Goal: Task Accomplishment & Management: Manage account settings

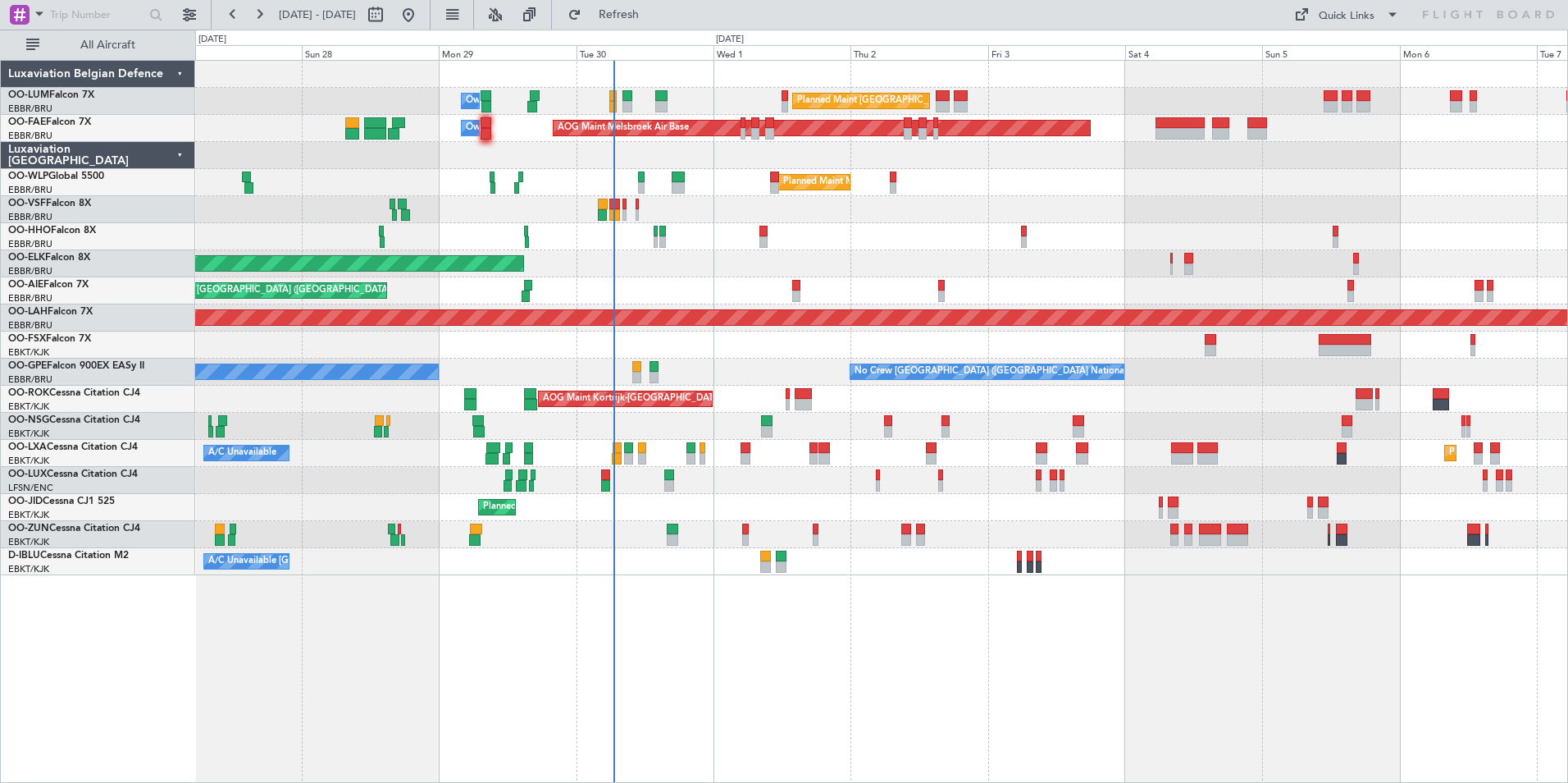
click at [345, 655] on div "Planned Maint Brussels (Brussels National) Owner Melsbroek Air Base AOG Maint M…" at bounding box center [881, 421] width 1373 height 723
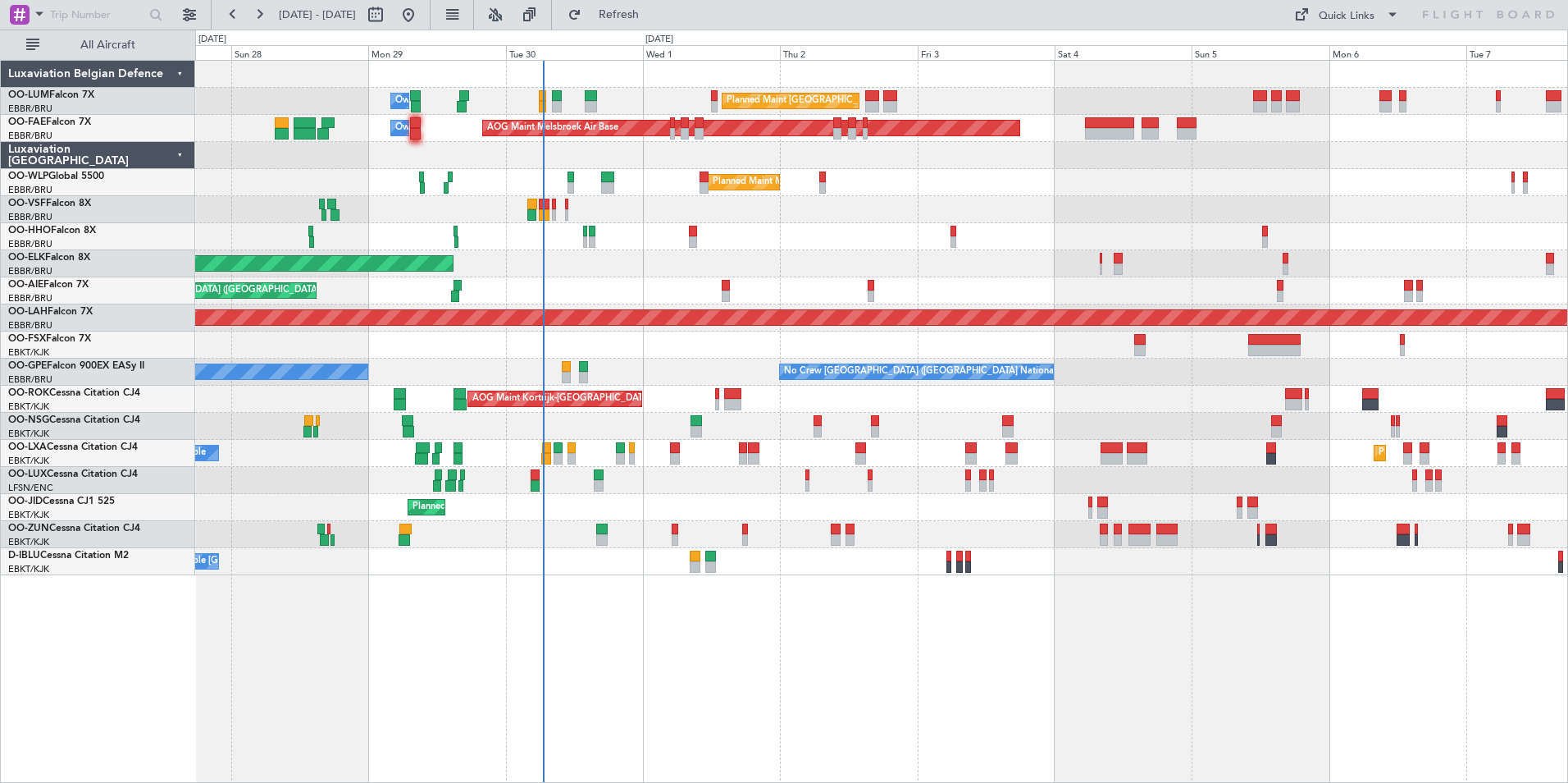
click at [566, 695] on div "Planned Maint Brussels (Brussels National) Owner Melsbroek Air Base AOG Maint M…" at bounding box center [881, 421] width 1373 height 723
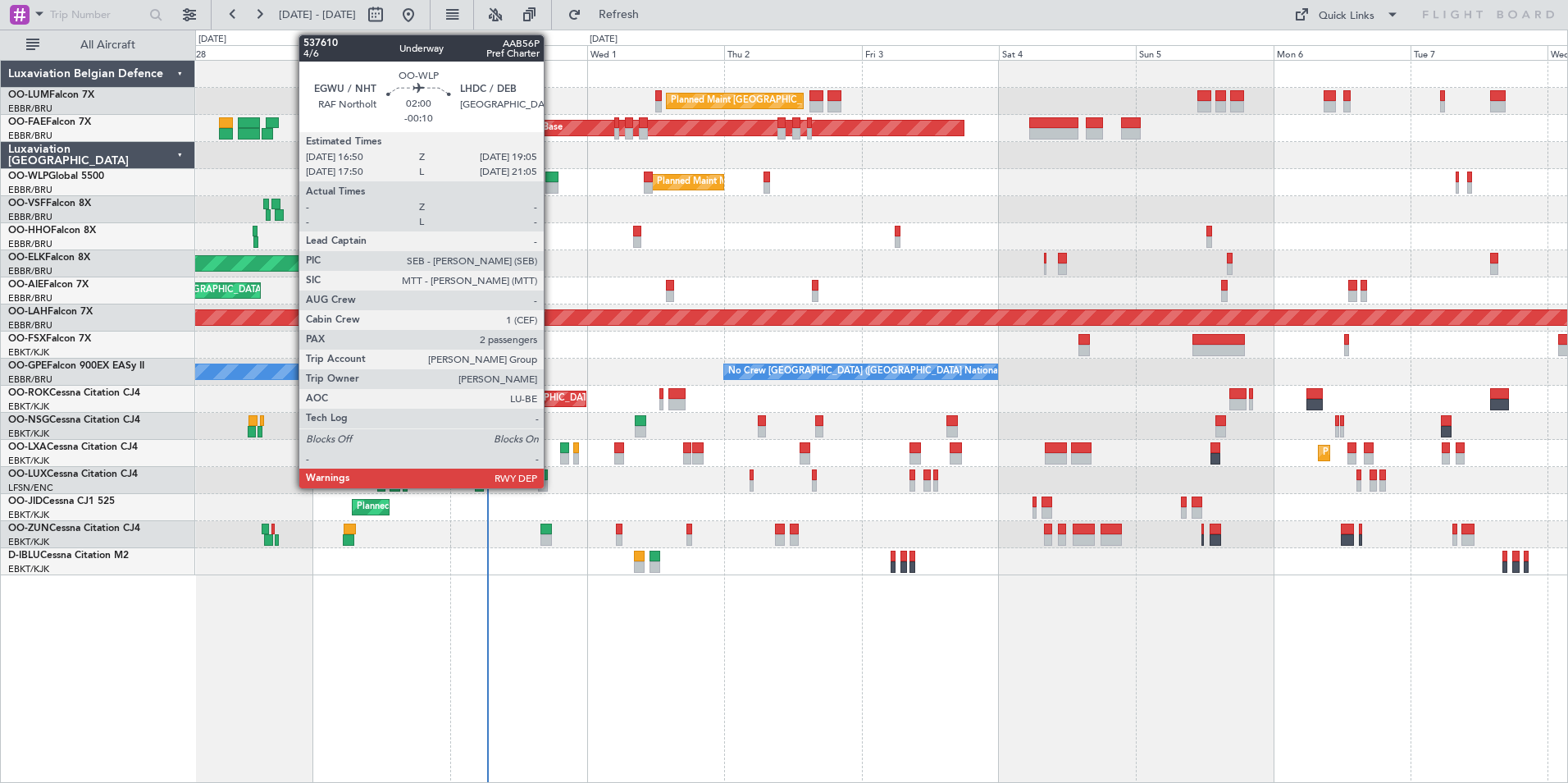
click at [551, 181] on div at bounding box center [552, 177] width 13 height 11
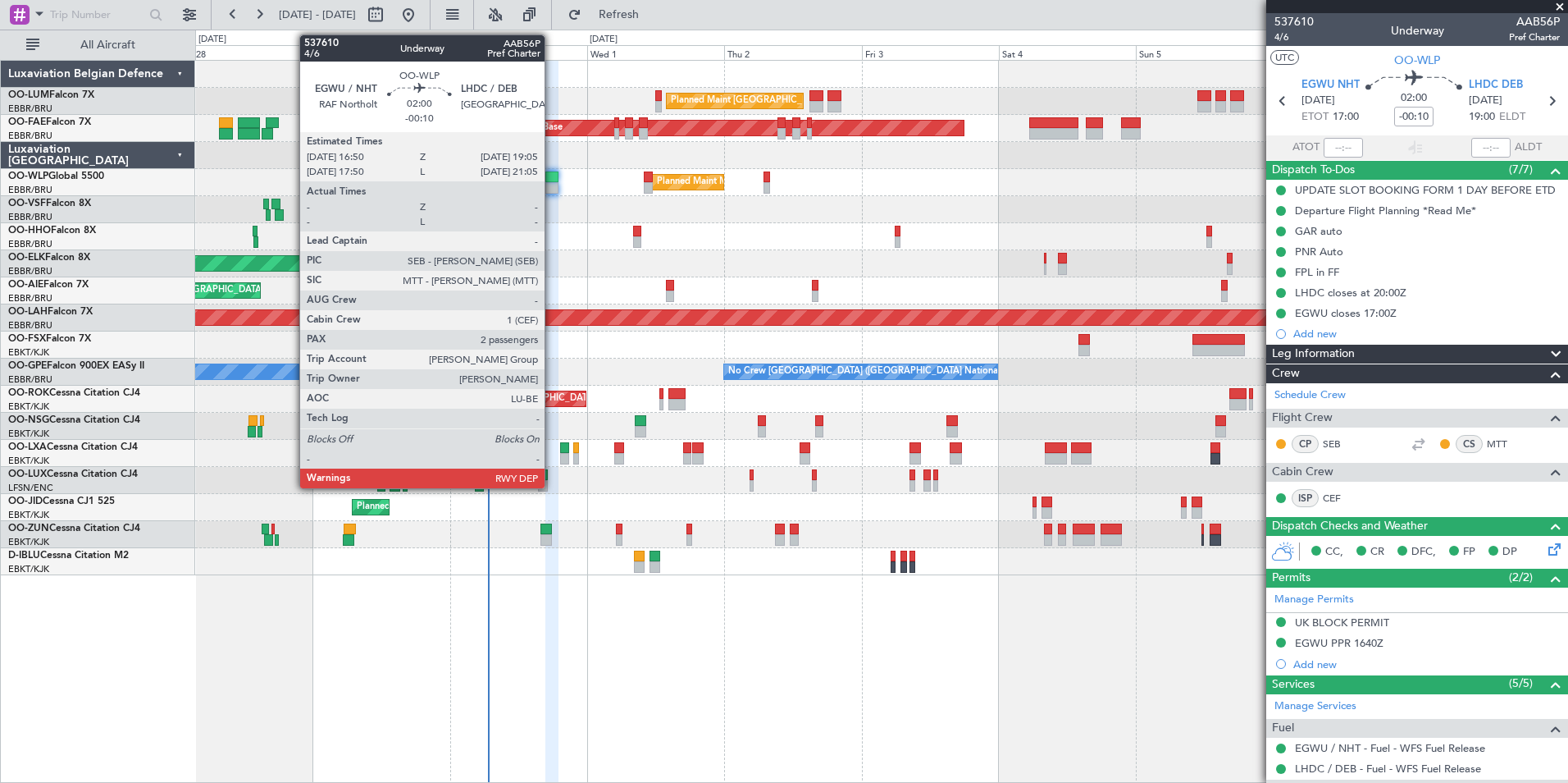
click at [552, 183] on div at bounding box center [552, 188] width 13 height 11
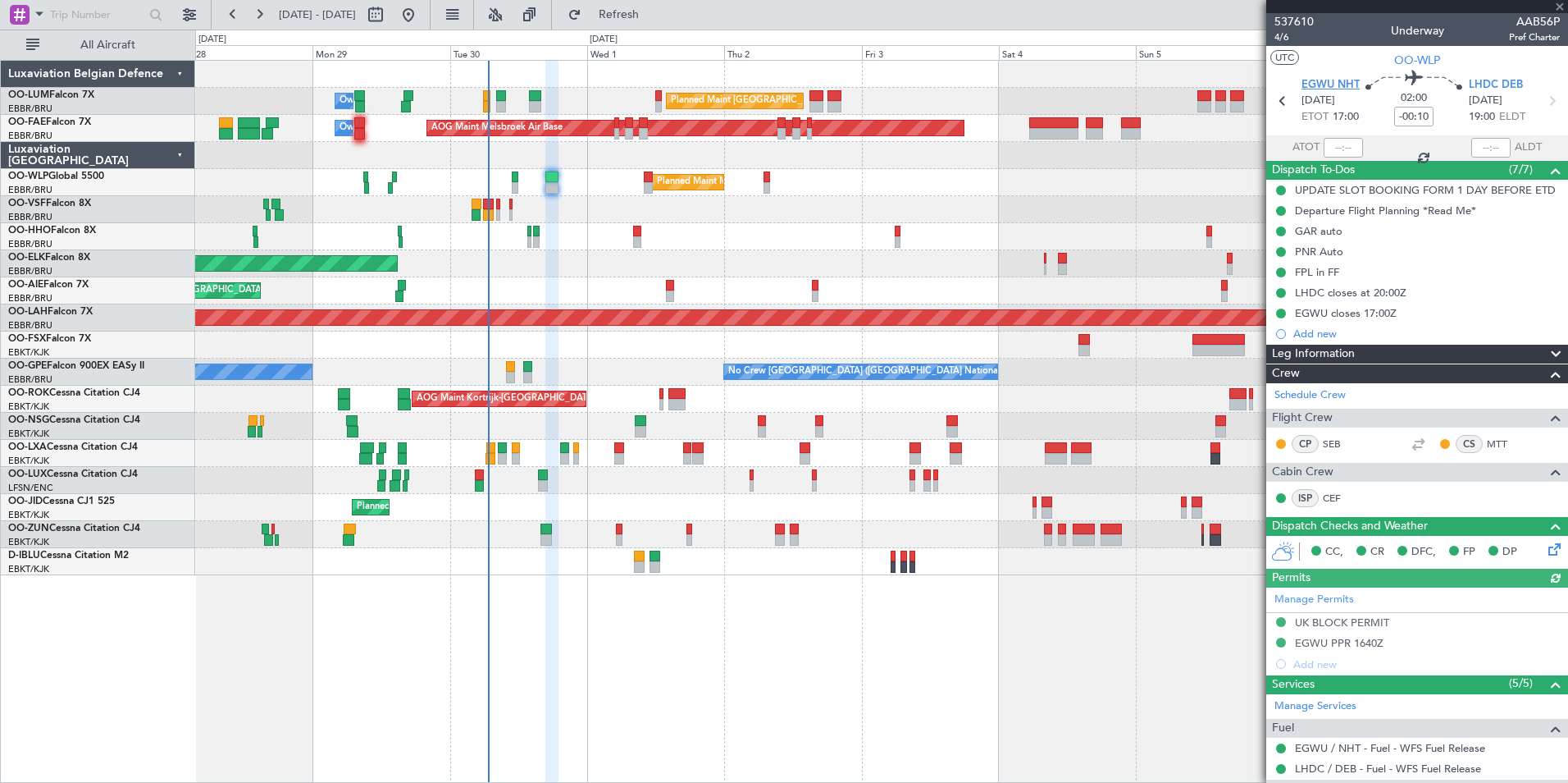
click at [1332, 91] on span "EGWU NHT" at bounding box center [1330, 86] width 58 height 17
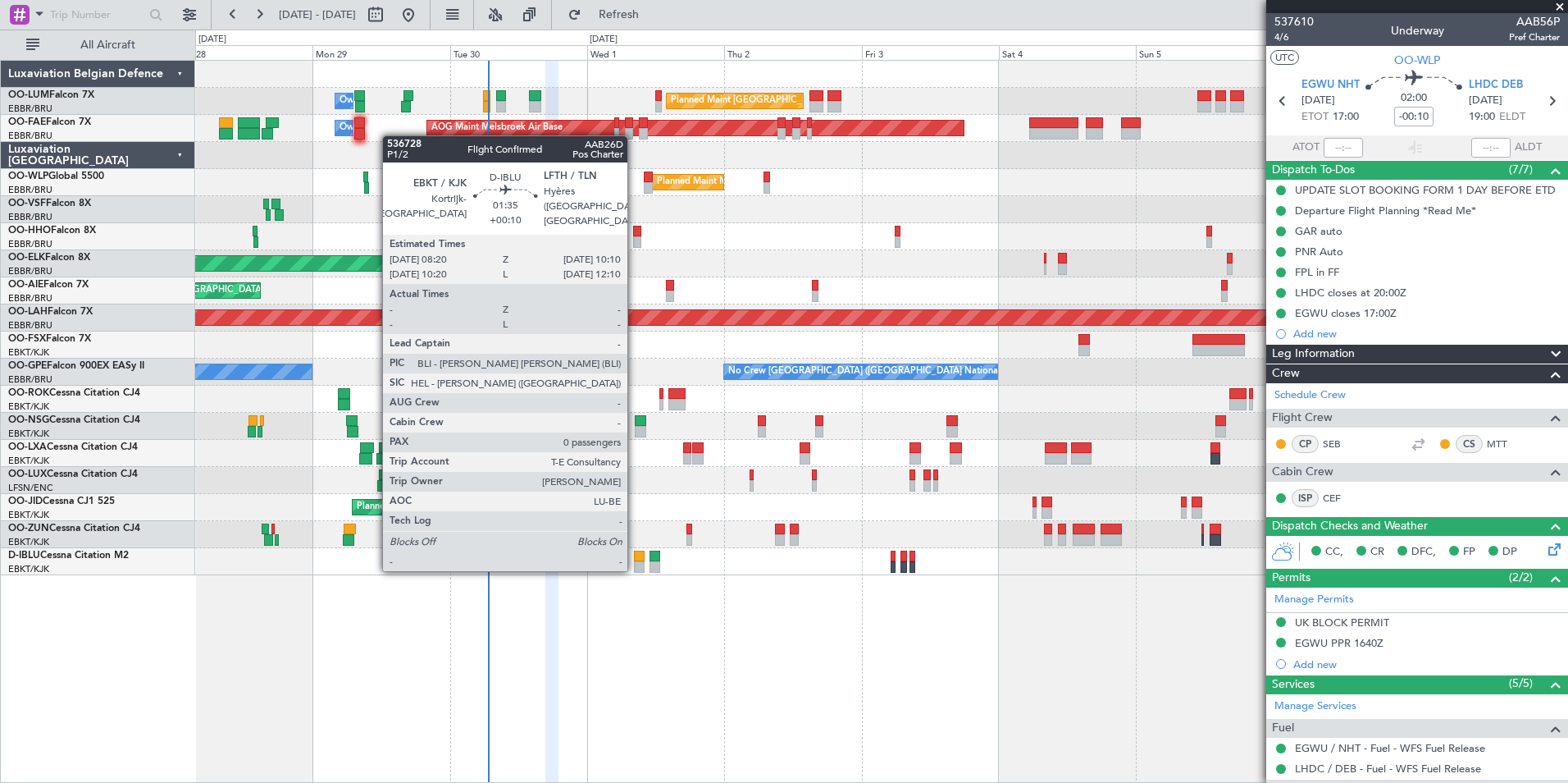
click at [634, 567] on div at bounding box center [639, 566] width 10 height 11
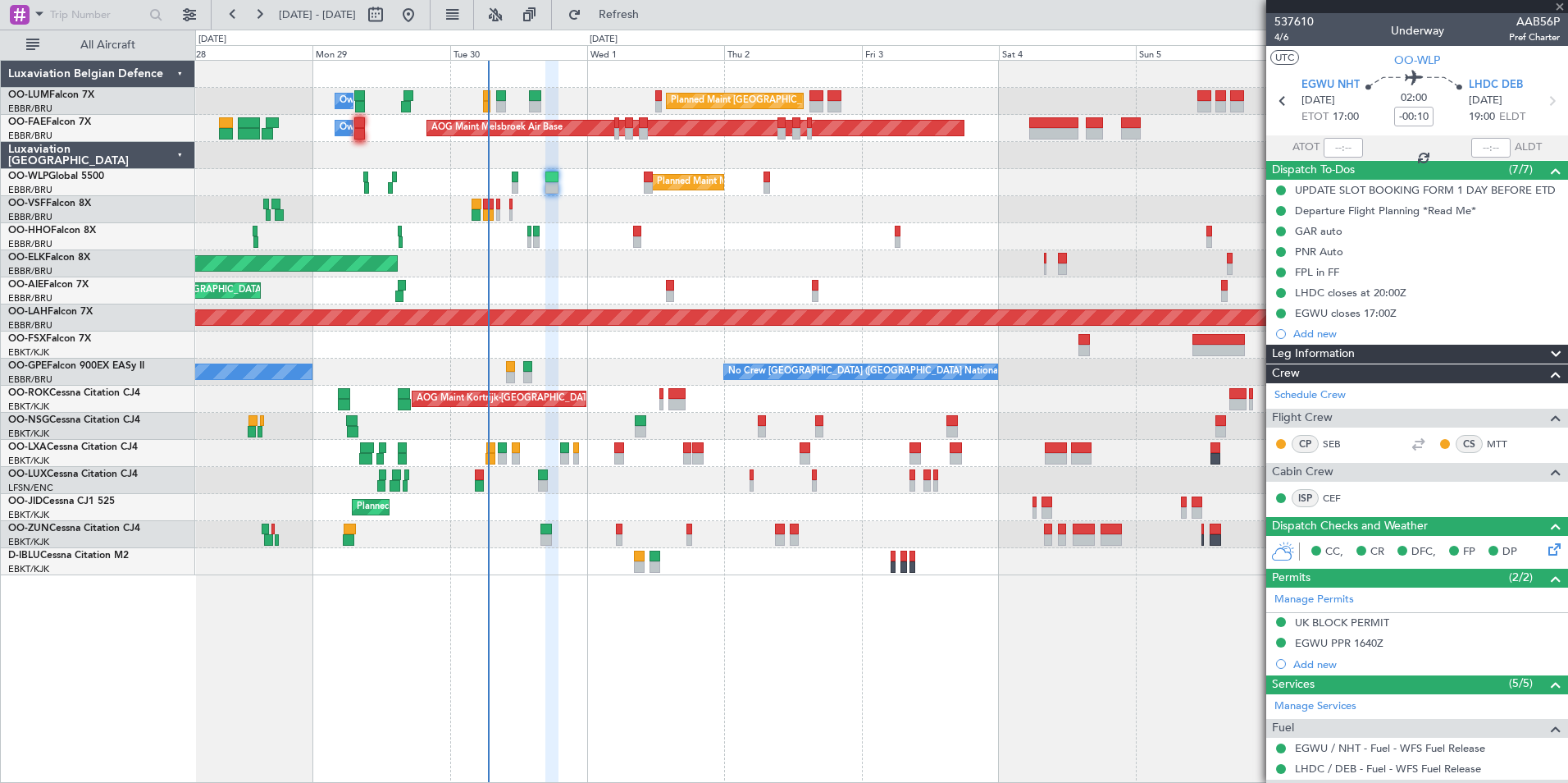
type input "+00:10"
type input "0"
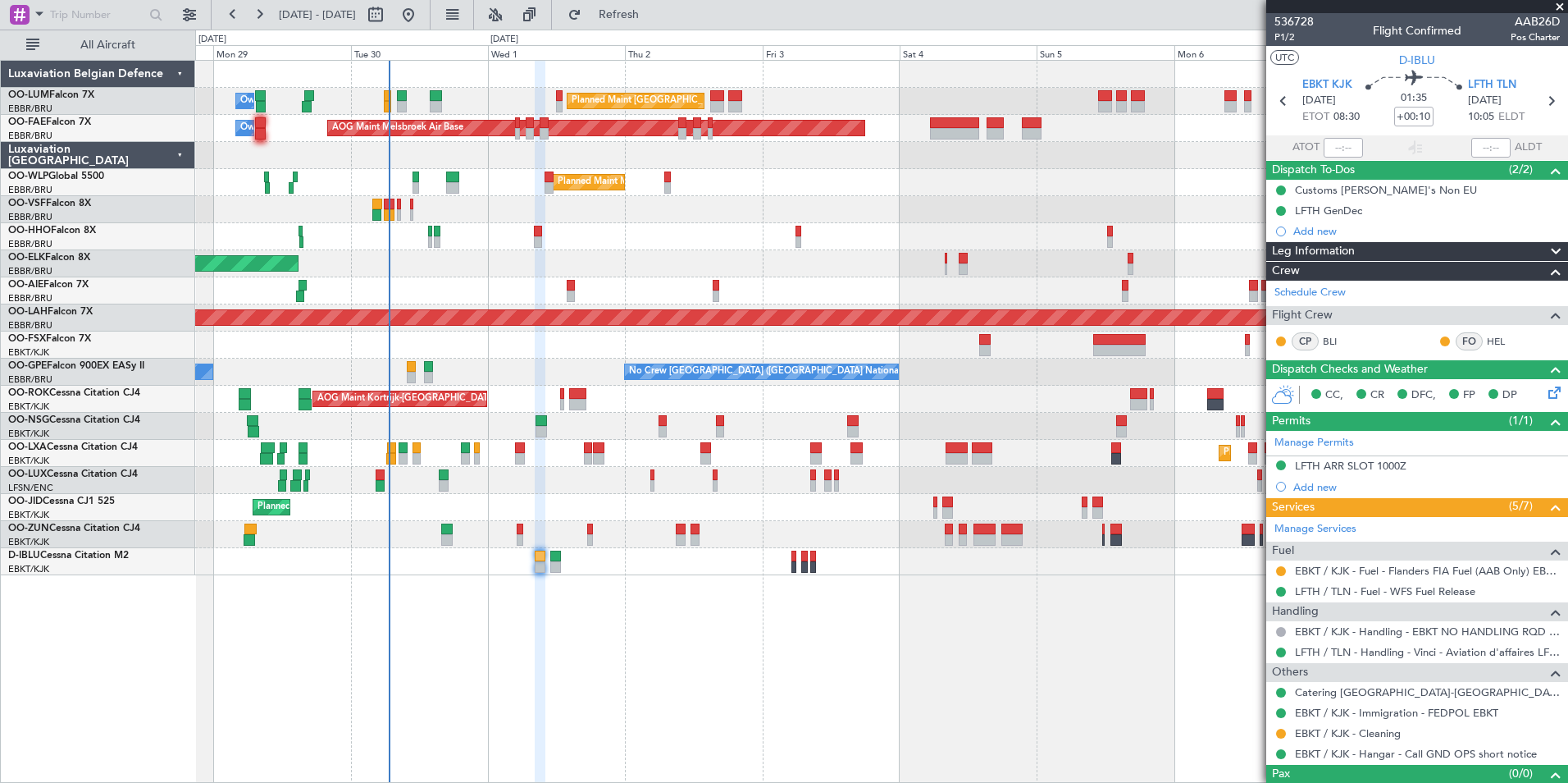
click at [601, 668] on div "Planned Maint Brussels (Brussels National) Owner Melsbroek Air Base AOG Maint M…" at bounding box center [881, 421] width 1373 height 723
click at [1335, 297] on link "Schedule Crew" at bounding box center [1310, 293] width 71 height 17
click at [654, 17] on span "Refresh" at bounding box center [619, 15] width 69 height 11
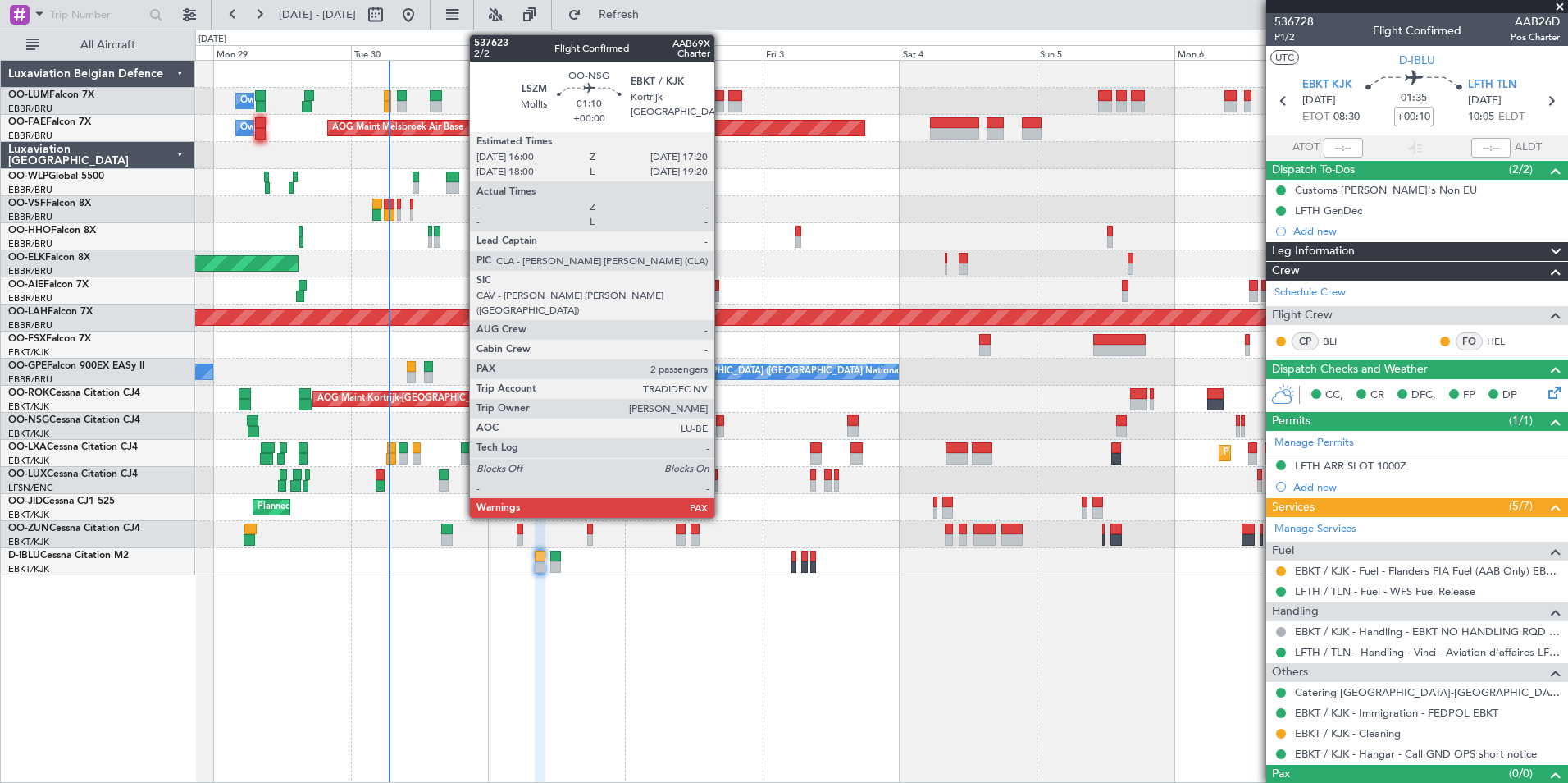
click at [722, 422] on div at bounding box center [719, 421] width 8 height 11
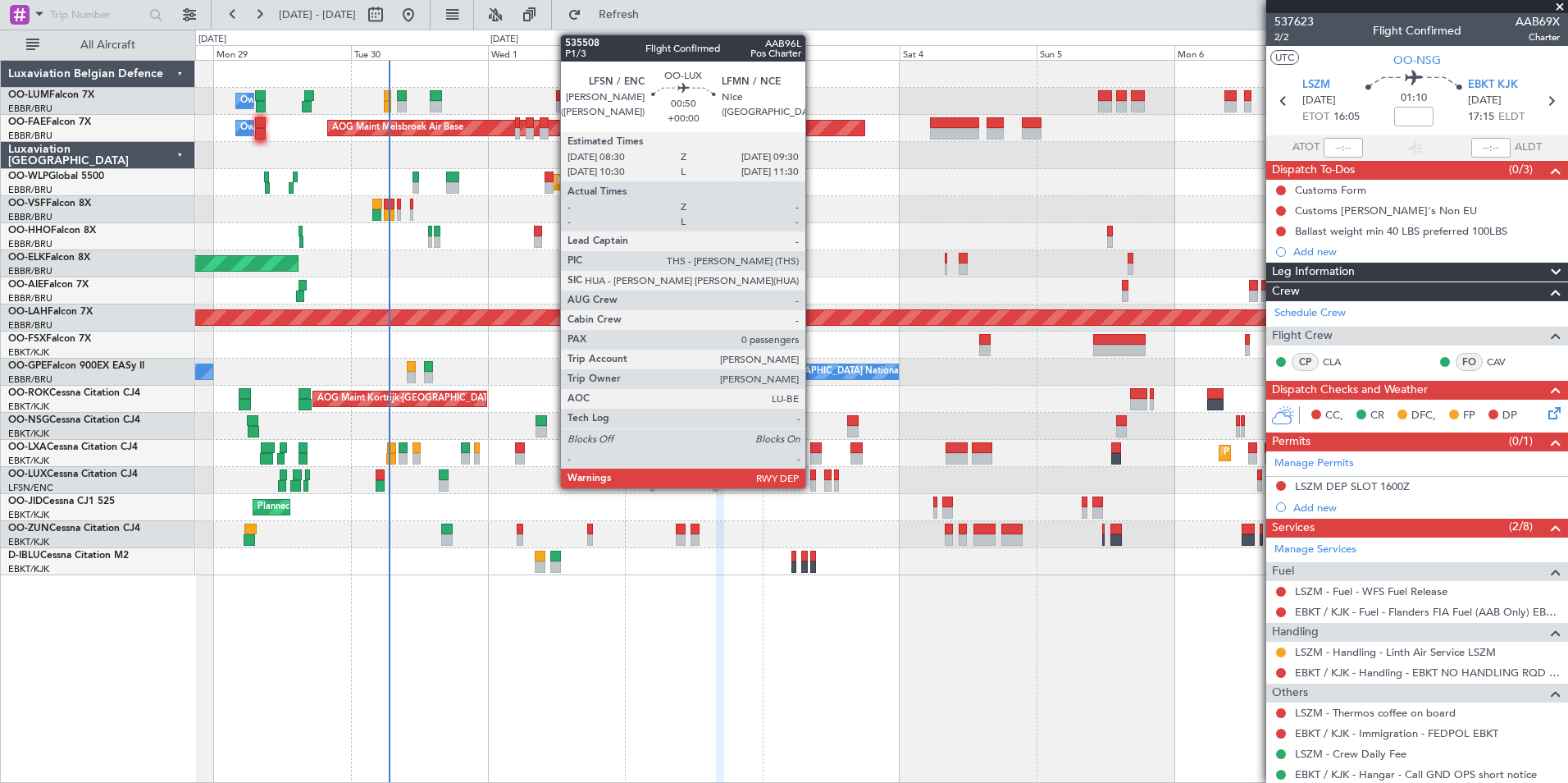
click at [812, 480] on div at bounding box center [813, 485] width 6 height 11
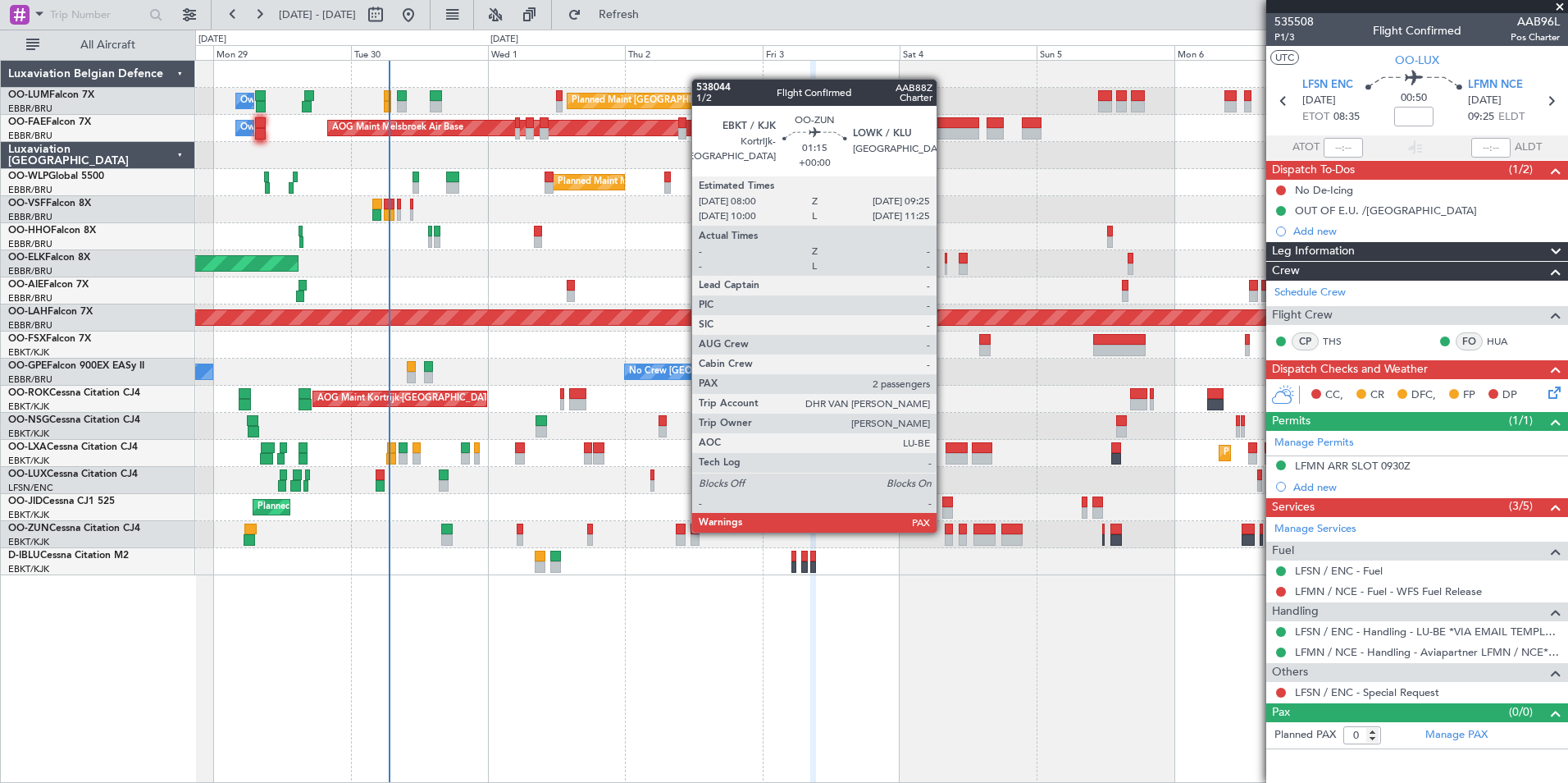
click at [945, 531] on div at bounding box center [949, 529] width 8 height 11
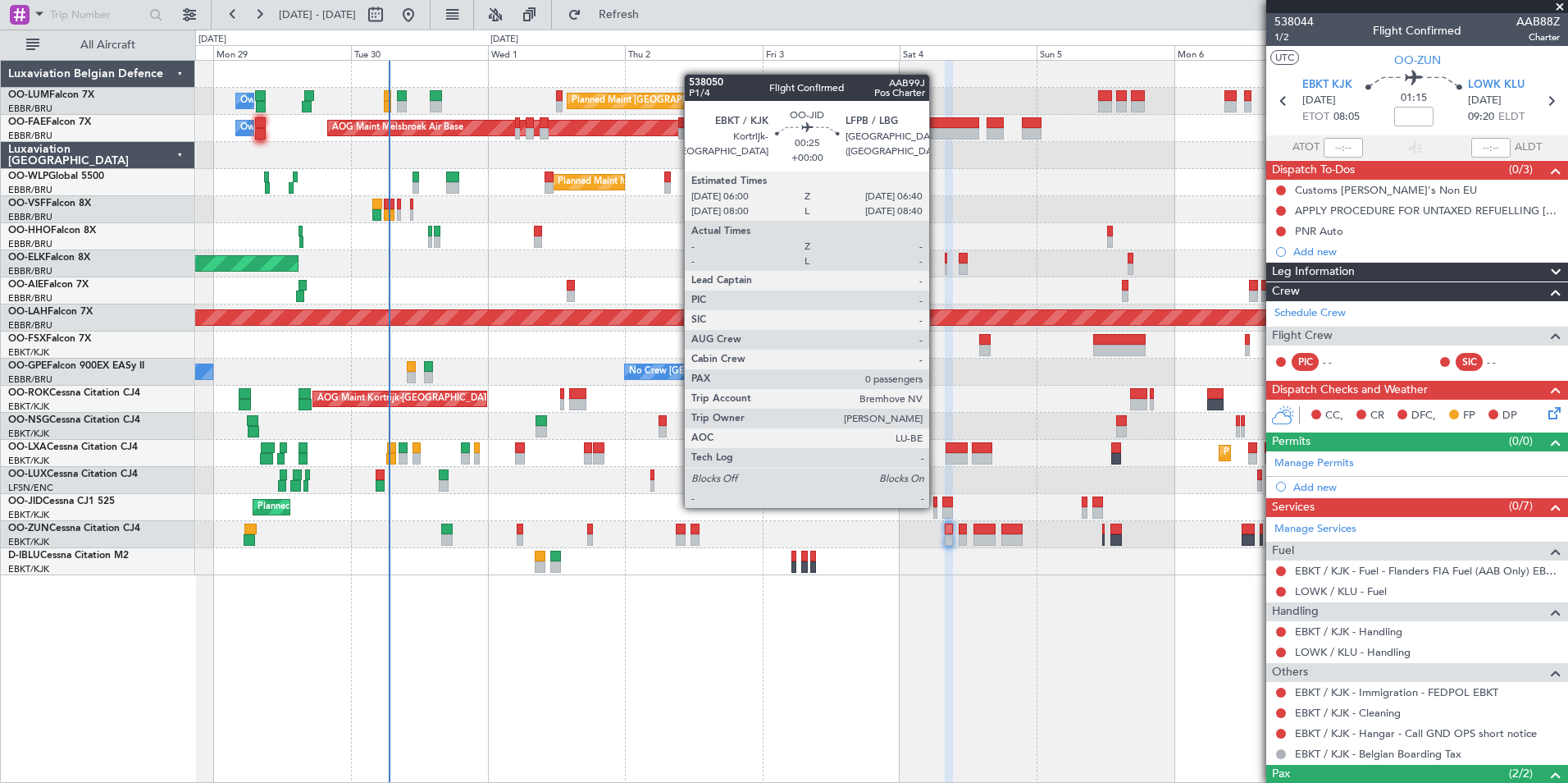
click at [937, 506] on div at bounding box center [935, 502] width 4 height 11
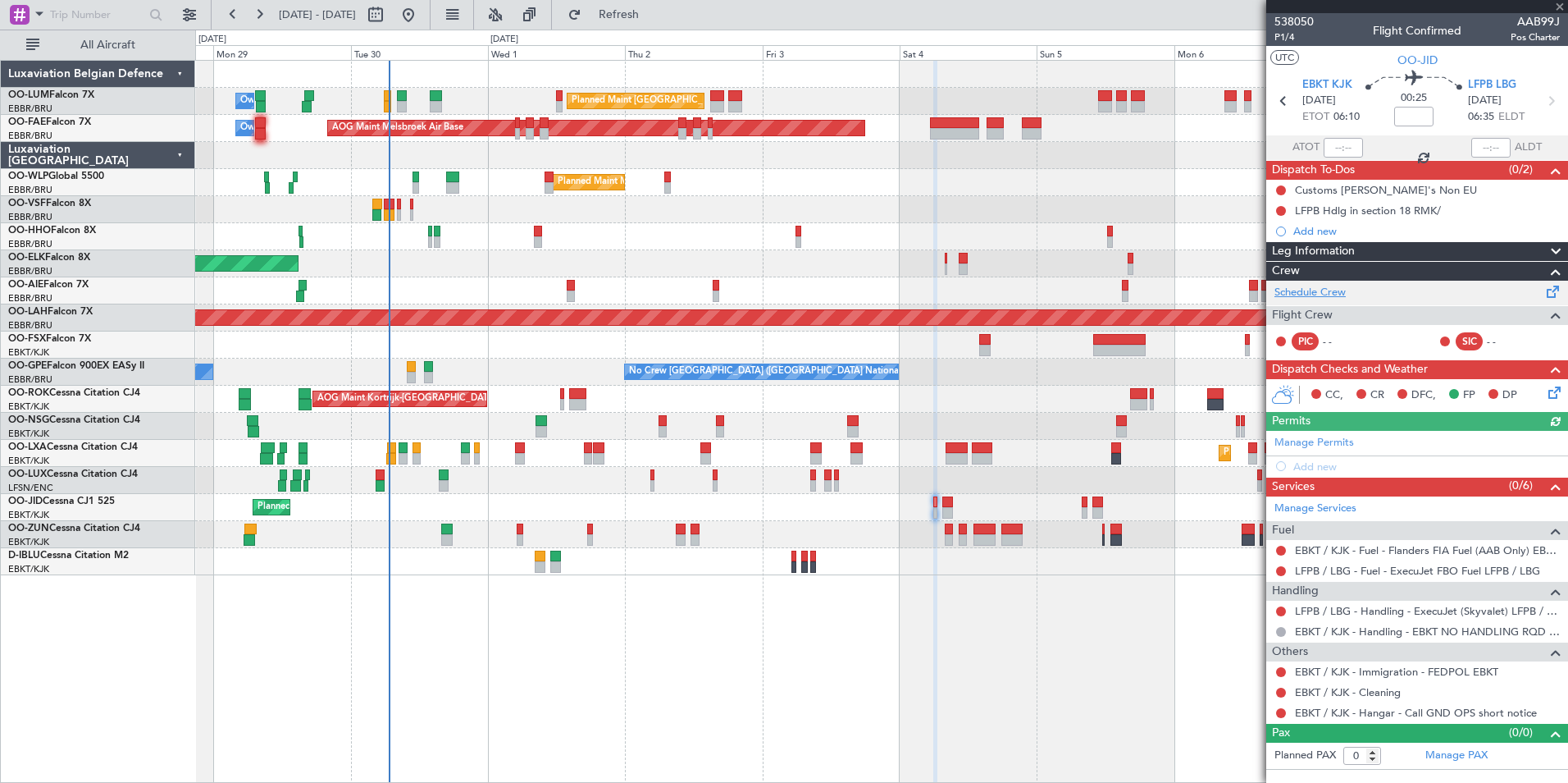
click at [1330, 290] on link "Schedule Crew" at bounding box center [1310, 293] width 71 height 17
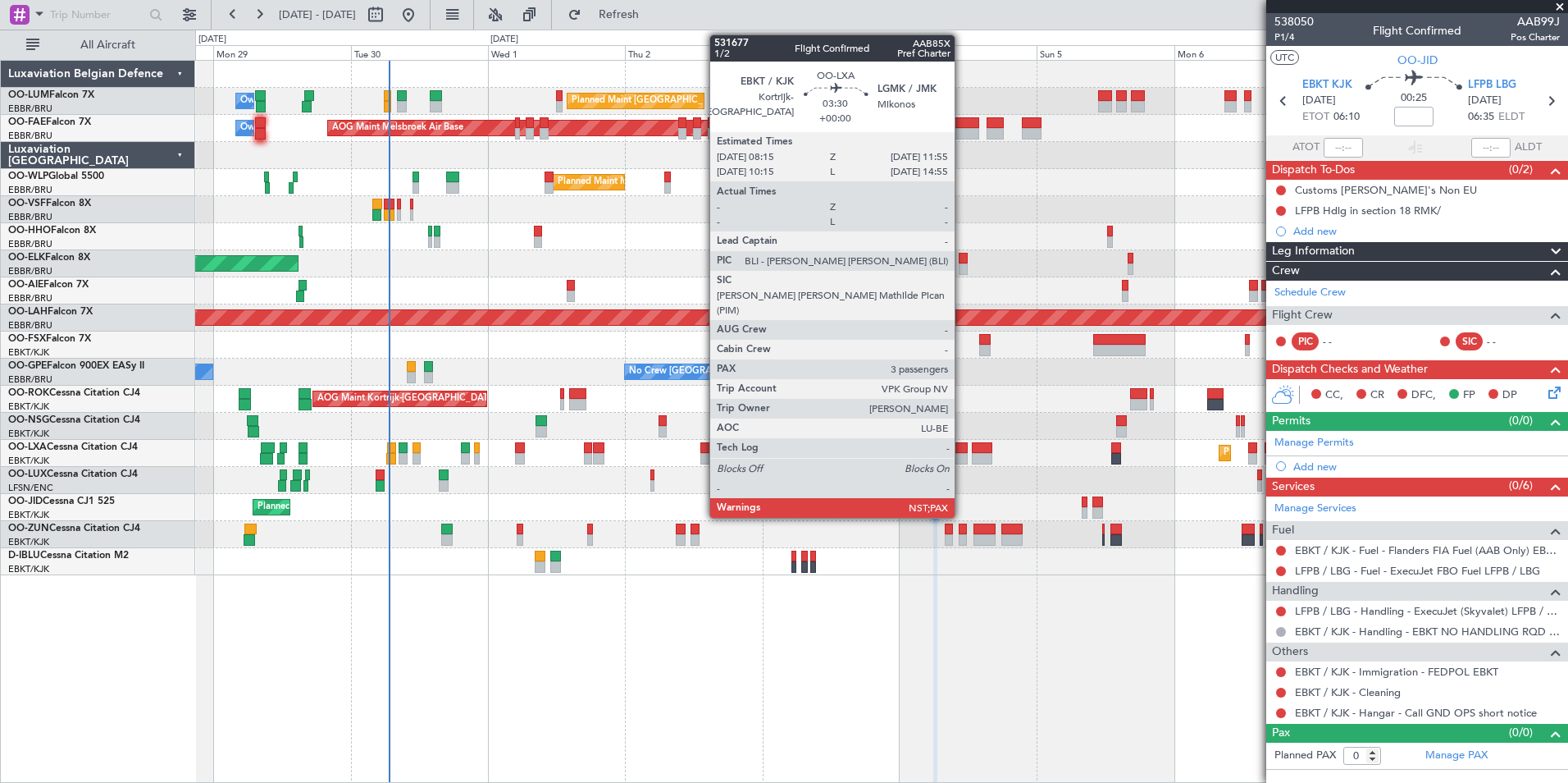
click at [962, 451] on div at bounding box center [956, 448] width 21 height 11
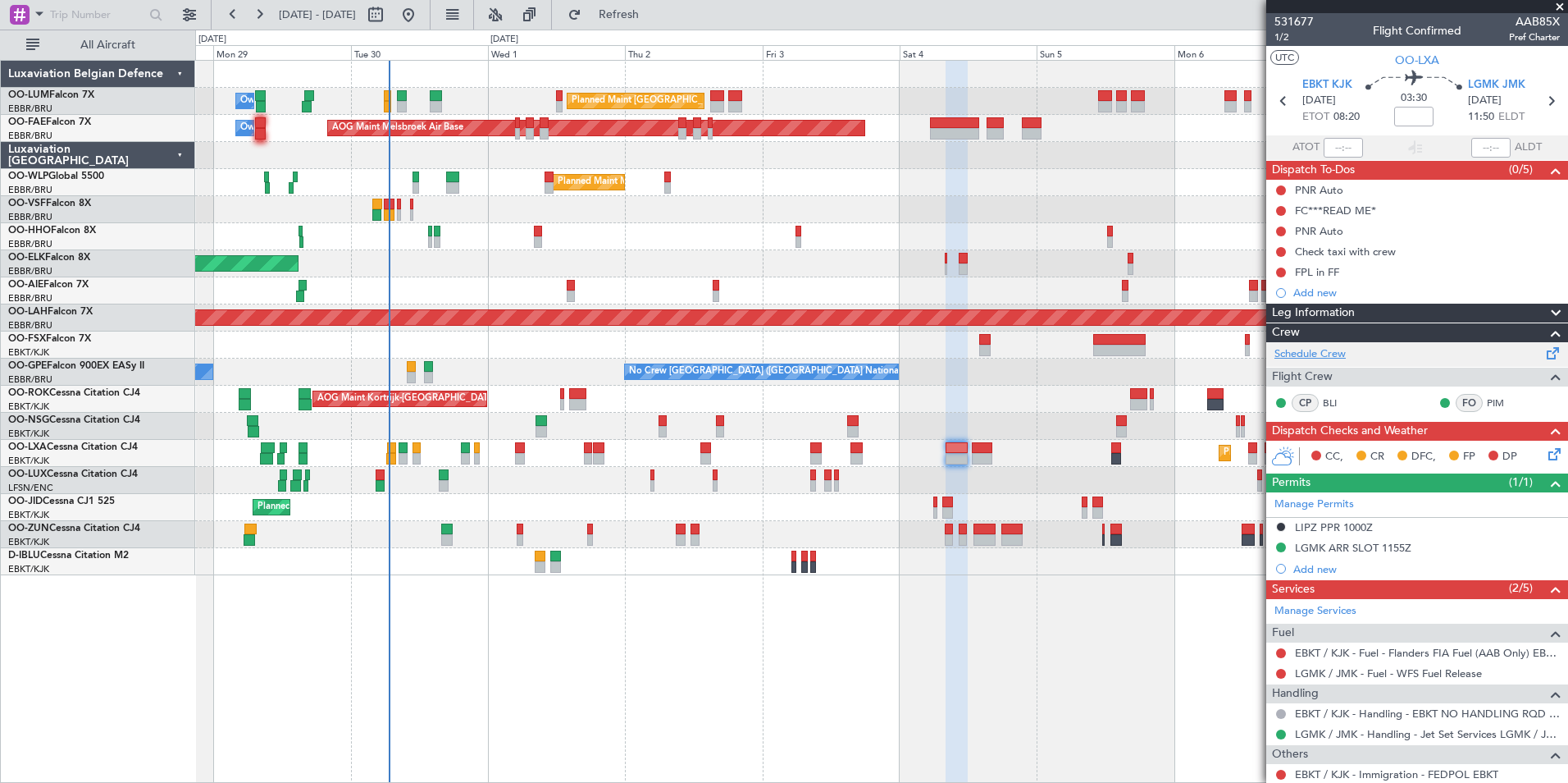
click at [1317, 356] on link "Schedule Crew" at bounding box center [1310, 355] width 71 height 17
click at [1503, 85] on span "LGMK JMK" at bounding box center [1497, 86] width 58 height 17
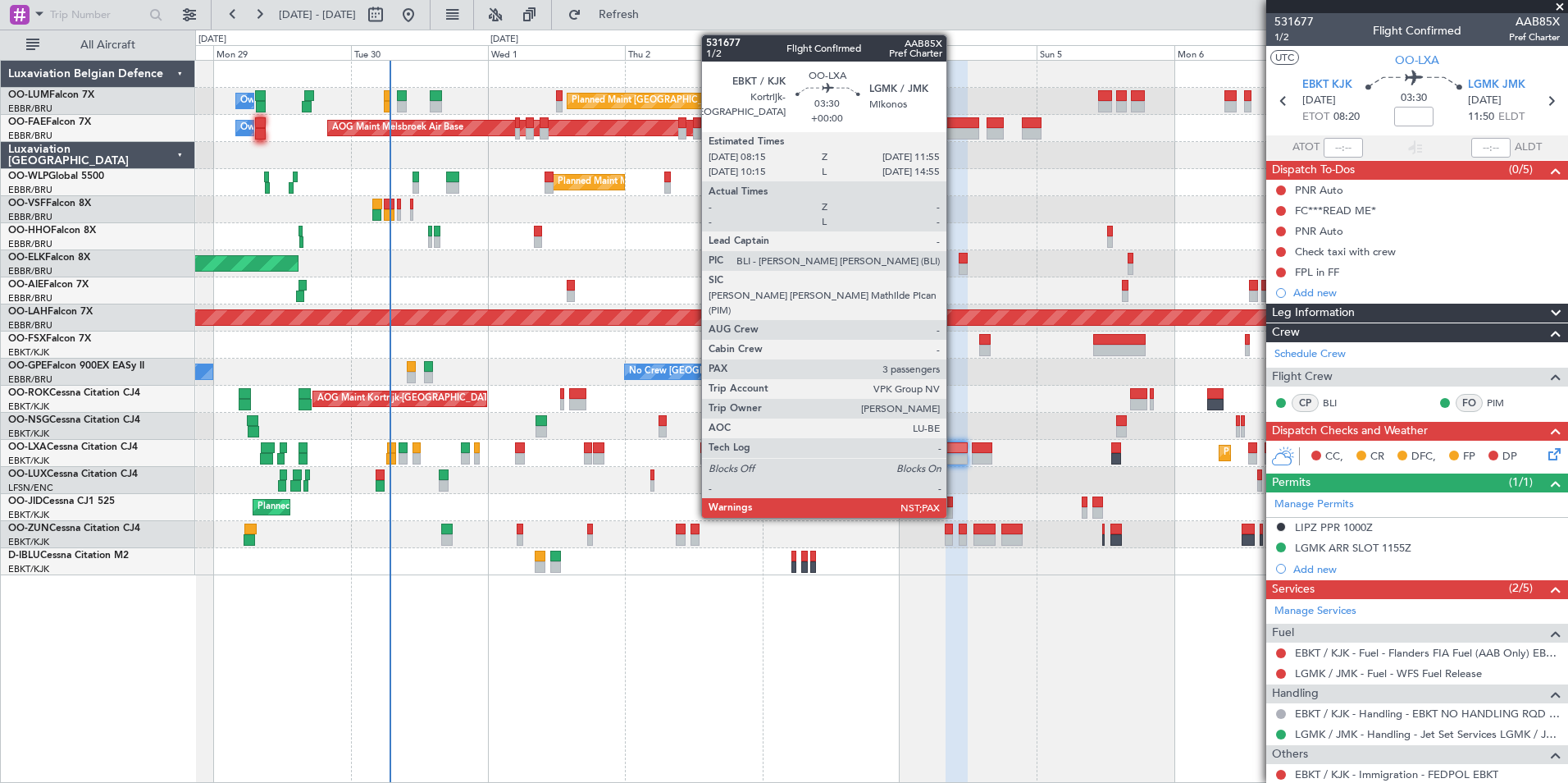
click at [953, 452] on div at bounding box center [956, 448] width 21 height 11
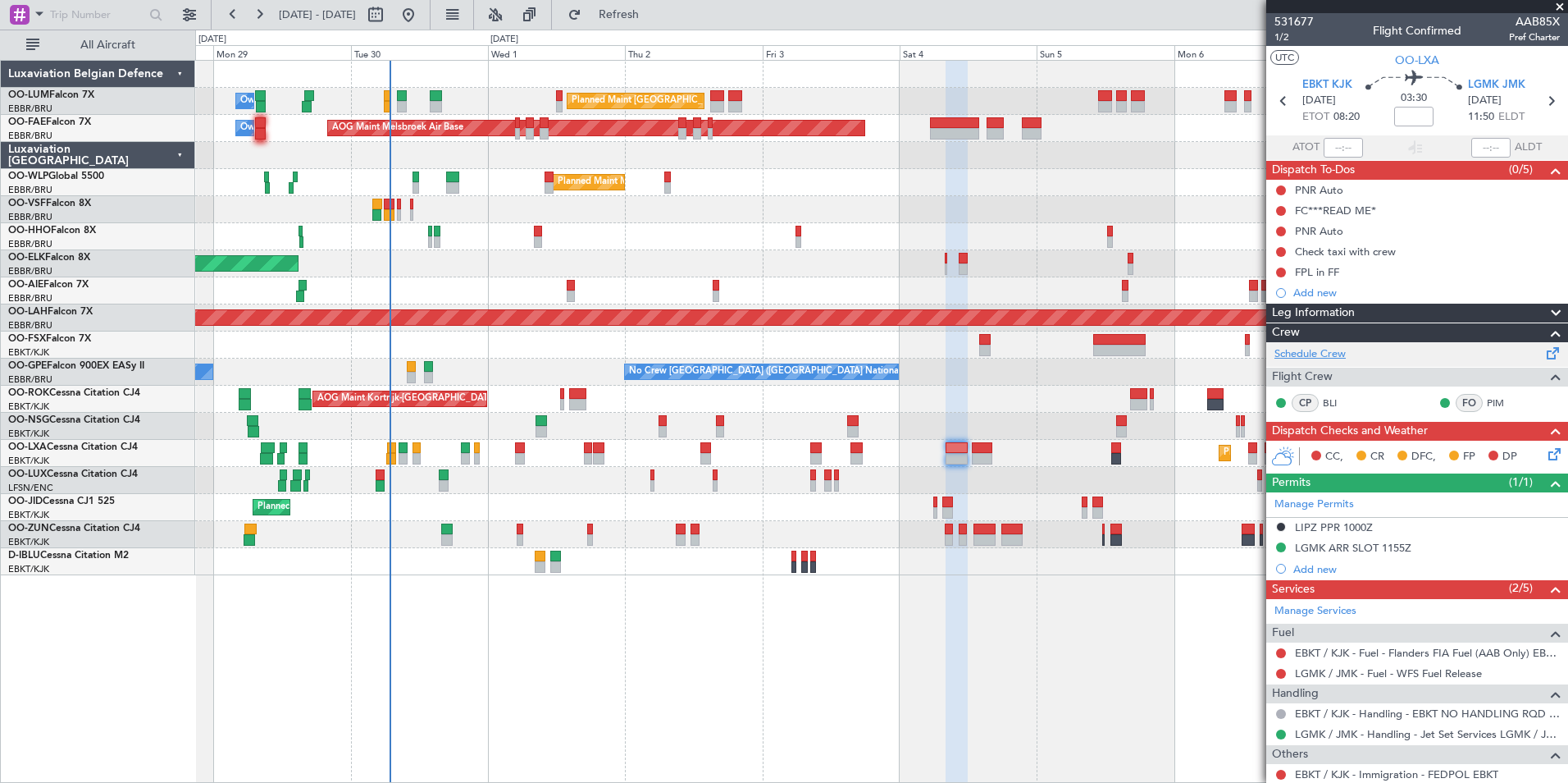
click at [1326, 354] on link "Schedule Crew" at bounding box center [1310, 355] width 71 height 17
click at [654, 18] on span "Refresh" at bounding box center [619, 15] width 69 height 11
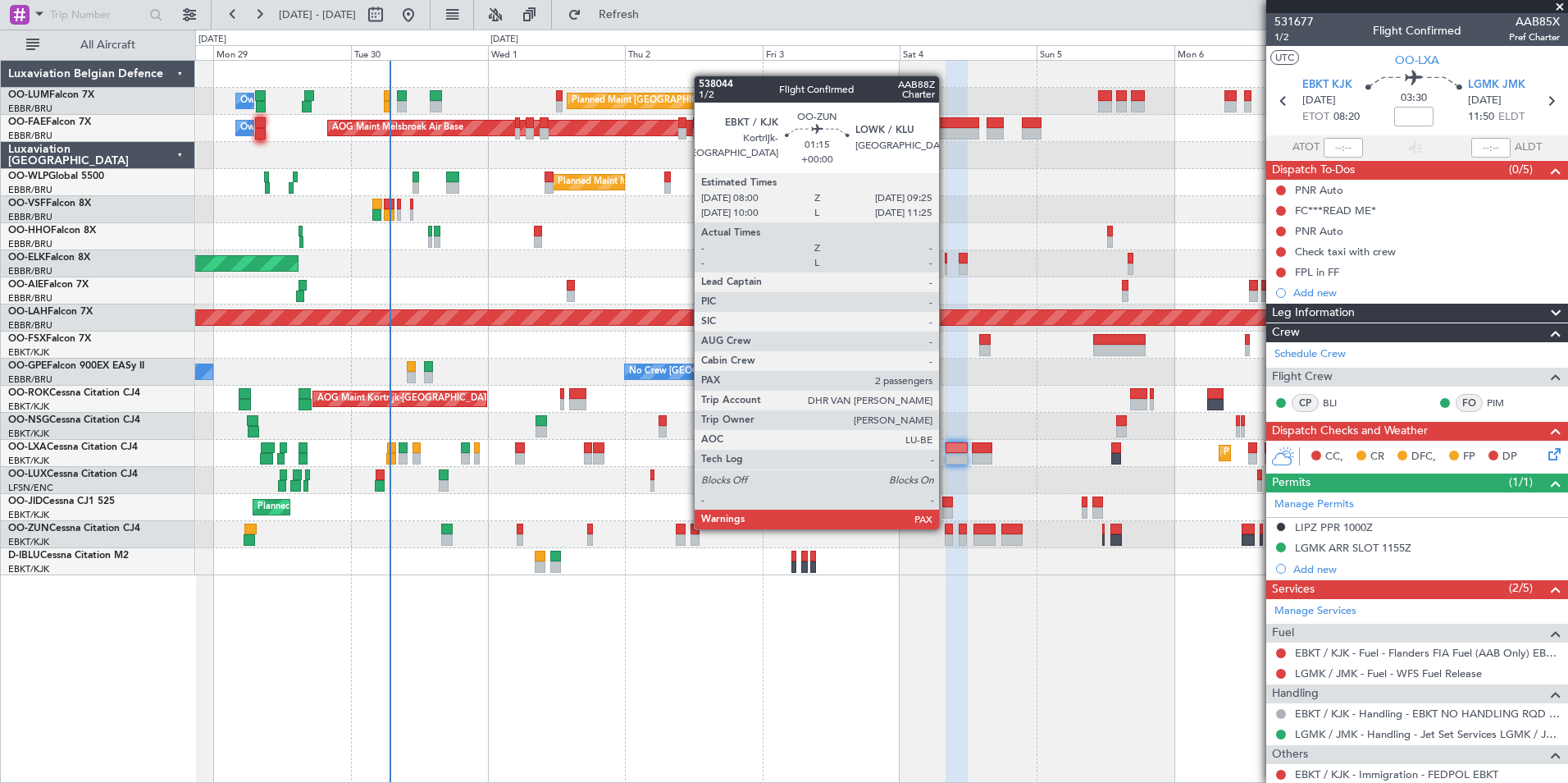
click at [947, 527] on div at bounding box center [949, 529] width 8 height 11
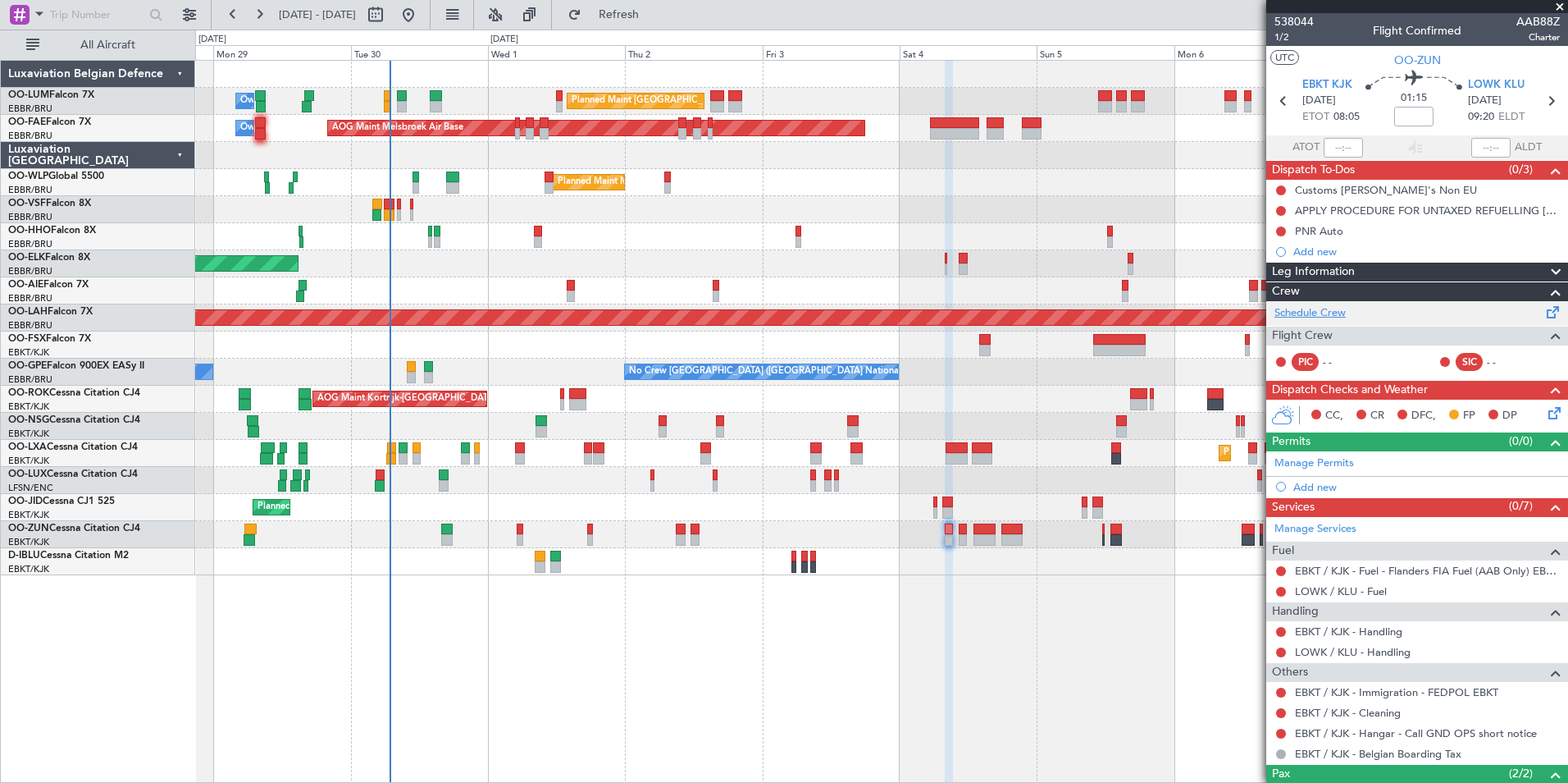
click at [1334, 315] on link "Schedule Crew" at bounding box center [1310, 314] width 71 height 17
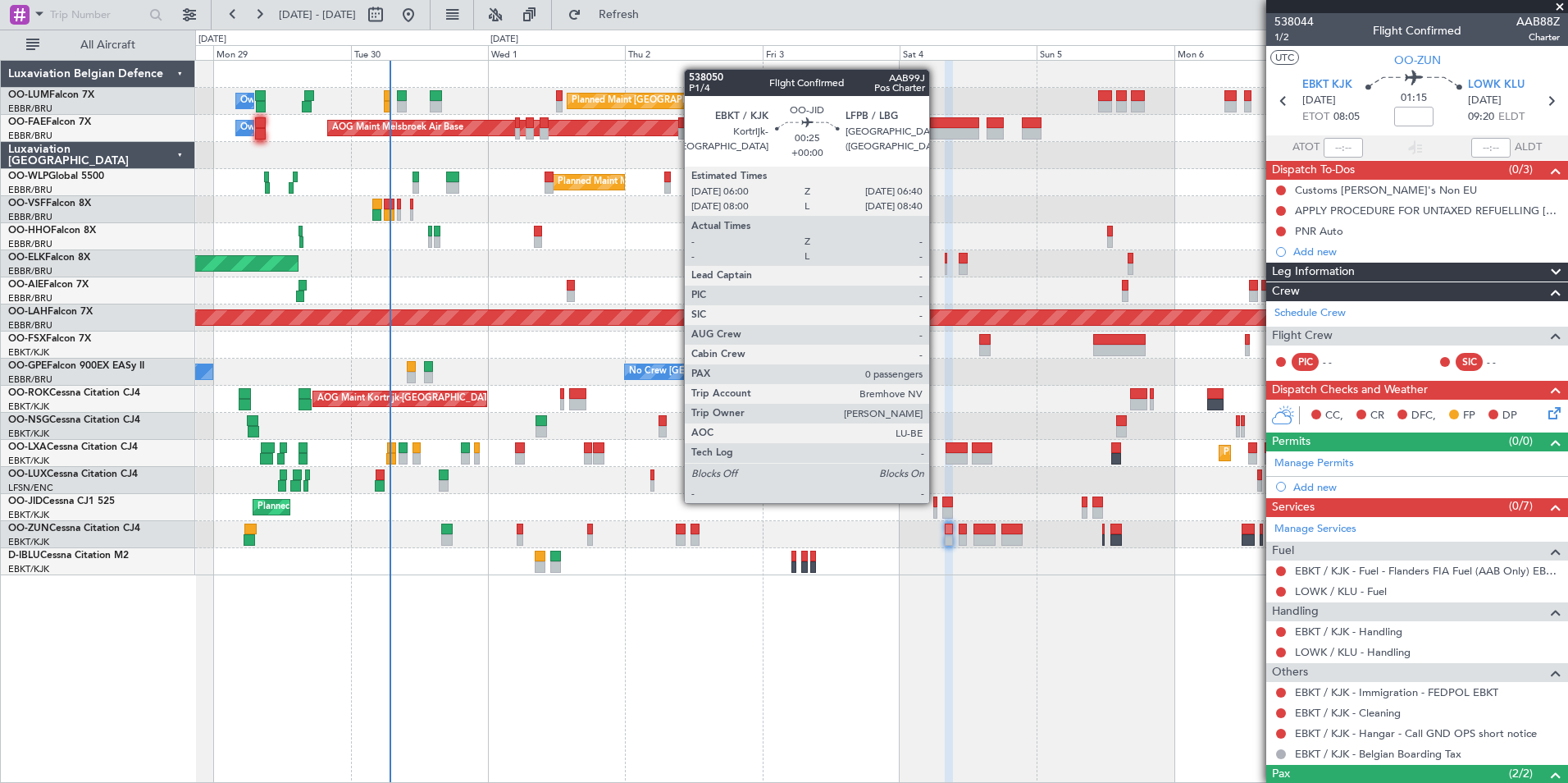
click at [937, 501] on div at bounding box center [935, 502] width 4 height 11
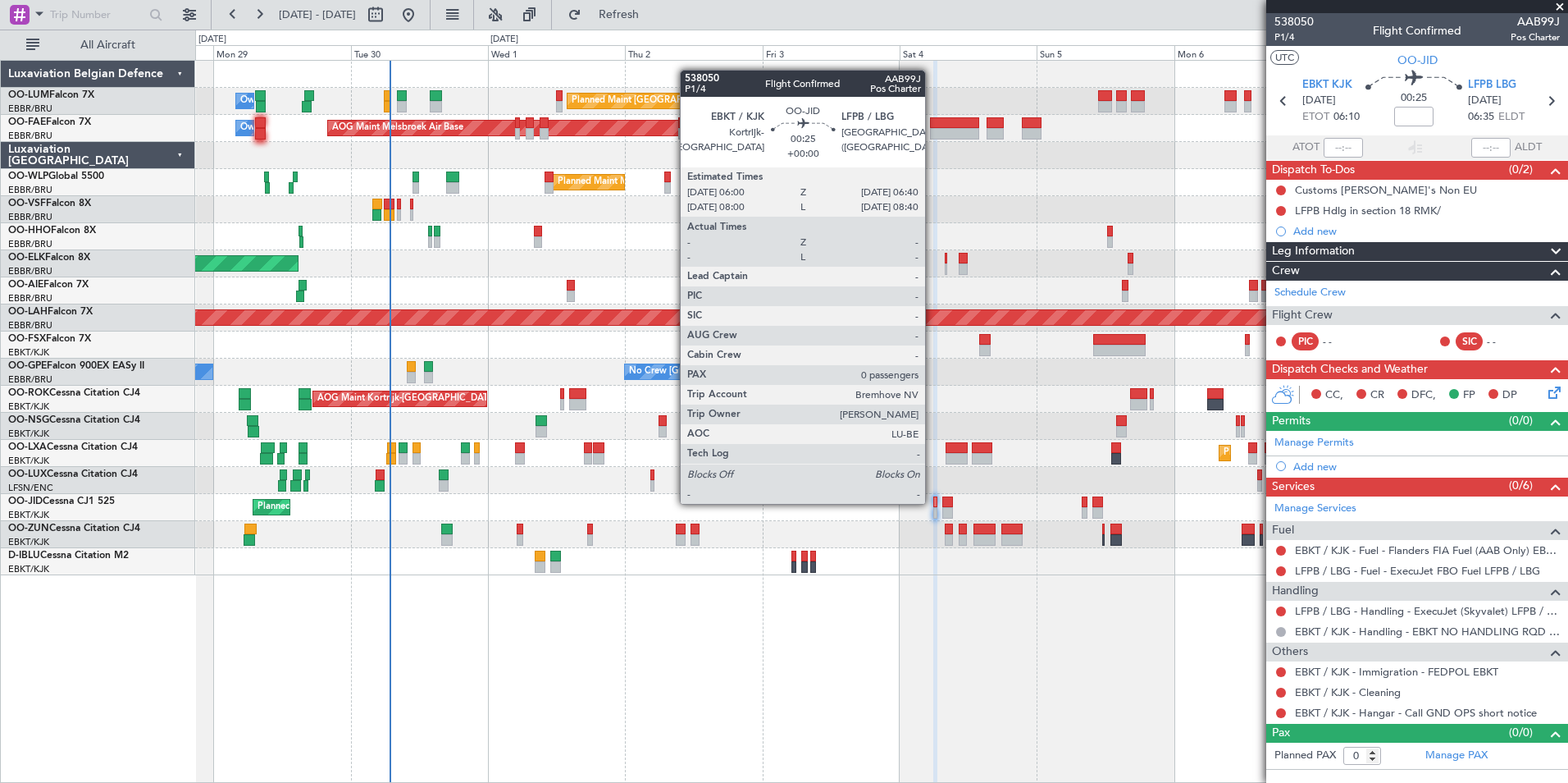
click at [933, 502] on div at bounding box center [935, 502] width 4 height 11
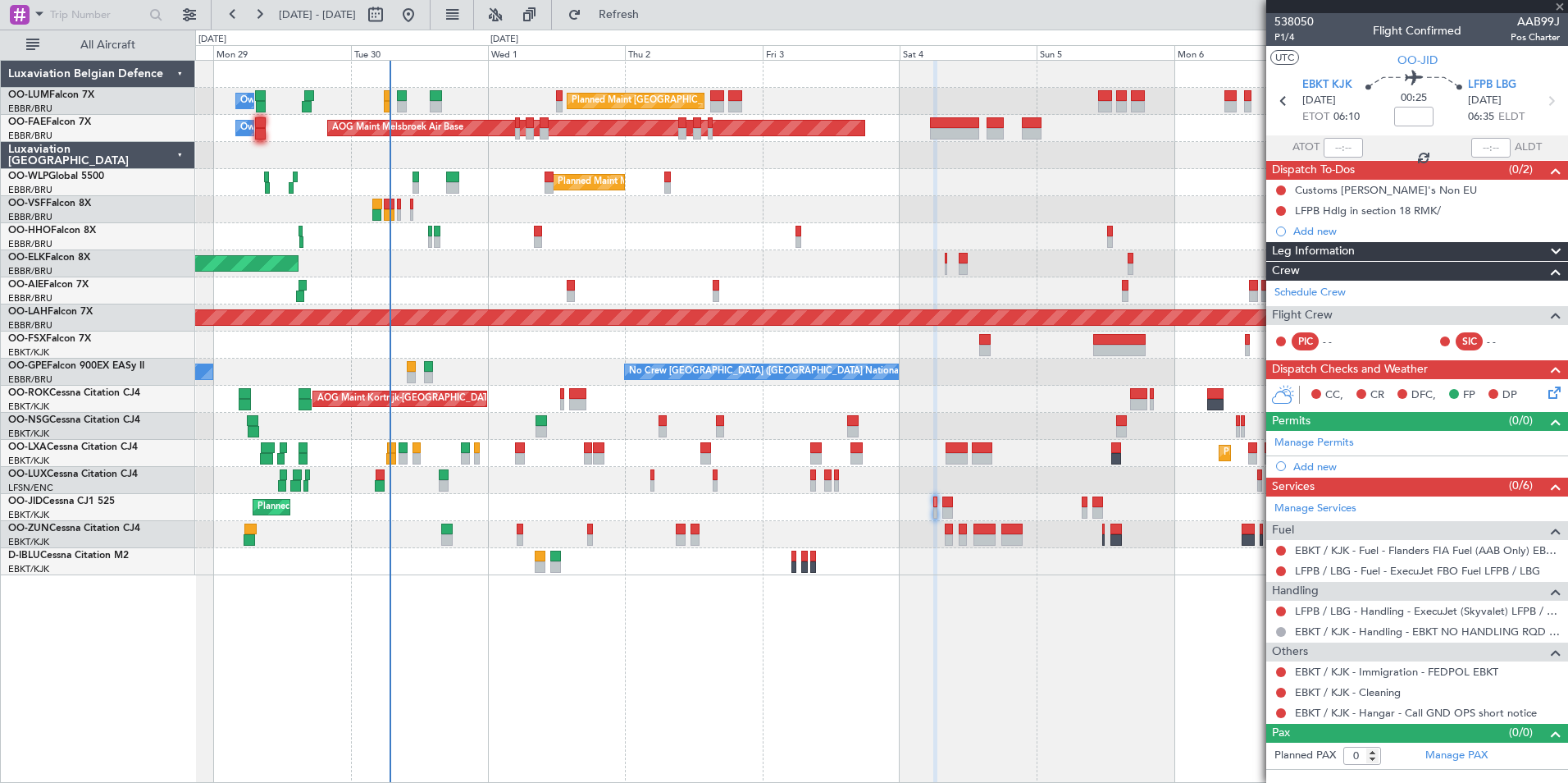
click at [937, 503] on div at bounding box center [935, 502] width 4 height 11
click at [1282, 33] on mat-tooltip-component "Trip Number" at bounding box center [1293, 52] width 81 height 44
click at [1286, 40] on span "P1/4" at bounding box center [1294, 37] width 39 height 14
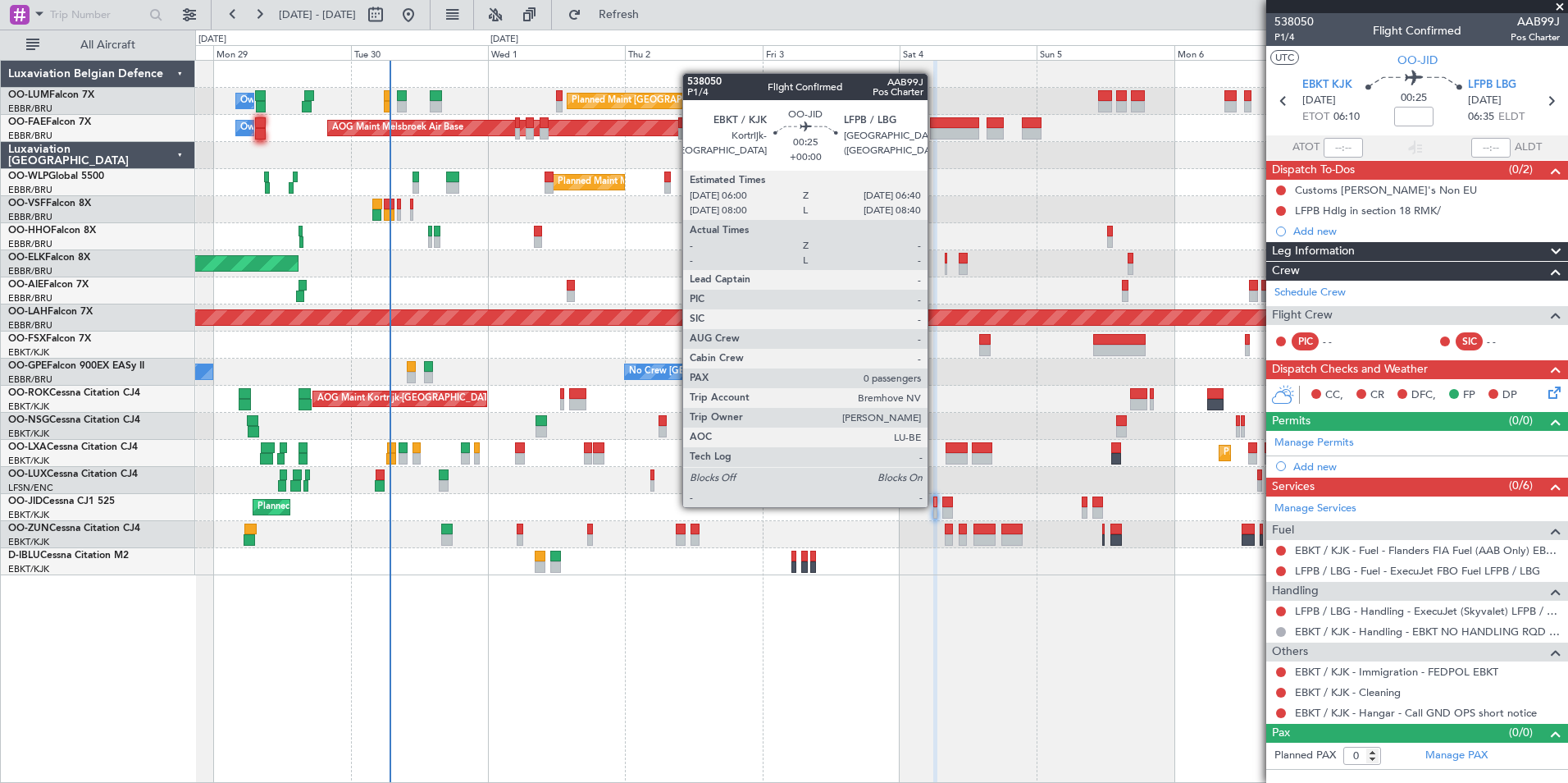
click at [935, 506] on div at bounding box center [935, 502] width 4 height 11
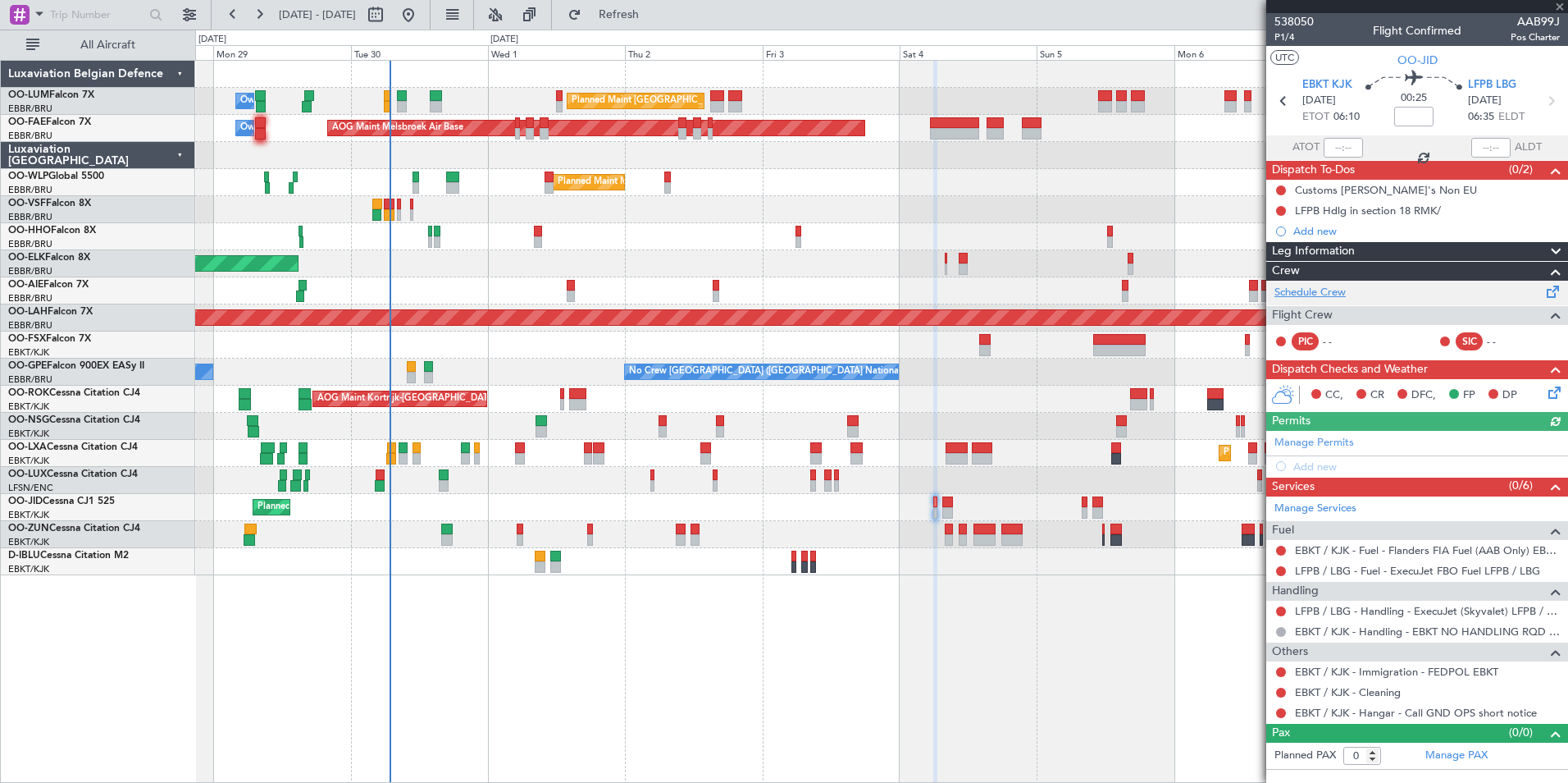
click at [1311, 288] on link "Schedule Crew" at bounding box center [1310, 293] width 71 height 17
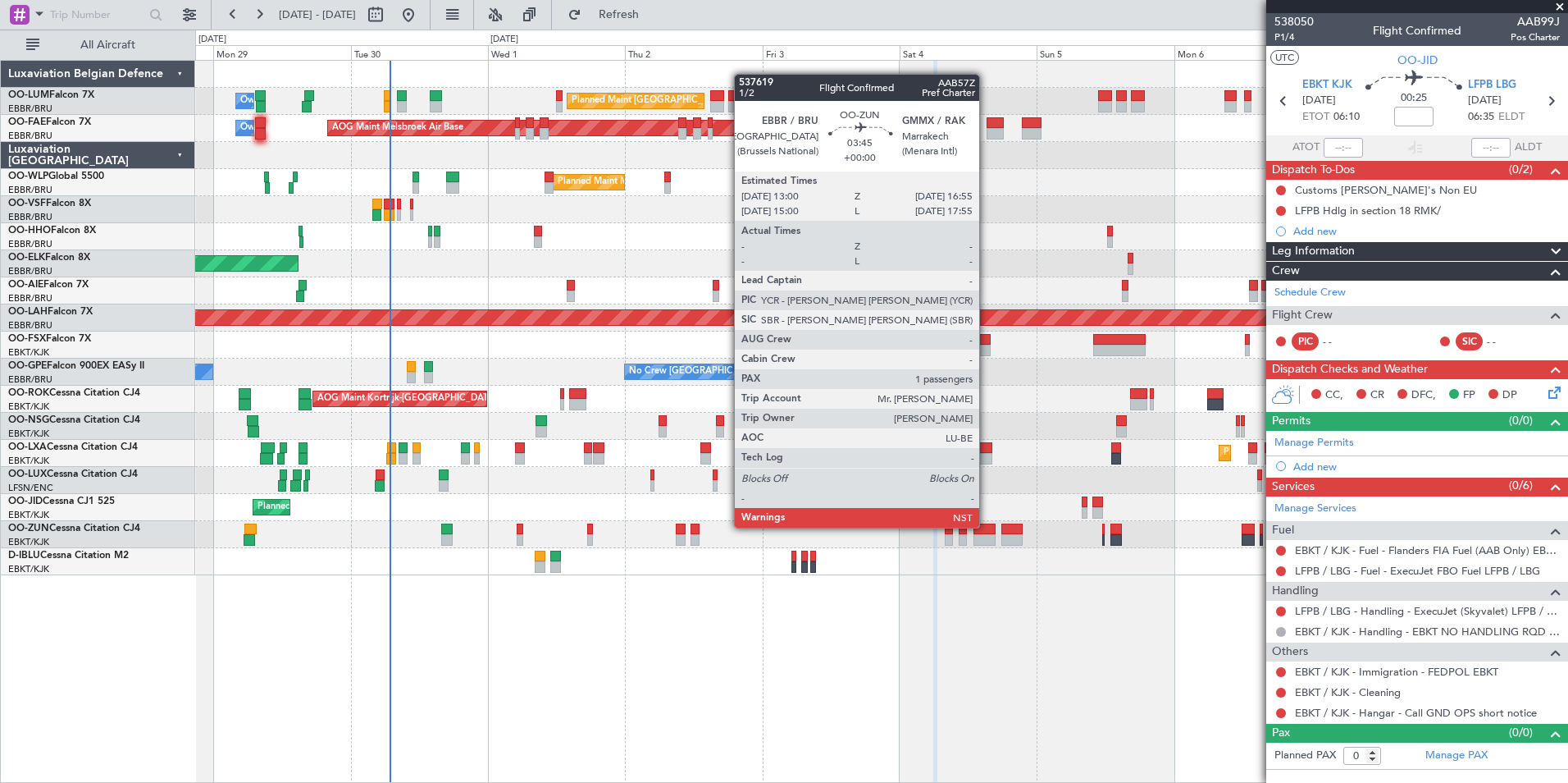
click at [987, 527] on div at bounding box center [985, 529] width 23 height 11
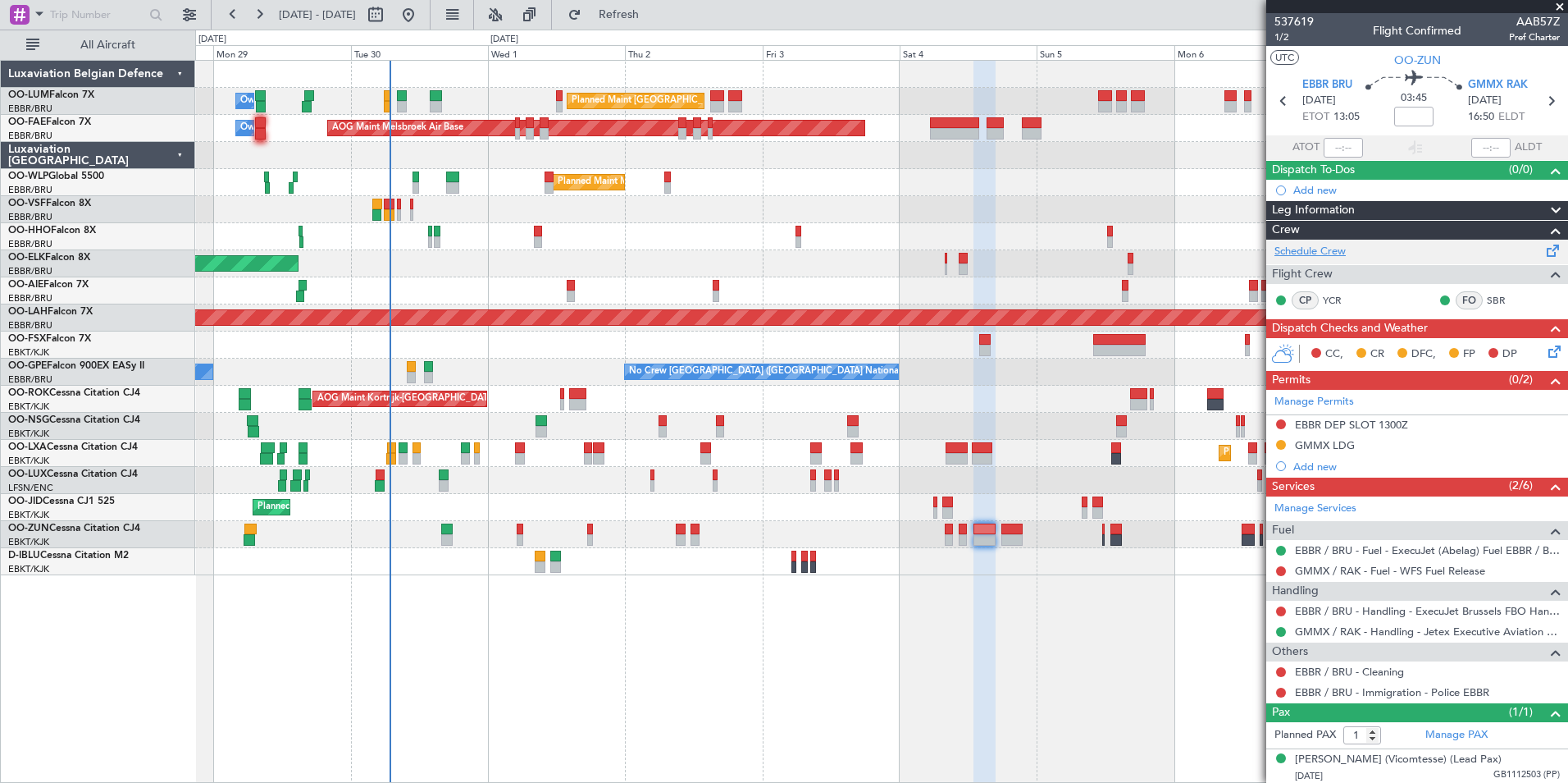
click at [1329, 255] on link "Schedule Crew" at bounding box center [1310, 252] width 71 height 17
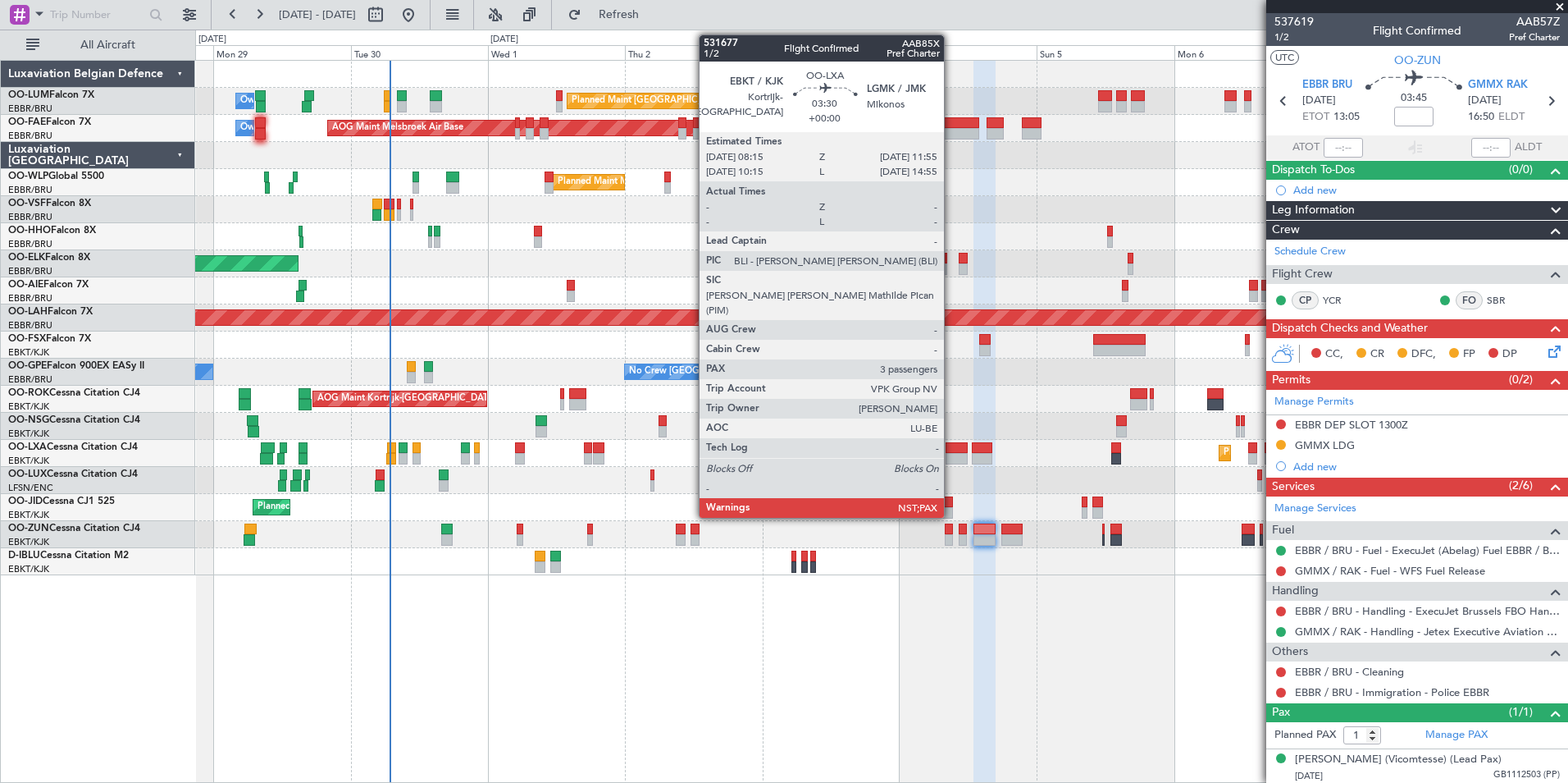
click at [951, 447] on div at bounding box center [956, 448] width 21 height 11
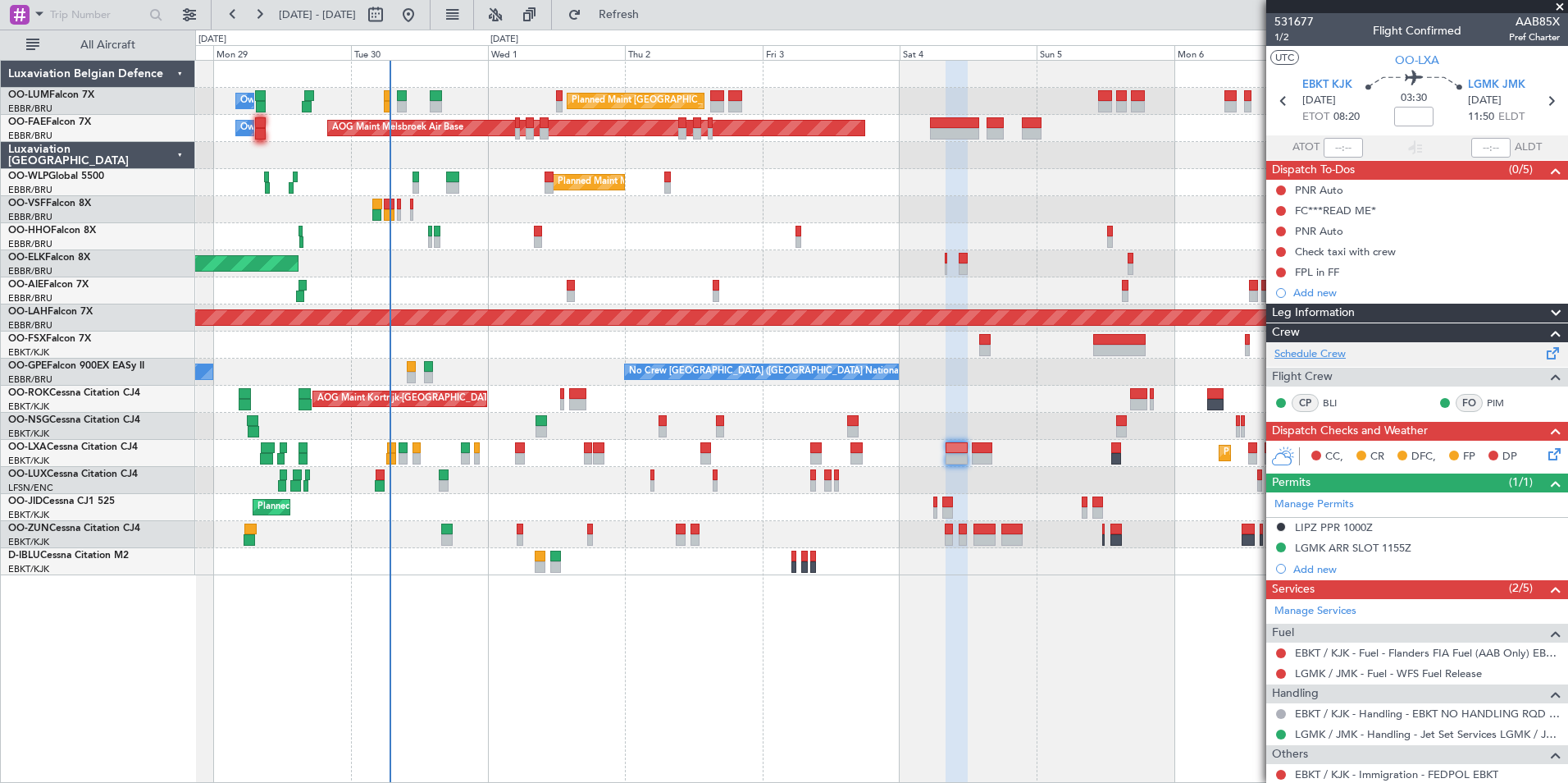
click at [1327, 357] on link "Schedule Crew" at bounding box center [1310, 355] width 71 height 17
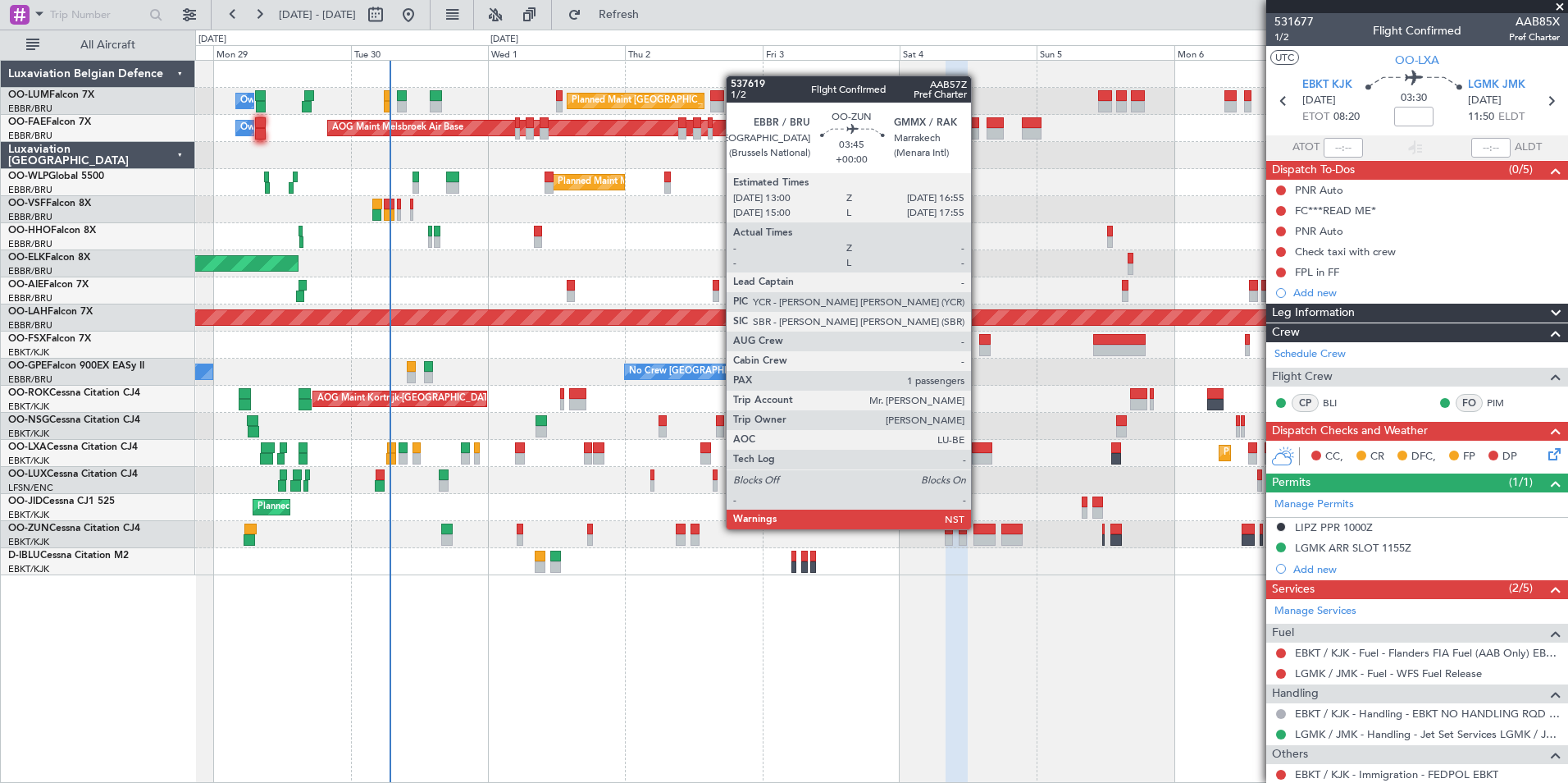
click at [978, 529] on div at bounding box center [985, 529] width 23 height 11
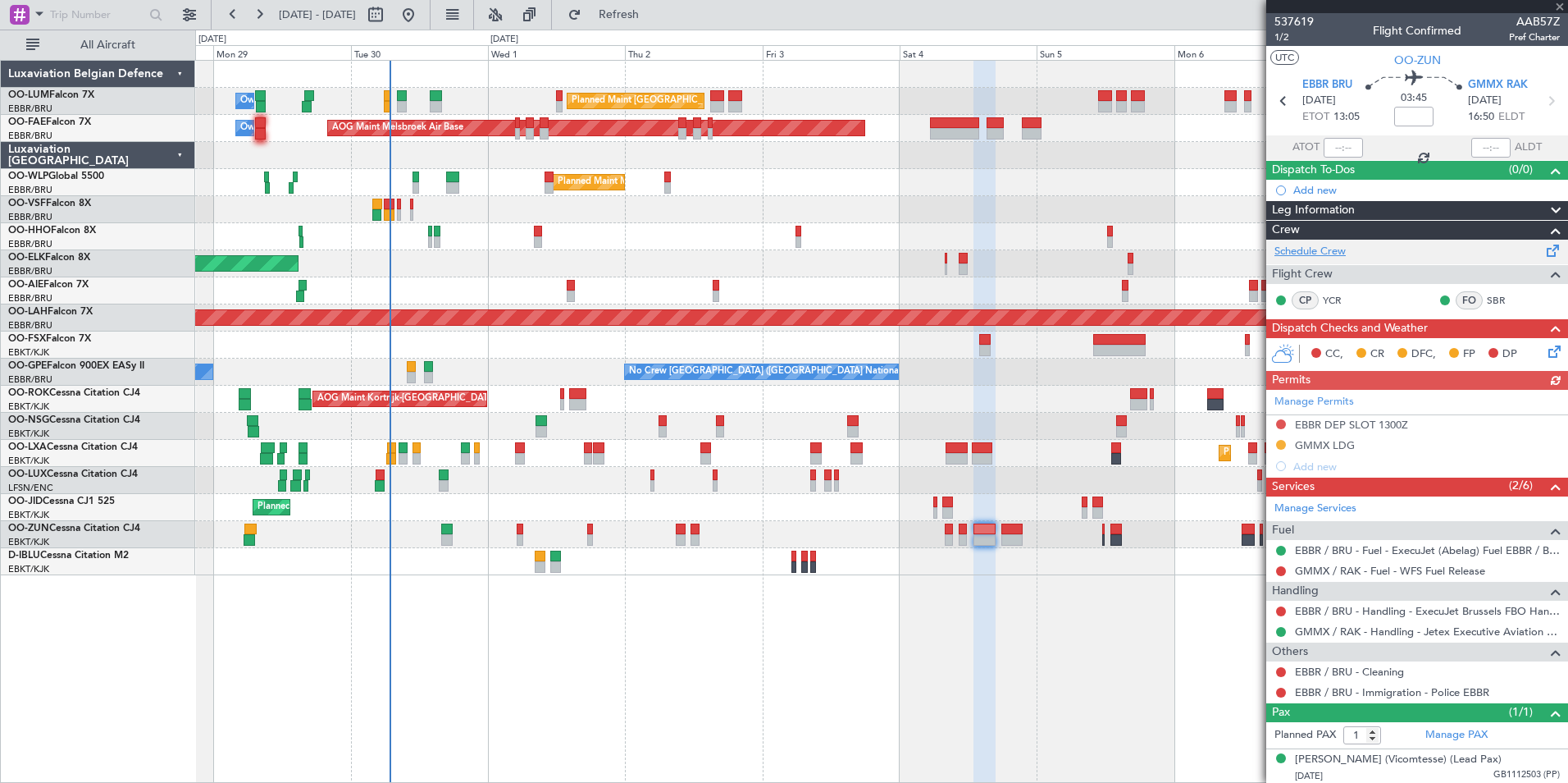
click at [1323, 255] on link "Schedule Crew" at bounding box center [1310, 252] width 71 height 17
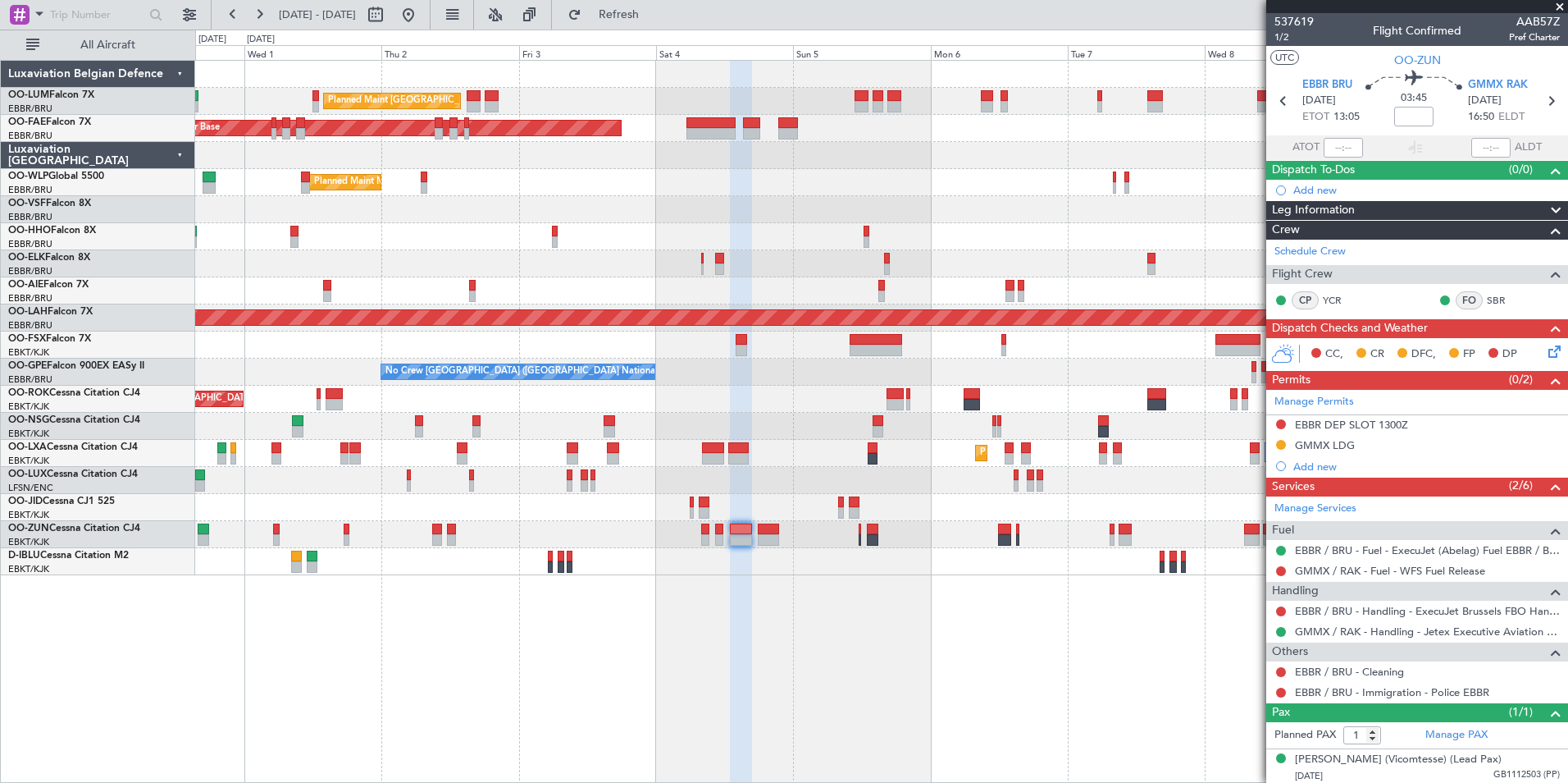
click at [884, 692] on div "Planned Maint Brussels (Brussels National) Owner Melsbroek Air Base AOG Maint M…" at bounding box center [881, 421] width 1373 height 723
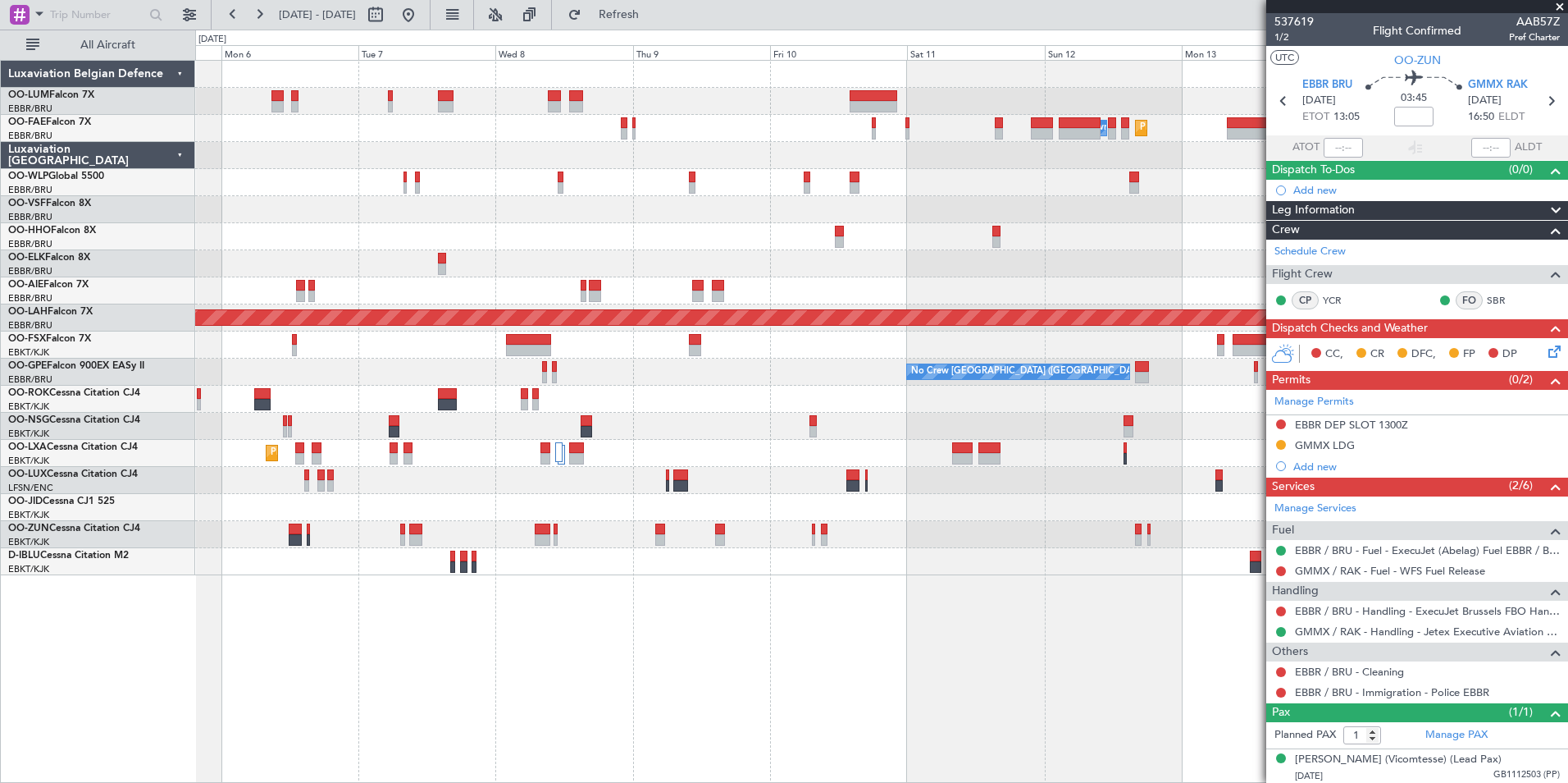
click at [334, 696] on div "Owner Melsbroek Air Base Planned Maint [GEOGRAPHIC_DATA] AOG Maint [GEOGRAPHIC_…" at bounding box center [881, 421] width 1373 height 723
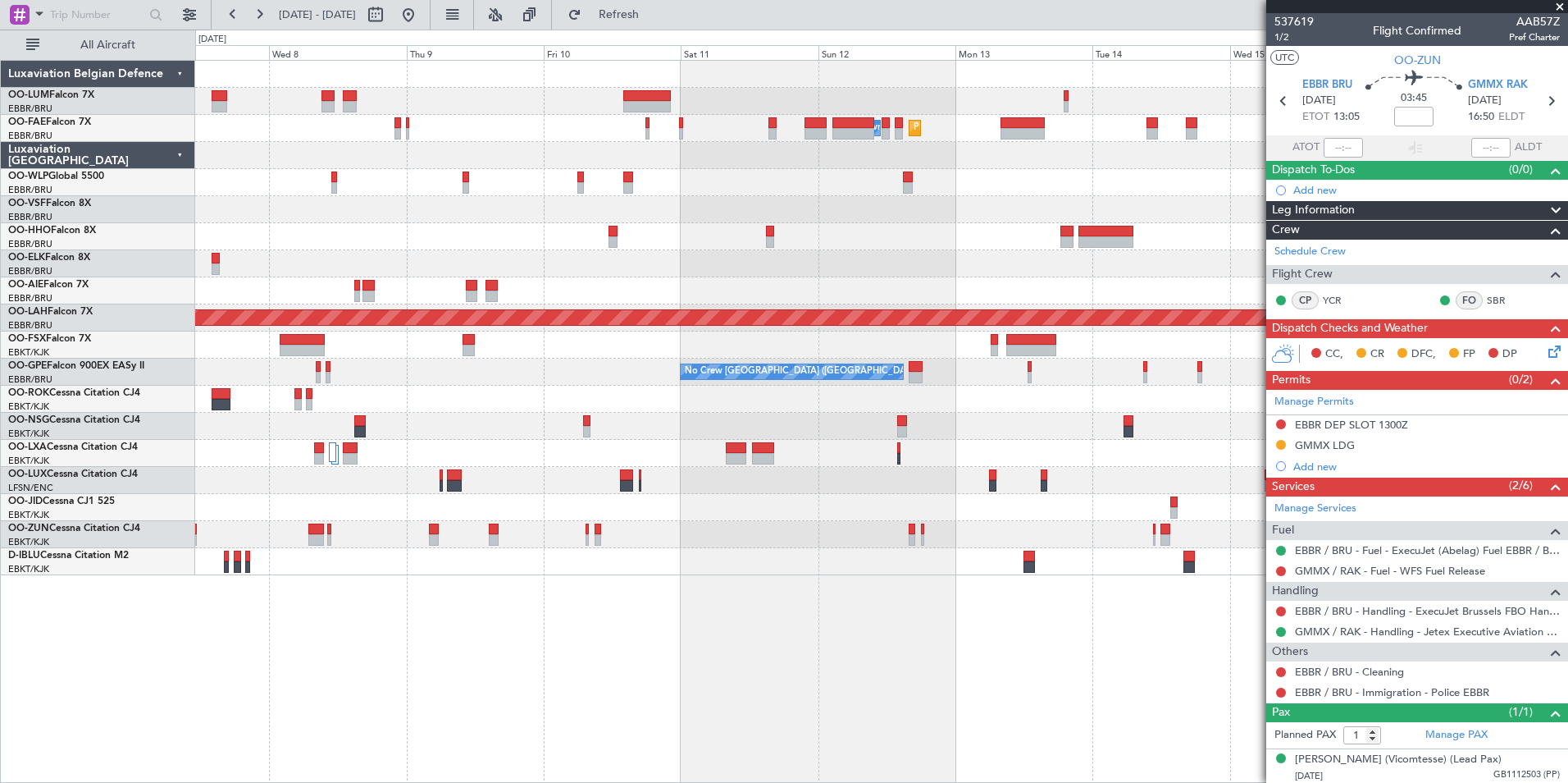
click at [562, 434] on div "Planned Maint Melsbroek Air Base Owner Melsbroek Air Base Planned Maint Brussel…" at bounding box center [881, 317] width 1372 height 514
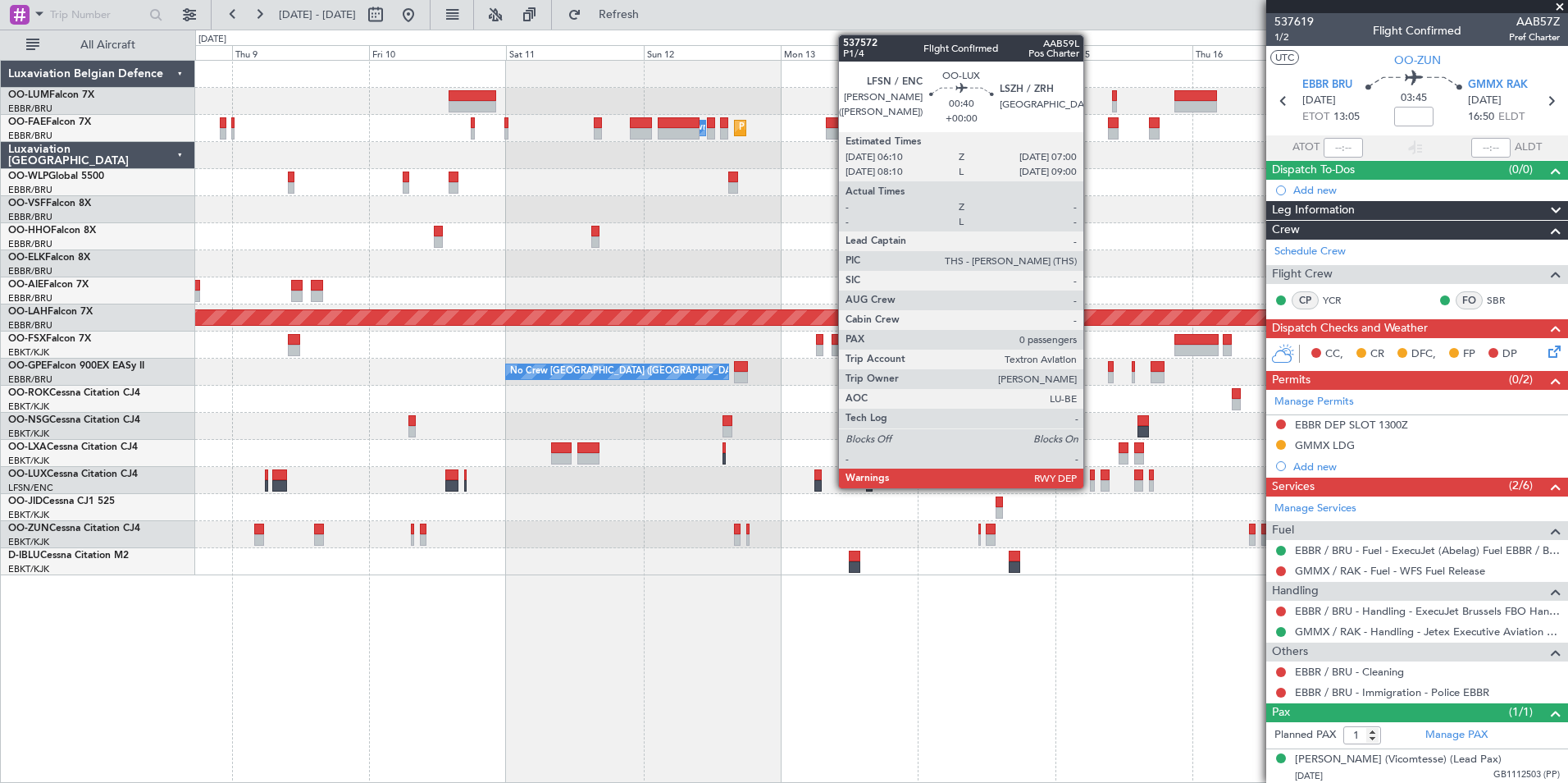
click at [1090, 472] on div at bounding box center [1091, 475] width 5 height 11
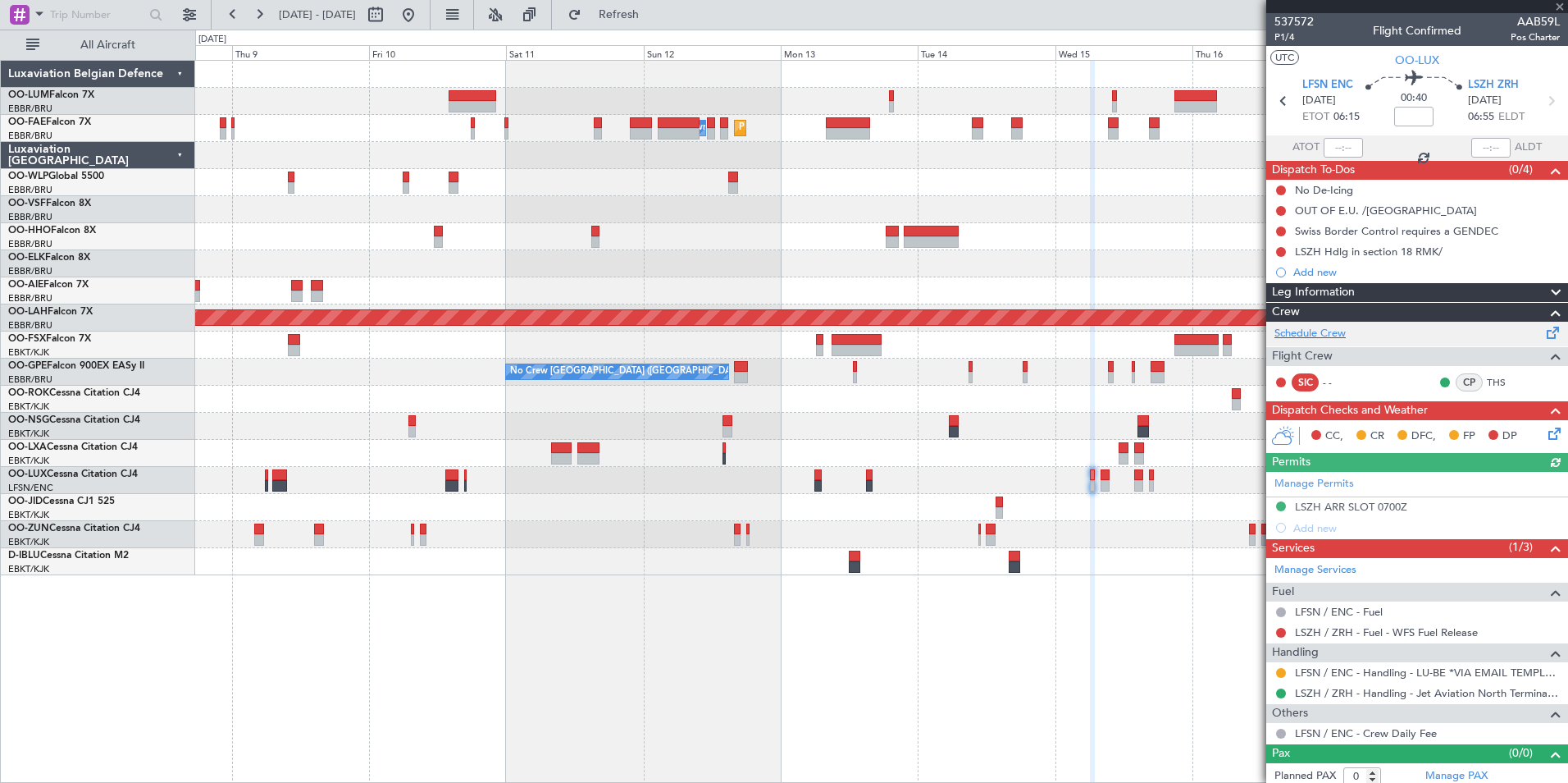
click at [1325, 343] on div "Schedule Crew" at bounding box center [1417, 334] width 302 height 24
click at [654, 21] on span "Refresh" at bounding box center [619, 15] width 69 height 11
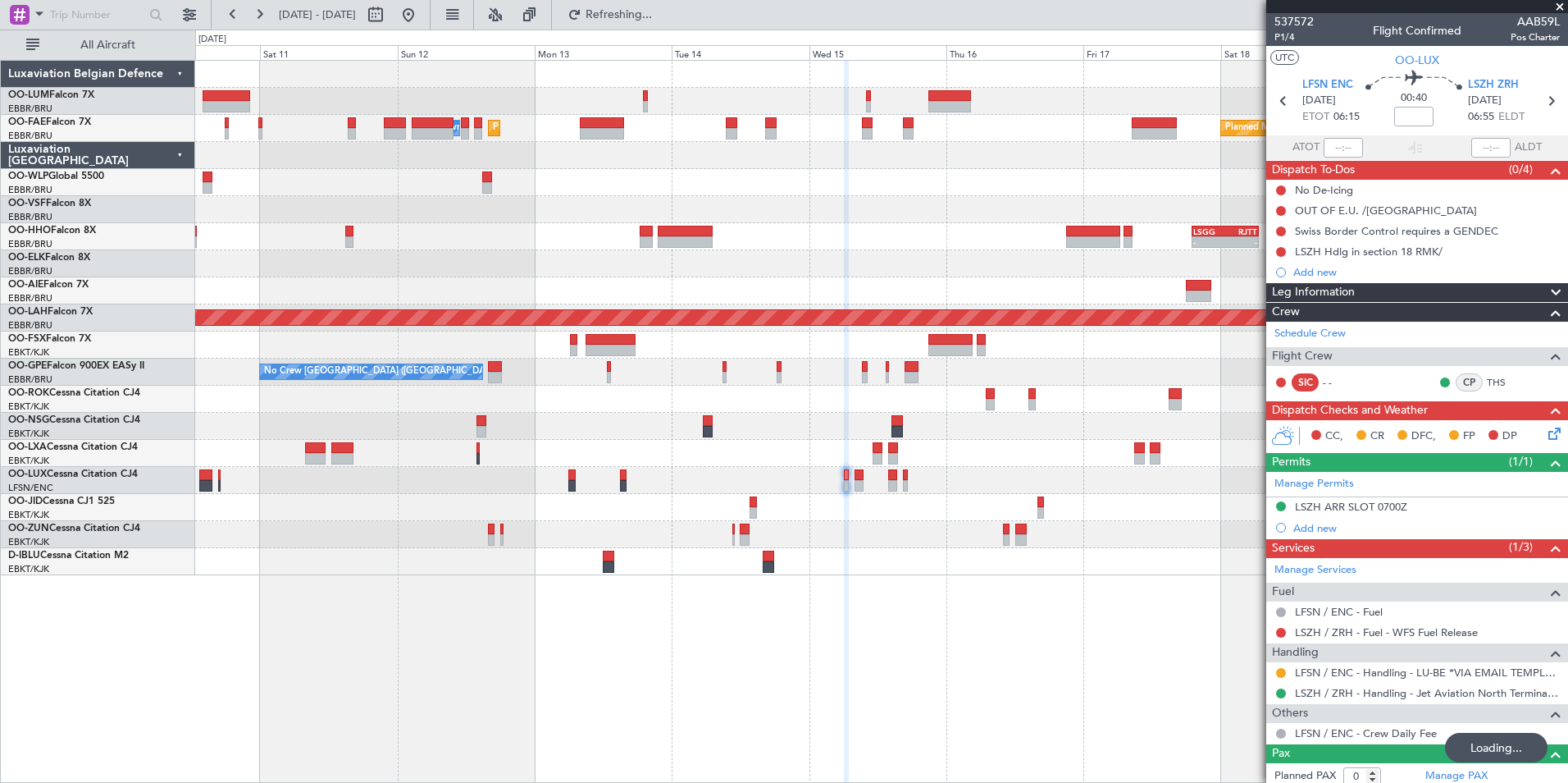
click at [774, 709] on div "Planned Maint Melsbroek Air Base Owner Melsbroek Air Base Planned Maint Brussel…" at bounding box center [881, 421] width 1373 height 723
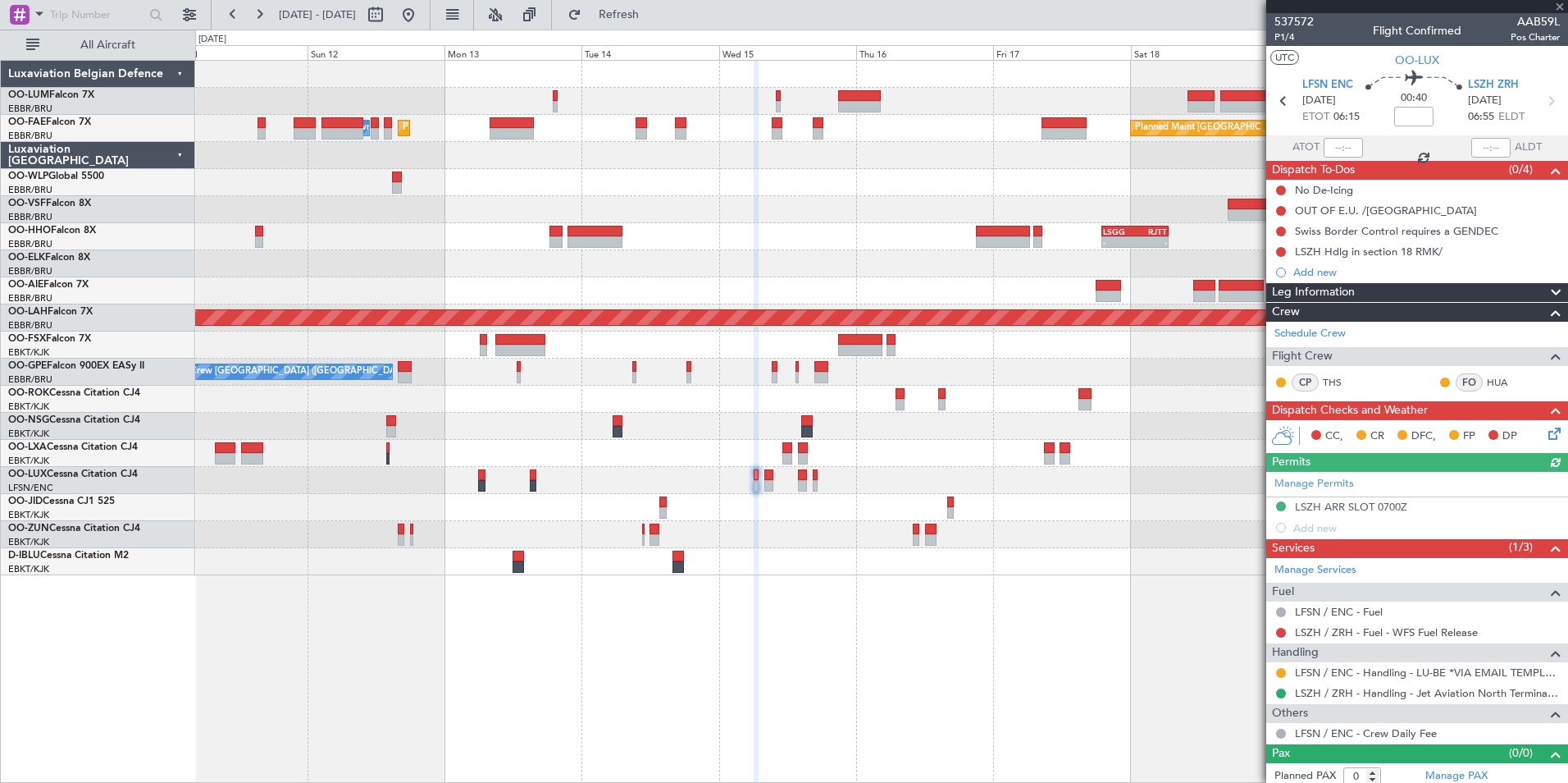
click at [801, 479] on div at bounding box center [881, 480] width 1372 height 27
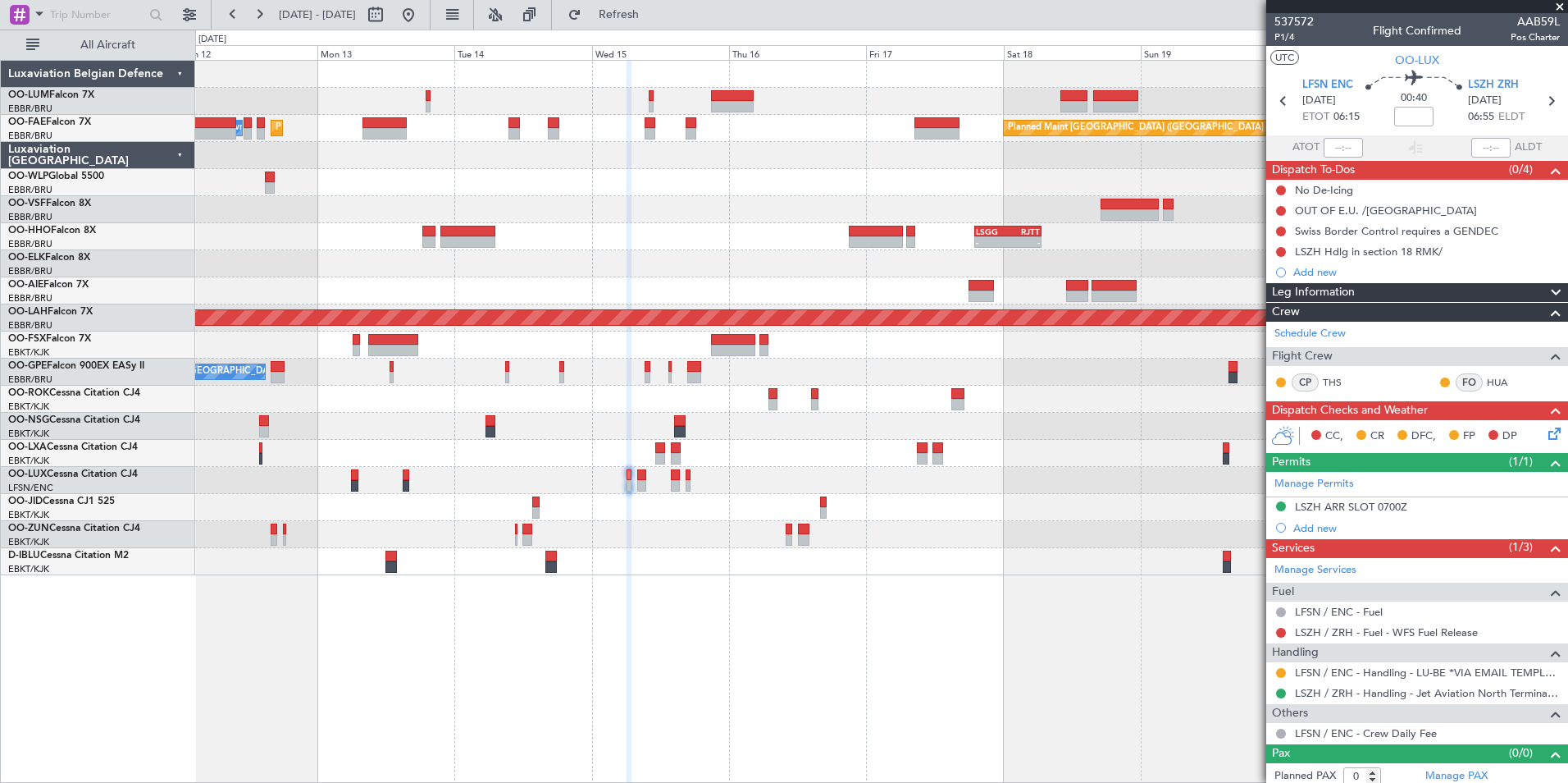
click at [1027, 555] on div "Planned Maint Brussels (Brussels National) Planned Maint Melsbroek Air Base Own…" at bounding box center [881, 317] width 1372 height 514
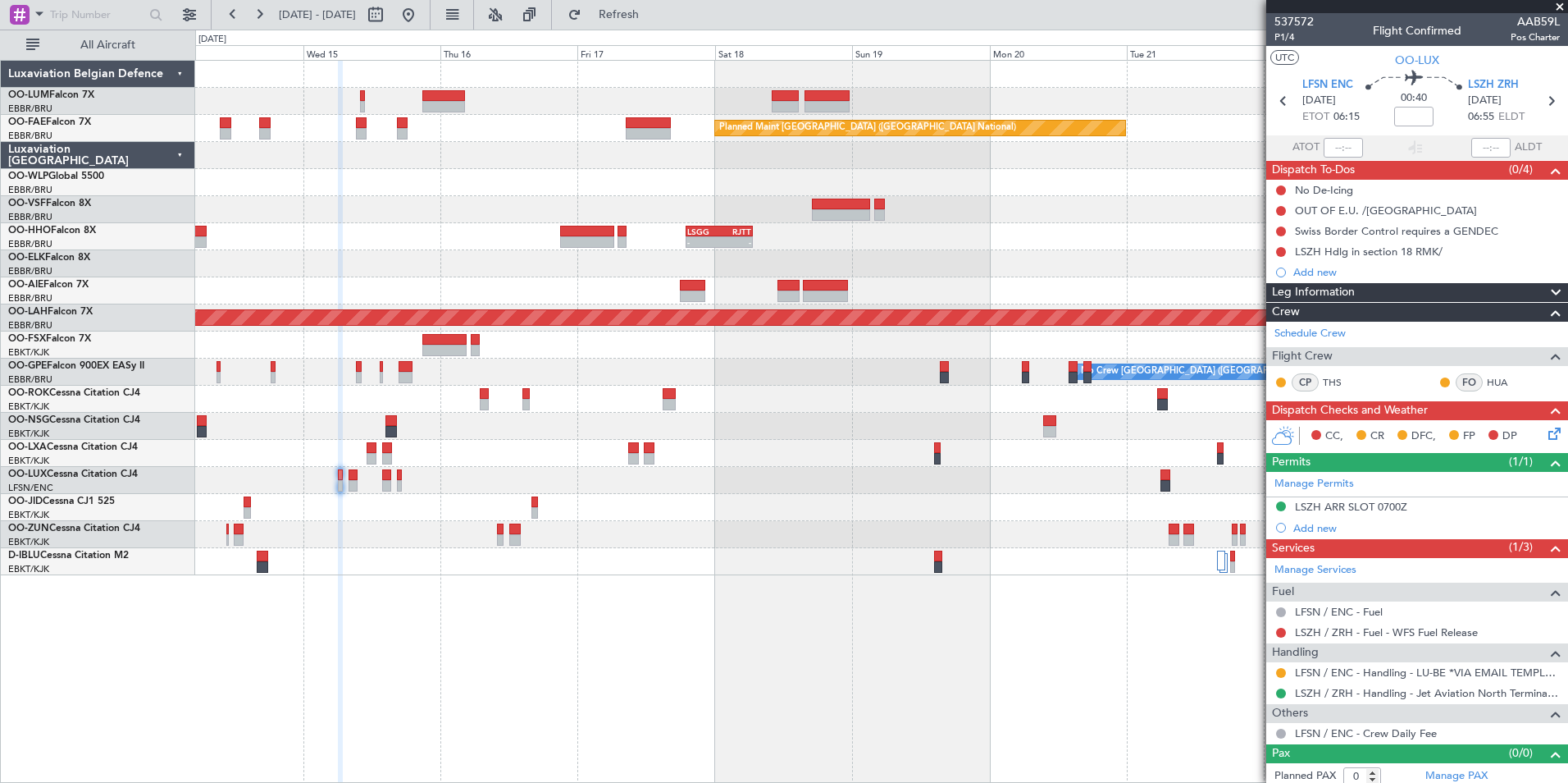
click at [483, 458] on div at bounding box center [881, 453] width 1372 height 27
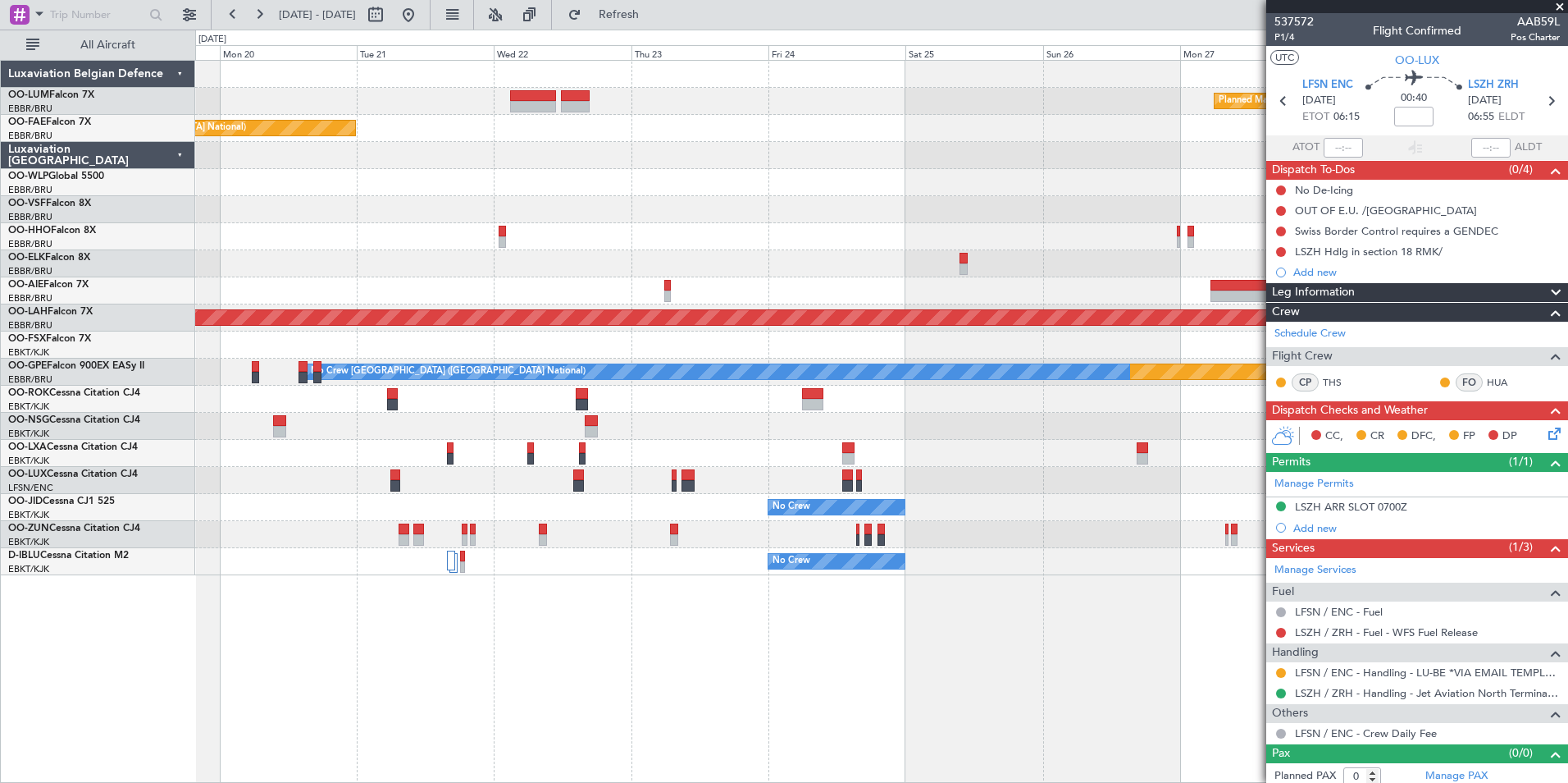
click at [660, 454] on div "Planned Maint Kortrijk-Wevelgem Planned Maint Brussels (Brussels National) Owne…" at bounding box center [881, 317] width 1372 height 514
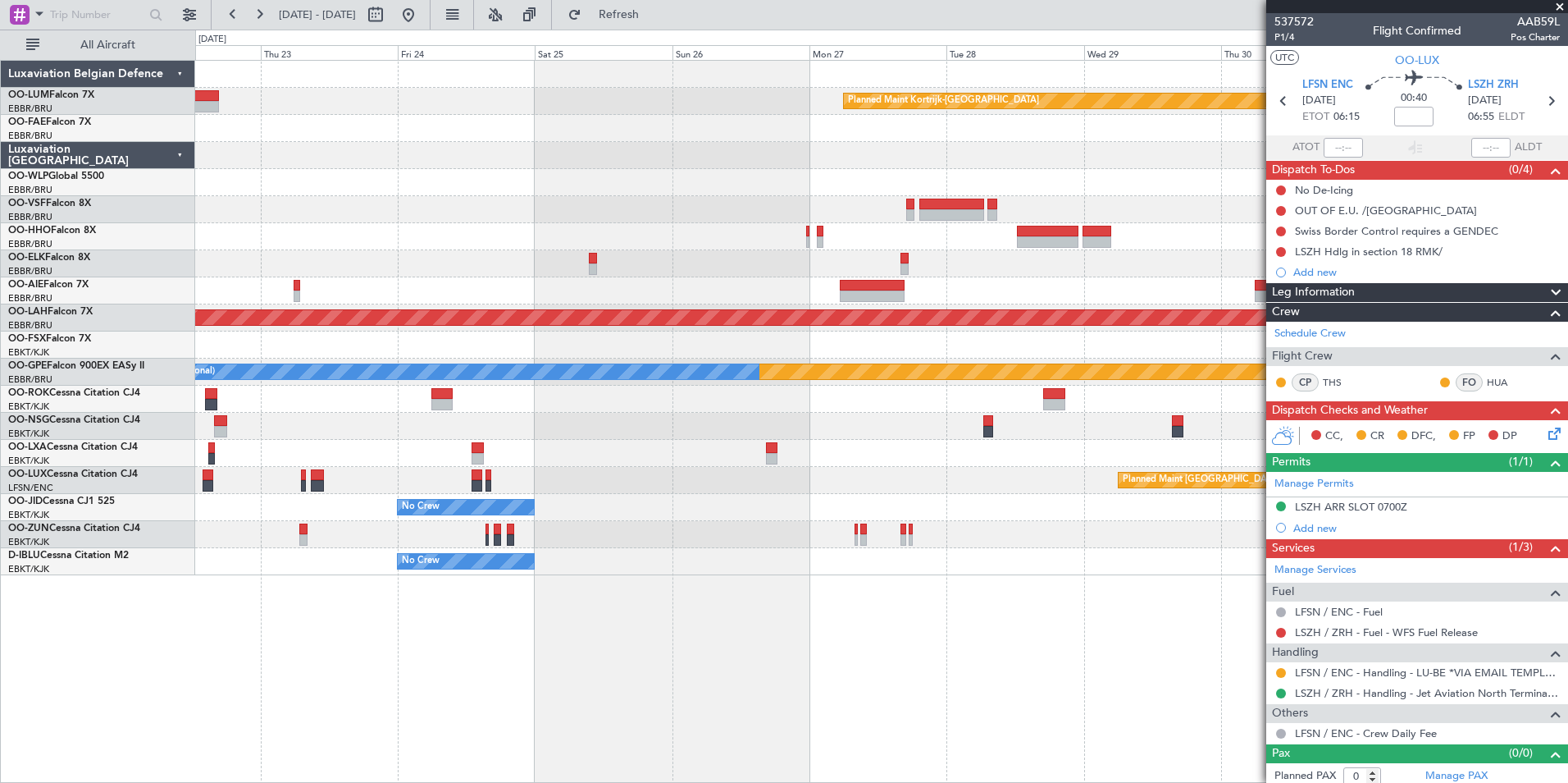
click at [447, 488] on div "Planned Maint [GEOGRAPHIC_DATA] ([GEOGRAPHIC_DATA])" at bounding box center [881, 480] width 1372 height 27
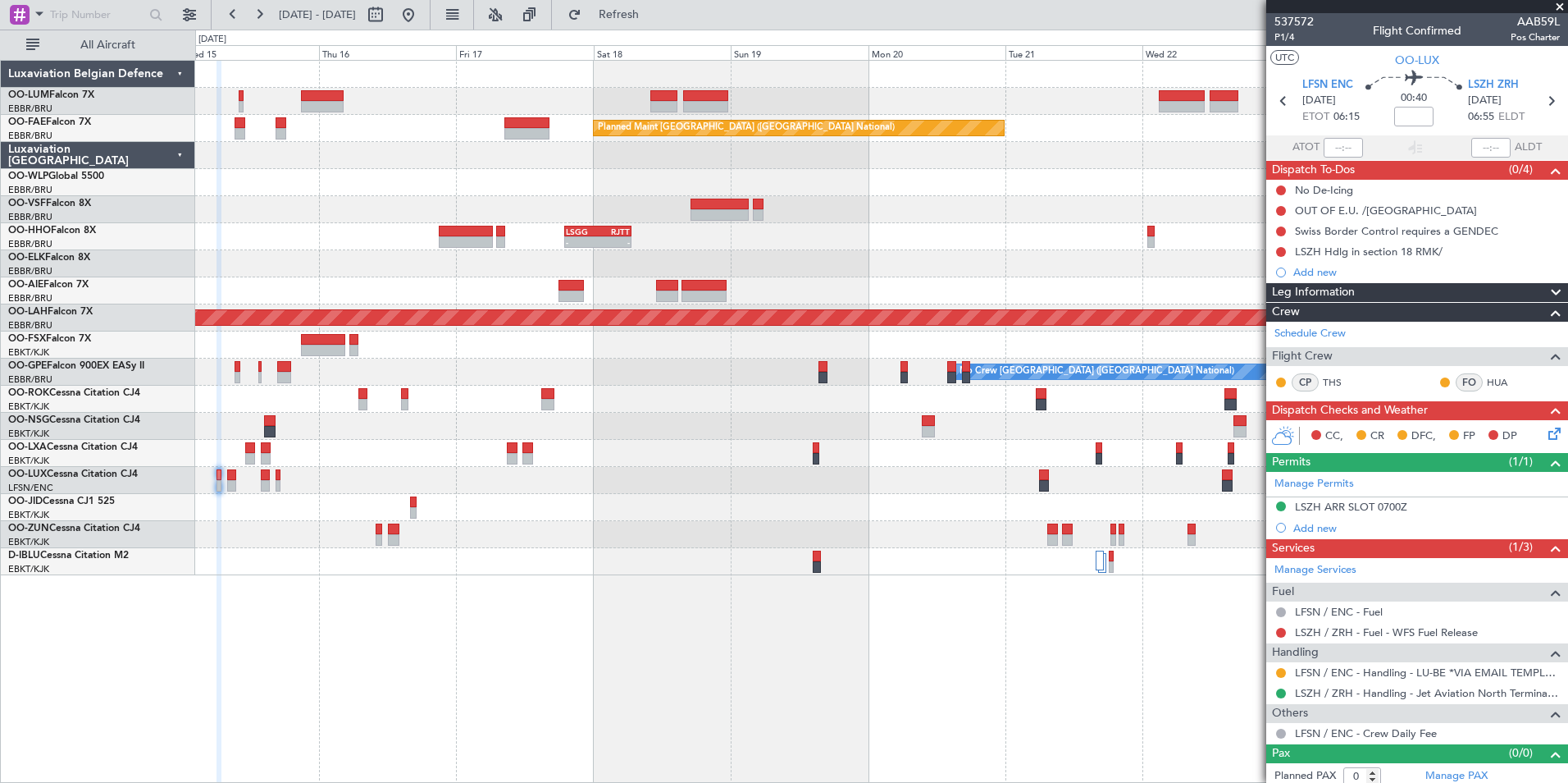
click at [1567, 744] on html "23 Oct 2025 - 02 Nov 2025 Refresh Quick Links All Aircraft Planned Maint Kortri…" at bounding box center [784, 391] width 1568 height 783
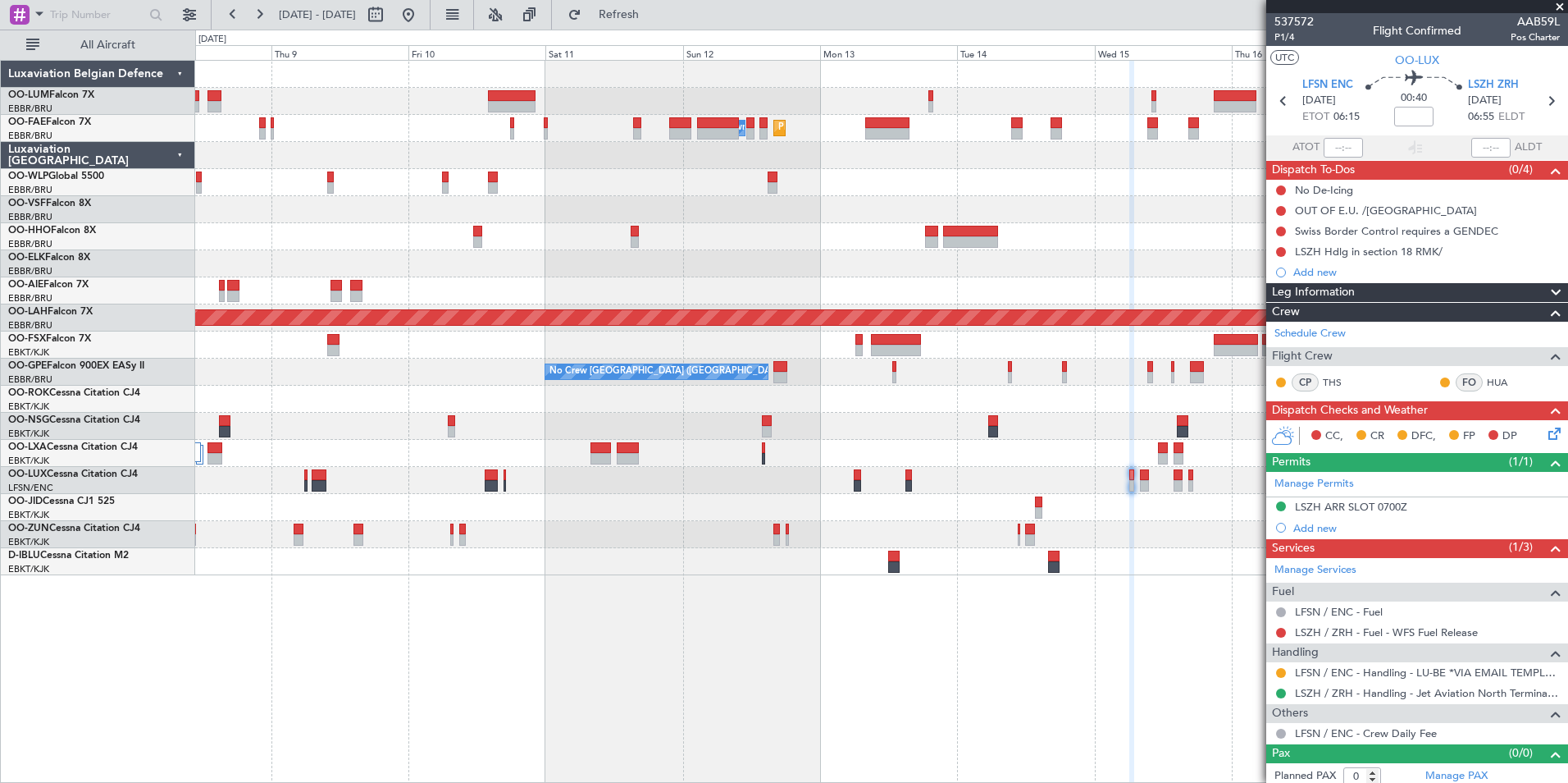
click at [1435, 702] on body "23 Oct 2025 - 02 Nov 2025 Refresh Quick Links All Aircraft Planned Maint Brusse…" at bounding box center [784, 391] width 1568 height 783
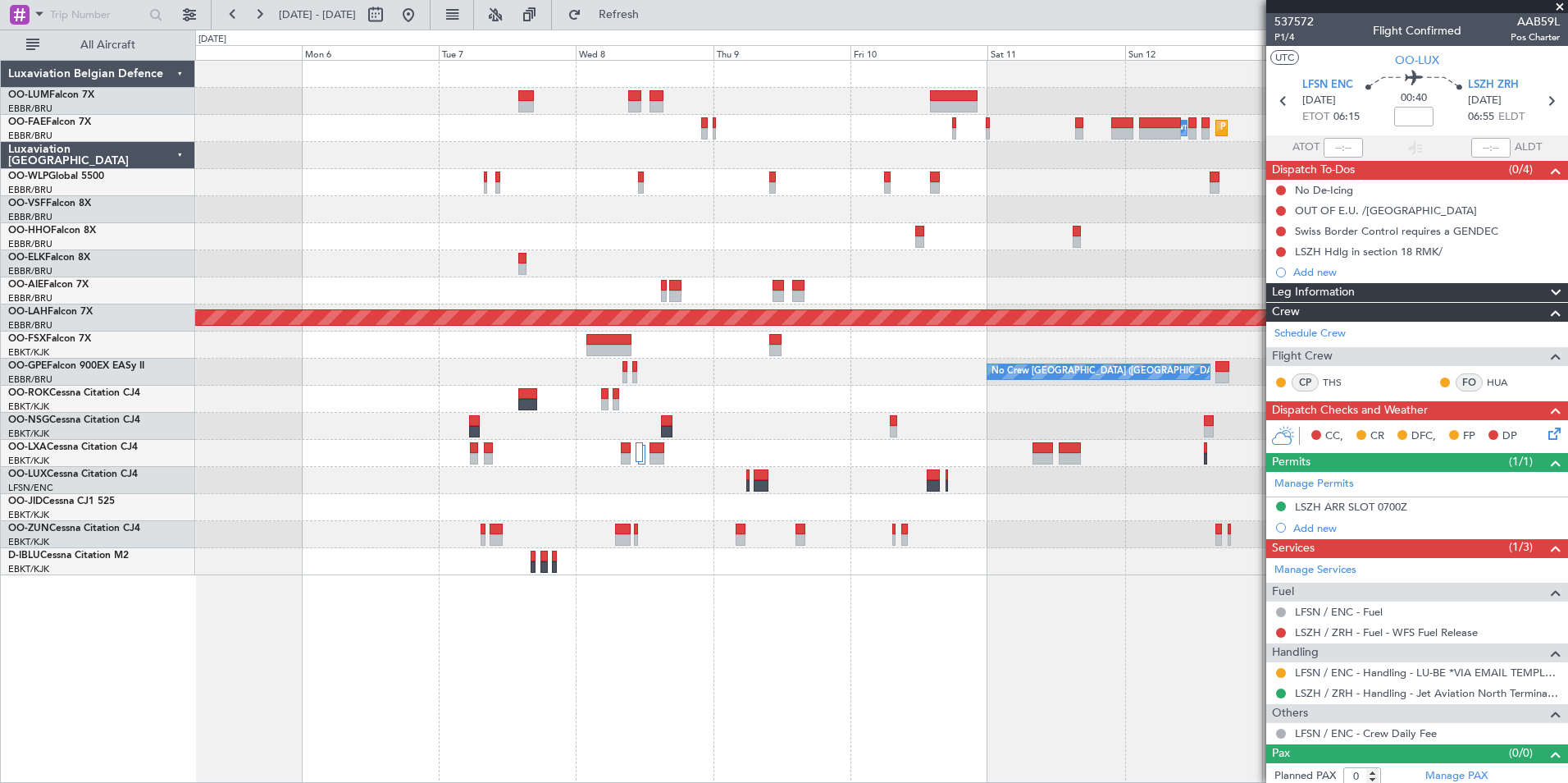
click at [1240, 761] on div "Planned Maint Melsbroek Air Base Owner Melsbroek Air Base AOG Maint Melsbroek A…" at bounding box center [881, 421] width 1373 height 723
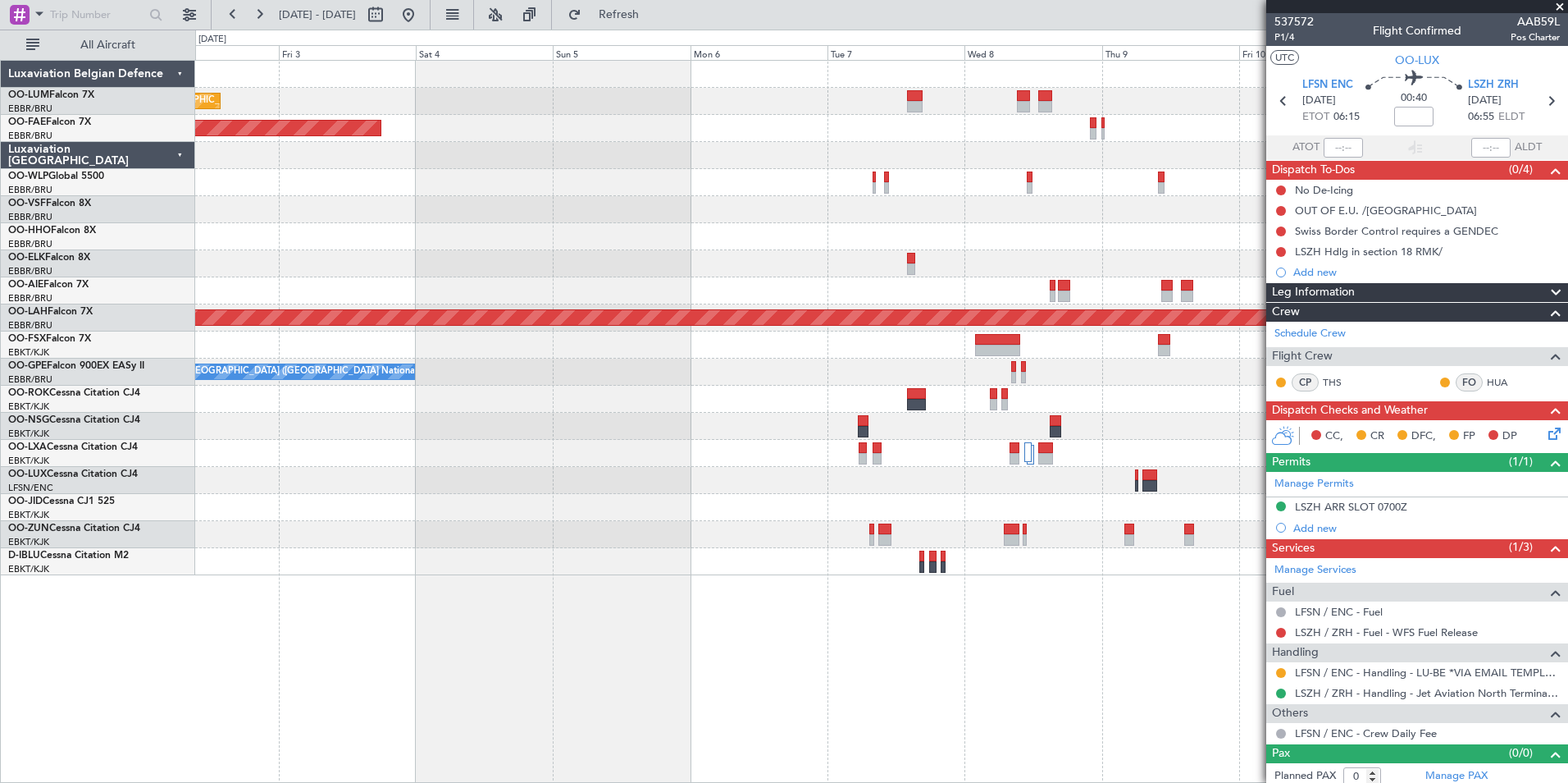
click at [1245, 762] on div "Planned Maint Brussels (Brussels National) Owner Melsbroek Air Base AOG Maint M…" at bounding box center [881, 421] width 1373 height 723
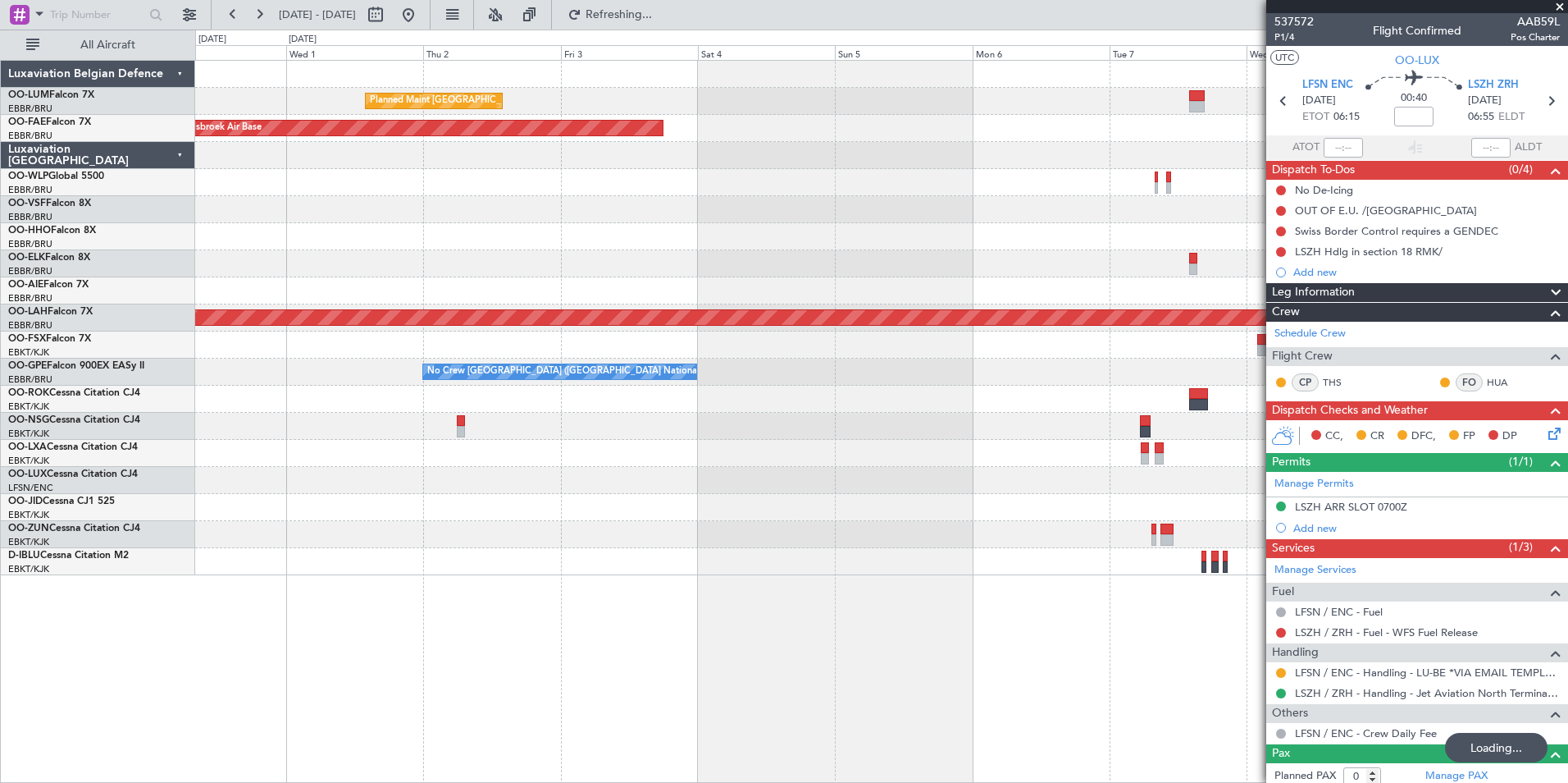
drag, startPoint x: 676, startPoint y: 9, endPoint x: 649, endPoint y: 42, distance: 42.6
click at [654, 9] on span "Refreshing..." at bounding box center [619, 15] width 69 height 11
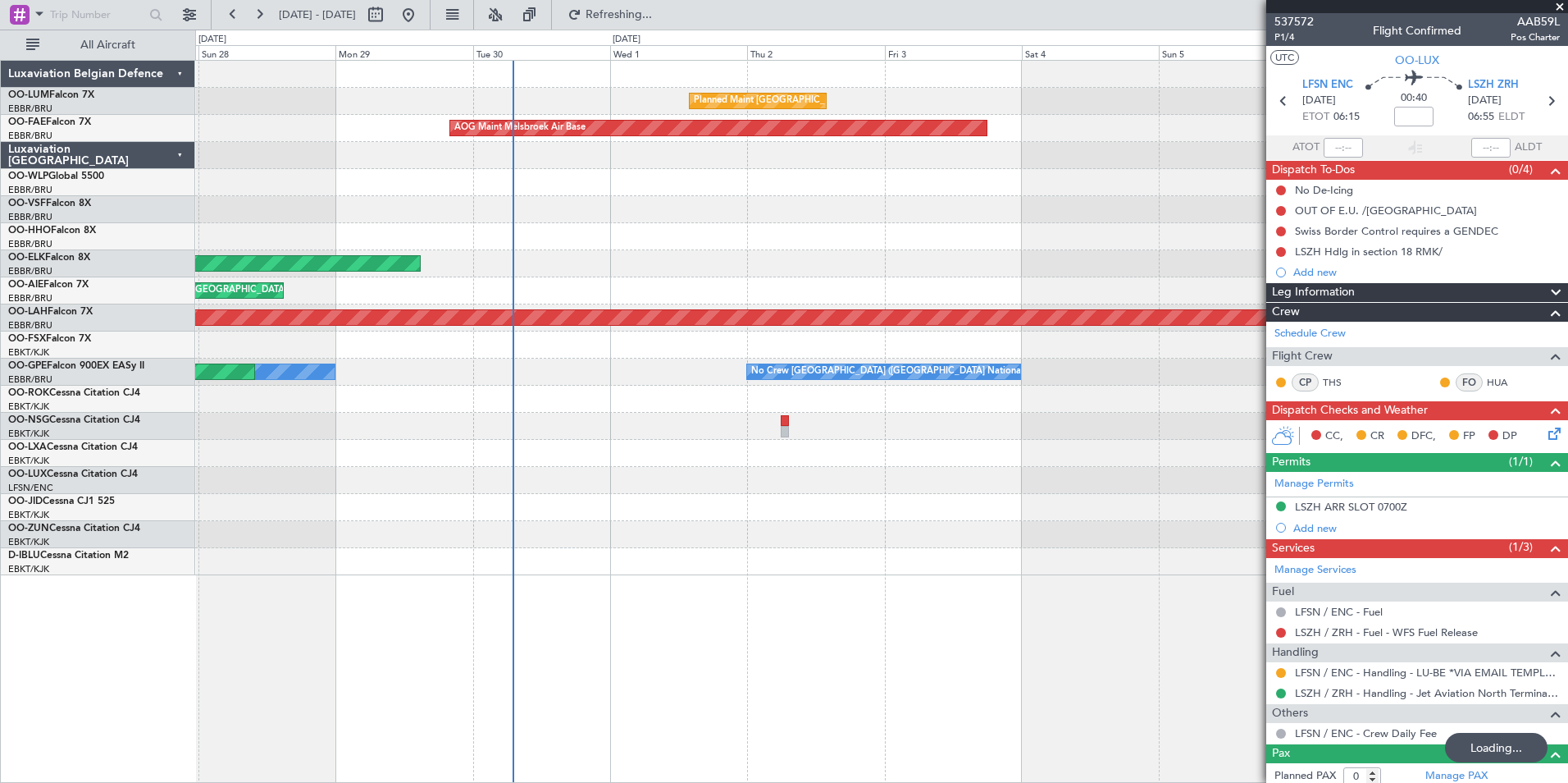
click at [1136, 744] on div "Planned Maint Brussels (Brussels National) AOG Maint Melsbroek Air Base Planned…" at bounding box center [881, 421] width 1373 height 723
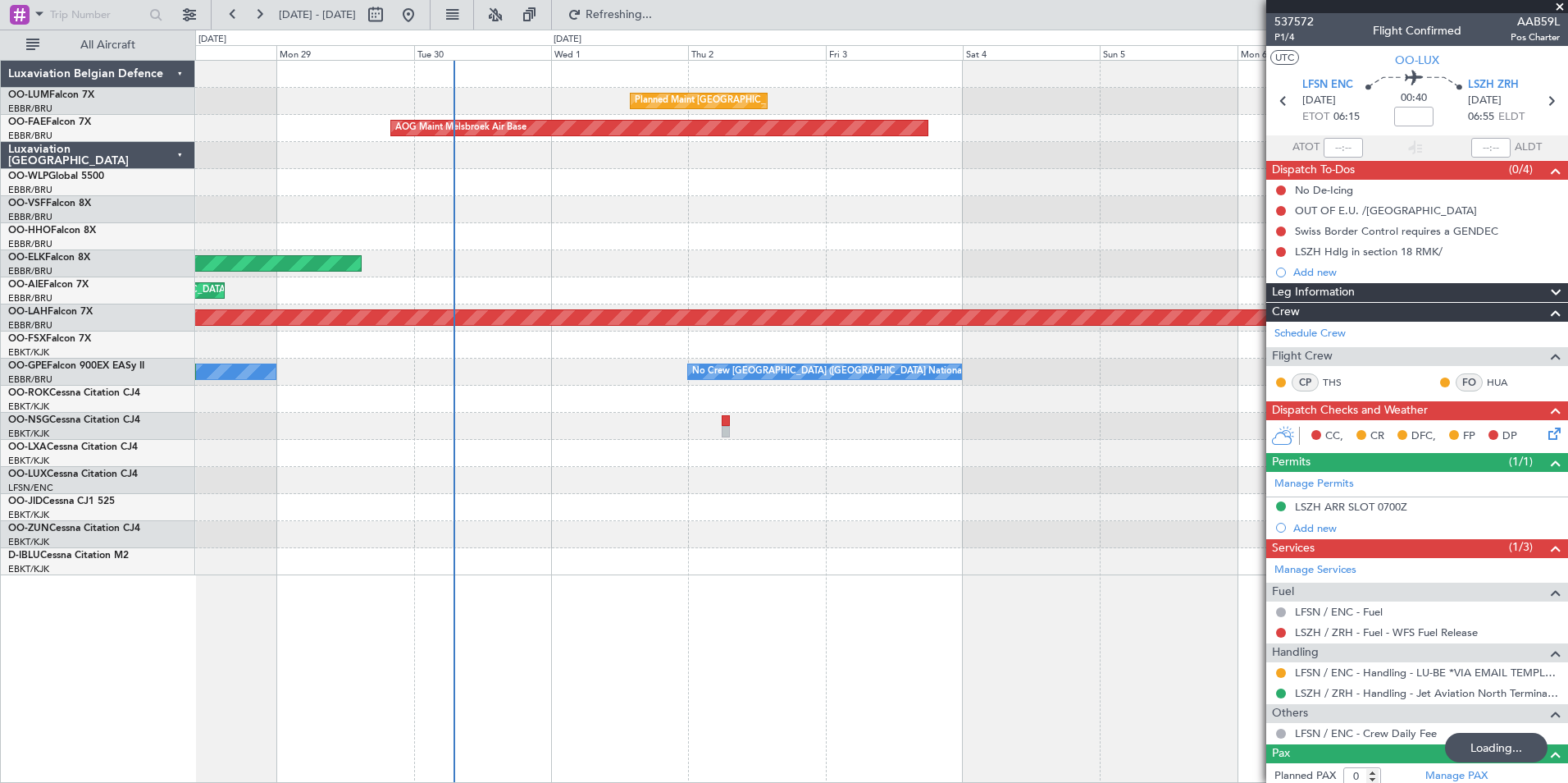
click at [242, 680] on div "Planned Maint Brussels (Brussels National) AOG Maint Melsbroek Air Base Planned…" at bounding box center [881, 421] width 1373 height 723
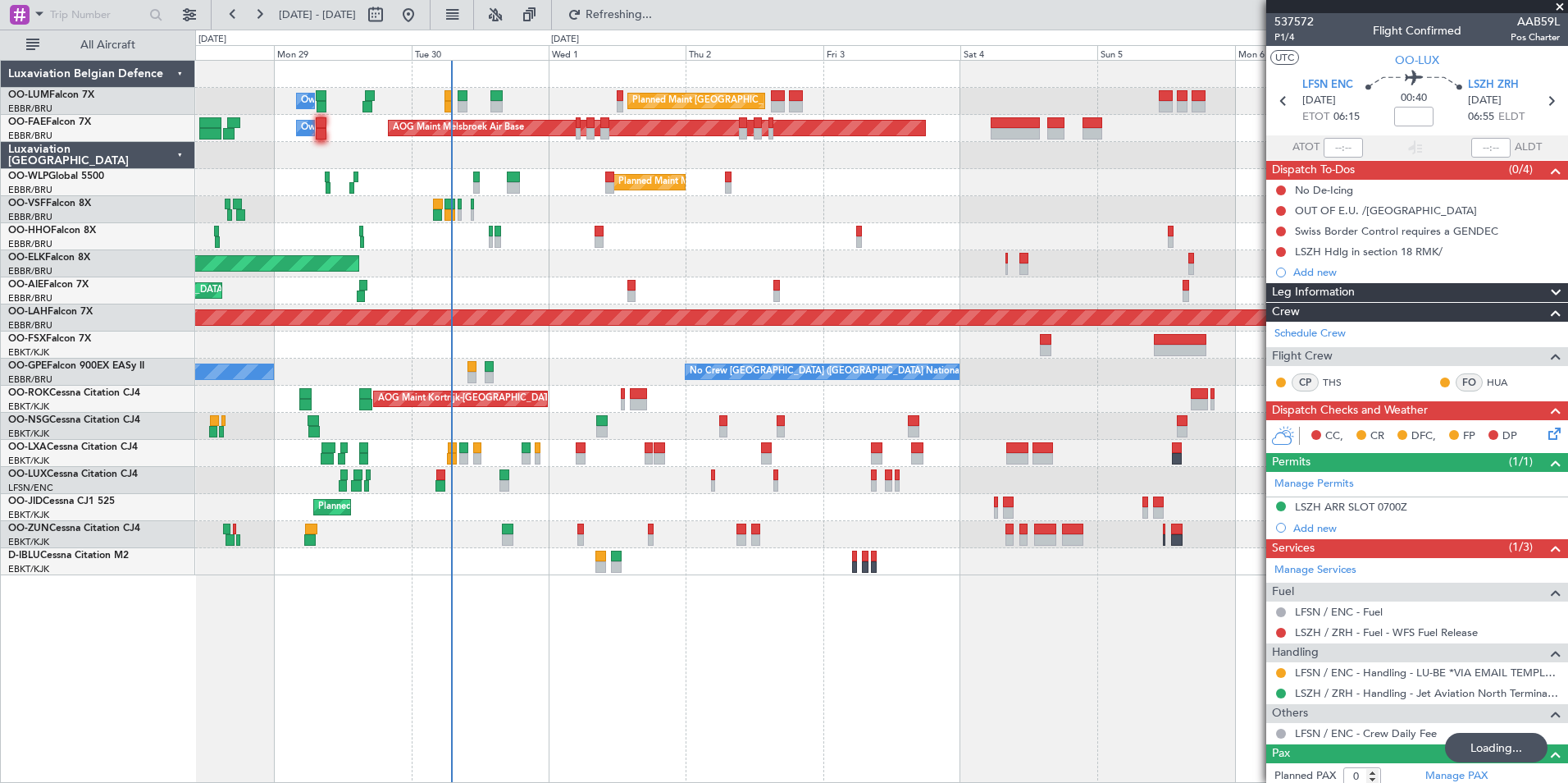
click at [667, 740] on div "Planned Maint Brussels (Brussels National) Owner Melsbroek Air Base AOG Maint M…" at bounding box center [881, 421] width 1373 height 723
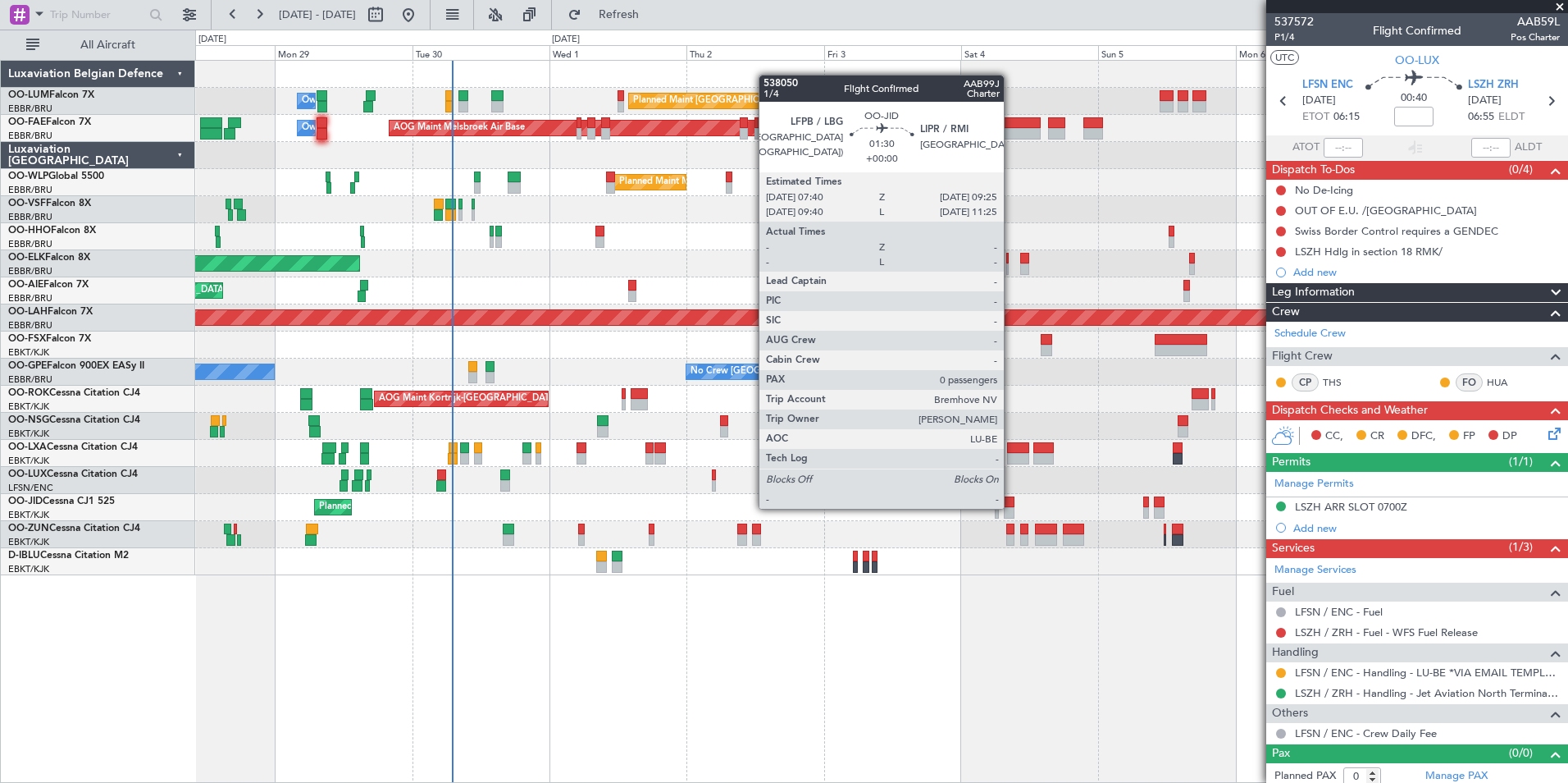
click at [1011, 507] on div at bounding box center [1008, 512] width 10 height 11
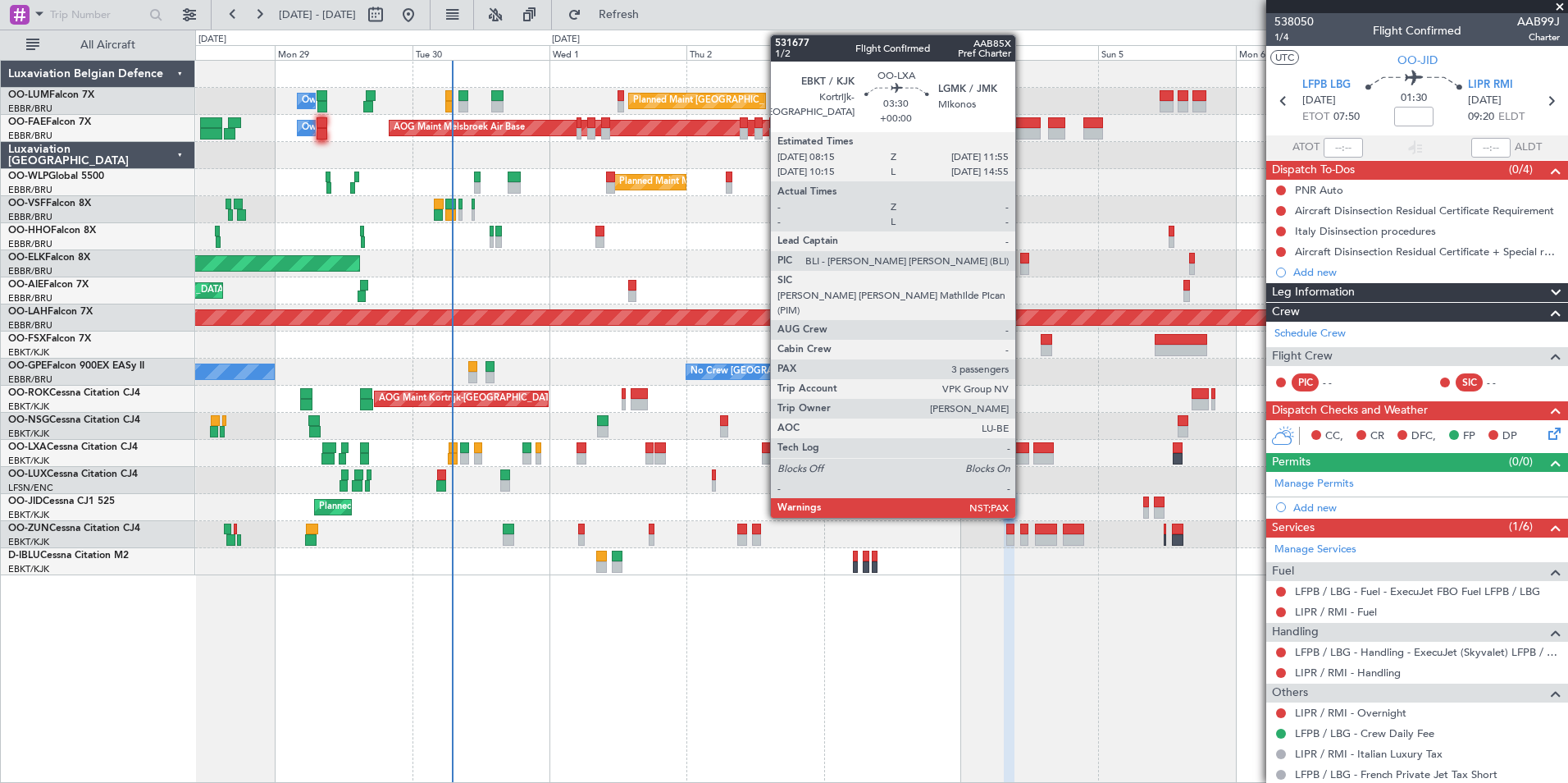
click at [1022, 451] on div at bounding box center [1018, 448] width 21 height 11
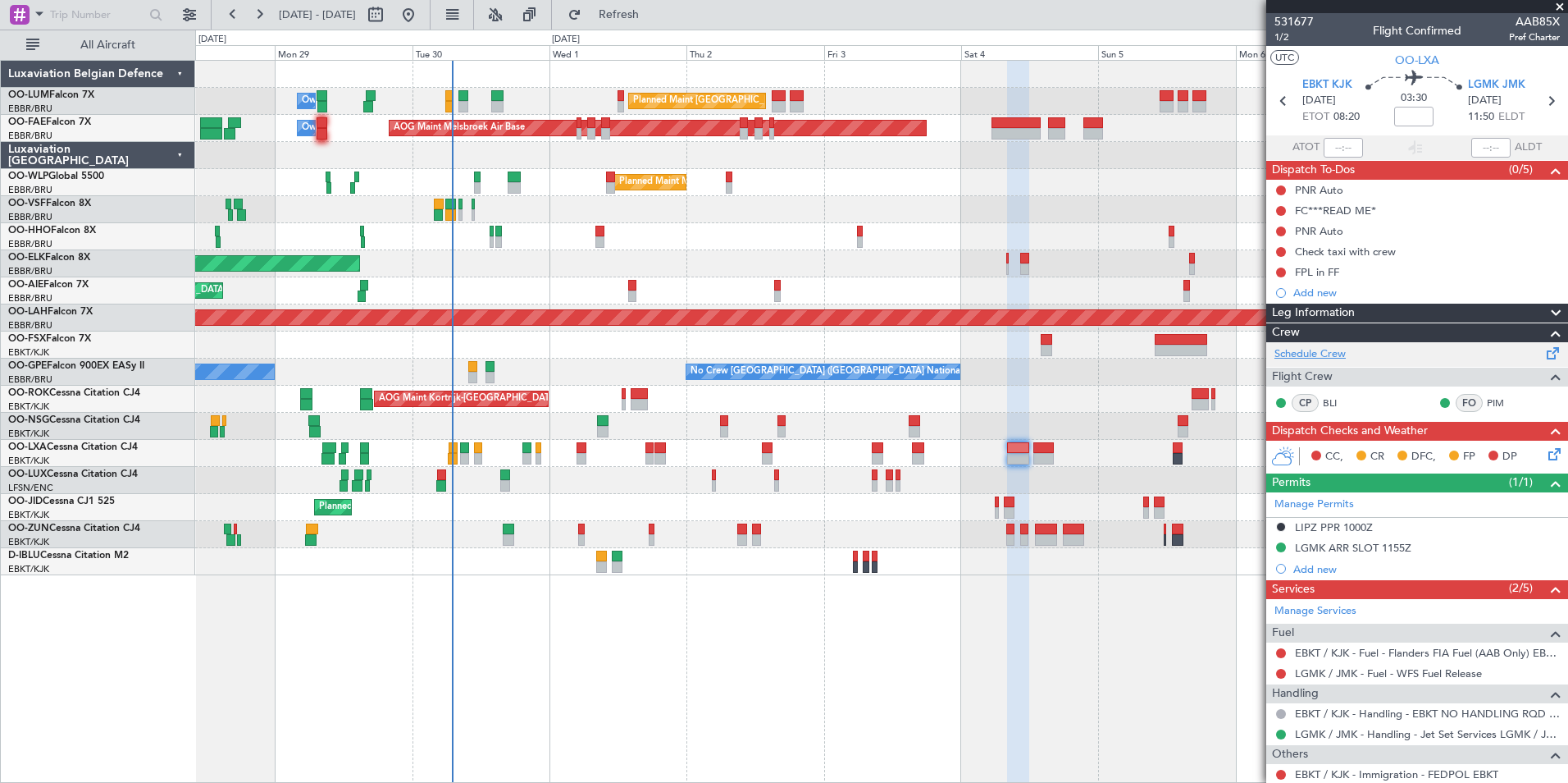
click at [1319, 352] on link "Schedule Crew" at bounding box center [1310, 355] width 71 height 17
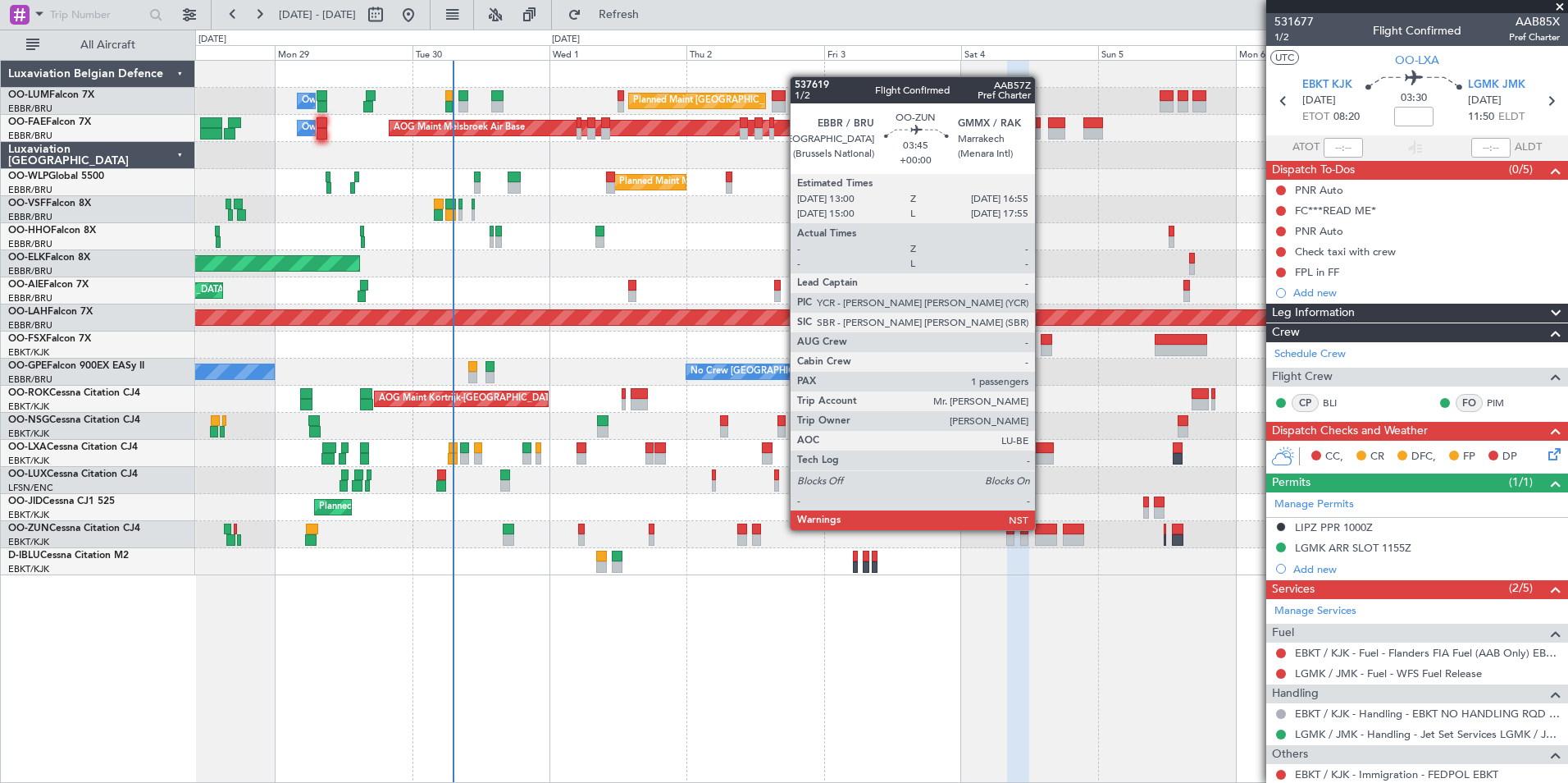
click at [1042, 530] on div at bounding box center [1046, 529] width 23 height 11
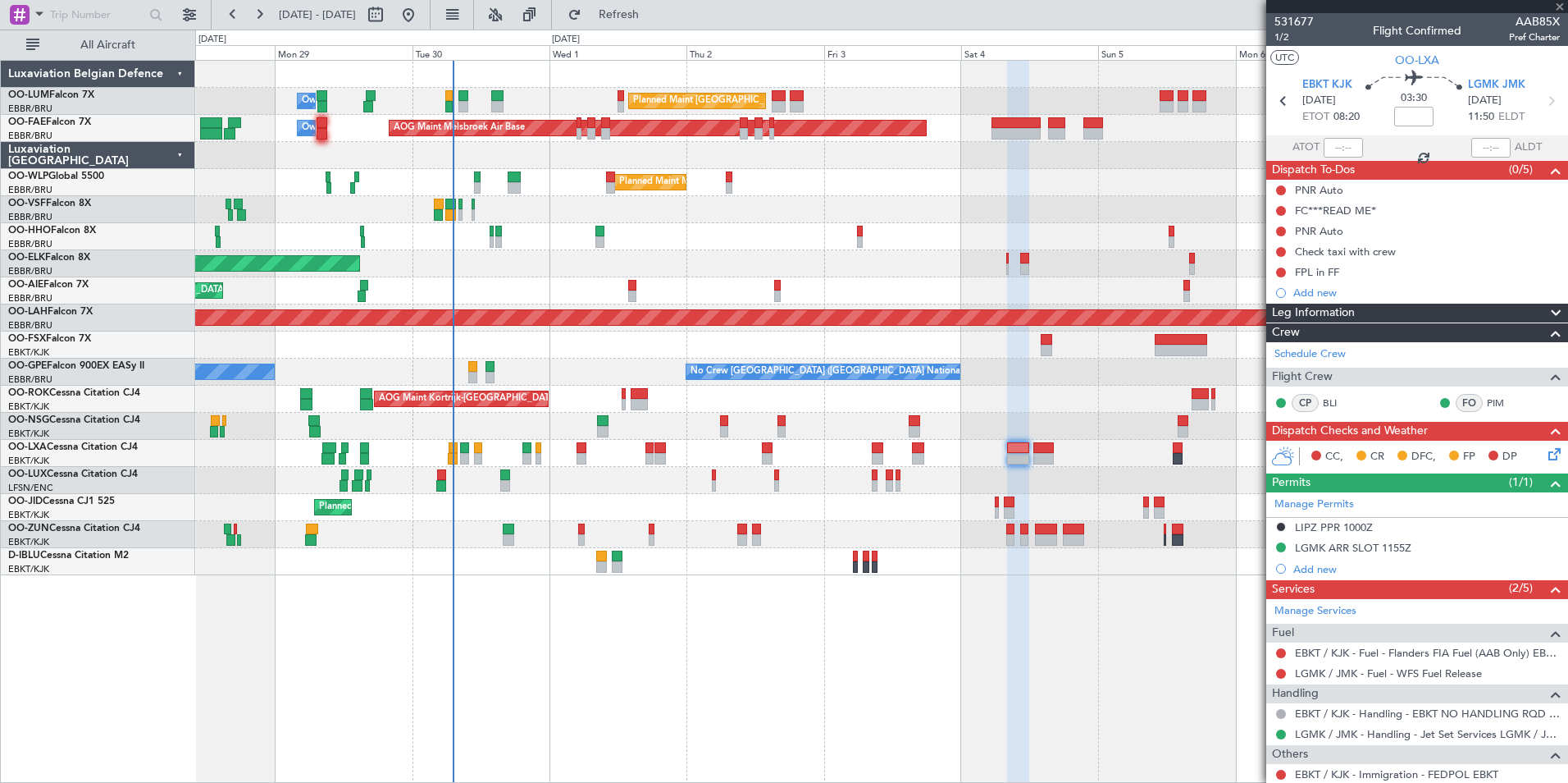
type input "1"
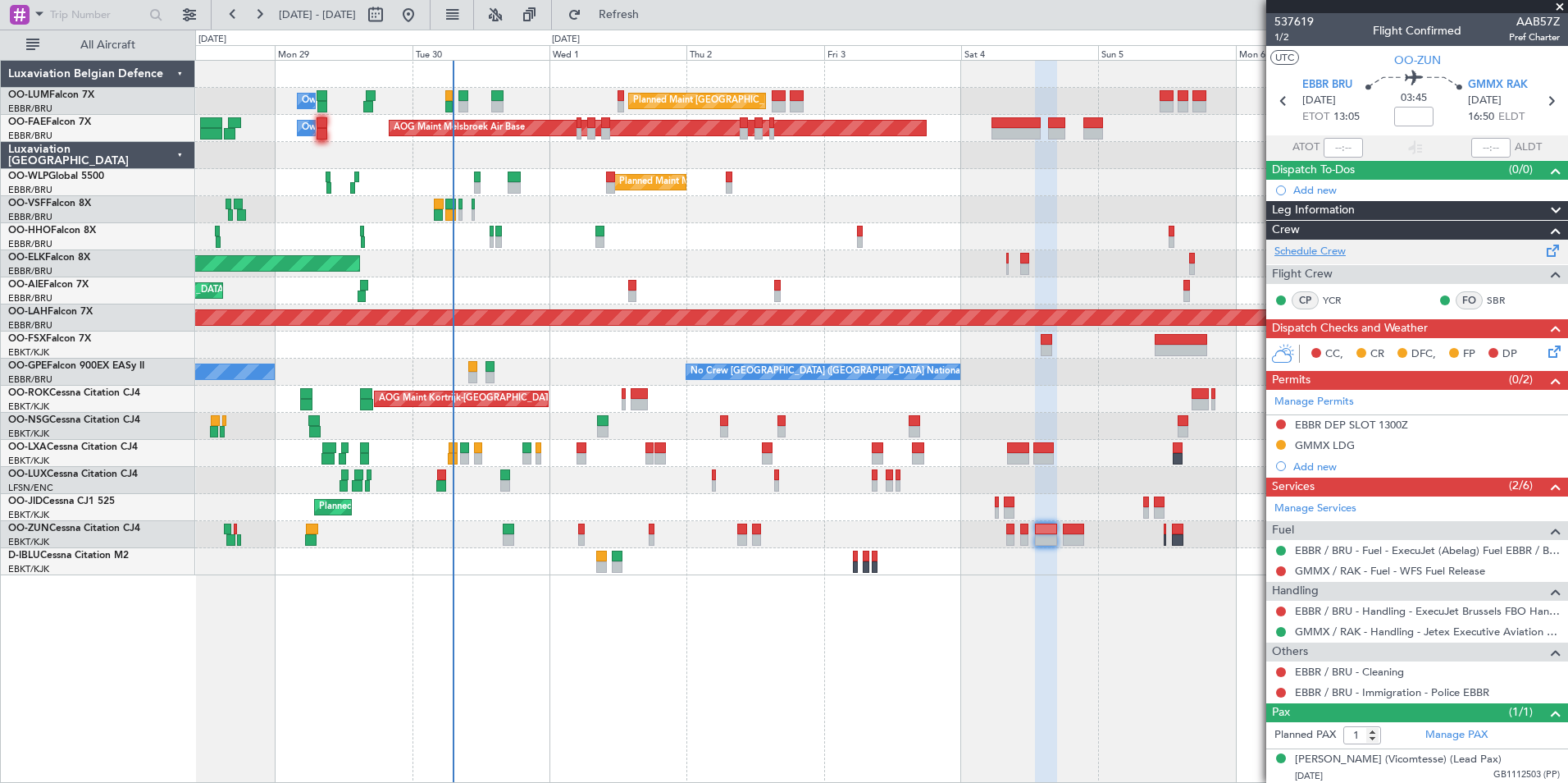
click at [1305, 253] on link "Schedule Crew" at bounding box center [1310, 252] width 71 height 17
click at [638, 14] on span "Refresh" at bounding box center [619, 15] width 69 height 11
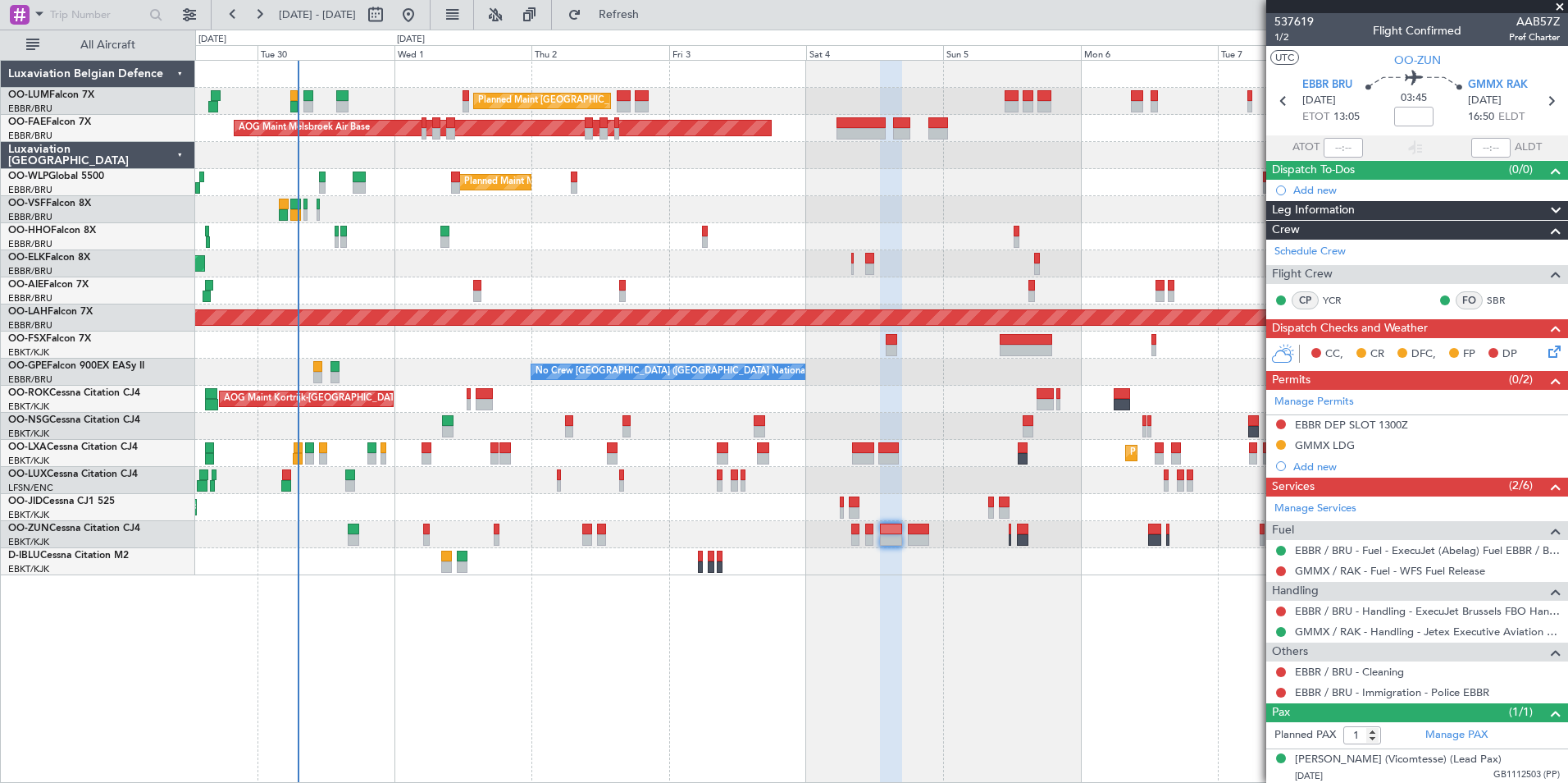
click at [1058, 713] on div "Planned Maint Brussels (Brussels National) Owner Melsbroek Air Base AOG Maint M…" at bounding box center [881, 421] width 1373 height 723
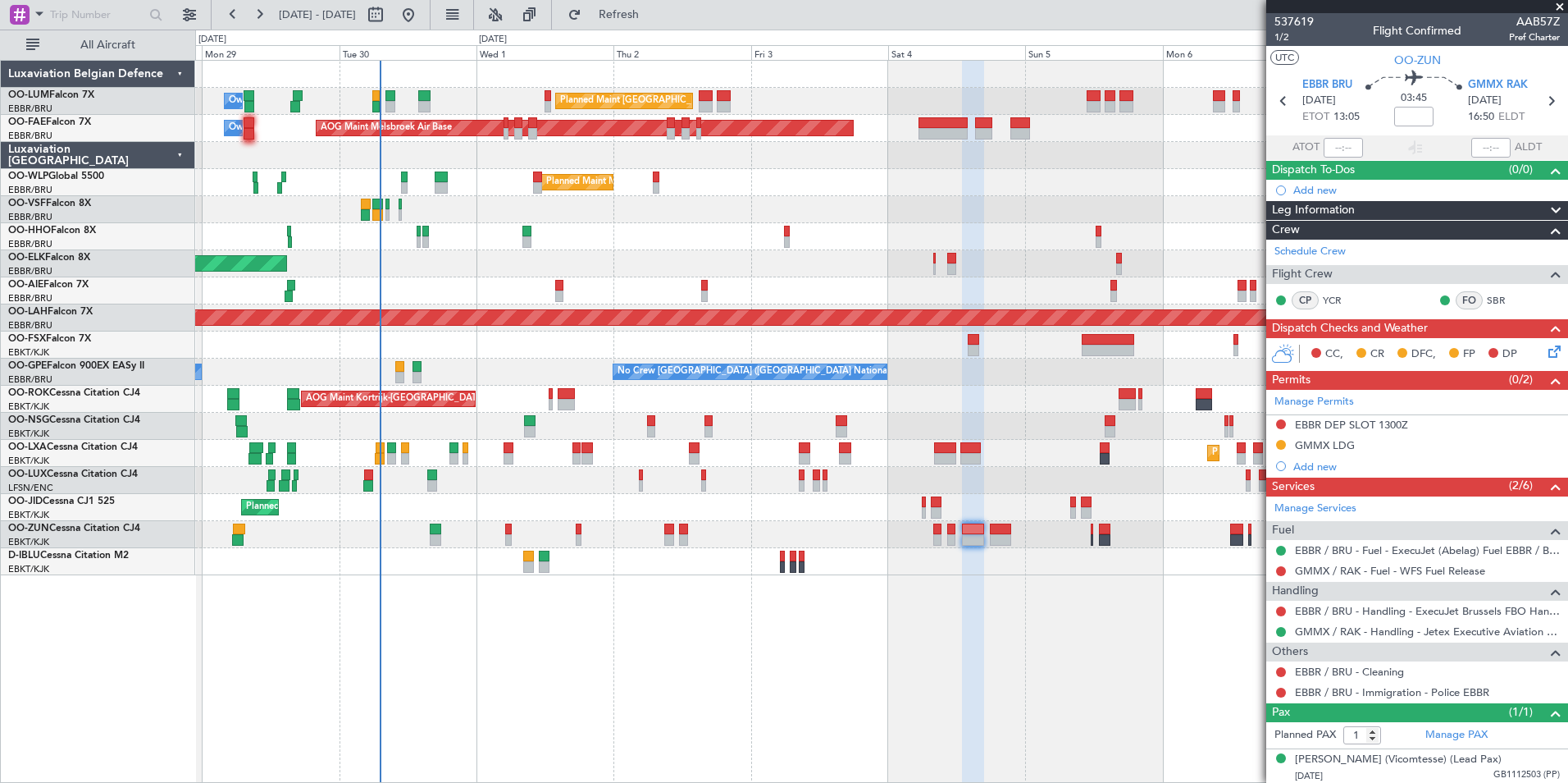
click at [789, 632] on div "Planned Maint Brussels (Brussels National) Owner Melsbroek Air Base AOG Maint M…" at bounding box center [881, 421] width 1373 height 723
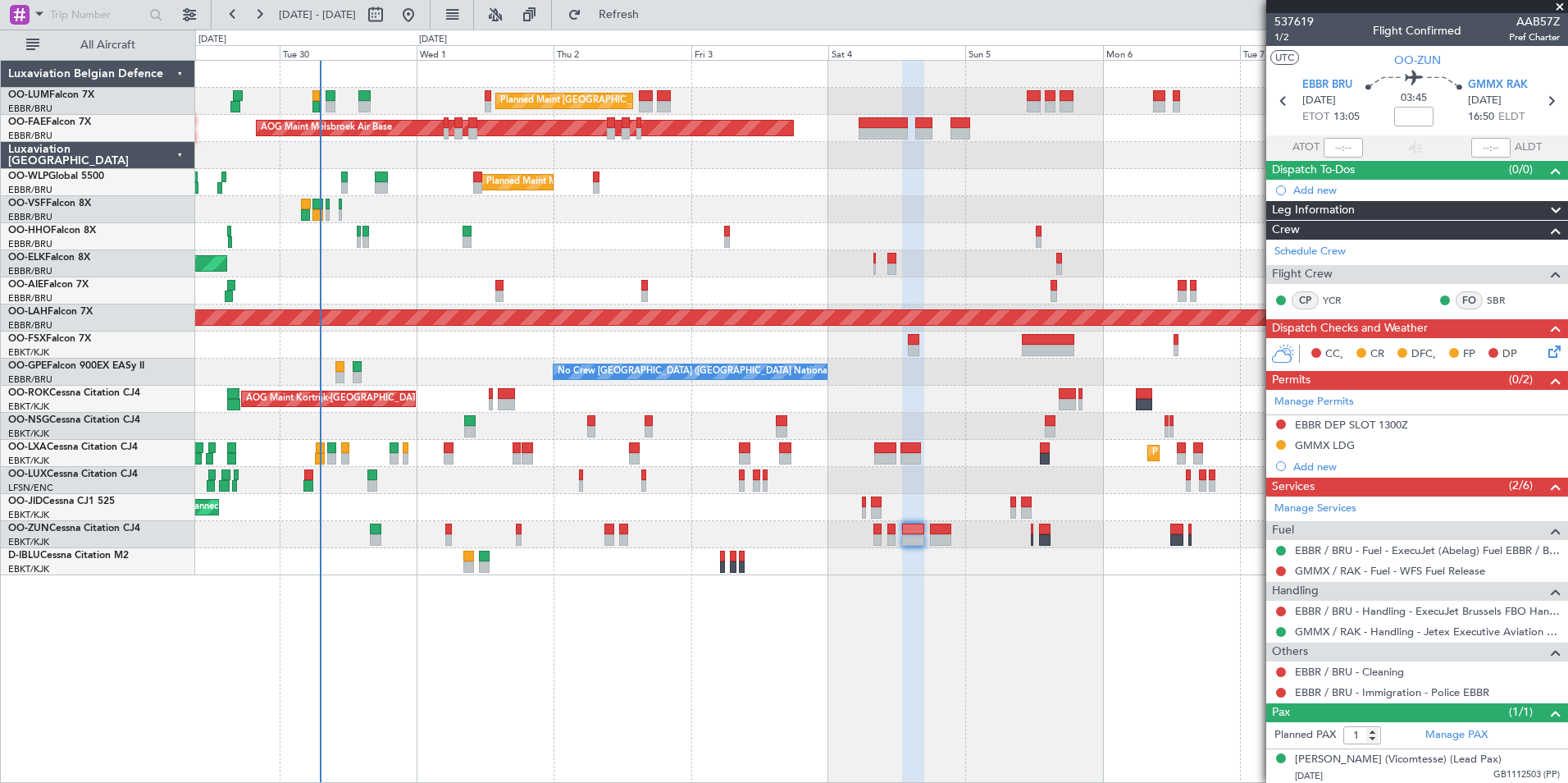
click at [708, 648] on div "Planned Maint Brussels (Brussels National) Owner Melsbroek Air Base AOG Maint M…" at bounding box center [881, 421] width 1373 height 723
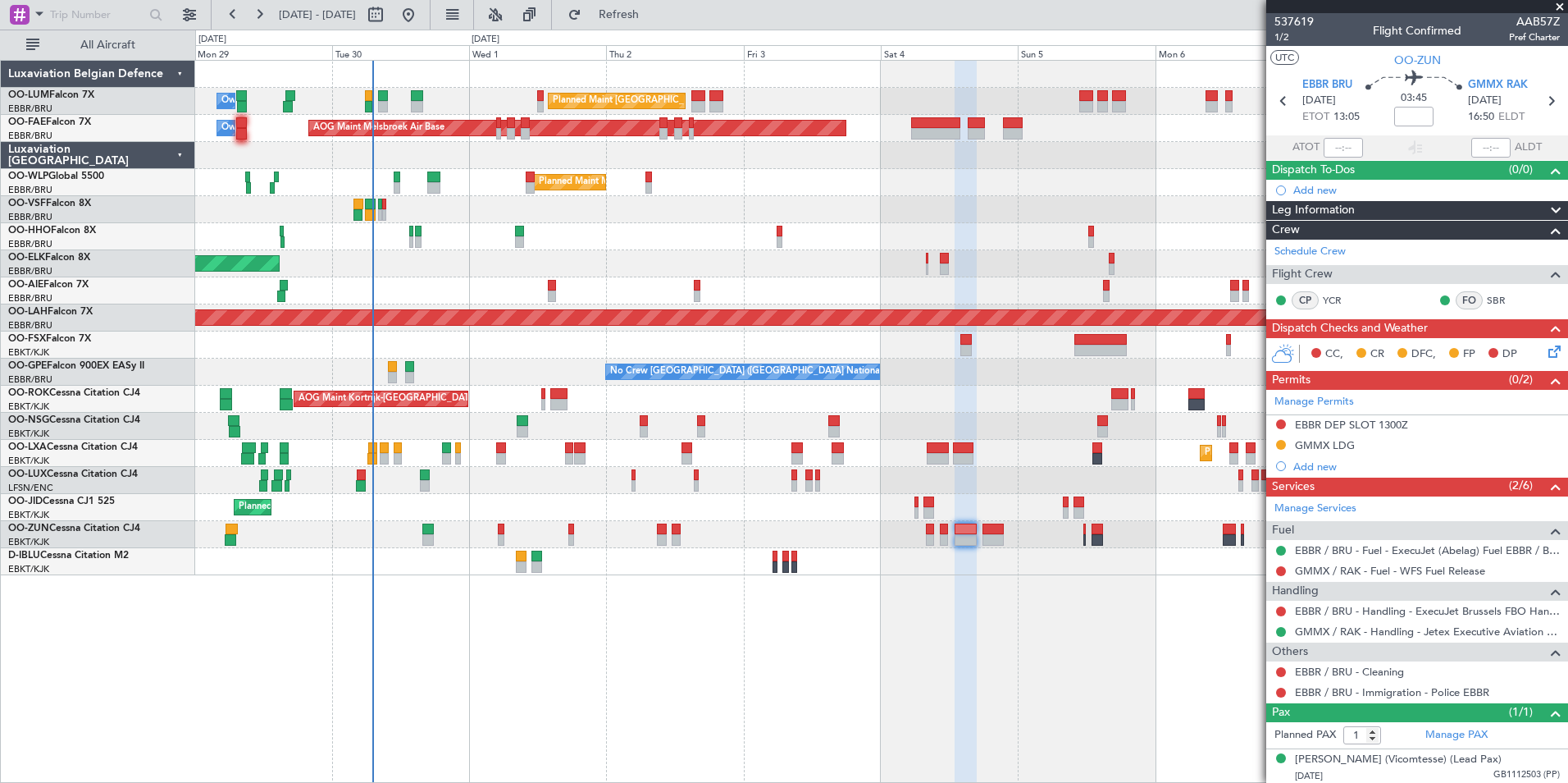
click at [465, 646] on div "Planned Maint Brussels (Brussels National) Owner Melsbroek Air Base AOG Maint M…" at bounding box center [881, 421] width 1373 height 723
click at [654, 14] on span "Refresh" at bounding box center [619, 15] width 69 height 11
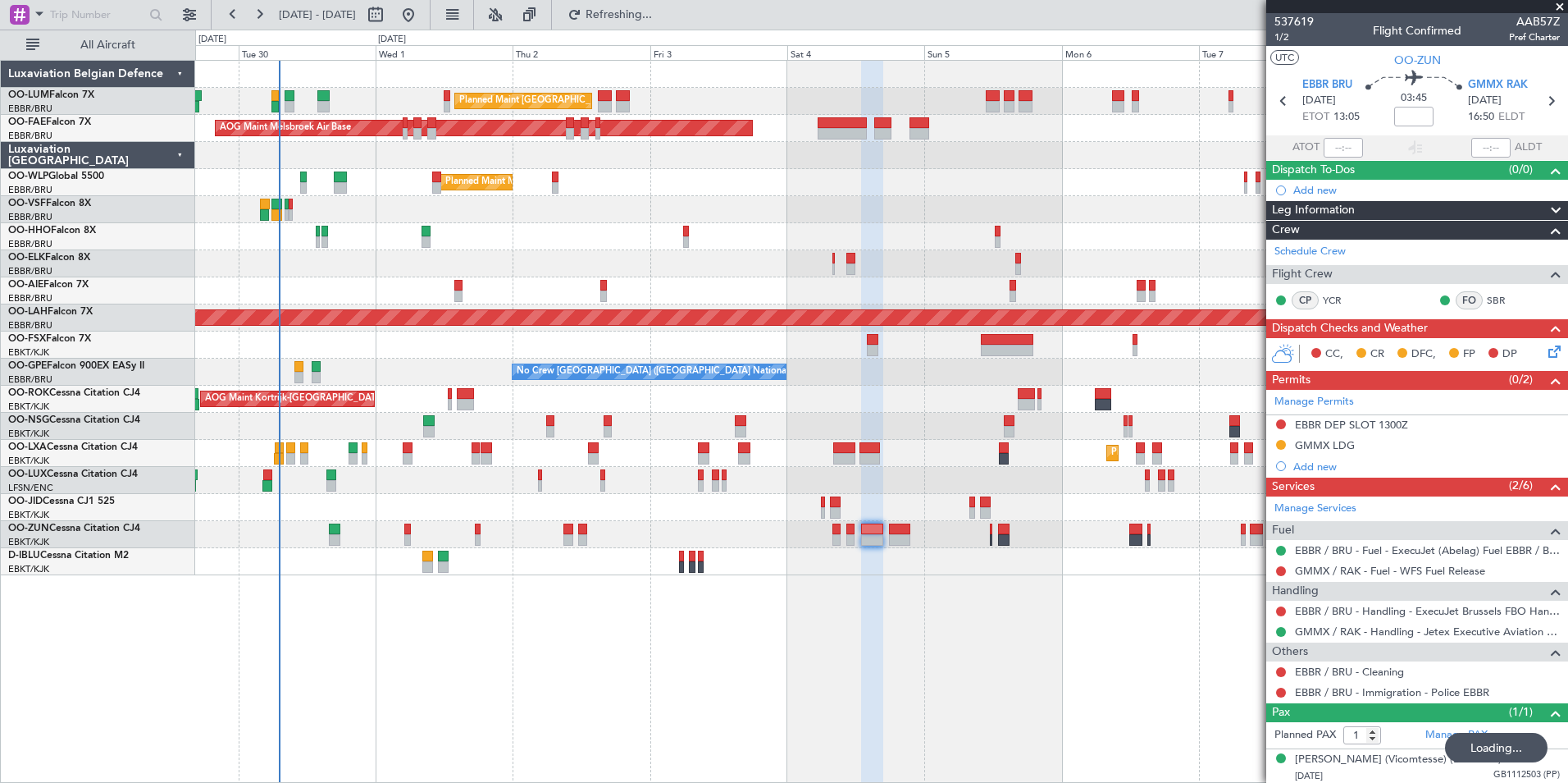
click at [739, 704] on div "Planned Maint Brussels (Brussels National) Owner Melsbroek Air Base AOG Maint M…" at bounding box center [881, 421] width 1373 height 723
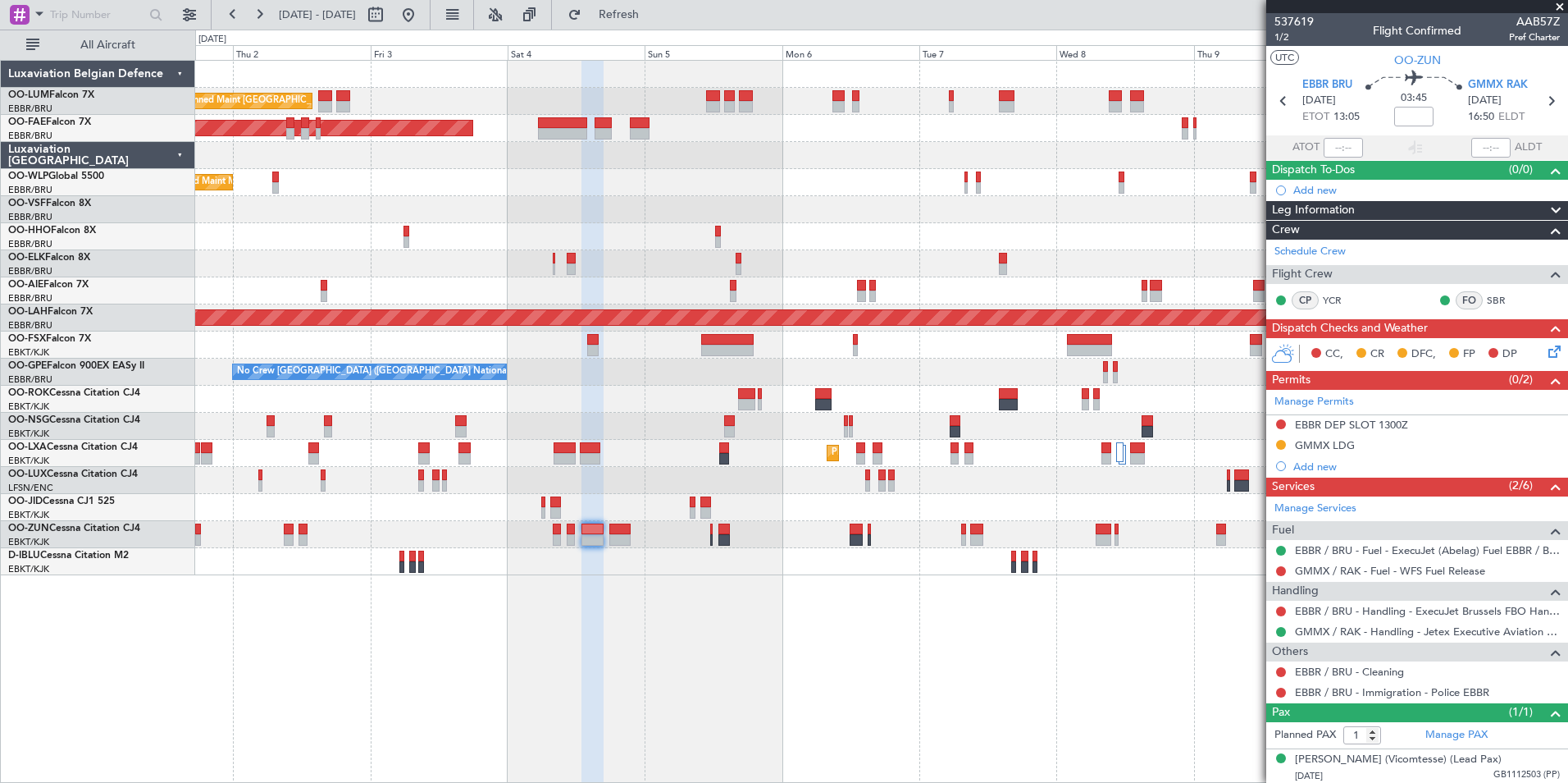
click at [485, 553] on div at bounding box center [881, 561] width 1372 height 27
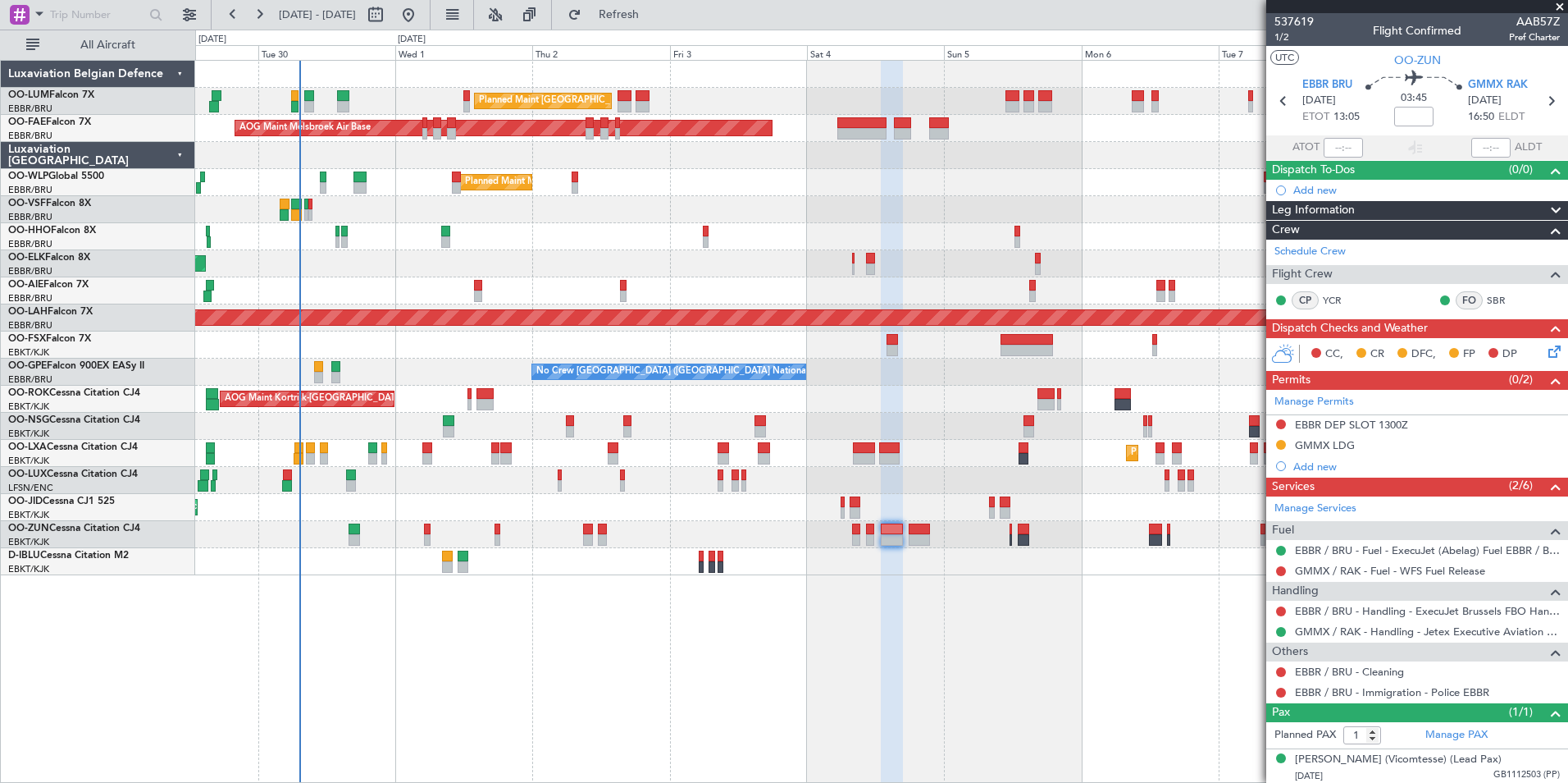
click at [1145, 657] on div "Planned Maint [GEOGRAPHIC_DATA] ([GEOGRAPHIC_DATA] National) Owner [GEOGRAPHIC_…" at bounding box center [881, 421] width 1373 height 723
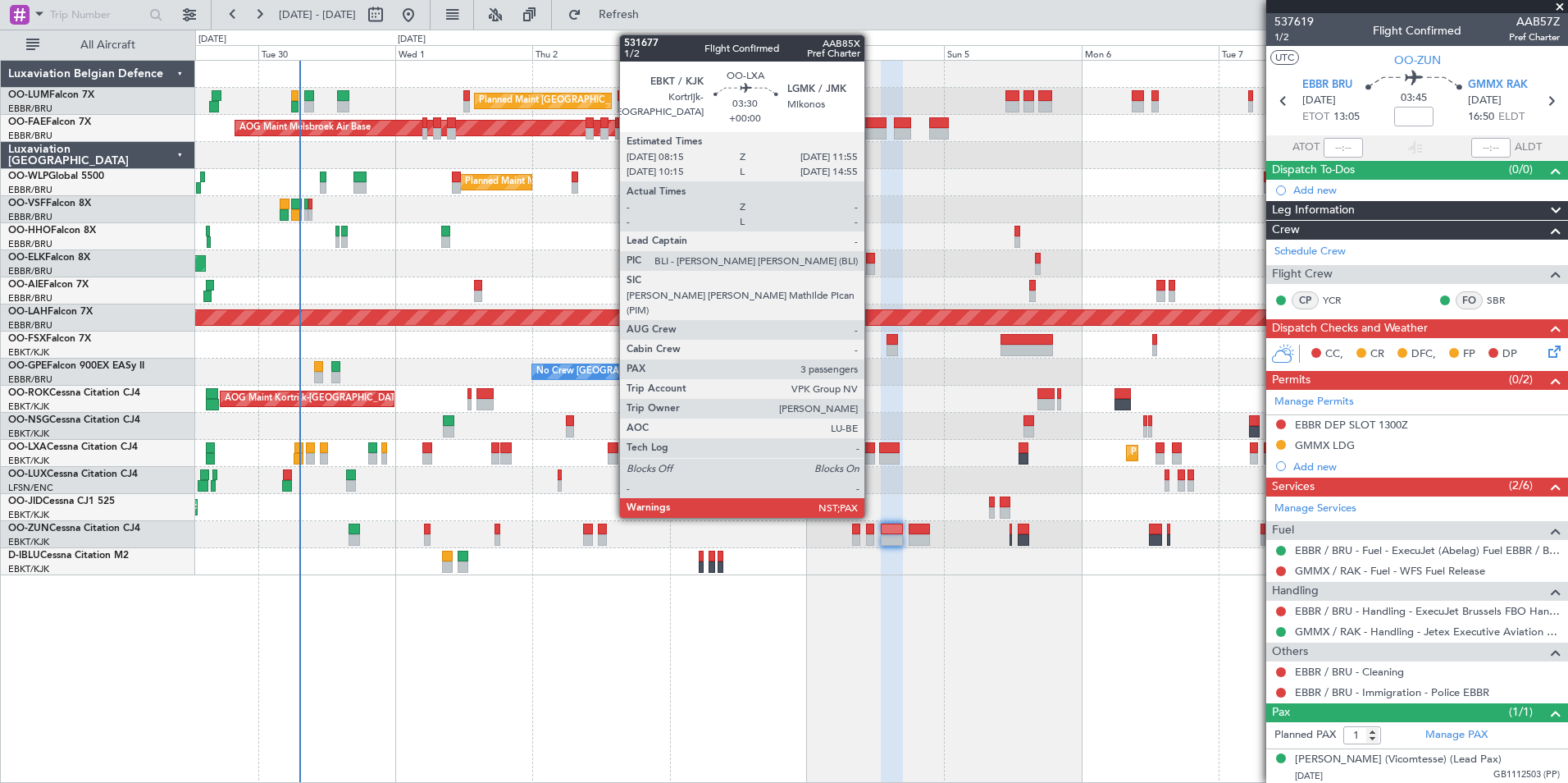
click at [872, 453] on div at bounding box center [863, 458] width 21 height 11
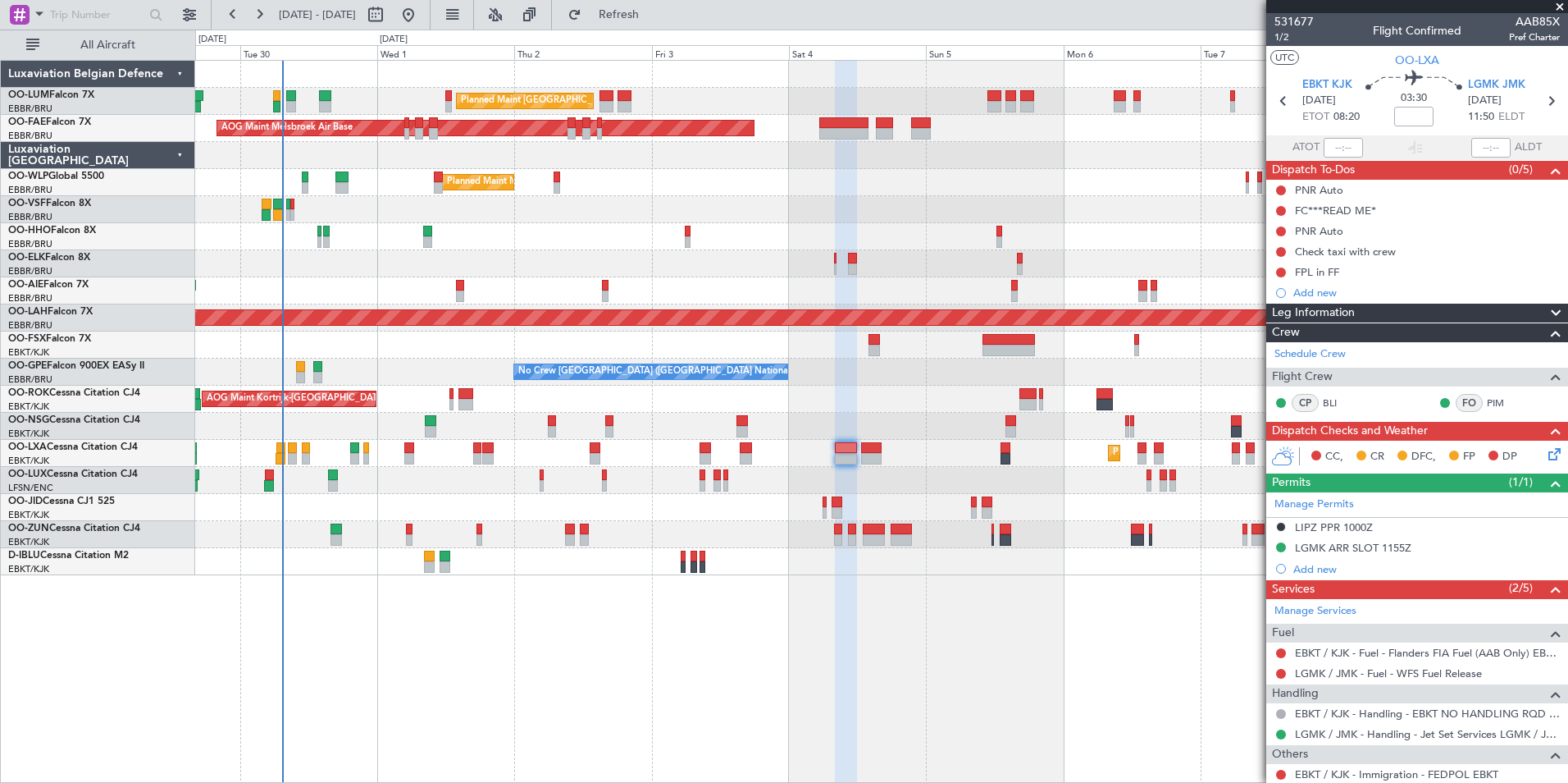
click at [1134, 650] on div "Planned Maint [GEOGRAPHIC_DATA] ([GEOGRAPHIC_DATA] National) Owner [GEOGRAPHIC_…" at bounding box center [881, 421] width 1373 height 723
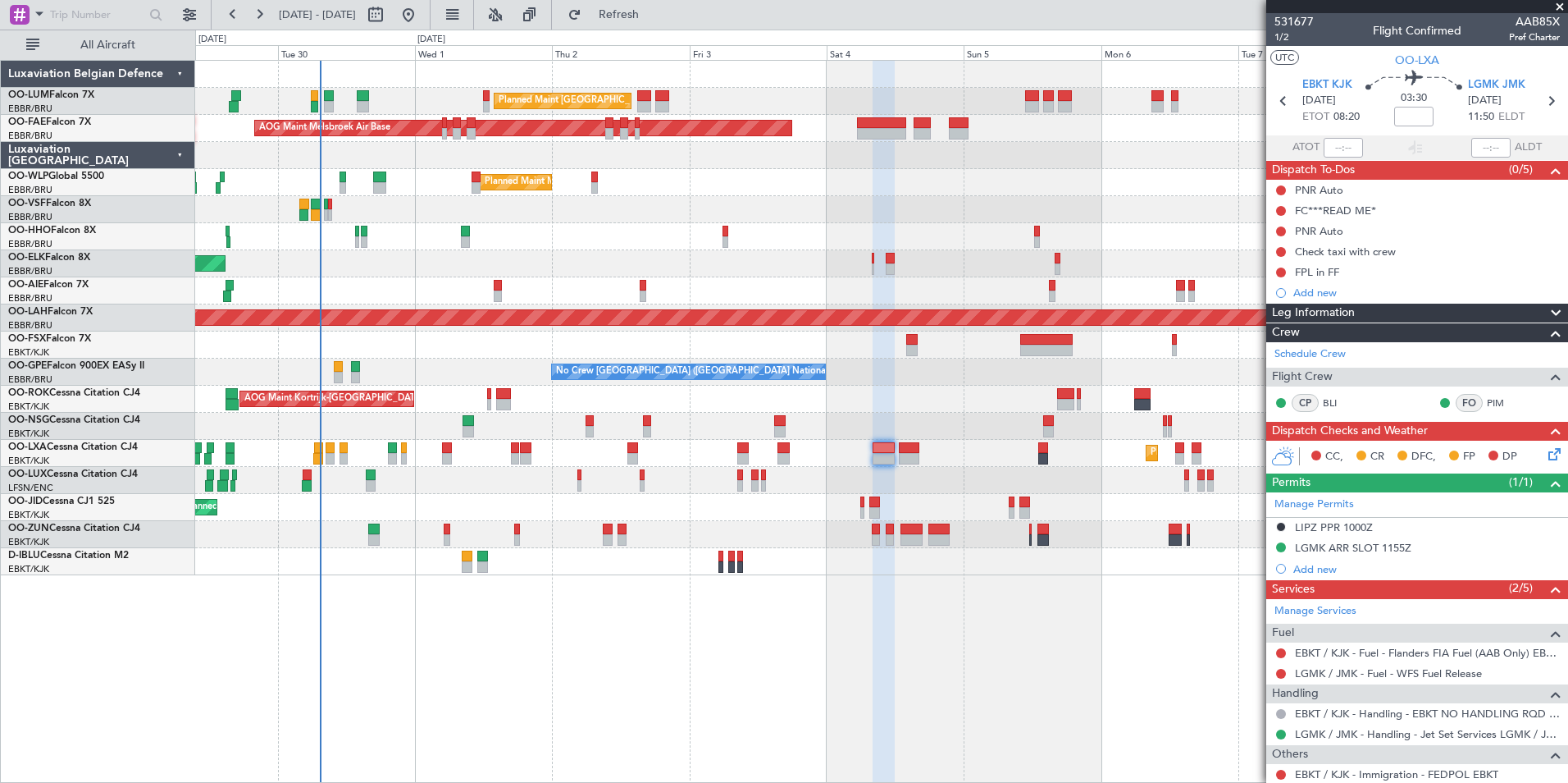
click at [1135, 666] on div "Planned Maint [GEOGRAPHIC_DATA] ([GEOGRAPHIC_DATA] National) Owner [GEOGRAPHIC_…" at bounding box center [881, 421] width 1373 height 723
click at [654, 18] on span "Refresh" at bounding box center [619, 15] width 69 height 11
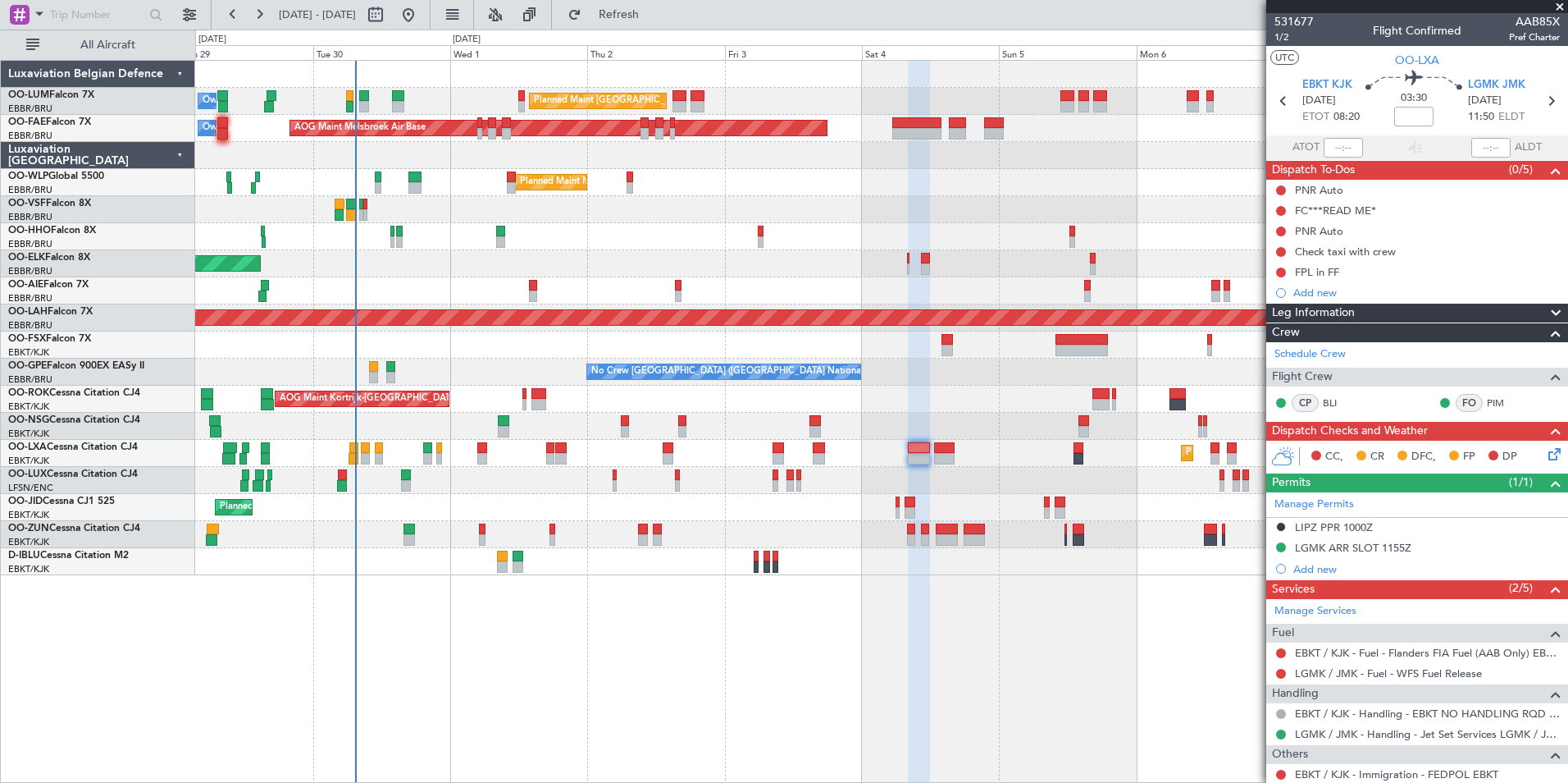
click at [770, 689] on div "Planned Maint [GEOGRAPHIC_DATA] ([GEOGRAPHIC_DATA] National) Owner [GEOGRAPHIC_…" at bounding box center [881, 421] width 1373 height 723
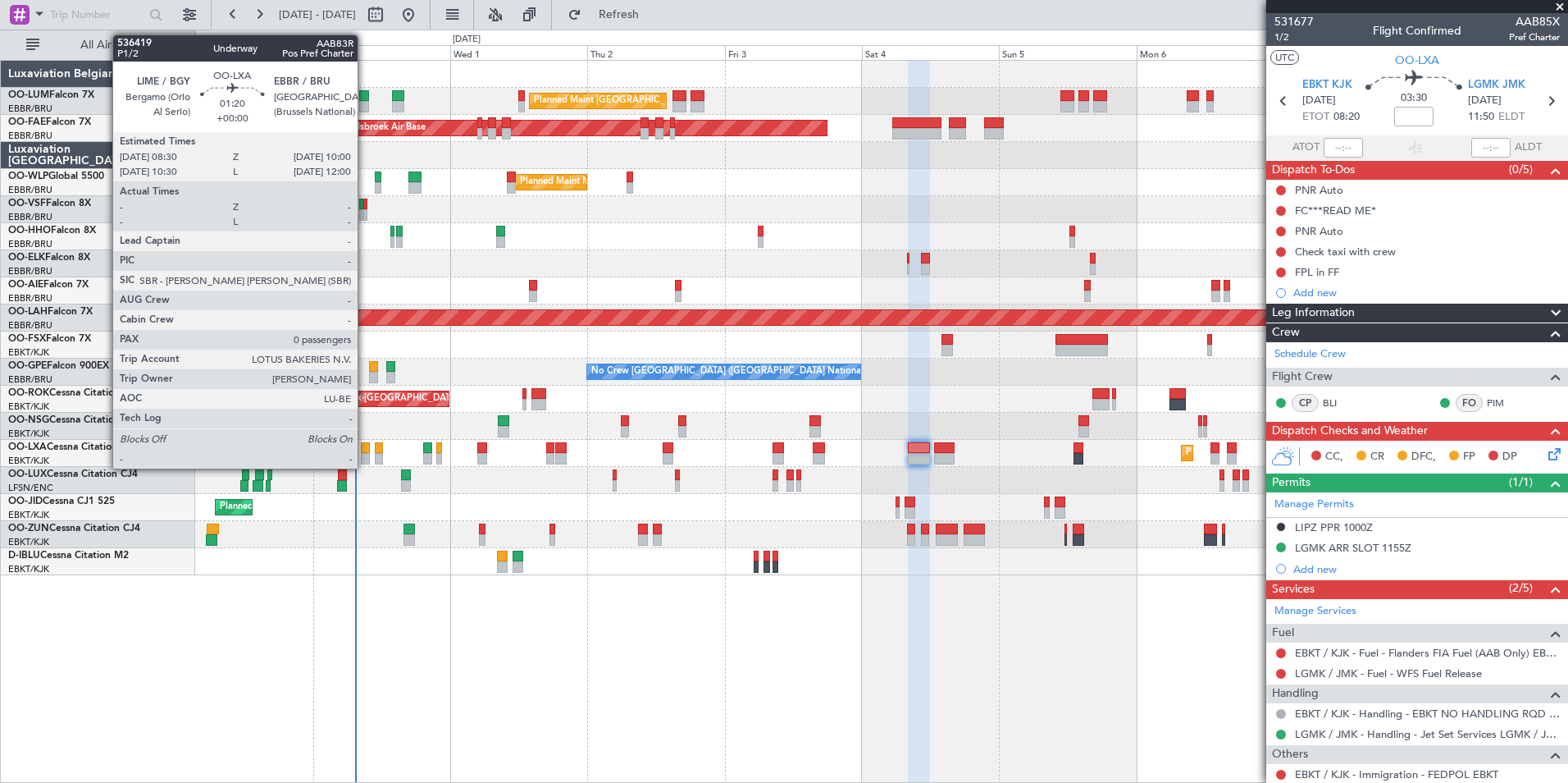
click at [365, 449] on div at bounding box center [366, 448] width 9 height 11
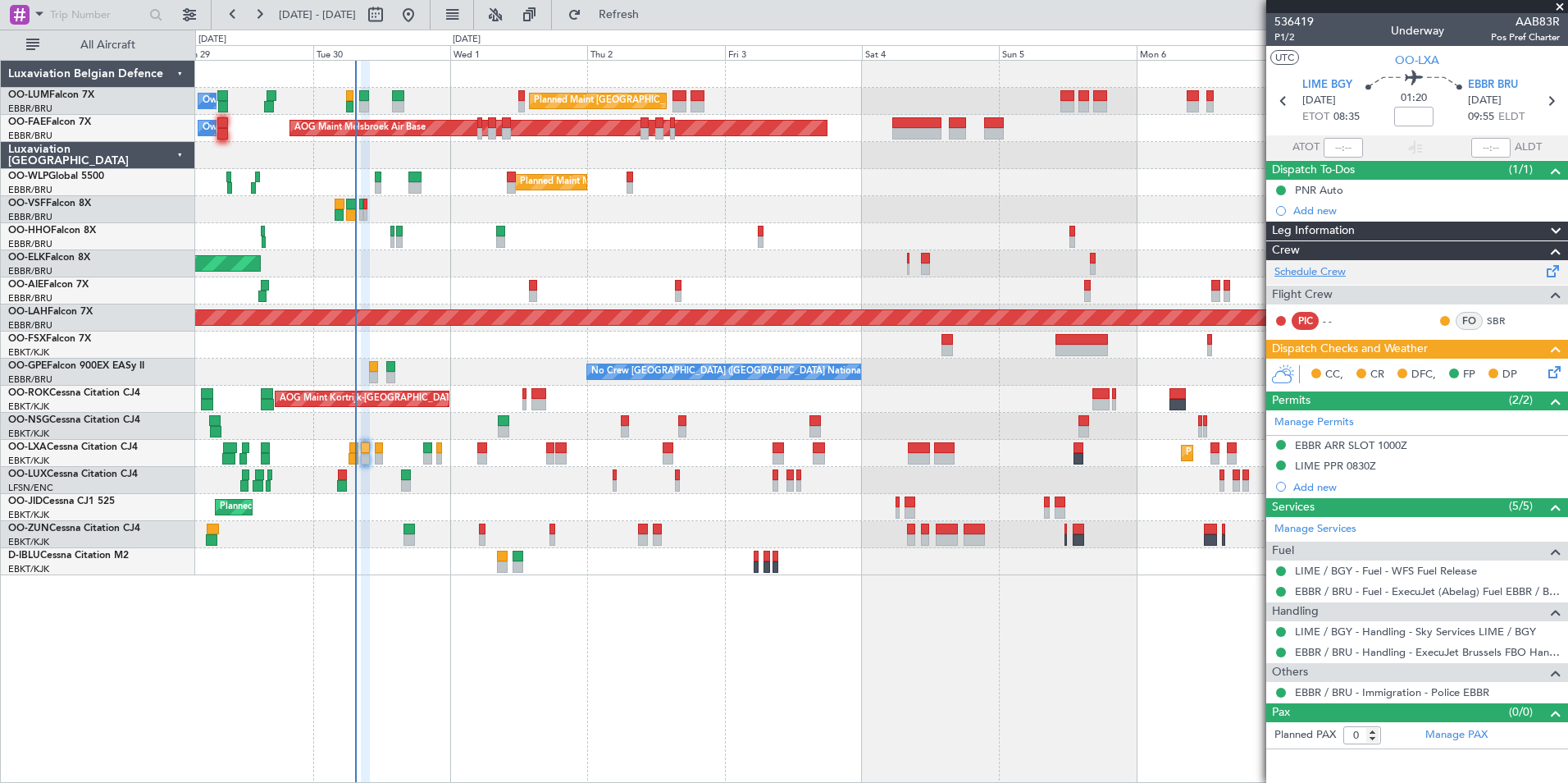
click at [1333, 267] on link "Schedule Crew" at bounding box center [1310, 273] width 71 height 17
click at [877, 599] on div "Planned Maint [GEOGRAPHIC_DATA] ([GEOGRAPHIC_DATA] National) Owner [GEOGRAPHIC_…" at bounding box center [881, 421] width 1373 height 723
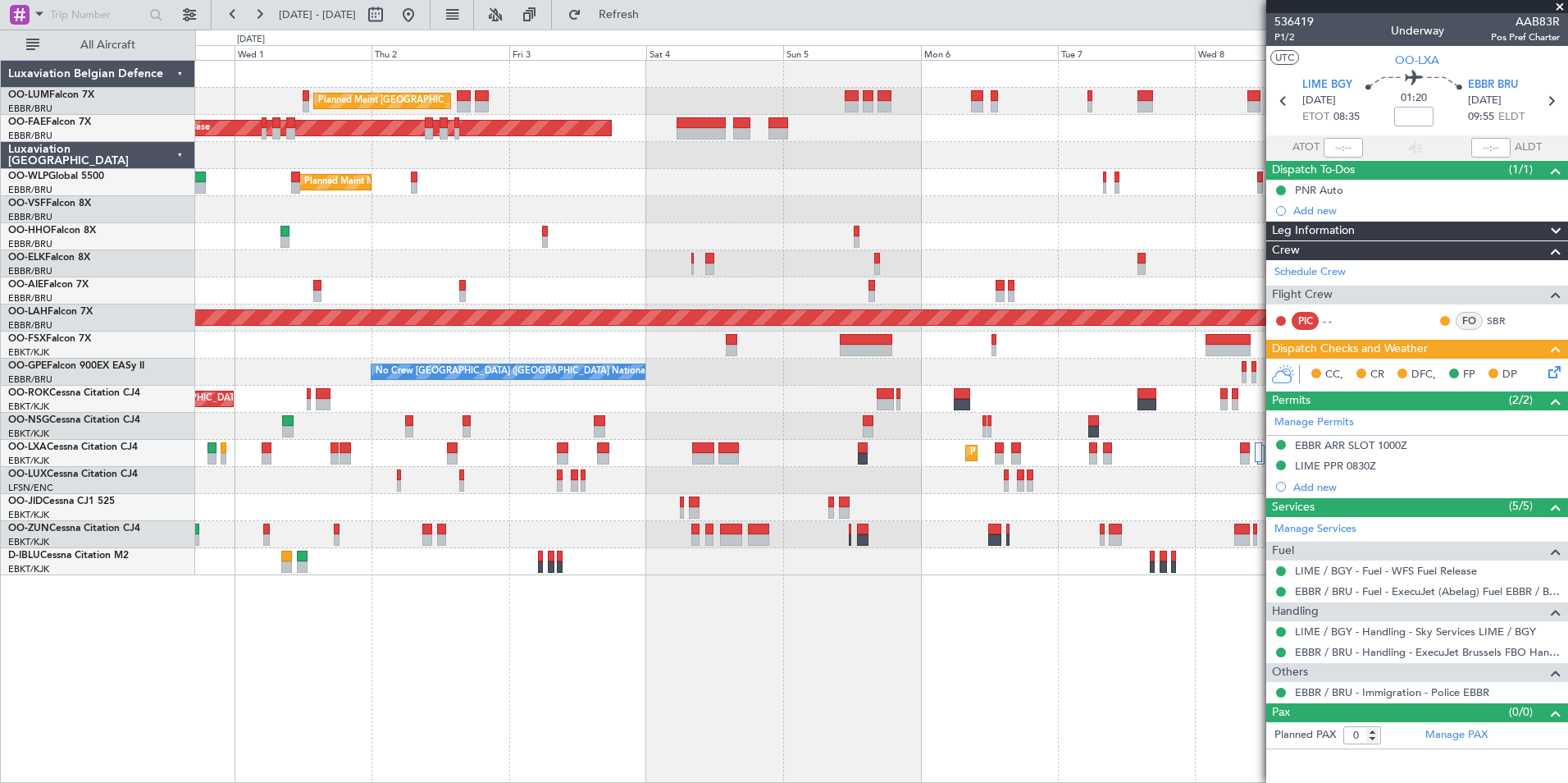
click at [859, 635] on div "Planned Maint [GEOGRAPHIC_DATA] ([GEOGRAPHIC_DATA] National) Owner [GEOGRAPHIC_…" at bounding box center [881, 421] width 1373 height 723
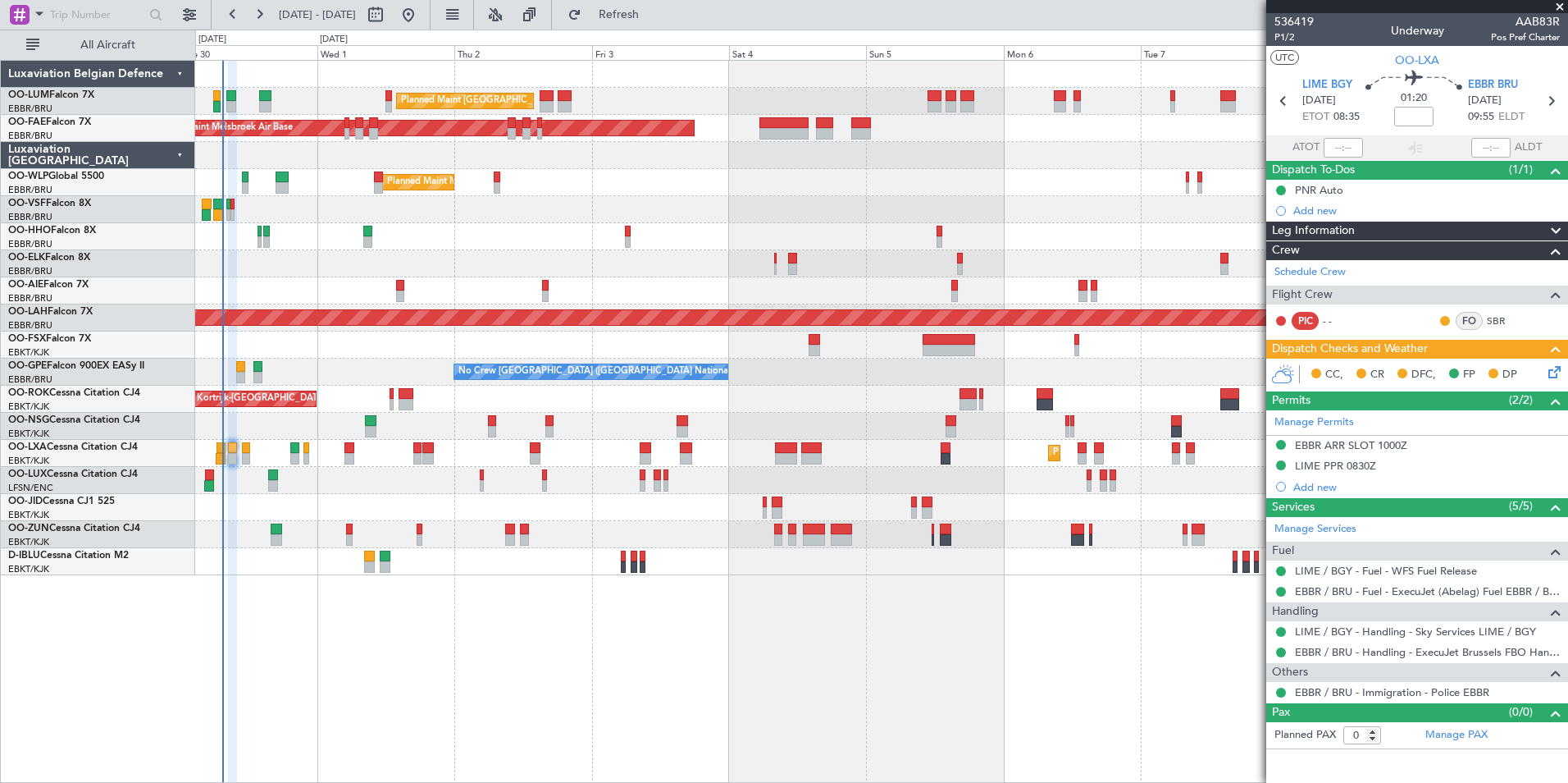
click at [763, 678] on div "Planned Maint [GEOGRAPHIC_DATA] ([GEOGRAPHIC_DATA] National) Owner [GEOGRAPHIC_…" at bounding box center [881, 421] width 1373 height 723
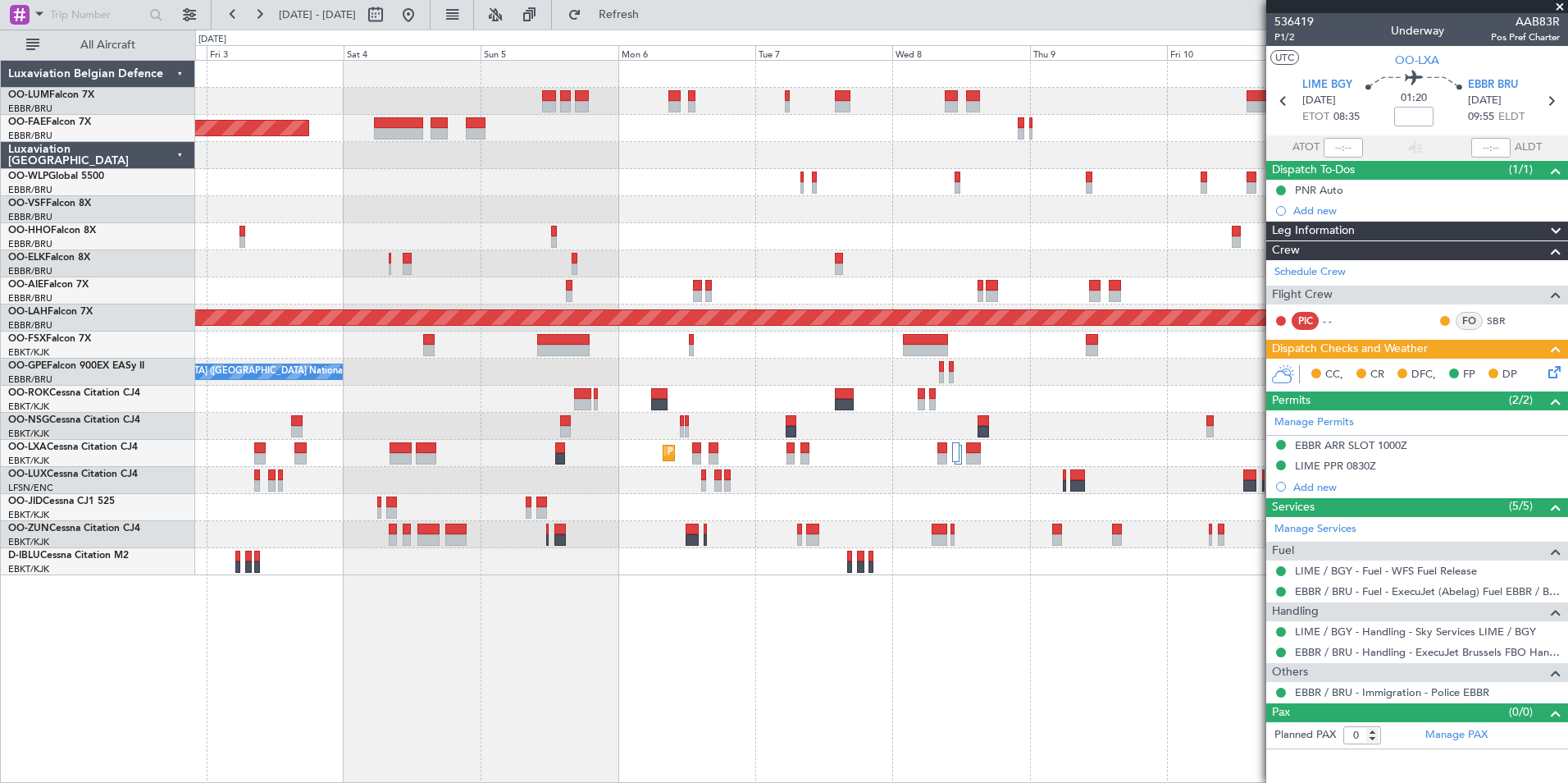
click at [706, 706] on div "Planned Maint [GEOGRAPHIC_DATA] ([GEOGRAPHIC_DATA] National) AOG Maint [GEOGRAP…" at bounding box center [881, 421] width 1373 height 723
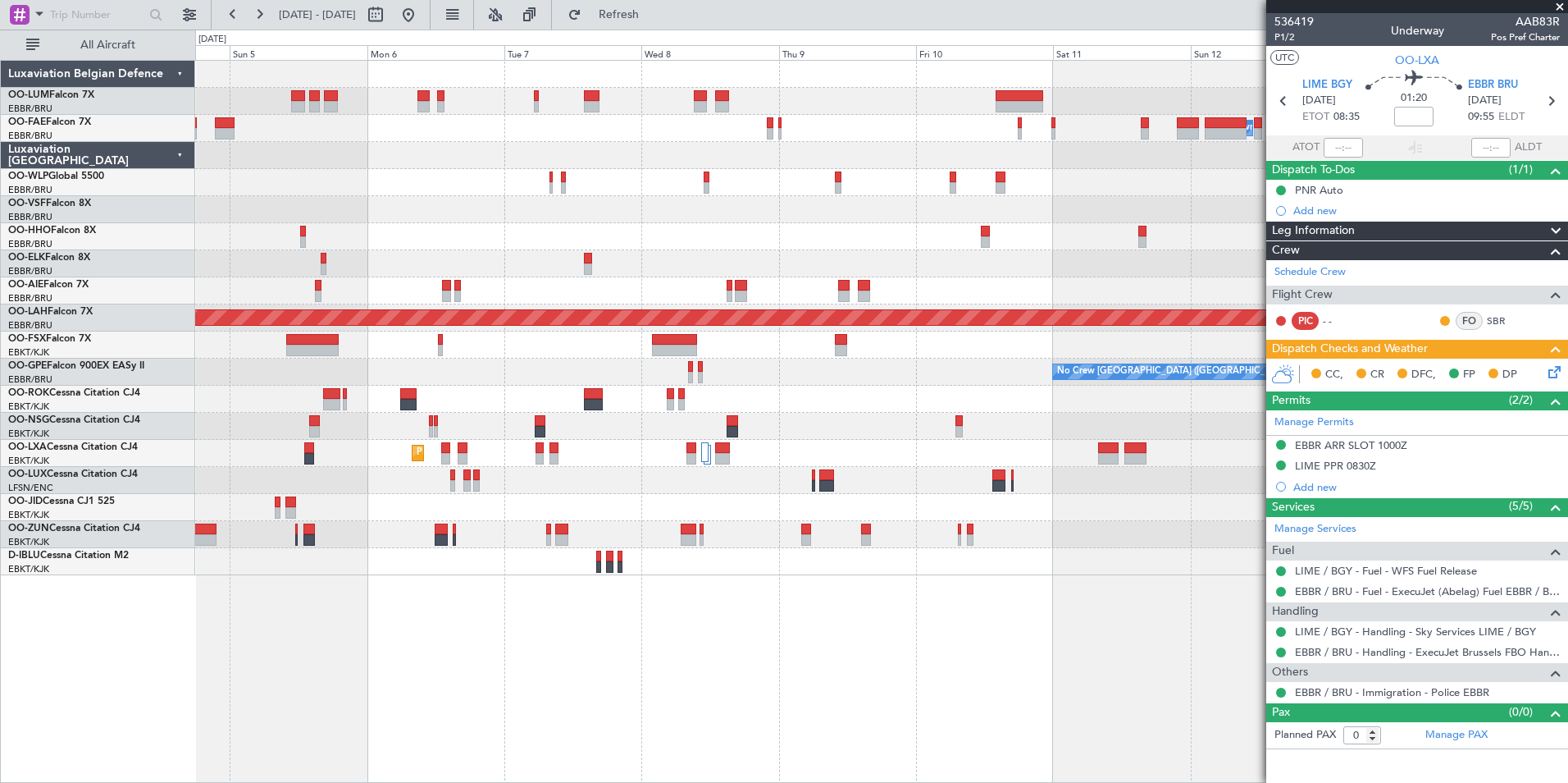
click at [635, 708] on div "Planned Maint [GEOGRAPHIC_DATA] ([GEOGRAPHIC_DATA] National) Owner [GEOGRAPHIC_…" at bounding box center [881, 421] width 1373 height 723
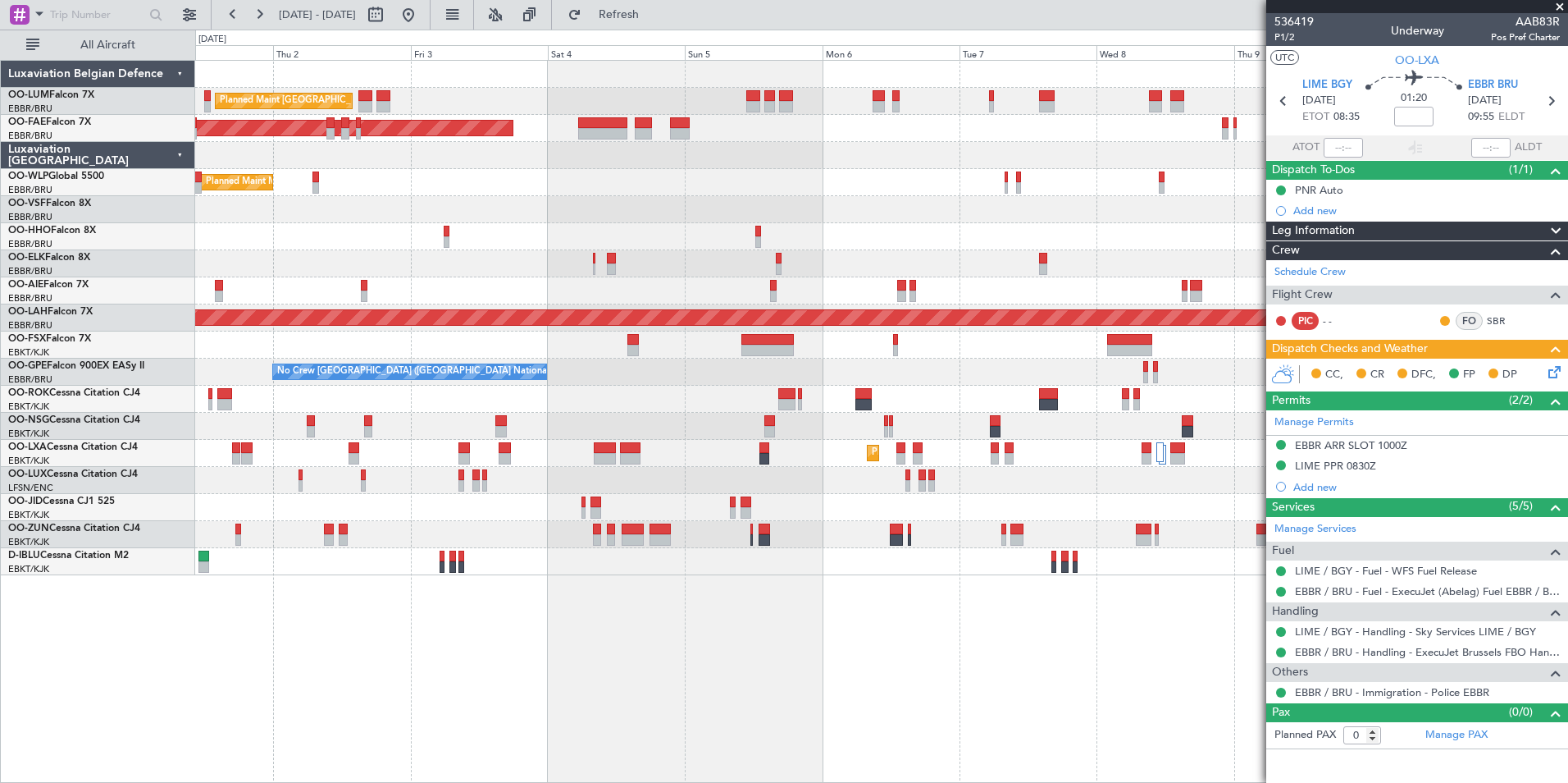
click at [987, 522] on div "Planned Maint [GEOGRAPHIC_DATA] ([GEOGRAPHIC_DATA] National) Owner [GEOGRAPHIC_…" at bounding box center [881, 317] width 1372 height 514
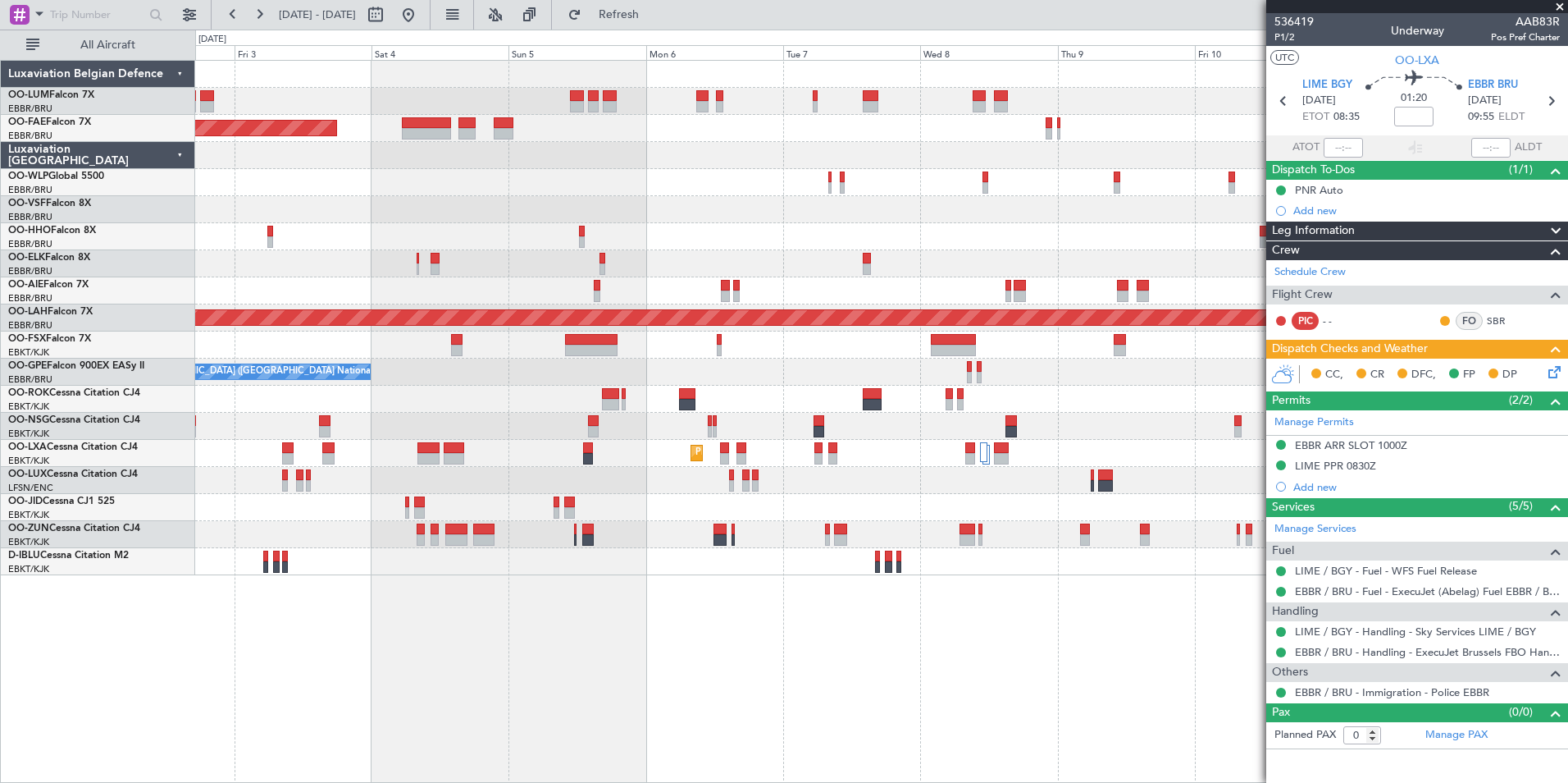
click at [479, 660] on div "Planned Maint [GEOGRAPHIC_DATA] ([GEOGRAPHIC_DATA] National) AOG Maint [GEOGRAP…" at bounding box center [881, 421] width 1373 height 723
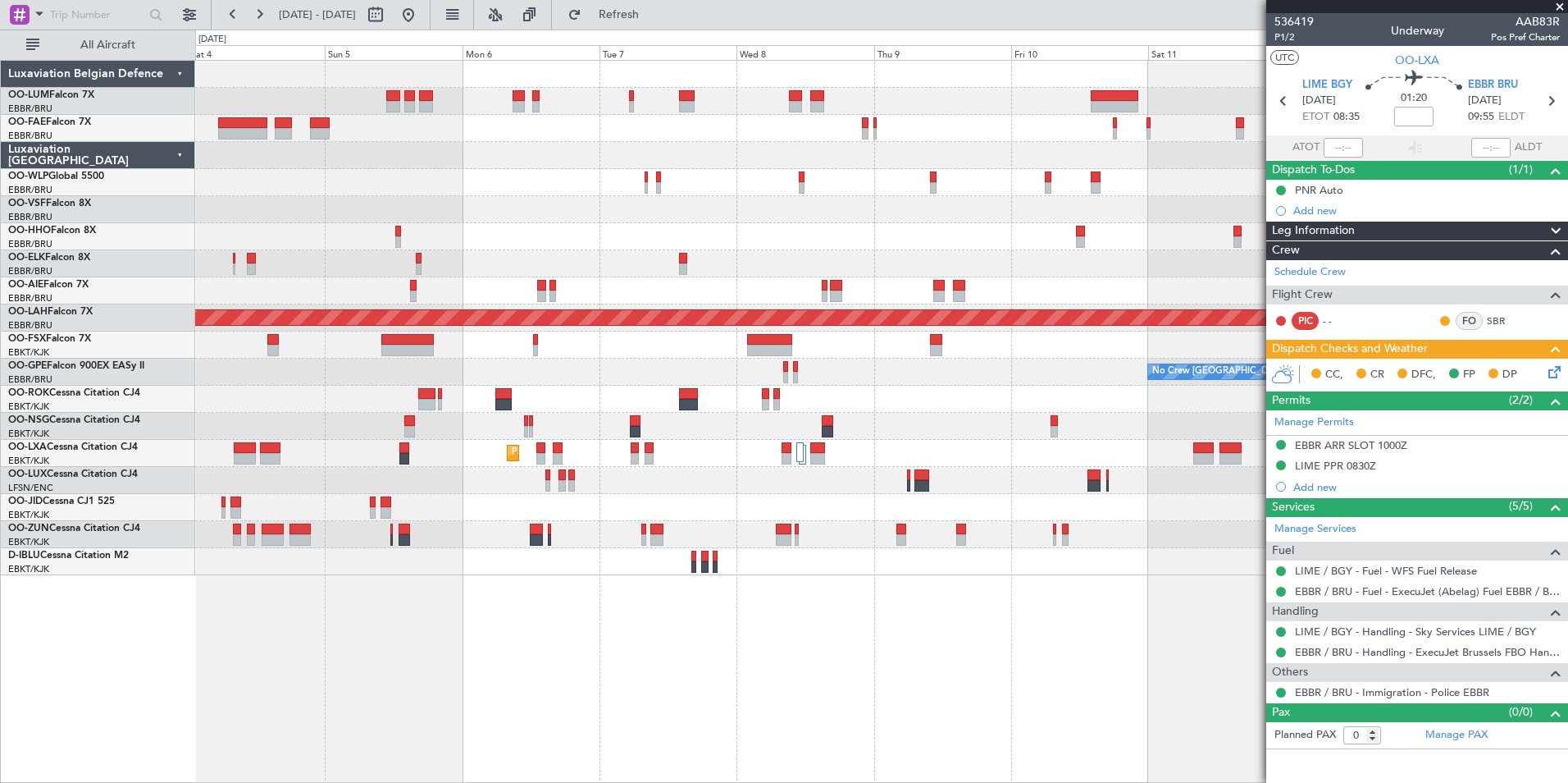
click at [361, 695] on div "Planned Maint [GEOGRAPHIC_DATA] ([GEOGRAPHIC_DATA] National) Owner [GEOGRAPHIC_…" at bounding box center [881, 421] width 1373 height 723
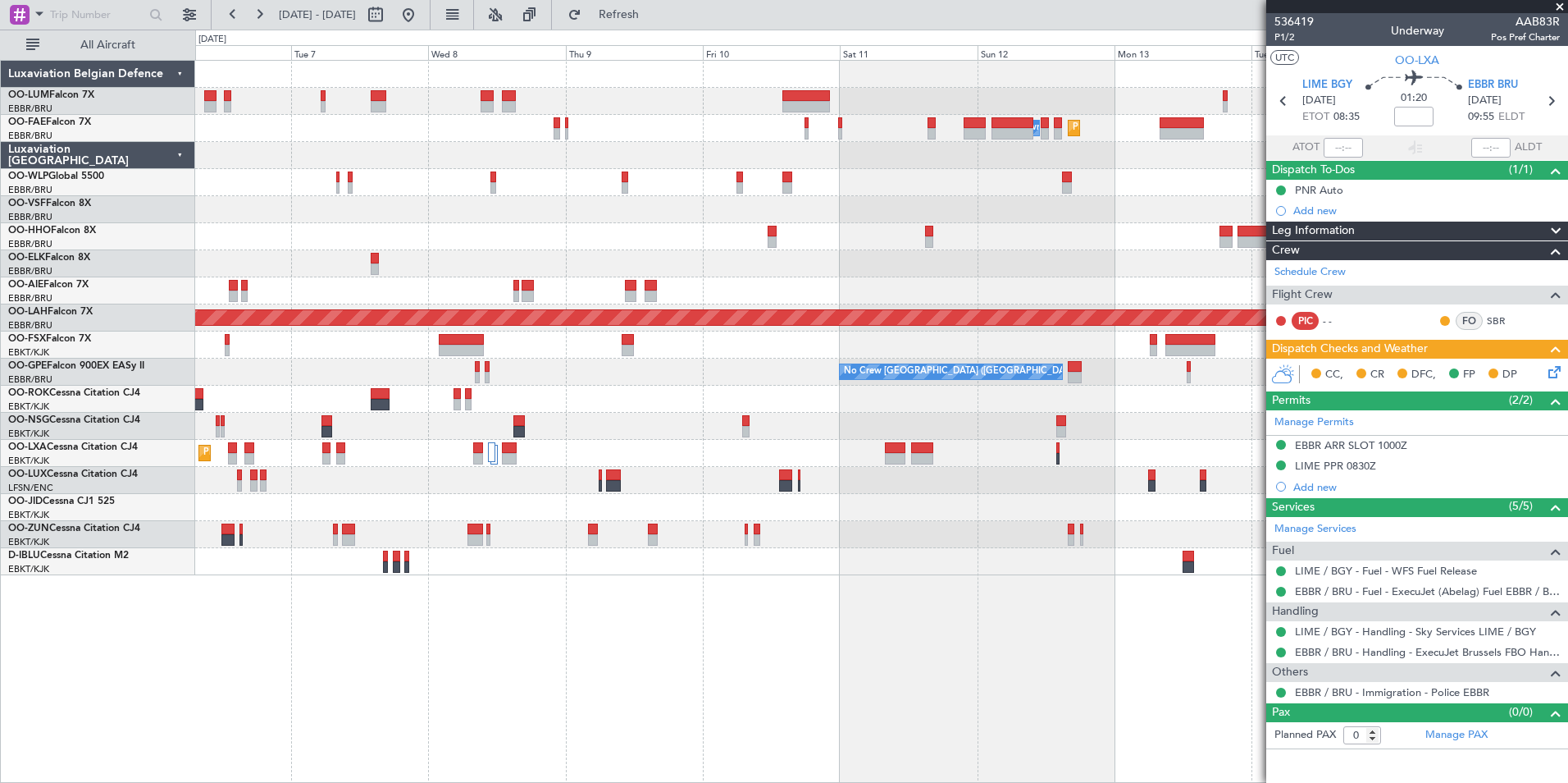
click at [547, 697] on div "Owner Melsbroek Air Base Planned Maint [GEOGRAPHIC_DATA] Planned Maint [GEOGRAP…" at bounding box center [881, 421] width 1373 height 723
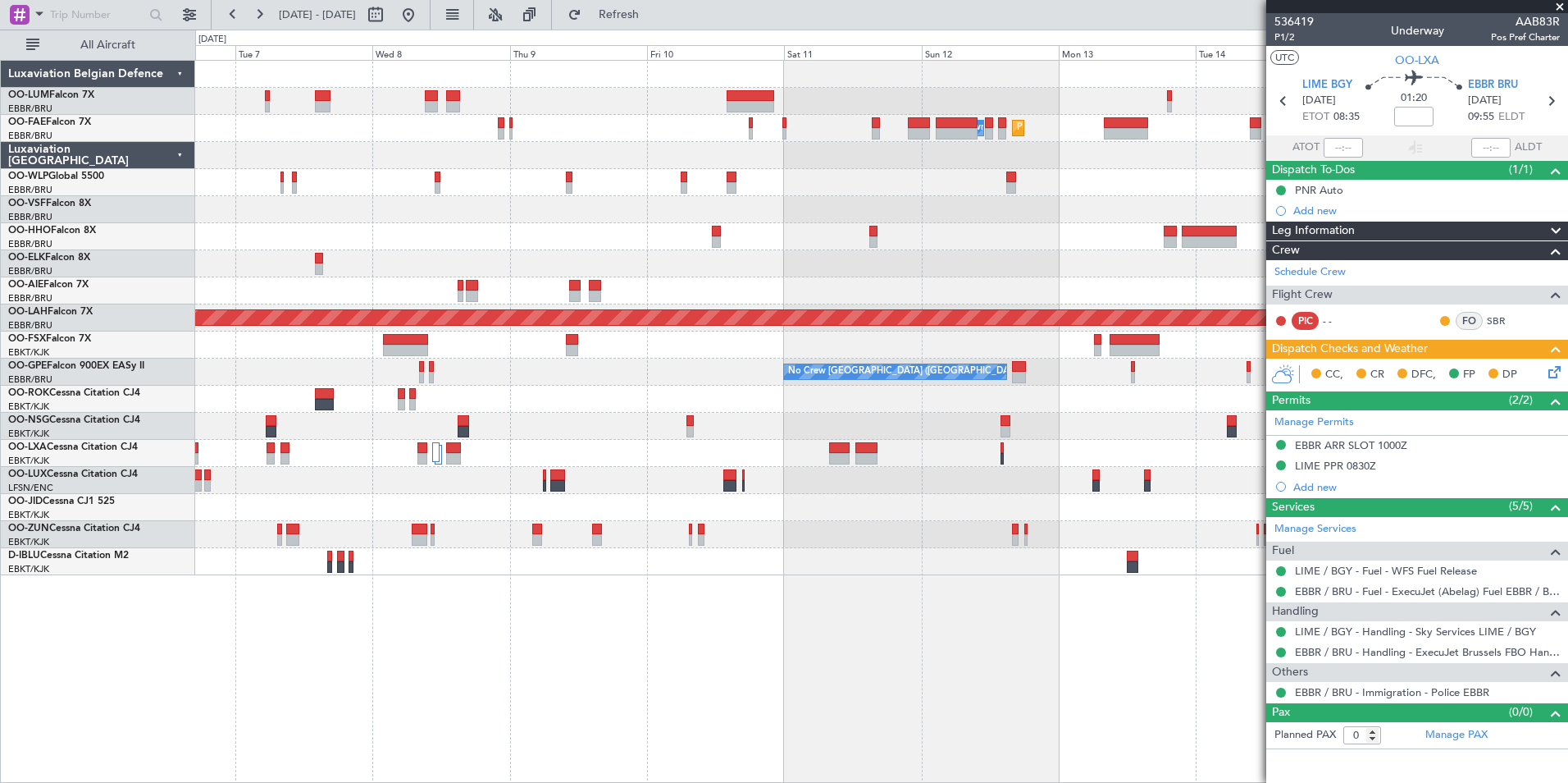
click at [542, 476] on div at bounding box center [881, 480] width 1372 height 27
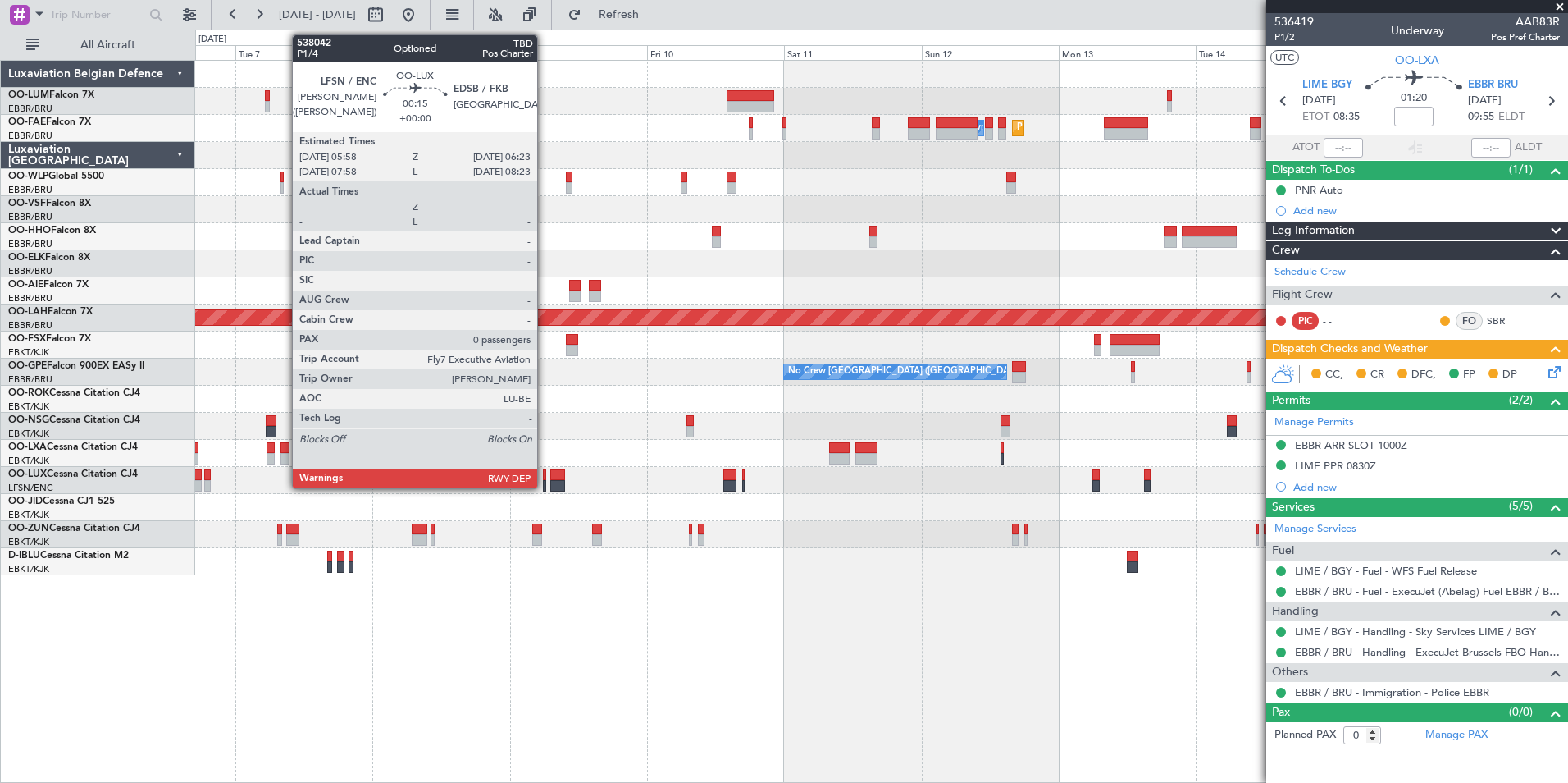
click at [546, 476] on div at bounding box center [544, 475] width 3 height 11
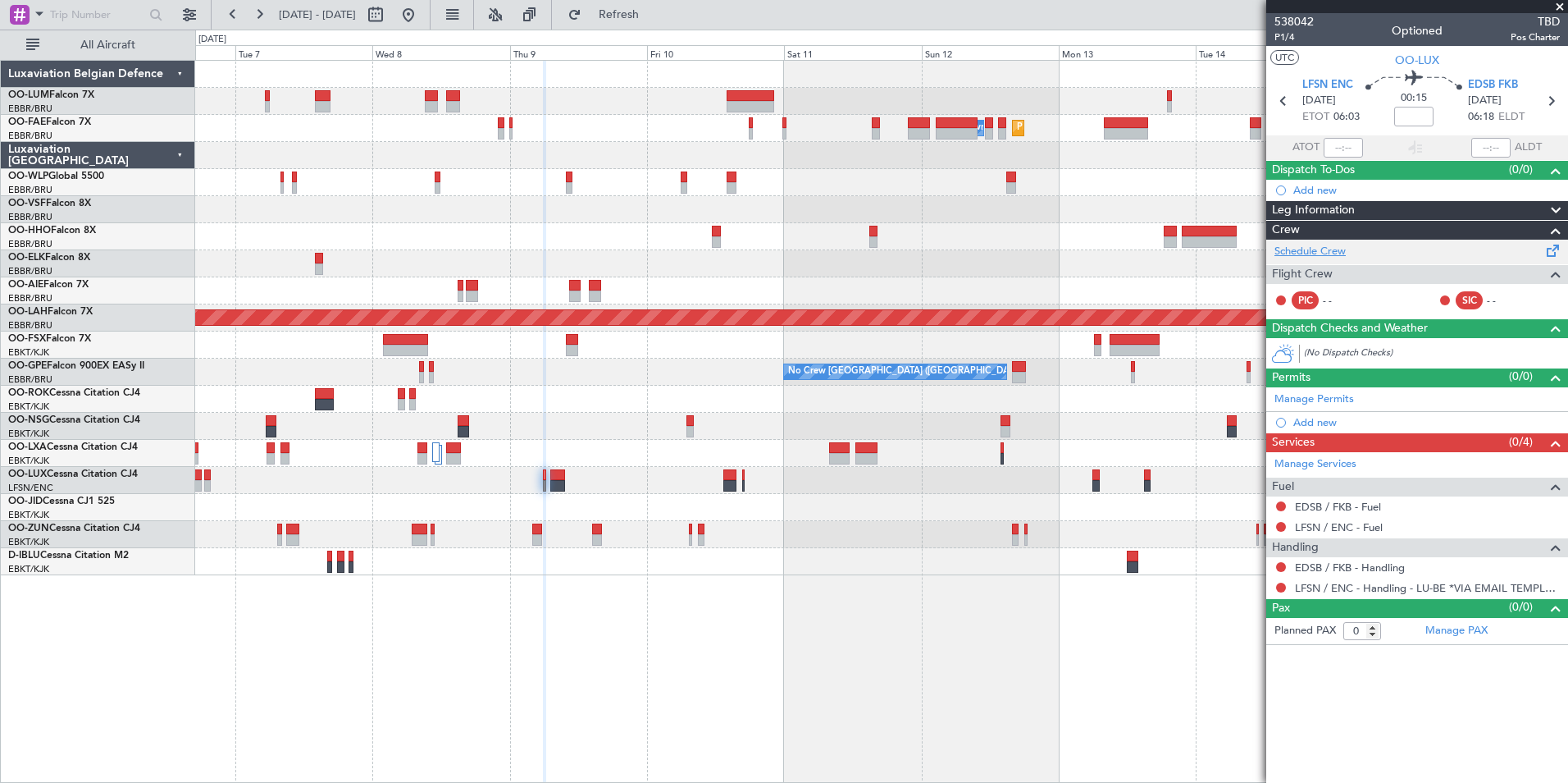
click at [1304, 245] on link "Schedule Crew" at bounding box center [1310, 252] width 71 height 17
click at [900, 683] on div "Planned Maint Melsbroek Air Base Owner [GEOGRAPHIC_DATA] Planned Maint [GEOGRAP…" at bounding box center [881, 421] width 1373 height 723
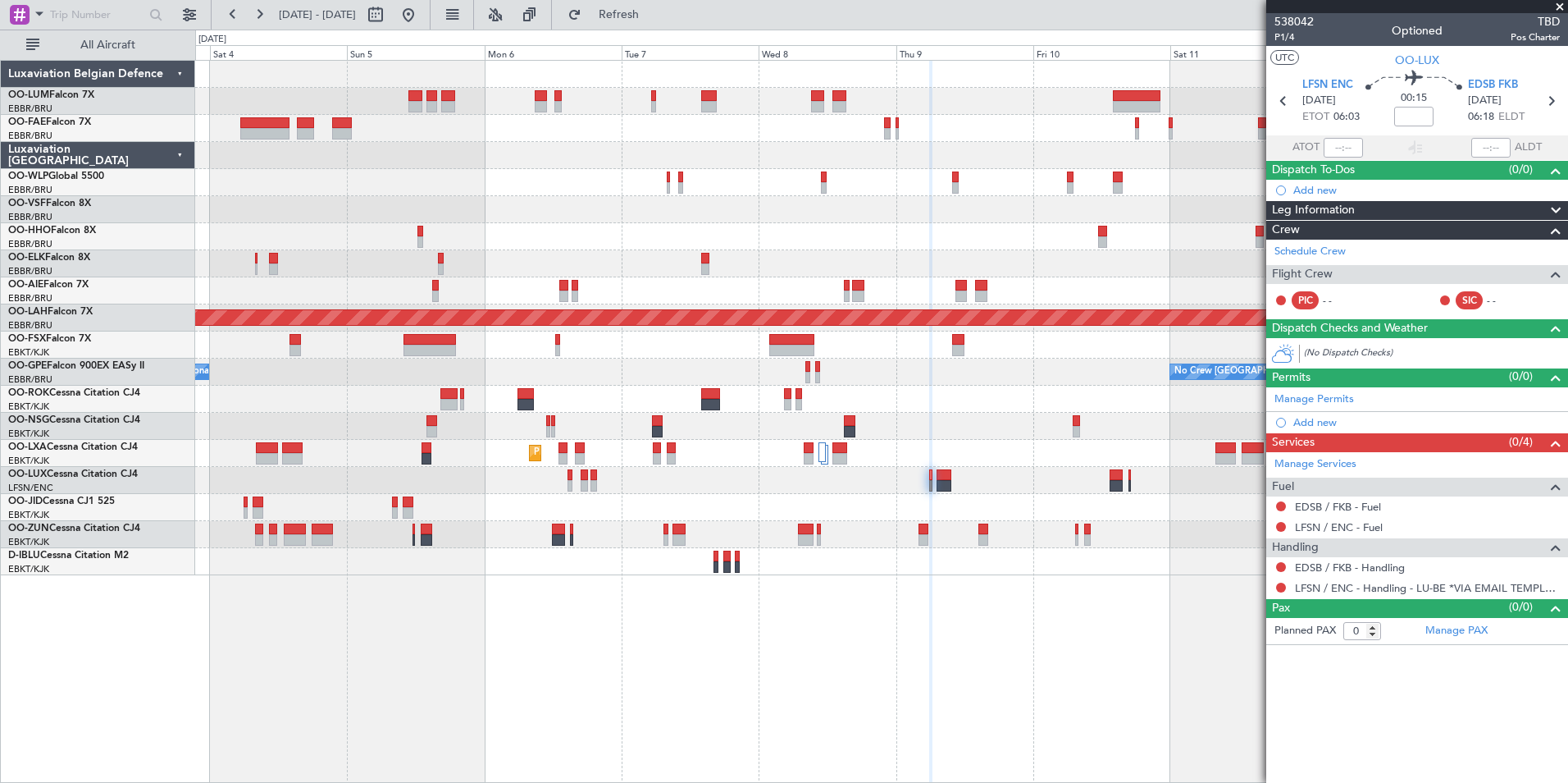
click at [976, 685] on div "Planned Maint [GEOGRAPHIC_DATA] ([GEOGRAPHIC_DATA] National) Planned Maint [GEO…" at bounding box center [881, 421] width 1373 height 723
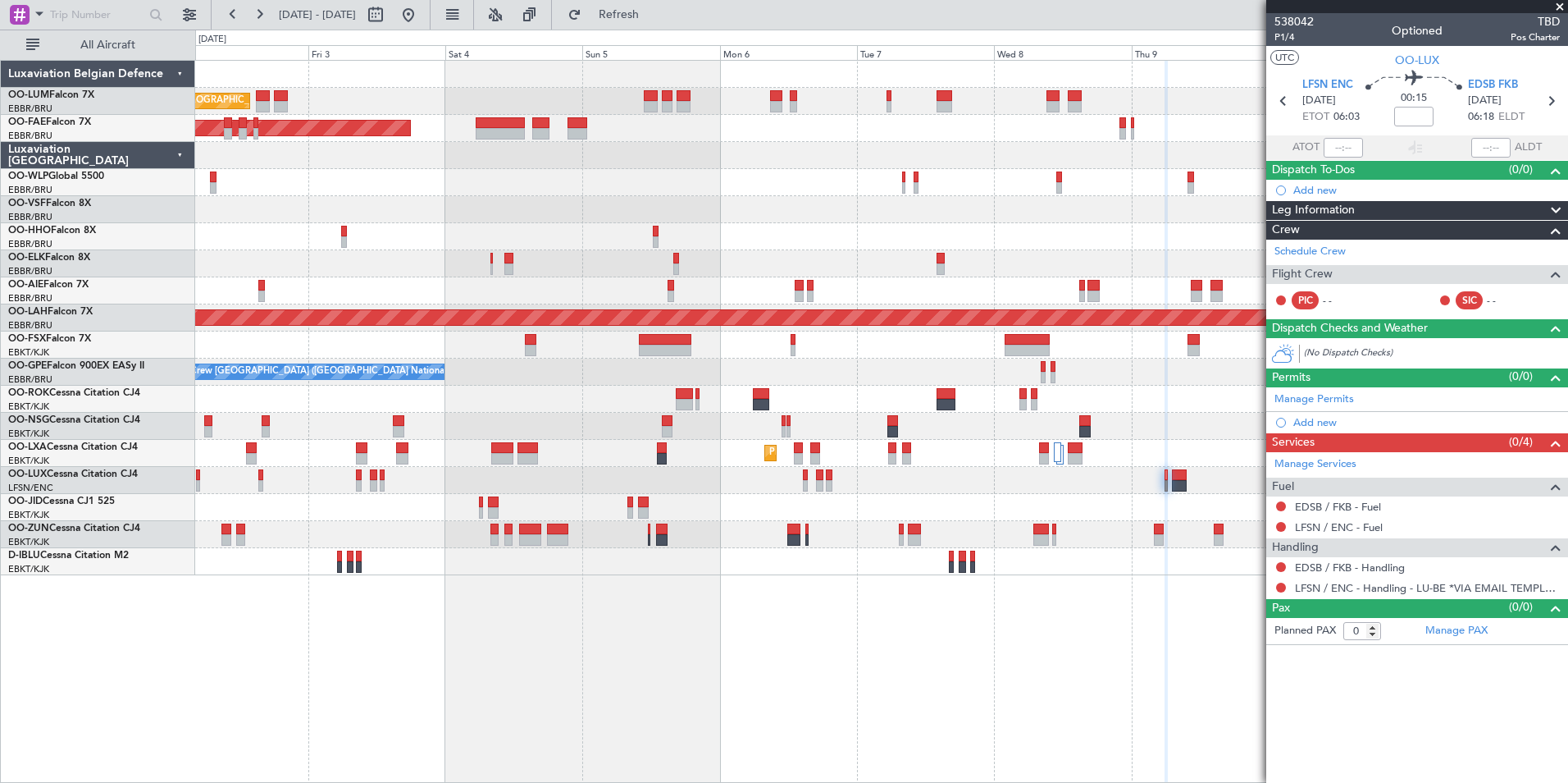
click at [1025, 663] on div "Planned Maint [GEOGRAPHIC_DATA] ([GEOGRAPHIC_DATA] National) AOG Maint [GEOGRAP…" at bounding box center [881, 421] width 1373 height 723
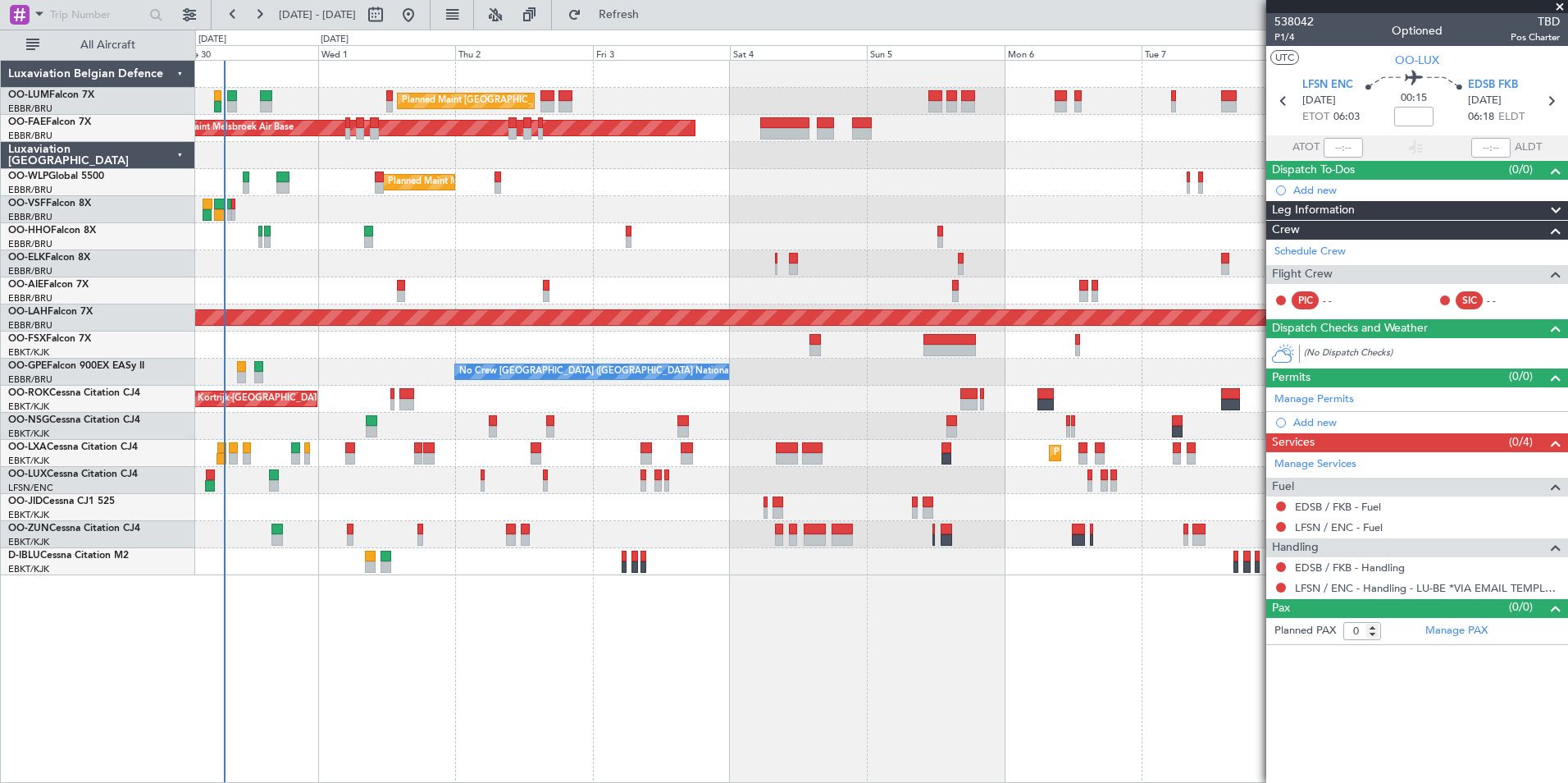
click at [792, 636] on div "Planned Maint Brussels (Brussels National) Owner Melsbroek Air Base AOG Maint M…" at bounding box center [881, 421] width 1373 height 723
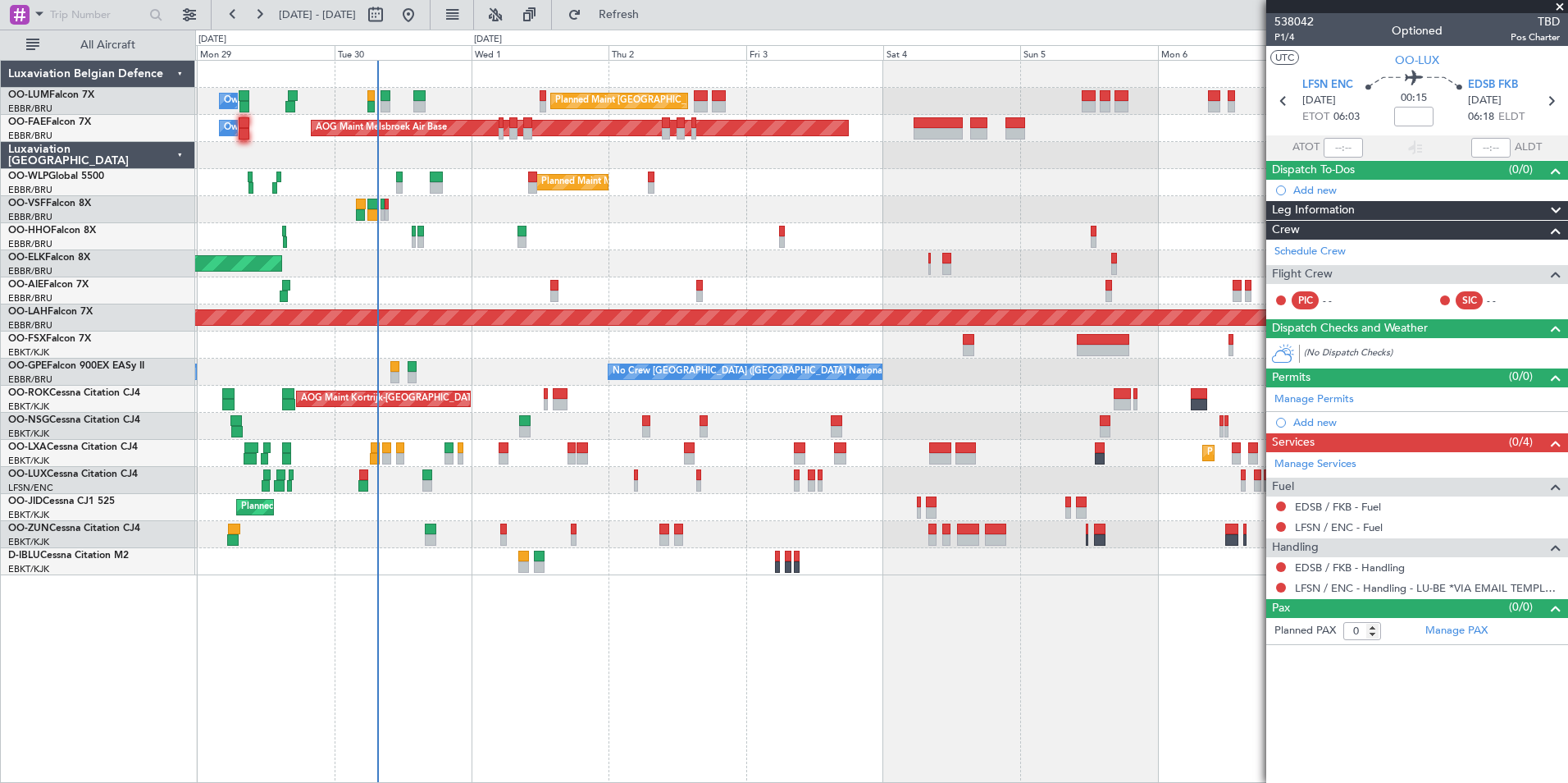
click at [816, 653] on div "Planned Maint Brussels (Brussels National) Owner Melsbroek Air Base AOG Maint M…" at bounding box center [881, 421] width 1373 height 723
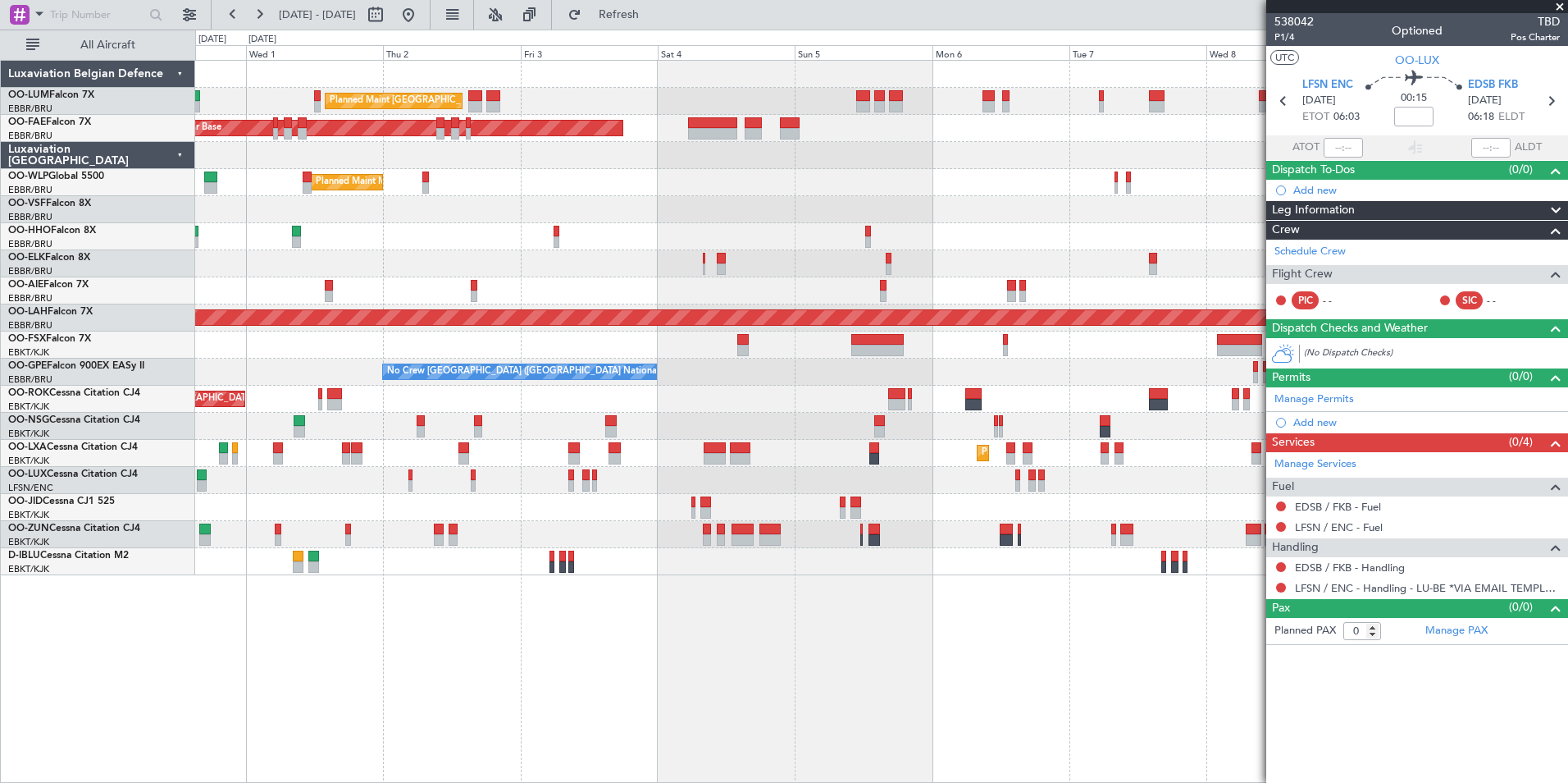
click at [634, 698] on div "Planned Maint Brussels (Brussels National) Owner Melsbroek Air Base AOG Maint M…" at bounding box center [881, 421] width 1373 height 723
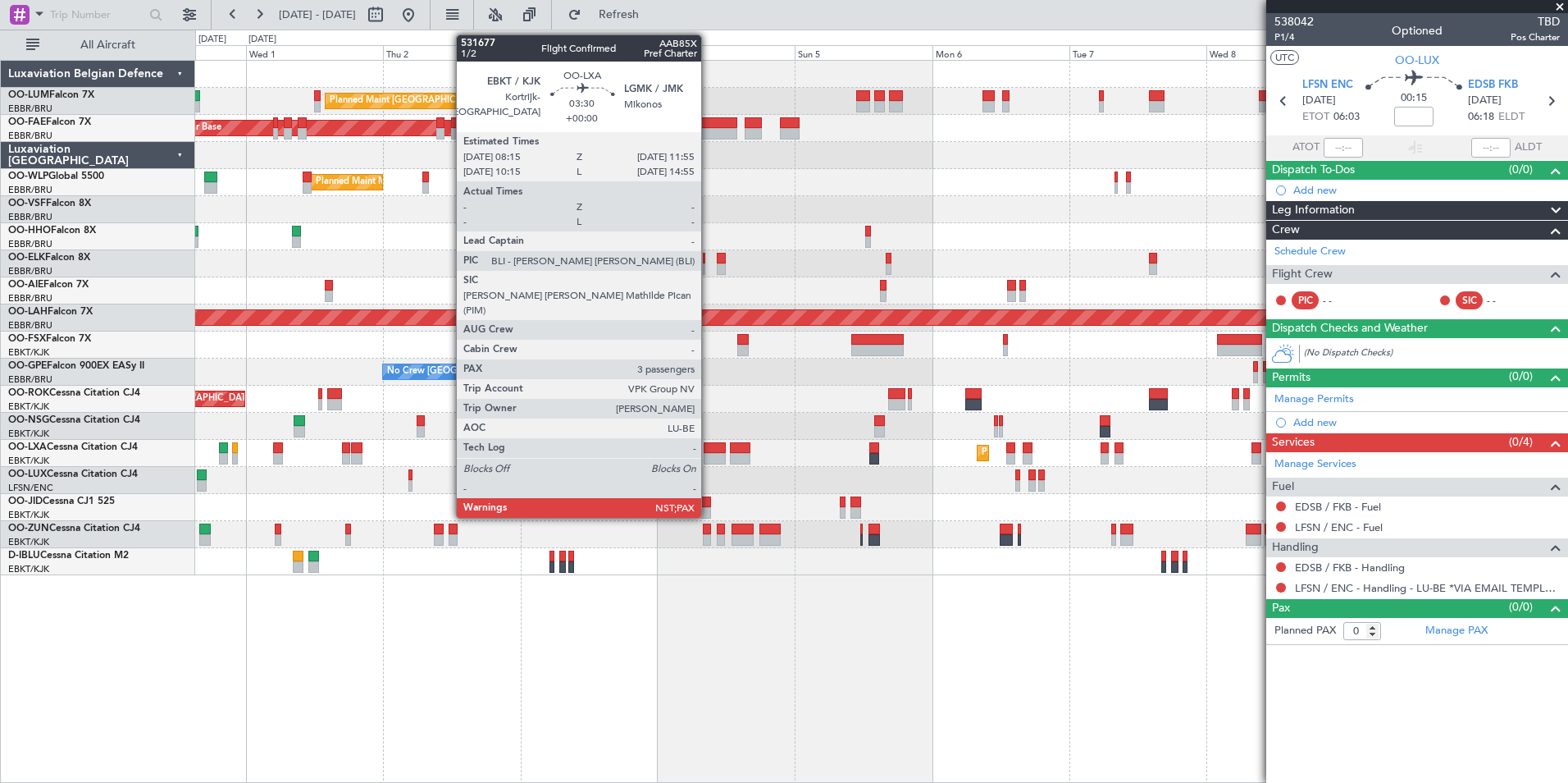
click at [709, 444] on div at bounding box center [714, 448] width 21 height 11
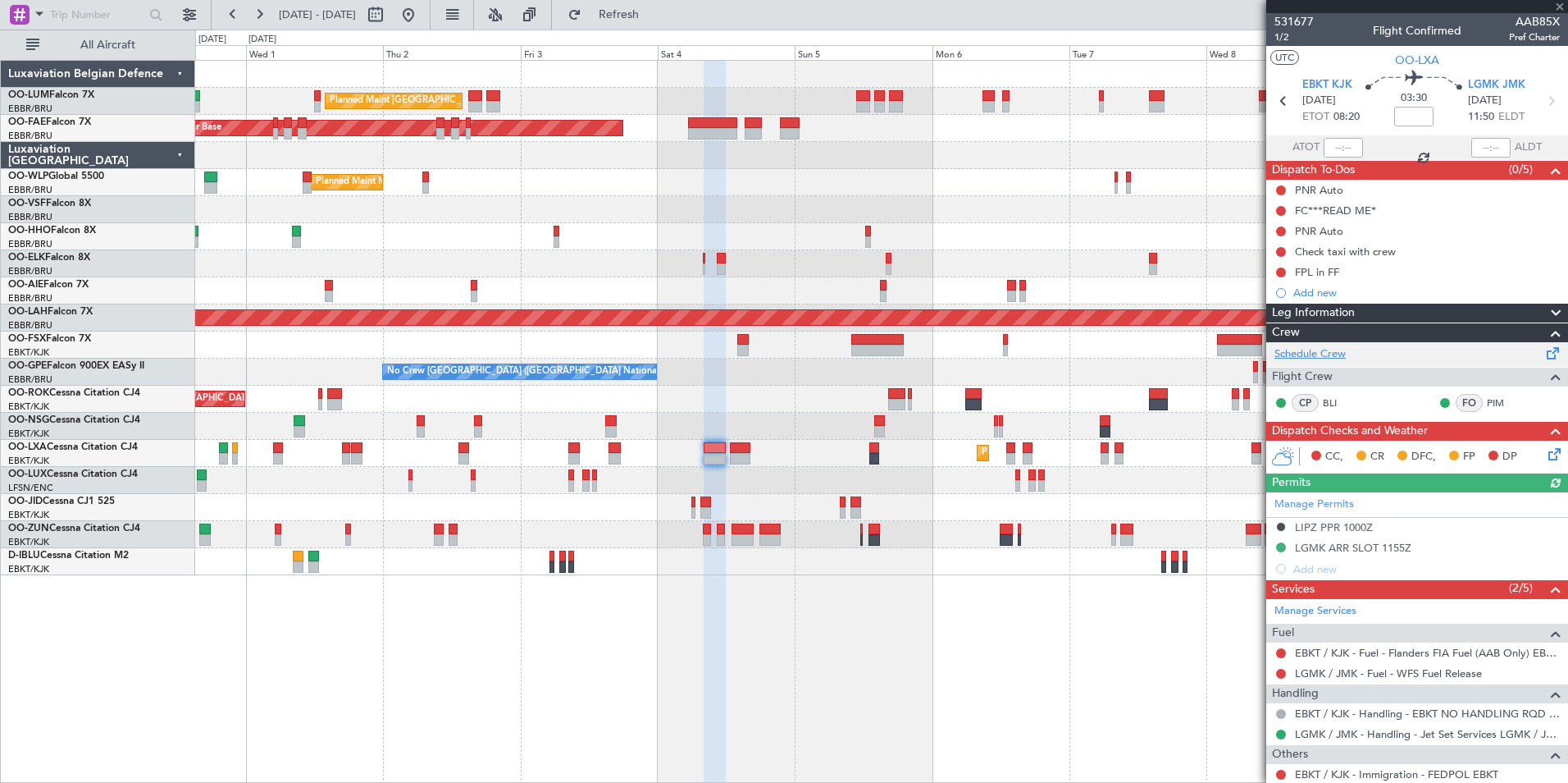
click at [1338, 353] on link "Schedule Crew" at bounding box center [1310, 355] width 71 height 17
click at [654, 17] on span "Refresh" at bounding box center [619, 15] width 69 height 11
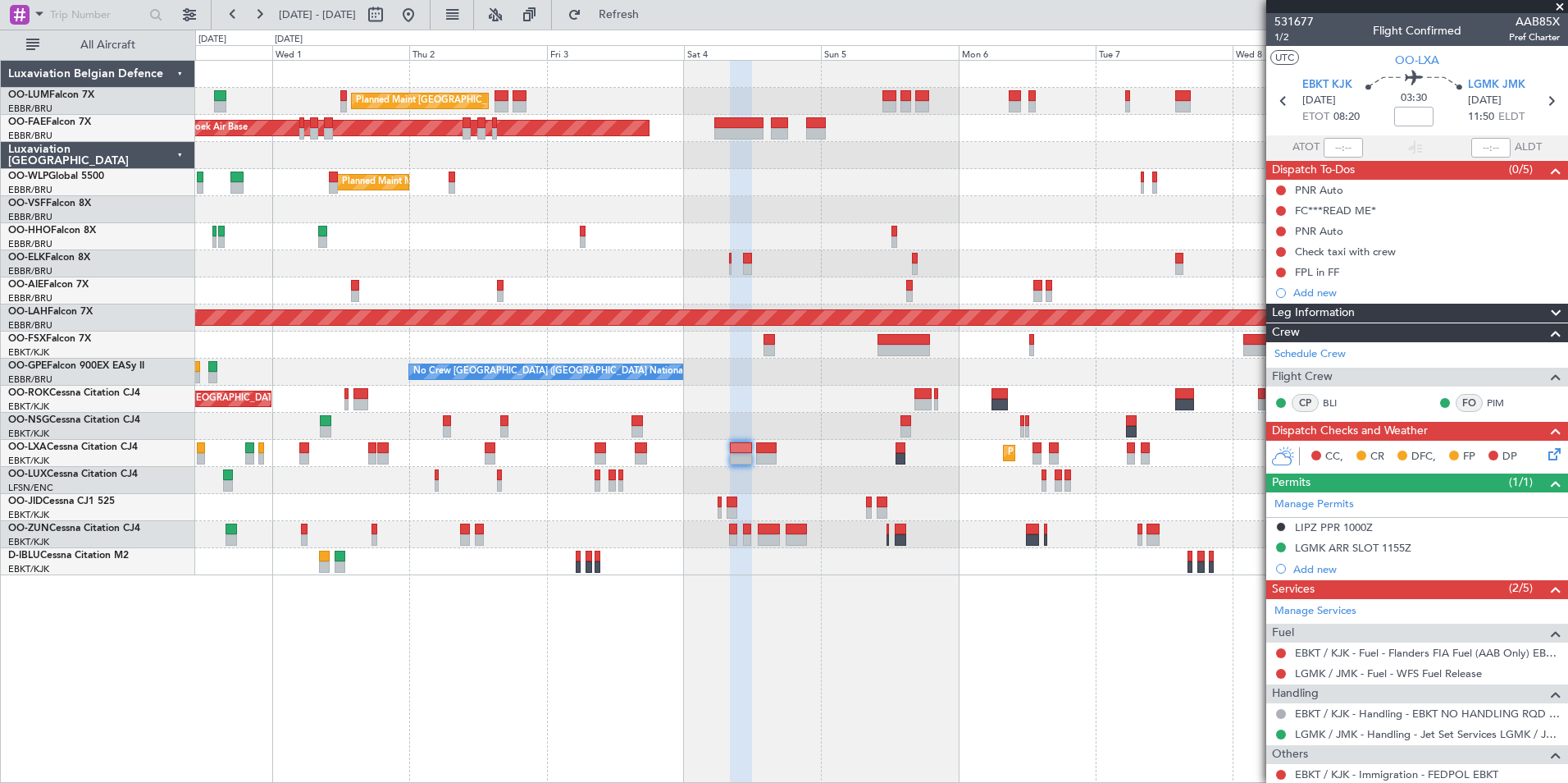
click at [471, 701] on div "Planned Maint Brussels (Brussels National) Owner Melsbroek Air Base AOG Maint M…" at bounding box center [881, 421] width 1373 height 723
click at [680, 663] on div "Planned Maint Brussels (Brussels National) Owner Melsbroek Air Base AOG Maint M…" at bounding box center [881, 421] width 1373 height 723
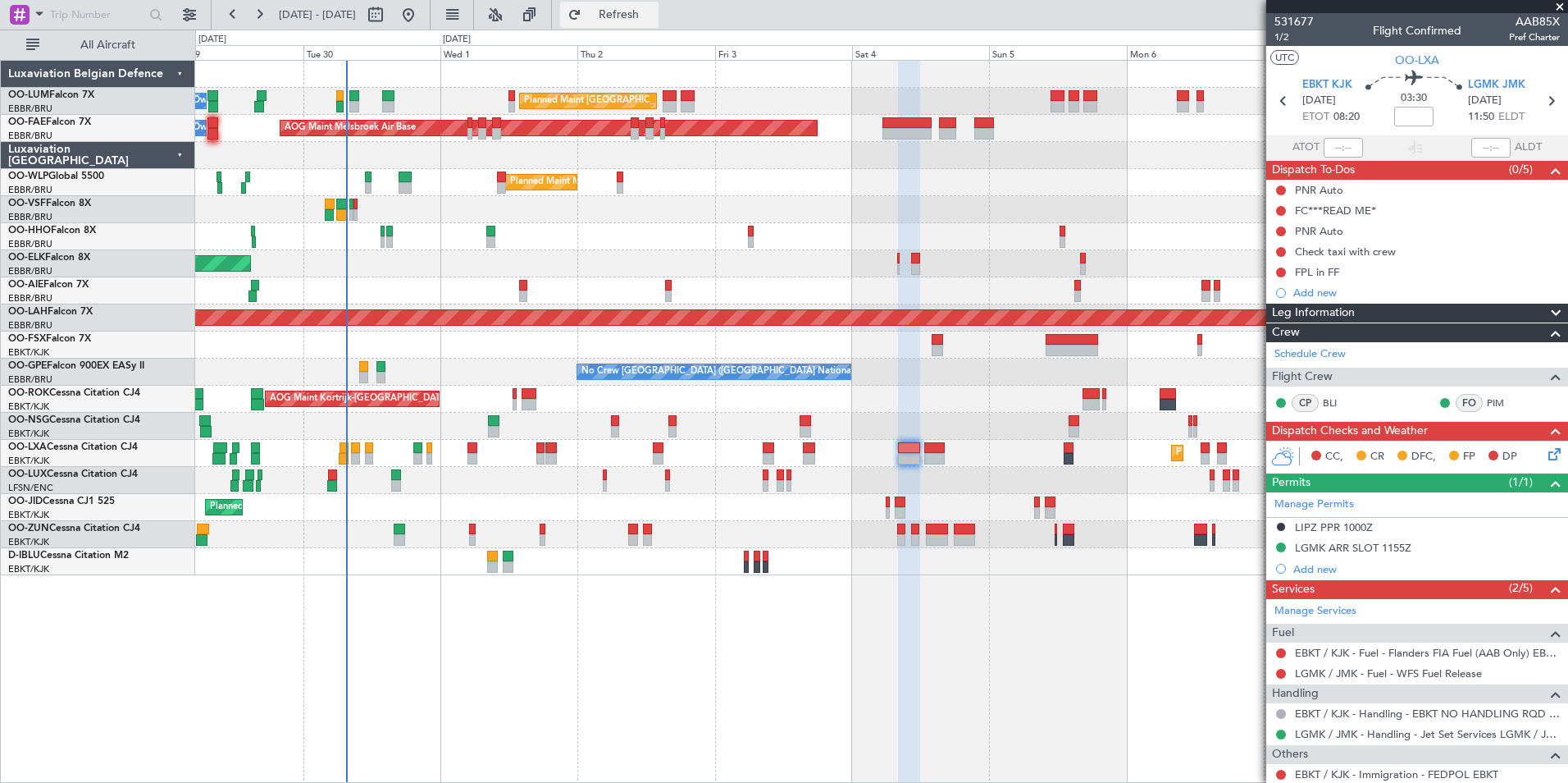
click at [653, 16] on span "Refresh" at bounding box center [619, 15] width 69 height 11
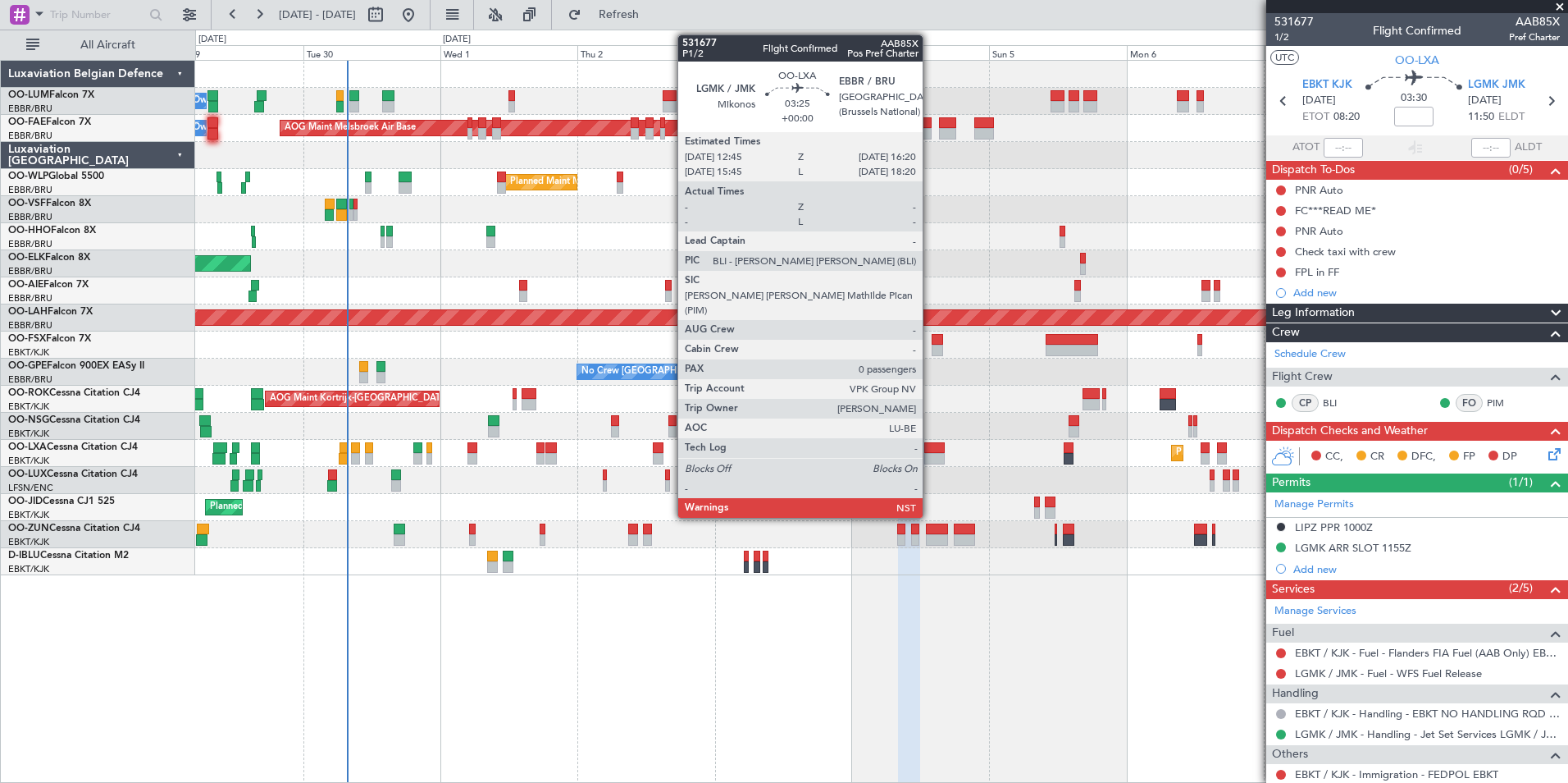
click at [931, 454] on div at bounding box center [935, 458] width 21 height 11
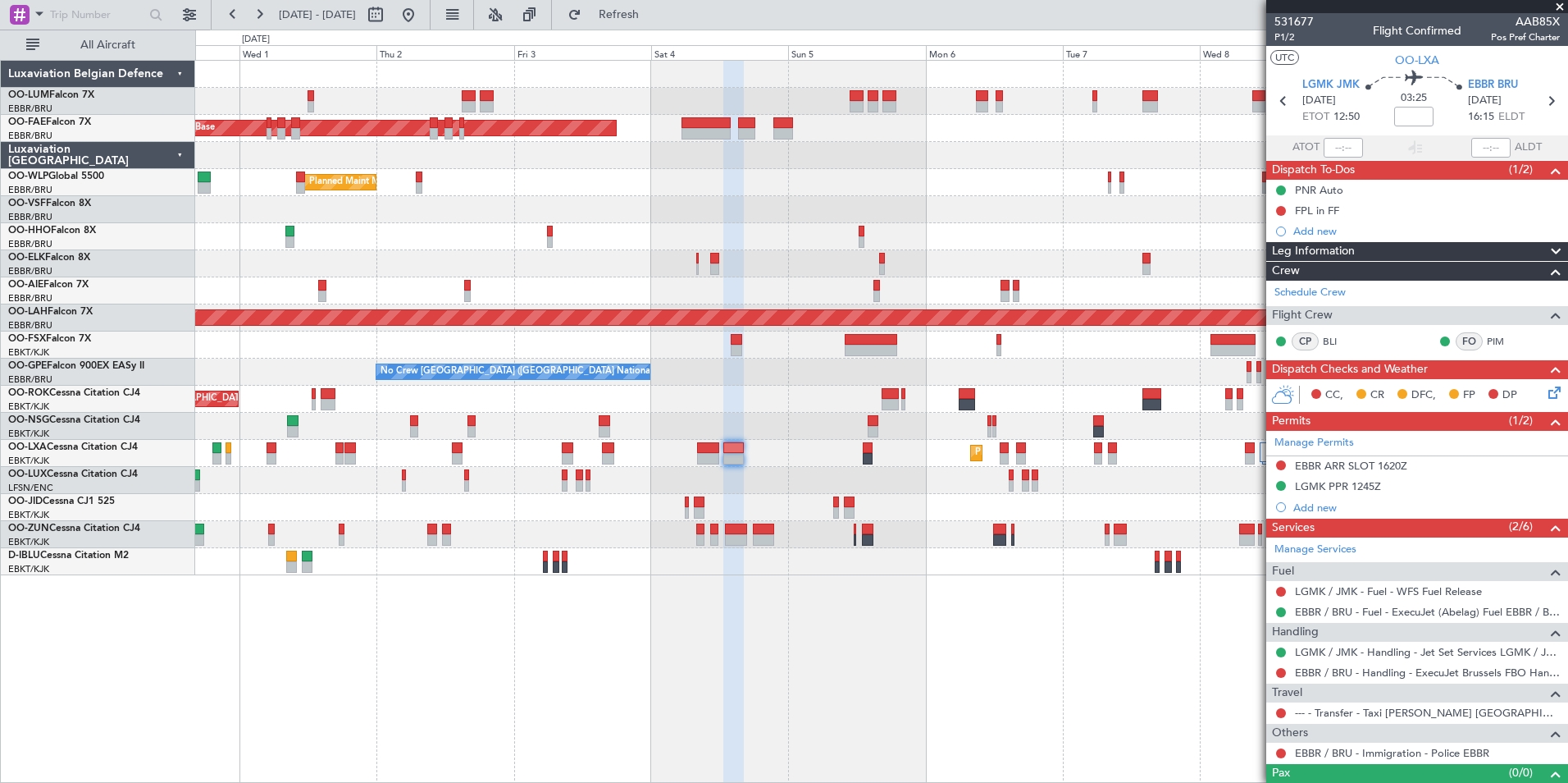
click at [734, 640] on div "Owner Melsbroek Air Base AOG Maint Melsbroek Air Base Owner Melsbroek Air Base …" at bounding box center [881, 421] width 1373 height 723
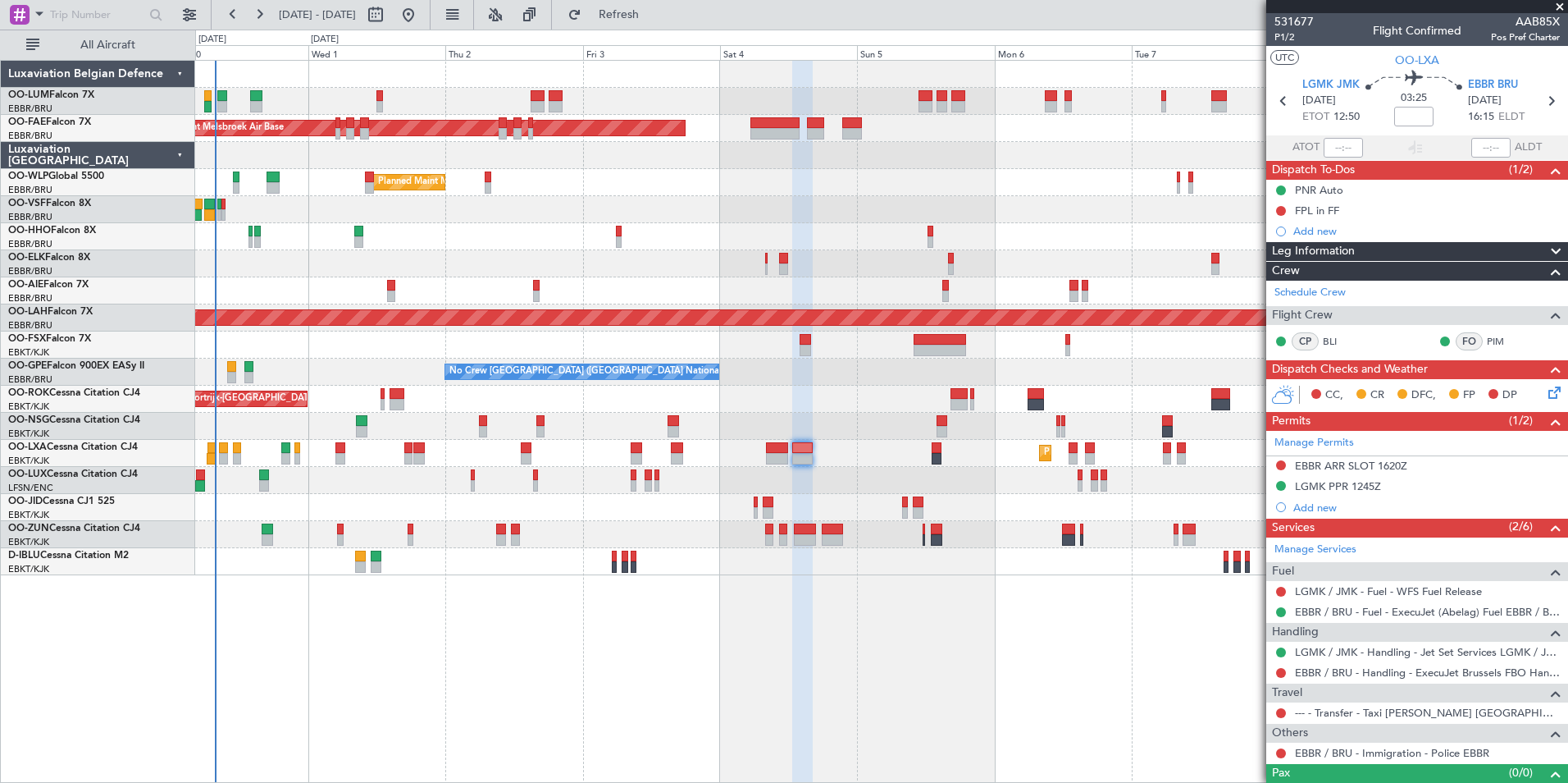
click at [502, 680] on div "Owner Melsbroek Air Base AOG Maint Melsbroek Air Base Owner Melsbroek Air Base …" at bounding box center [881, 421] width 1373 height 723
click at [894, 582] on div "Owner Melsbroek Air Base AOG Maint Melsbroek Air Base Owner Melsbroek Air Base …" at bounding box center [881, 421] width 1373 height 723
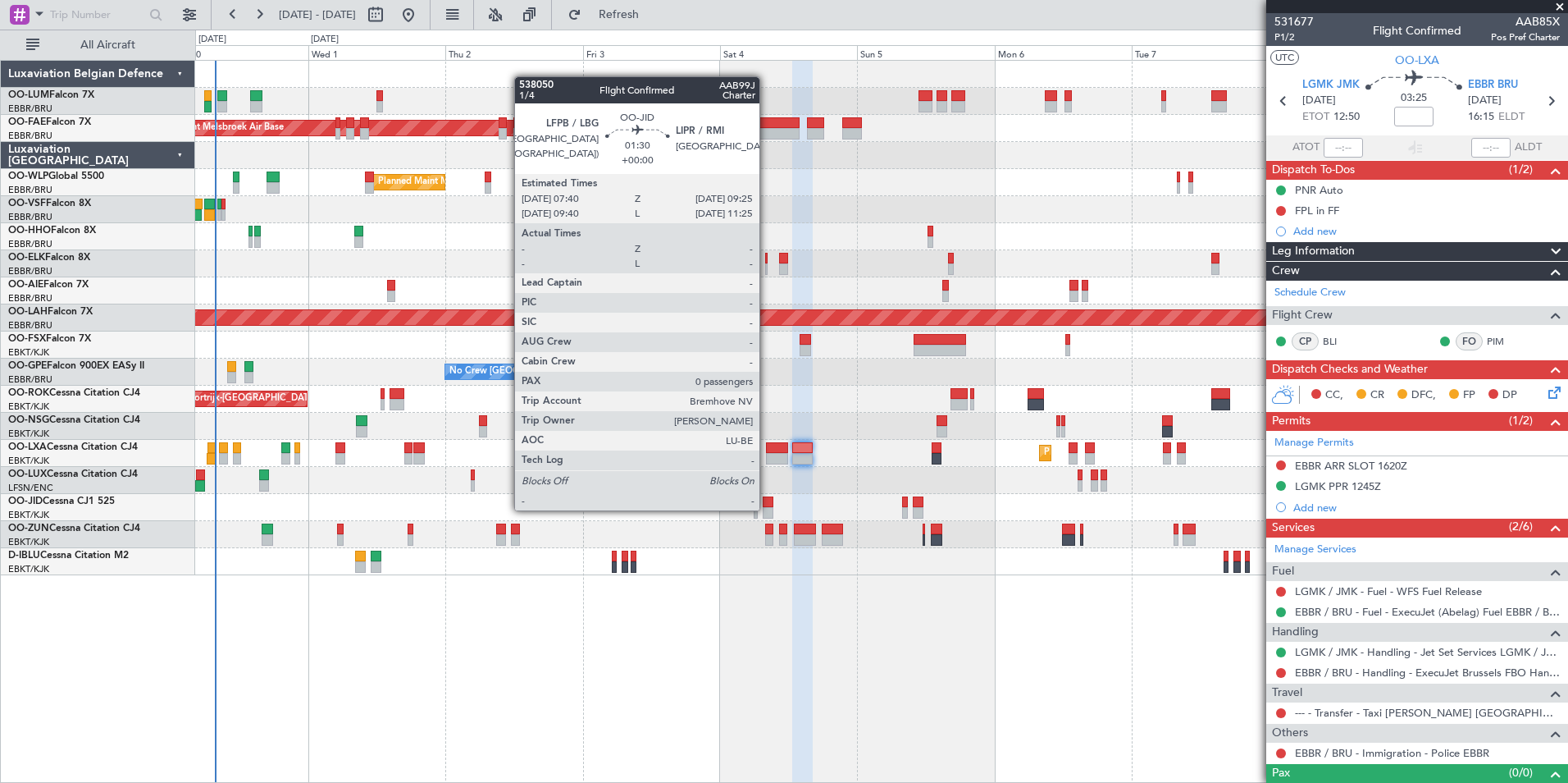
click at [767, 509] on div at bounding box center [768, 512] width 10 height 11
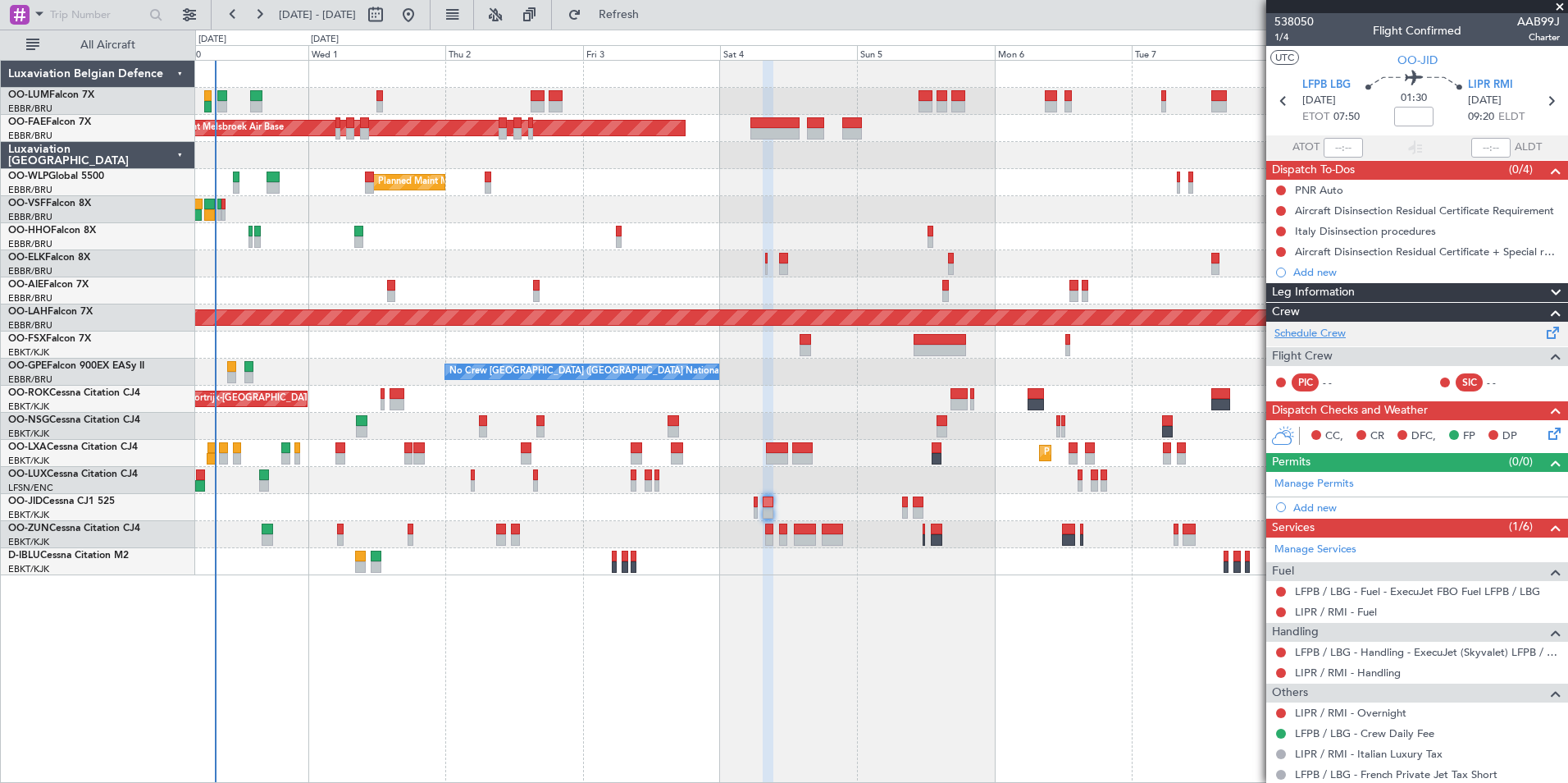
click at [1300, 332] on link "Schedule Crew" at bounding box center [1310, 334] width 71 height 17
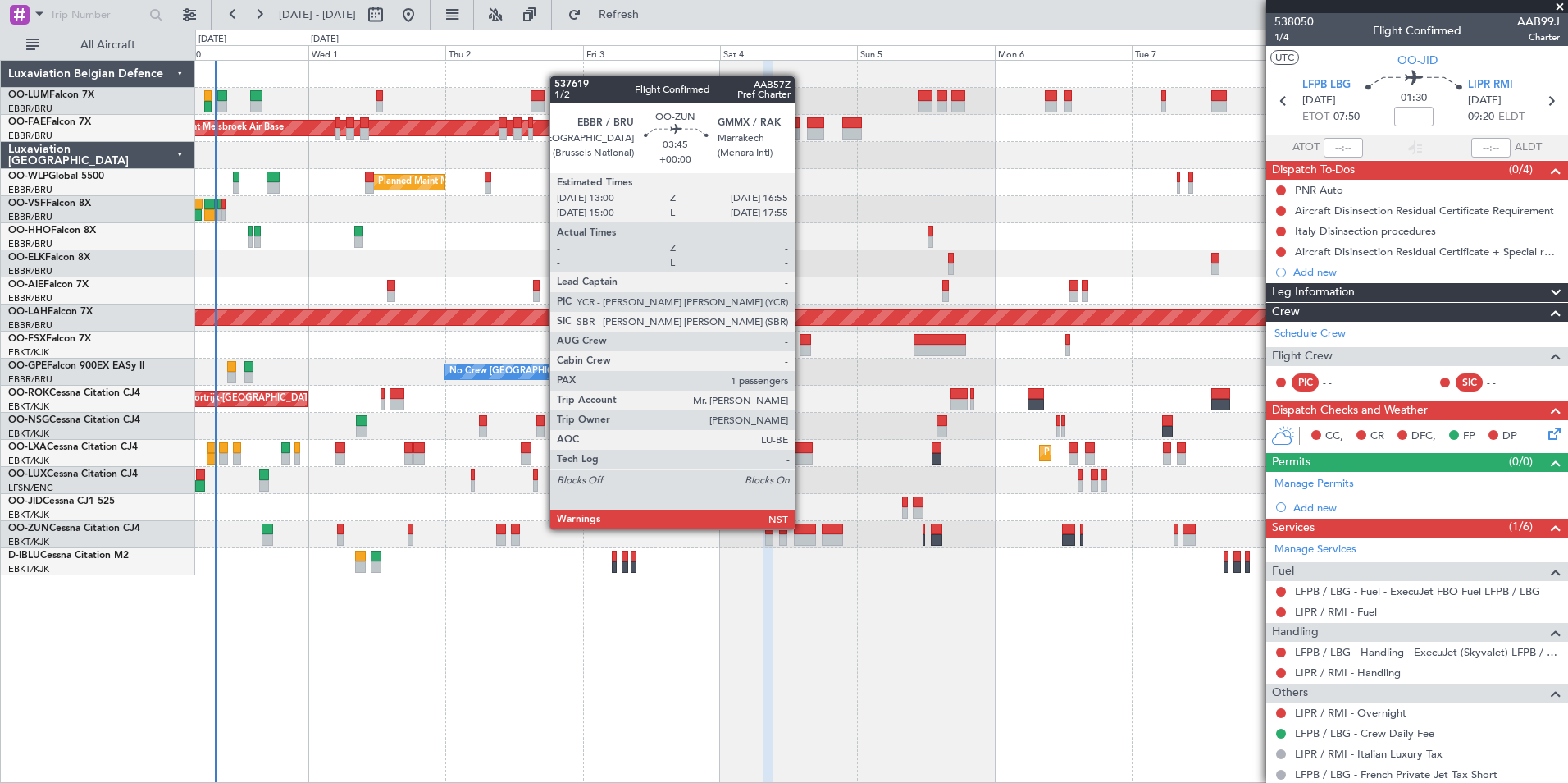
click at [802, 529] on div at bounding box center [805, 529] width 23 height 11
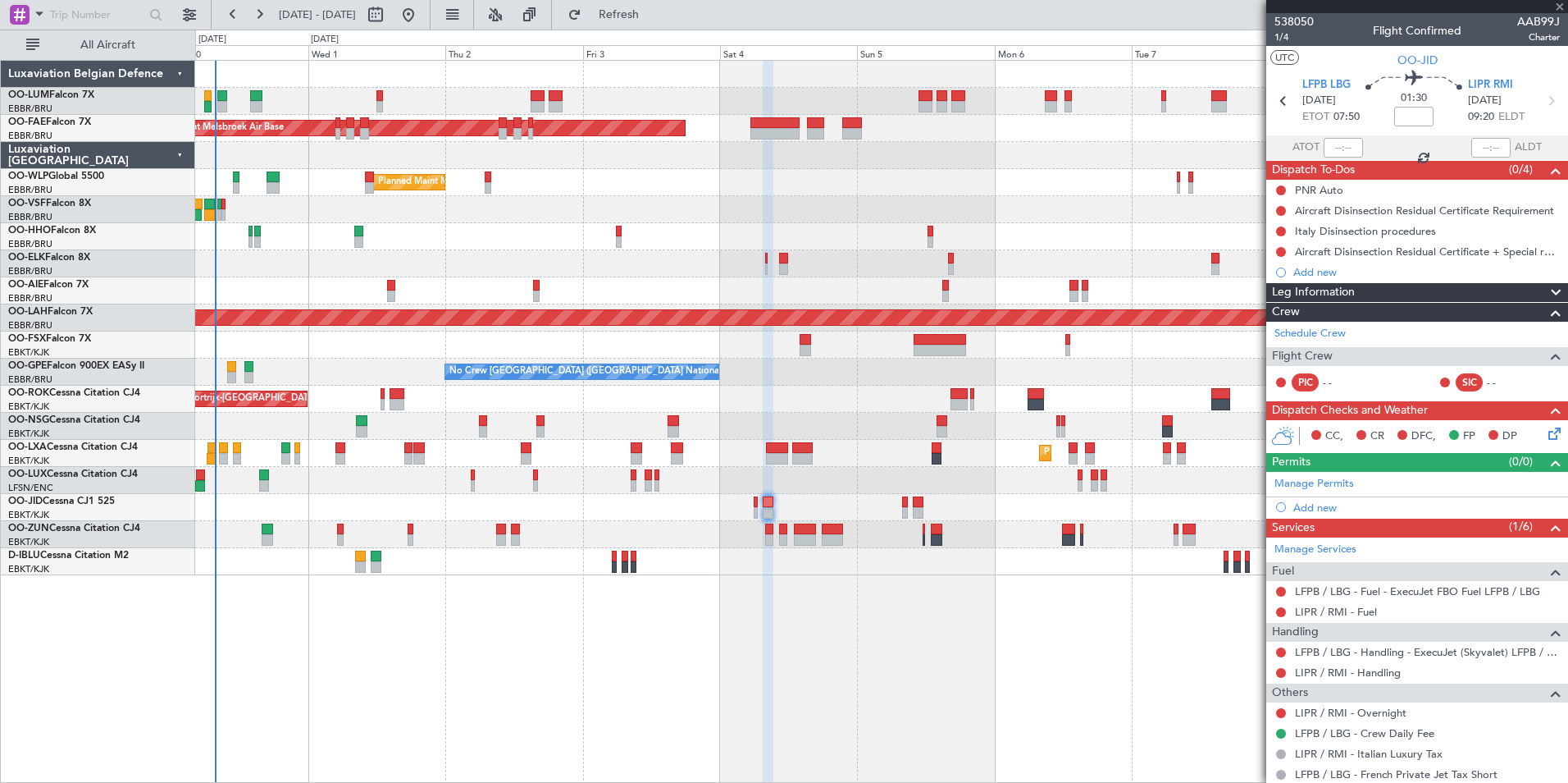
type input "1"
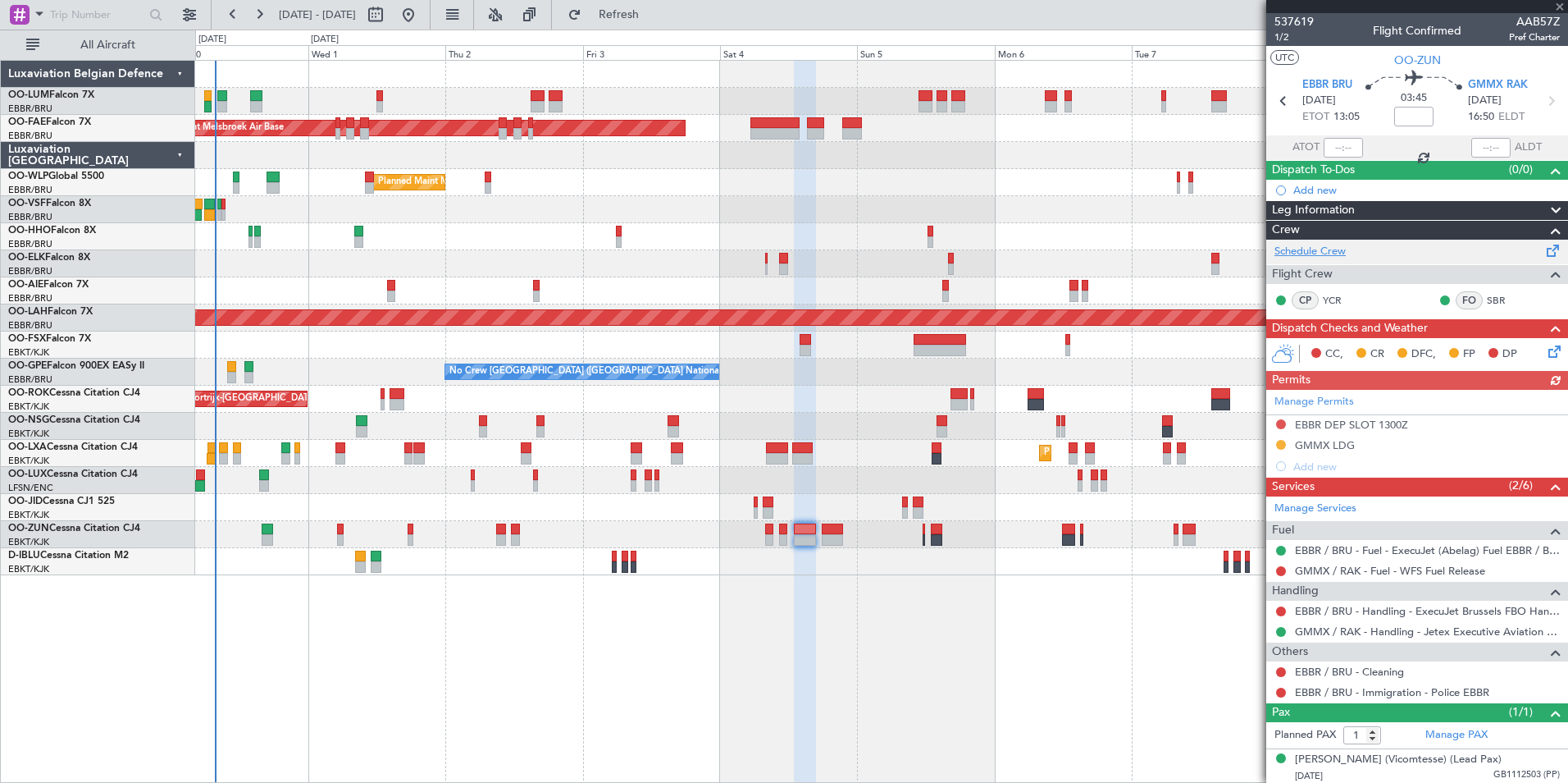
click at [1299, 244] on link "Schedule Crew" at bounding box center [1310, 252] width 71 height 17
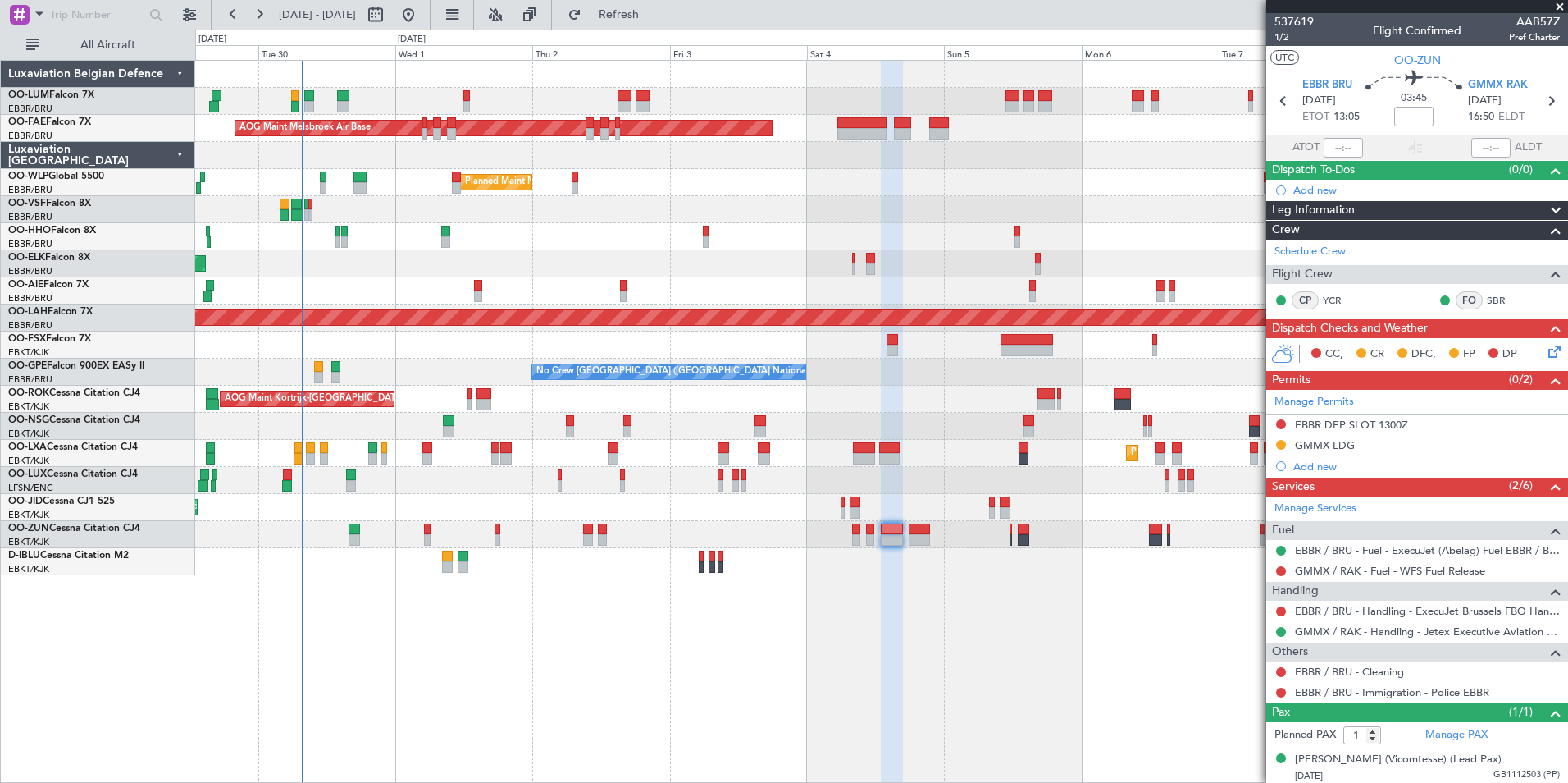
click at [608, 718] on div "Owner Melsbroek Air Base AOG Maint Melsbroek Air Base Owner Melsbroek Air Base …" at bounding box center [881, 421] width 1373 height 723
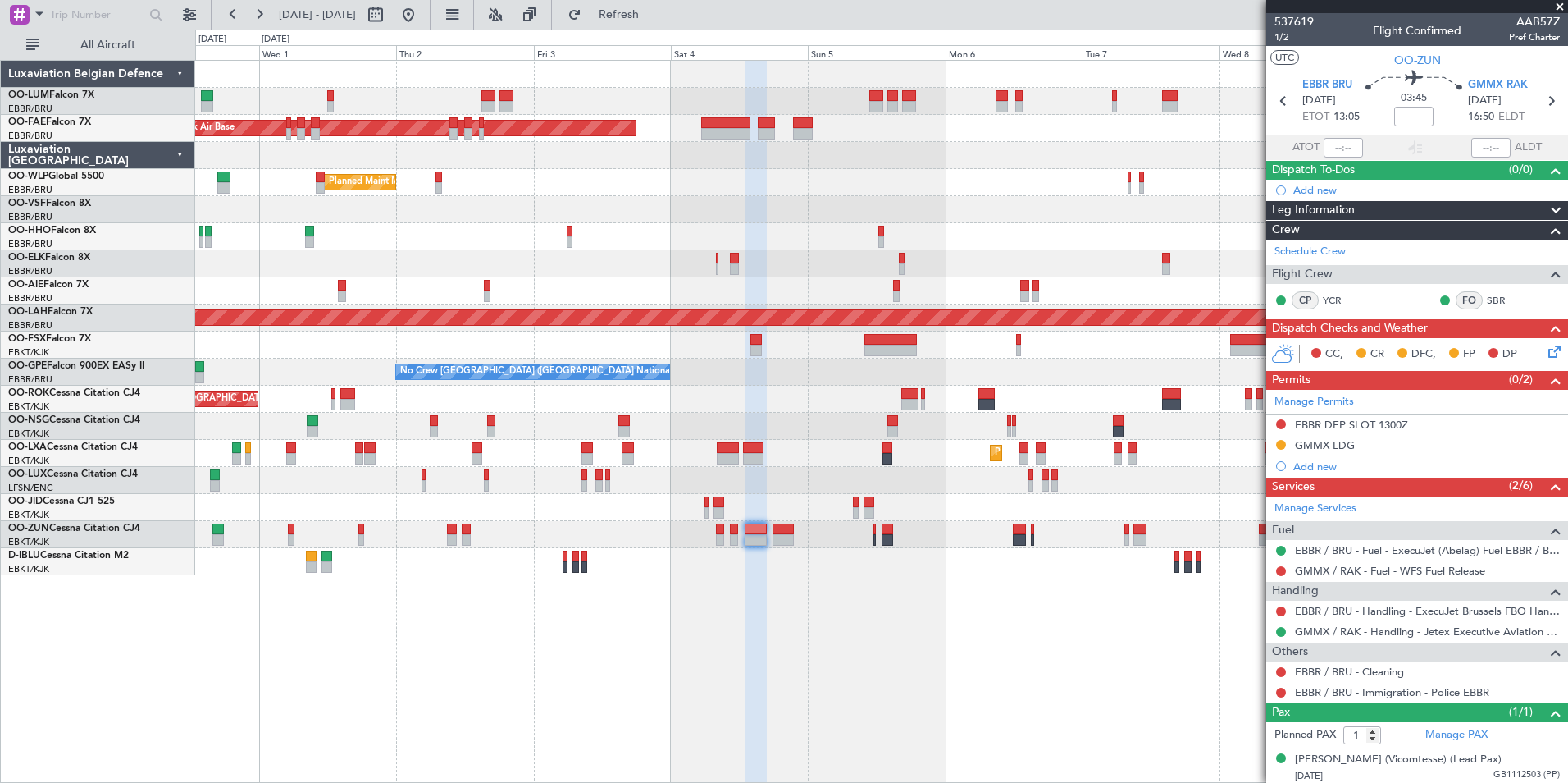
click at [718, 711] on div "Owner Melsbroek Air Base AOG Maint Melsbroek Air Base Owner Melsbroek Air Base …" at bounding box center [881, 421] width 1373 height 723
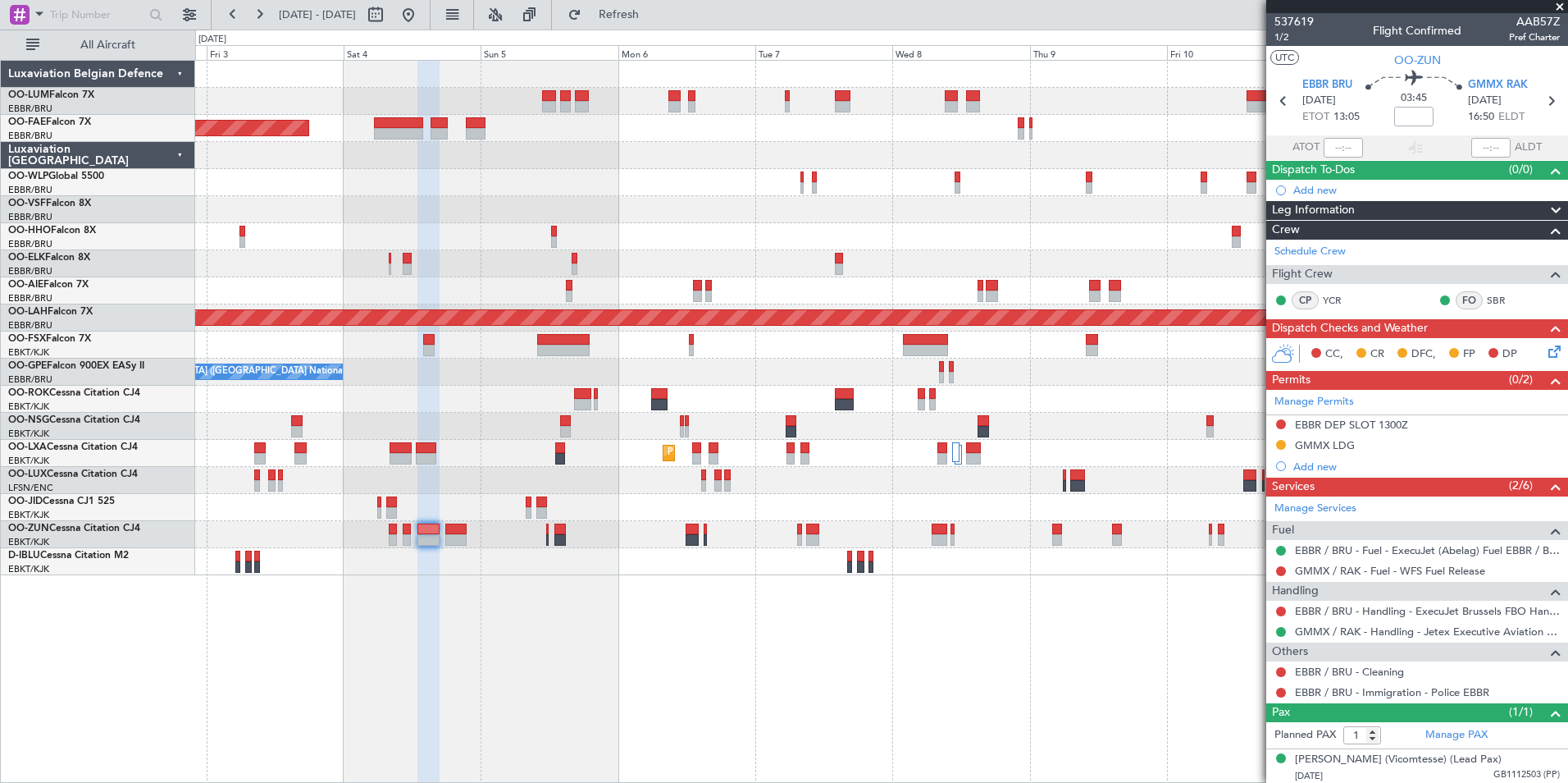
click at [644, 747] on div "AOG Maint Melsbroek Air Base Owner [GEOGRAPHIC_DATA] Planned Maint [GEOGRAPHIC_…" at bounding box center [881, 421] width 1373 height 723
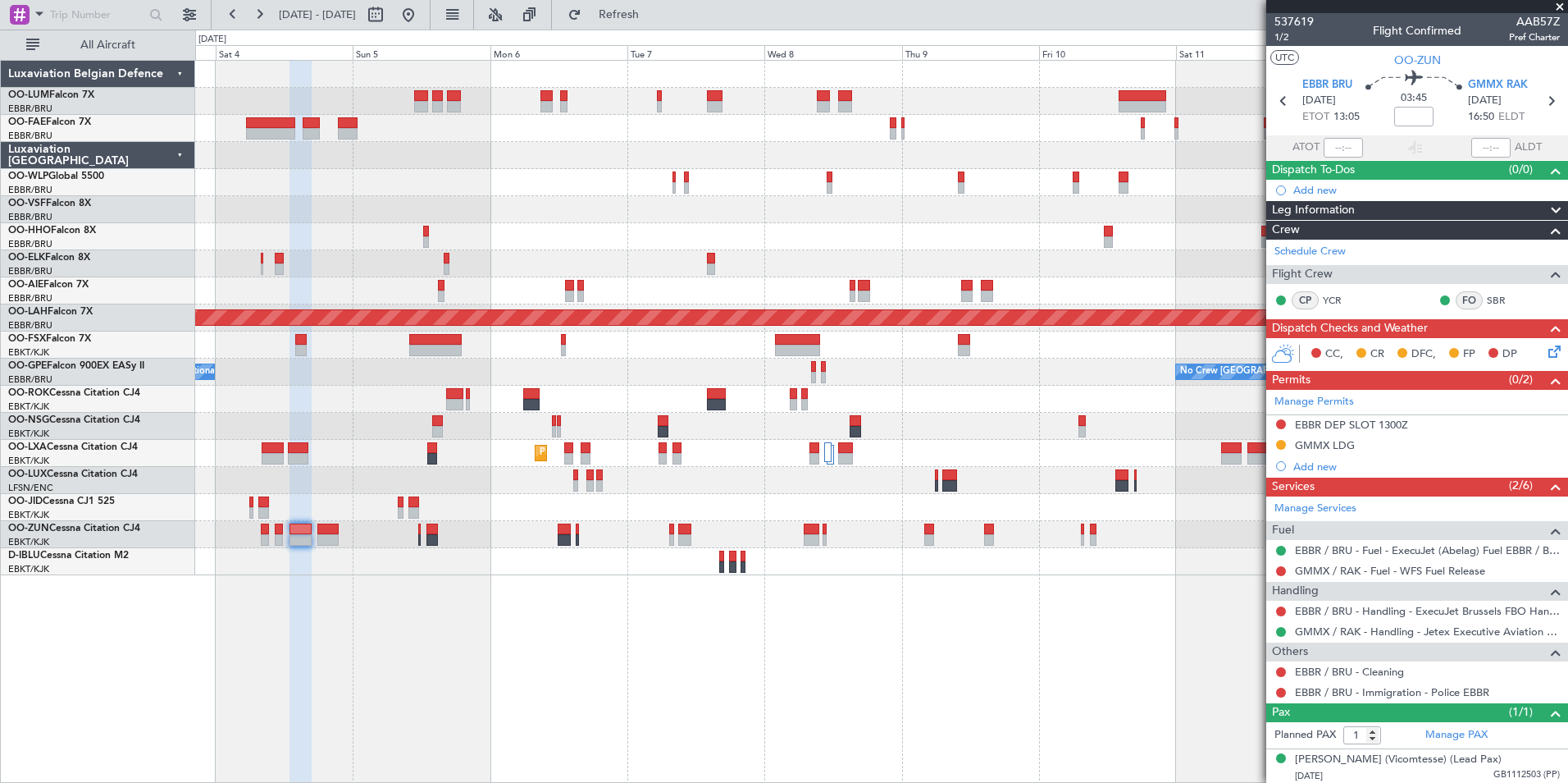
click at [606, 739] on div "Owner Melsbroek Air Base Planned Maint [GEOGRAPHIC_DATA] AOG Maint [GEOGRAPHIC_…" at bounding box center [881, 421] width 1373 height 723
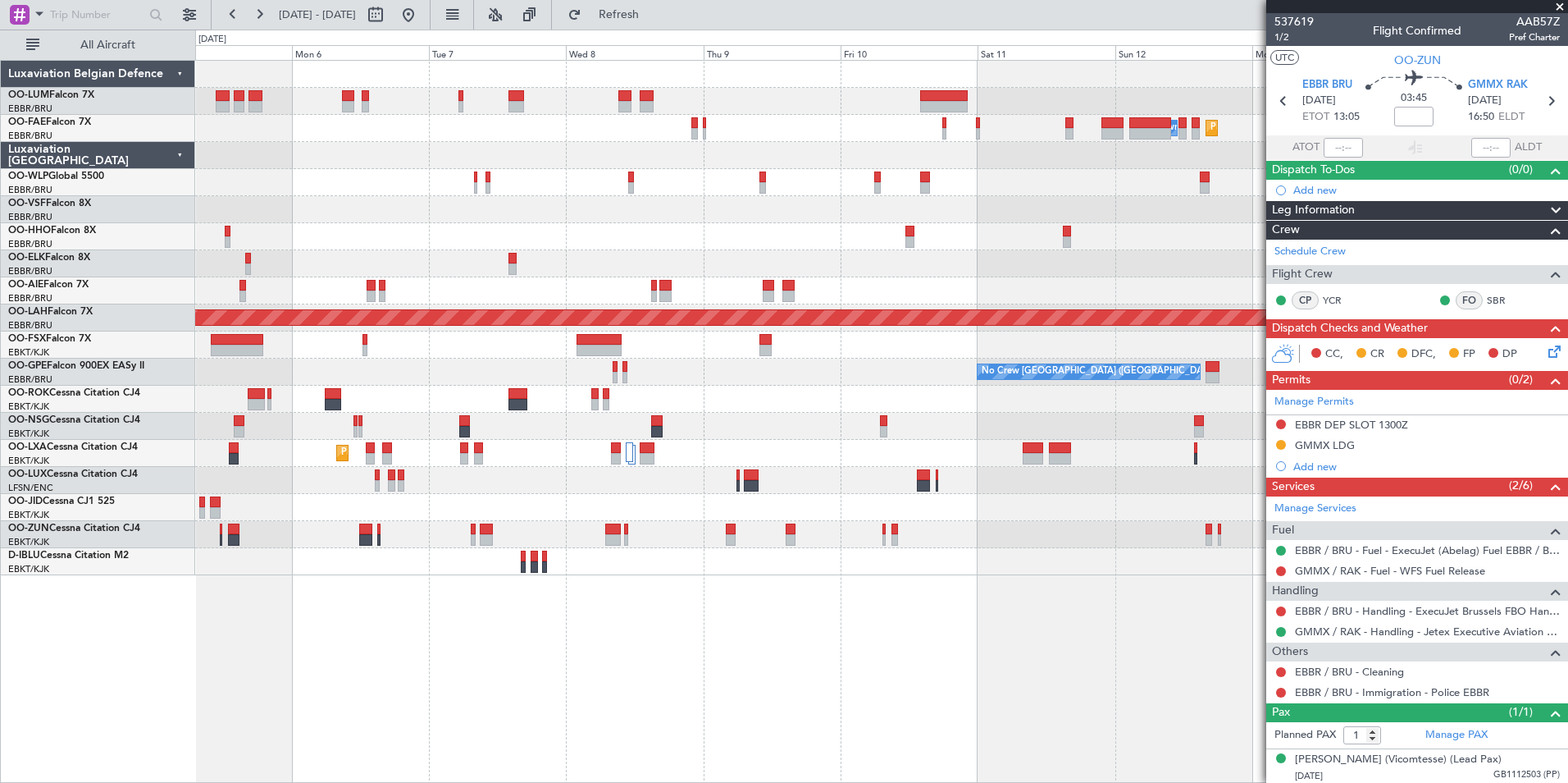
click at [641, 725] on div "Owner Melsbroek Air Base Planned Maint Melsbroek Air Base AOG Maint Melsbroek A…" at bounding box center [881, 421] width 1373 height 723
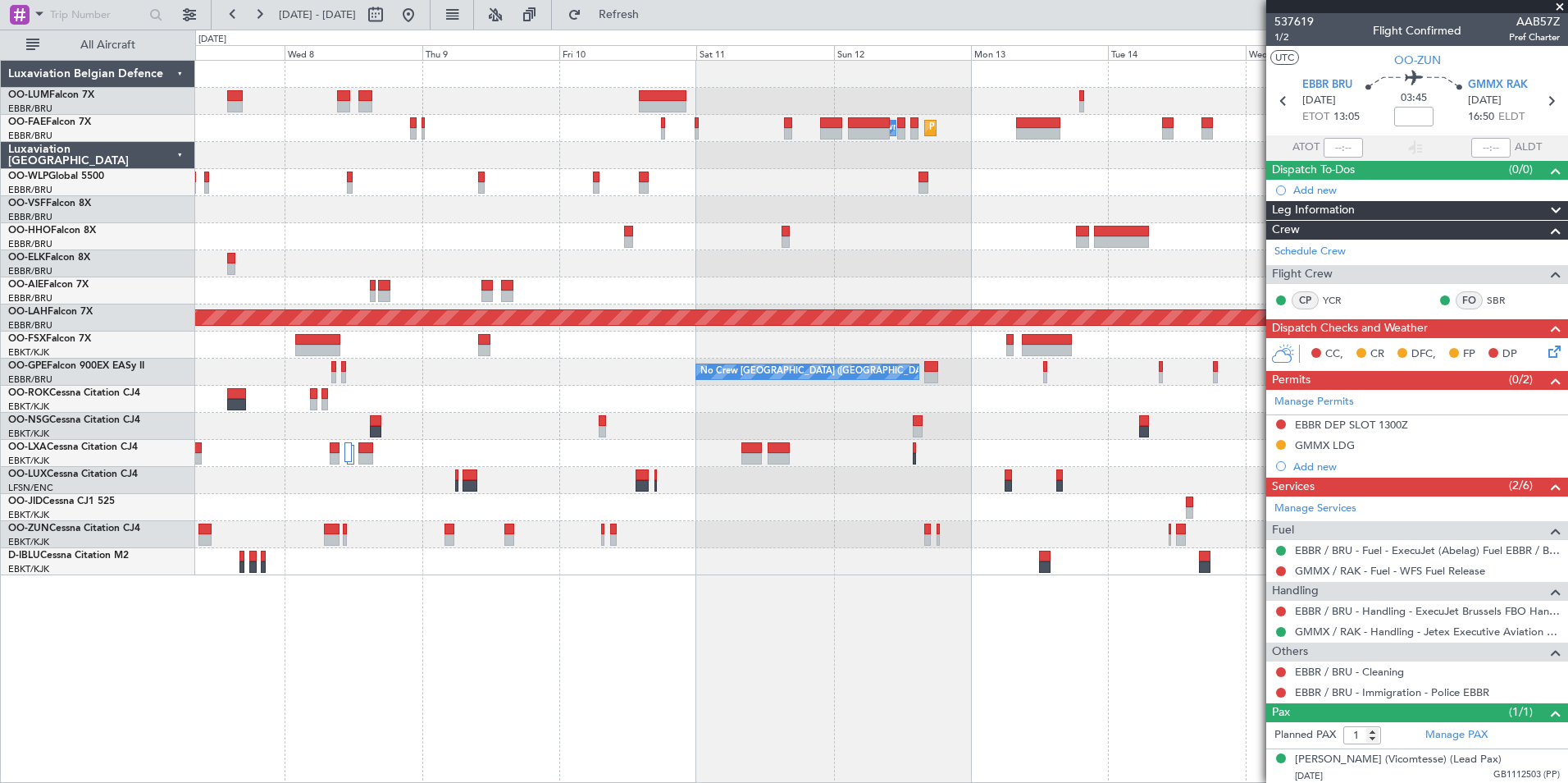
click at [621, 715] on div "Owner Melsbroek Air Base Planned Maint Melsbroek Air Base Planned Maint Brussel…" at bounding box center [881, 421] width 1373 height 723
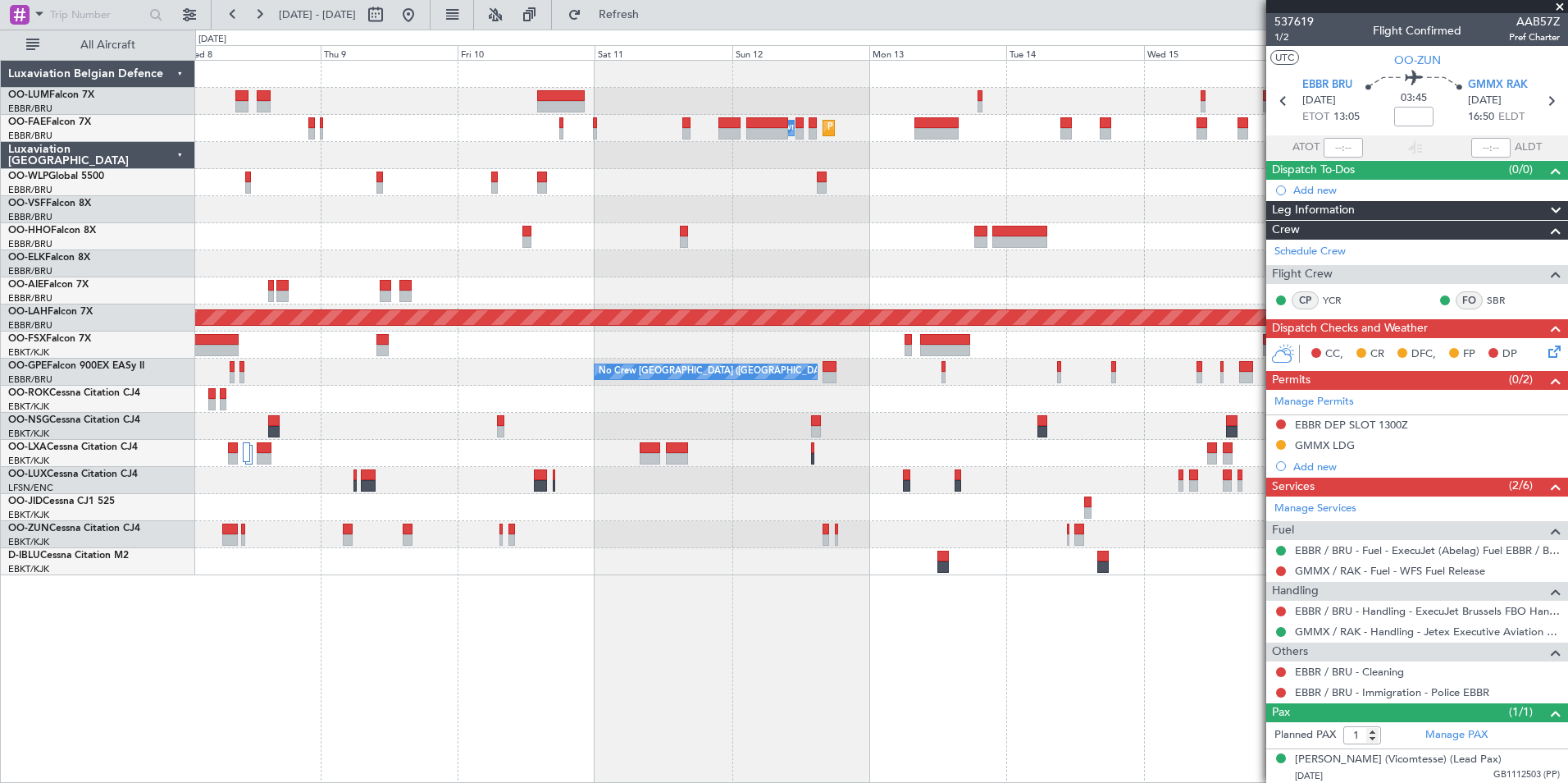
click at [417, 715] on div "Owner Melsbroek Air Base Planned Maint Melsbroek Air Base Planned Maint Brussel…" at bounding box center [881, 421] width 1373 height 723
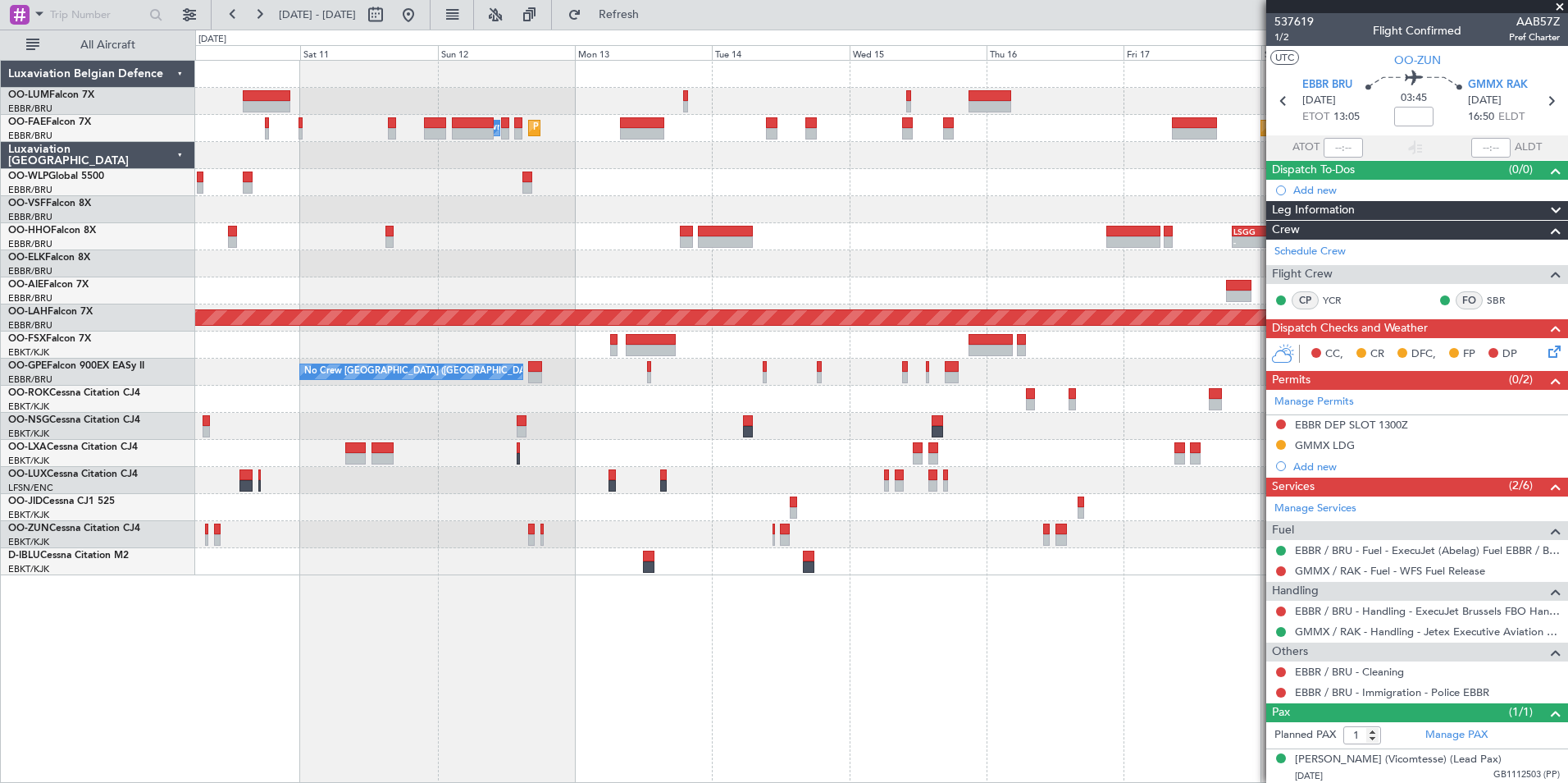
click at [550, 720] on div "Owner Melsbroek Air Base Planned Maint Melsbroek Air Base Planned Maint Brussel…" at bounding box center [881, 421] width 1373 height 723
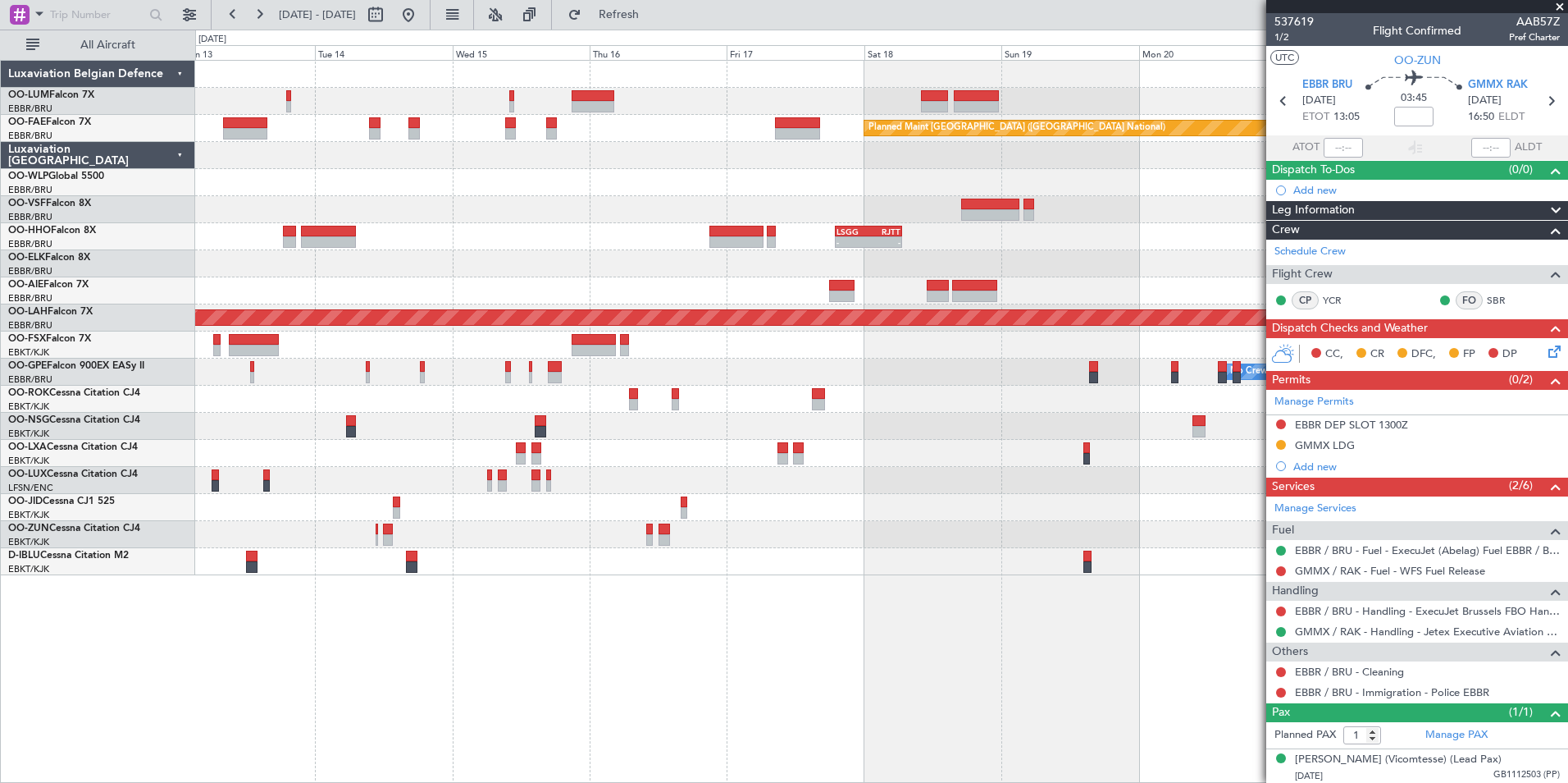
click at [563, 752] on div "Planned Maint Brussels (Brussels National) Owner Melsbroek Air Base Planned Mai…" at bounding box center [881, 421] width 1373 height 723
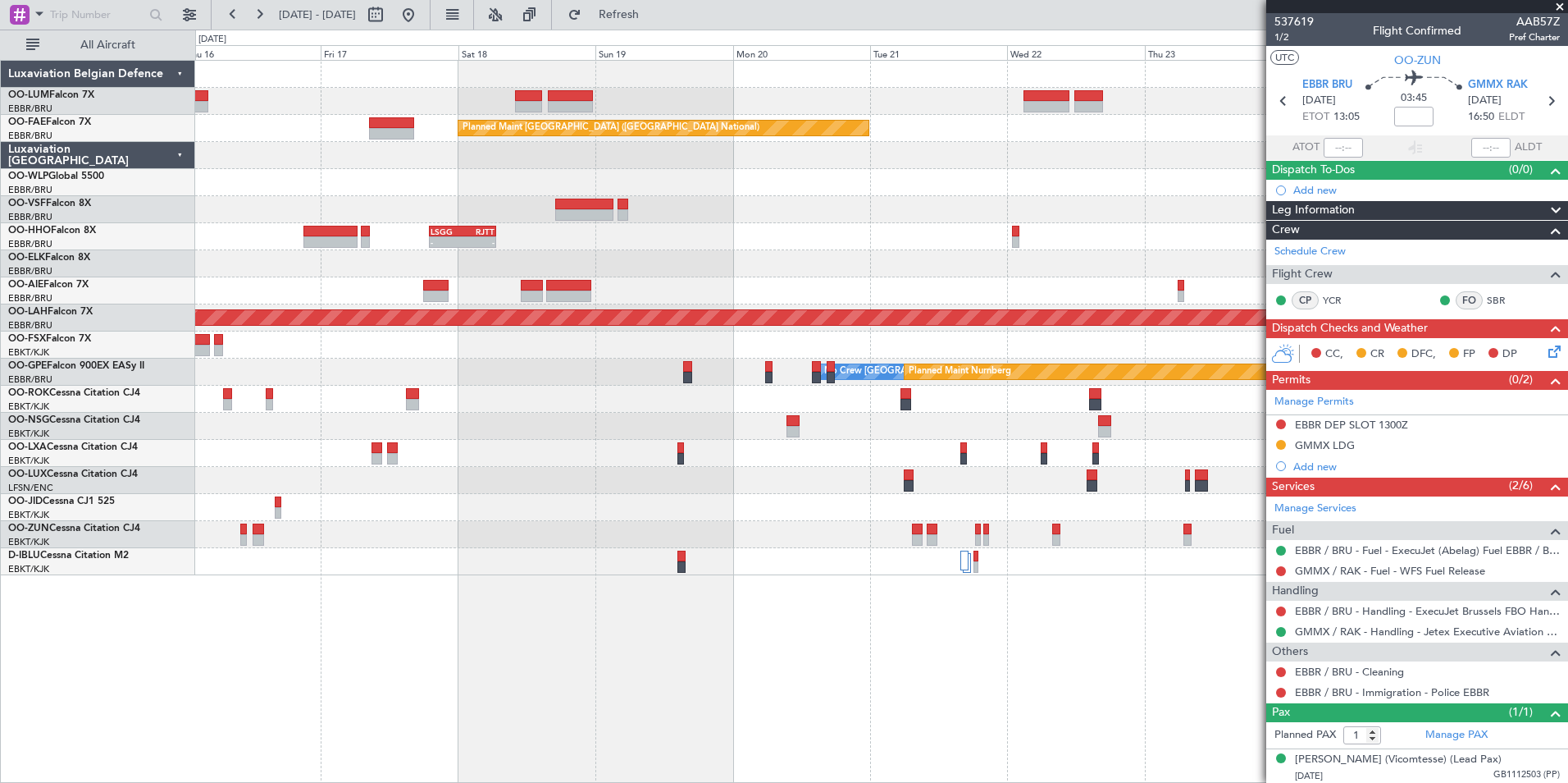
click at [544, 756] on div "Planned Maint Kortrijk-Wevelgem Planned Maint Brussels (Brussels National) - - …" at bounding box center [881, 421] width 1373 height 723
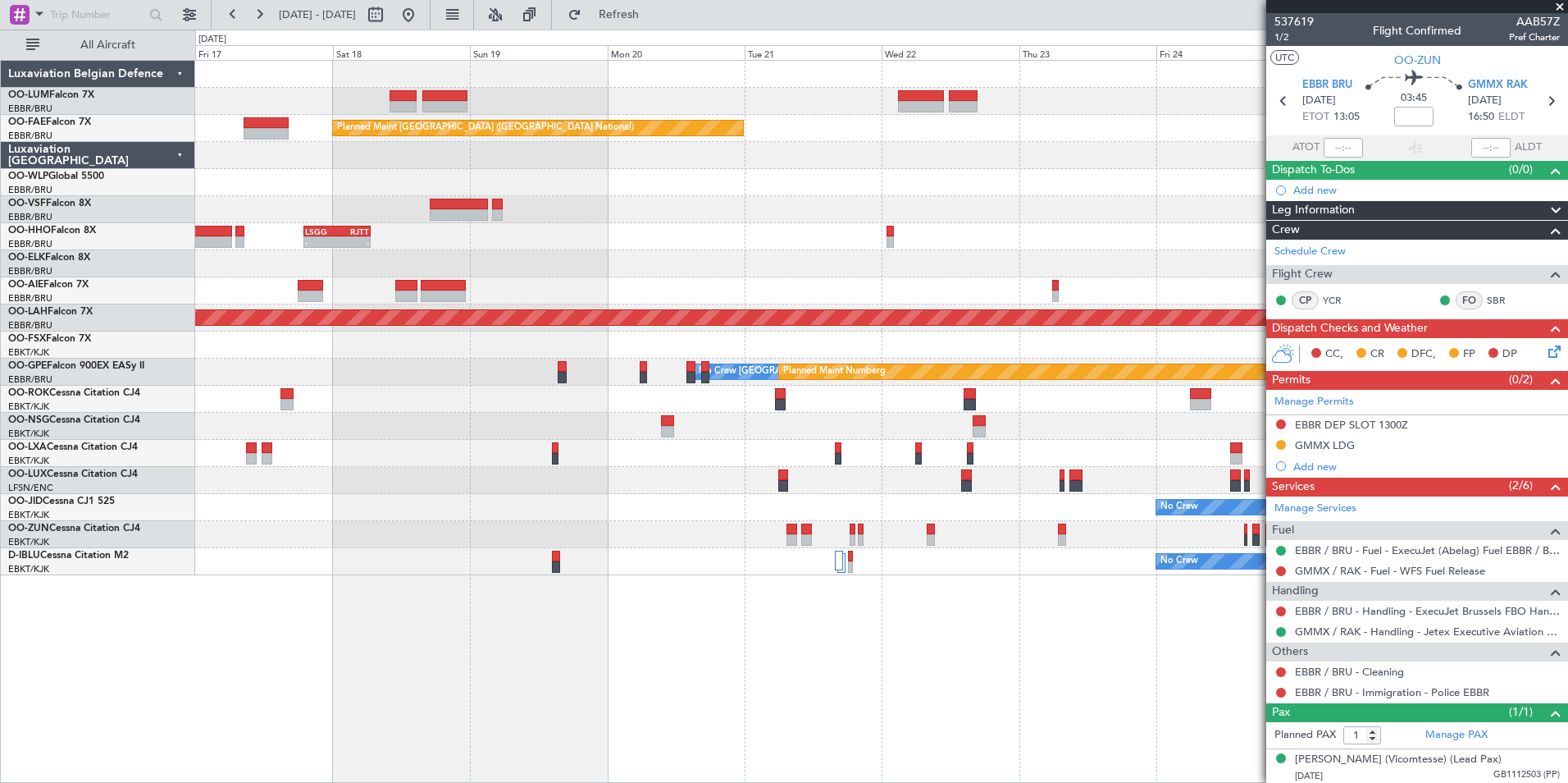
click at [360, 733] on div "Planned Maint Kortrijk-Wevelgem Planned Maint Brussels (Brussels National) - - …" at bounding box center [881, 421] width 1373 height 723
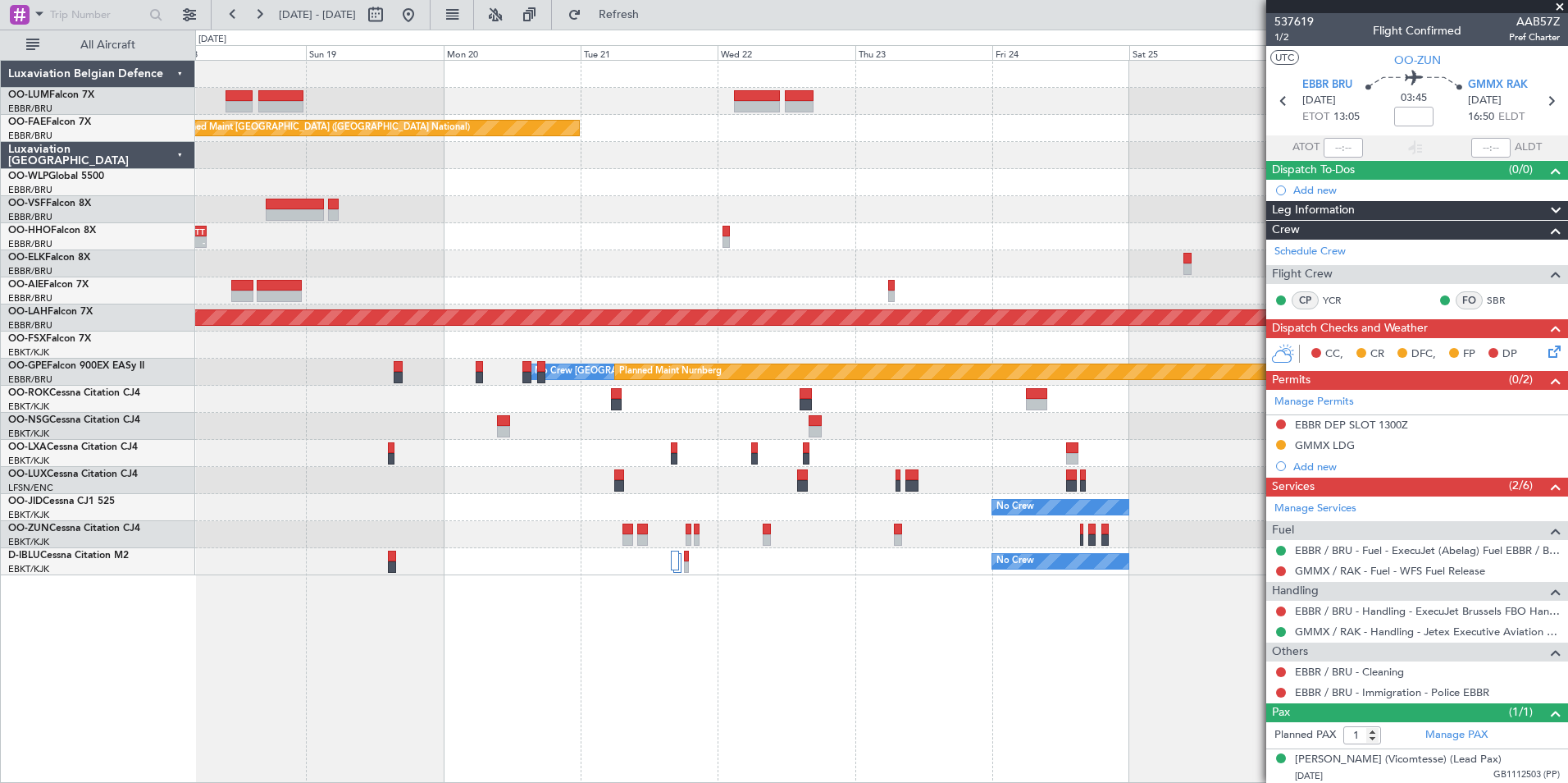
click at [664, 736] on div "Planned Maint Kortrijk-Wevelgem Planned Maint Brussels (Brussels National) - - …" at bounding box center [881, 421] width 1373 height 723
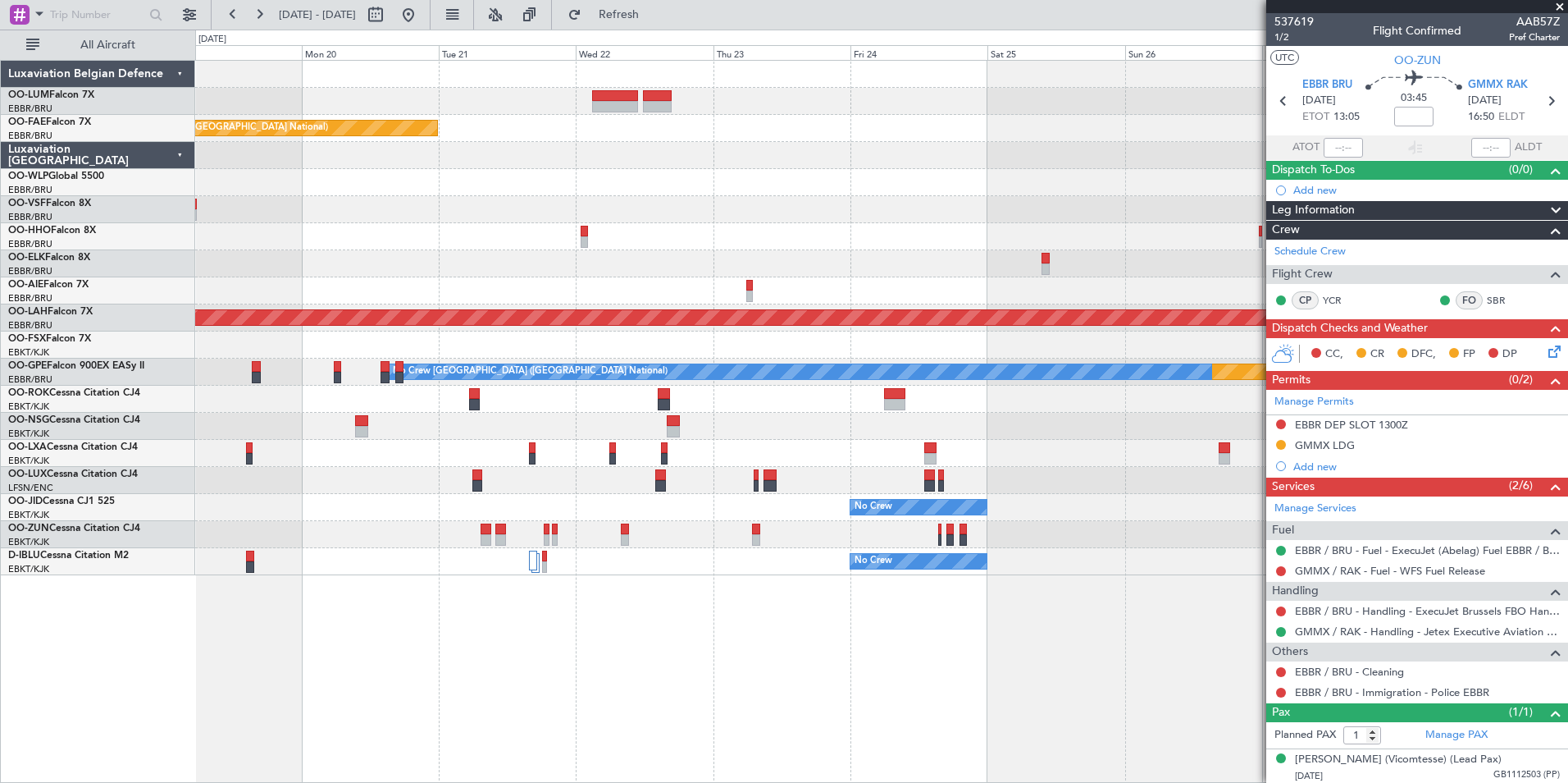
click at [416, 706] on div "Planned Maint Kortrijk-Wevelgem Planned Maint Brussels (Brussels National) LSGG…" at bounding box center [881, 421] width 1373 height 723
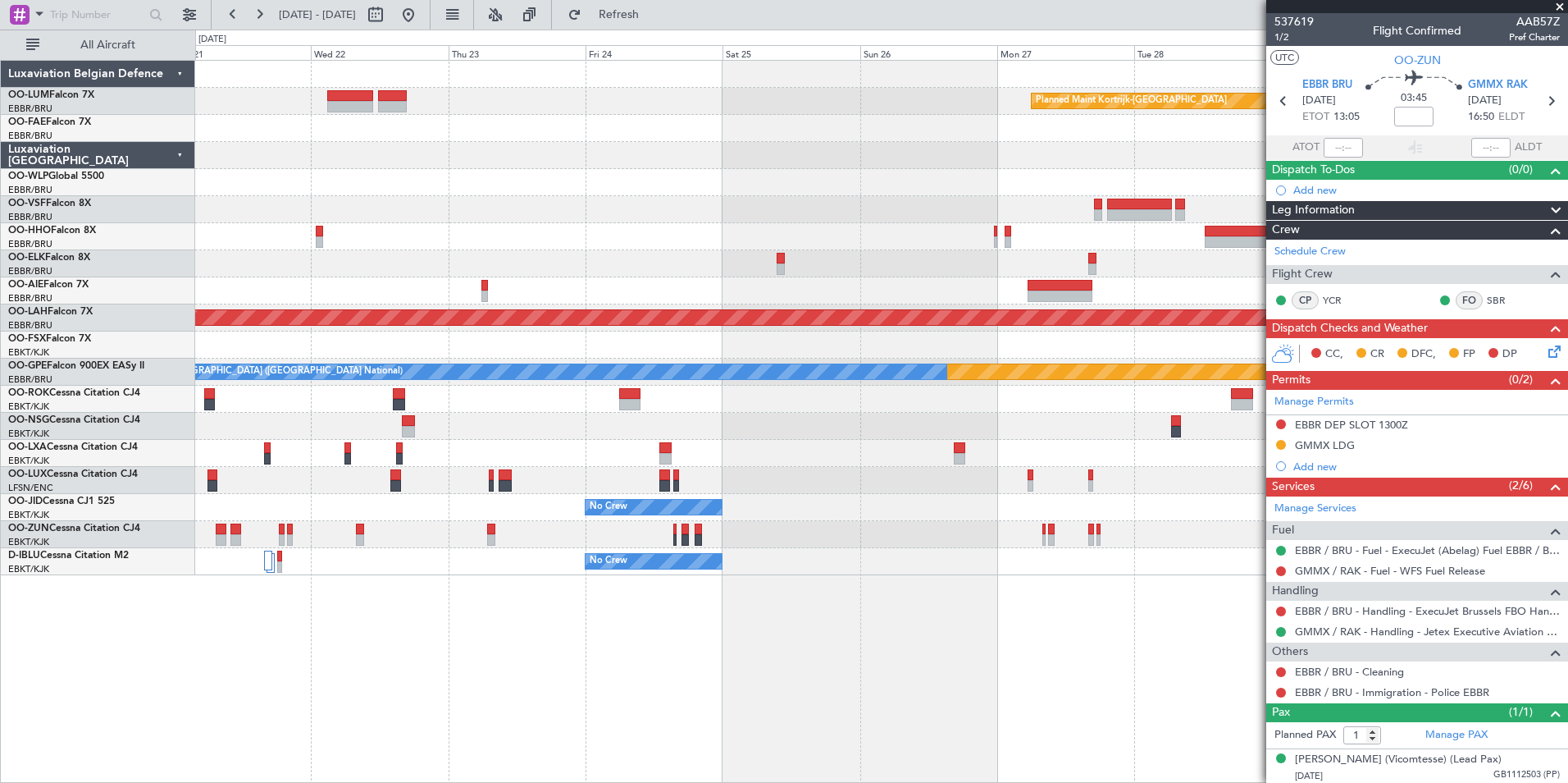
click at [985, 694] on div "Planned Maint Kortrijk-Wevelgem Owner Melsbroek Air Base Planned Maint Brussels…" at bounding box center [881, 421] width 1373 height 723
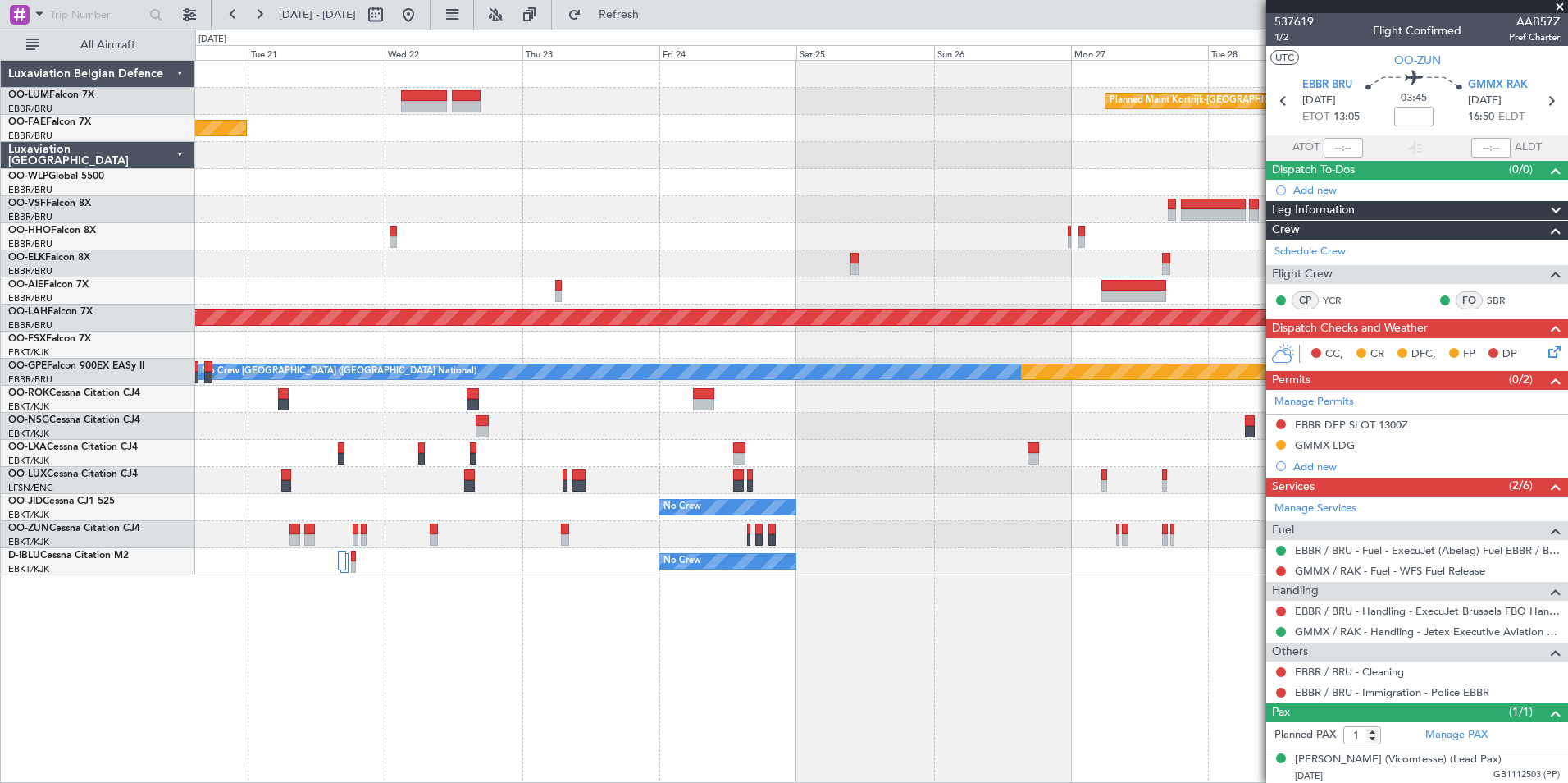
click at [900, 692] on div "Planned Maint Kortrijk-Wevelgem Planned Maint Brussels (Brussels National) Owne…" at bounding box center [881, 421] width 1373 height 723
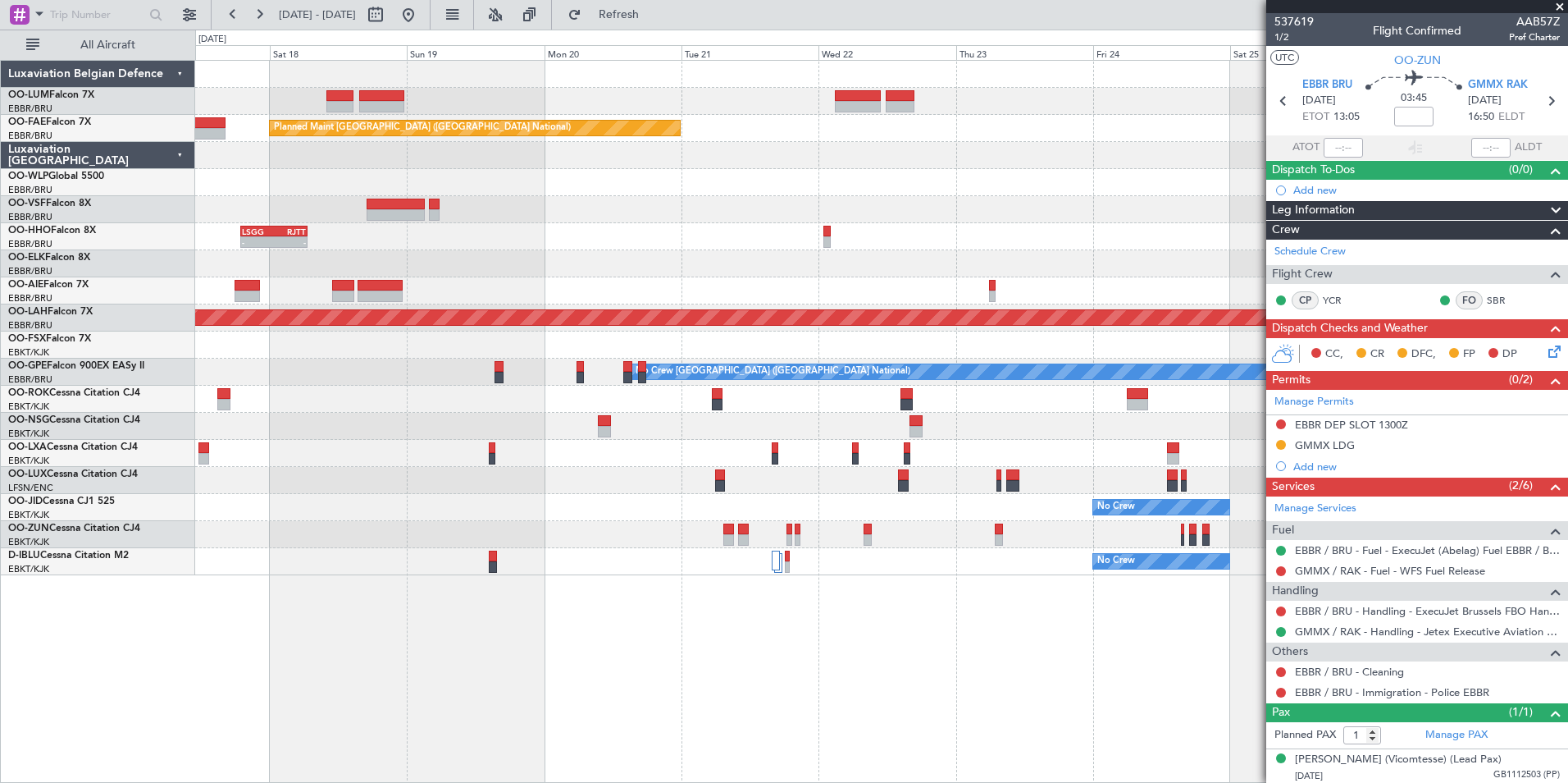
click at [815, 664] on div "Planned Maint Kortrijk-Wevelgem Planned Maint Brussels (Brussels National) - - …" at bounding box center [881, 421] width 1373 height 723
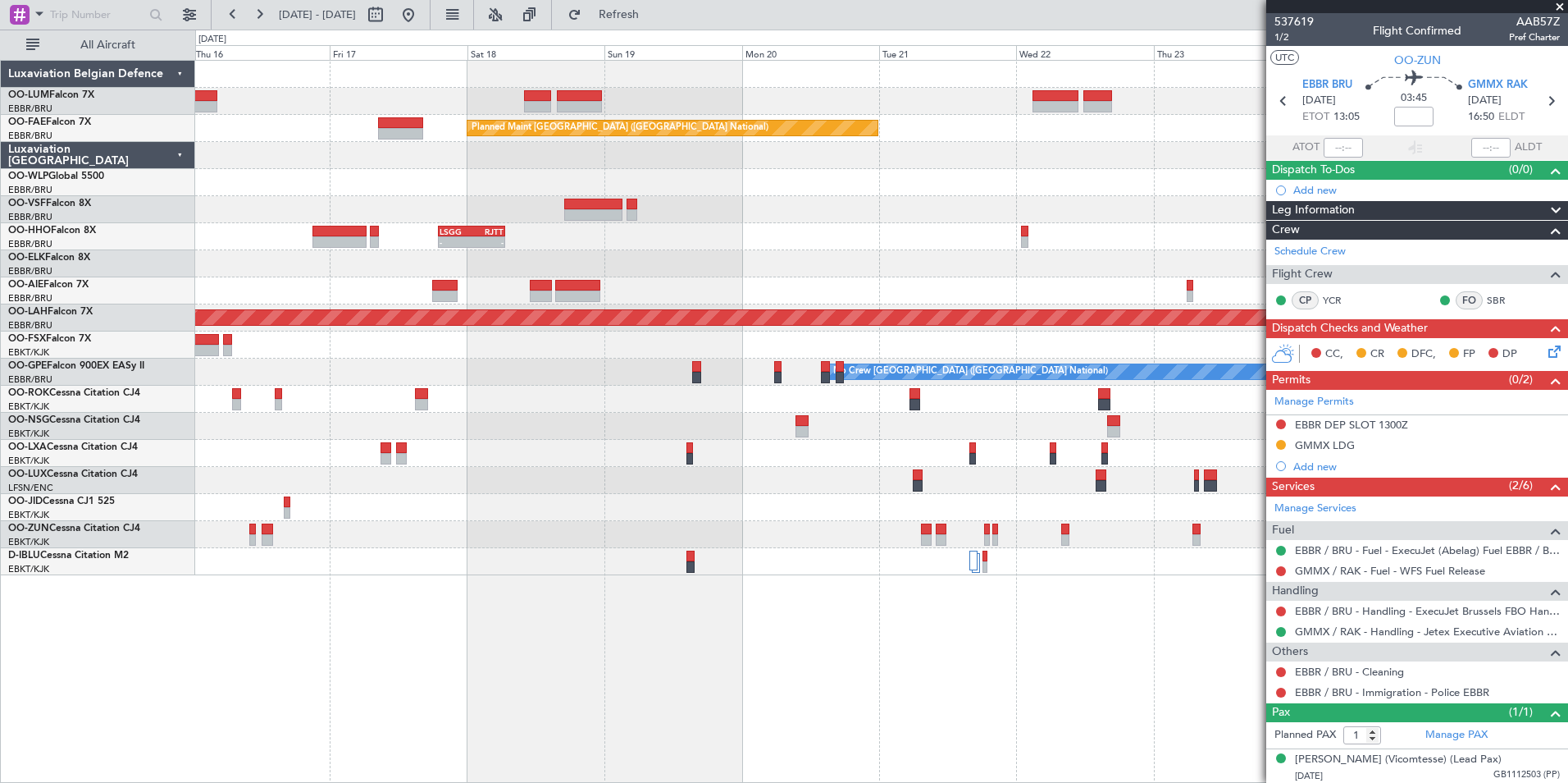
click at [879, 667] on div "Planned Maint Kortrijk-Wevelgem Planned Maint Brussels (Brussels National) - - …" at bounding box center [881, 421] width 1373 height 723
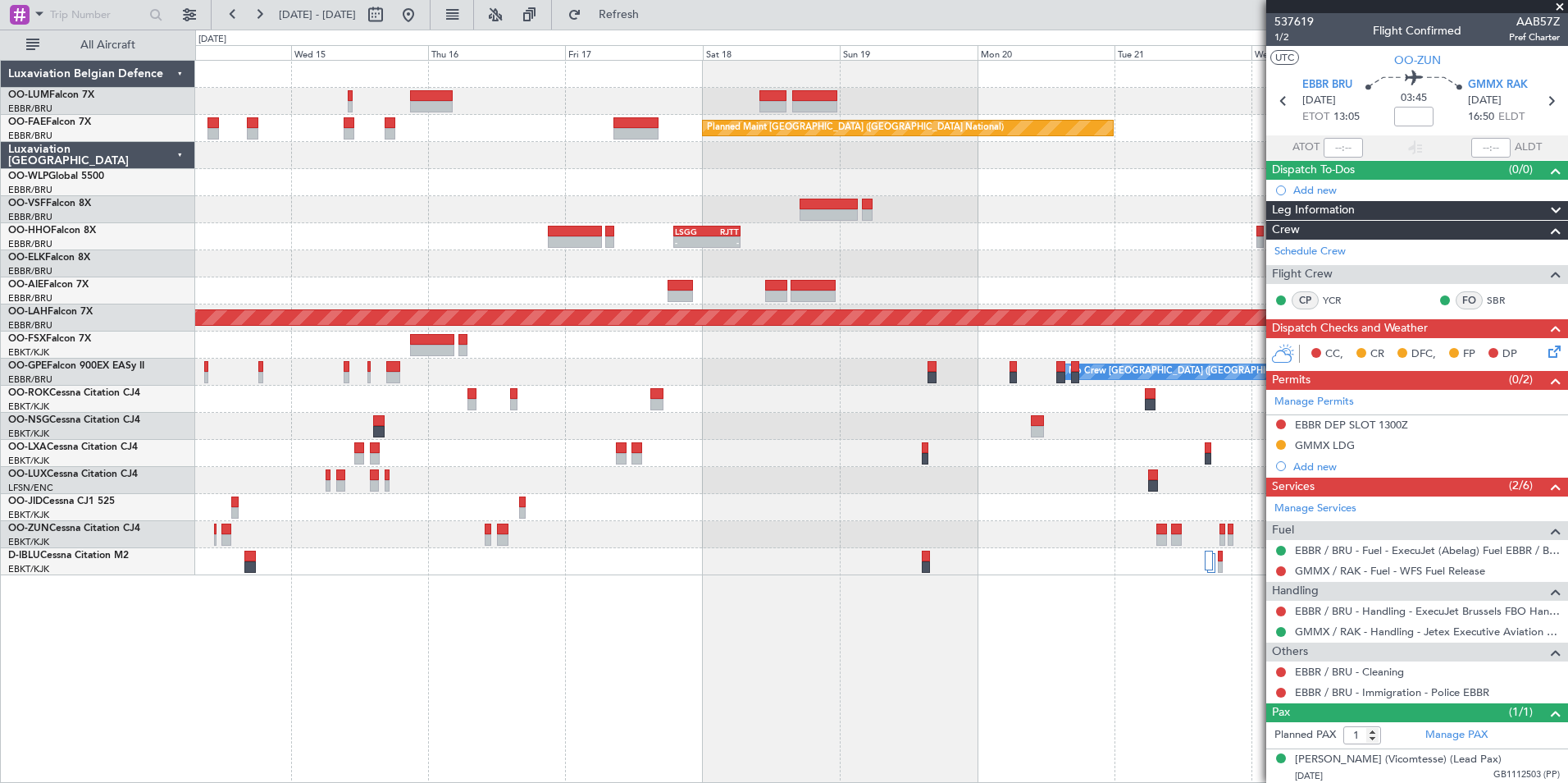
click at [843, 688] on div "Planned Maint Brussels (Brussels National) Owner Melsbroek Air Base Planned Mai…" at bounding box center [881, 421] width 1373 height 723
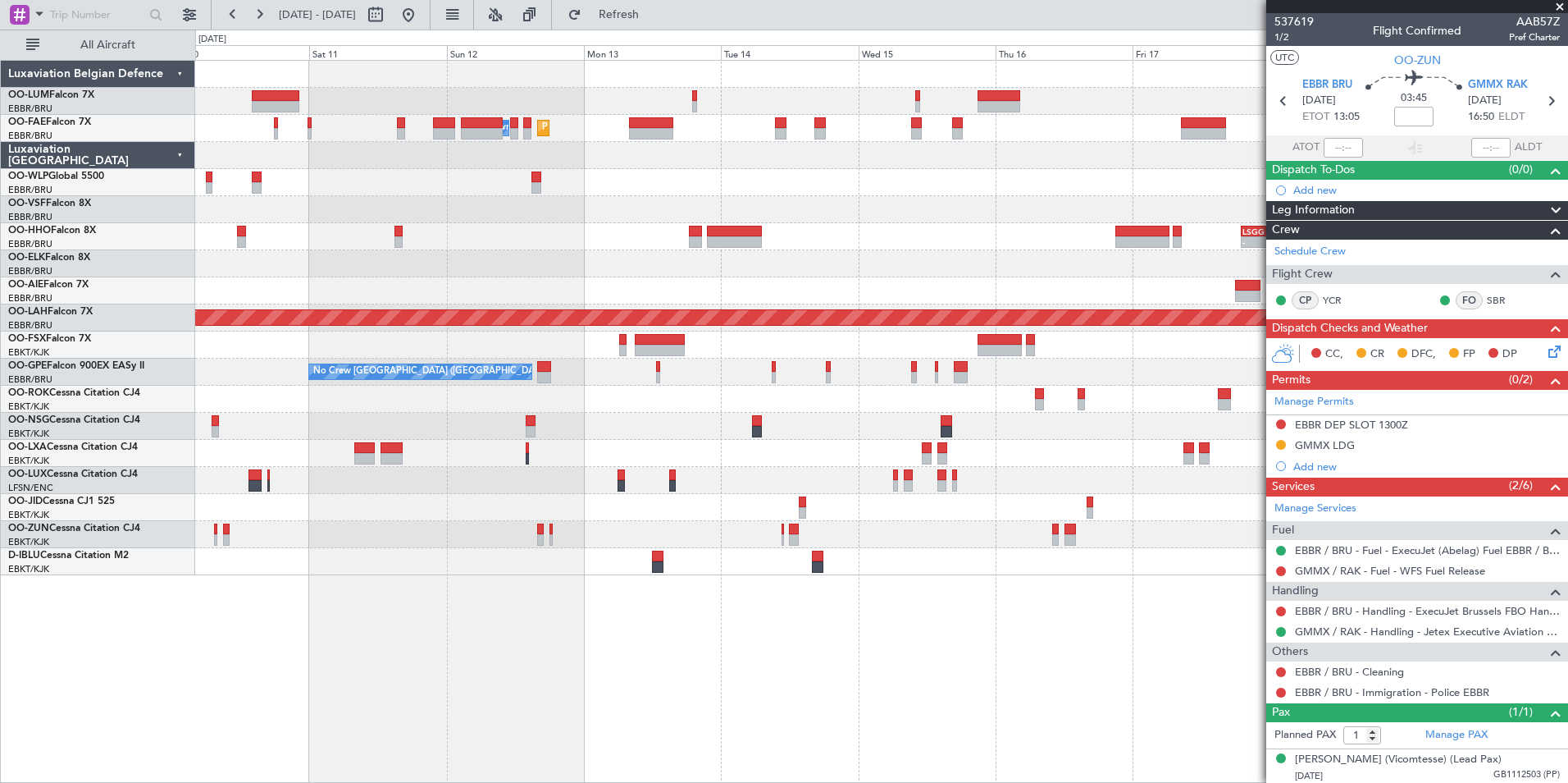
click at [734, 735] on div "Planned Maint Brussels (Brussels National) Planned Maint Melsbroek Air Base Own…" at bounding box center [881, 421] width 1373 height 723
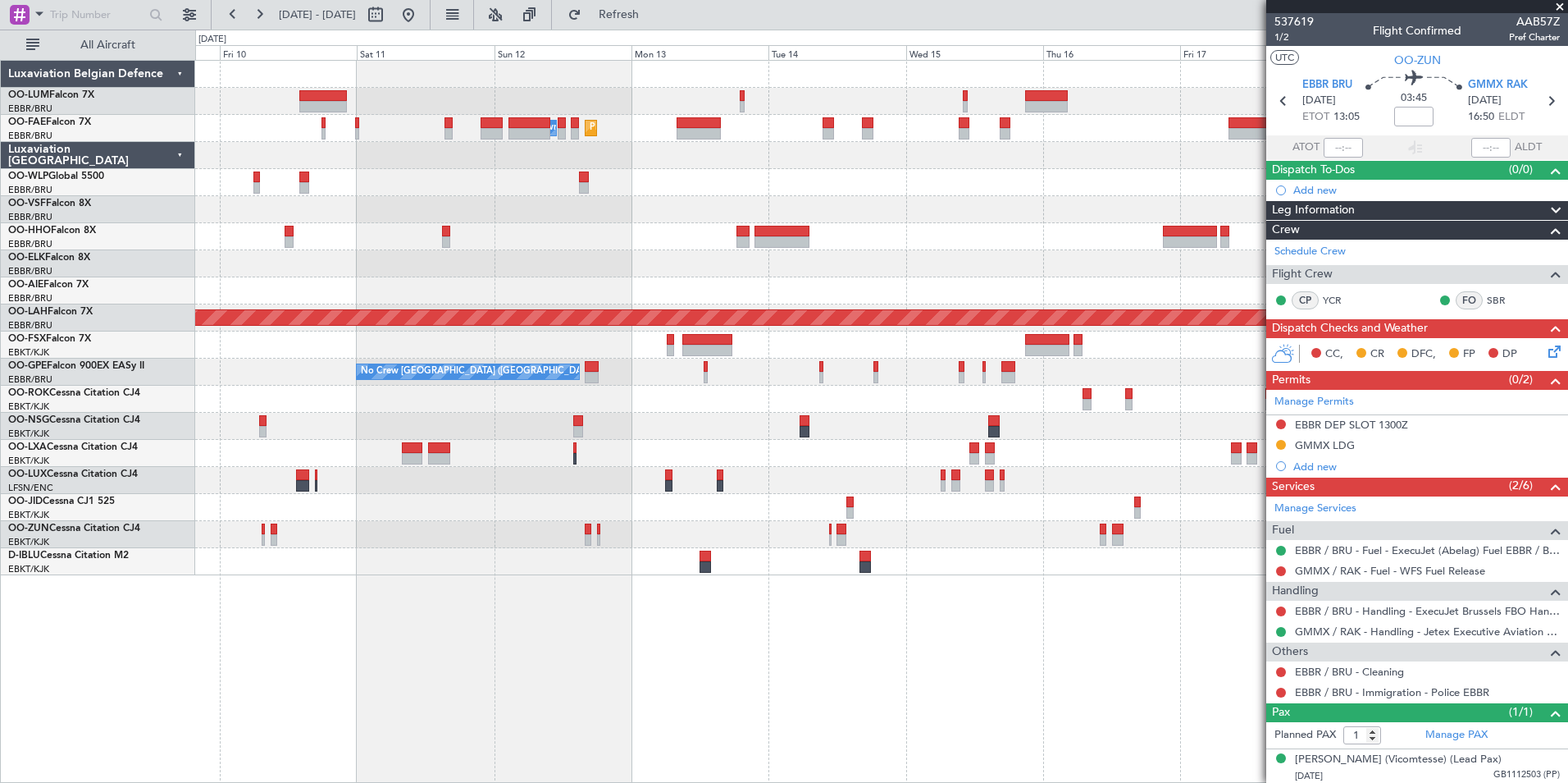
click at [775, 755] on div "Planned Maint Brussels (Brussels National) Planned Maint Melsbroek Air Base Own…" at bounding box center [881, 421] width 1373 height 723
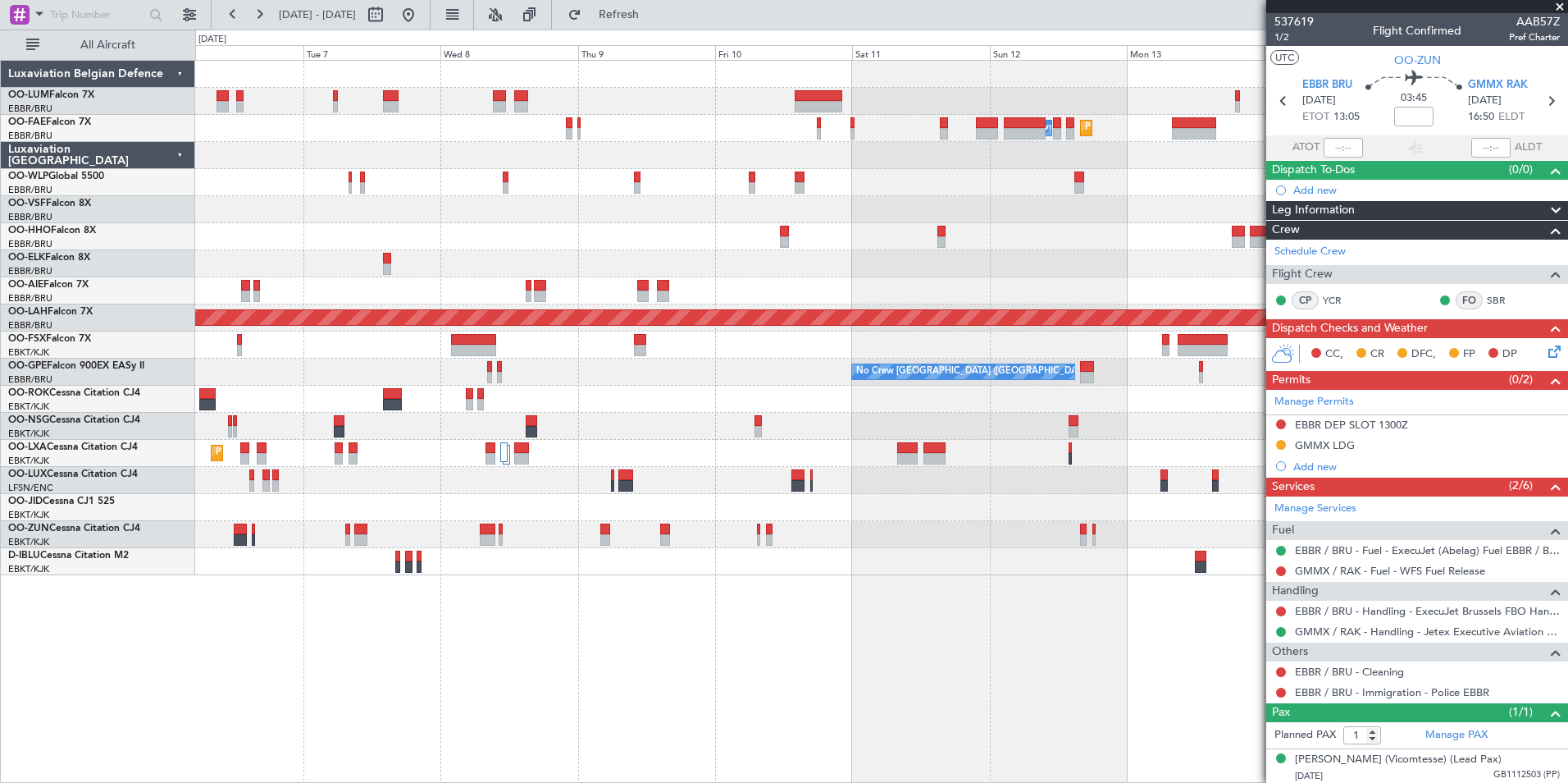
click at [566, 740] on div "Planned Maint Melsbroek Air Base Owner Melsbroek Air Base Planned Maint Brussel…" at bounding box center [881, 421] width 1373 height 723
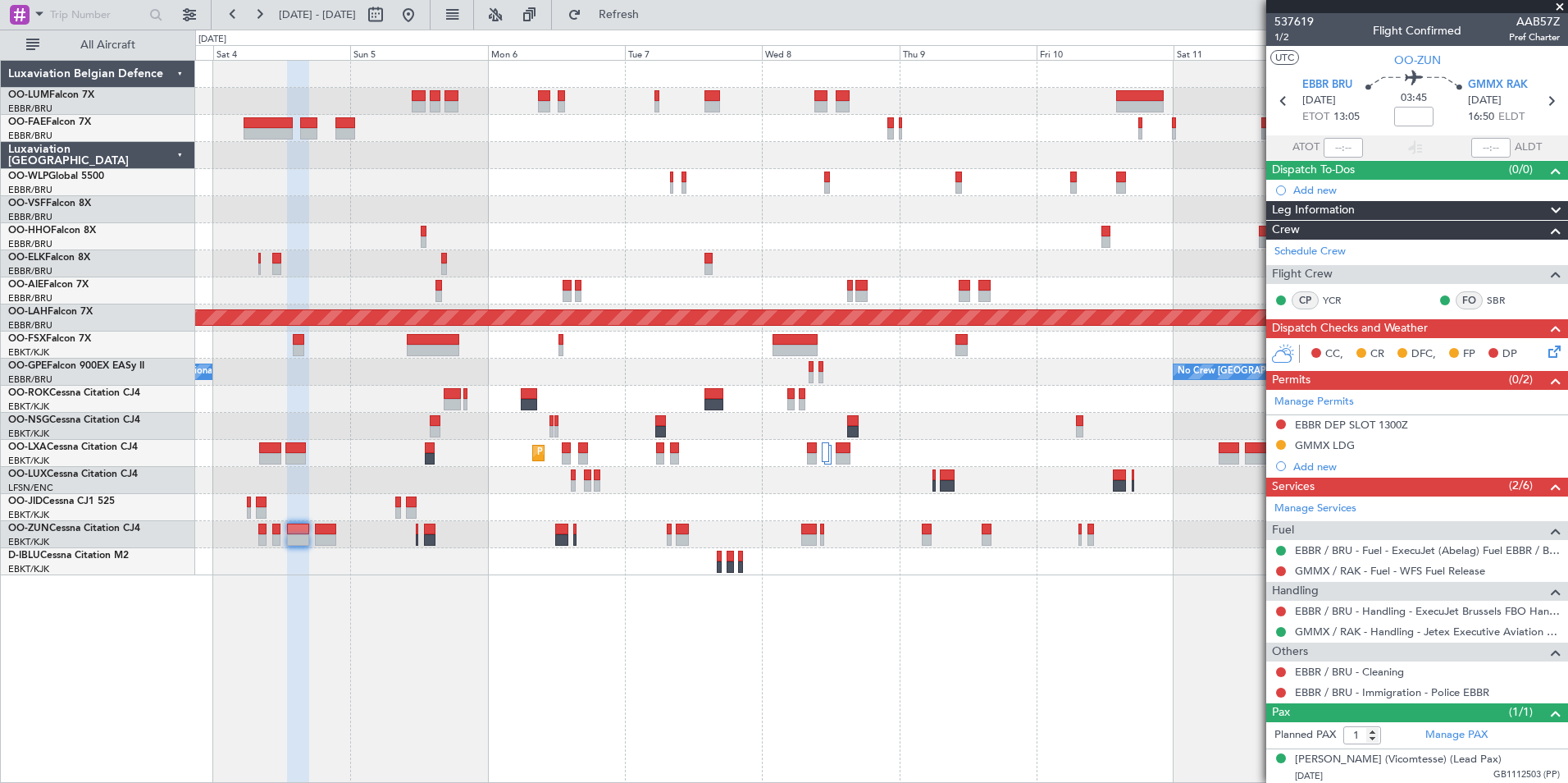
click at [657, 708] on div "Planned Maint Melsbroek Air Base Owner Melsbroek Air Base AOG Maint Melsbroek A…" at bounding box center [881, 421] width 1373 height 723
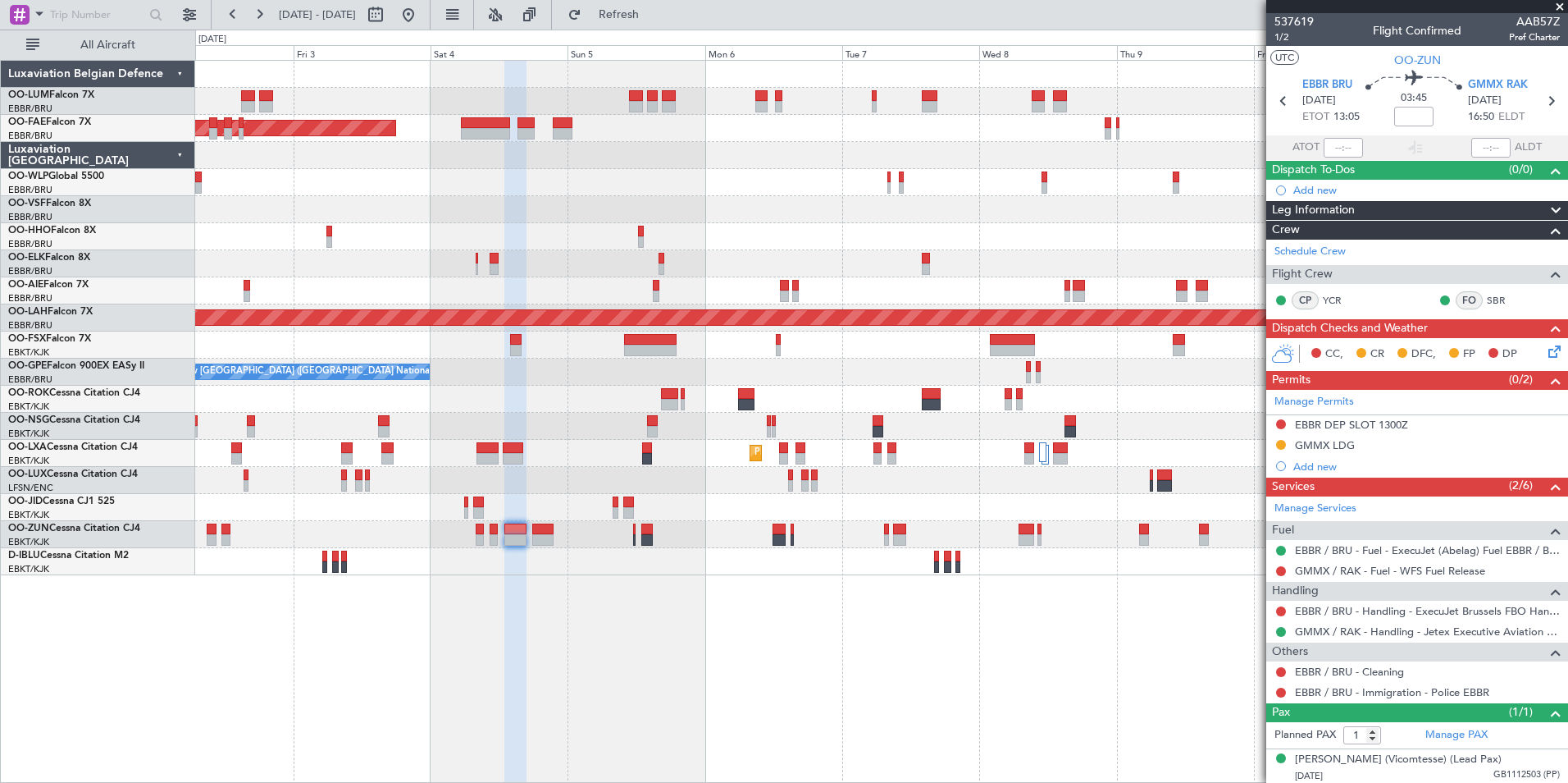
click at [560, 669] on div "AOG Maint Melsbroek Air Base Owner Melsbroek Air Base Planned Maint Melsbroek A…" at bounding box center [881, 421] width 1373 height 723
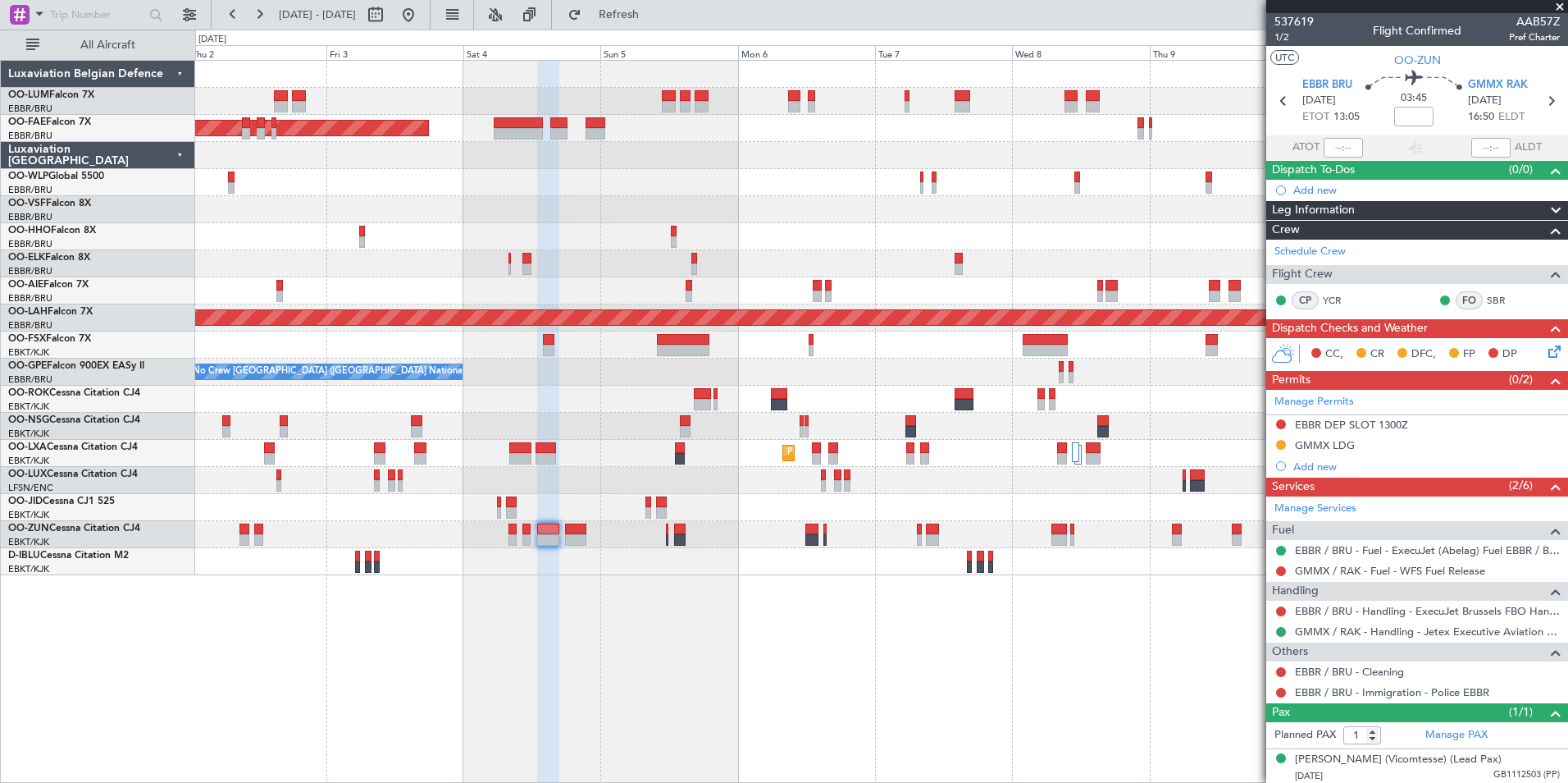
click at [528, 639] on div "AOG Maint Melsbroek Air Base Owner Melsbroek Air Base Planned Maint Melsbroek A…" at bounding box center [881, 421] width 1373 height 723
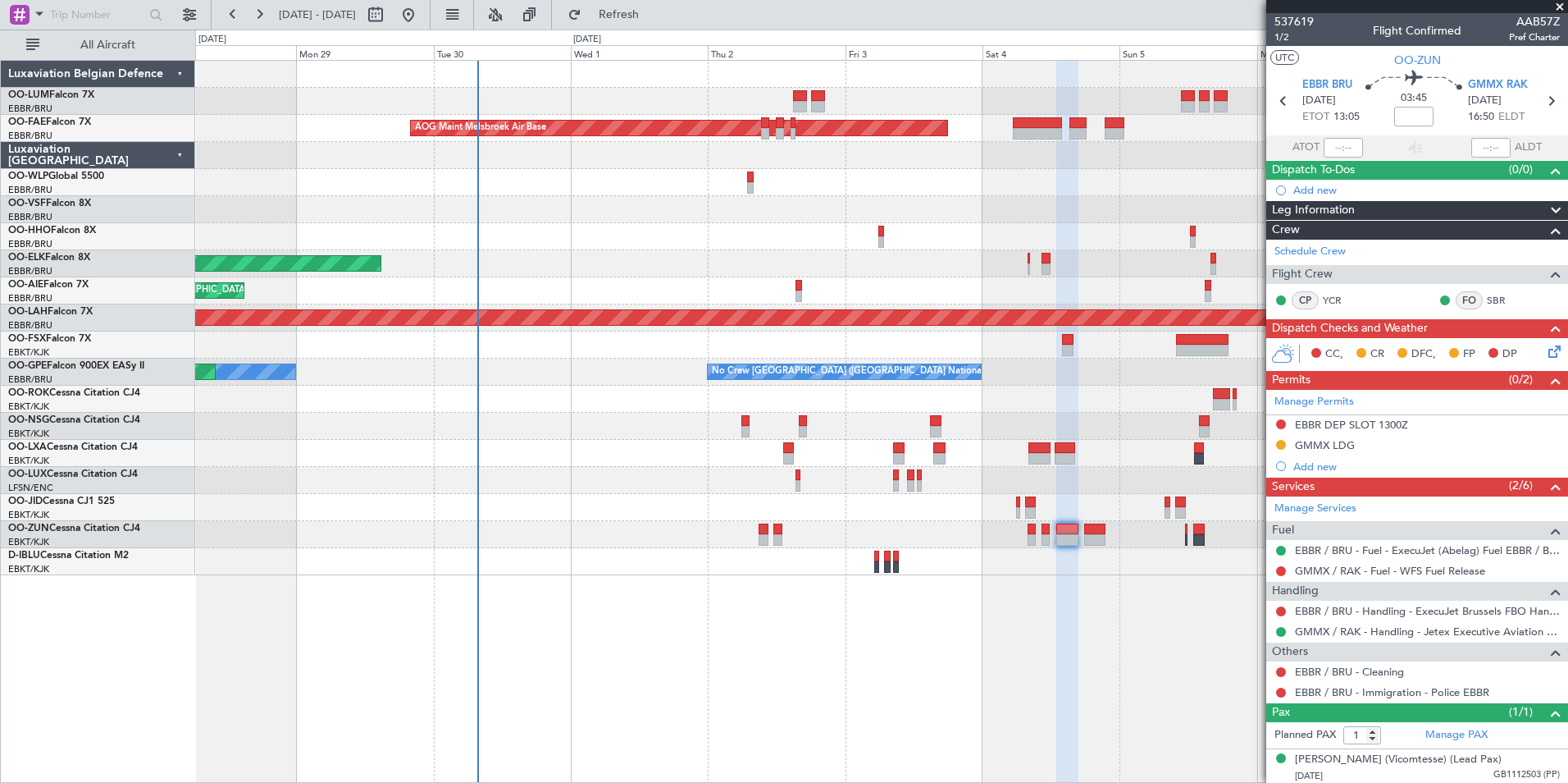
click at [878, 651] on div "AOG Maint Melsbroek Air Base Planned Maint Kortrijk-Wevelgem Planned Maint Lond…" at bounding box center [881, 421] width 1373 height 723
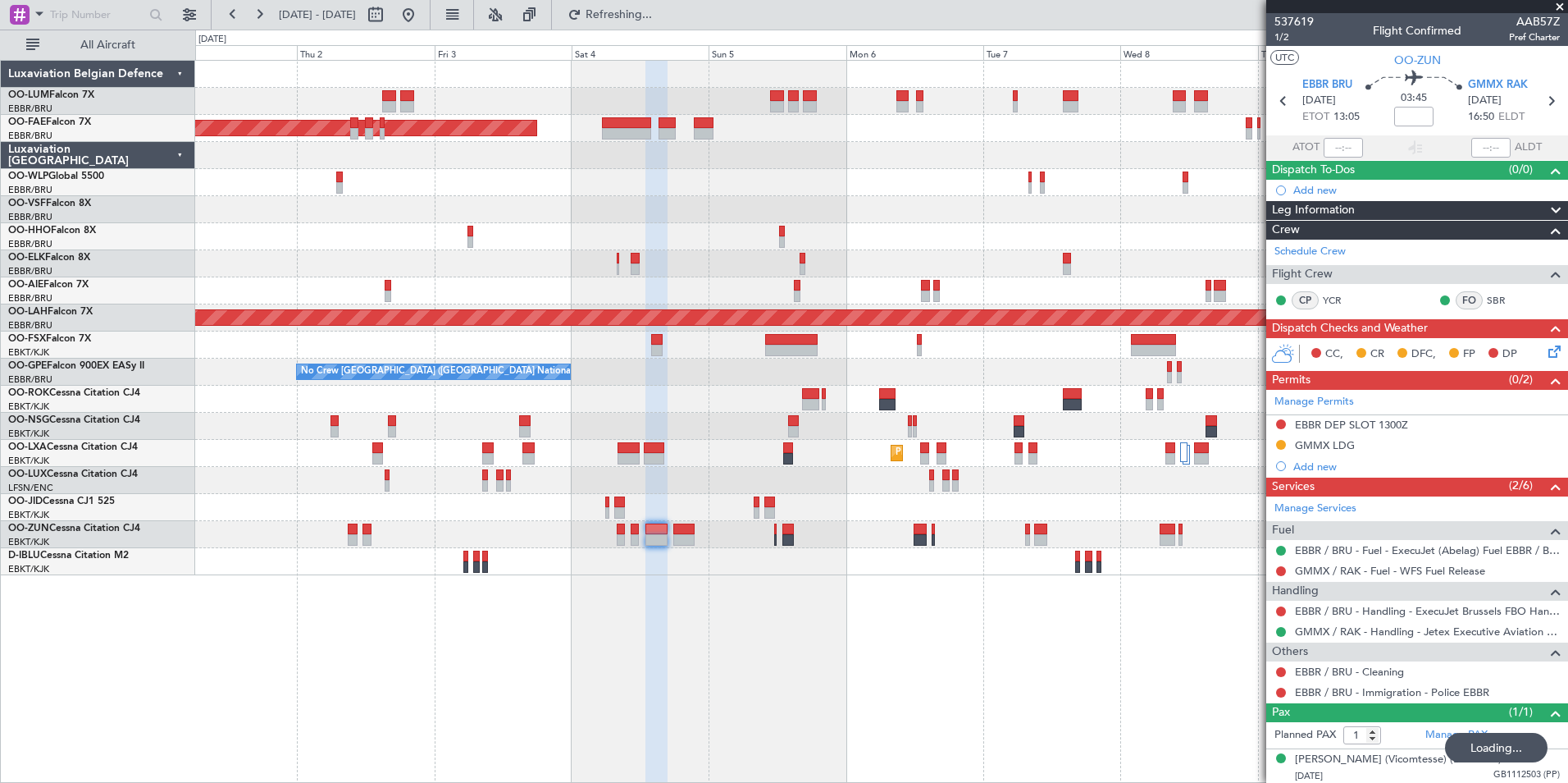
click at [386, 694] on div "AOG Maint Melsbroek Air Base Owner Melsbroek Air Base Planned Maint Melsbroek A…" at bounding box center [881, 421] width 1373 height 723
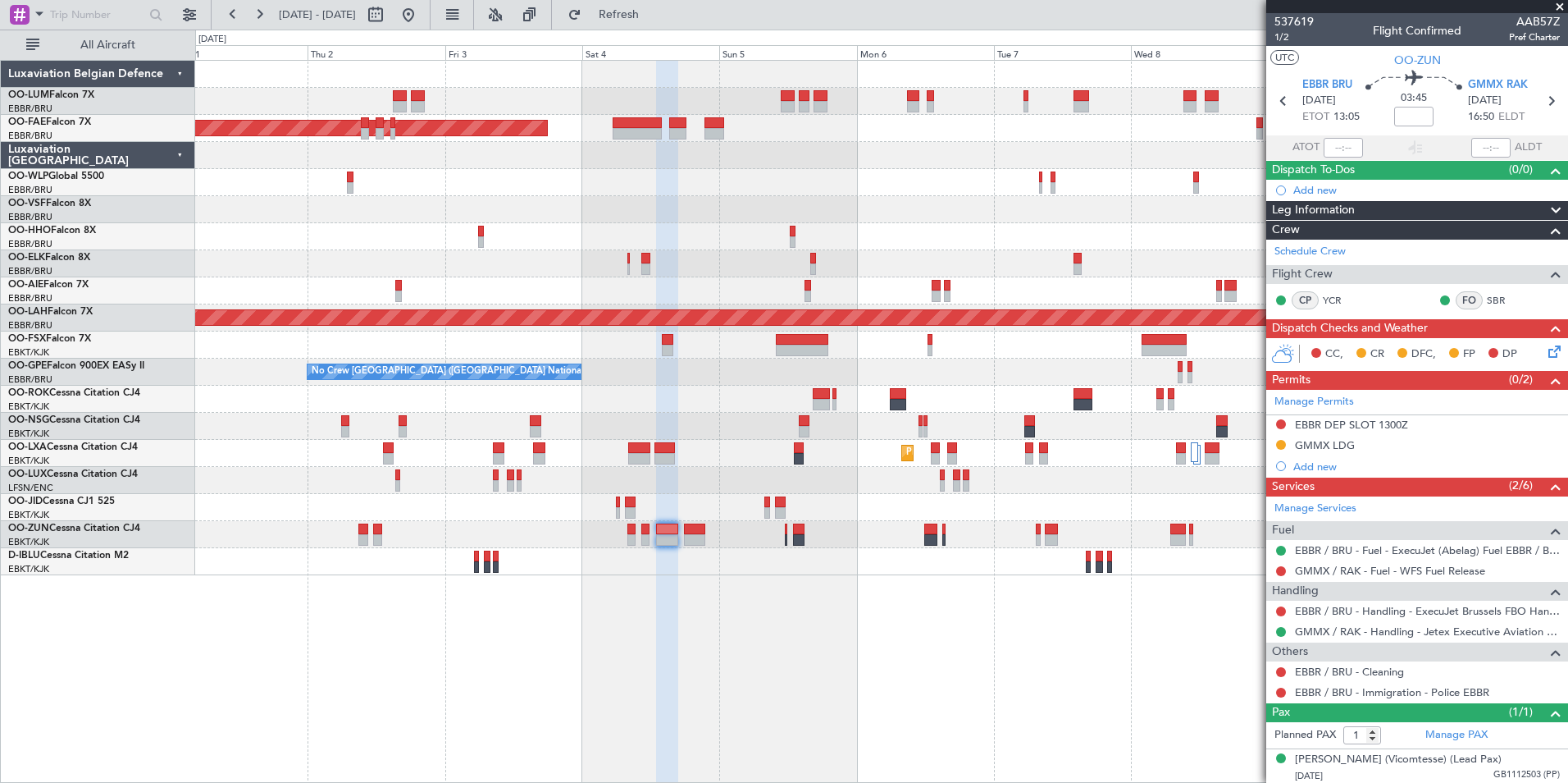
click at [723, 673] on div "AOG Maint Melsbroek Air Base Owner Melsbroek Air Base Planned Maint Melsbroek A…" at bounding box center [881, 421] width 1373 height 723
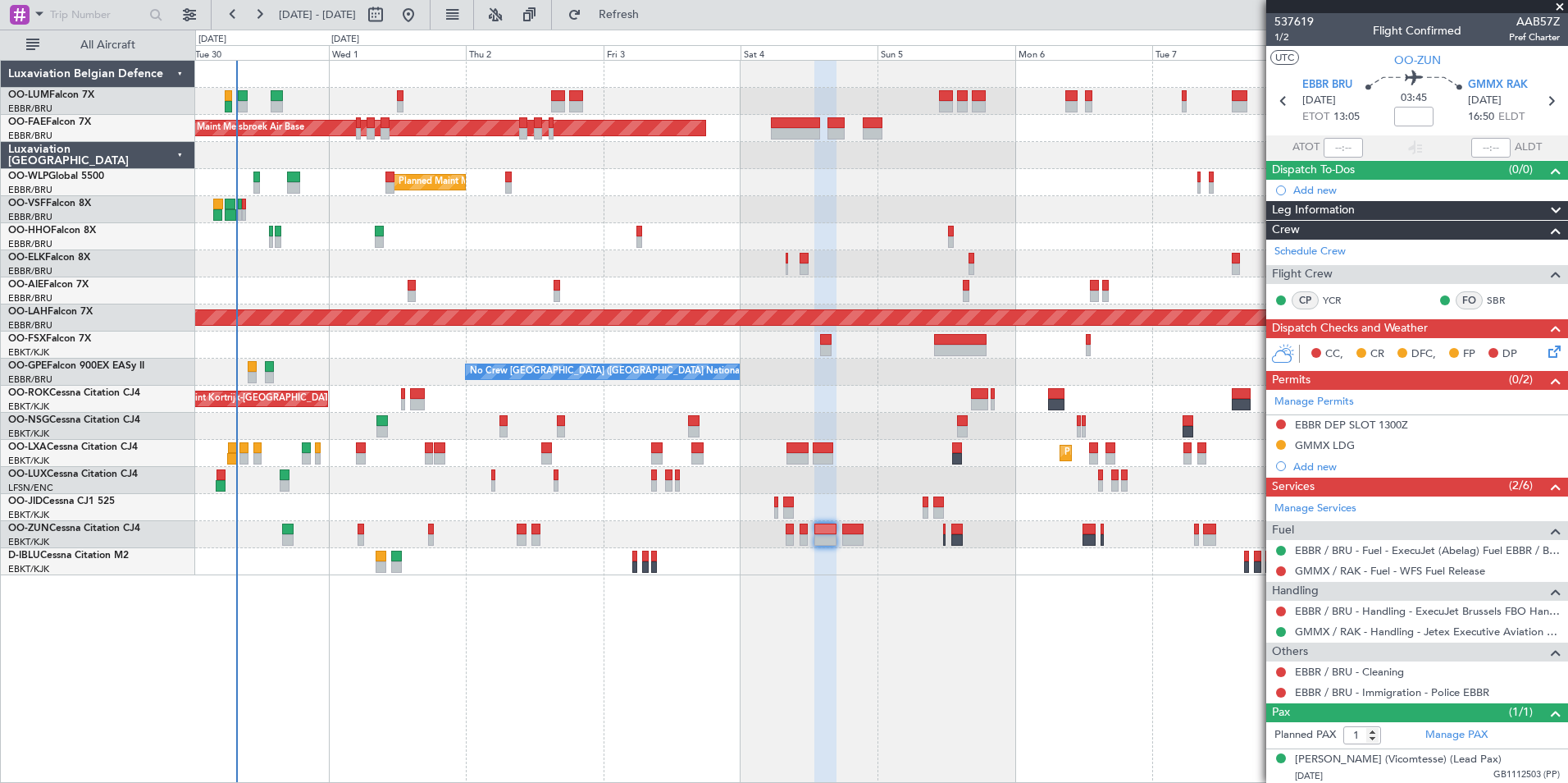
click at [808, 585] on div "Owner Melsbroek Air Base AOG Maint Melsbroek Air Base Owner Melsbroek Air Base …" at bounding box center [881, 421] width 1373 height 723
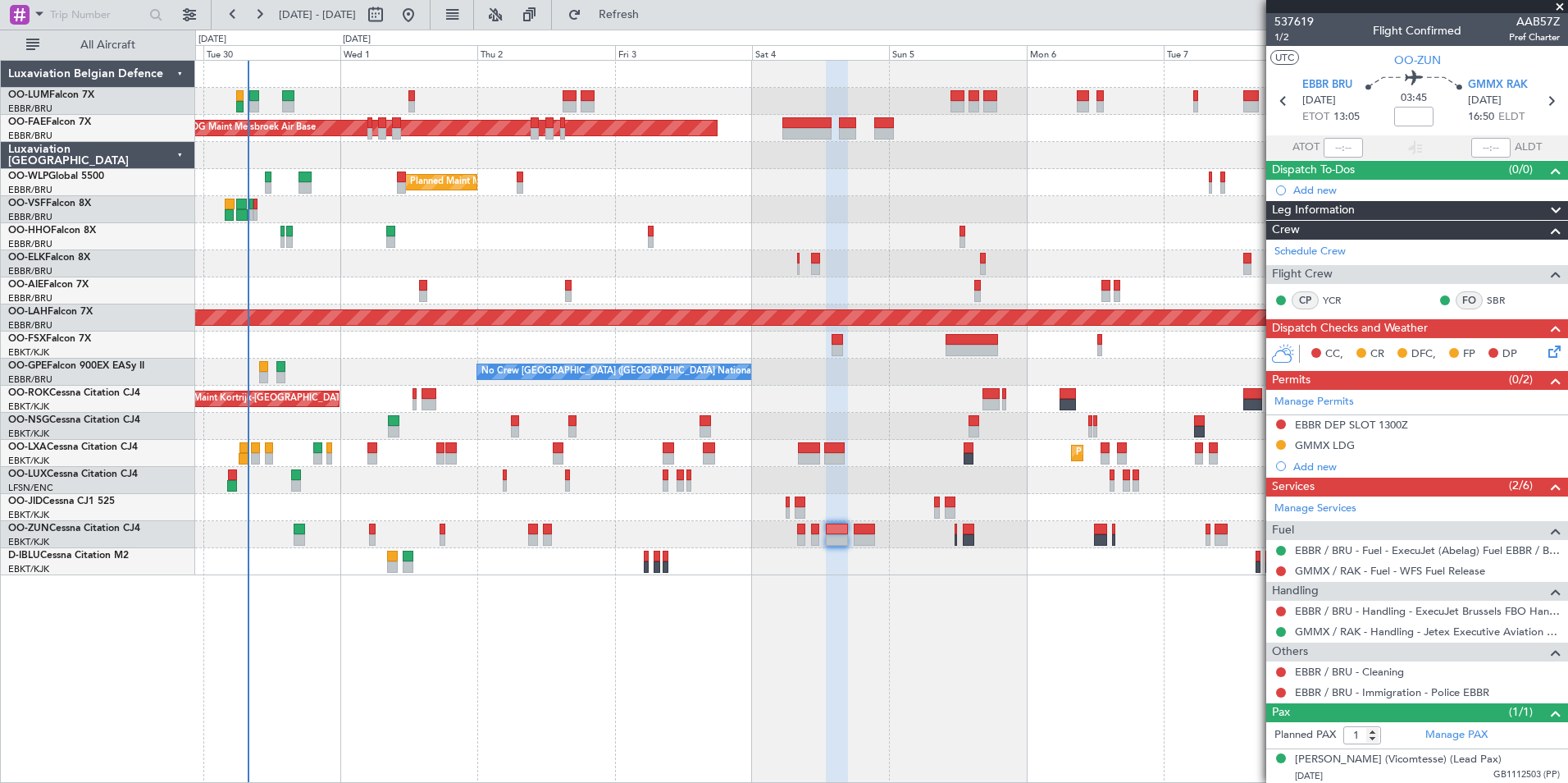
click at [645, 635] on div "Owner Melsbroek Air Base AOG Maint Melsbroek Air Base Owner Melsbroek Air Base …" at bounding box center [881, 421] width 1373 height 723
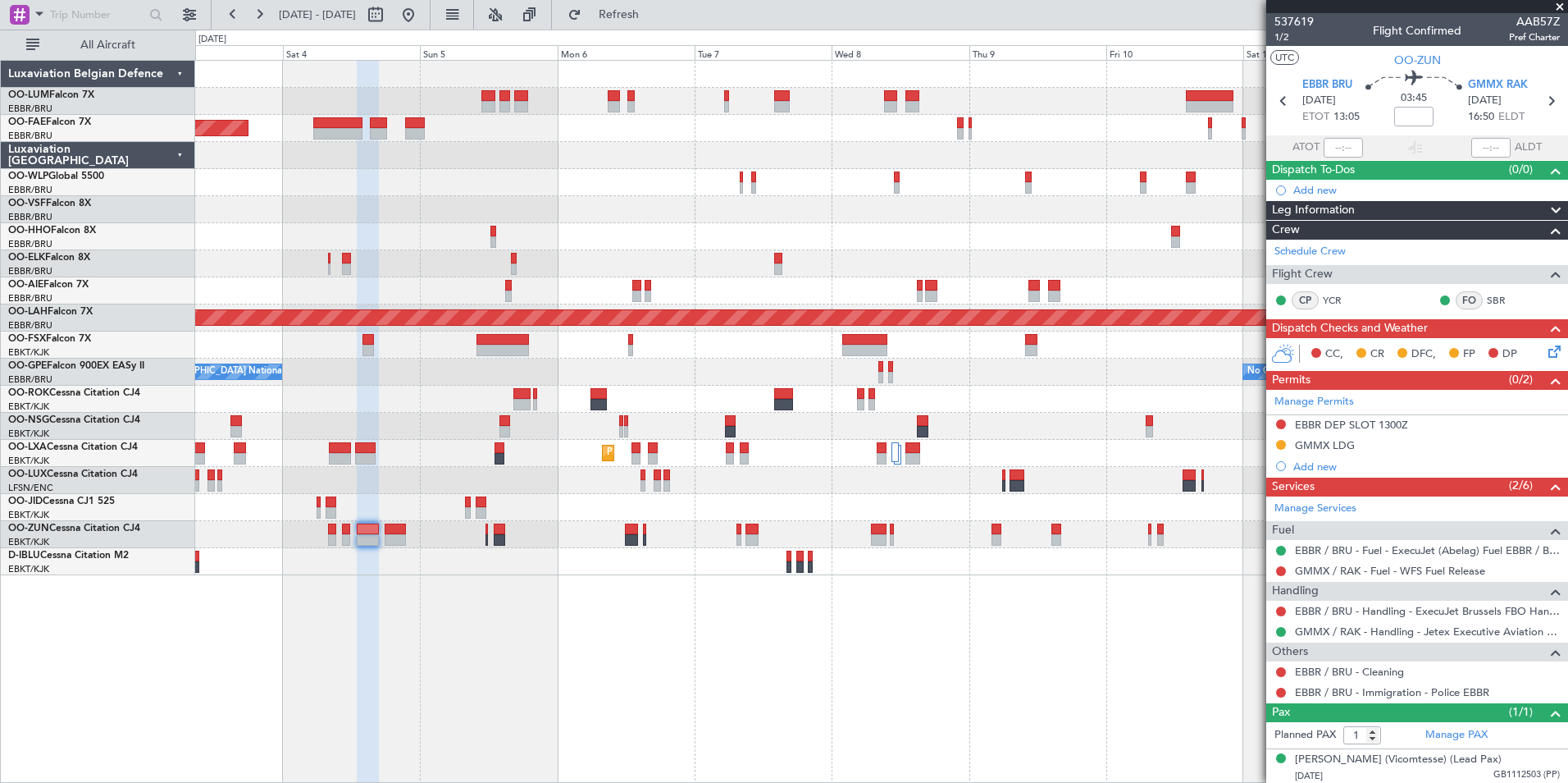
click at [612, 644] on div "AOG Maint Melsbroek Air Base Owner Melsbroek Air Base Planned Maint Melsbroek A…" at bounding box center [881, 421] width 1373 height 723
click at [637, 636] on div "AOG Maint Melsbroek Air Base Owner Melsbroek Air Base Planned Maint Melsbroek A…" at bounding box center [881, 421] width 1373 height 723
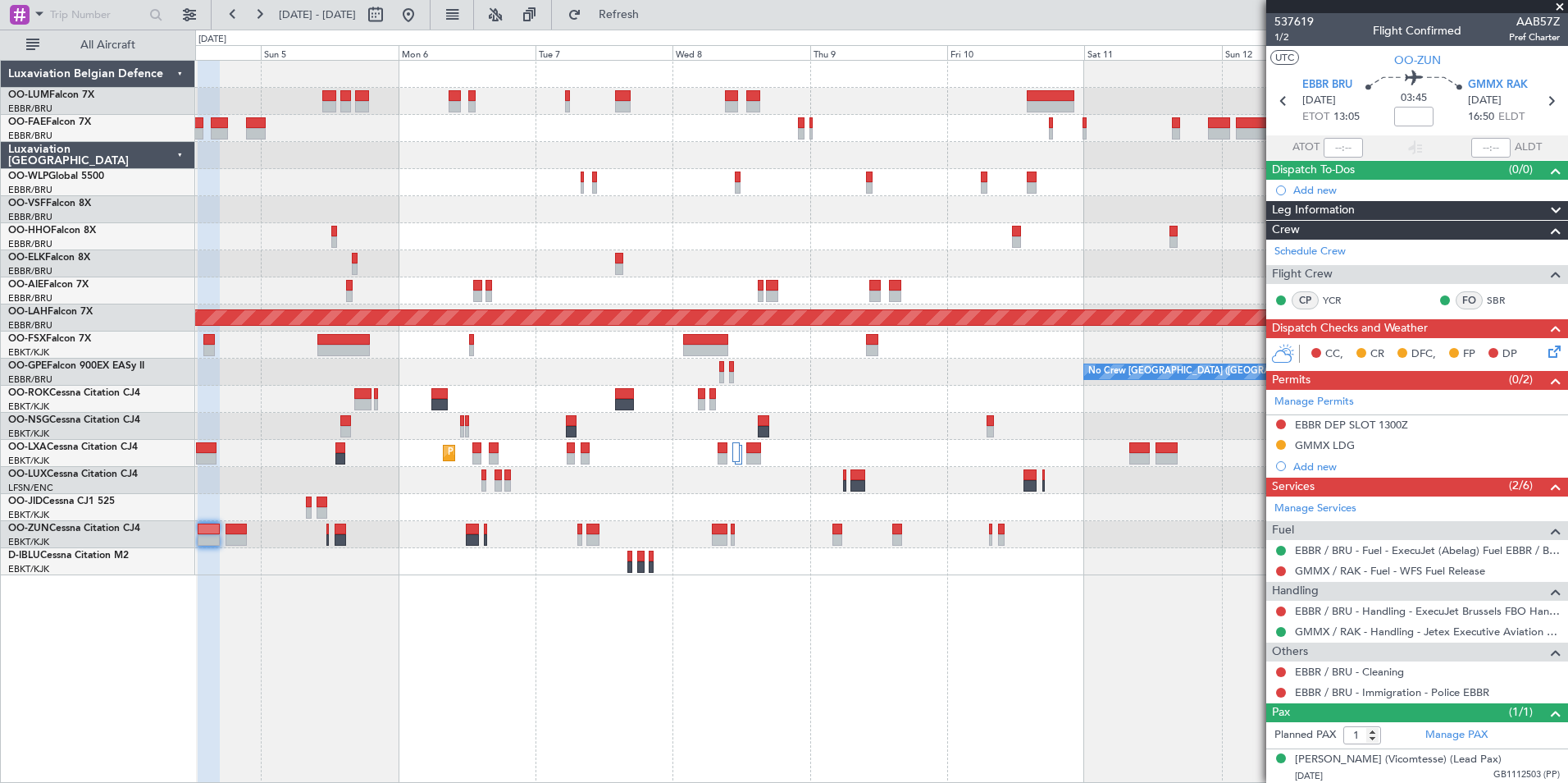
click at [613, 628] on div "Owner Melsbroek Air Base Planned Maint Melsbroek Air Base AOG Maint Melsbroek A…" at bounding box center [881, 421] width 1373 height 723
click at [724, 629] on div "Owner Melsbroek Air Base Planned Maint Melsbroek Air Base AOG Maint Melsbroek A…" at bounding box center [881, 421] width 1373 height 723
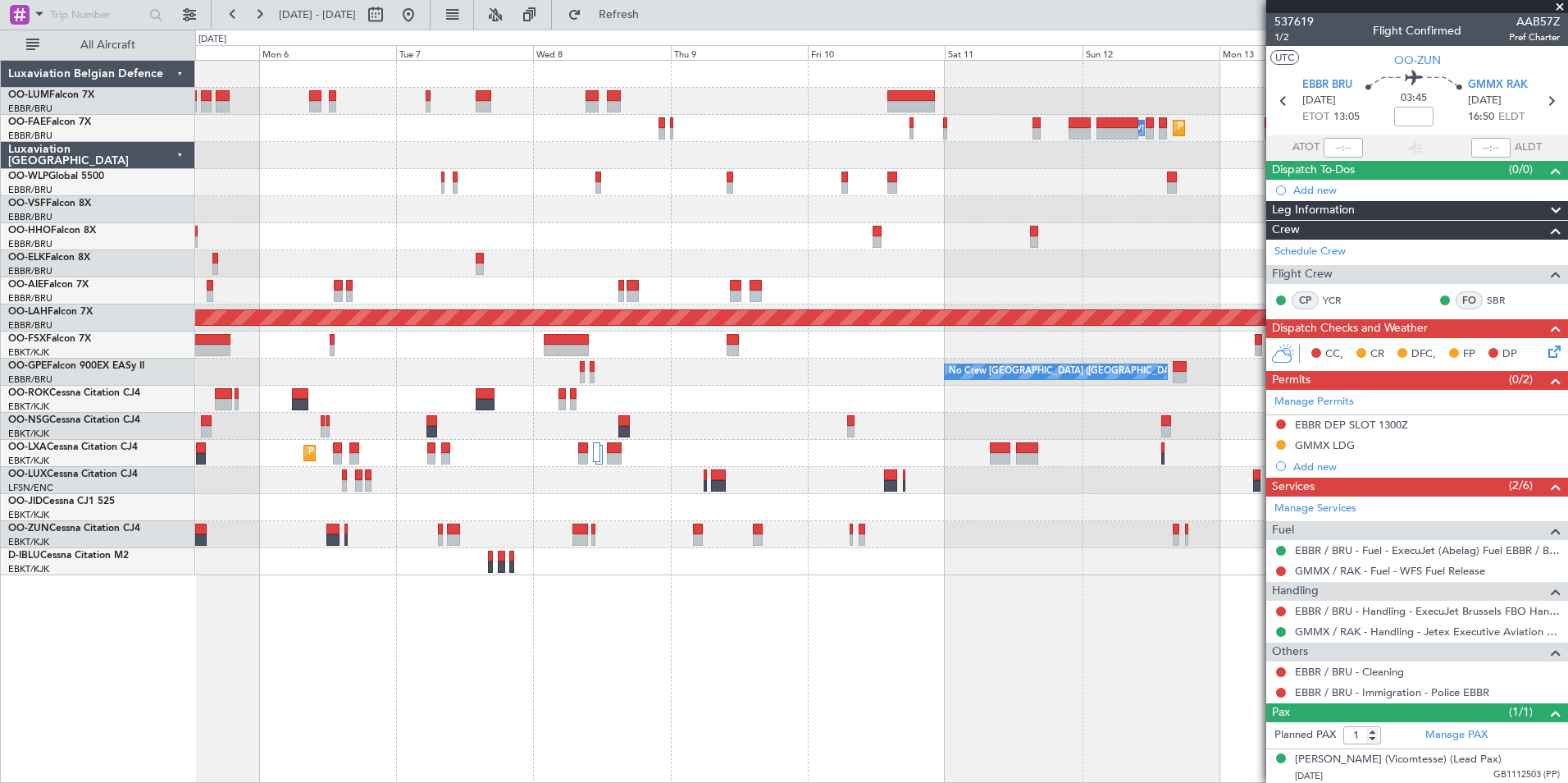
click at [766, 622] on div "Owner Melsbroek Air Base Planned Maint Melsbroek Air Base Planned Maint Brussel…" at bounding box center [881, 421] width 1373 height 723
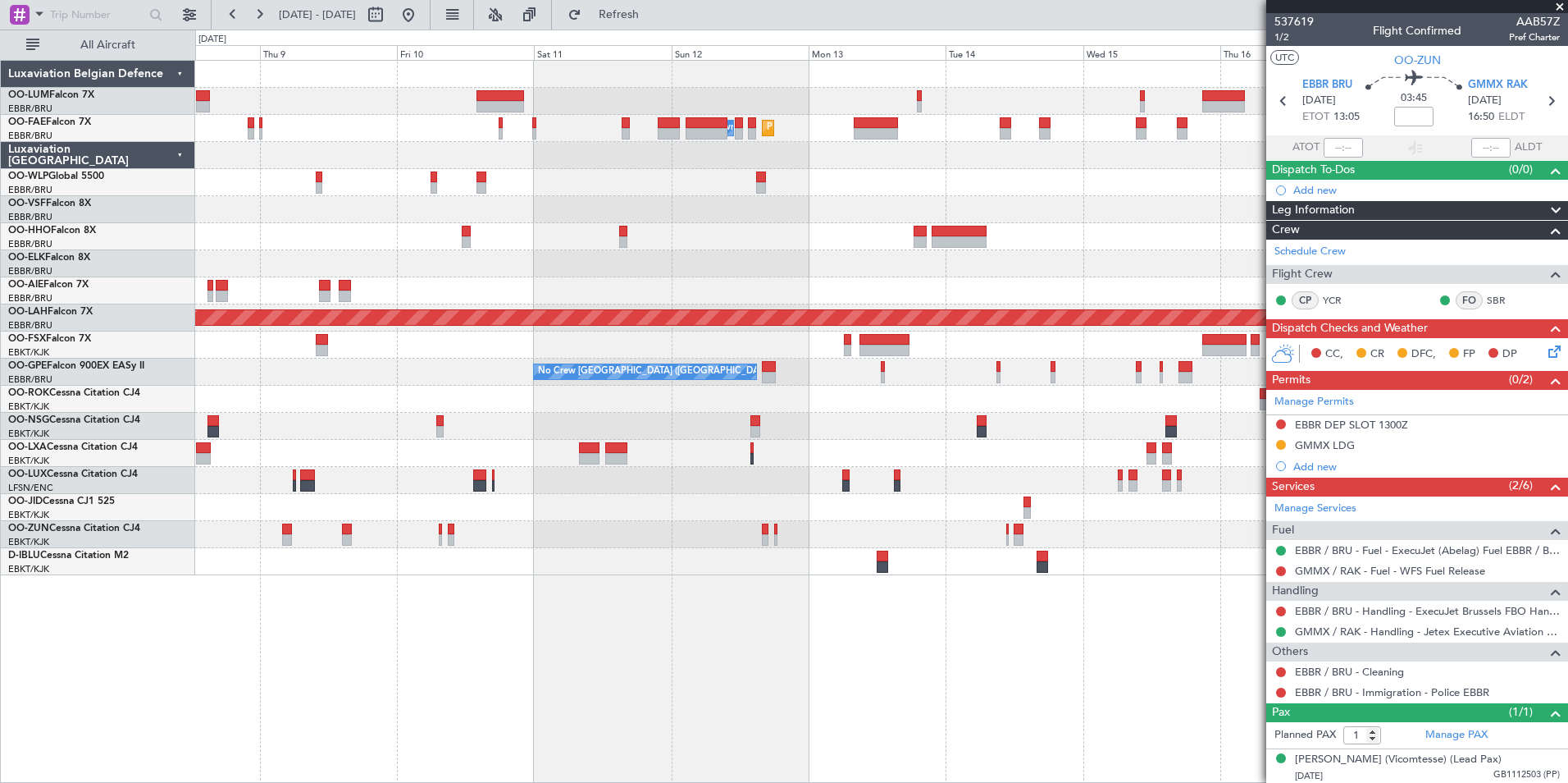
click at [542, 597] on div "Owner Melsbroek Air Base Planned Maint Melsbroek Air Base Planned Maint Brussel…" at bounding box center [881, 421] width 1373 height 723
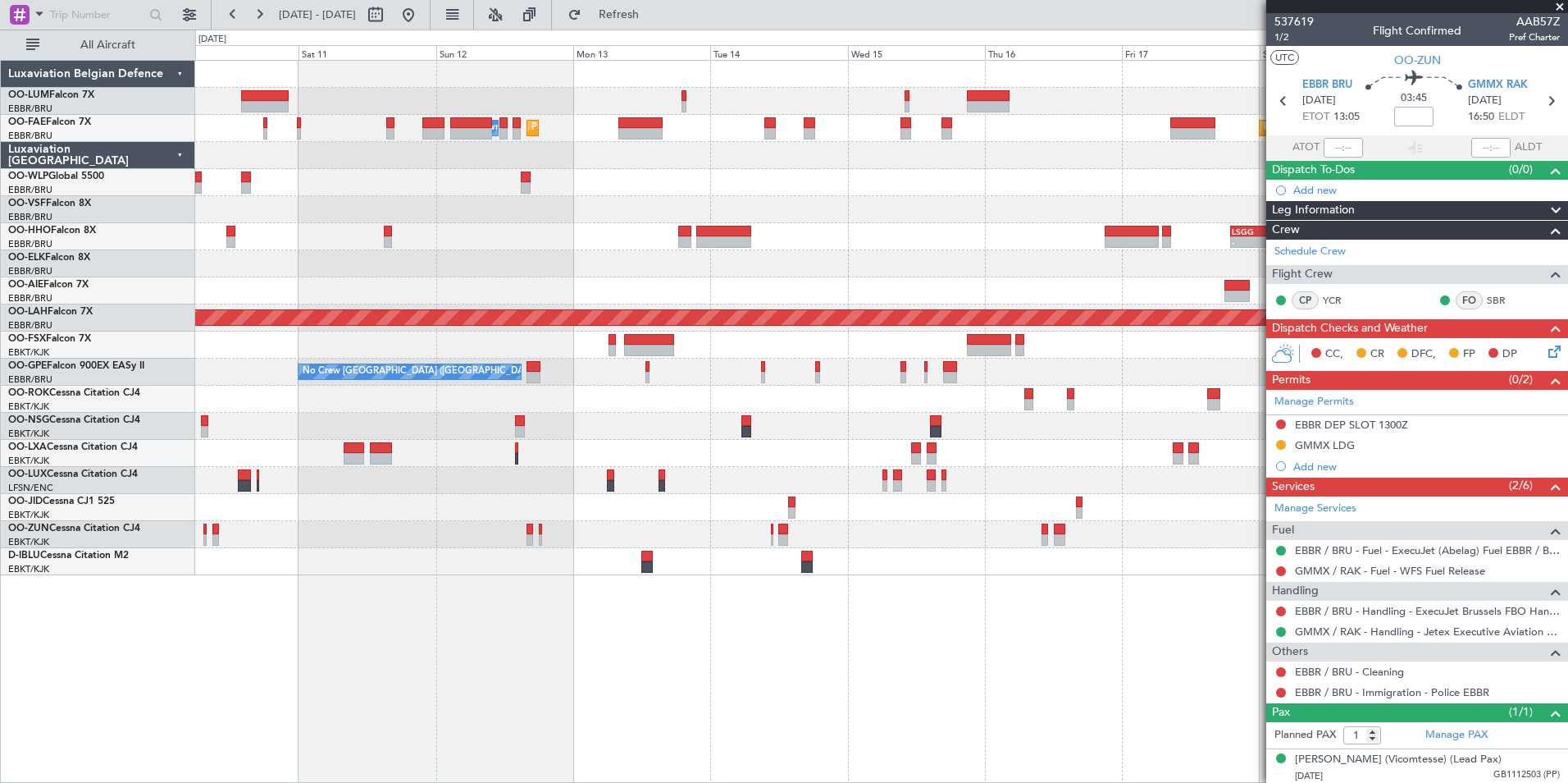
click at [838, 614] on div "Owner Melsbroek Air Base Planned Maint Melsbroek Air Base Planned Maint Brussel…" at bounding box center [881, 421] width 1373 height 723
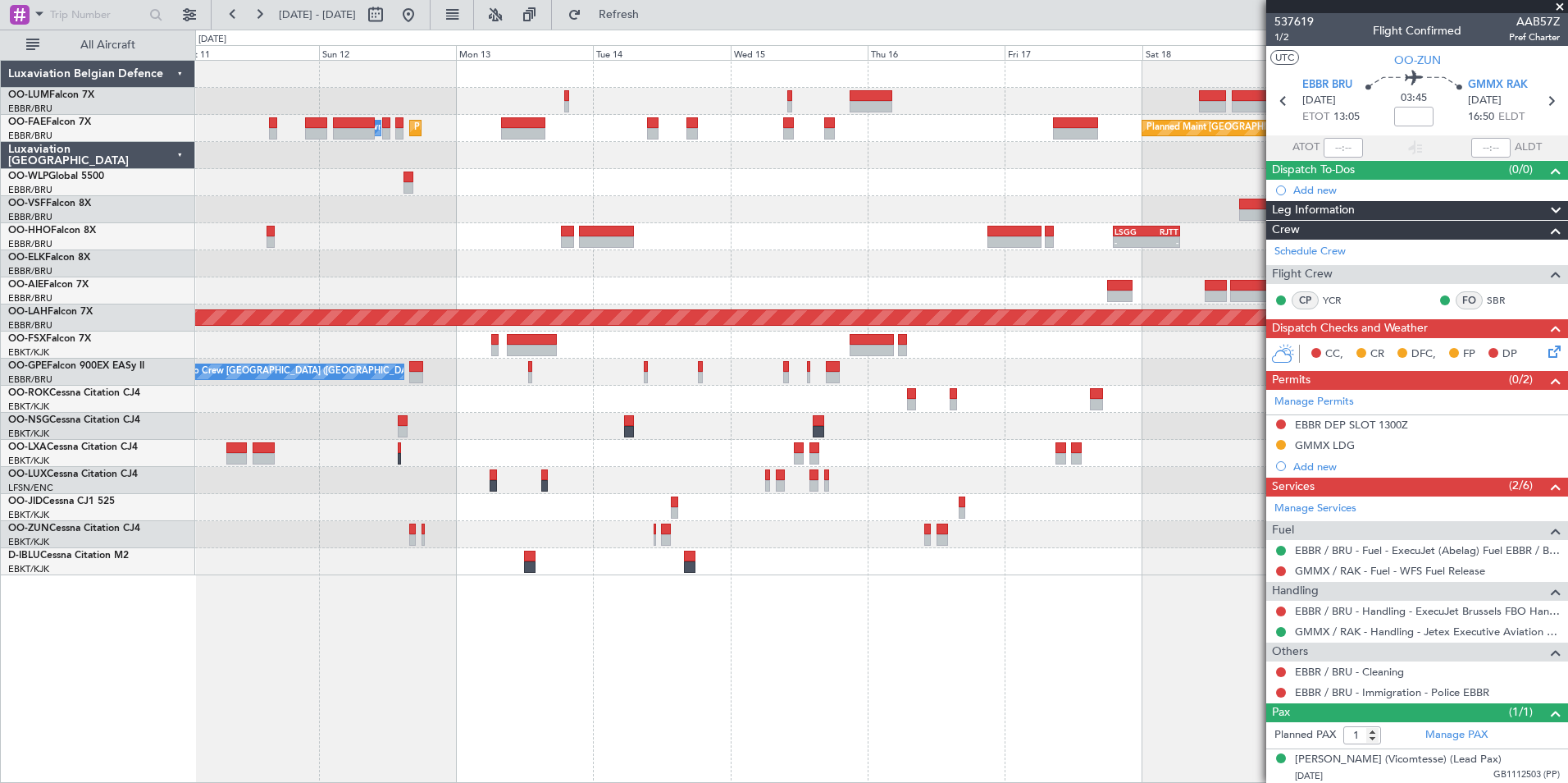
click at [880, 622] on div "Owner Melsbroek Air Base Planned Maint Melsbroek Air Base Planned Maint Brussel…" at bounding box center [881, 421] width 1373 height 723
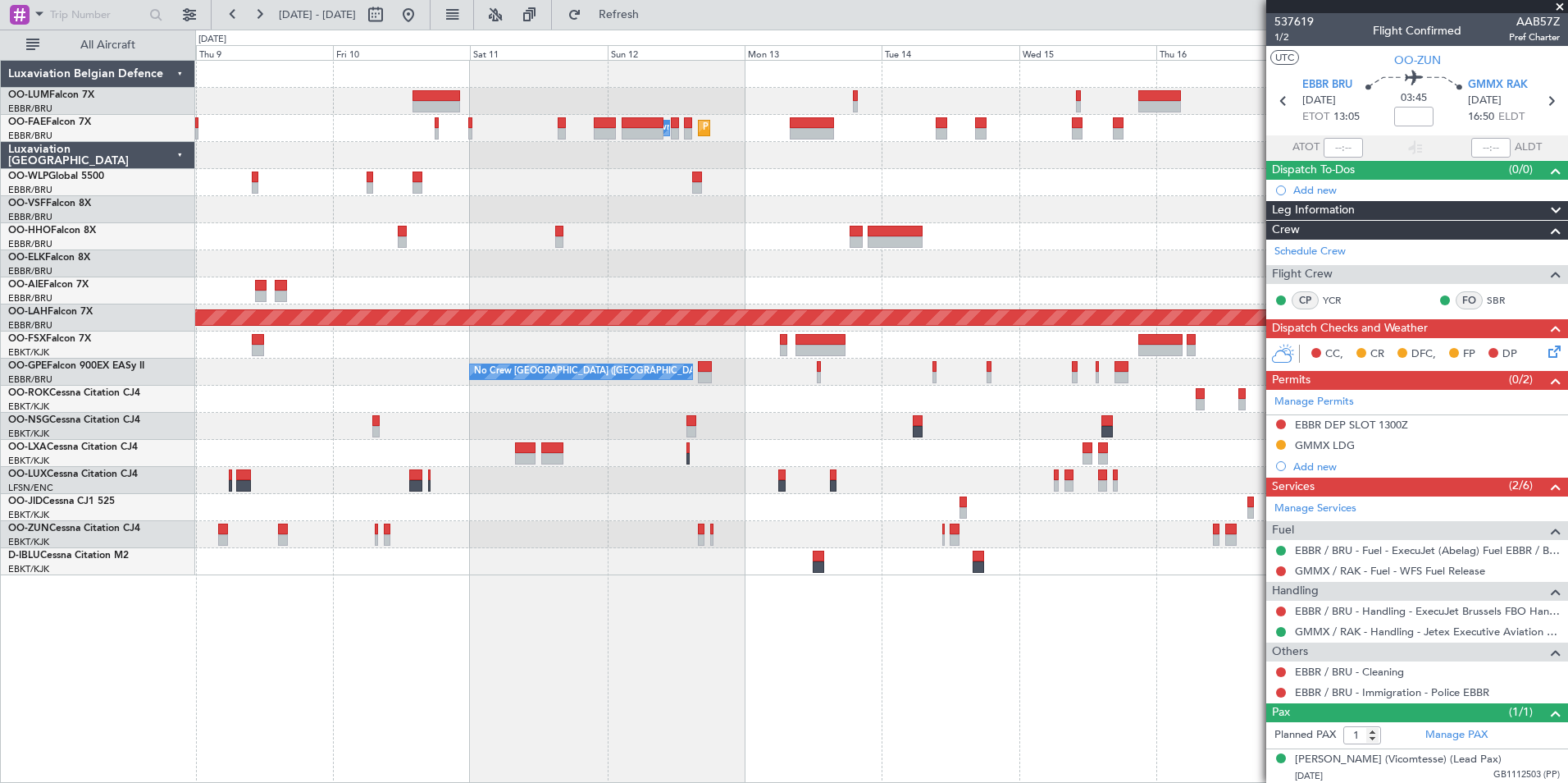
click at [1245, 628] on div "Planned Maint Melsbroek Air Base Owner [GEOGRAPHIC_DATA] Planned Maint [GEOGRAP…" at bounding box center [881, 421] width 1373 height 723
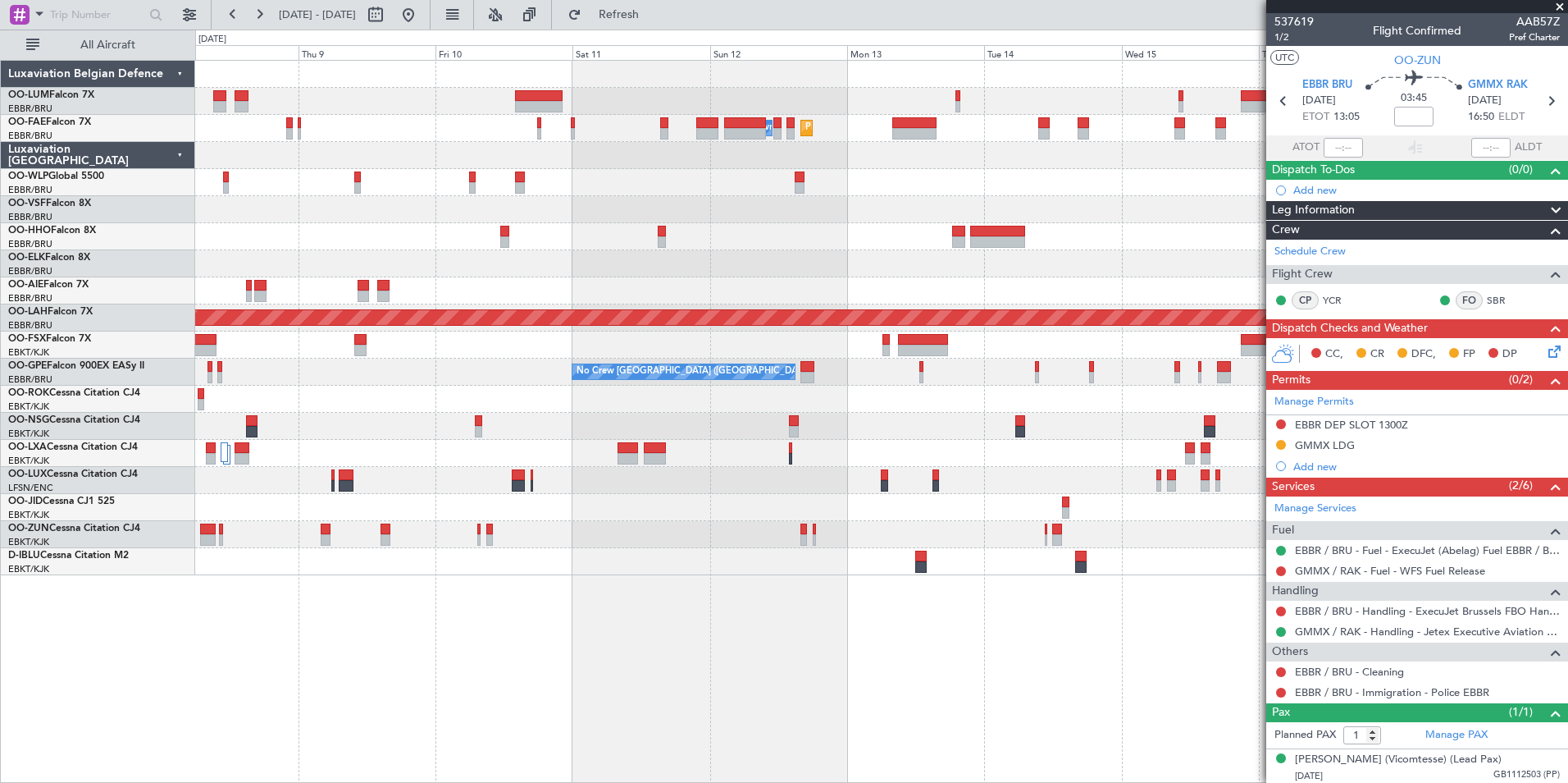
click at [1307, 629] on fb-app "11 Oct 2025 - 21 Oct 2025 Refresh Quick Links All Aircraft Planned Maint Melsbr…" at bounding box center [784, 398] width 1568 height 771
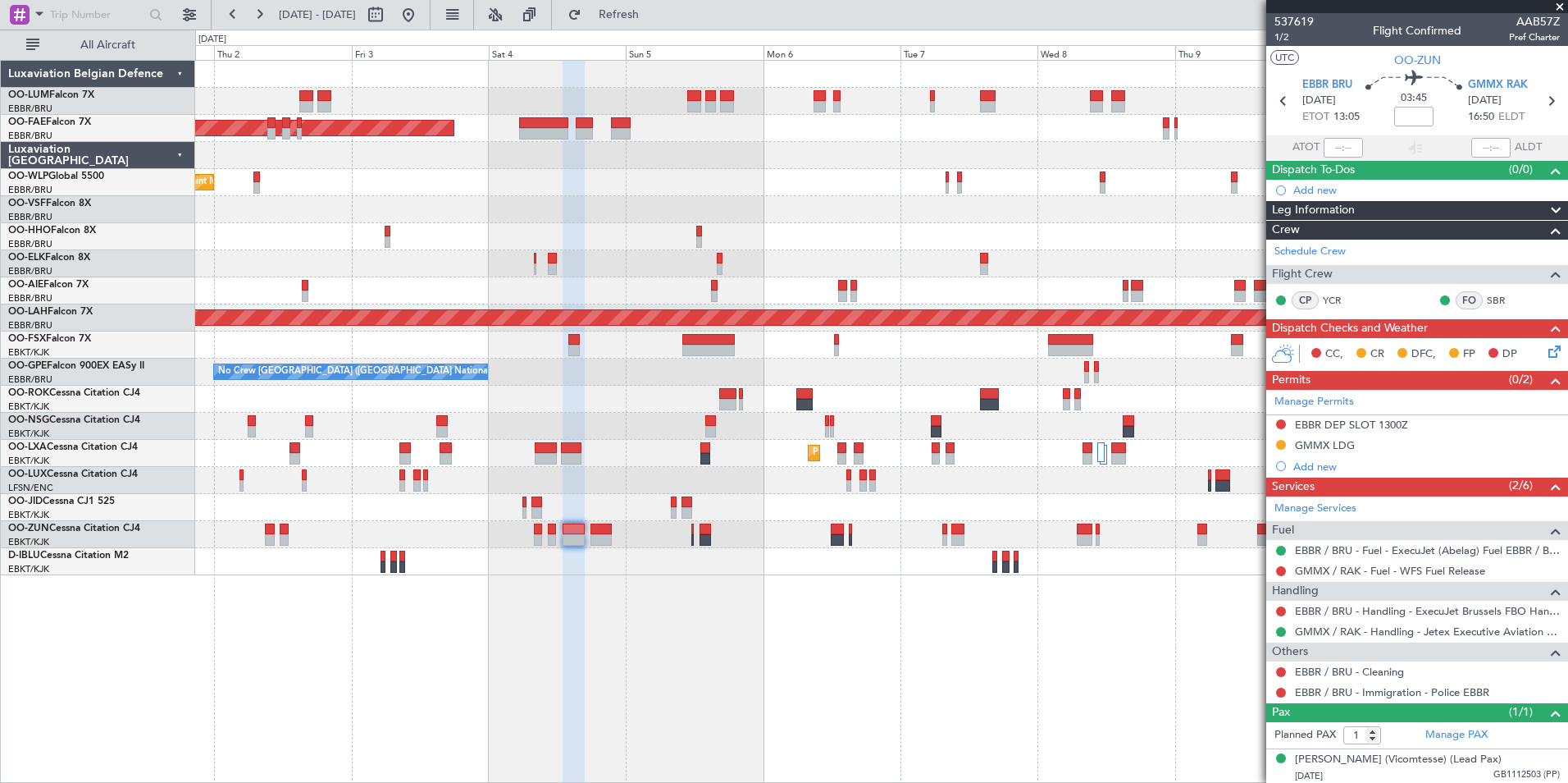
click at [760, 642] on div "AOG Maint Melsbroek Air Base Owner Melsbroek Air Base Planned Maint Melsbroek A…" at bounding box center [881, 421] width 1373 height 723
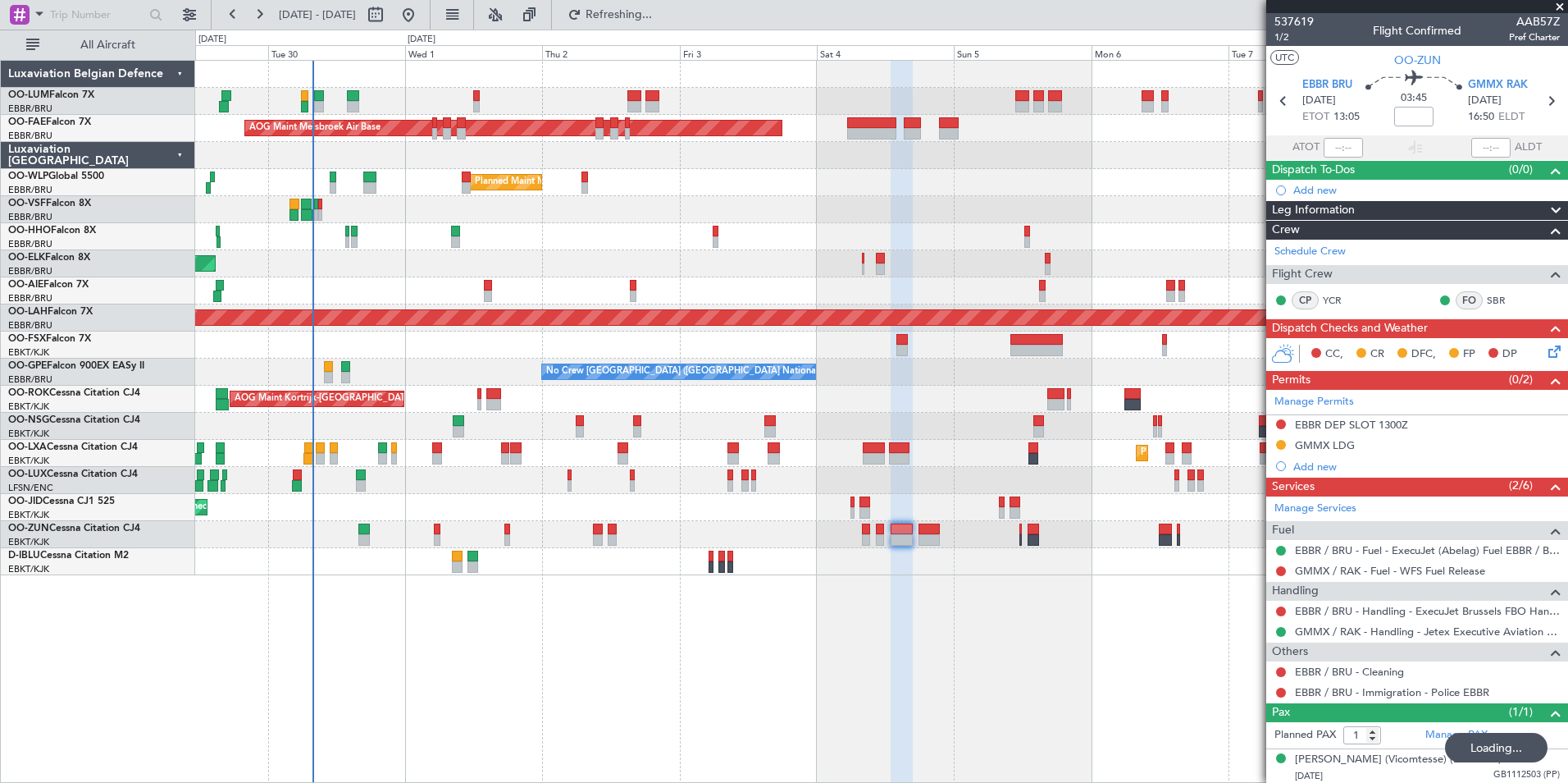
click at [956, 650] on div "Owner Melsbroek Air Base AOG Maint Melsbroek Air Base Owner Melsbroek Air Base …" at bounding box center [881, 421] width 1373 height 723
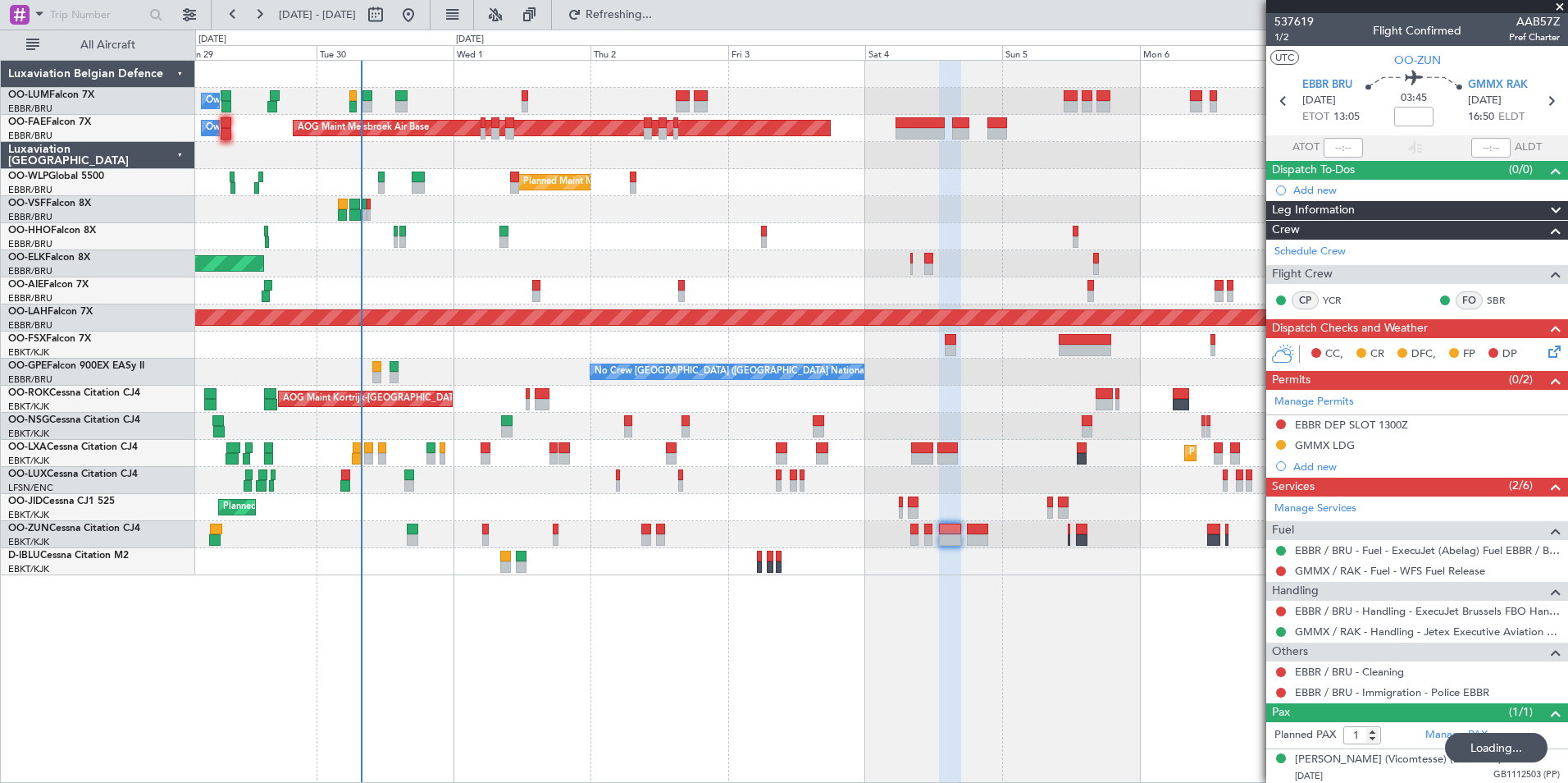
click at [918, 642] on div "Owner Melsbroek Air Base AOG Maint Melsbroek Air Base Owner Melsbroek Air Base …" at bounding box center [881, 421] width 1373 height 723
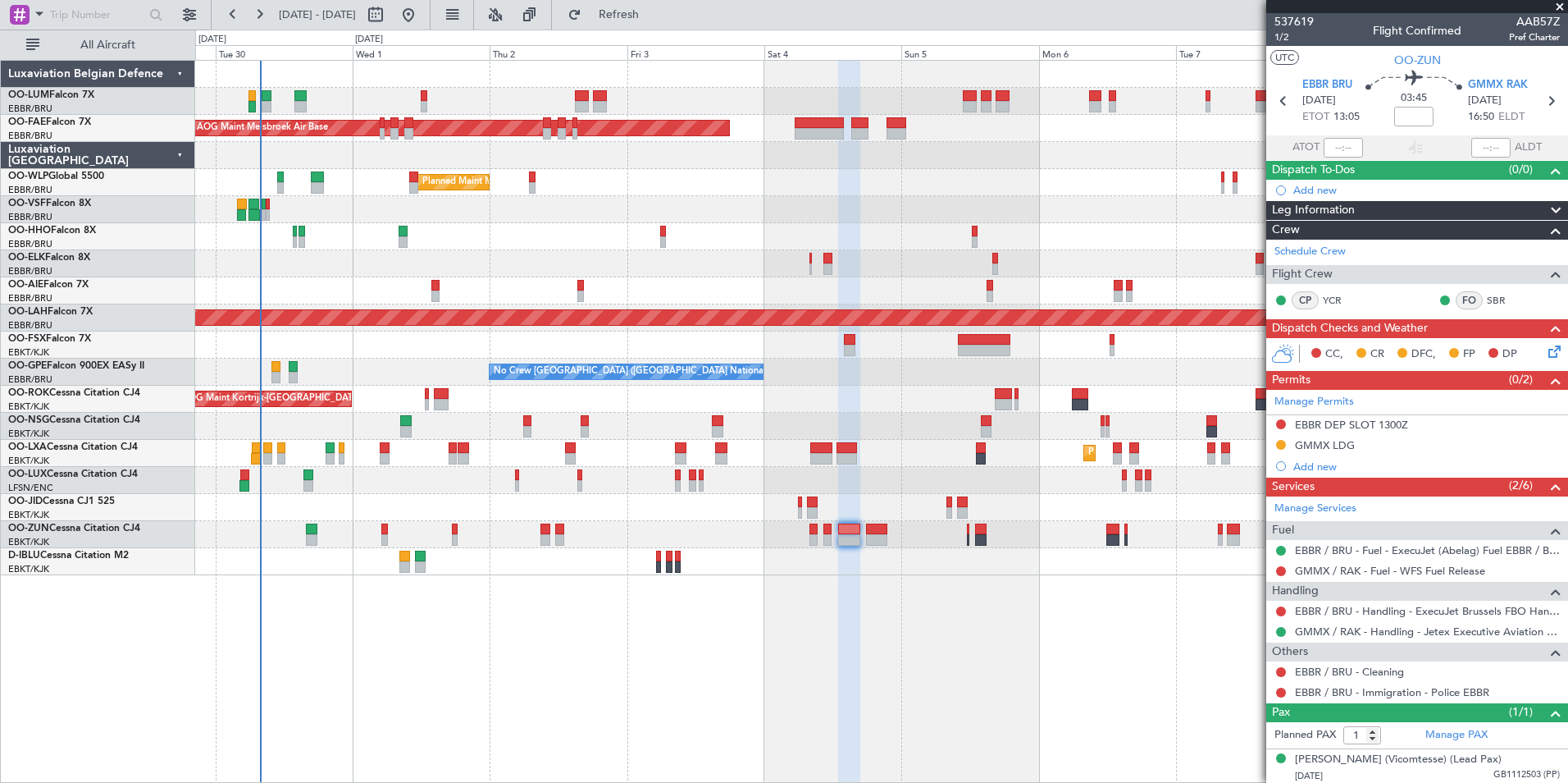
click at [547, 674] on div "Owner Melsbroek Air Base AOG Maint [GEOGRAPHIC_DATA] Owner [GEOGRAPHIC_DATA] Ow…" at bounding box center [881, 421] width 1373 height 723
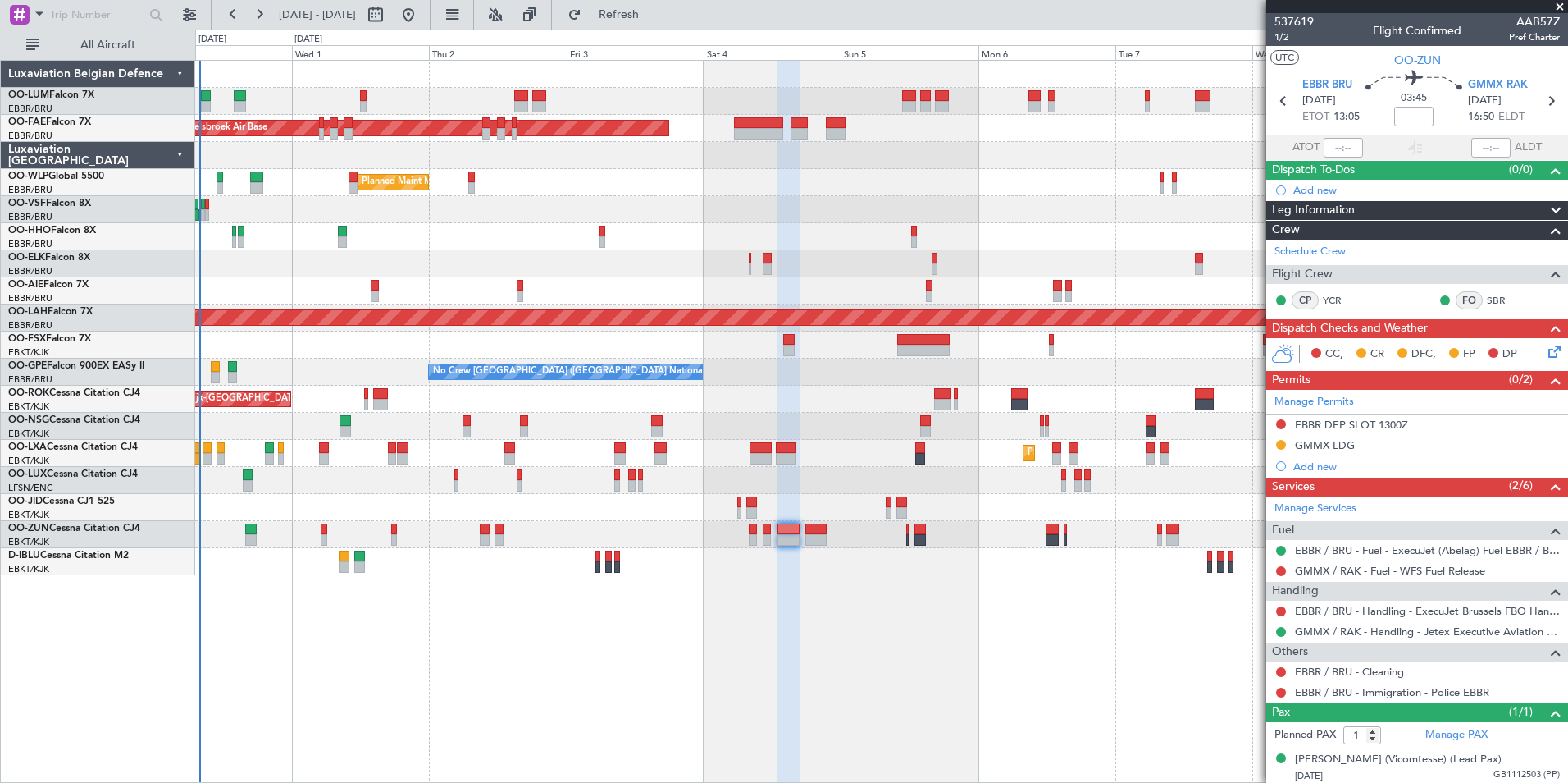
click at [671, 605] on div "Owner Melsbroek Air Base AOG Maint [GEOGRAPHIC_DATA] Owner [GEOGRAPHIC_DATA] Ow…" at bounding box center [881, 421] width 1373 height 723
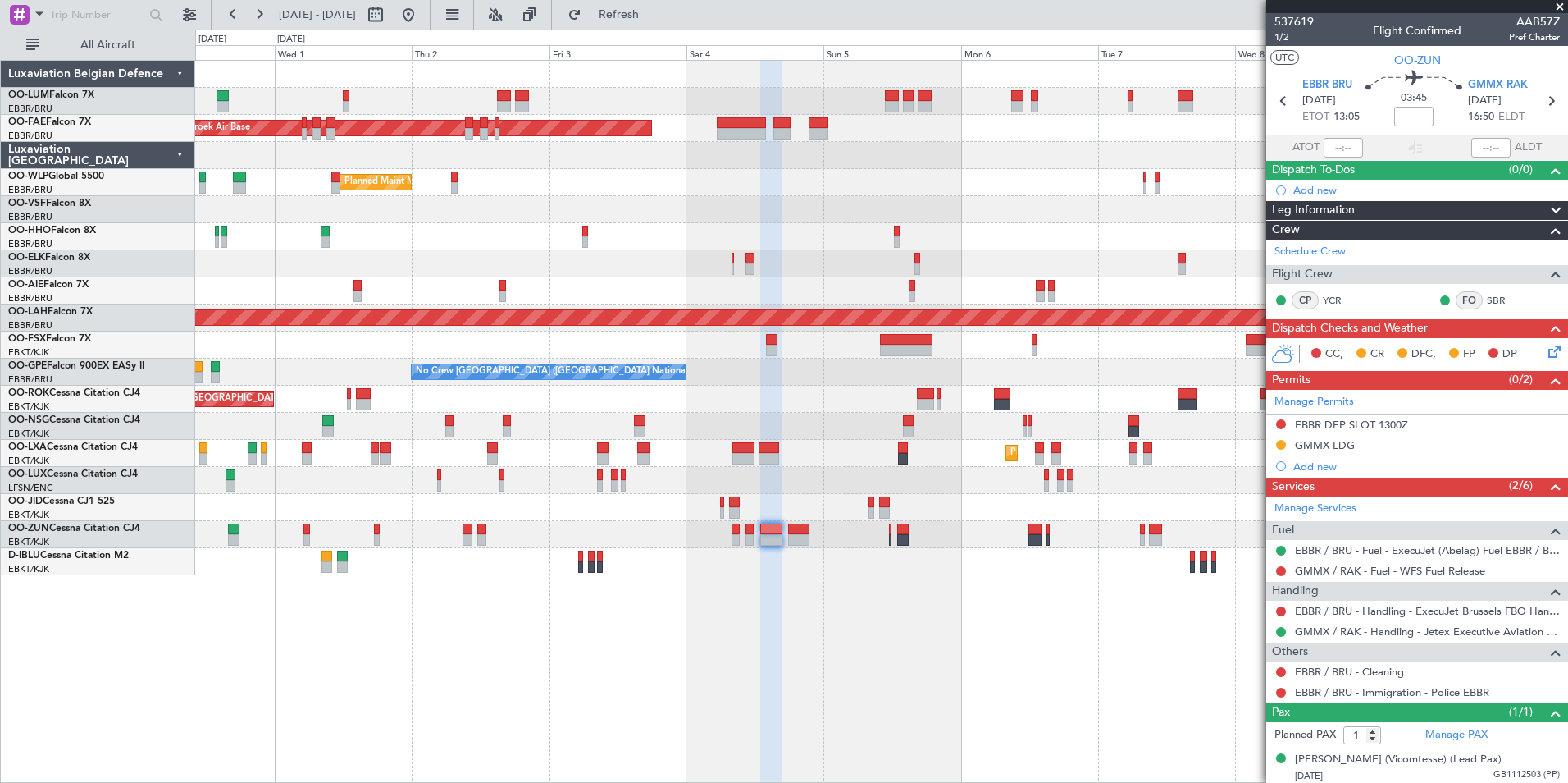
click at [760, 628] on div at bounding box center [771, 422] width 23 height 723
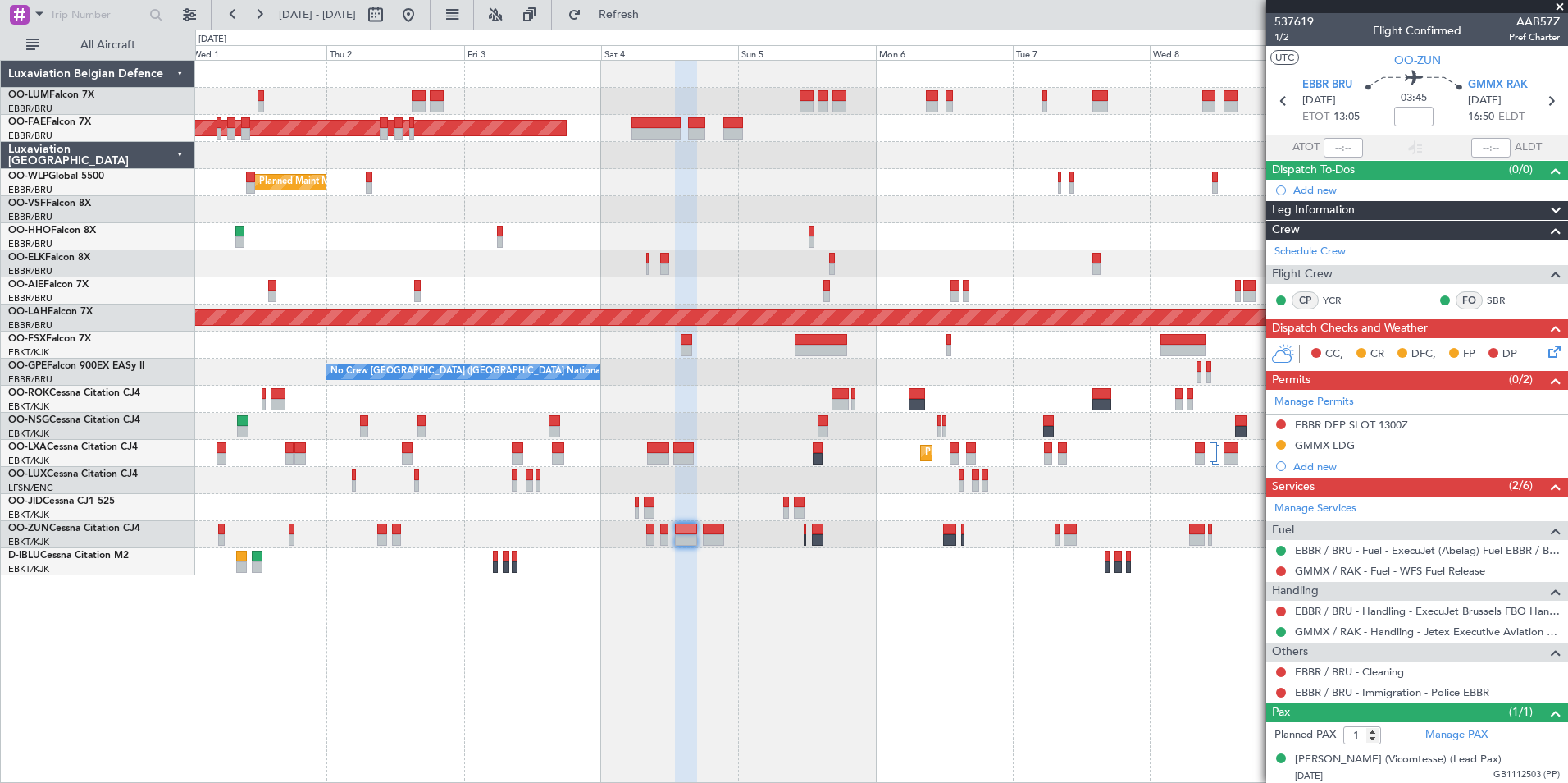
click at [672, 645] on div "Owner Melsbroek Air Base AOG Maint Melsbroek Air Base Owner Melsbroek Air Base …" at bounding box center [881, 421] width 1373 height 723
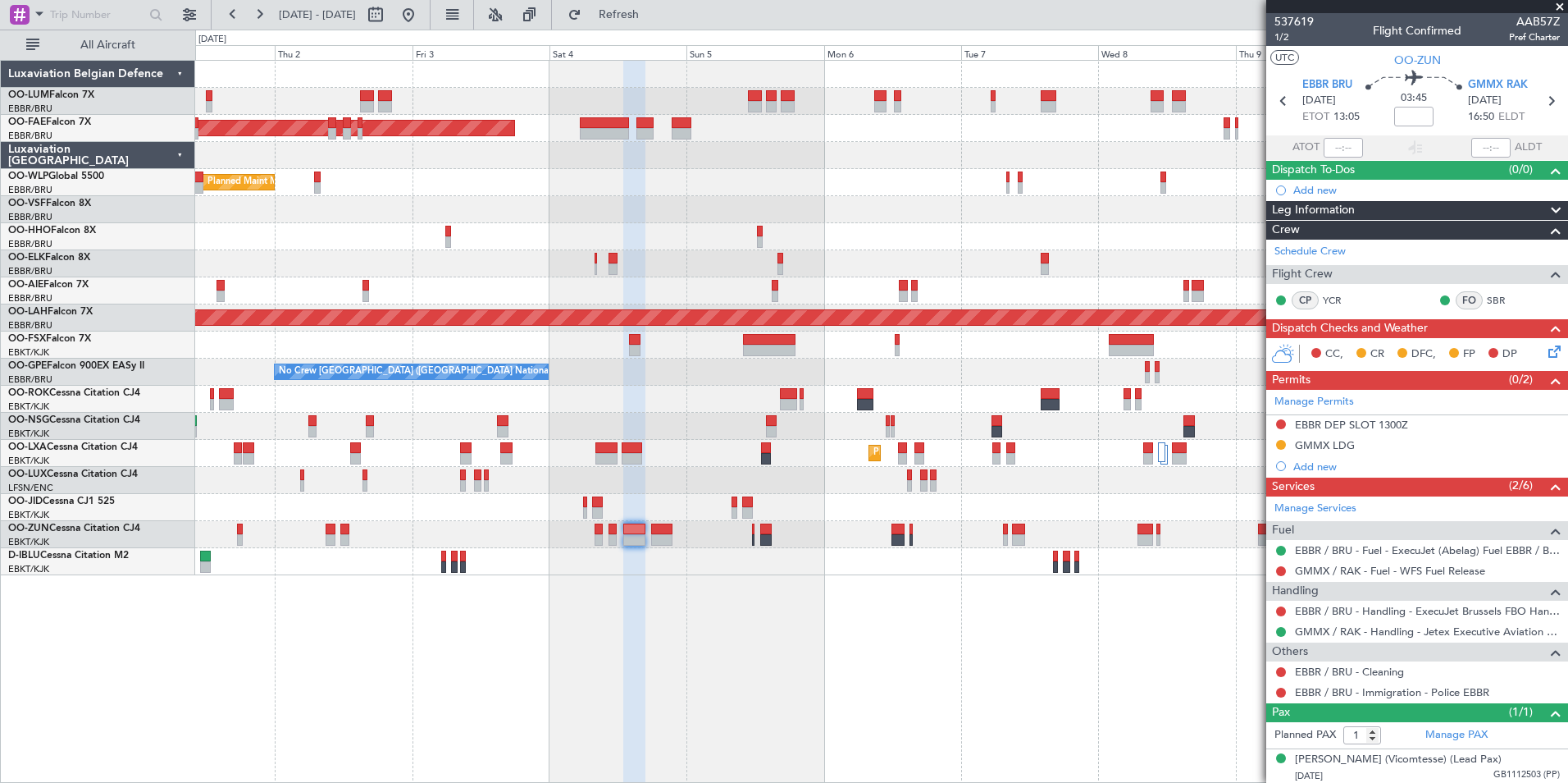
click at [536, 660] on div "Owner Melsbroek Air Base AOG Maint Melsbroek Air Base Owner Melsbroek Air Base …" at bounding box center [881, 421] width 1373 height 723
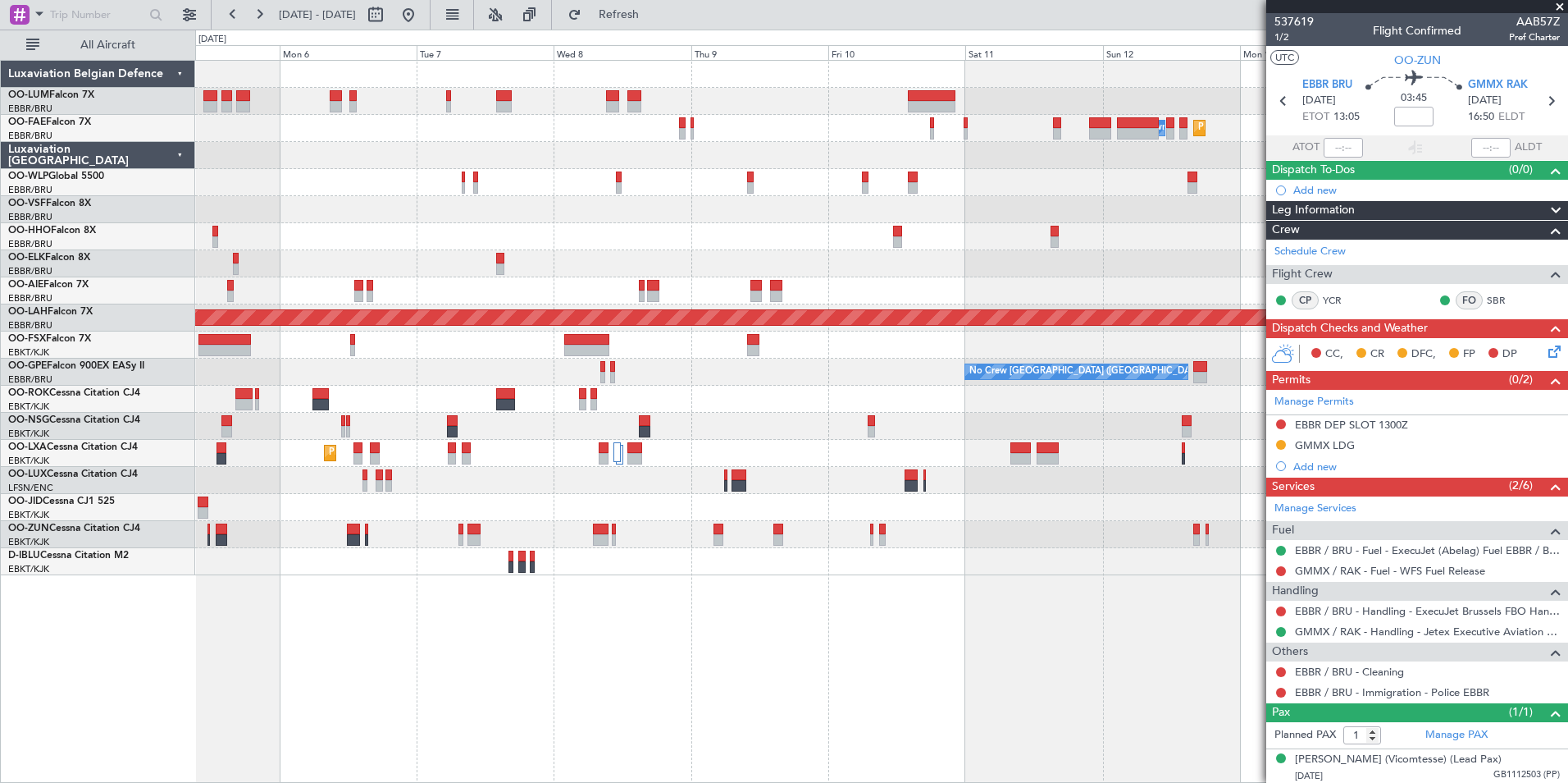
click at [440, 646] on div "Owner Melsbroek Air Base Planned Maint [GEOGRAPHIC_DATA] AOG Maint [GEOGRAPHIC_…" at bounding box center [881, 421] width 1373 height 723
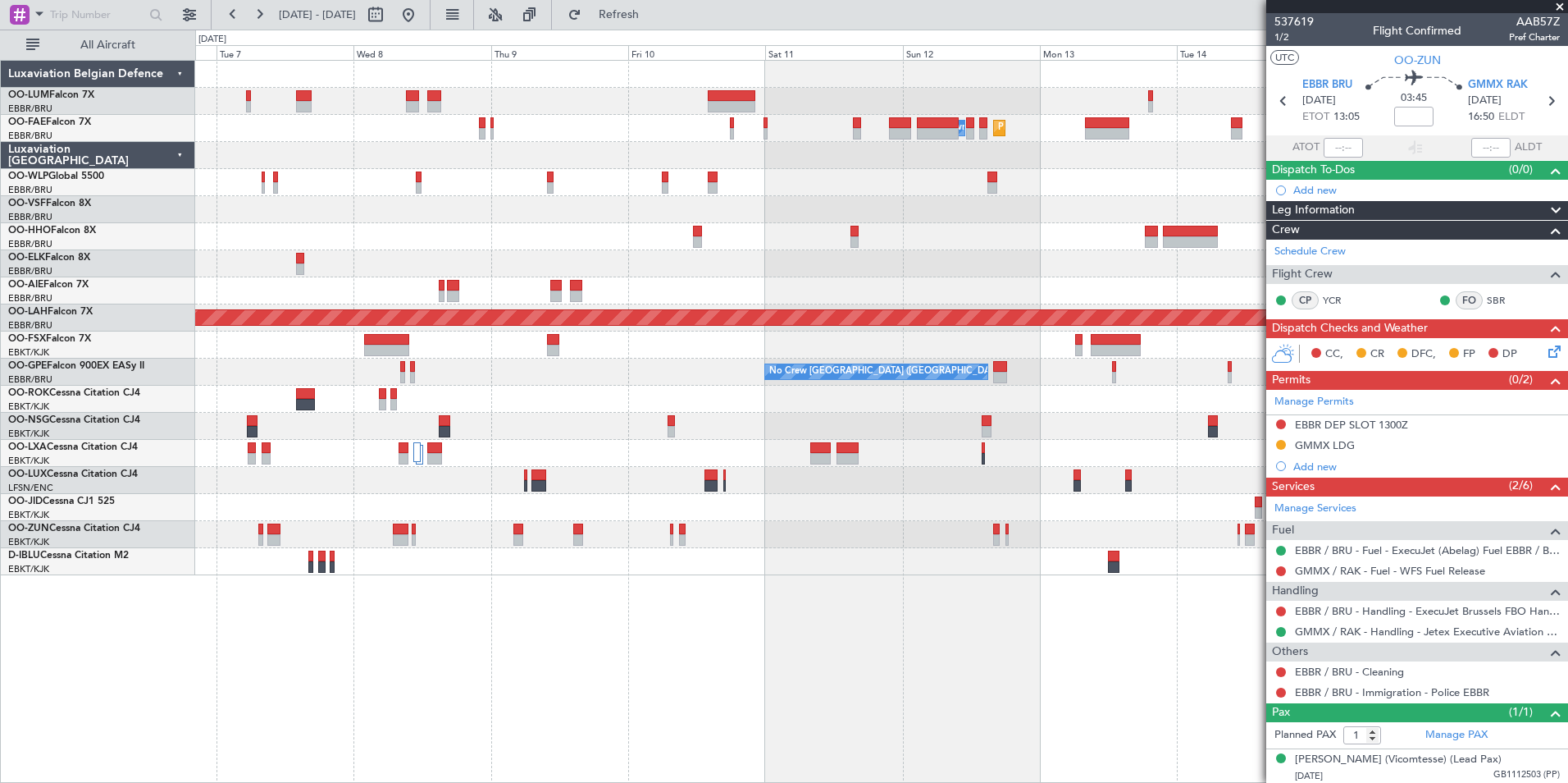
click at [715, 673] on div "Owner Melsbroek Air Base Planned Maint Melsbroek Air Base Planned Maint Brussel…" at bounding box center [881, 421] width 1373 height 723
click at [628, 689] on div "Owner Melsbroek Air Base Planned Maint Melsbroek Air Base Planned Maint Brussel…" at bounding box center [881, 421] width 1373 height 723
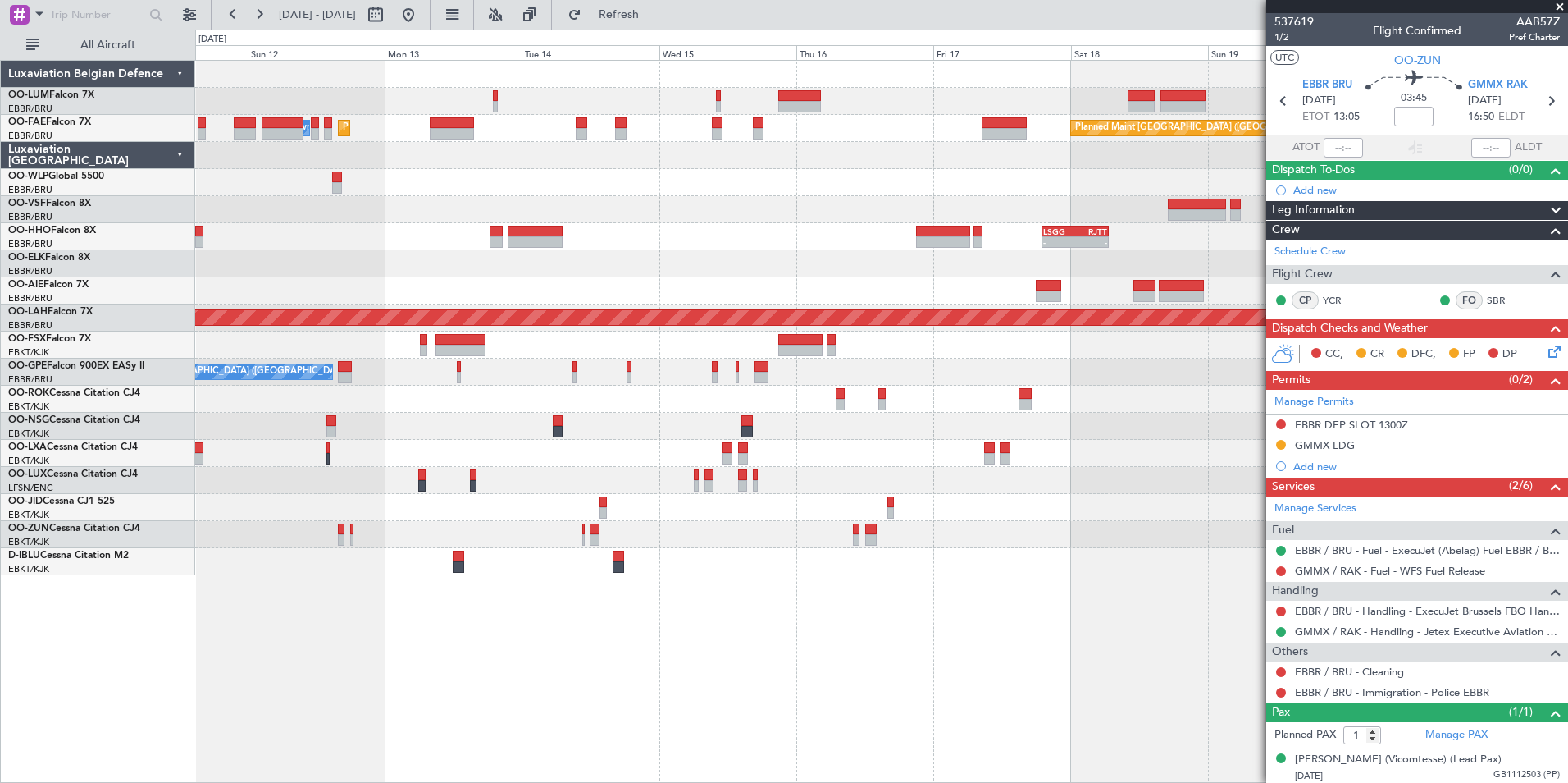
click at [646, 639] on div "Owner Melsbroek Air Base Planned Maint [GEOGRAPHIC_DATA] Planned Maint [GEOGRAP…" at bounding box center [881, 421] width 1373 height 723
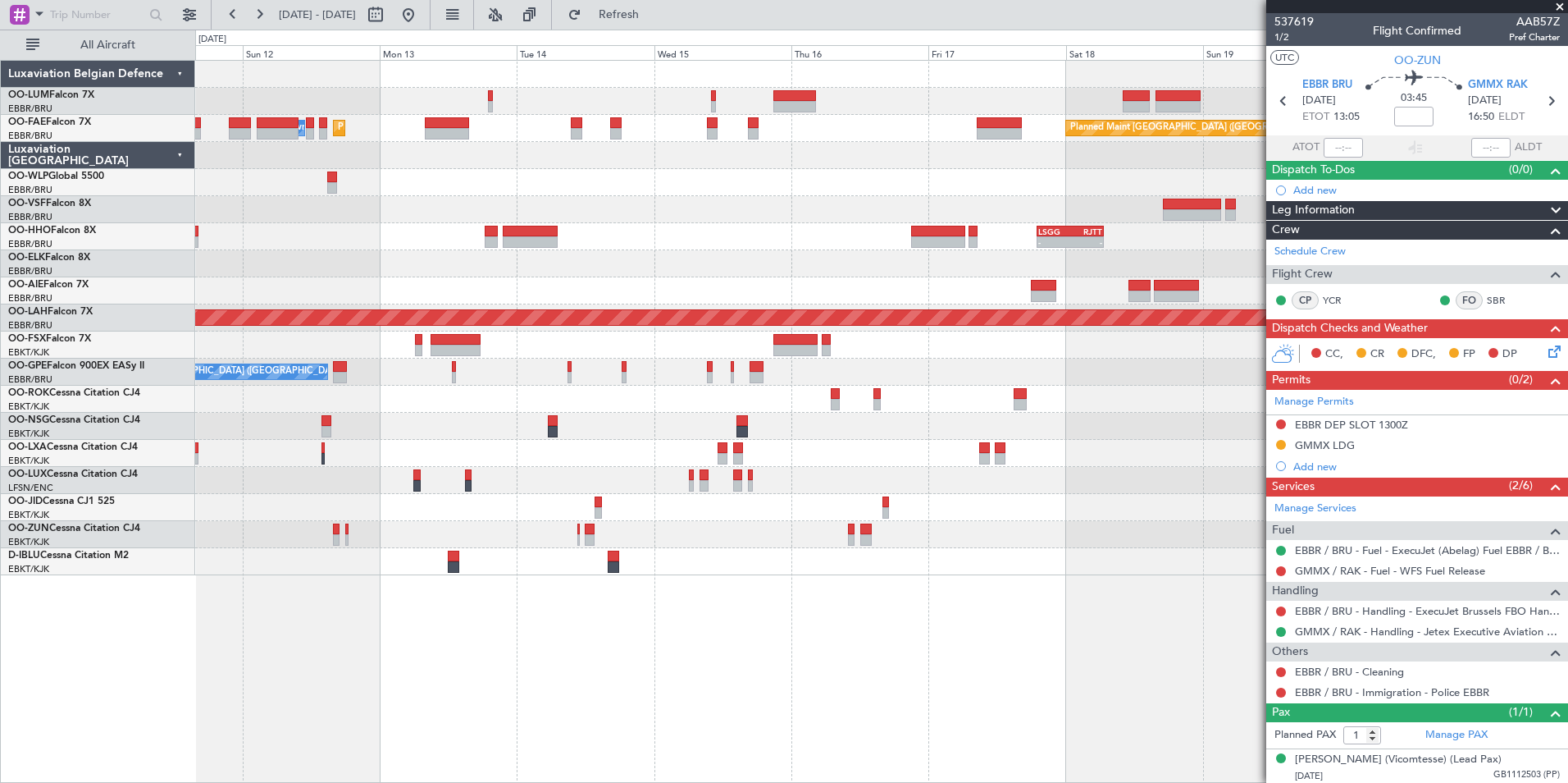
click at [645, 716] on div "Planned Maint Melsbroek Air Base Owner Melsbroek Air Base Planned Maint Brussel…" at bounding box center [881, 421] width 1373 height 723
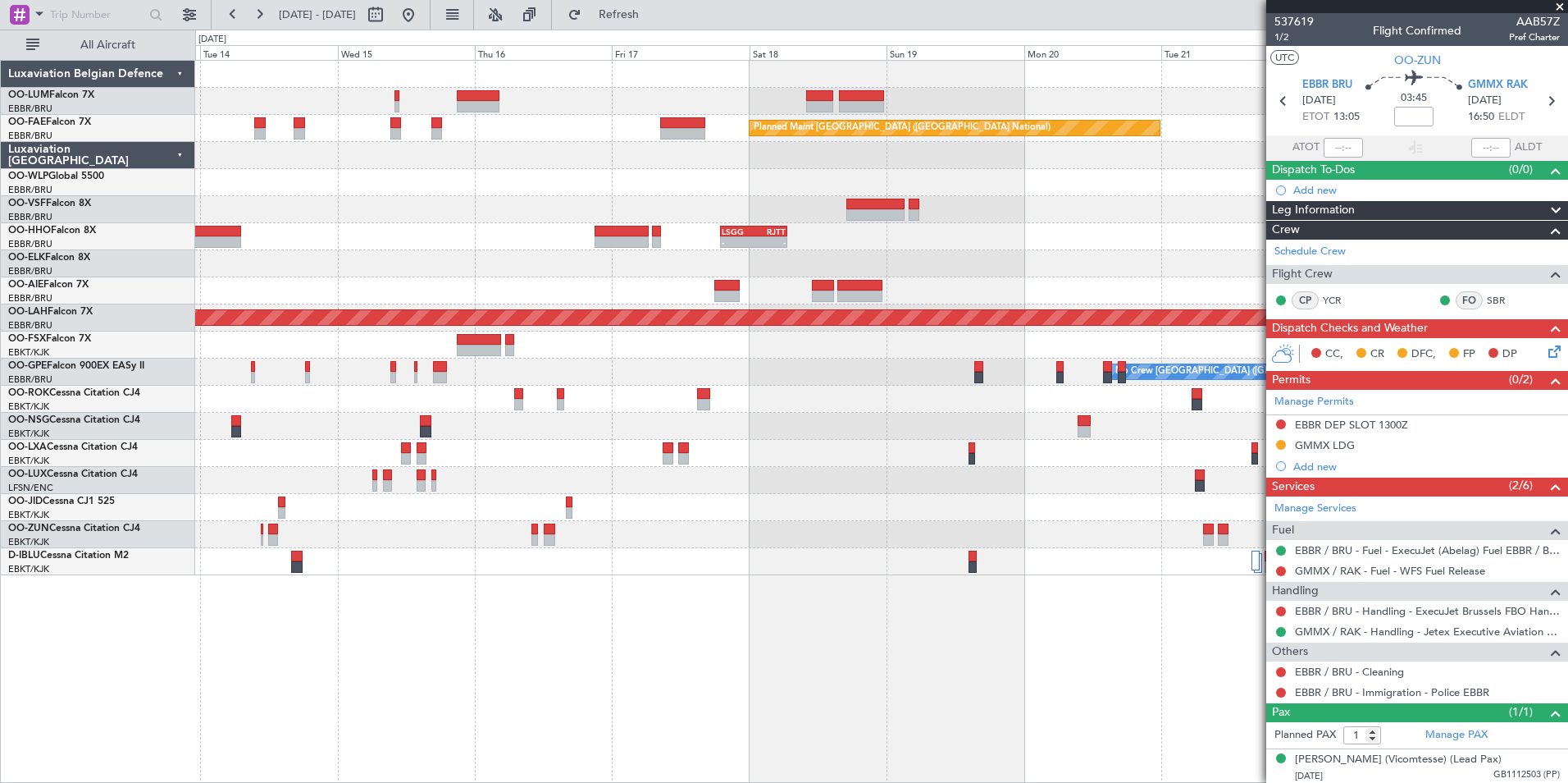
click at [589, 707] on div "Planned Maint Brussels (Brussels National) Owner Melsbroek Air Base Planned Mai…" at bounding box center [881, 421] width 1373 height 723
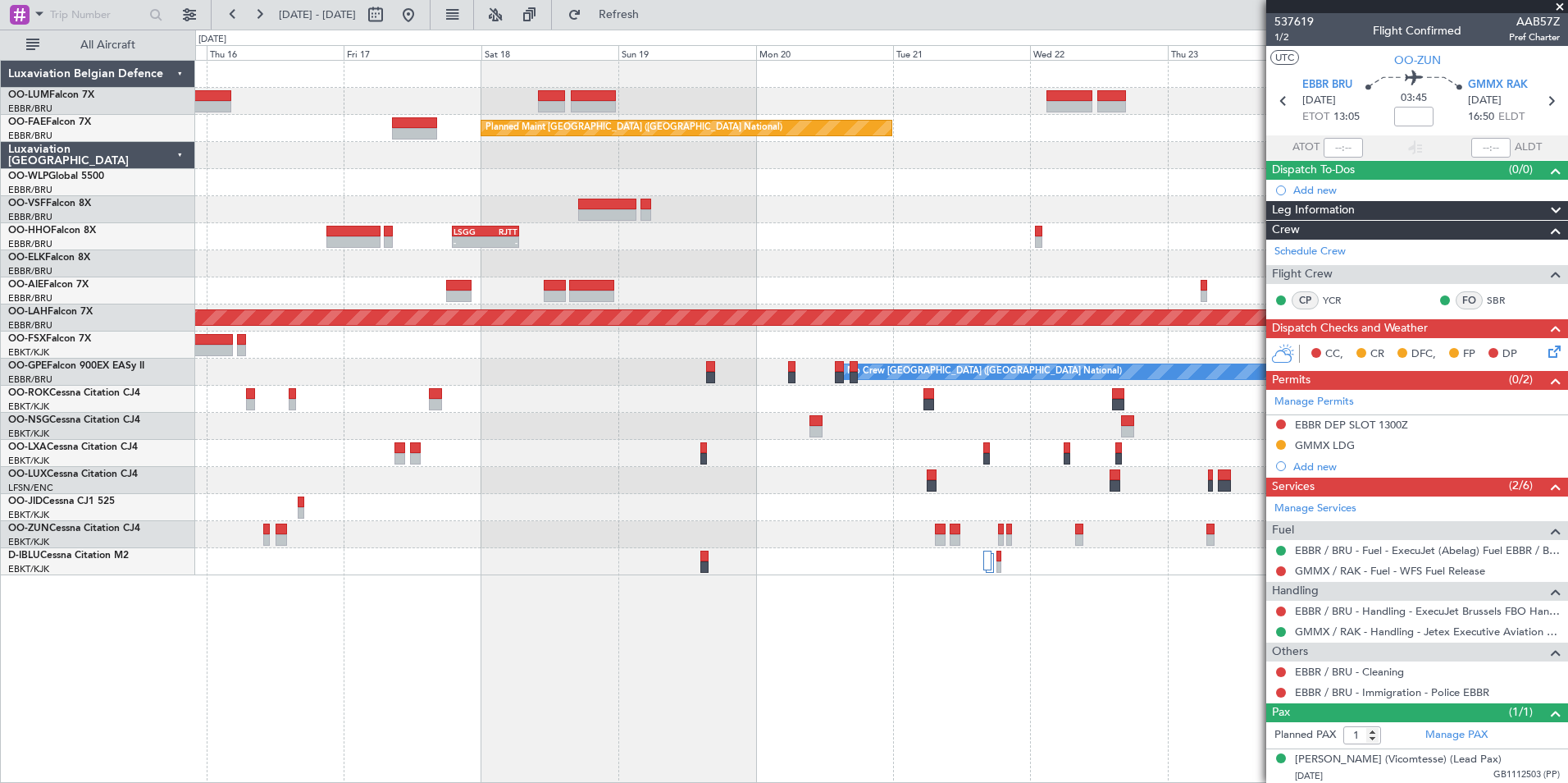
click at [512, 701] on div "Planned Maint Kortrijk-Wevelgem Planned Maint Brussels (Brussels National) - - …" at bounding box center [881, 421] width 1373 height 723
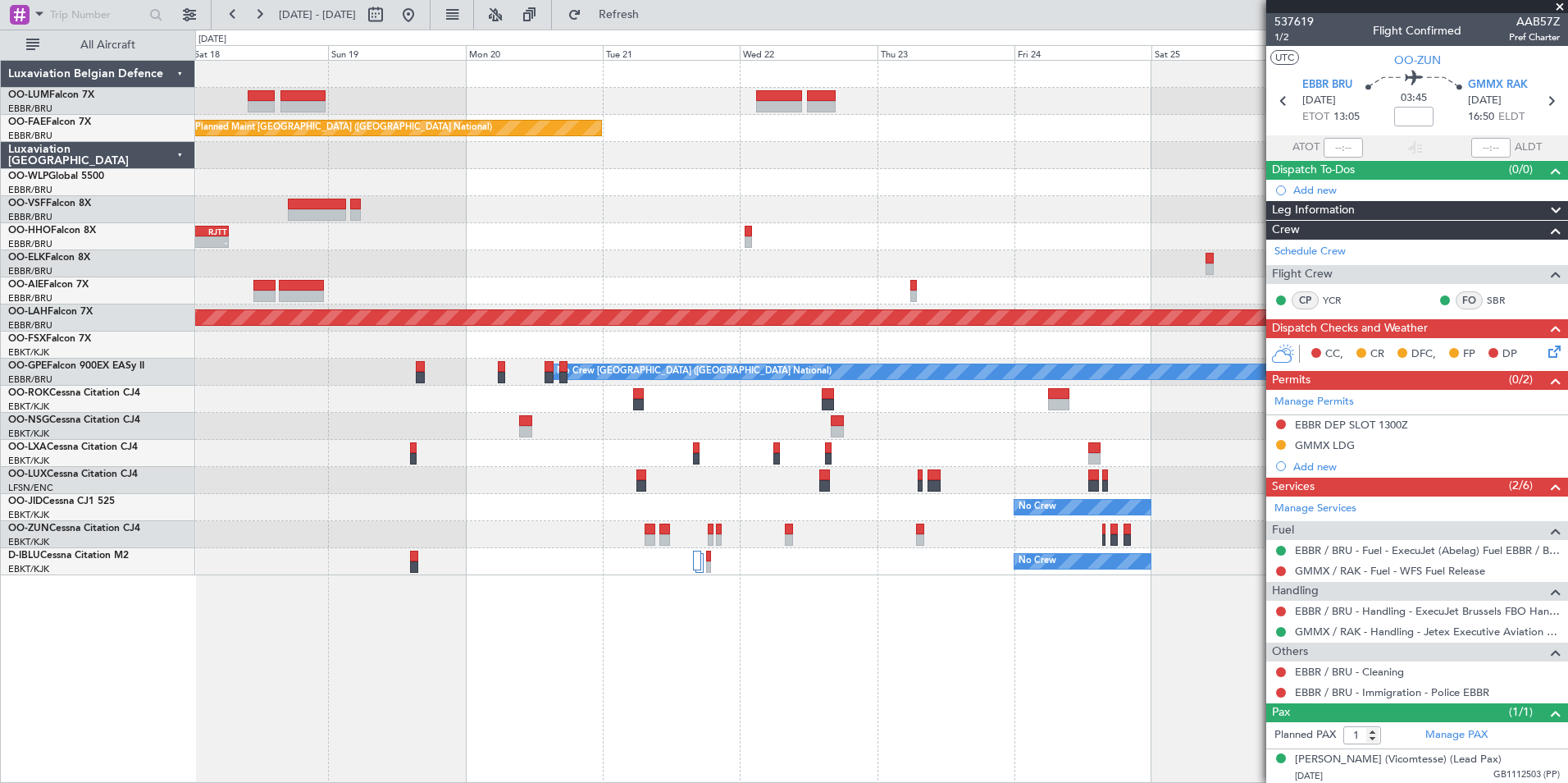
click at [467, 706] on div "Planned Maint Kortrijk-Wevelgem Planned Maint Brussels (Brussels National) - - …" at bounding box center [881, 421] width 1373 height 723
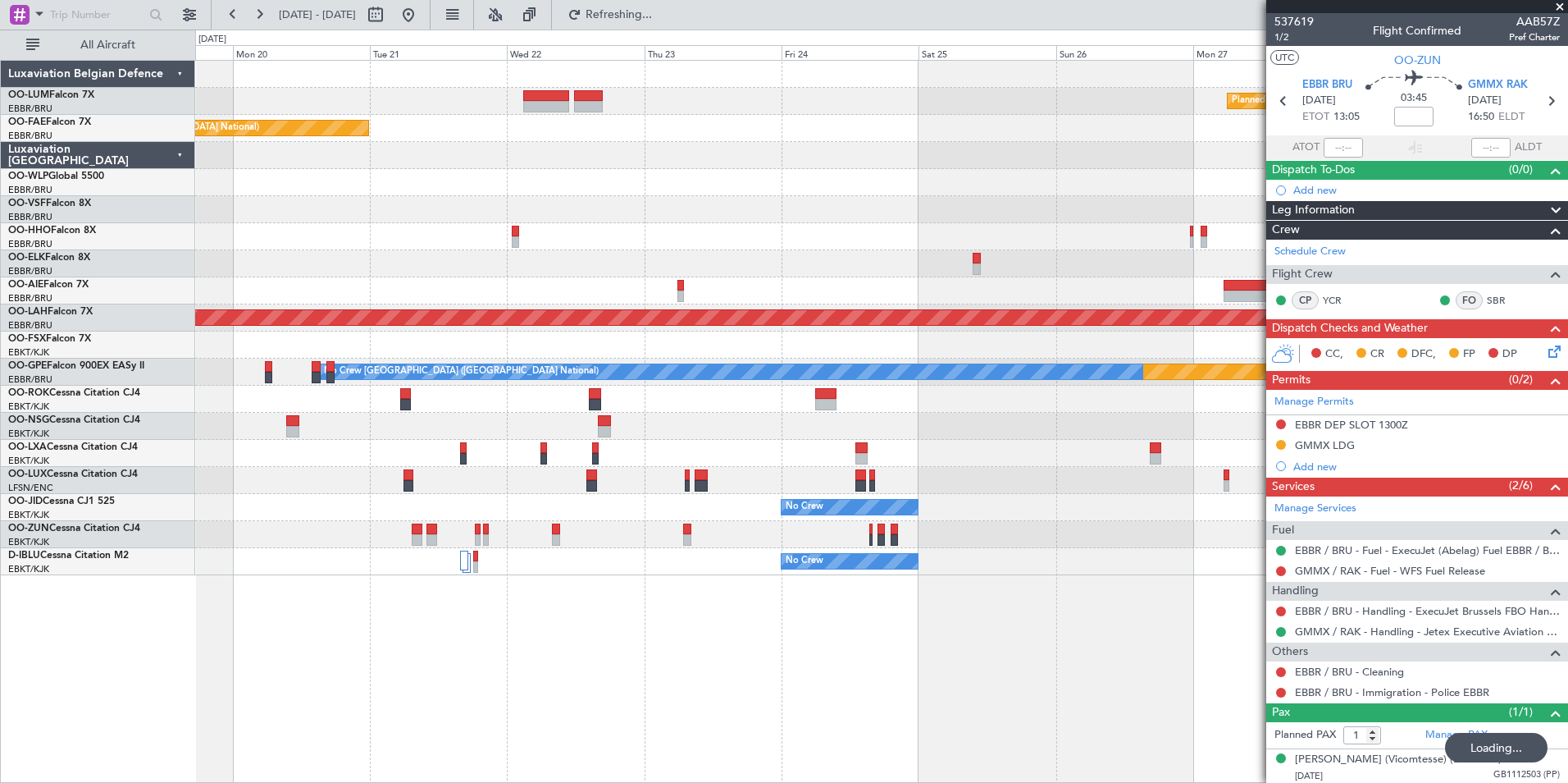
click at [356, 718] on div "Planned Maint Kortrijk-Wevelgem Planned Maint Brussels (Brussels National) Owne…" at bounding box center [881, 421] width 1373 height 723
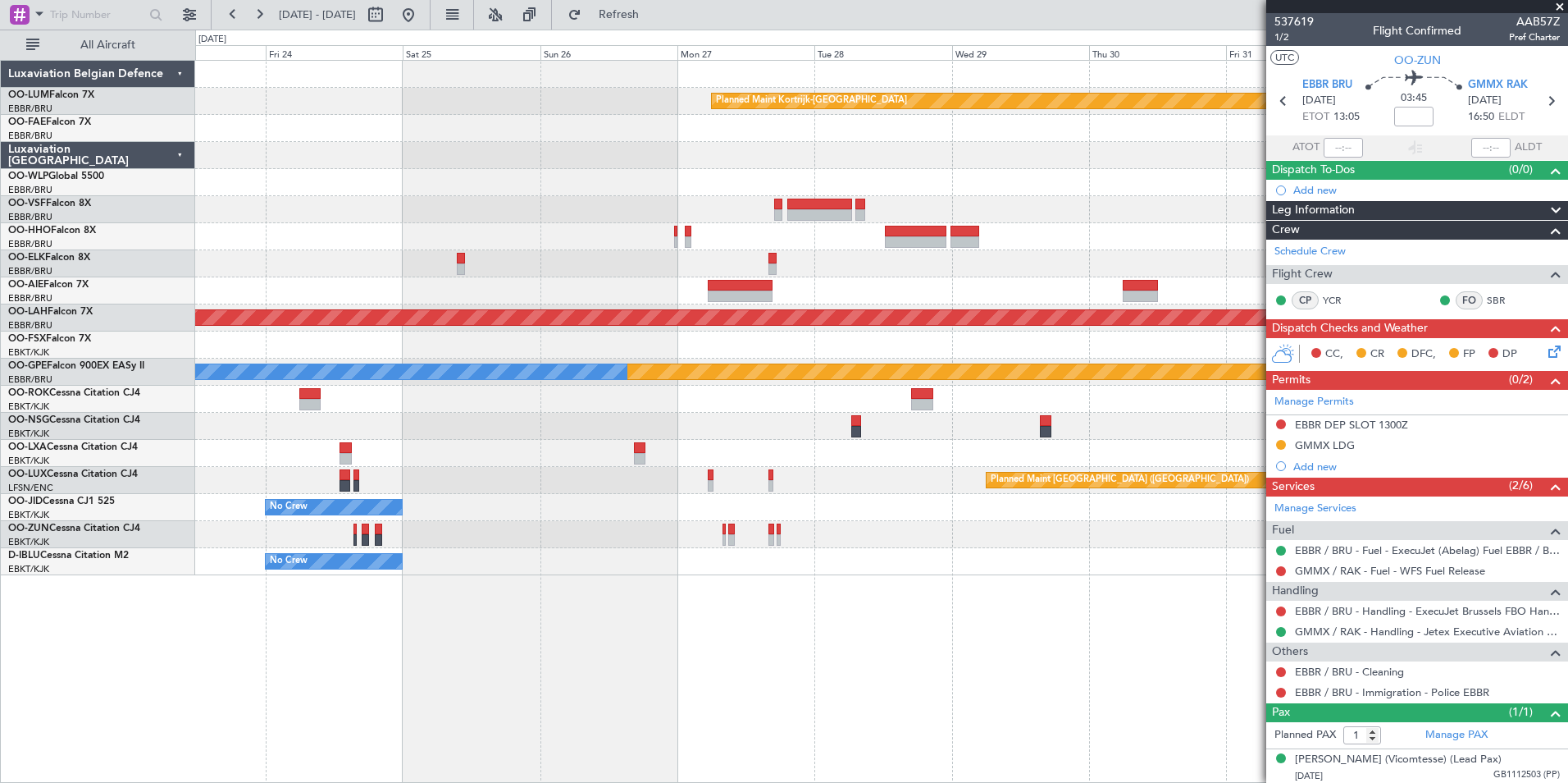
click at [715, 696] on div "Planned Maint Kortrijk-Wevelgem Owner Melsbroek Air Base Planned Maint Brussels…" at bounding box center [881, 421] width 1373 height 723
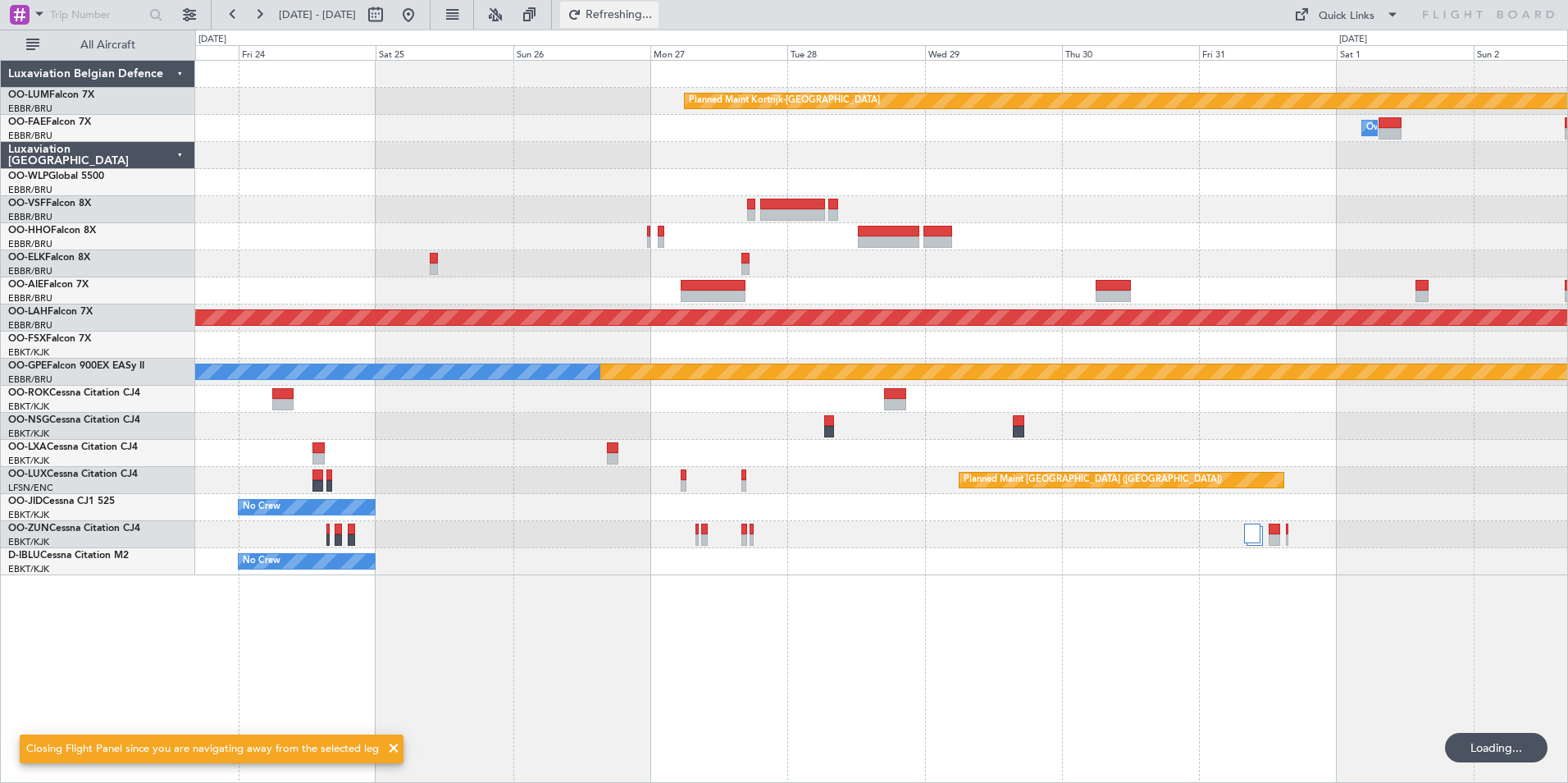
click at [645, 17] on span "Refreshing..." at bounding box center [619, 15] width 69 height 11
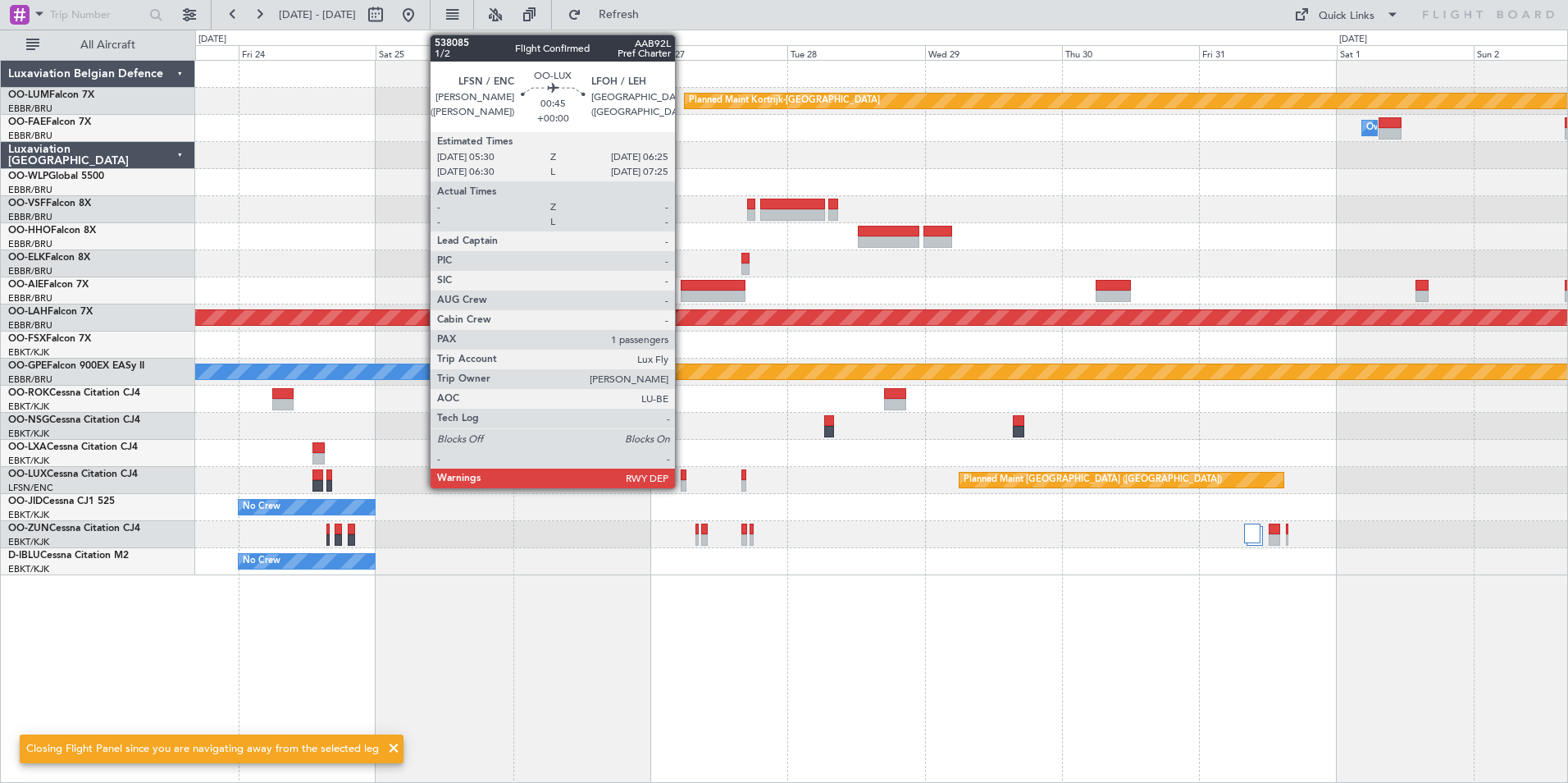
click at [682, 481] on div at bounding box center [684, 485] width 6 height 11
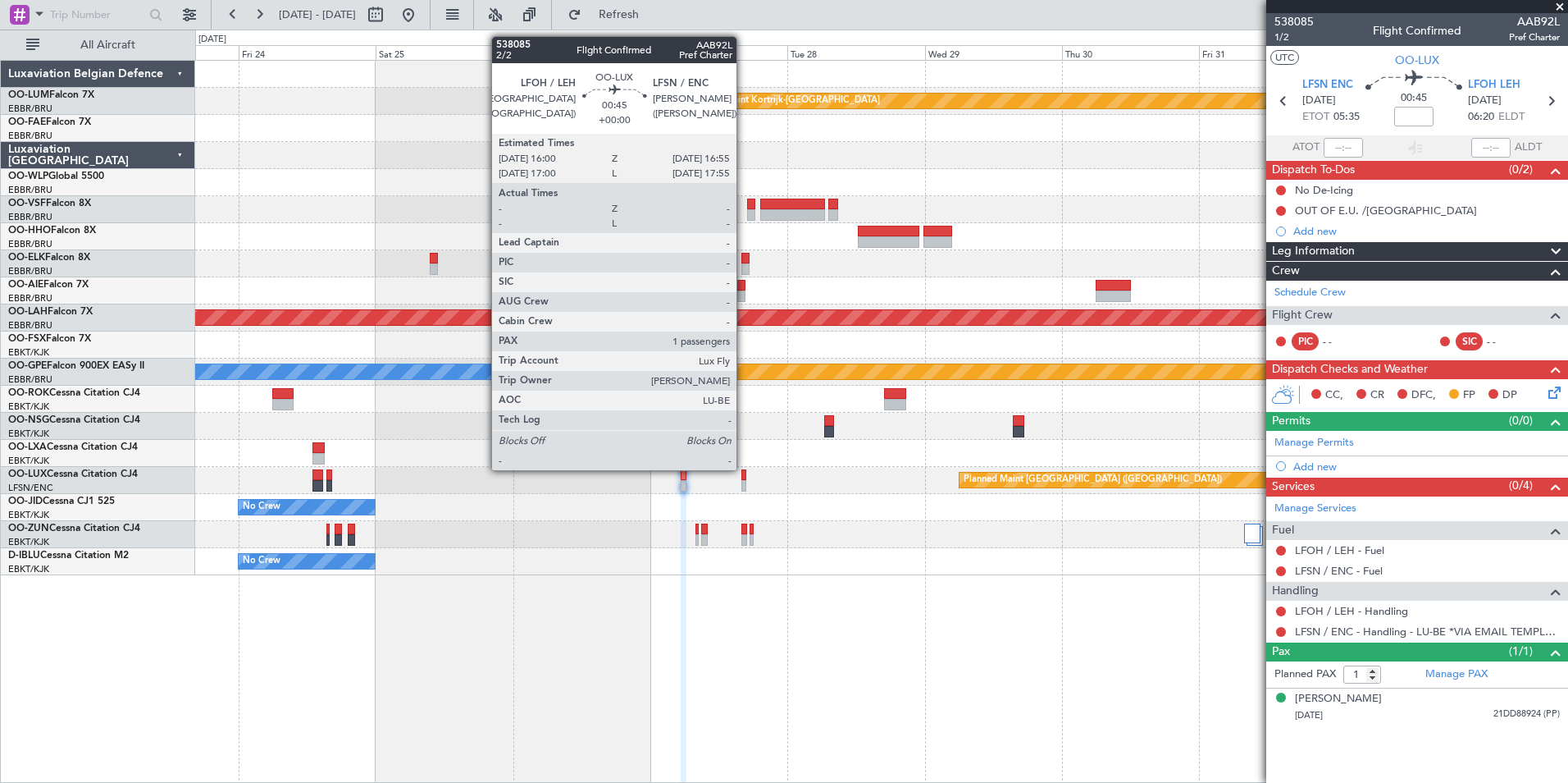
click at [743, 469] on div at bounding box center [744, 475] width 6 height 11
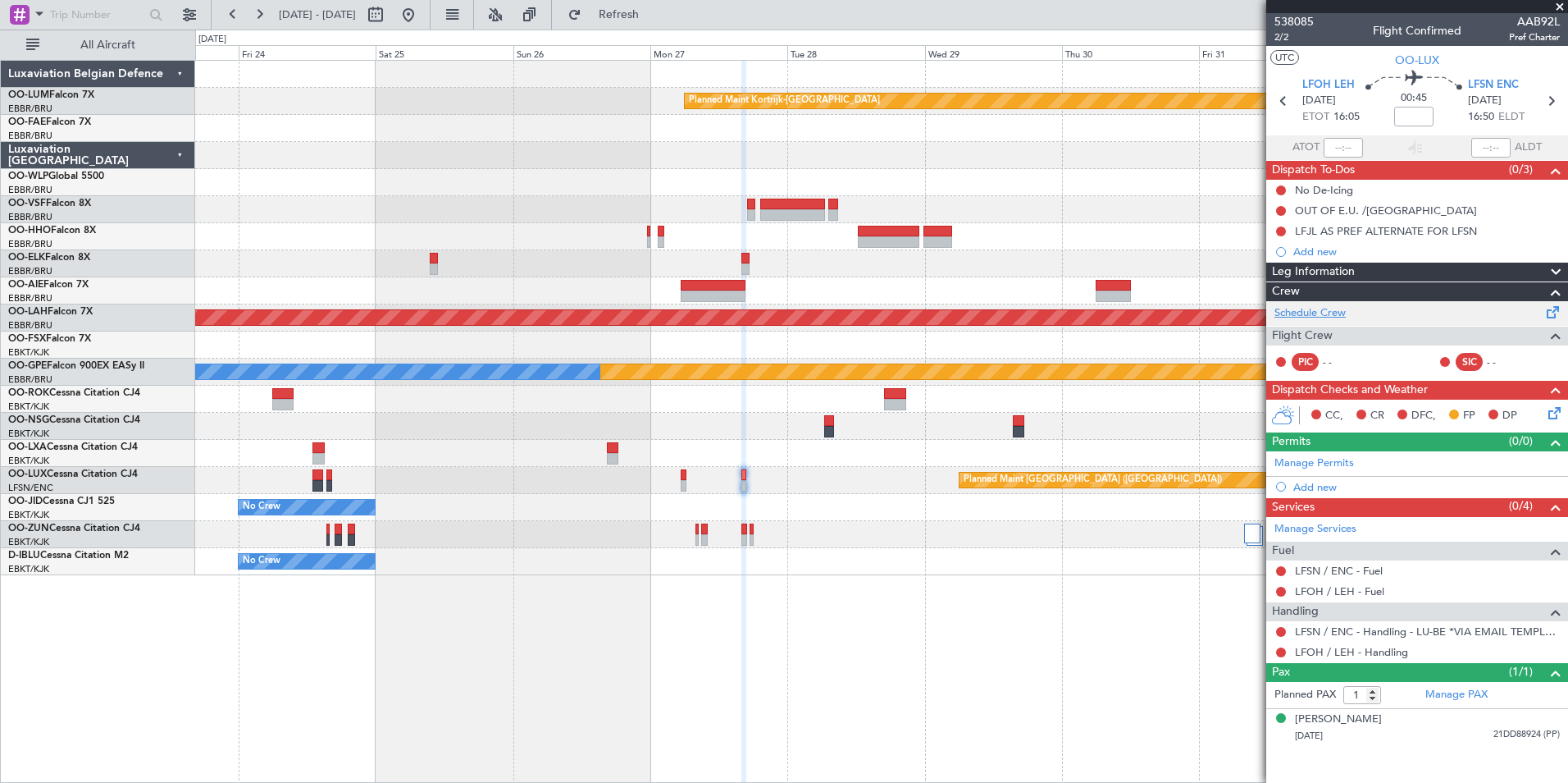
click at [1316, 315] on link "Schedule Crew" at bounding box center [1310, 314] width 71 height 17
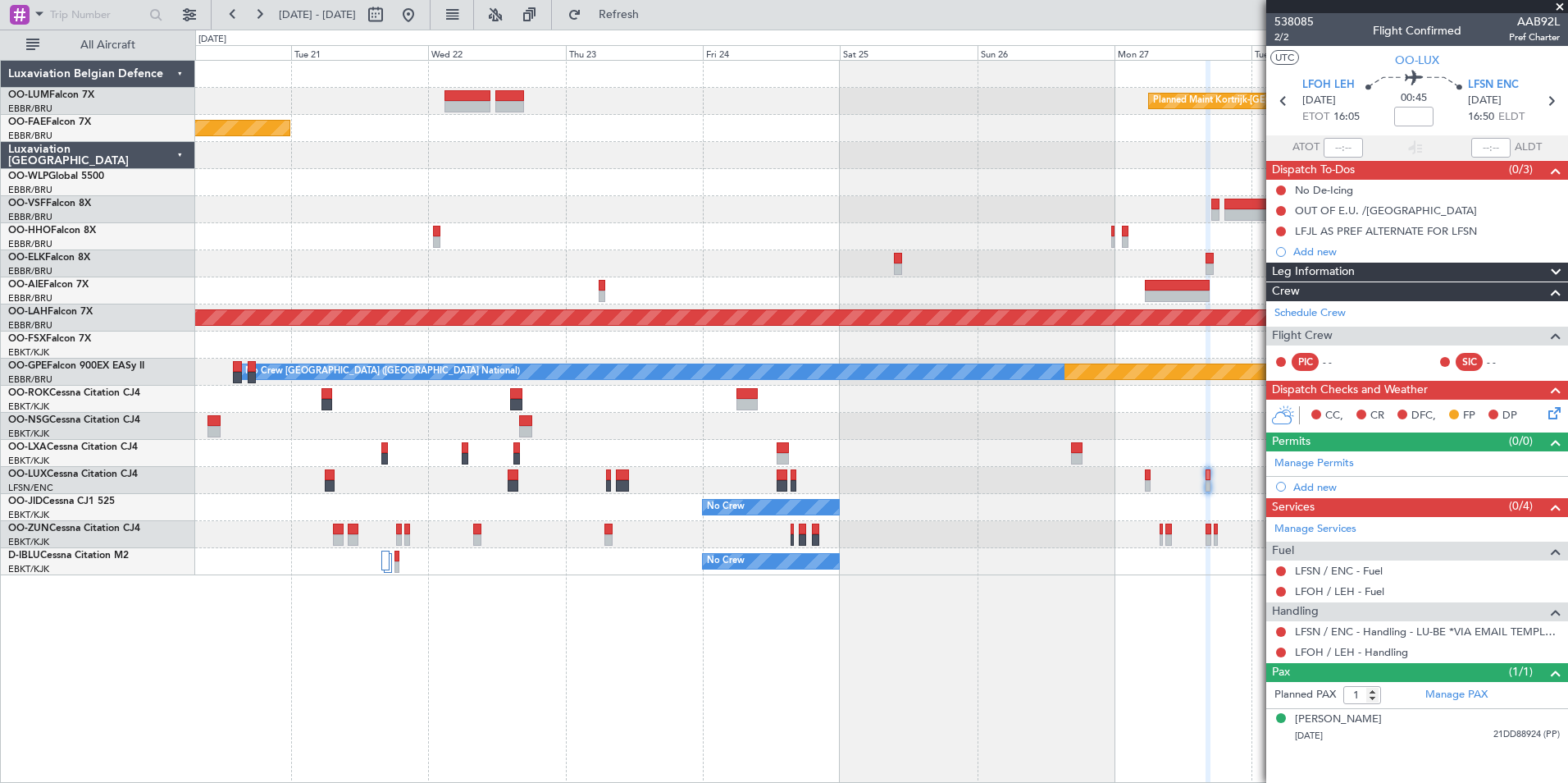
click at [1262, 733] on div "Planned Maint Kortrijk-[GEOGRAPHIC_DATA] Planned Maint [GEOGRAPHIC_DATA] ([GEOG…" at bounding box center [881, 421] width 1373 height 723
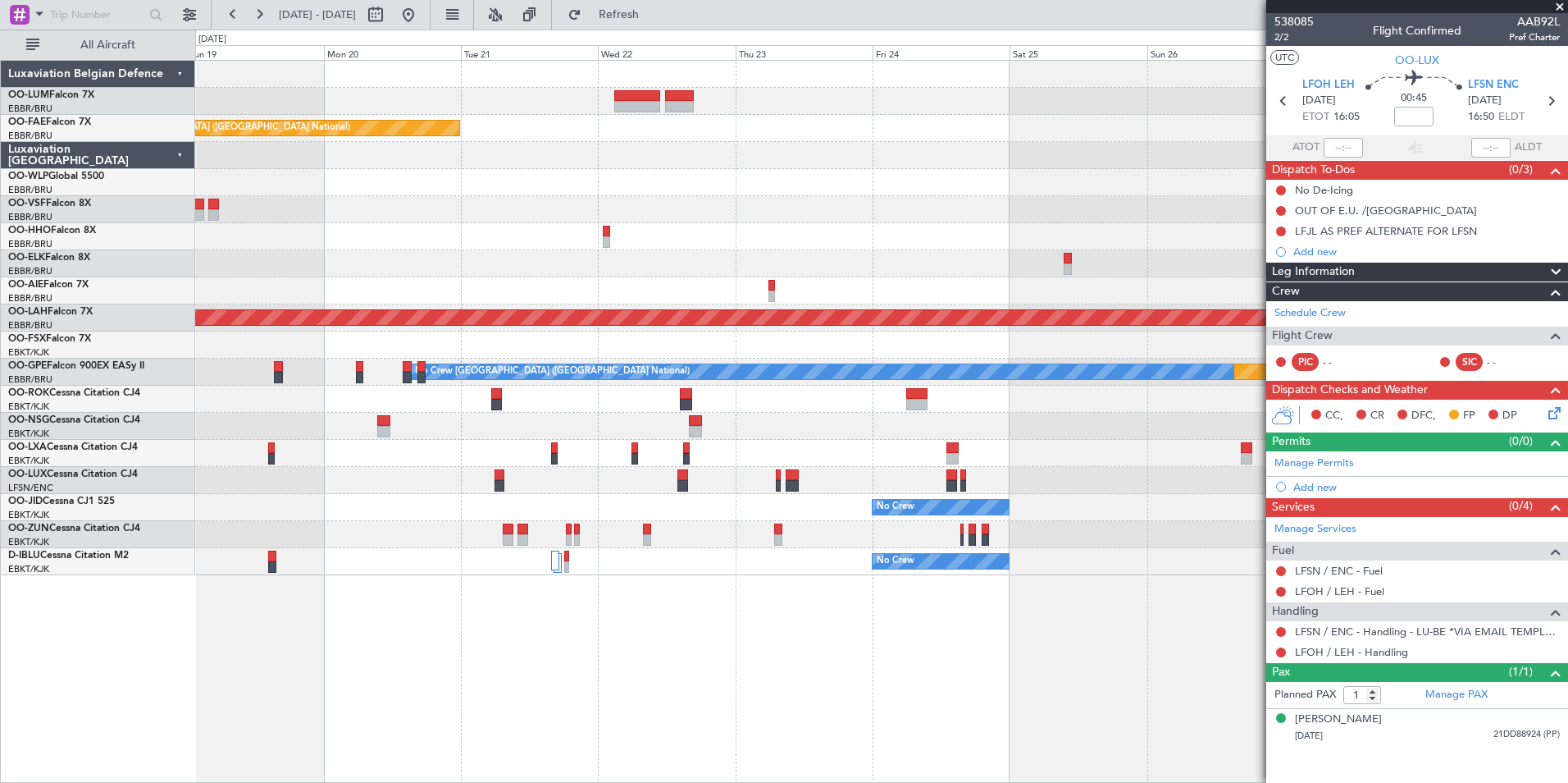
click at [1253, 706] on div "Planned Maint Kortrijk-Wevelgem Planned Maint Brussels (Brussels National) - - …" at bounding box center [881, 421] width 1373 height 723
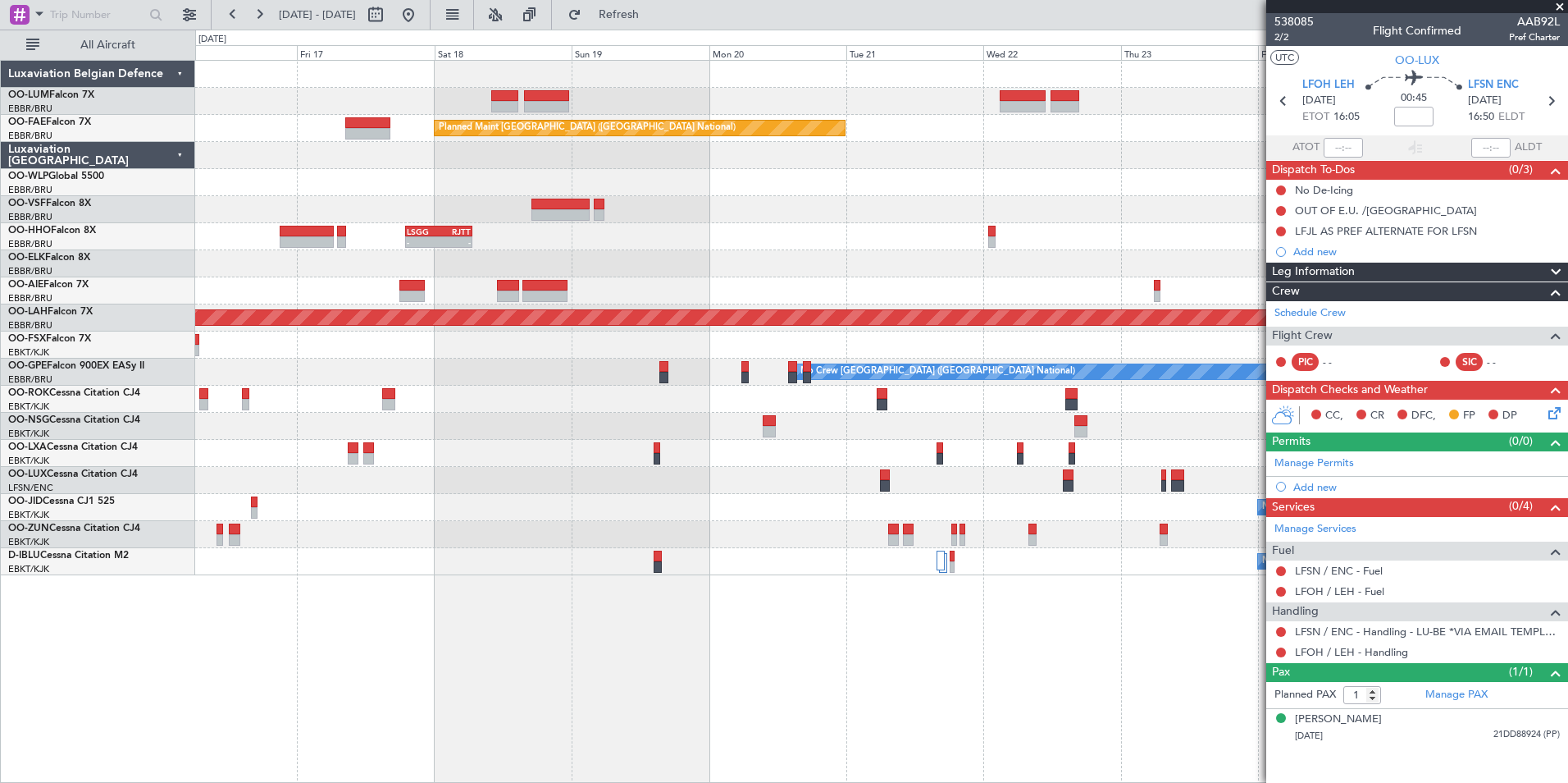
click at [1192, 736] on div "Planned Maint Kortrijk-Wevelgem Planned Maint Brussels (Brussels National) - - …" at bounding box center [881, 421] width 1373 height 723
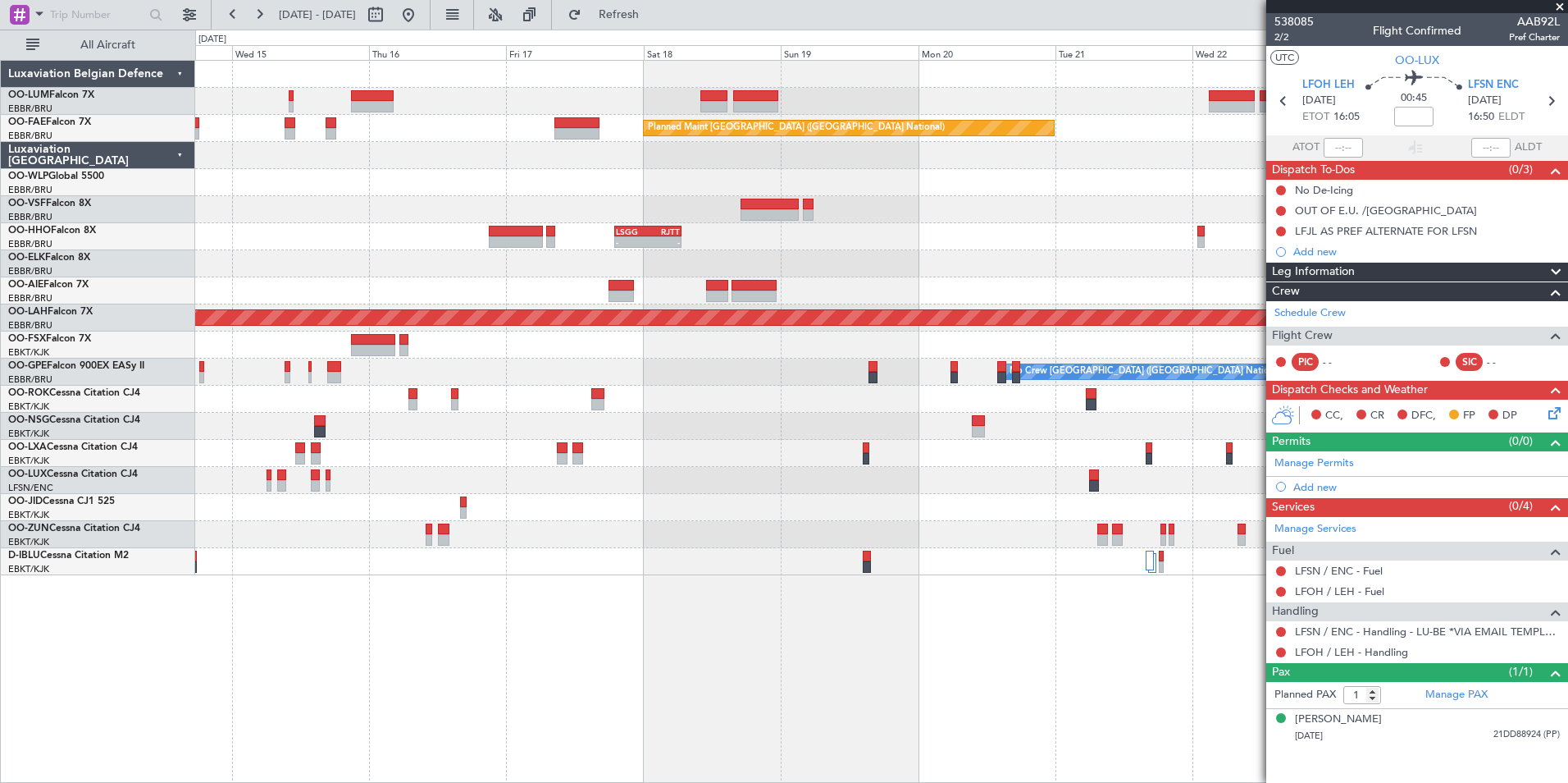
click at [1055, 691] on div "Planned Maint Brussels (Brussels National) Planned Maint Melsbroek Air Base Own…" at bounding box center [881, 421] width 1373 height 723
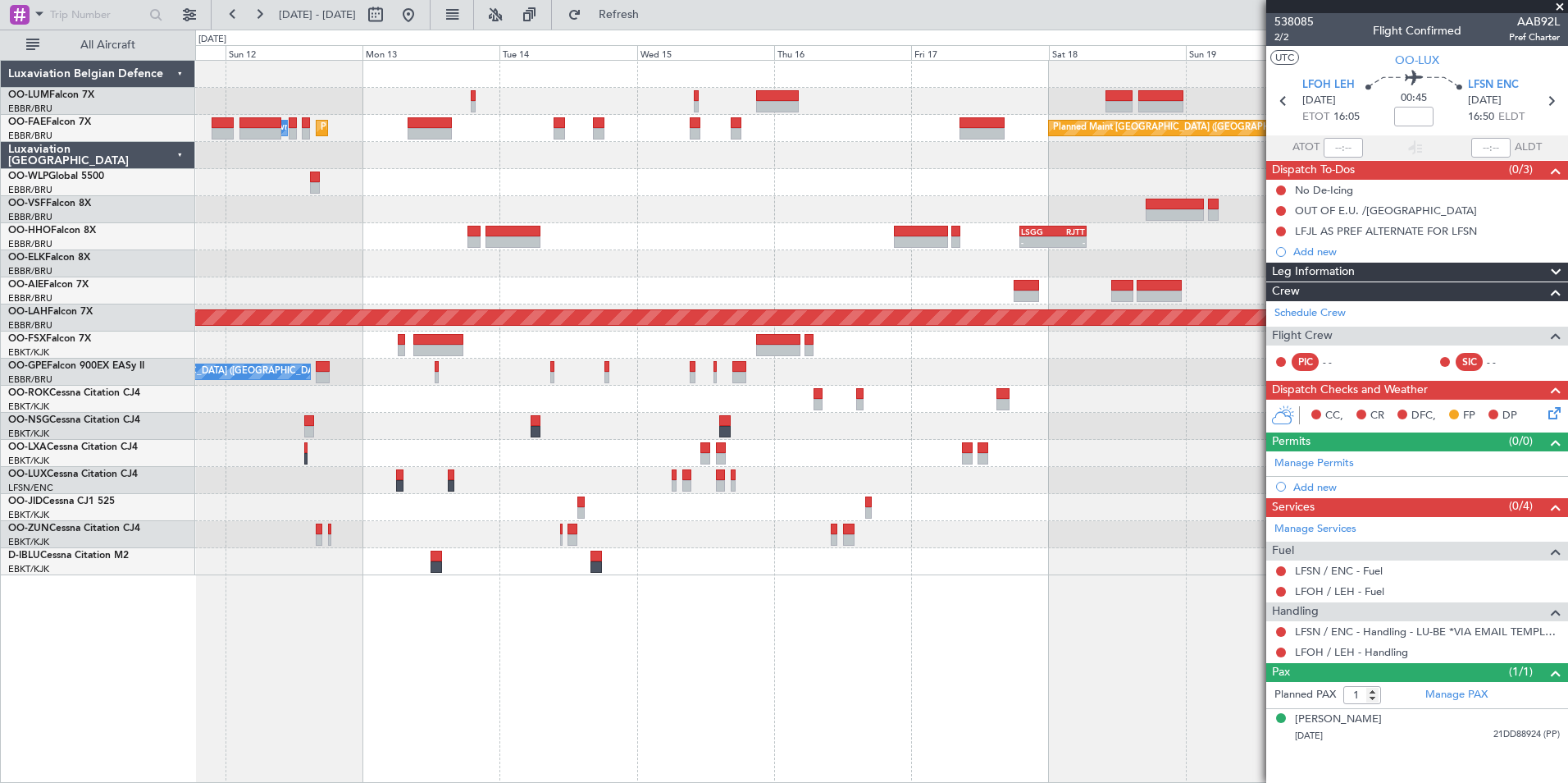
click at [1034, 674] on div "Planned Maint Brussels (Brussels National) Planned Maint Melsbroek Air Base Own…" at bounding box center [881, 421] width 1373 height 723
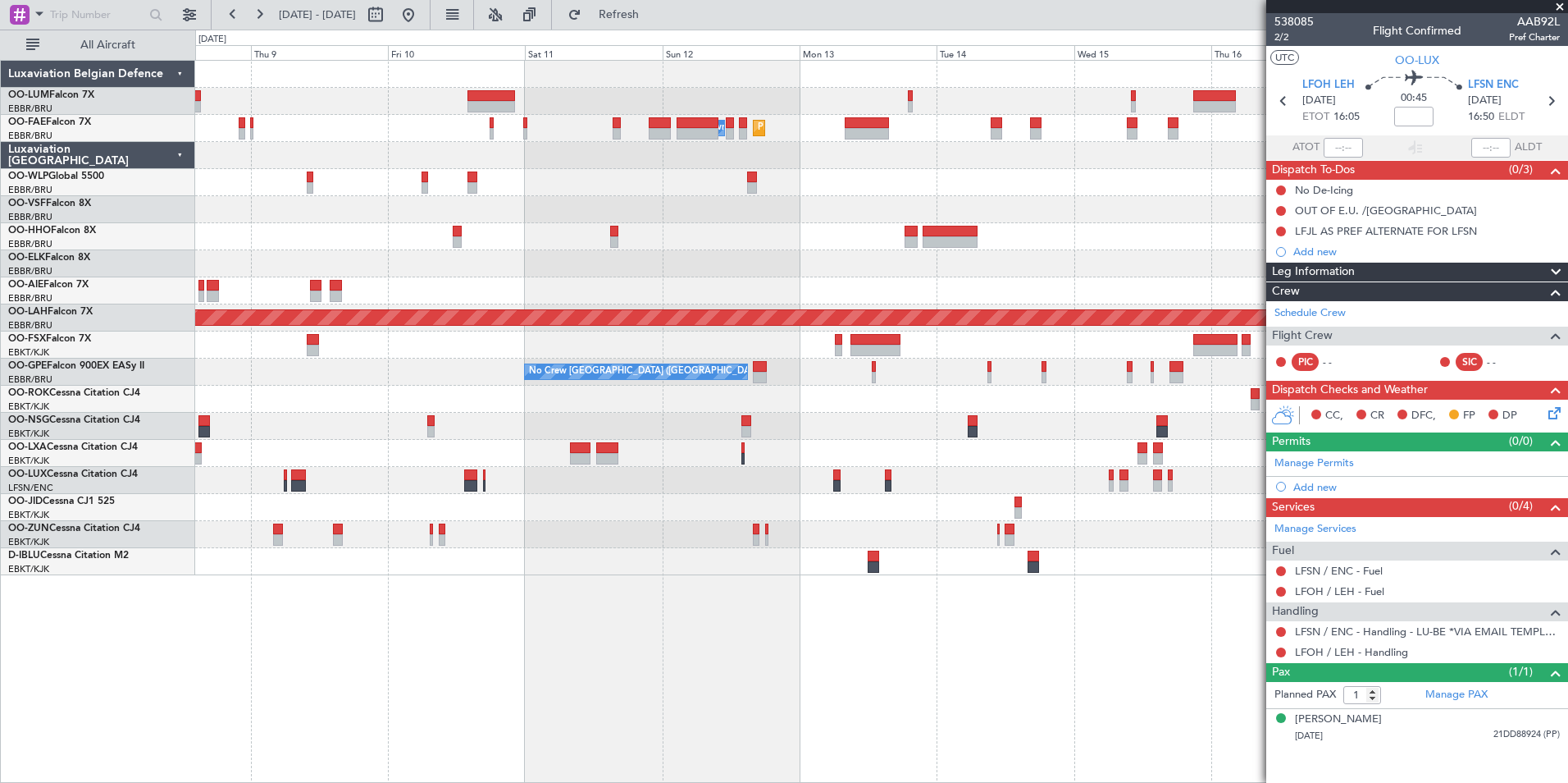
click at [996, 683] on div "Planned Maint Brussels (Brussels National) Planned Maint Melsbroek Air Base Own…" at bounding box center [881, 421] width 1373 height 723
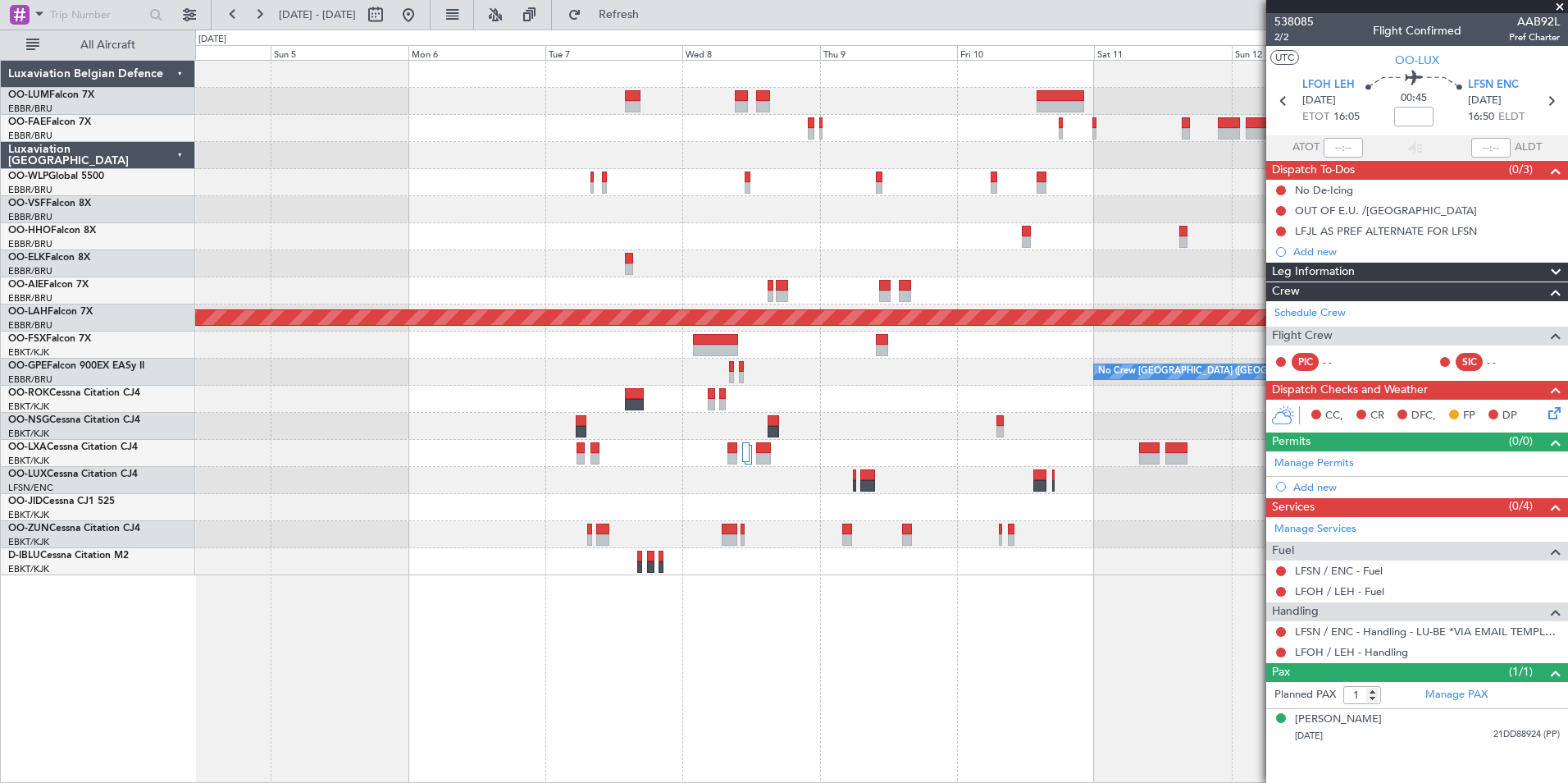
click at [851, 712] on div "Planned Maint Melsbroek Air Base Owner Melsbroek Air Base AOG Maint Melsbroek A…" at bounding box center [881, 421] width 1373 height 723
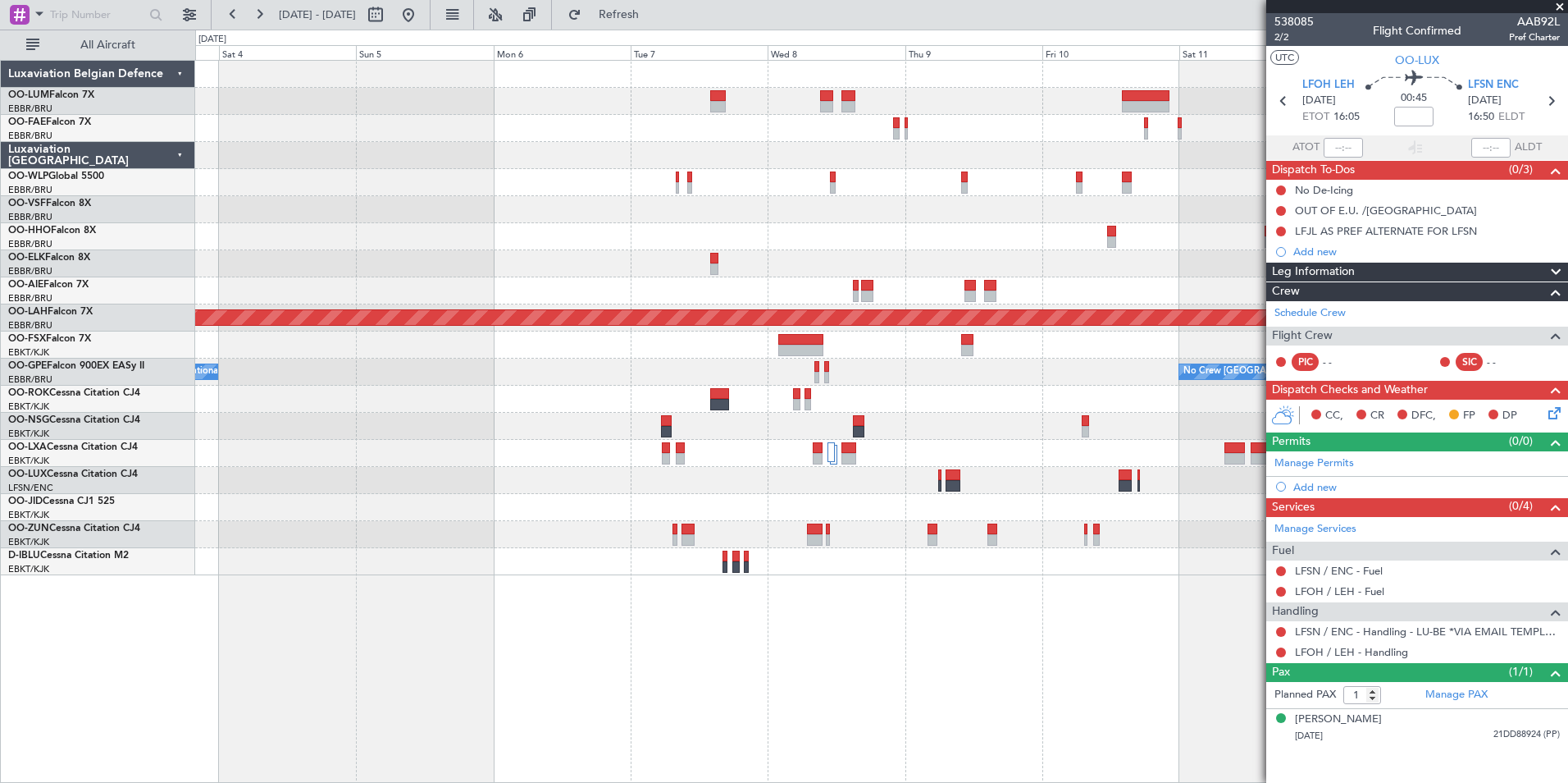
click at [795, 696] on div "Planned Maint Melsbroek Air Base Owner Melsbroek Air Base AOG Maint Melsbroek A…" at bounding box center [881, 421] width 1373 height 723
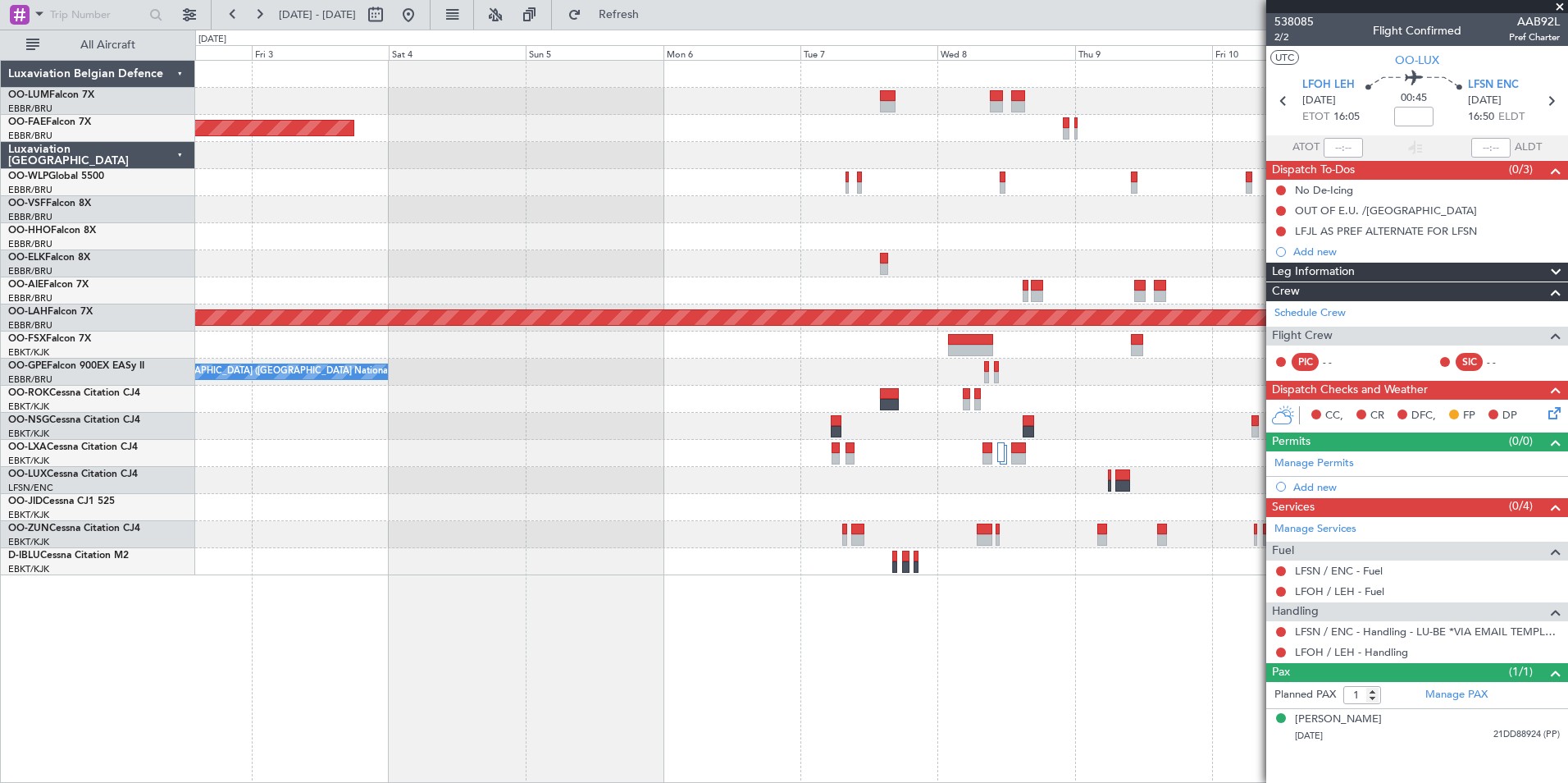
click at [698, 662] on div "Owner Melsbroek Air Base AOG Maint Melsbroek Air Base Planned Maint Melsbroek A…" at bounding box center [881, 421] width 1373 height 723
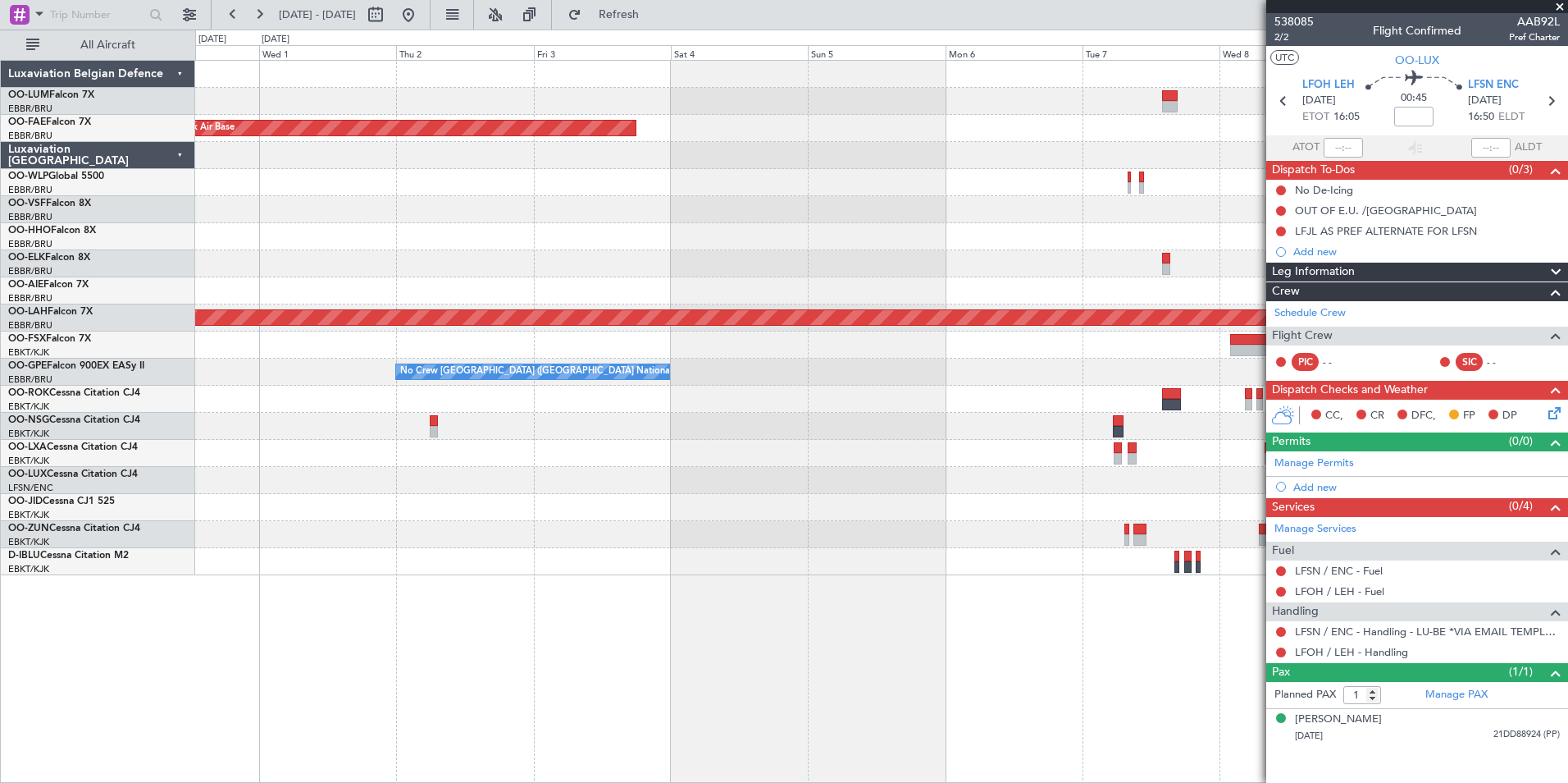
click at [715, 633] on div "AOG Maint Melsbroek Air Base Planned Maint Melsbroek Air Base Owner Melsbroek A…" at bounding box center [881, 421] width 1373 height 723
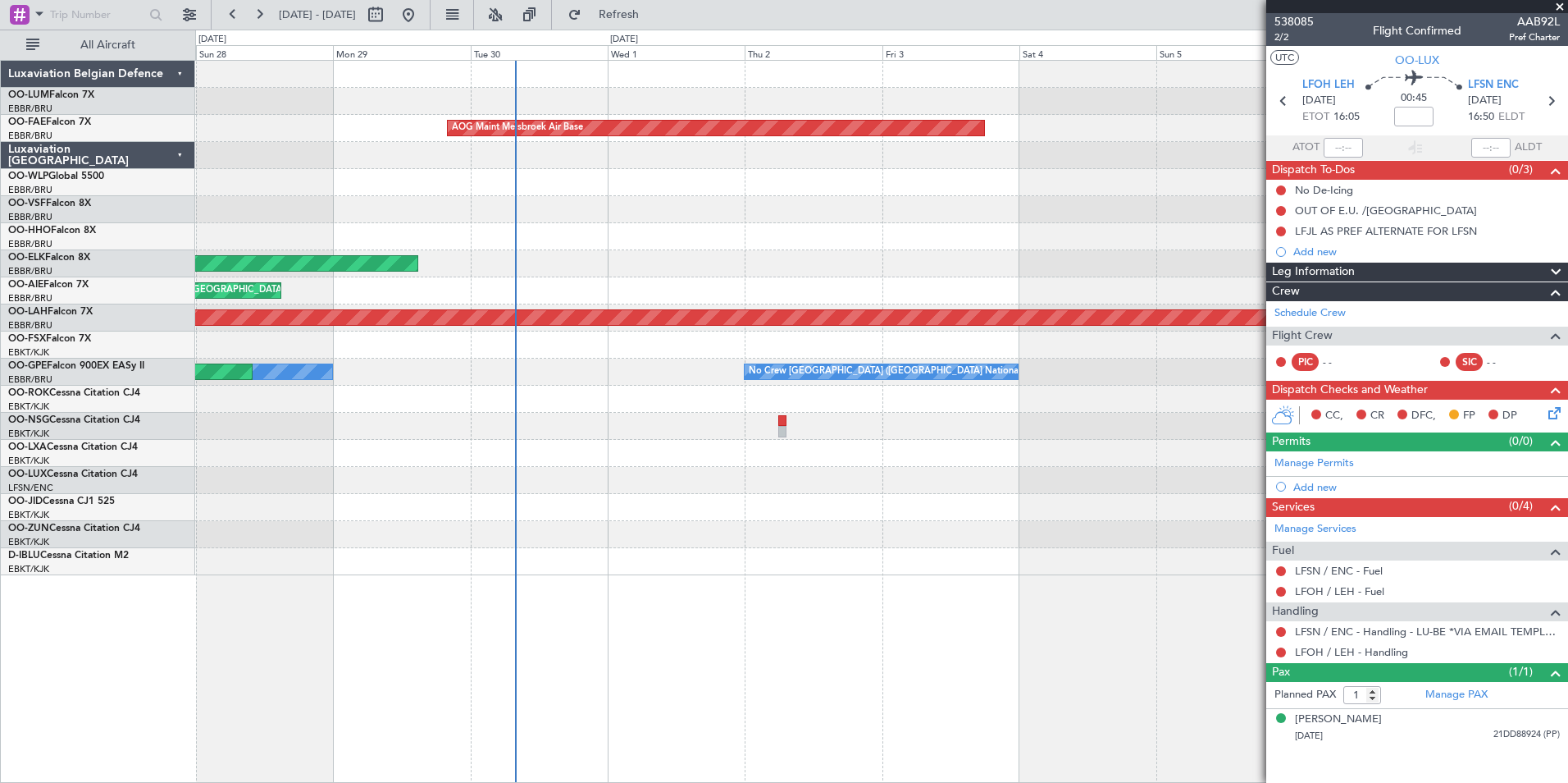
click at [604, 651] on div "AOG Maint Melsbroek Air Base Planned Maint Kortrijk-Wevelgem Planned Maint Lond…" at bounding box center [881, 421] width 1373 height 723
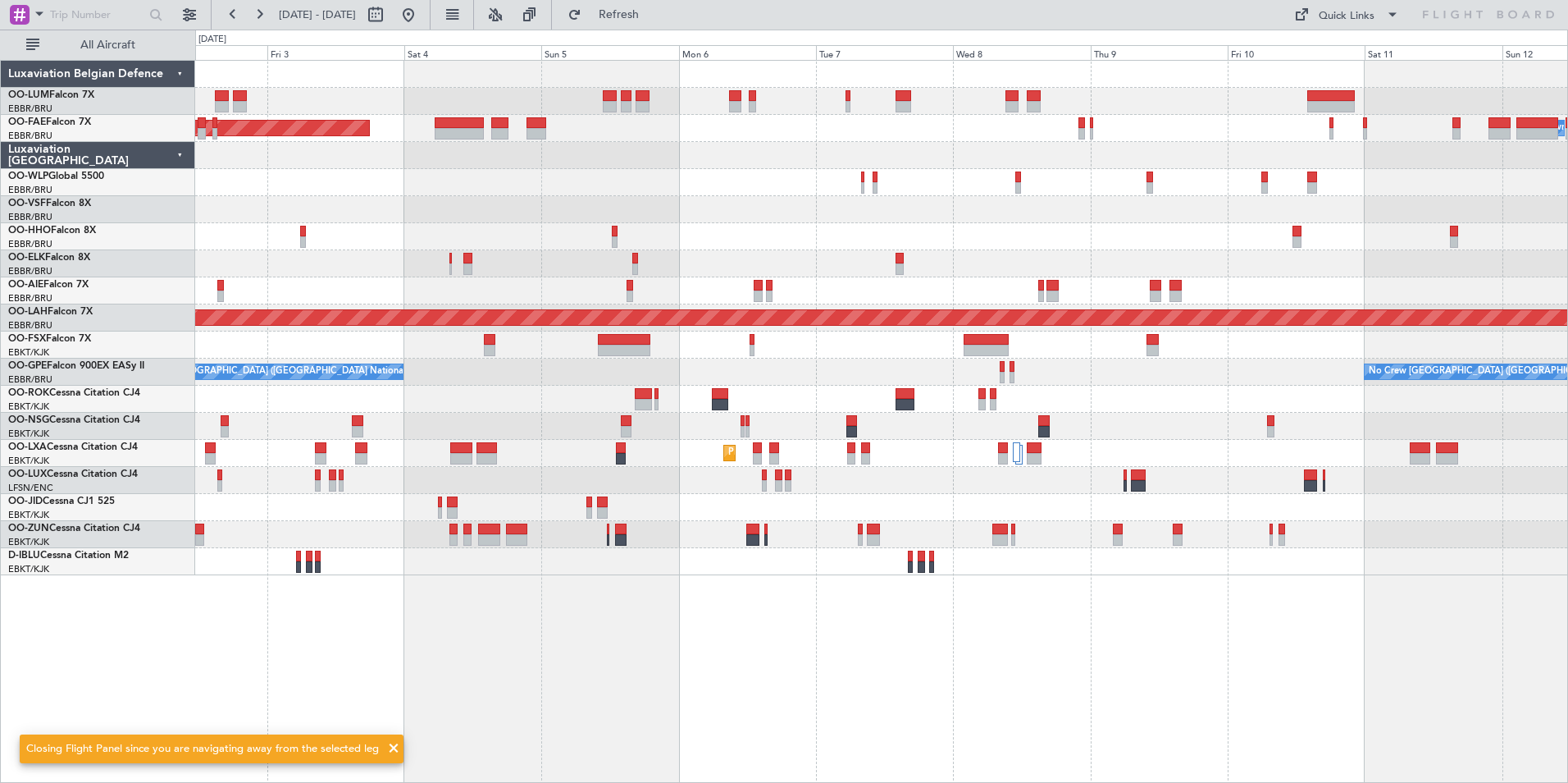
click at [509, 636] on div "AOG Maint Melsbroek Air Base Owner [GEOGRAPHIC_DATA] Planned Maint [GEOGRAPHIC_…" at bounding box center [881, 421] width 1373 height 723
click at [759, 645] on div "Owner Melsbroek Air Base AOG Maint Melsbroek Air Base Planned Maint Melsbroek A…" at bounding box center [881, 421] width 1373 height 723
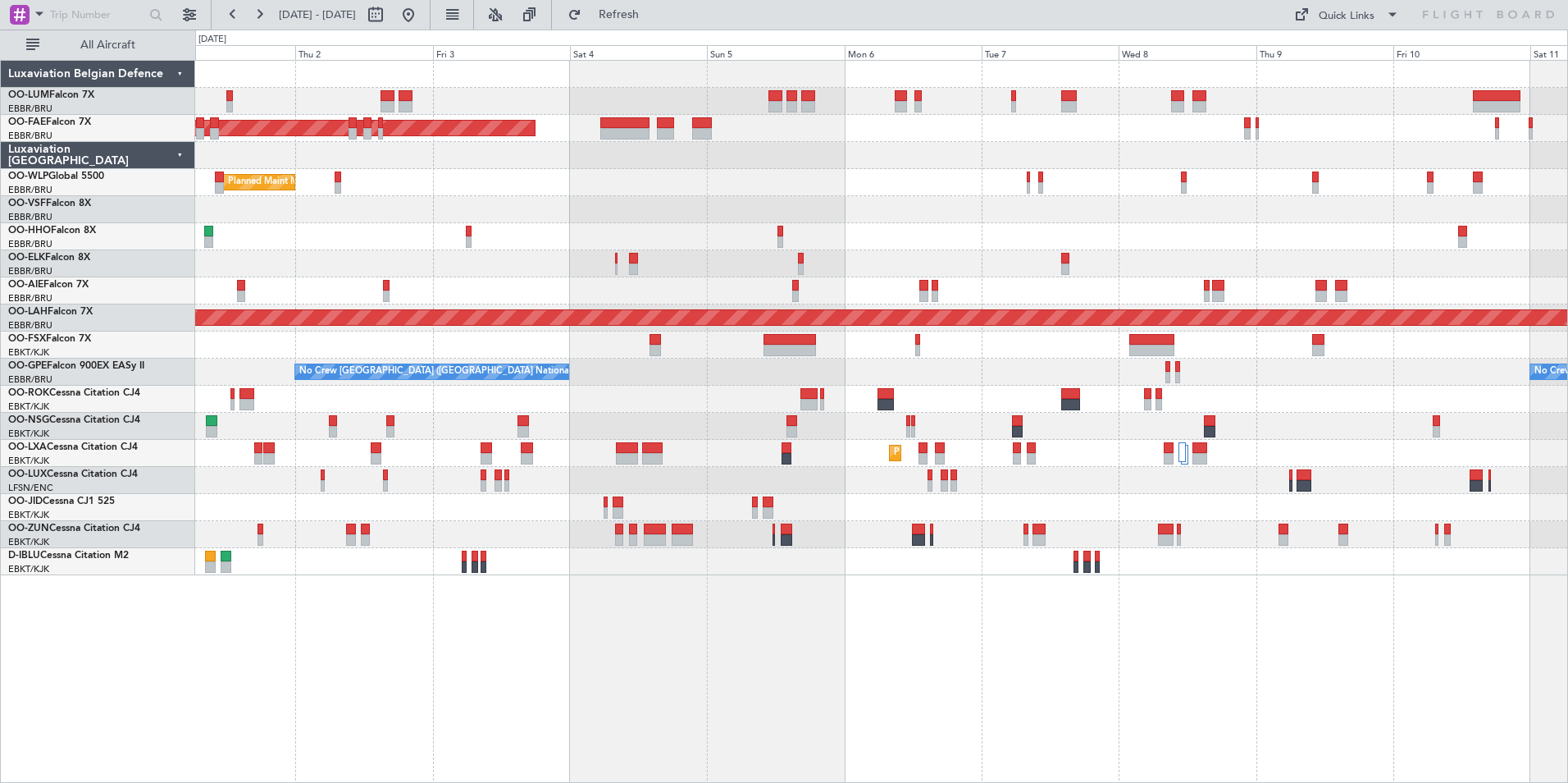
click at [868, 649] on div "Owner Melsbroek Air Base AOG Maint Melsbroek Air Base Owner Melsbroek Air Base …" at bounding box center [881, 421] width 1373 height 723
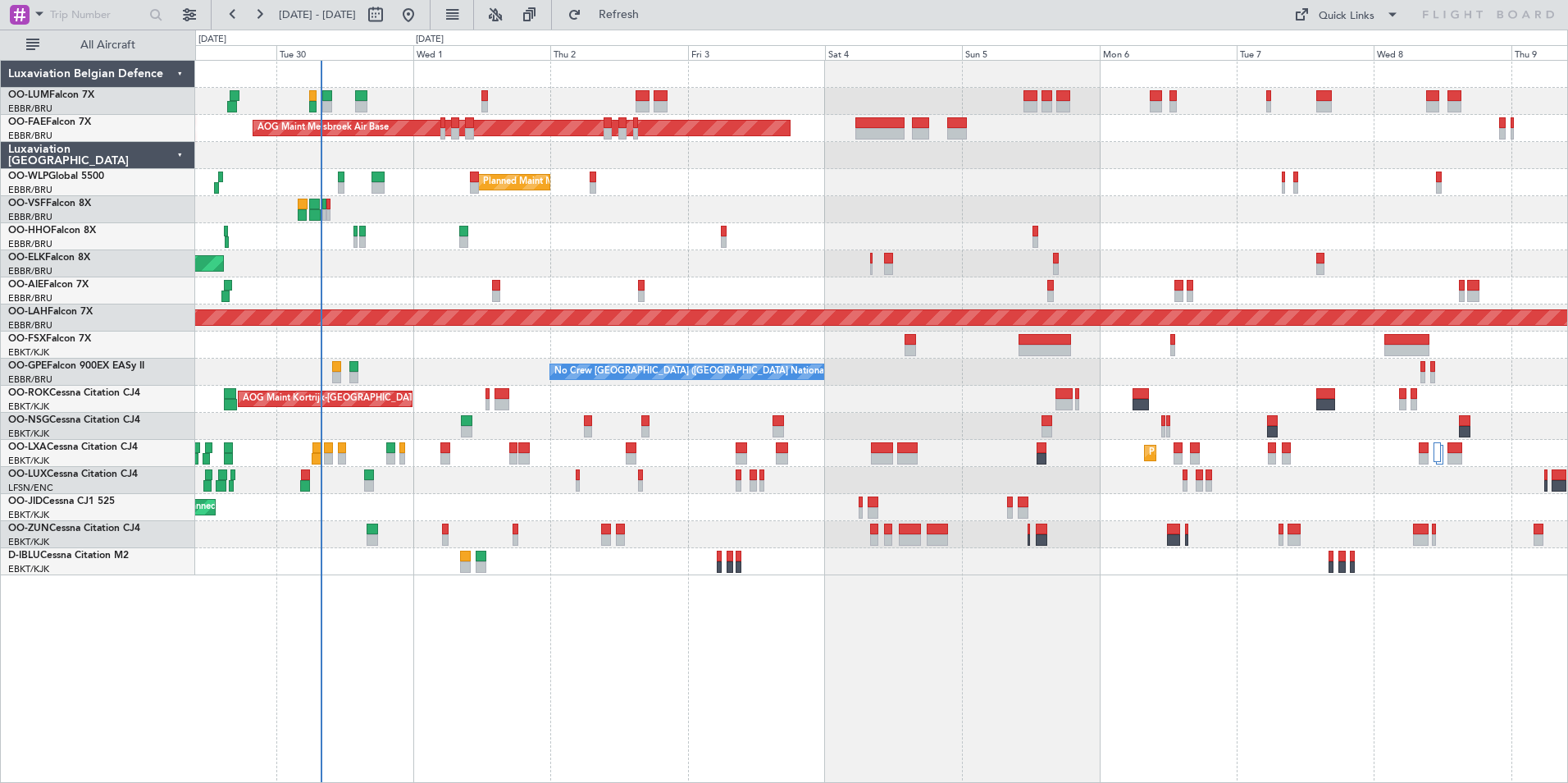
click at [586, 623] on div "Owner Melsbroek Air Base AOG Maint [GEOGRAPHIC_DATA] Owner [GEOGRAPHIC_DATA] Pl…" at bounding box center [881, 421] width 1373 height 723
click at [654, 11] on span "Refresh" at bounding box center [619, 15] width 69 height 11
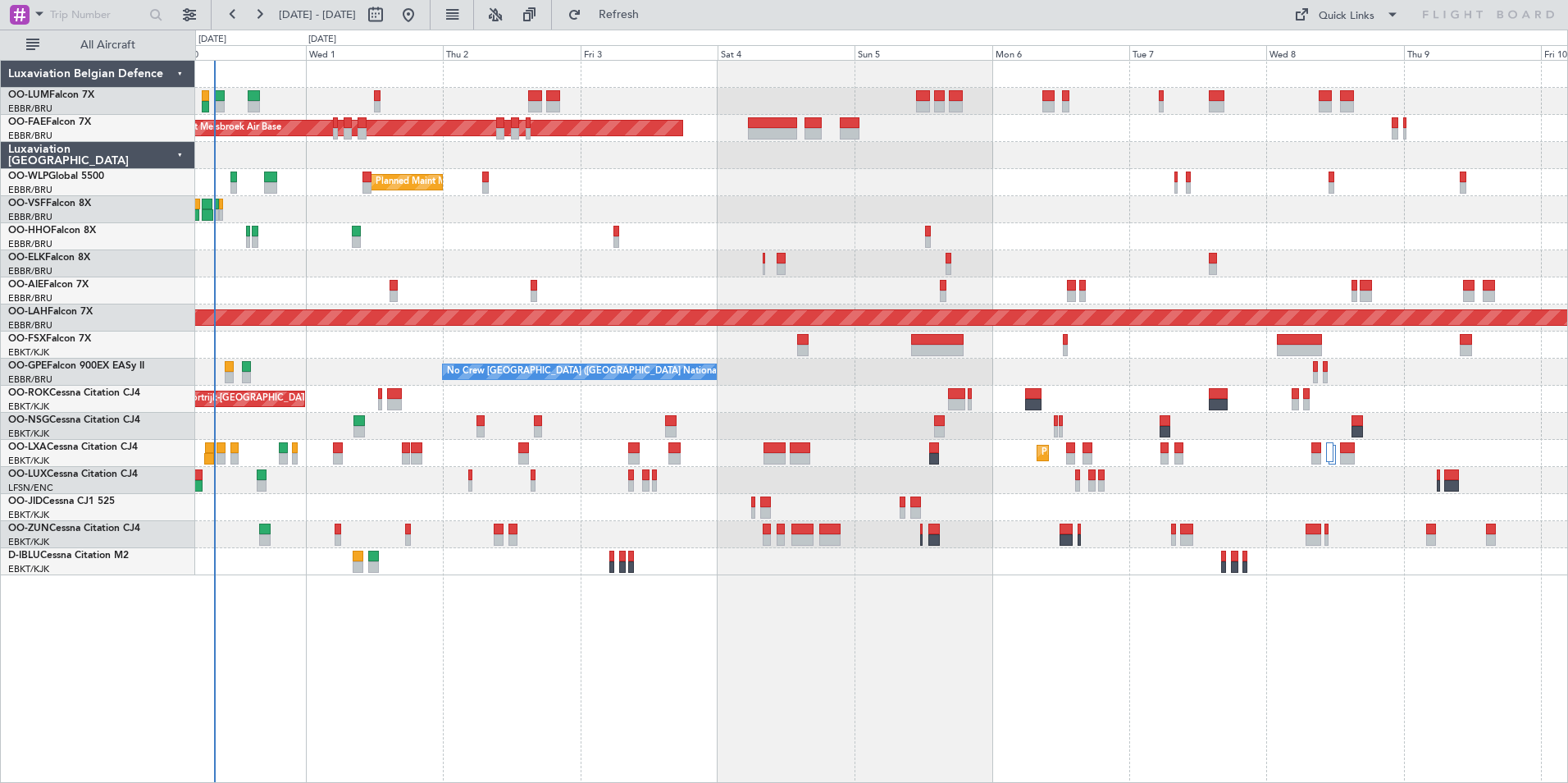
click at [769, 695] on div "Owner Melsbroek Air Base AOG Maint [GEOGRAPHIC_DATA] Owner [GEOGRAPHIC_DATA] Ow…" at bounding box center [881, 421] width 1373 height 723
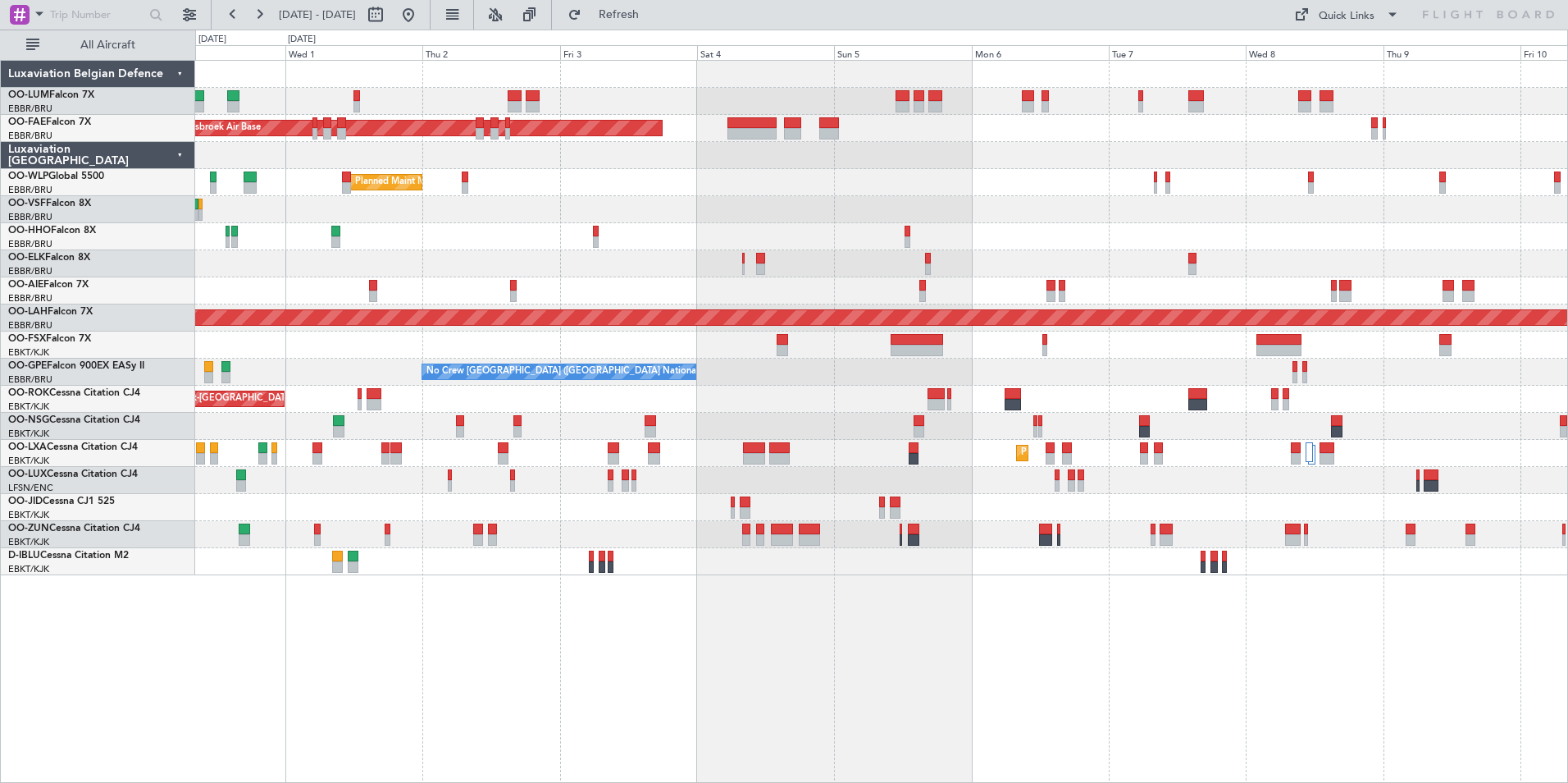
click at [896, 622] on div "Owner Melsbroek Air Base AOG Maint [GEOGRAPHIC_DATA] Owner [GEOGRAPHIC_DATA] Ow…" at bounding box center [881, 421] width 1373 height 723
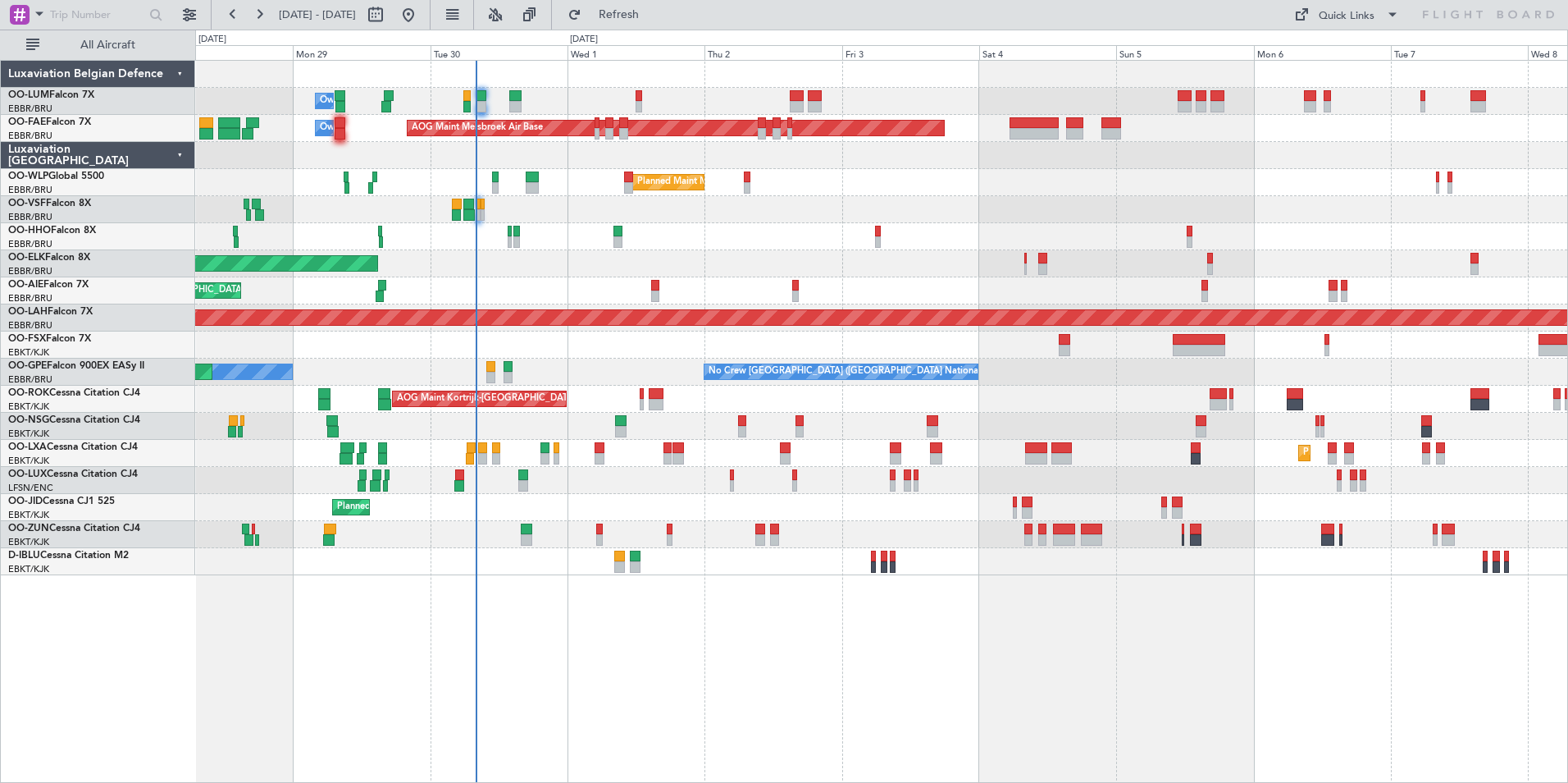
click at [995, 213] on div "Owner Melsbroek Air Base AOG Maint Melsbroek Air Base Owner Melsbroek Air Base …" at bounding box center [881, 317] width 1372 height 514
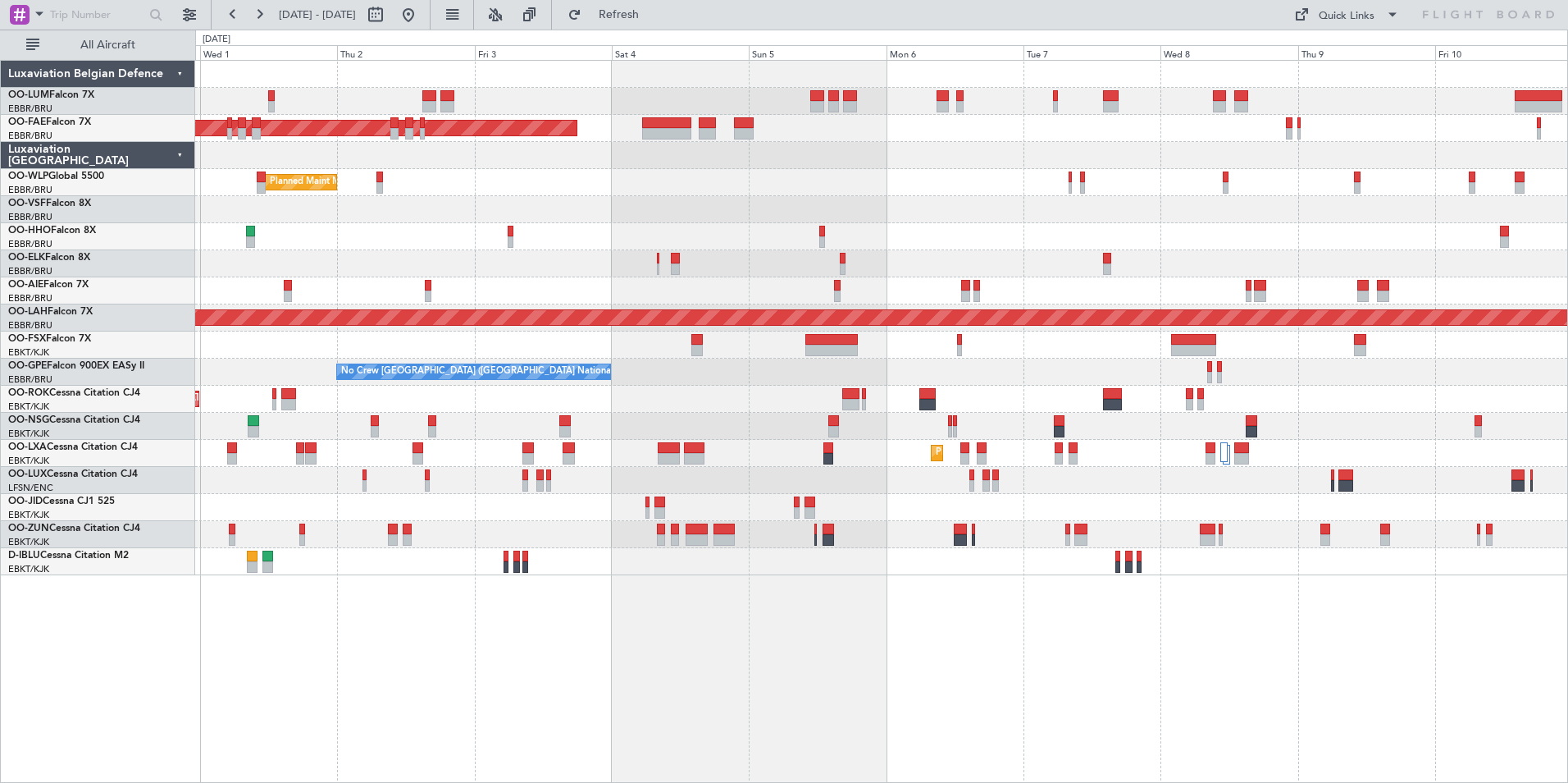
click at [529, 247] on div at bounding box center [881, 236] width 1372 height 27
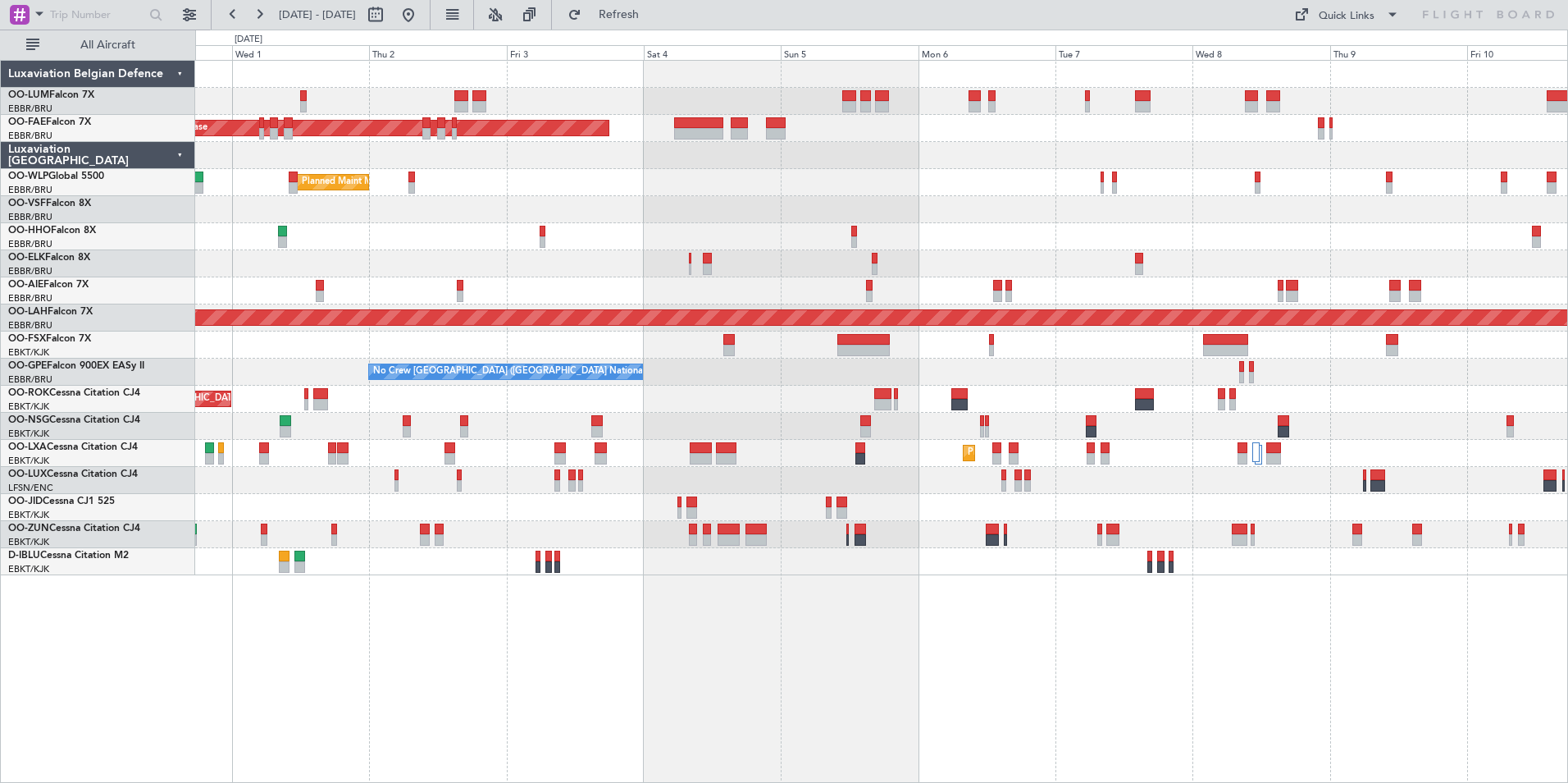
click at [871, 595] on div "Owner Melsbroek Air Base AOG Maint Melsbroek Air Base Owner Melsbroek Air Base …" at bounding box center [881, 421] width 1373 height 723
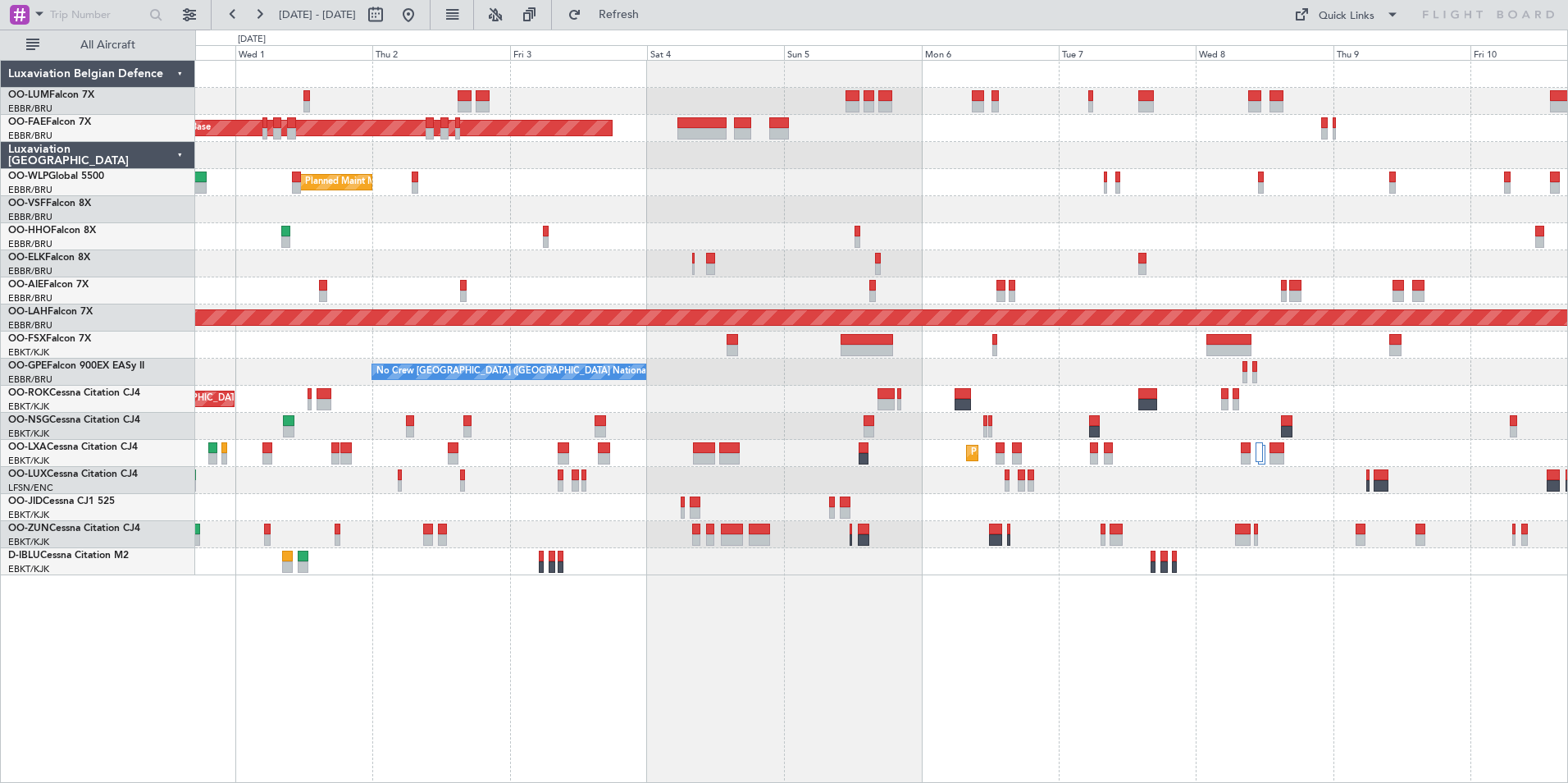
click at [812, 602] on div "Owner Melsbroek Air Base AOG Maint Melsbroek Air Base Owner Melsbroek Air Base …" at bounding box center [881, 421] width 1373 height 723
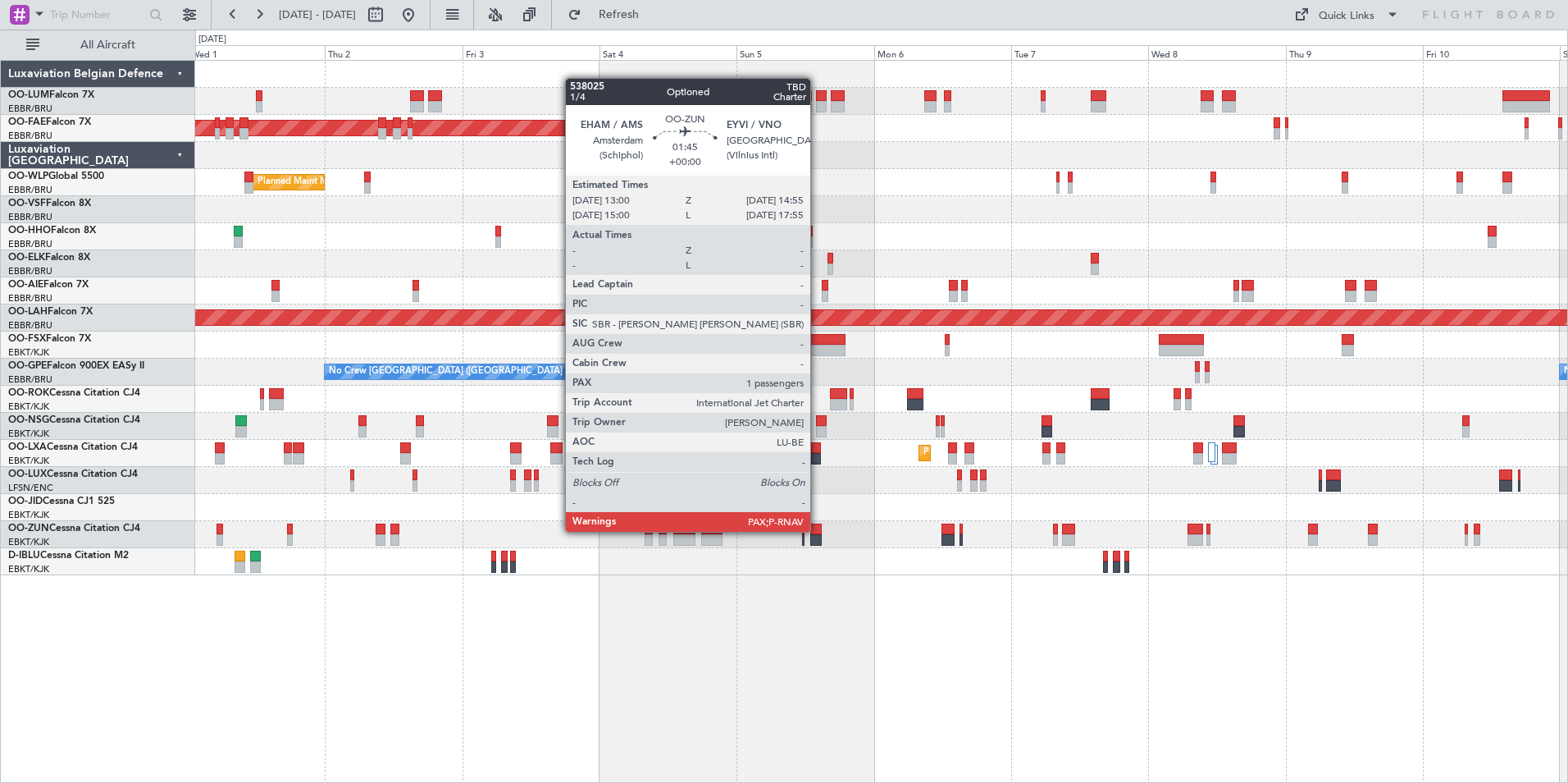
click at [817, 530] on div at bounding box center [816, 529] width 11 height 11
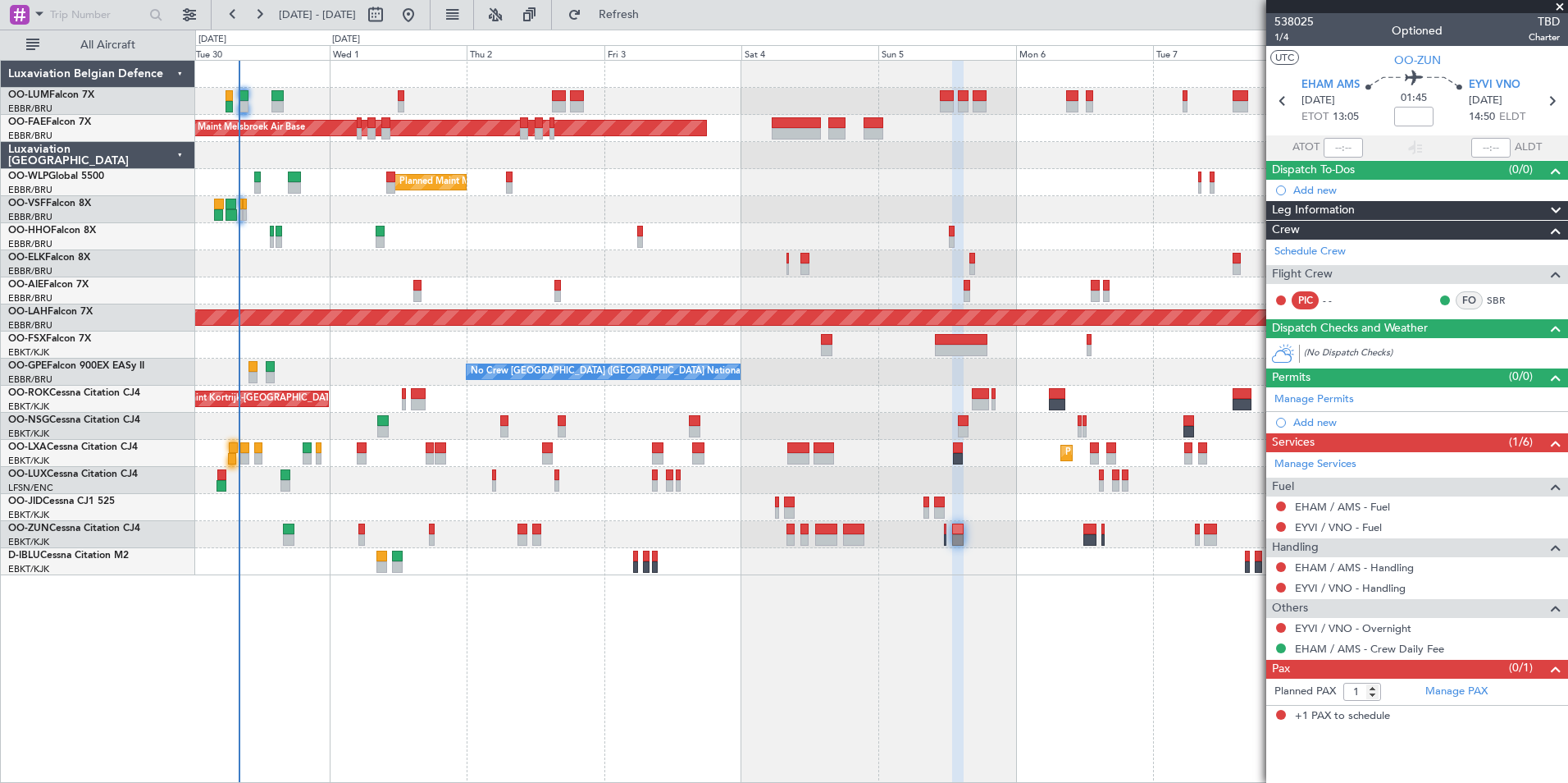
click at [627, 657] on div "Owner Melsbroek Air Base AOG Maint Melsbroek Air Base Owner Melsbroek Air Base …" at bounding box center [881, 421] width 1373 height 723
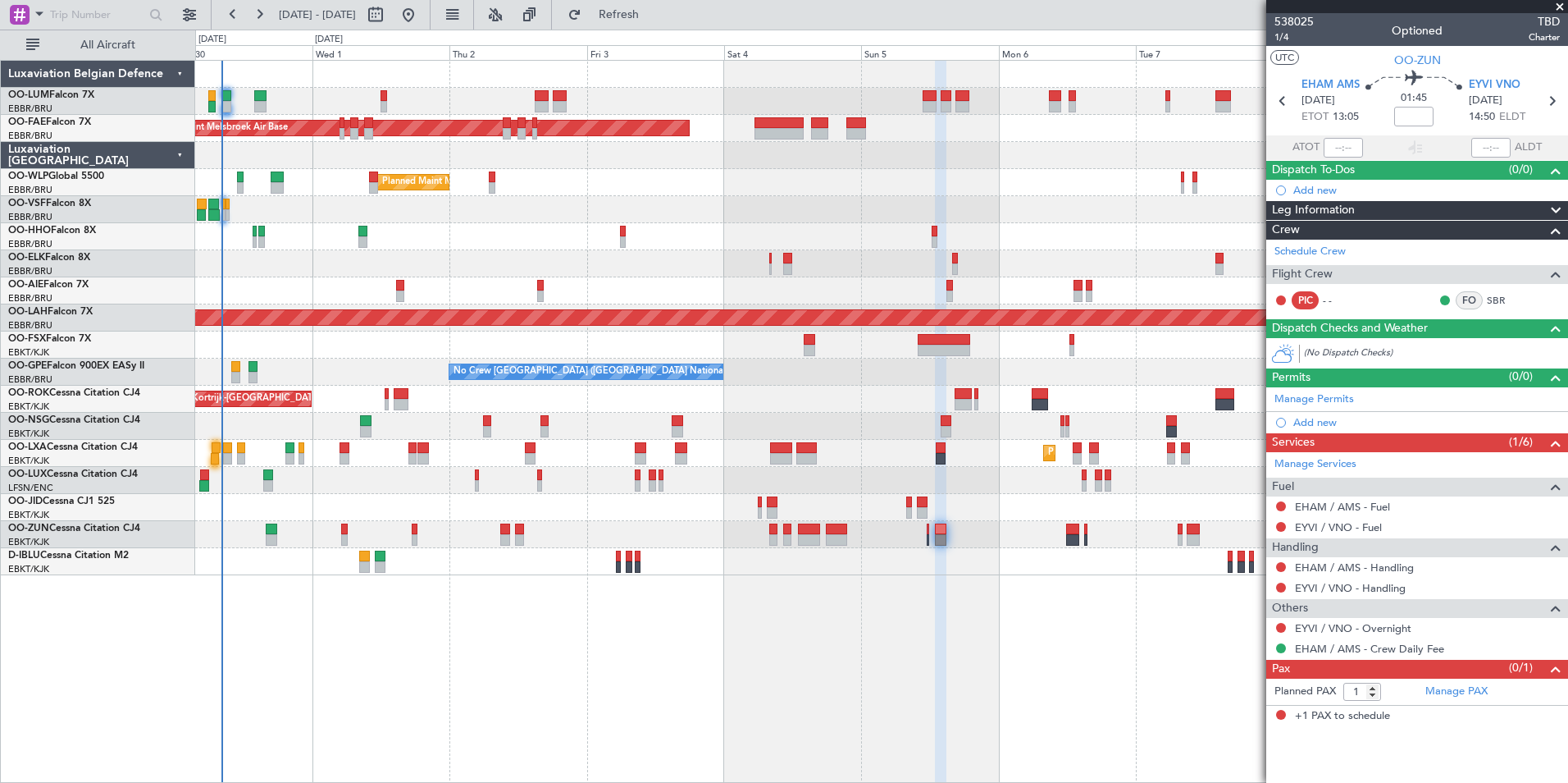
click at [644, 695] on div "Owner Melsbroek Air Base AOG Maint Melsbroek Air Base Owner Melsbroek Air Base …" at bounding box center [881, 421] width 1373 height 723
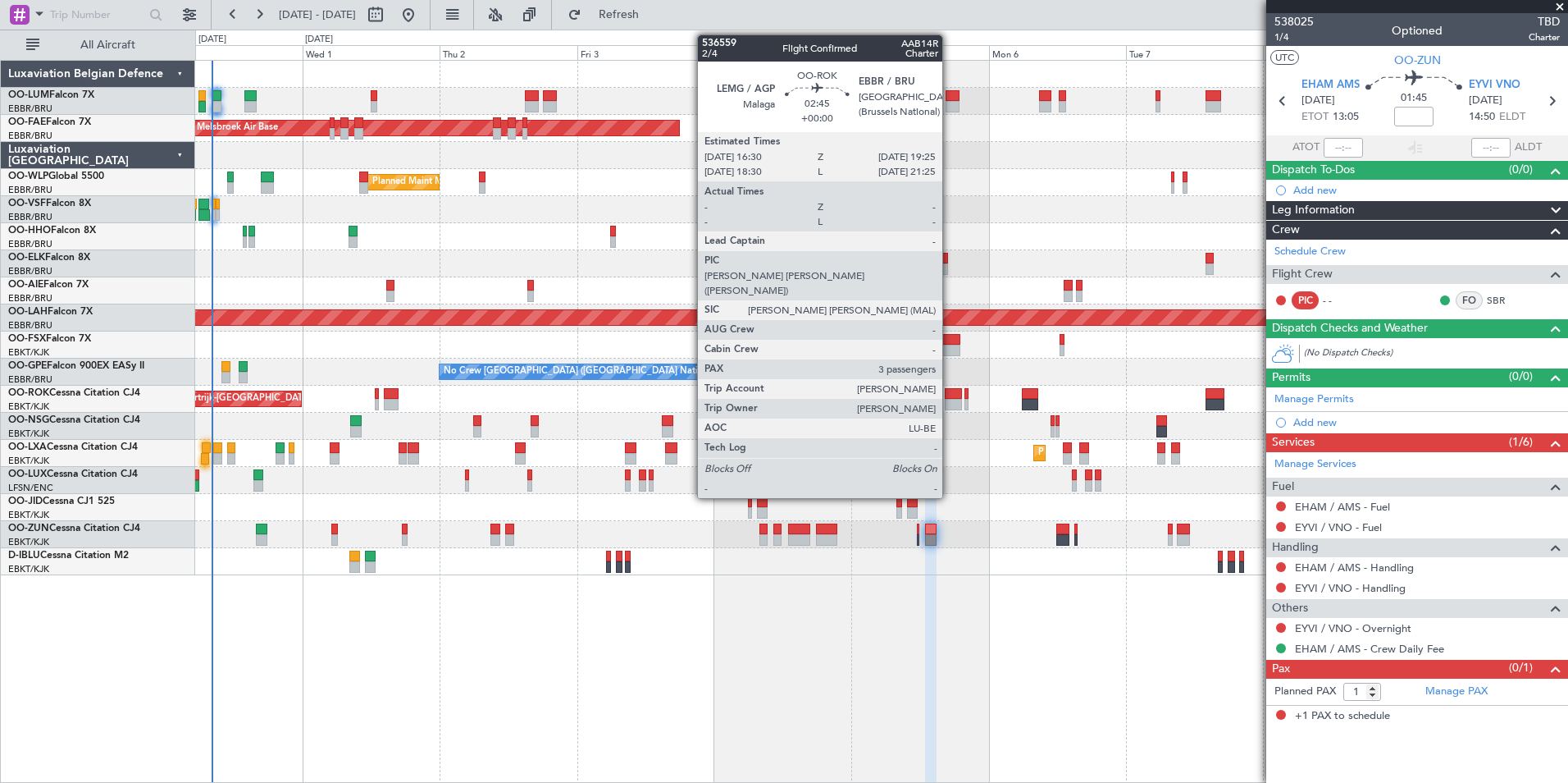
click at [950, 396] on div at bounding box center [953, 394] width 17 height 11
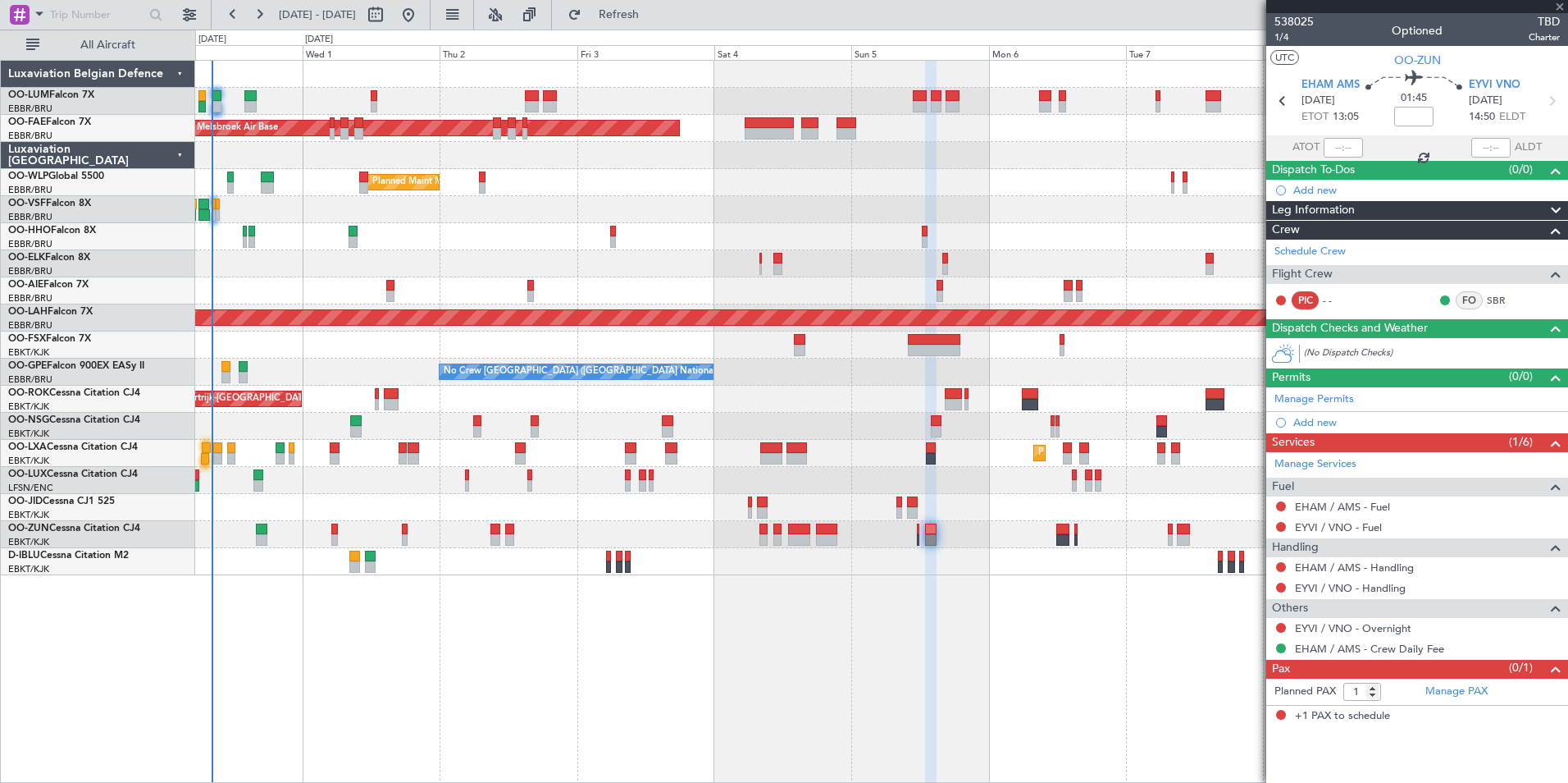
type input "3"
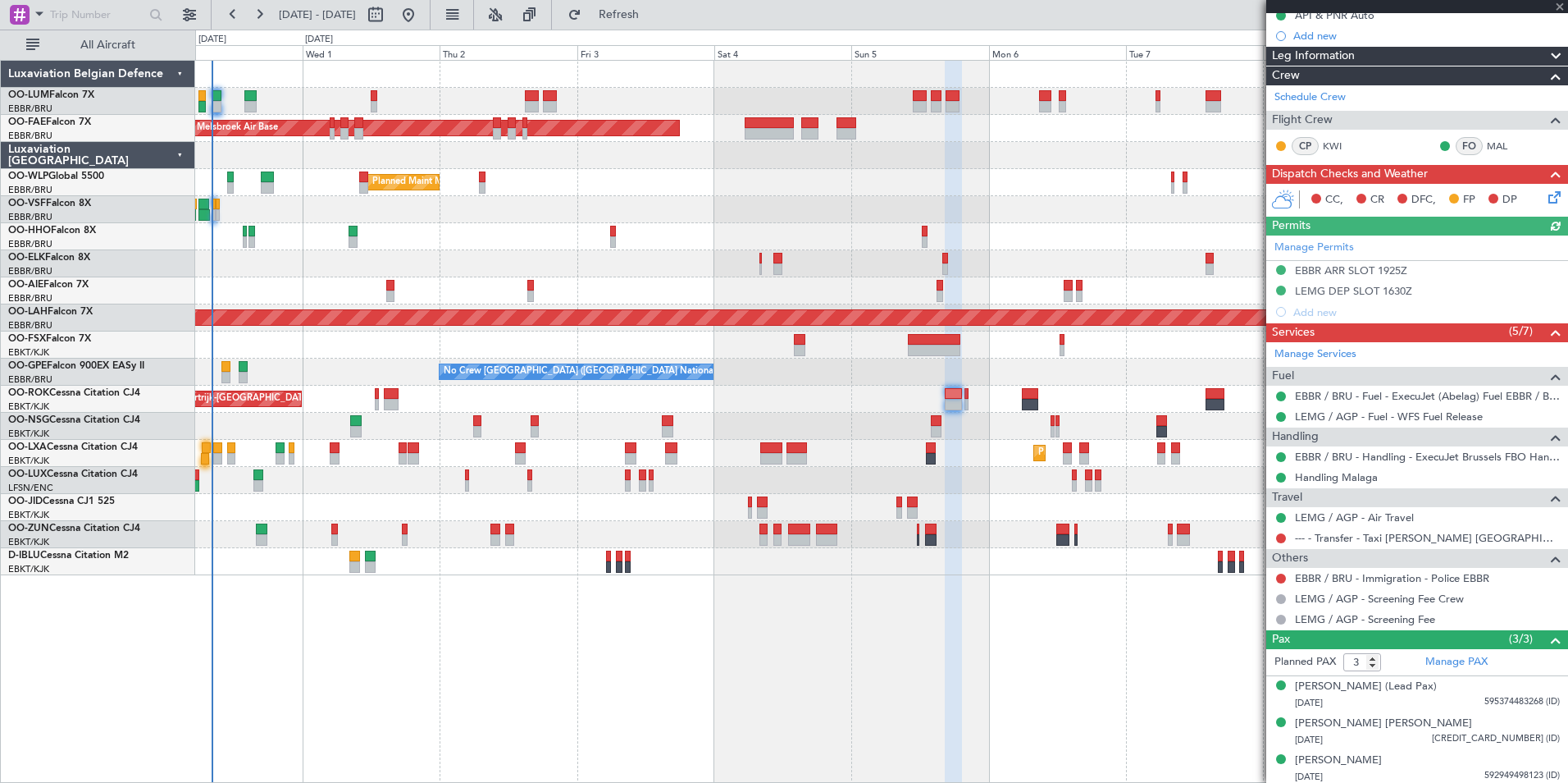
scroll to position [199, 0]
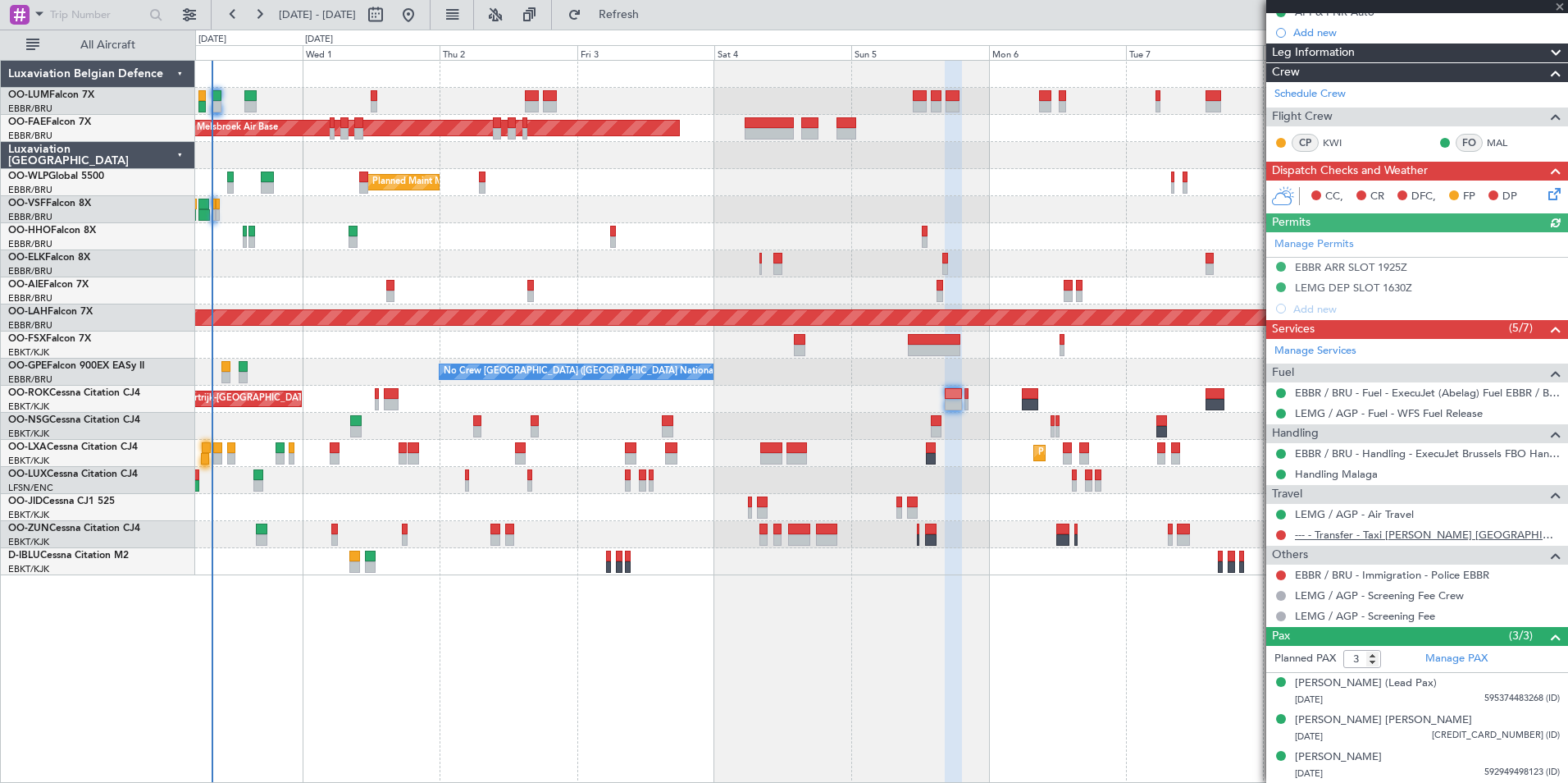
click at [1392, 535] on link "--- - Transfer - Taxi [PERSON_NAME] [GEOGRAPHIC_DATA]" at bounding box center [1427, 534] width 265 height 14
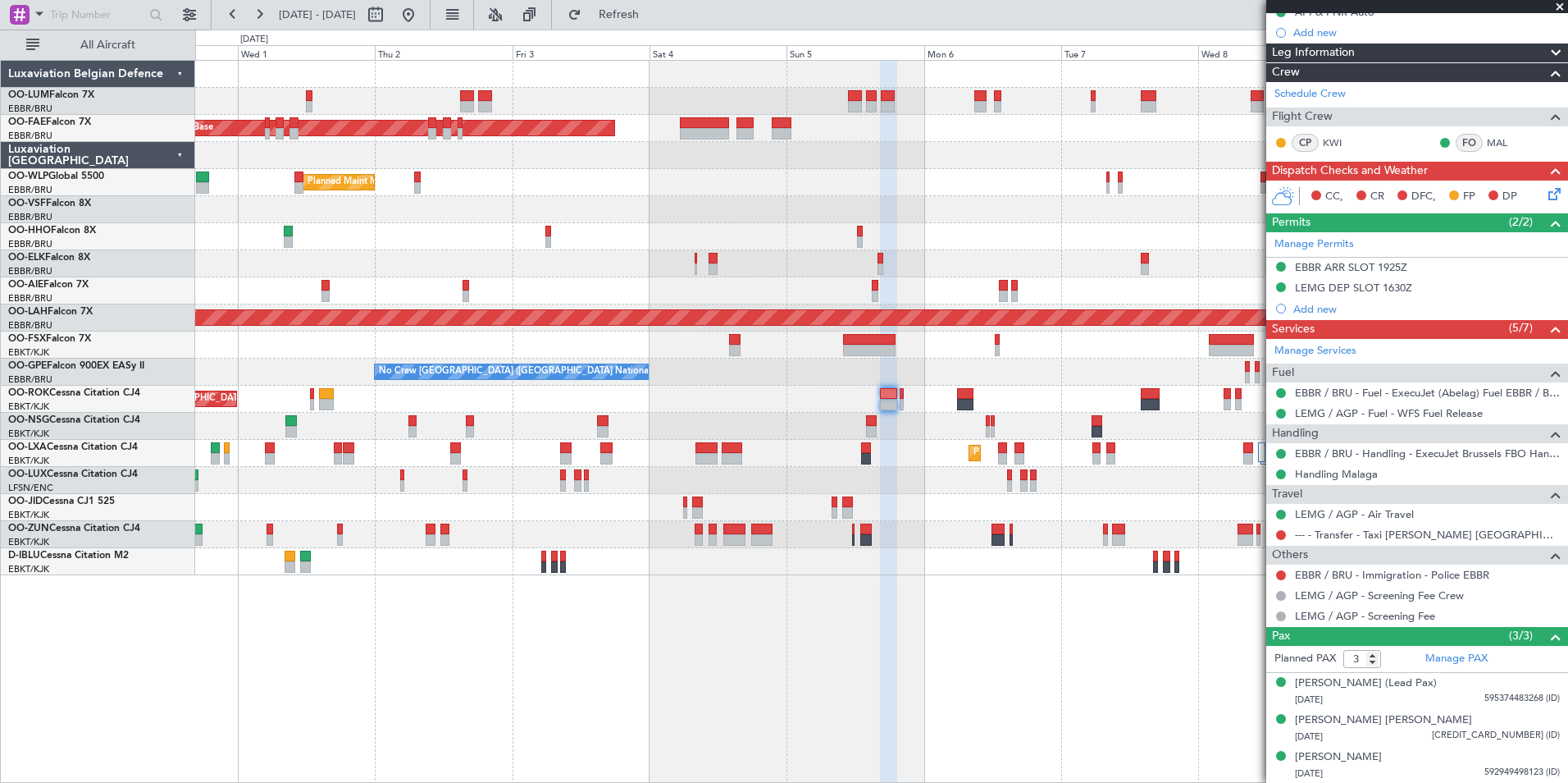
click at [587, 703] on div "Owner Melsbroek Air Base AOG Maint [GEOGRAPHIC_DATA] Owner [GEOGRAPHIC_DATA] Ow…" at bounding box center [881, 421] width 1373 height 723
click at [440, 645] on div "Owner Melsbroek Air Base AOG Maint [GEOGRAPHIC_DATA] Owner [GEOGRAPHIC_DATA] Ow…" at bounding box center [881, 421] width 1373 height 723
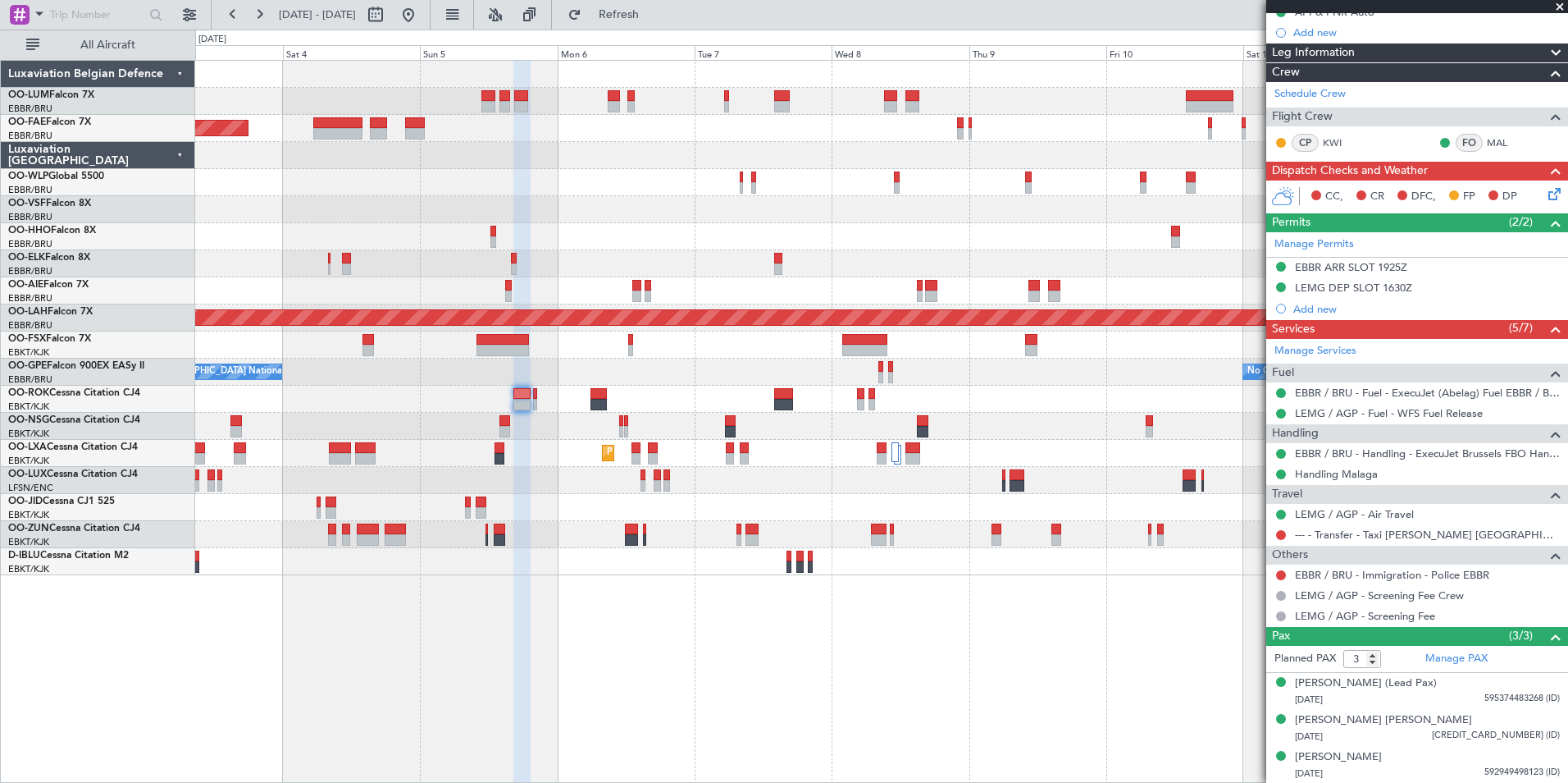
click at [909, 676] on div "AOG Maint Melsbroek Air Base Owner [GEOGRAPHIC_DATA] Planned Maint [GEOGRAPHIC_…" at bounding box center [881, 421] width 1373 height 723
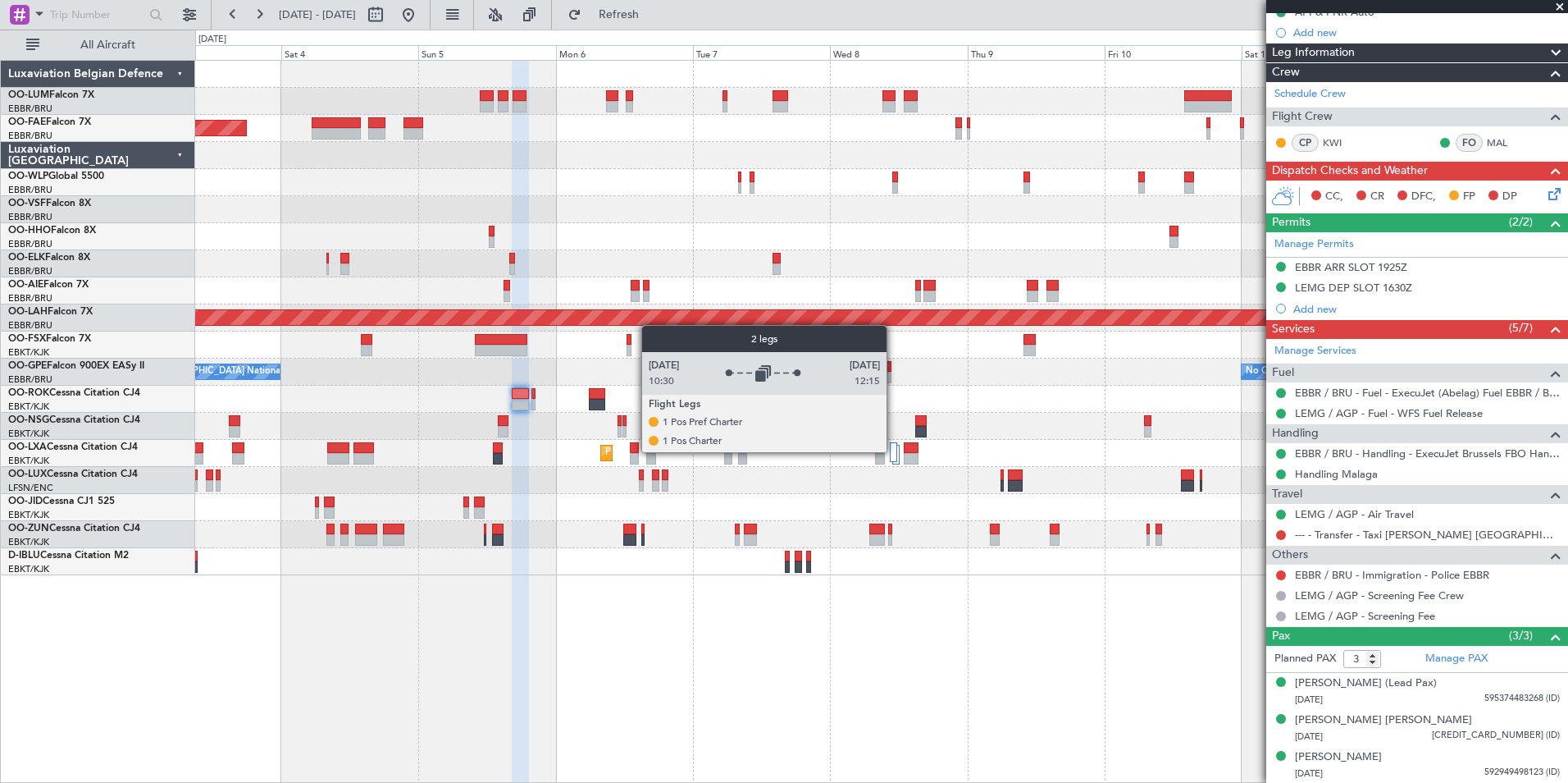
click at [894, 452] on div at bounding box center [894, 452] width 8 height 20
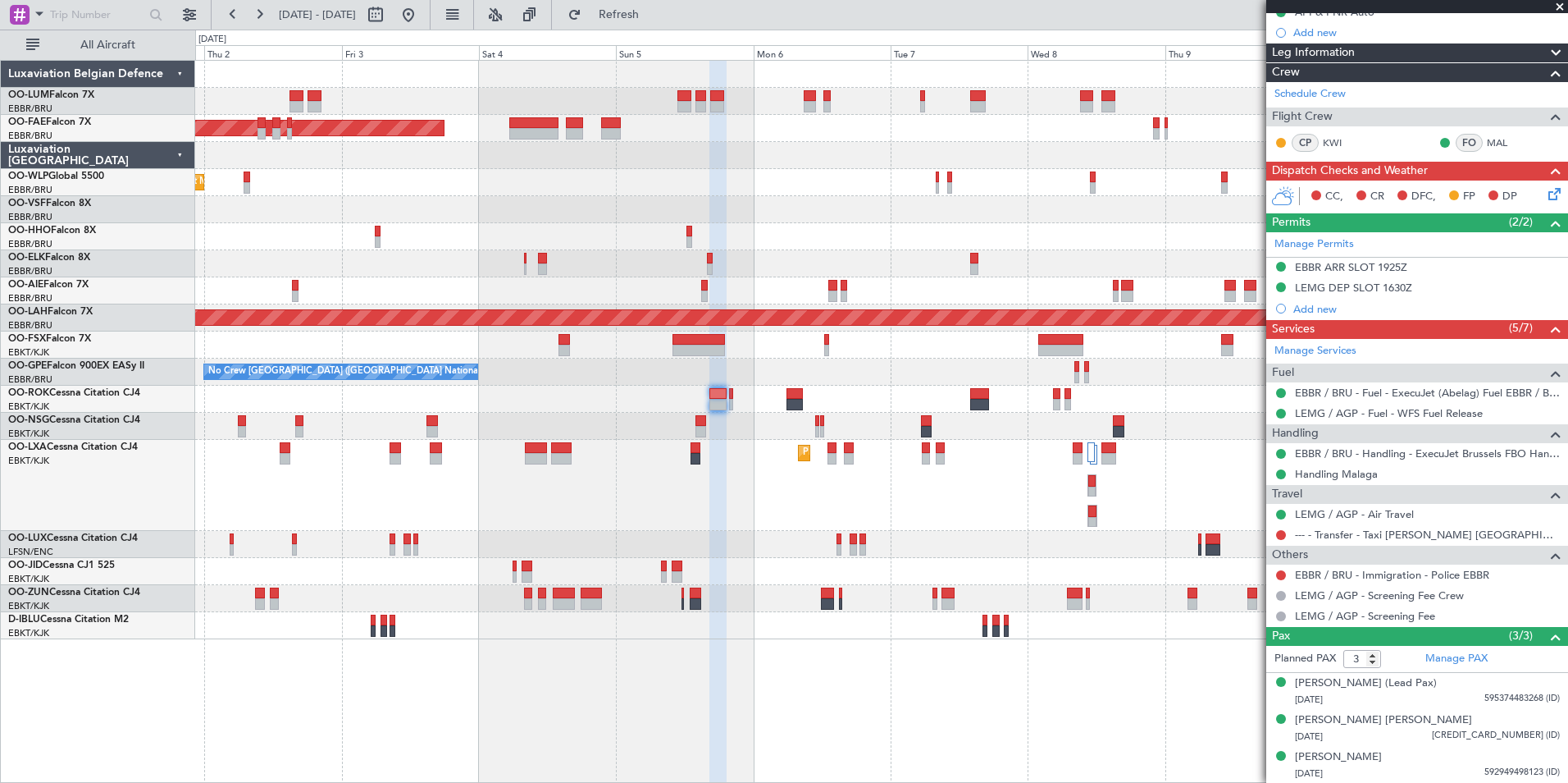
click at [904, 669] on div "AOG Maint Melsbroek Air Base Owner Melsbroek Air Base Planned Maint Melsbroek A…" at bounding box center [881, 421] width 1373 height 723
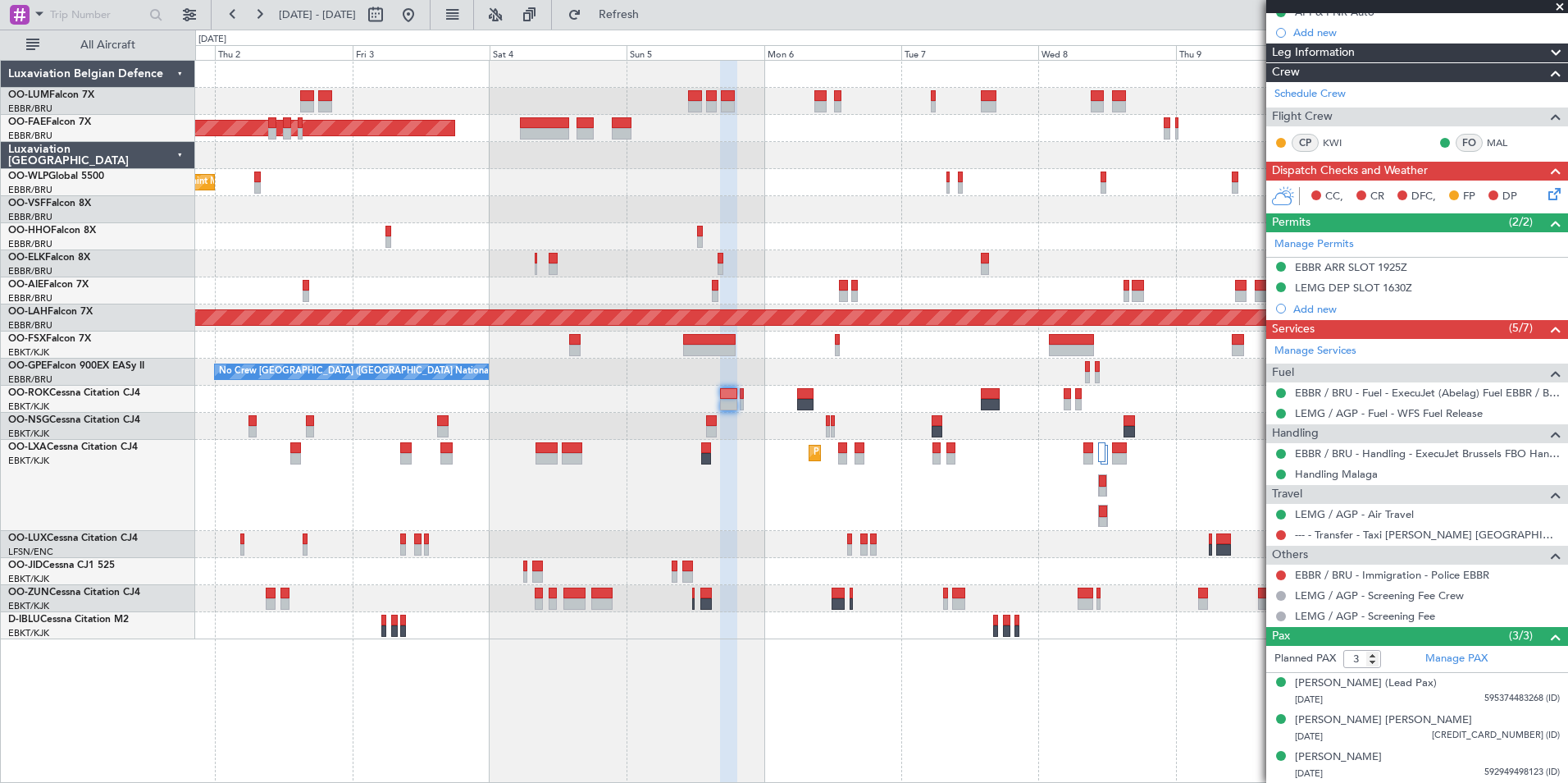
click at [906, 682] on div "AOG Maint Melsbroek Air Base Owner Melsbroek Air Base Planned Maint Melsbroek A…" at bounding box center [881, 421] width 1373 height 723
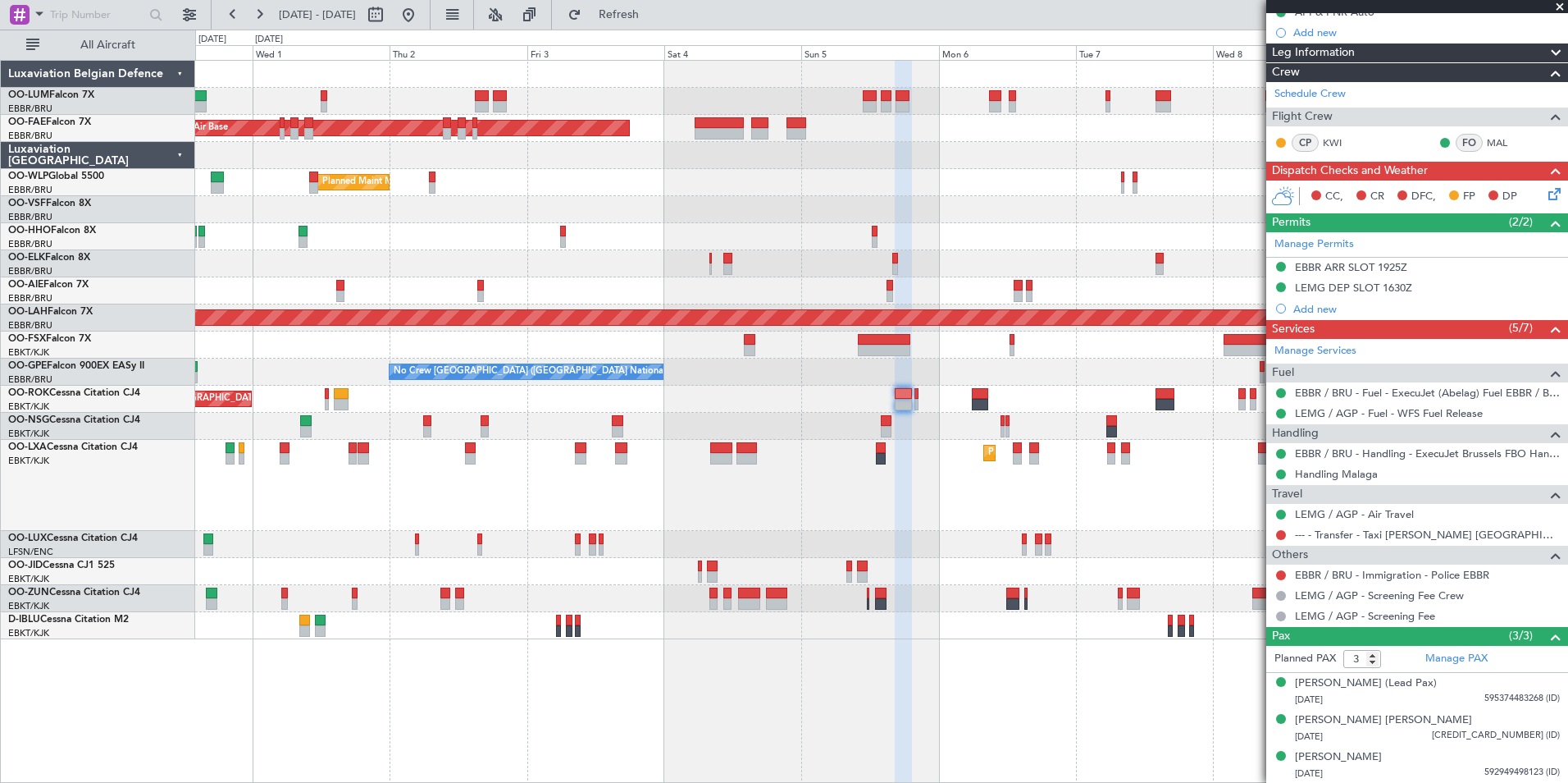
click at [905, 689] on div at bounding box center [903, 422] width 17 height 723
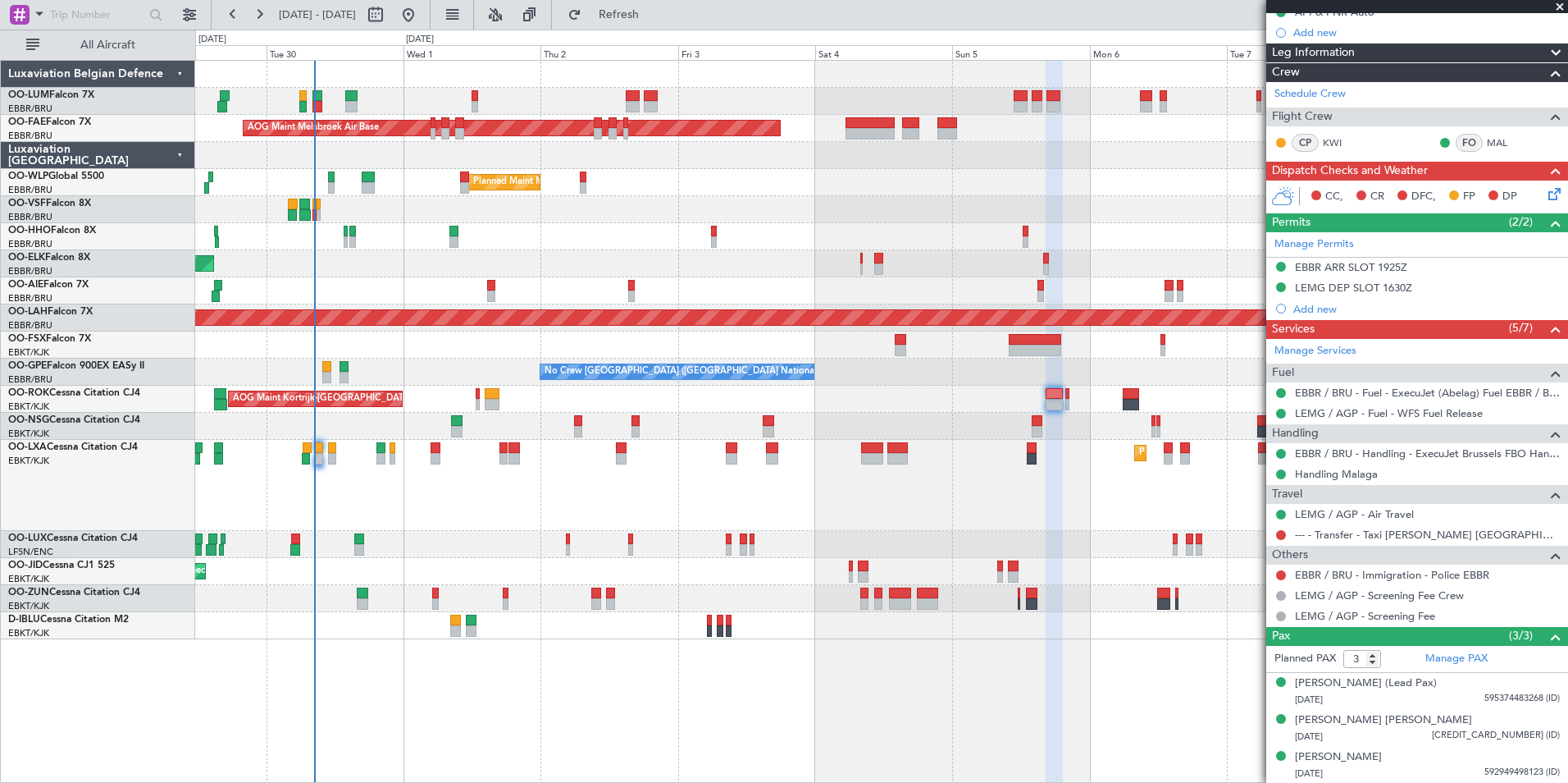
click at [934, 710] on div "Owner Melsbroek Air Base AOG Maint Melsbroek Air Base Owner Melsbroek Air Base …" at bounding box center [881, 421] width 1373 height 723
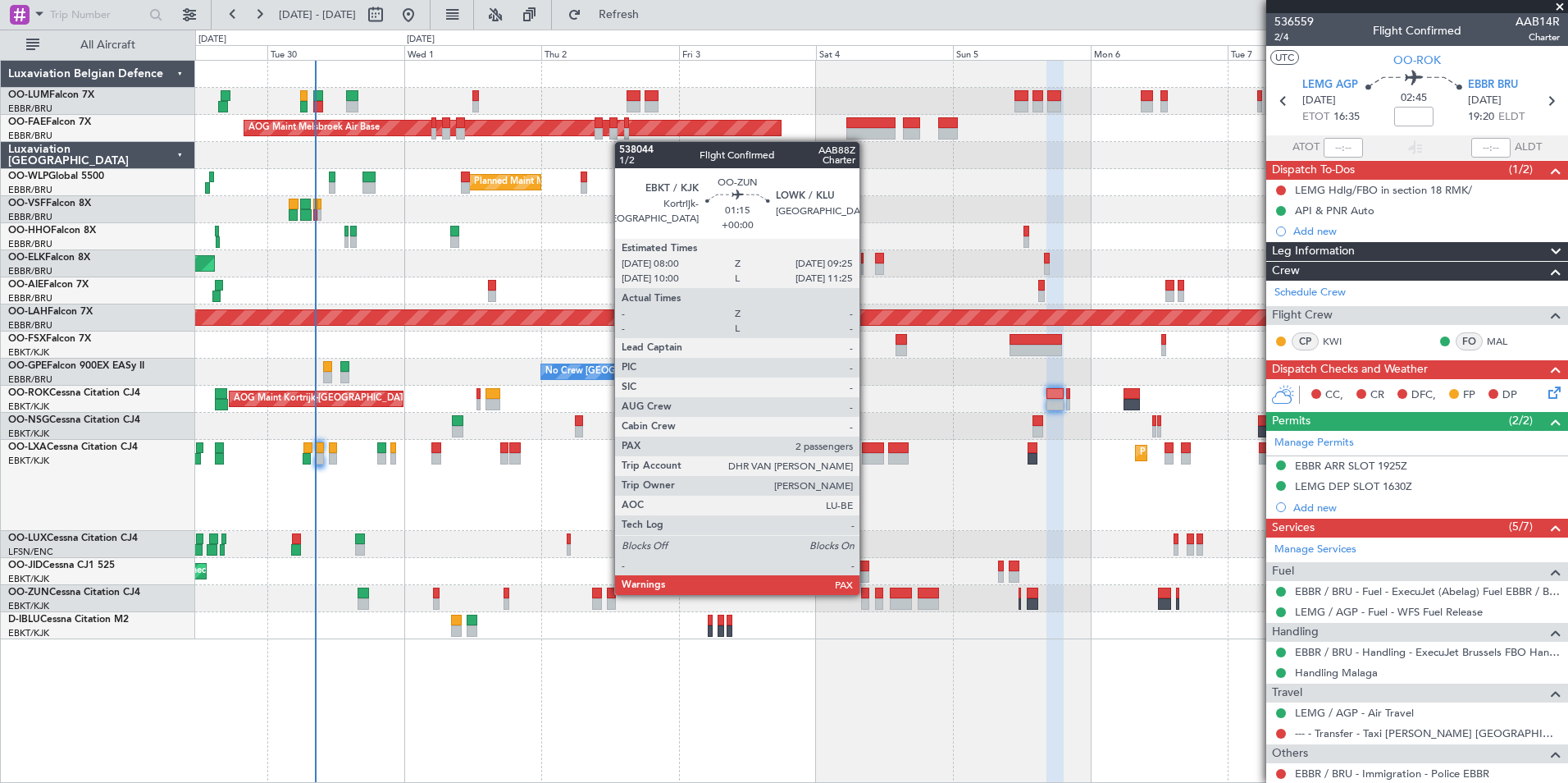
scroll to position [199, 0]
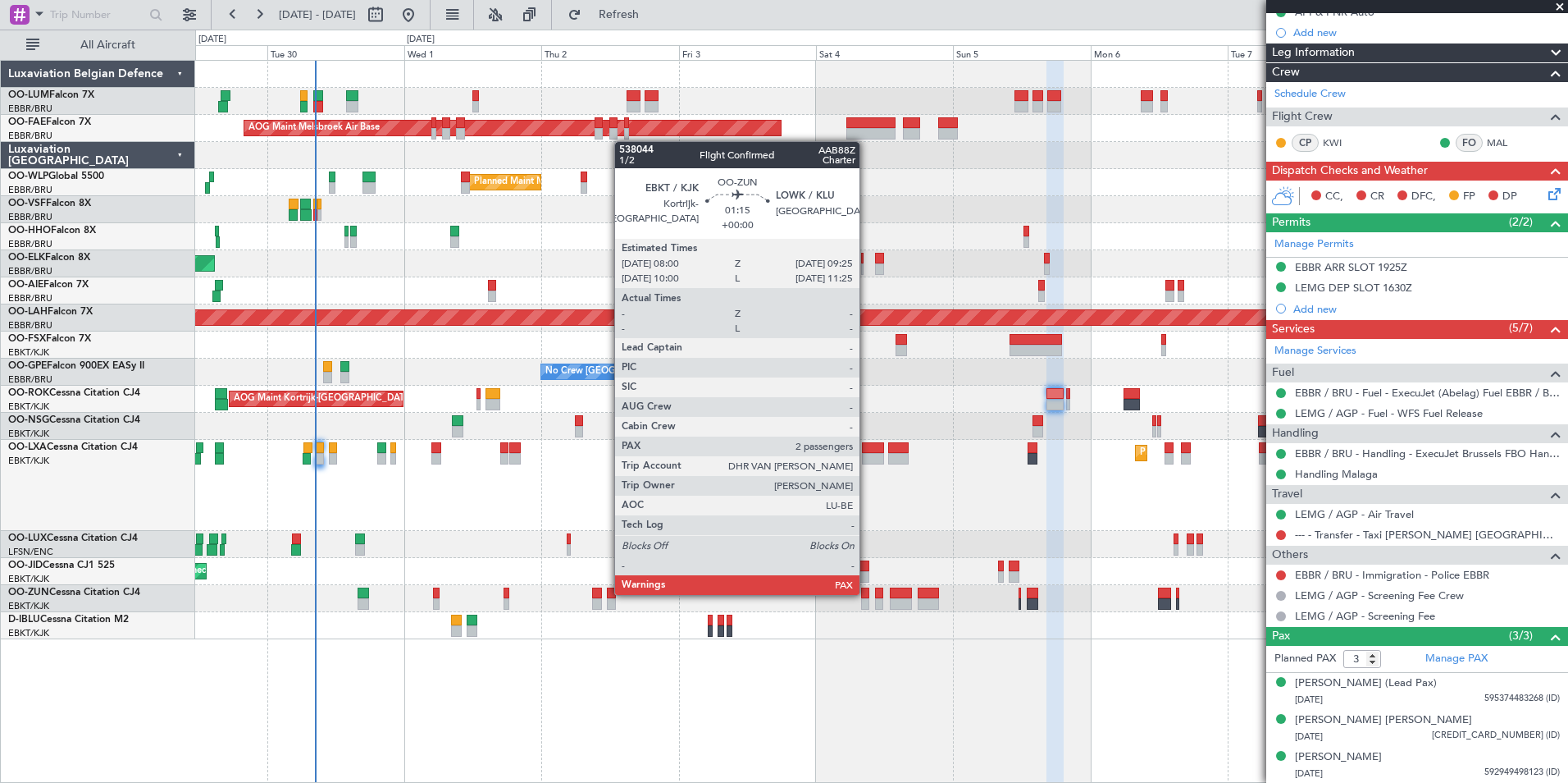
click at [867, 594] on div at bounding box center [865, 593] width 8 height 11
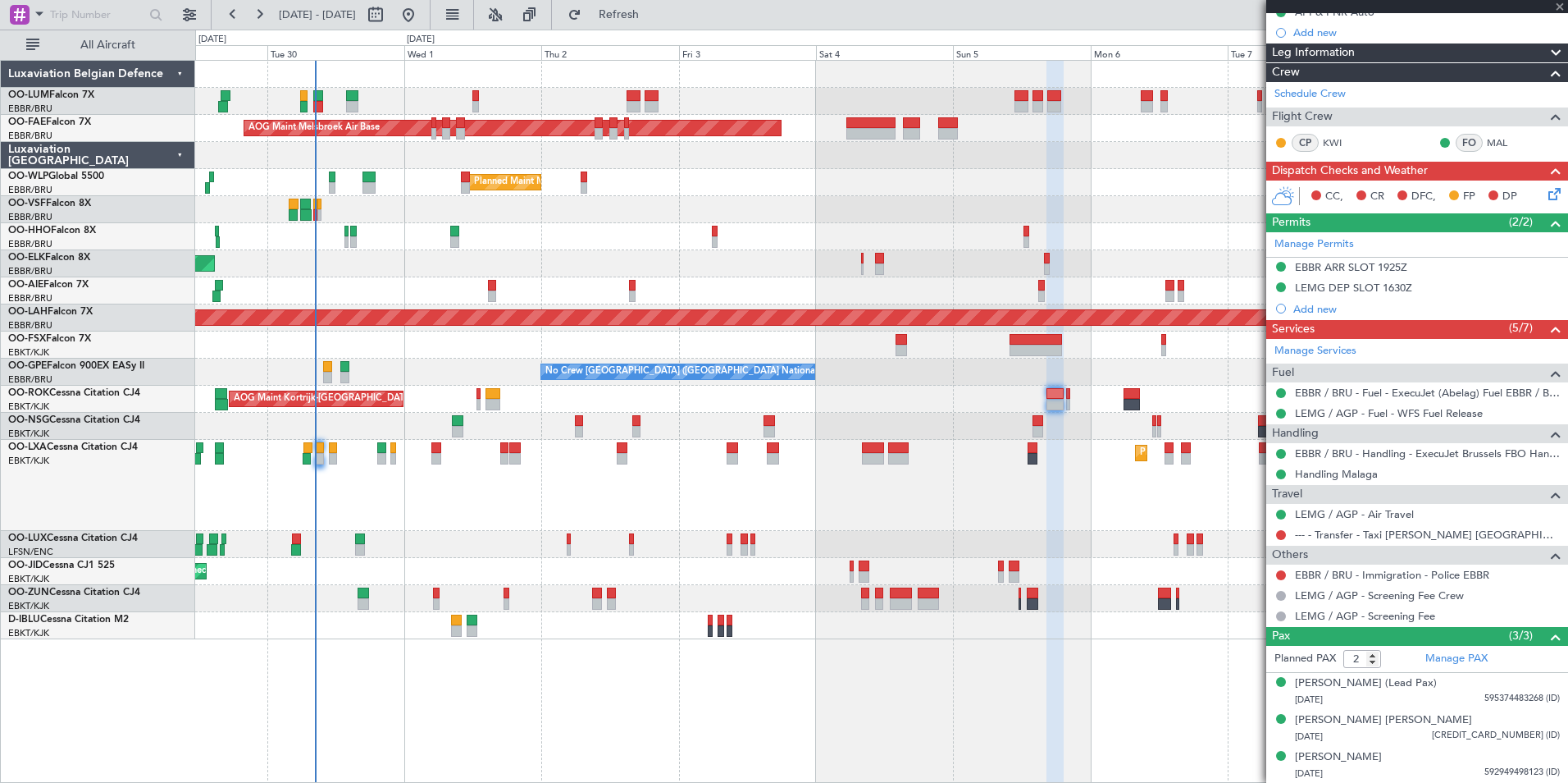
scroll to position [0, 0]
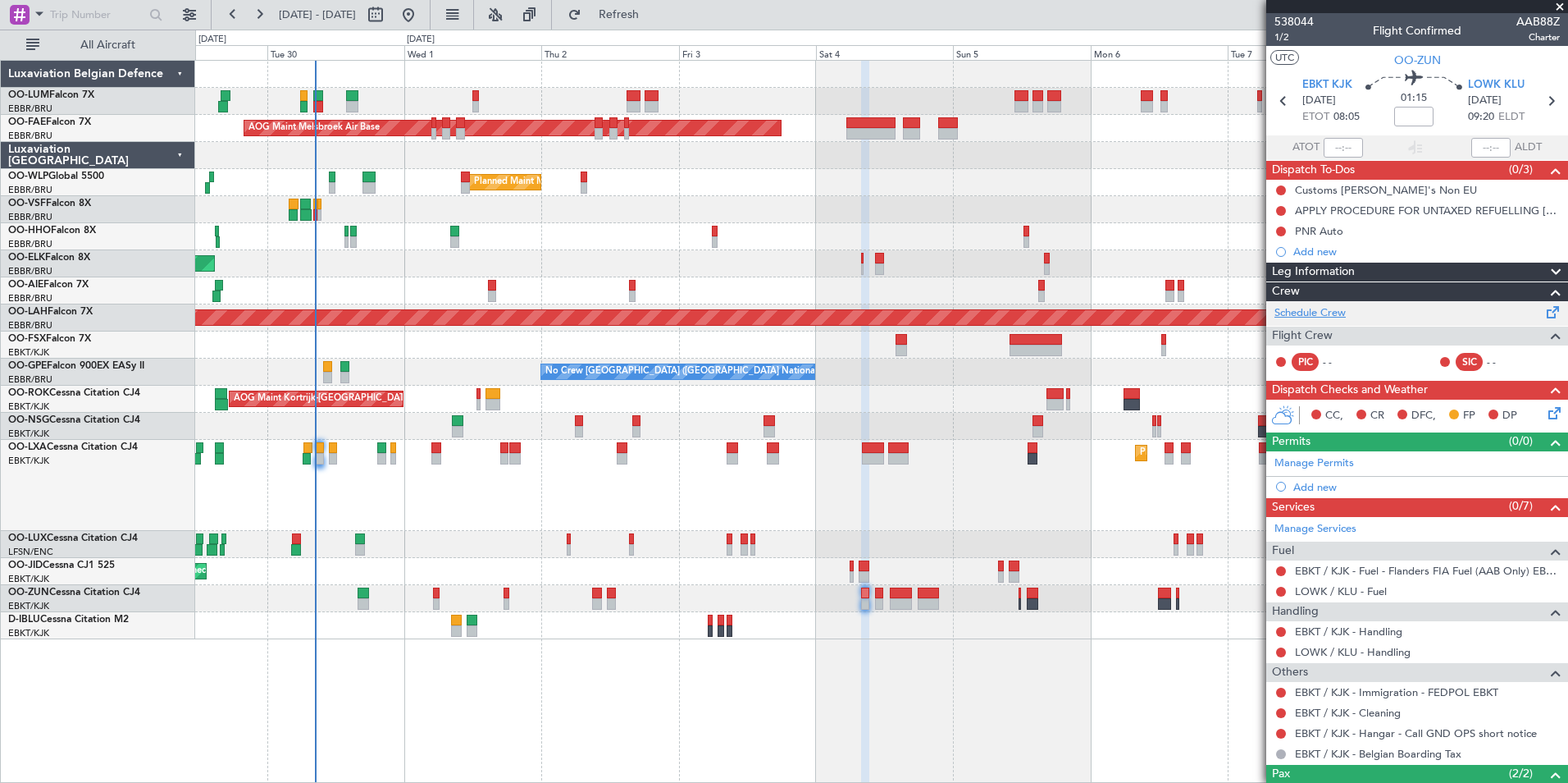
click at [1328, 310] on link "Schedule Crew" at bounding box center [1310, 314] width 71 height 17
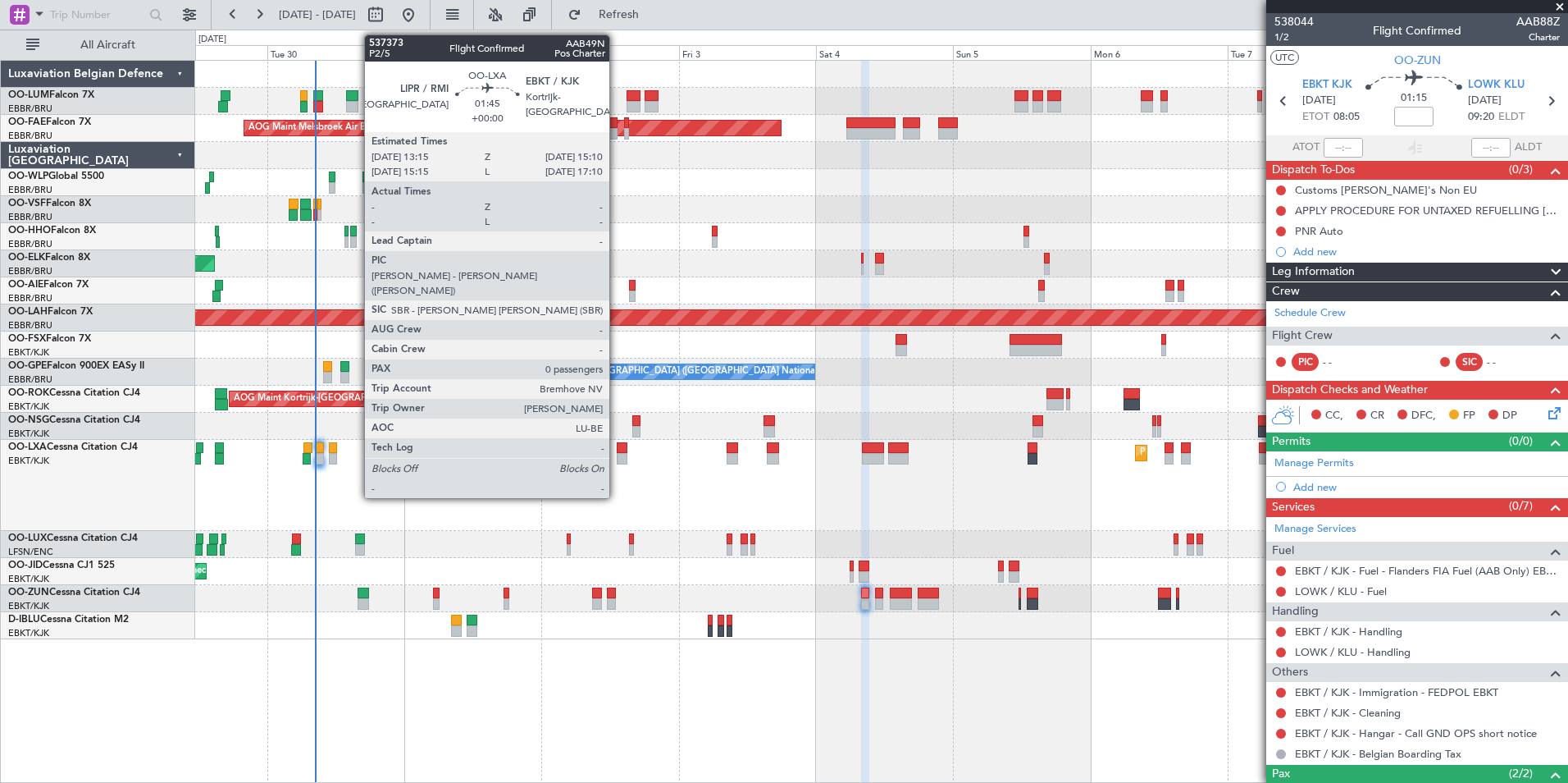
click at [617, 448] on div at bounding box center [622, 448] width 11 height 11
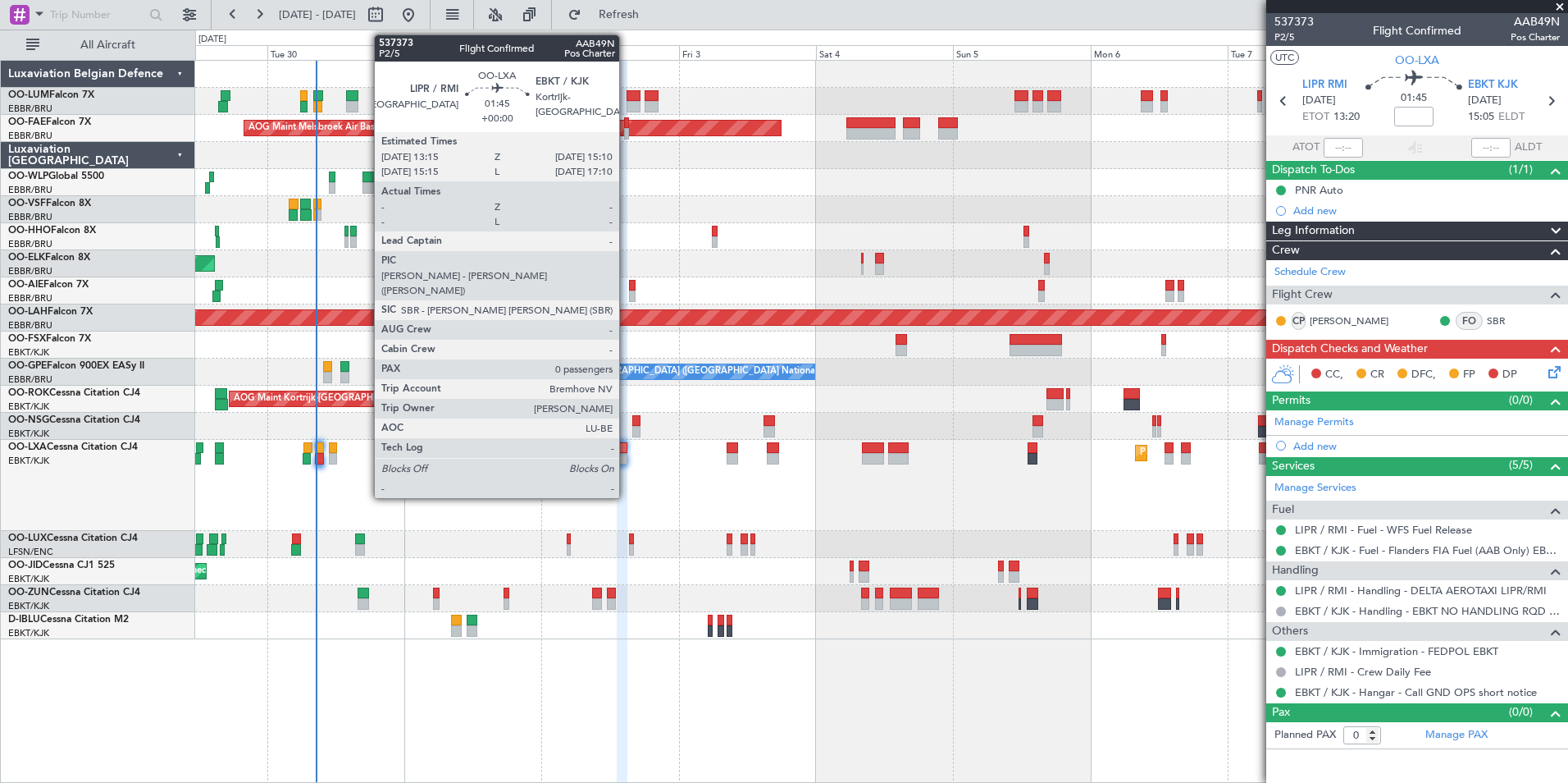
click at [627, 450] on div at bounding box center [622, 448] width 11 height 11
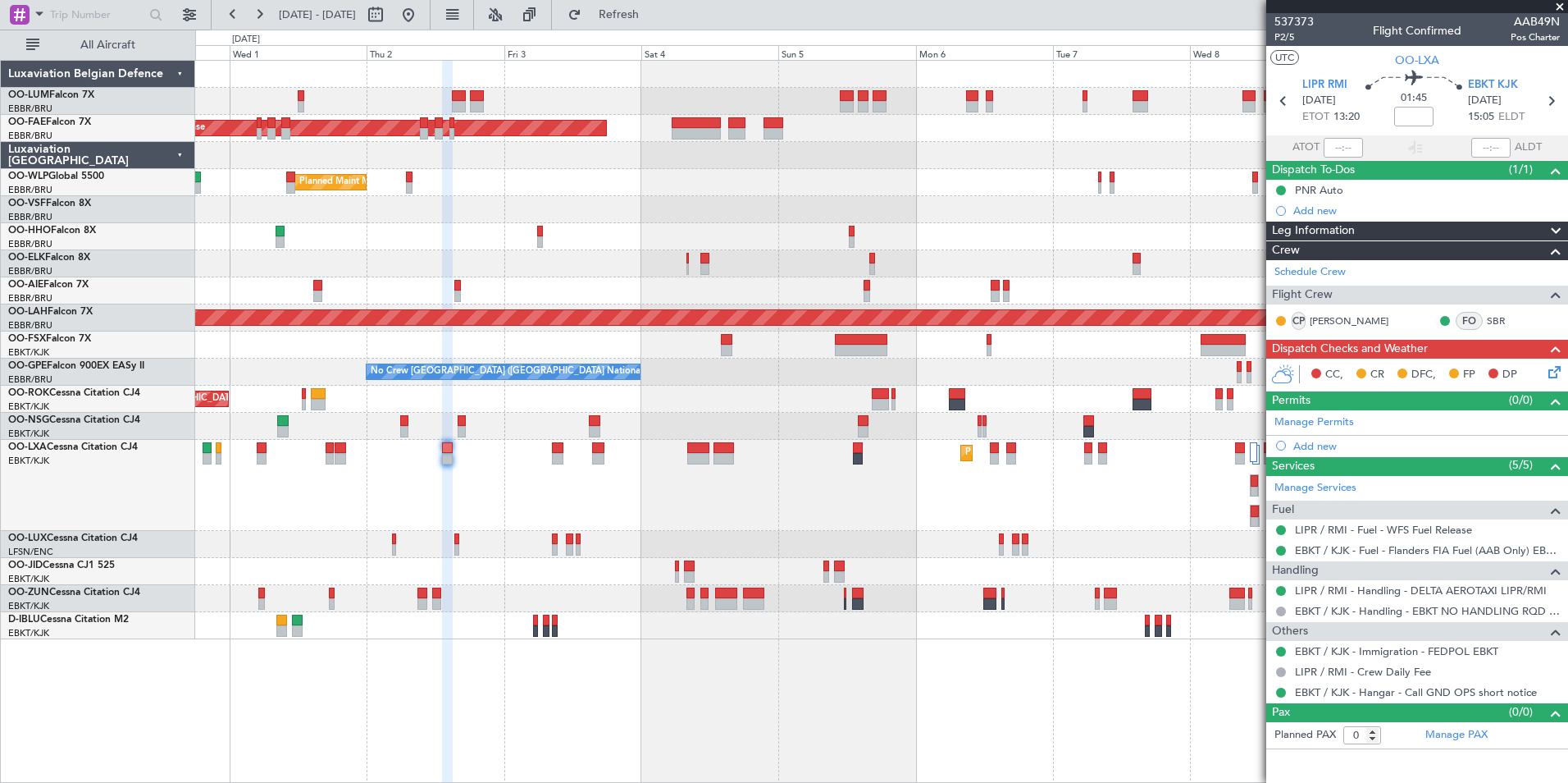
click at [881, 692] on div "Owner Melsbroek Air Base AOG Maint Melsbroek Air Base Owner Melsbroek Air Base …" at bounding box center [881, 421] width 1373 height 723
click at [1069, 667] on div "Owner Melsbroek Air Base AOG Maint Melsbroek Air Base Owner Melsbroek Air Base …" at bounding box center [881, 421] width 1373 height 723
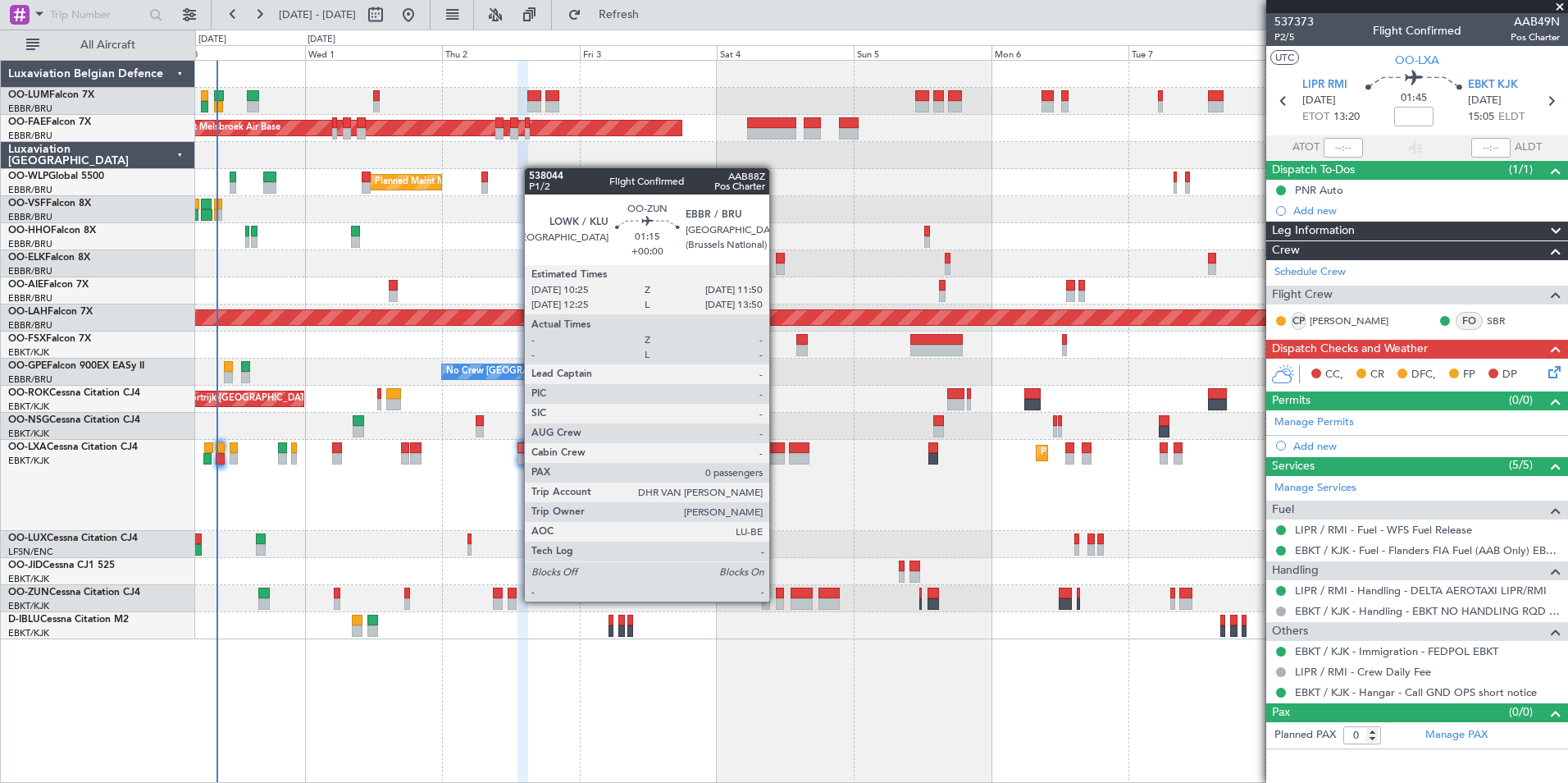
click at [777, 601] on div at bounding box center [780, 604] width 8 height 11
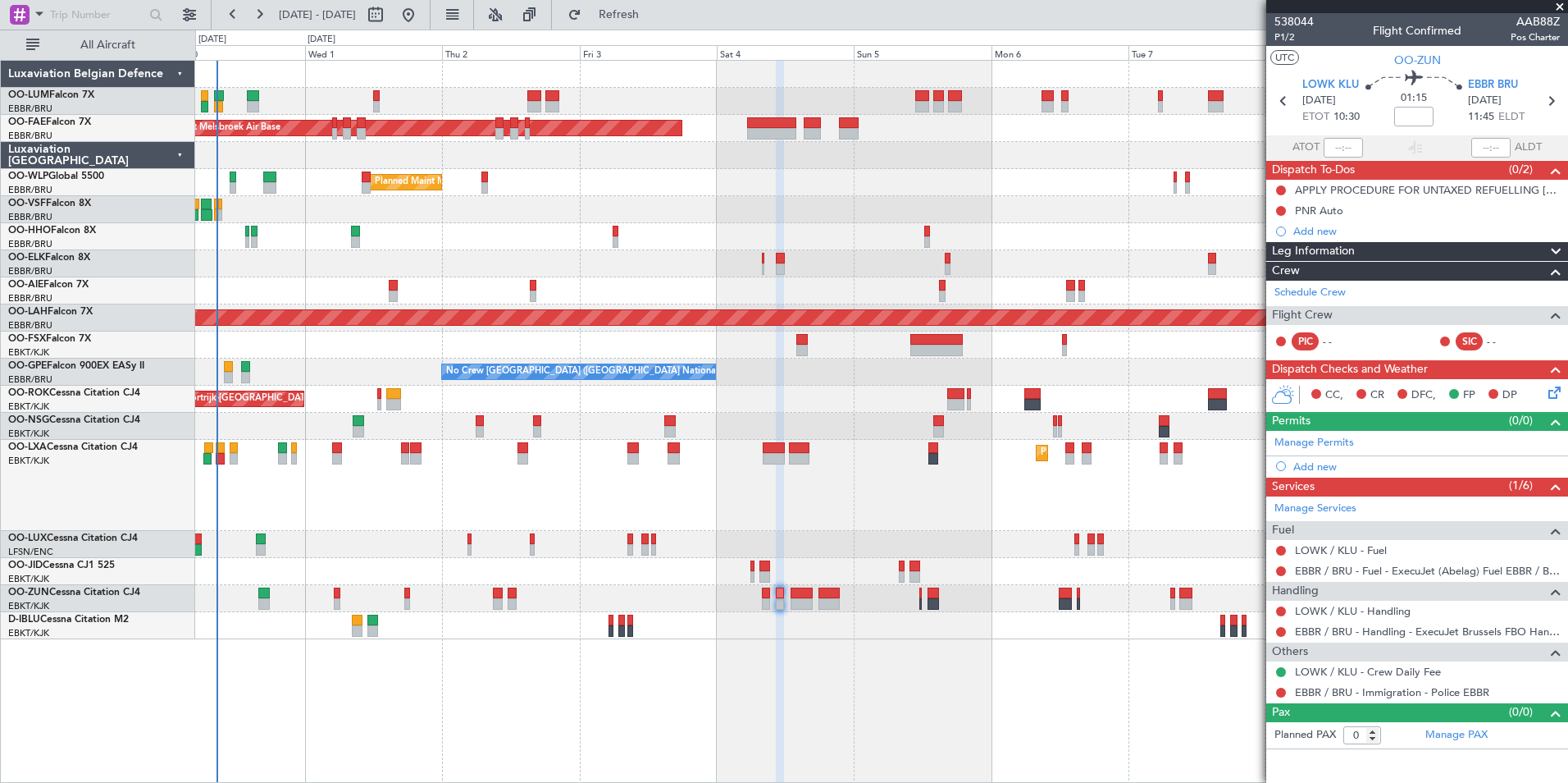
click at [715, 268] on div "Planned Maint Kortrijk-[GEOGRAPHIC_DATA]" at bounding box center [881, 263] width 1372 height 27
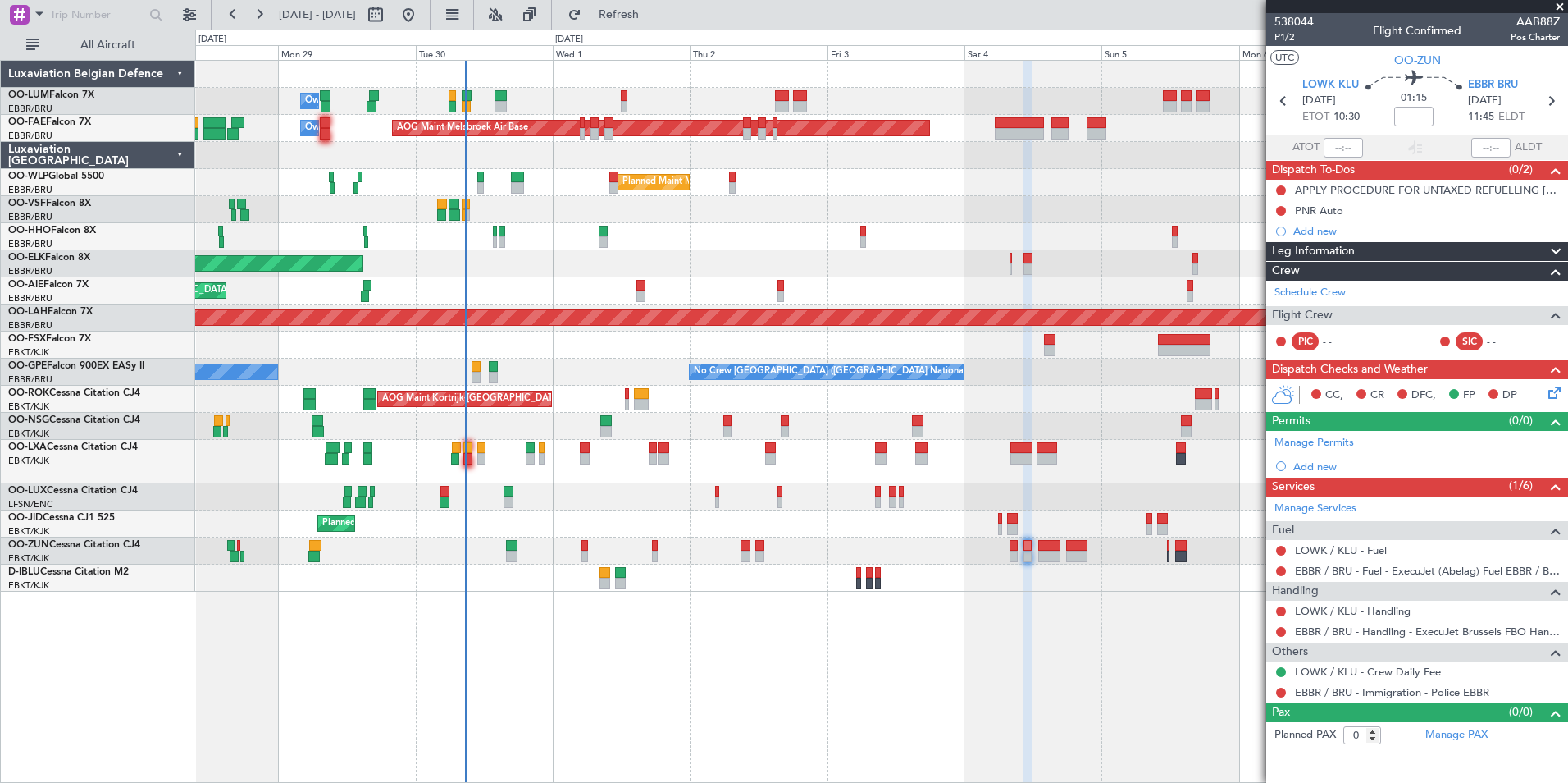
click at [784, 706] on div "Owner Melsbroek Air Base AOG Maint Melsbroek Air Base Owner Melsbroek Air Base …" at bounding box center [881, 421] width 1373 height 723
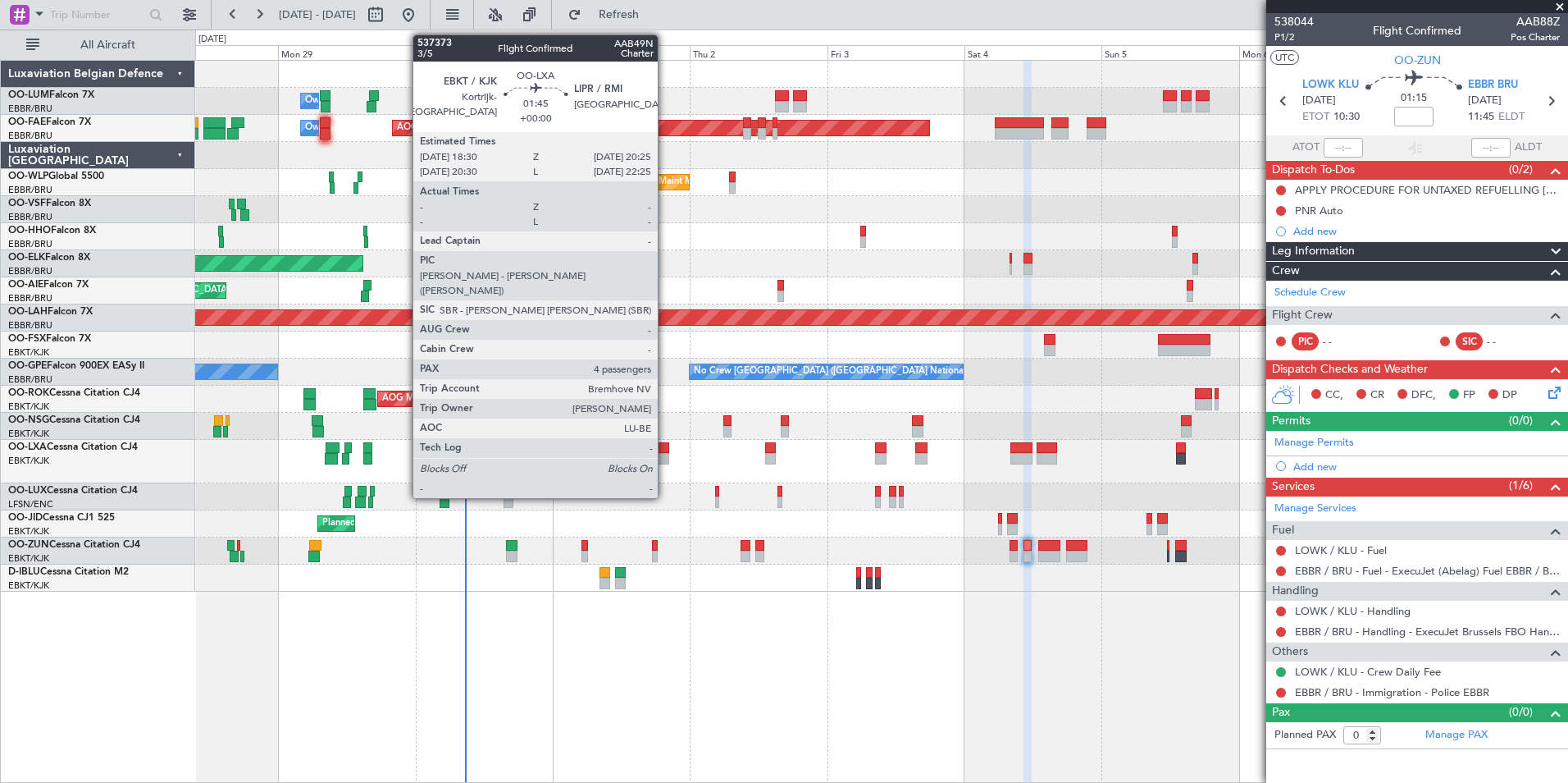
click at [665, 445] on div at bounding box center [663, 448] width 11 height 11
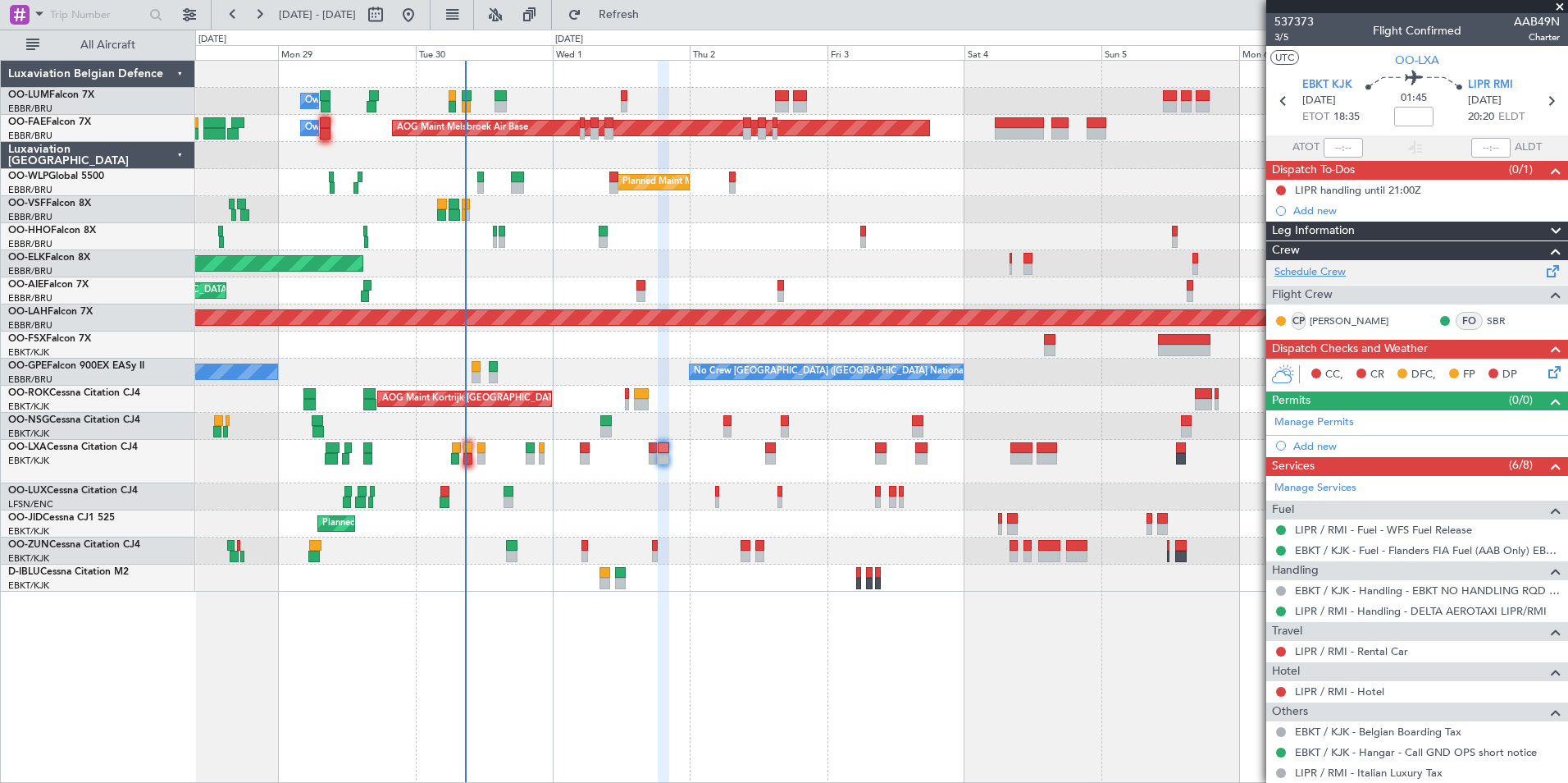
click at [1326, 273] on link "Schedule Crew" at bounding box center [1310, 273] width 71 height 17
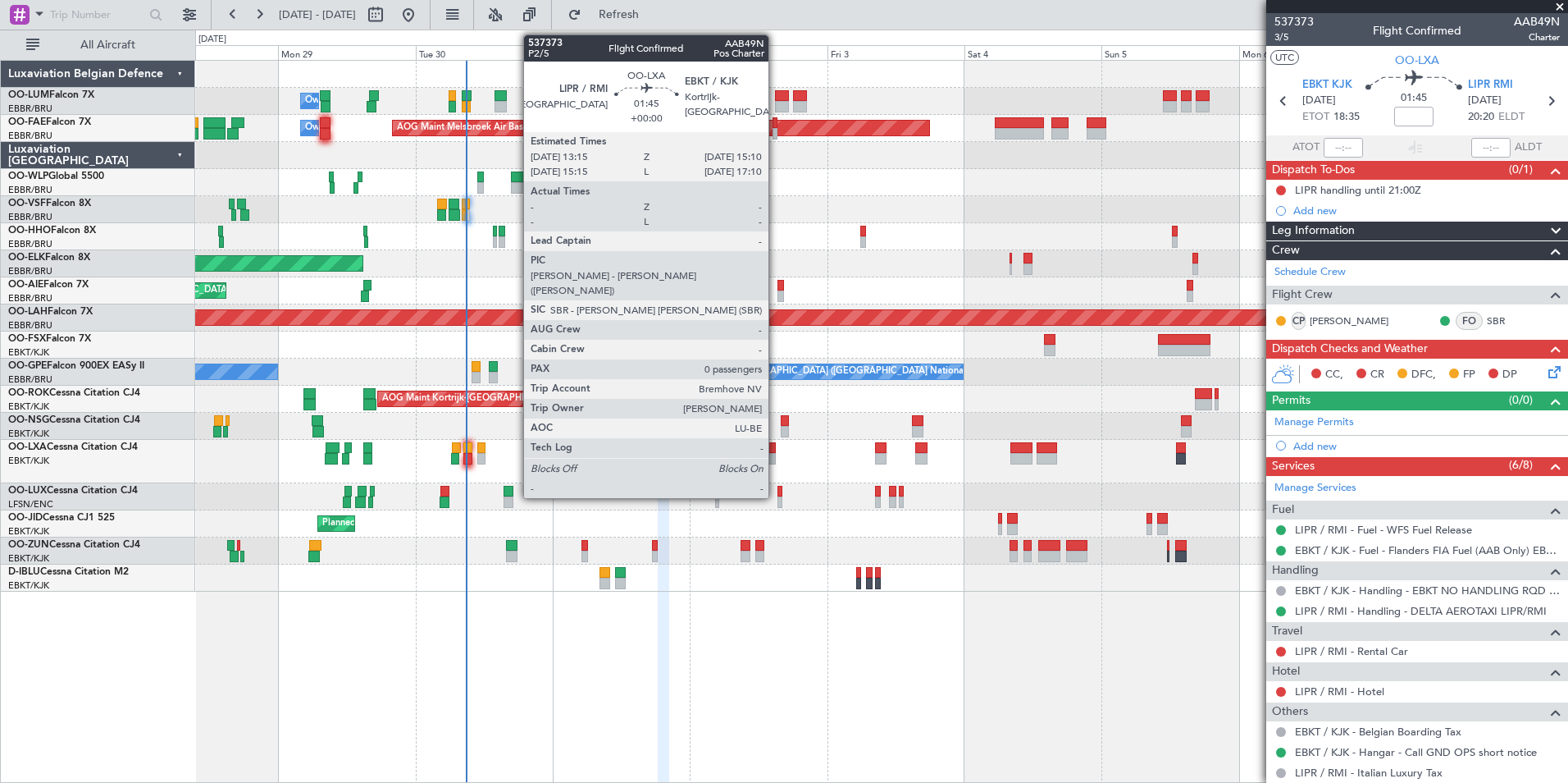
click at [776, 450] on div at bounding box center [770, 448] width 11 height 11
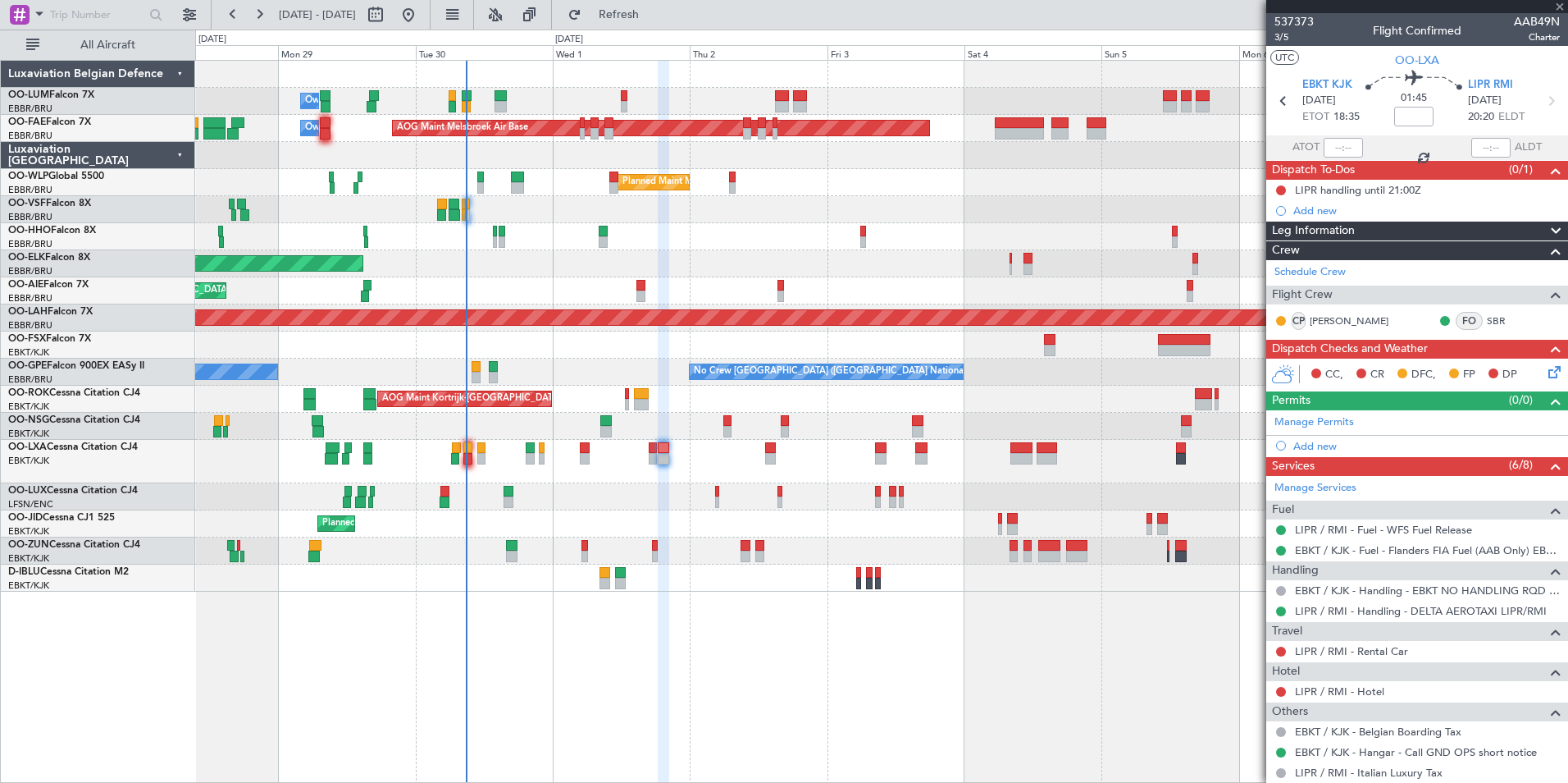
click at [773, 448] on div at bounding box center [770, 448] width 11 height 11
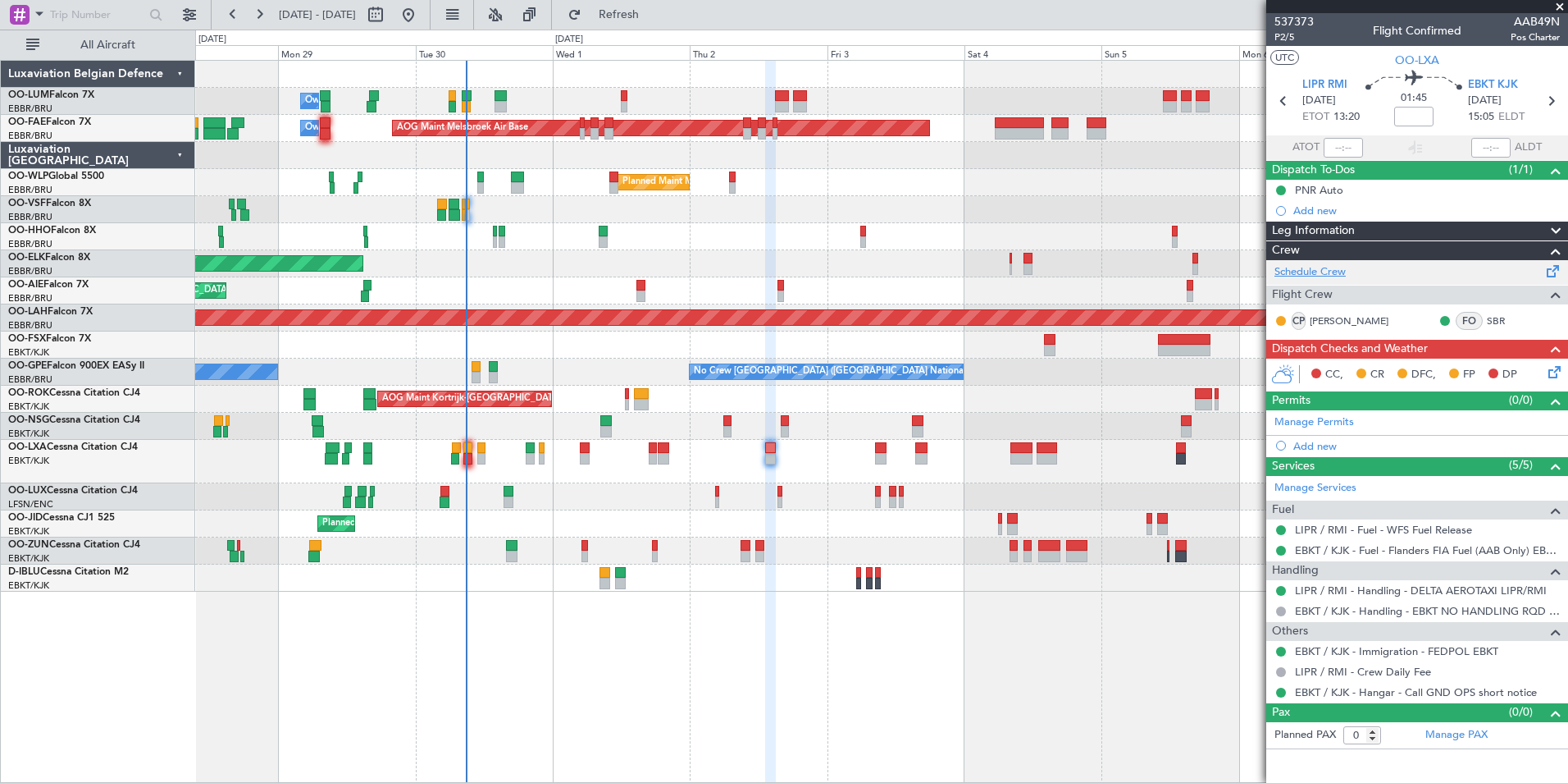
click at [1330, 273] on link "Schedule Crew" at bounding box center [1310, 273] width 71 height 17
click at [631, 4] on button "Refresh" at bounding box center [608, 15] width 98 height 26
click at [659, 23] on button "Refresh" at bounding box center [608, 15] width 98 height 26
click at [1343, 86] on span "LIPR RMI" at bounding box center [1325, 86] width 45 height 17
click at [1416, 56] on span "OO-LXA" at bounding box center [1416, 60] width 44 height 17
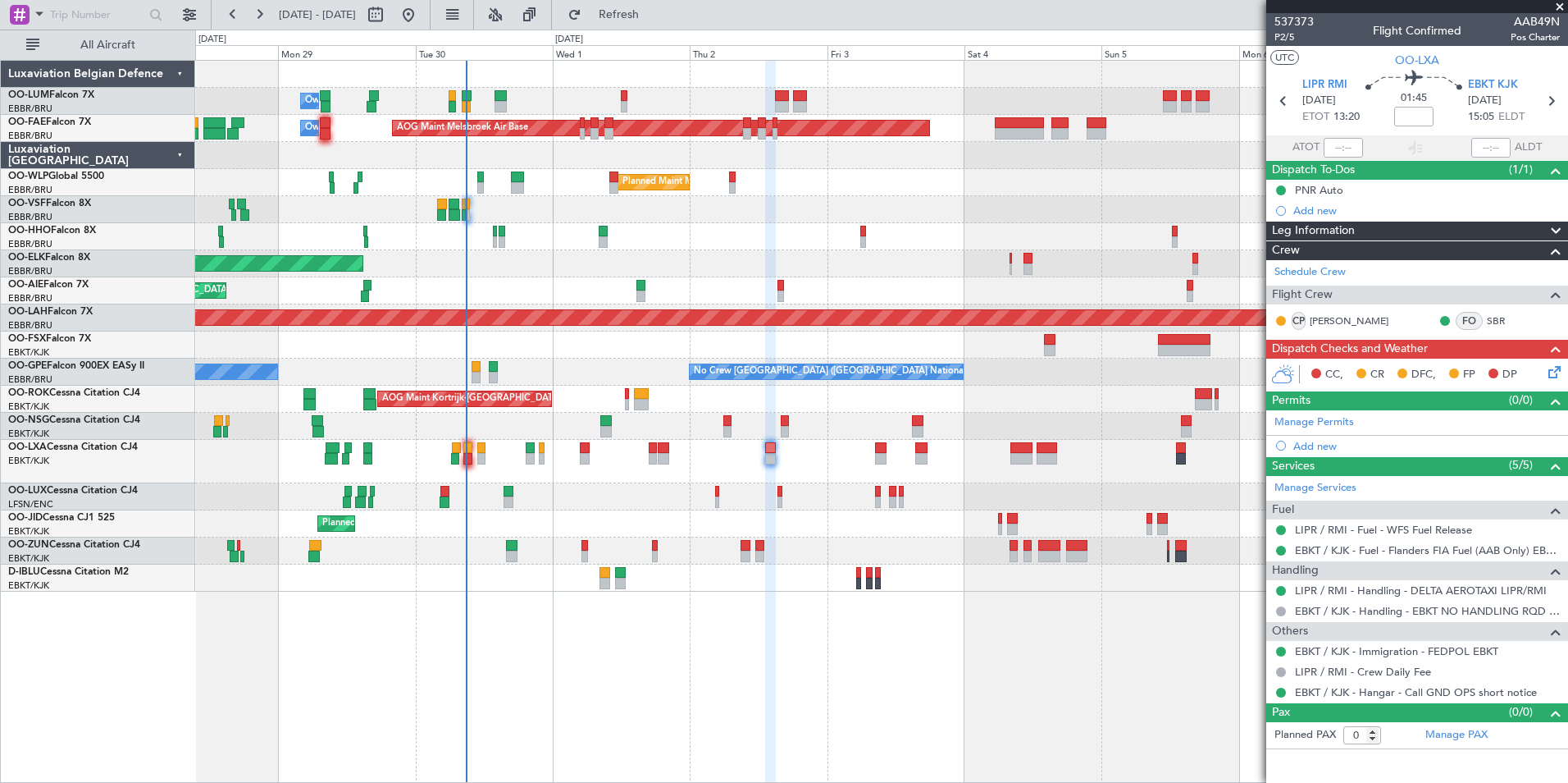
click at [601, 601] on div "Owner Melsbroek Air Base AOG Maint Melsbroek Air Base Owner Melsbroek Air Base …" at bounding box center [881, 421] width 1373 height 723
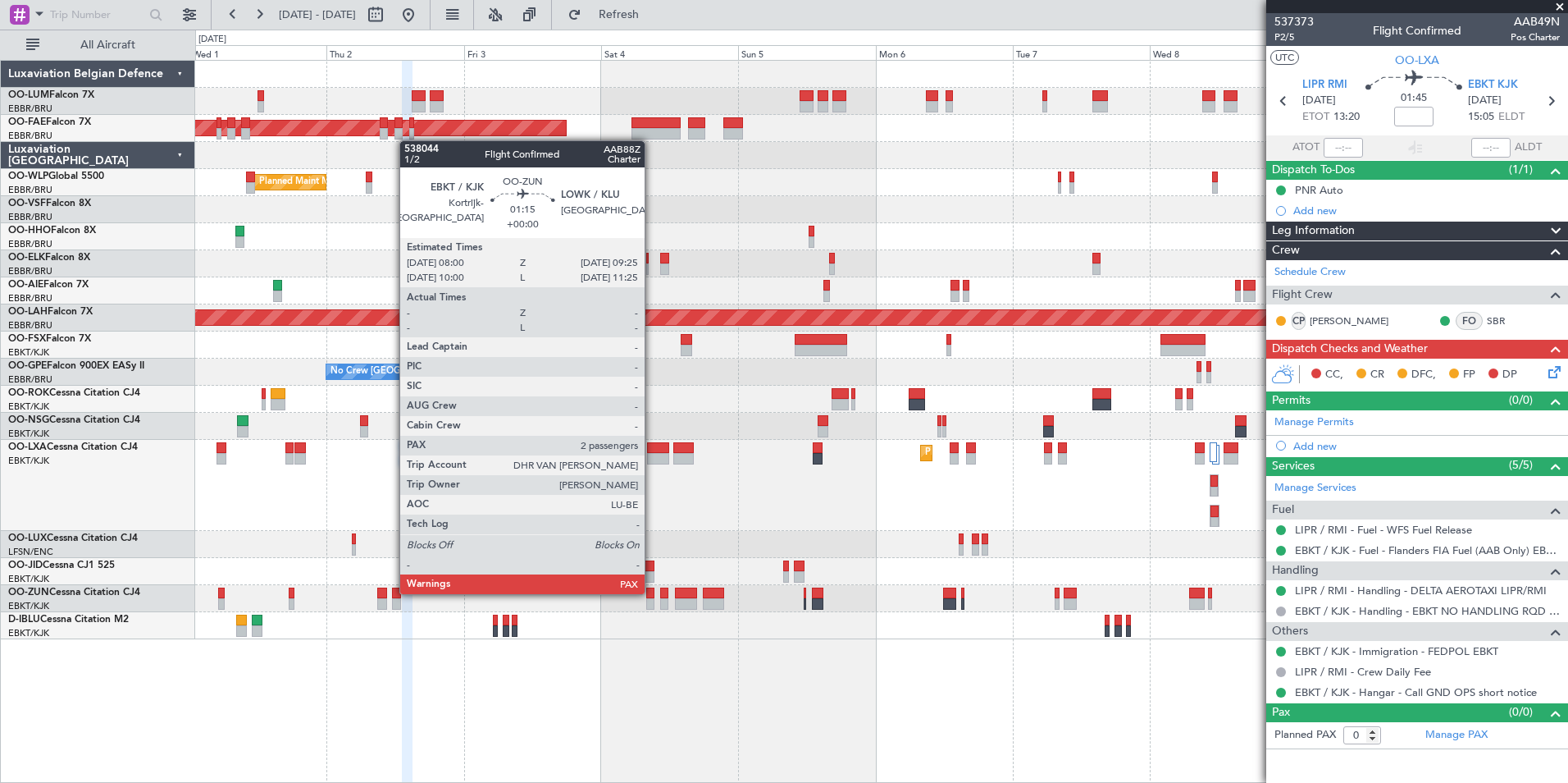
click at [652, 593] on div at bounding box center [650, 593] width 8 height 11
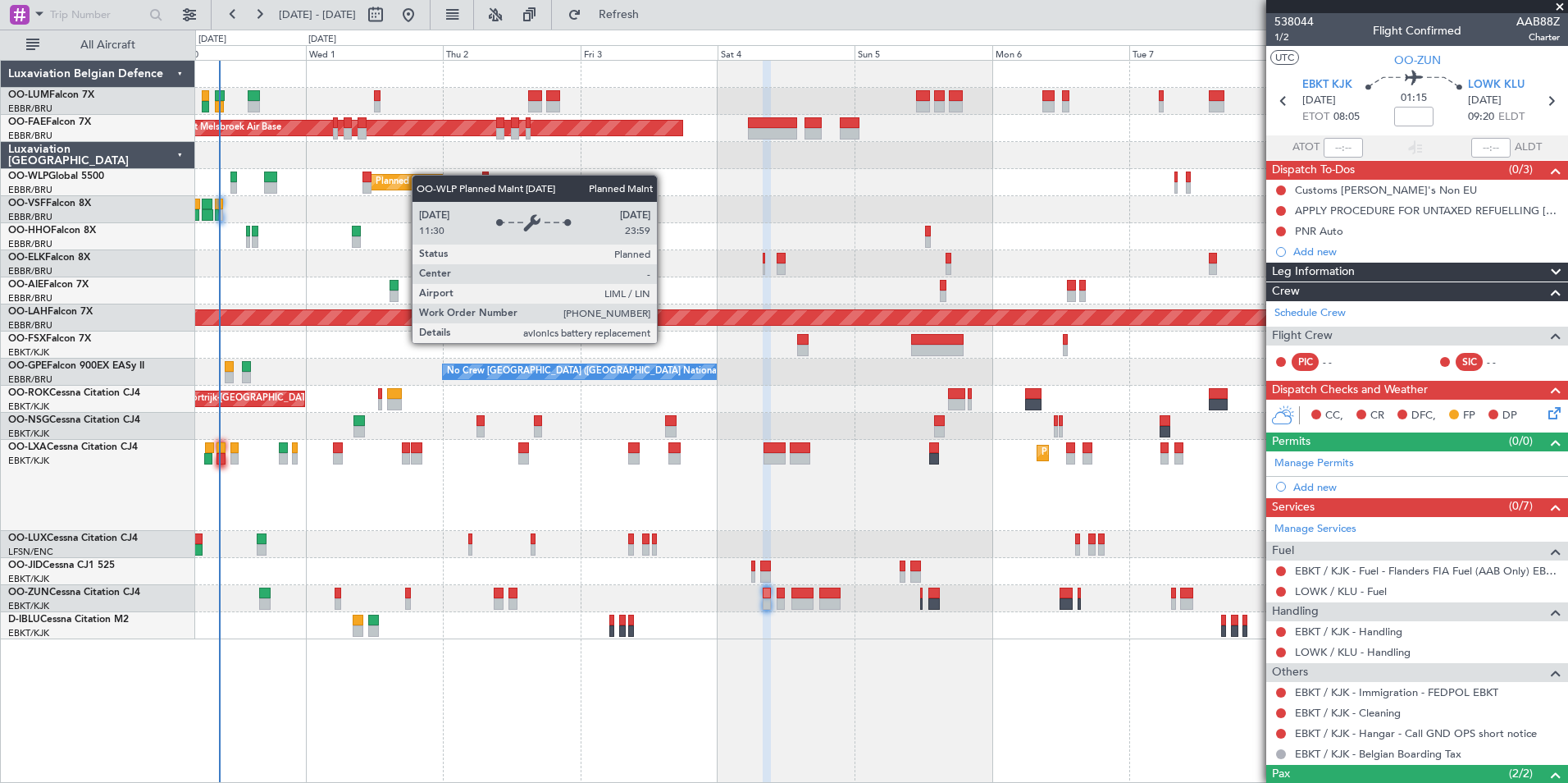
click at [390, 175] on div "Owner Melsbroek Air Base AOG Maint Melsbroek Air Base Owner Melsbroek Air Base …" at bounding box center [881, 350] width 1372 height 579
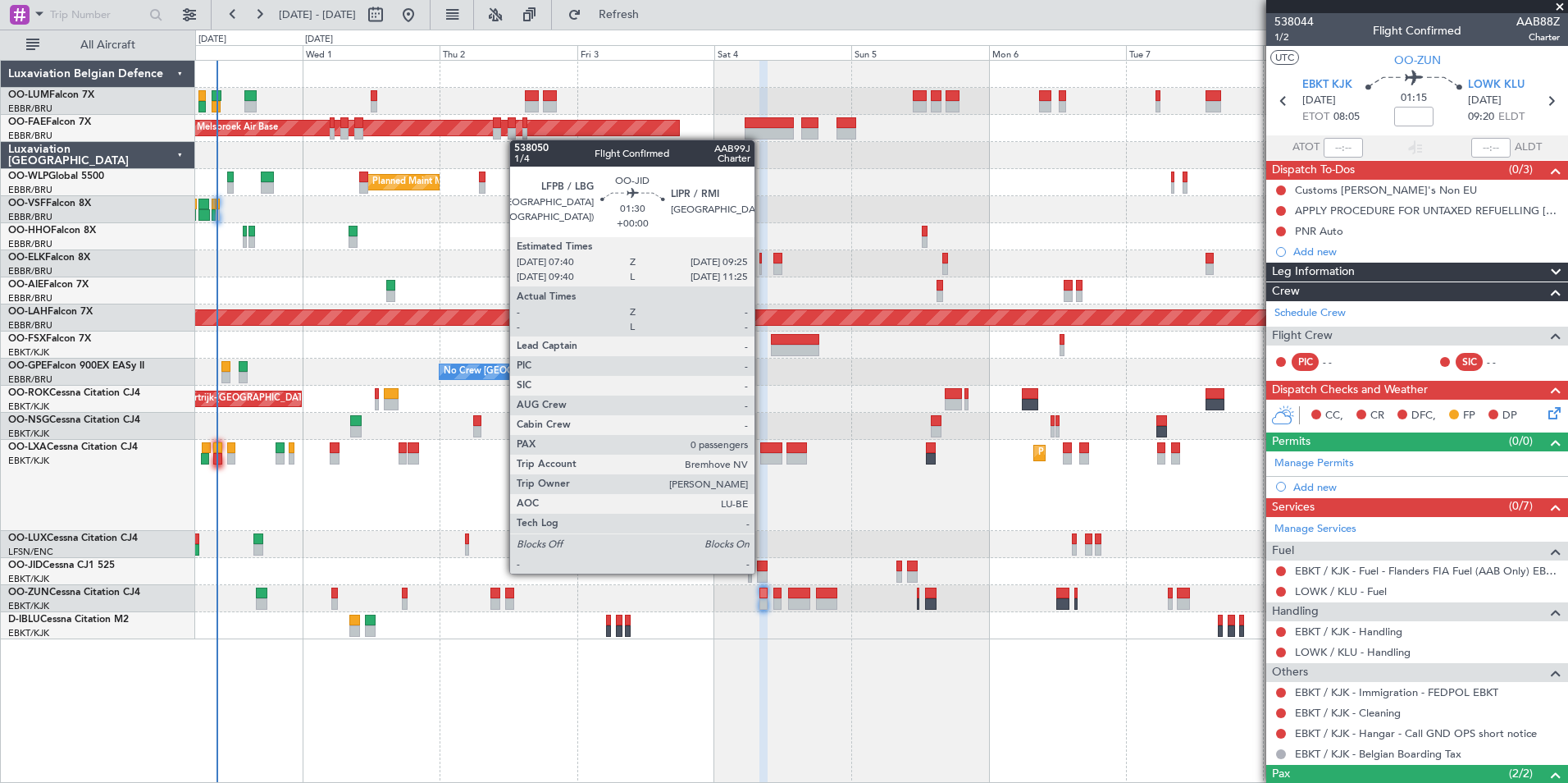
click at [762, 572] on div at bounding box center [761, 577] width 10 height 11
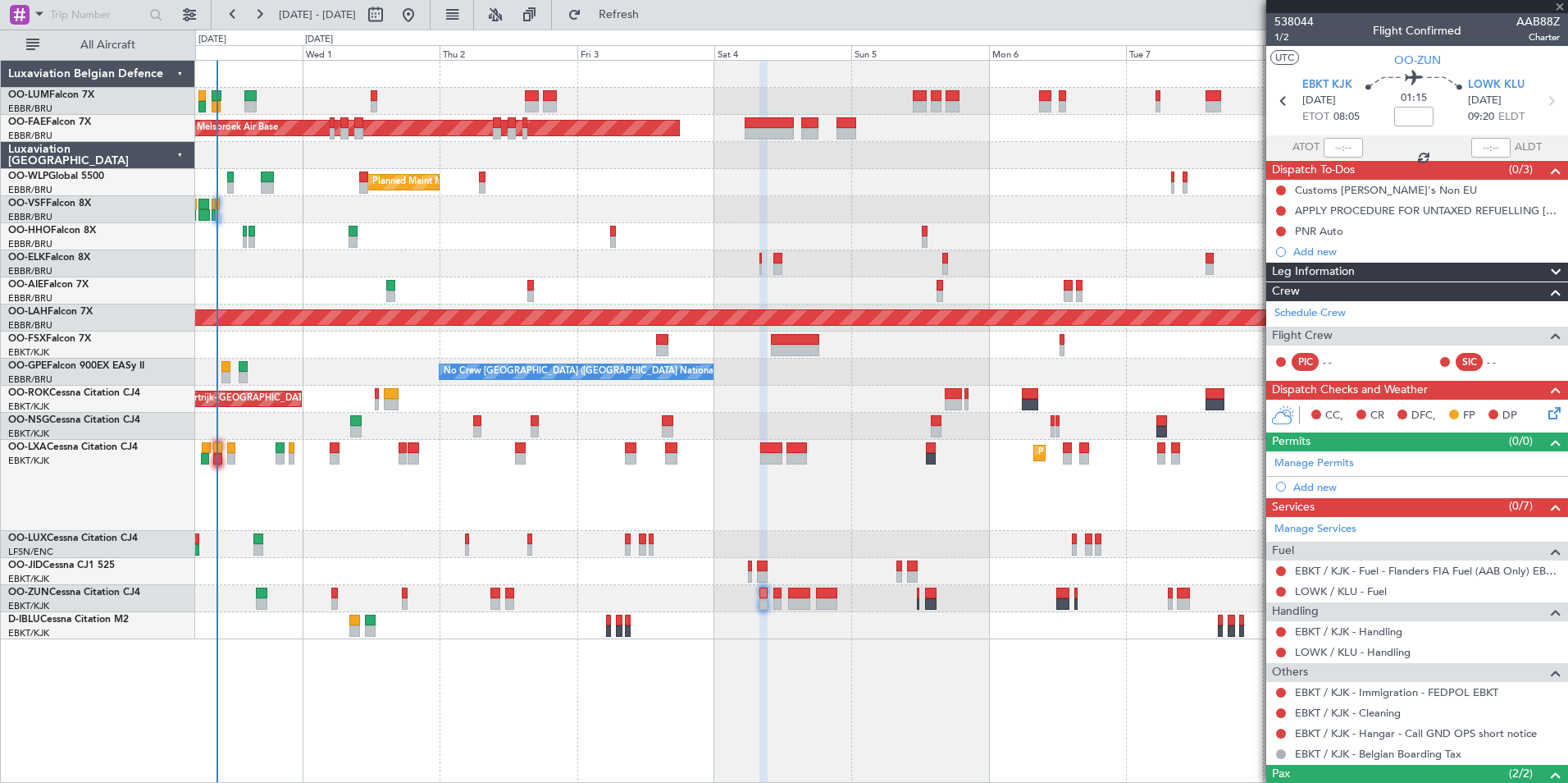
type input "0"
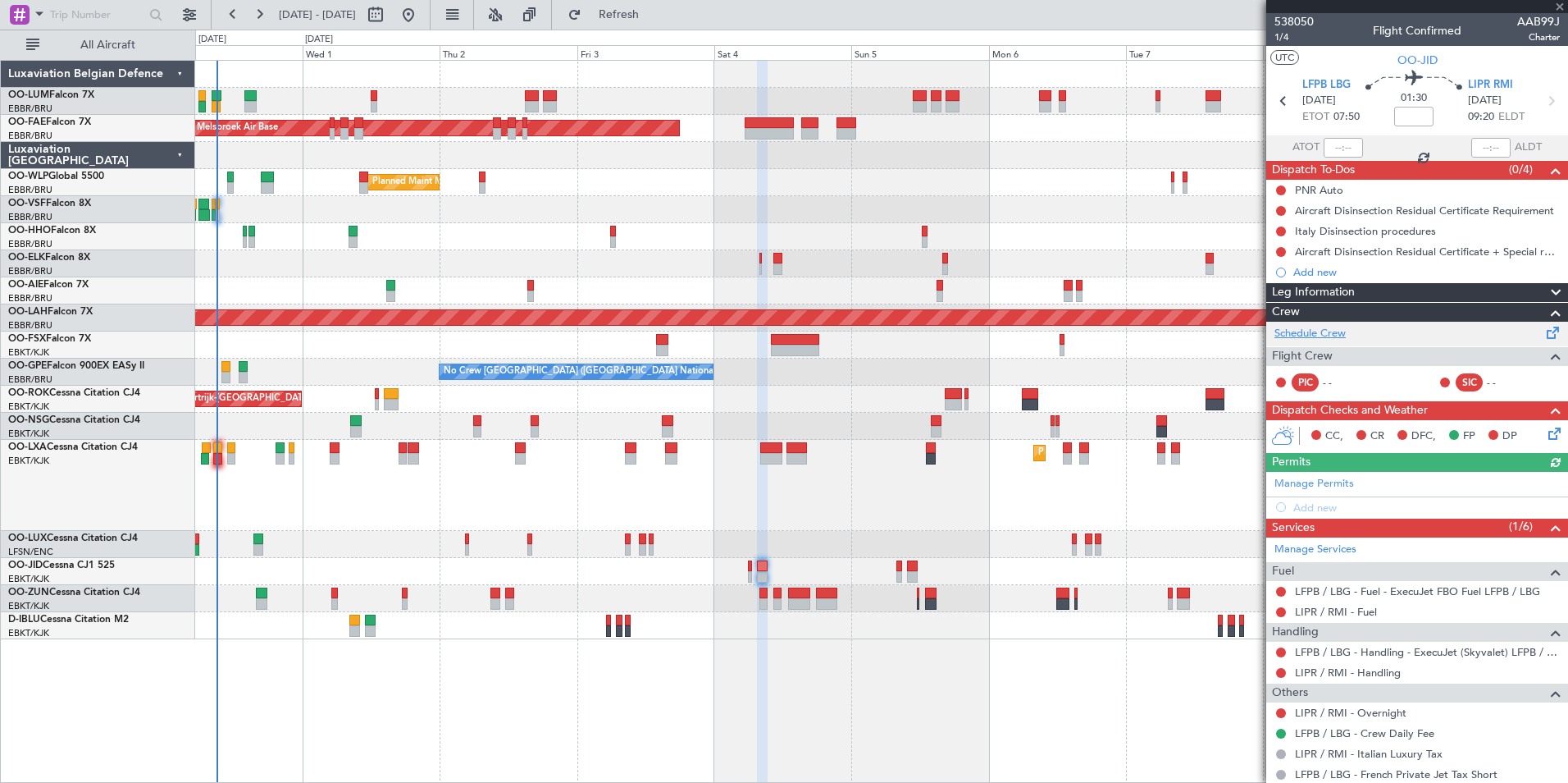
click at [1324, 339] on link "Schedule Crew" at bounding box center [1310, 334] width 71 height 17
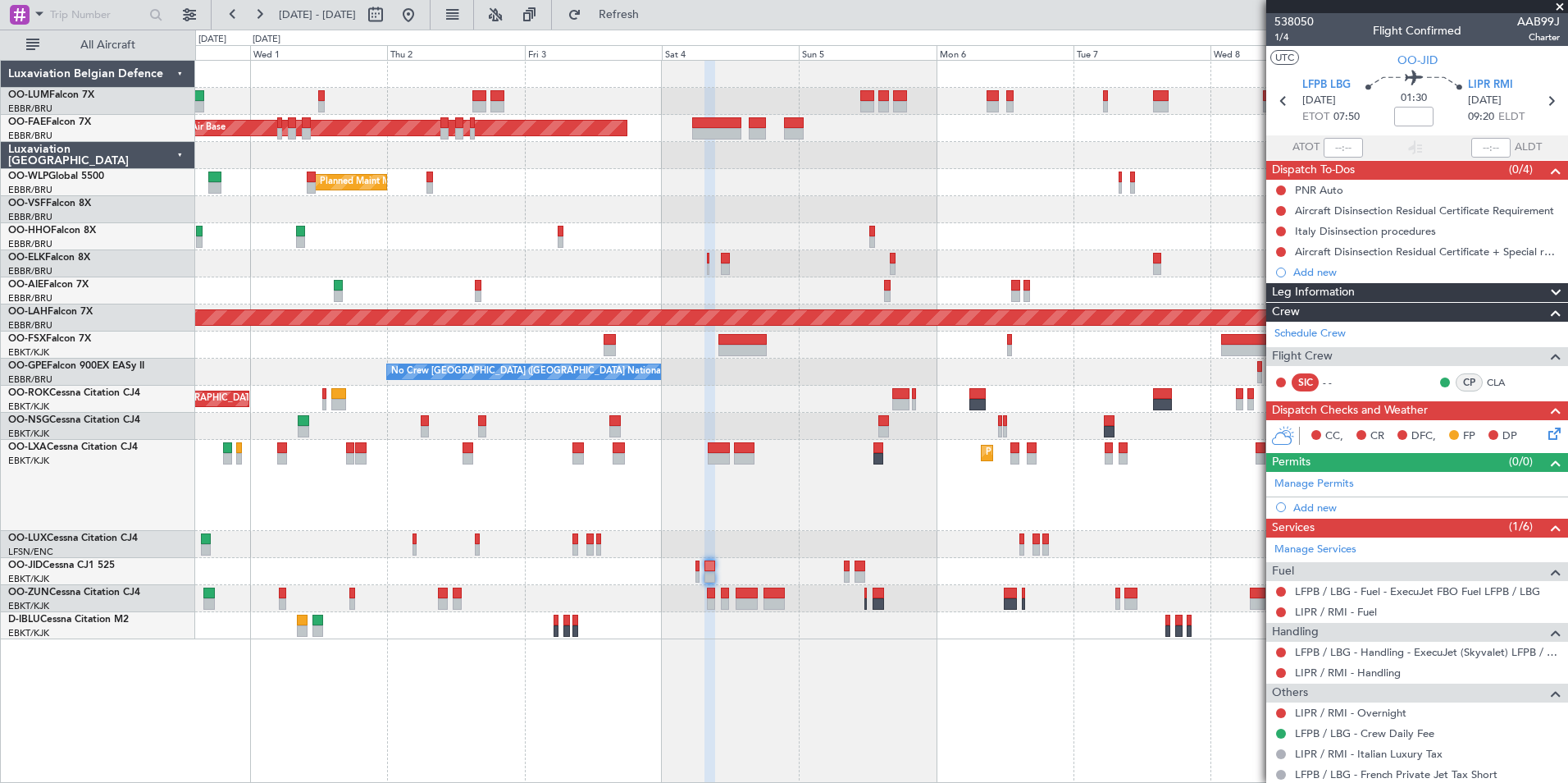
click at [608, 504] on div "Planned Maint Kortrijk-[GEOGRAPHIC_DATA]" at bounding box center [881, 485] width 1372 height 91
click at [907, 764] on div "Owner Melsbroek Air Base AOG Maint Melsbroek Air Base Owner Melsbroek Air Base …" at bounding box center [881, 421] width 1373 height 723
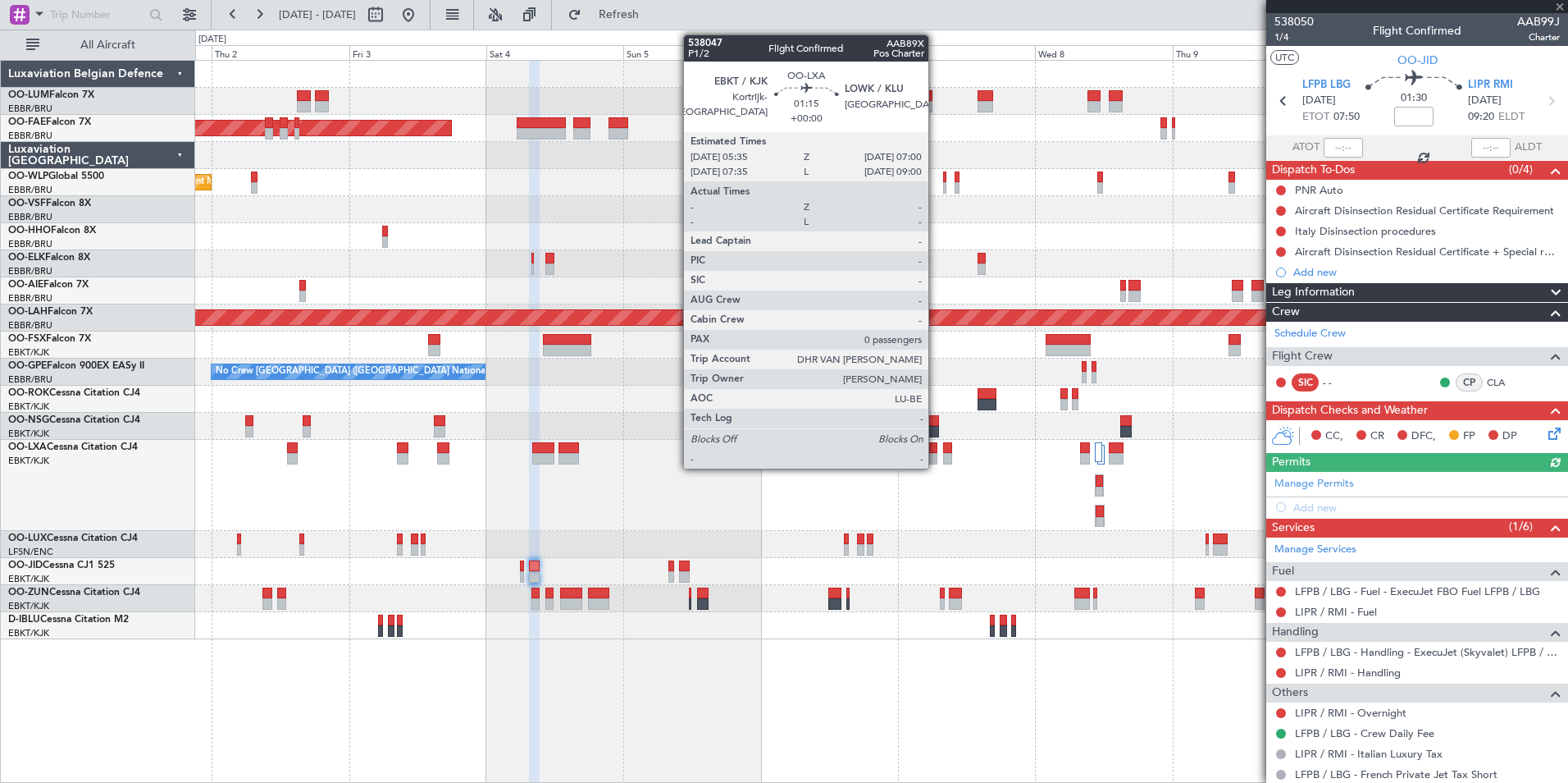
click at [936, 455] on div at bounding box center [933, 458] width 8 height 11
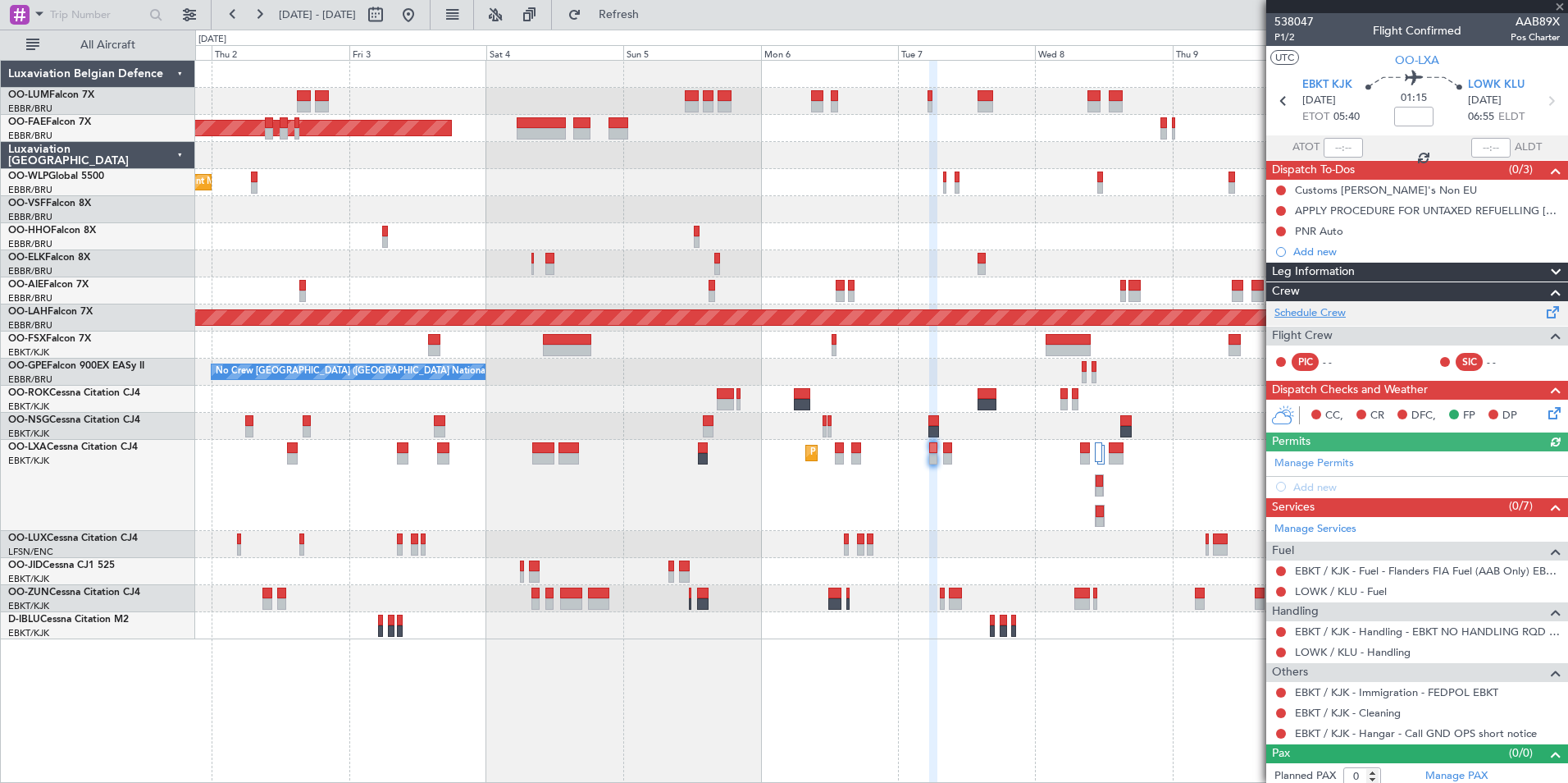
click at [1344, 310] on link "Schedule Crew" at bounding box center [1310, 314] width 71 height 17
click at [1232, 762] on div "AOG Maint Melsbroek Air Base Owner Melsbroek Air Base Planned Maint Melsbroek A…" at bounding box center [881, 421] width 1373 height 723
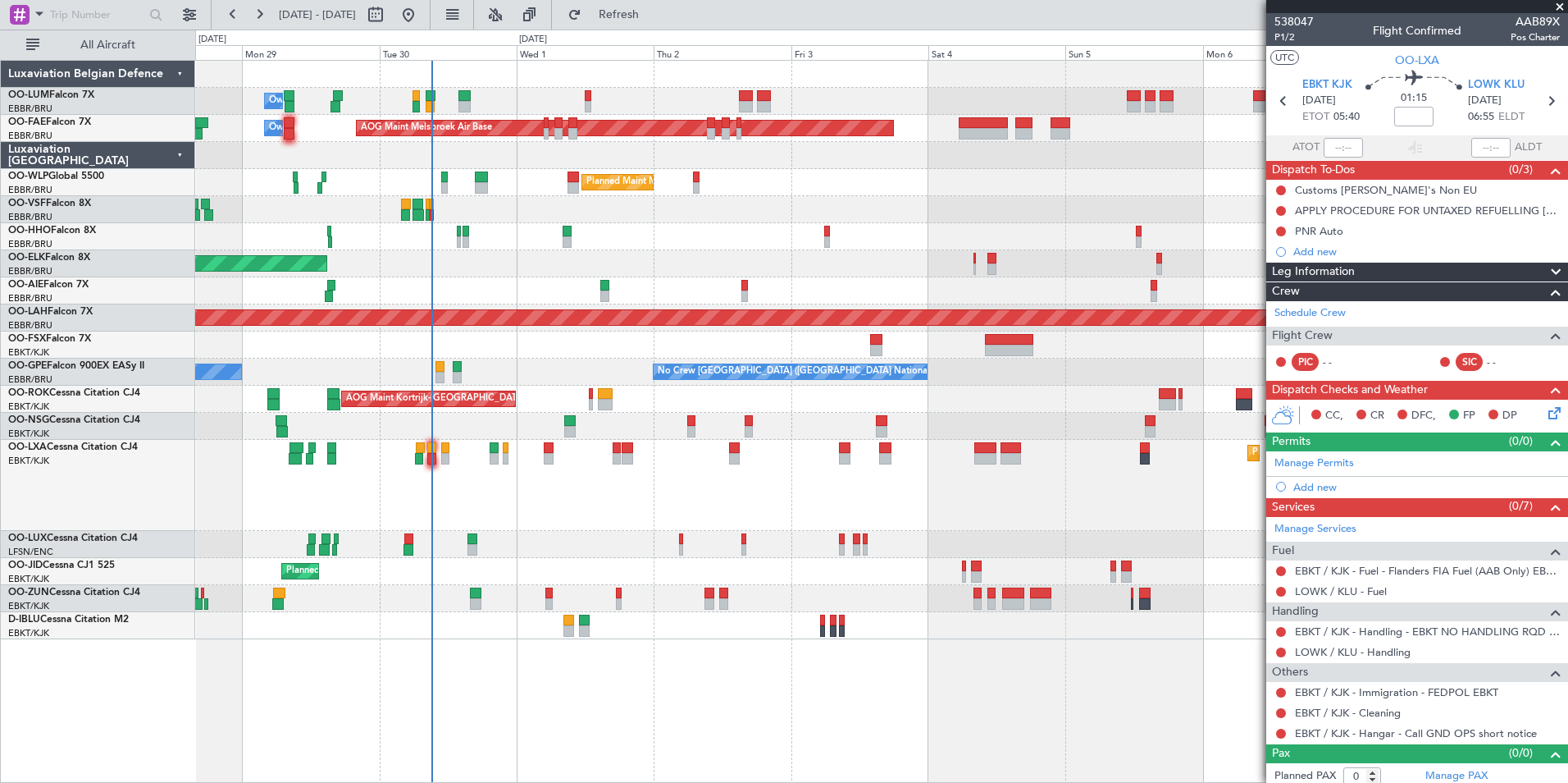
click at [396, 704] on div "Owner Melsbroek Air Base AOG Maint Melsbroek Air Base Owner Melsbroek Air Base …" at bounding box center [881, 421] width 1373 height 723
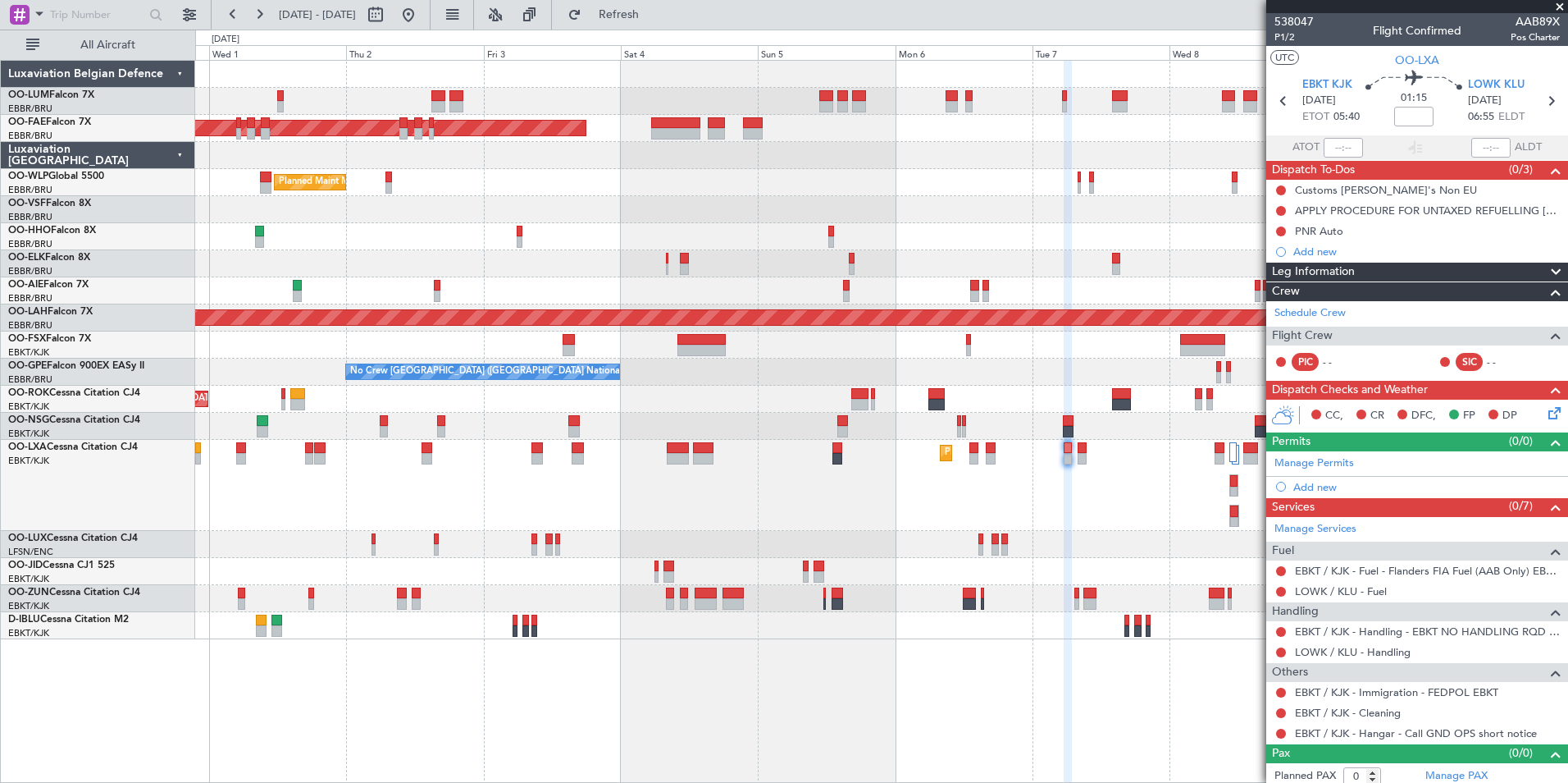
click at [563, 671] on div "Owner Melsbroek Air Base AOG Maint Melsbroek Air Base Owner Melsbroek Air Base …" at bounding box center [881, 421] width 1373 height 723
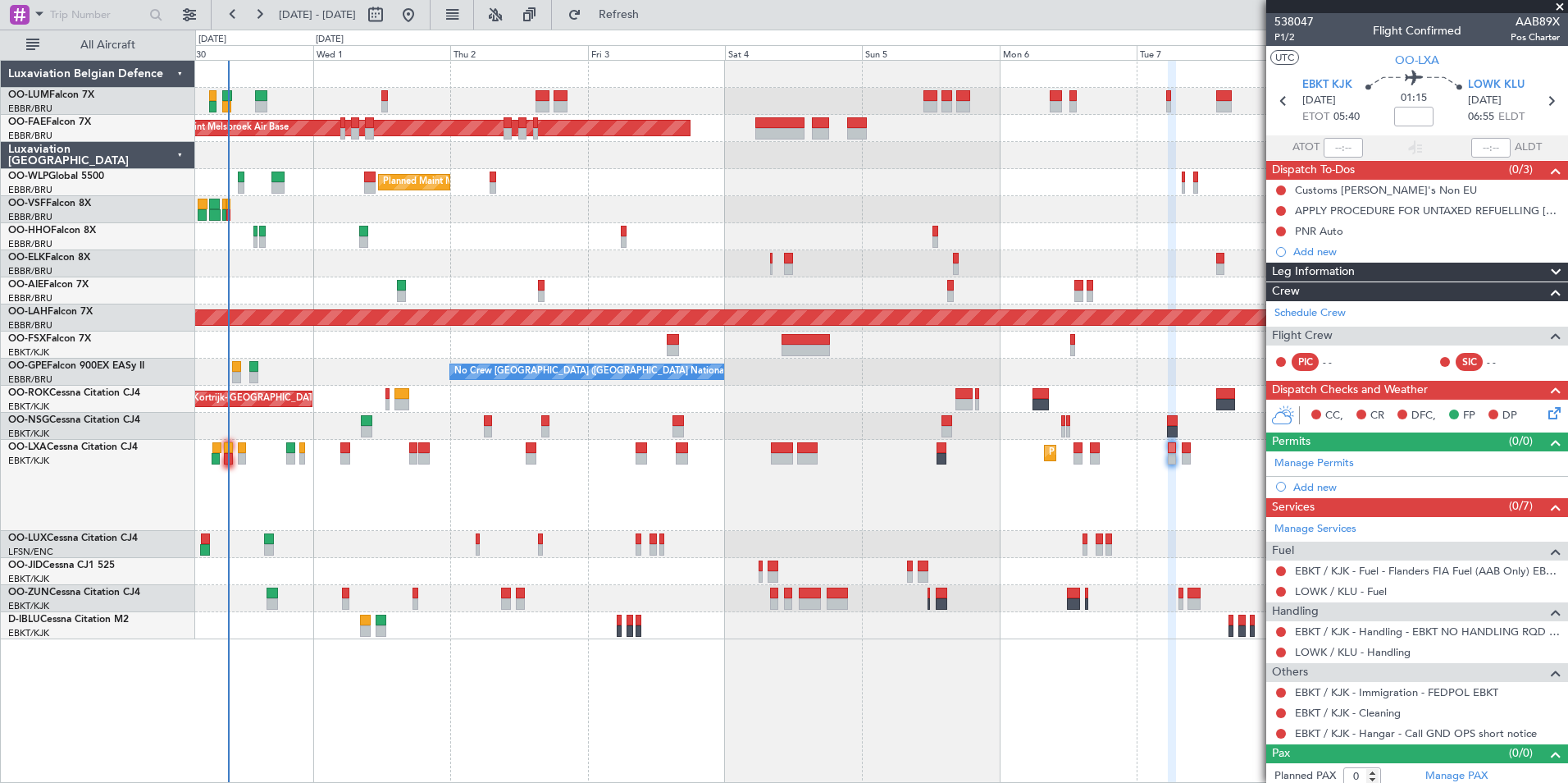
click at [798, 673] on div "Owner Melsbroek Air Base AOG Maint Melsbroek Air Base Owner Melsbroek Air Base …" at bounding box center [881, 421] width 1373 height 723
click at [659, 26] on button "Refresh" at bounding box center [608, 15] width 98 height 26
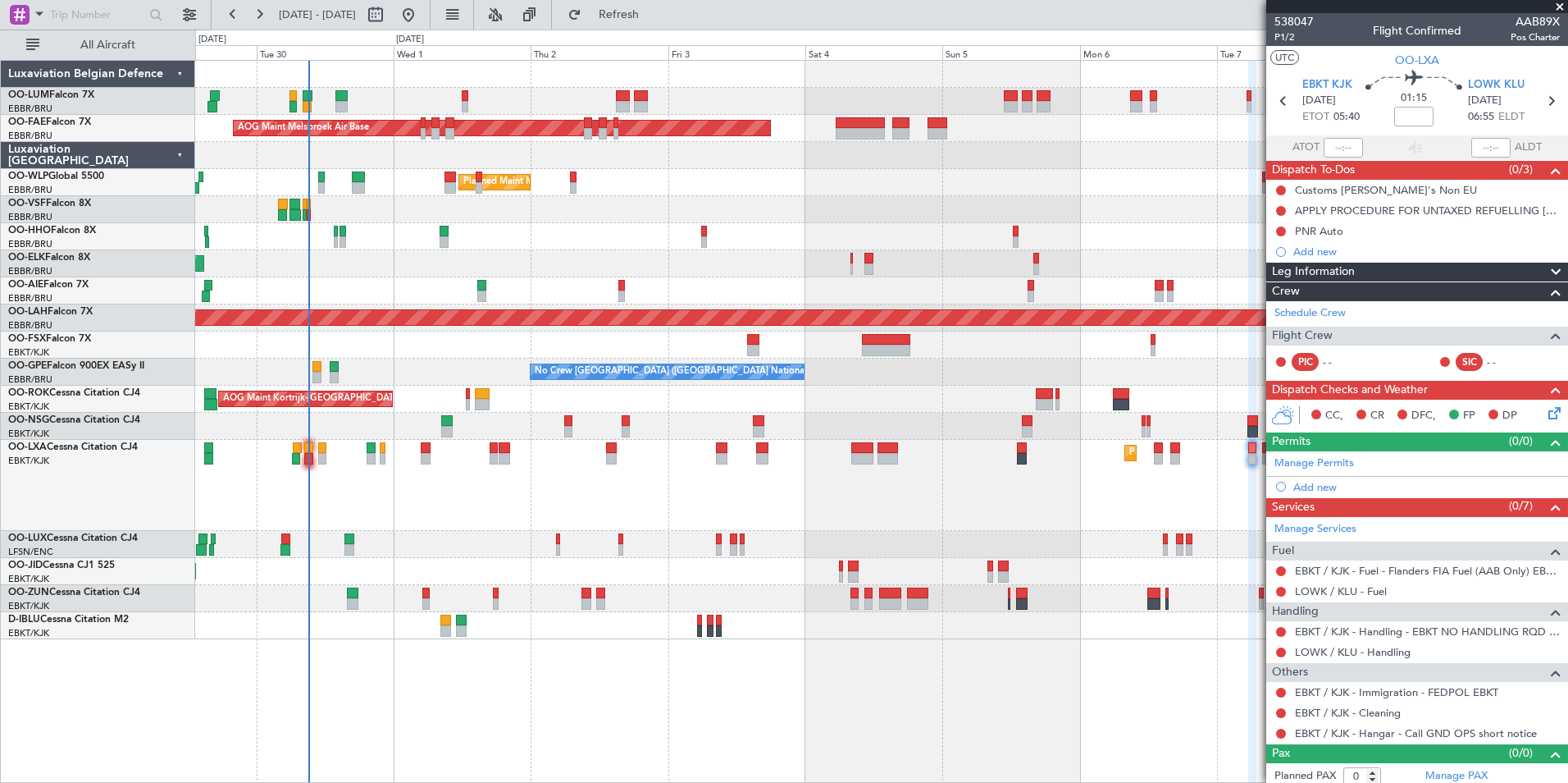
click at [472, 709] on div "Owner Melsbroek Air Base AOG Maint Melsbroek Air Base Owner Melsbroek Air Base …" at bounding box center [881, 421] width 1373 height 723
click at [484, 181] on div "Owner Melsbroek Air Base AOG Maint Melsbroek Air Base Owner Melsbroek Air Base …" at bounding box center [881, 350] width 1372 height 579
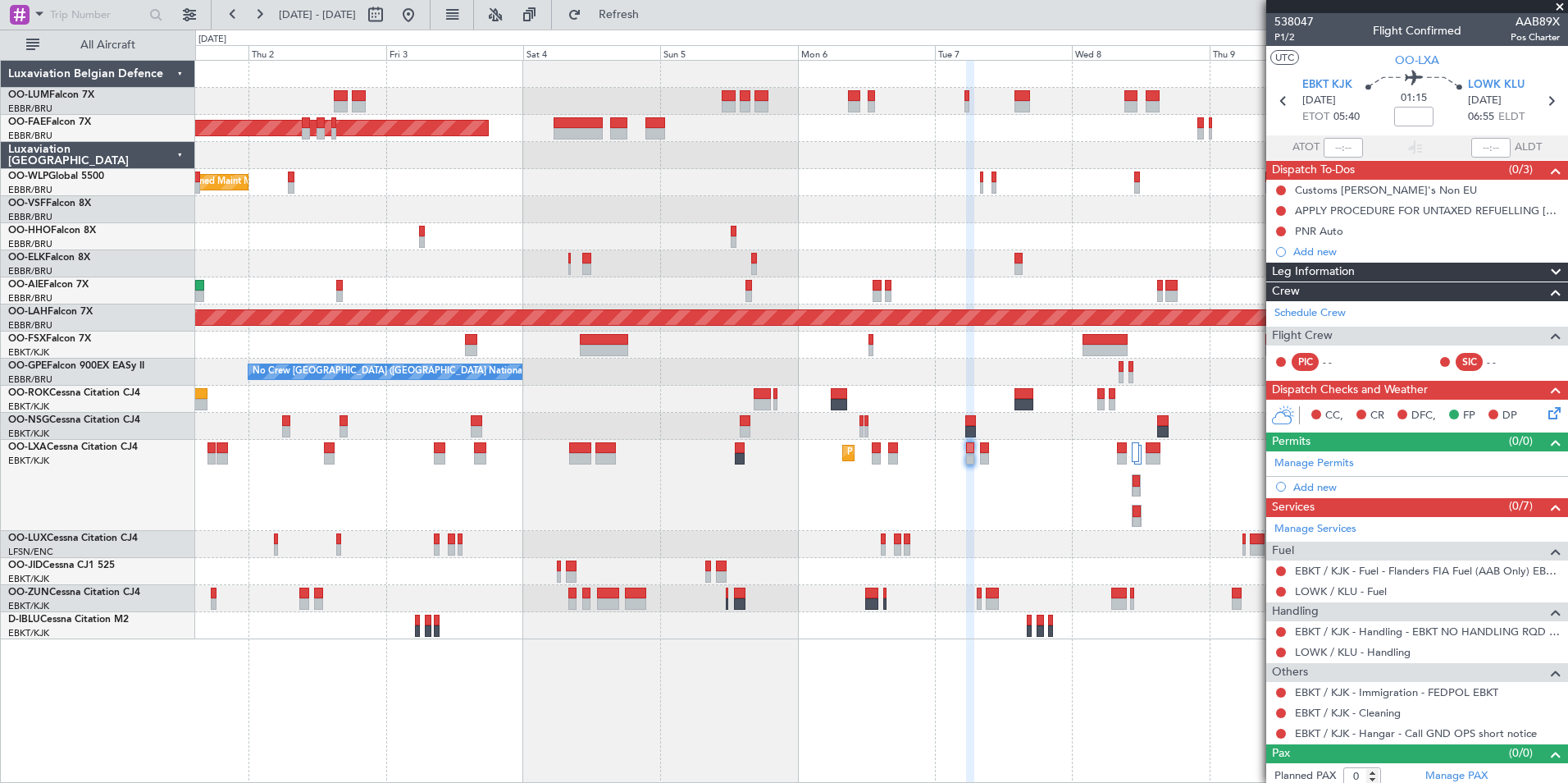
click at [701, 224] on div "Owner Melsbroek Air Base AOG Maint Melsbroek Air Base Owner Melsbroek Air Base …" at bounding box center [881, 350] width 1372 height 579
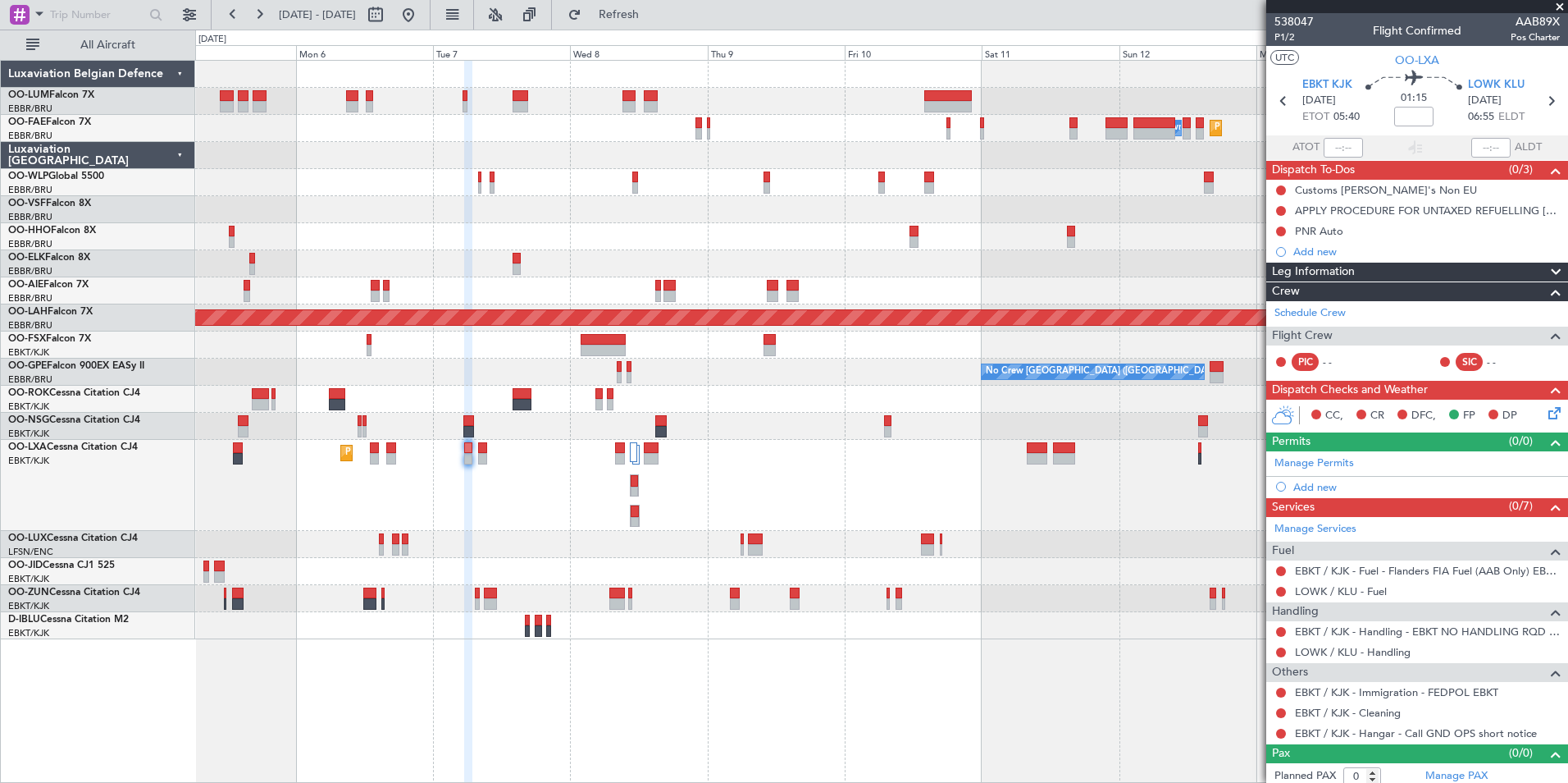
click at [652, 643] on div "Owner Melsbroek Air Base Planned Maint [GEOGRAPHIC_DATA] AOG Maint [GEOGRAPHIC_…" at bounding box center [881, 421] width 1373 height 723
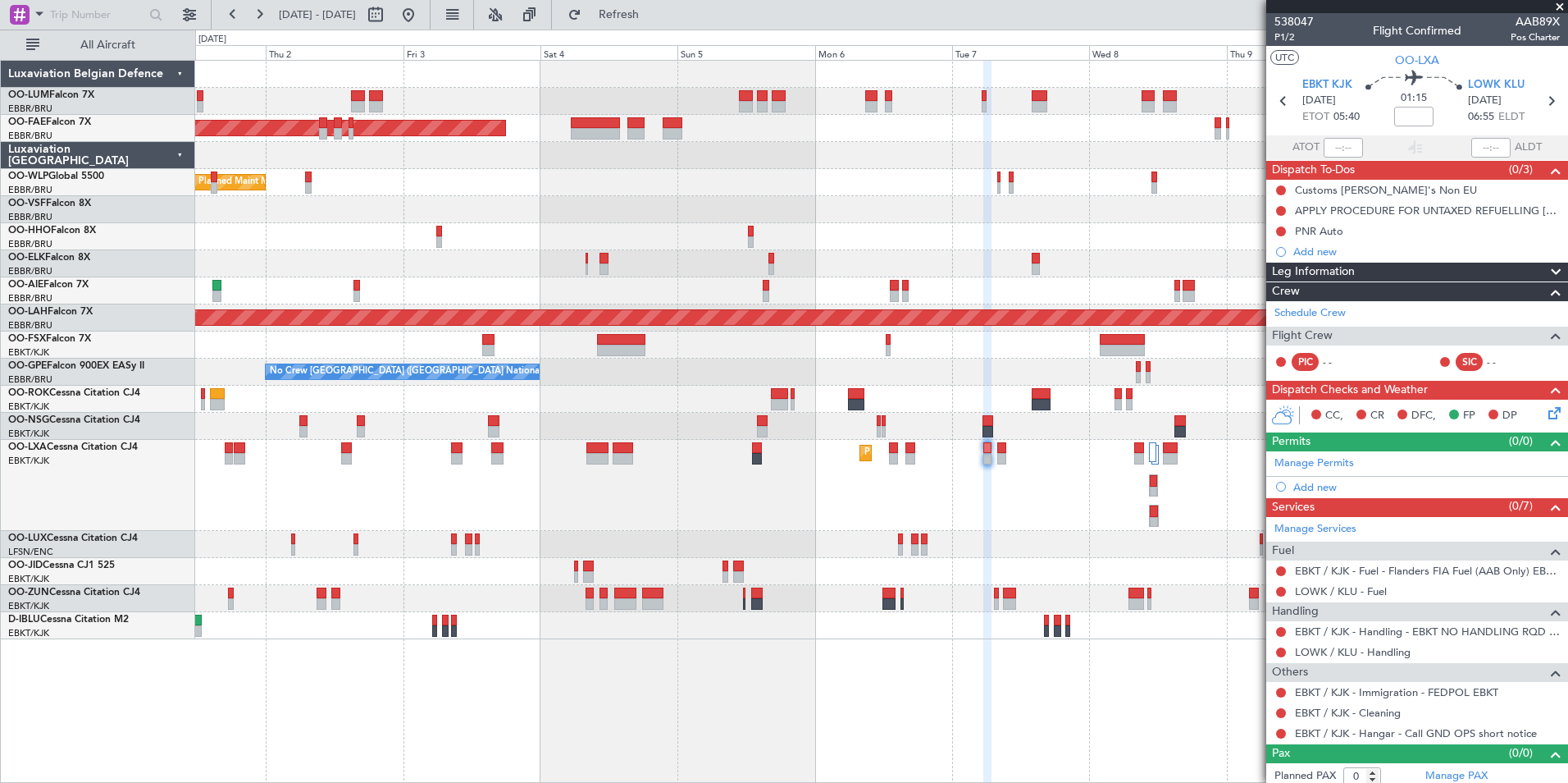
click at [745, 685] on div "Owner Melsbroek Air Base AOG Maint [GEOGRAPHIC_DATA] Owner [GEOGRAPHIC_DATA] Ow…" at bounding box center [881, 421] width 1373 height 723
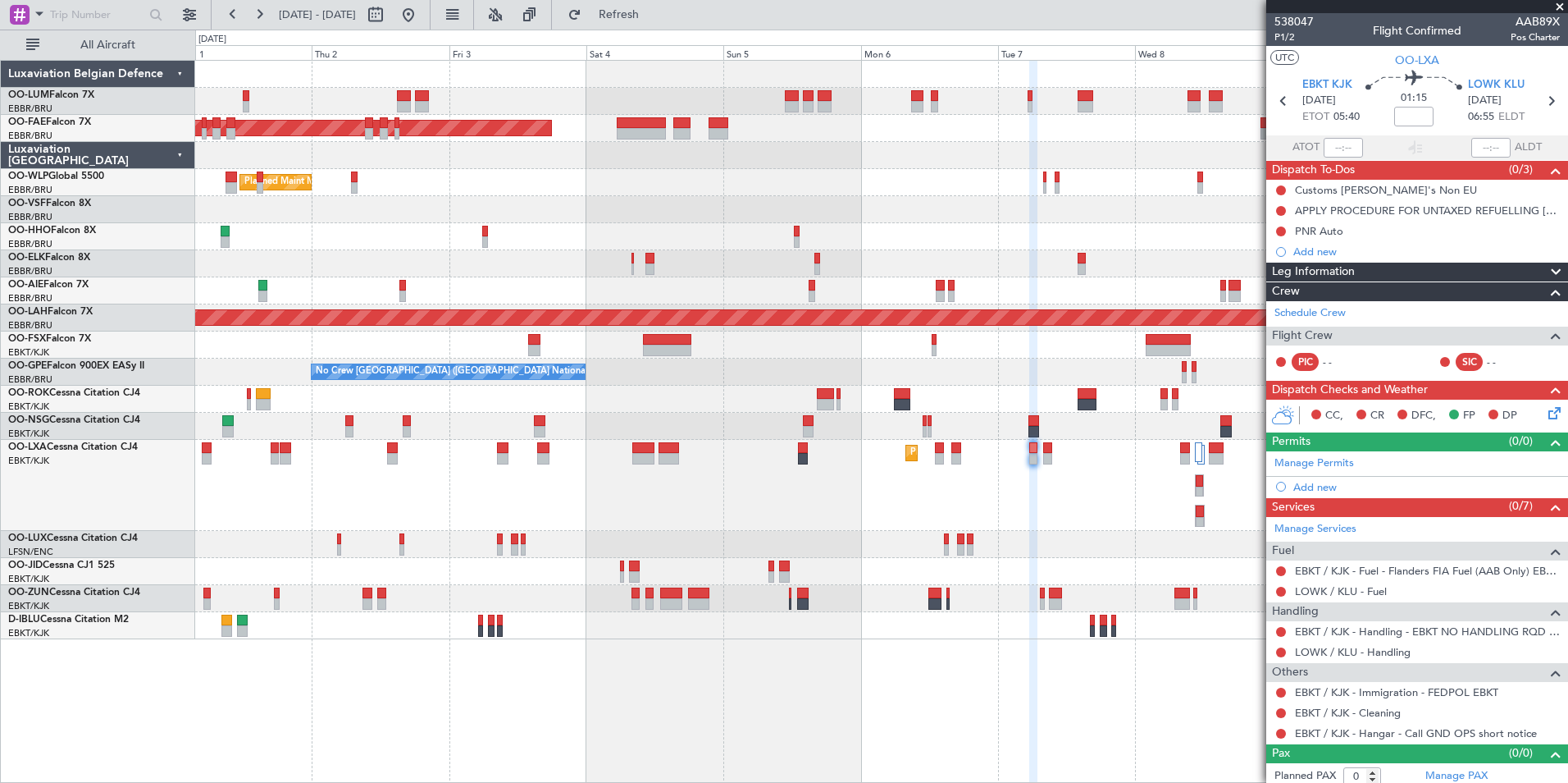
click at [783, 689] on div "Owner Melsbroek Air Base AOG Maint [GEOGRAPHIC_DATA] Owner [GEOGRAPHIC_DATA] Ow…" at bounding box center [881, 421] width 1373 height 723
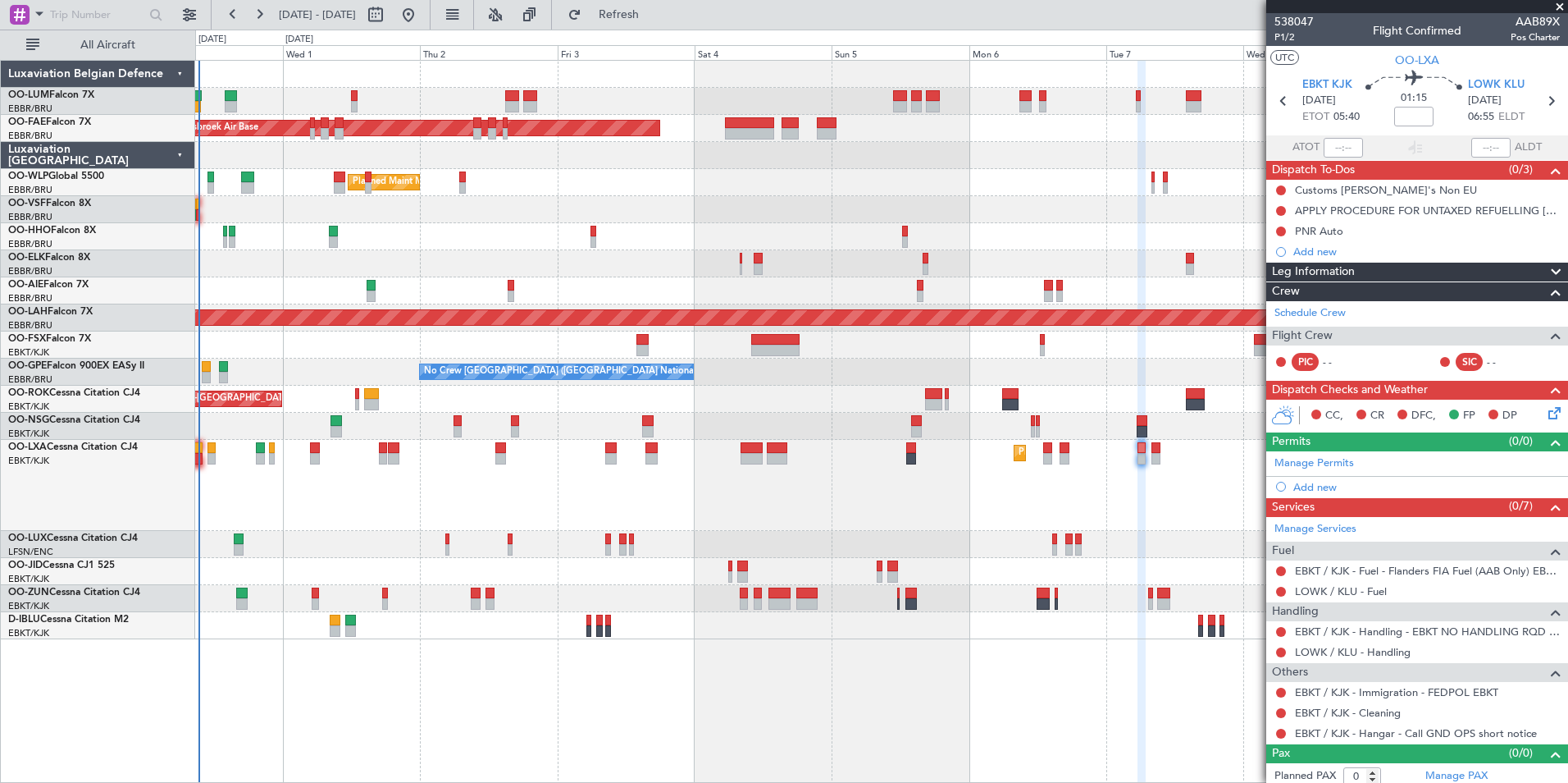
click at [816, 689] on div "Owner Melsbroek Air Base AOG Maint [GEOGRAPHIC_DATA] Owner [GEOGRAPHIC_DATA] Ow…" at bounding box center [881, 421] width 1373 height 723
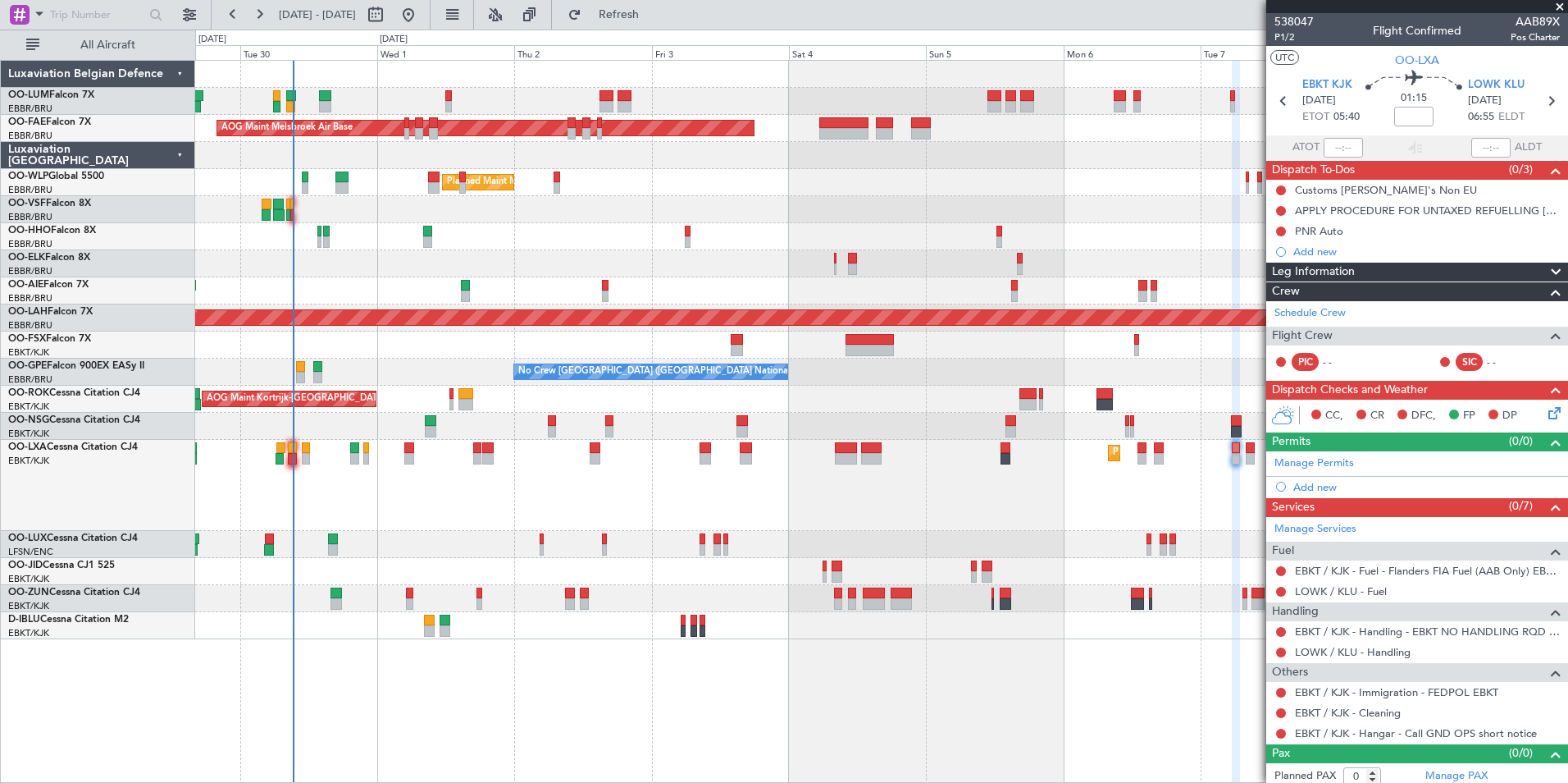
click at [776, 689] on div "Owner Melsbroek Air Base AOG Maint [GEOGRAPHIC_DATA] Owner [GEOGRAPHIC_DATA] Pl…" at bounding box center [881, 421] width 1373 height 723
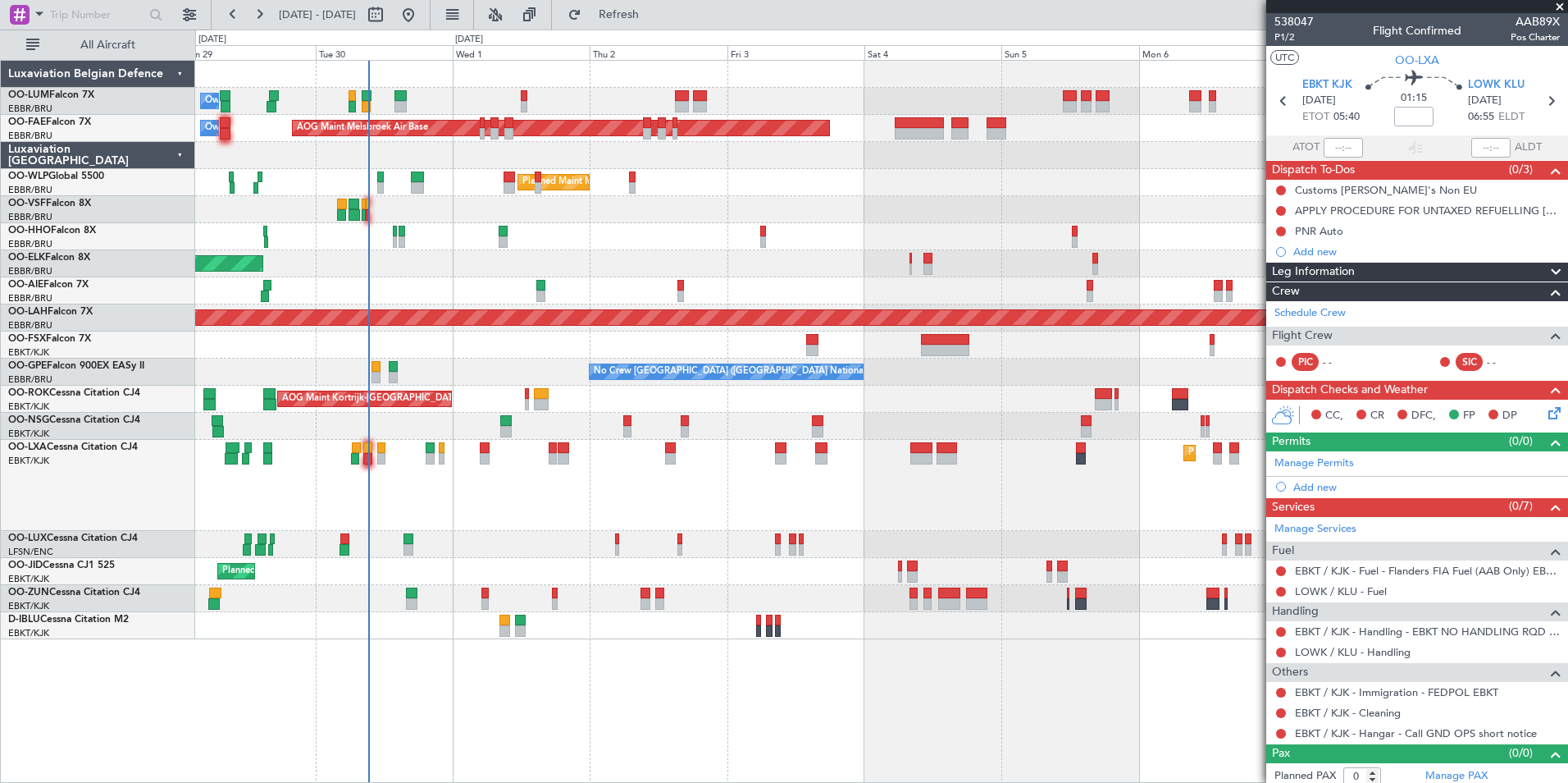
click at [708, 695] on div "Owner Melsbroek Air Base AOG Maint [GEOGRAPHIC_DATA] Owner [GEOGRAPHIC_DATA] Pl…" at bounding box center [881, 421] width 1373 height 723
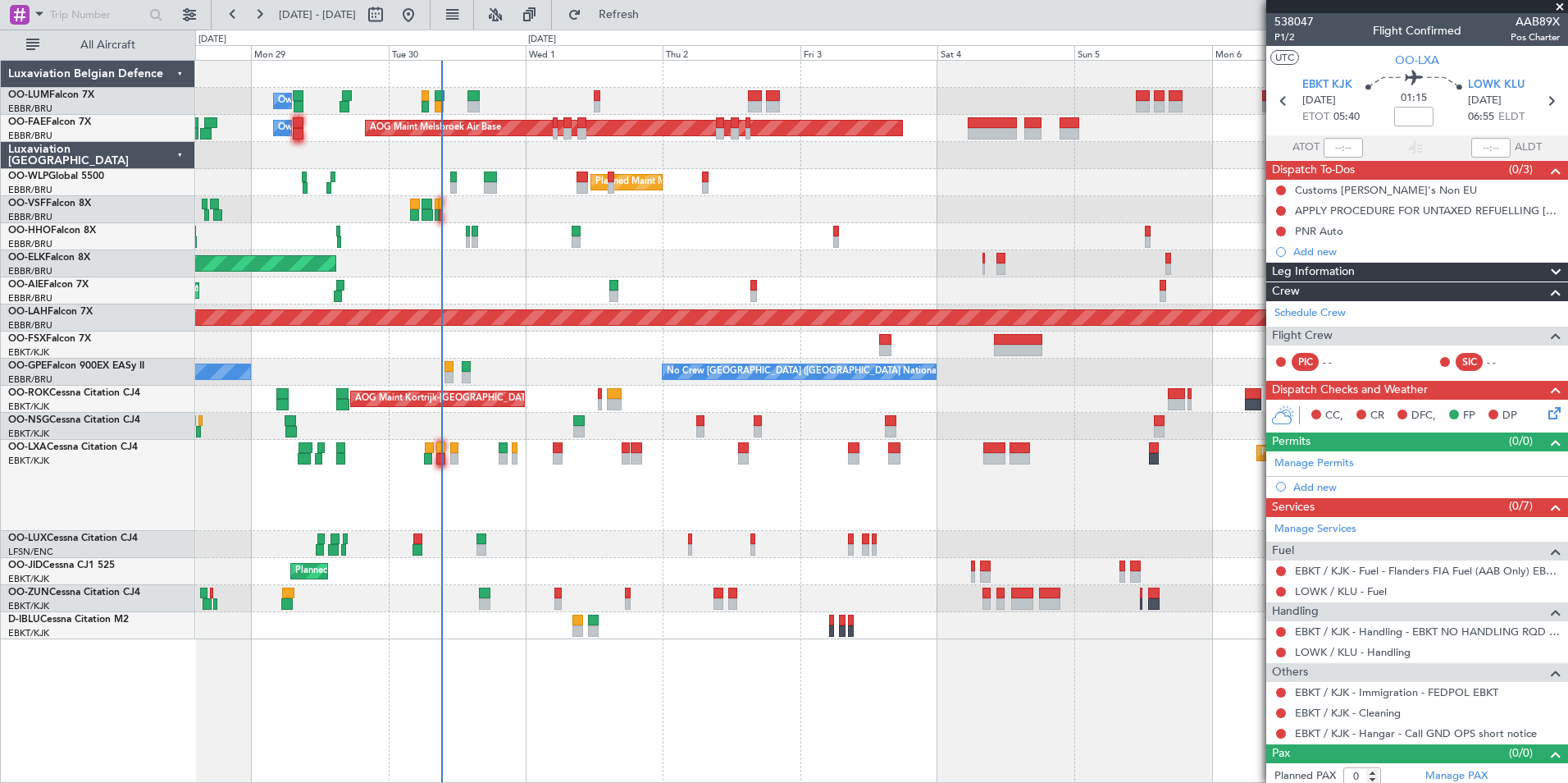
click at [732, 700] on div "Owner Melsbroek Air Base AOG Maint [GEOGRAPHIC_DATA] Owner [GEOGRAPHIC_DATA] AO…" at bounding box center [881, 421] width 1373 height 723
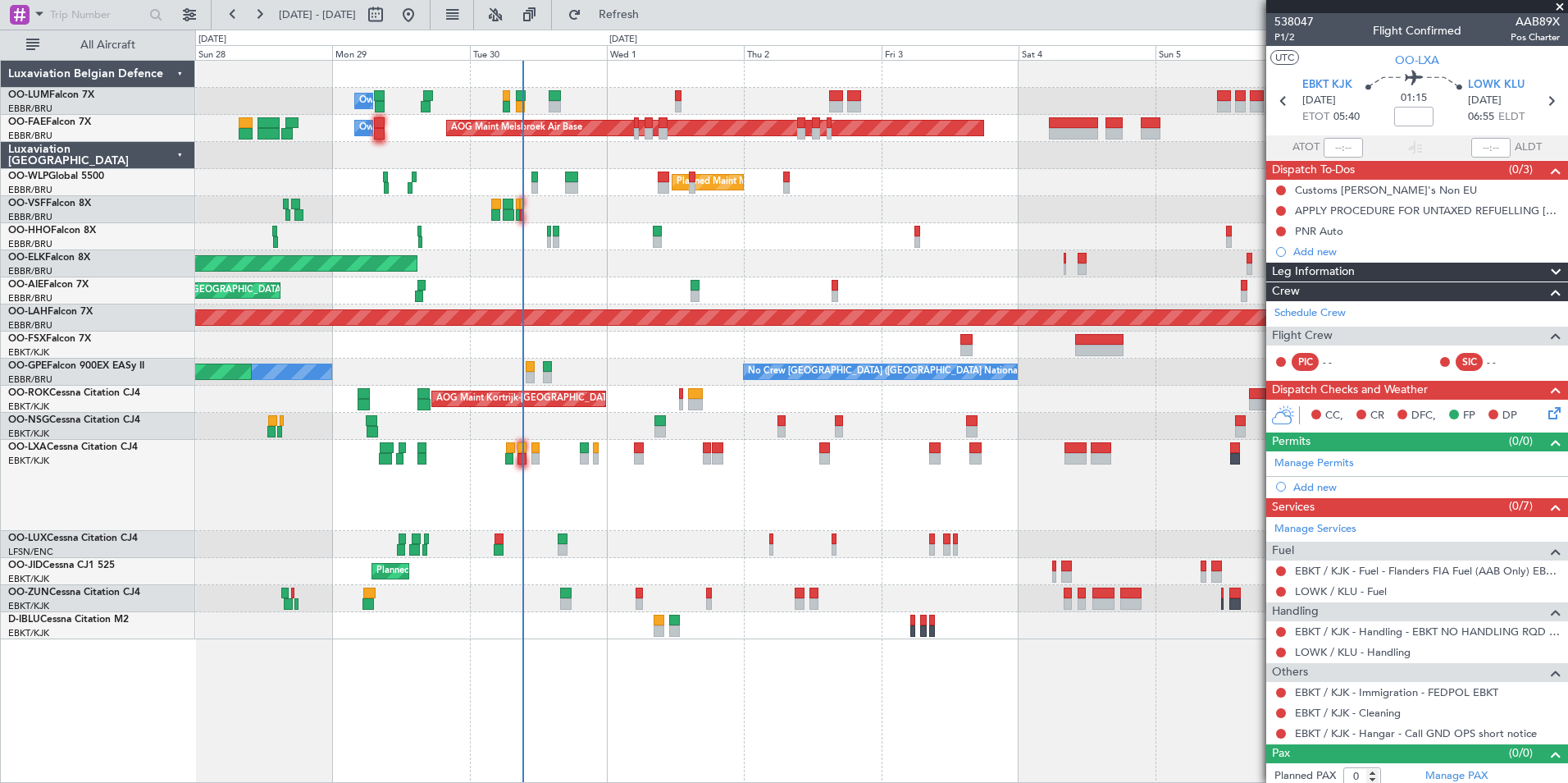
click at [722, 702] on div "Owner Melsbroek Air Base AOG Maint [GEOGRAPHIC_DATA] Owner [GEOGRAPHIC_DATA] AO…" at bounding box center [881, 421] width 1373 height 723
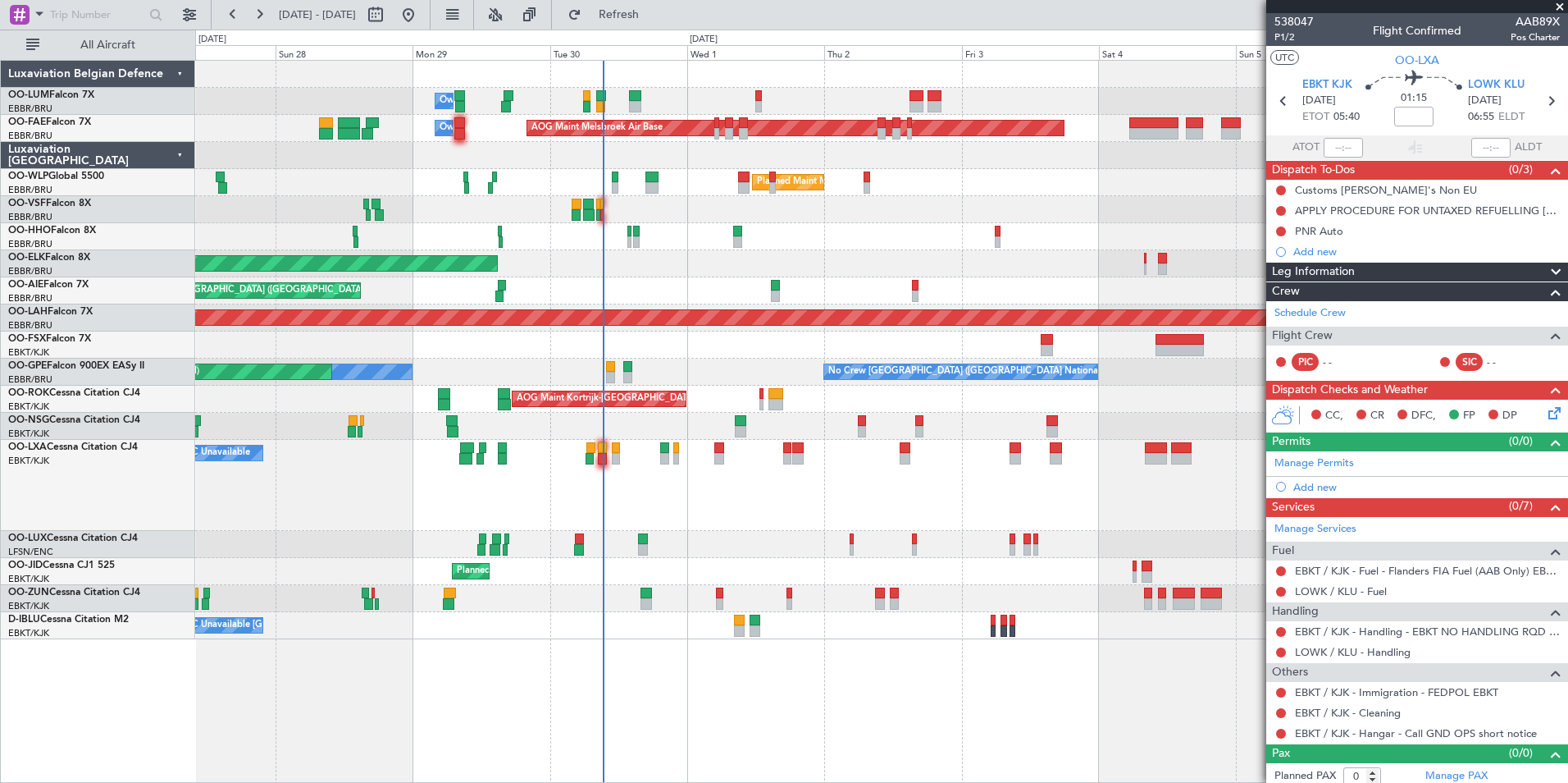
click at [680, 699] on div "Owner Melsbroek Air Base AOG Maint [GEOGRAPHIC_DATA] Owner [GEOGRAPHIC_DATA] AO…" at bounding box center [881, 421] width 1373 height 723
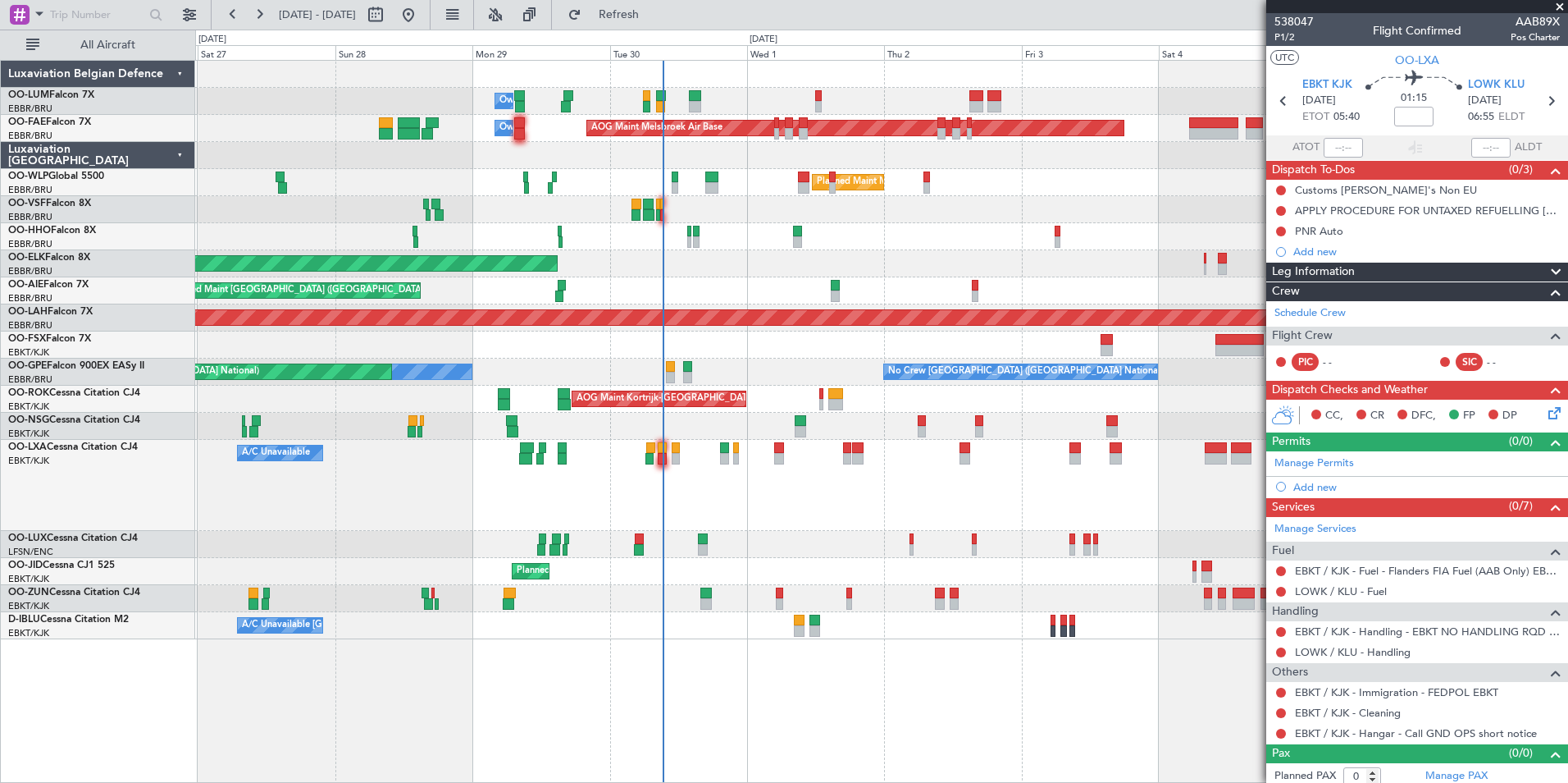
click at [590, 694] on div "Owner Melsbroek Air Base AOG Maint [GEOGRAPHIC_DATA] Owner [GEOGRAPHIC_DATA] AO…" at bounding box center [881, 421] width 1373 height 723
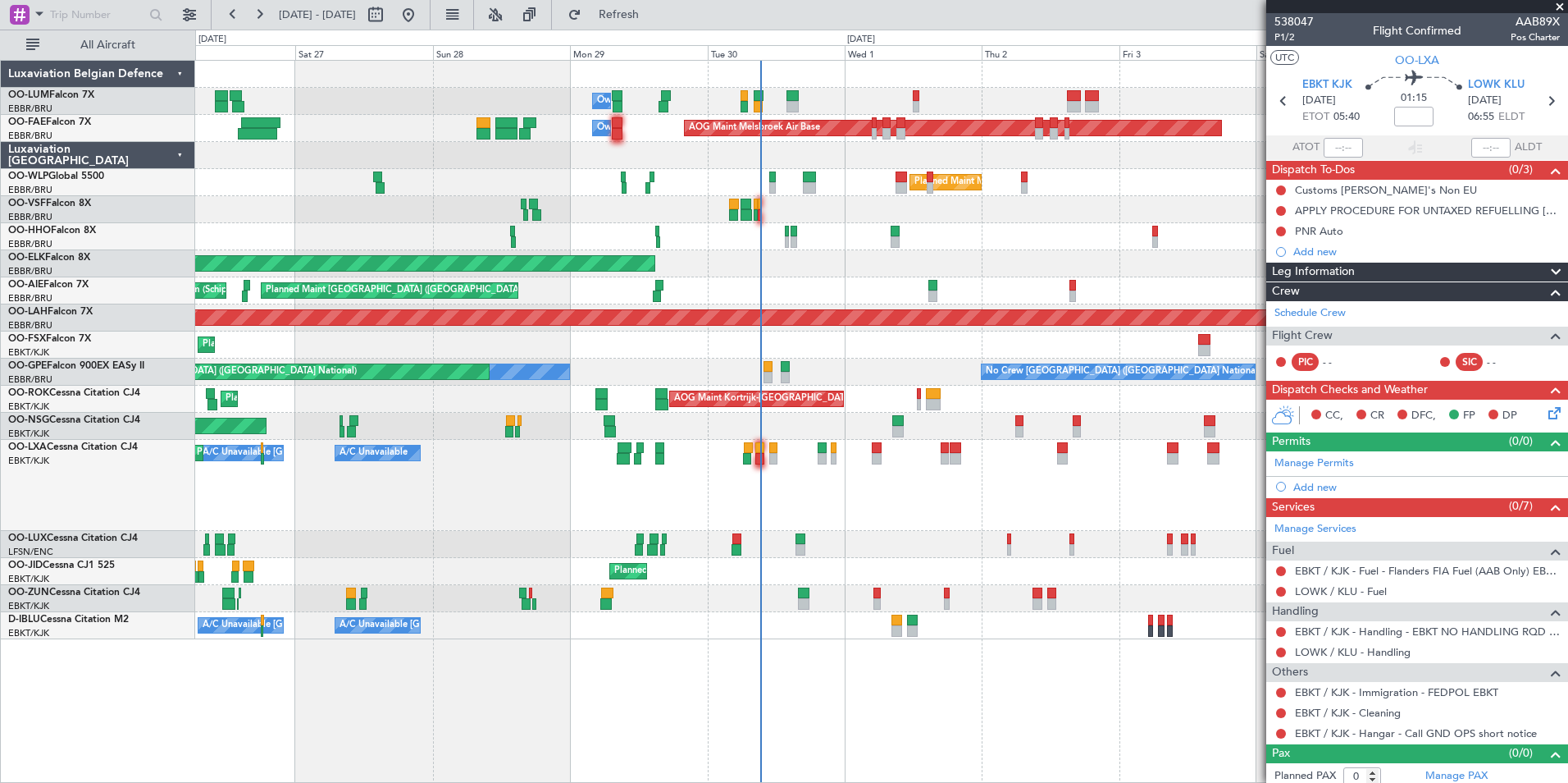
click at [566, 696] on div "Owner Melsbroek Air Base AOG Maint [GEOGRAPHIC_DATA] Owner [GEOGRAPHIC_DATA] AO…" at bounding box center [881, 421] width 1373 height 723
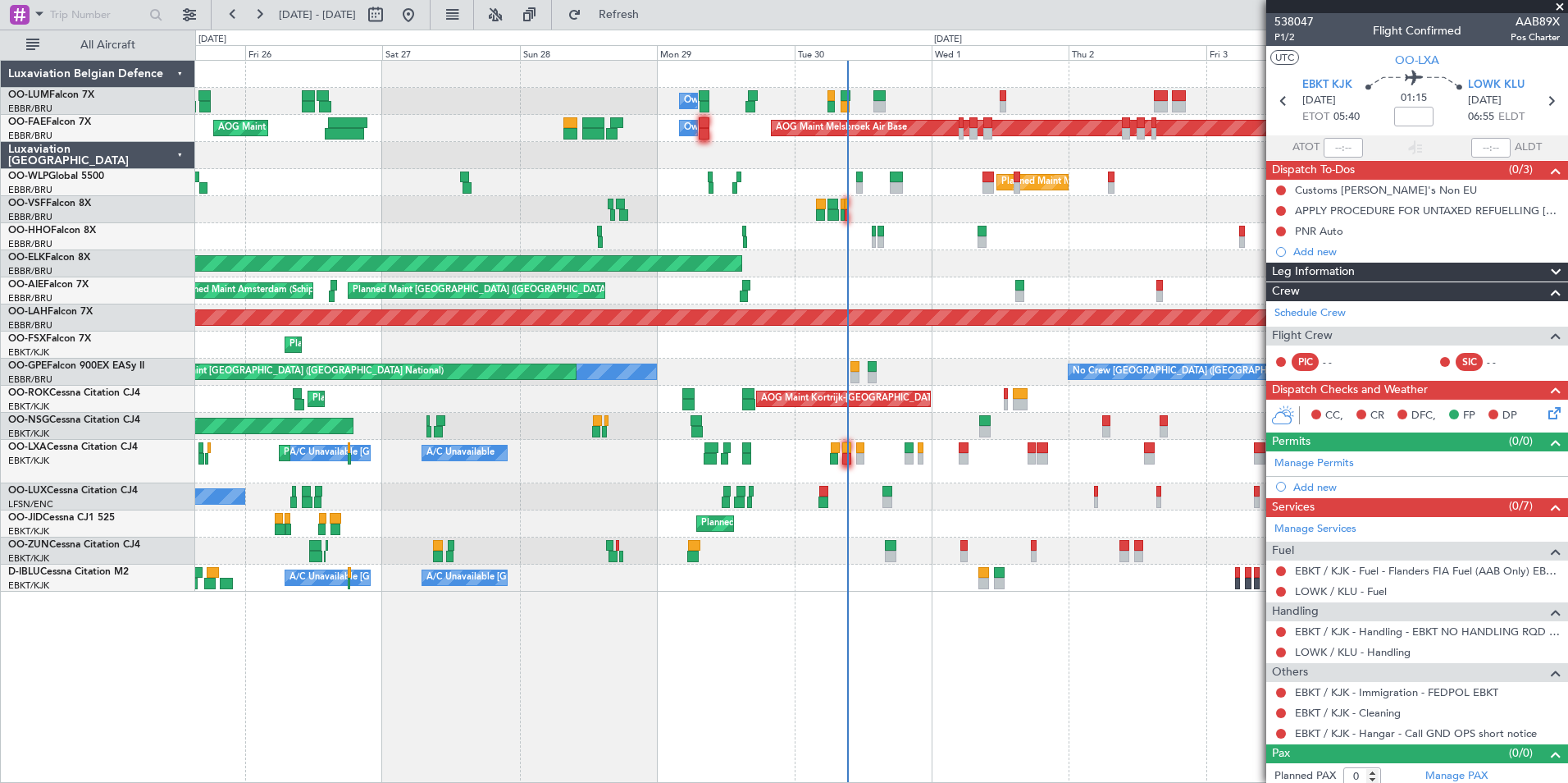
click at [550, 706] on div "Owner Melsbroek Air Base AOG Maint [GEOGRAPHIC_DATA] Owner [GEOGRAPHIC_DATA] AO…" at bounding box center [881, 421] width 1373 height 723
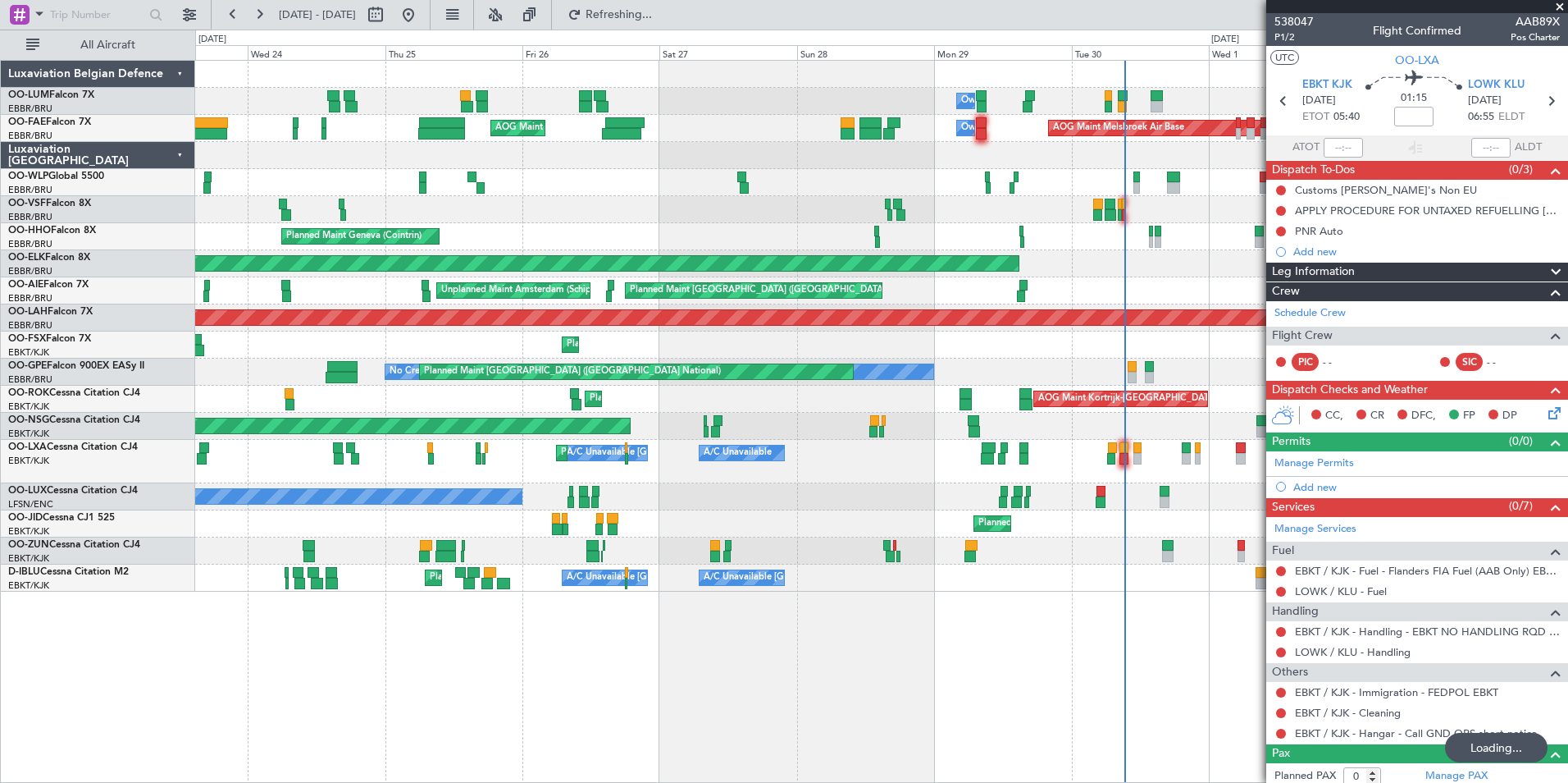
click at [728, 648] on div "Owner Melsbroek Air Base AOG Maint [GEOGRAPHIC_DATA] Owner [GEOGRAPHIC_DATA] AO…" at bounding box center [881, 421] width 1373 height 723
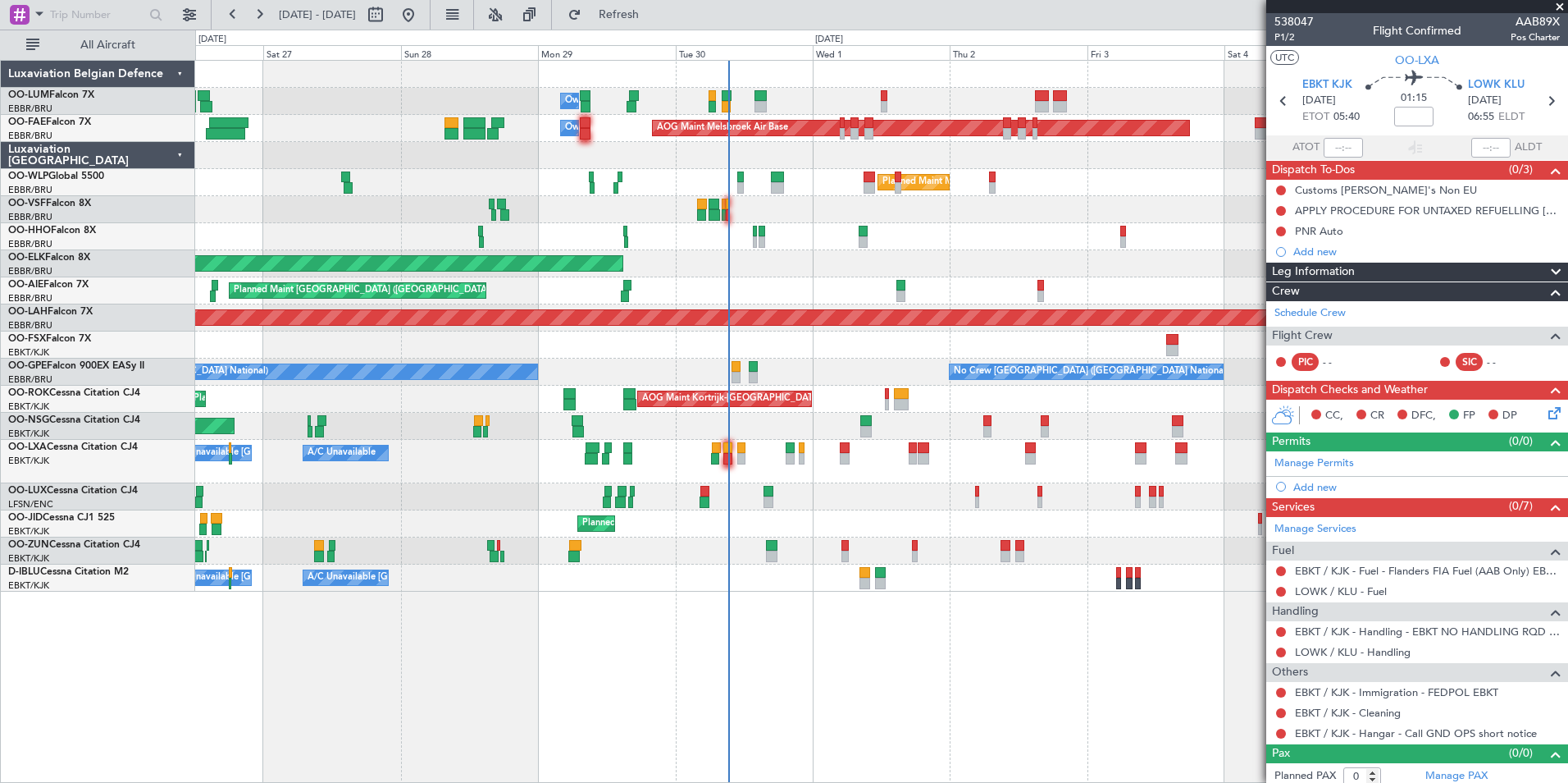
click at [127, 505] on div "Owner Melsbroek Air Base AOG Maint [GEOGRAPHIC_DATA] Owner [GEOGRAPHIC_DATA] AO…" at bounding box center [784, 406] width 1568 height 753
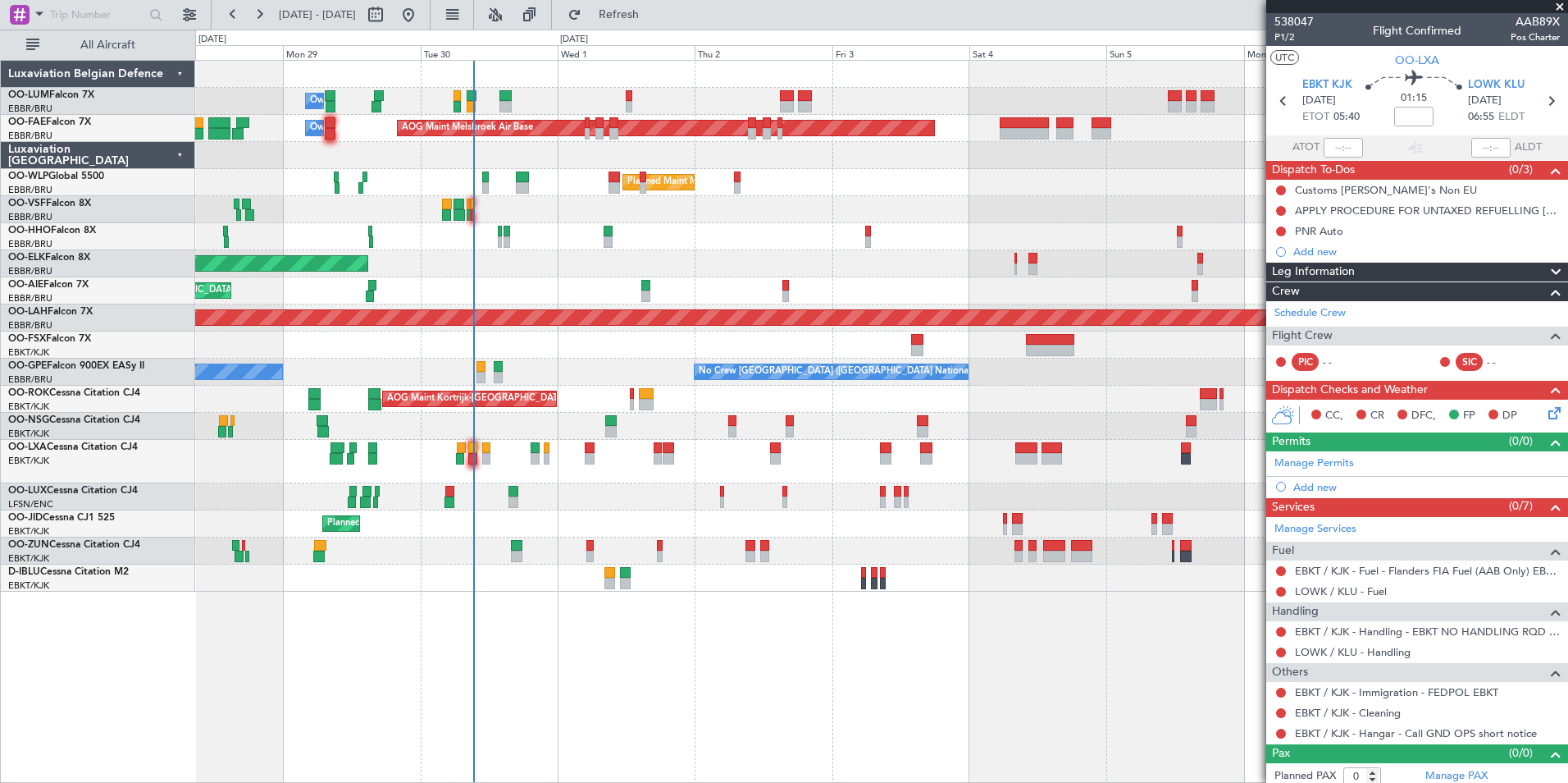
click at [668, 667] on div "Owner Melsbroek Air Base AOG Maint [GEOGRAPHIC_DATA] Owner [GEOGRAPHIC_DATA] AO…" at bounding box center [881, 421] width 1373 height 723
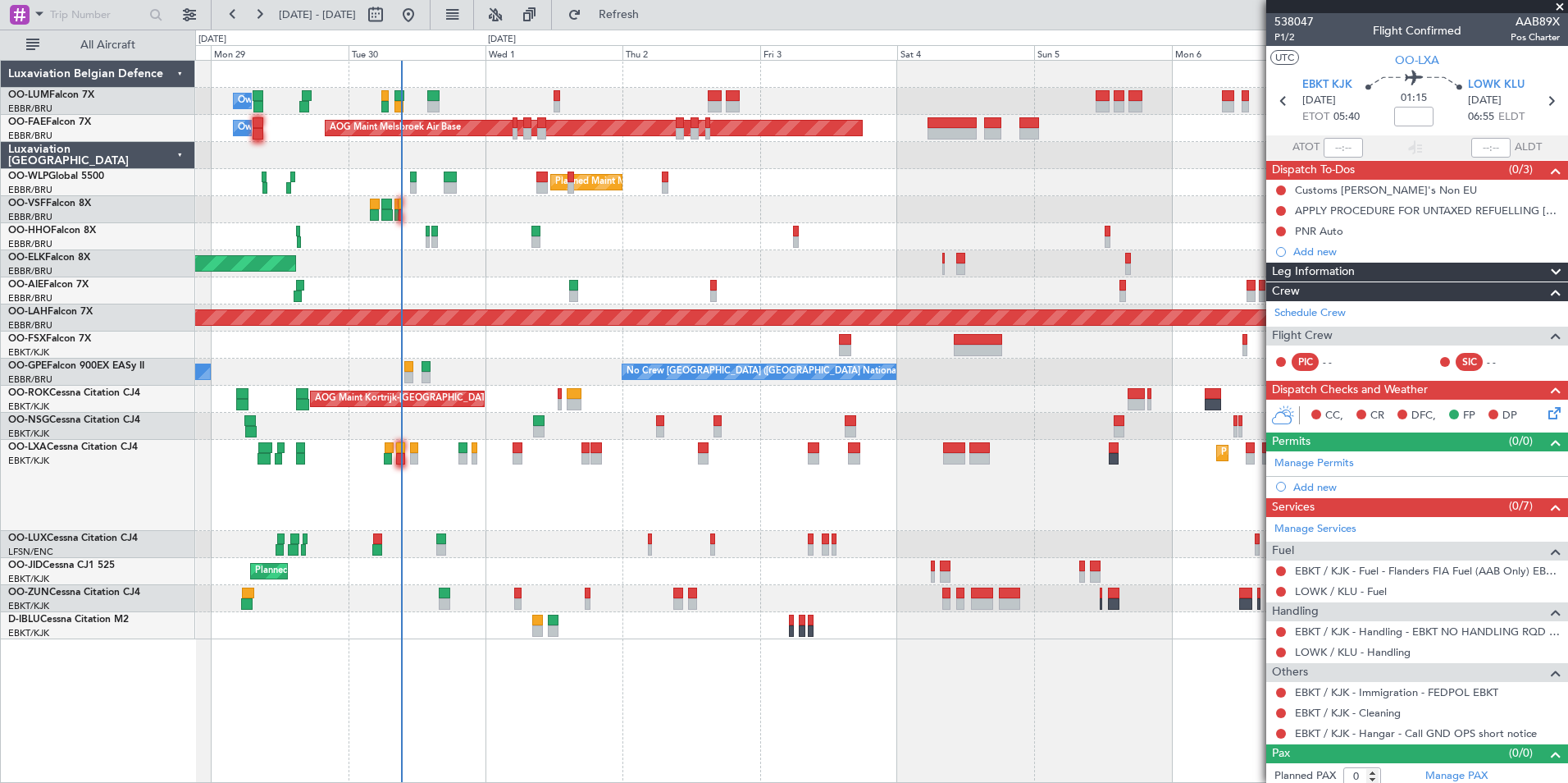
click at [952, 675] on div "Owner Melsbroek Air Base AOG Maint [GEOGRAPHIC_DATA] Owner [GEOGRAPHIC_DATA] Pl…" at bounding box center [881, 421] width 1373 height 723
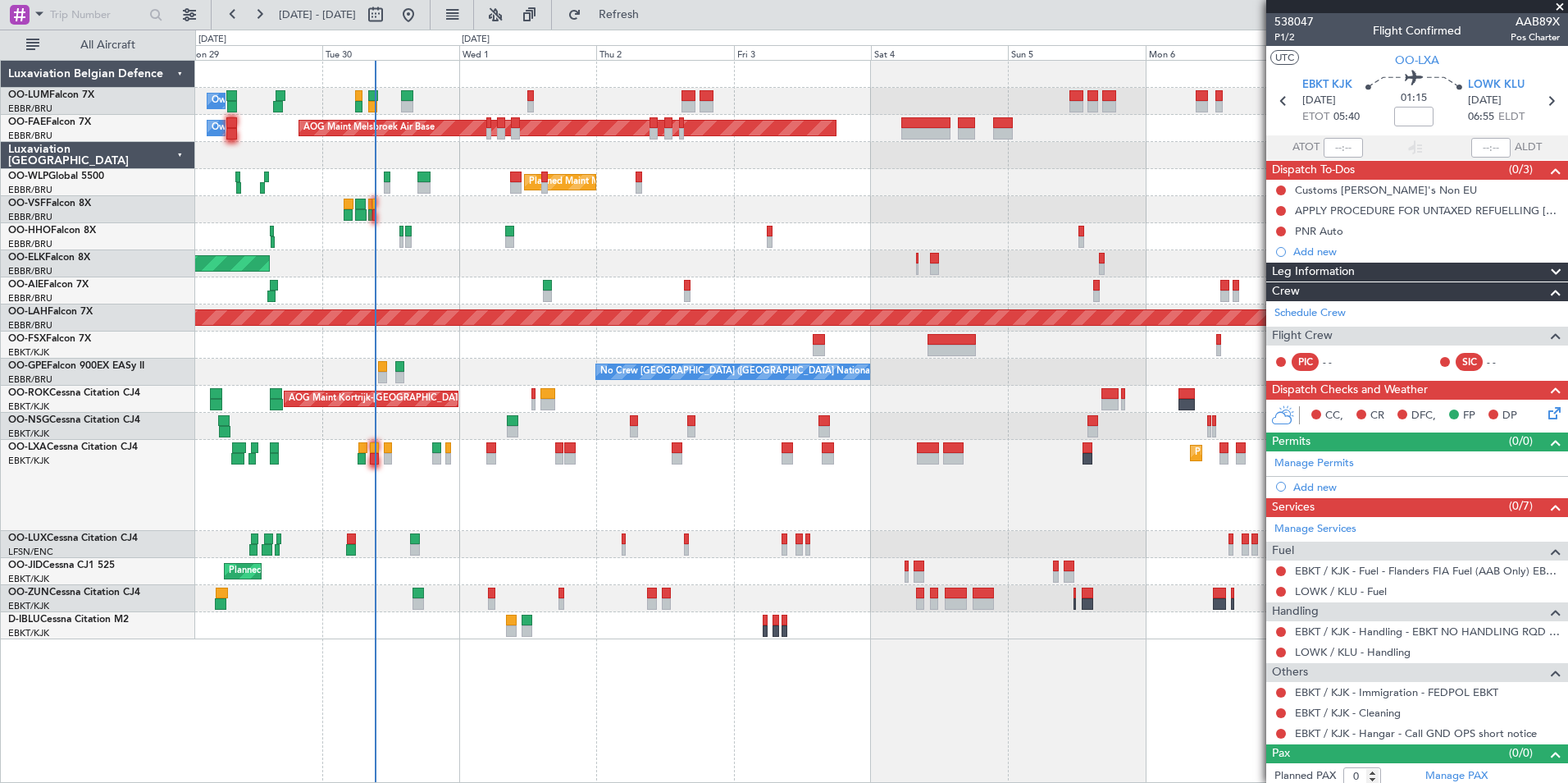
click at [1034, 636] on div "Owner Melsbroek Air Base AOG Maint [GEOGRAPHIC_DATA] Owner [GEOGRAPHIC_DATA] Pl…" at bounding box center [881, 421] width 1373 height 723
click at [1163, 647] on div "Owner Melsbroek Air Base AOG Maint [GEOGRAPHIC_DATA] Owner [GEOGRAPHIC_DATA] Pl…" at bounding box center [881, 421] width 1373 height 723
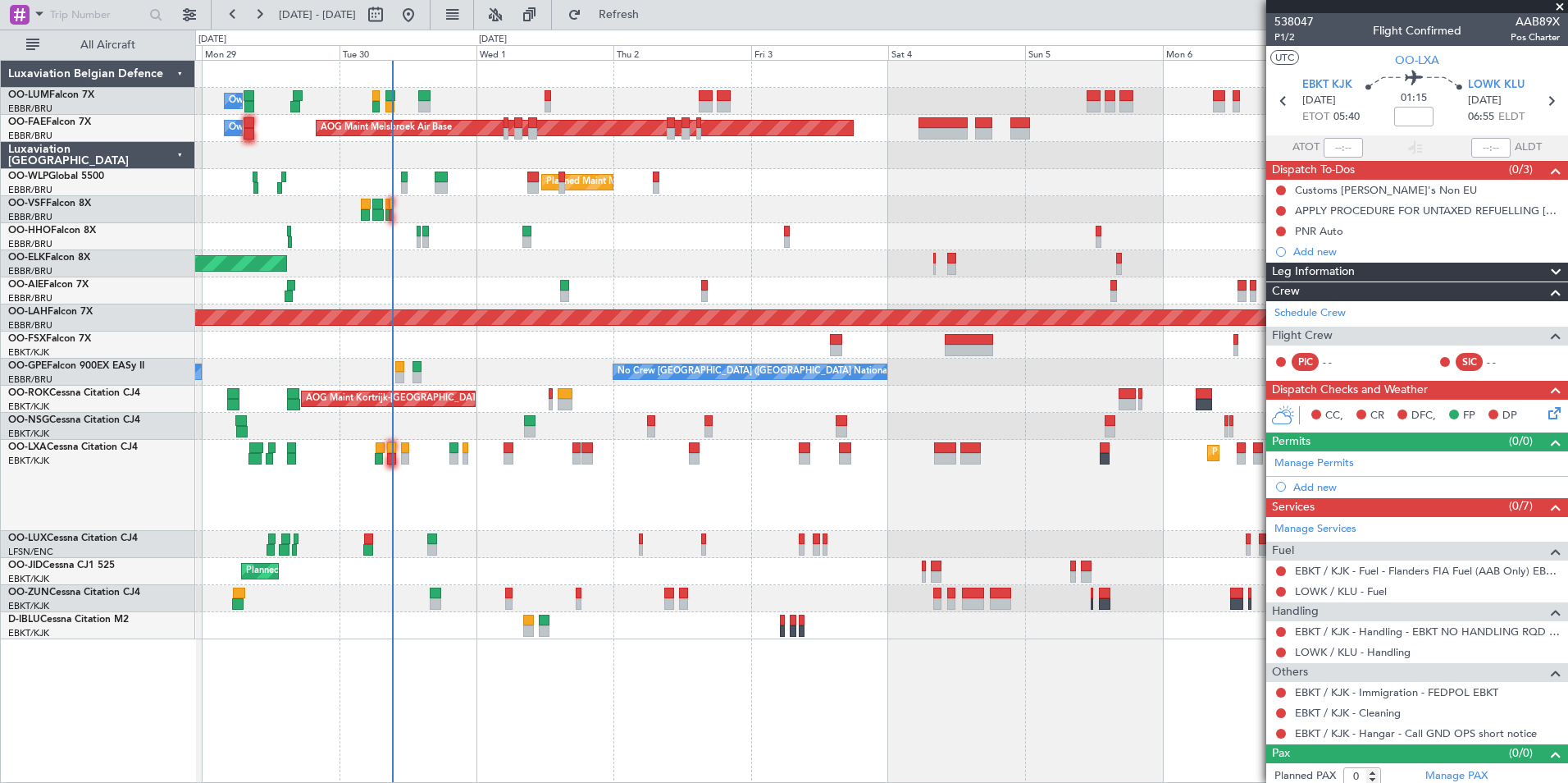
click at [1124, 680] on div "Owner Melsbroek Air Base AOG Maint [GEOGRAPHIC_DATA] Owner [GEOGRAPHIC_DATA] Pl…" at bounding box center [881, 421] width 1373 height 723
click at [858, 674] on div "Owner Melsbroek Air Base AOG Maint [GEOGRAPHIC_DATA] Owner [GEOGRAPHIC_DATA] Pl…" at bounding box center [881, 421] width 1373 height 723
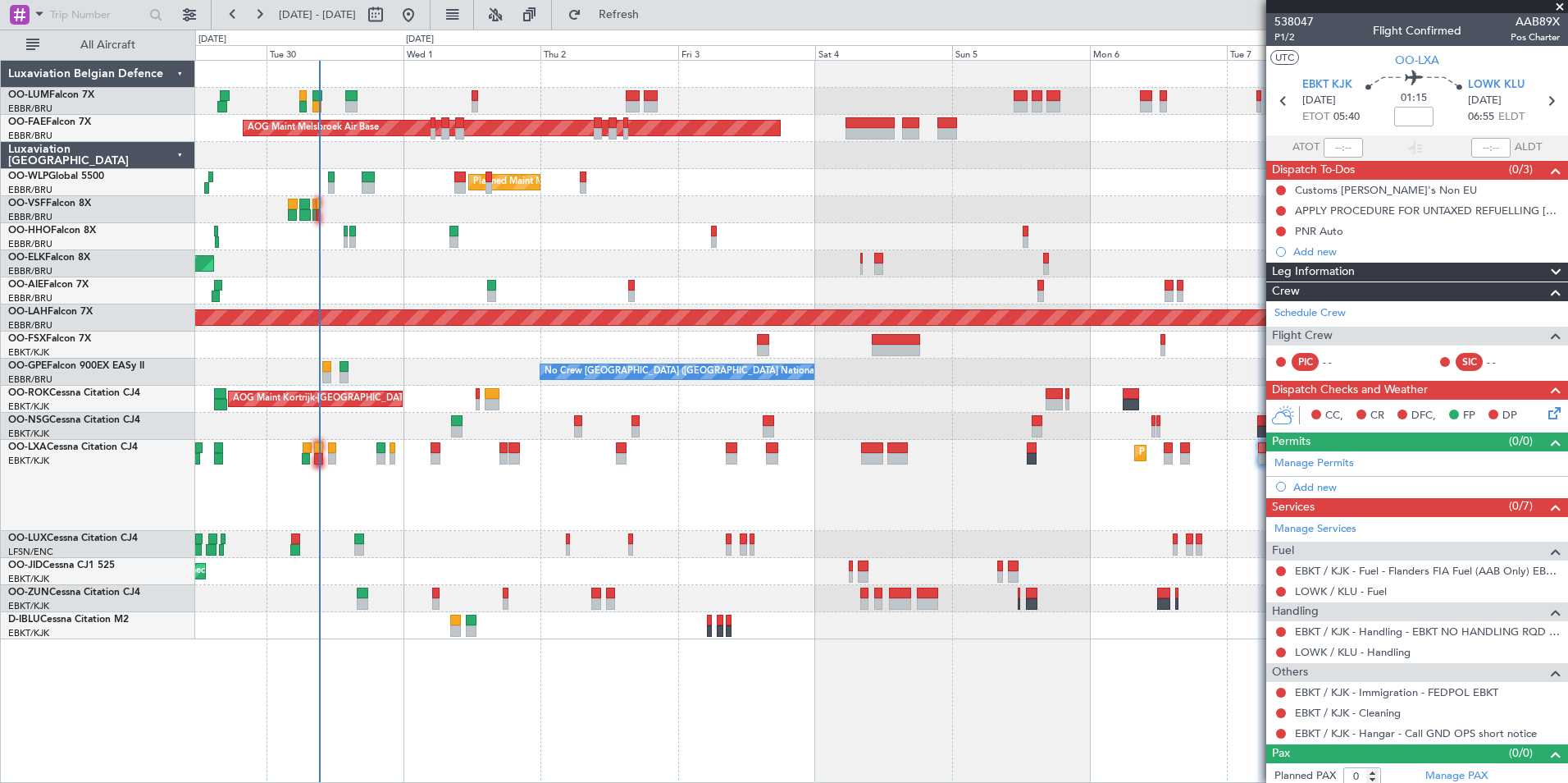
click at [956, 682] on div "Owner Melsbroek Air Base AOG Maint [GEOGRAPHIC_DATA] Owner [GEOGRAPHIC_DATA] Pl…" at bounding box center [881, 421] width 1373 height 723
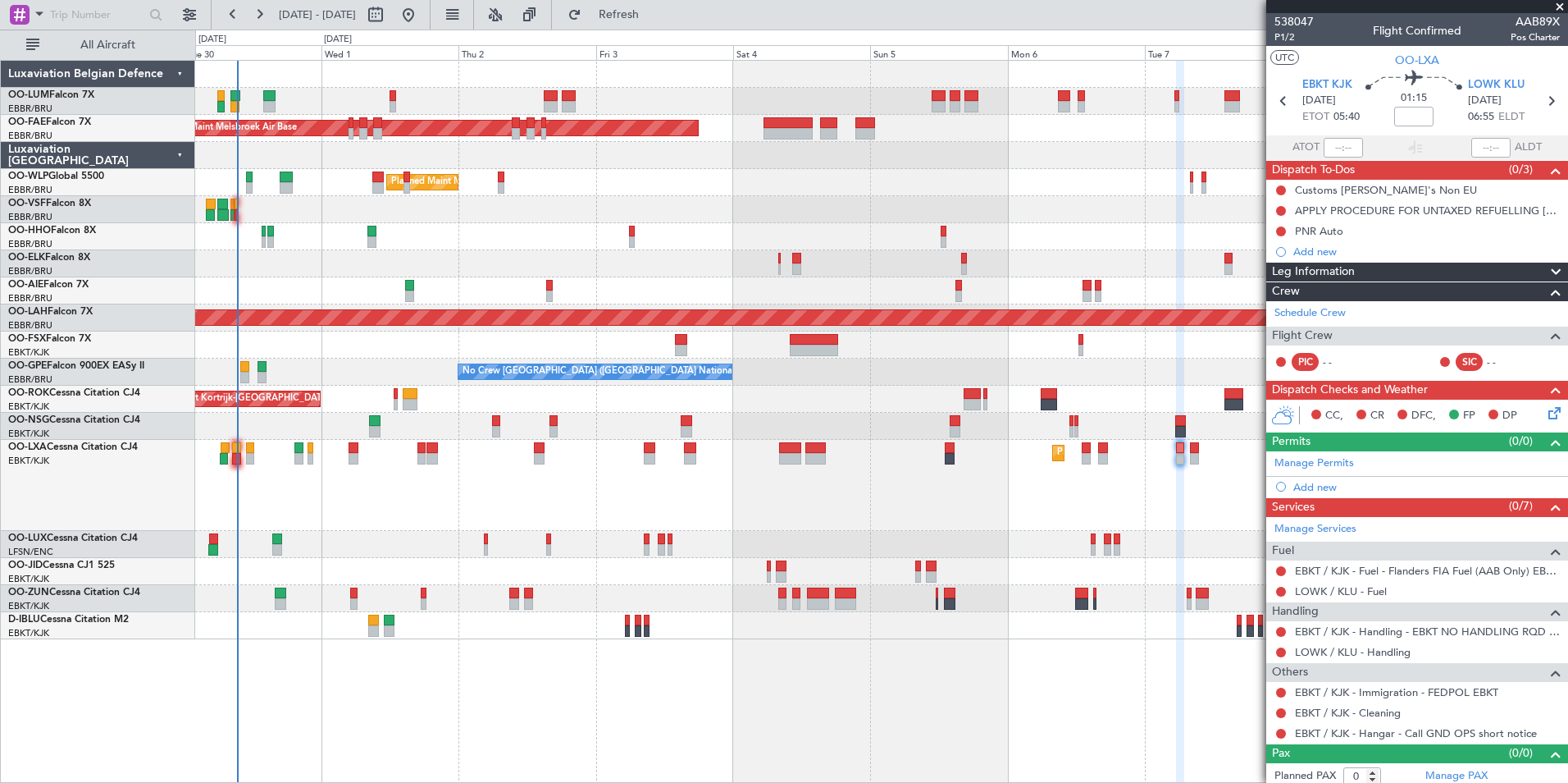
click at [962, 698] on div "Owner Melsbroek Air Base AOG Maint [GEOGRAPHIC_DATA] Owner [GEOGRAPHIC_DATA] Ow…" at bounding box center [881, 421] width 1373 height 723
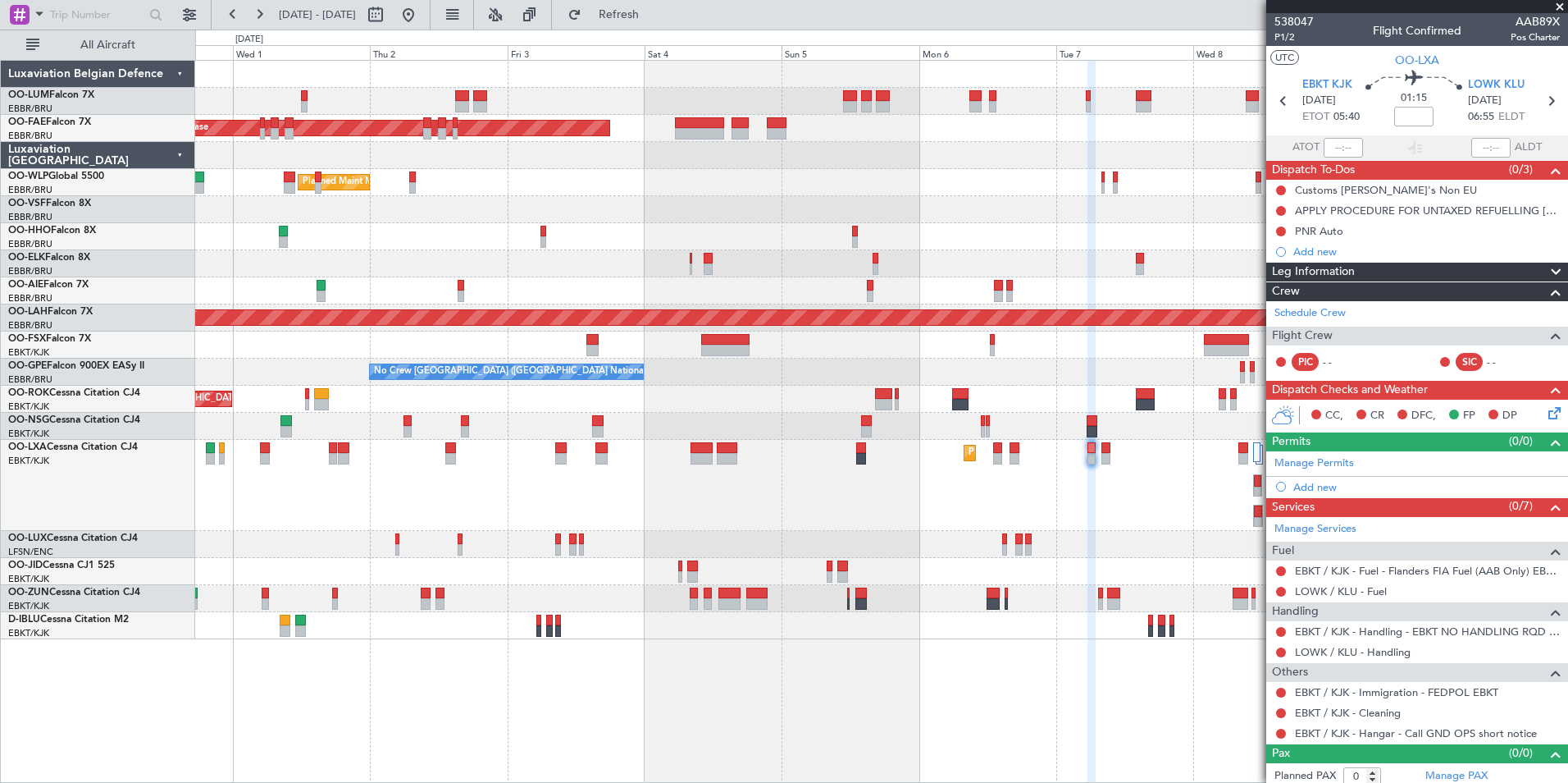
click at [923, 696] on div "Owner Melsbroek Air Base AOG Maint [GEOGRAPHIC_DATA] Owner [GEOGRAPHIC_DATA] Ow…" at bounding box center [881, 421] width 1373 height 723
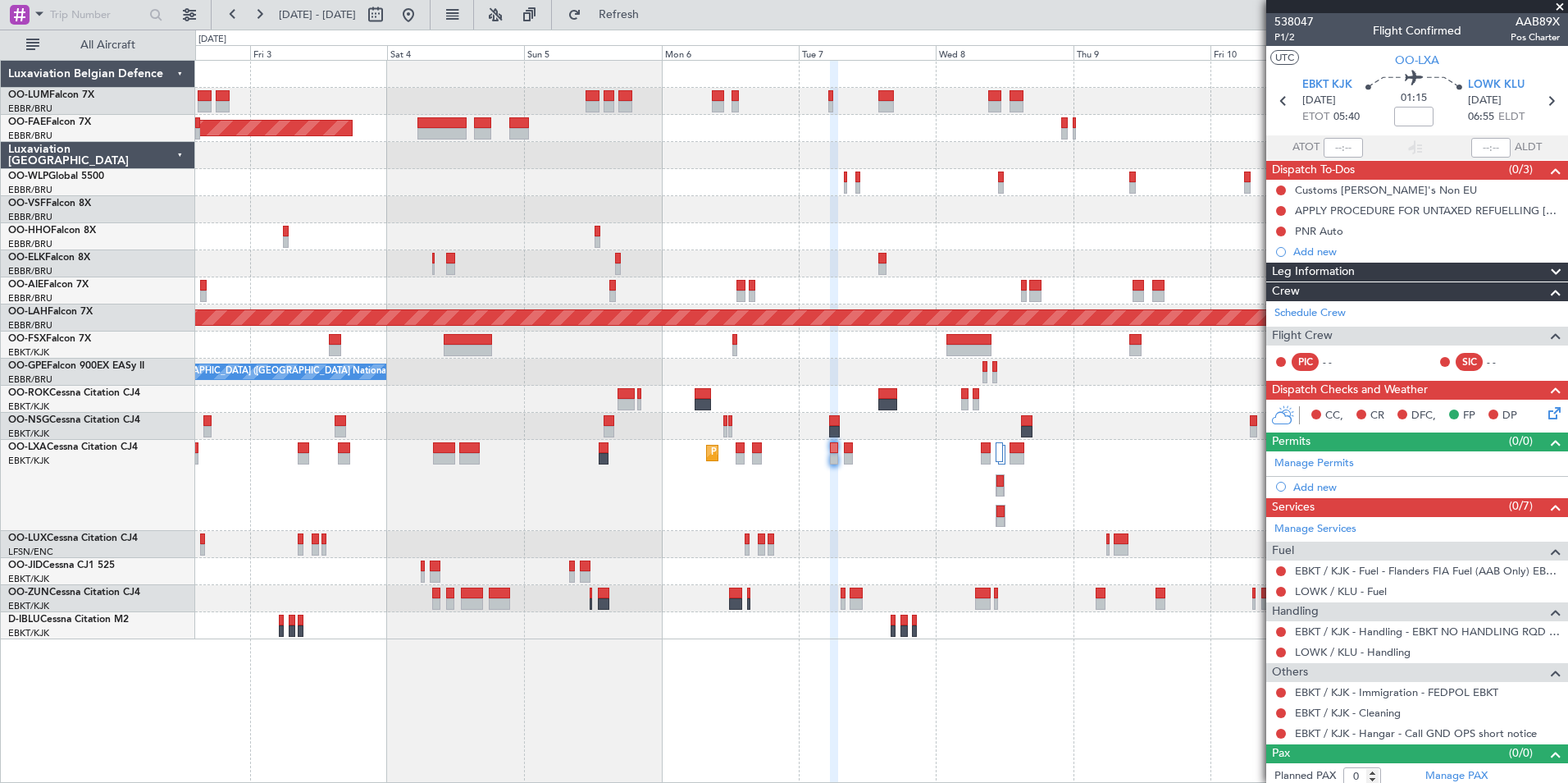
click at [785, 684] on div "AOG Maint Melsbroek Air Base Owner [GEOGRAPHIC_DATA] Planned Maint [GEOGRAPHIC_…" at bounding box center [881, 421] width 1373 height 723
click at [792, 661] on div "AOG Maint Melsbroek Air Base Owner [GEOGRAPHIC_DATA] Planned Maint [GEOGRAPHIC_…" at bounding box center [881, 421] width 1373 height 723
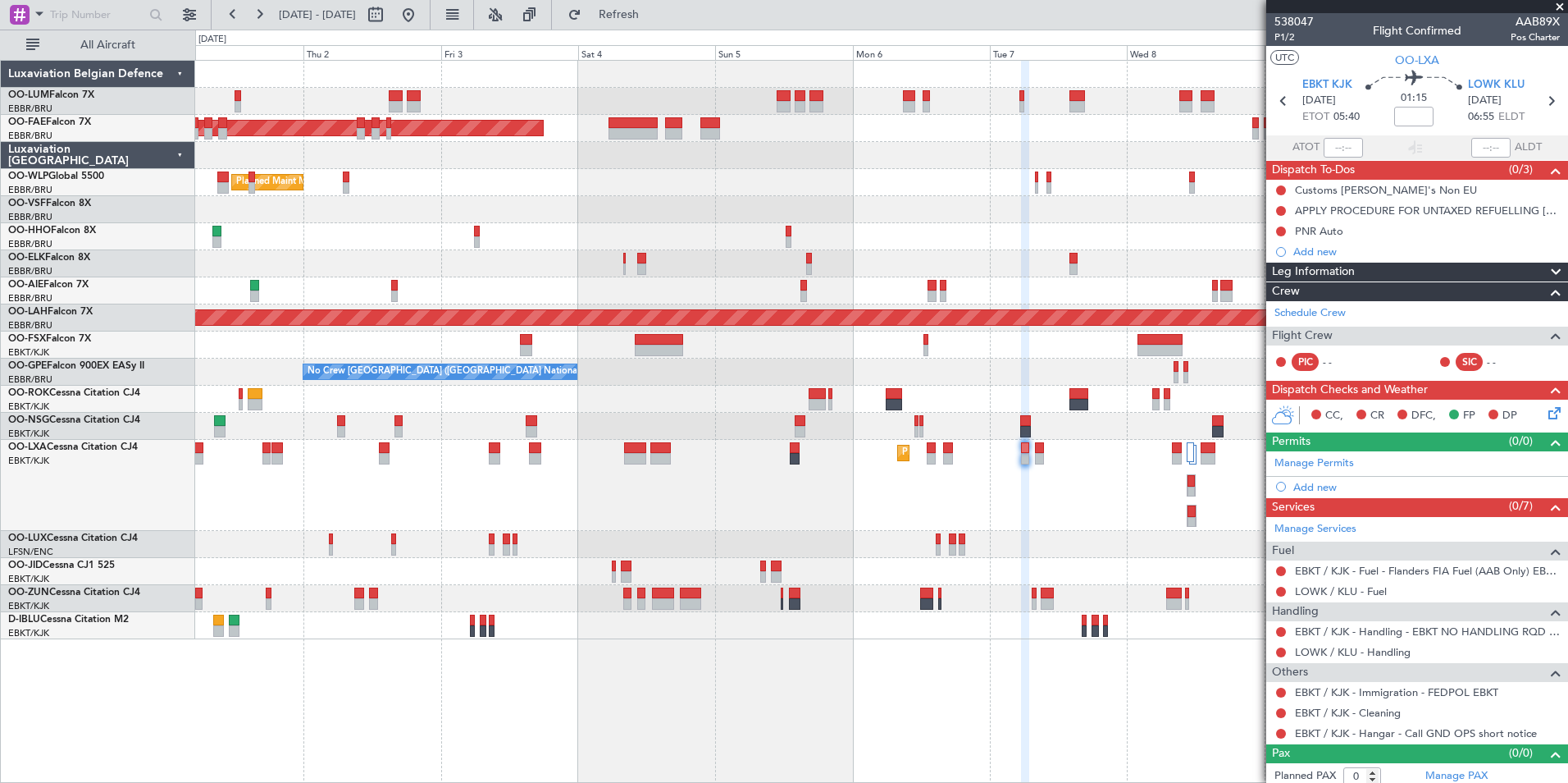
click at [673, 676] on div "Owner Melsbroek Air Base AOG Maint [GEOGRAPHIC_DATA] Owner [GEOGRAPHIC_DATA] Ow…" at bounding box center [881, 421] width 1373 height 723
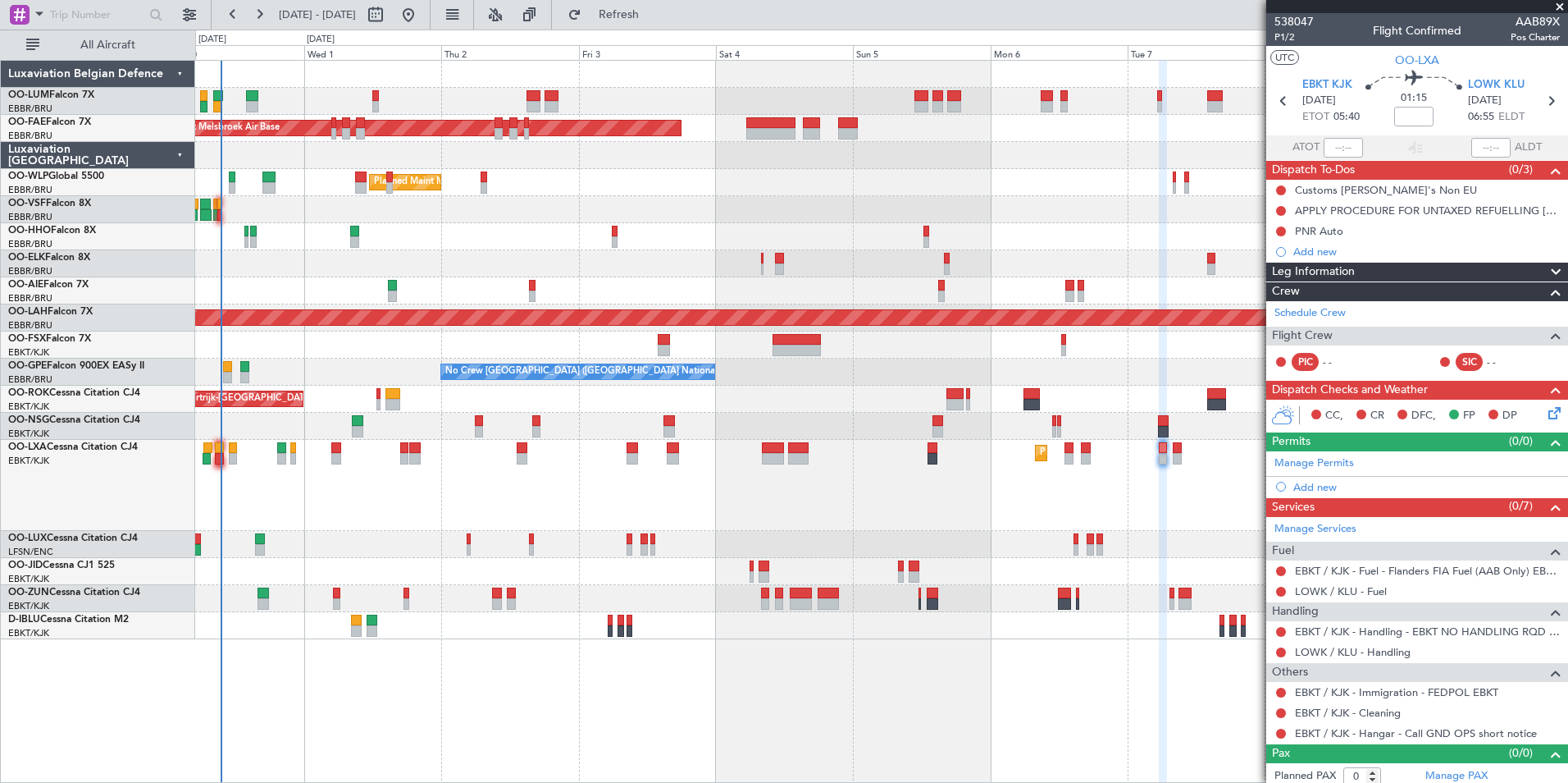
click at [627, 686] on div "Owner Melsbroek Air Base AOG Maint [GEOGRAPHIC_DATA] Owner [GEOGRAPHIC_DATA] Ow…" at bounding box center [881, 421] width 1373 height 723
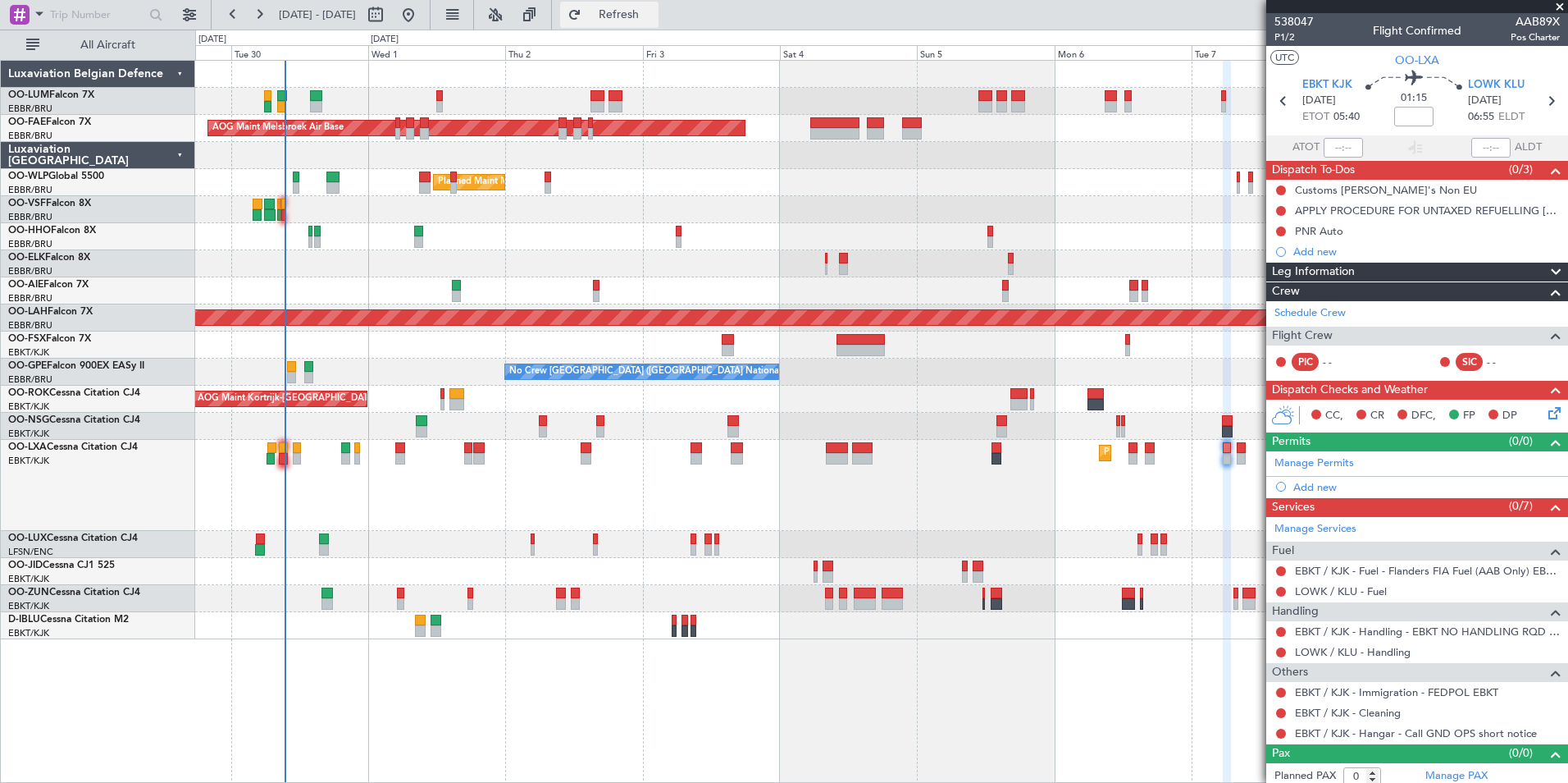
click at [643, 21] on button "Refresh" at bounding box center [608, 15] width 98 height 26
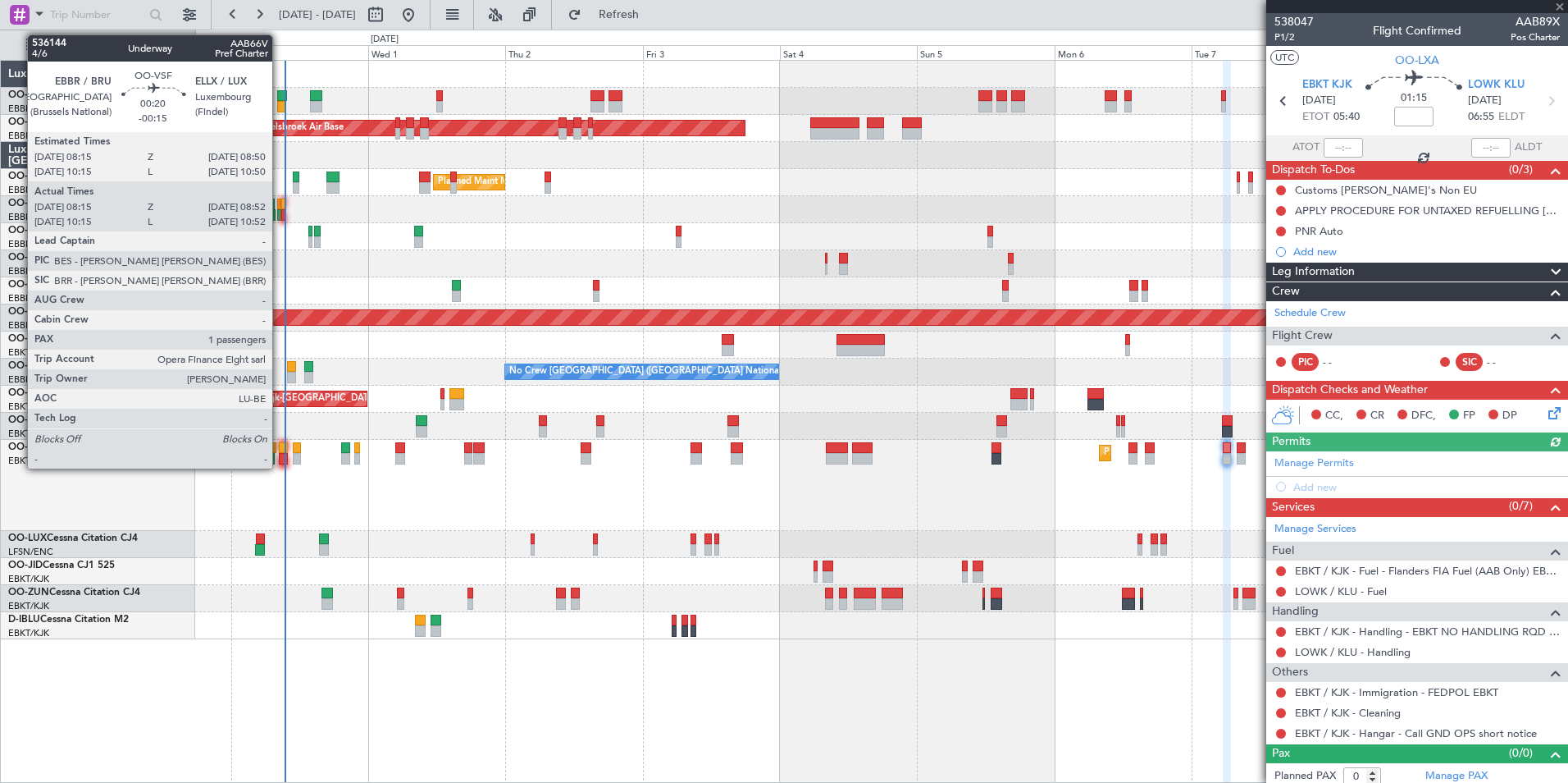
click at [280, 203] on div at bounding box center [279, 204] width 4 height 11
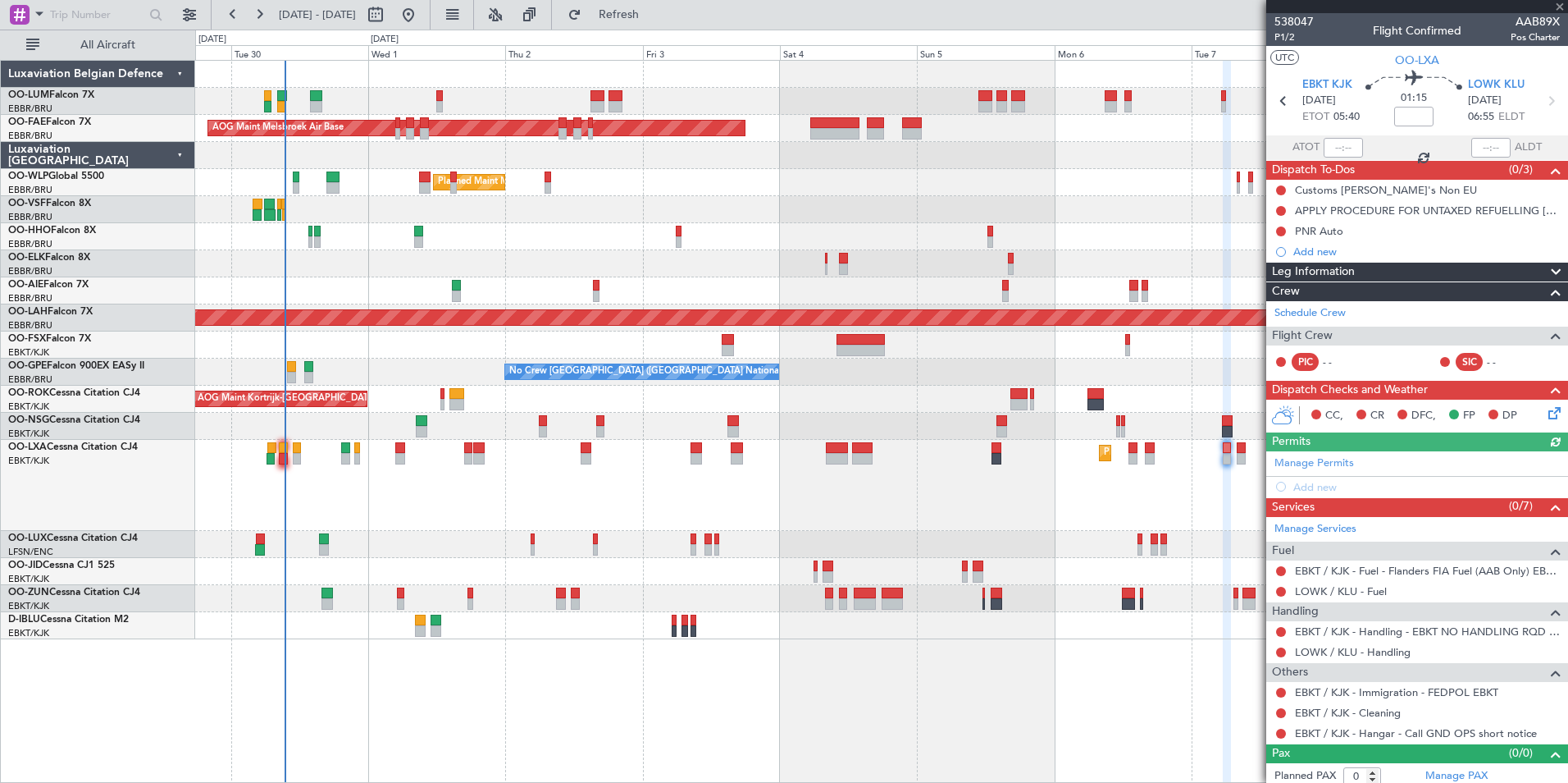
type input "-00:15"
type input "08:25"
type input "08:47"
type input "1"
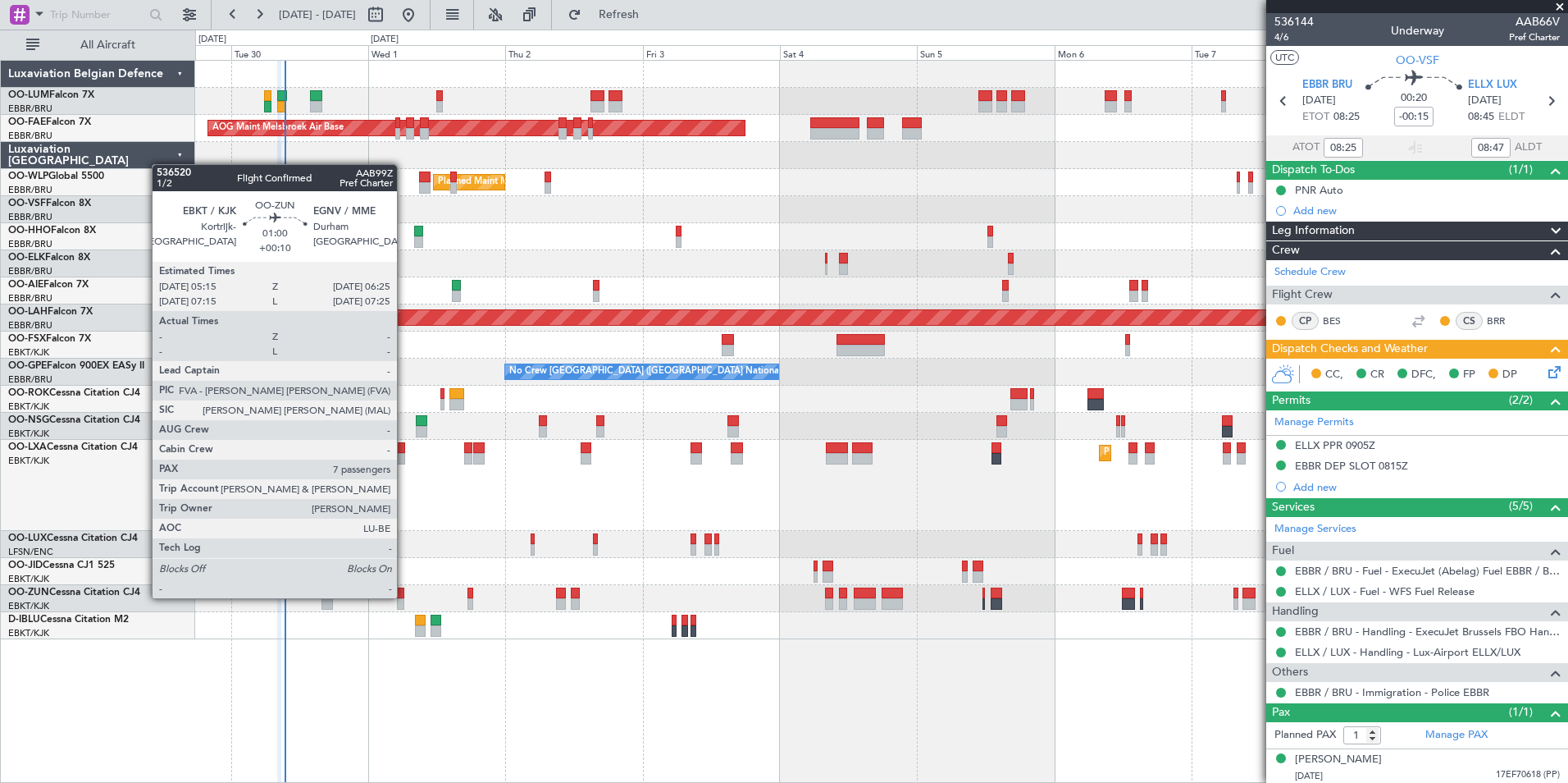
click at [404, 596] on div at bounding box center [401, 593] width 7 height 11
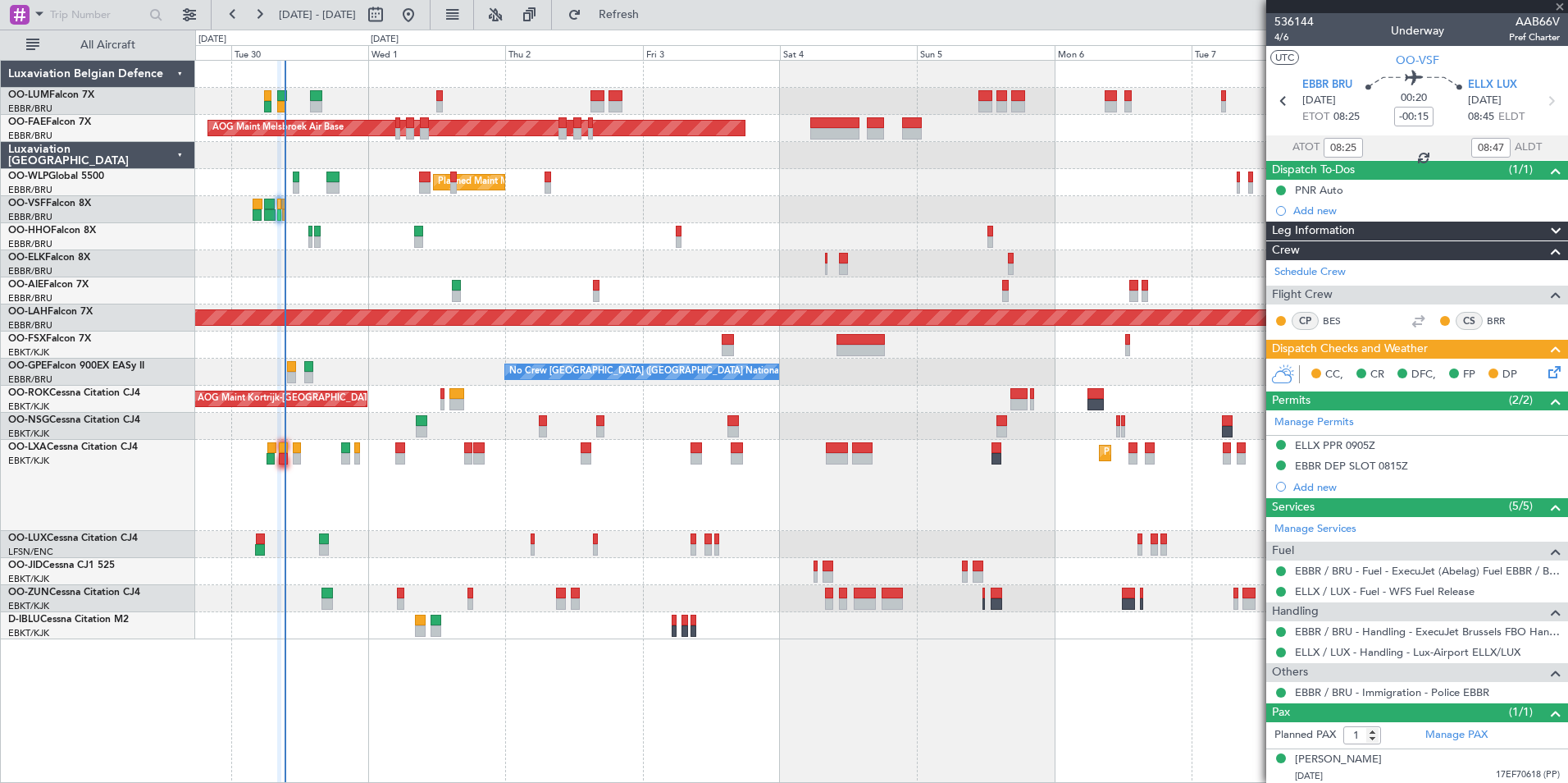
type input "+00:10"
type input "7"
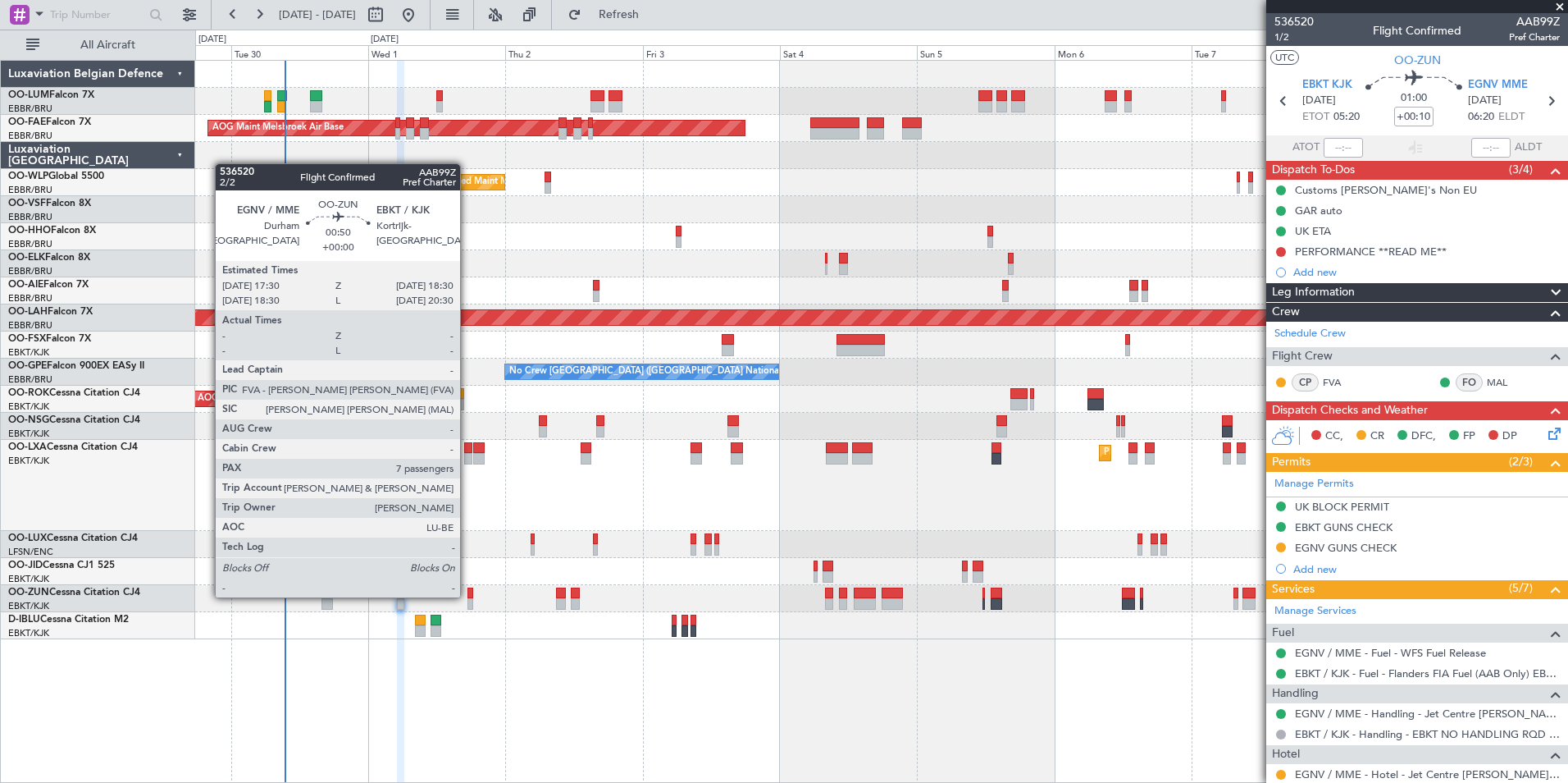
click at [467, 595] on div at bounding box center [470, 593] width 6 height 11
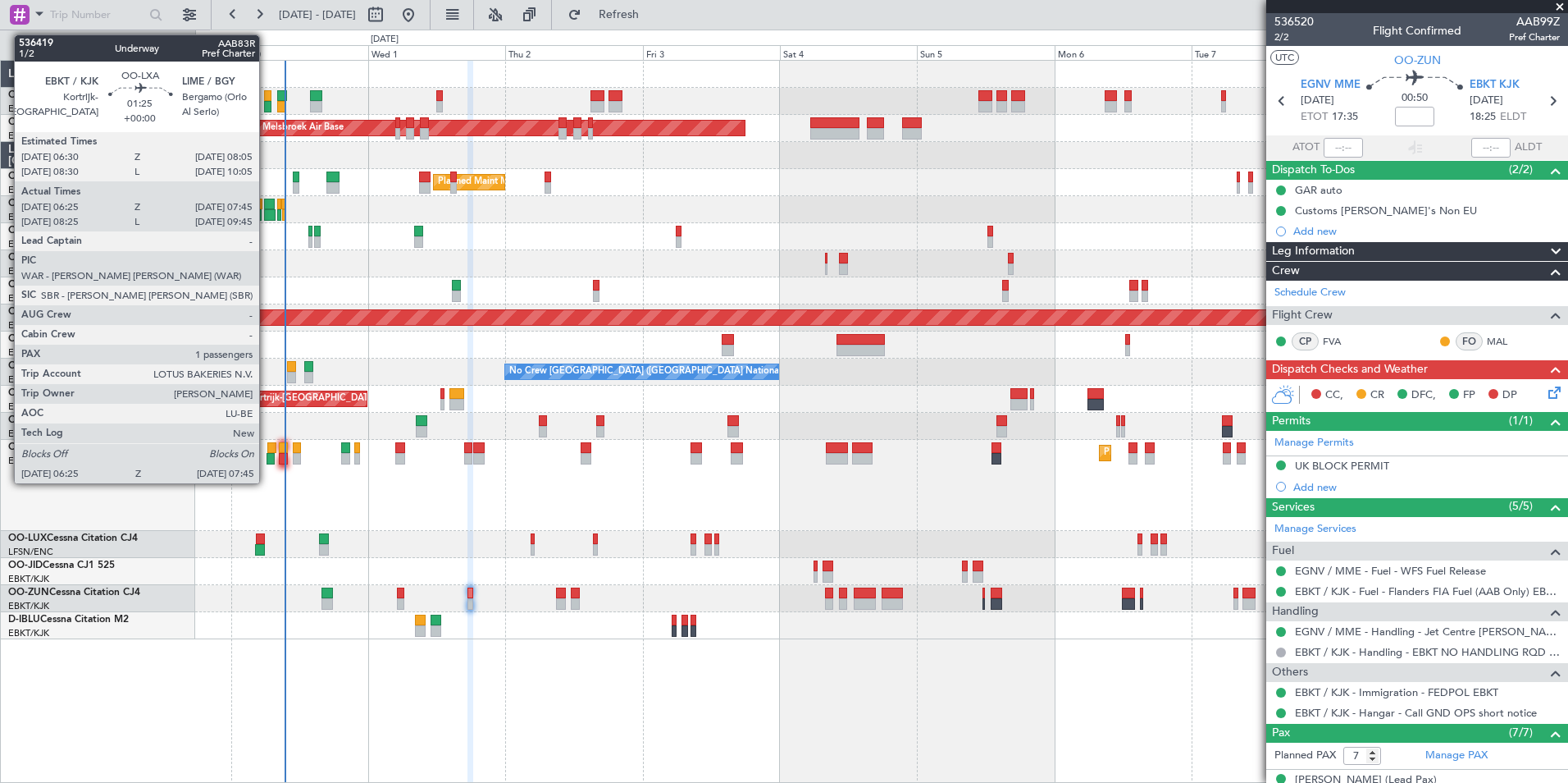
click at [268, 451] on div at bounding box center [272, 448] width 10 height 11
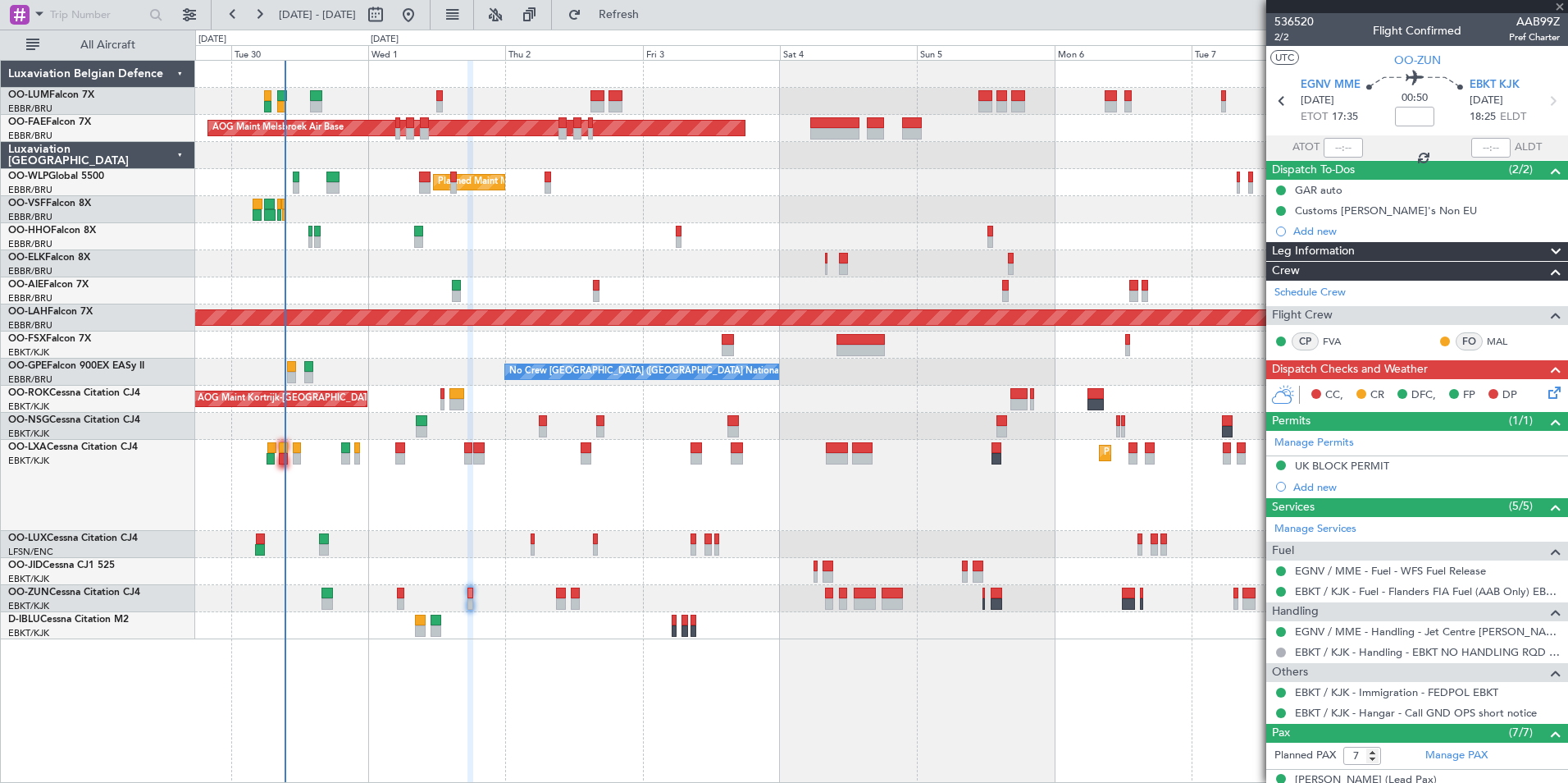
type input "06:30"
type input "07:40"
type input "1"
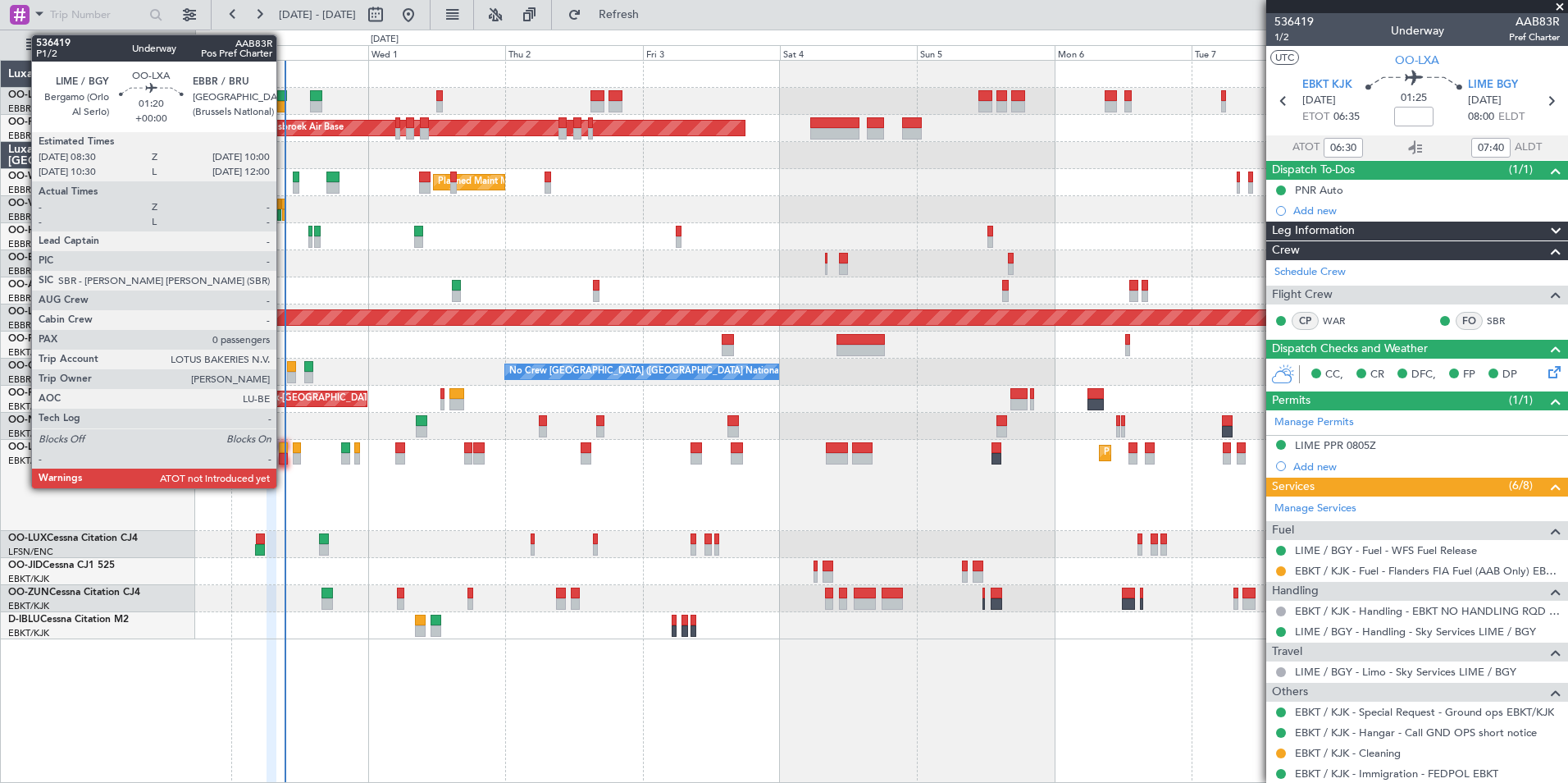
click at [284, 442] on div at bounding box center [284, 448] width 9 height 11
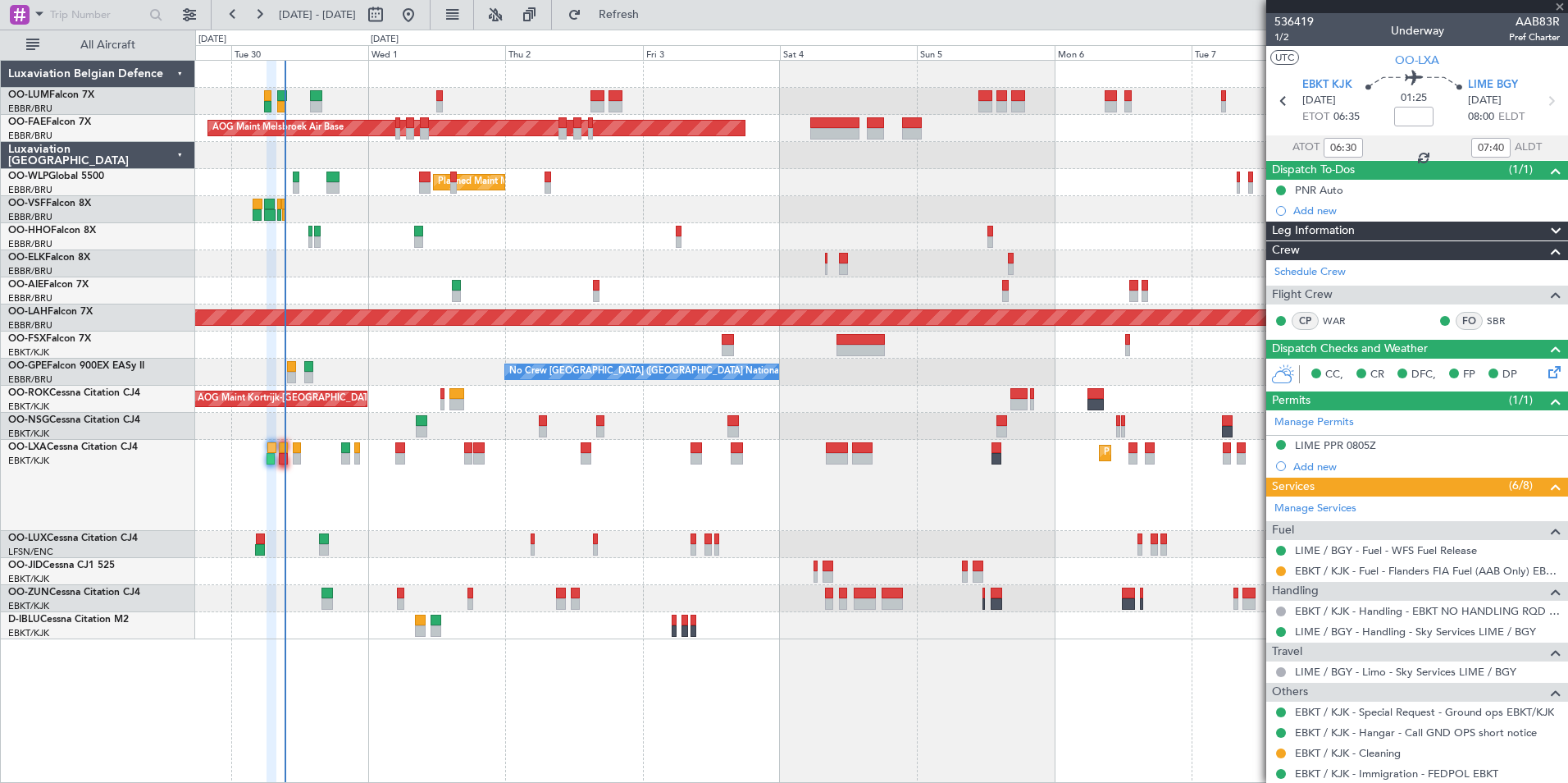
type input "0"
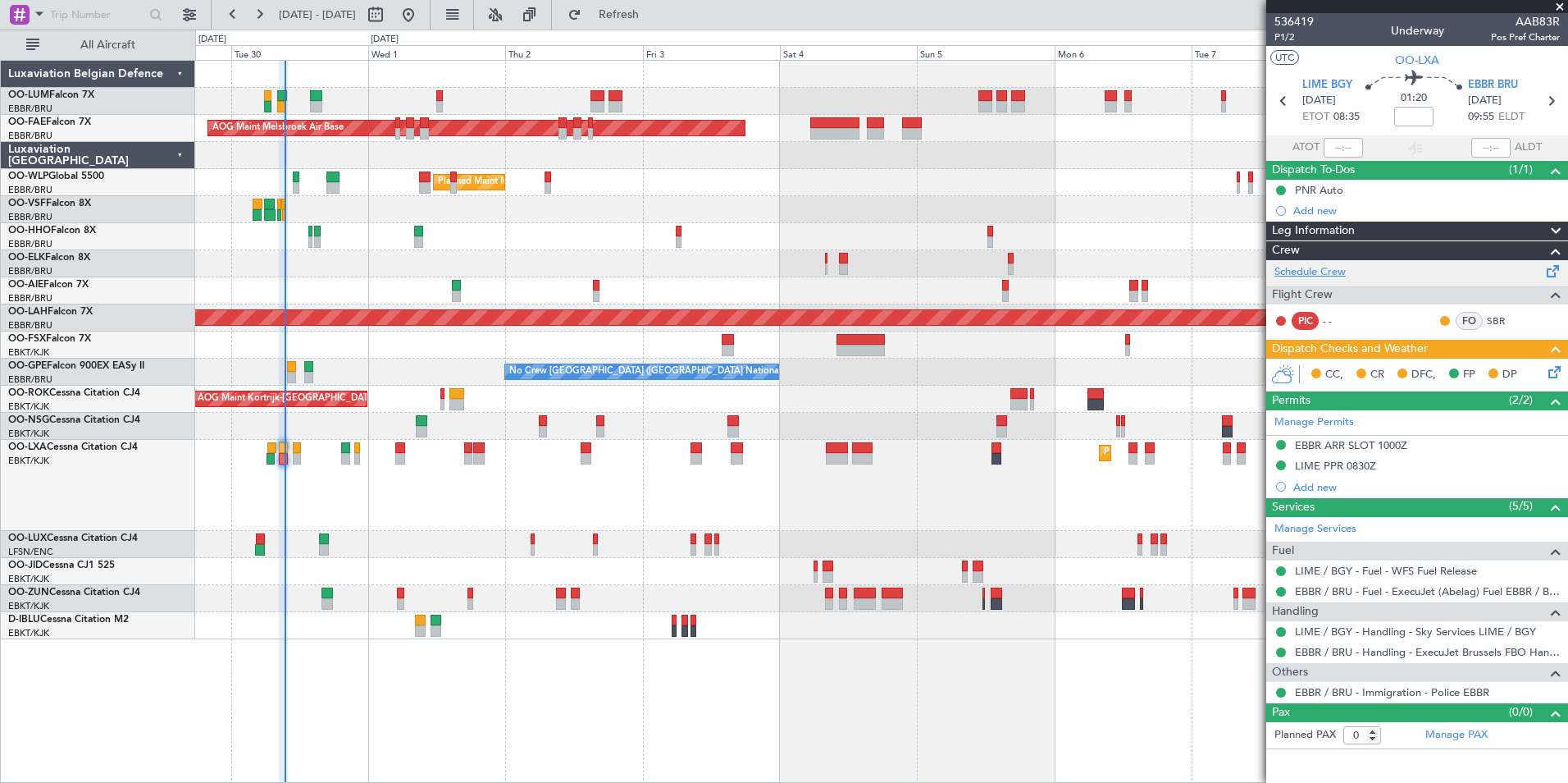
click at [1338, 275] on link "Schedule Crew" at bounding box center [1310, 273] width 71 height 17
click at [657, 24] on button "Refresh" at bounding box center [608, 15] width 98 height 26
click at [654, 12] on span "Refresh" at bounding box center [619, 15] width 69 height 11
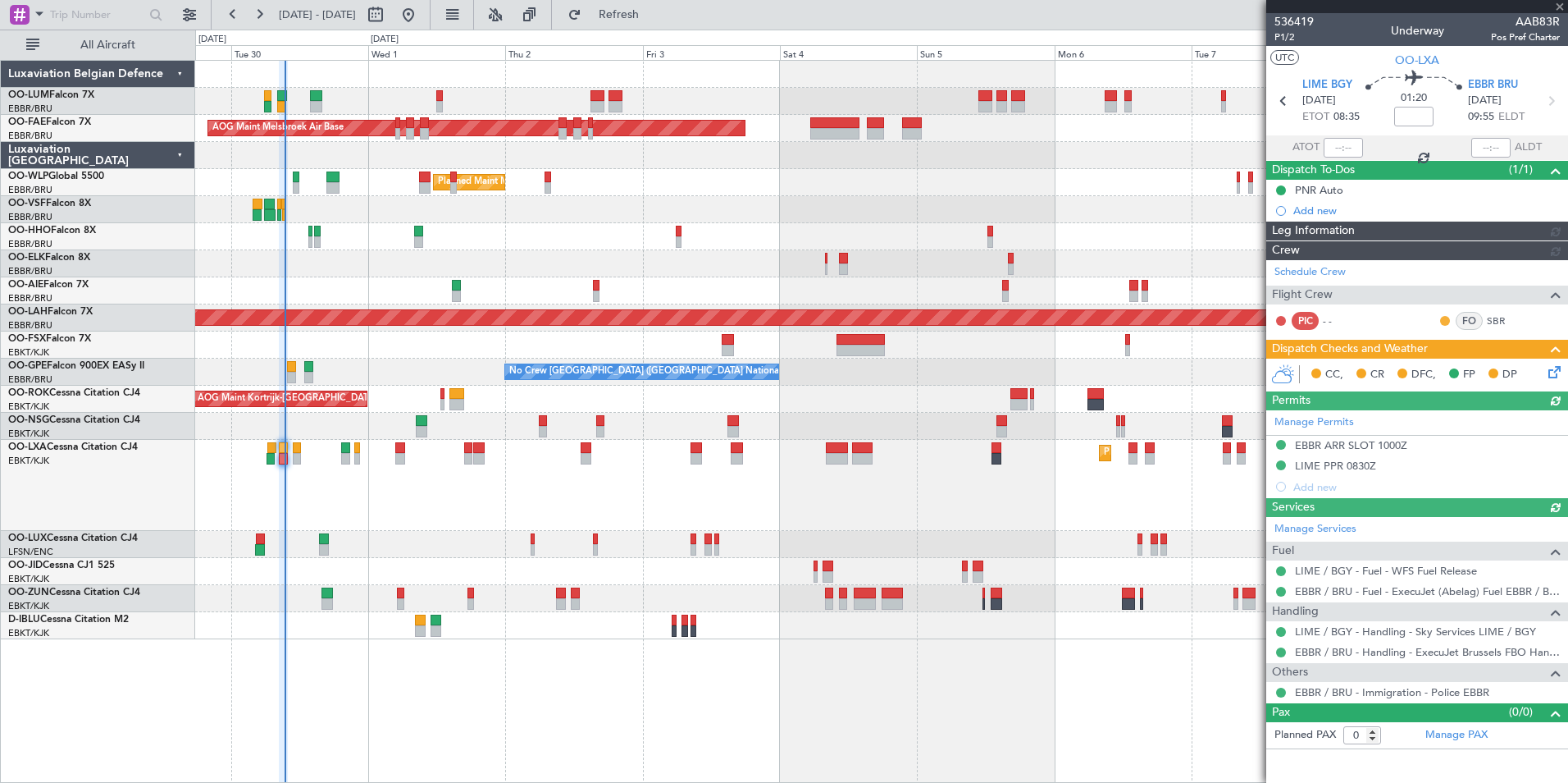
type input "08:32"
click at [926, 627] on div "A/C Unavailable [GEOGRAPHIC_DATA]-[GEOGRAPHIC_DATA]" at bounding box center [881, 625] width 1372 height 27
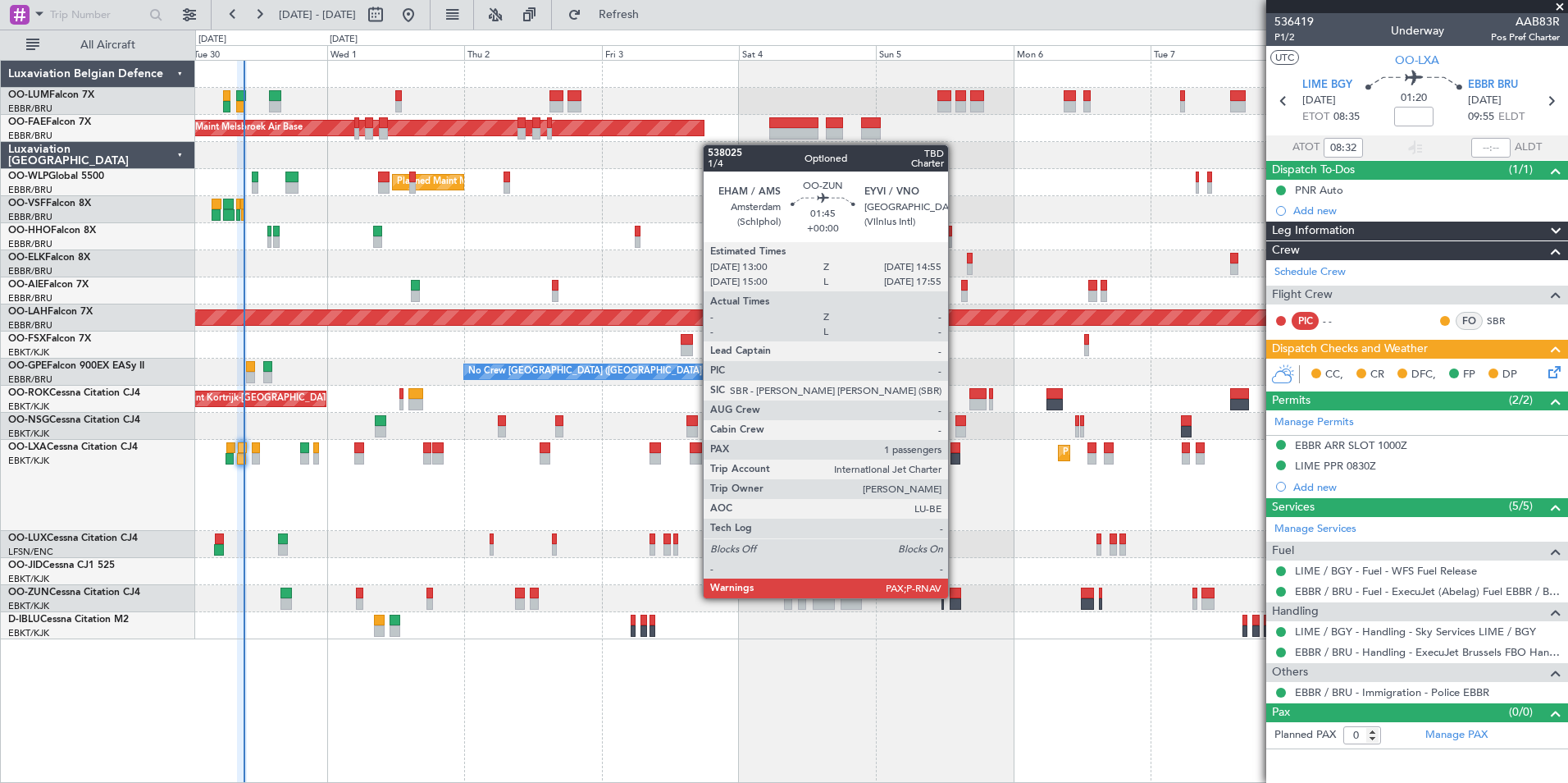
click at [955, 596] on div at bounding box center [955, 593] width 11 height 11
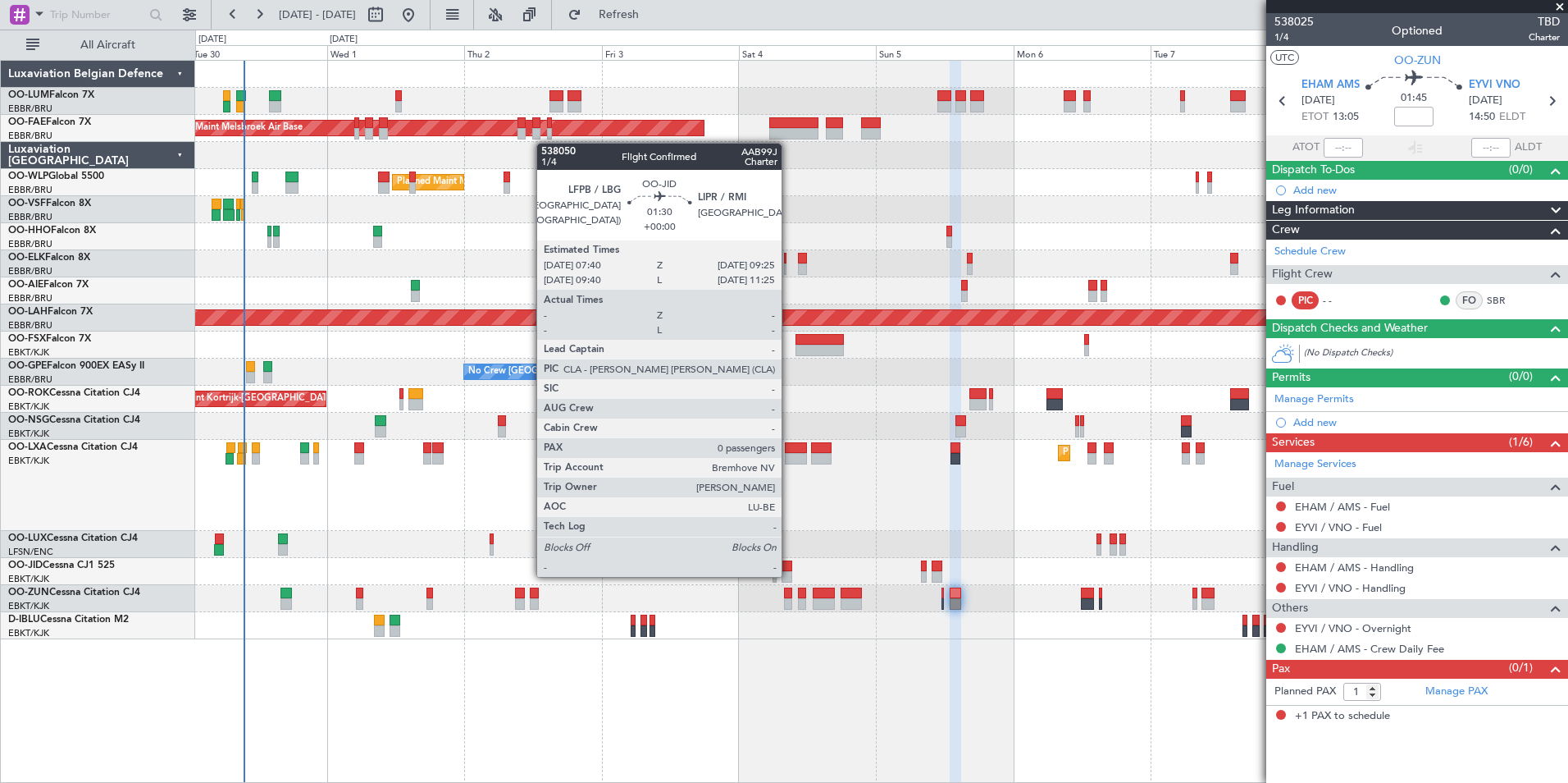
click at [789, 575] on div at bounding box center [786, 577] width 10 height 11
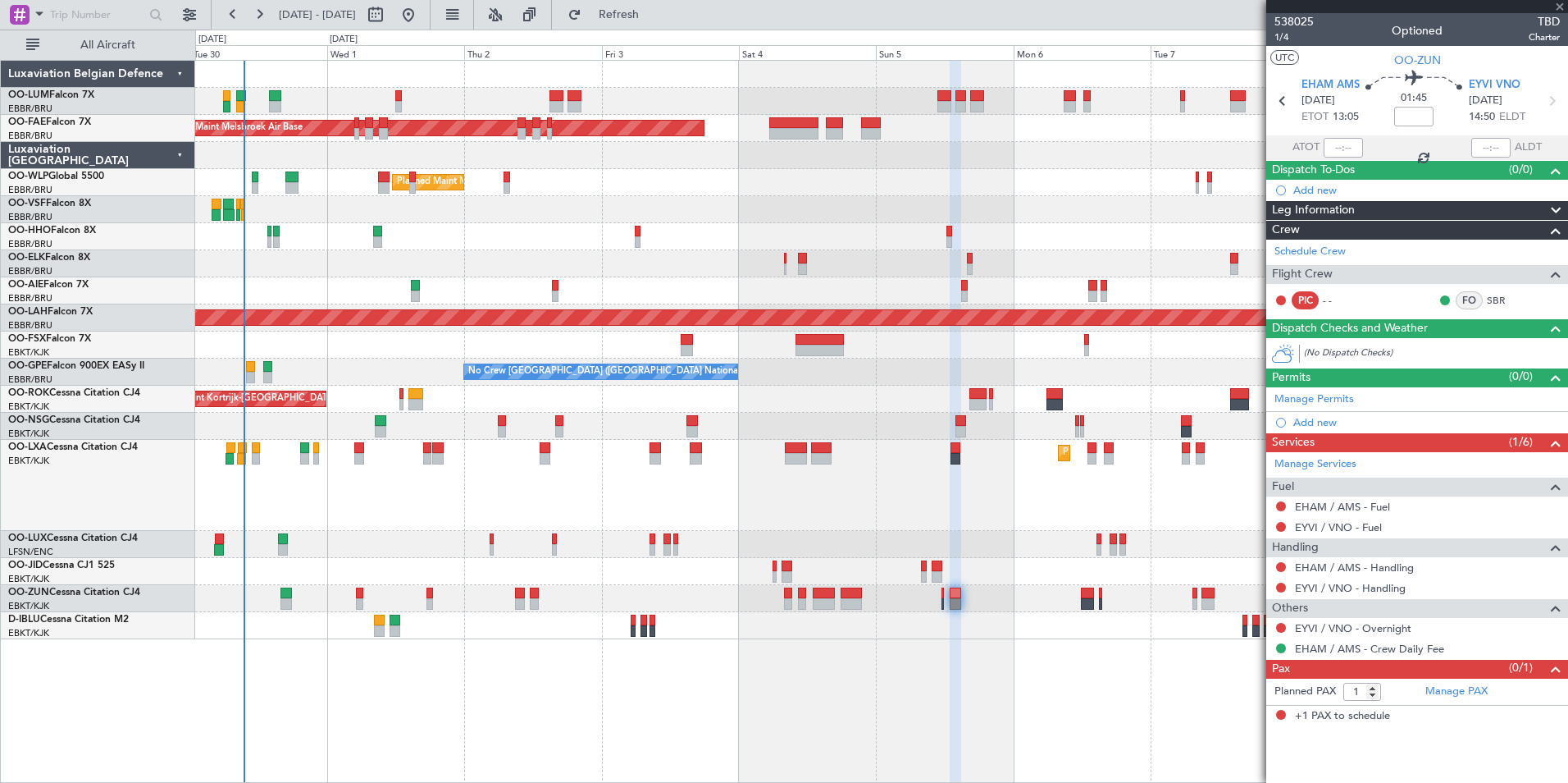
type input "0"
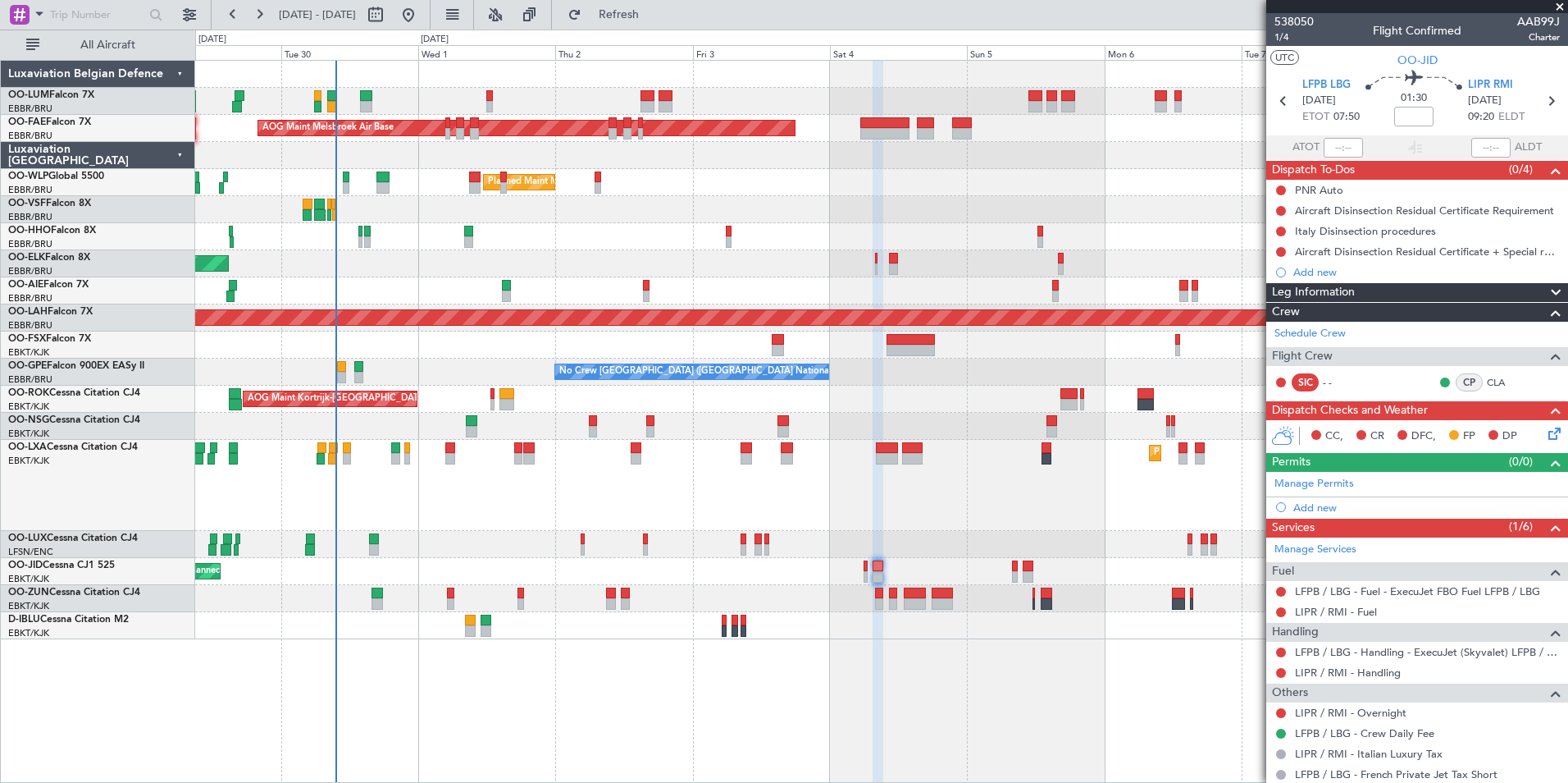
click at [944, 682] on div "Owner Melsbroek Air Base AOG Maint Melsbroek Air Base Owner Melsbroek Air Base …" at bounding box center [881, 421] width 1373 height 723
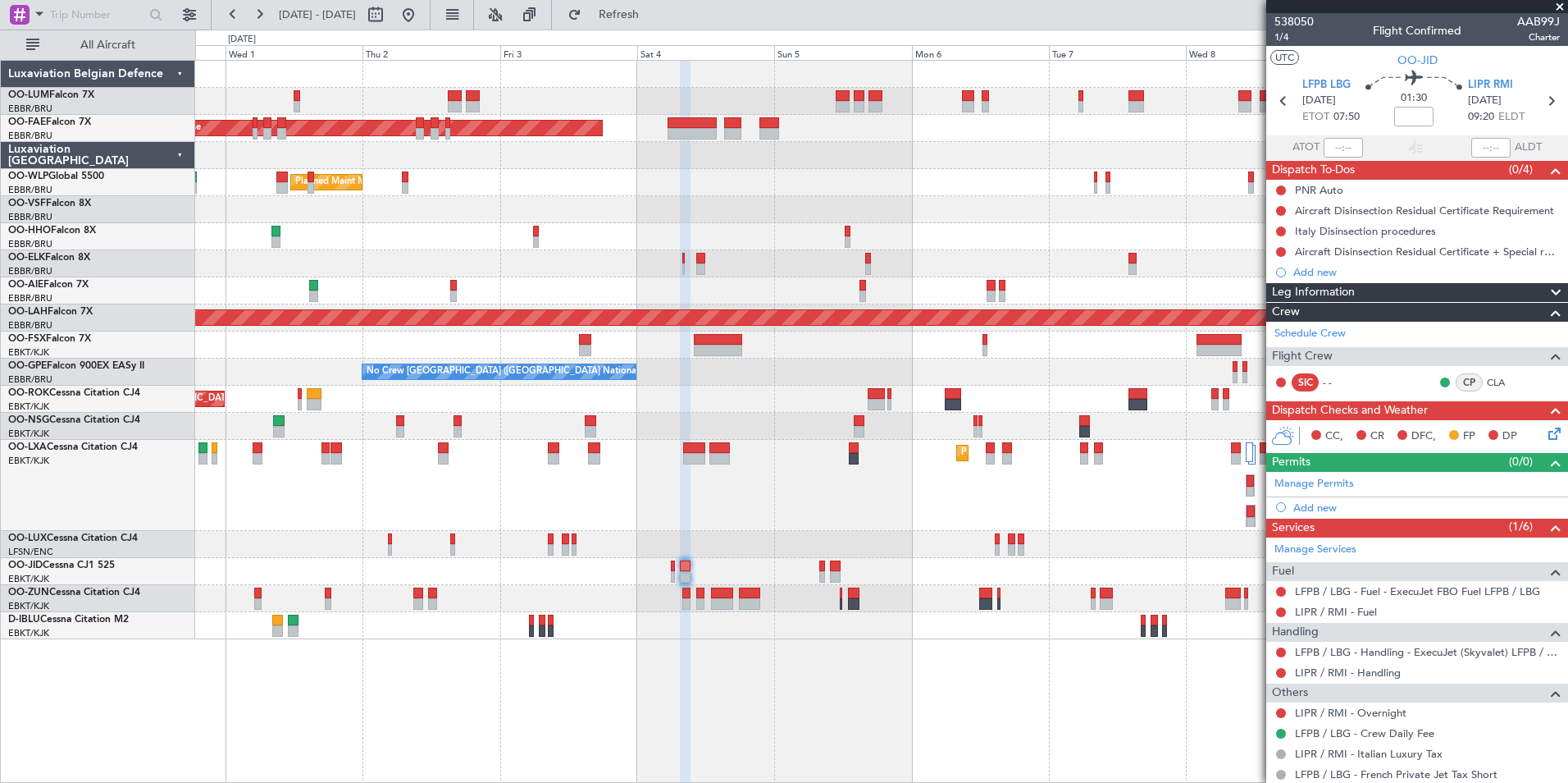
click at [700, 633] on div "Owner Melsbroek Air Base AOG Maint Melsbroek Air Base Owner Melsbroek Air Base …" at bounding box center [881, 421] width 1373 height 723
click at [654, 11] on span "Refresh" at bounding box center [619, 15] width 69 height 11
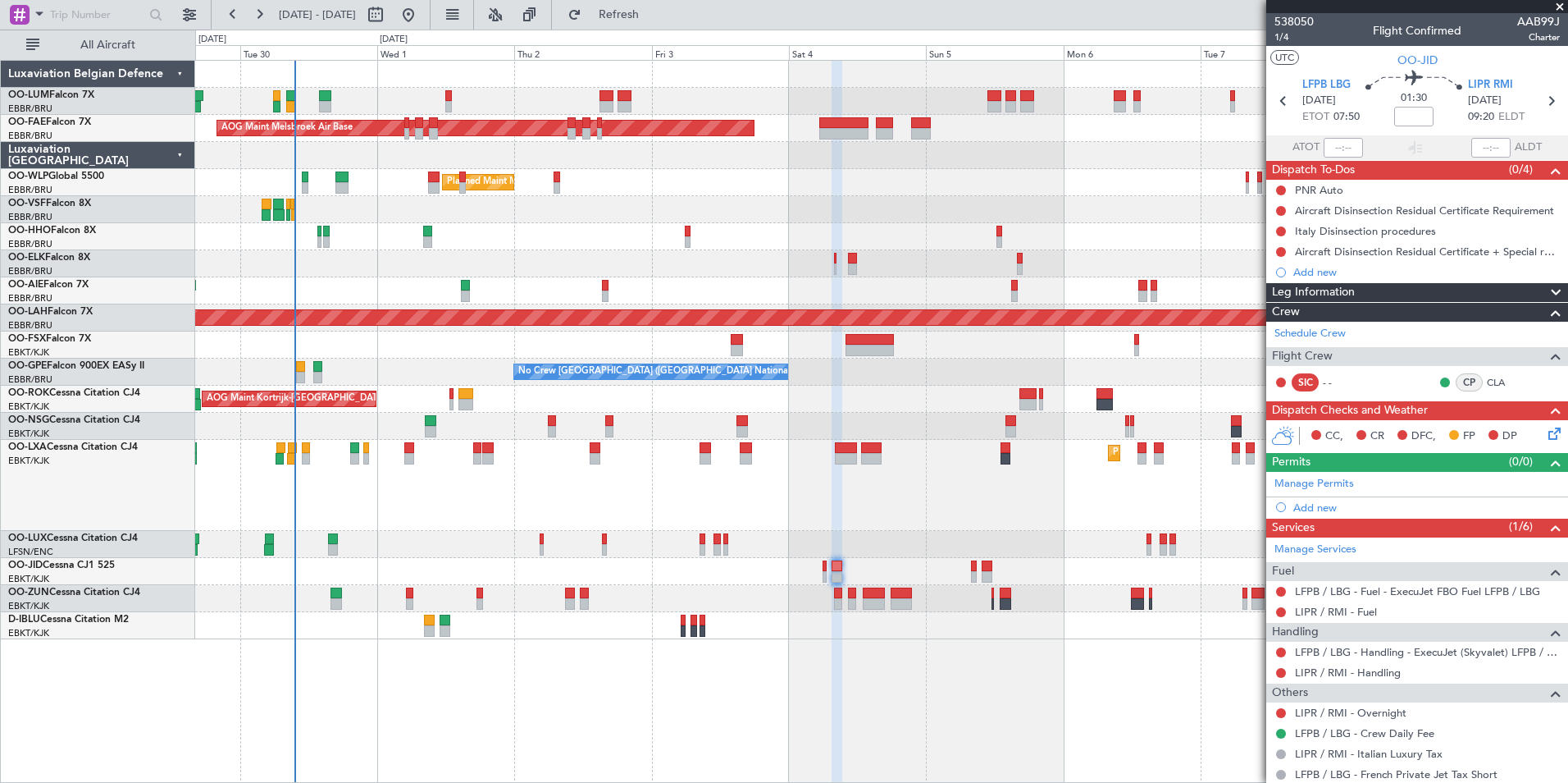
click at [923, 700] on div "Owner Melsbroek Air Base AOG Maint Melsbroek Air Base Owner Melsbroek Air Base …" at bounding box center [881, 421] width 1373 height 723
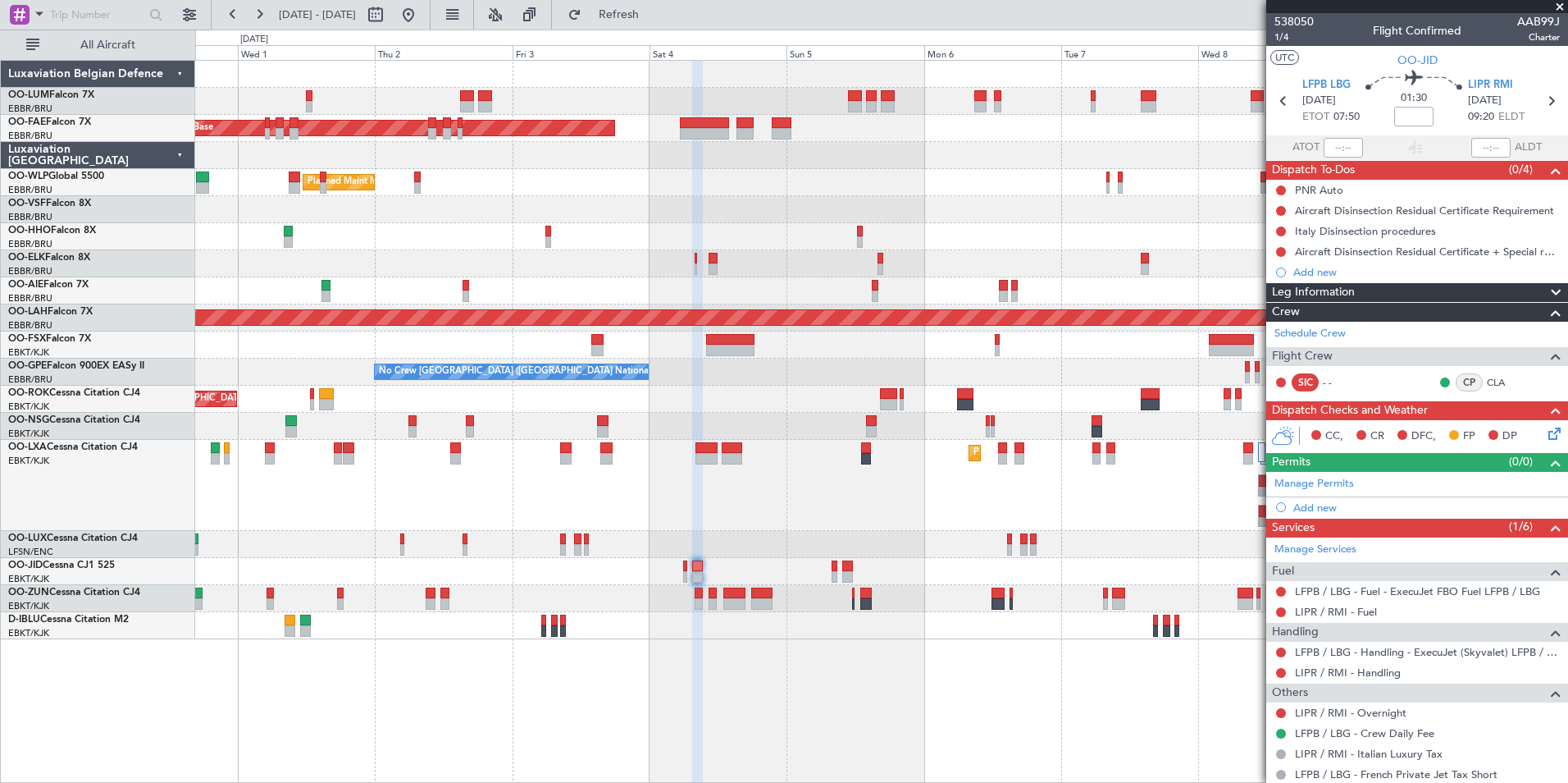
click at [723, 406] on div "Owner Melsbroek Air Base AOG Maint Melsbroek Air Base Owner Melsbroek Air Base …" at bounding box center [881, 350] width 1372 height 579
click at [560, 322] on div "Owner Melsbroek Air Base AOG Maint Melsbroek Air Base Owner Melsbroek Air Base …" at bounding box center [881, 350] width 1372 height 579
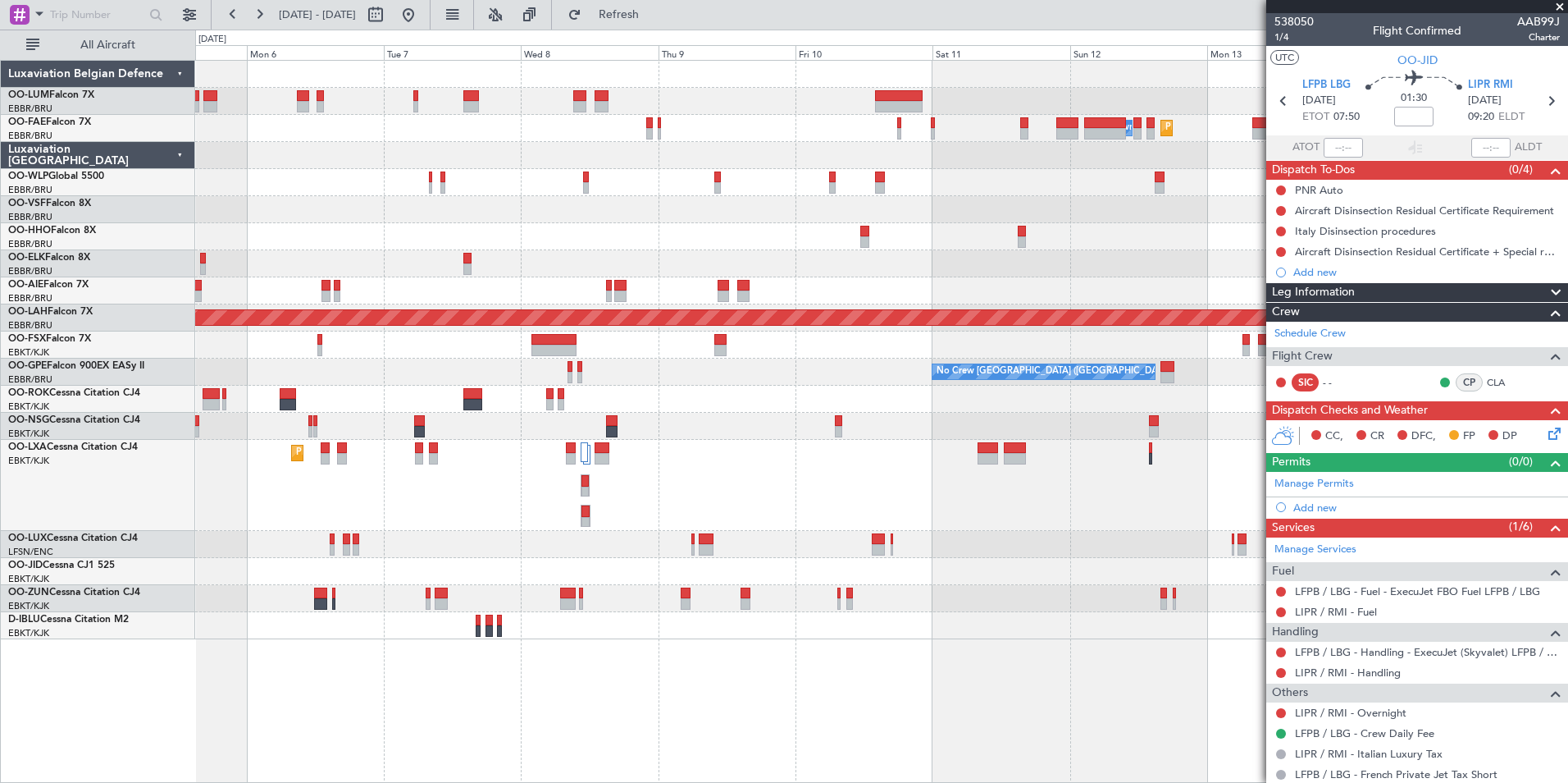
click at [206, 363] on div "No Crew Brussels (Brussels National) No Crew Brussels (Brussels National)" at bounding box center [881, 371] width 1372 height 27
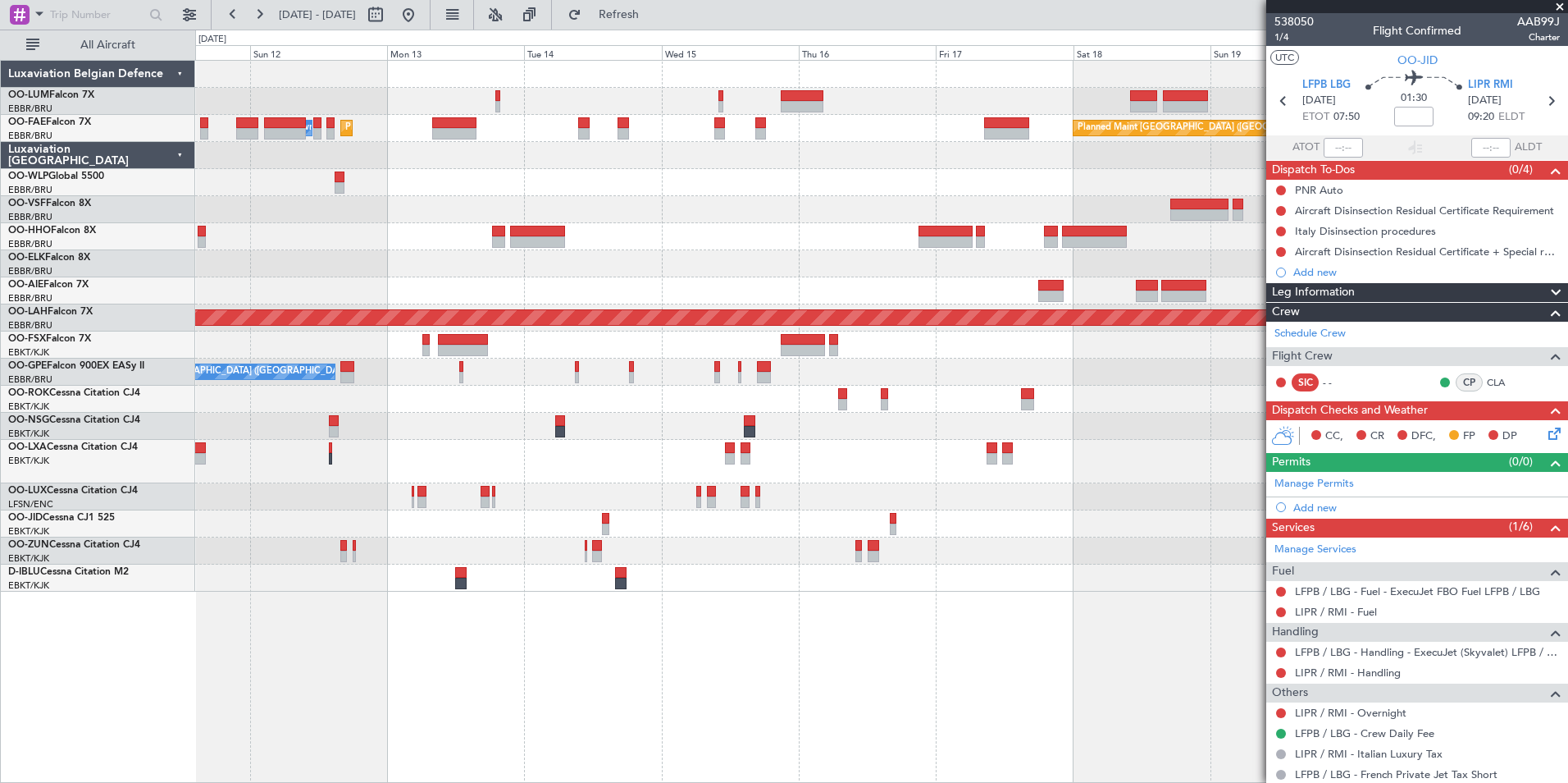
click at [252, 280] on div at bounding box center [881, 290] width 1372 height 27
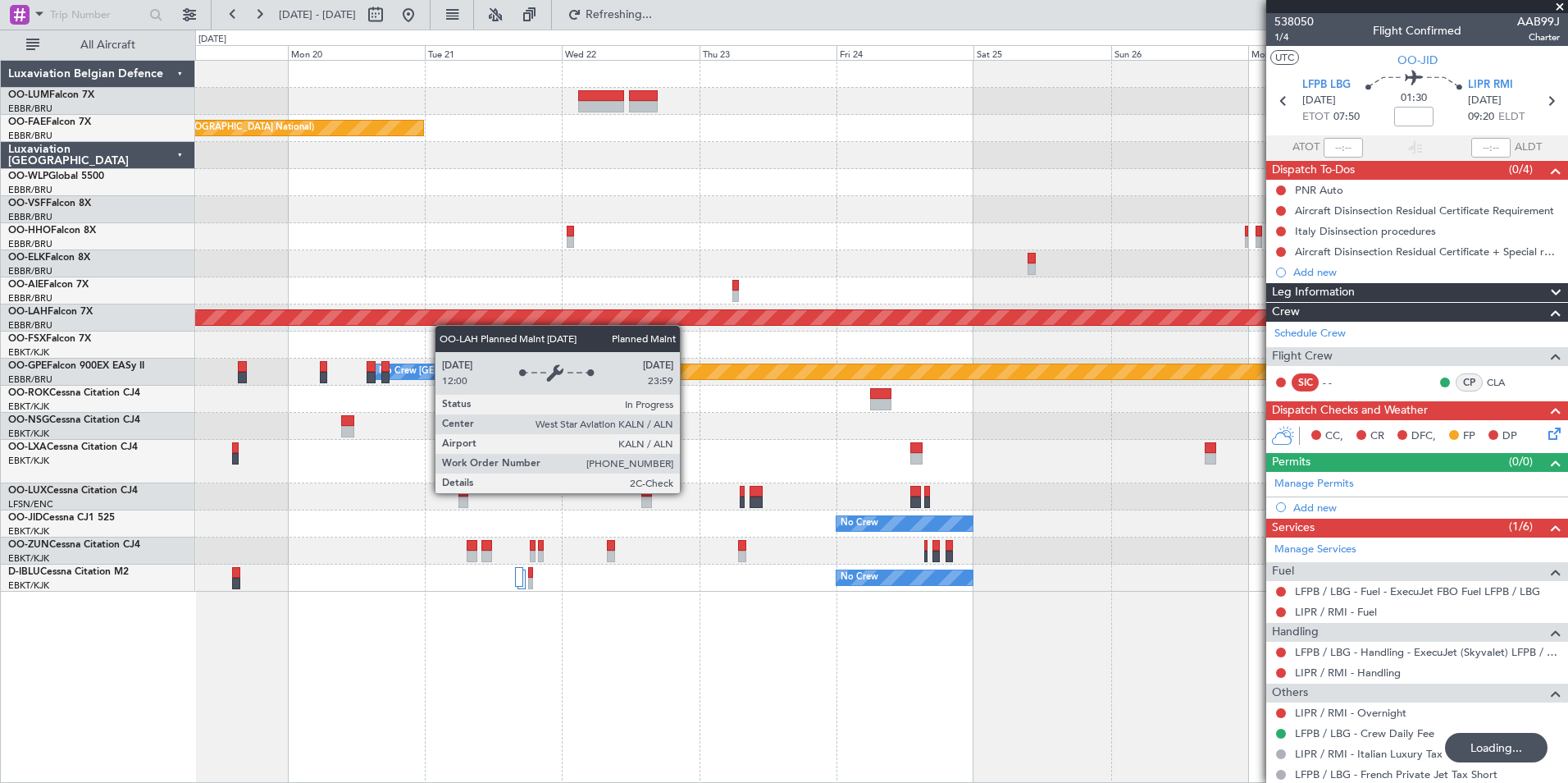
click at [341, 312] on div "Planned Maint Kortrijk-Wevelgem Planned Maint Brussels (Brussels National) Plan…" at bounding box center [881, 326] width 1372 height 531
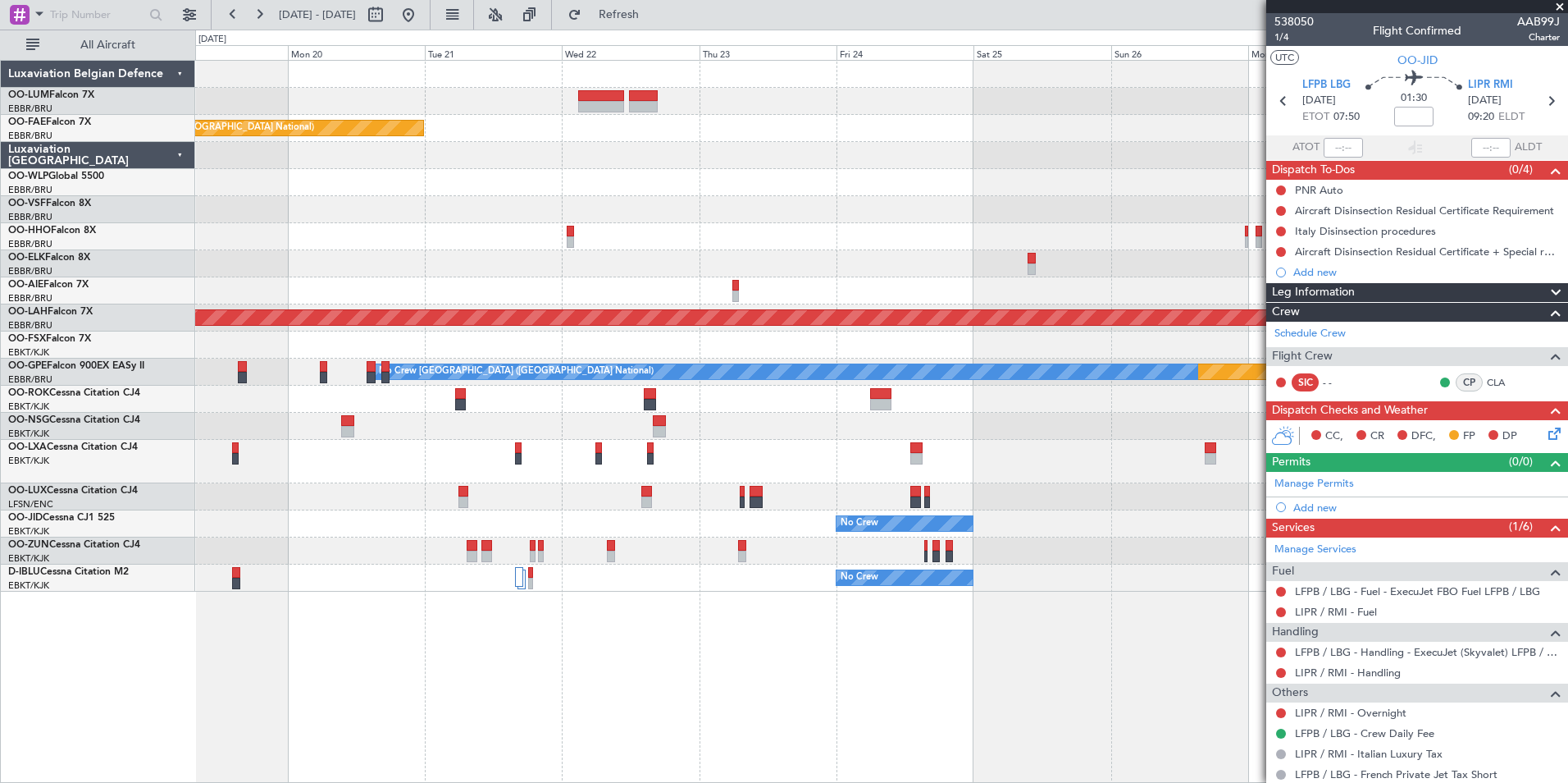
click at [822, 665] on div "Planned Maint Kortrijk-Wevelgem Planned Maint Brussels (Brussels National) Plan…" at bounding box center [881, 421] width 1373 height 723
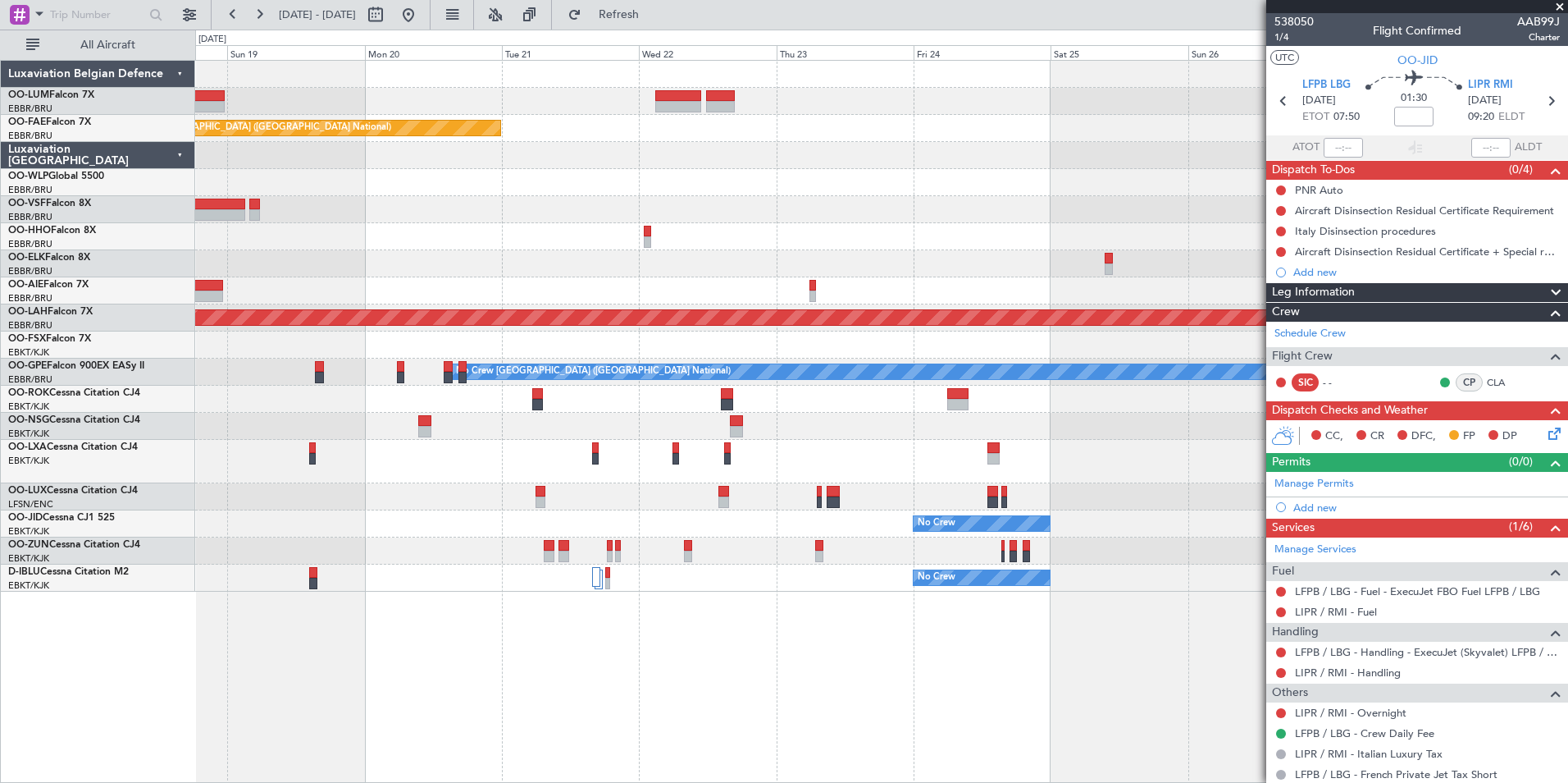
click at [993, 355] on div at bounding box center [881, 344] width 1372 height 27
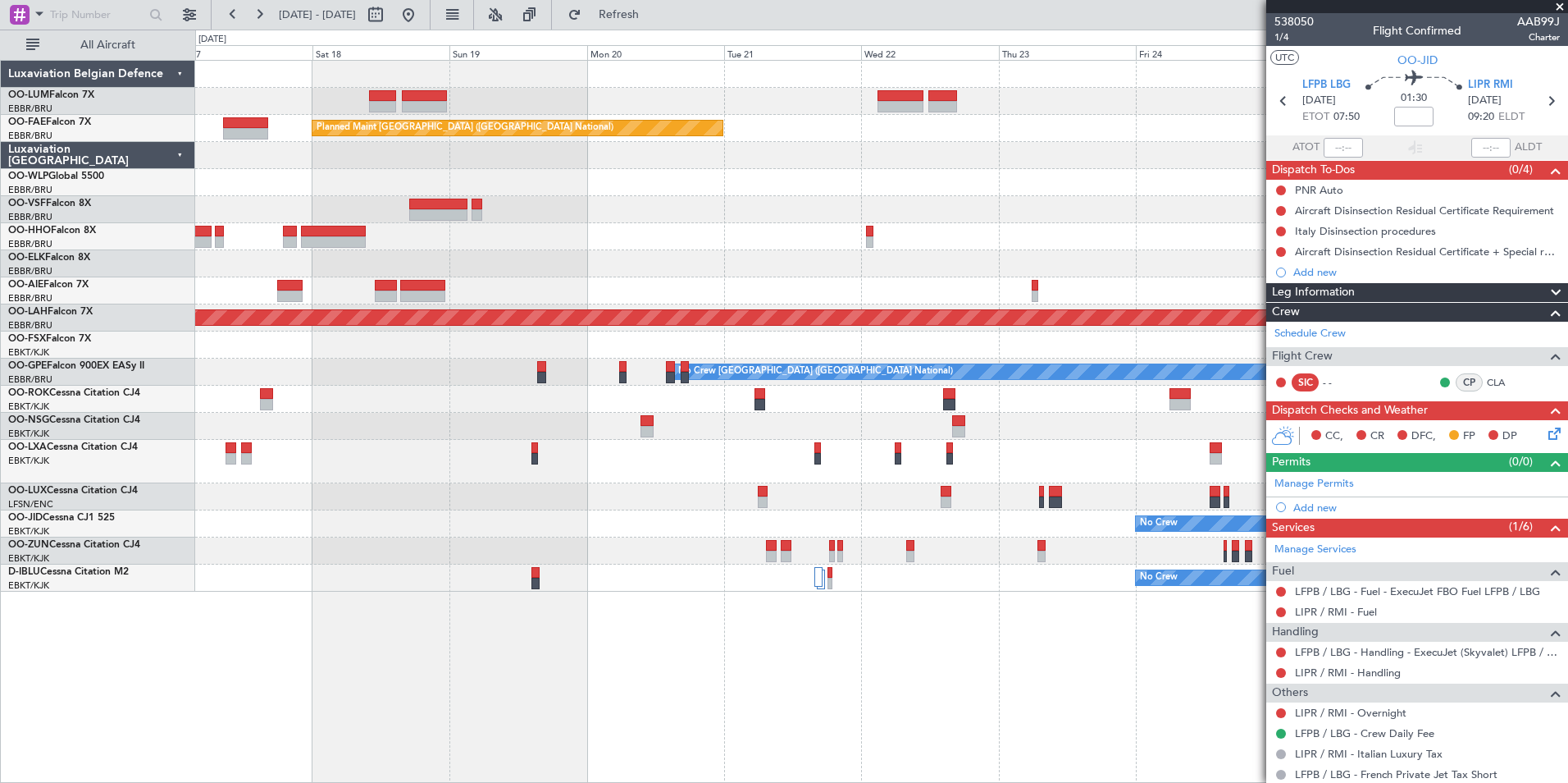
click at [744, 421] on div "Planned Maint Kortrijk-Wevelgem Planned Maint Brussels (Brussels National) Plan…" at bounding box center [784, 406] width 1568 height 753
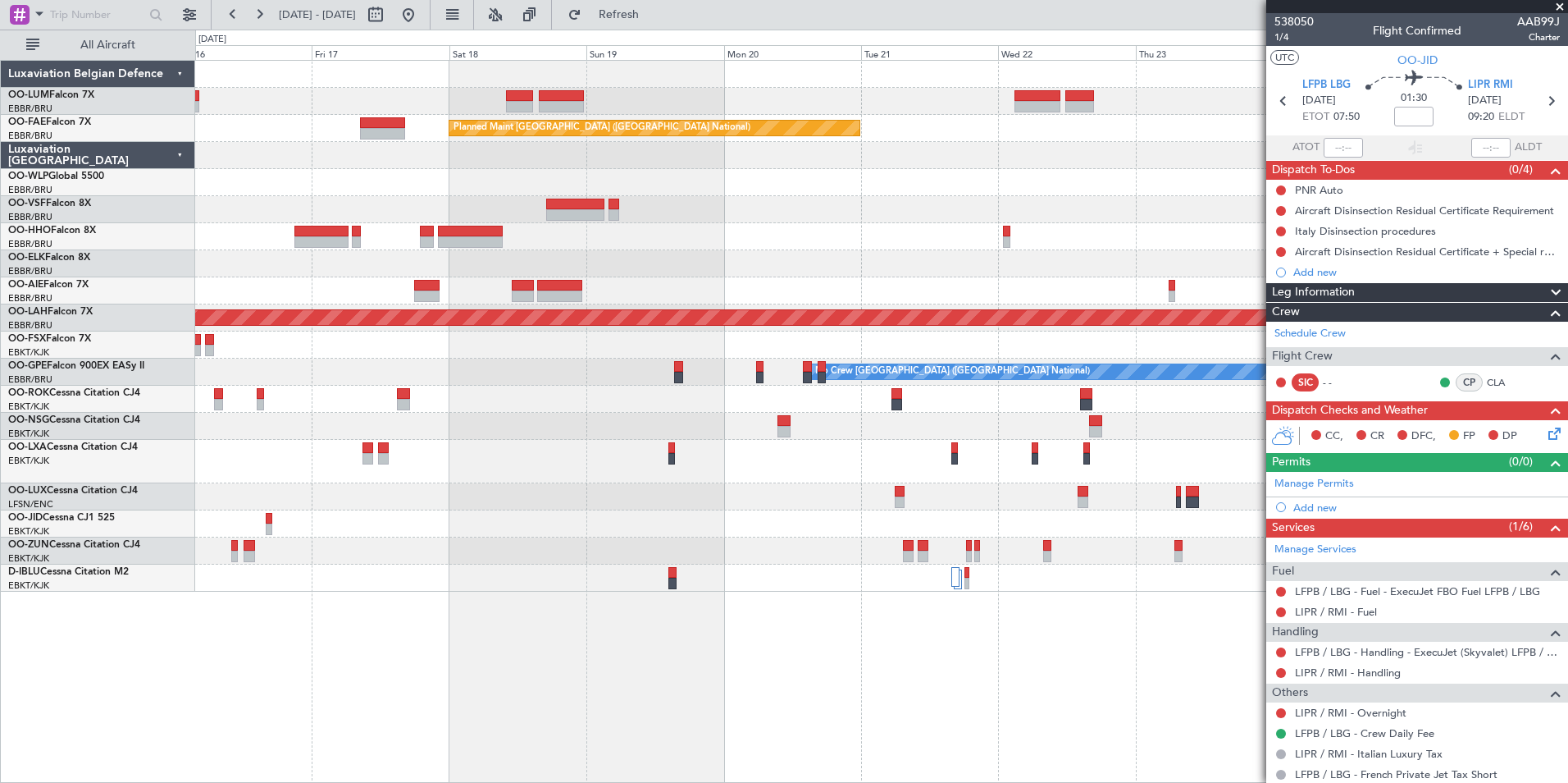
click at [324, 618] on div "Planned Maint Kortrijk-Wevelgem Planned Maint Brussels (Brussels National) Plan…" at bounding box center [881, 421] width 1373 height 723
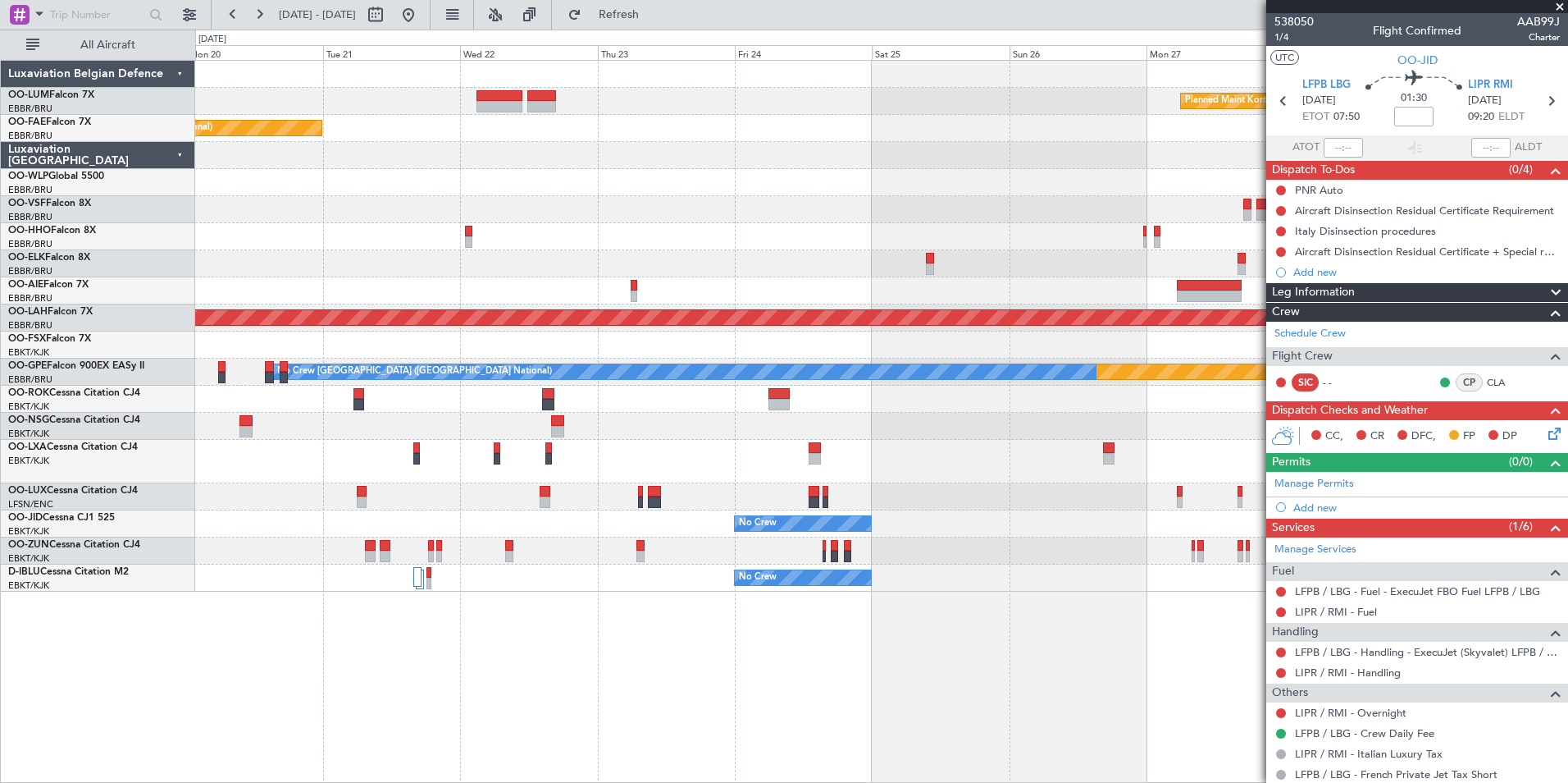
click at [400, 636] on div "Planned Maint Kortrijk-Wevelgem Planned Maint Brussels (Brussels National) Owne…" at bounding box center [881, 421] width 1373 height 723
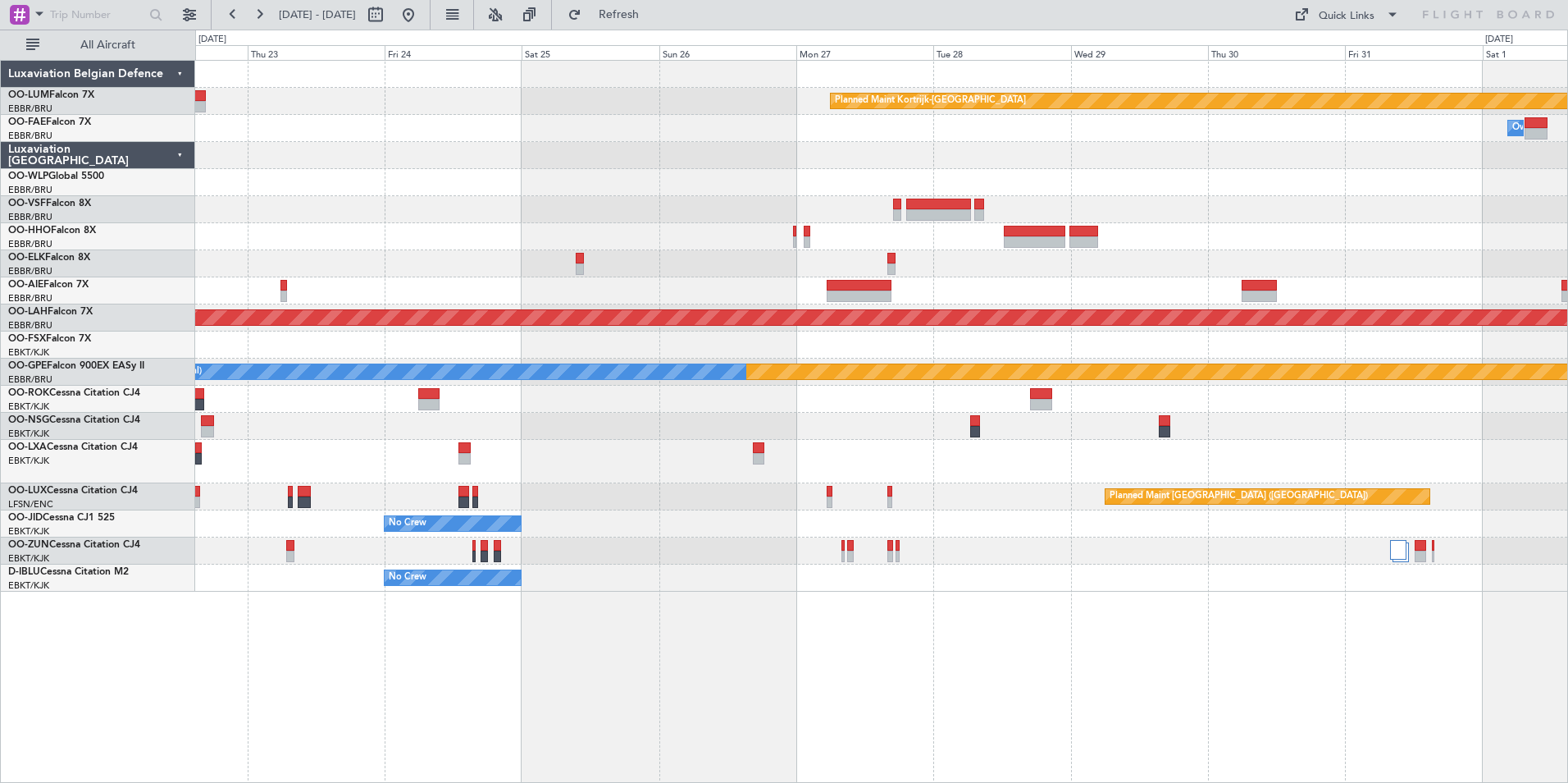
click at [742, 342] on div at bounding box center [881, 344] width 1372 height 27
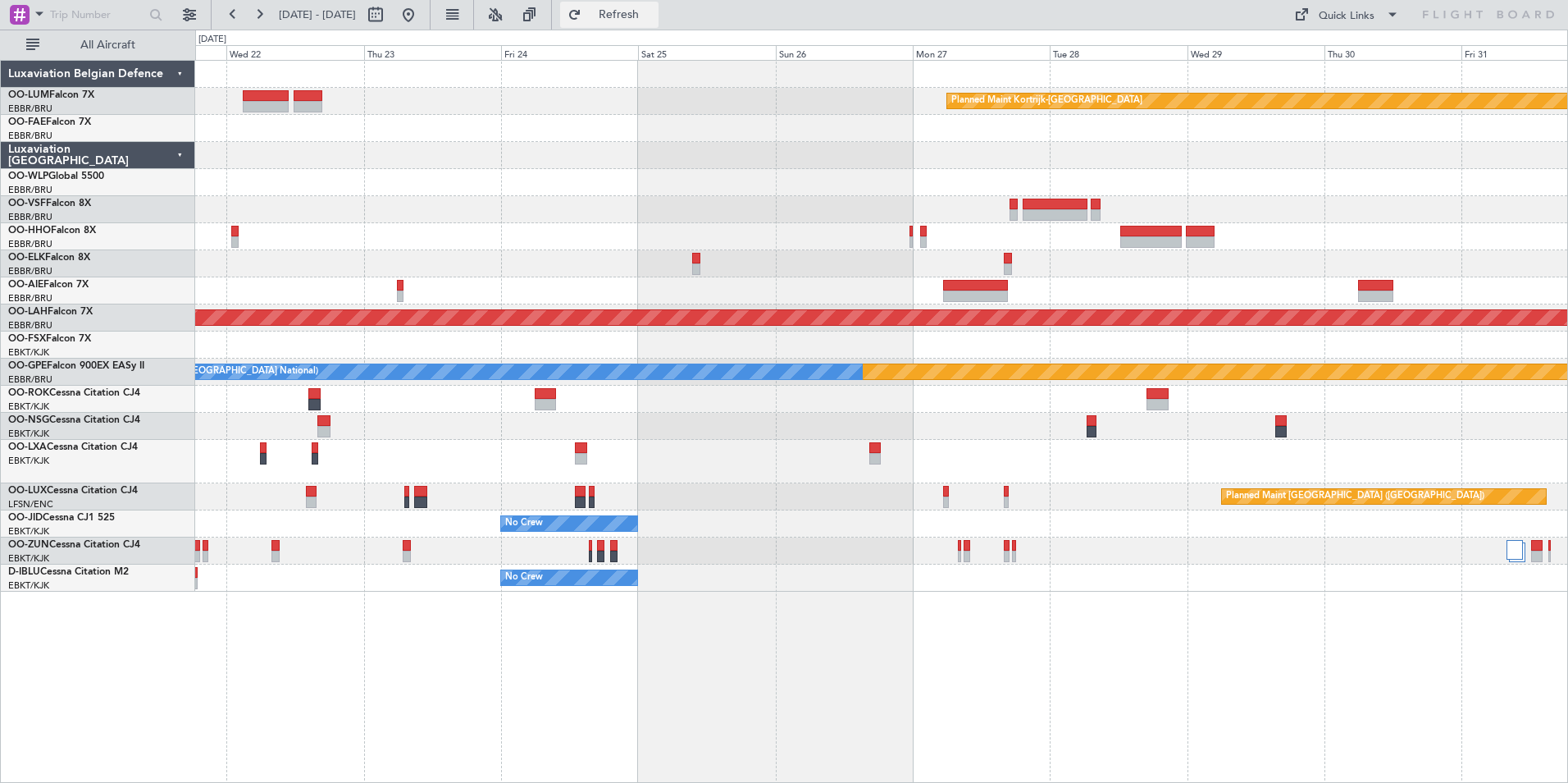
click at [621, 12] on button "Refresh" at bounding box center [608, 15] width 98 height 26
click at [740, 639] on div "Planned Maint Kortrijk-Wevelgem Owner Melsbroek Air Base Planned Maint Brussels…" at bounding box center [881, 421] width 1373 height 723
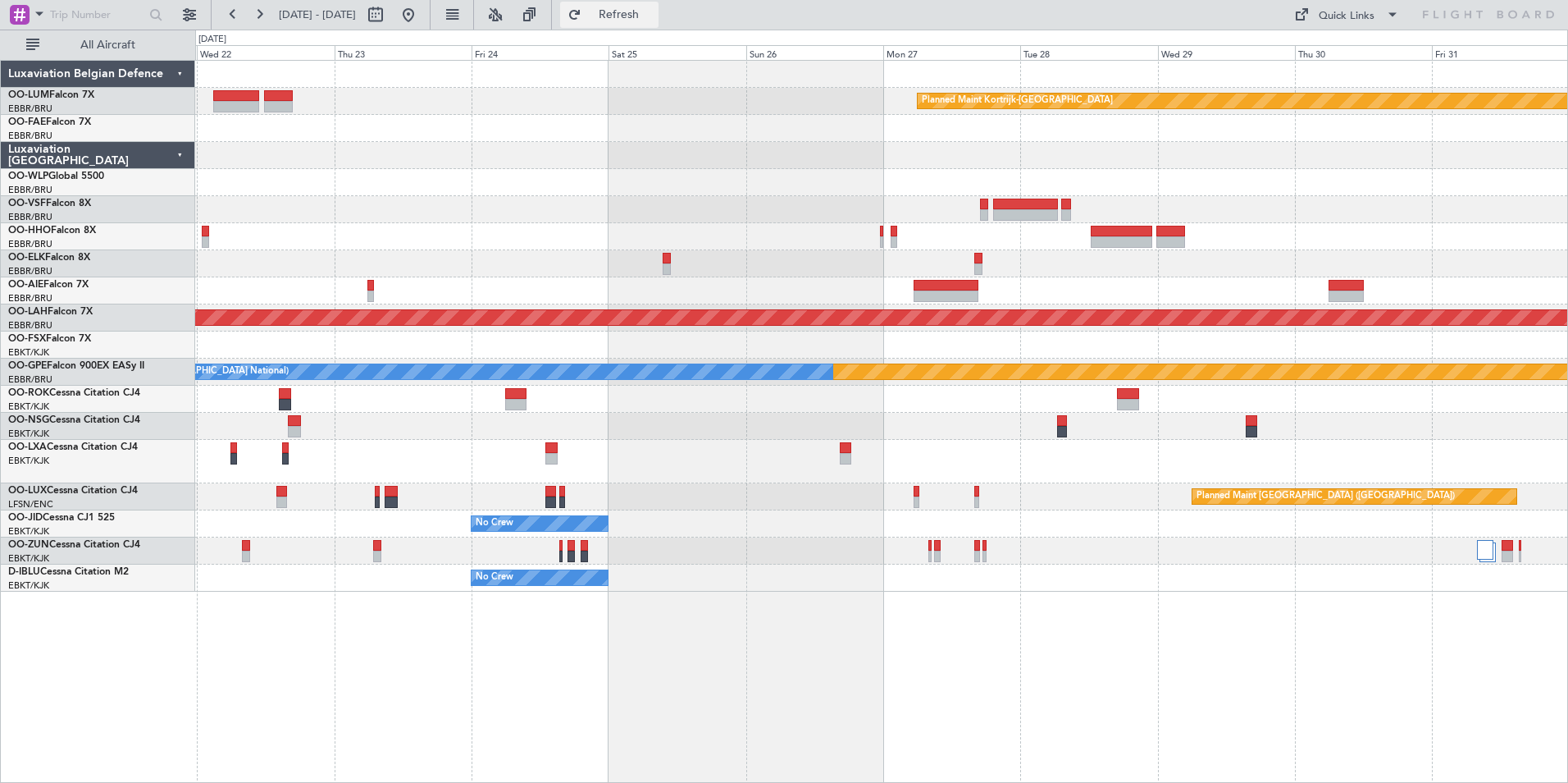
click at [654, 17] on span "Refresh" at bounding box center [619, 15] width 69 height 11
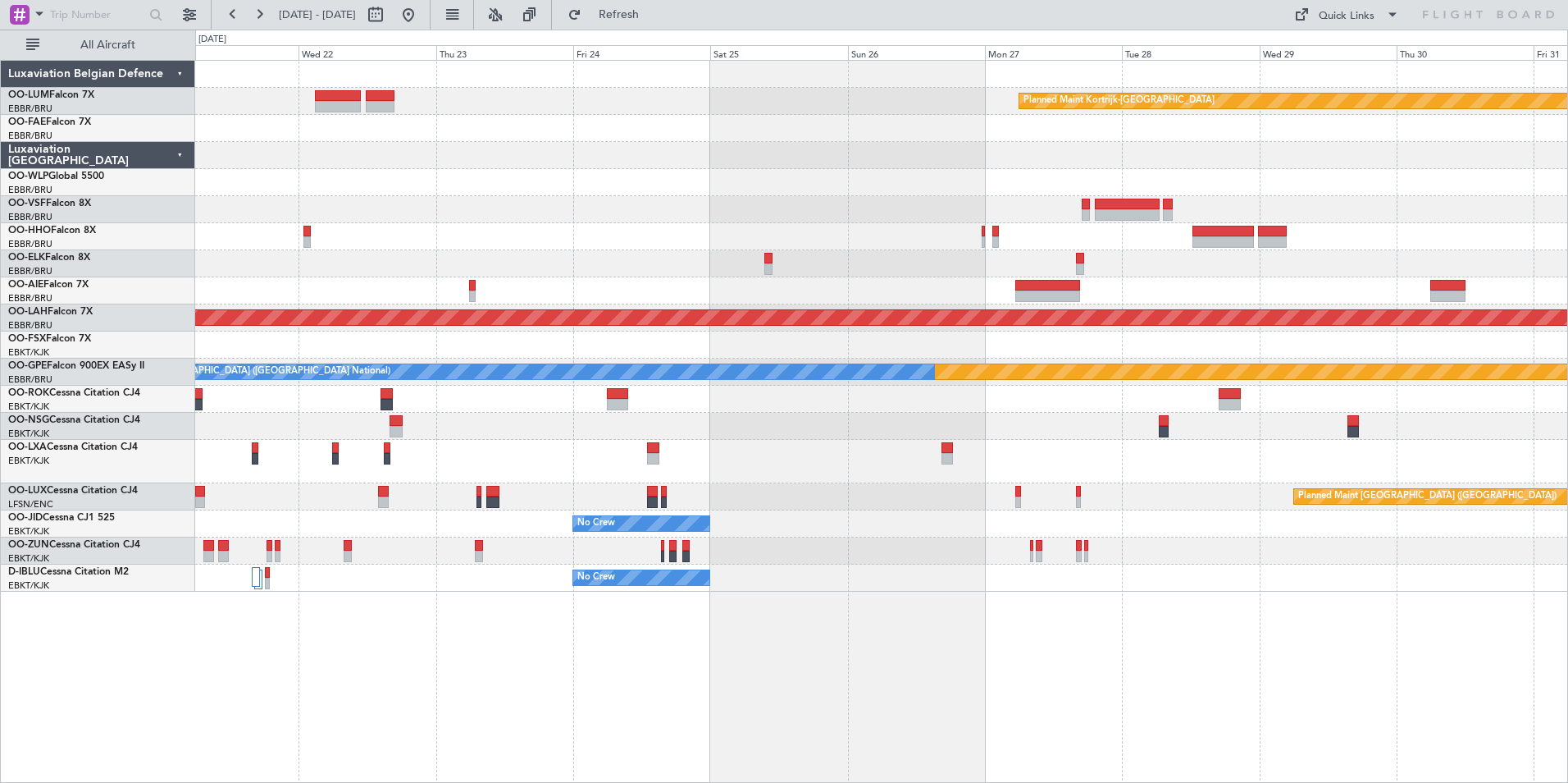
click at [1036, 336] on div at bounding box center [881, 344] width 1372 height 27
click at [350, 206] on div at bounding box center [881, 209] width 1372 height 27
click at [654, 11] on span "Refresh" at bounding box center [619, 15] width 69 height 11
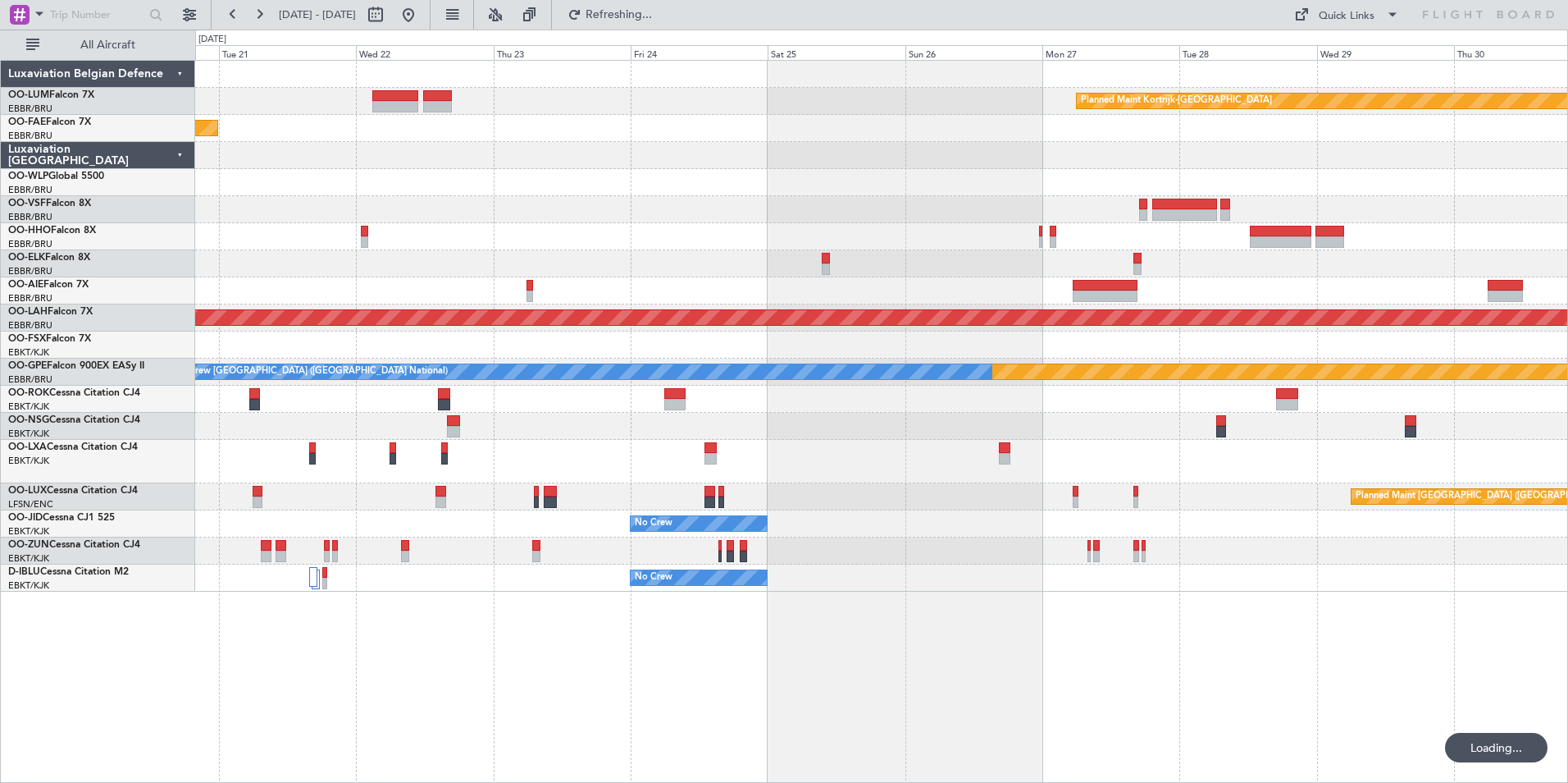
click at [1034, 720] on div "Planned Maint Kortrijk-Wevelgem Planned Maint Brussels (Brussels National) Owne…" at bounding box center [881, 421] width 1373 height 723
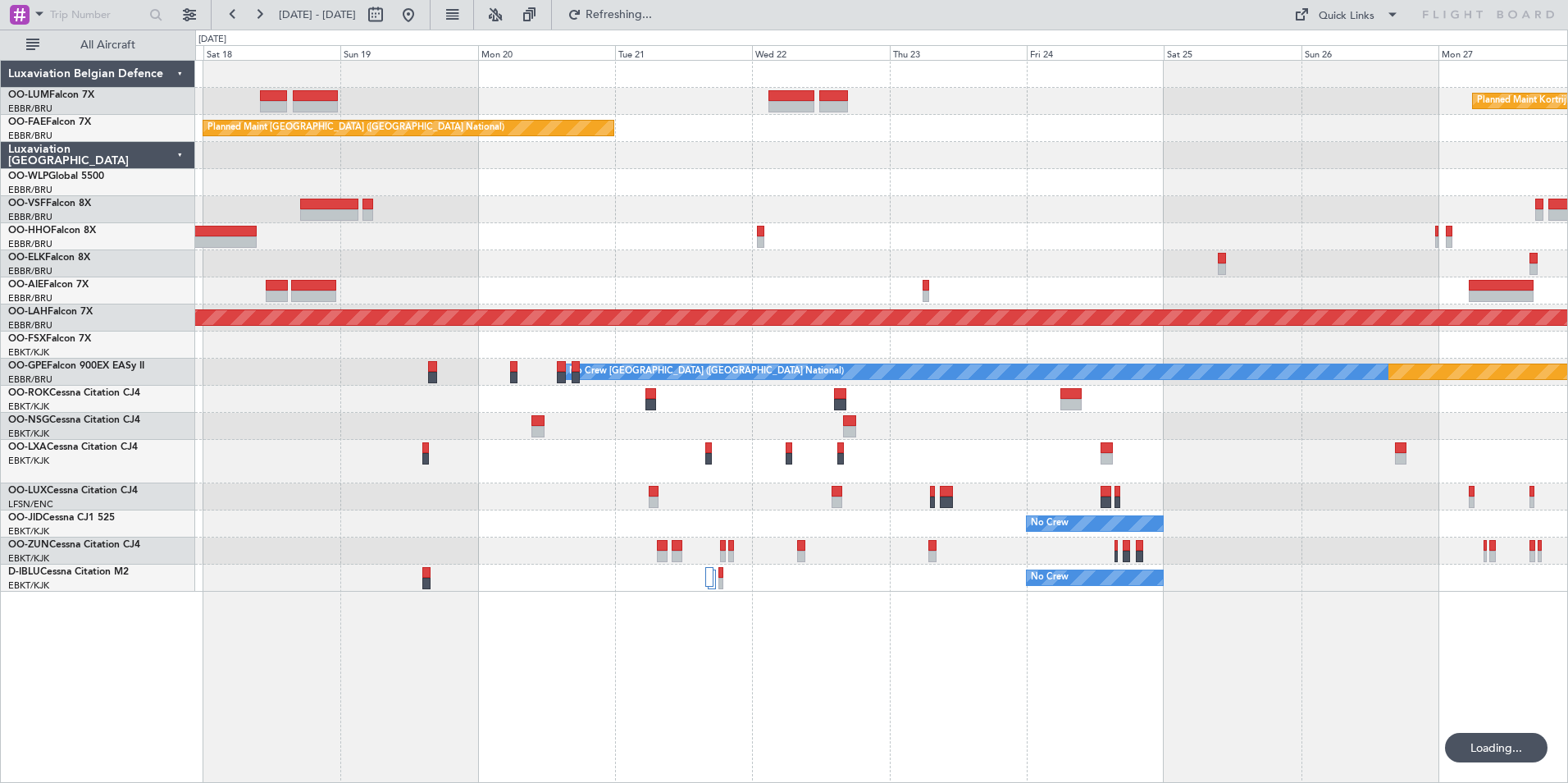
click at [955, 692] on div "Planned Maint Kortrijk-Wevelgem Planned Maint Brussels (Brussels National) Plan…" at bounding box center [881, 421] width 1373 height 723
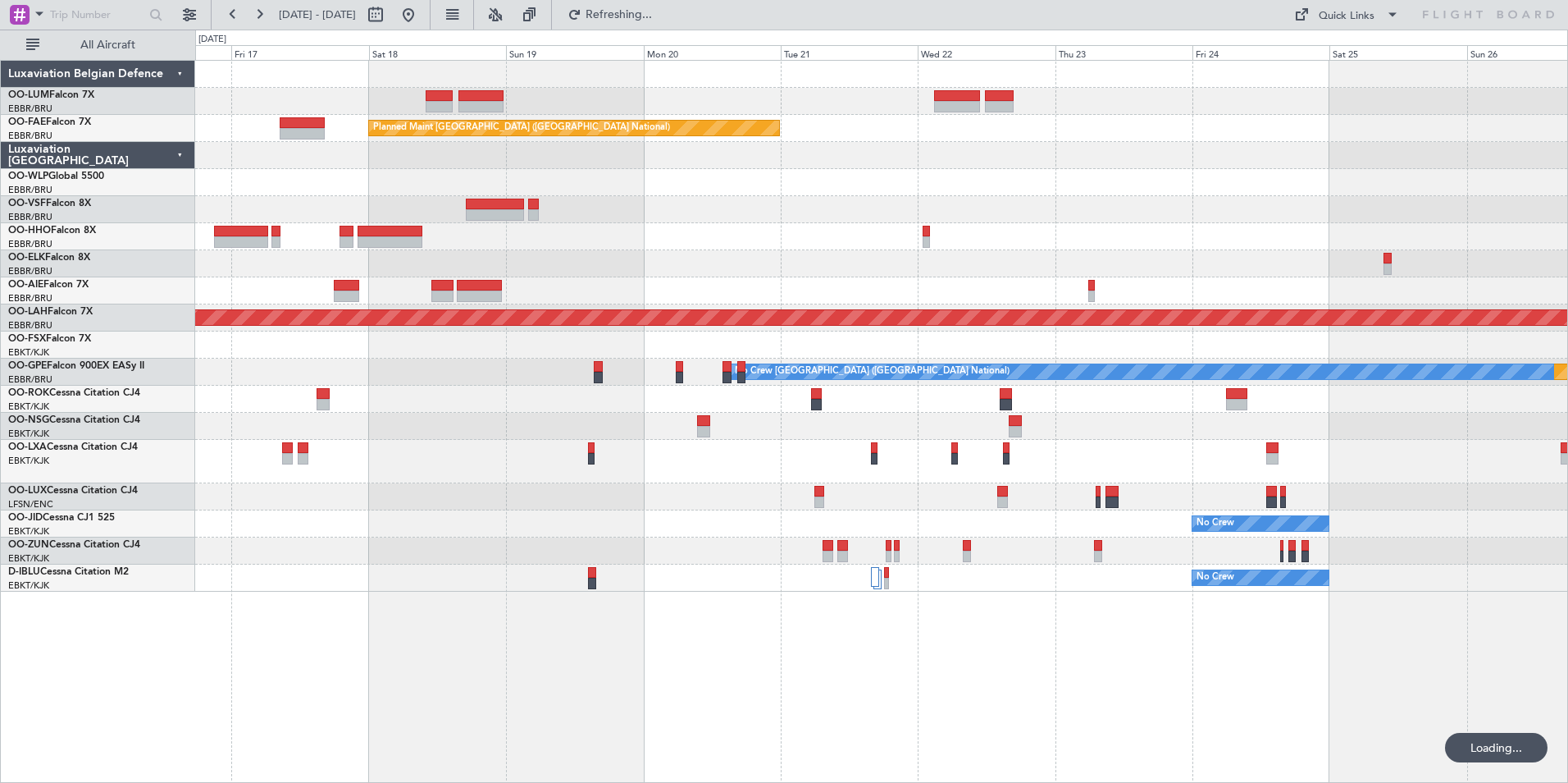
click at [937, 686] on div "Planned Maint Kortrijk-Wevelgem Planned Maint Brussels (Brussels National) Plan…" at bounding box center [881, 421] width 1373 height 723
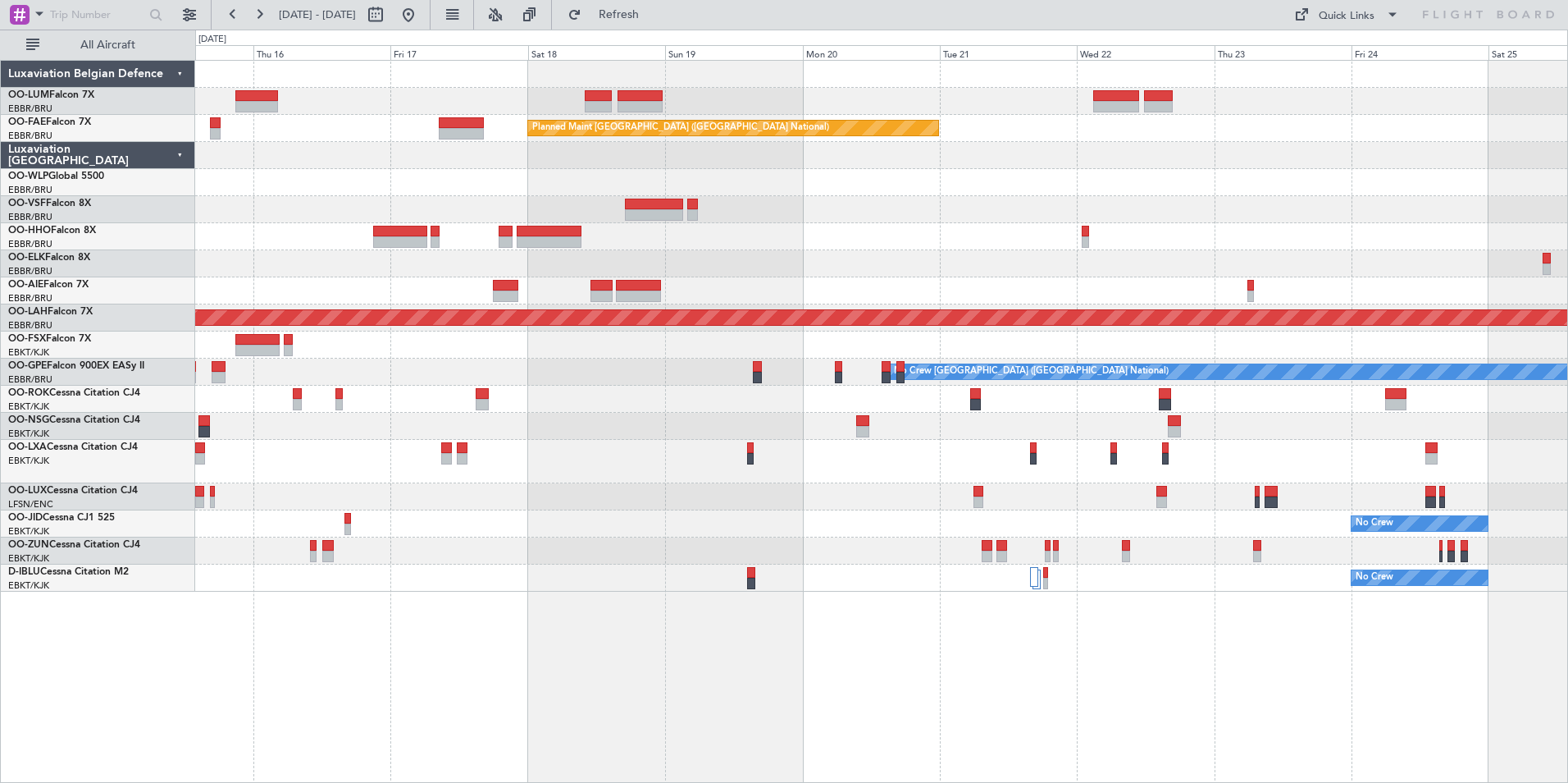
click at [790, 666] on div "Planned Maint Kortrijk-Wevelgem Planned Maint Brussels (Brussels National) Plan…" at bounding box center [881, 421] width 1373 height 723
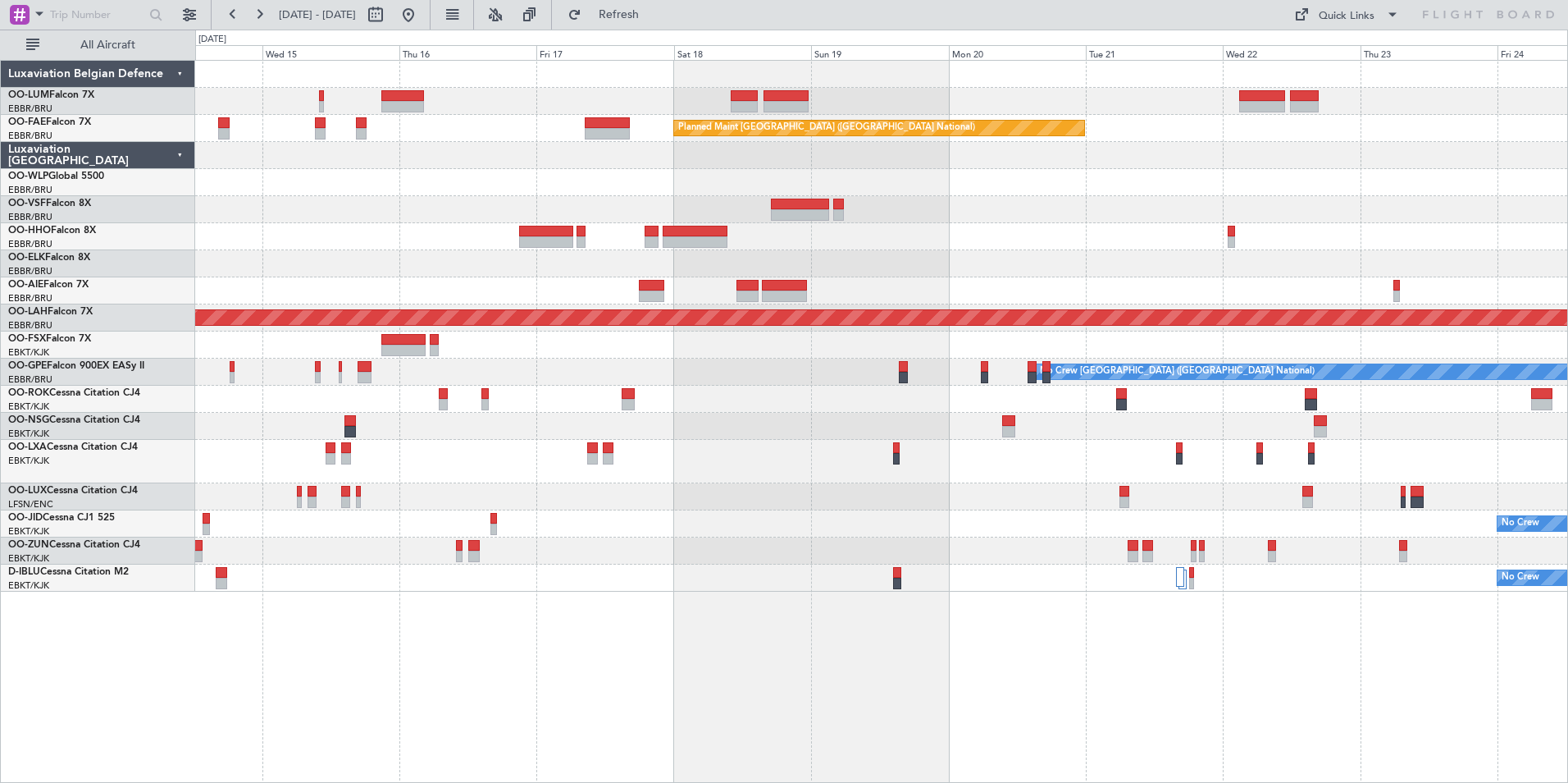
click at [819, 704] on div "Planned Maint Brussels (Brussels National) Planned Maint Melsbroek Air Base Own…" at bounding box center [881, 421] width 1373 height 723
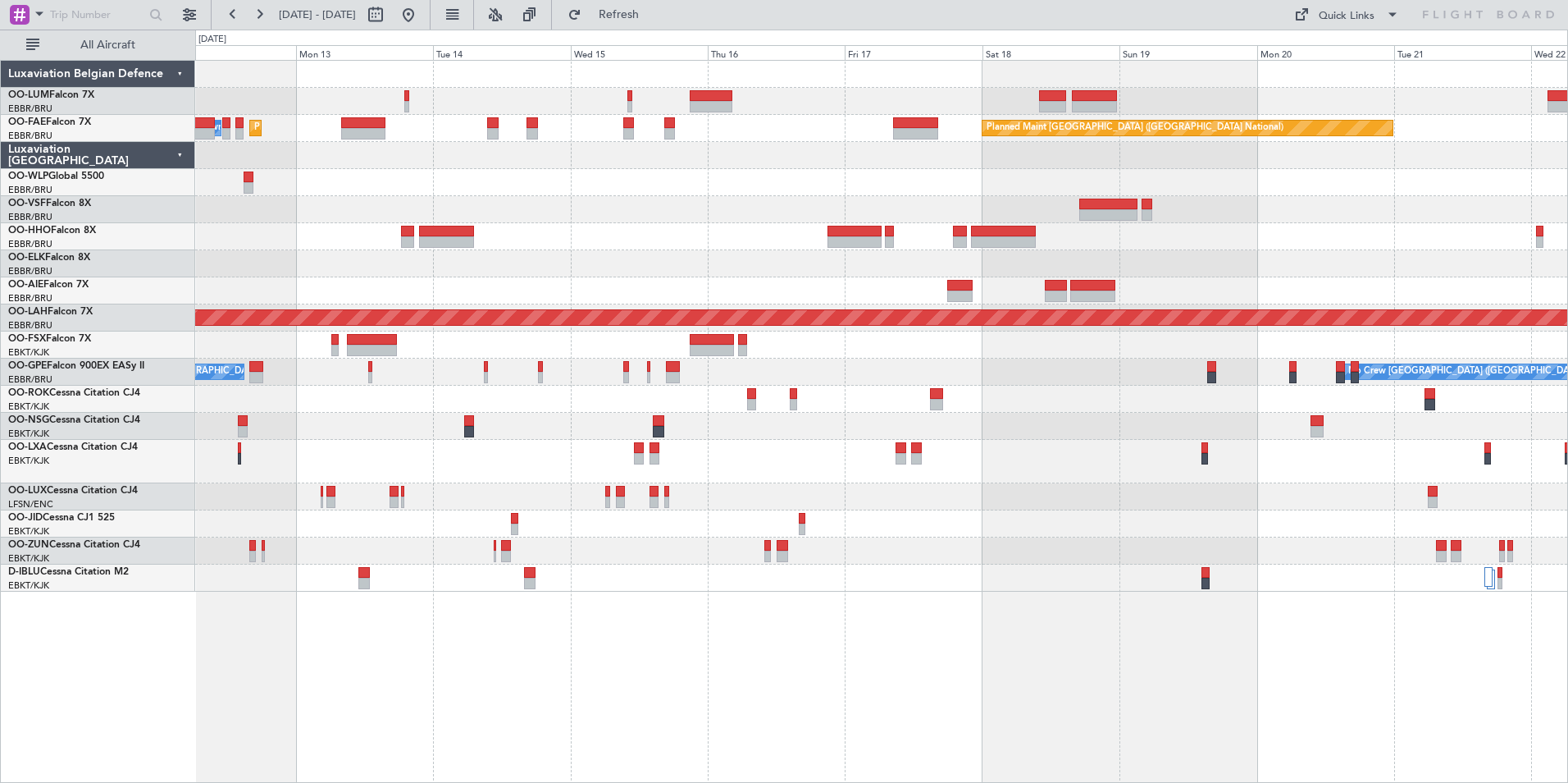
click at [830, 702] on div "Planned Maint Brussels (Brussels National) Planned Maint Melsbroek Air Base Own…" at bounding box center [881, 421] width 1373 height 723
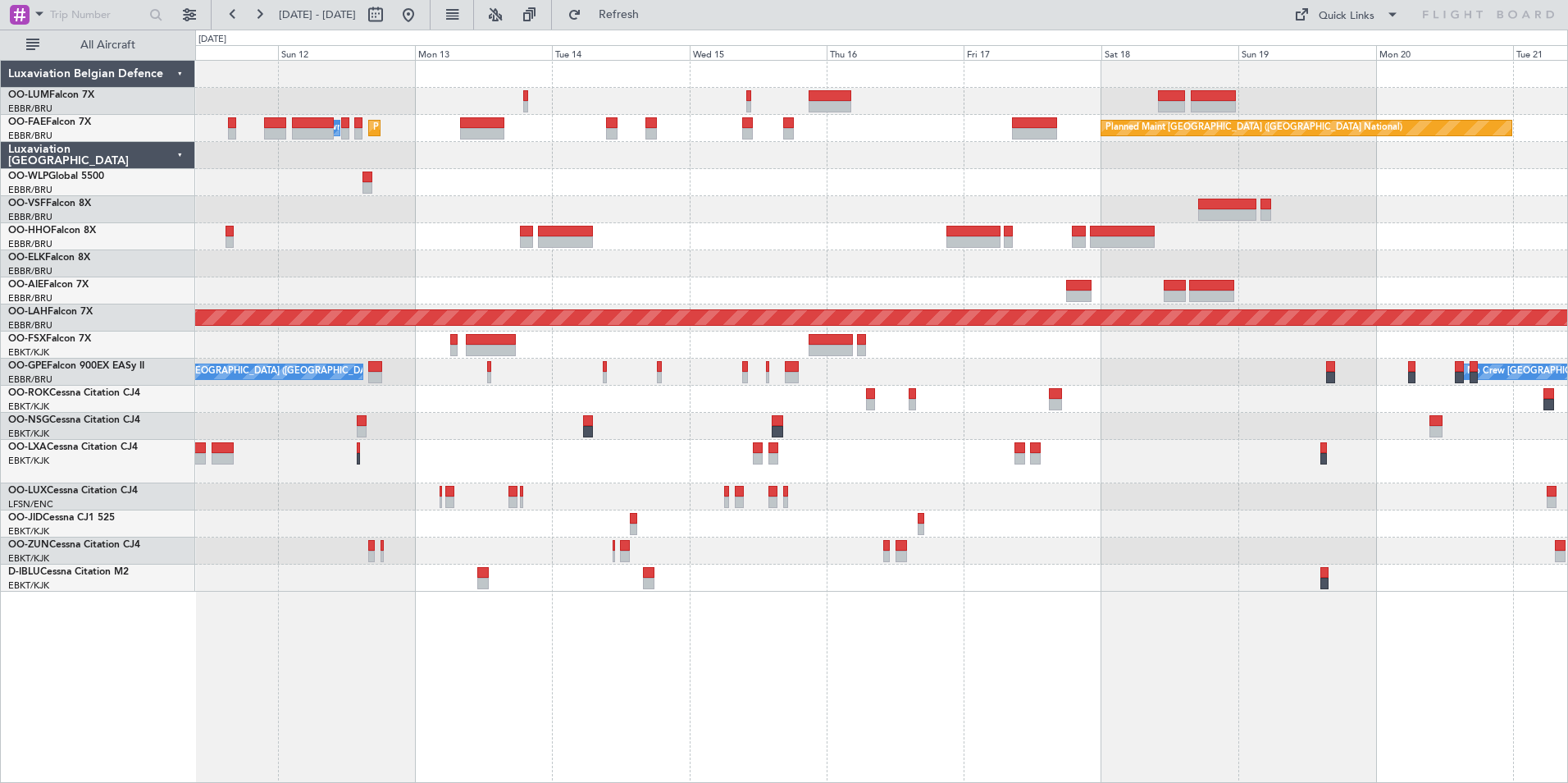
click at [674, 698] on div "Planned Maint Brussels (Brussels National) Planned Maint Melsbroek Air Base Own…" at bounding box center [881, 421] width 1373 height 723
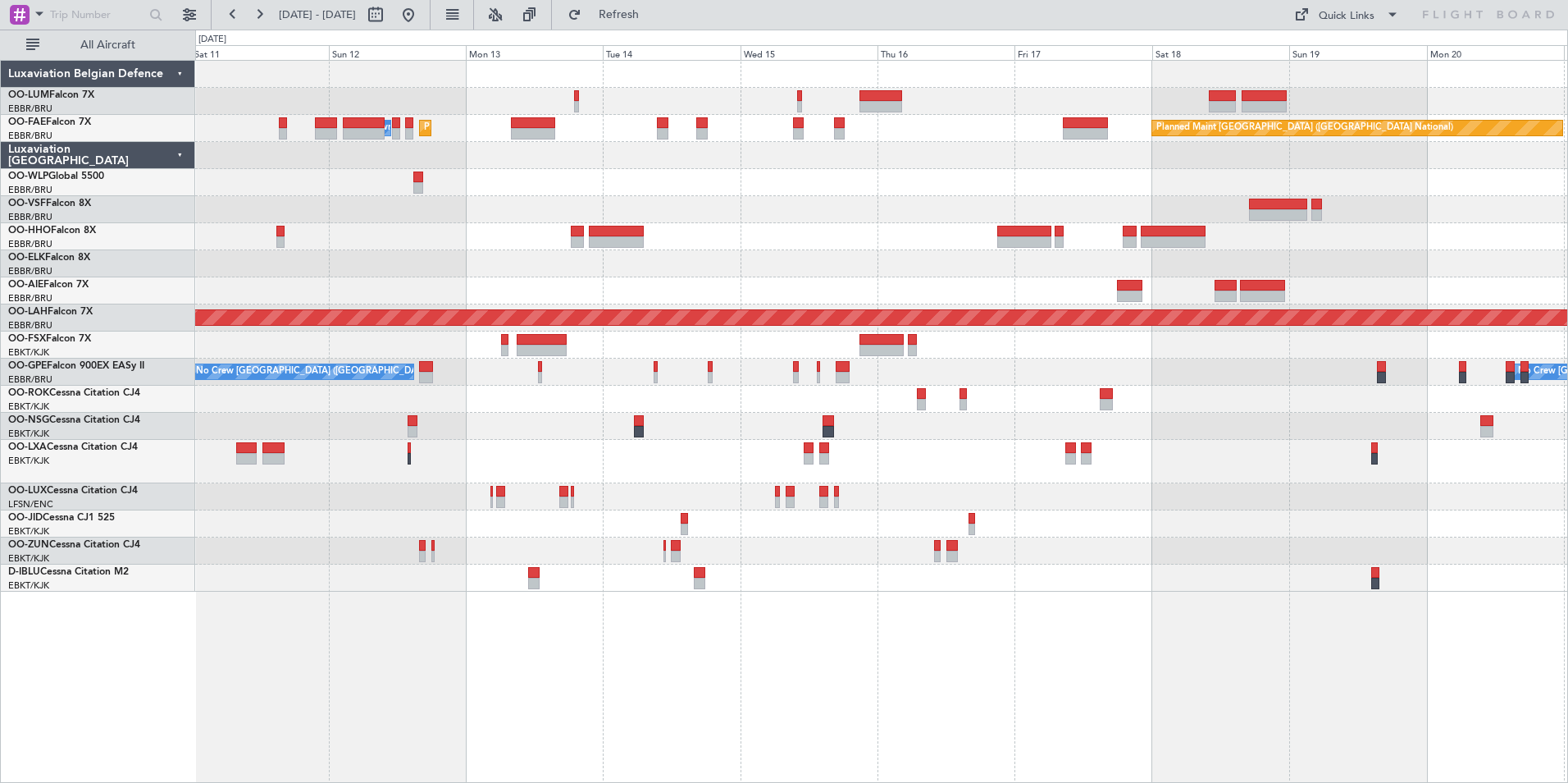
click at [533, 674] on div "Planned Maint Brussels (Brussels National) Planned Maint Melsbroek Air Base Own…" at bounding box center [881, 421] width 1373 height 723
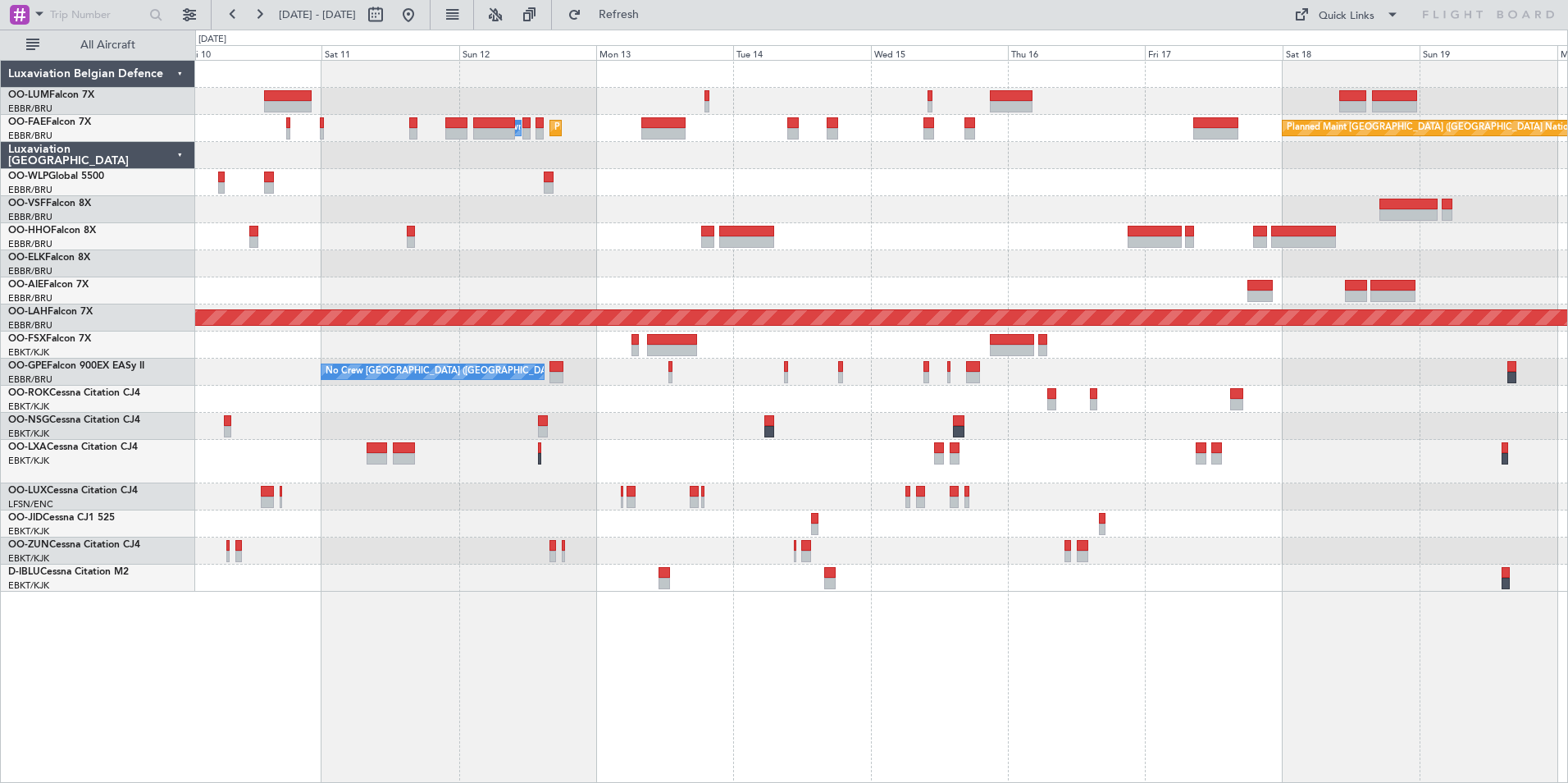
click at [590, 649] on div "Planned Maint Brussels (Brussels National) Planned Maint Melsbroek Air Base Own…" at bounding box center [881, 421] width 1373 height 723
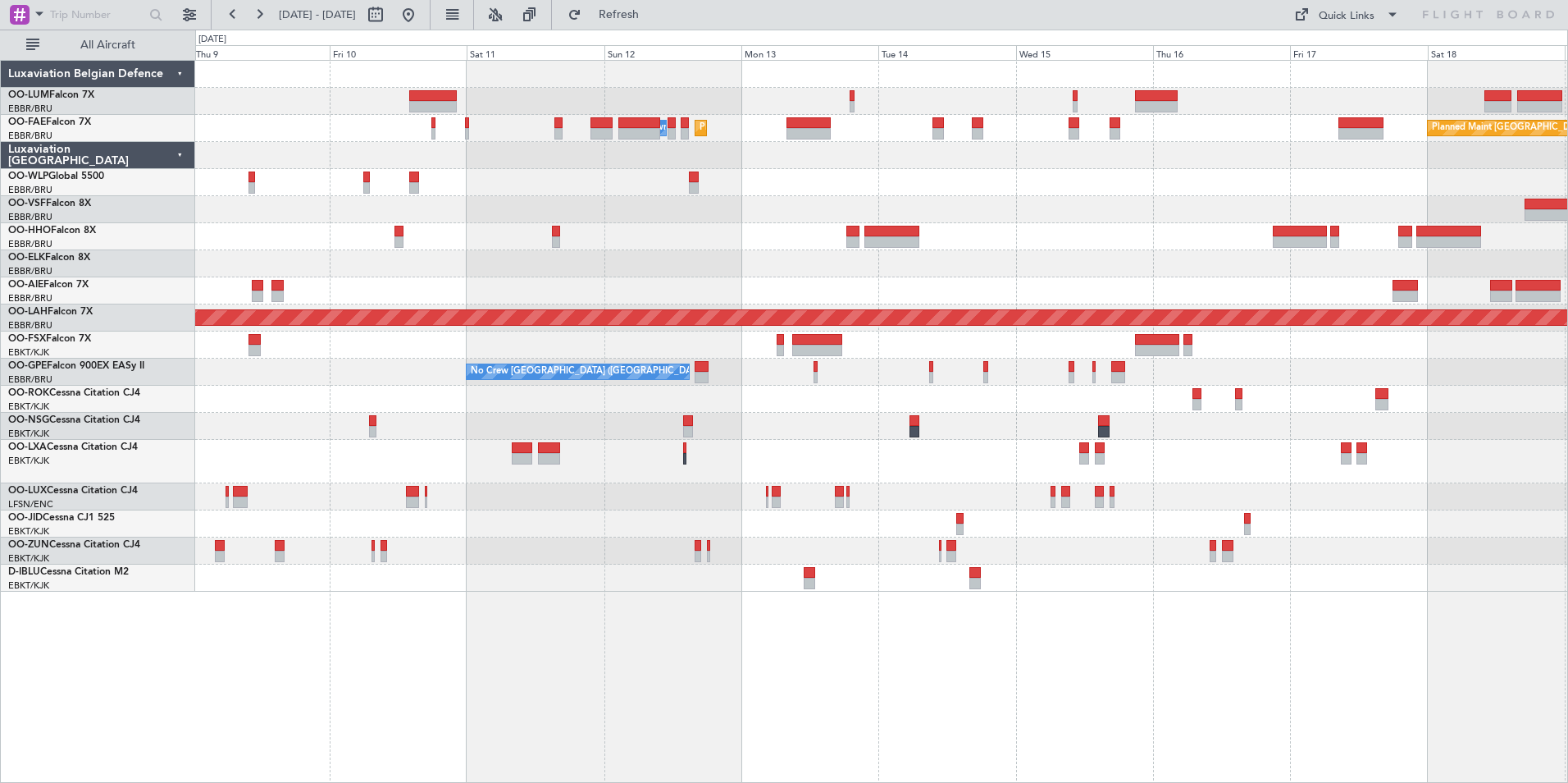
click at [716, 649] on div "Planned Maint Brussels (Brussels National) Planned Maint Melsbroek Air Base Own…" at bounding box center [881, 421] width 1373 height 723
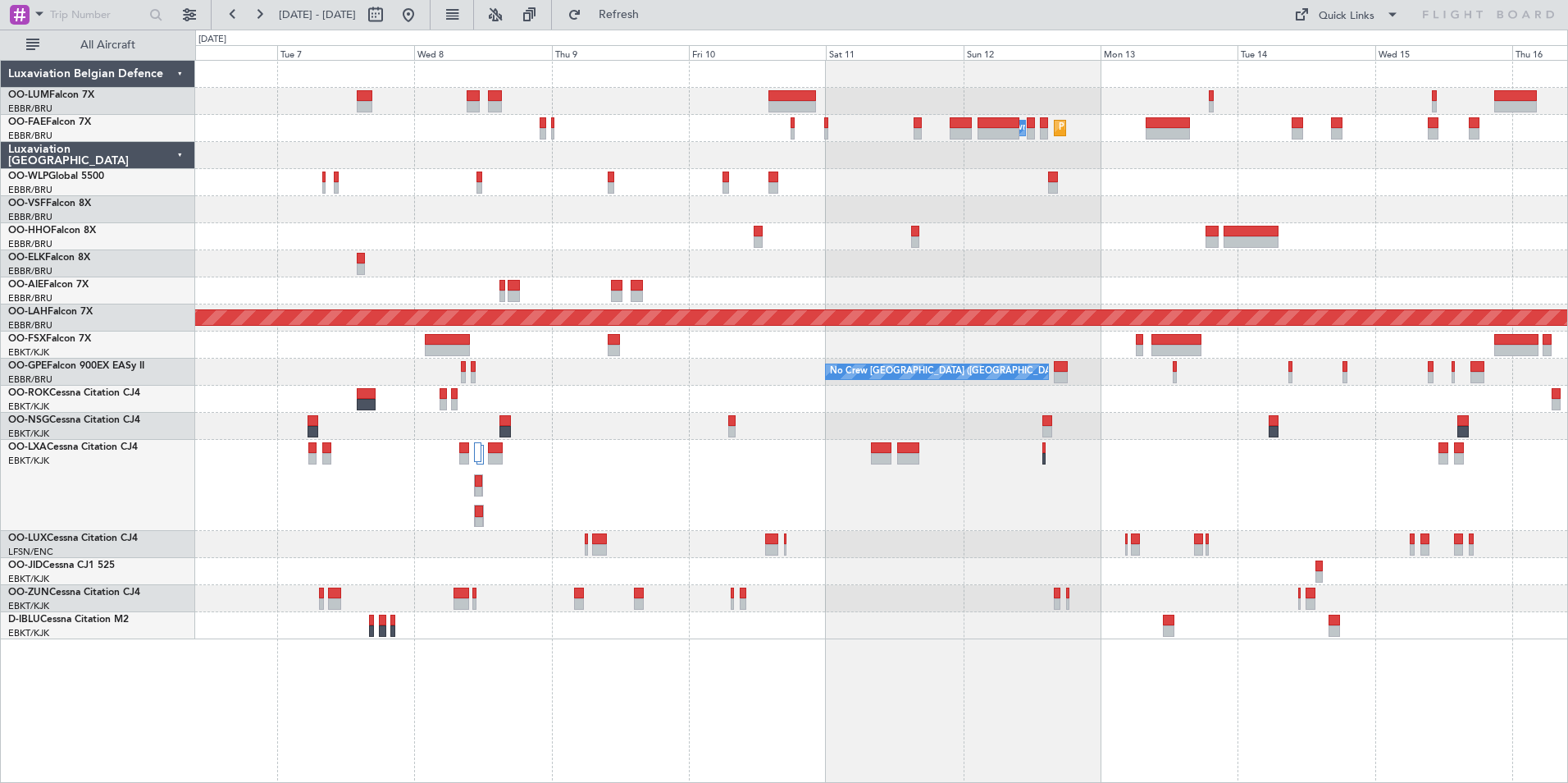
click at [506, 682] on div "Planned Maint Melsbroek Air Base Owner Melsbroek Air Base Planned Maint Brussel…" at bounding box center [881, 421] width 1373 height 723
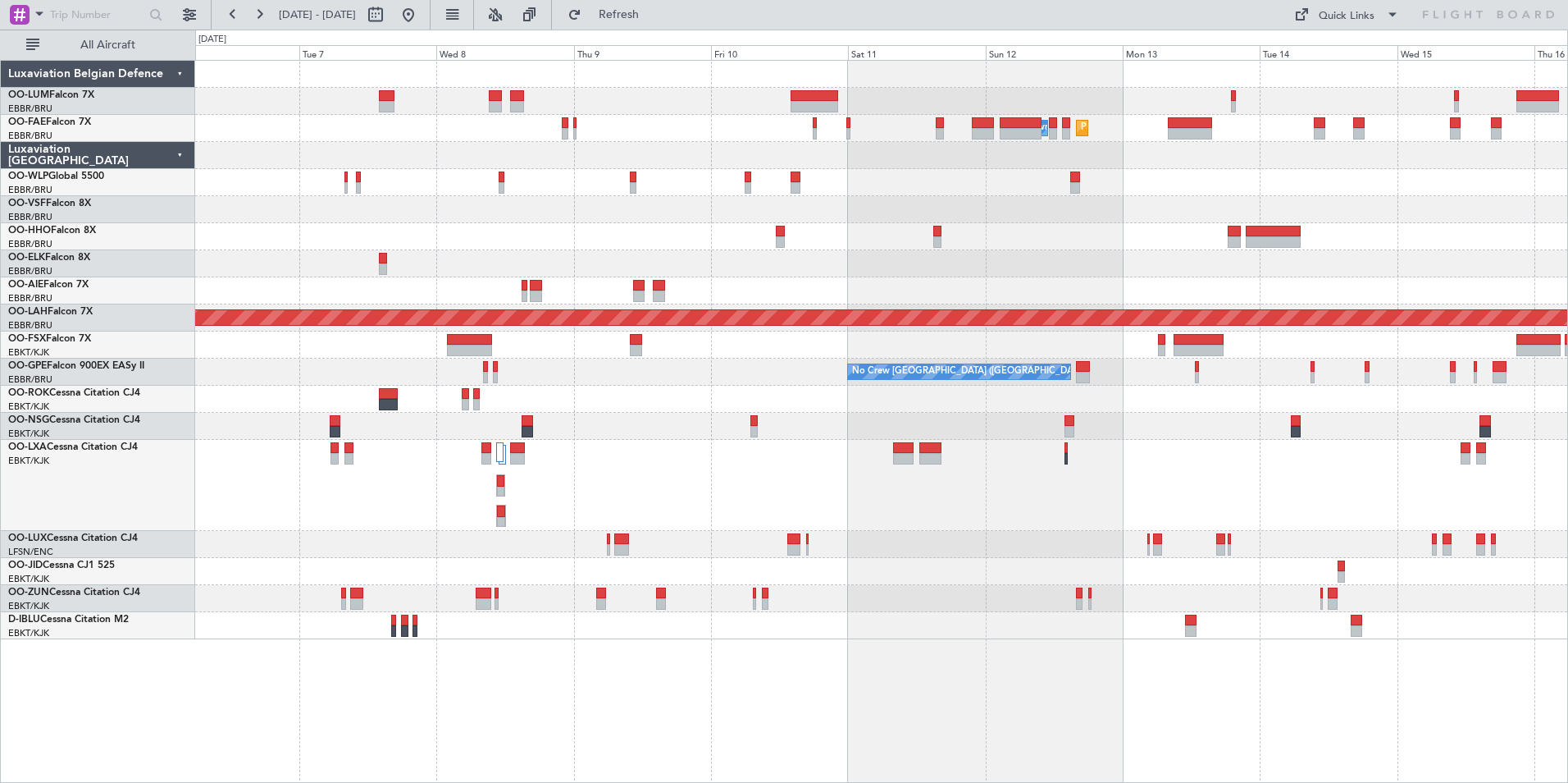
click at [735, 705] on div "Planned Maint Melsbroek Air Base Owner Melsbroek Air Base Planned Maint Brussel…" at bounding box center [881, 421] width 1373 height 723
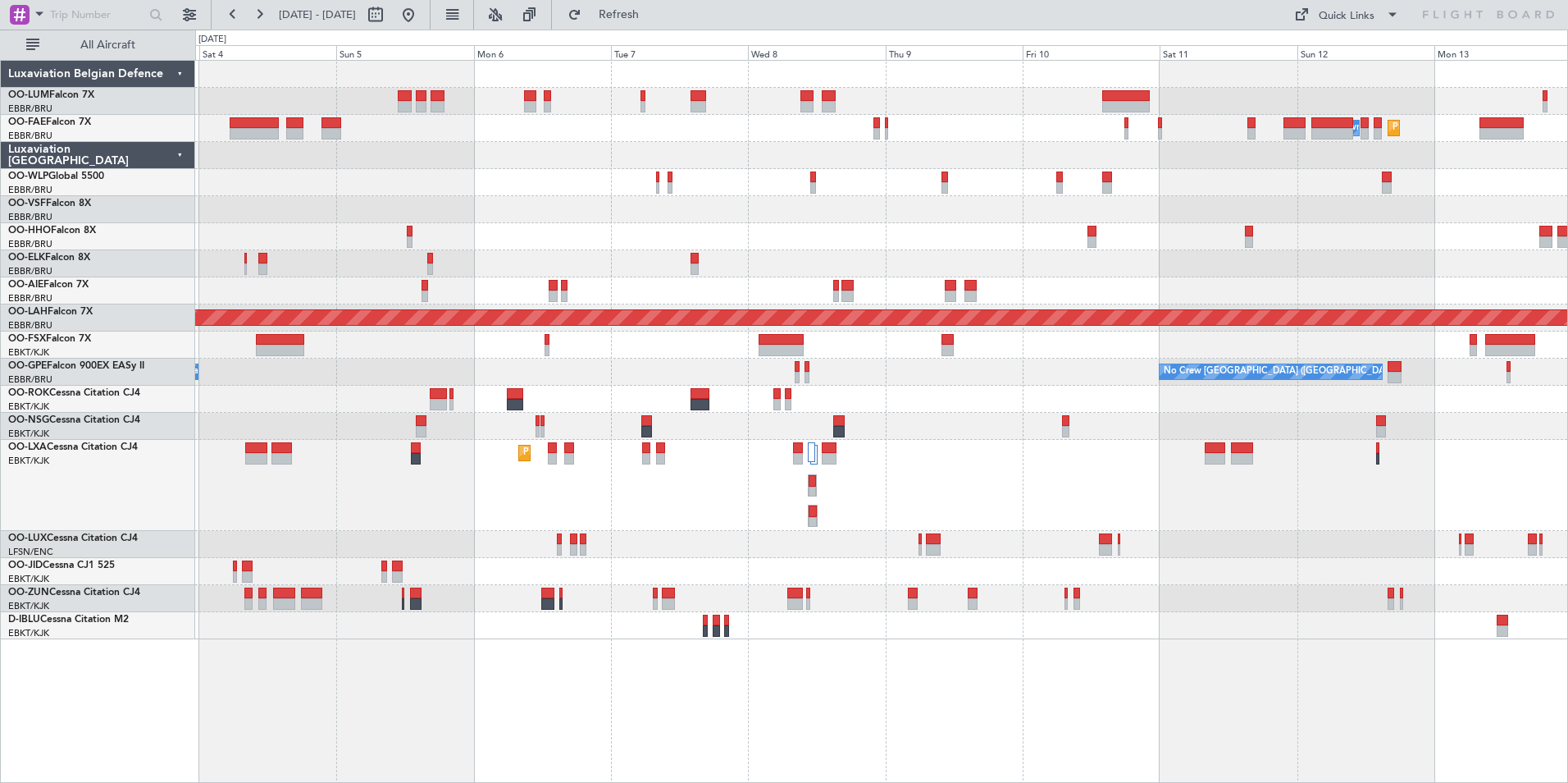
click at [921, 699] on div "Planned Maint Melsbroek Air Base Owner Melsbroek Air Base AOG Maint Melsbroek A…" at bounding box center [881, 421] width 1373 height 723
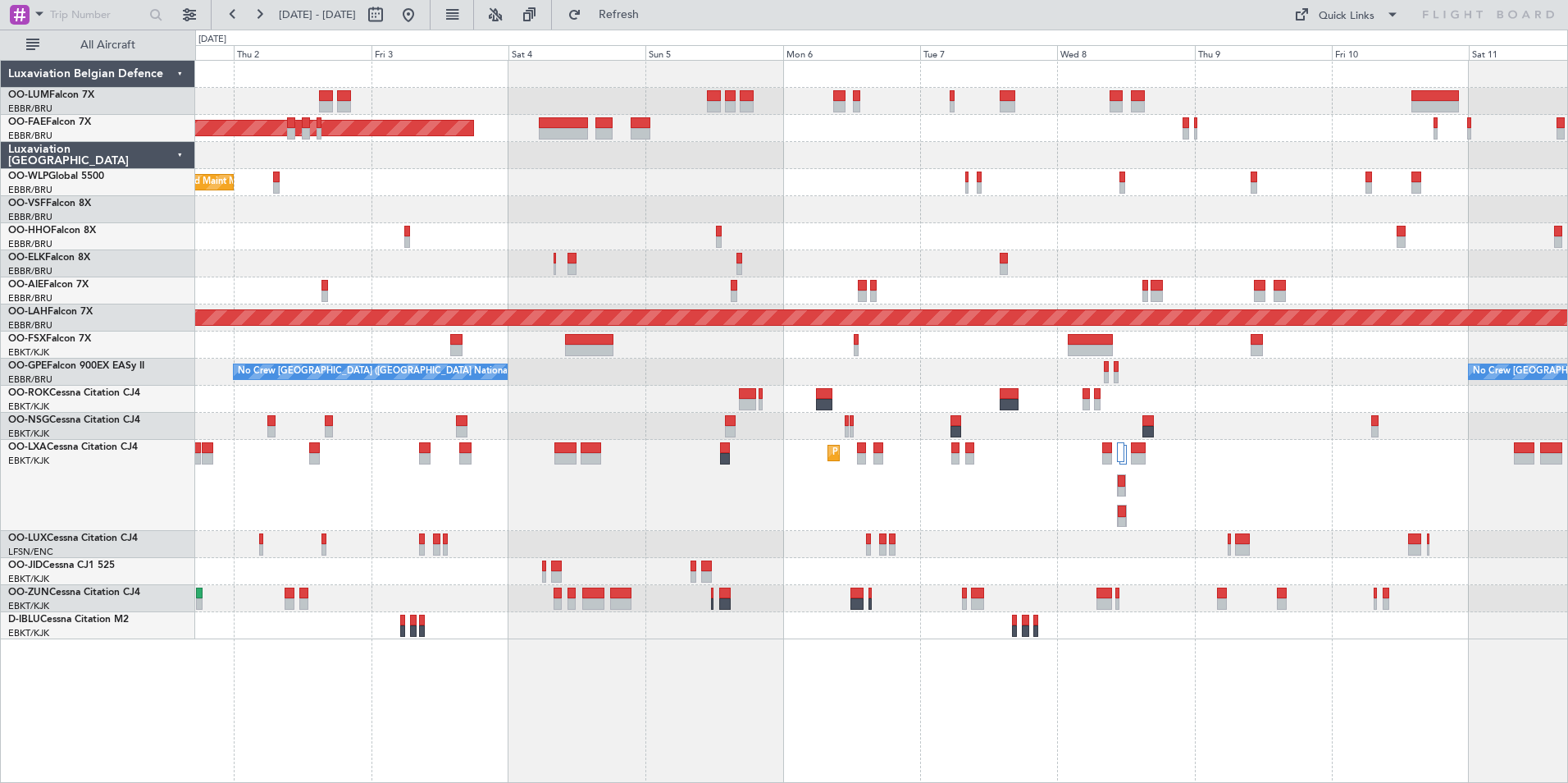
click at [869, 703] on div "Owner Melsbroek Air Base AOG Maint Melsbroek Air Base Owner Melsbroek Air Base …" at bounding box center [881, 421] width 1373 height 723
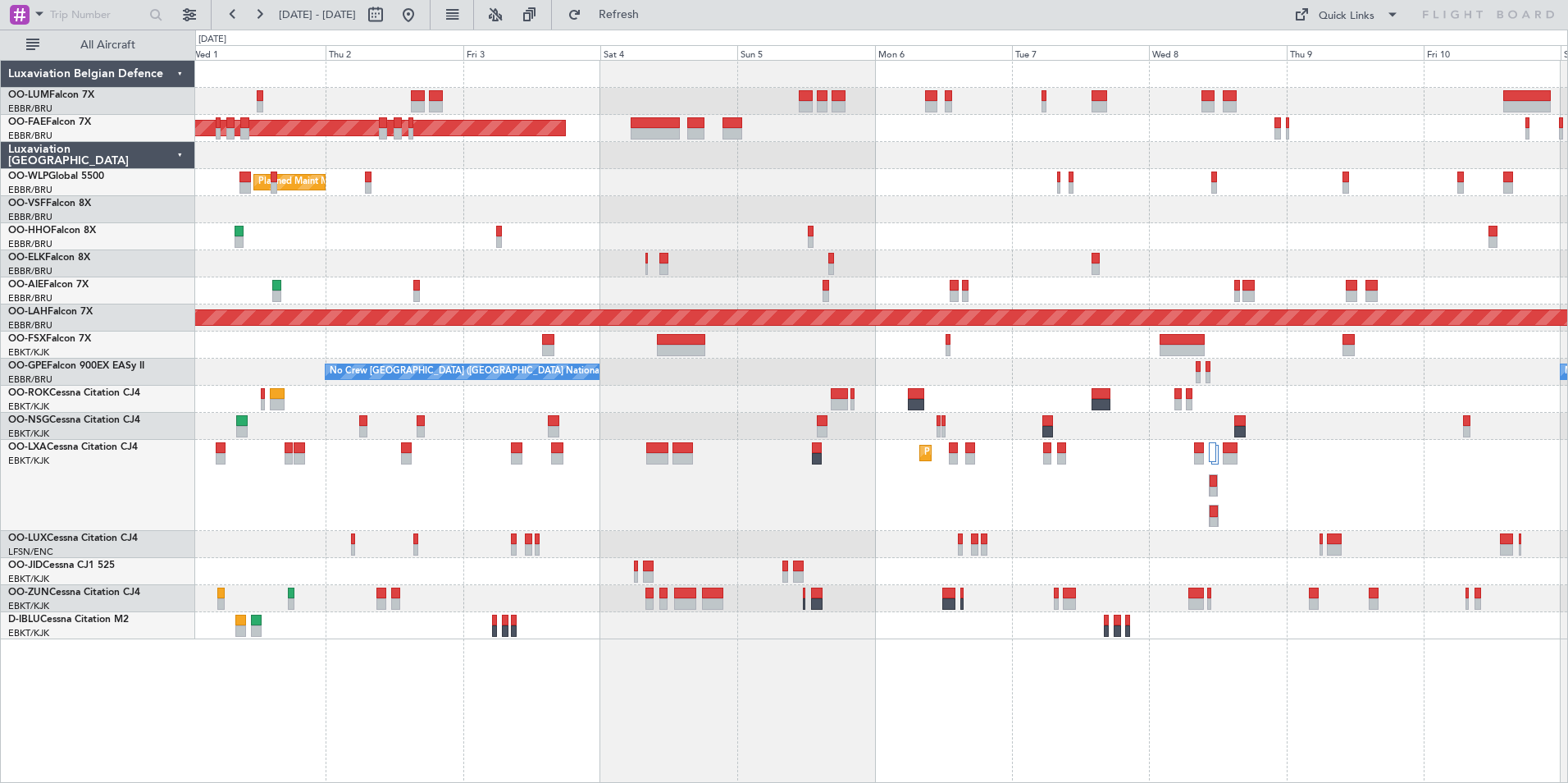
click at [756, 693] on div "Owner Melsbroek Air Base AOG Maint Melsbroek Air Base Owner Melsbroek Air Base …" at bounding box center [881, 421] width 1373 height 723
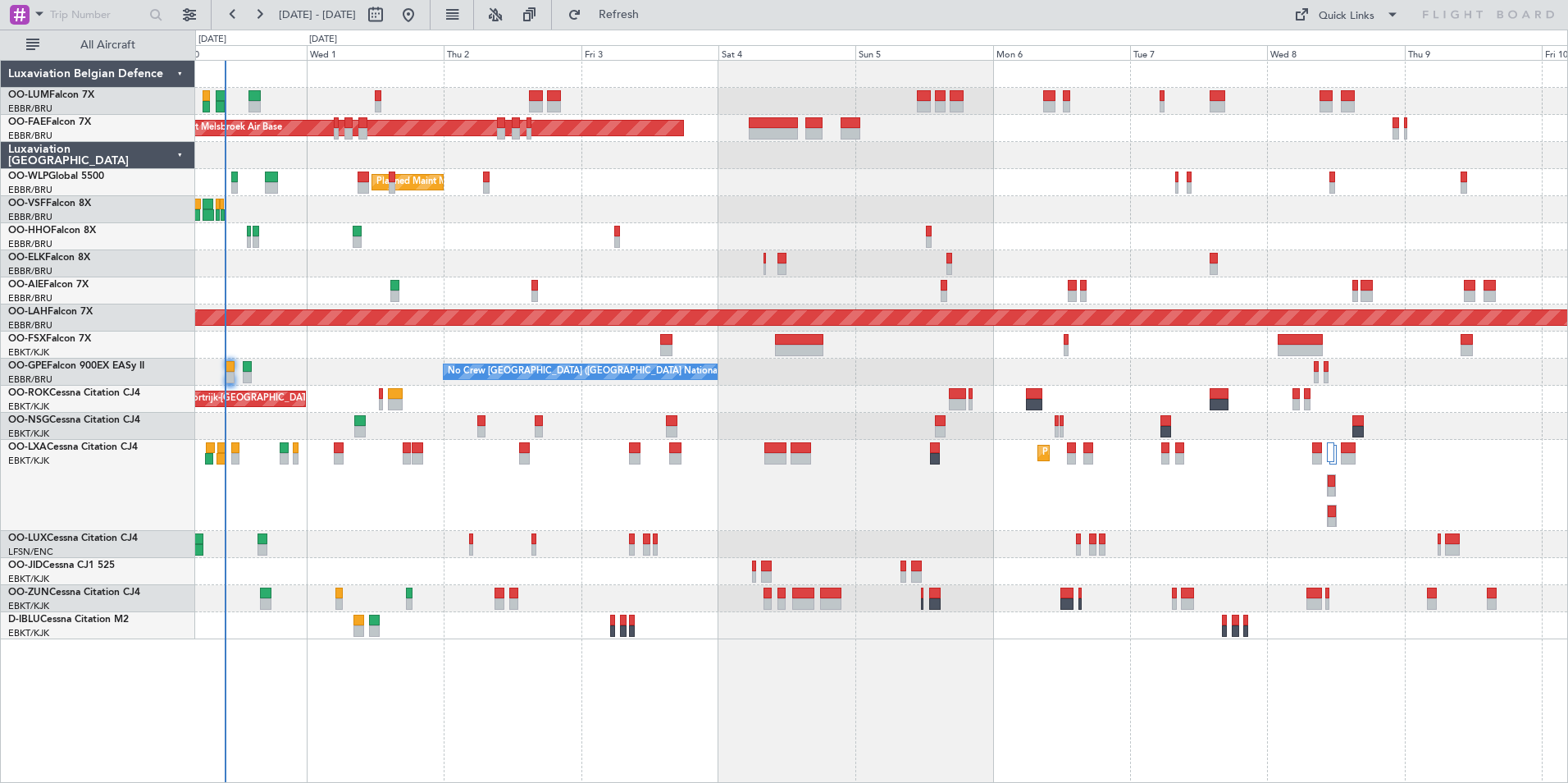
click at [615, 696] on div "Owner Melsbroek Air Base AOG Maint Melsbroek Air Base Owner Melsbroek Air Base …" at bounding box center [881, 421] width 1373 height 723
click at [709, 618] on div "Owner Melsbroek Air Base AOG Maint Melsbroek Air Base Owner Melsbroek Air Base …" at bounding box center [881, 350] width 1372 height 579
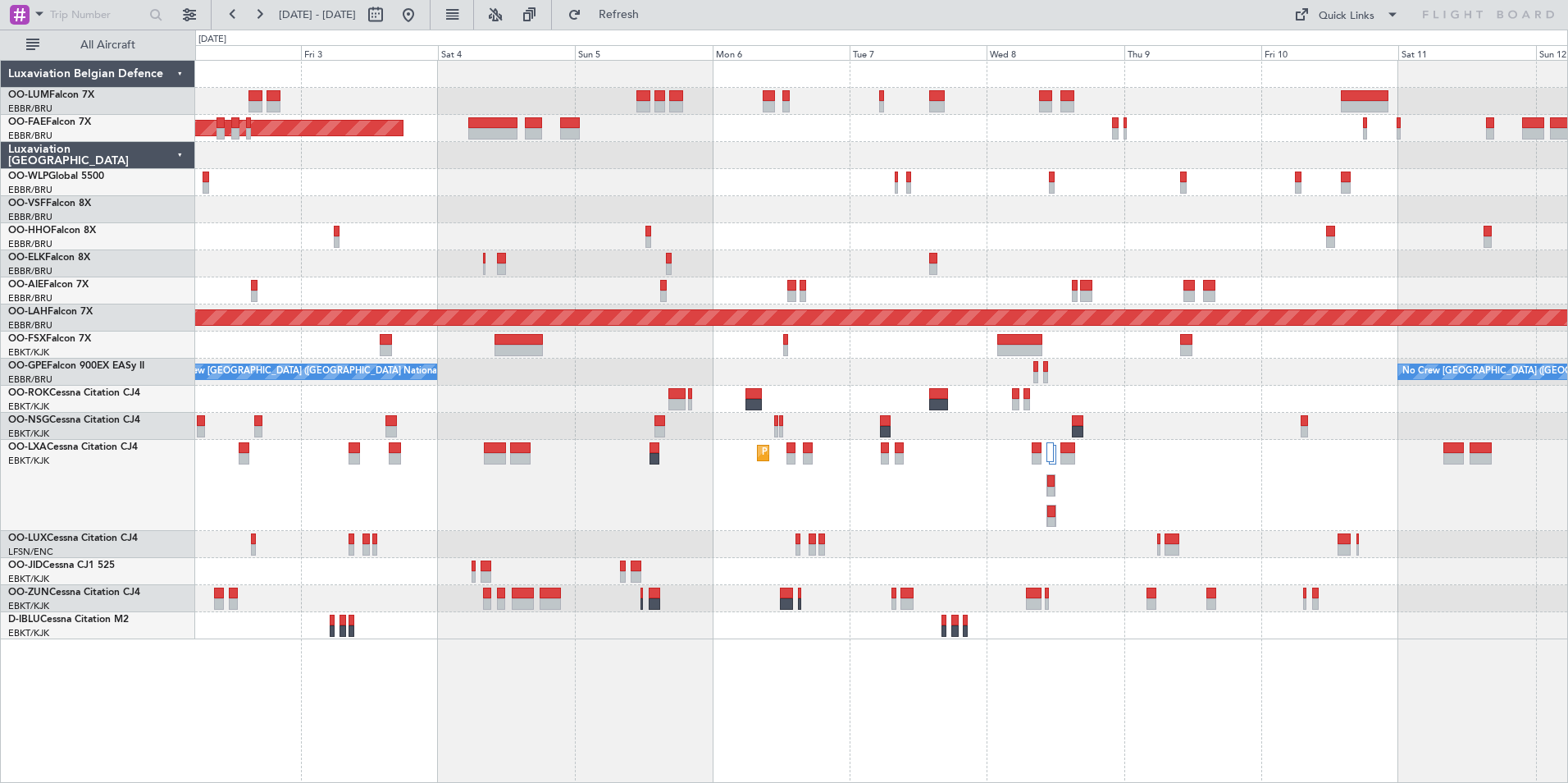
click at [940, 682] on div "AOG Maint Melsbroek Air Base Owner Melsbroek Air Base Planned Maint Melsbroek A…" at bounding box center [881, 421] width 1373 height 723
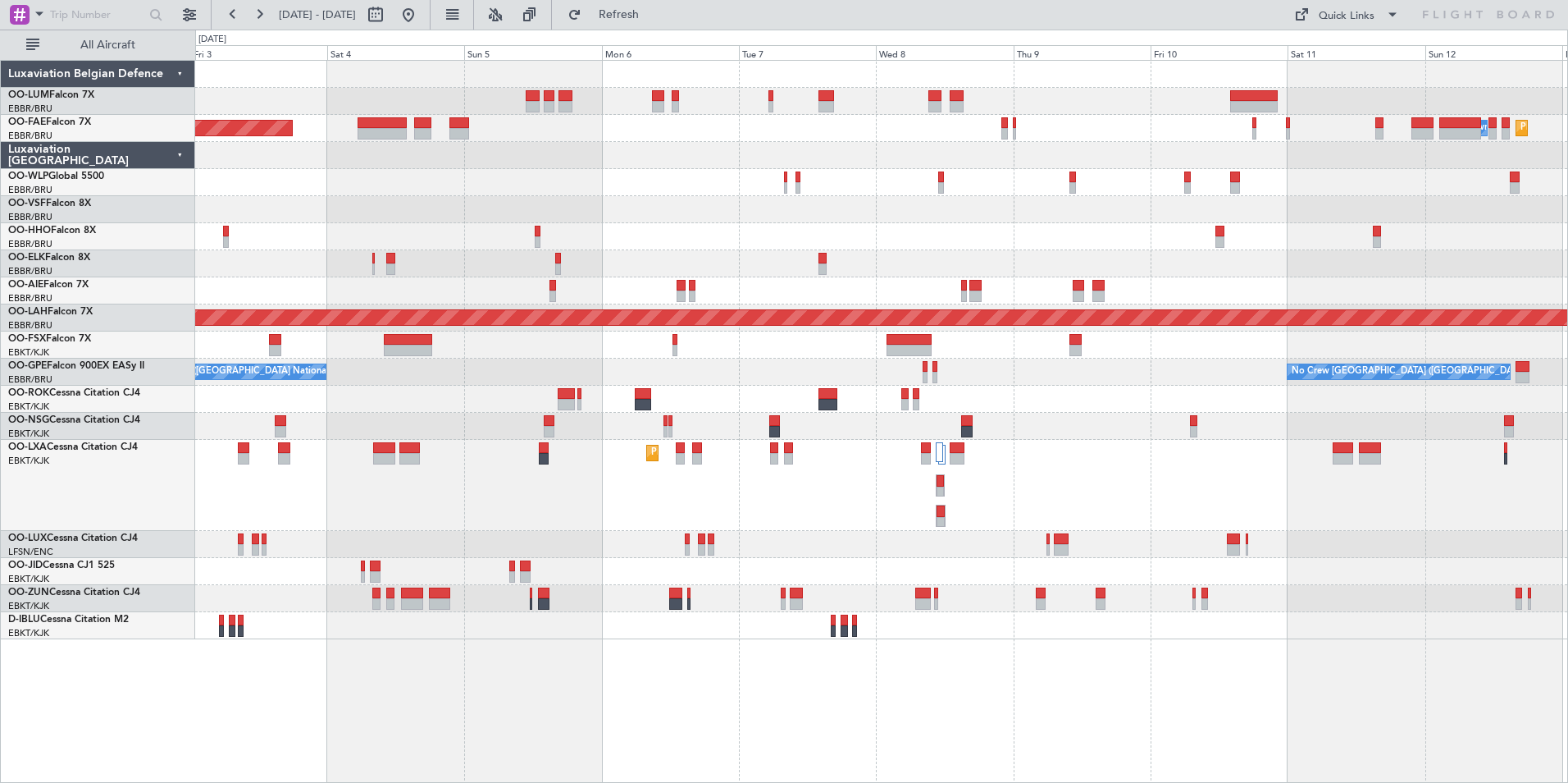
click at [944, 709] on div "AOG Maint Melsbroek Air Base Owner Melsbroek Air Base Planned Maint Melsbroek A…" at bounding box center [881, 421] width 1373 height 723
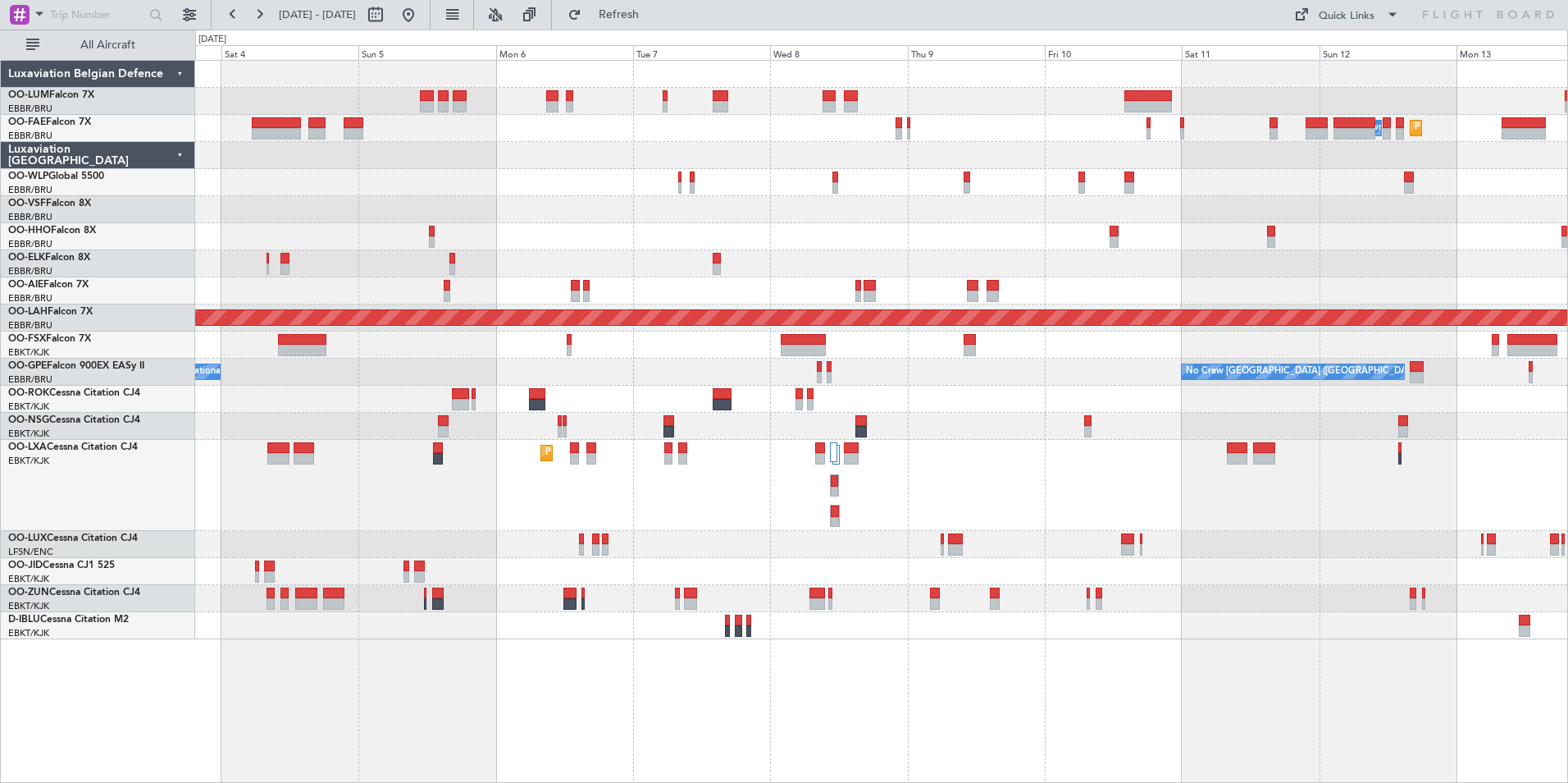
click at [920, 707] on div "Owner Melsbroek Air Base Planned Maint Melsbroek Air Base AOG Maint Melsbroek A…" at bounding box center [881, 421] width 1373 height 723
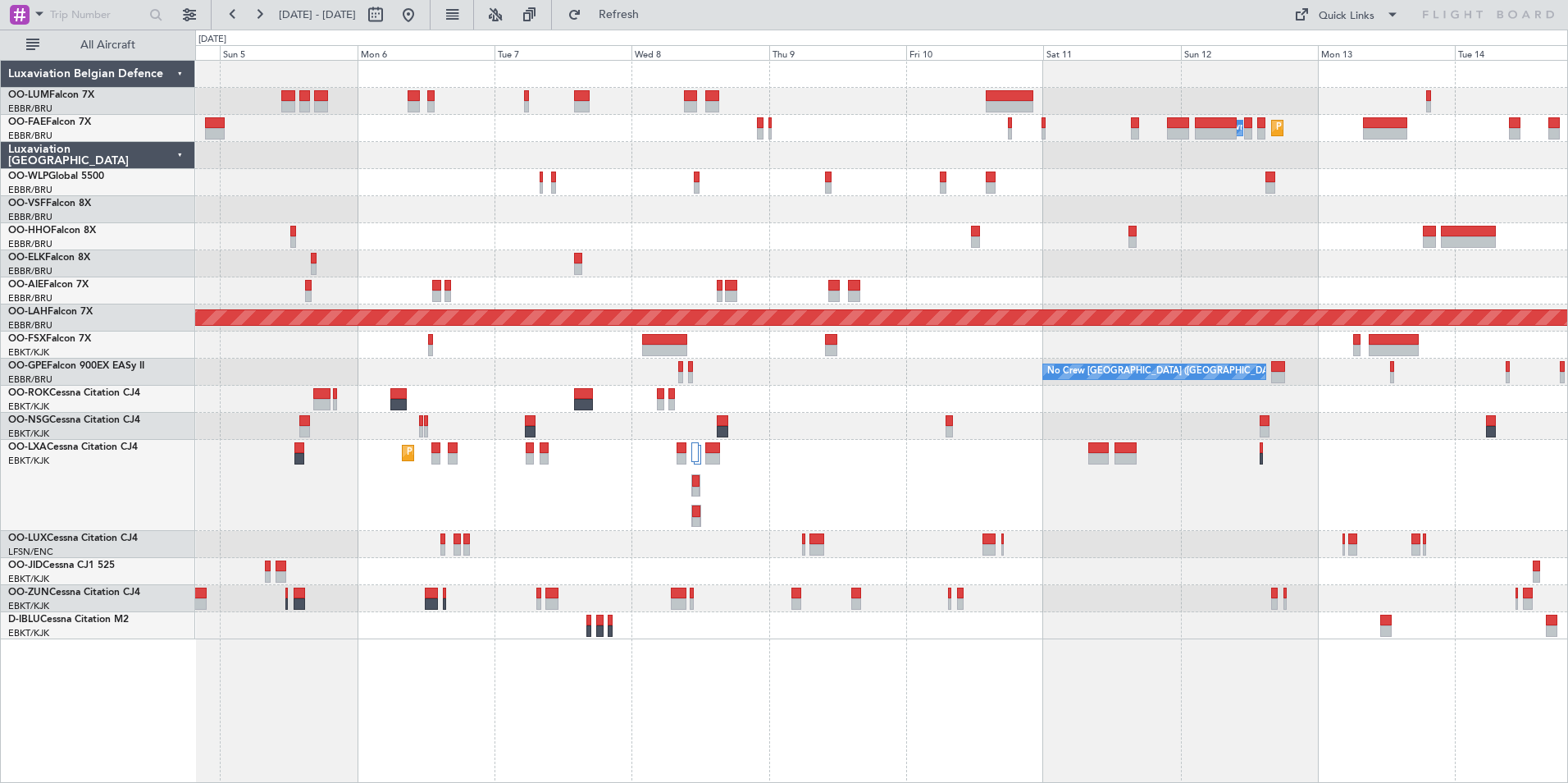
click at [757, 684] on div "Owner Melsbroek Air Base Planned Maint Melsbroek Air Base AOG Maint Melsbroek A…" at bounding box center [881, 421] width 1373 height 723
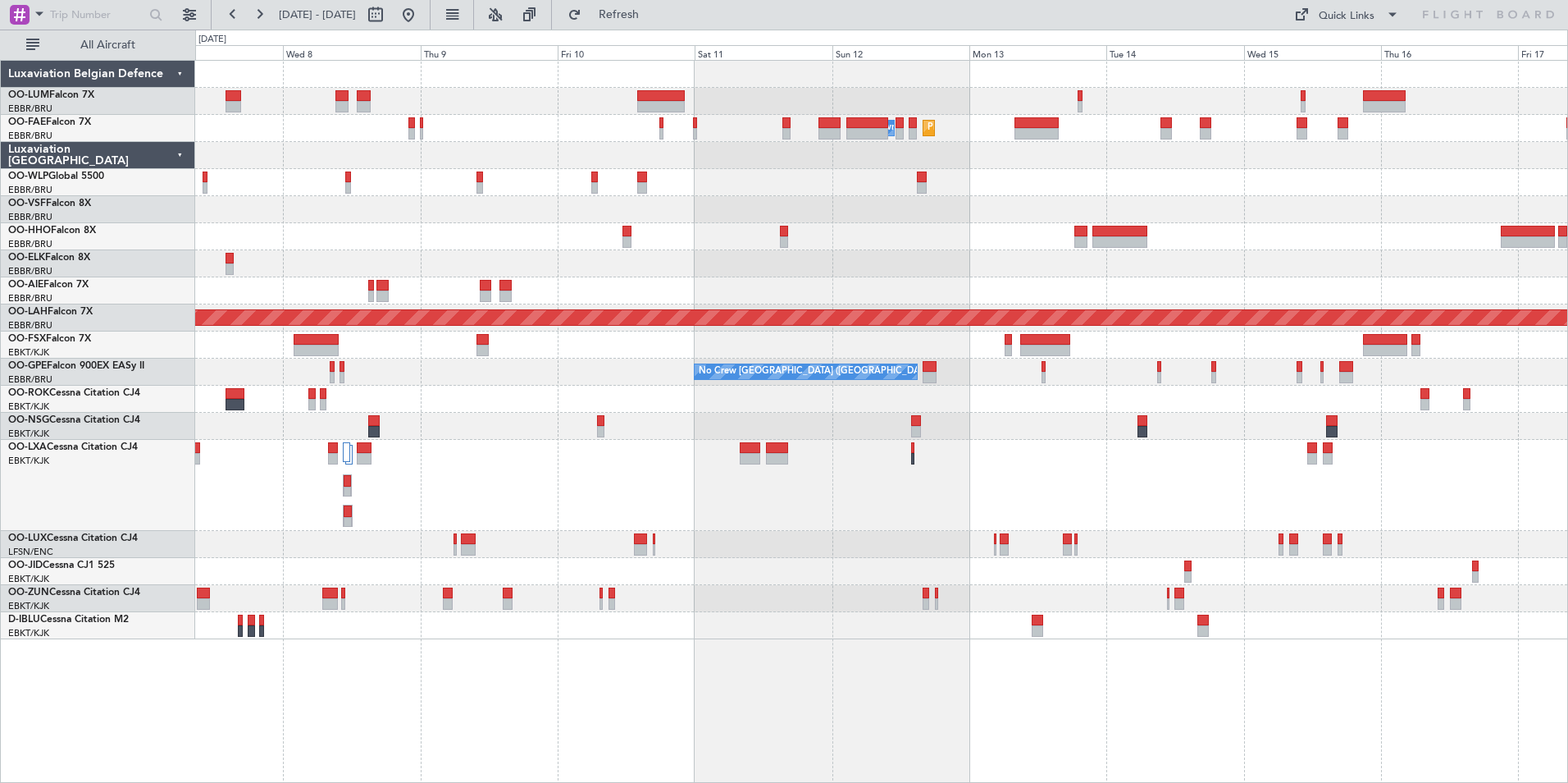
click at [951, 694] on div "Owner Melsbroek Air Base Planned Maint Melsbroek Air Base Planned Maint Brussel…" at bounding box center [881, 421] width 1373 height 723
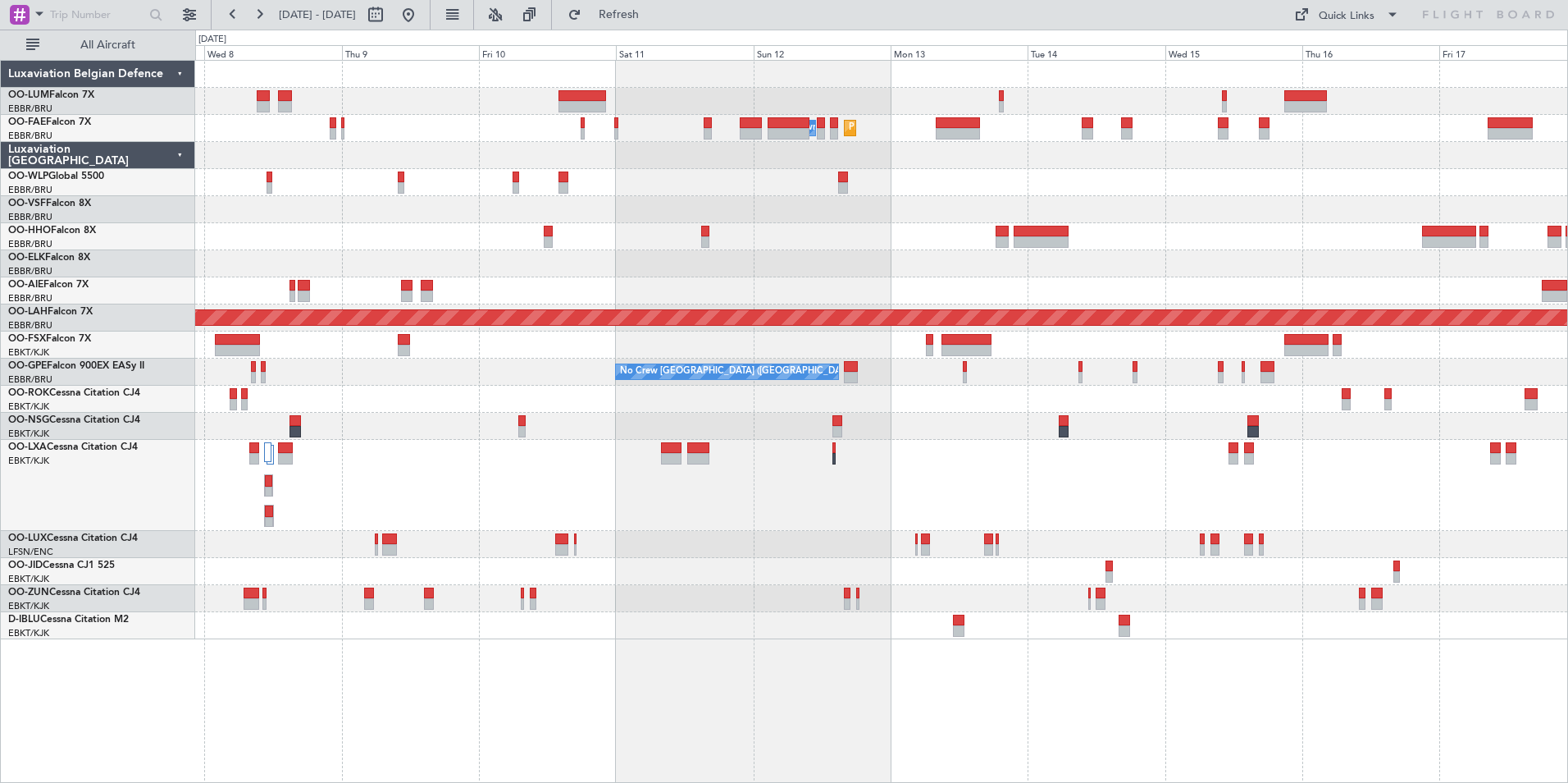
click at [931, 706] on div "Owner Melsbroek Air Base Planned Maint Melsbroek Air Base Planned Maint Brussel…" at bounding box center [881, 421] width 1373 height 723
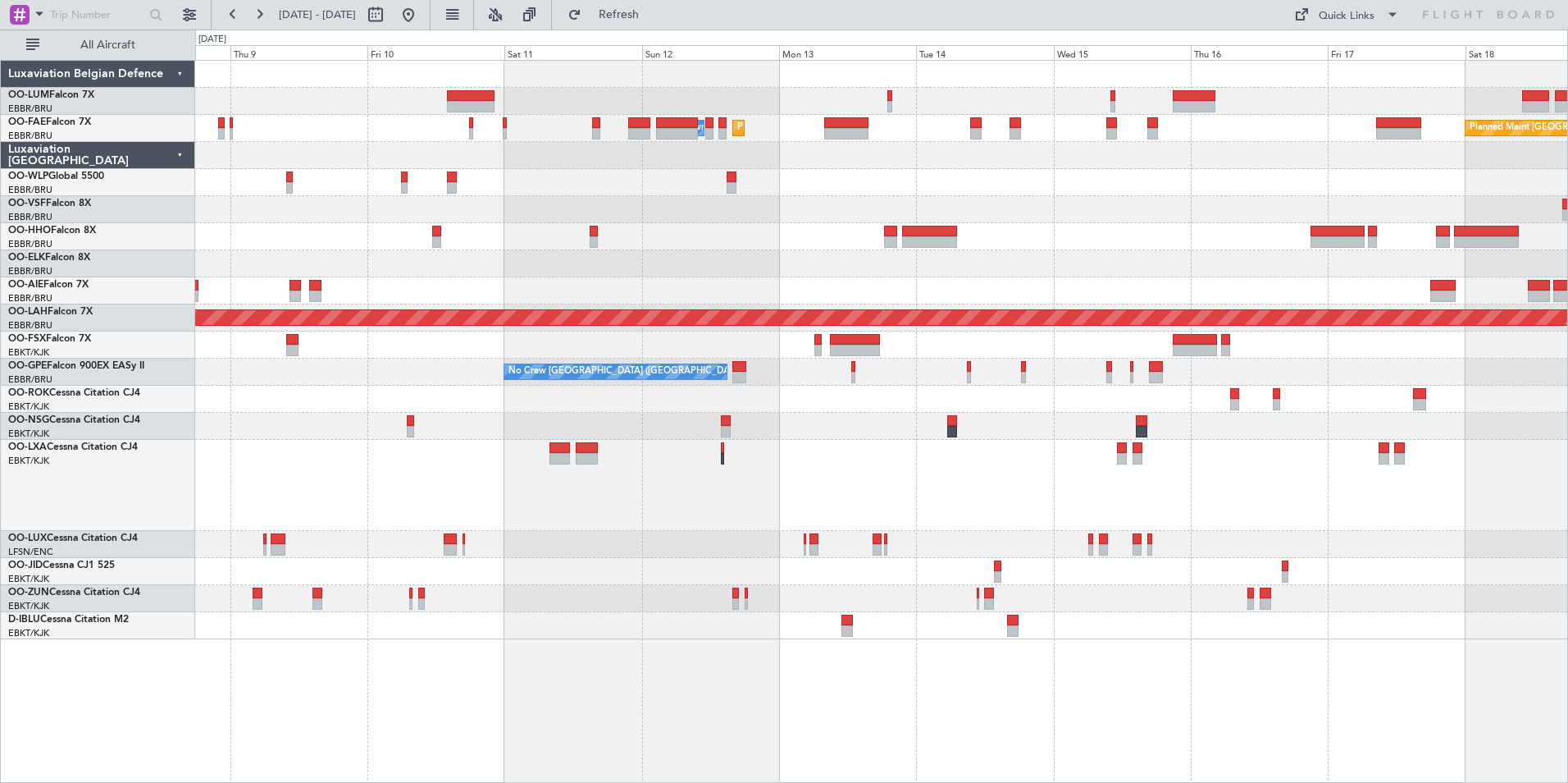
click at [853, 623] on div at bounding box center [881, 625] width 1372 height 27
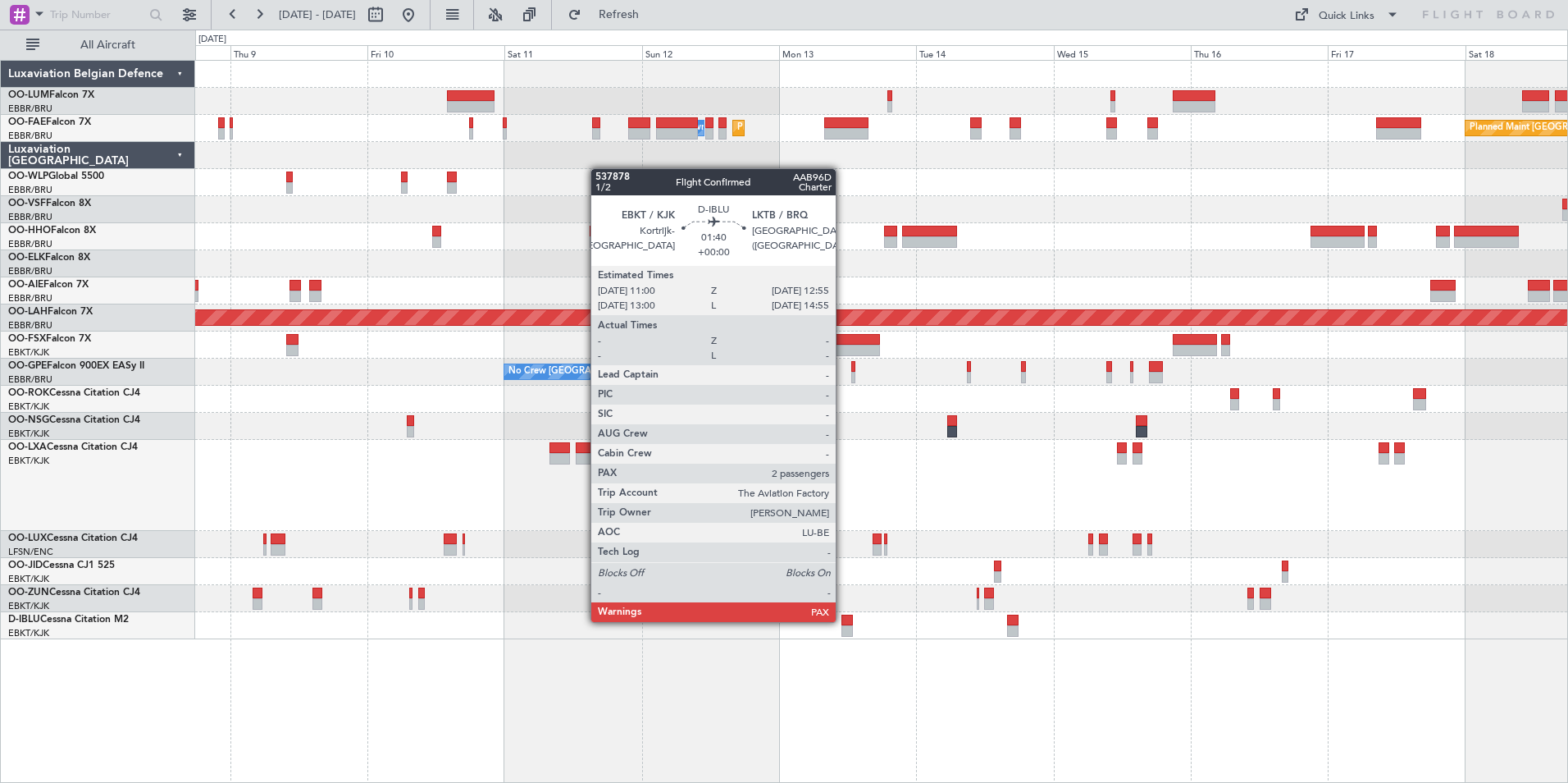
click at [843, 621] on div at bounding box center [847, 620] width 11 height 11
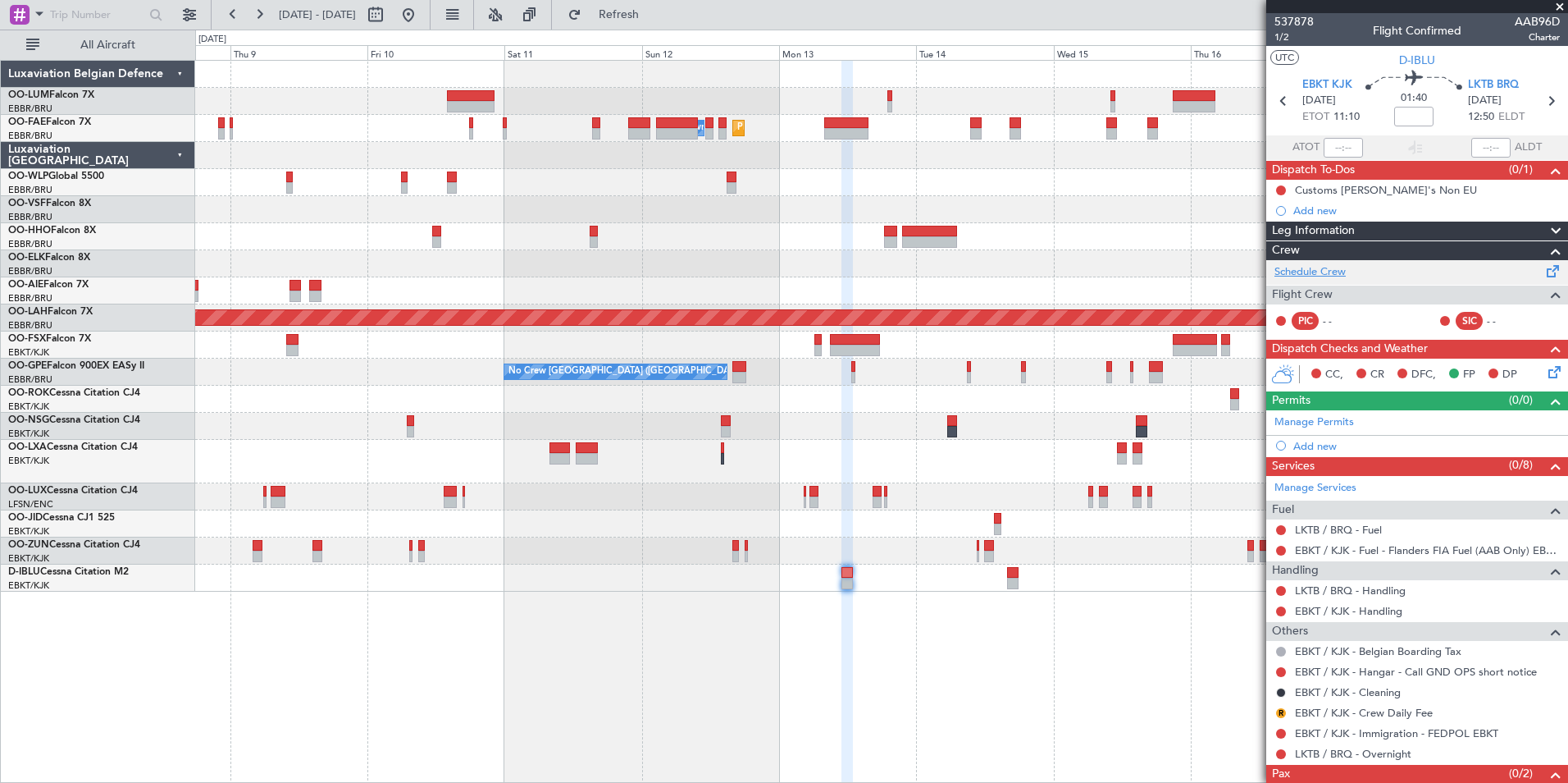
click at [1315, 272] on link "Schedule Crew" at bounding box center [1310, 273] width 71 height 17
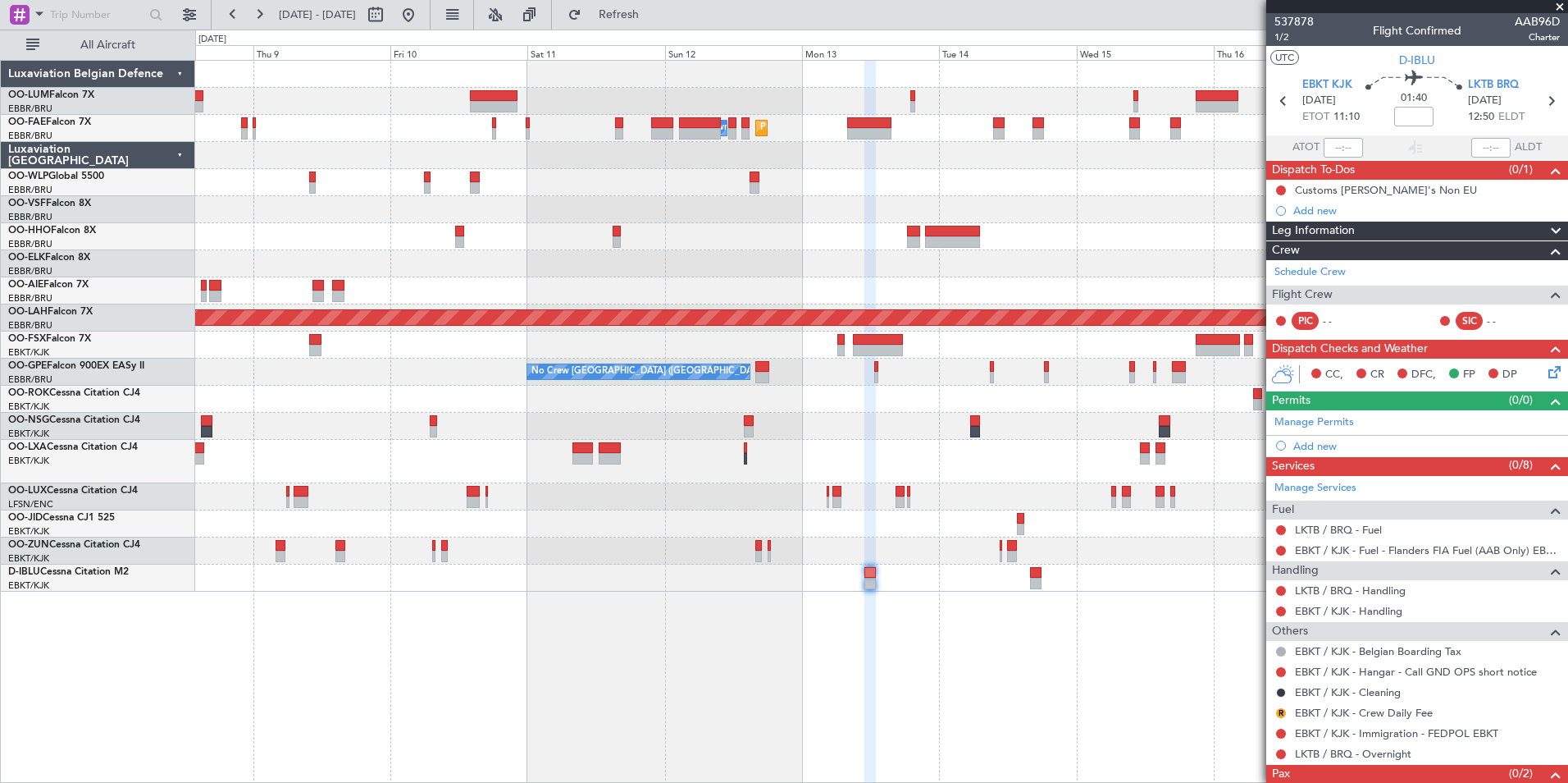
click at [1078, 635] on div "Planned Maint Melsbroek Air Base Owner Melsbroek Air Base Planned Maint Brussel…" at bounding box center [881, 421] width 1373 height 723
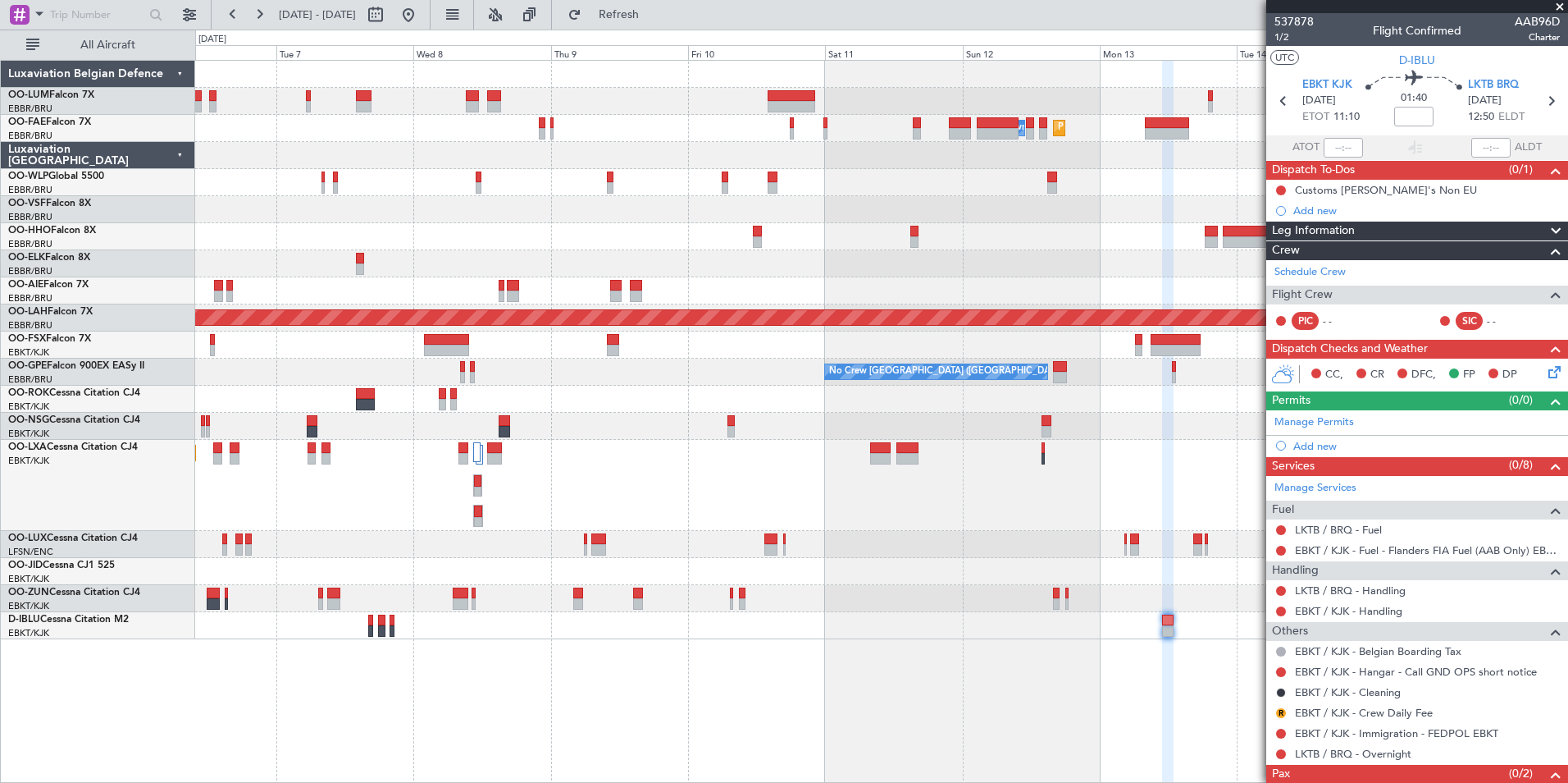
click at [771, 713] on div "Planned Maint Melsbroek Air Base Owner Melsbroek Air Base Planned Maint Brussel…" at bounding box center [881, 421] width 1373 height 723
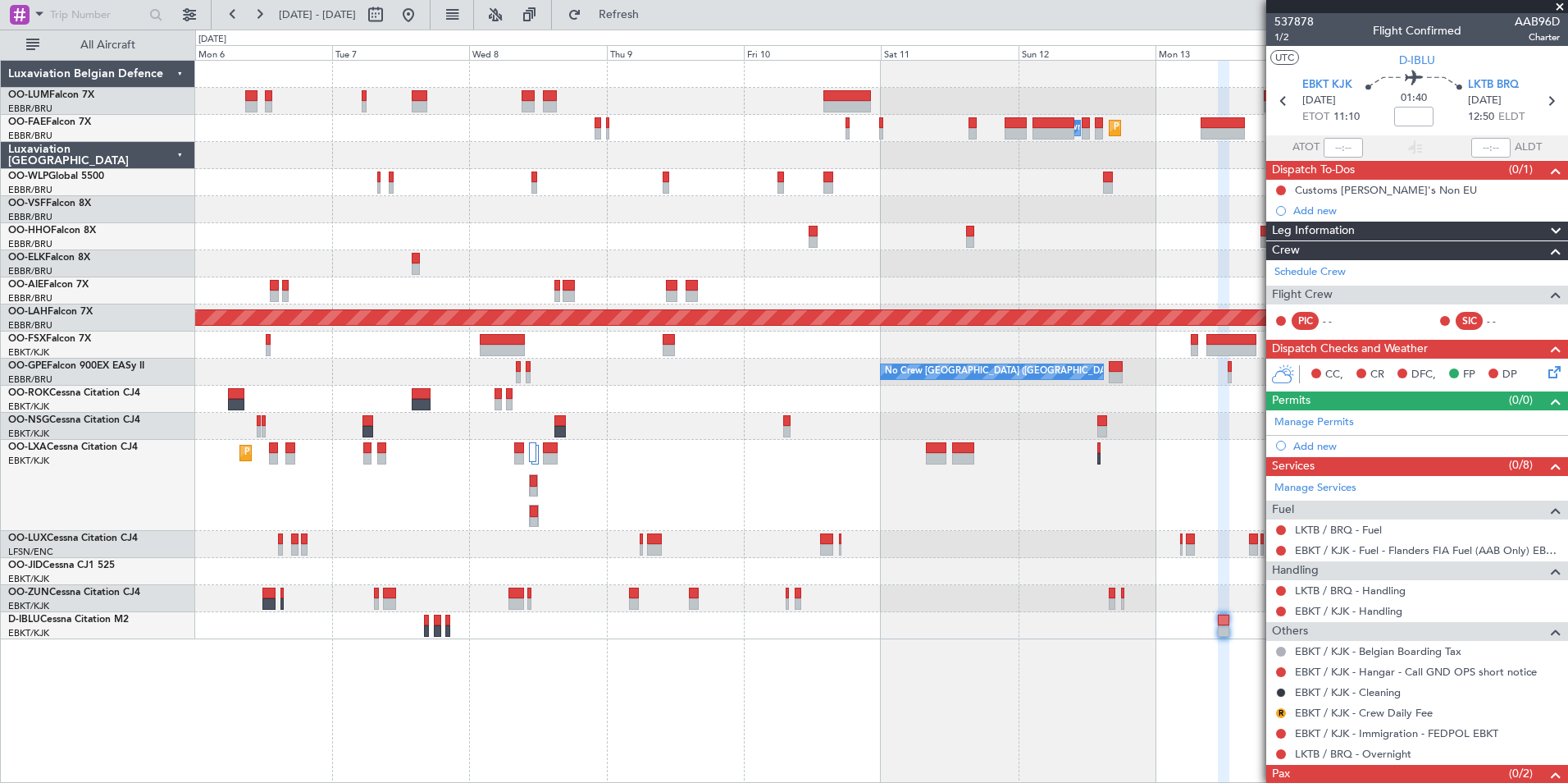
click at [773, 692] on div "Planned Maint Melsbroek Air Base Owner Melsbroek Air Base Planned Maint Brussel…" at bounding box center [881, 421] width 1373 height 723
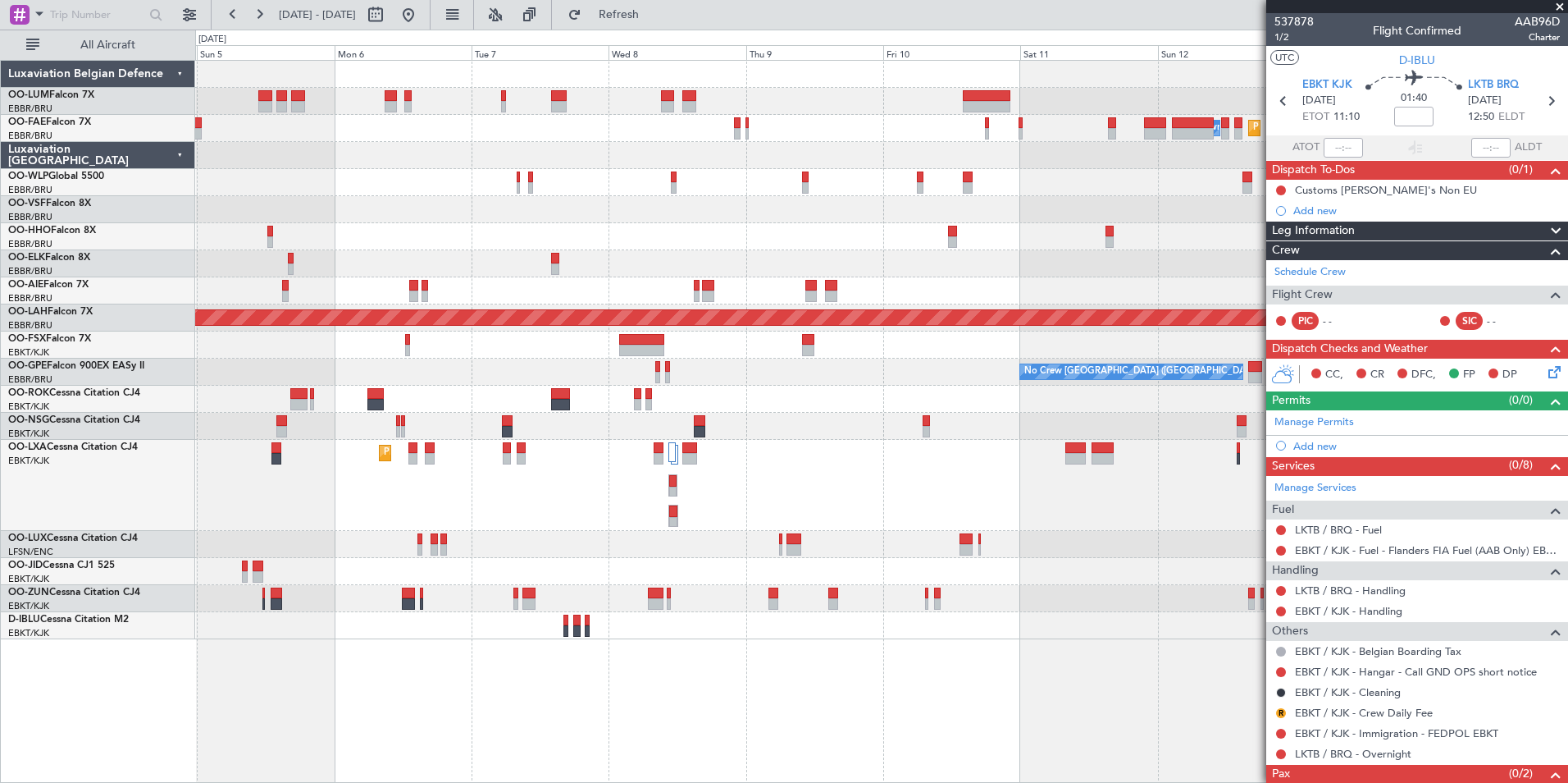
click at [706, 677] on div "Planned Maint Melsbroek Air Base Owner Melsbroek Air Base AOG Maint Melsbroek A…" at bounding box center [881, 421] width 1373 height 723
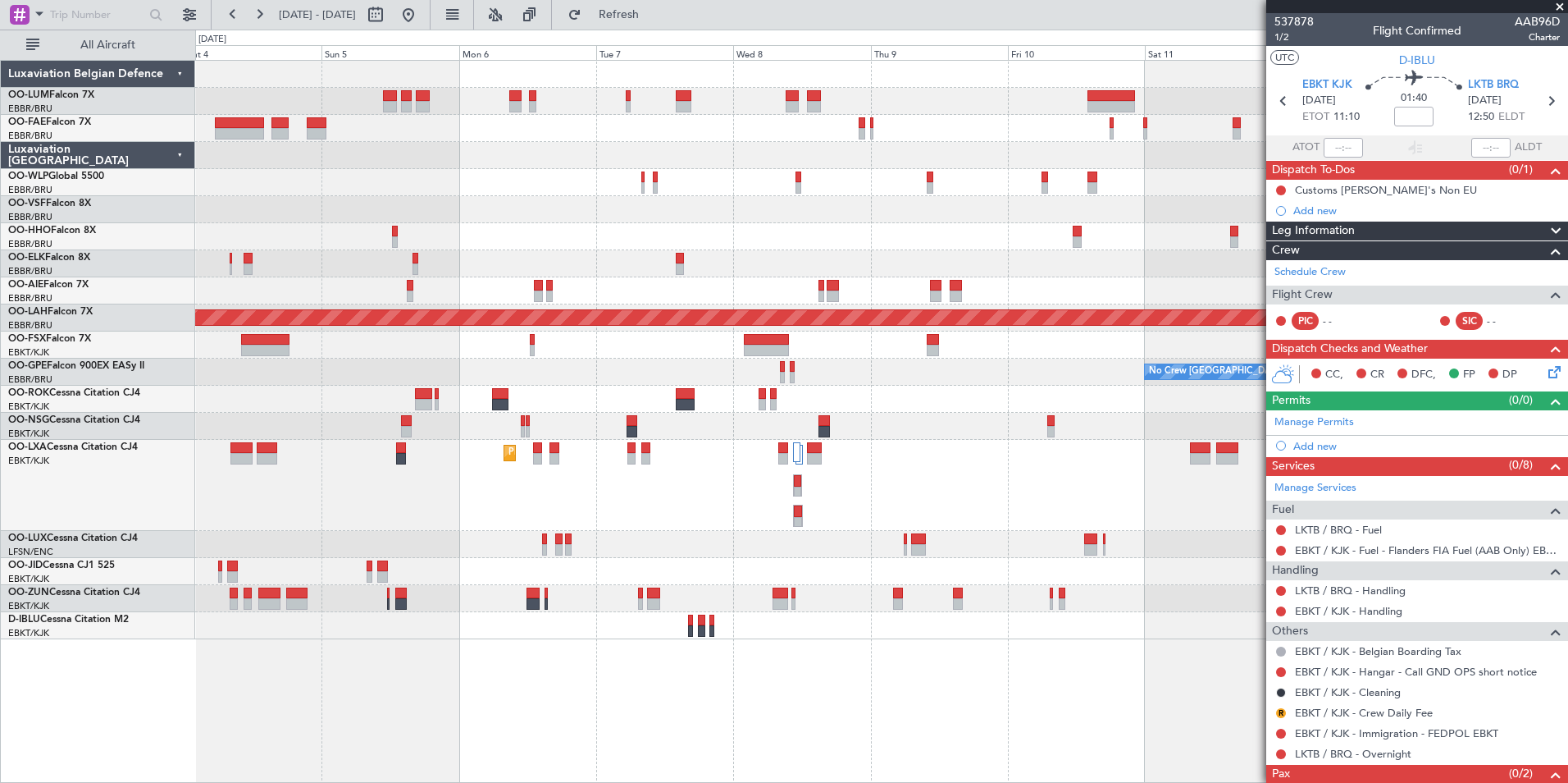
click at [512, 678] on div "Planned Maint Melsbroek Air Base Owner Melsbroek Air Base AOG Maint Melsbroek A…" at bounding box center [881, 421] width 1373 height 723
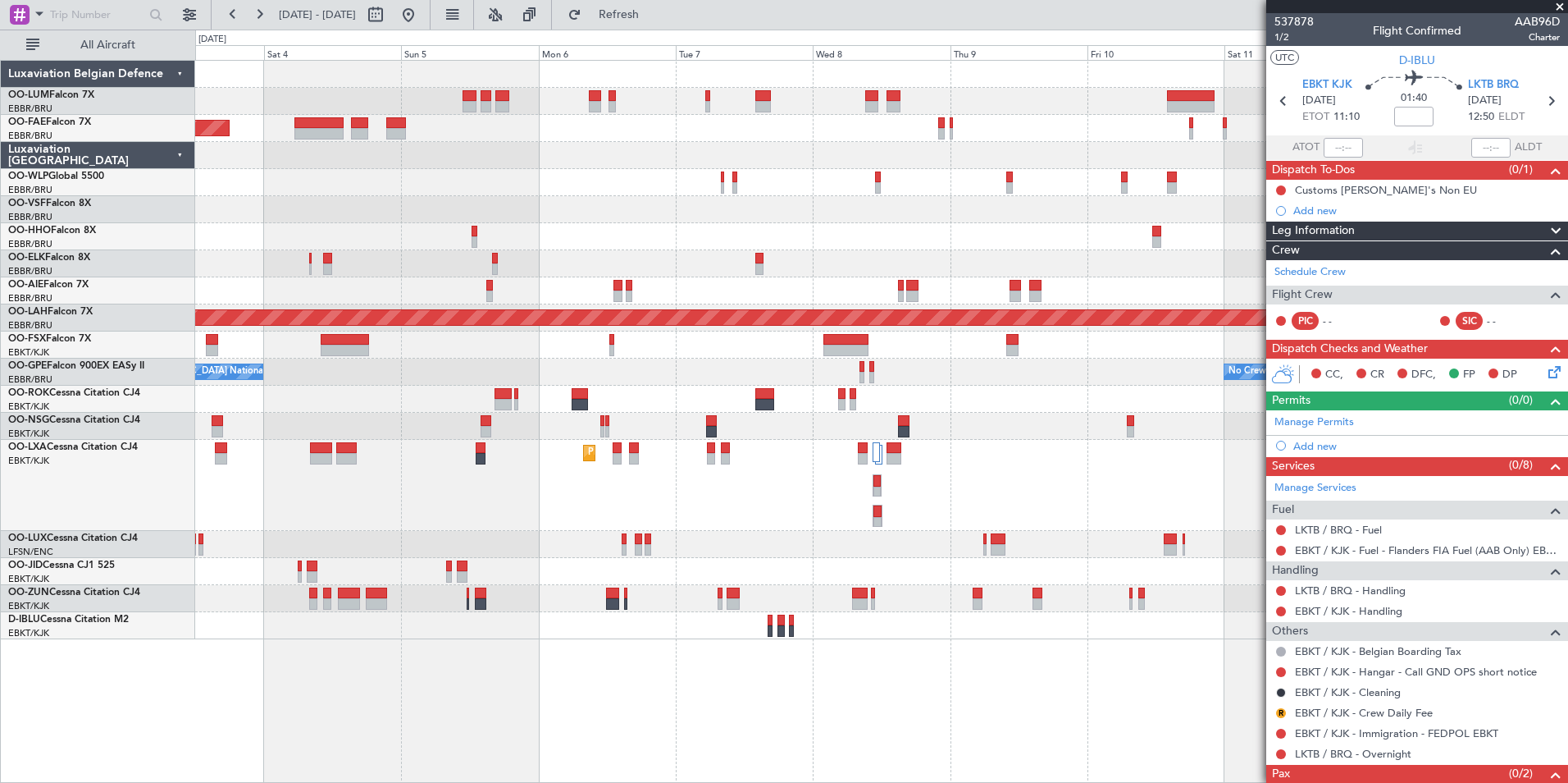
click at [565, 674] on div "Planned Maint Melsbroek Air Base Owner Melsbroek Air Base AOG Maint Melsbroek A…" at bounding box center [881, 421] width 1373 height 723
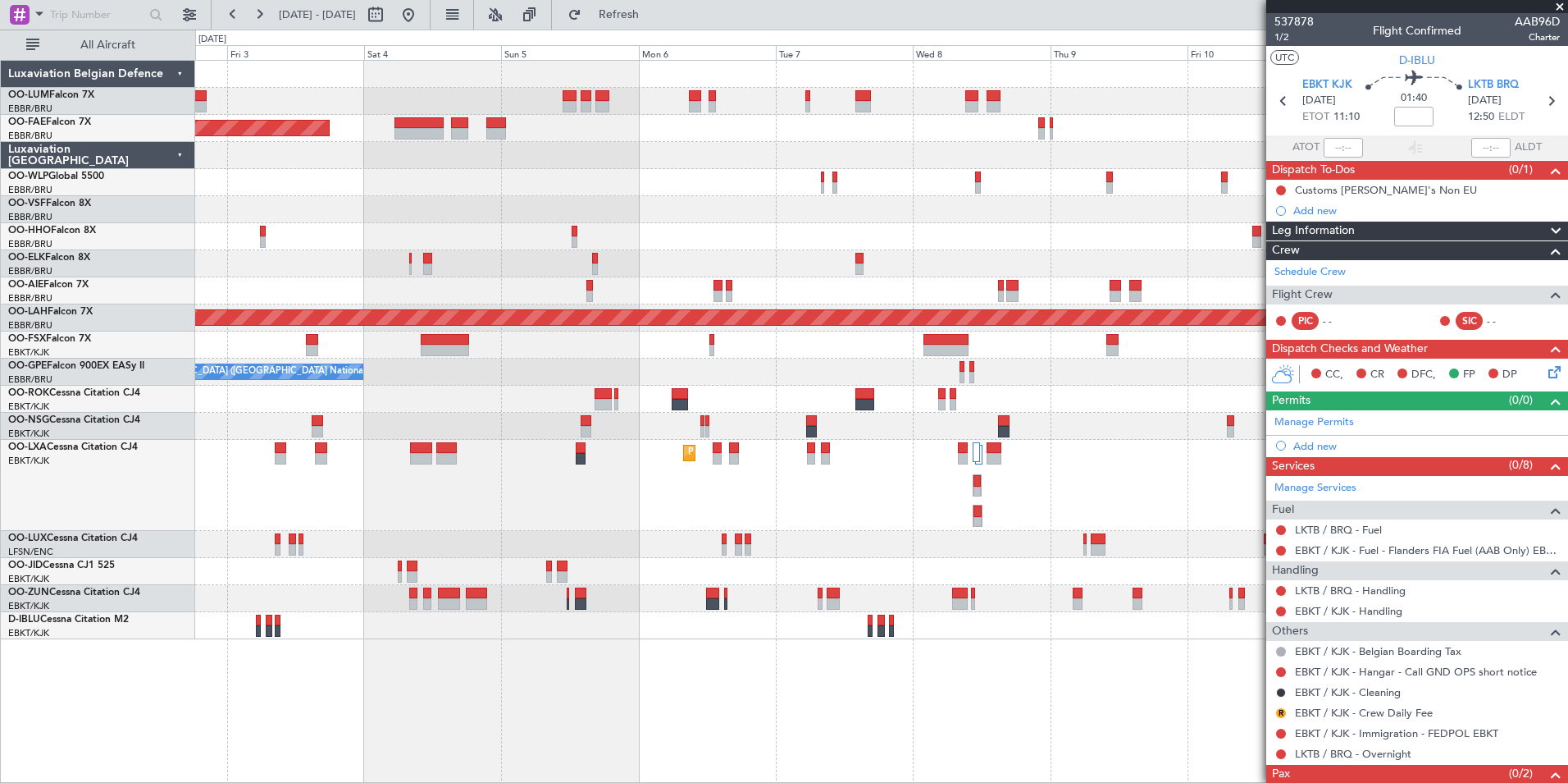
click at [593, 680] on div "Planned Maint Melsbroek Air Base Owner Melsbroek Air Base AOG Maint Melsbroek A…" at bounding box center [881, 421] width 1373 height 723
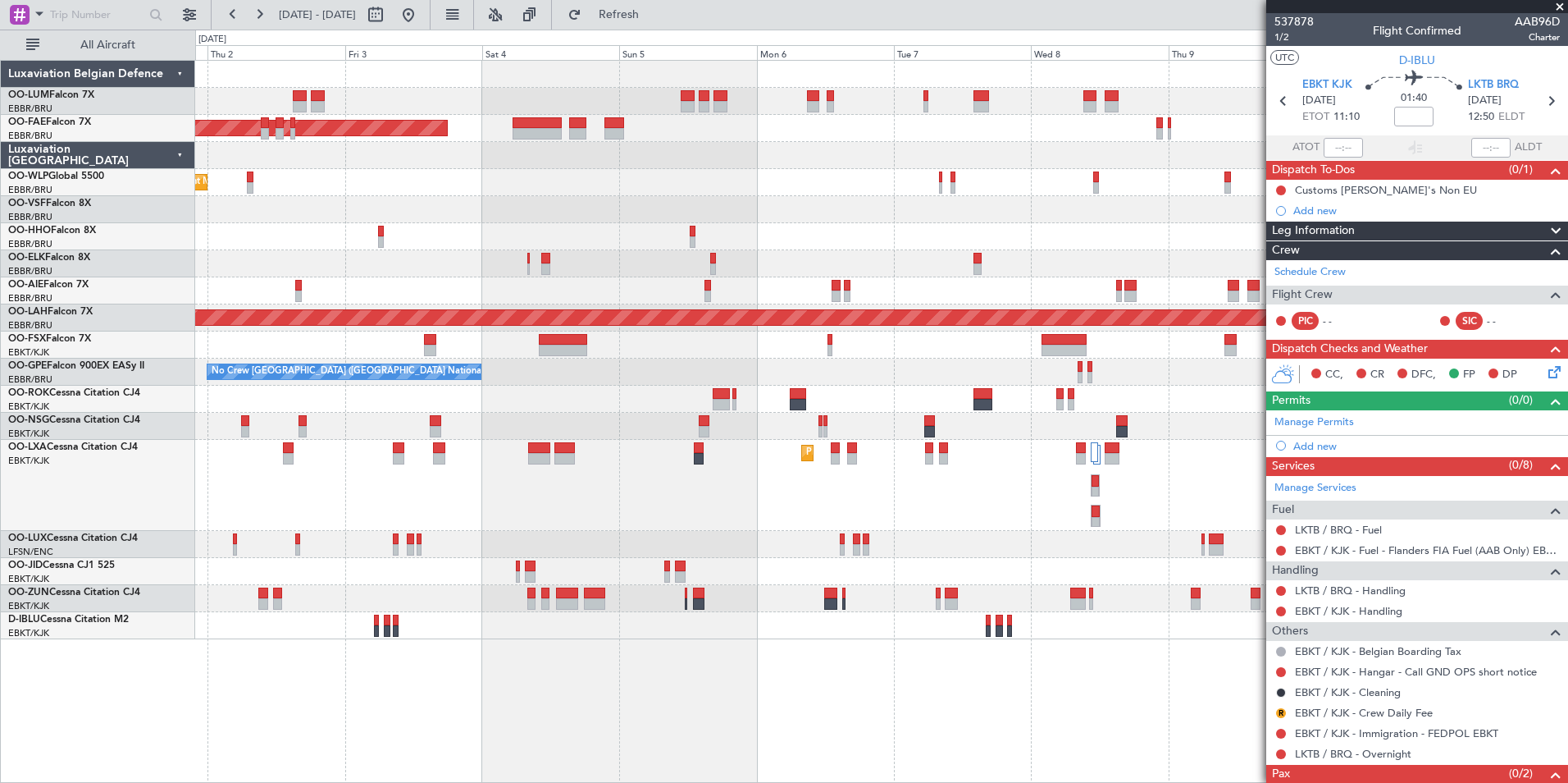
click at [546, 677] on div "AOG Maint Melsbroek Air Base Owner Melsbroek Air Base Planned Maint Melsbroek A…" at bounding box center [881, 421] width 1373 height 723
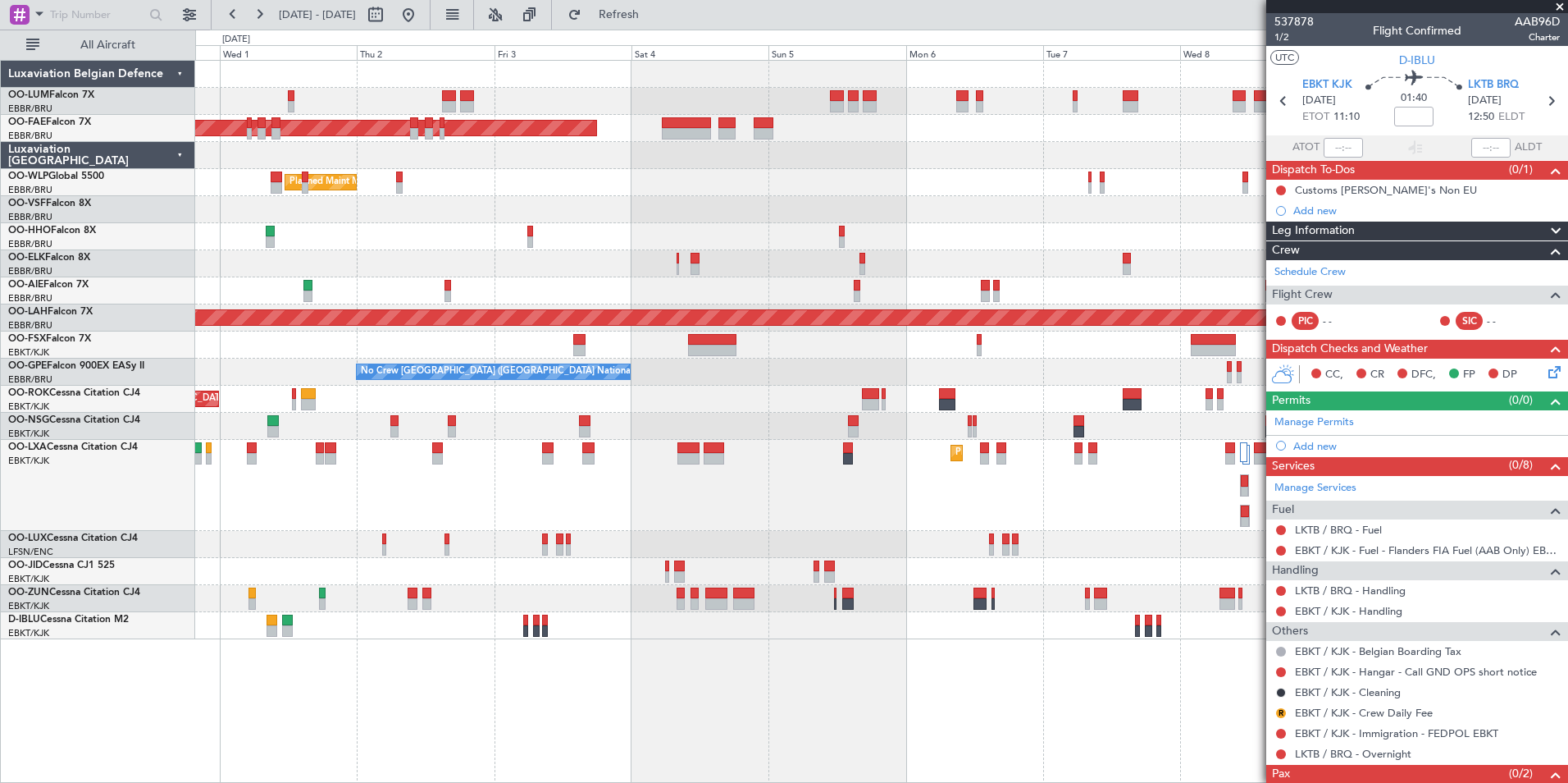
click at [551, 682] on div "Owner Melsbroek Air Base AOG Maint Melsbroek Air Base Owner Melsbroek Air Base …" at bounding box center [881, 421] width 1373 height 723
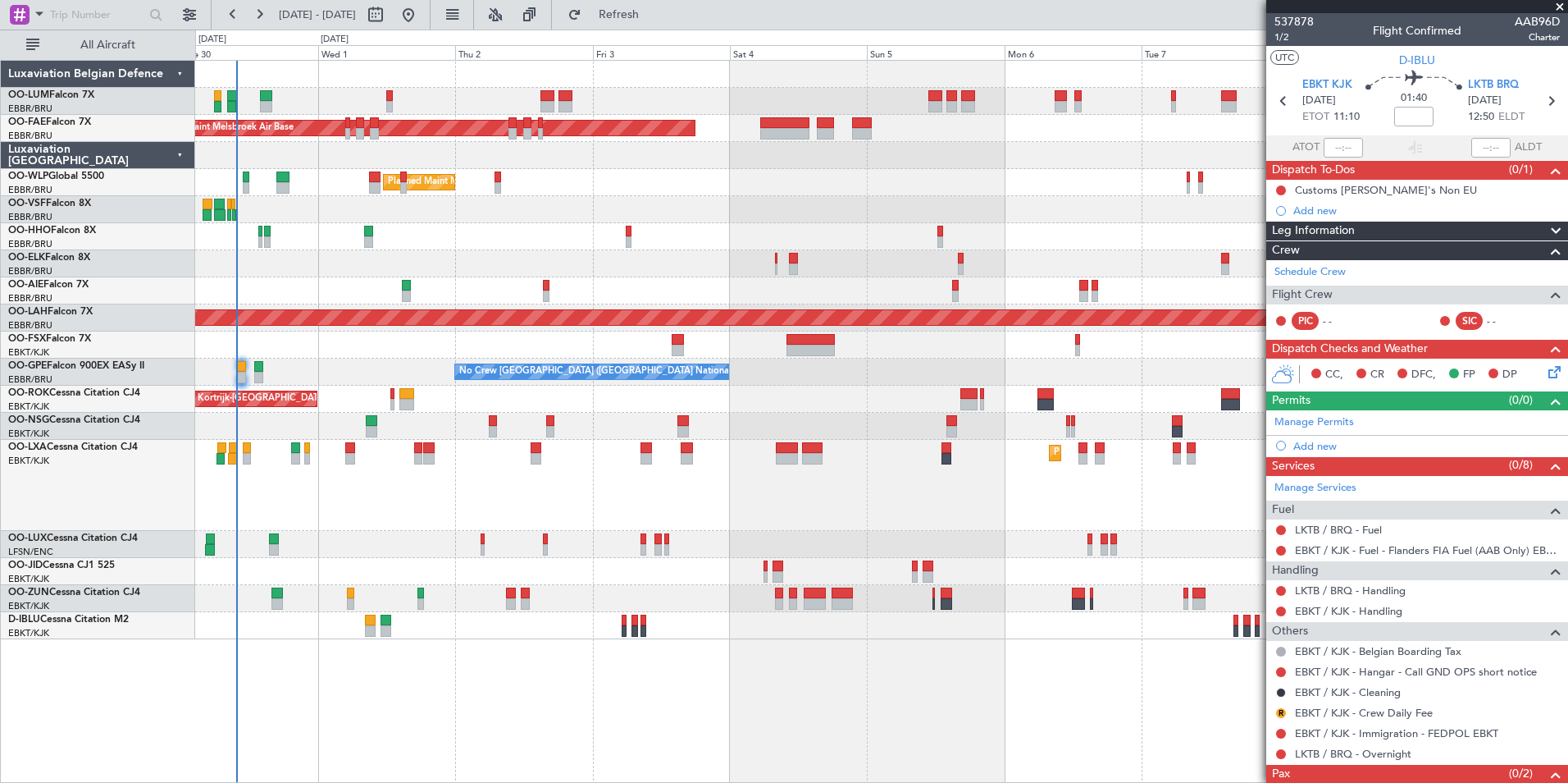
click at [513, 684] on div "Owner Melsbroek Air Base AOG Maint Melsbroek Air Base Owner Melsbroek Air Base …" at bounding box center [881, 421] width 1373 height 723
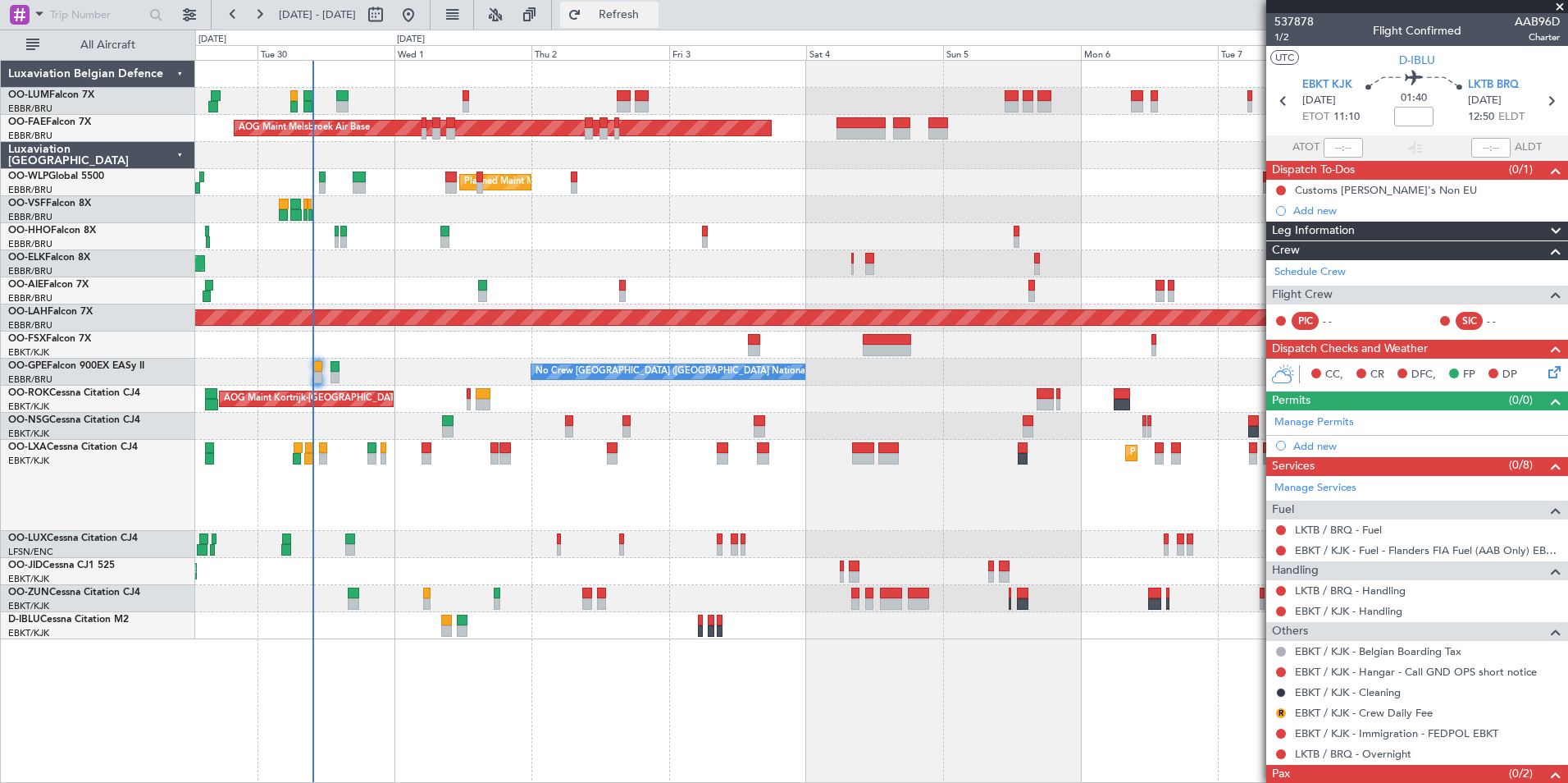
click at [623, 9] on button "Refresh" at bounding box center [608, 15] width 98 height 26
click at [800, 708] on div "Owner Melsbroek Air Base AOG Maint [GEOGRAPHIC_DATA] Owner [GEOGRAPHIC_DATA] Pl…" at bounding box center [881, 421] width 1373 height 723
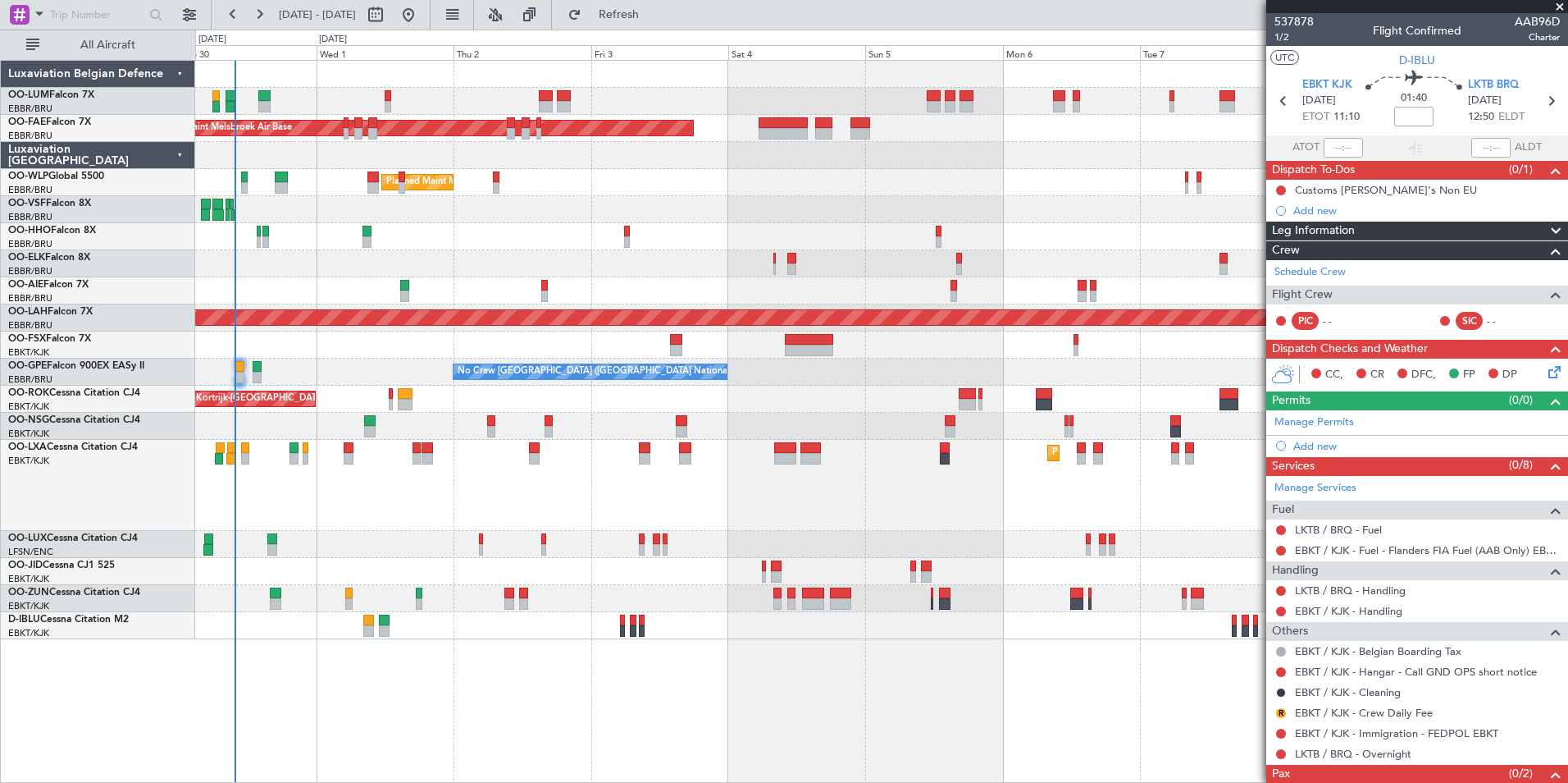
click at [815, 715] on div "Owner Melsbroek Air Base AOG Maint Melsbroek Air Base Owner Melsbroek Air Base …" at bounding box center [881, 421] width 1373 height 723
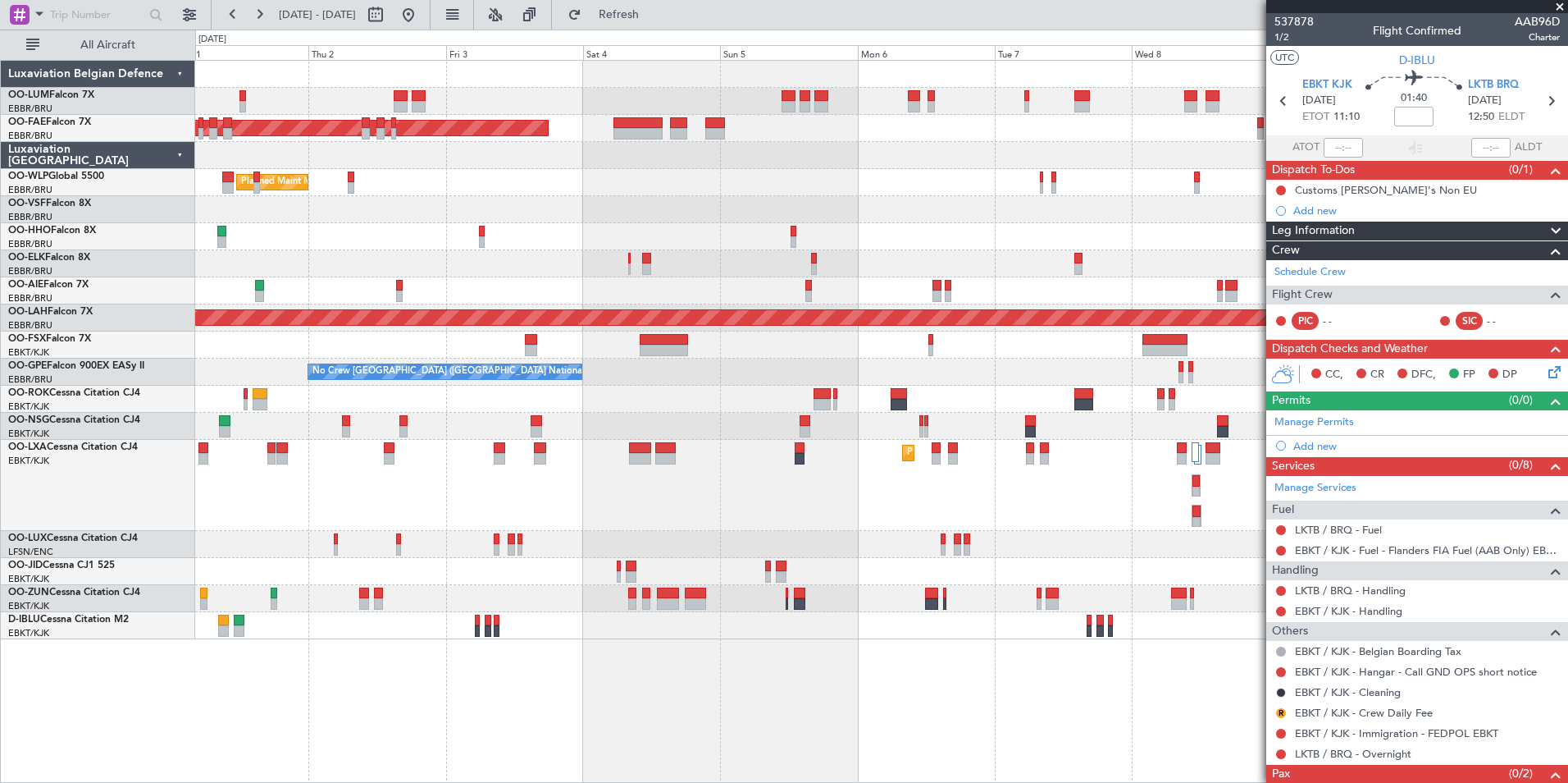
click at [1006, 723] on div "Owner Melsbroek Air Base AOG Maint [GEOGRAPHIC_DATA] Owner [GEOGRAPHIC_DATA] Ow…" at bounding box center [881, 421] width 1373 height 723
click at [1050, 702] on div "Owner Melsbroek Air Base AOG Maint [GEOGRAPHIC_DATA] Owner [GEOGRAPHIC_DATA] Ow…" at bounding box center [881, 421] width 1373 height 723
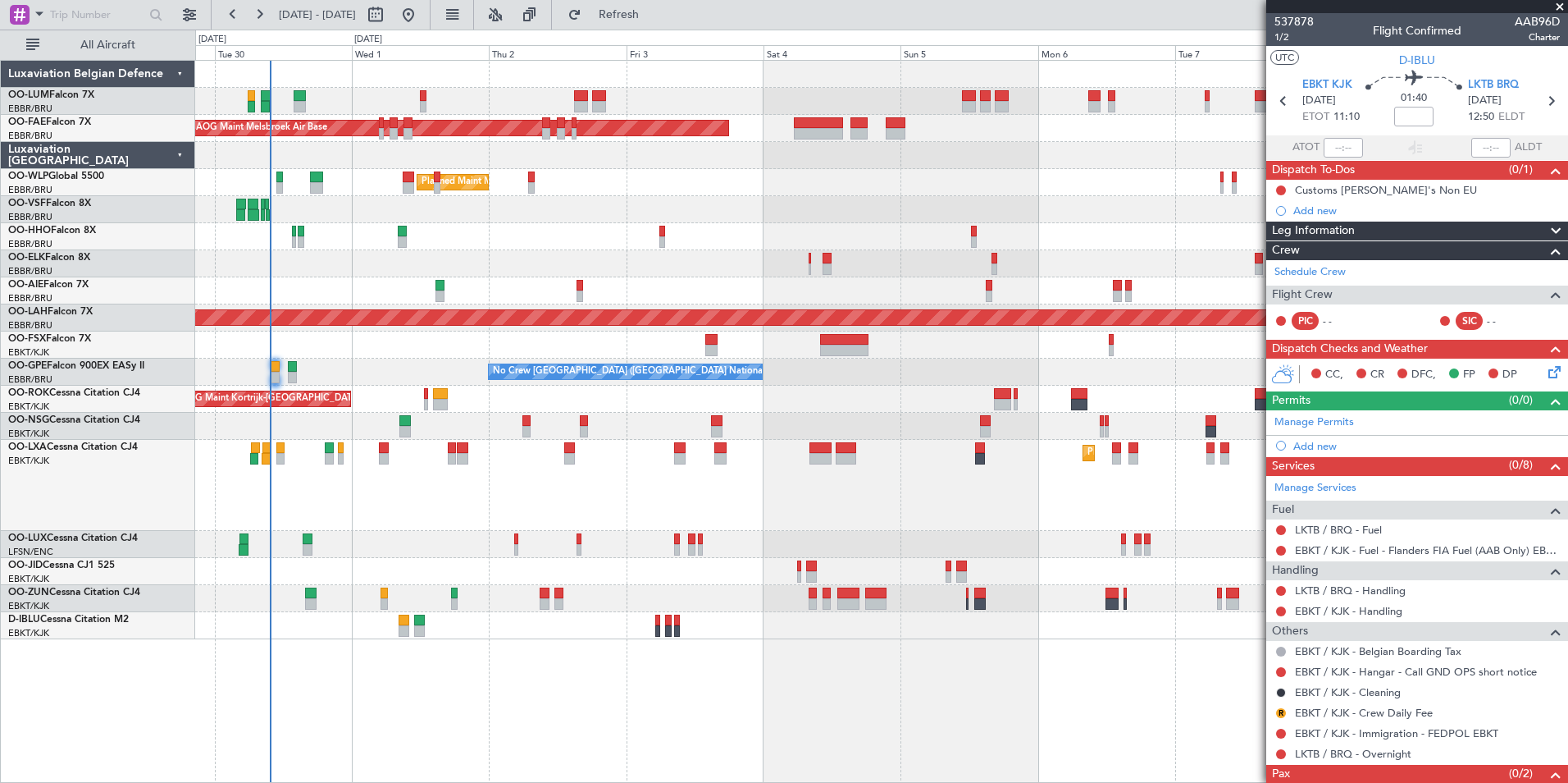
click at [1028, 688] on div "Owner Melsbroek Air Base AOG Maint Melsbroek Air Base Owner Melsbroek Air Base …" at bounding box center [881, 421] width 1373 height 723
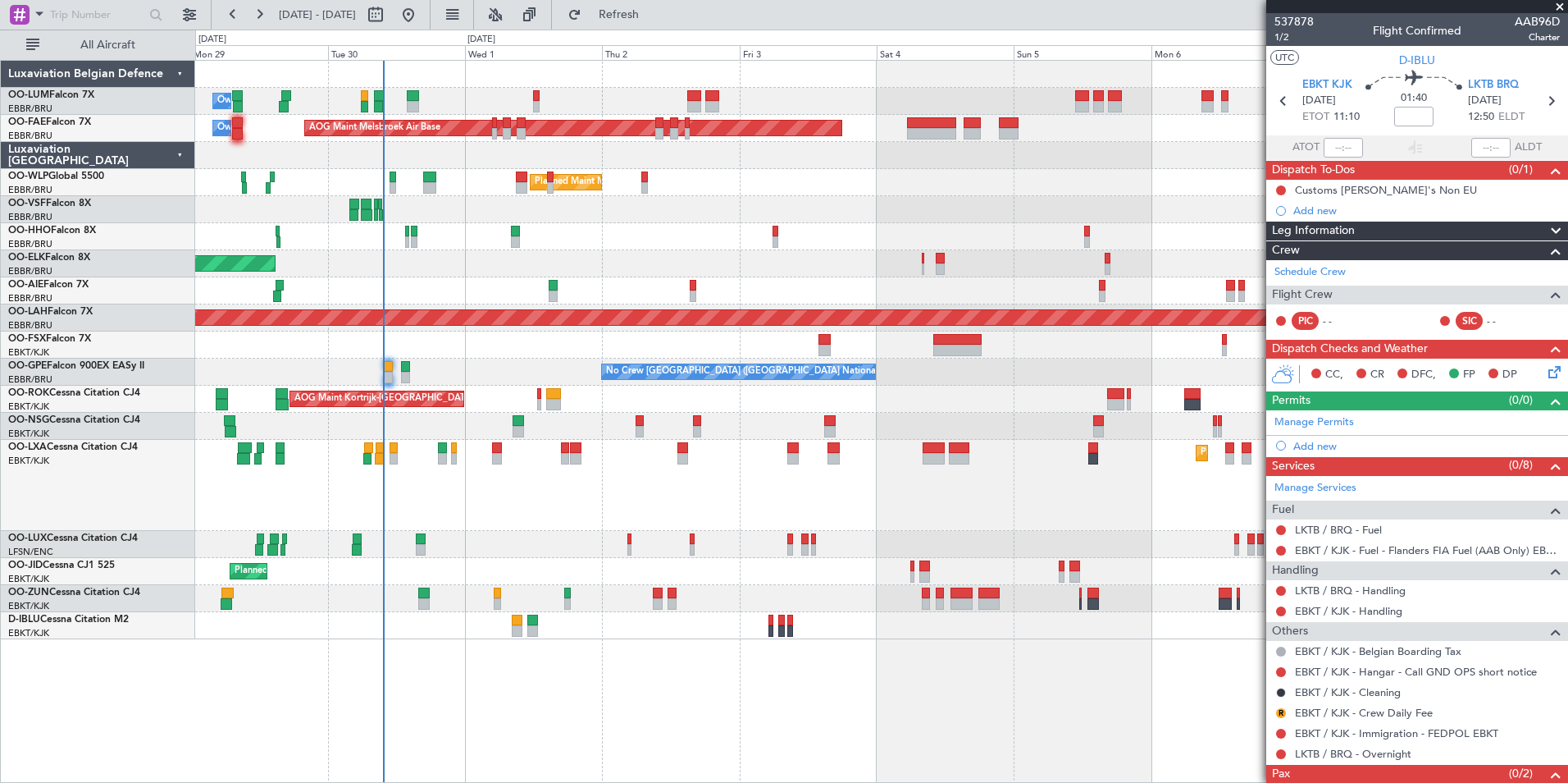
click at [856, 716] on div "Owner Melsbroek Air Base AOG Maint Melsbroek Air Base Owner Melsbroek Air Base …" at bounding box center [881, 421] width 1373 height 723
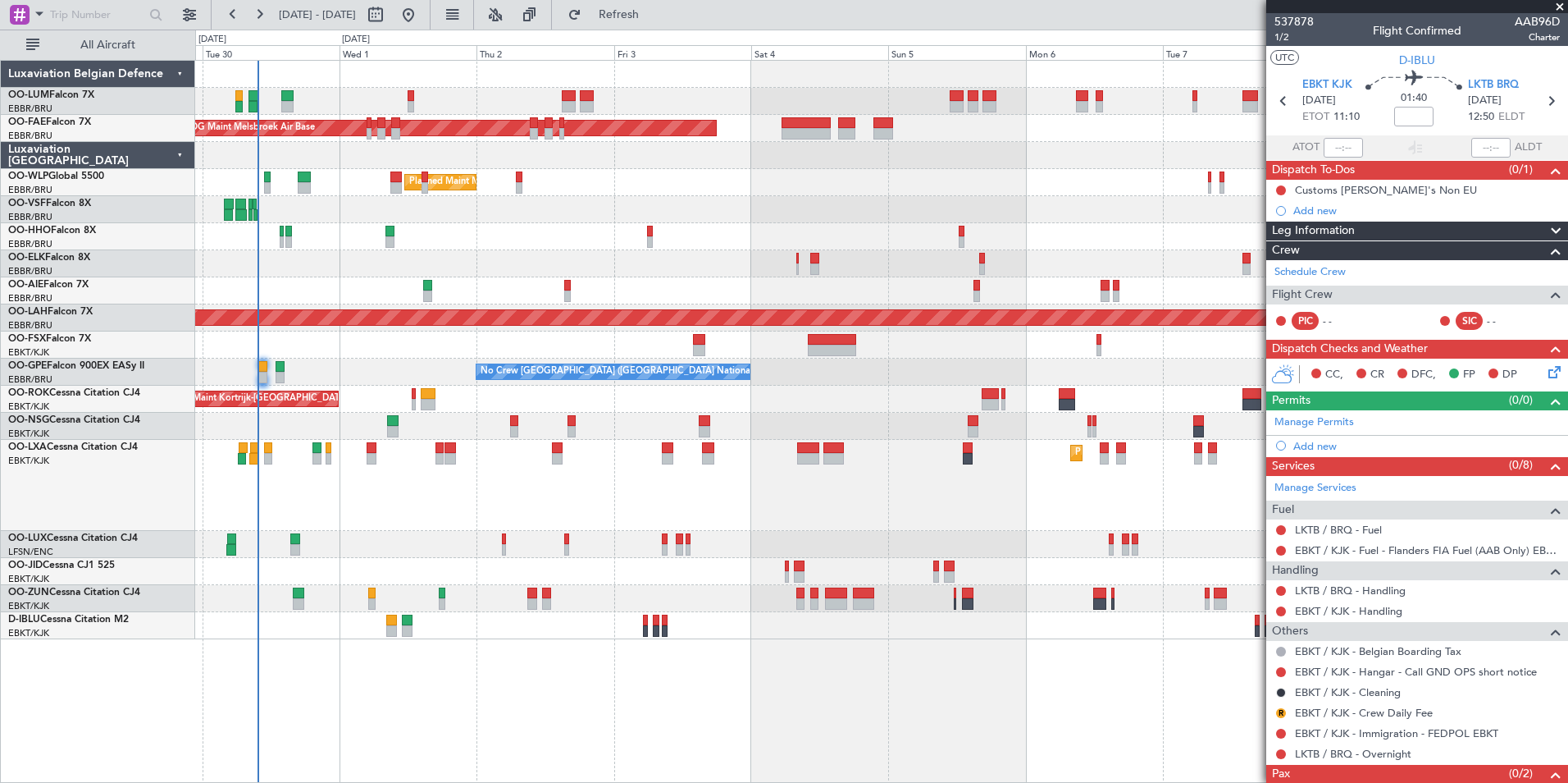
click at [874, 727] on div "Owner Melsbroek Air Base AOG Maint Melsbroek Air Base Owner Melsbroek Air Base …" at bounding box center [881, 421] width 1373 height 723
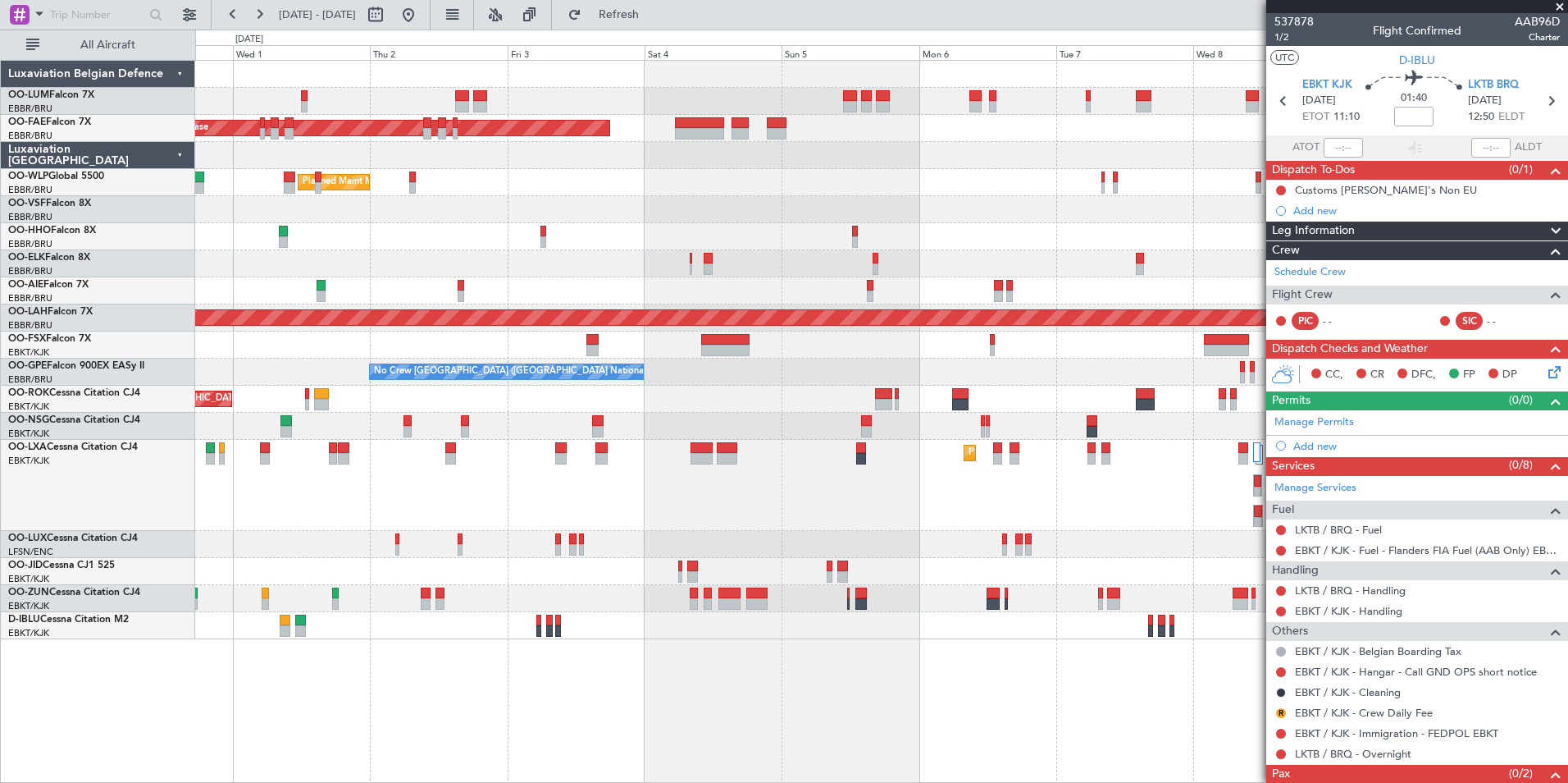
click at [841, 720] on div "Owner Melsbroek Air Base AOG Maint Melsbroek Air Base Owner Melsbroek Air Base …" at bounding box center [881, 421] width 1373 height 723
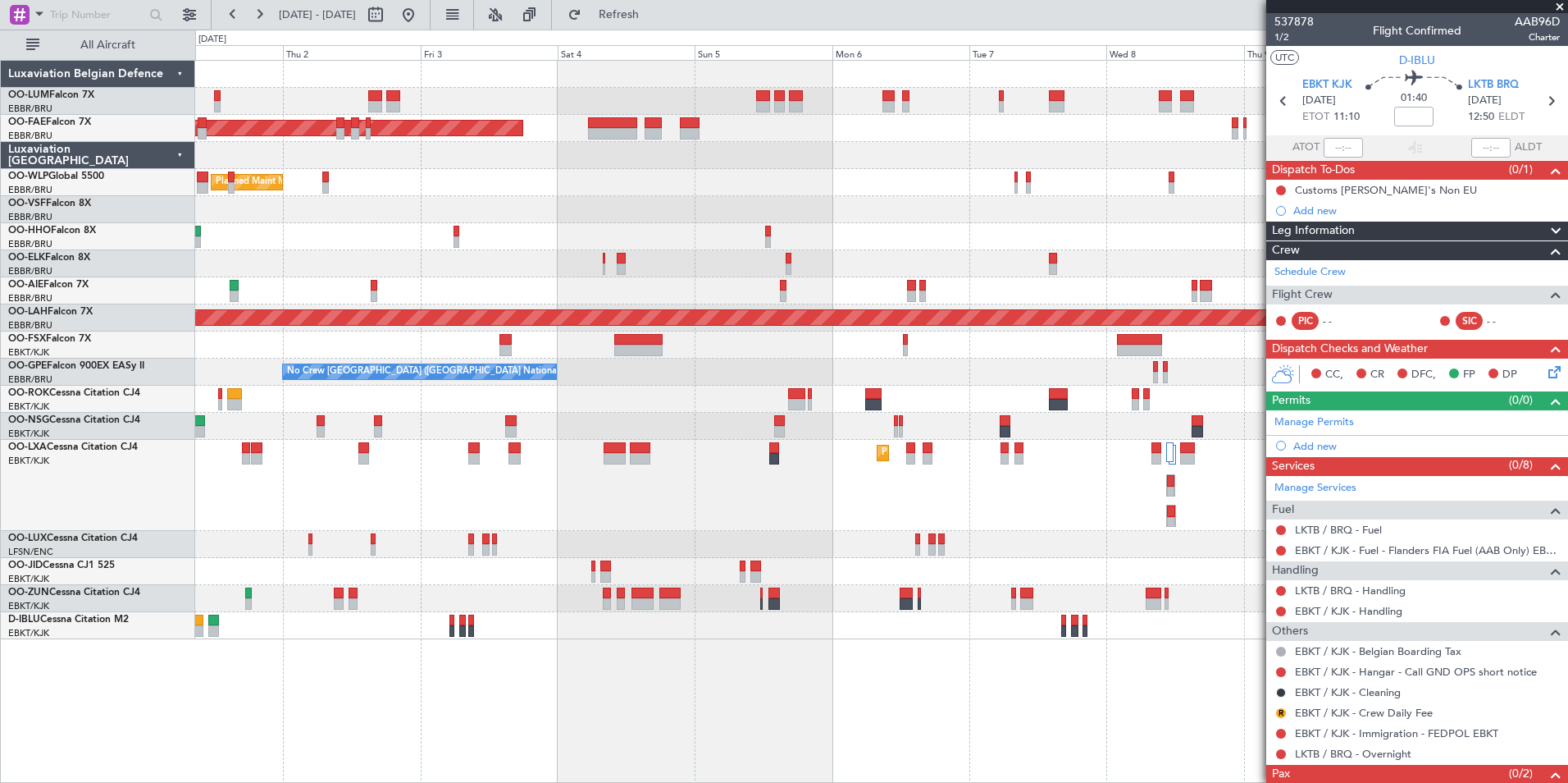
click at [742, 719] on div "Owner Melsbroek Air Base AOG Maint [GEOGRAPHIC_DATA] Owner [GEOGRAPHIC_DATA] Ow…" at bounding box center [881, 421] width 1373 height 723
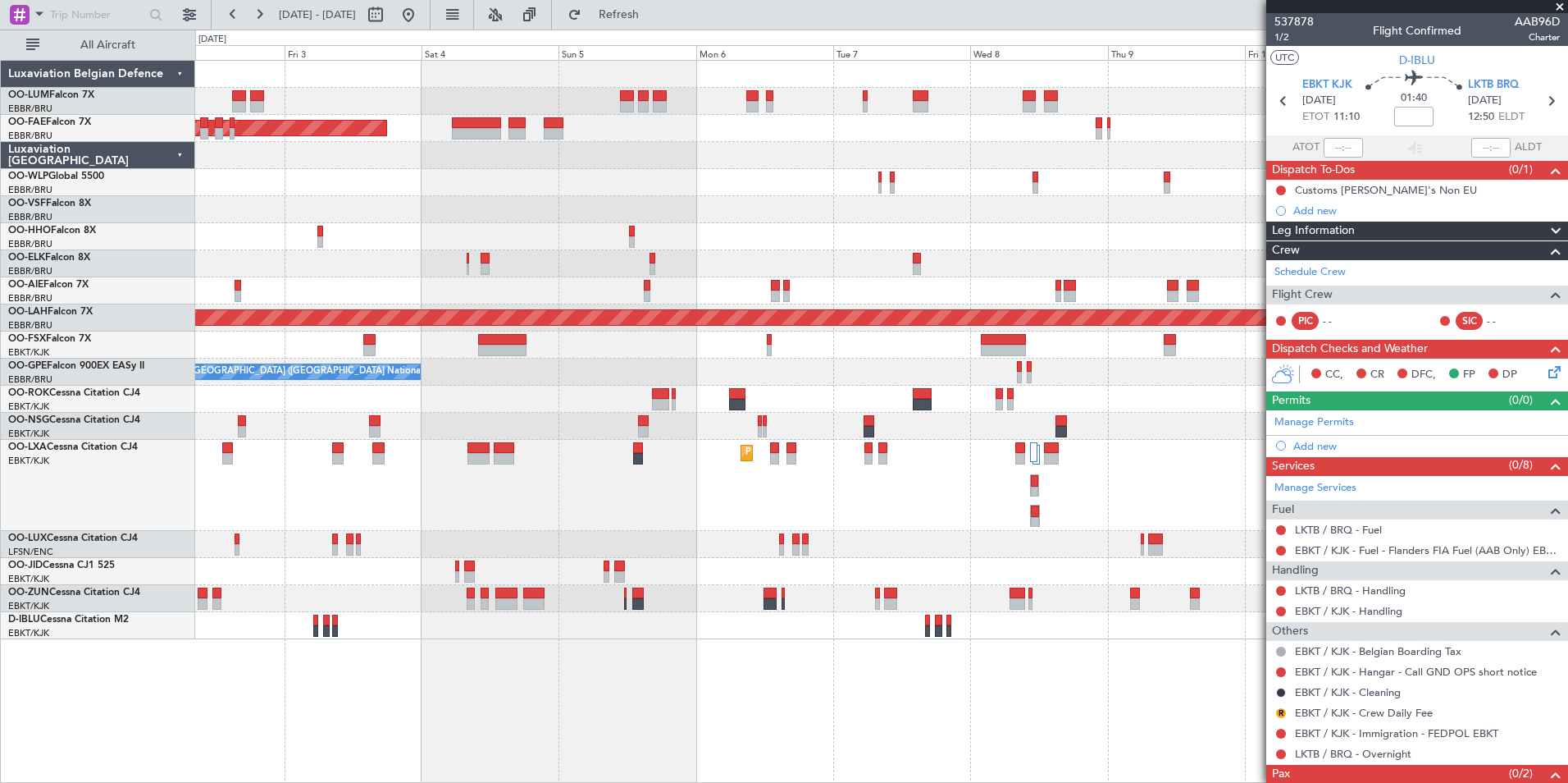
click at [1104, 662] on div "AOG Maint Melsbroek Air Base Owner [GEOGRAPHIC_DATA] Planned Maint [GEOGRAPHIC_…" at bounding box center [881, 421] width 1373 height 723
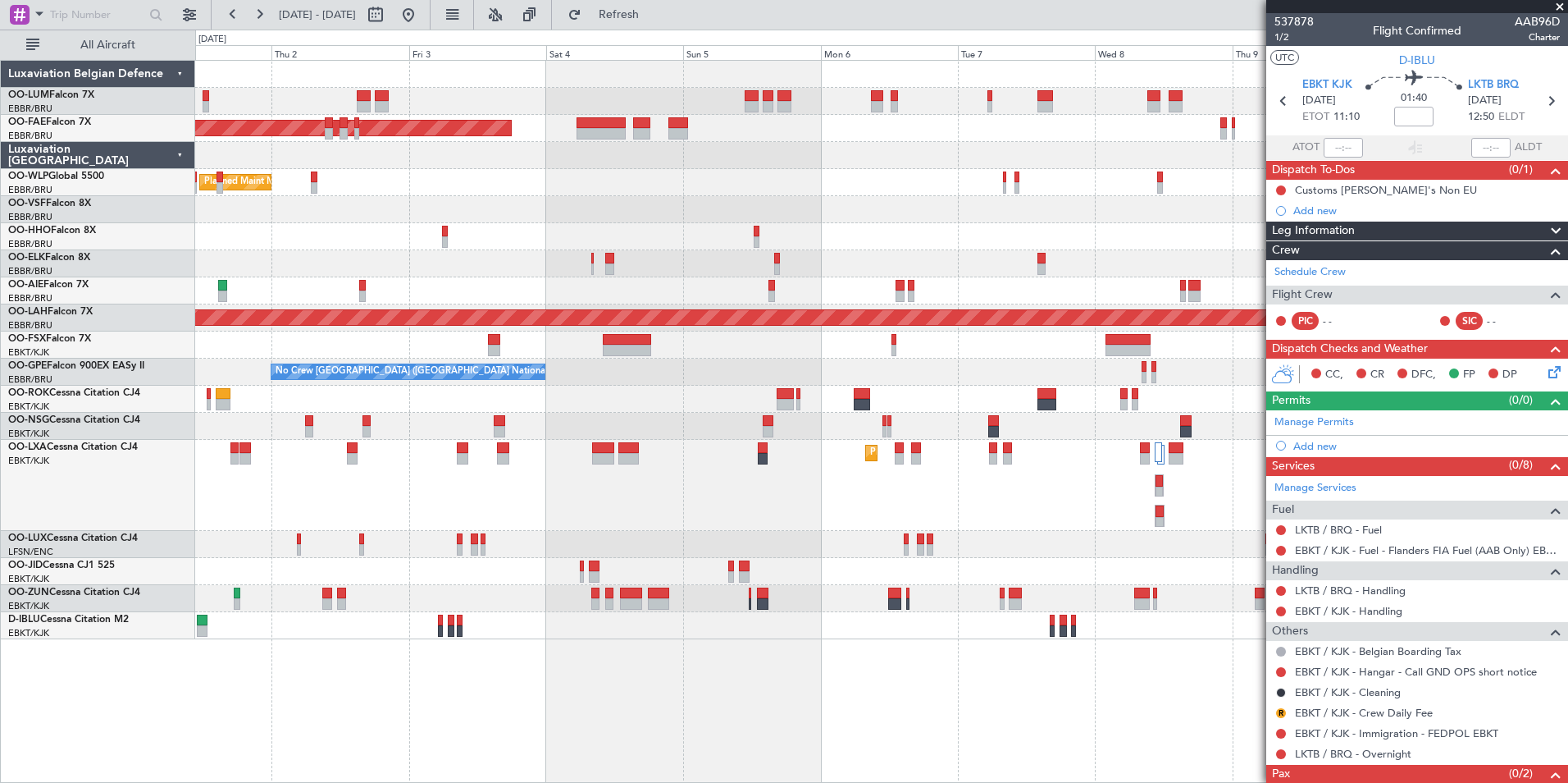
click at [941, 717] on div "Owner Melsbroek Air Base AOG Maint [GEOGRAPHIC_DATA] Owner [GEOGRAPHIC_DATA] Ow…" at bounding box center [881, 421] width 1373 height 723
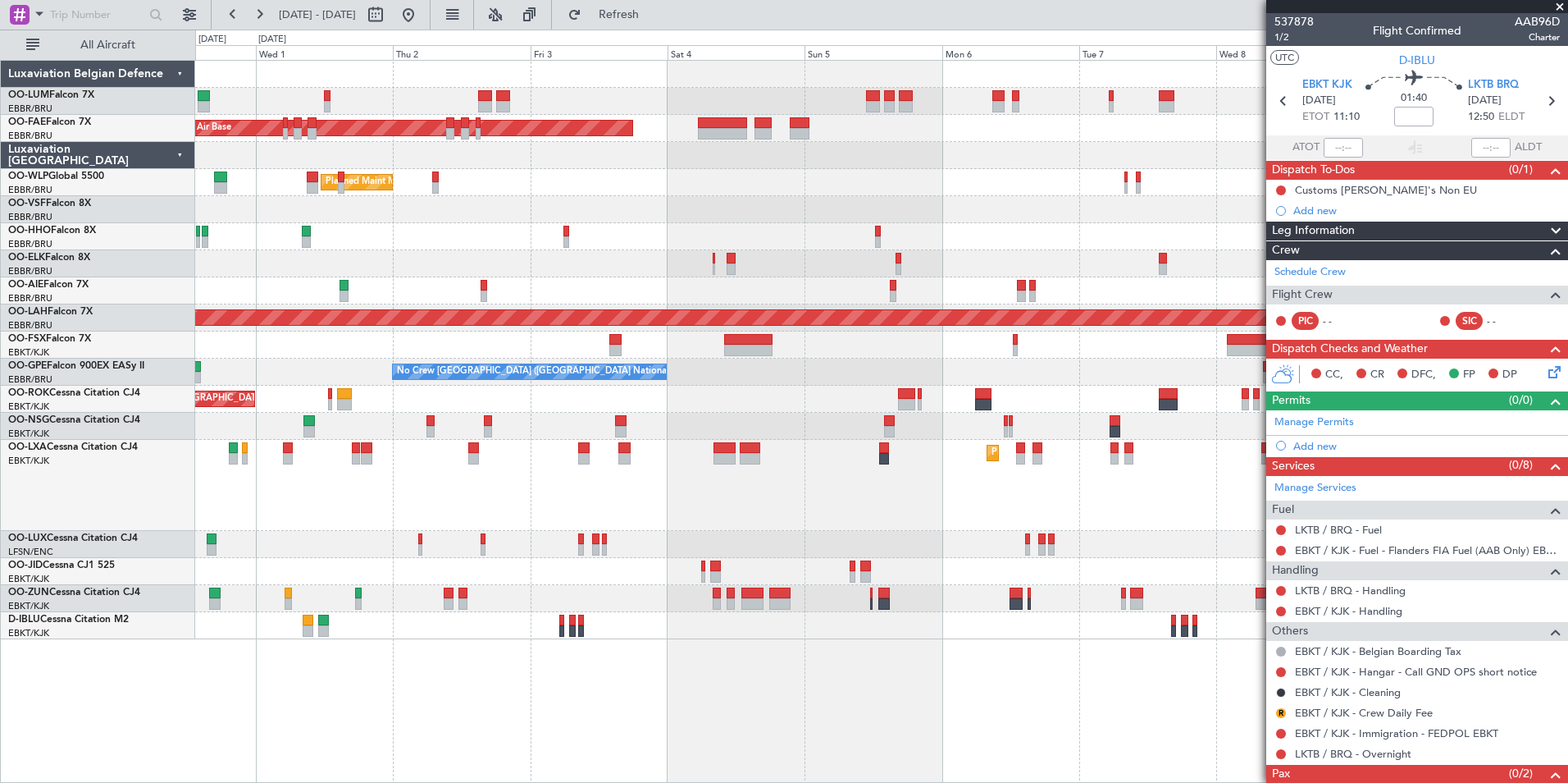
click at [952, 739] on div "Owner Melsbroek Air Base AOG Maint Melsbroek Air Base Owner Melsbroek Air Base …" at bounding box center [881, 421] width 1373 height 723
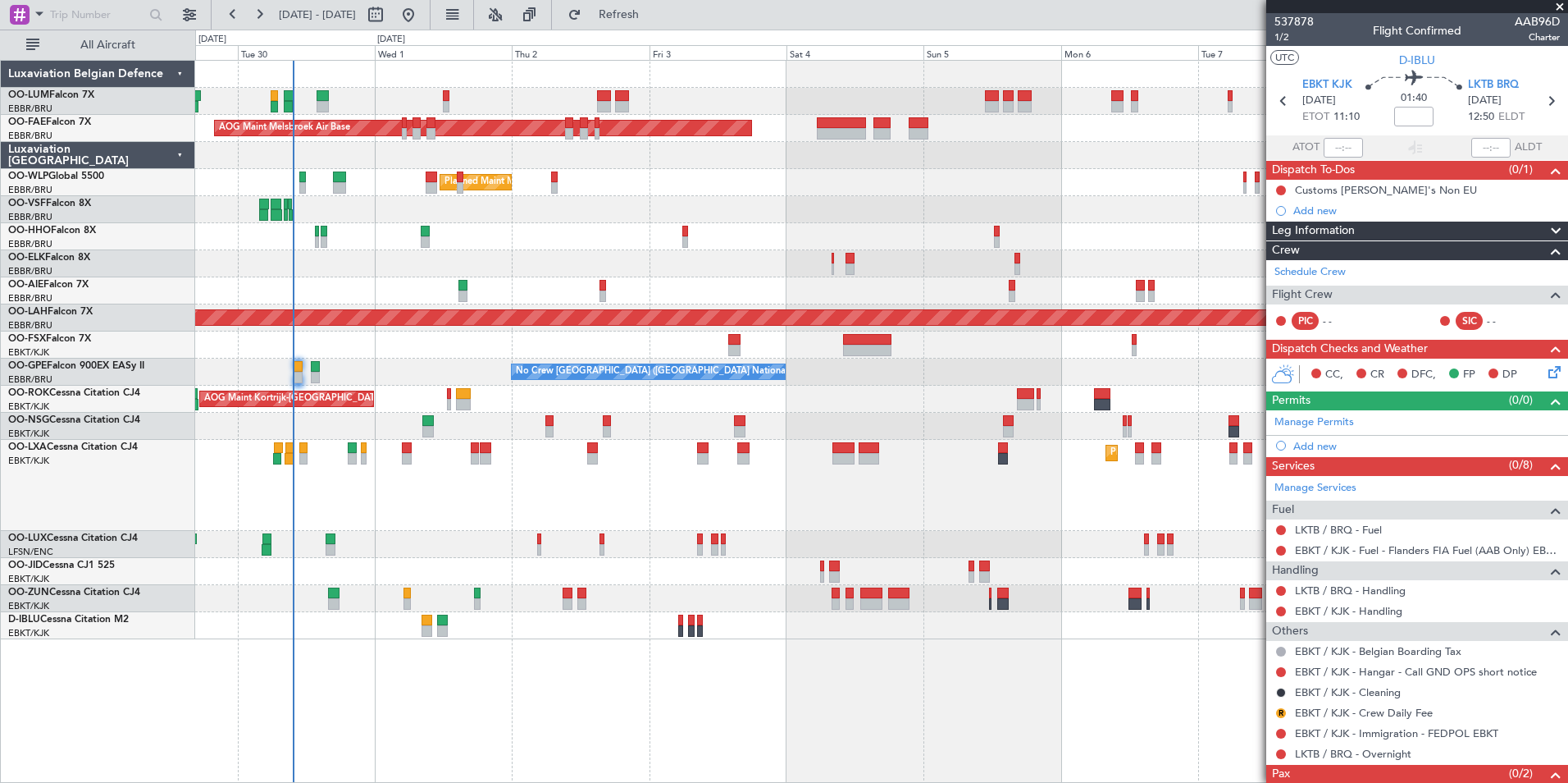
click at [948, 743] on div "Owner Melsbroek Air Base AOG Maint [GEOGRAPHIC_DATA] Owner [GEOGRAPHIC_DATA] Pl…" at bounding box center [881, 421] width 1373 height 723
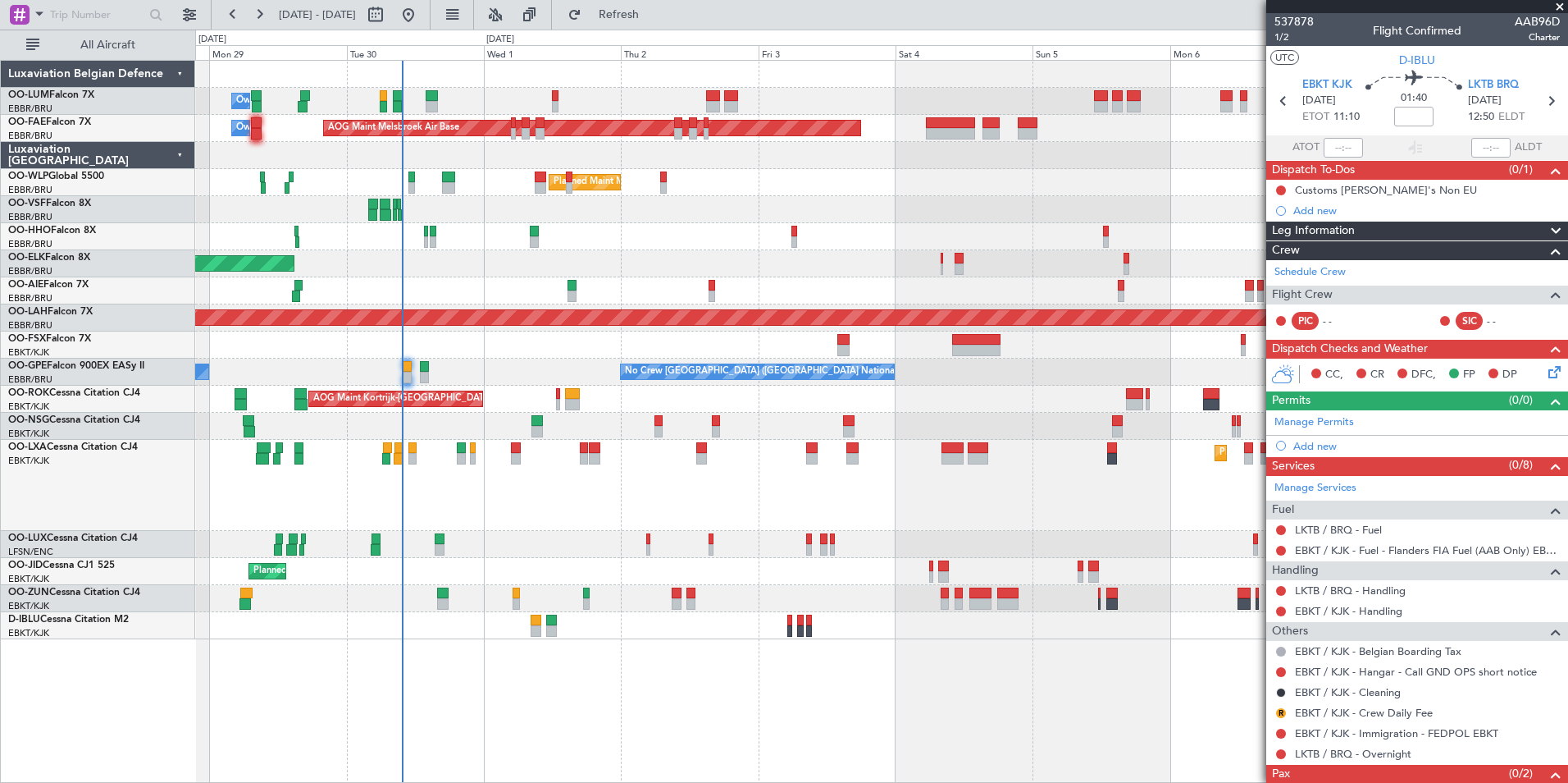
click at [777, 743] on div "Owner Melsbroek Air Base AOG Maint Melsbroek Air Base Owner Melsbroek Air Base …" at bounding box center [881, 421] width 1373 height 723
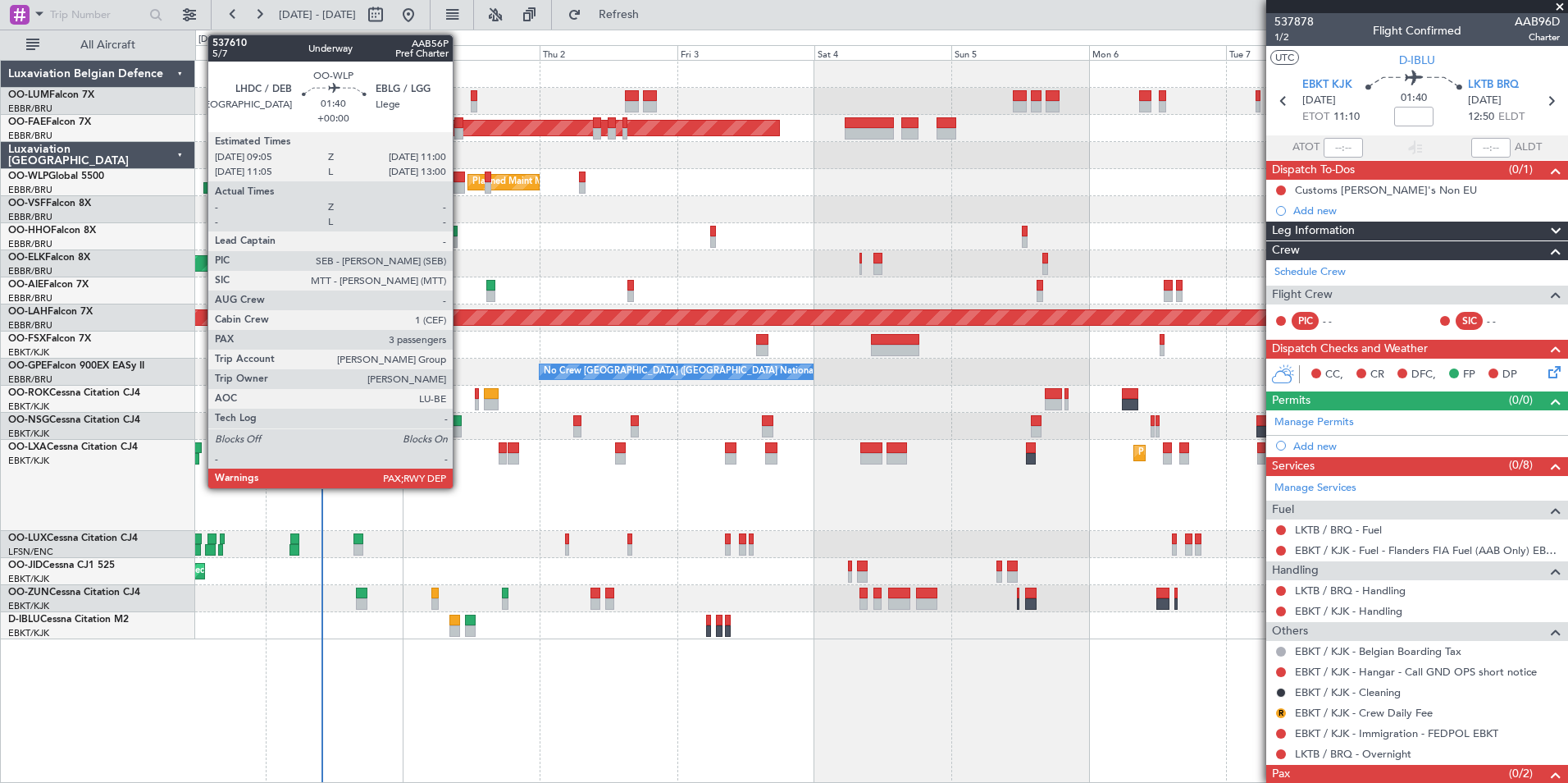
click at [460, 180] on div at bounding box center [459, 177] width 11 height 11
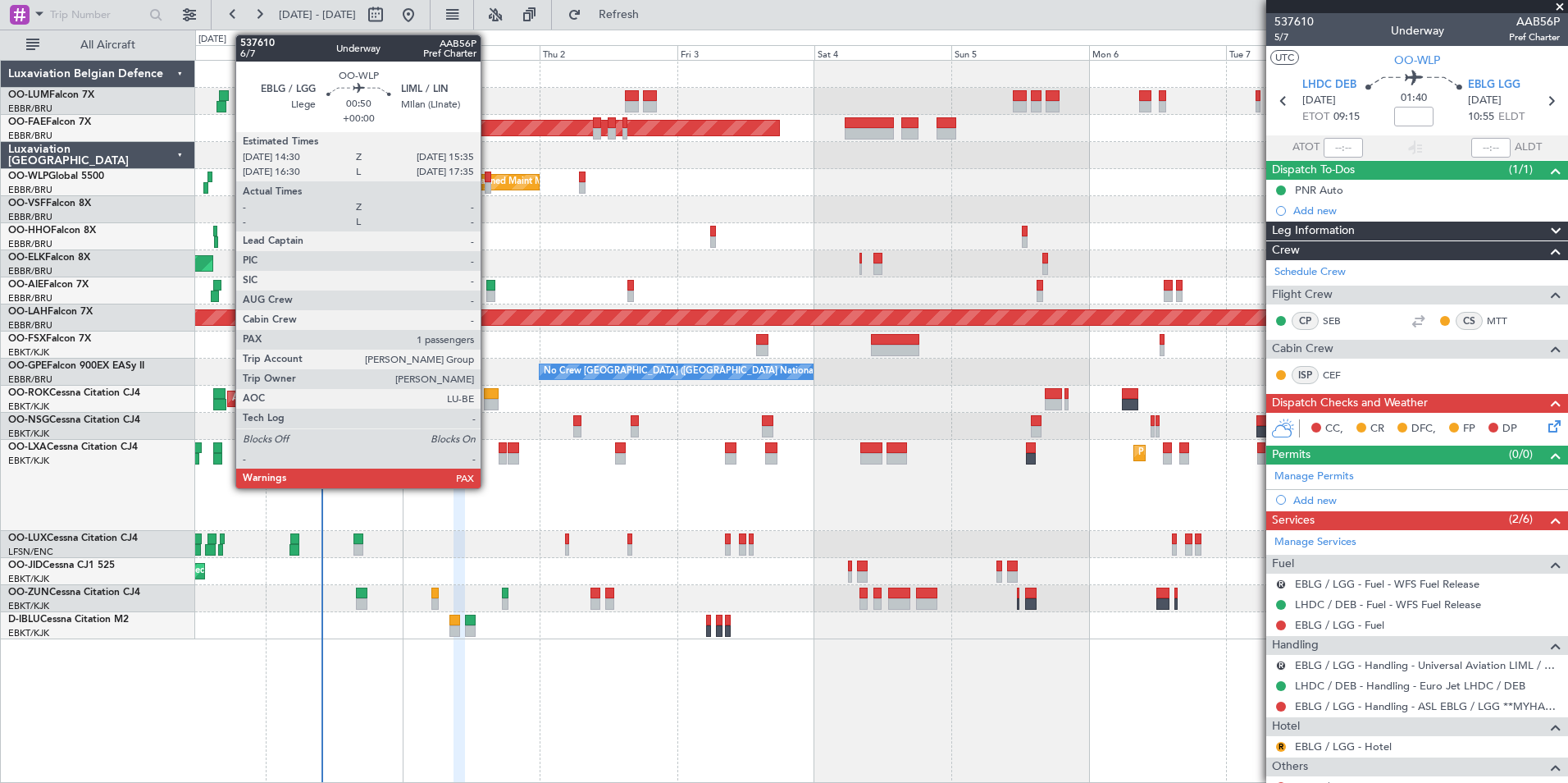
click at [488, 173] on div at bounding box center [488, 177] width 7 height 11
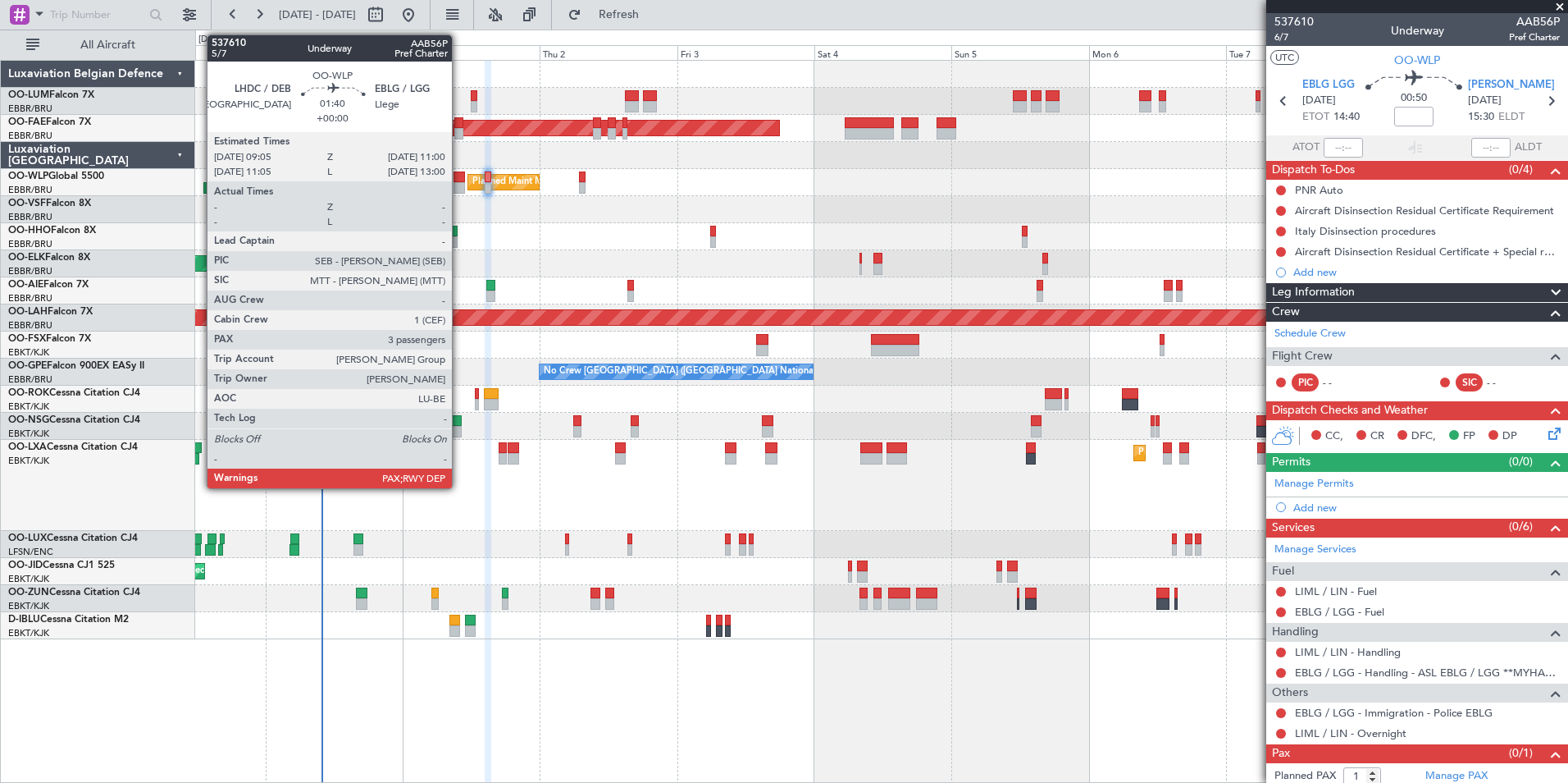
click at [459, 179] on div at bounding box center [459, 177] width 11 height 11
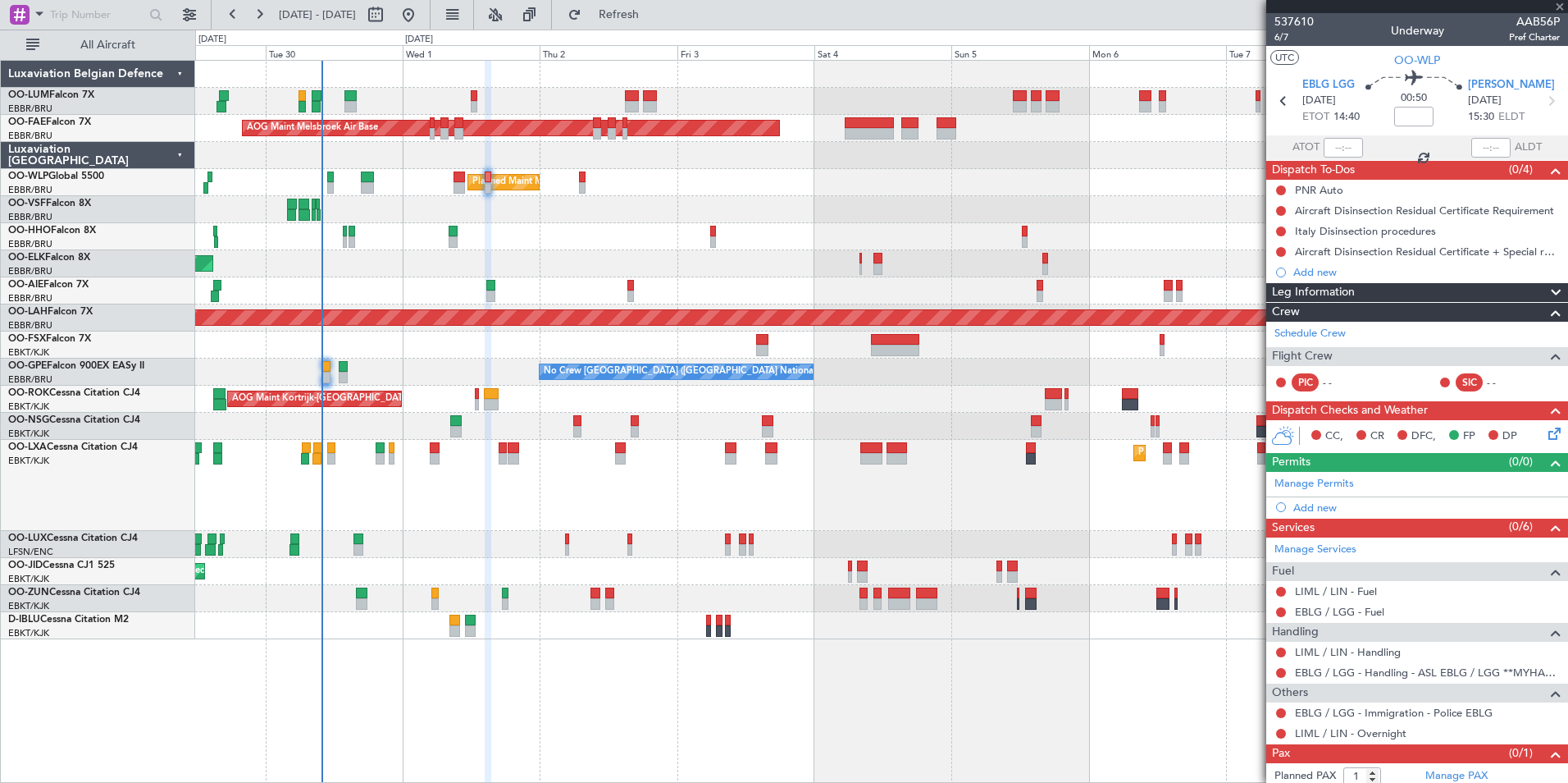
type input "3"
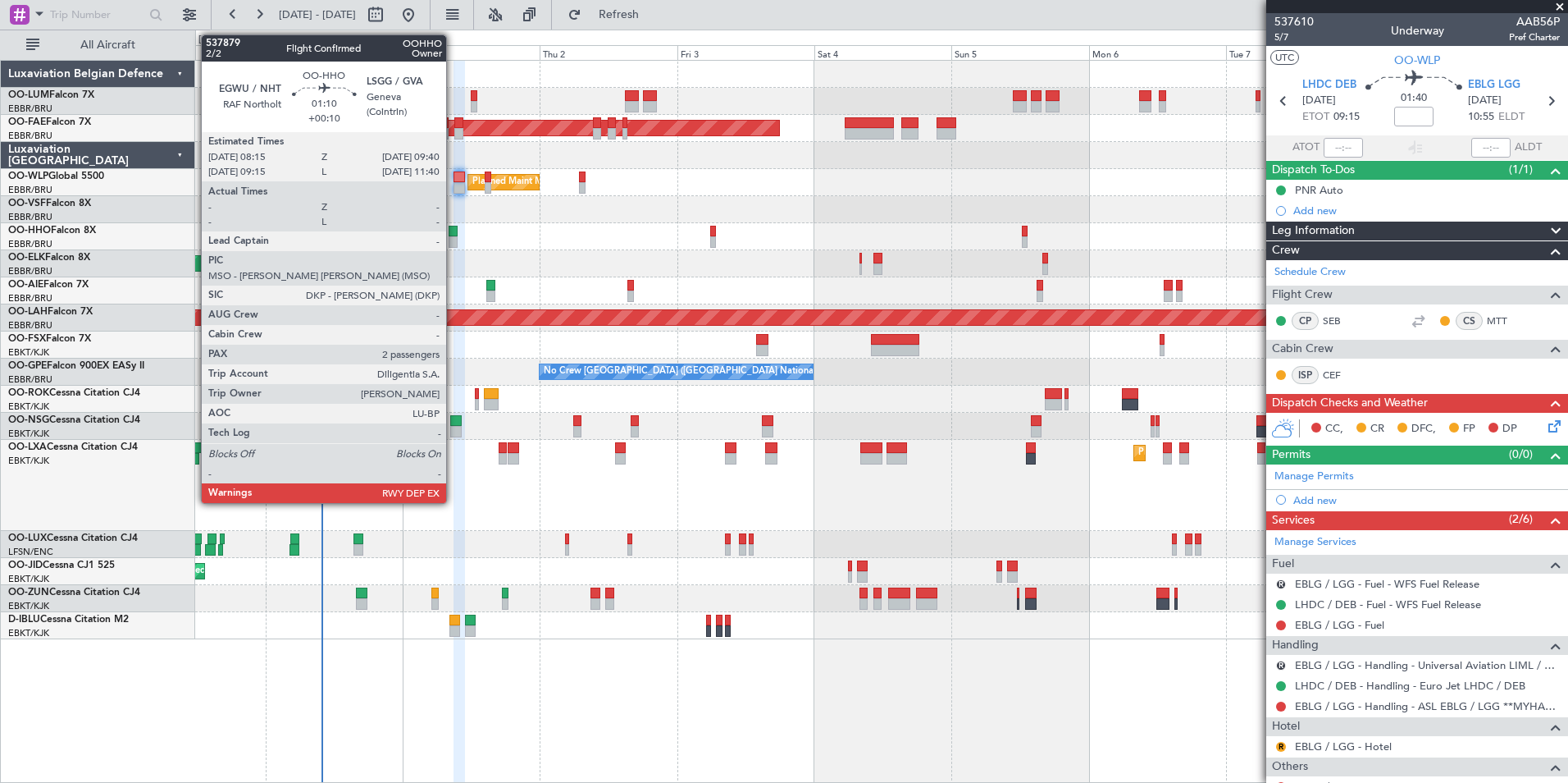
click at [453, 237] on div at bounding box center [452, 242] width 8 height 11
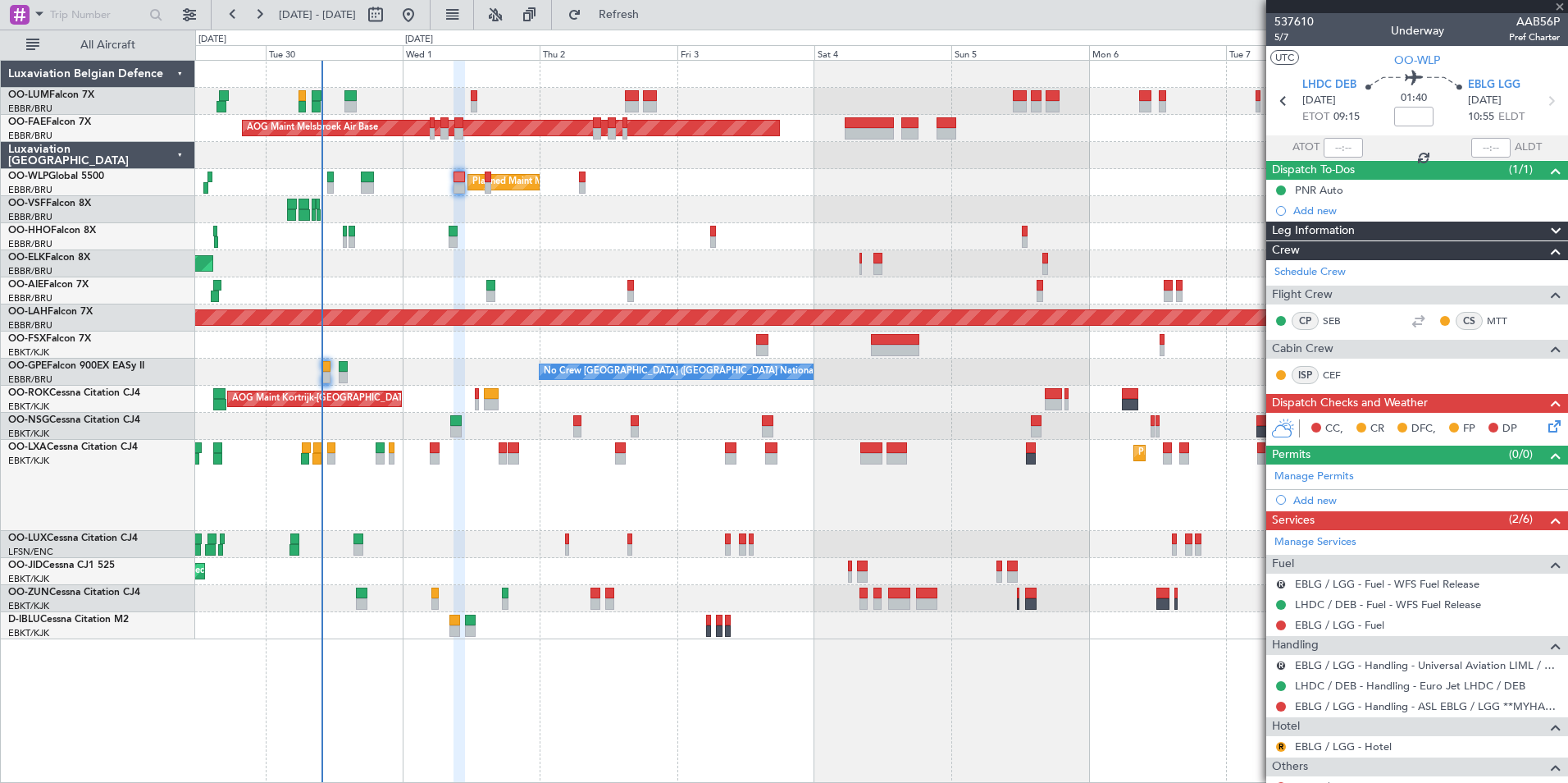
type input "+00:10"
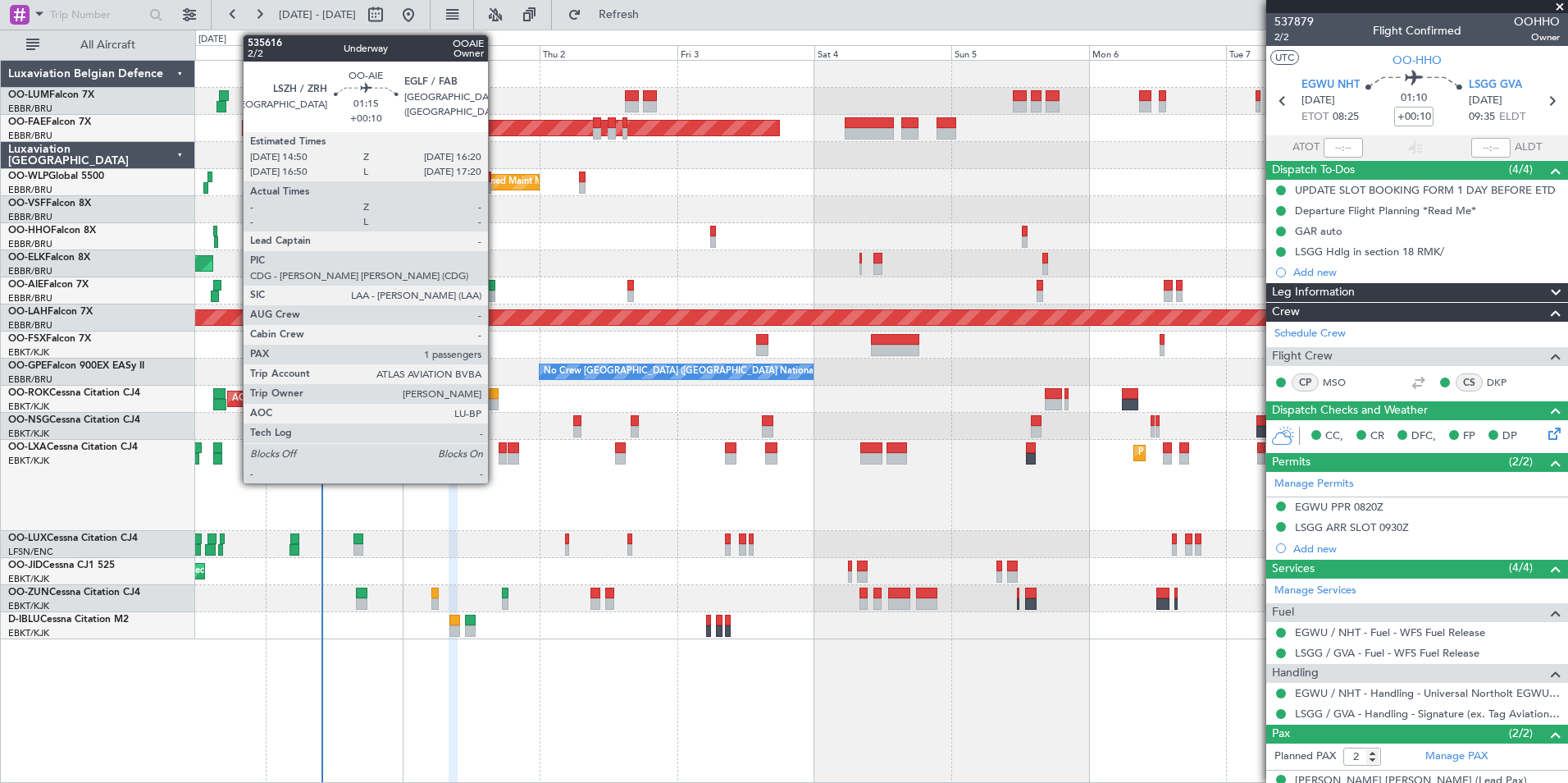
click at [495, 286] on div at bounding box center [491, 286] width 9 height 11
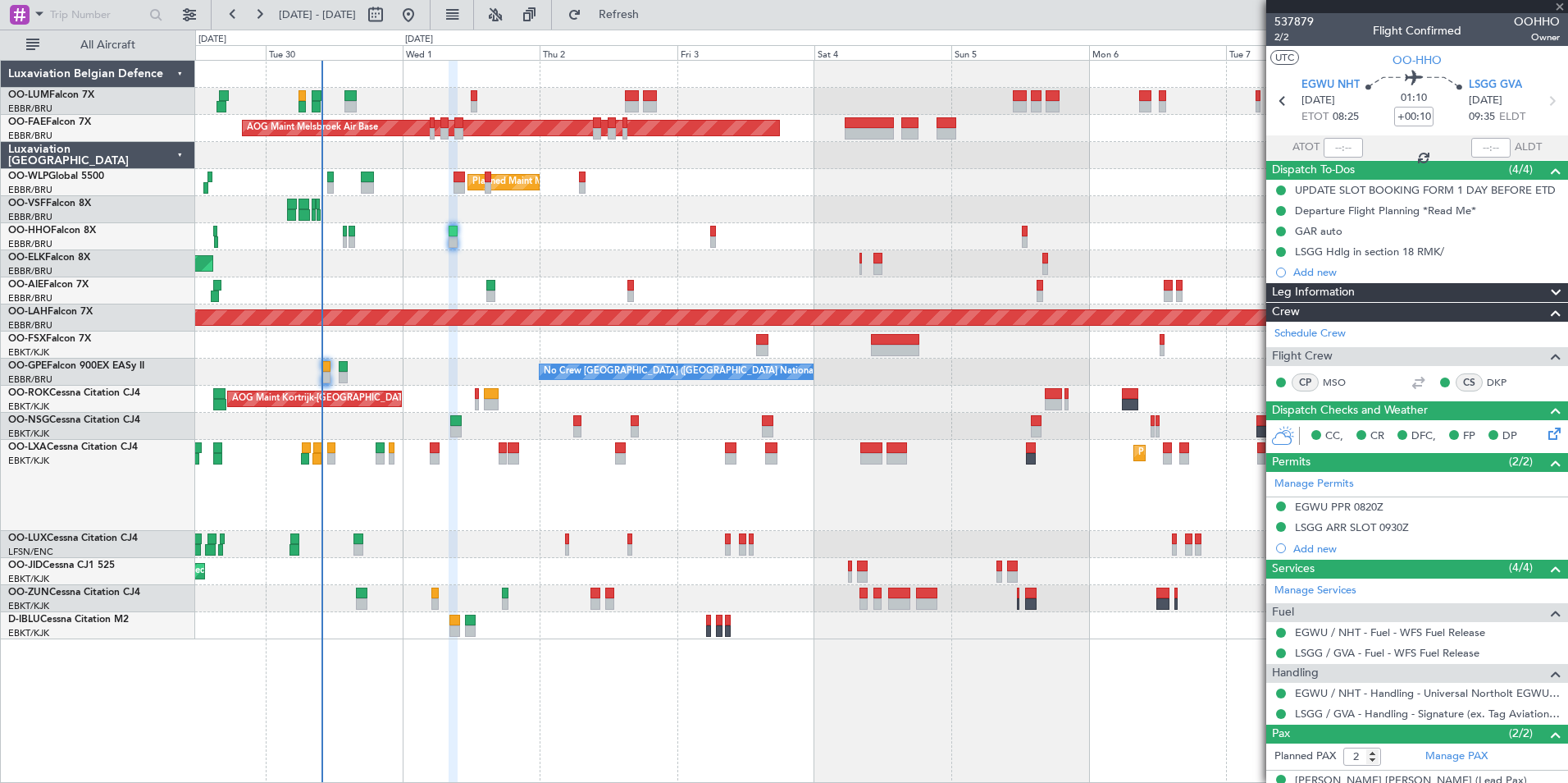
type input "1"
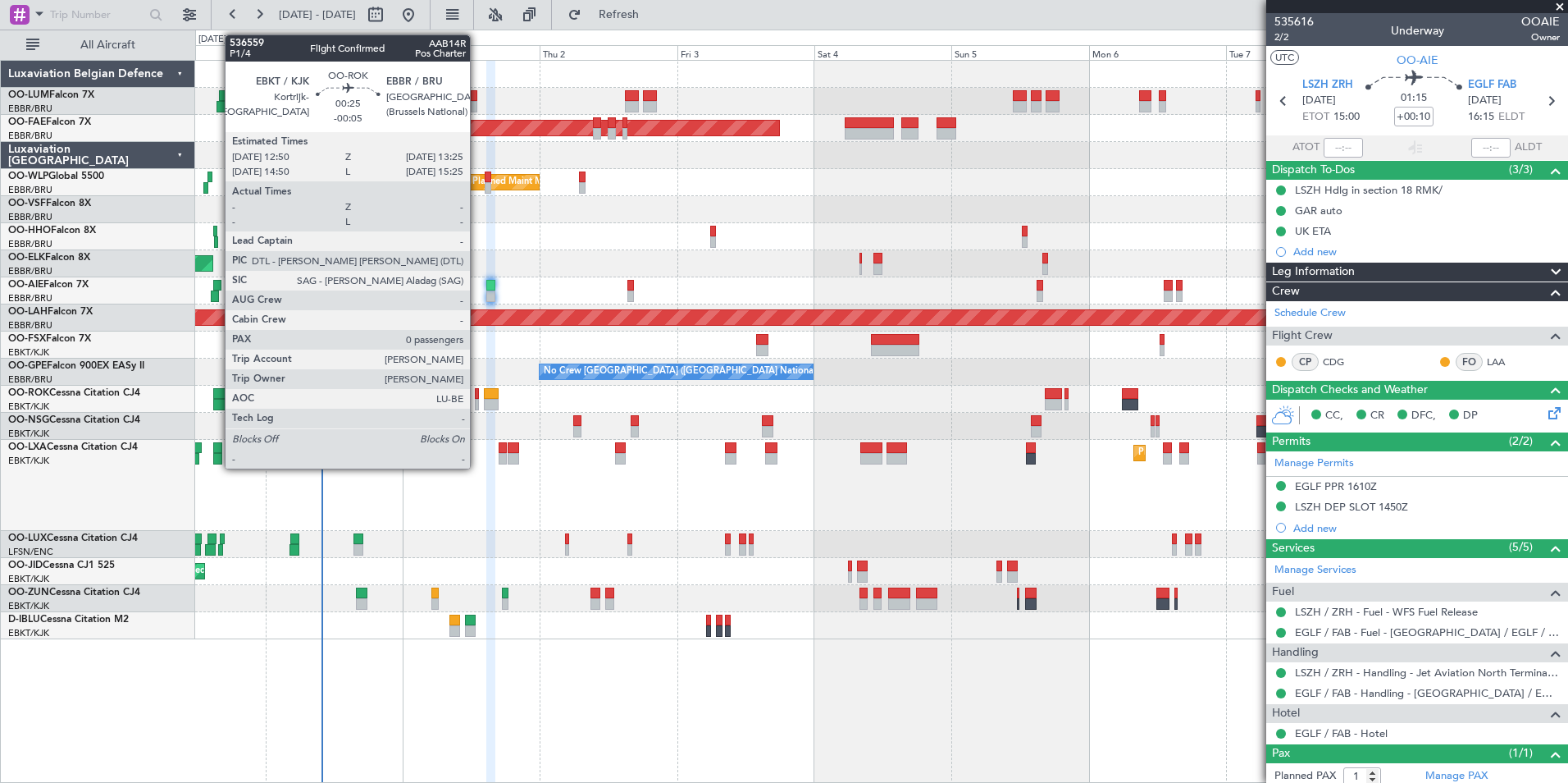
click at [478, 394] on div at bounding box center [477, 394] width 4 height 11
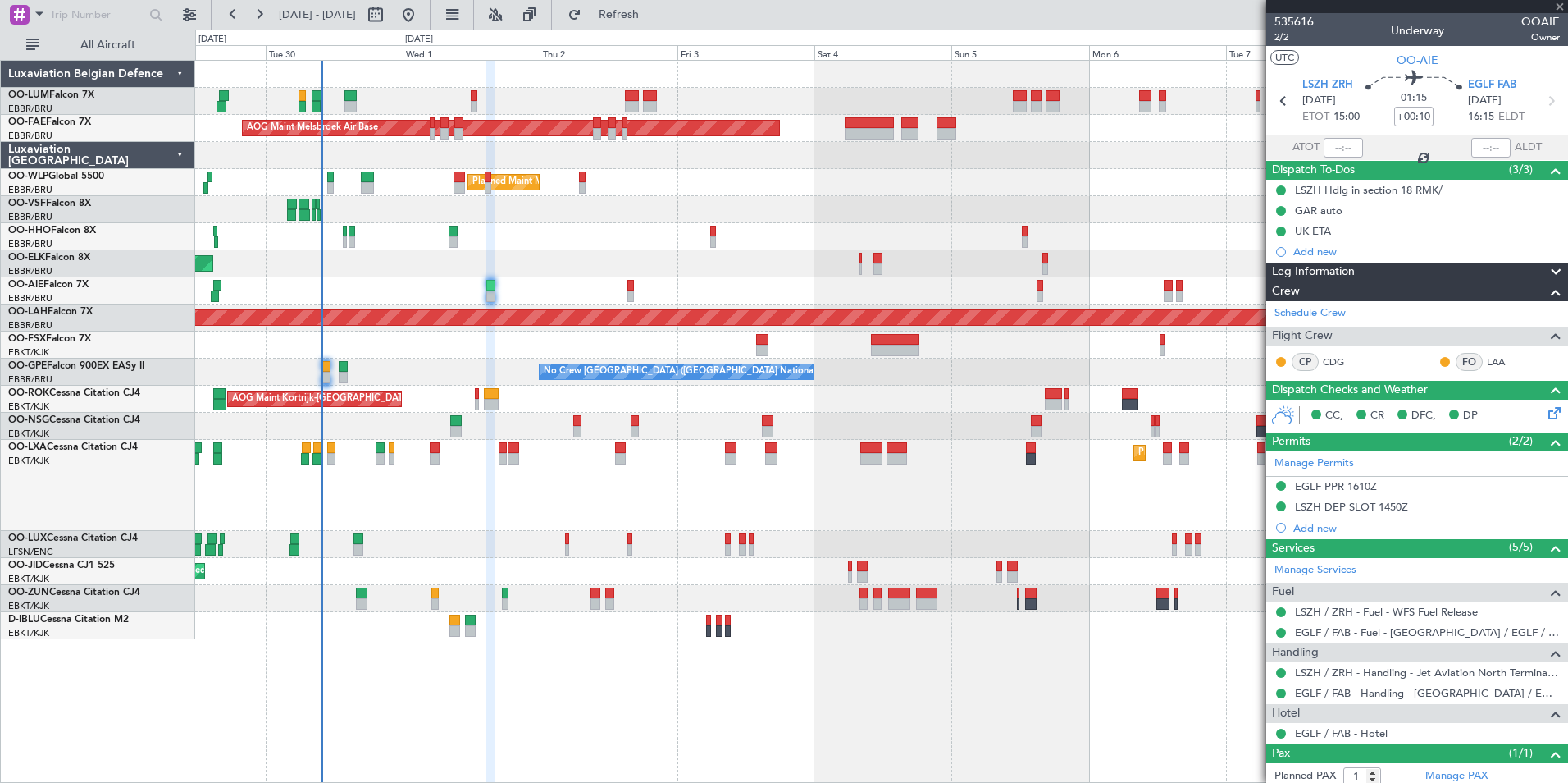
type input "-00:05"
type input "0"
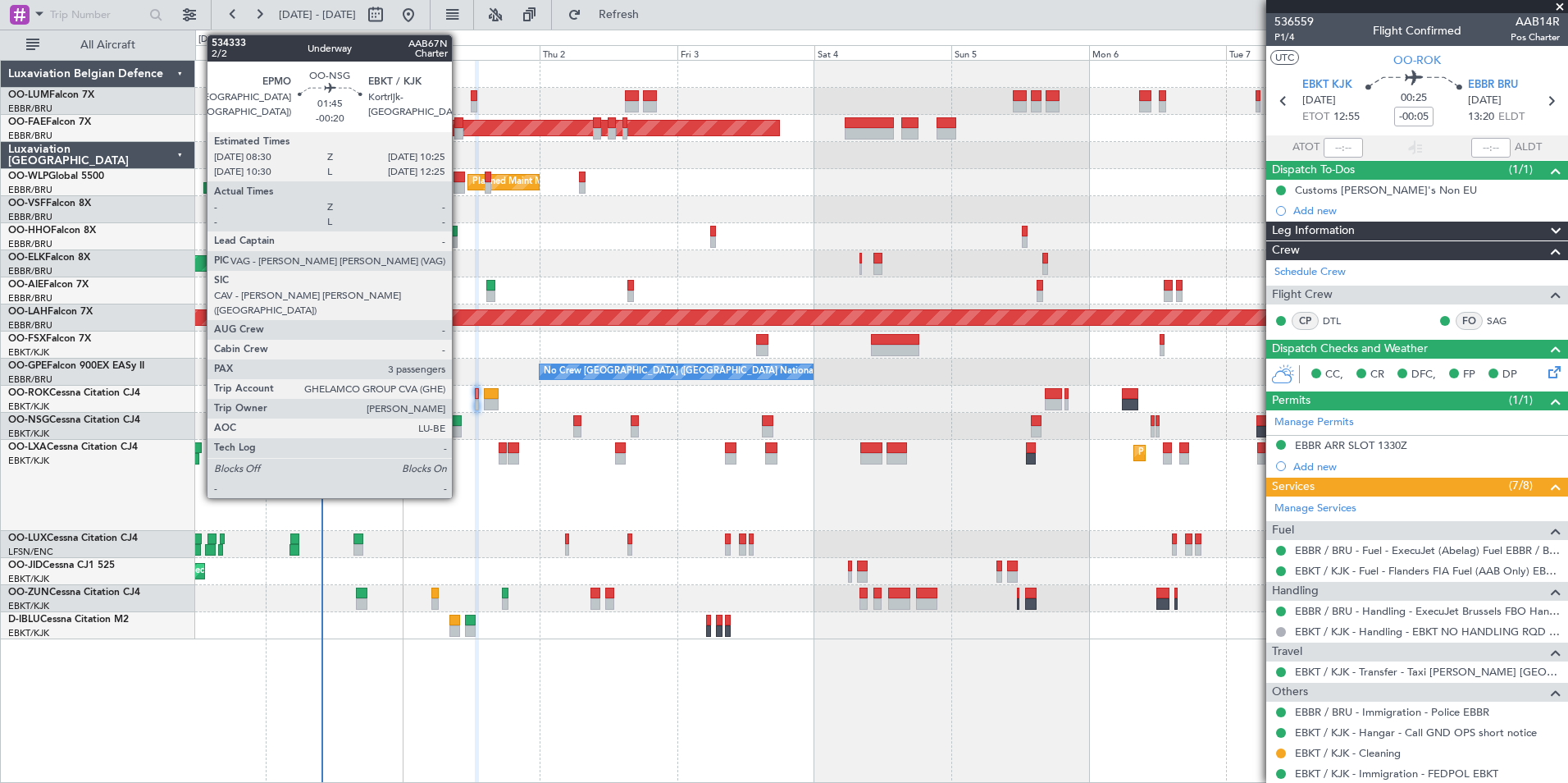
click at [460, 425] on div at bounding box center [456, 421] width 11 height 11
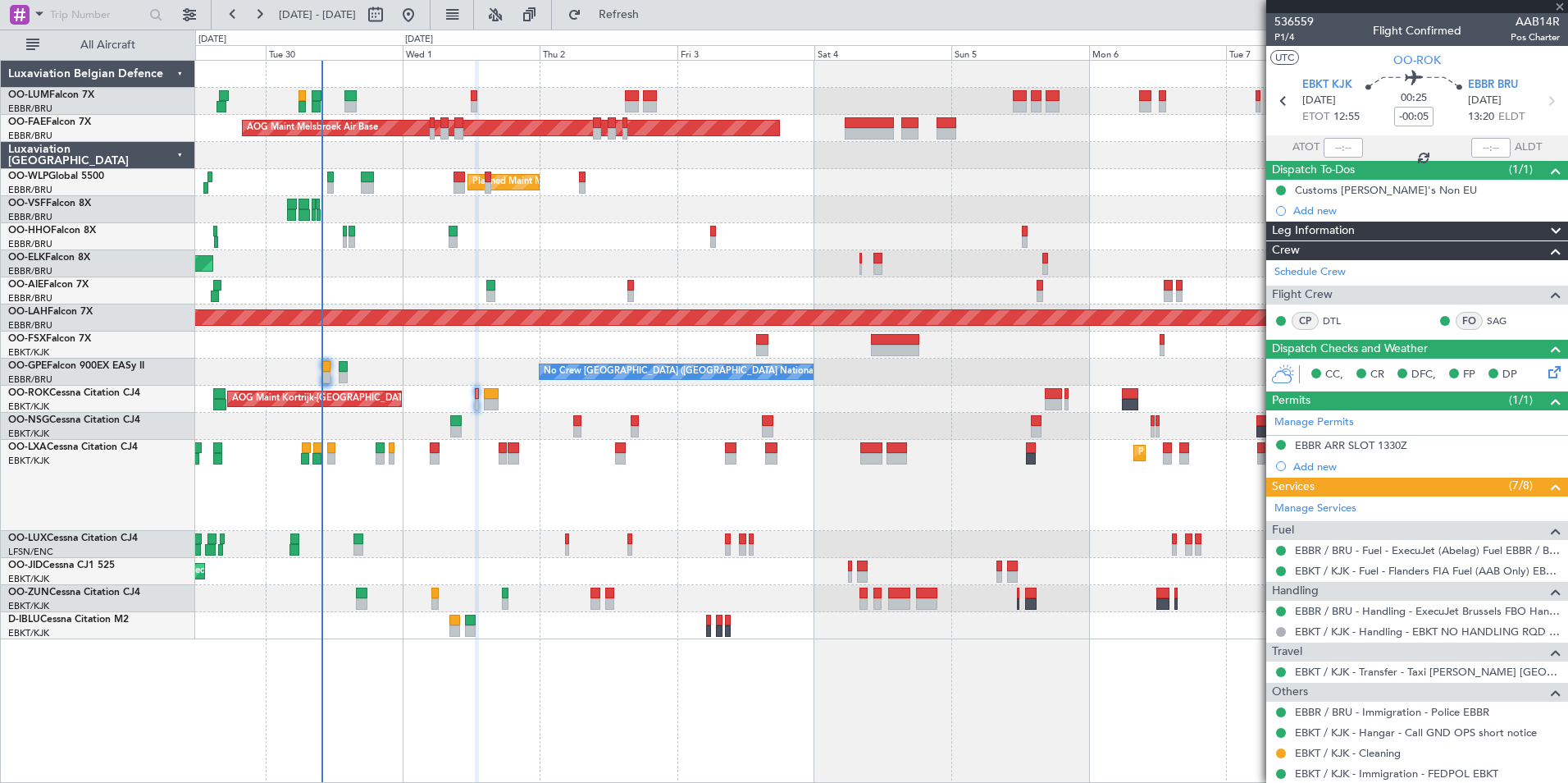
type input "-00:20"
type input "3"
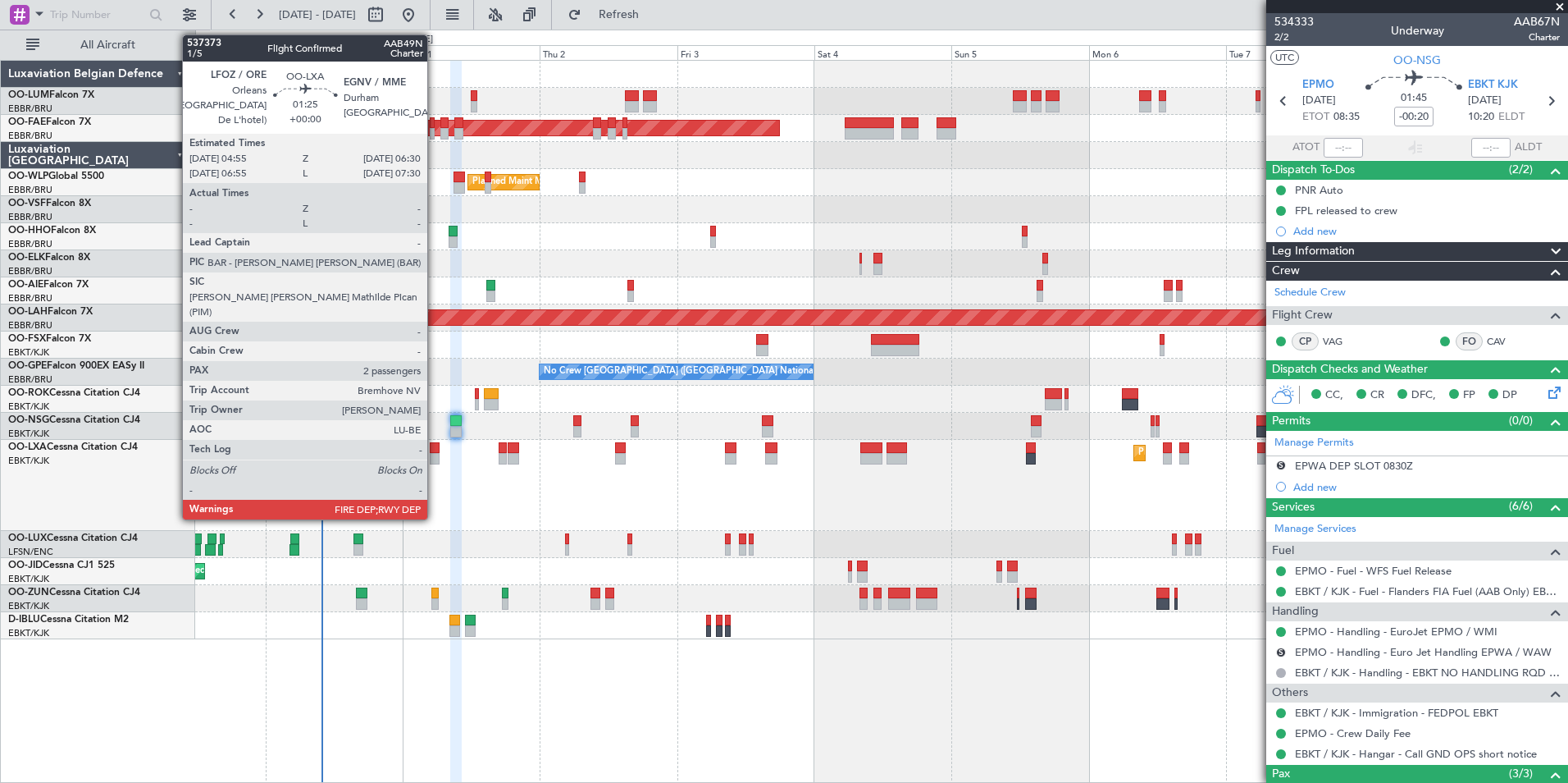
click at [435, 459] on div at bounding box center [435, 458] width 10 height 11
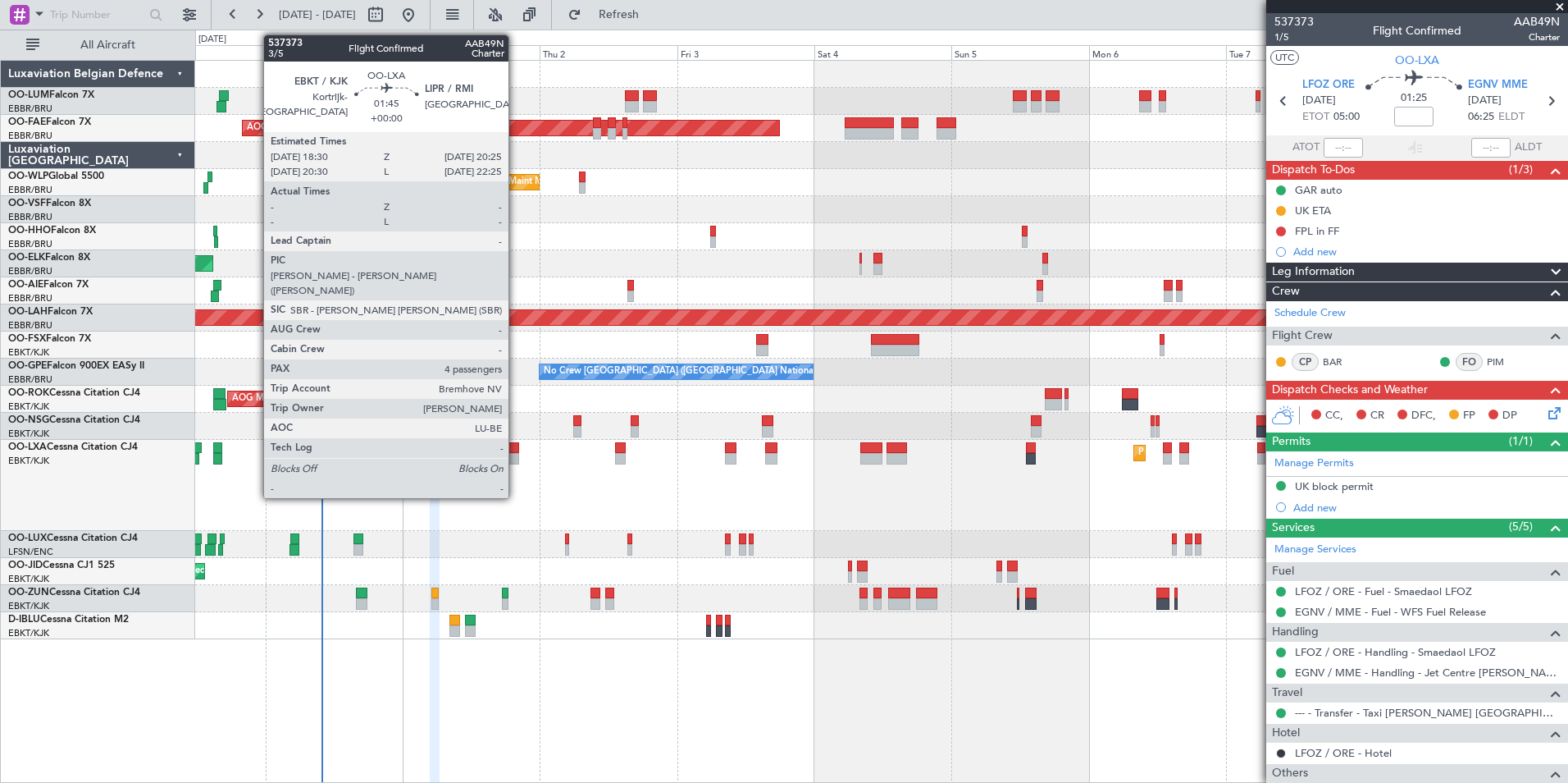
click at [516, 451] on div at bounding box center [513, 448] width 11 height 11
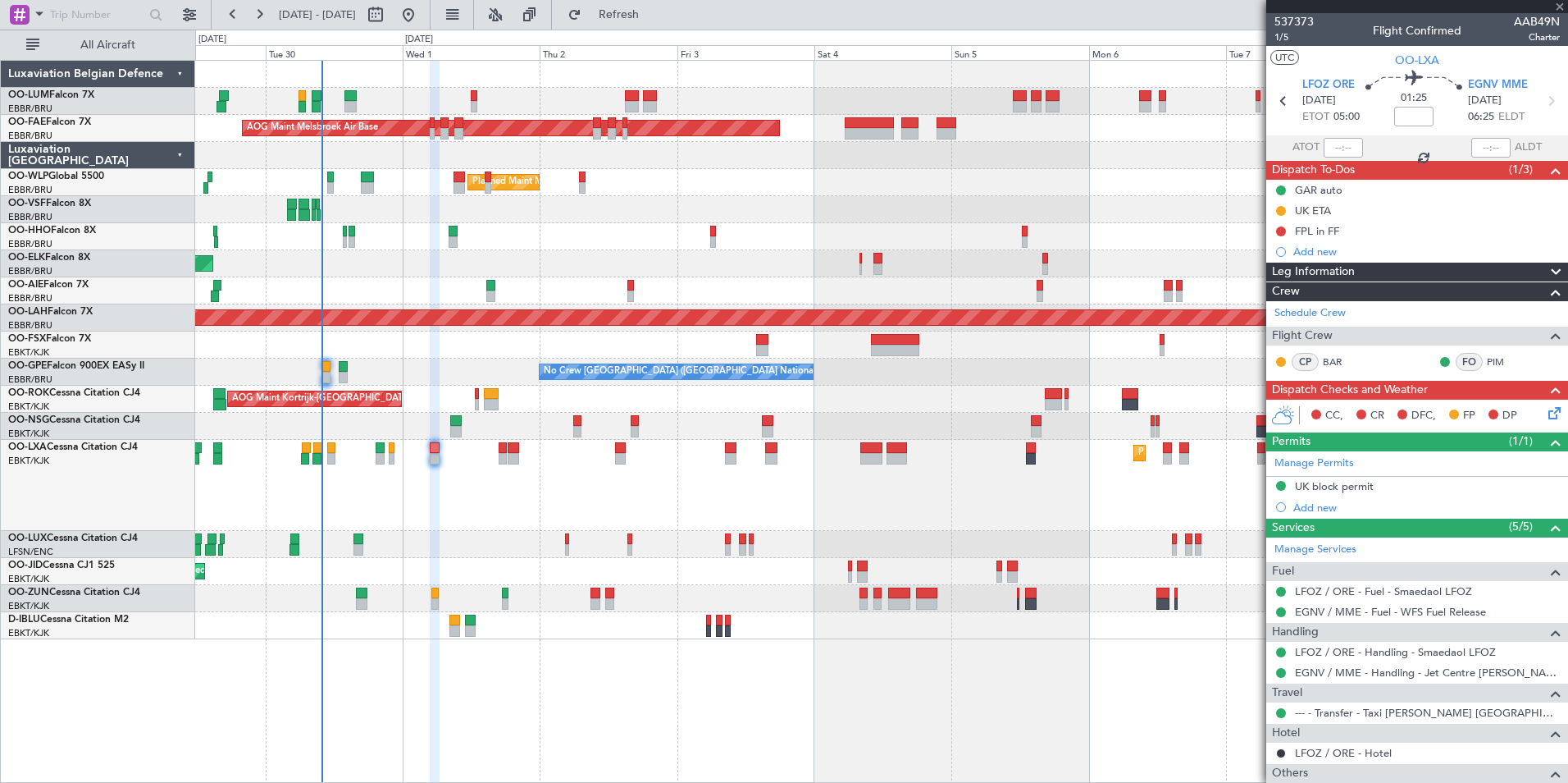
type input "4"
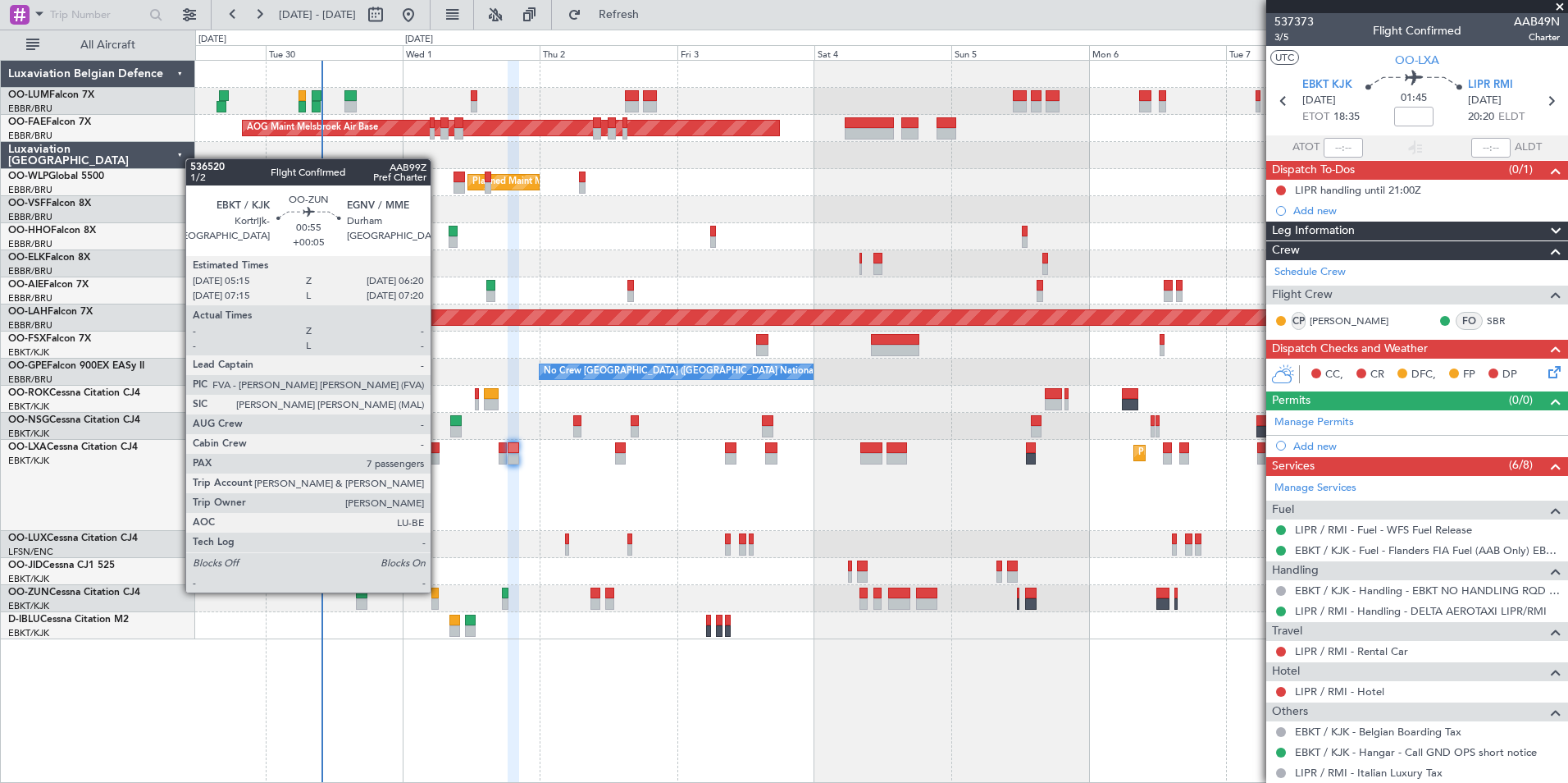
click at [437, 591] on div at bounding box center [434, 593] width 7 height 11
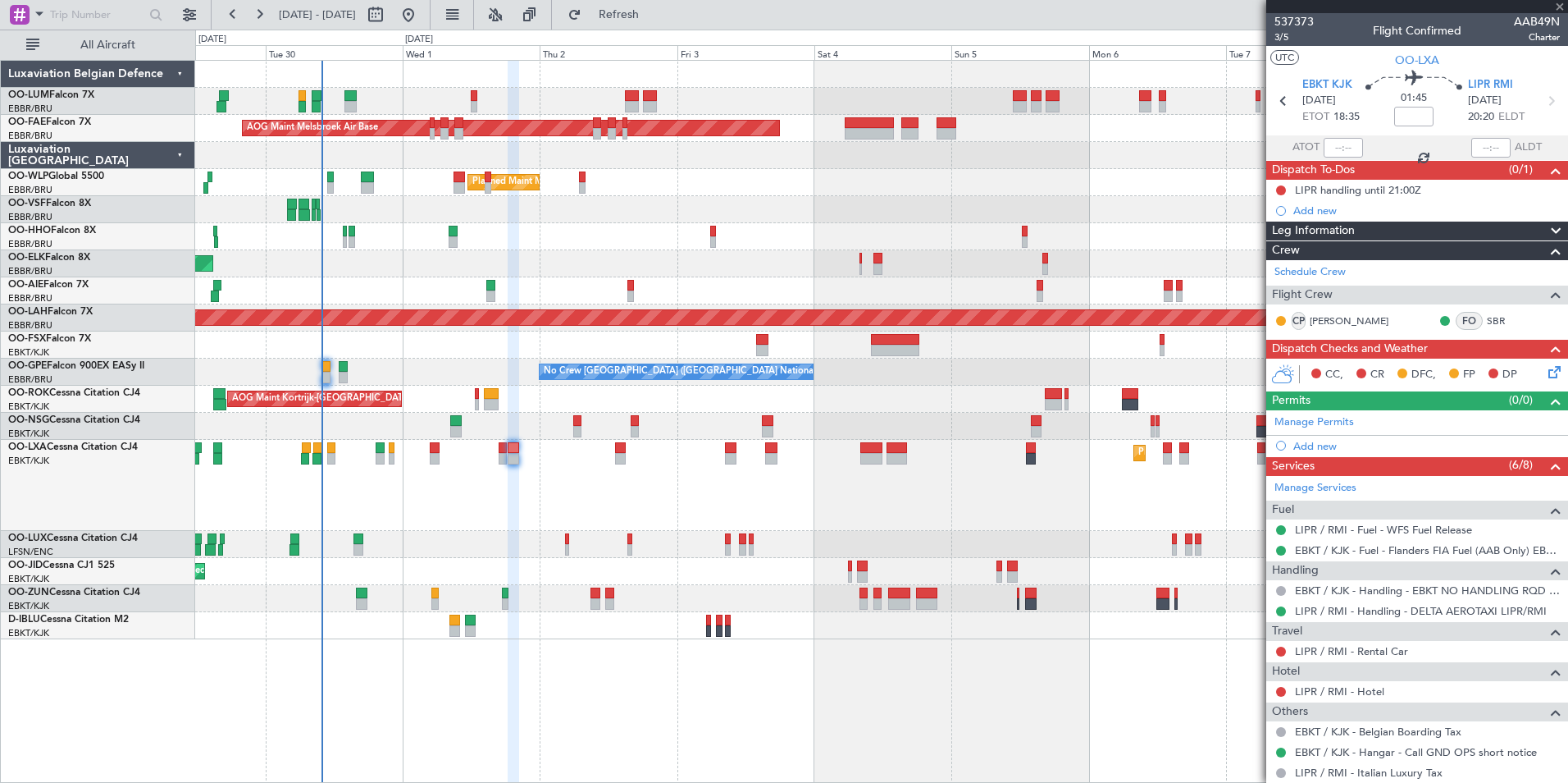
type input "+00:05"
type input "7"
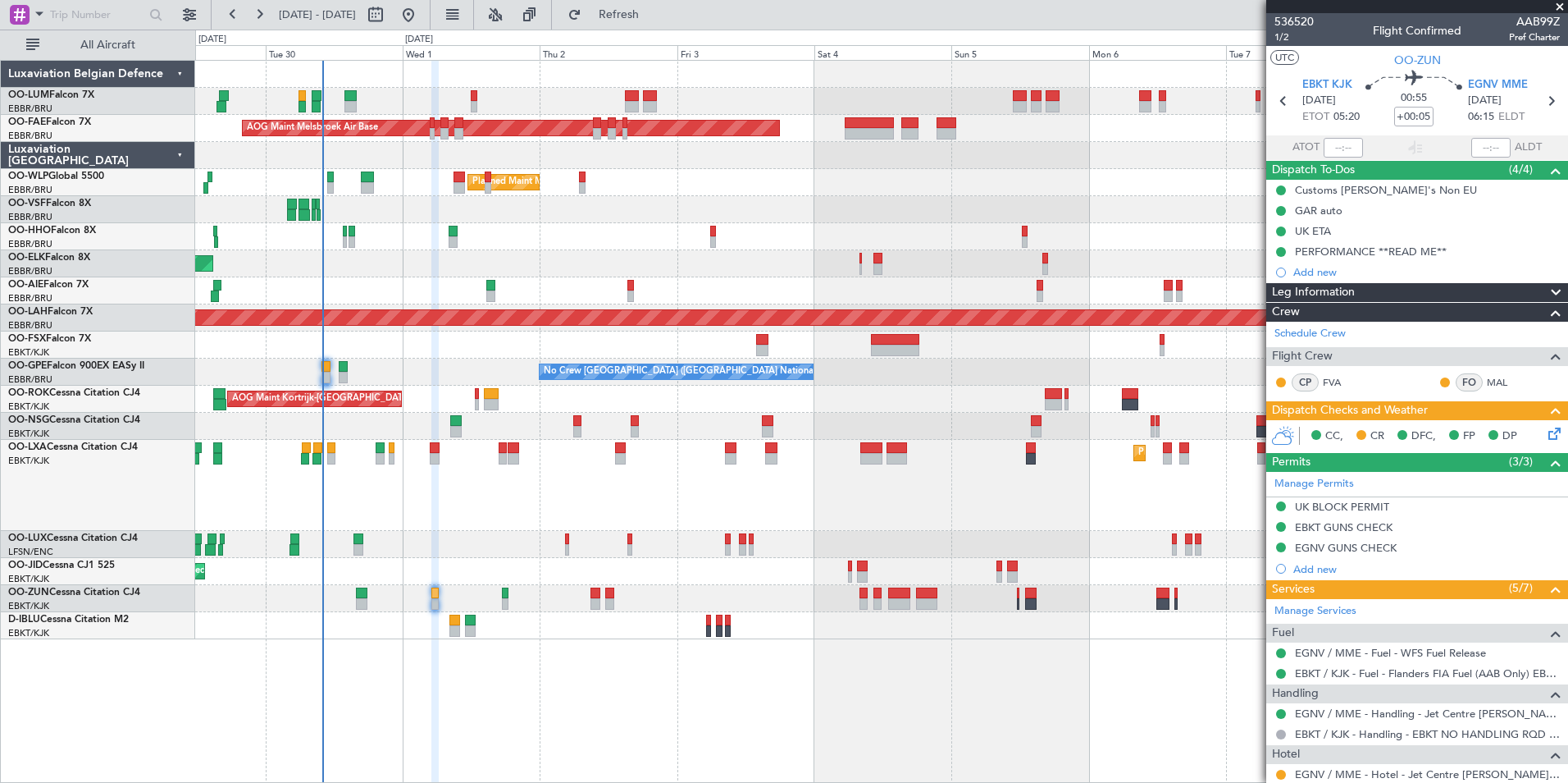
click at [372, 707] on div "Owner Melsbroek Air Base AOG Maint [GEOGRAPHIC_DATA] Owner [GEOGRAPHIC_DATA] Pl…" at bounding box center [881, 421] width 1373 height 723
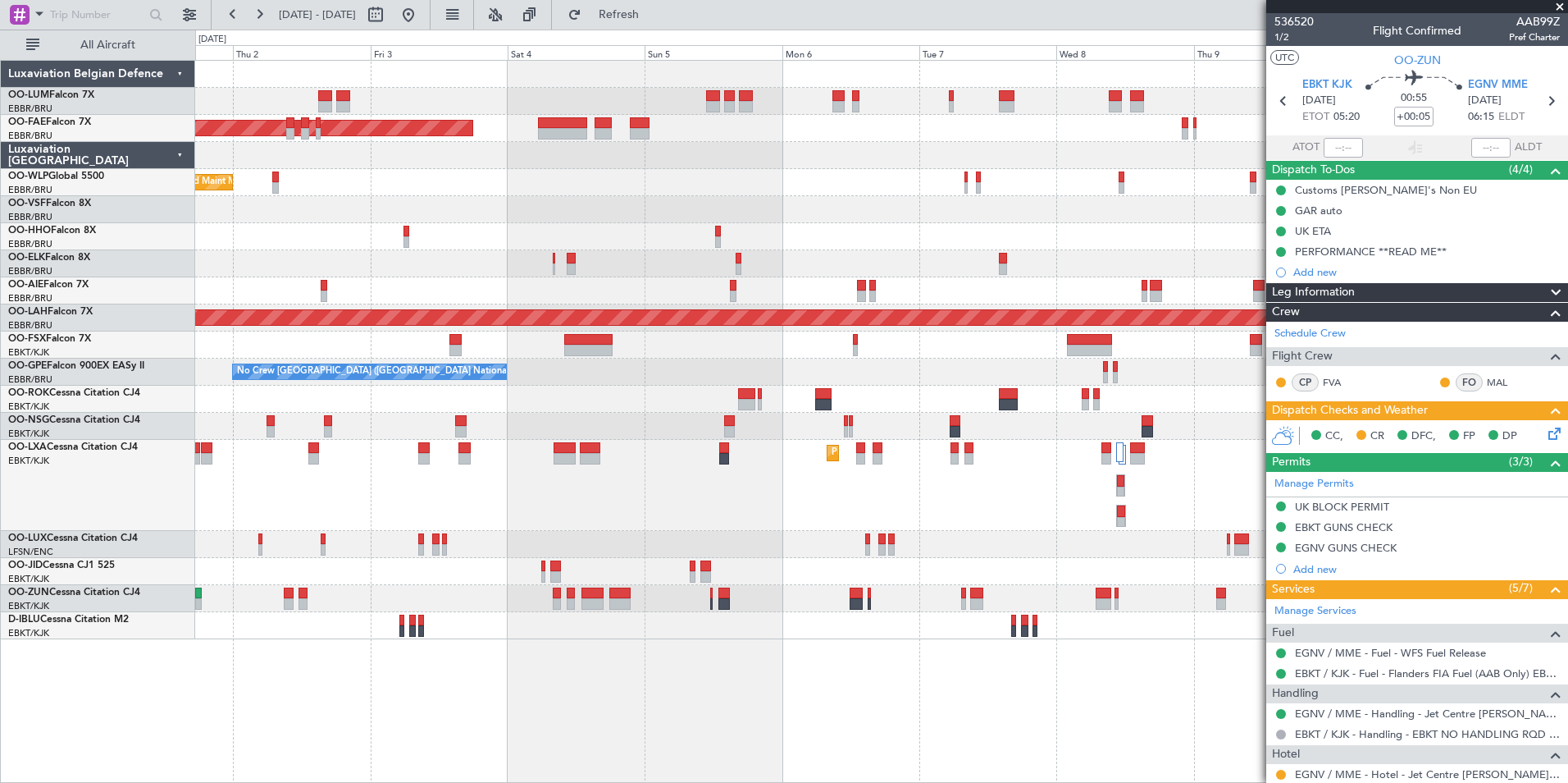
click at [438, 733] on div "Owner Melsbroek Air Base AOG Maint Melsbroek Air Base Owner Melsbroek Air Base …" at bounding box center [881, 421] width 1373 height 723
click at [441, 191] on div "Planned Maint Milan (Linate)" at bounding box center [881, 182] width 1372 height 27
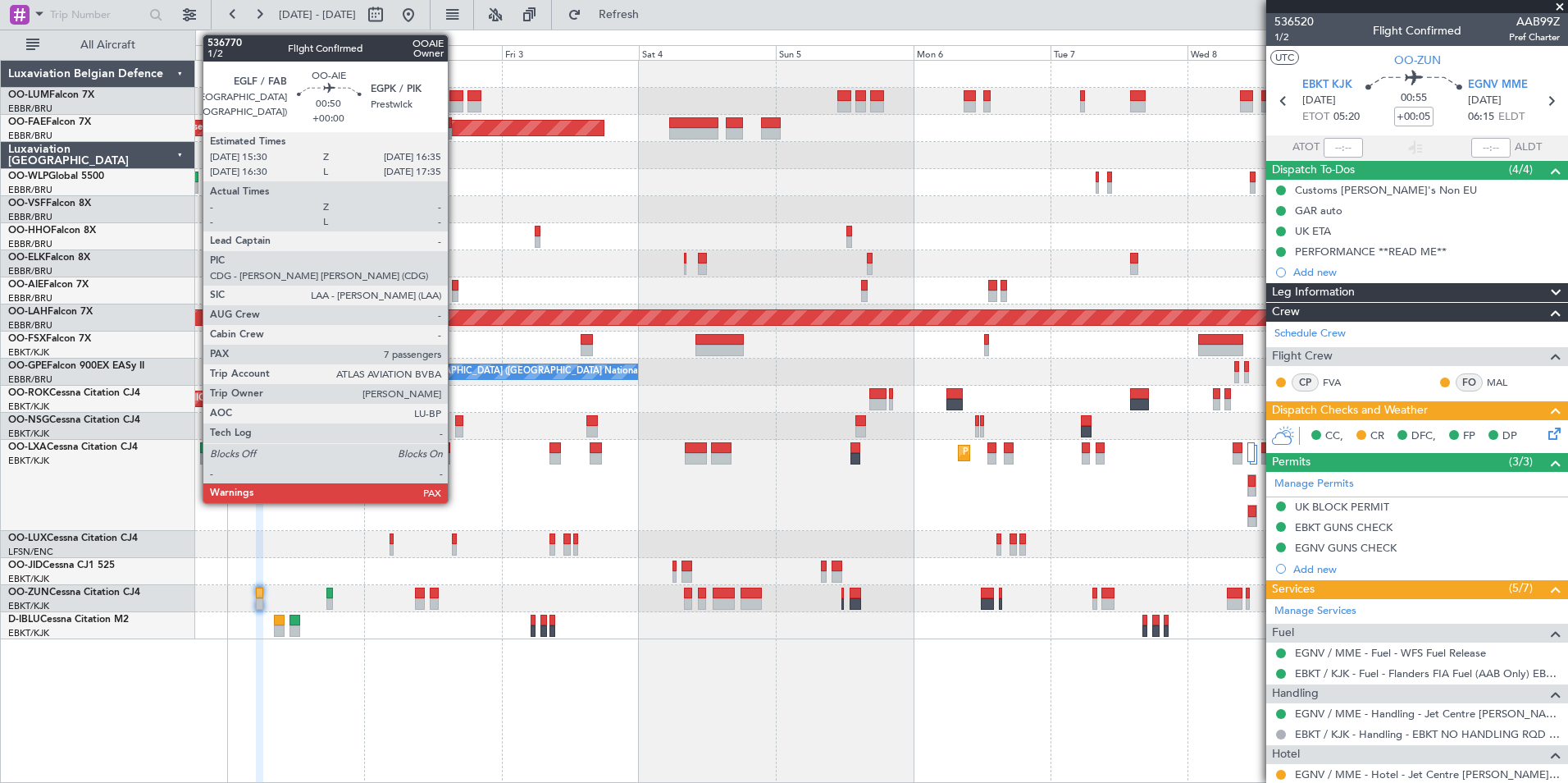
click at [455, 288] on div at bounding box center [454, 286] width 7 height 11
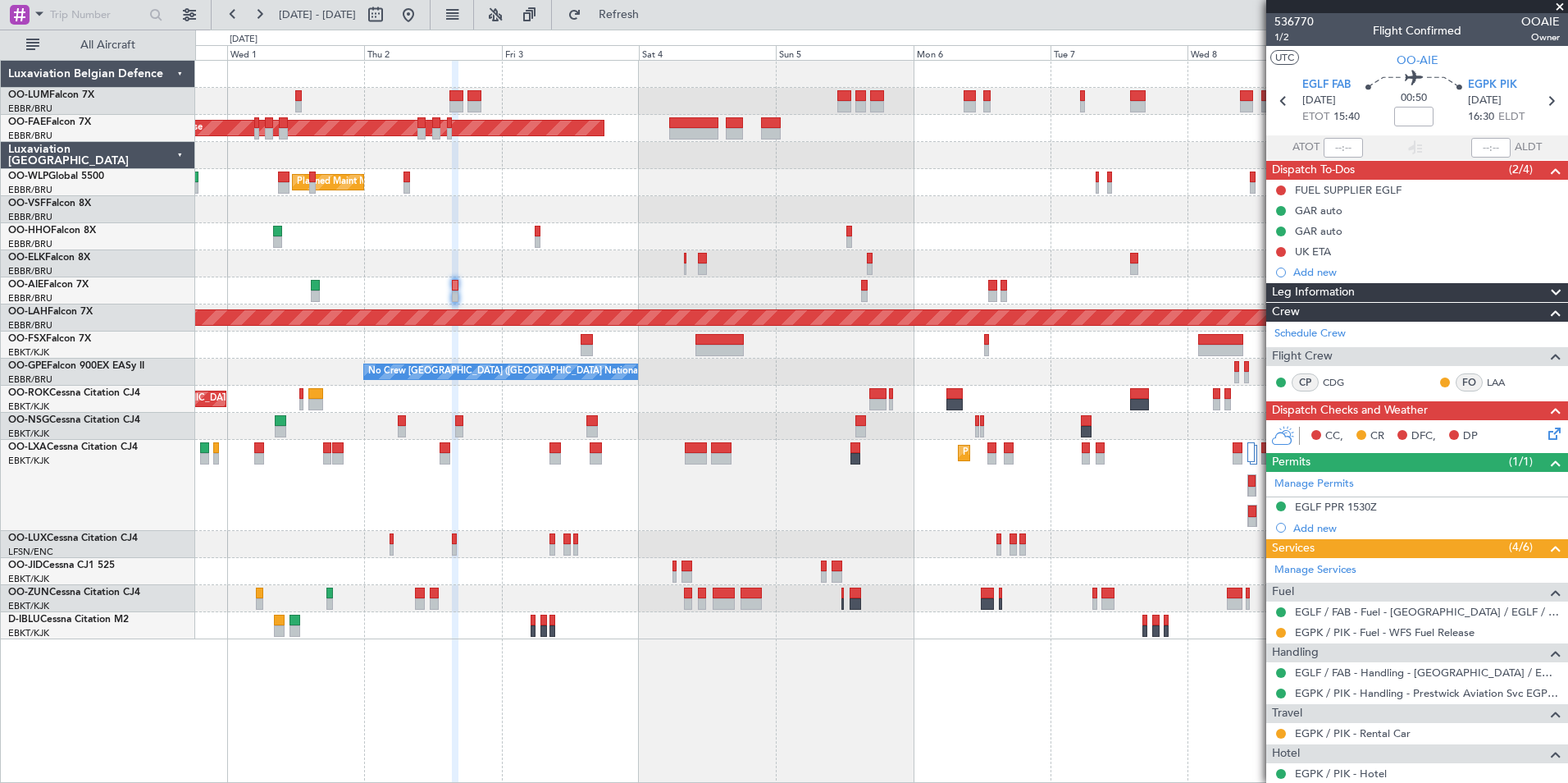
click at [944, 470] on div "Planned Maint Kortrijk-[GEOGRAPHIC_DATA]" at bounding box center [881, 485] width 1372 height 91
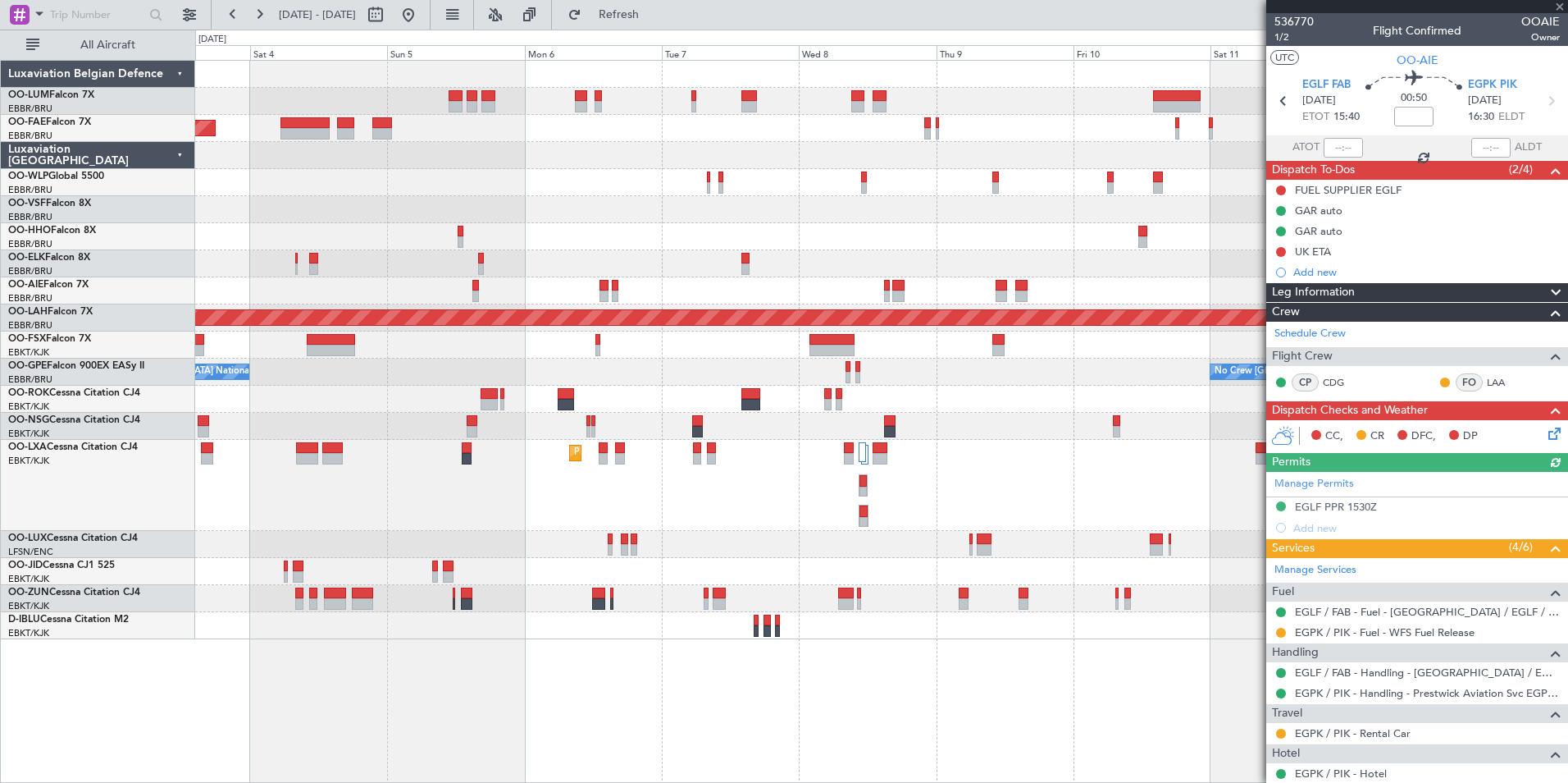
click at [878, 750] on div "AOG Maint Melsbroek Air Base Owner Melsbroek Air Base Planned Maint Melsbroek A…" at bounding box center [881, 421] width 1373 height 723
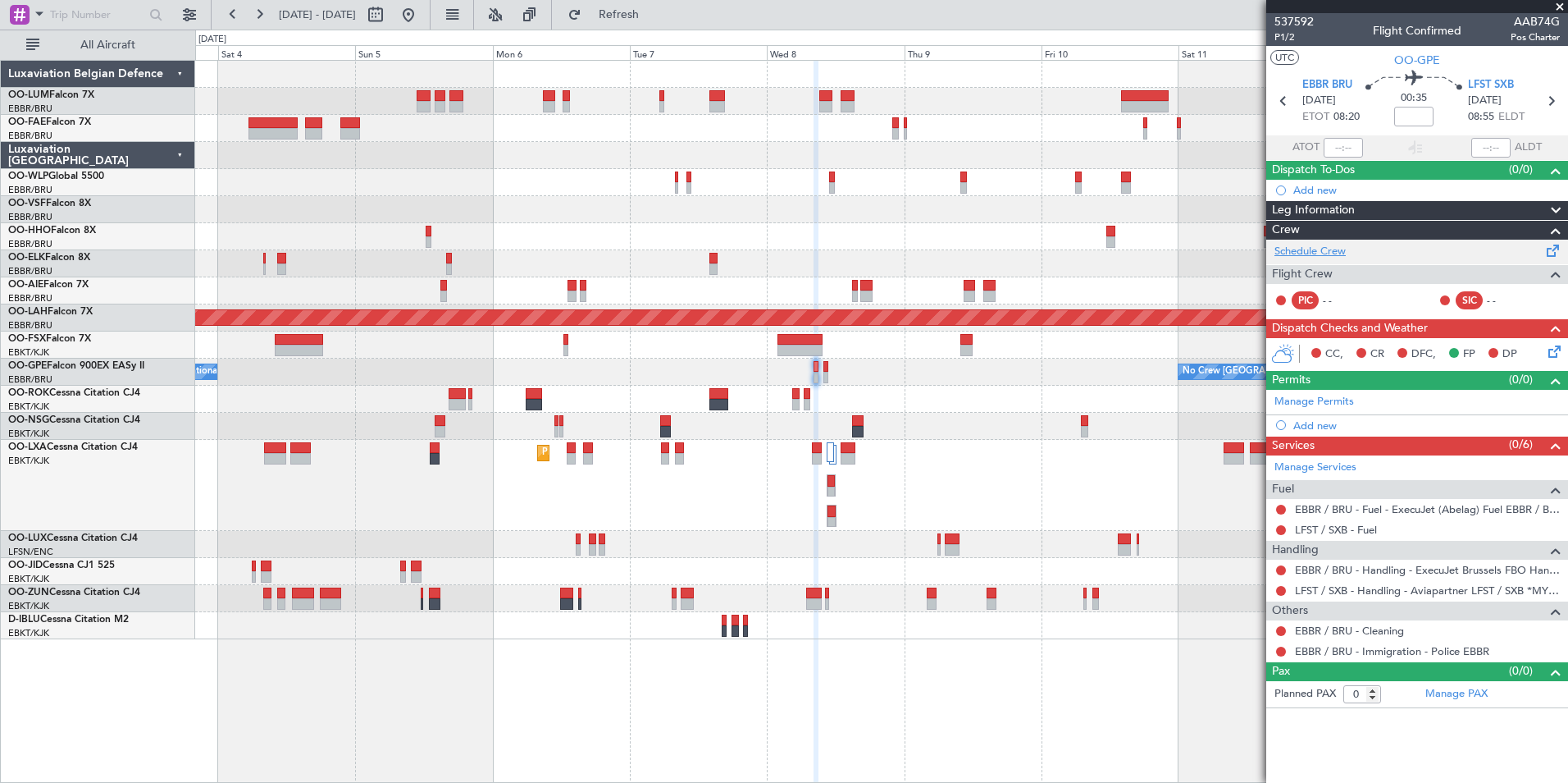
click at [1324, 255] on link "Schedule Crew" at bounding box center [1310, 252] width 71 height 17
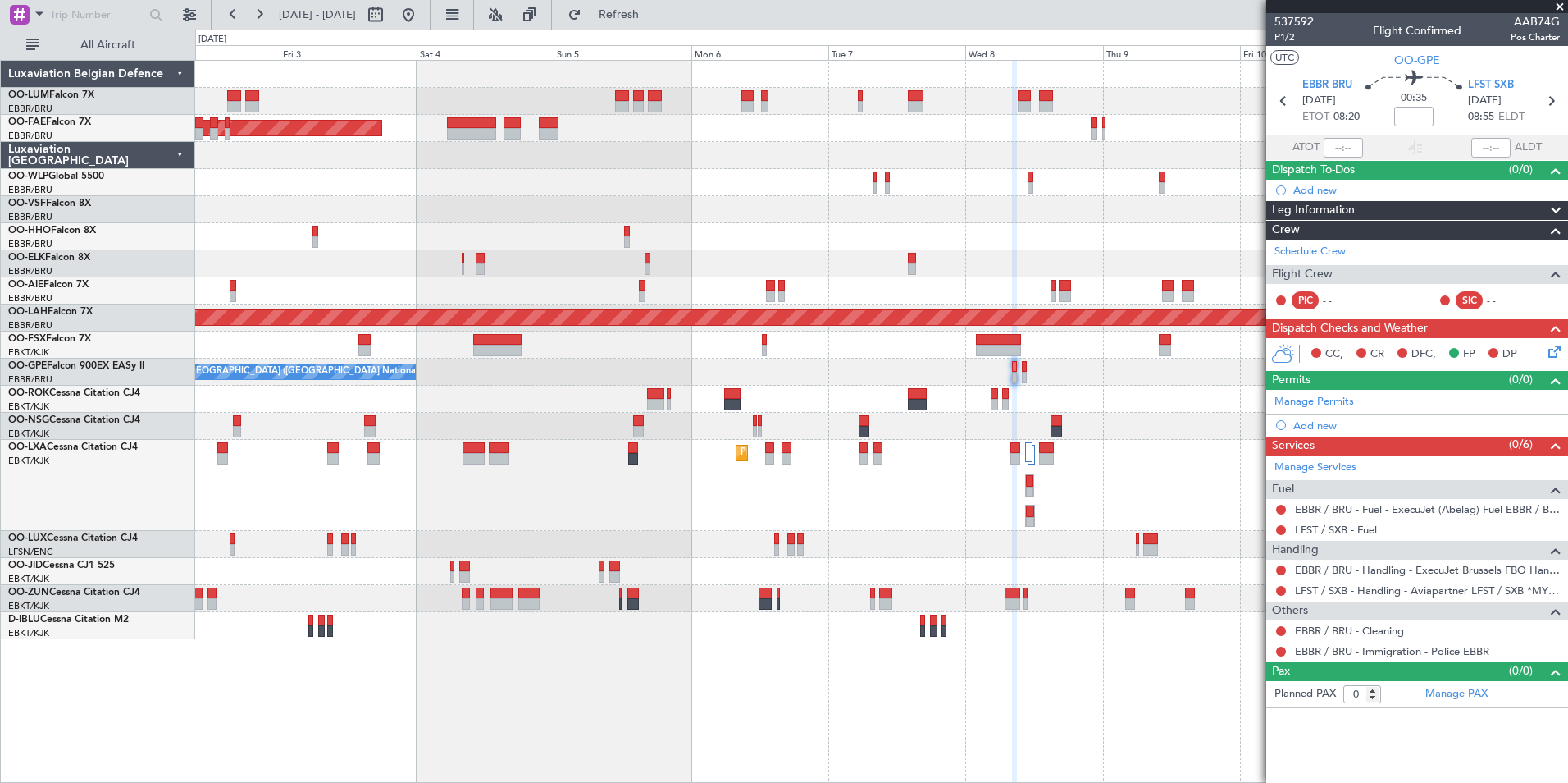
click at [798, 713] on div "Owner Melsbroek Air Base AOG Maint Melsbroek Air Base Planned Maint Melsbroek A…" at bounding box center [881, 421] width 1373 height 723
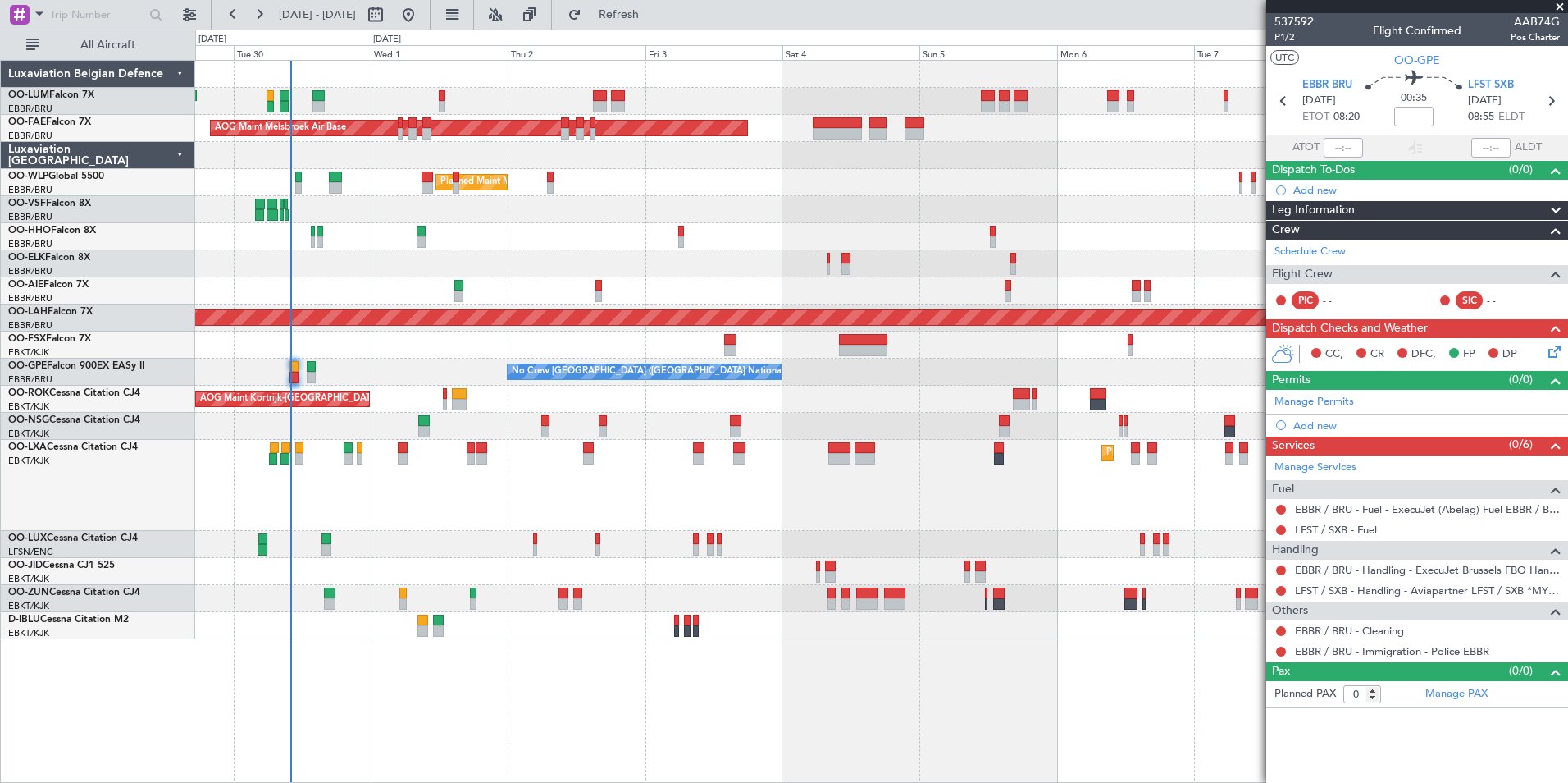
click at [702, 733] on div "Owner Melsbroek Air Base AOG Maint [GEOGRAPHIC_DATA] Owner [GEOGRAPHIC_DATA] Pl…" at bounding box center [881, 421] width 1373 height 723
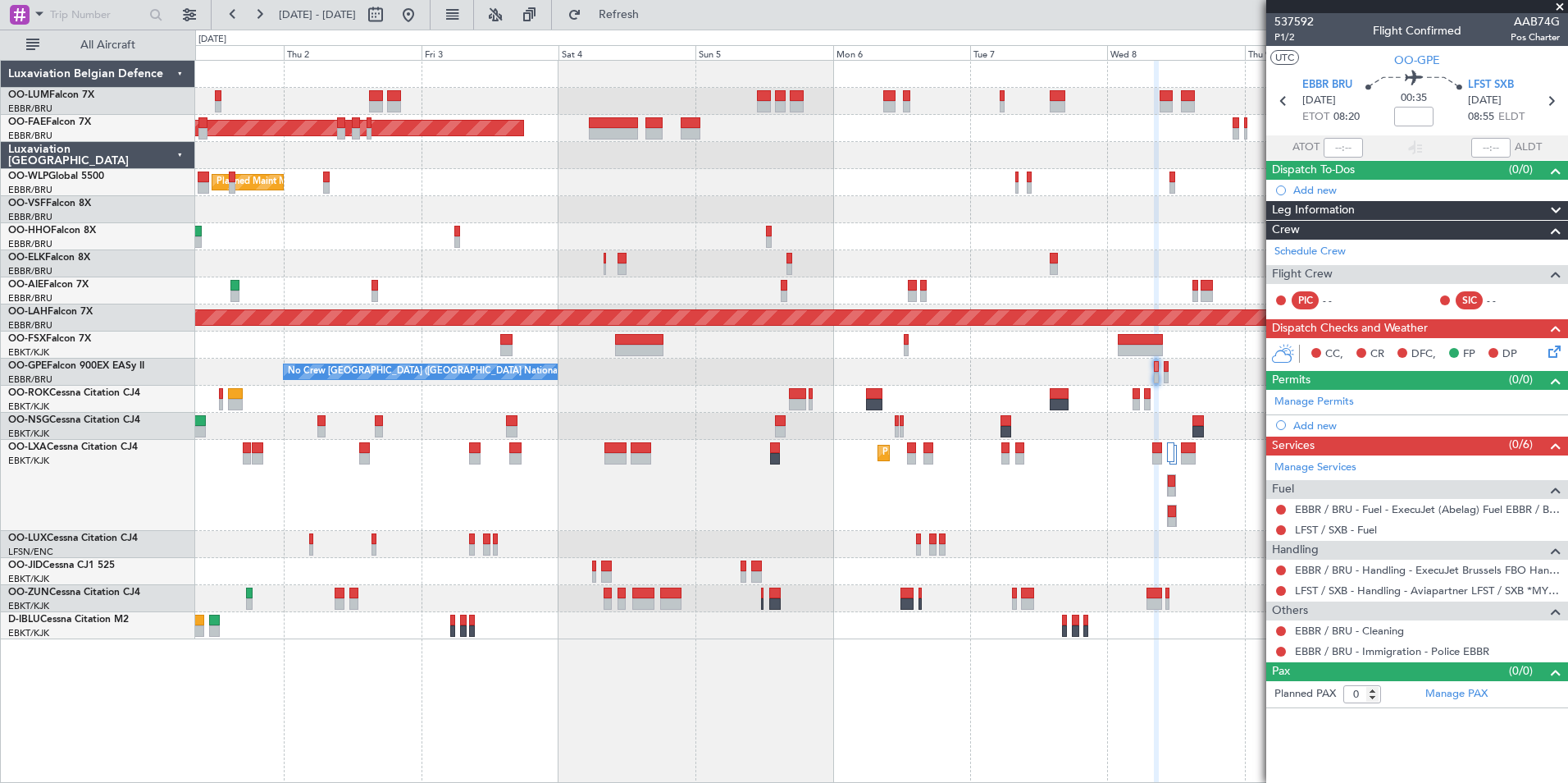
click at [289, 684] on div "Owner Melsbroek Air Base AOG Maint [GEOGRAPHIC_DATA] Owner [GEOGRAPHIC_DATA] Ow…" at bounding box center [881, 421] width 1373 height 723
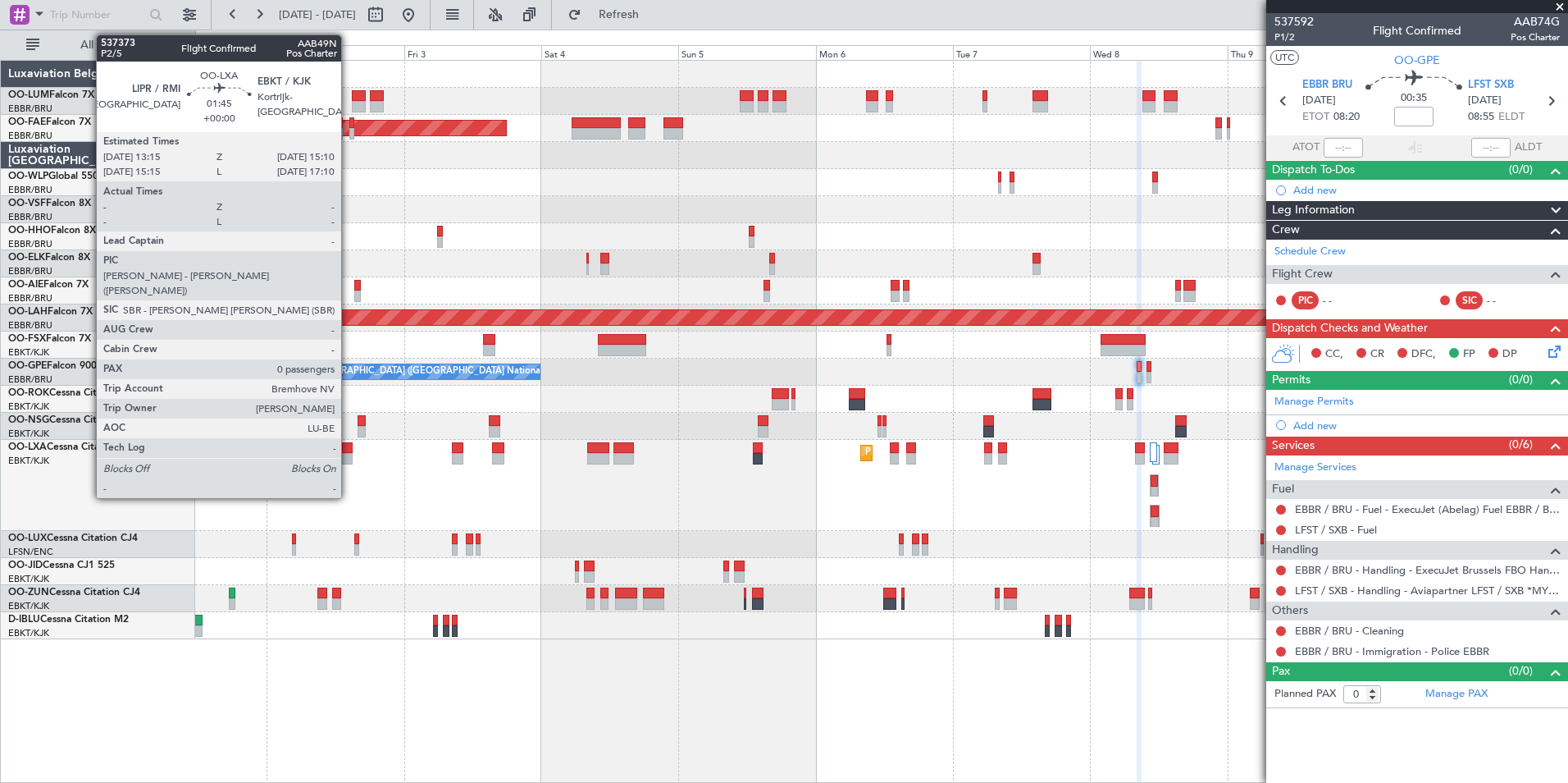
click at [349, 444] on div at bounding box center [348, 448] width 11 height 11
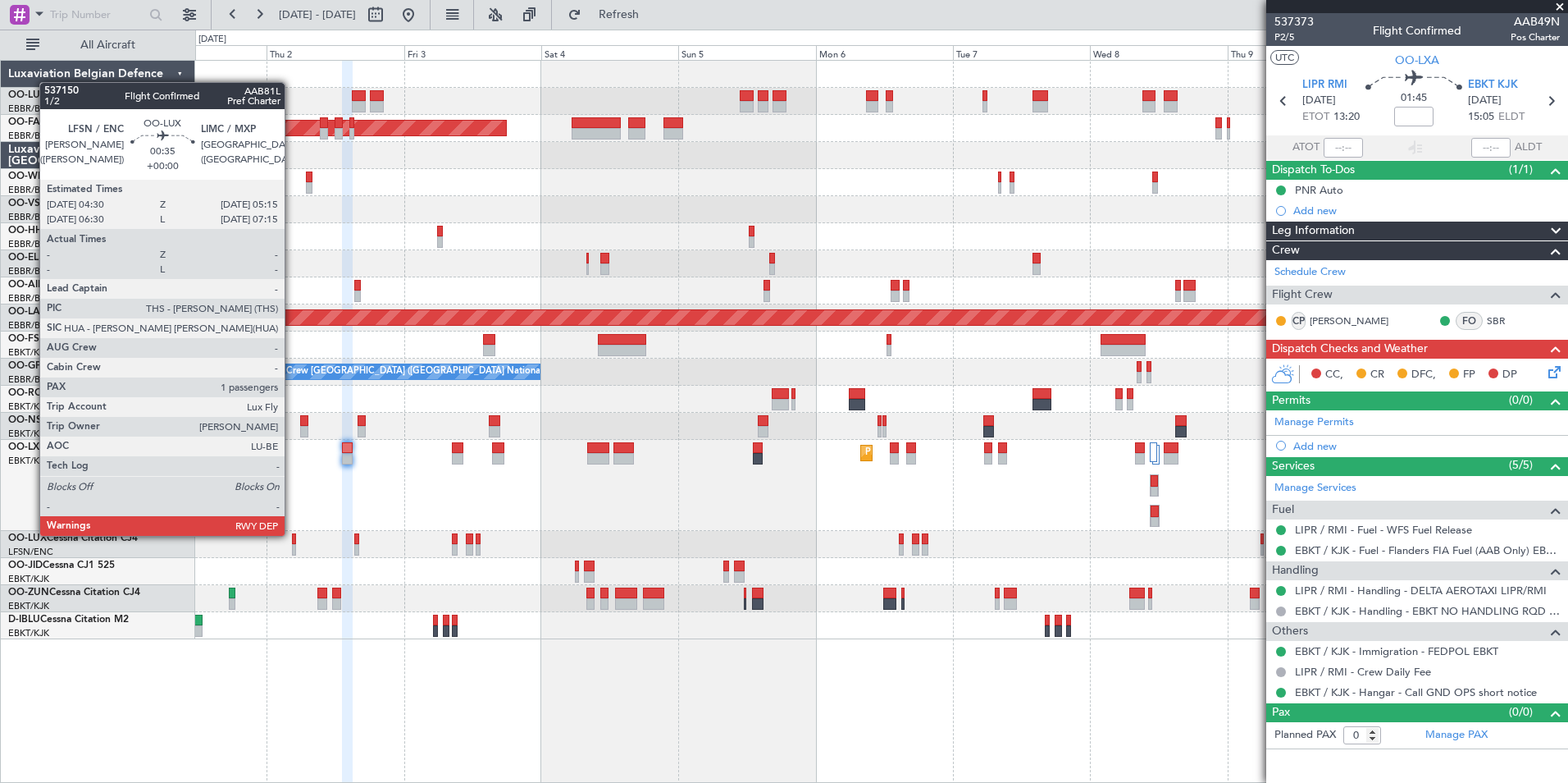
click at [292, 534] on div at bounding box center [294, 538] width 5 height 11
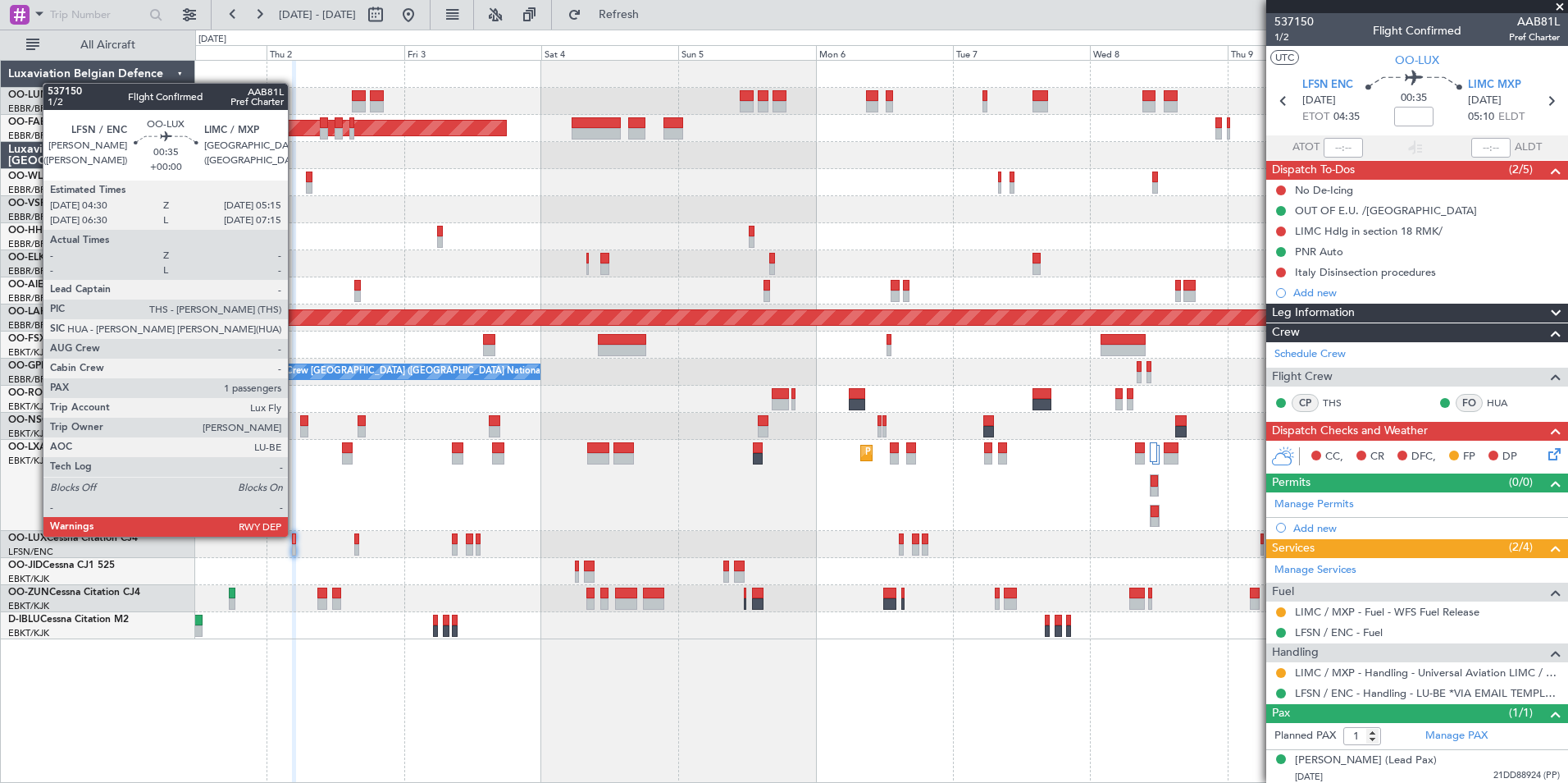
click at [295, 535] on div at bounding box center [294, 538] width 5 height 11
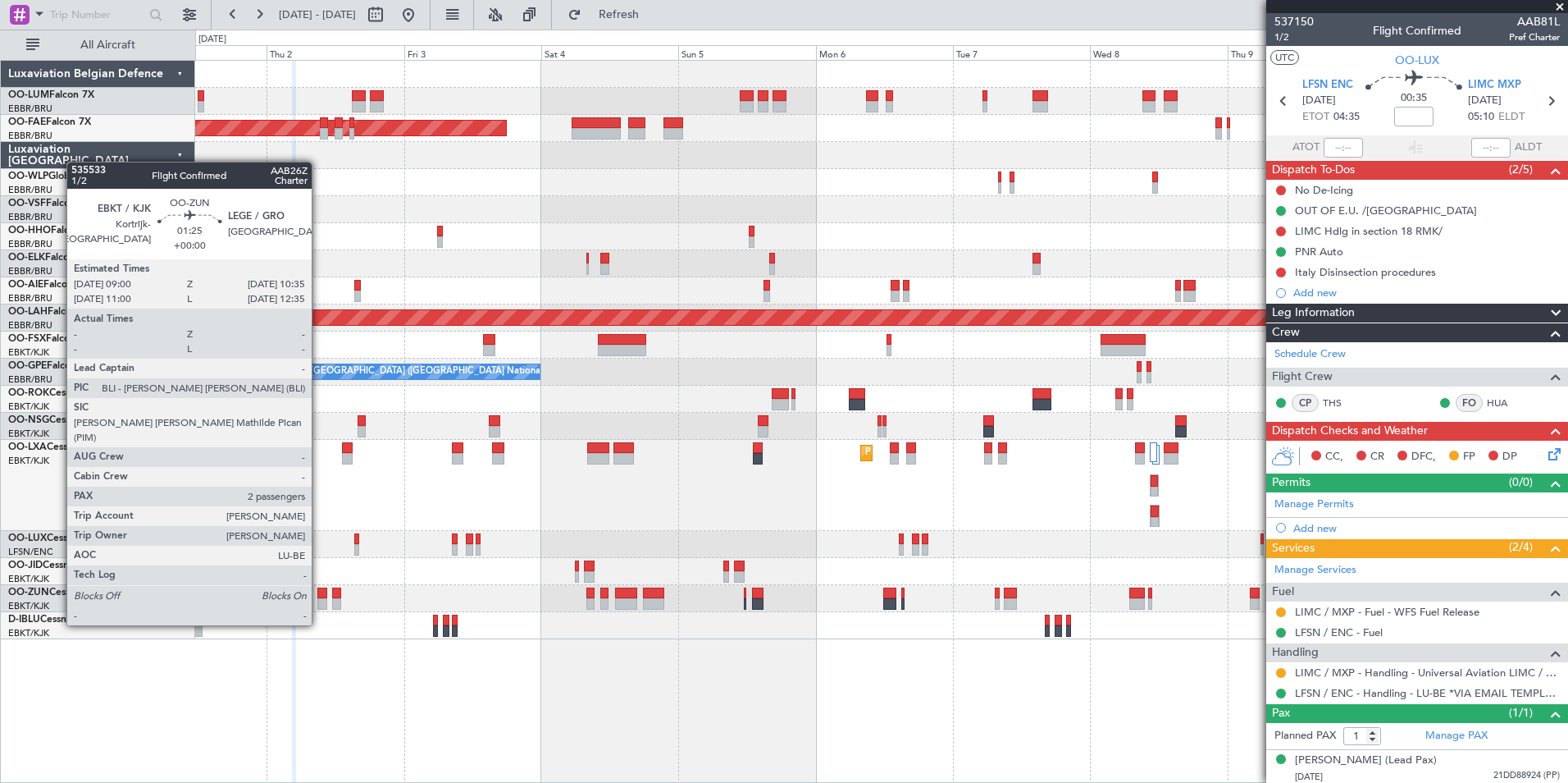
click at [319, 594] on div at bounding box center [322, 593] width 10 height 11
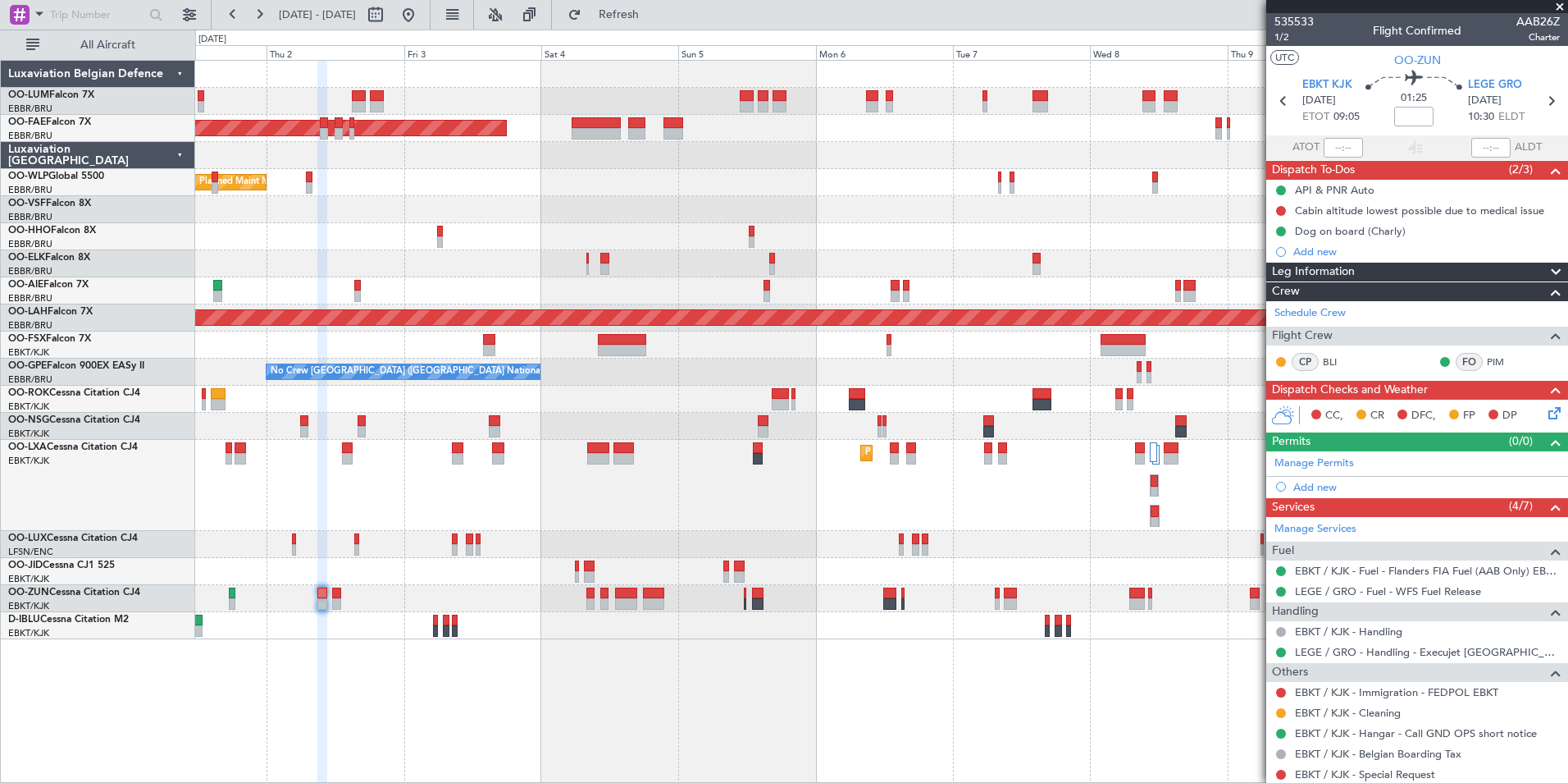
click at [373, 252] on div "Planned Maint Kortrijk-[GEOGRAPHIC_DATA]" at bounding box center [881, 263] width 1372 height 27
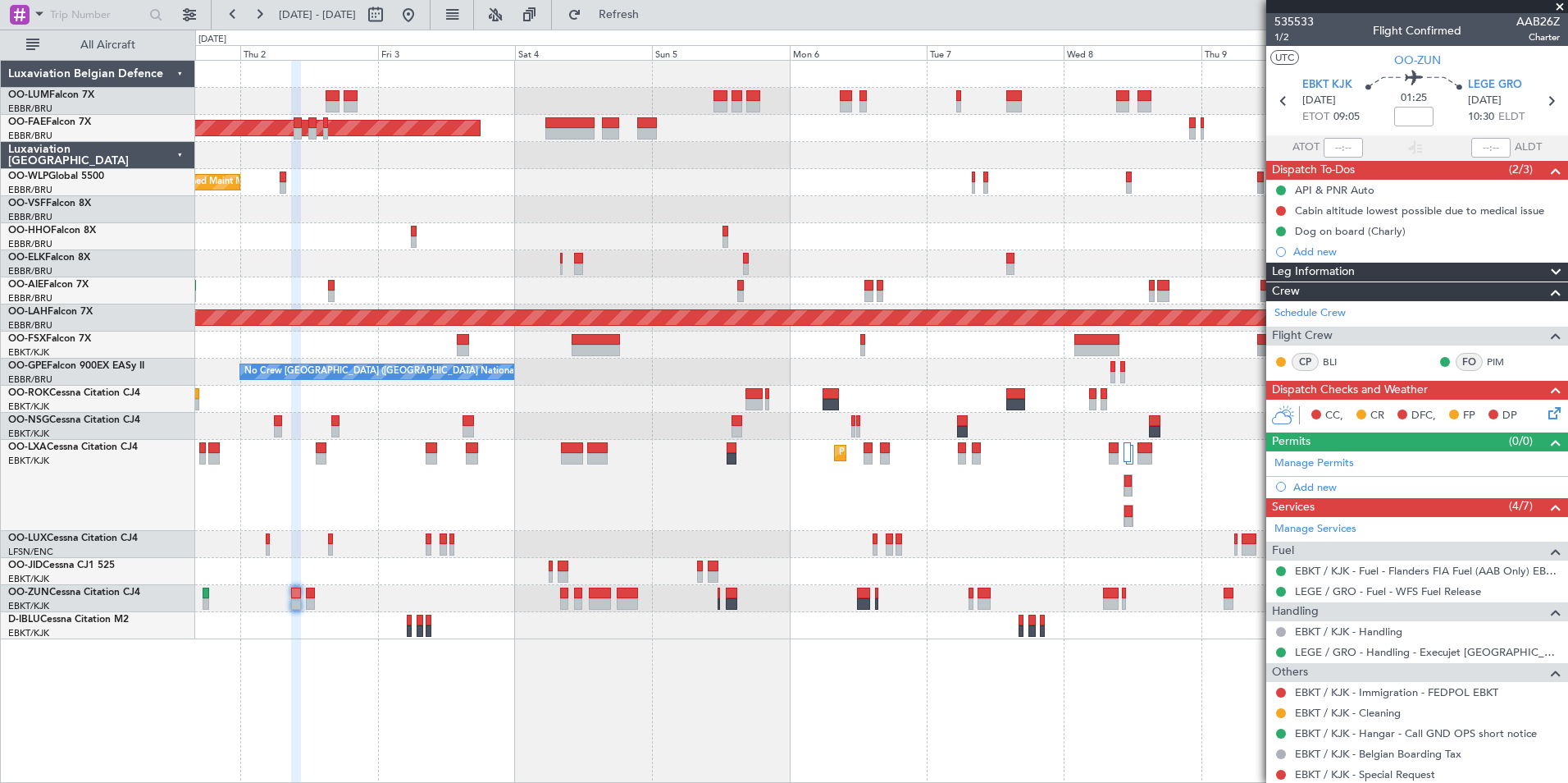
click at [364, 705] on div "Owner Melsbroek Air Base AOG Maint [GEOGRAPHIC_DATA] Owner [GEOGRAPHIC_DATA] Pl…" at bounding box center [881, 421] width 1373 height 723
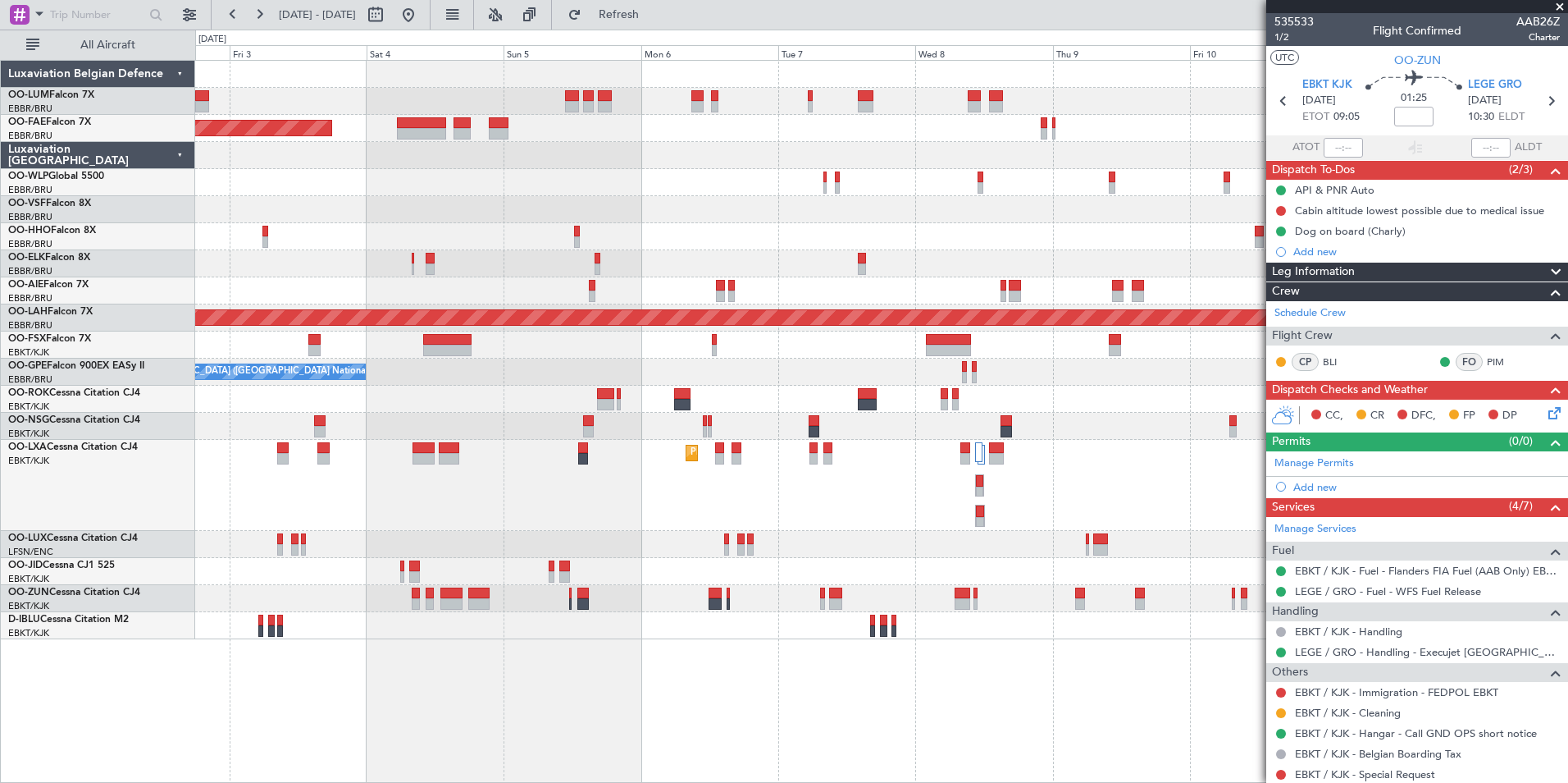
click at [378, 735] on div "AOG Maint Melsbroek Air Base Owner [GEOGRAPHIC_DATA] Planned Maint [GEOGRAPHIC_…" at bounding box center [881, 421] width 1373 height 723
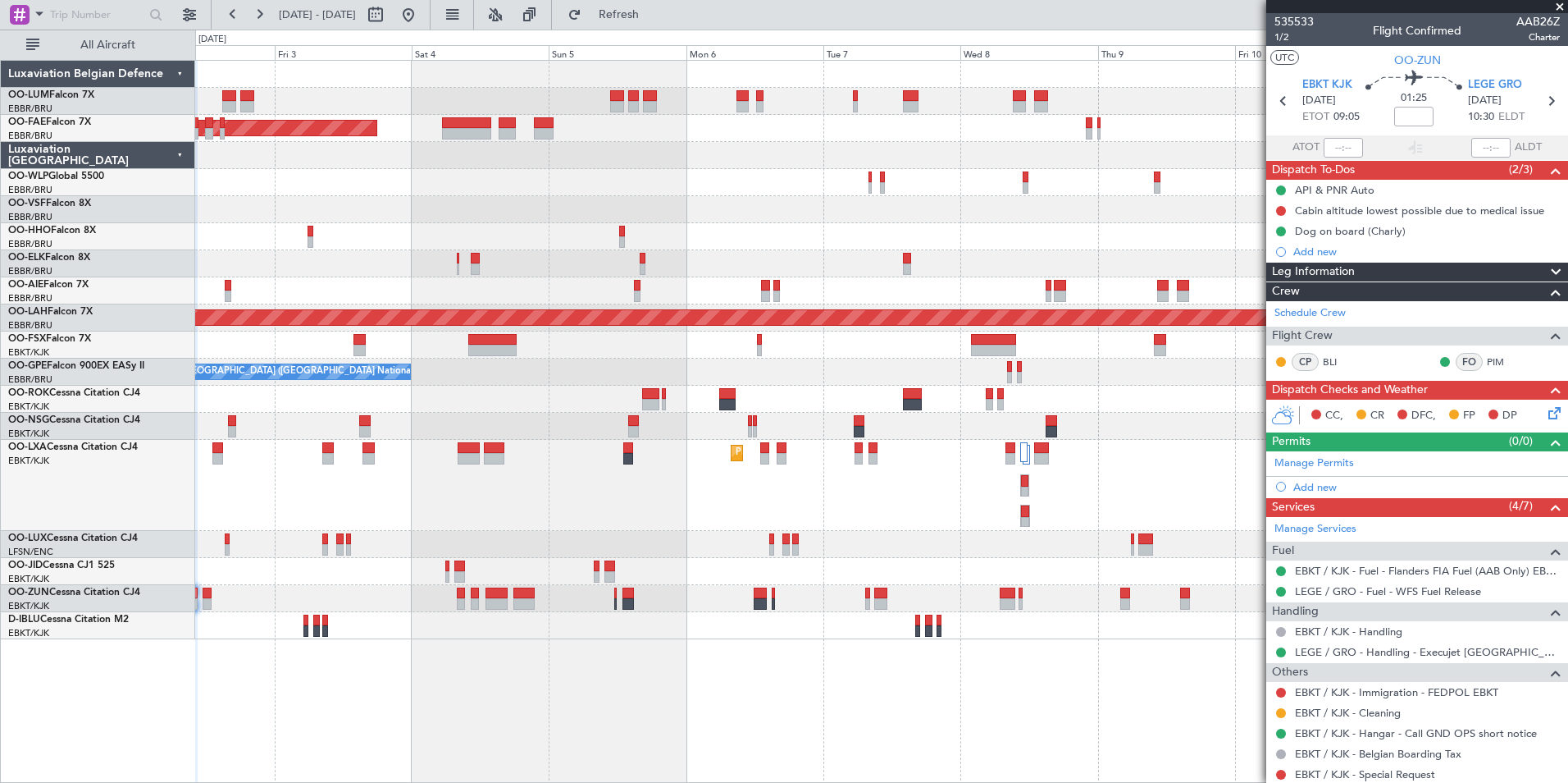
click at [458, 415] on div at bounding box center [881, 426] width 1372 height 27
click at [366, 342] on div at bounding box center [881, 344] width 1372 height 27
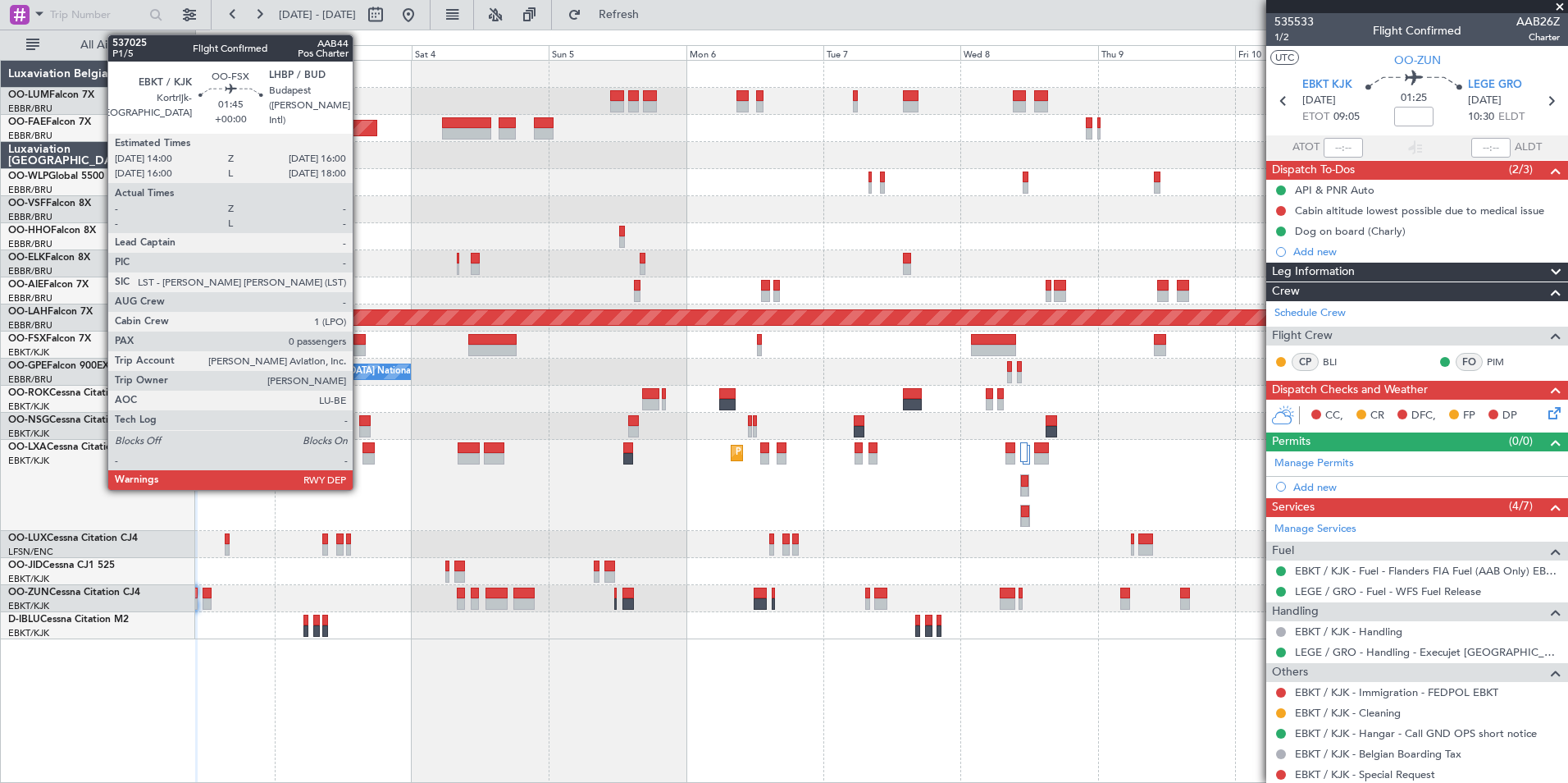
click at [360, 338] on div at bounding box center [359, 340] width 11 height 11
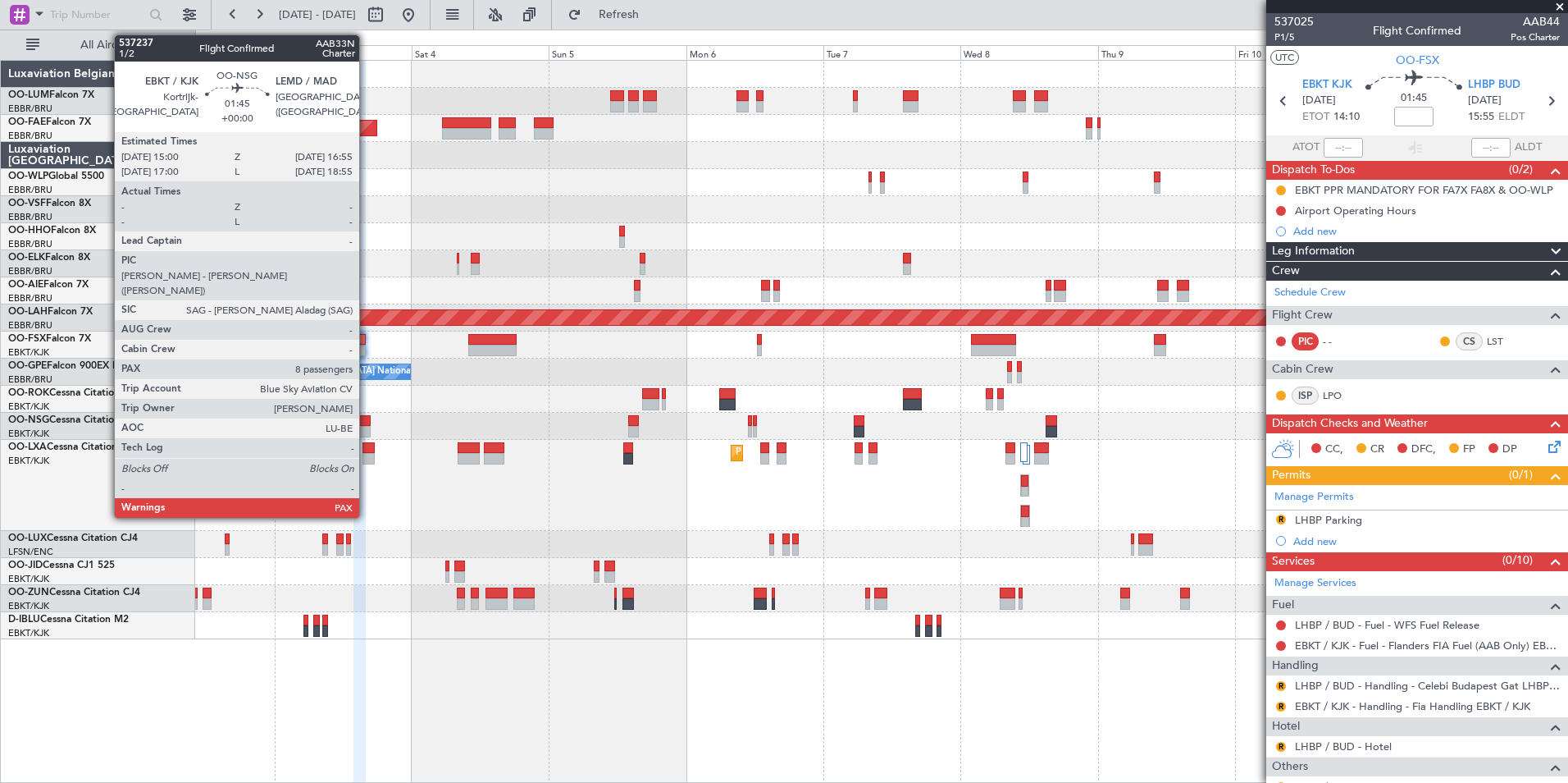
click at [367, 419] on div at bounding box center [365, 421] width 11 height 11
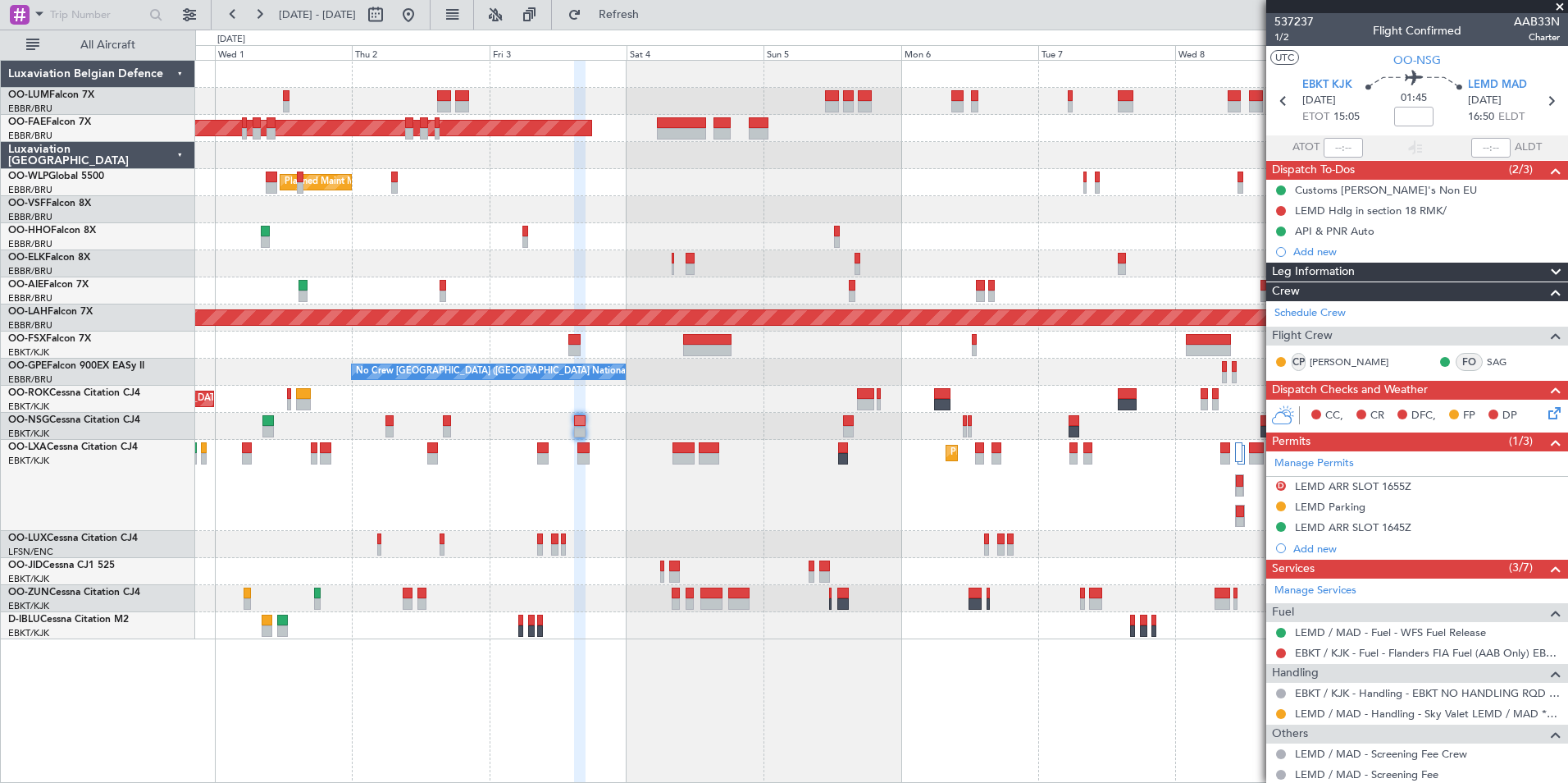
click at [678, 716] on div "Owner Melsbroek Air Base AOG Maint Melsbroek Air Base Owner Melsbroek Air Base …" at bounding box center [881, 421] width 1373 height 723
click at [1564, 2] on span at bounding box center [1560, 7] width 17 height 15
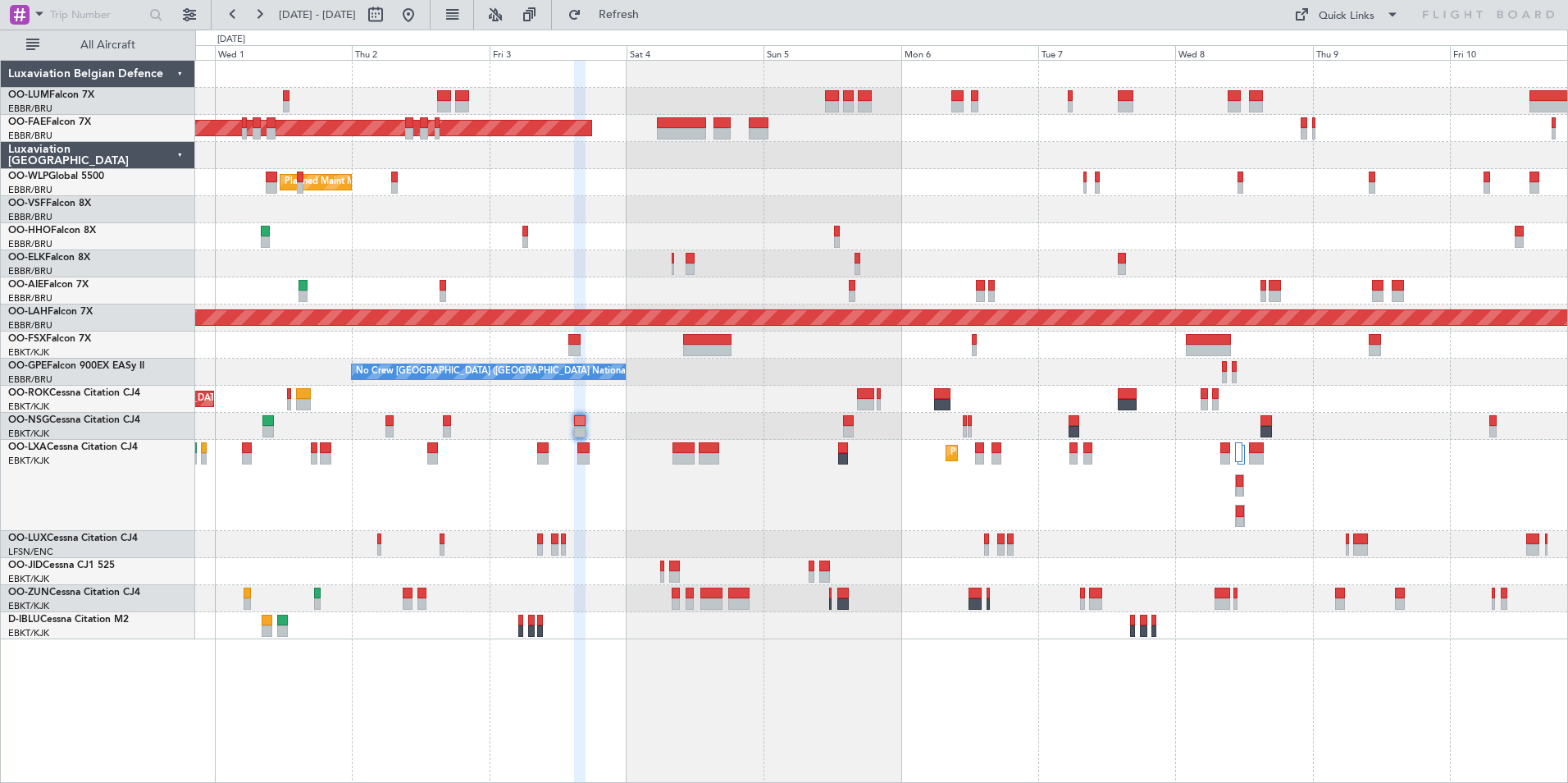
type input "0"
click at [189, 17] on button at bounding box center [189, 15] width 26 height 26
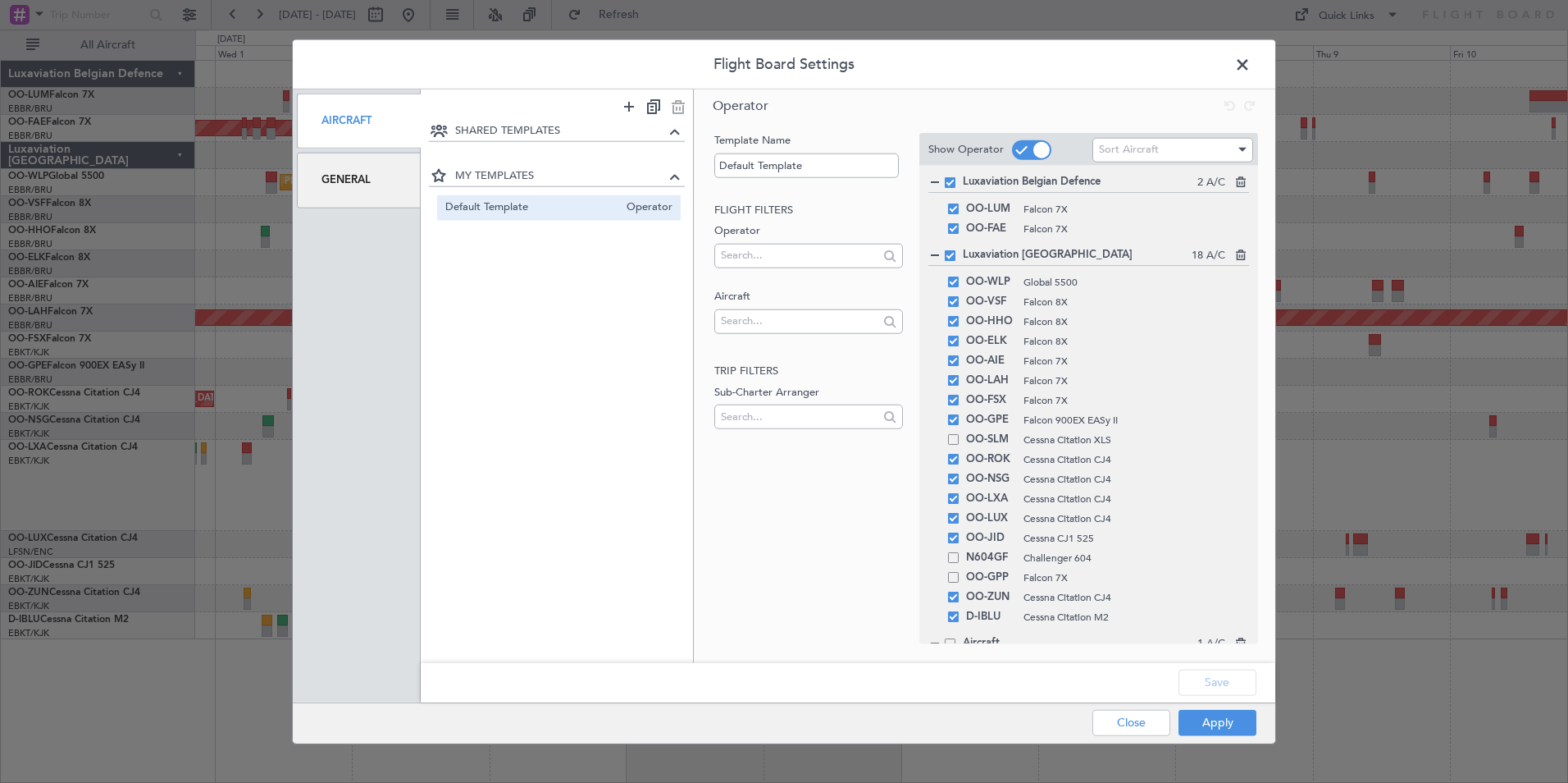
click at [1251, 64] on span at bounding box center [1251, 68] width 0 height 33
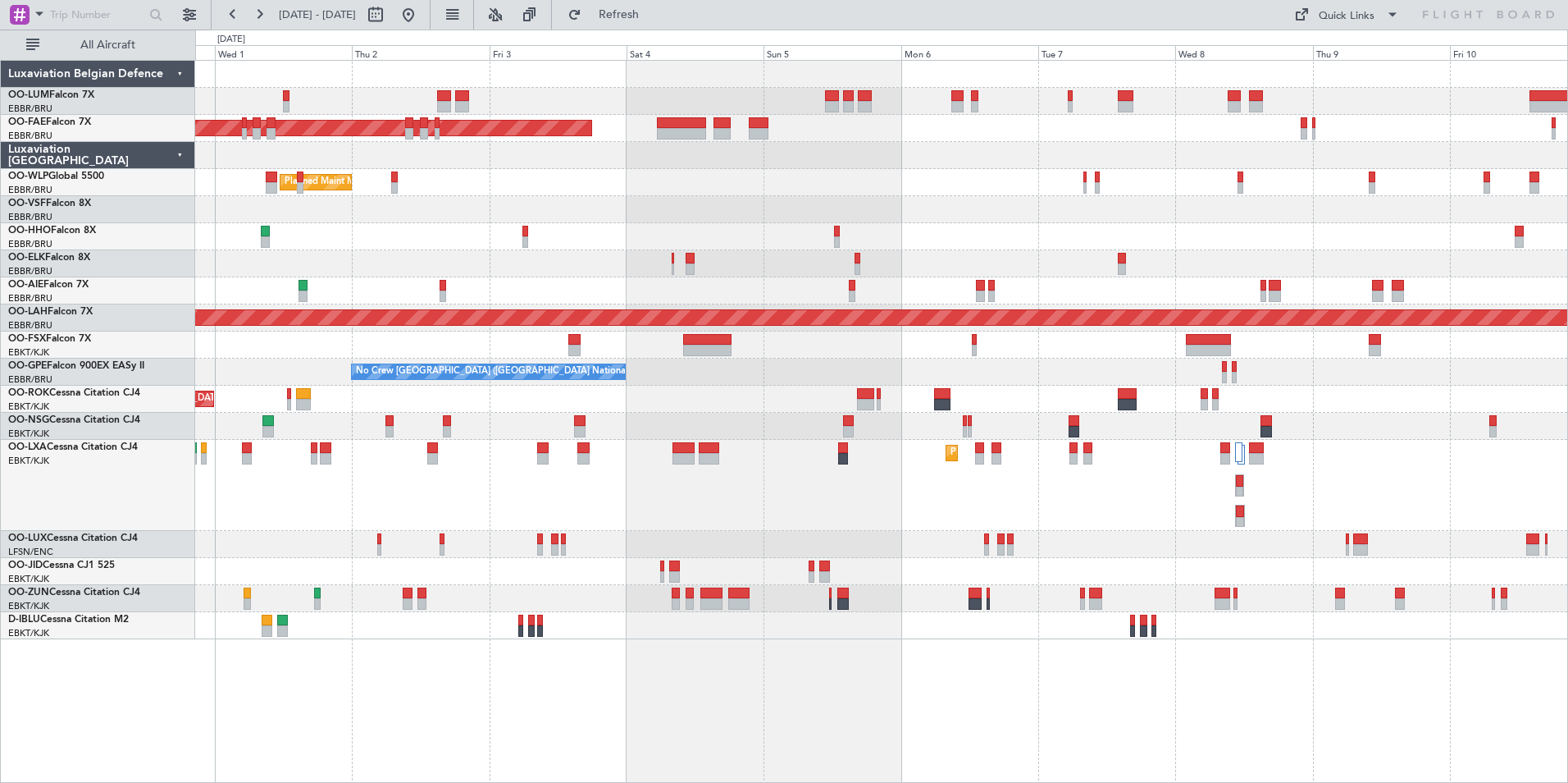
drag, startPoint x: 261, startPoint y: 12, endPoint x: 370, endPoint y: 17, distance: 109.1
click at [376, 17] on div "[DATE] - [DATE]" at bounding box center [321, 15] width 201 height 26
click at [314, 19] on span "[DATE] - [DATE]" at bounding box center [317, 15] width 77 height 15
click at [267, 11] on button at bounding box center [259, 15] width 26 height 26
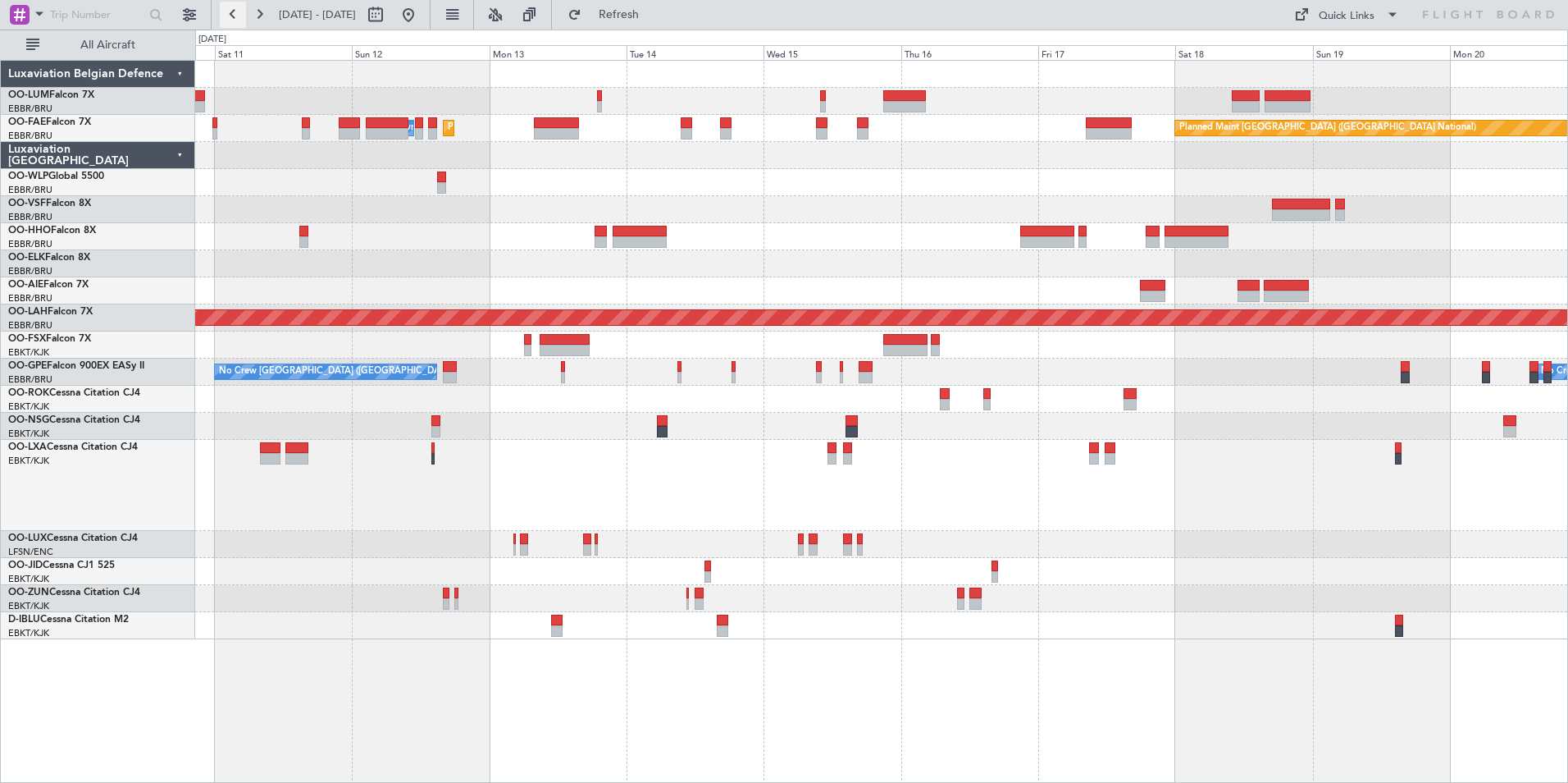
click at [238, 10] on button at bounding box center [233, 15] width 26 height 26
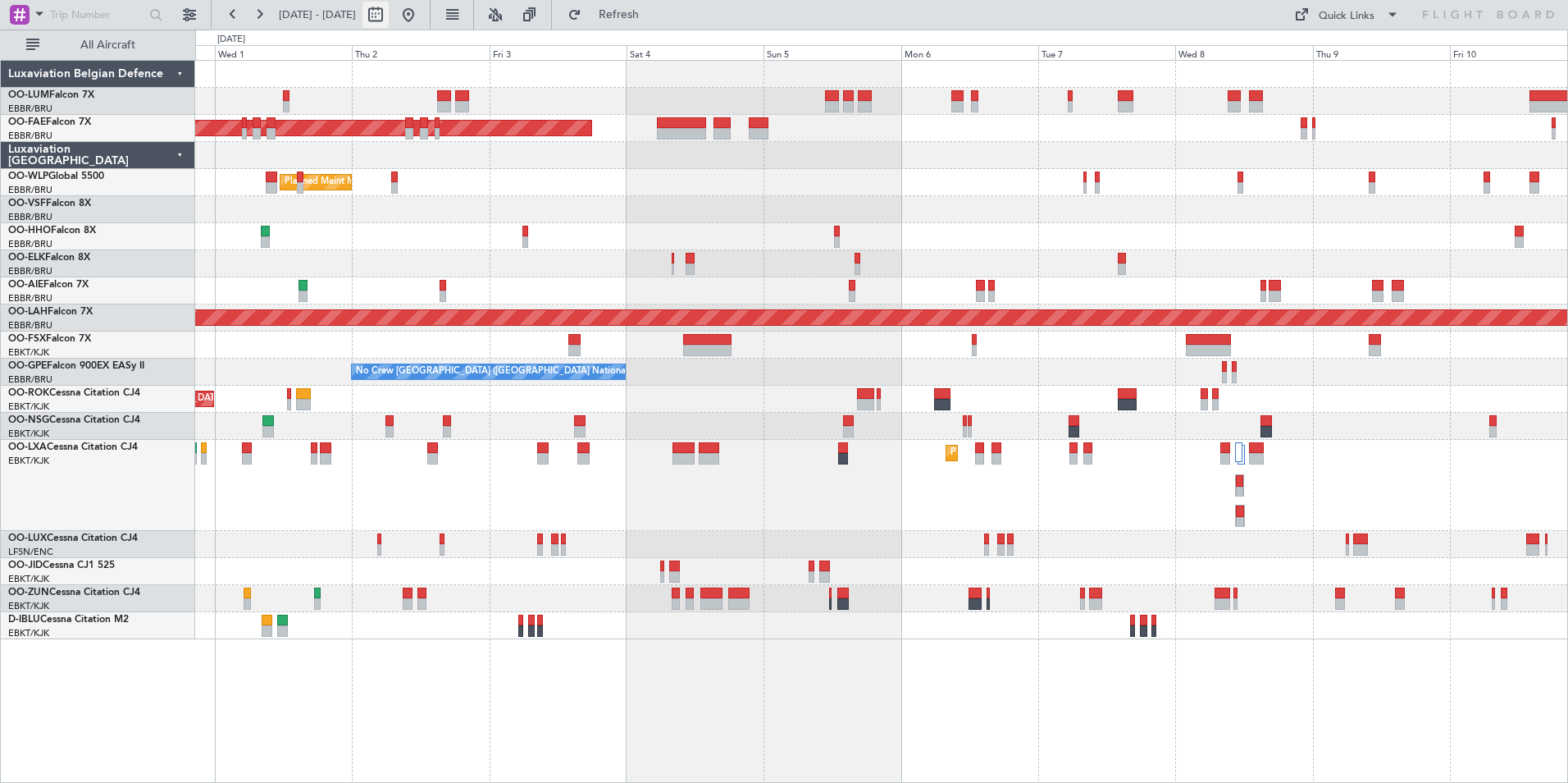
click at [389, 14] on button at bounding box center [376, 15] width 26 height 26
select select "9"
select select "2025"
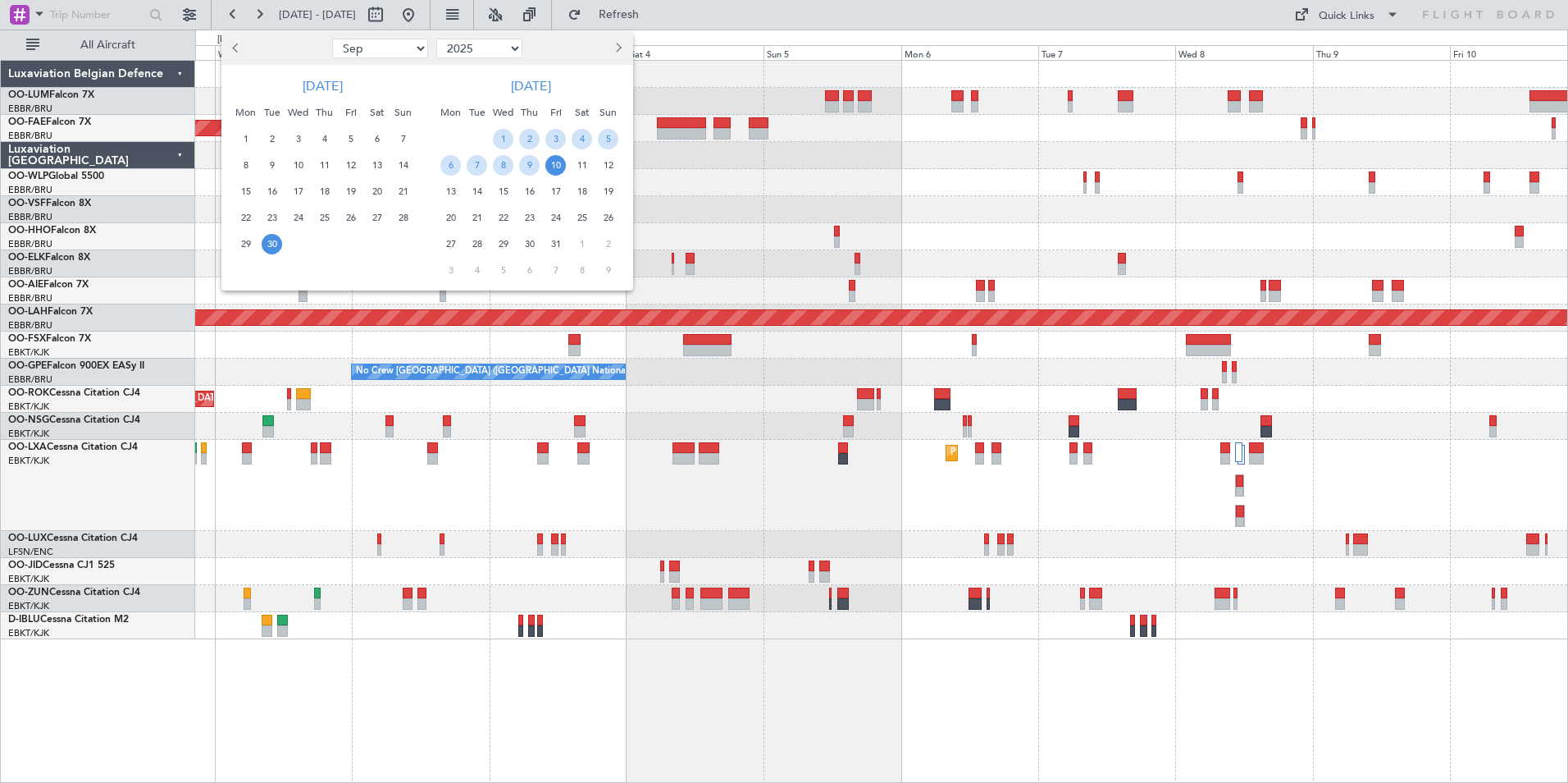
click at [620, 43] on button "Next month" at bounding box center [617, 49] width 18 height 26
select select "10"
click at [534, 747] on div at bounding box center [784, 391] width 1568 height 783
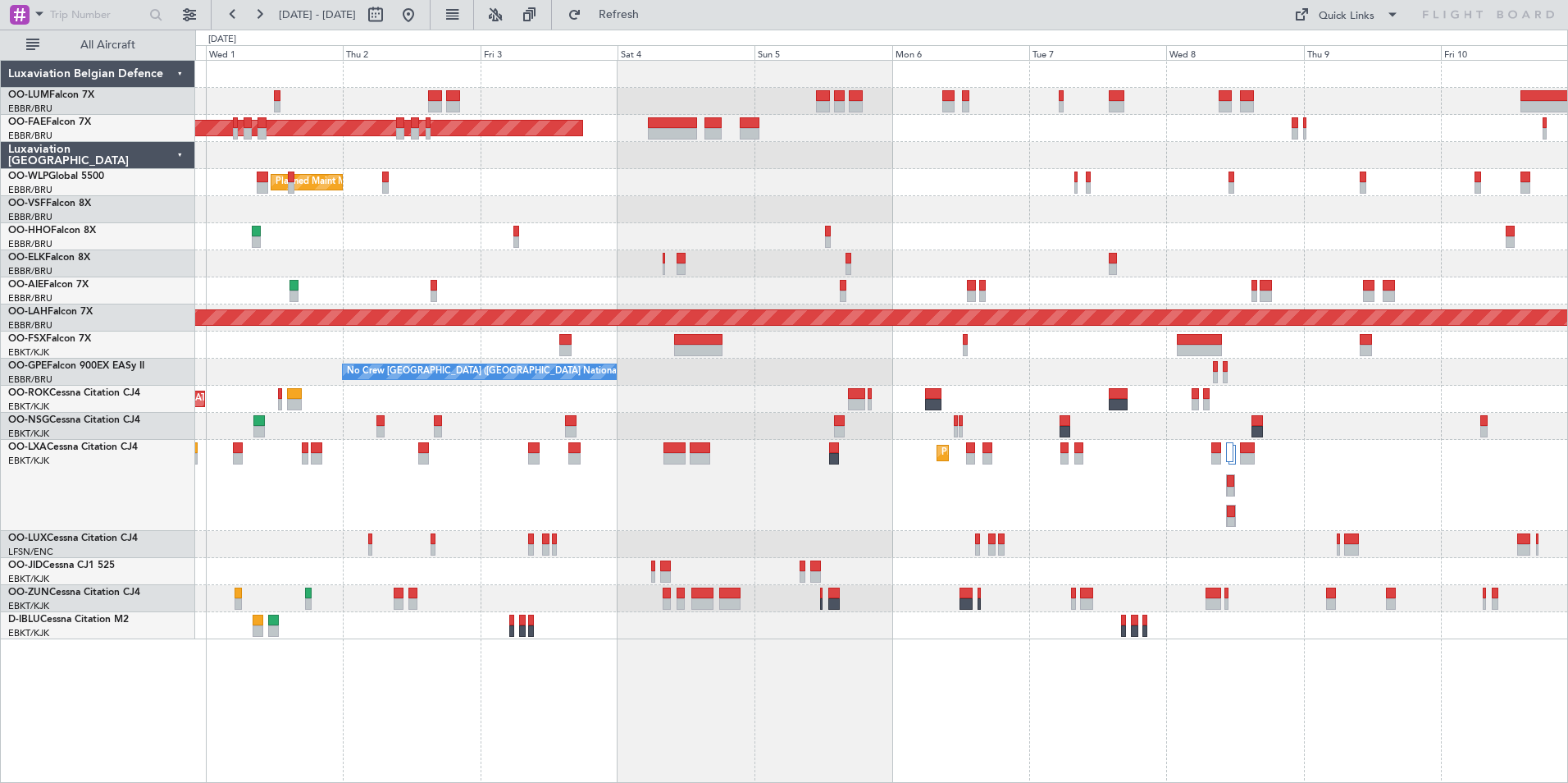
click at [453, 718] on div "Owner Melsbroek Air Base AOG Maint Melsbroek Air Base Owner Melsbroek Air Base …" at bounding box center [881, 421] width 1373 height 723
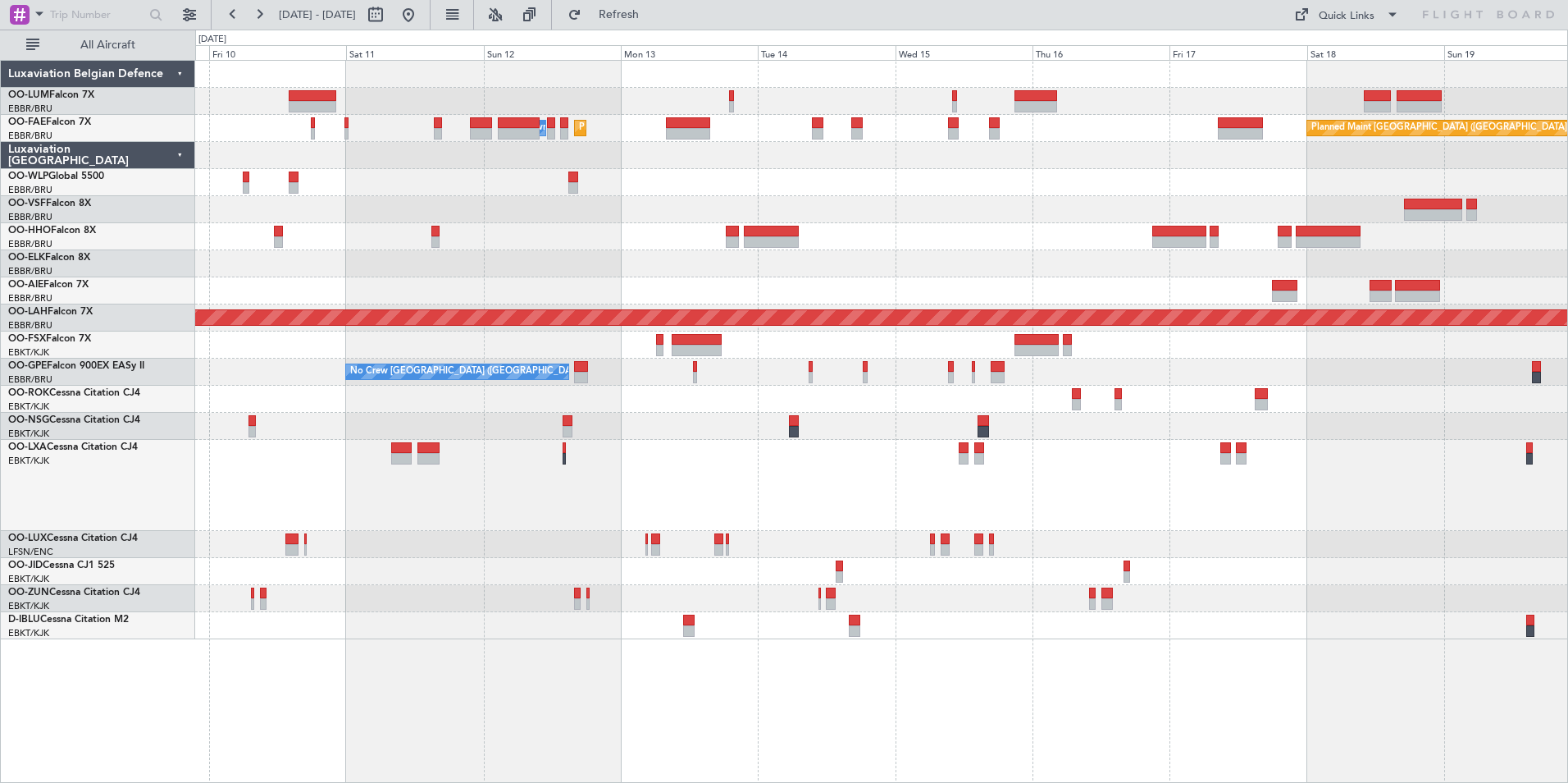
click at [126, 737] on div "Owner Melsbroek Air Base Planned Maint Melsbroek Air Base Planned Maint Brussel…" at bounding box center [784, 406] width 1568 height 753
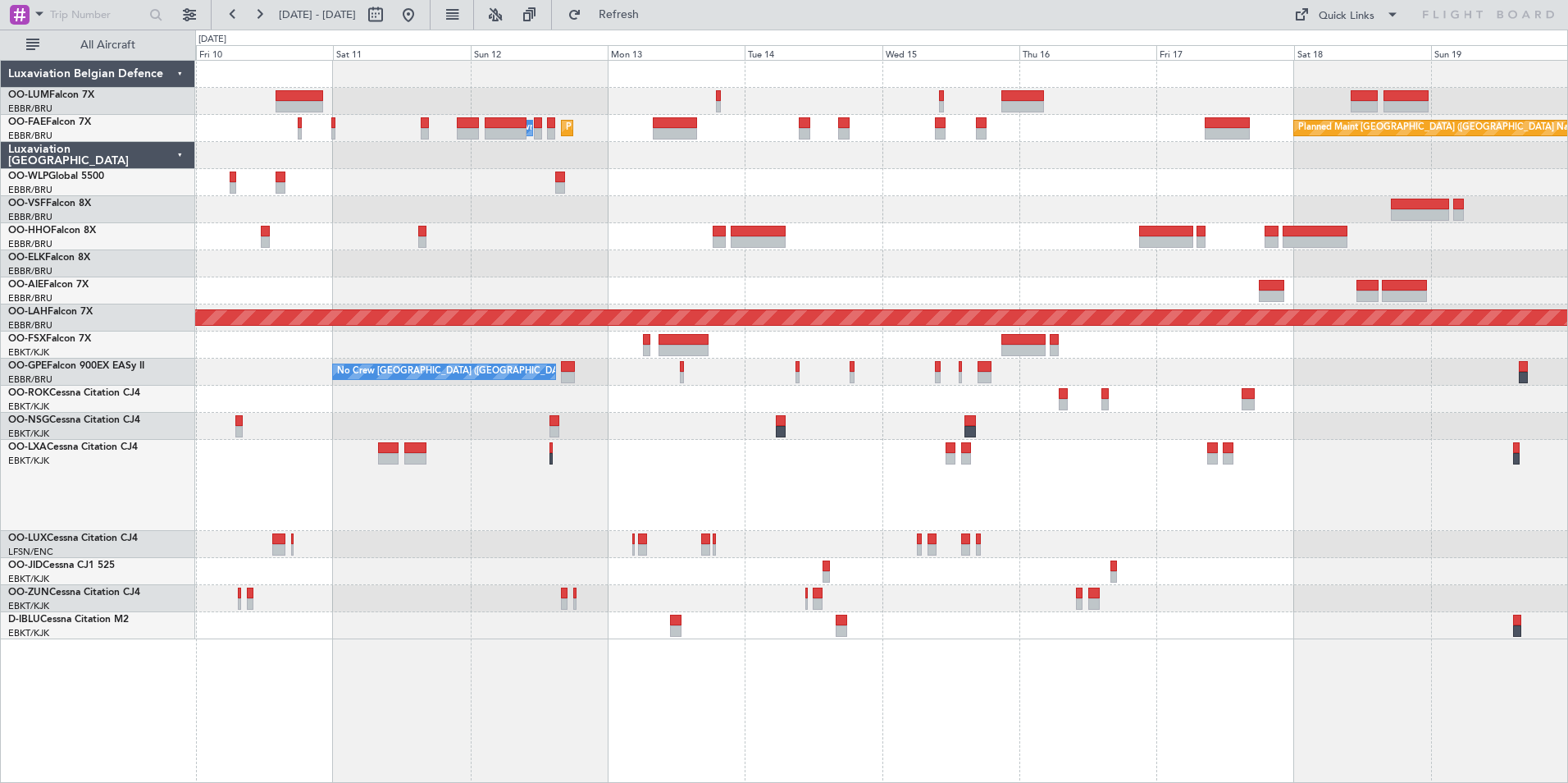
click at [815, 706] on div "Owner Melsbroek Air Base Planned Maint Melsbroek Air Base Planned Maint Brussel…" at bounding box center [881, 421] width 1373 height 723
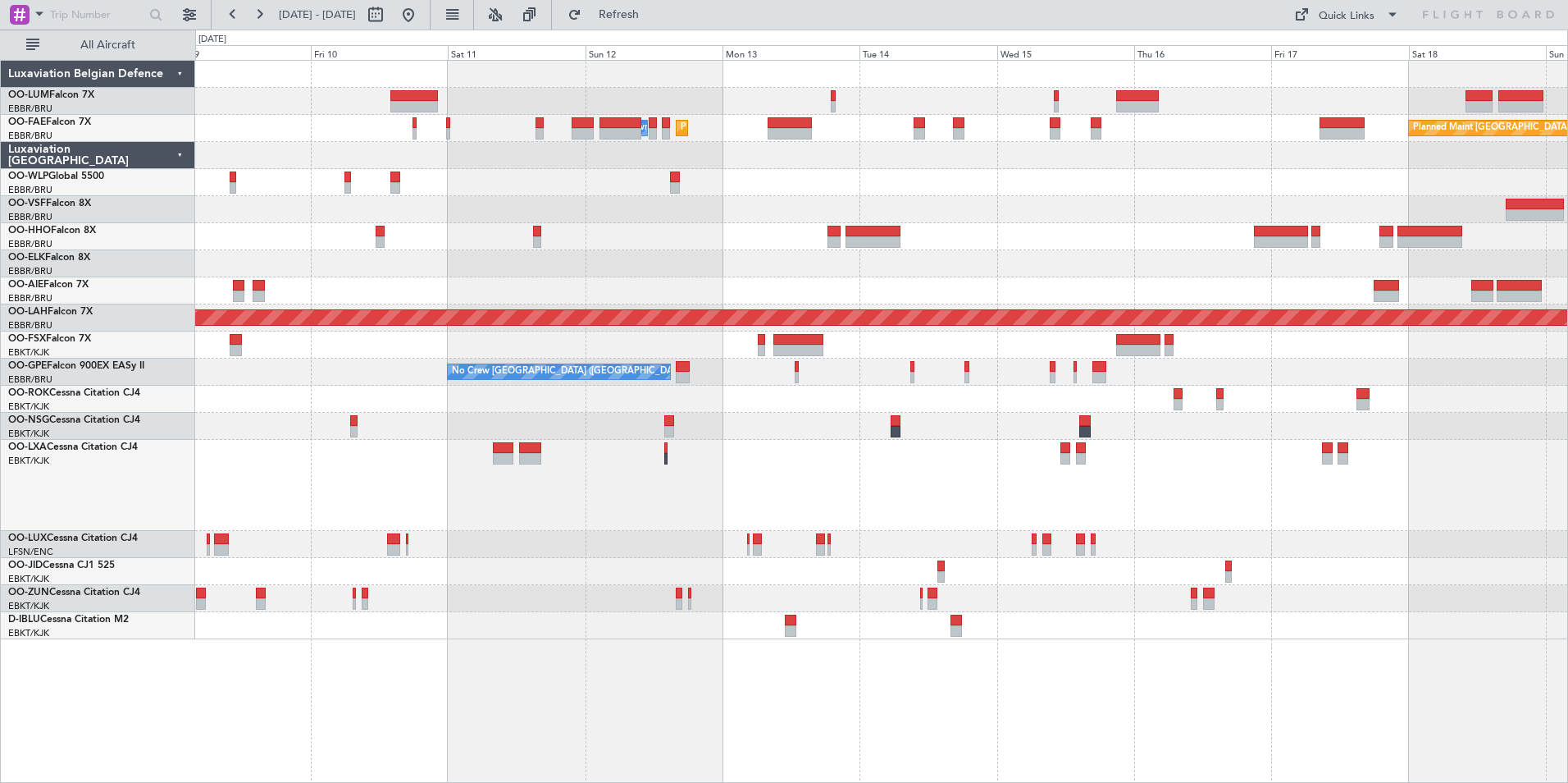
click at [1536, 662] on div "Owner Melsbroek Air Base Planned Maint Melsbroek Air Base Planned Maint Brussel…" at bounding box center [881, 421] width 1373 height 723
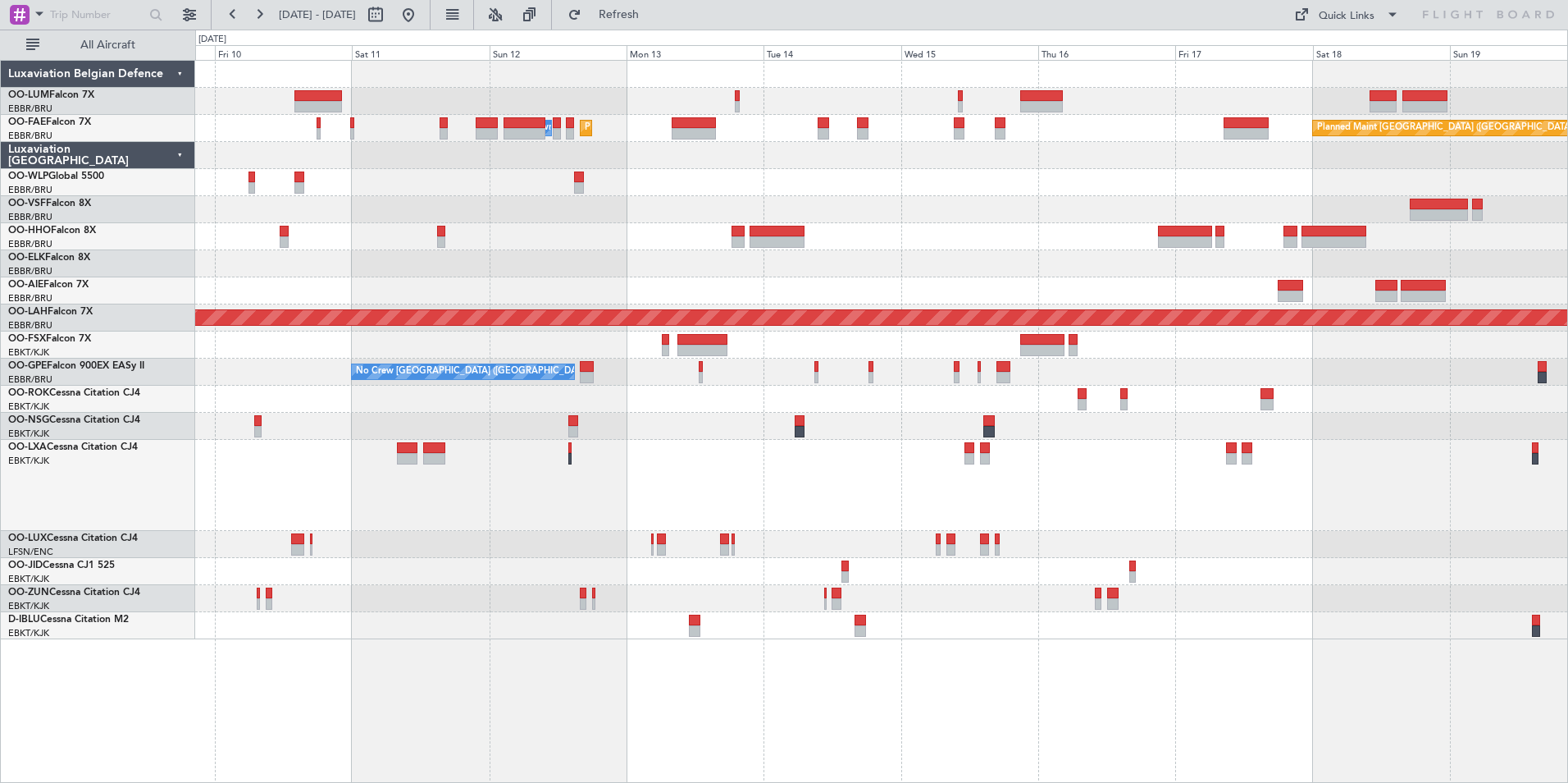
click at [476, 699] on div "Owner Melsbroek Air Base Planned Maint Melsbroek Air Base Planned Maint Brussel…" at bounding box center [881, 421] width 1373 height 723
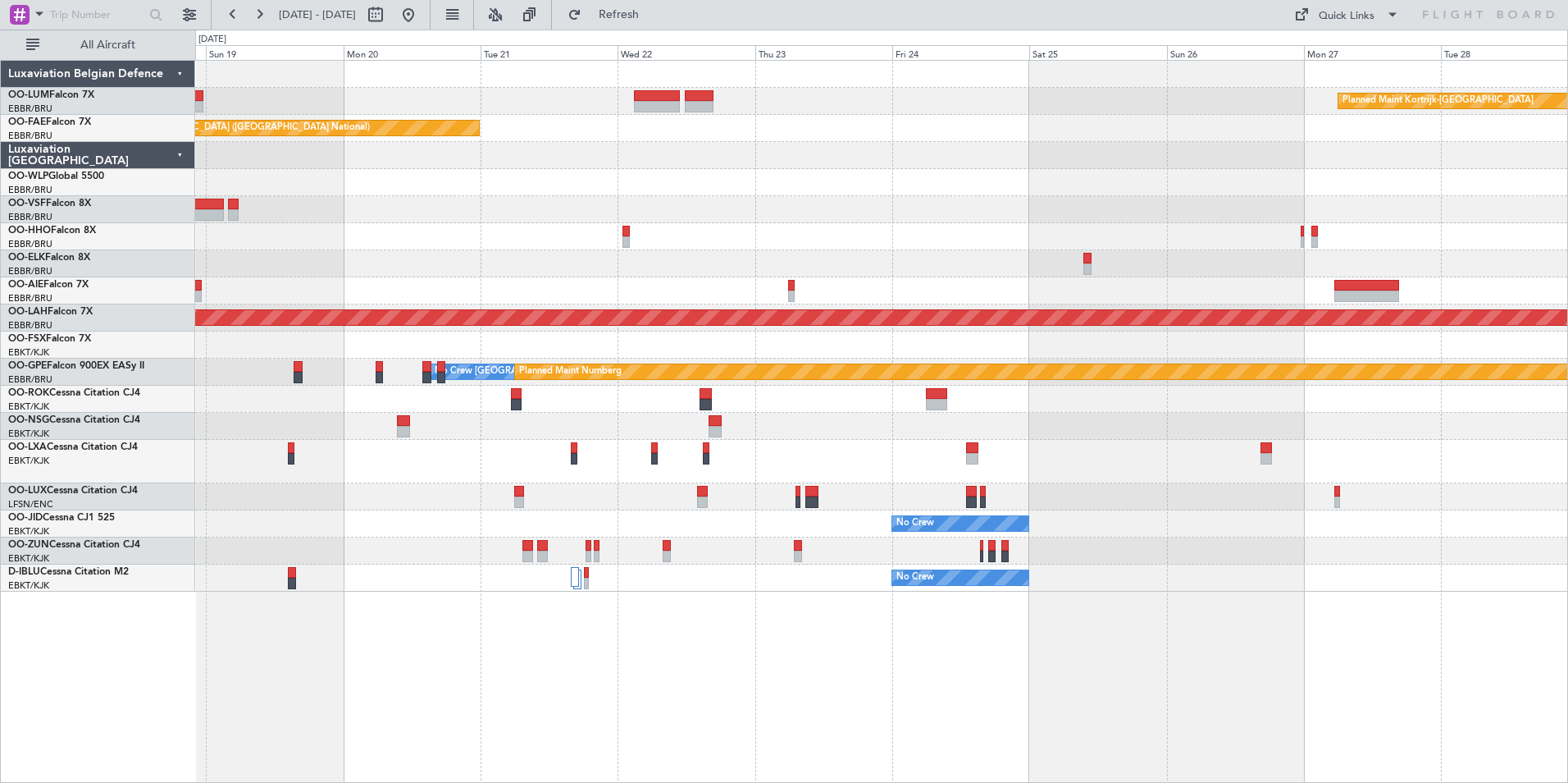
click at [0, 762] on html "[DATE] - [DATE] Refresh Quick Links All Aircraft Planned Maint [GEOGRAPHIC_DATA…" at bounding box center [784, 391] width 1568 height 783
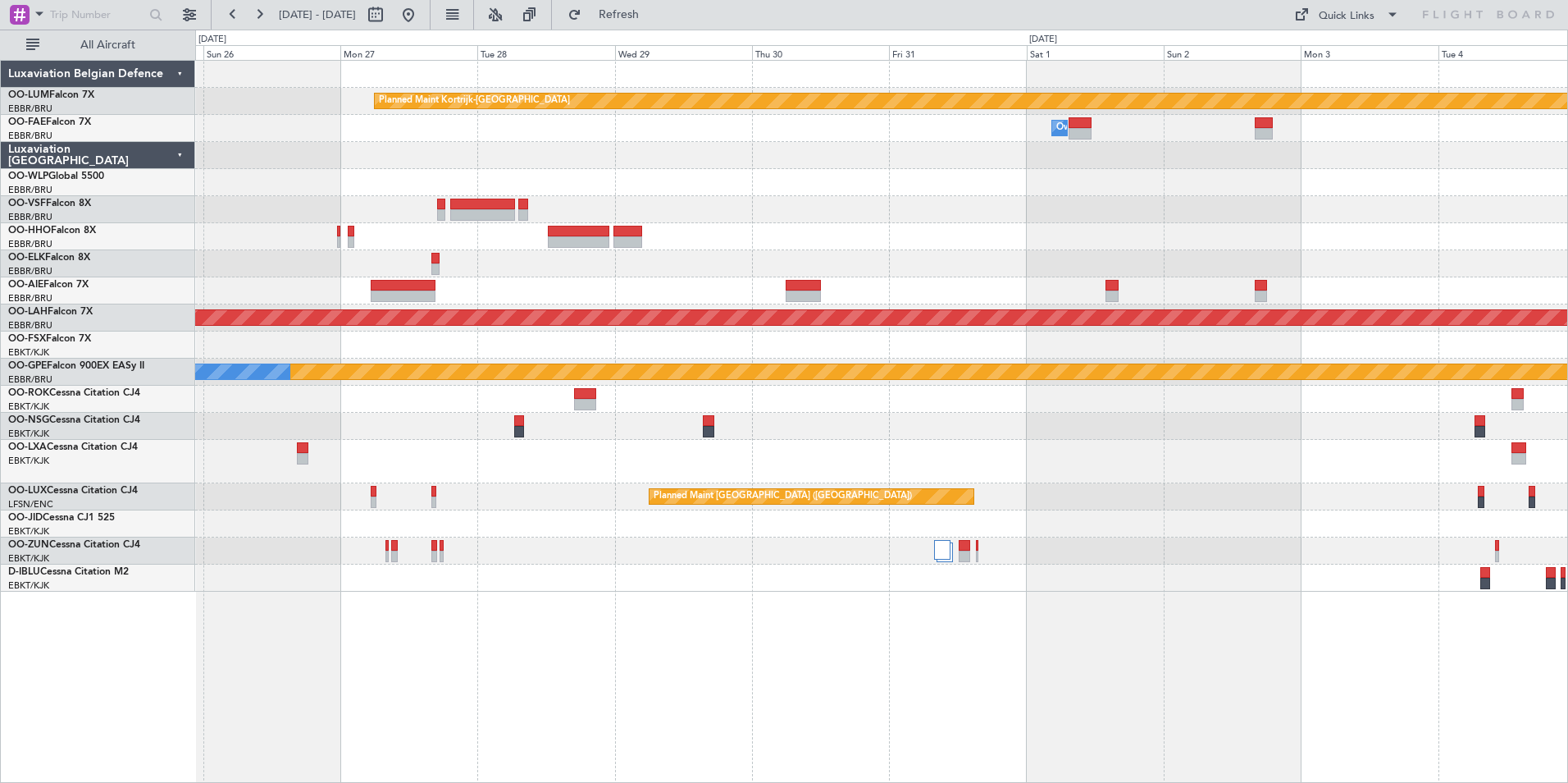
click at [128, 782] on html "[DATE] - [DATE] Refresh Quick Links All Aircraft Planned Maint [GEOGRAPHIC_DATA…" at bounding box center [784, 391] width 1568 height 783
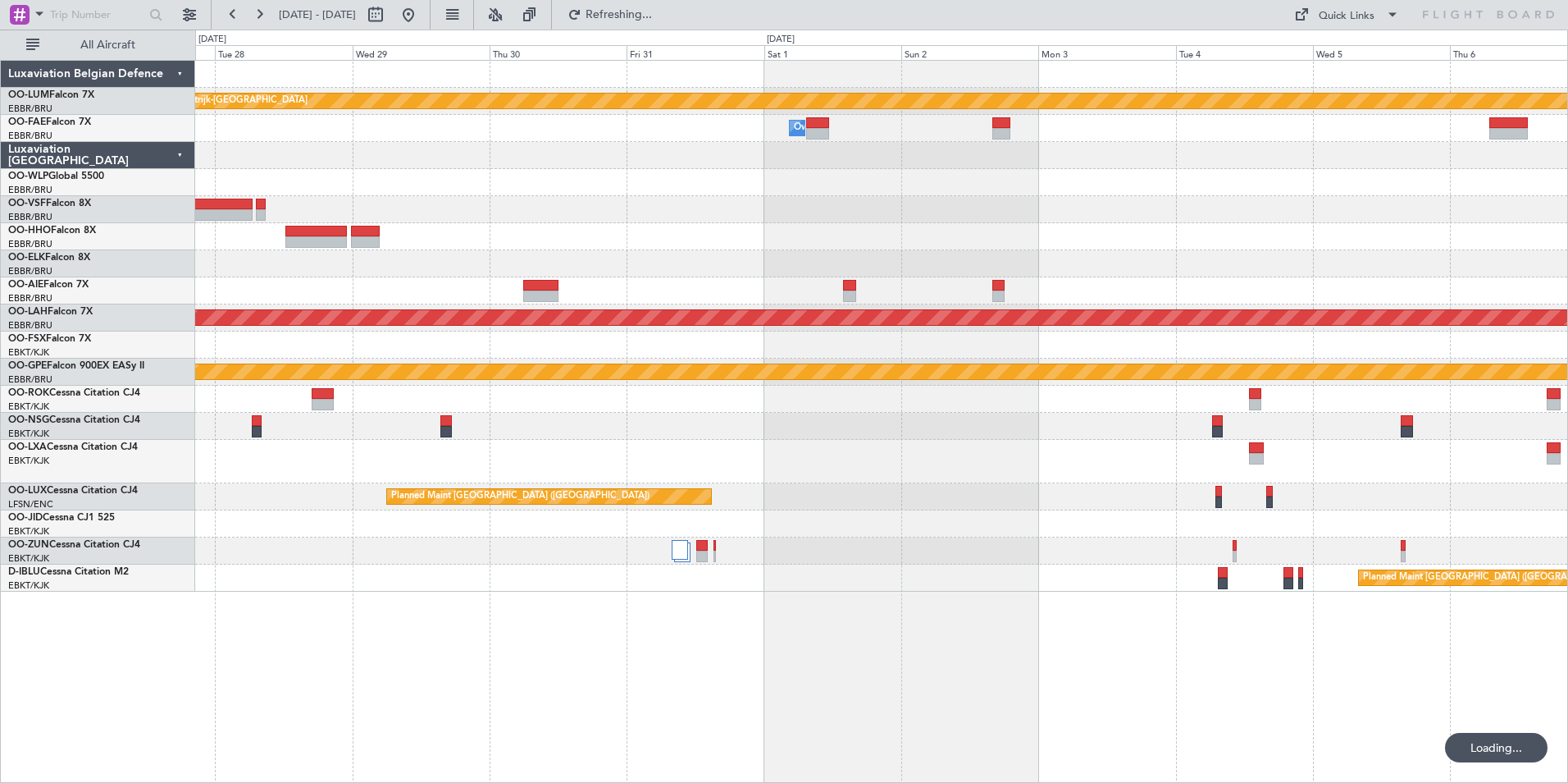
click at [267, 712] on div "Planned Maint Kortrijk-[GEOGRAPHIC_DATA] Owner [GEOGRAPHIC_DATA] Planned [GEOGR…" at bounding box center [881, 421] width 1373 height 723
click at [240, 19] on button at bounding box center [233, 15] width 26 height 26
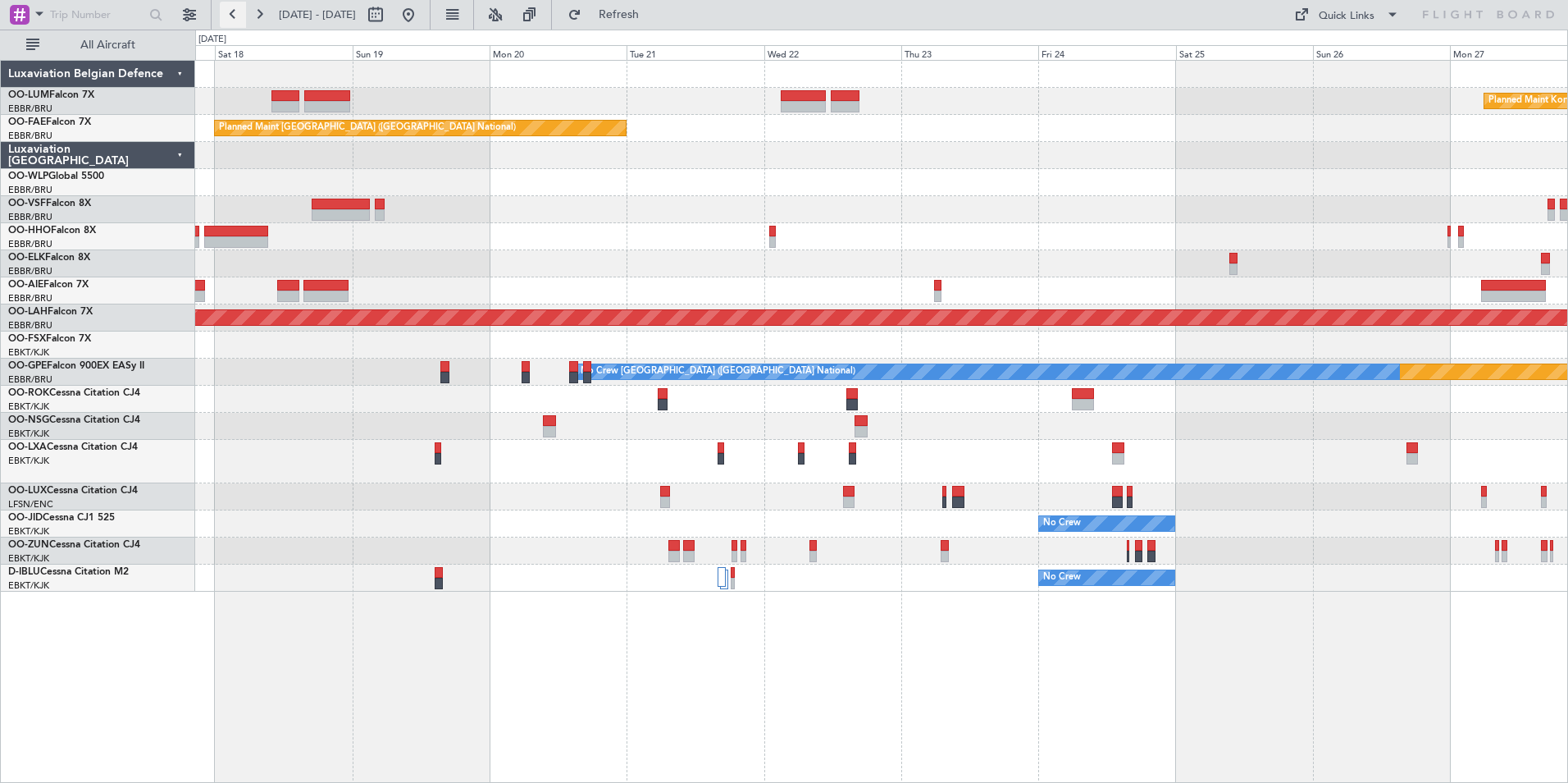
click at [226, 10] on button at bounding box center [233, 15] width 26 height 26
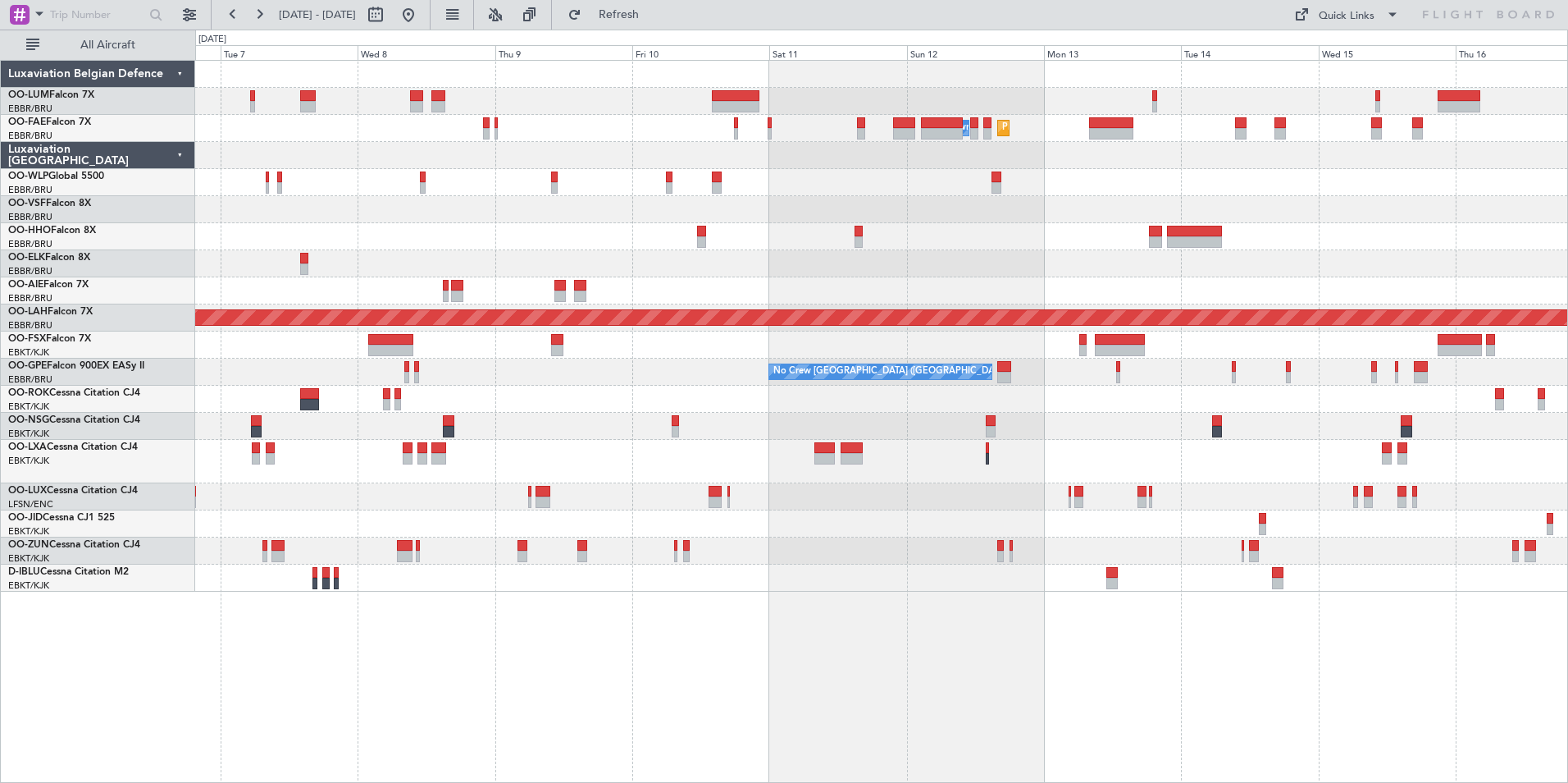
click at [524, 210] on div at bounding box center [881, 209] width 1372 height 27
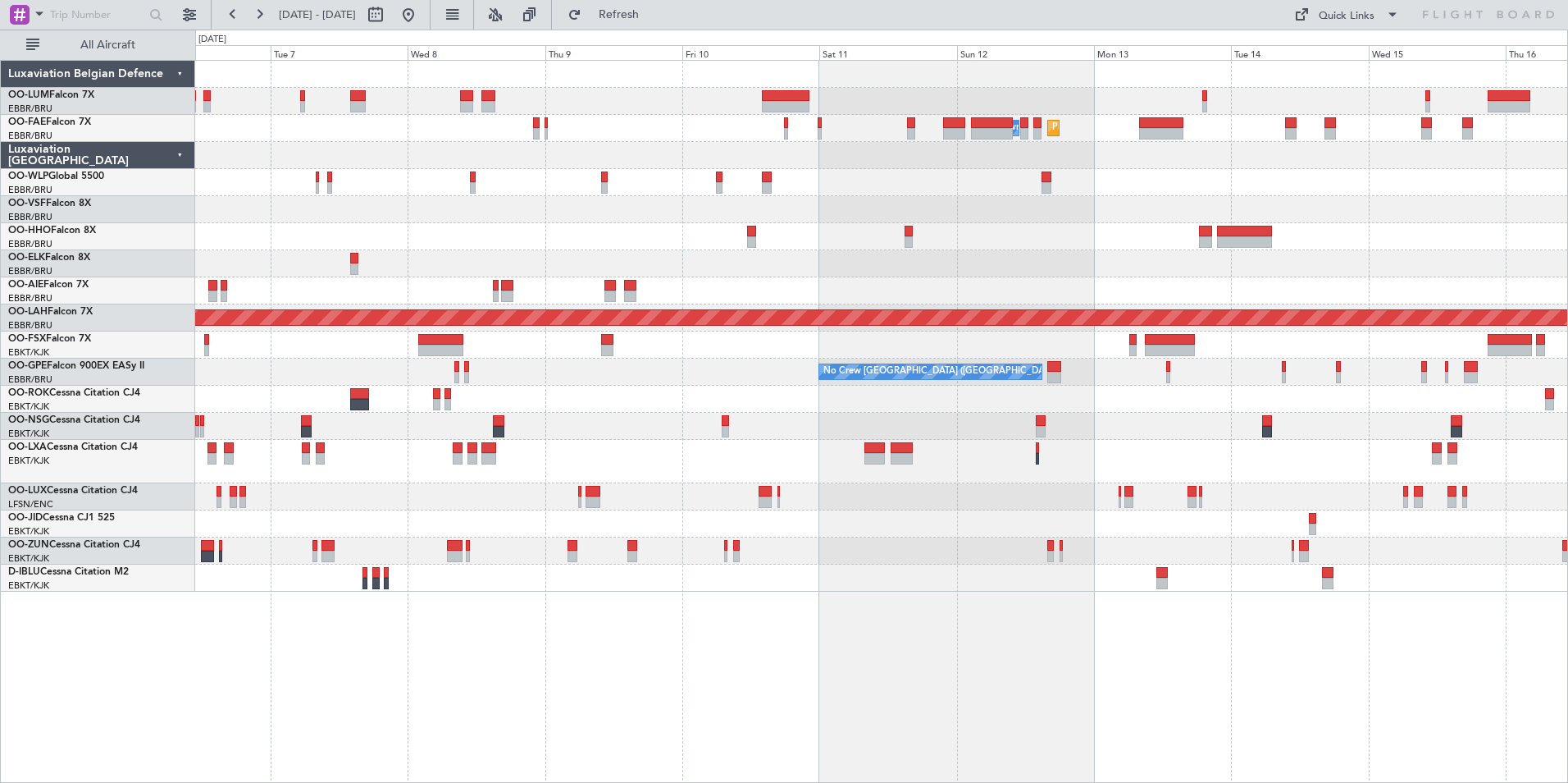
click at [587, 244] on div at bounding box center [881, 236] width 1372 height 27
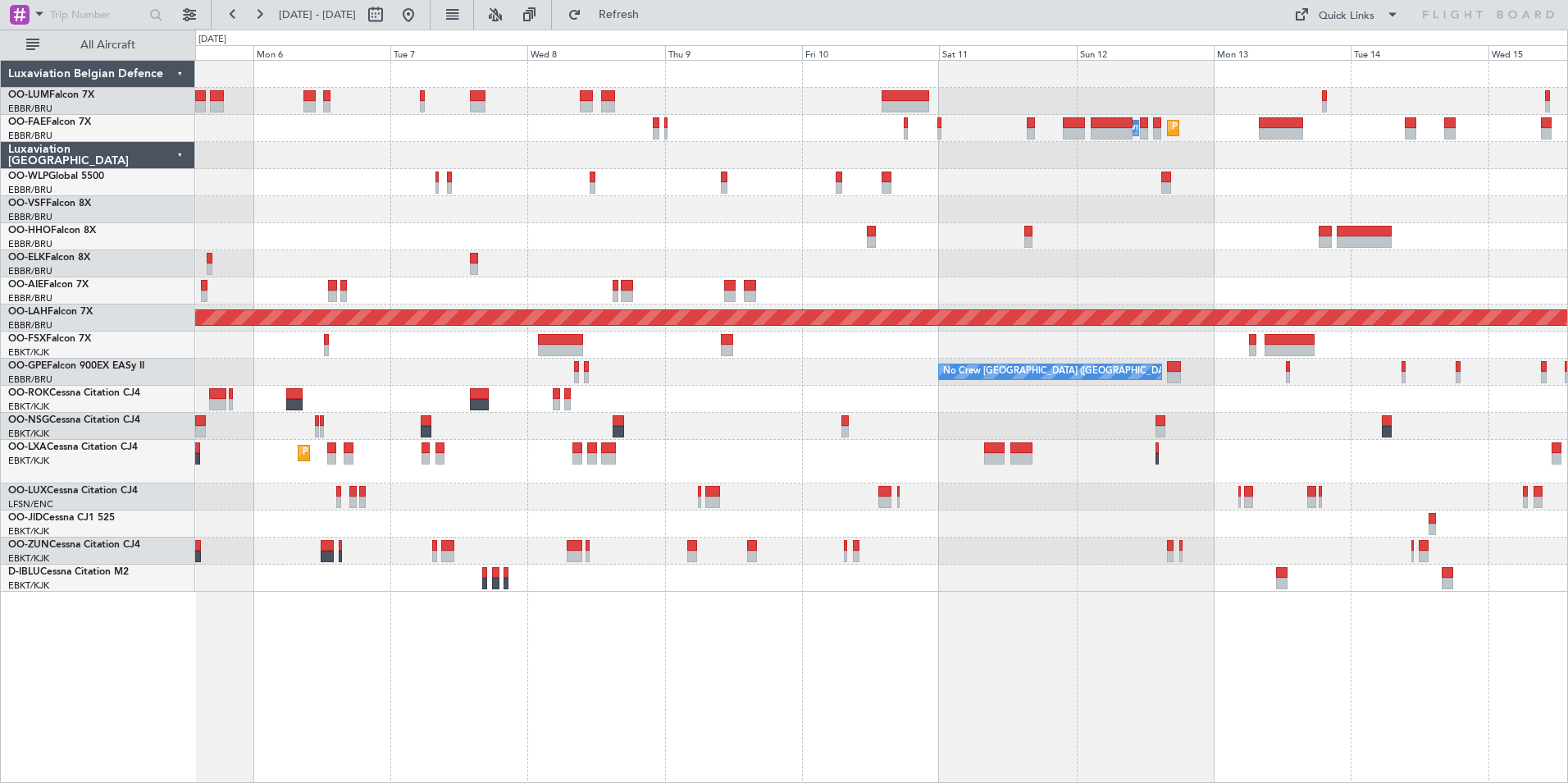
click at [449, 219] on div at bounding box center [881, 209] width 1372 height 27
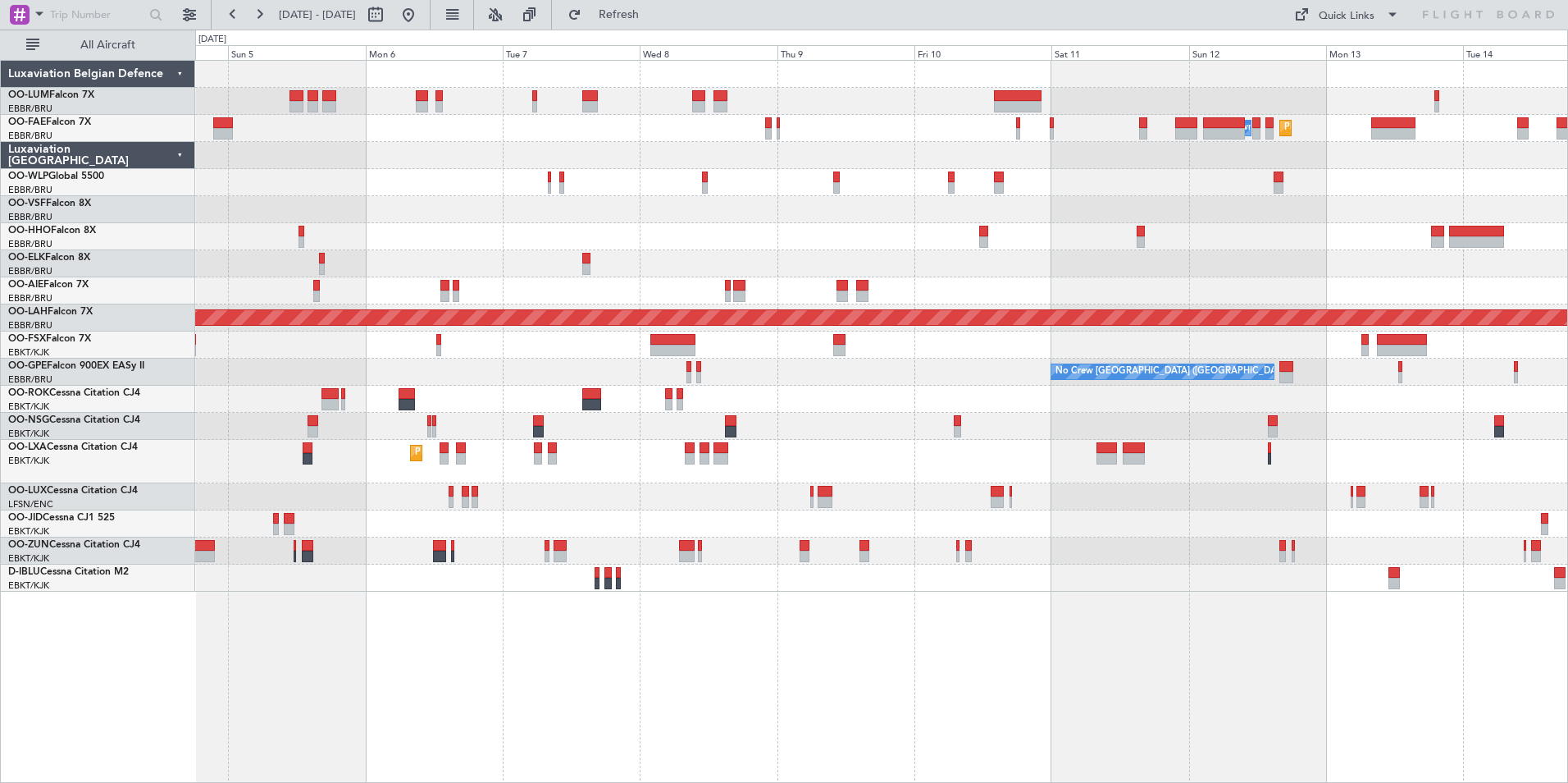
click at [451, 203] on div at bounding box center [881, 209] width 1372 height 27
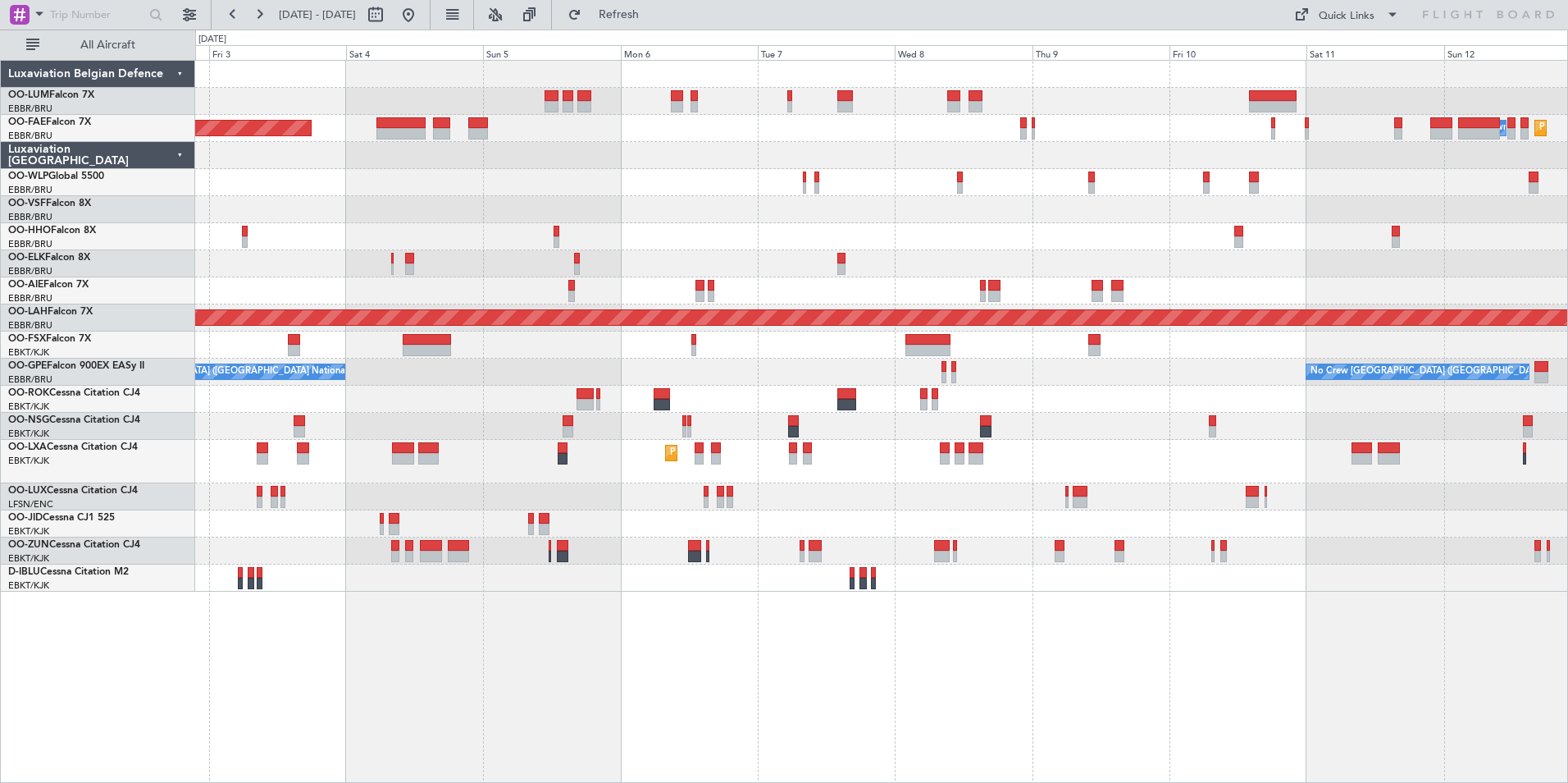
click at [425, 199] on div "Planned Maint Melsbroek Air Base Owner [GEOGRAPHIC_DATA] AOG Maint [GEOGRAPHIC_…" at bounding box center [881, 326] width 1372 height 531
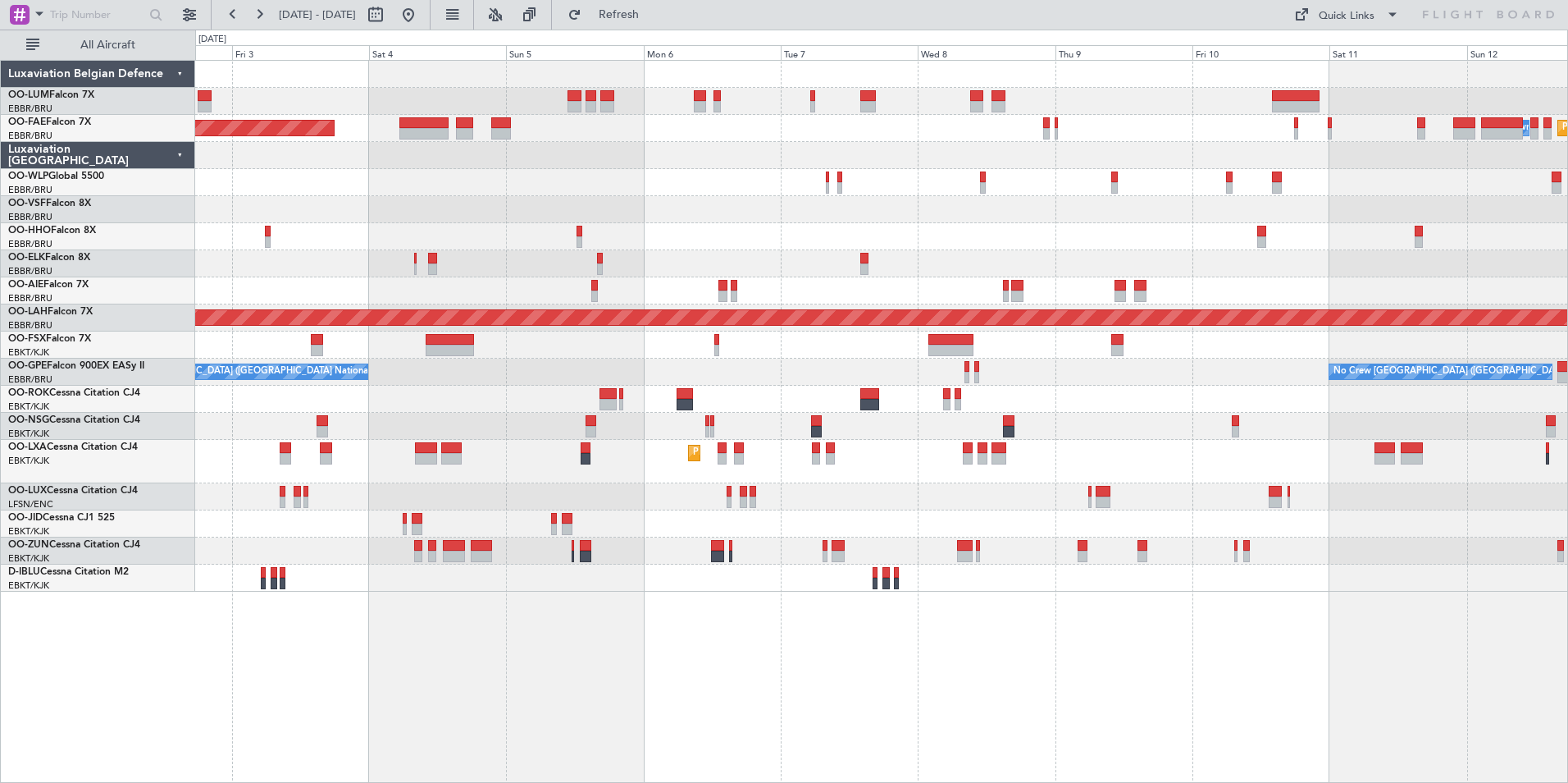
click at [479, 220] on div at bounding box center [881, 209] width 1372 height 27
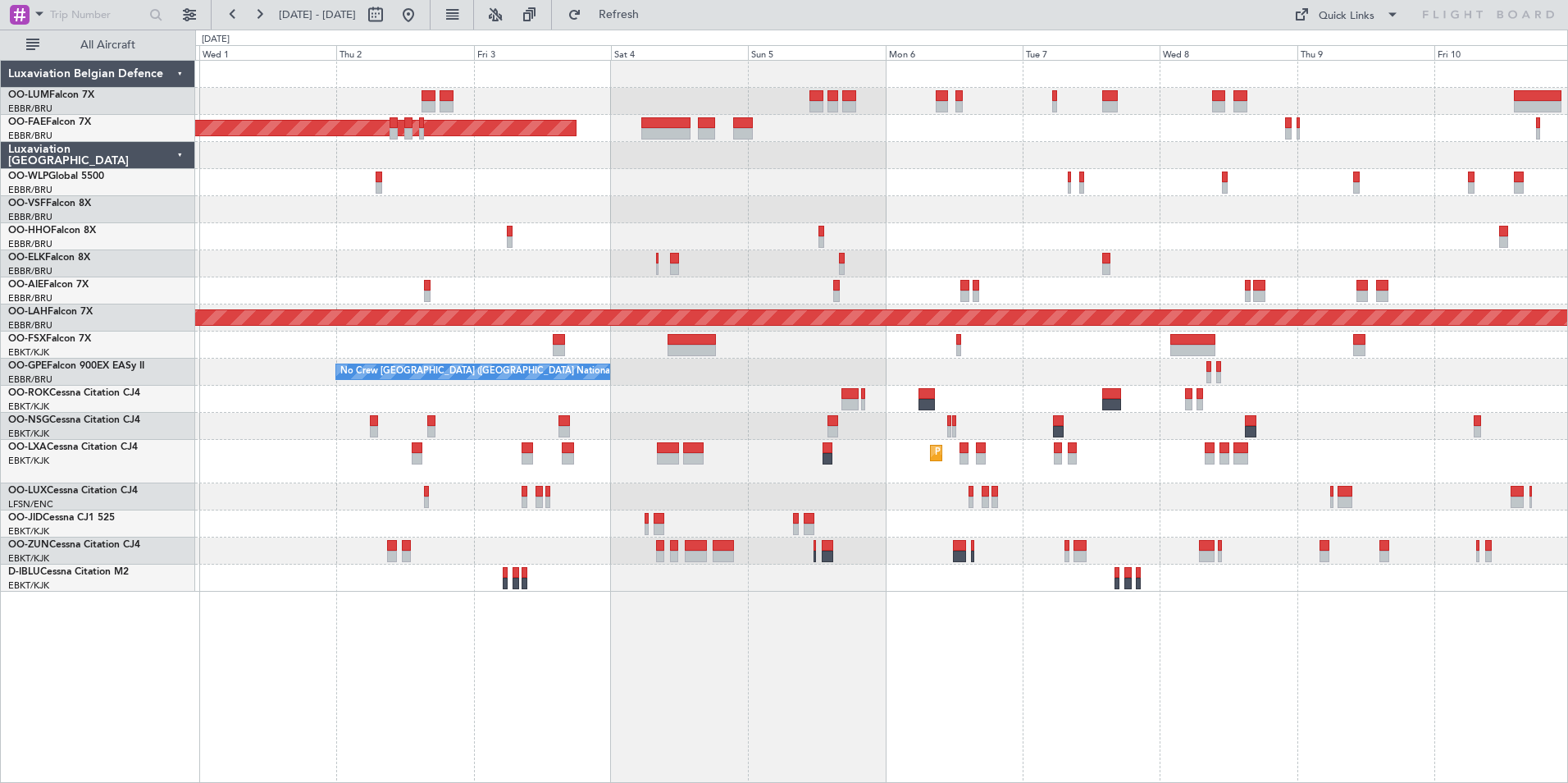
click at [593, 241] on div at bounding box center [881, 236] width 1372 height 27
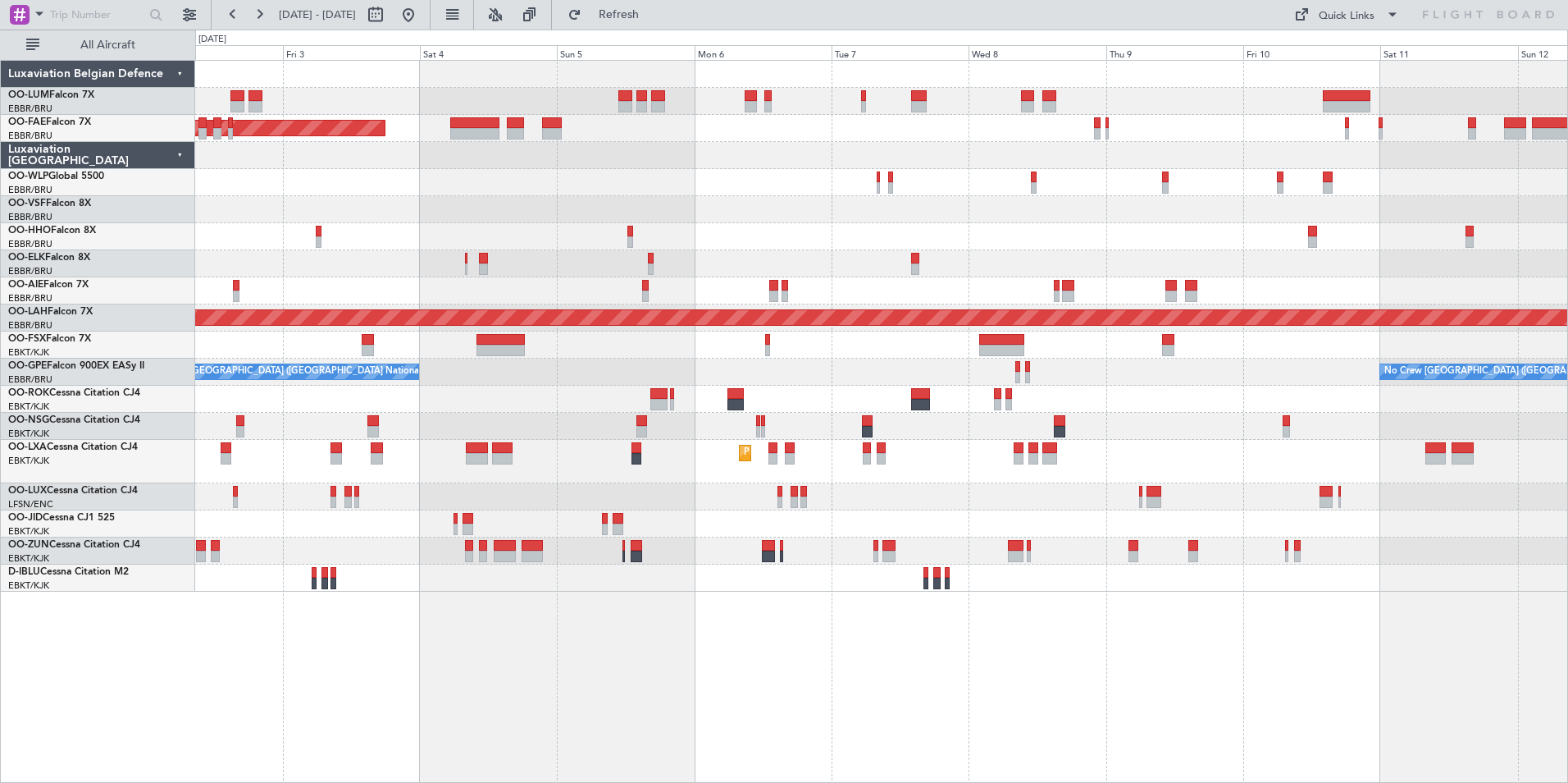
click at [593, 639] on div "AOG Maint Melsbroek Air Base Owner [GEOGRAPHIC_DATA] Planned Maint [GEOGRAPHIC_…" at bounding box center [881, 421] width 1373 height 723
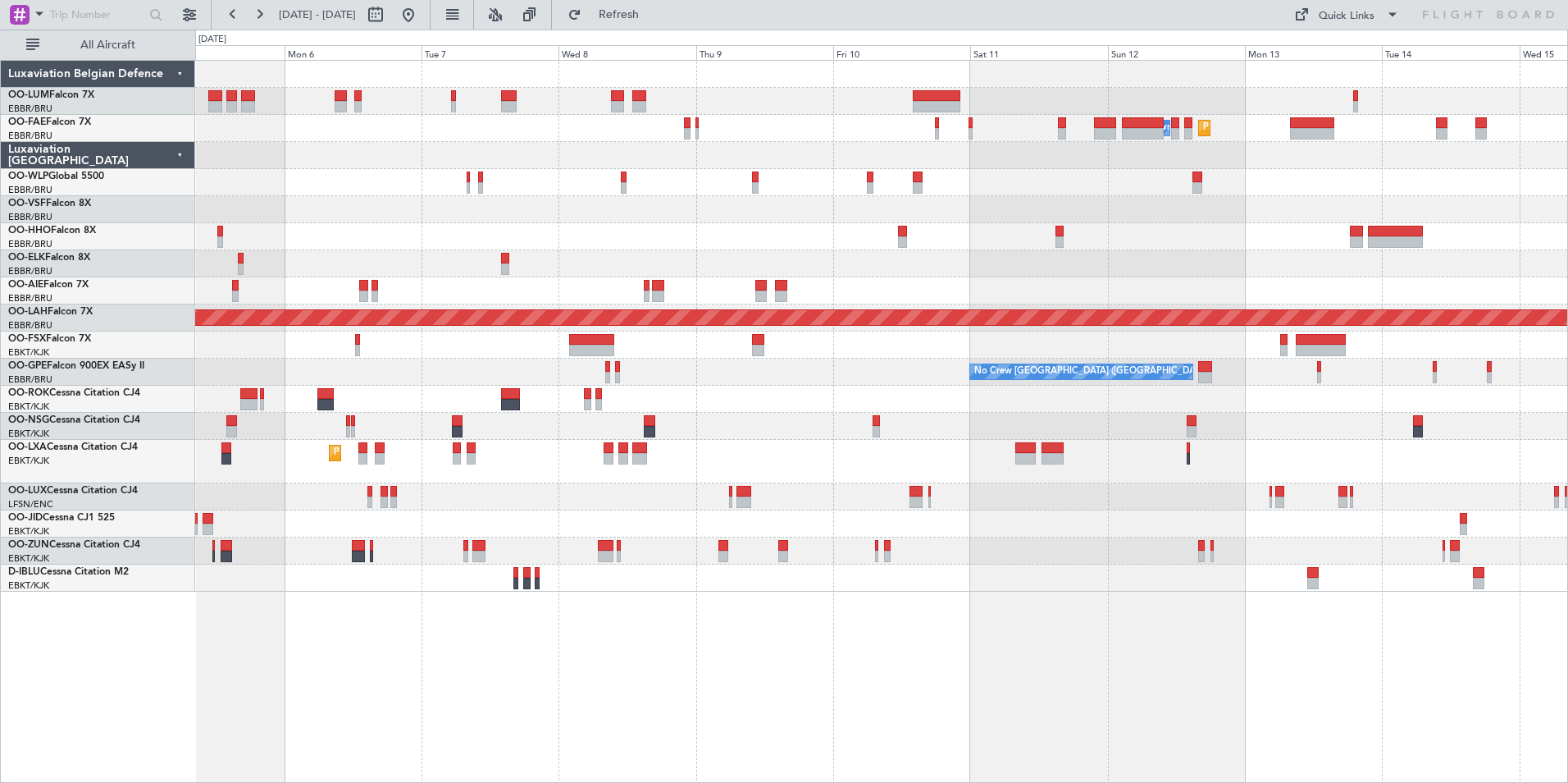
click at [359, 658] on div "Owner Melsbroek Air Base Planned Maint [GEOGRAPHIC_DATA] AOG Maint [GEOGRAPHIC_…" at bounding box center [881, 421] width 1373 height 723
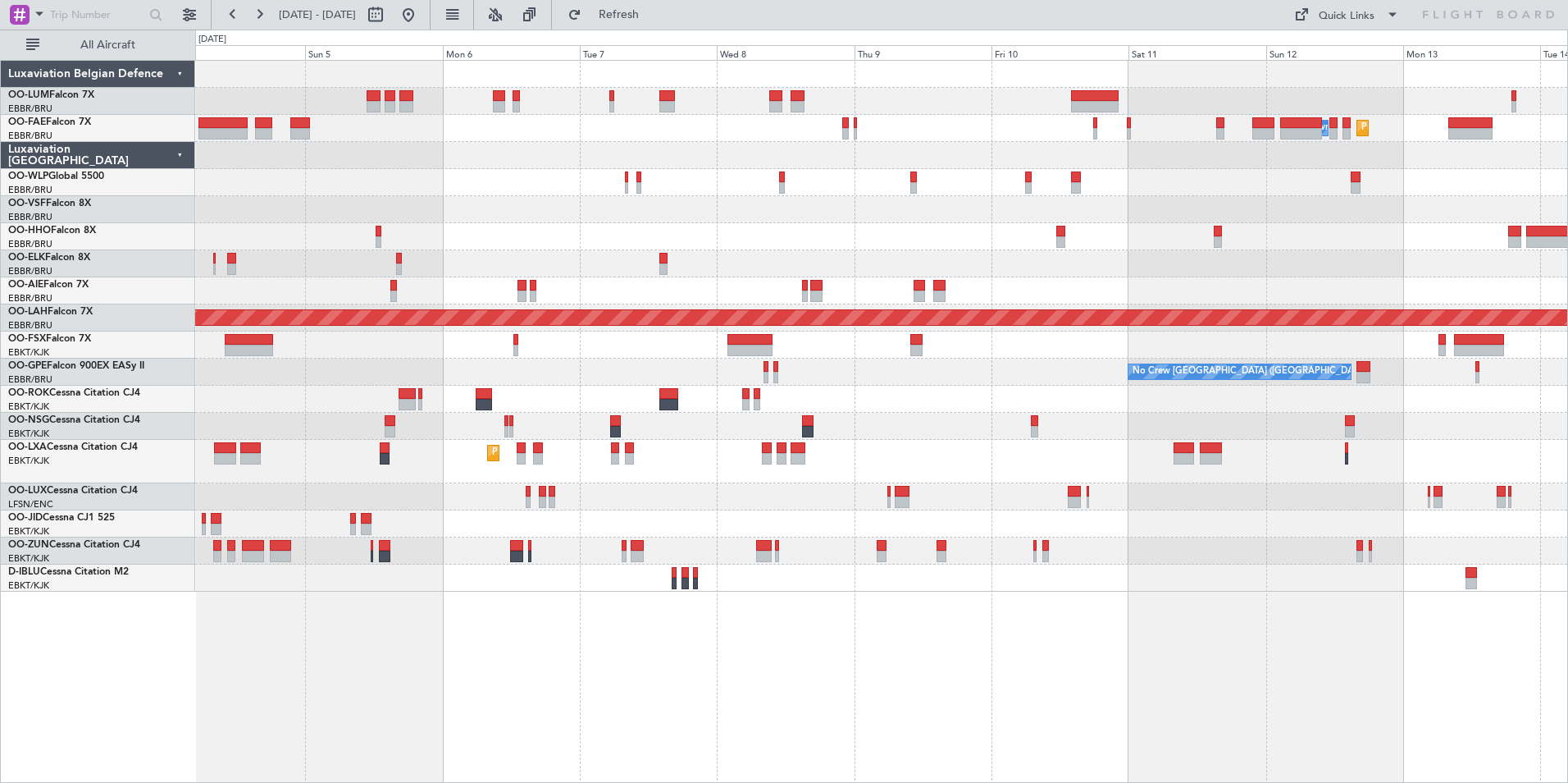
click at [742, 642] on div "Owner Melsbroek Air Base Planned Maint [GEOGRAPHIC_DATA] AOG Maint [GEOGRAPHIC_…" at bounding box center [881, 421] width 1373 height 723
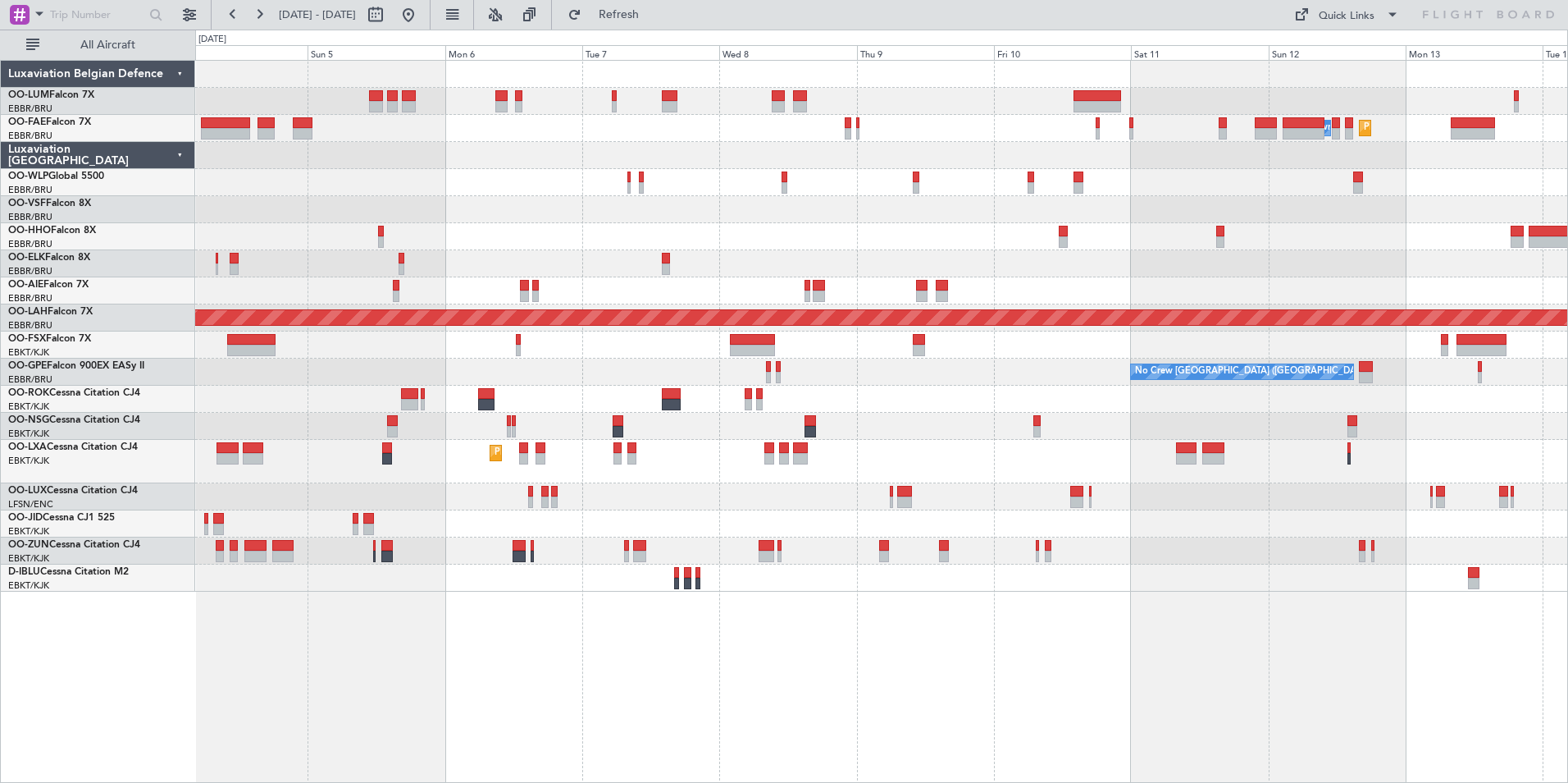
click at [492, 617] on div "Planned Maint Melsbroek Air Base Owner [GEOGRAPHIC_DATA] AOG Maint [GEOGRAPHIC_…" at bounding box center [881, 421] width 1373 height 723
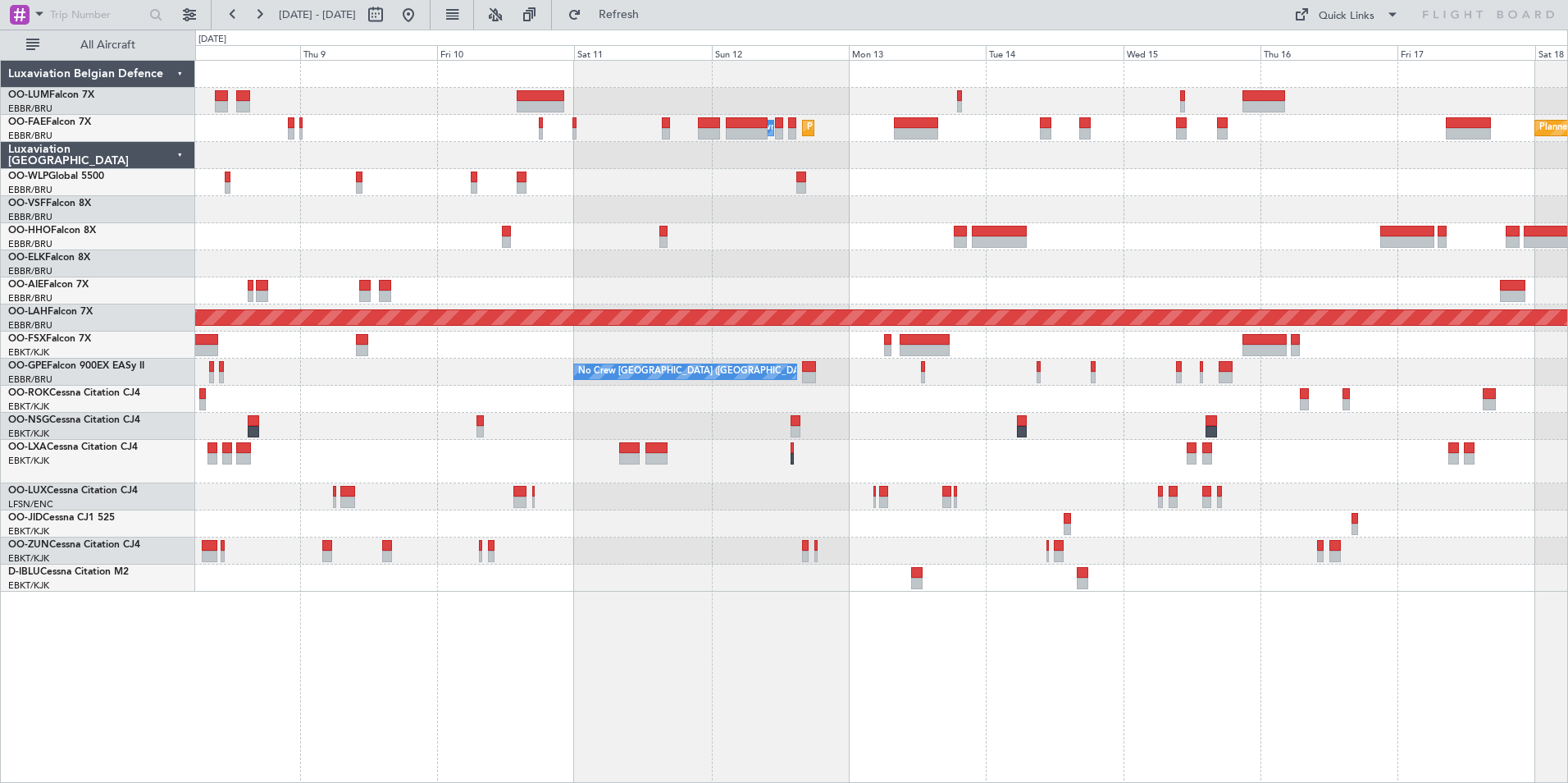
click at [591, 259] on div at bounding box center [881, 263] width 1372 height 27
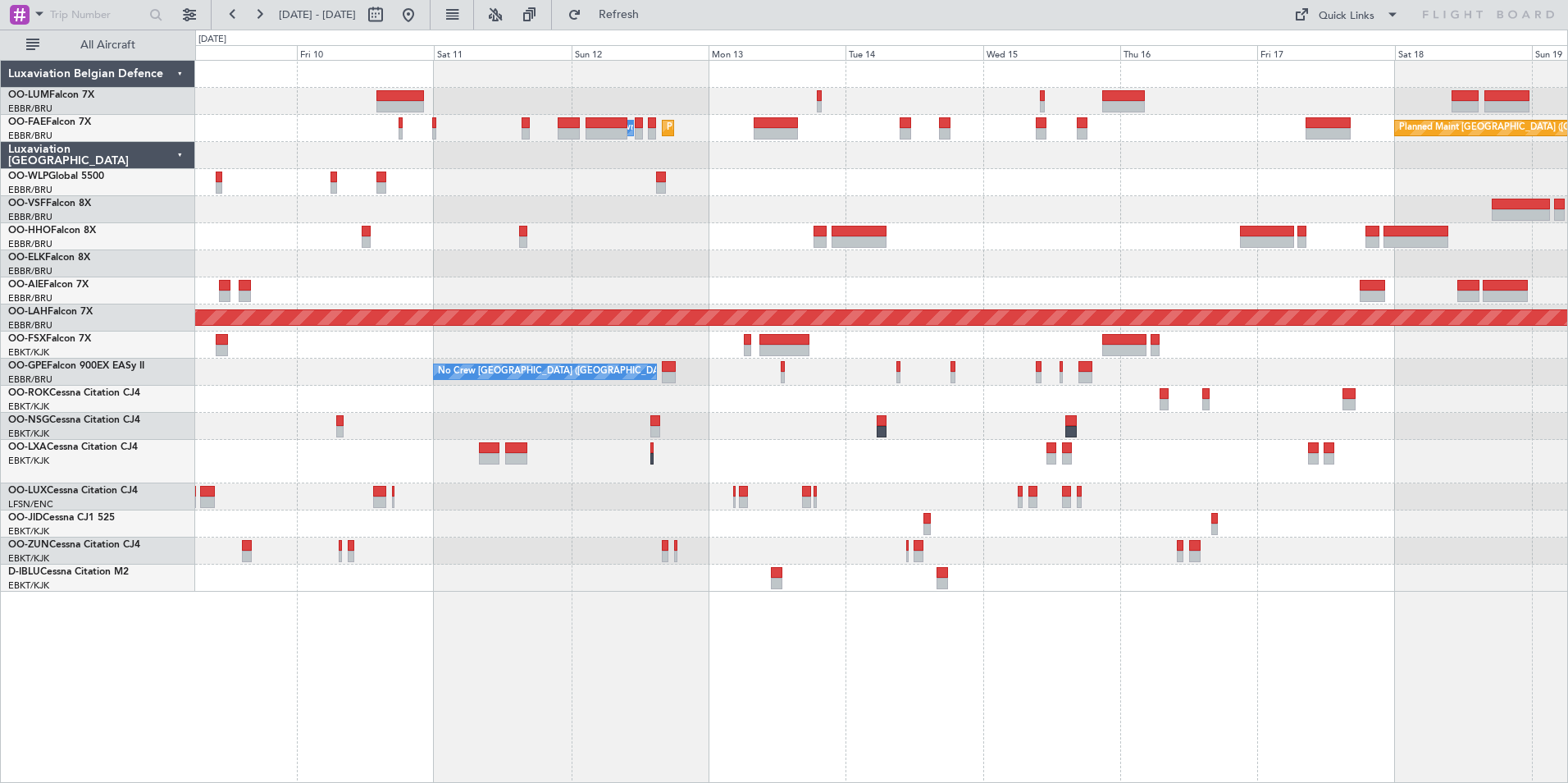
click at [628, 276] on div "Planned Maint Melsbroek Air Base Owner [GEOGRAPHIC_DATA] Planned Maint [GEOGRAP…" at bounding box center [881, 326] width 1372 height 531
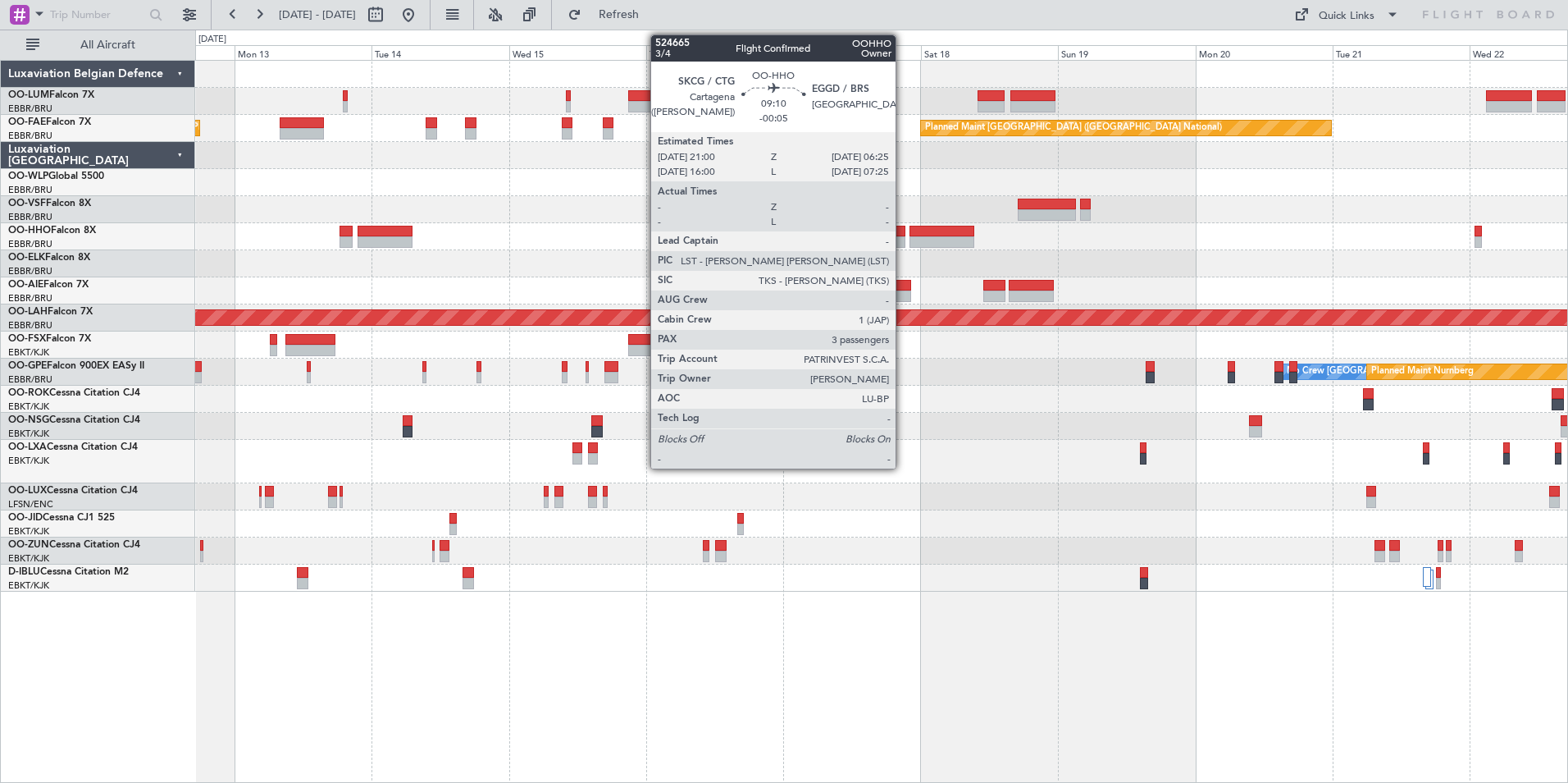
click at [649, 248] on div at bounding box center [881, 236] width 1372 height 27
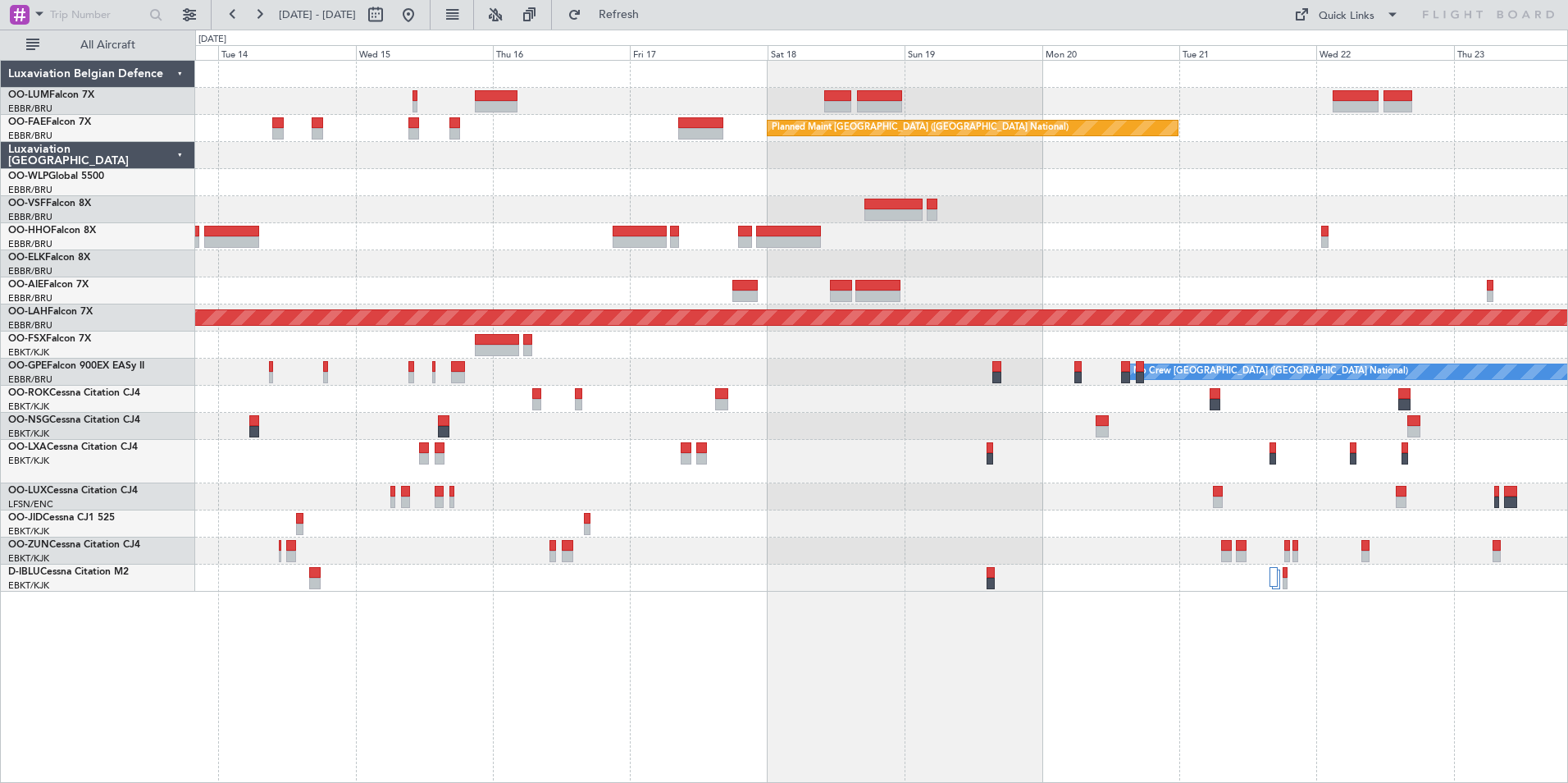
click at [825, 667] on div "Planned Maint [GEOGRAPHIC_DATA] ([GEOGRAPHIC_DATA] National) Owner [GEOGRAPHIC_…" at bounding box center [881, 421] width 1373 height 723
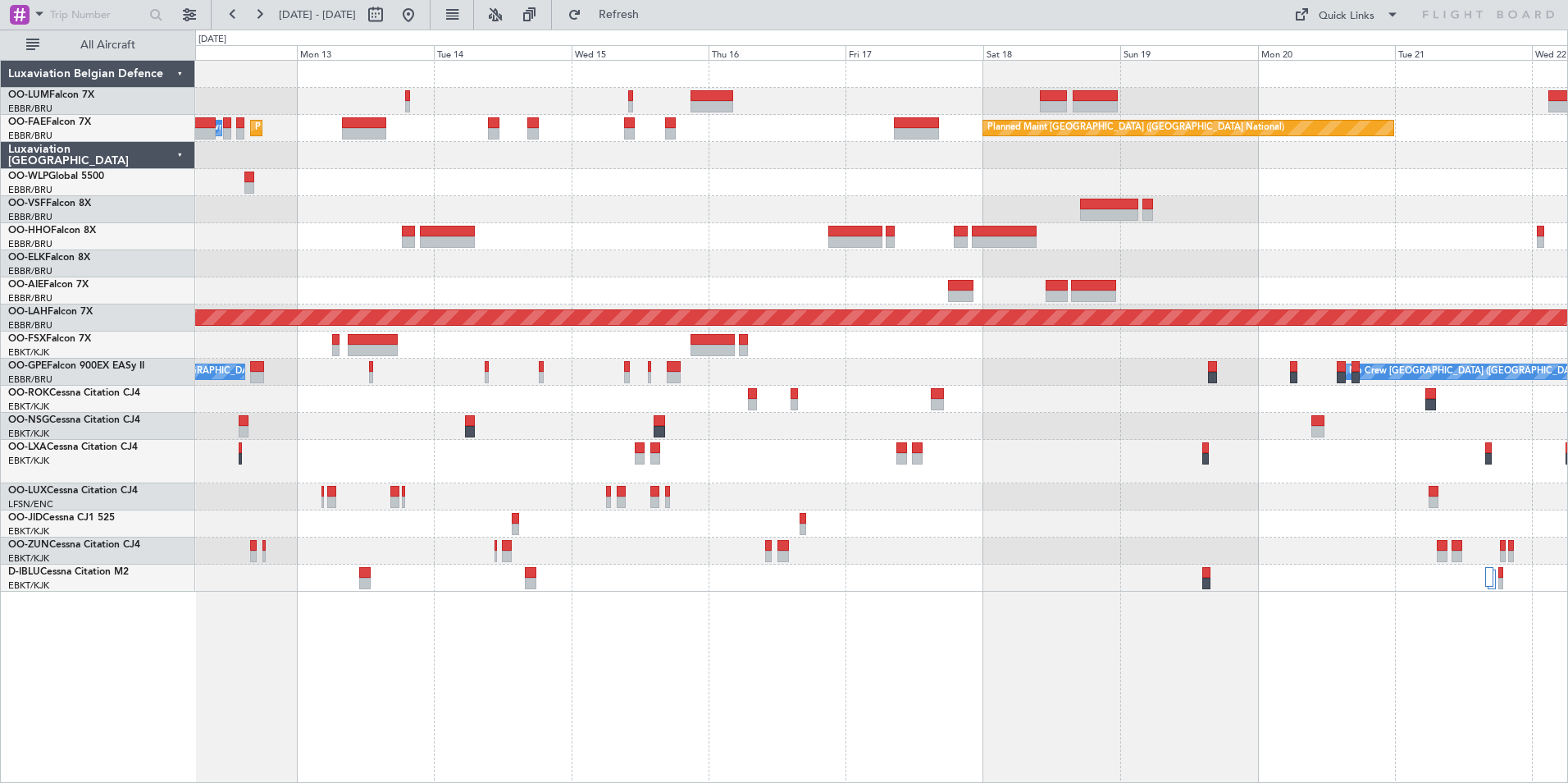
click at [774, 636] on div "Planned Maint [GEOGRAPHIC_DATA] ([GEOGRAPHIC_DATA] National) Planned Maint [GEO…" at bounding box center [881, 421] width 1373 height 723
click at [857, 643] on div "Planned Maint [GEOGRAPHIC_DATA] ([GEOGRAPHIC_DATA] National) Planned Maint [GEO…" at bounding box center [881, 421] width 1373 height 723
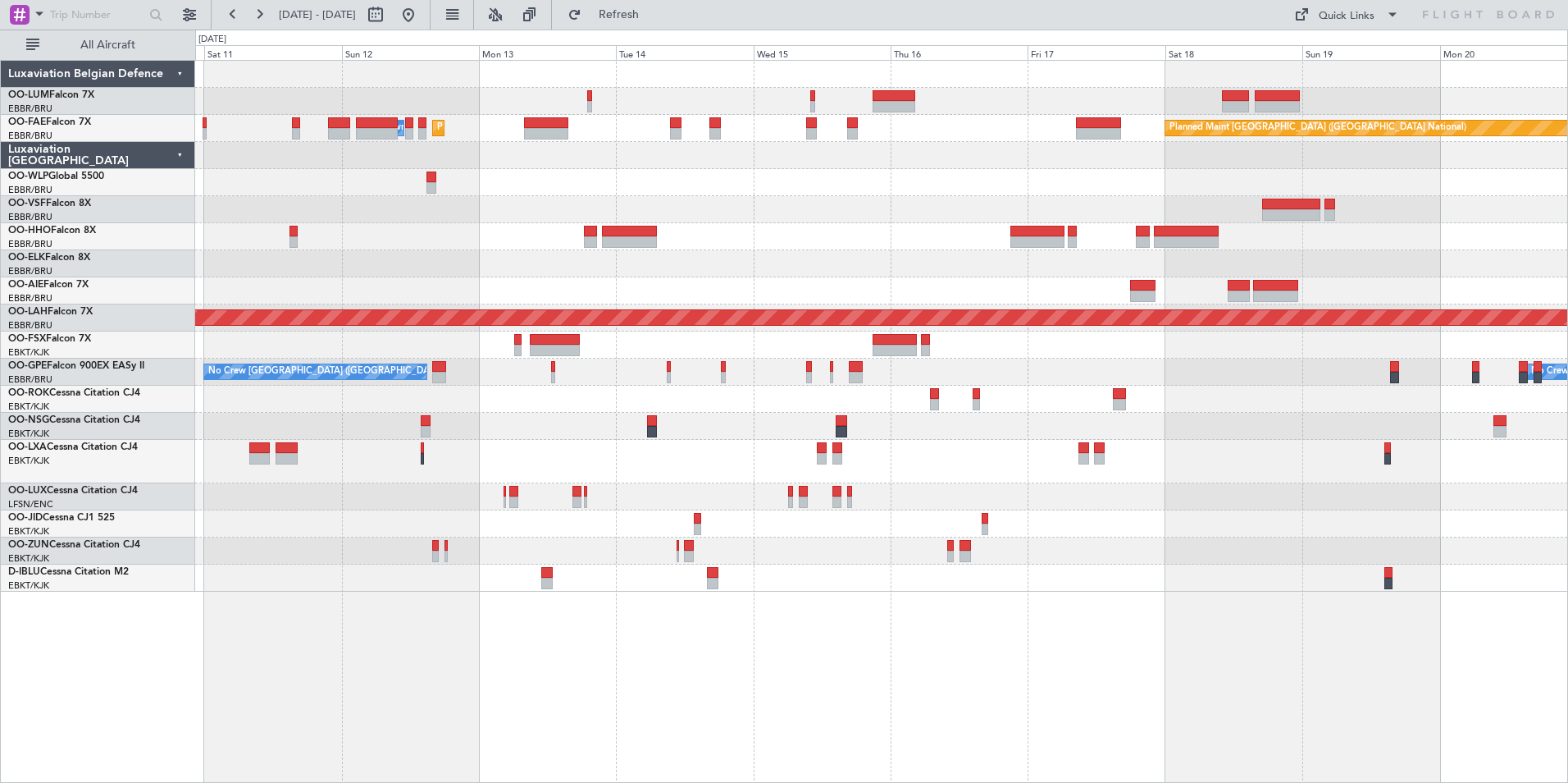
click at [888, 650] on div "Planned Maint [GEOGRAPHIC_DATA] ([GEOGRAPHIC_DATA] National) Planned Maint [GEO…" at bounding box center [881, 421] width 1373 height 723
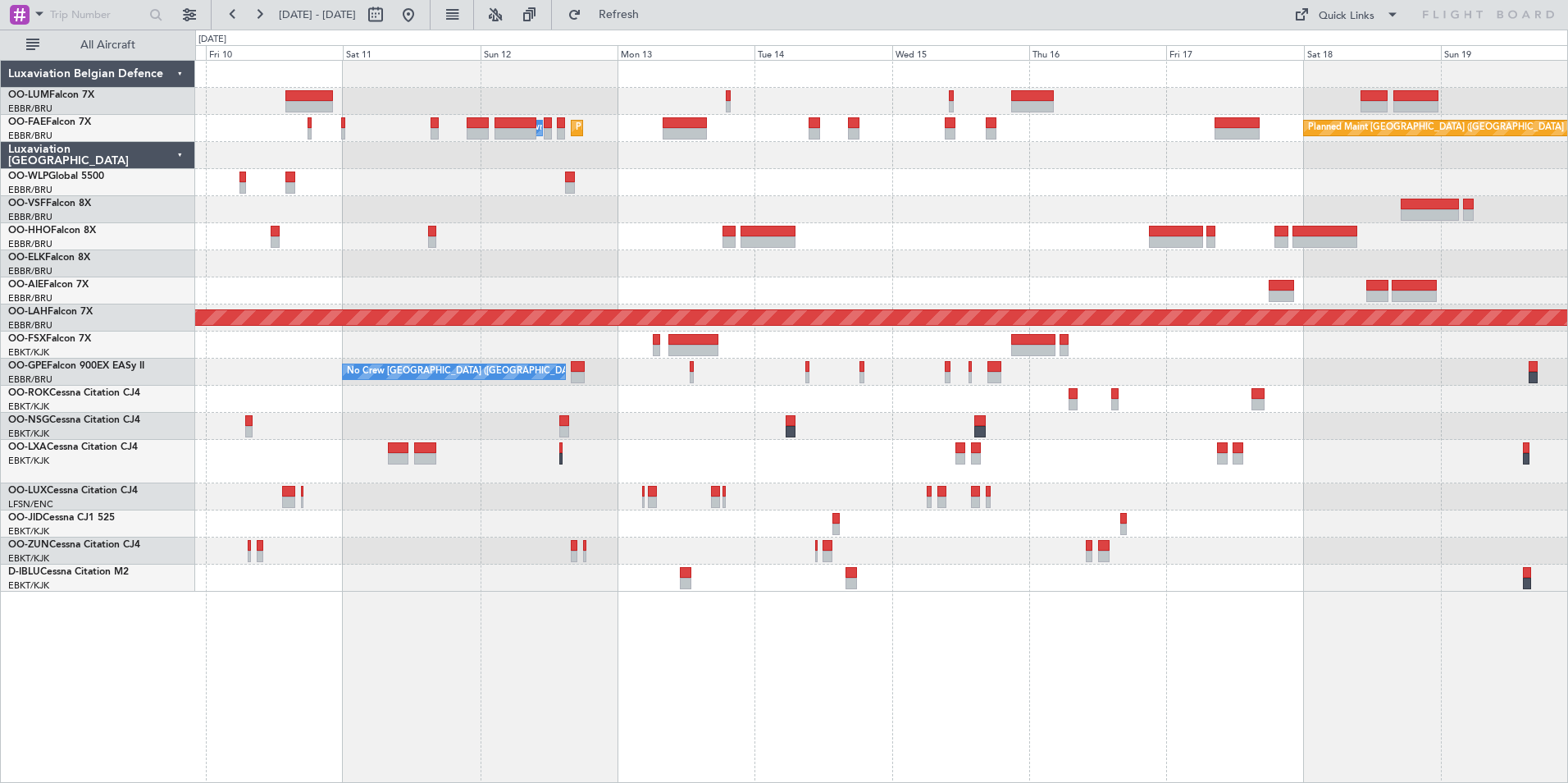
click at [777, 643] on div "Planned Maint [GEOGRAPHIC_DATA] ([GEOGRAPHIC_DATA] National) Planned Maint [GEO…" at bounding box center [881, 421] width 1373 height 723
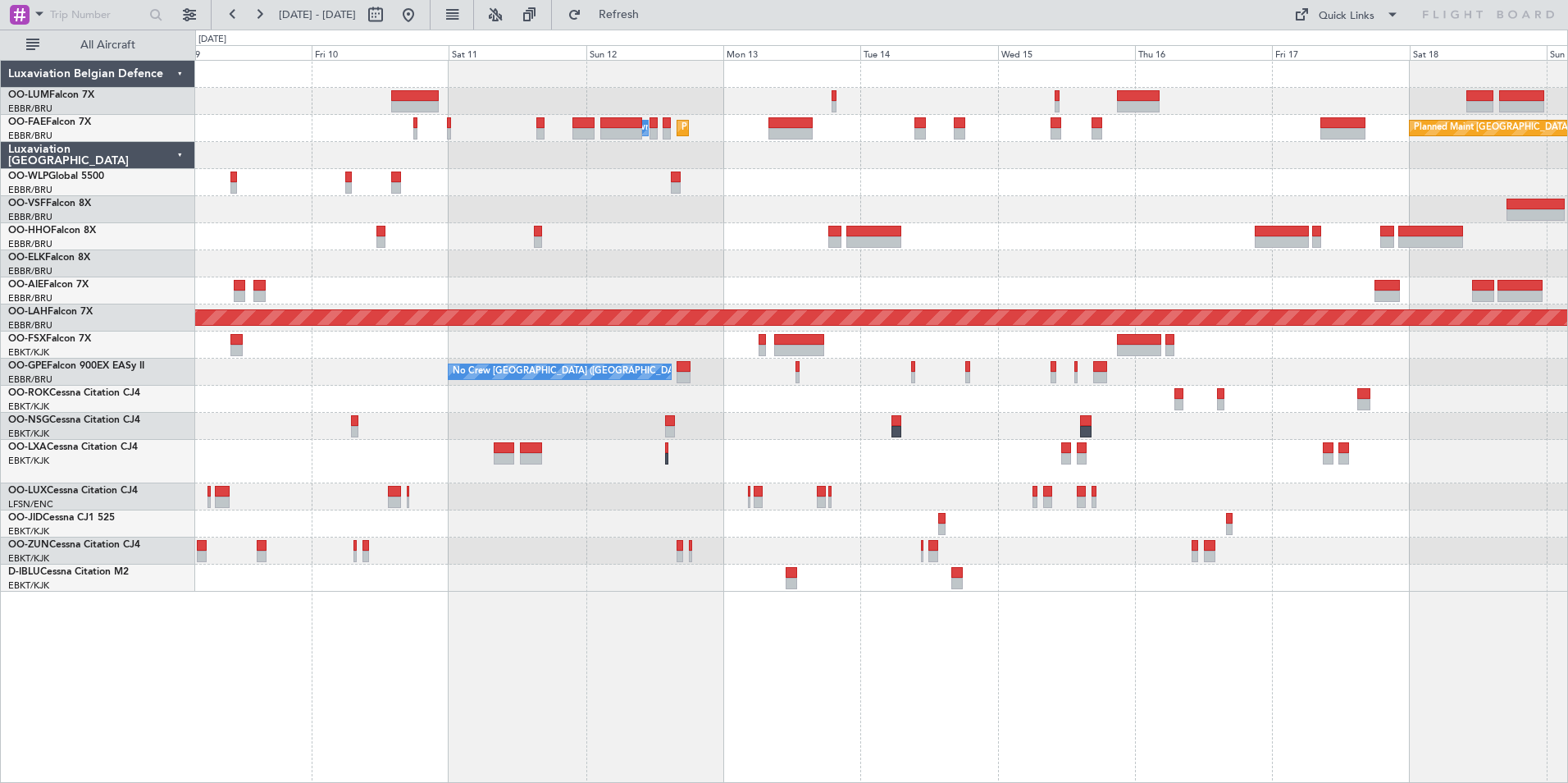
click at [572, 663] on div "Planned Maint [GEOGRAPHIC_DATA] ([GEOGRAPHIC_DATA] National) Planned Maint [GEO…" at bounding box center [881, 421] width 1373 height 723
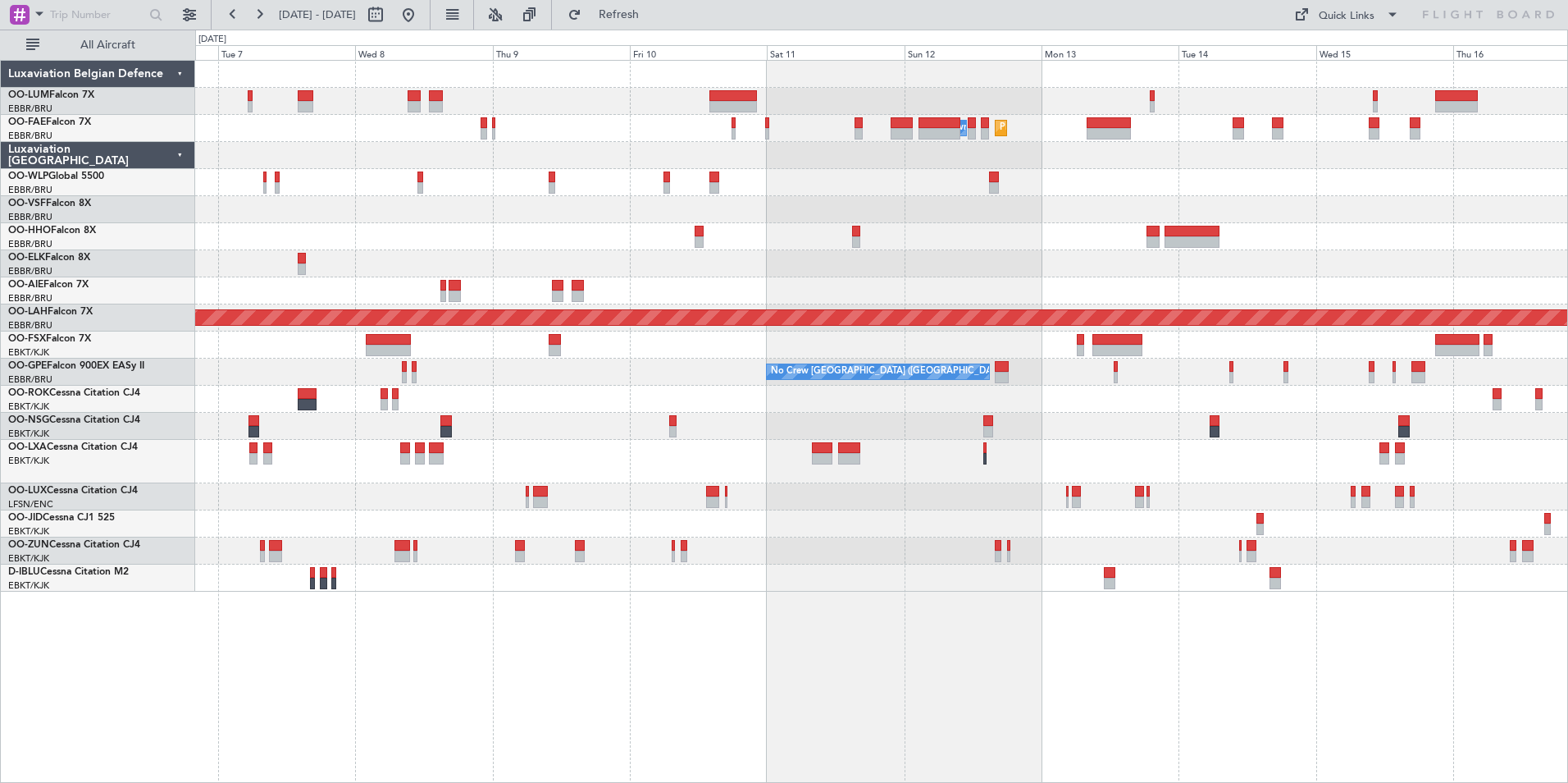
click at [826, 665] on div "Planned Maint Melsbroek Air Base Owner [GEOGRAPHIC_DATA] Planned Maint [GEOGRAP…" at bounding box center [881, 421] width 1373 height 723
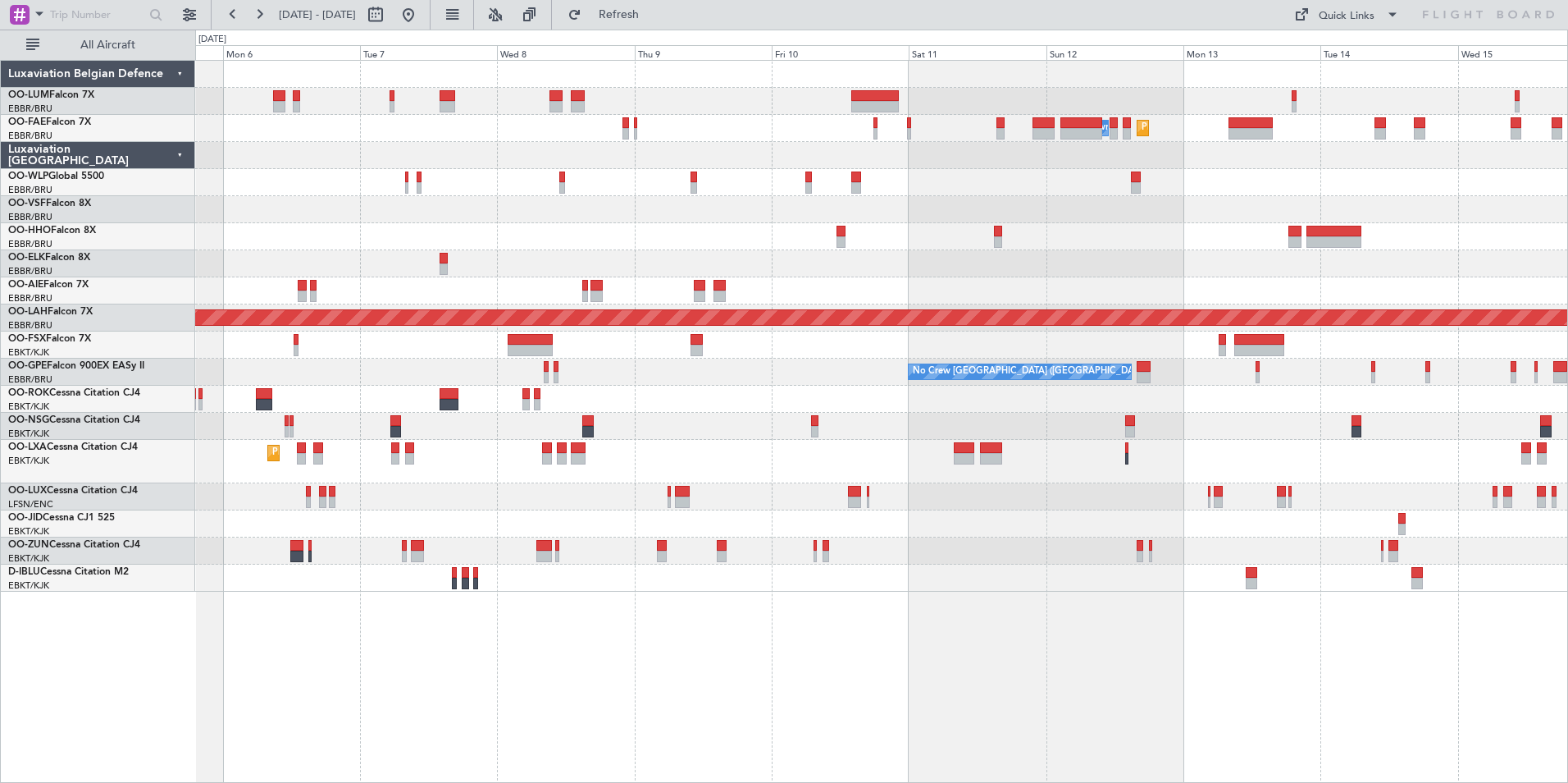
click at [585, 625] on div "Planned Maint Melsbroek Air Base Owner [GEOGRAPHIC_DATA] Planned Maint [GEOGRAP…" at bounding box center [881, 421] width 1373 height 723
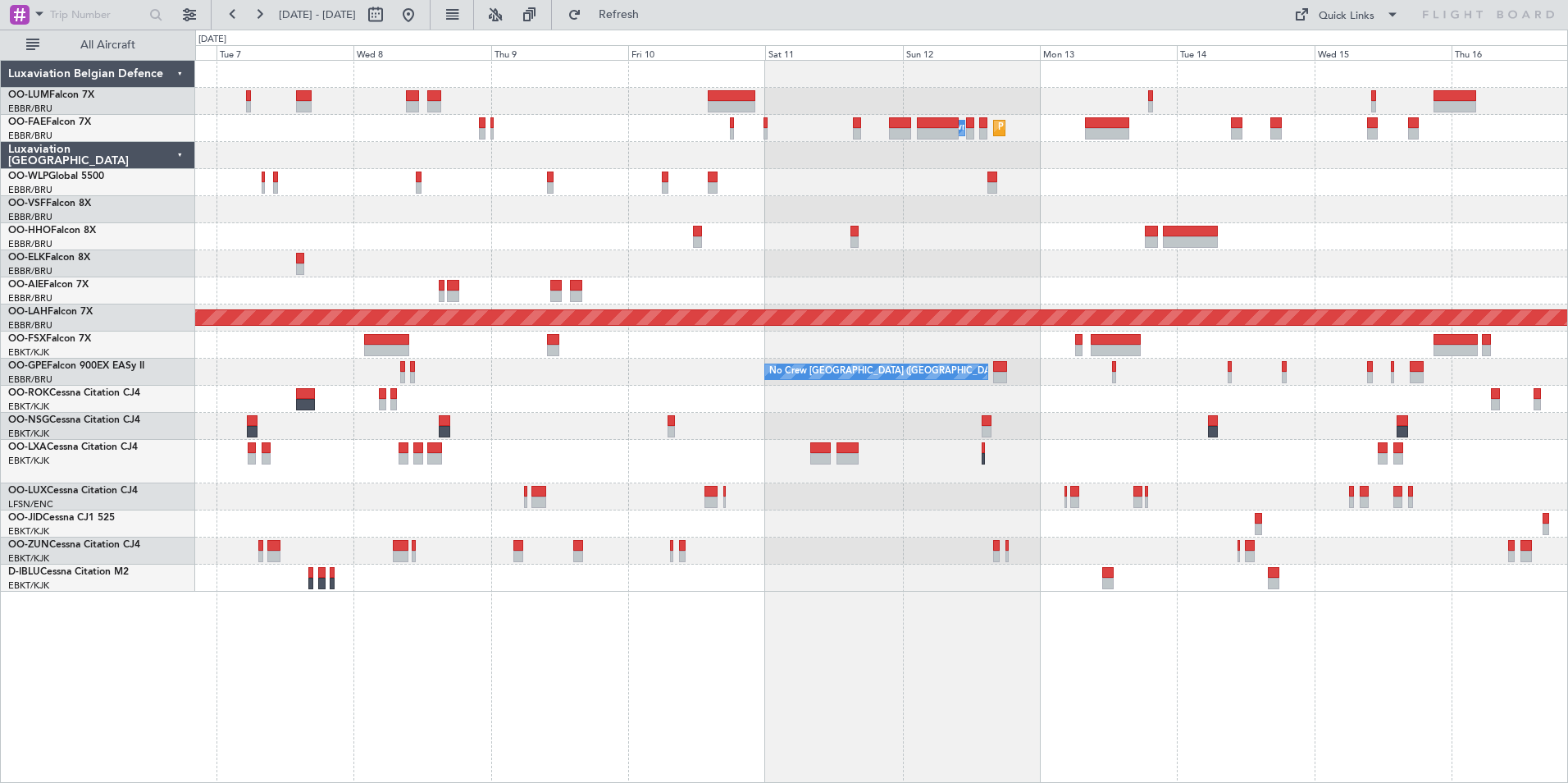
click at [212, 598] on div "Planned Maint Melsbroek Air Base Owner Melsbroek Air Base Planned Maint Brussel…" at bounding box center [881, 421] width 1373 height 723
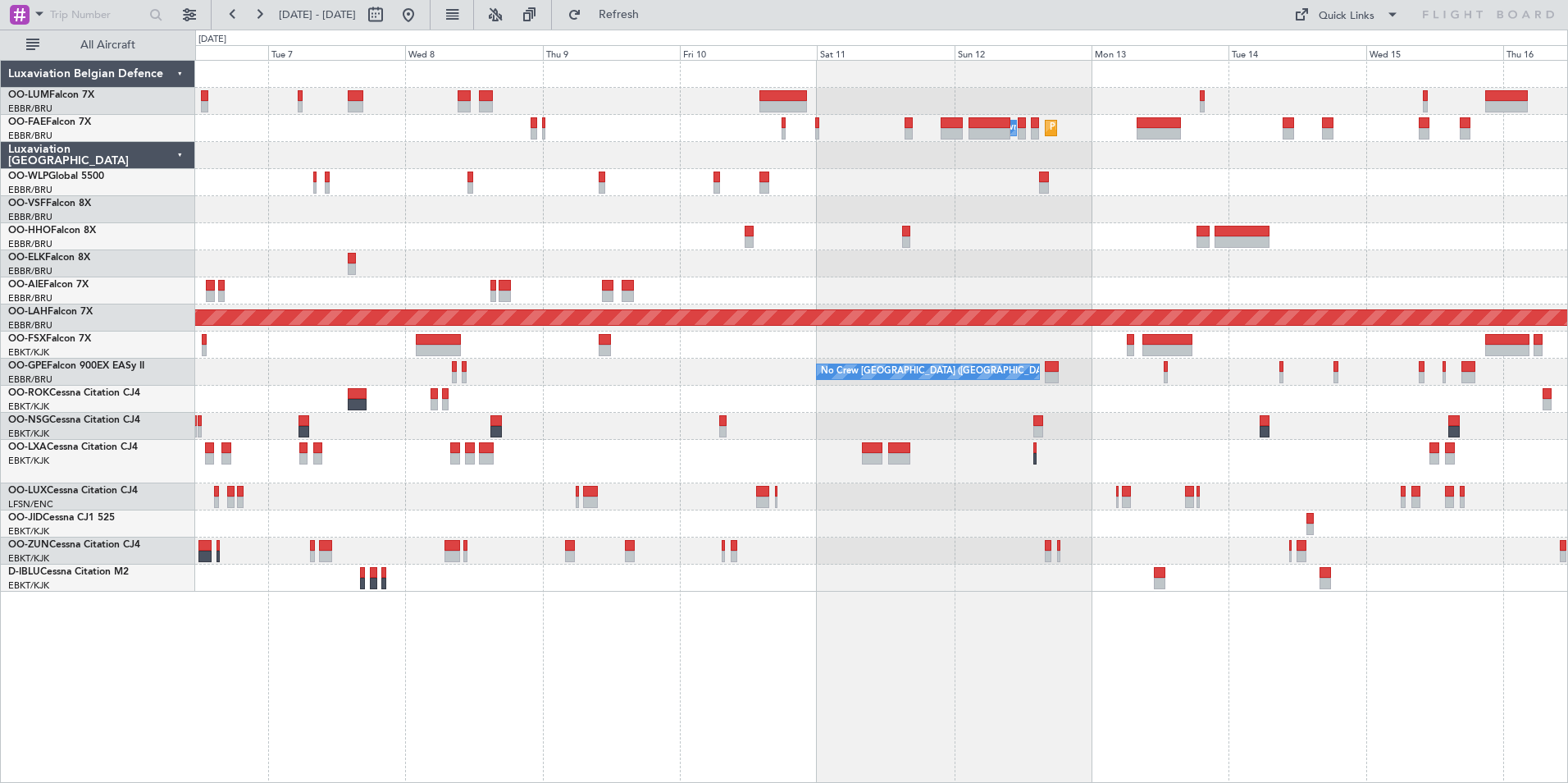
click at [462, 668] on div "Planned Maint Melsbroek Air Base Owner Melsbroek Air Base Planned Maint Brussel…" at bounding box center [881, 421] width 1373 height 723
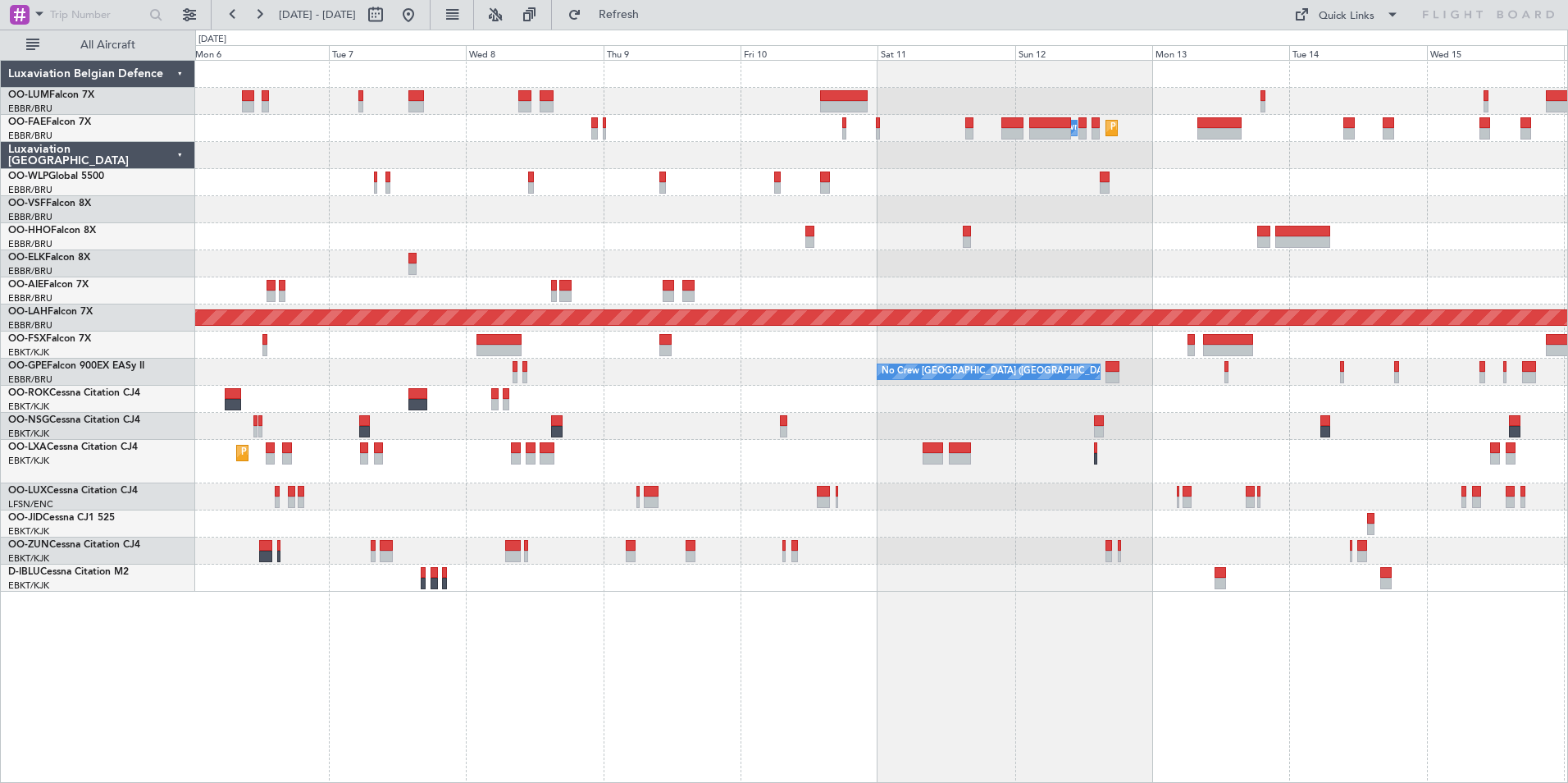
click at [364, 174] on div at bounding box center [881, 182] width 1372 height 27
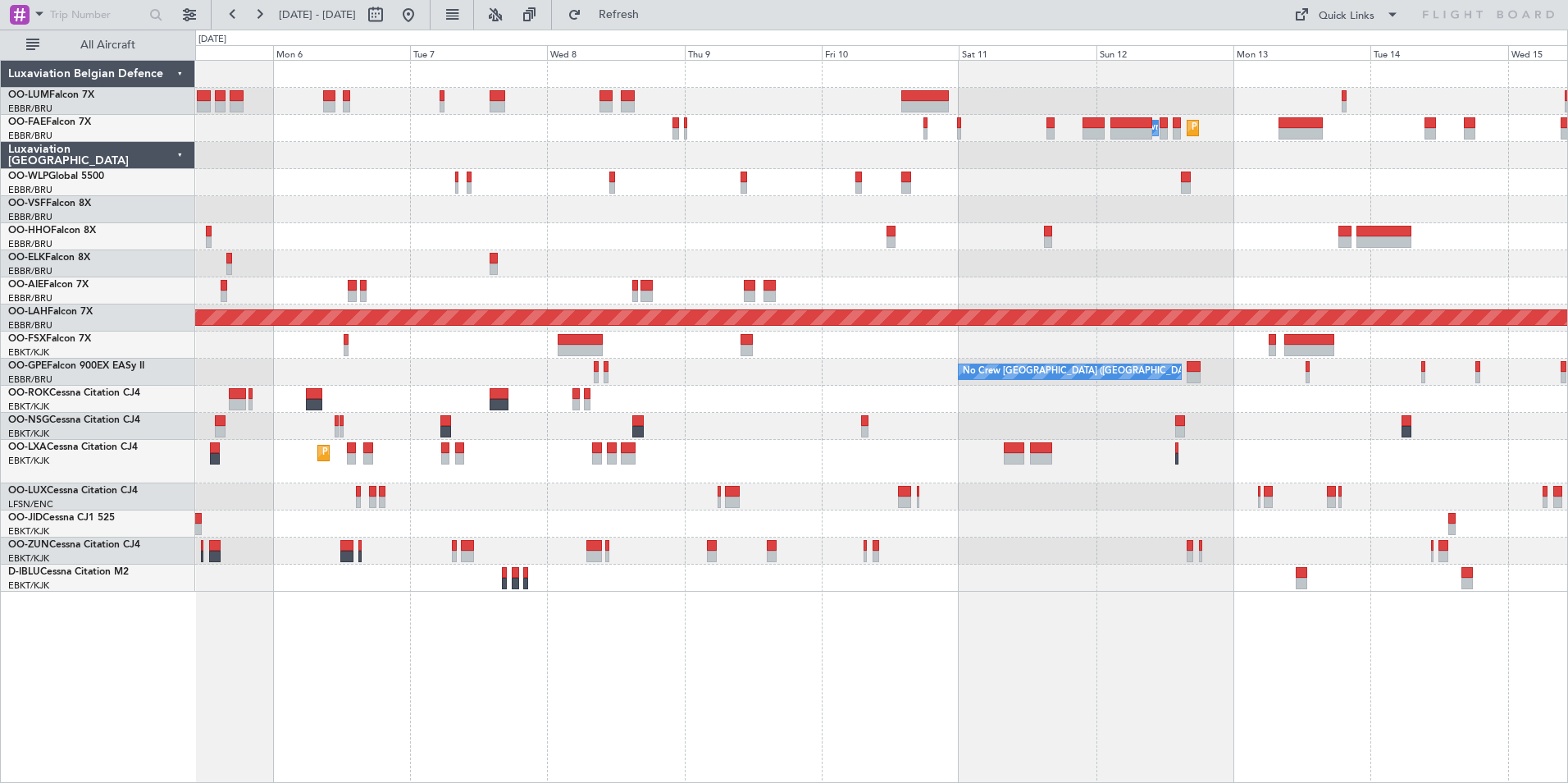
click at [377, 601] on div "Planned Maint Melsbroek Air Base Owner Melsbroek Air Base AOG Maint Melsbroek A…" at bounding box center [881, 421] width 1373 height 723
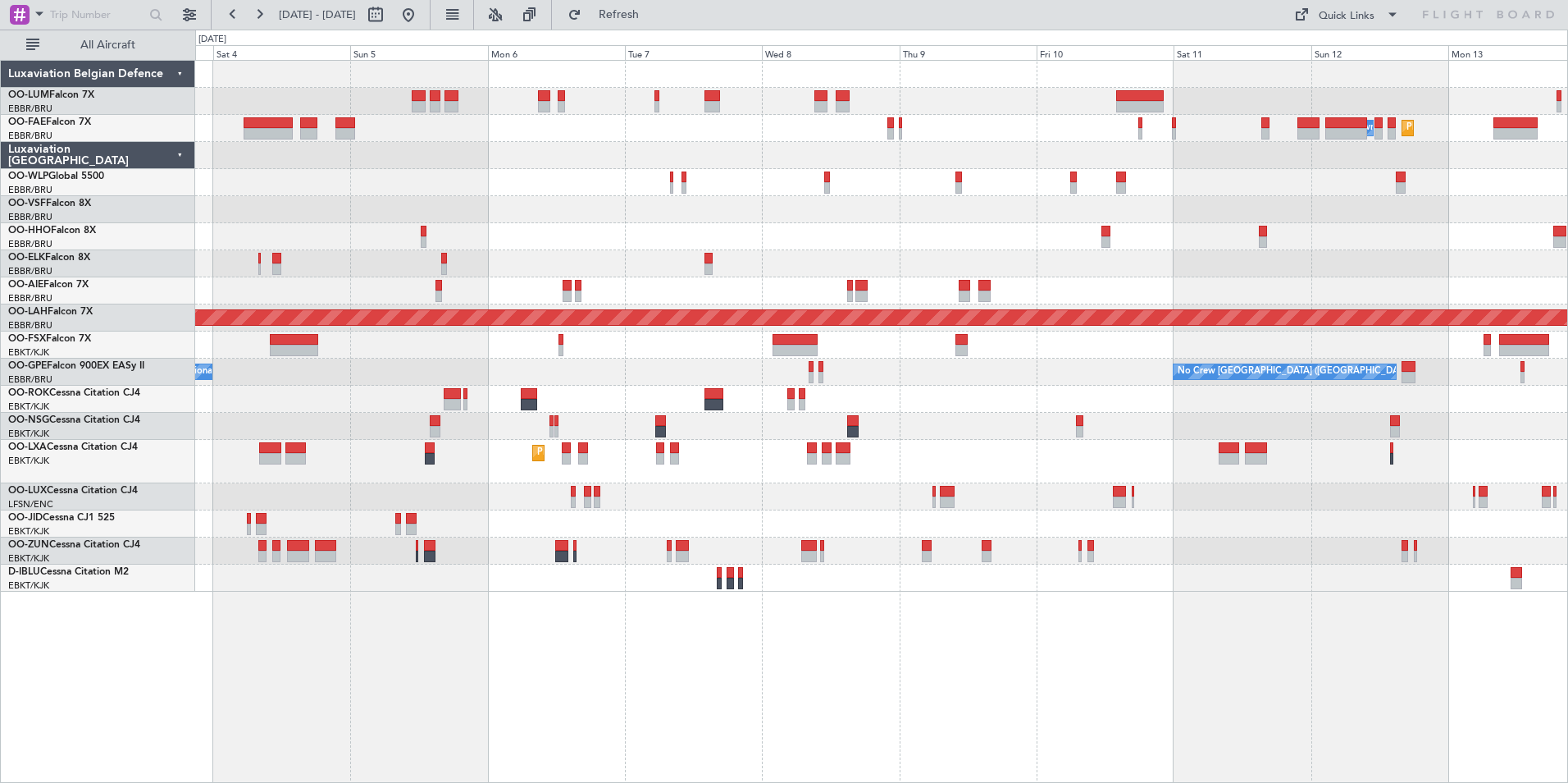
click at [539, 674] on div "Planned Maint Melsbroek Air Base Owner Melsbroek Air Base AOG Maint Melsbroek A…" at bounding box center [881, 421] width 1373 height 723
click at [774, 635] on div "Planned Maint Melsbroek Air Base Owner Melsbroek Air Base AOG Maint Melsbroek A…" at bounding box center [881, 421] width 1373 height 723
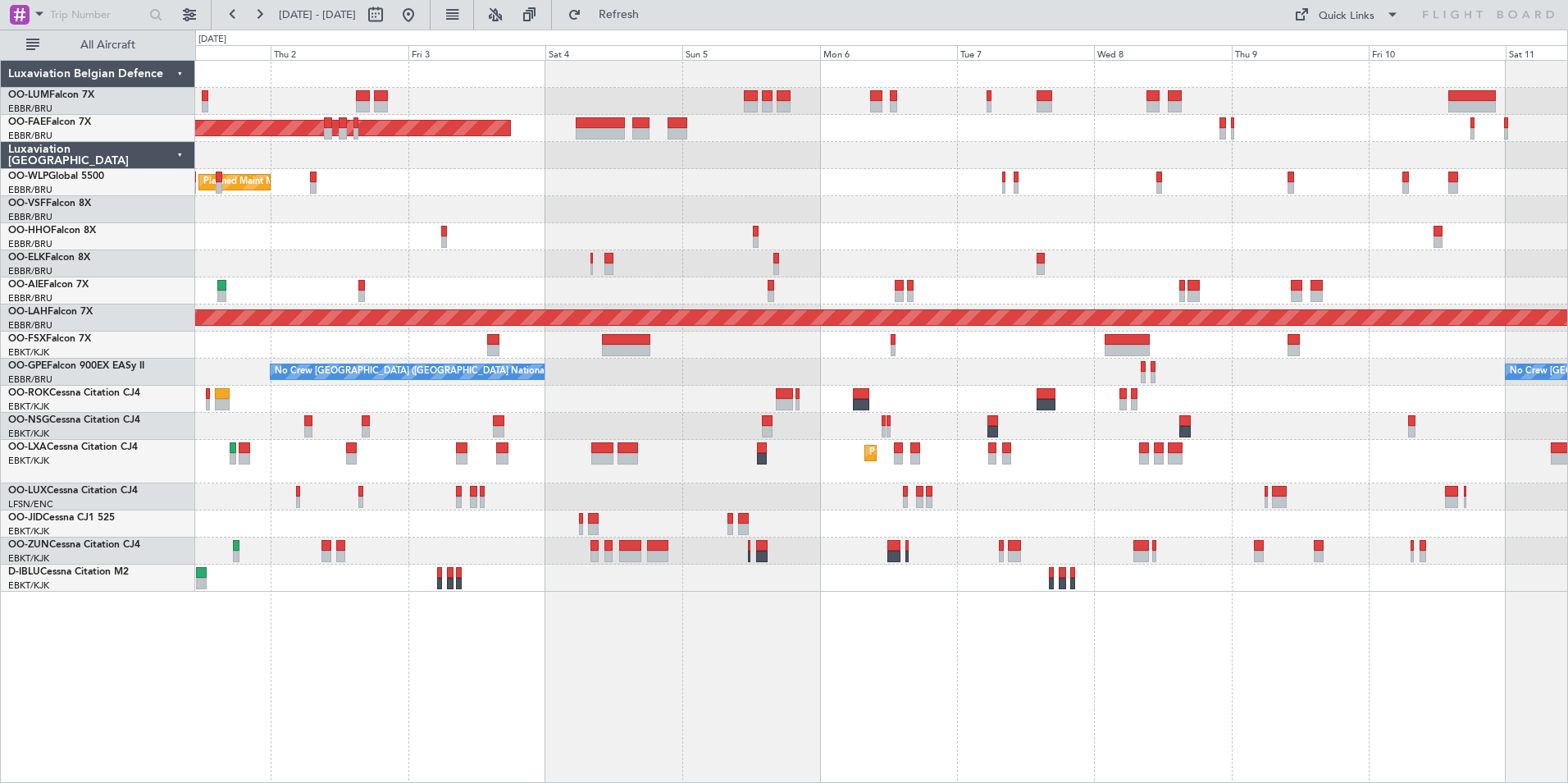
click at [659, 607] on div "Owner Melsbroek Air Base AOG Maint Melsbroek Air Base Owner Melsbroek Air Base …" at bounding box center [881, 421] width 1373 height 723
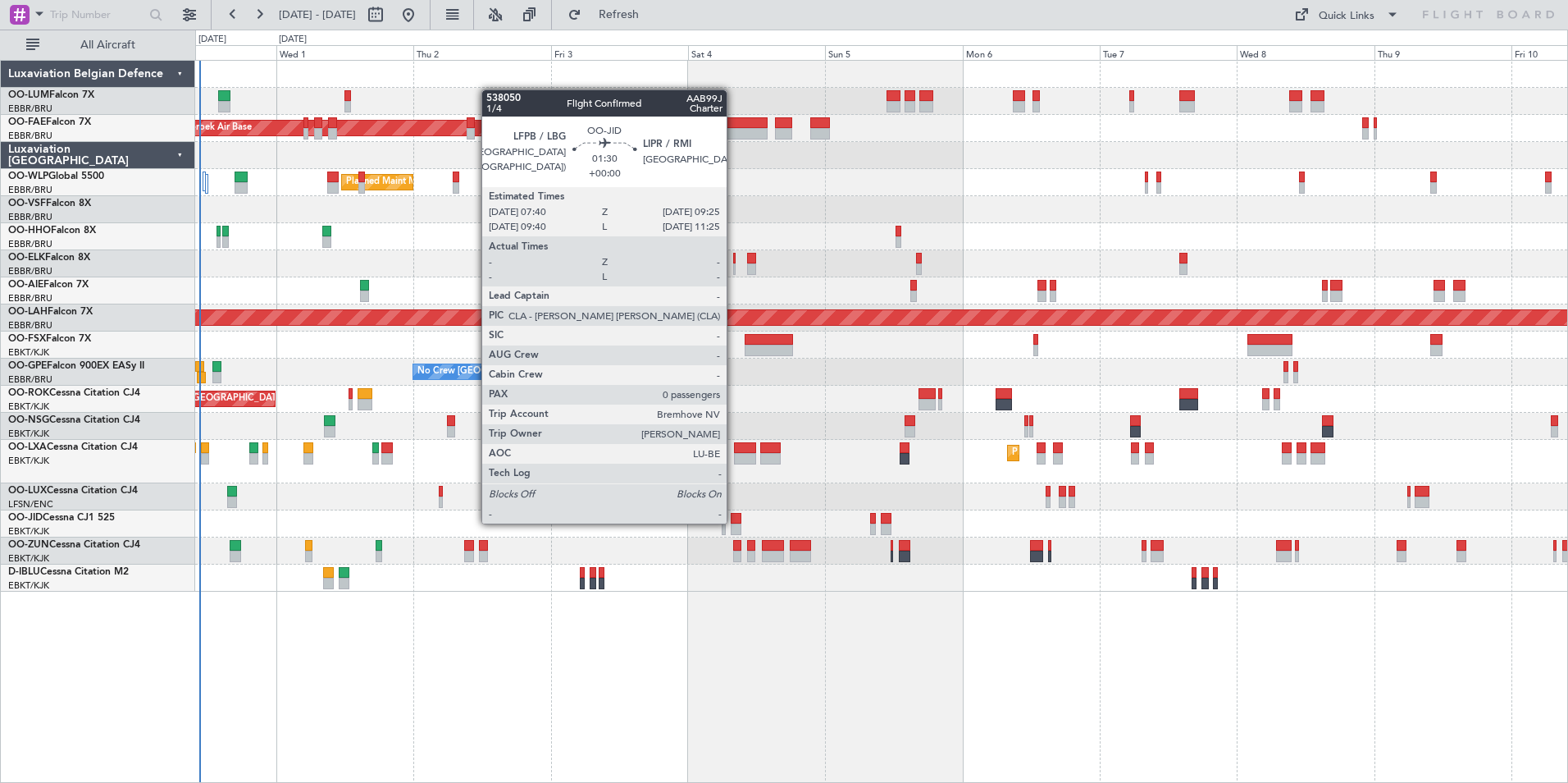
click at [734, 522] on div at bounding box center [735, 518] width 10 height 11
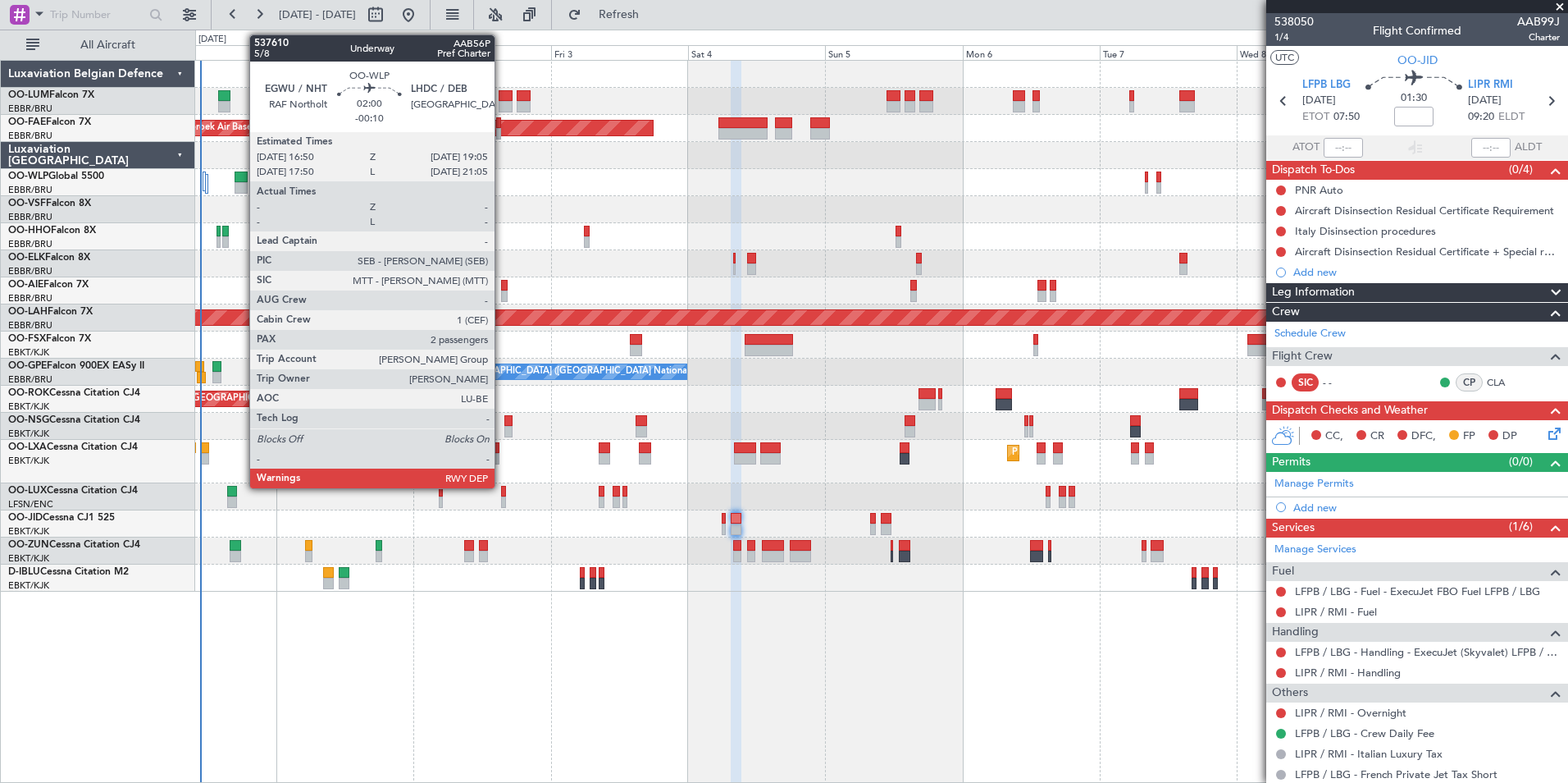
click at [241, 179] on div at bounding box center [241, 177] width 13 height 11
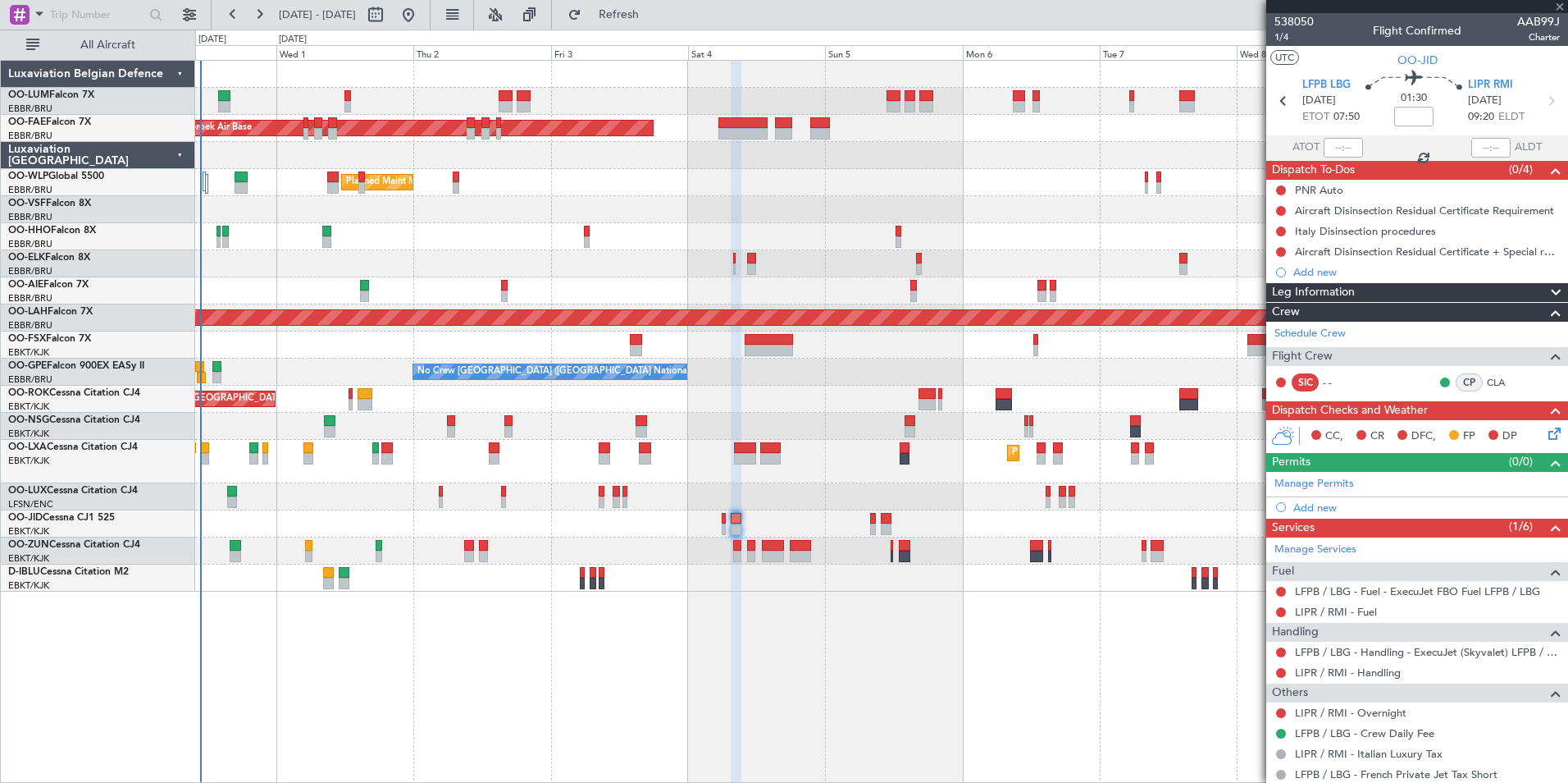
type input "-00:10"
type input "2"
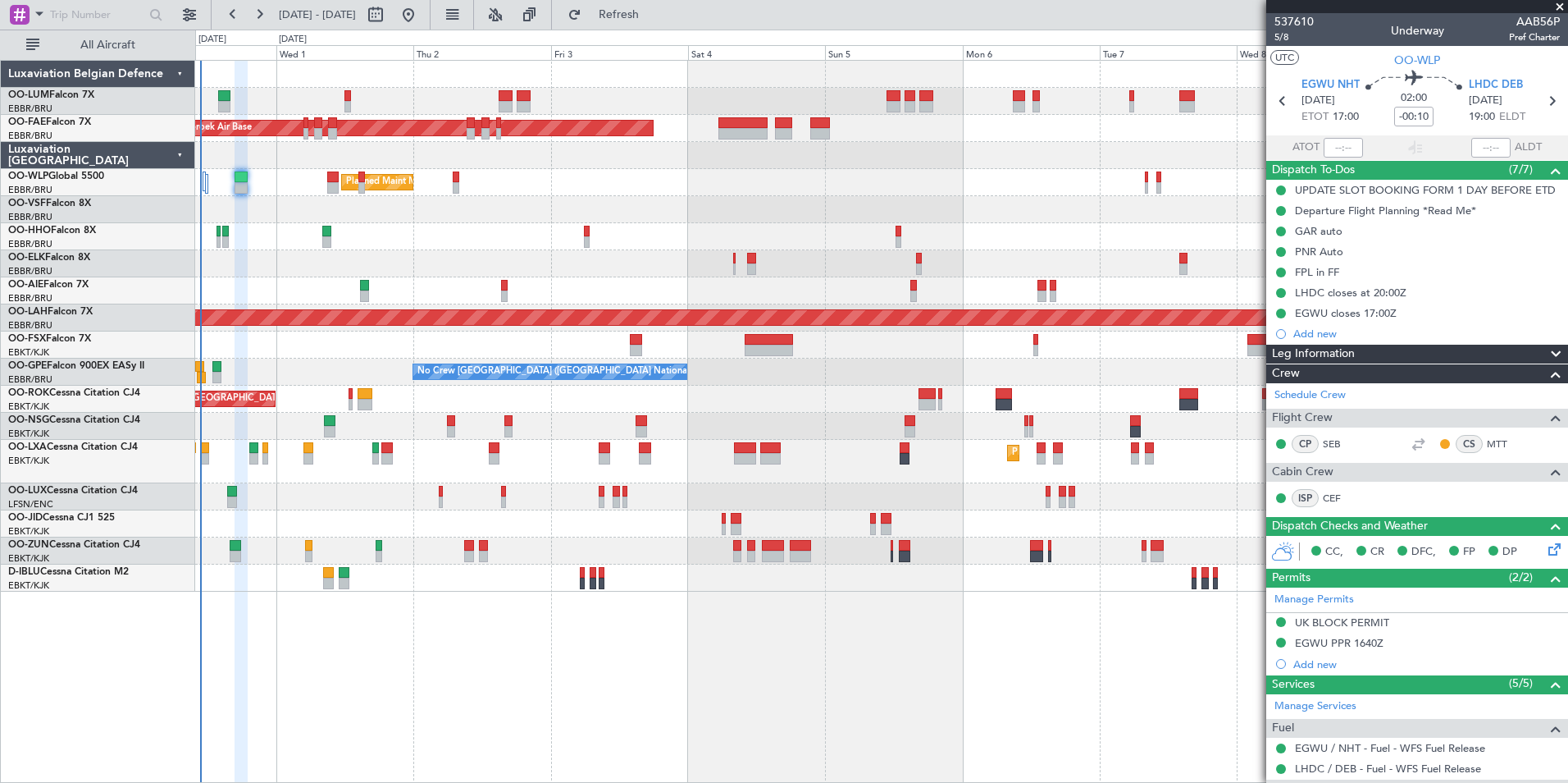
click at [702, 649] on div "Owner Melsbroek Air Base AOG Maint Melsbroek Air Base Owner Melsbroek Air Base …" at bounding box center [881, 421] width 1373 height 723
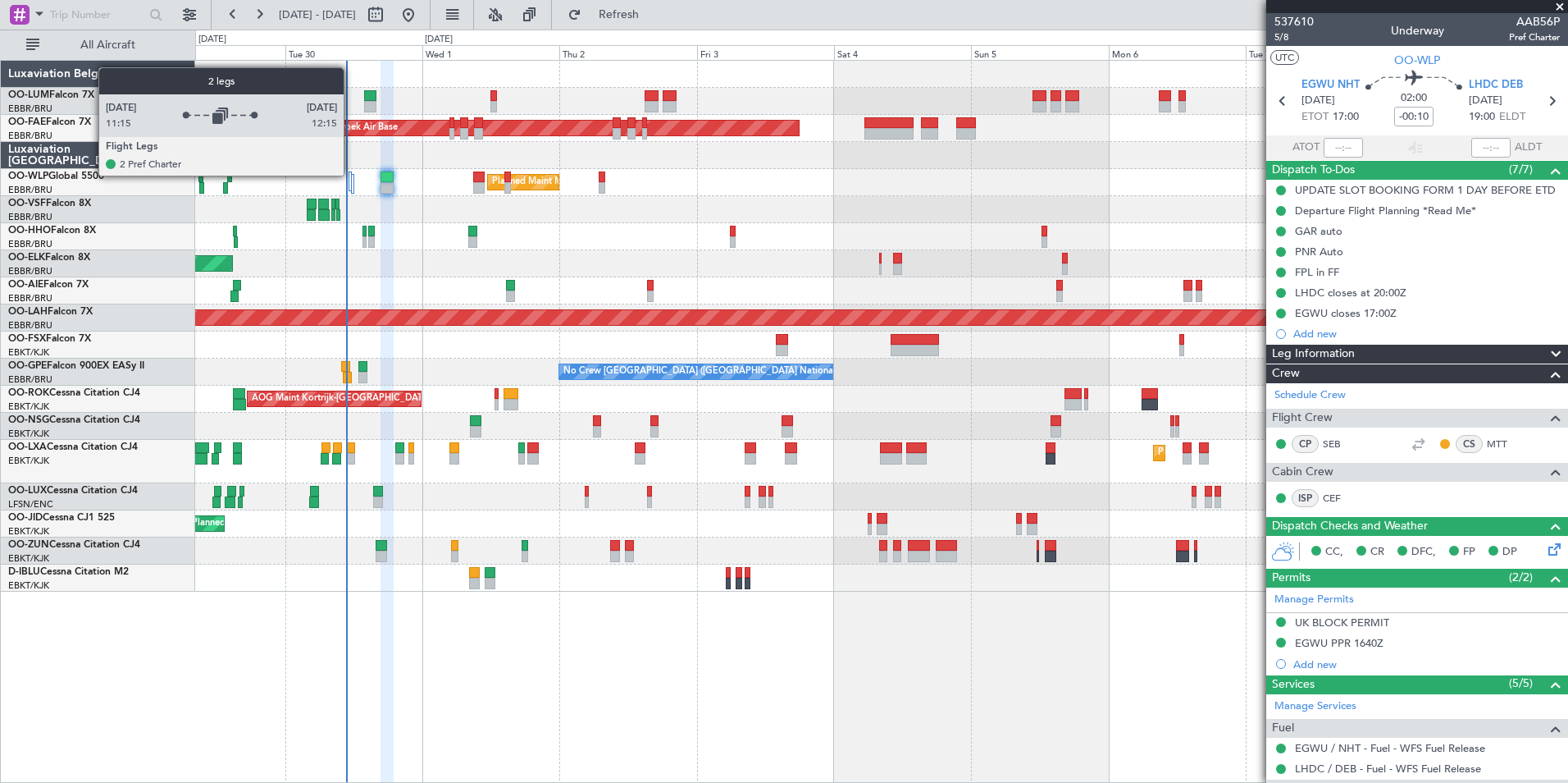
click at [351, 175] on div at bounding box center [351, 181] width 4 height 20
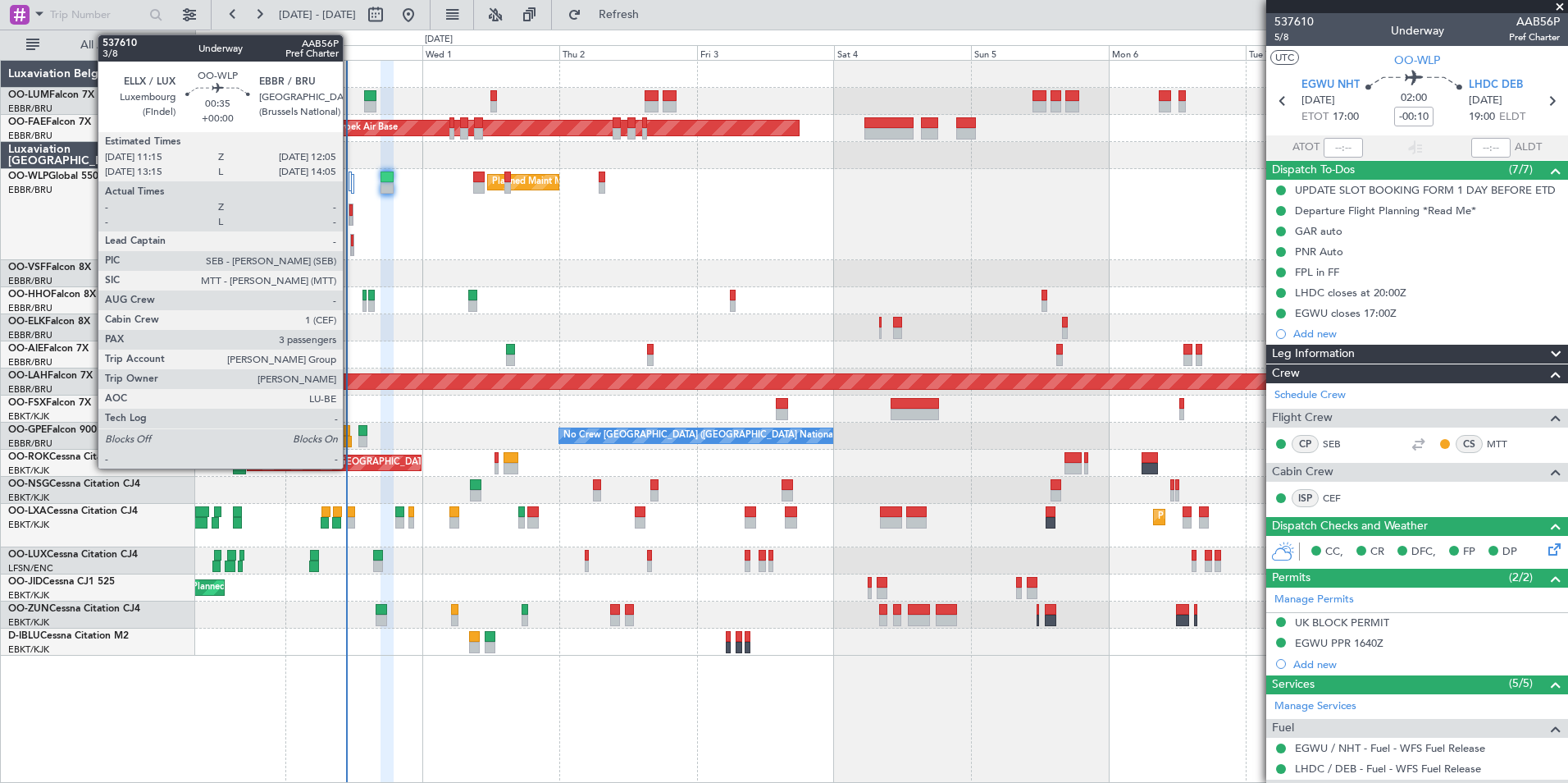
click at [350, 211] on div at bounding box center [352, 210] width 4 height 11
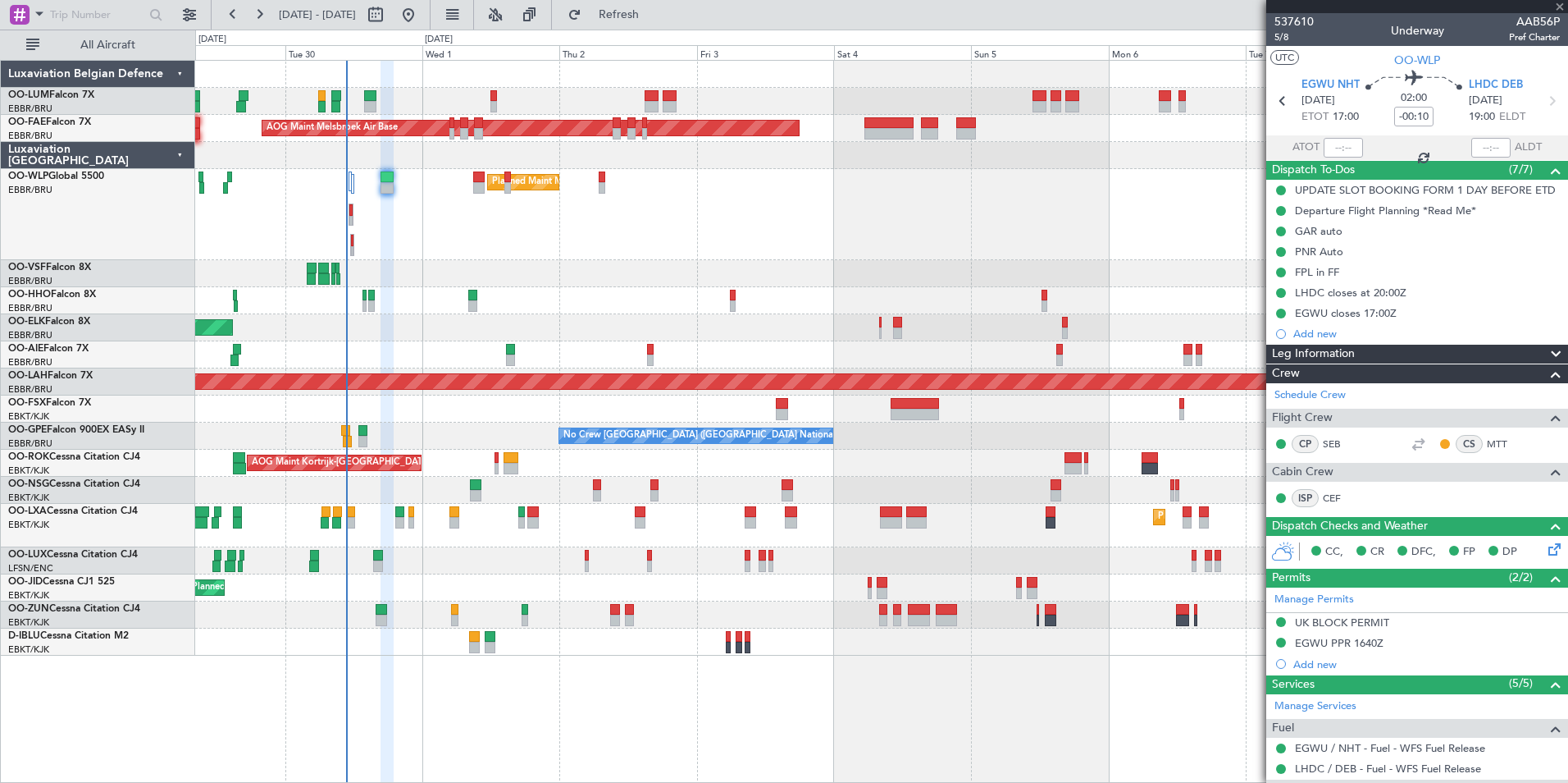
type input "3"
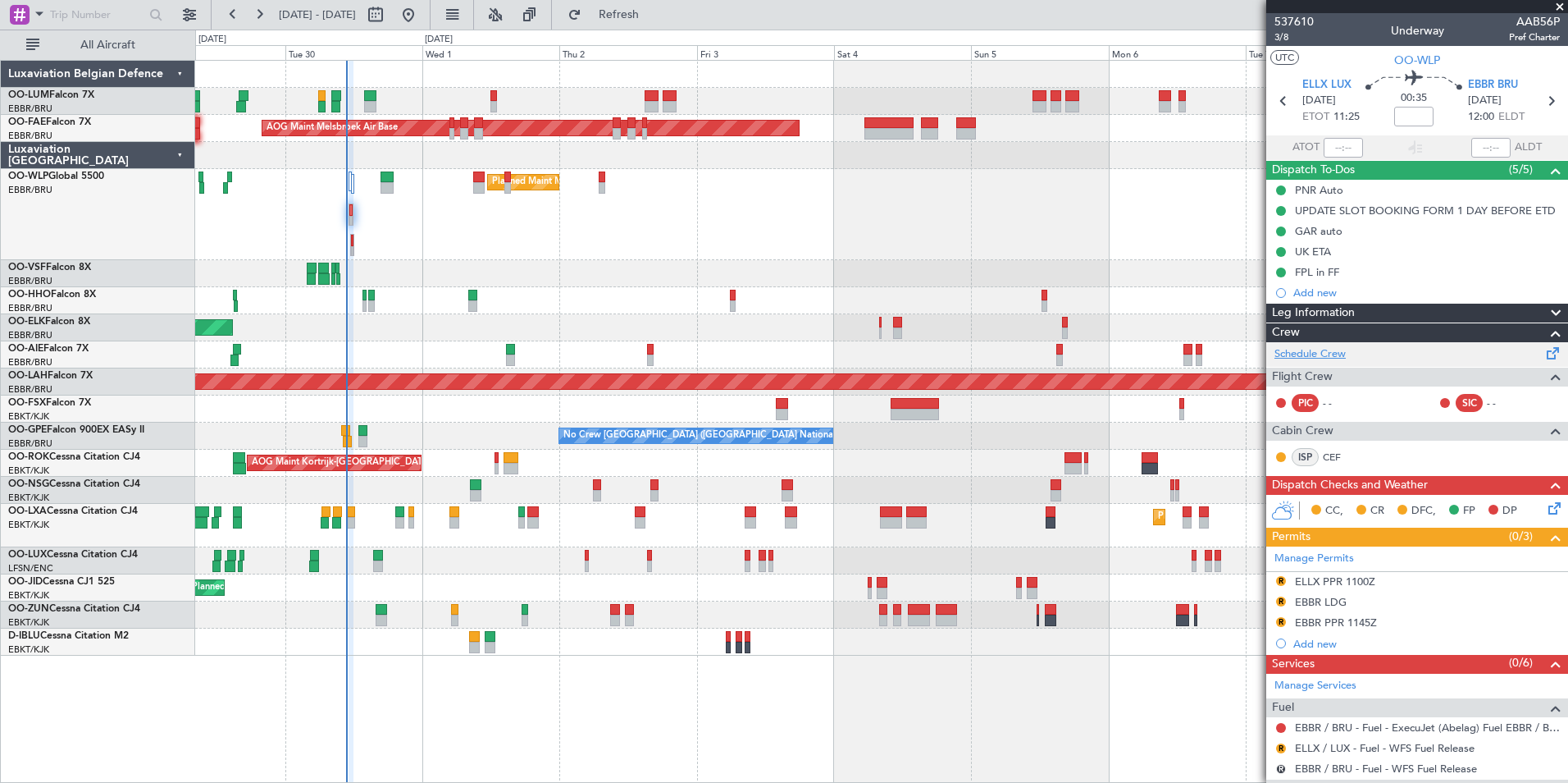
click at [1330, 355] on link "Schedule Crew" at bounding box center [1310, 355] width 71 height 17
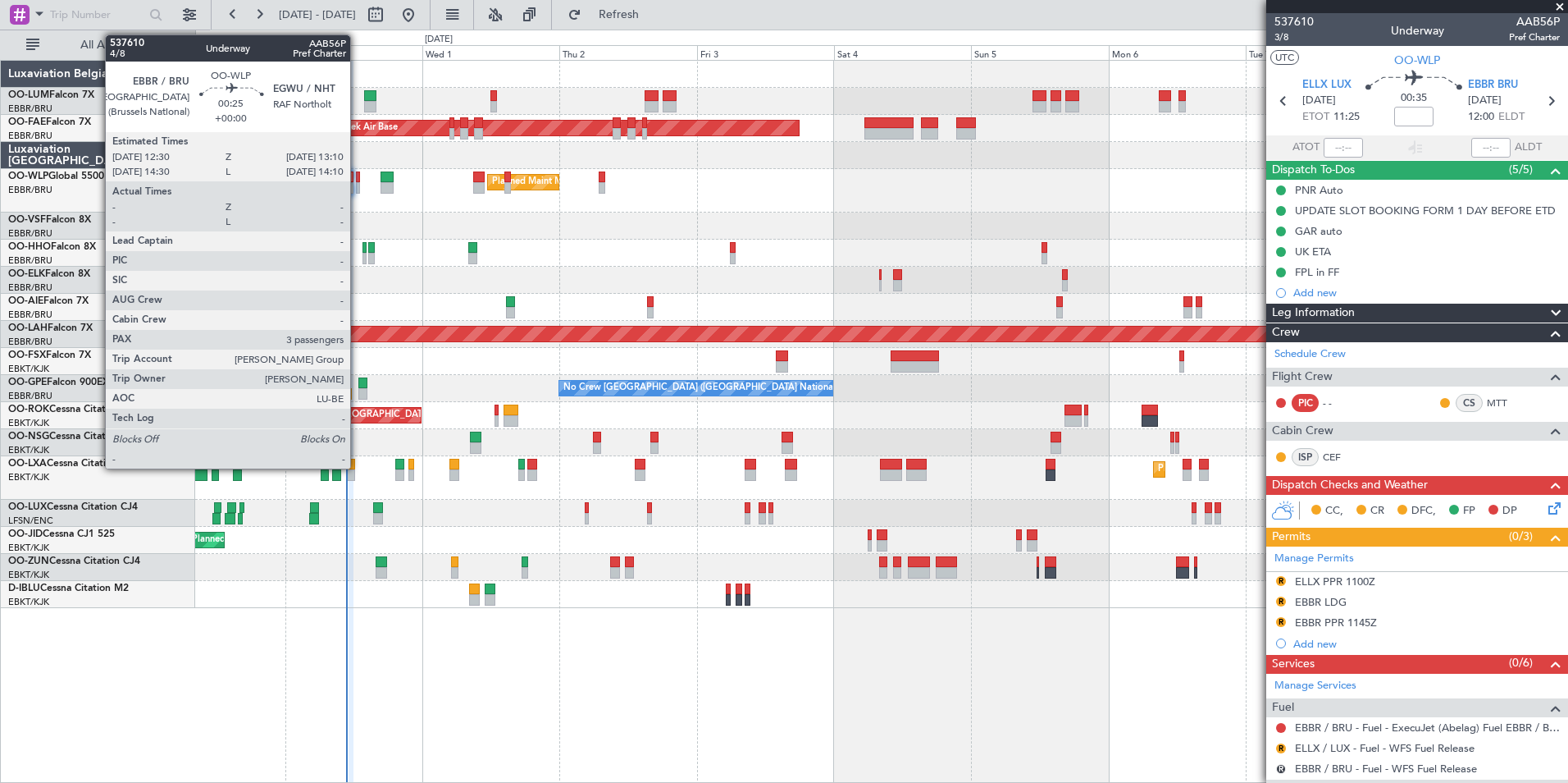
click at [357, 177] on div at bounding box center [358, 177] width 4 height 11
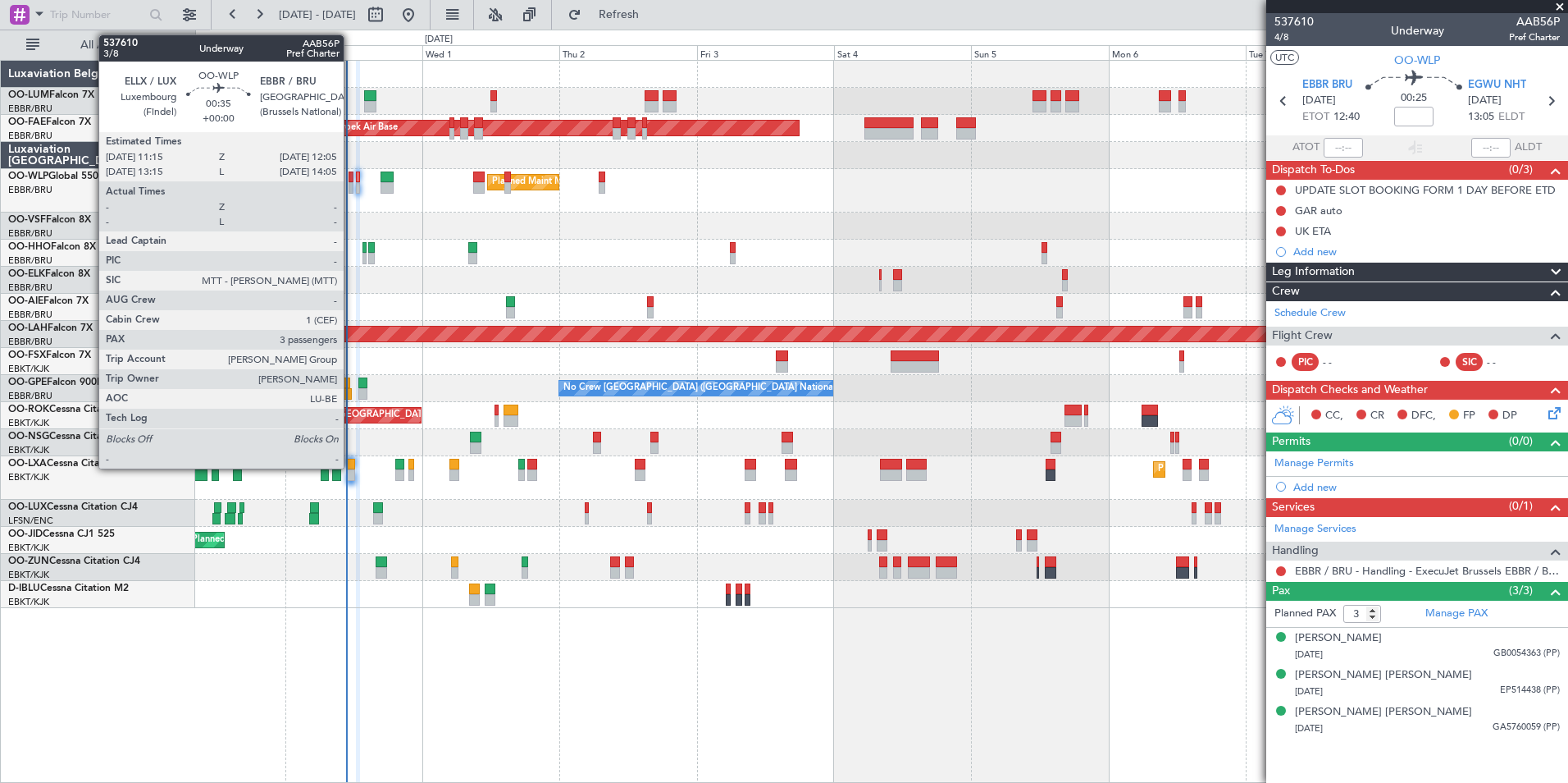
click at [351, 178] on div at bounding box center [351, 177] width 5 height 11
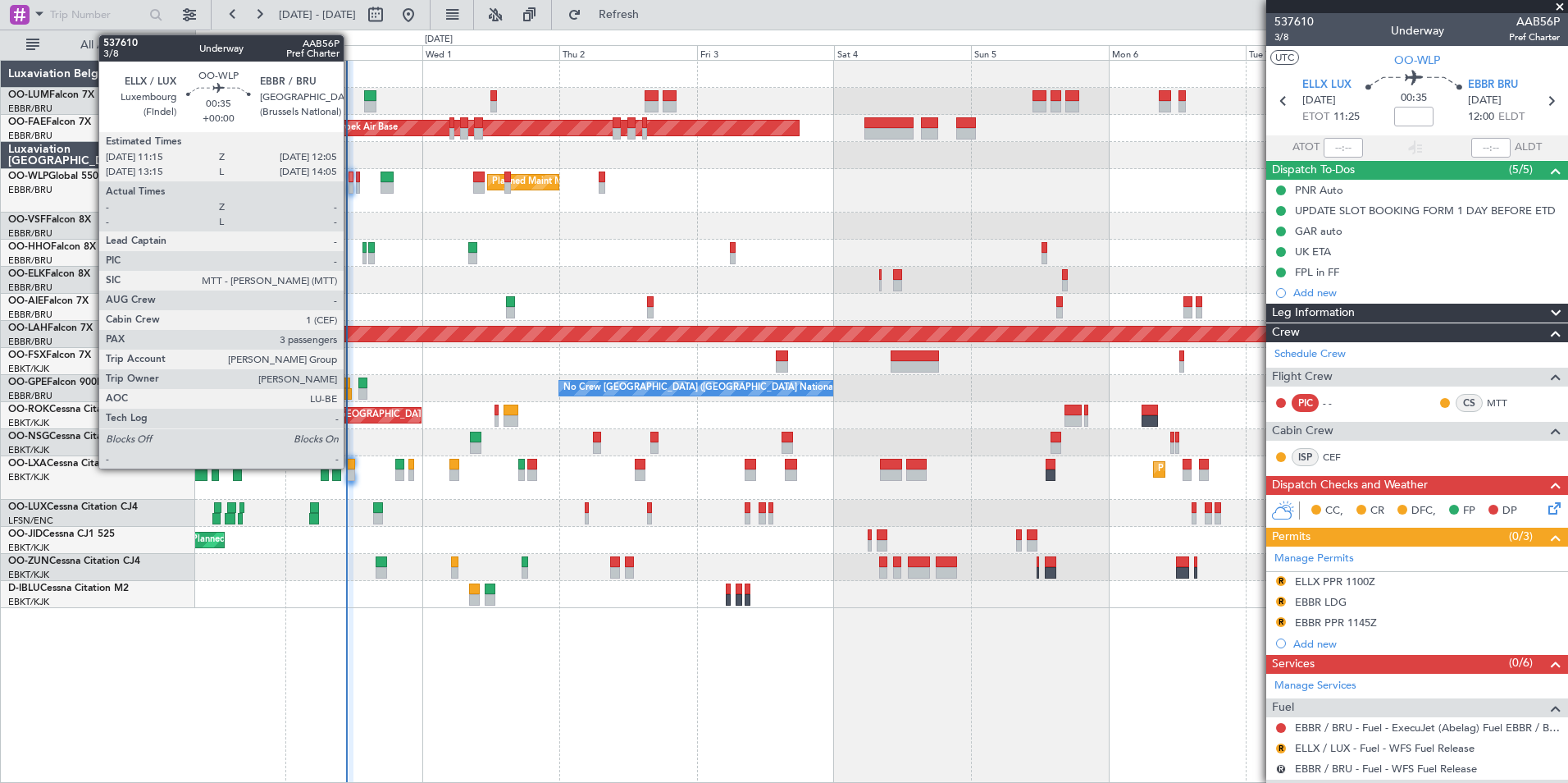
click at [351, 176] on div at bounding box center [351, 177] width 5 height 11
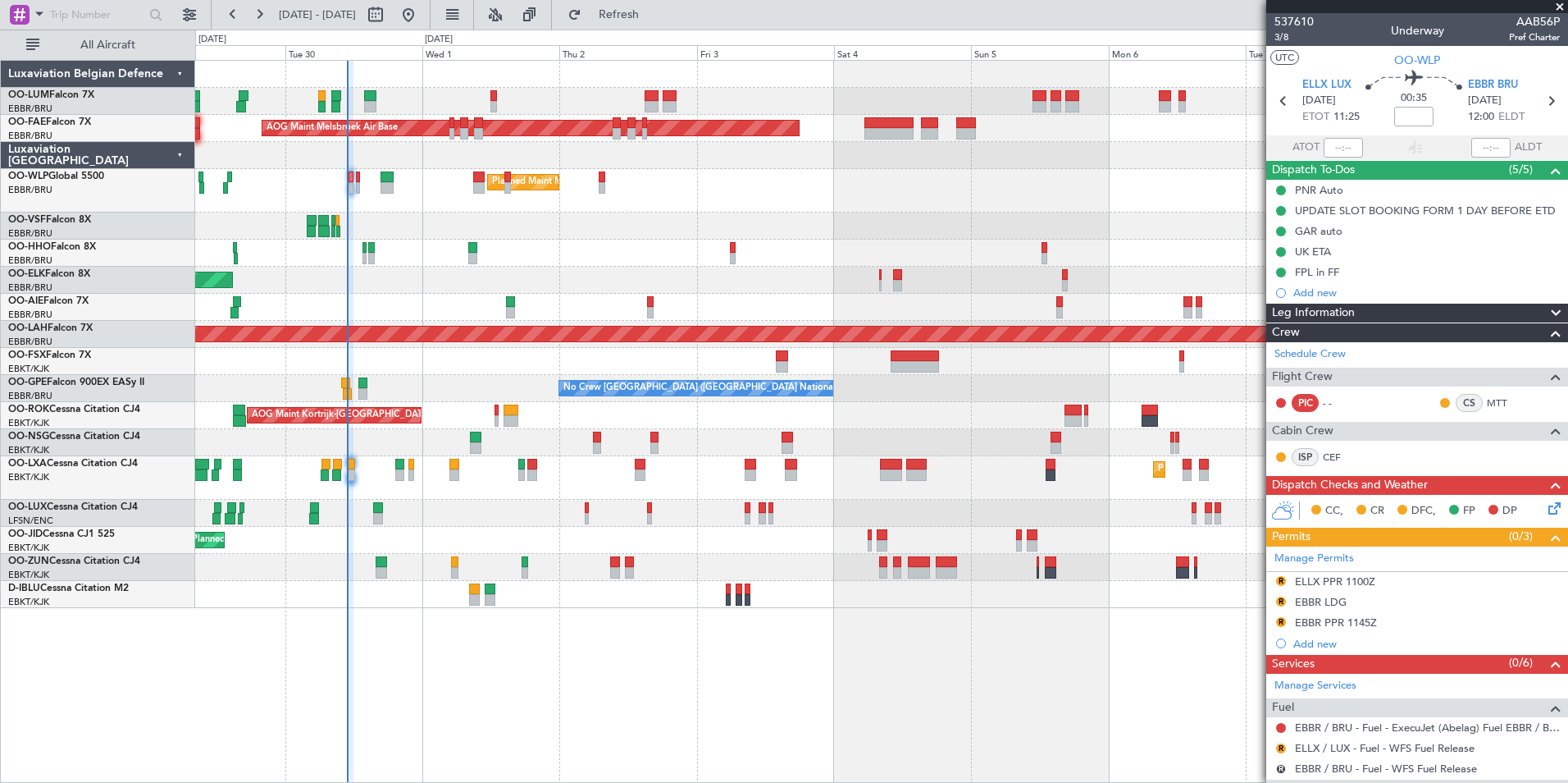
click at [503, 721] on div "Owner Melsbroek Air Base AOG Maint Melsbroek Air Base Owner Melsbroek Air Base …" at bounding box center [881, 421] width 1373 height 723
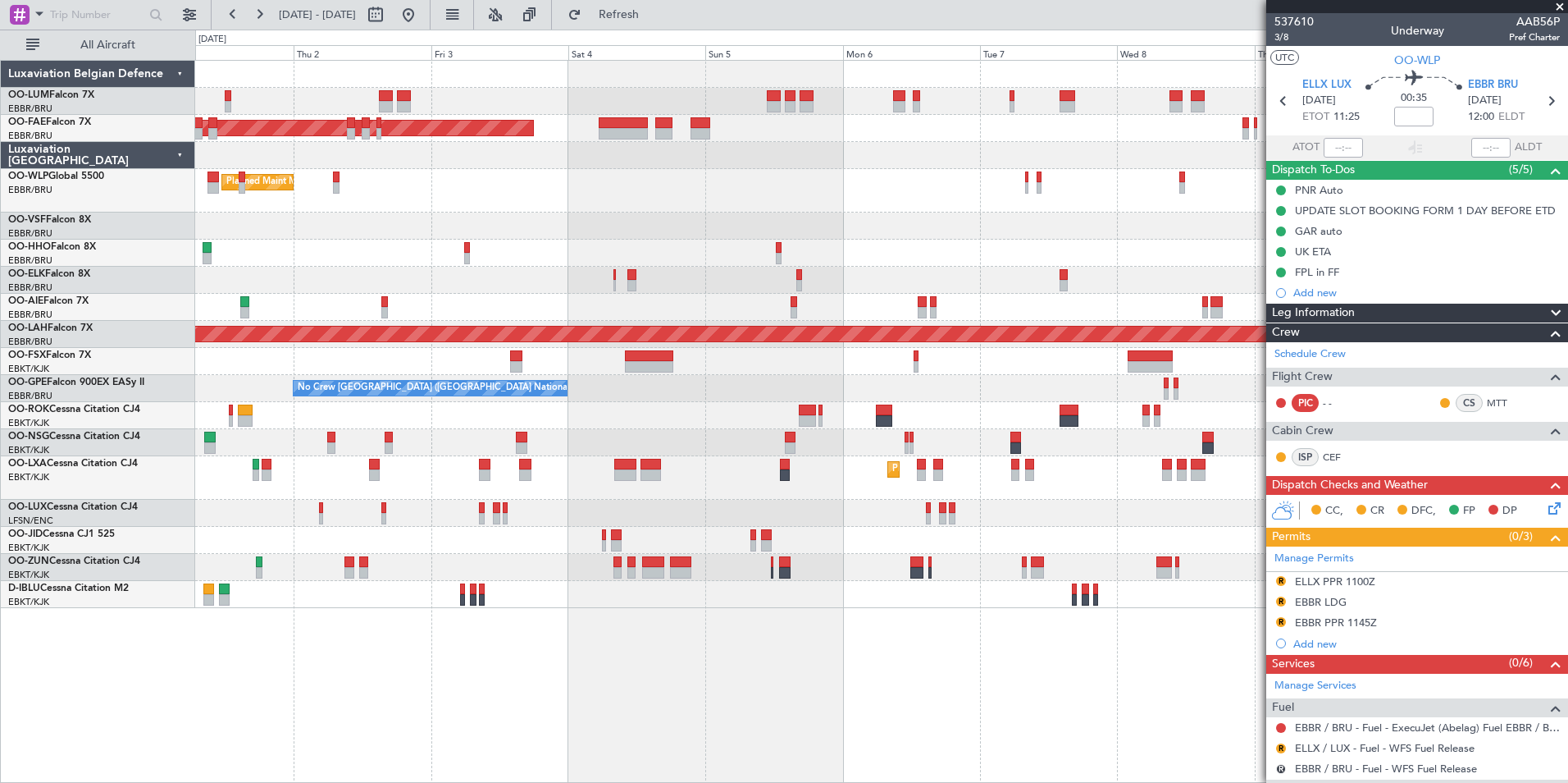
click at [623, 649] on div "Owner Melsbroek Air Base AOG Maint [GEOGRAPHIC_DATA] Owner [GEOGRAPHIC_DATA] Ow…" at bounding box center [881, 421] width 1373 height 723
click at [597, 657] on div "Owner Melsbroek Air Base AOG Maint [GEOGRAPHIC_DATA] Owner [GEOGRAPHIC_DATA] Ow…" at bounding box center [881, 421] width 1373 height 723
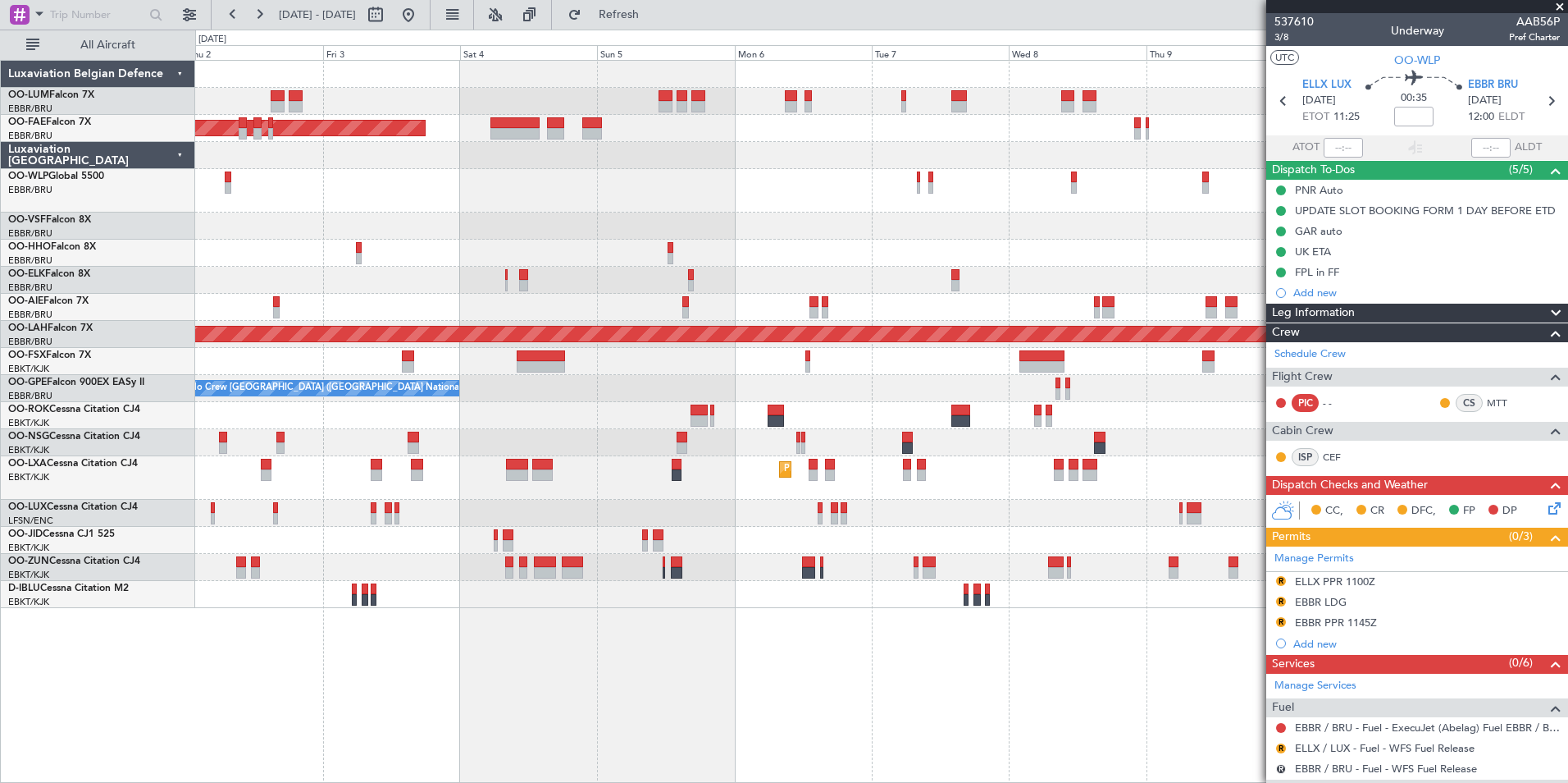
click at [593, 623] on div "AOG Maint Melsbroek Air Base Owner Melsbroek Air Base Planned Maint Melsbroek A…" at bounding box center [881, 421] width 1373 height 723
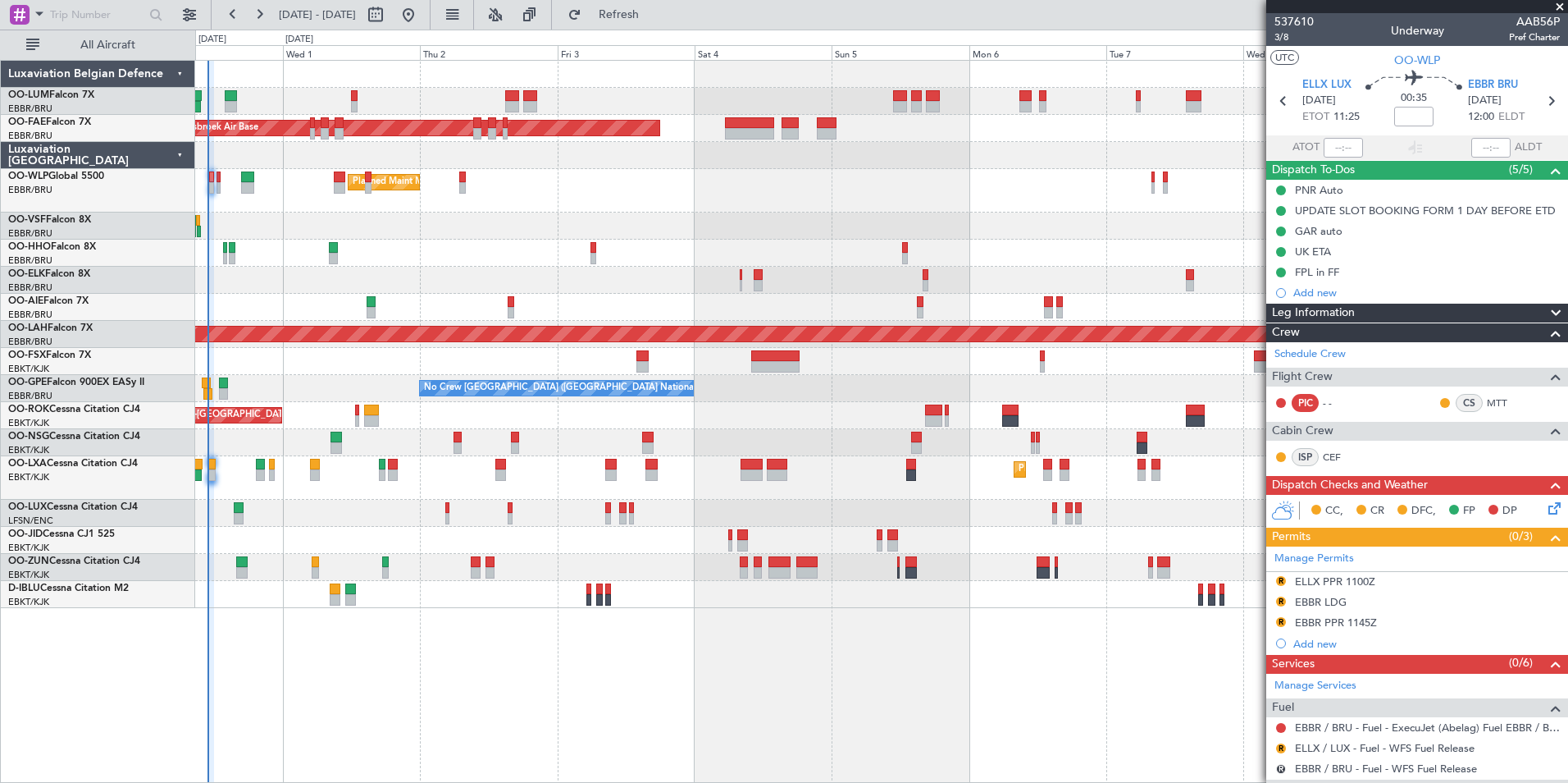
click at [595, 657] on div "Owner Melsbroek Air Base AOG Maint Melsbroek Air Base Owner Melsbroek Air Base …" at bounding box center [881, 421] width 1373 height 723
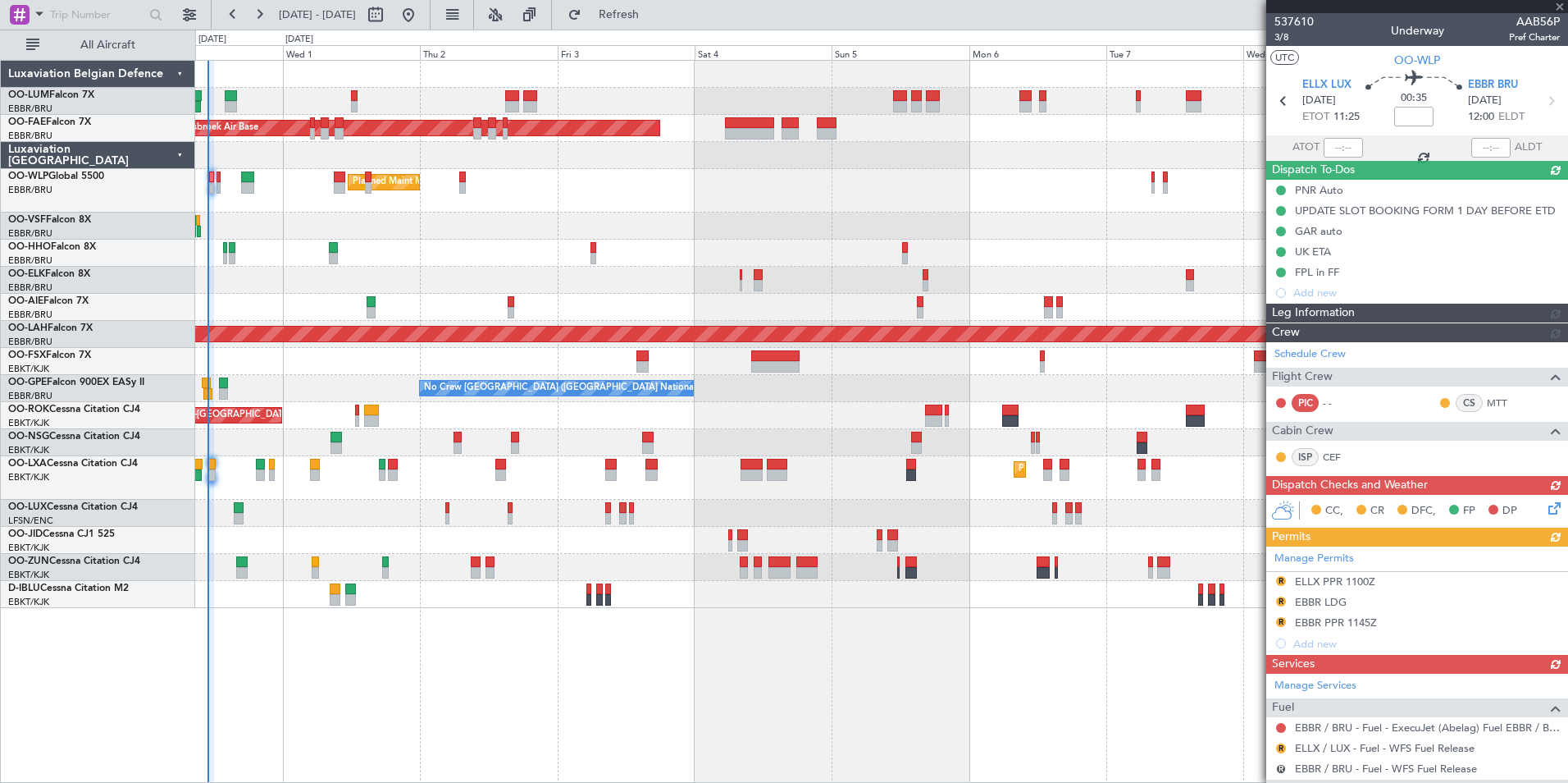
type input "-00:05"
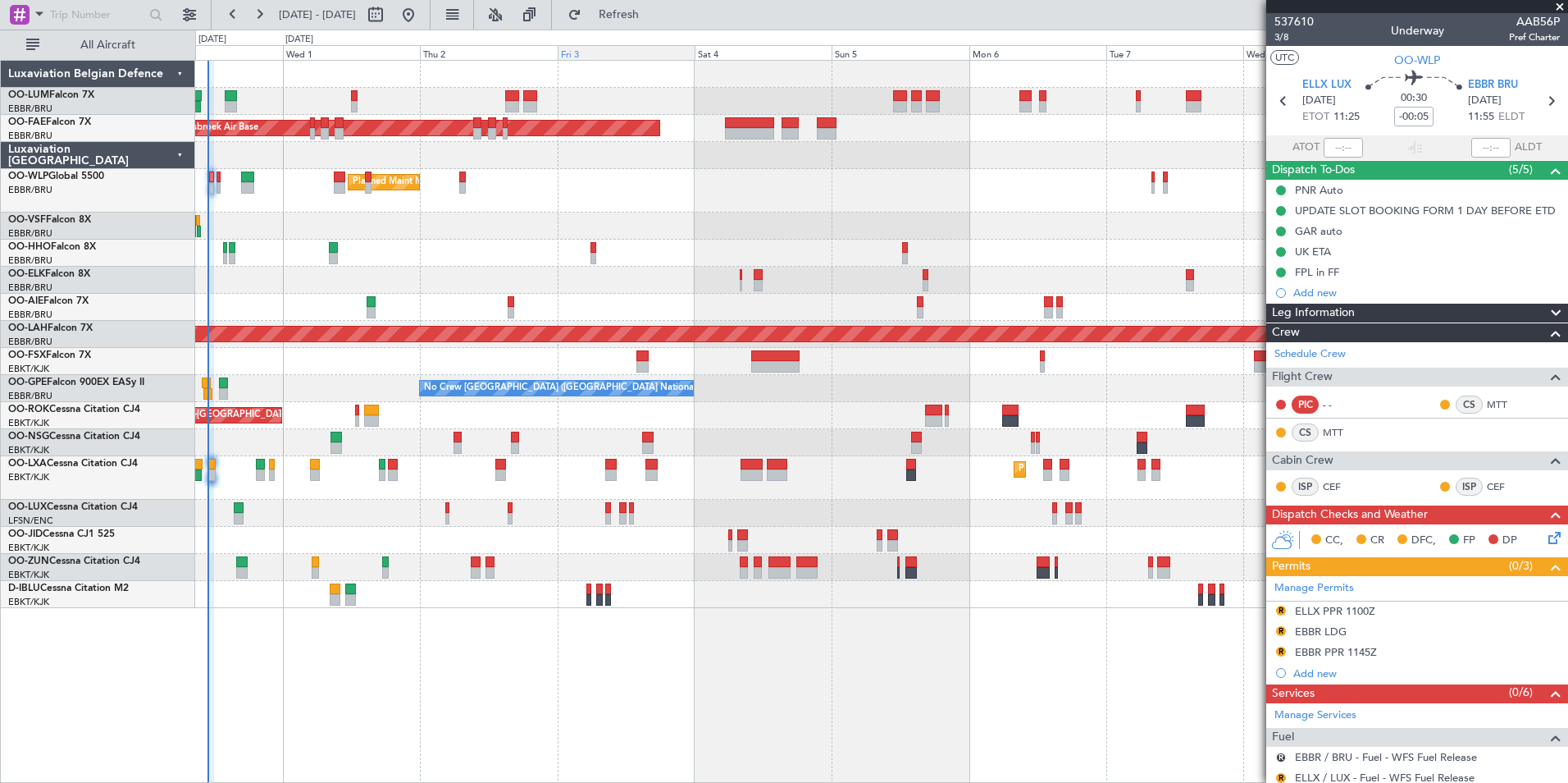
drag, startPoint x: 682, startPoint y: 23, endPoint x: 682, endPoint y: 46, distance: 23.0
click at [659, 23] on button "Refresh" at bounding box center [608, 15] width 98 height 26
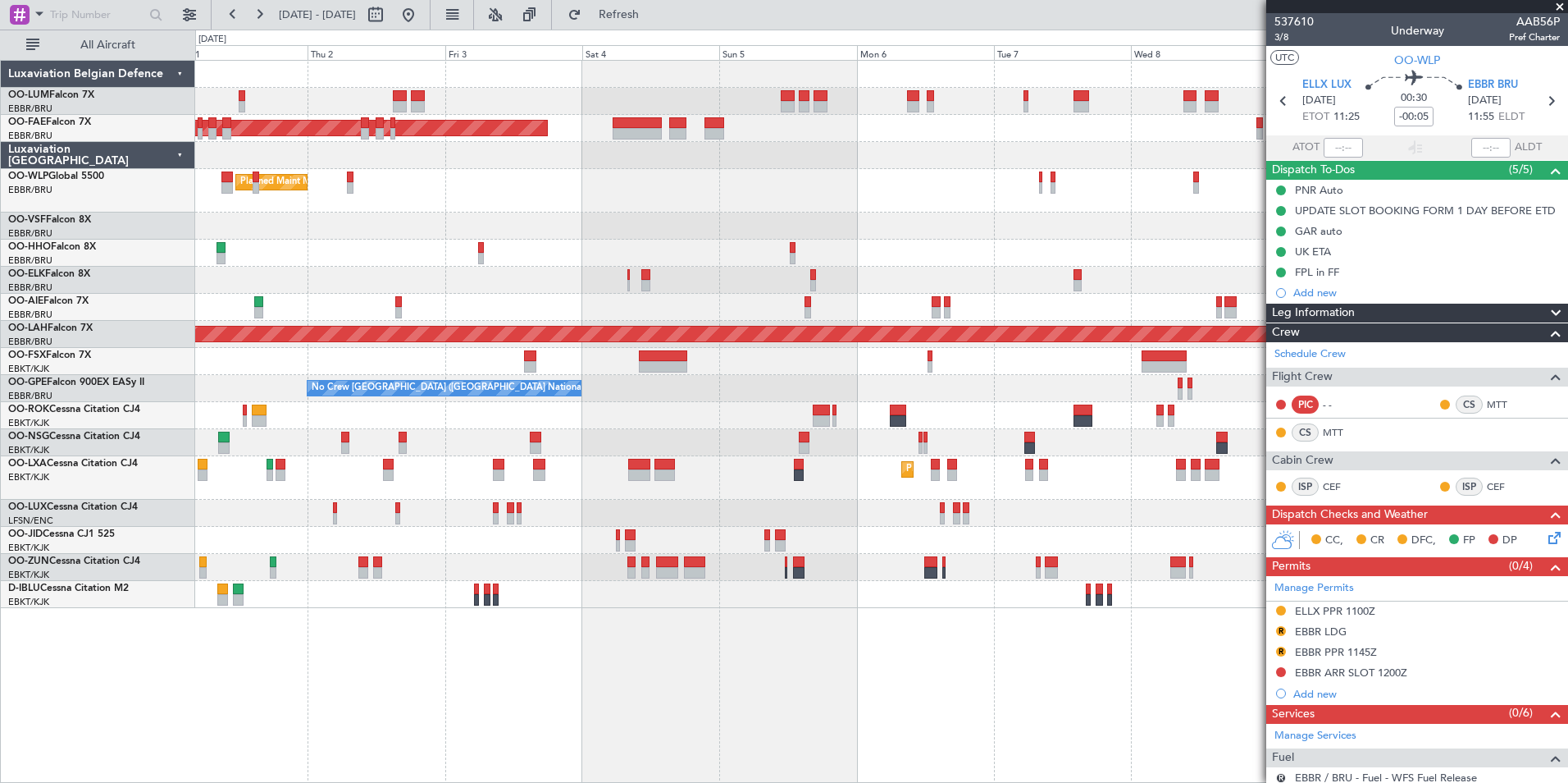
click at [979, 379] on div "Owner Melsbroek Air Base AOG Maint Melsbroek Air Base Owner Melsbroek Air Base …" at bounding box center [881, 334] width 1372 height 547
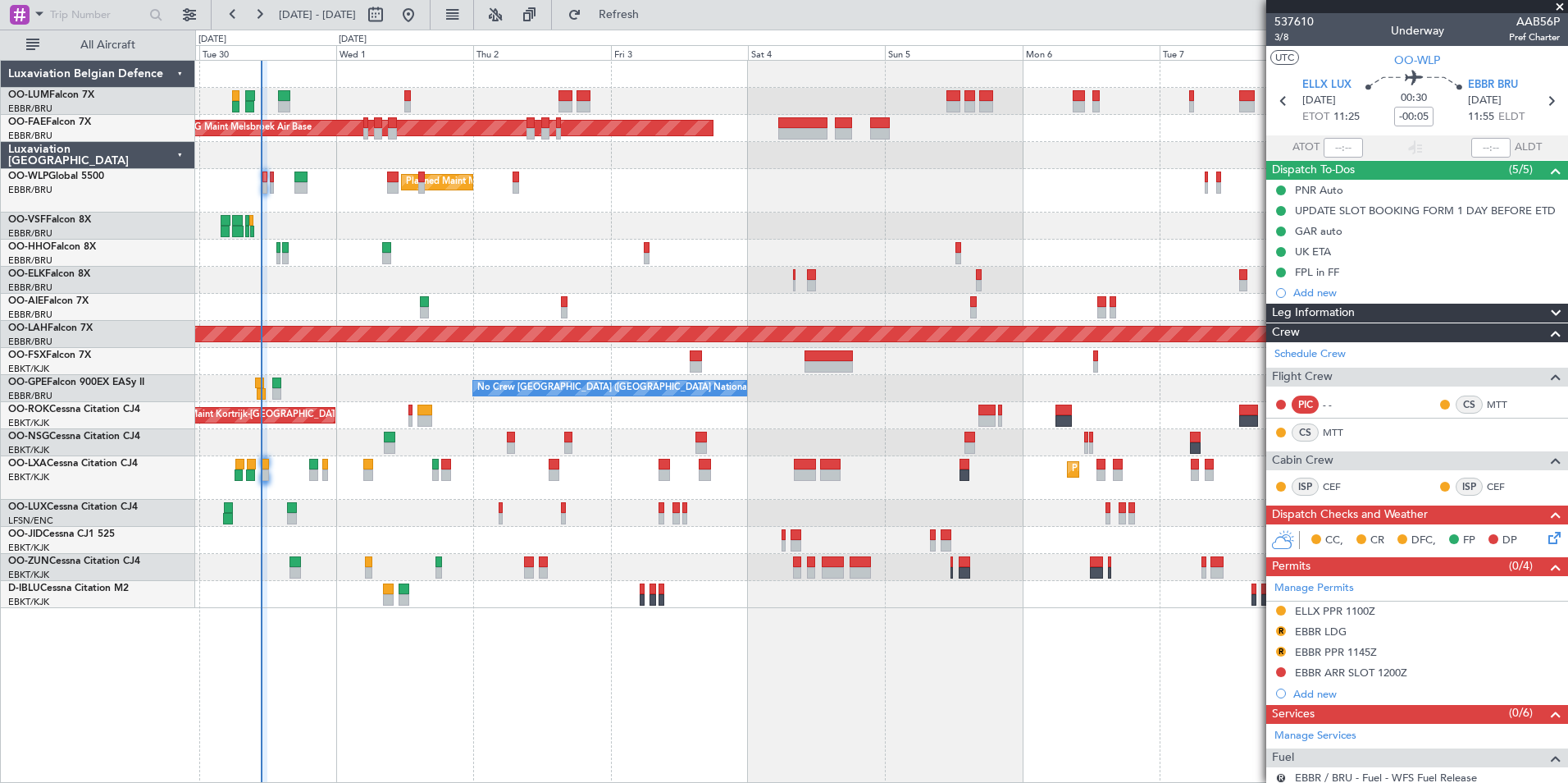
click at [611, 771] on div "Owner Melsbroek Air Base AOG Maint Melsbroek Air Base Owner Melsbroek Air Base …" at bounding box center [881, 421] width 1373 height 723
click at [906, 684] on div "Owner Melsbroek Air Base AOG Maint Melsbroek Air Base Owner Melsbroek Air Base …" at bounding box center [881, 421] width 1373 height 723
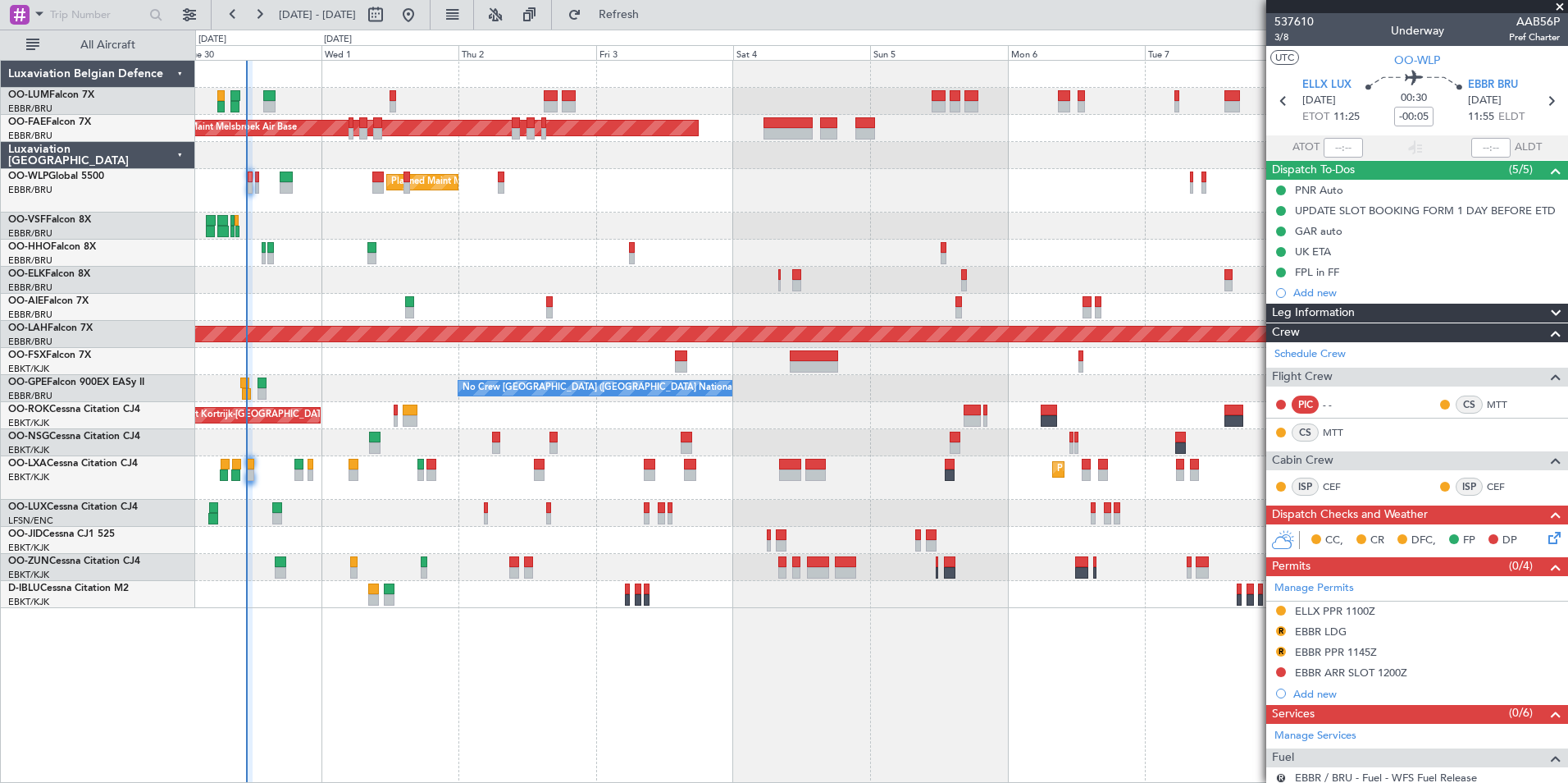
click at [813, 649] on div "Owner Melsbroek Air Base AOG Maint Melsbroek Air Base Owner Melsbroek Air Base …" at bounding box center [881, 421] width 1373 height 723
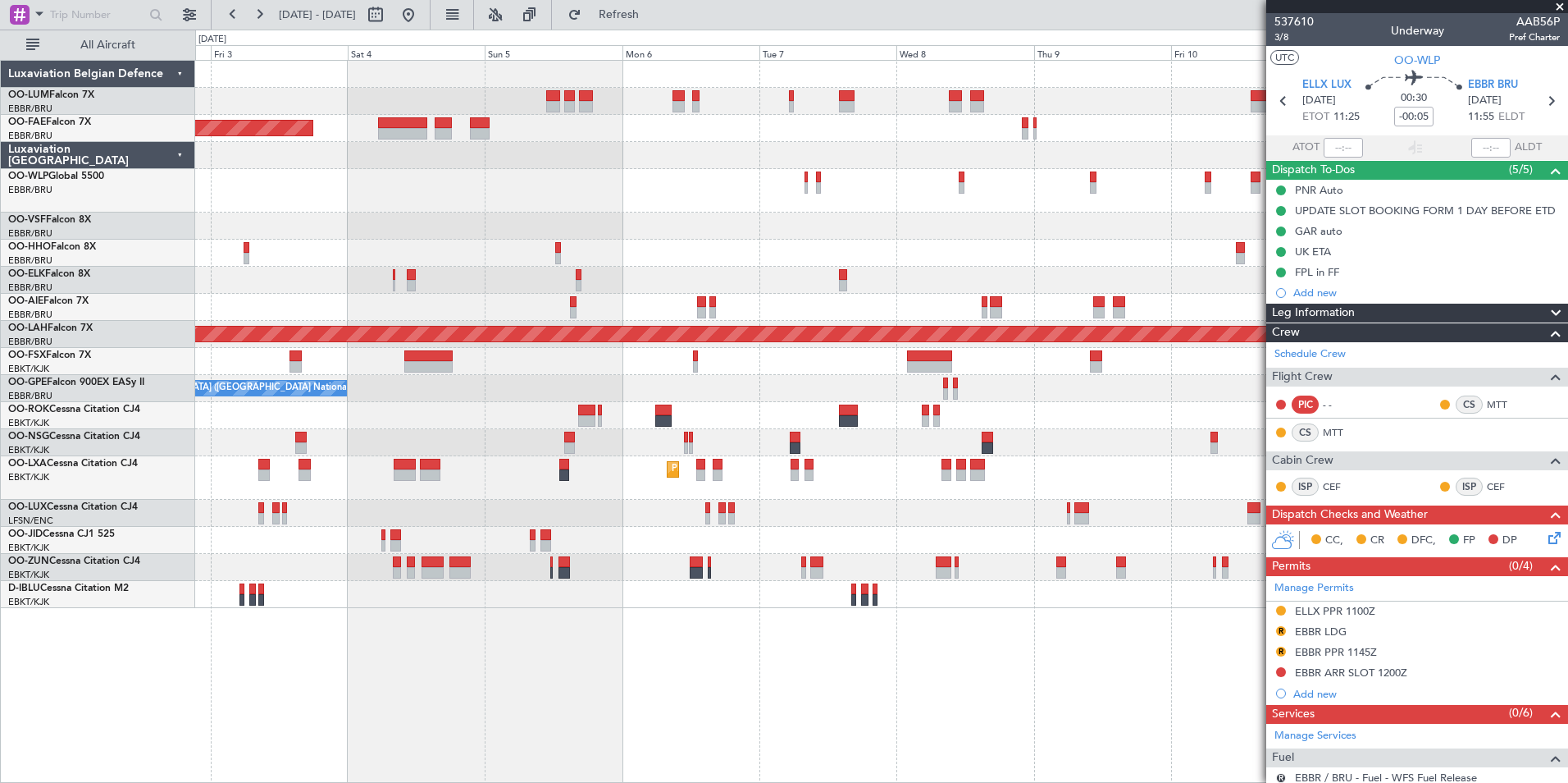
click at [648, 635] on div "AOG Maint Melsbroek Air Base Owner [GEOGRAPHIC_DATA] Planned Maint [GEOGRAPHIC_…" at bounding box center [881, 421] width 1373 height 723
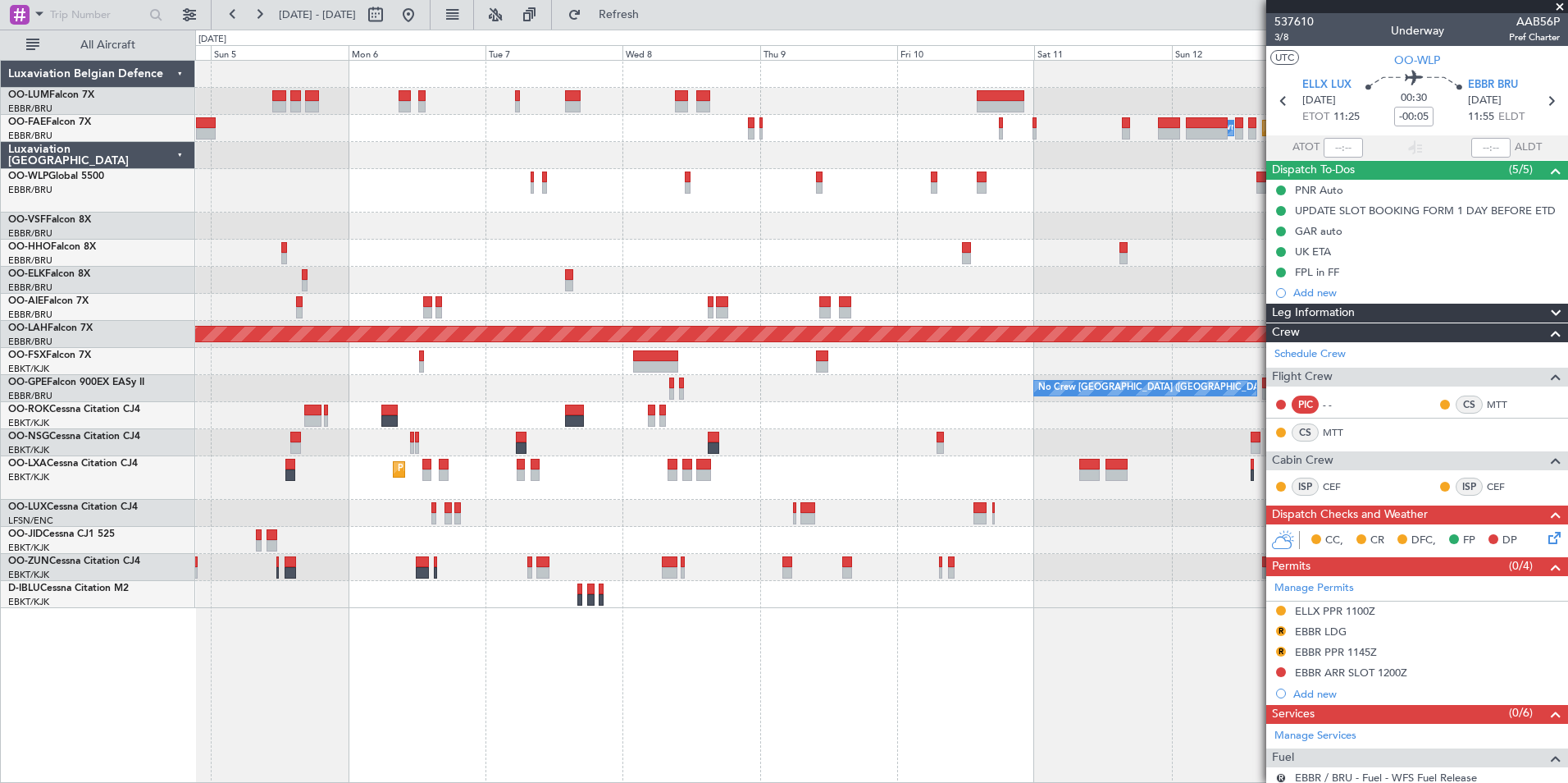
click at [563, 599] on div "Owner Melsbroek Air Base Planned Maint [GEOGRAPHIC_DATA] AOG Maint [GEOGRAPHIC_…" at bounding box center [881, 421] width 1373 height 723
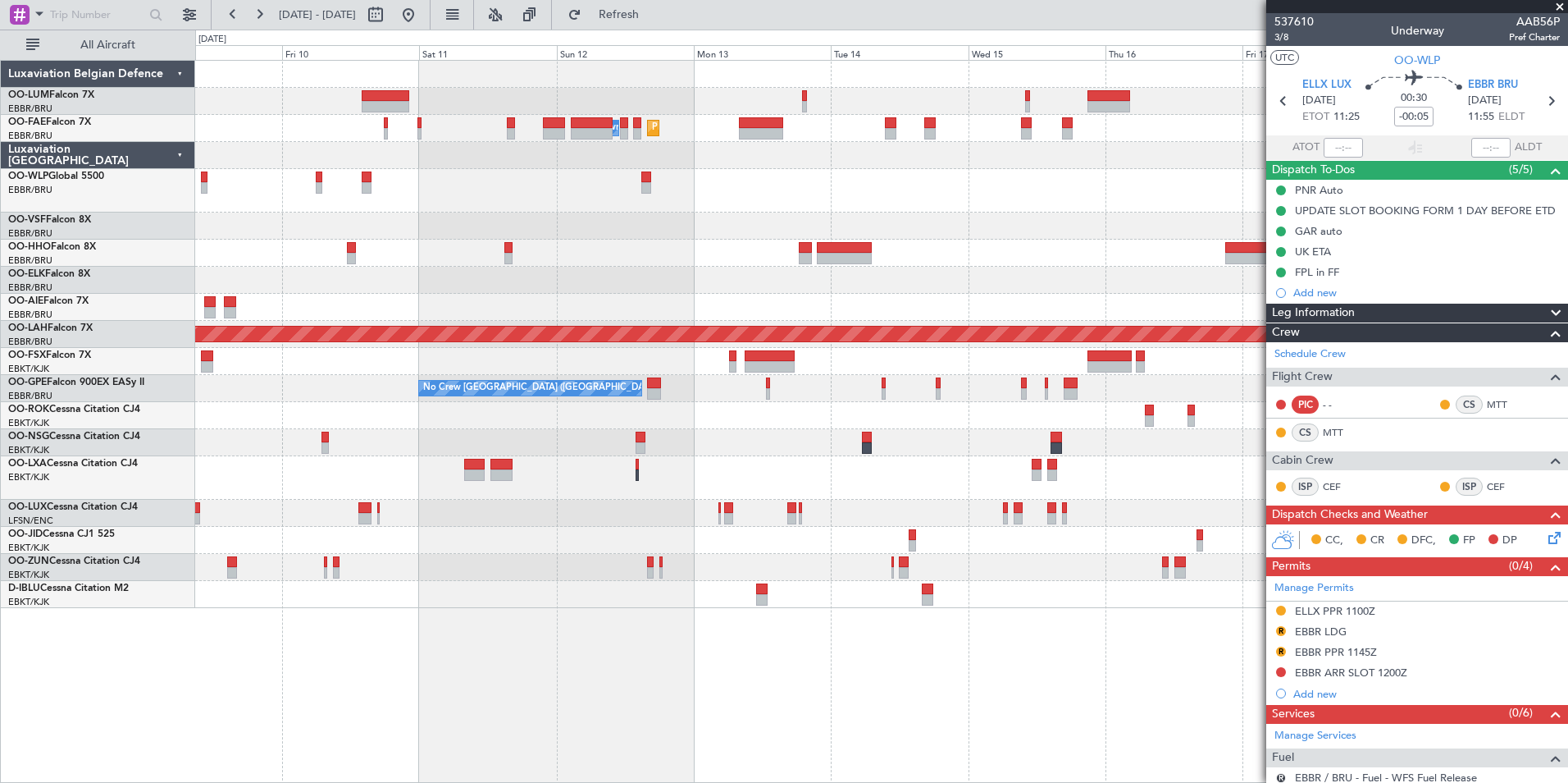
click at [430, 612] on div "Owner Melsbroek Air Base Planned Maint Melsbroek Air Base Planned Maint Brussel…" at bounding box center [881, 421] width 1373 height 723
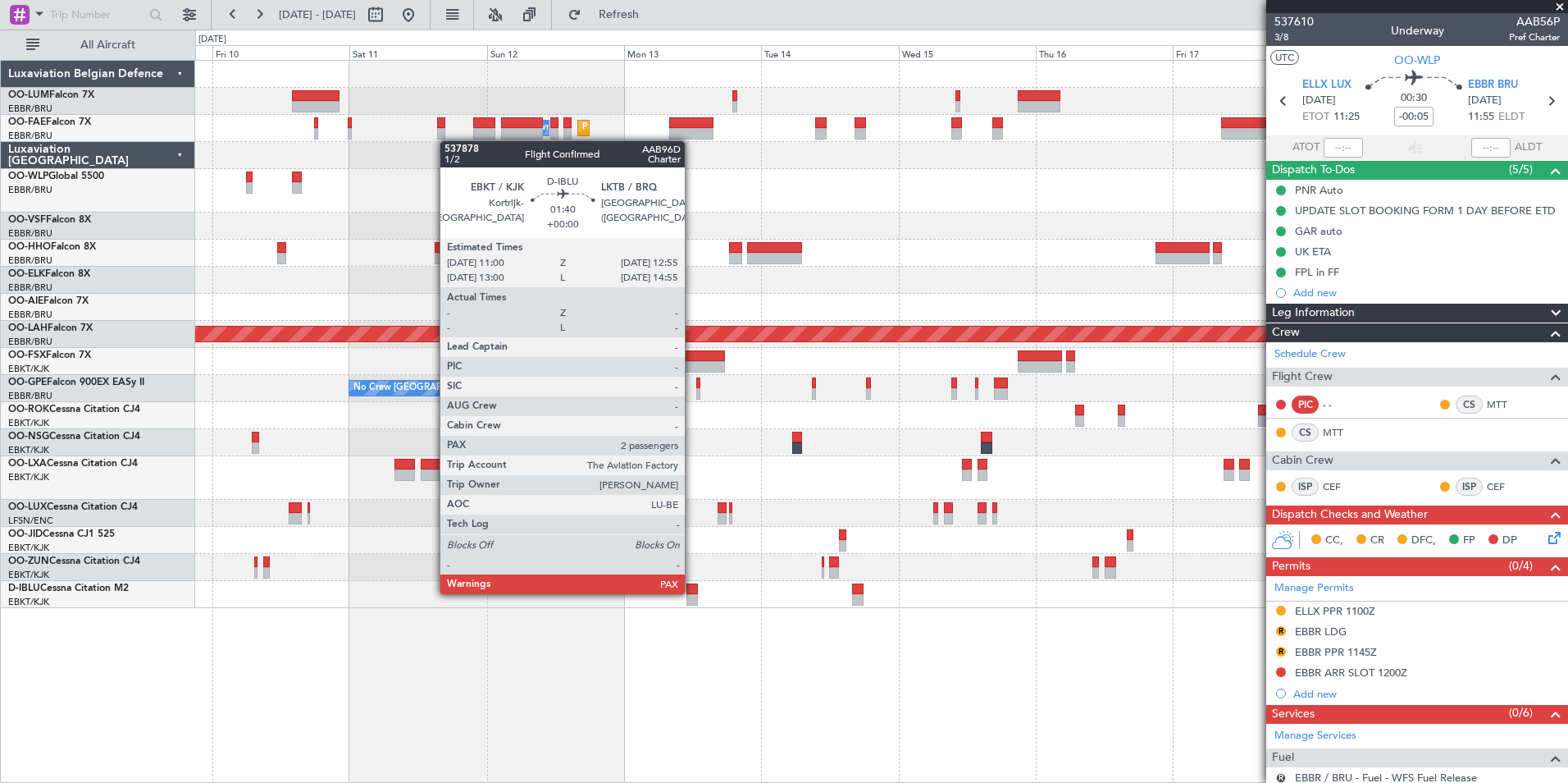
click at [692, 593] on div at bounding box center [692, 589] width 11 height 11
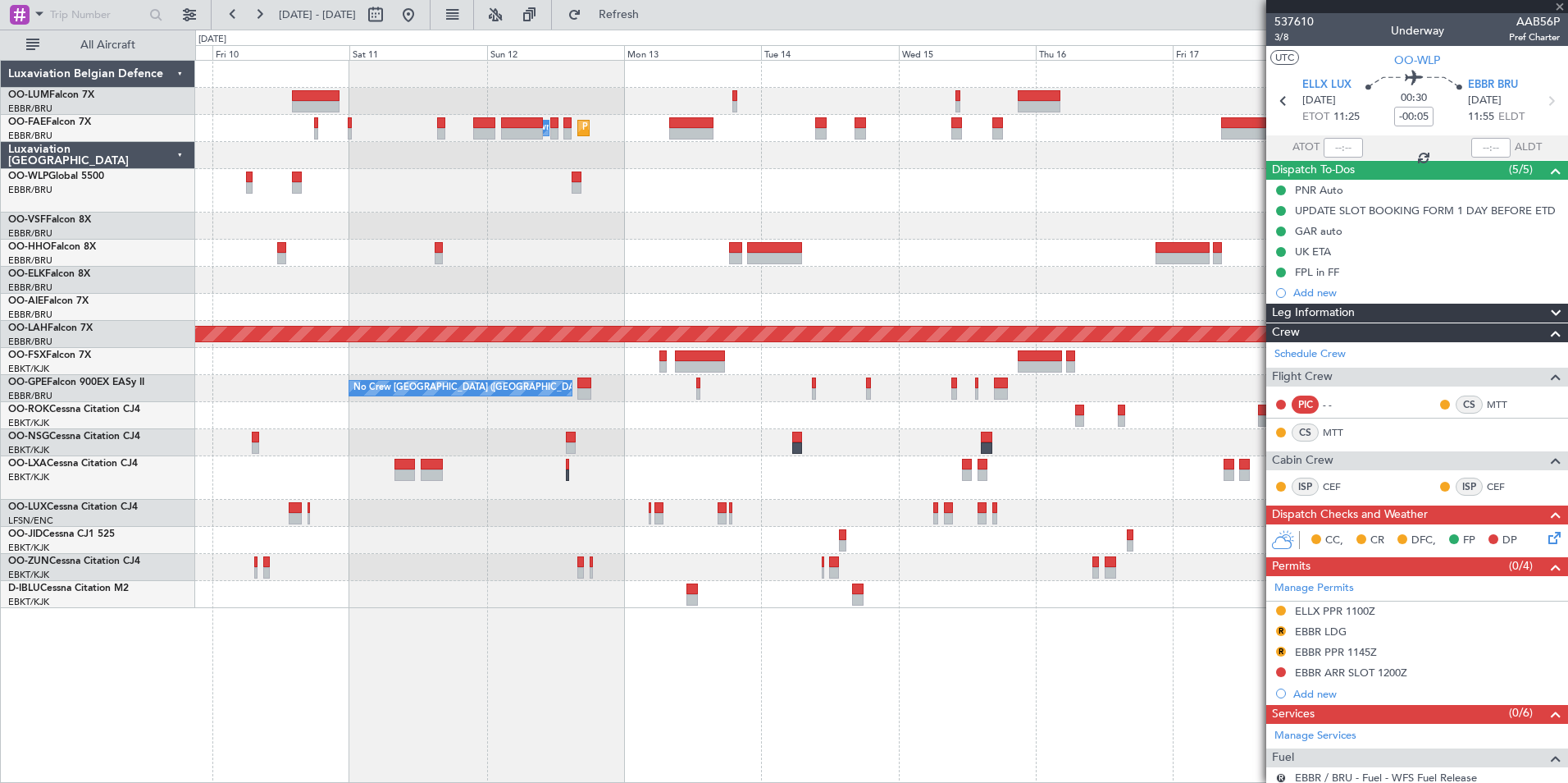
type input "2"
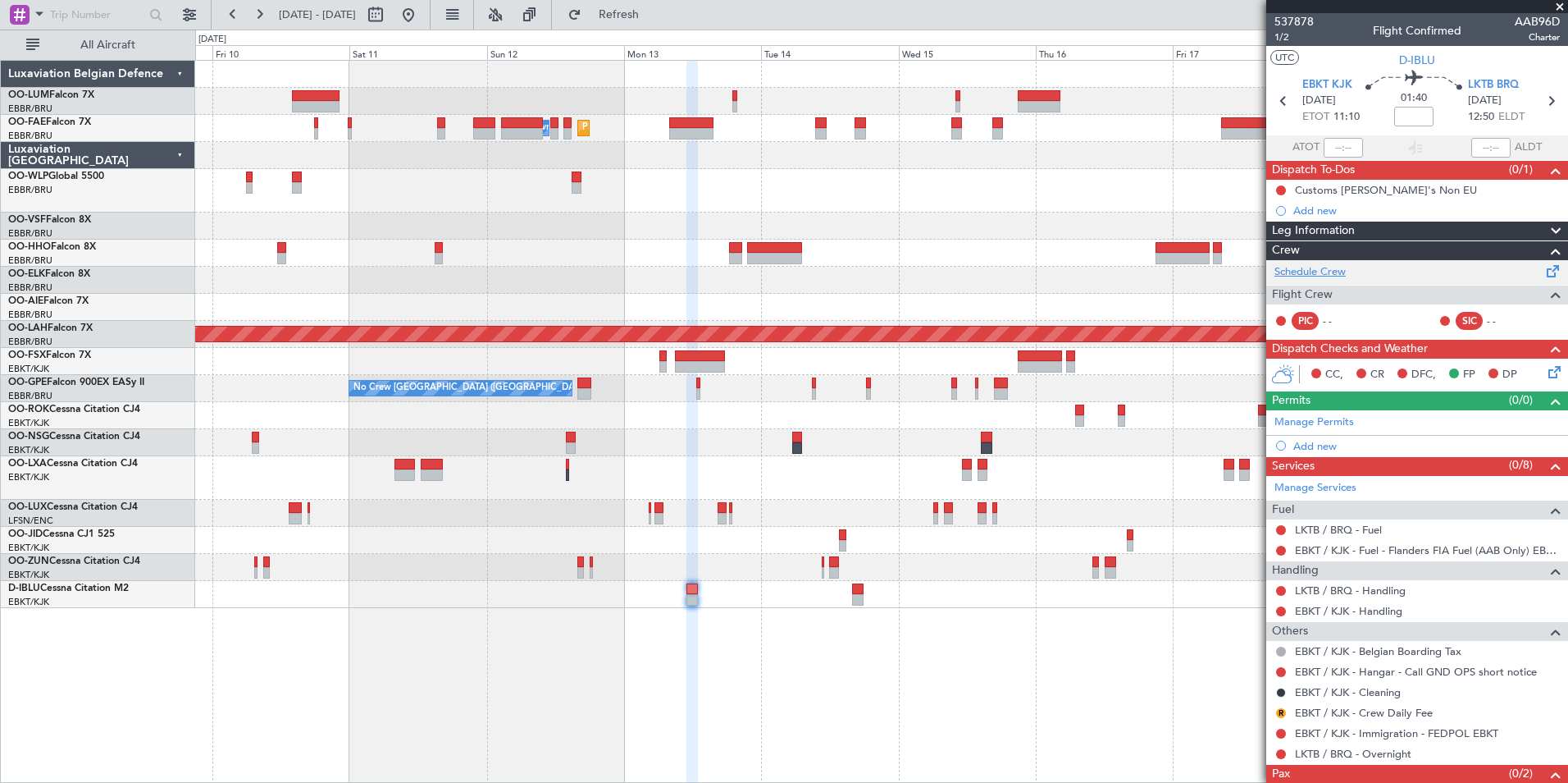
click at [1339, 273] on link "Schedule Crew" at bounding box center [1310, 273] width 71 height 17
click at [797, 671] on div "Planned Maint Melsbroek Air Base Owner Melsbroek Air Base Planned Maint Brussel…" at bounding box center [881, 421] width 1373 height 723
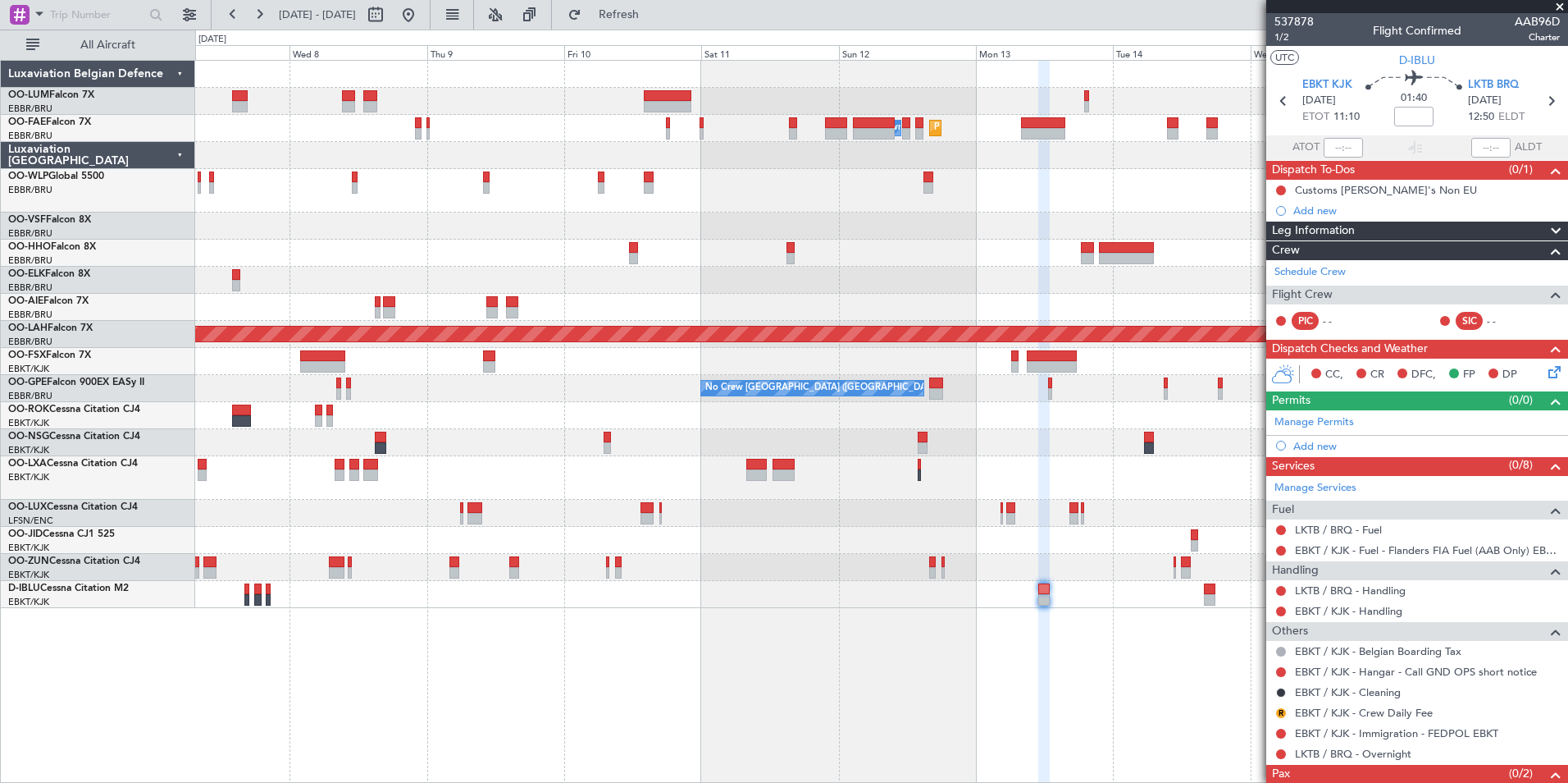
click at [867, 683] on div "Planned Maint Melsbroek Air Base Owner Melsbroek Air Base Planned Maint Brussel…" at bounding box center [881, 421] width 1373 height 723
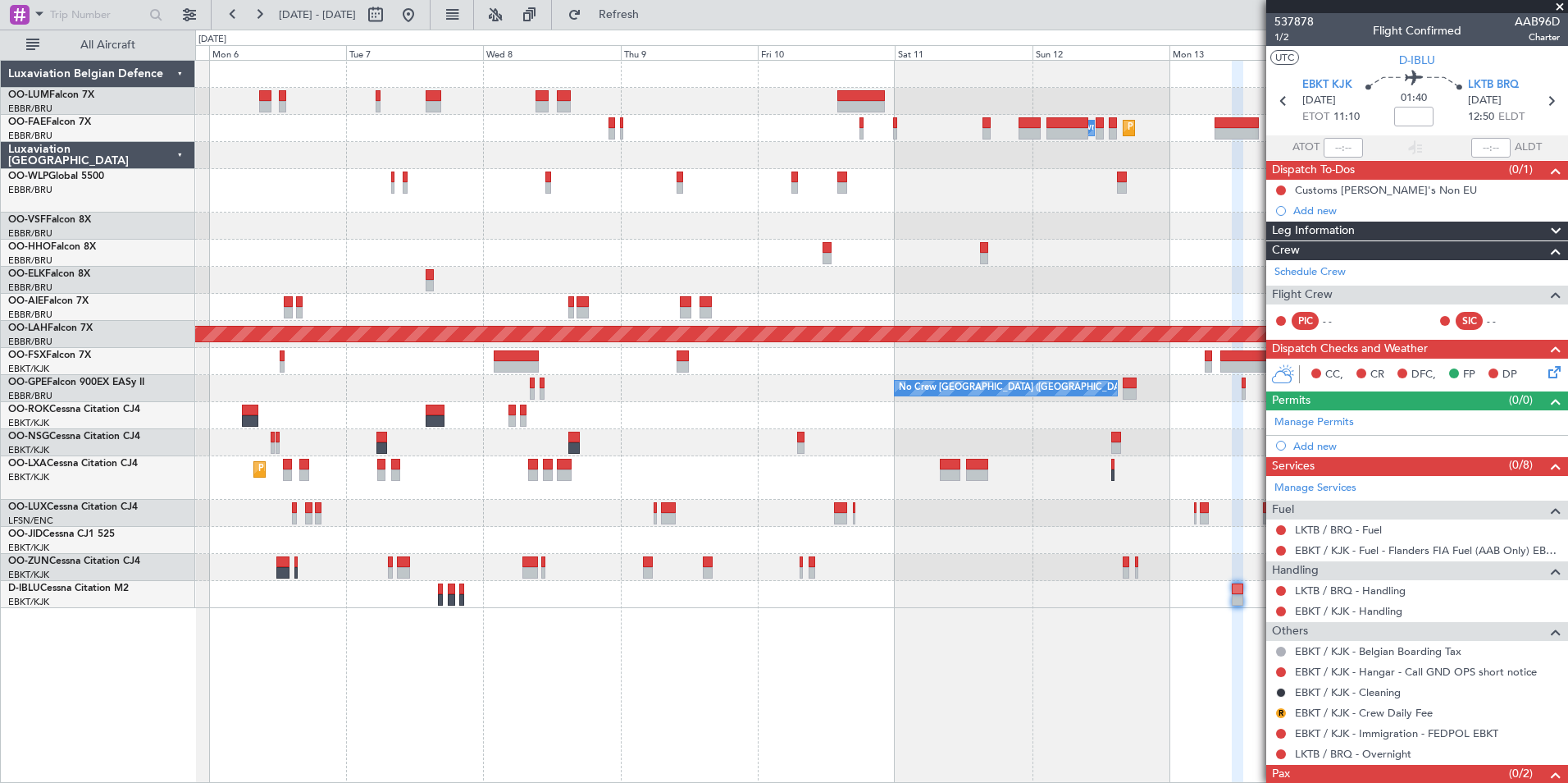
click at [798, 687] on div "Planned Maint Melsbroek Air Base Owner Melsbroek Air Base Planned Maint Brussel…" at bounding box center [881, 421] width 1373 height 723
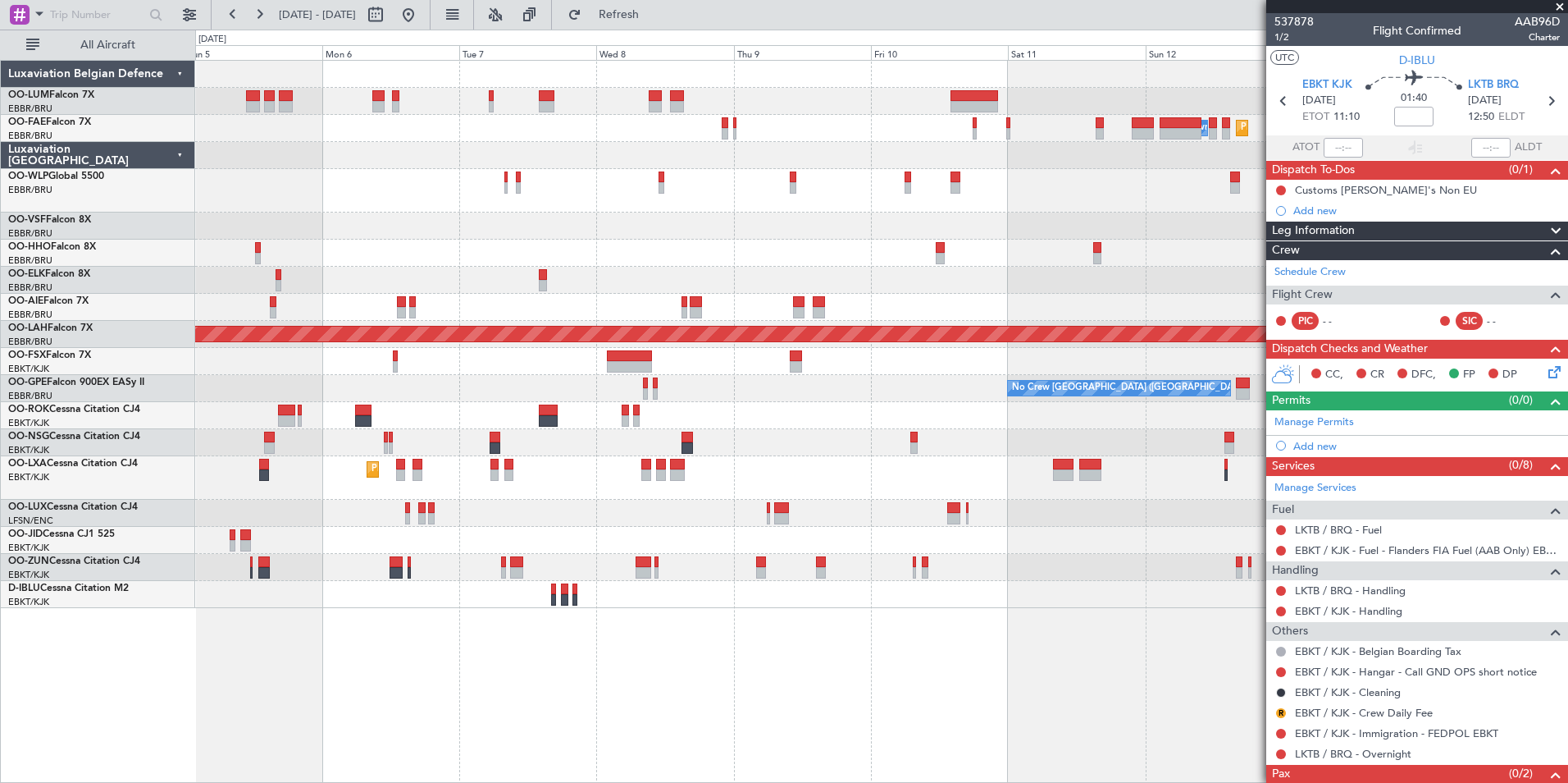
click at [879, 666] on div "Planned Maint Melsbroek Air Base Owner Melsbroek Air Base AOG Maint Melsbroek A…" at bounding box center [881, 421] width 1373 height 723
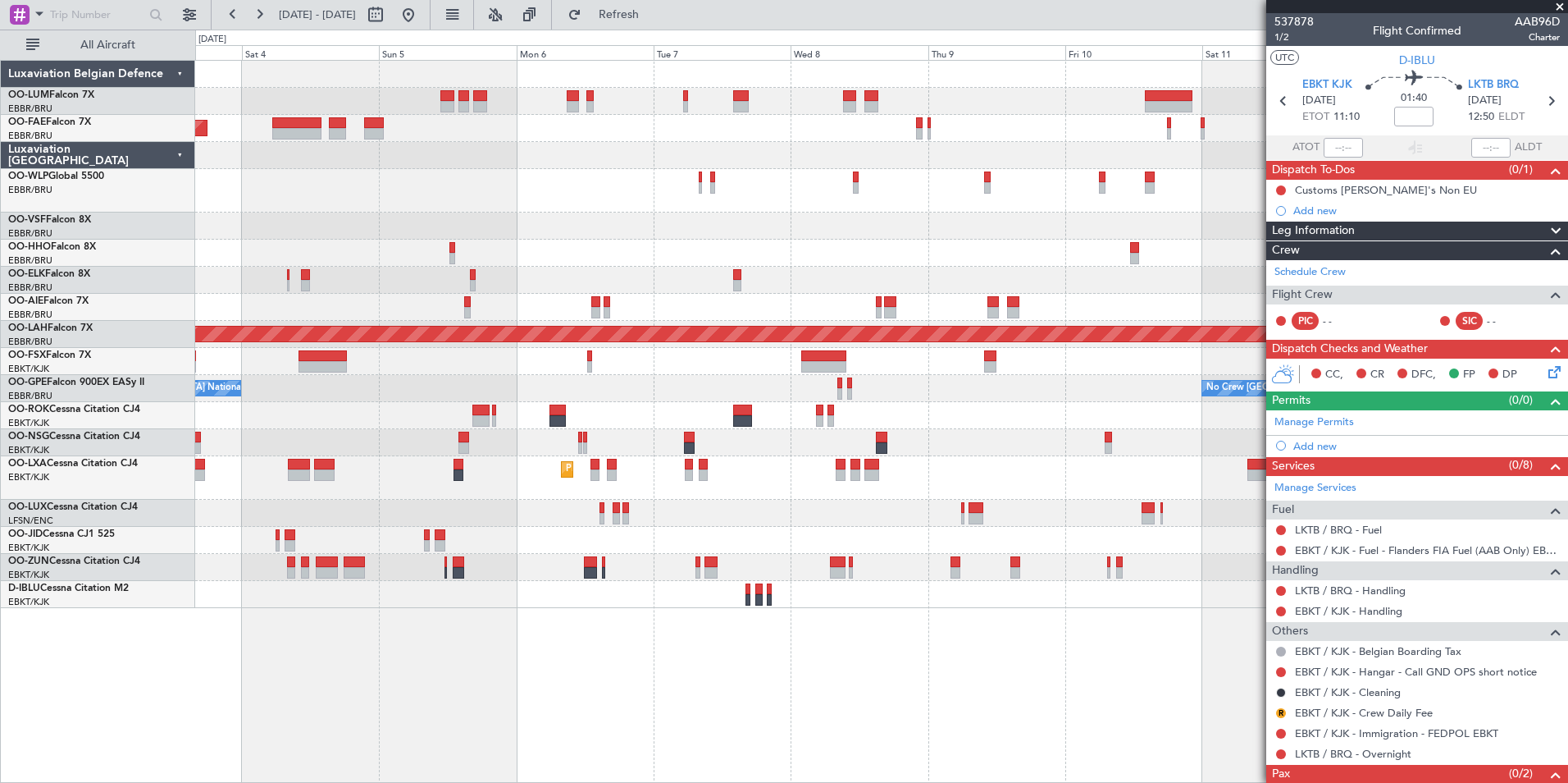
click at [926, 672] on div "Planned Maint Melsbroek Air Base Owner Melsbroek Air Base AOG Maint Melsbroek A…" at bounding box center [881, 421] width 1373 height 723
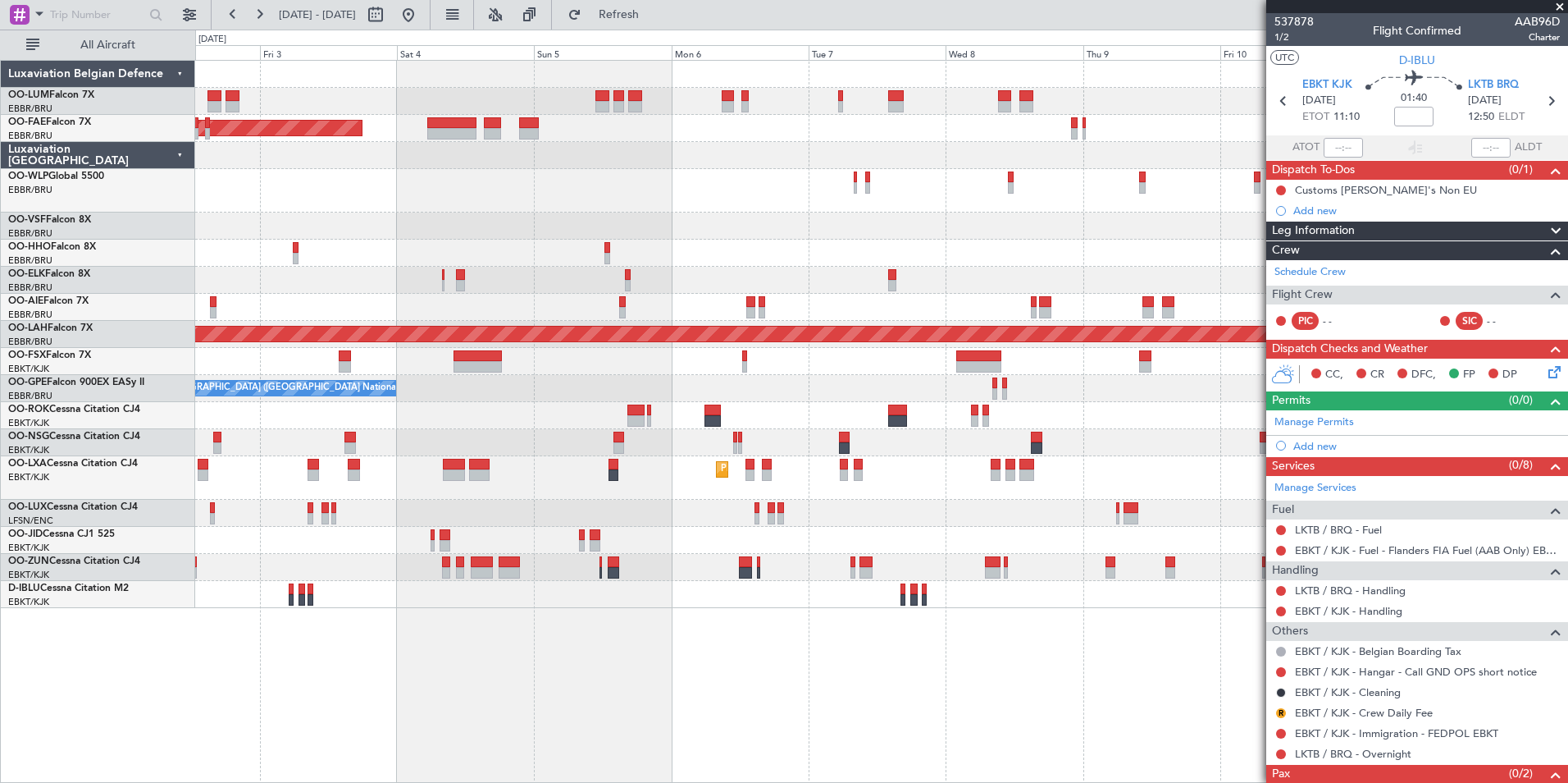
click at [548, 599] on div at bounding box center [881, 594] width 1372 height 27
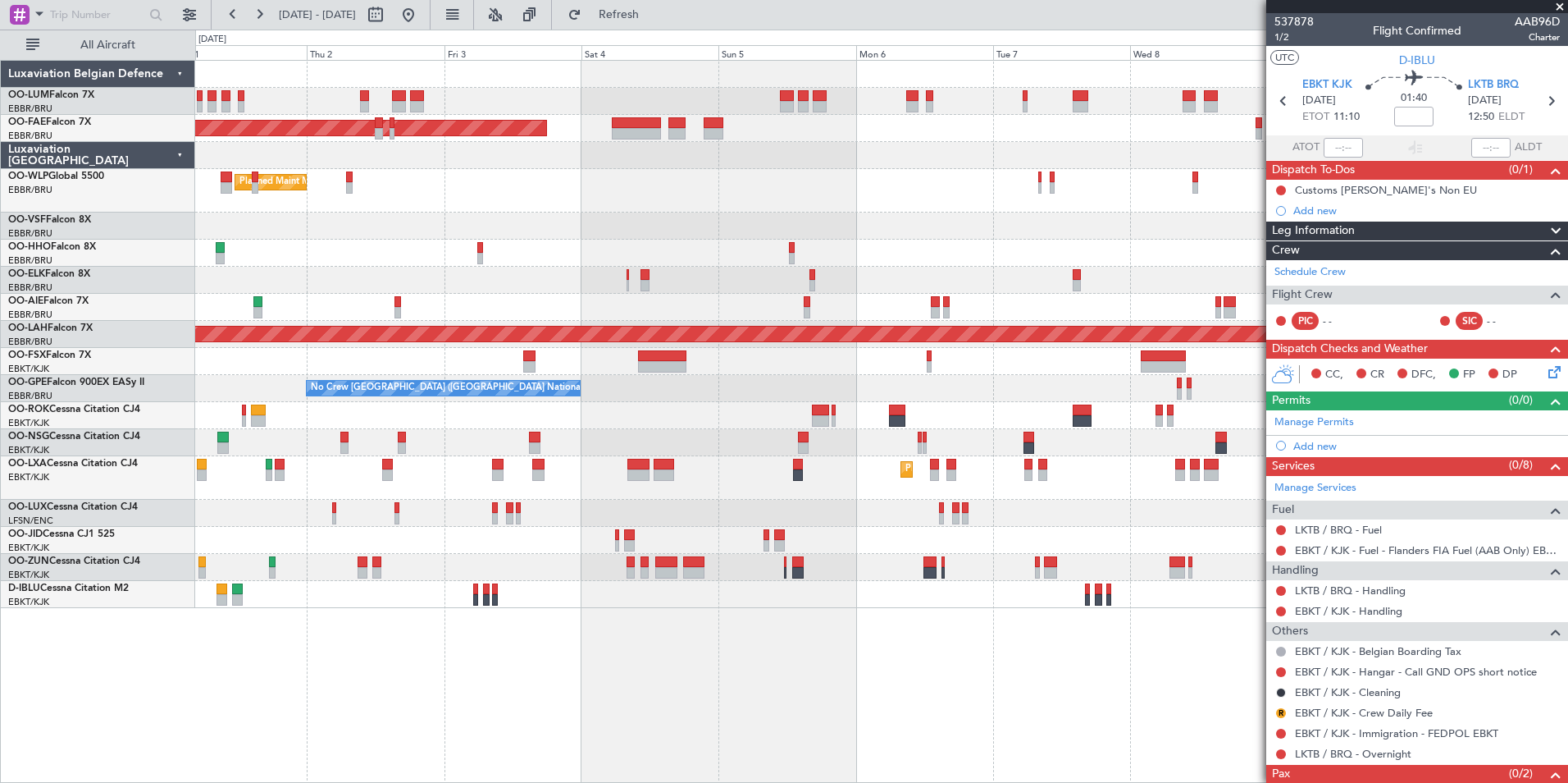
click at [699, 650] on div "Owner Melsbroek Air Base AOG Maint [GEOGRAPHIC_DATA] Owner [GEOGRAPHIC_DATA] Ow…" at bounding box center [881, 421] width 1373 height 723
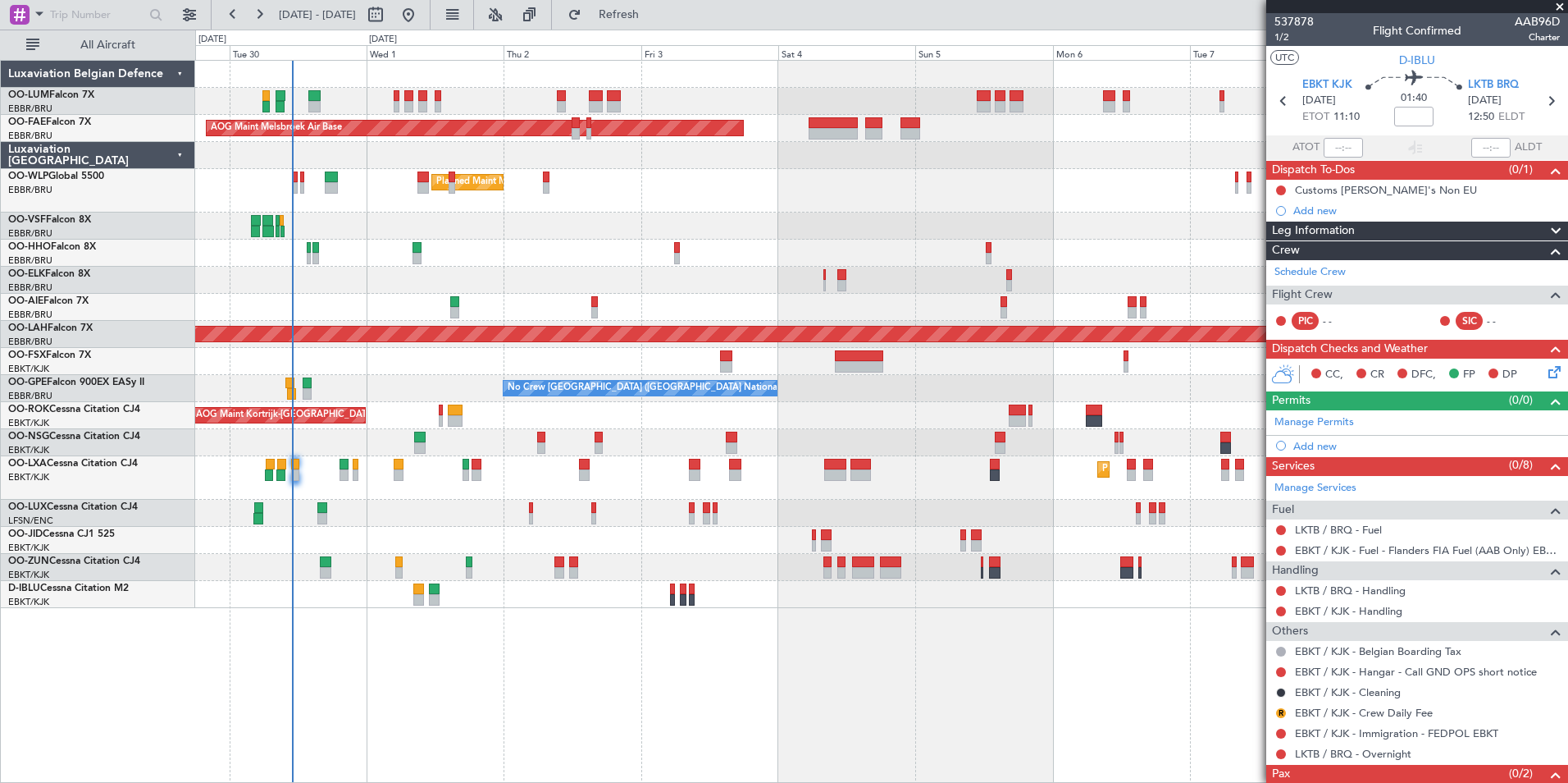
click at [575, 665] on div "Owner Melsbroek Air Base AOG Maint [GEOGRAPHIC_DATA] Owner [GEOGRAPHIC_DATA] Pl…" at bounding box center [881, 421] width 1373 height 723
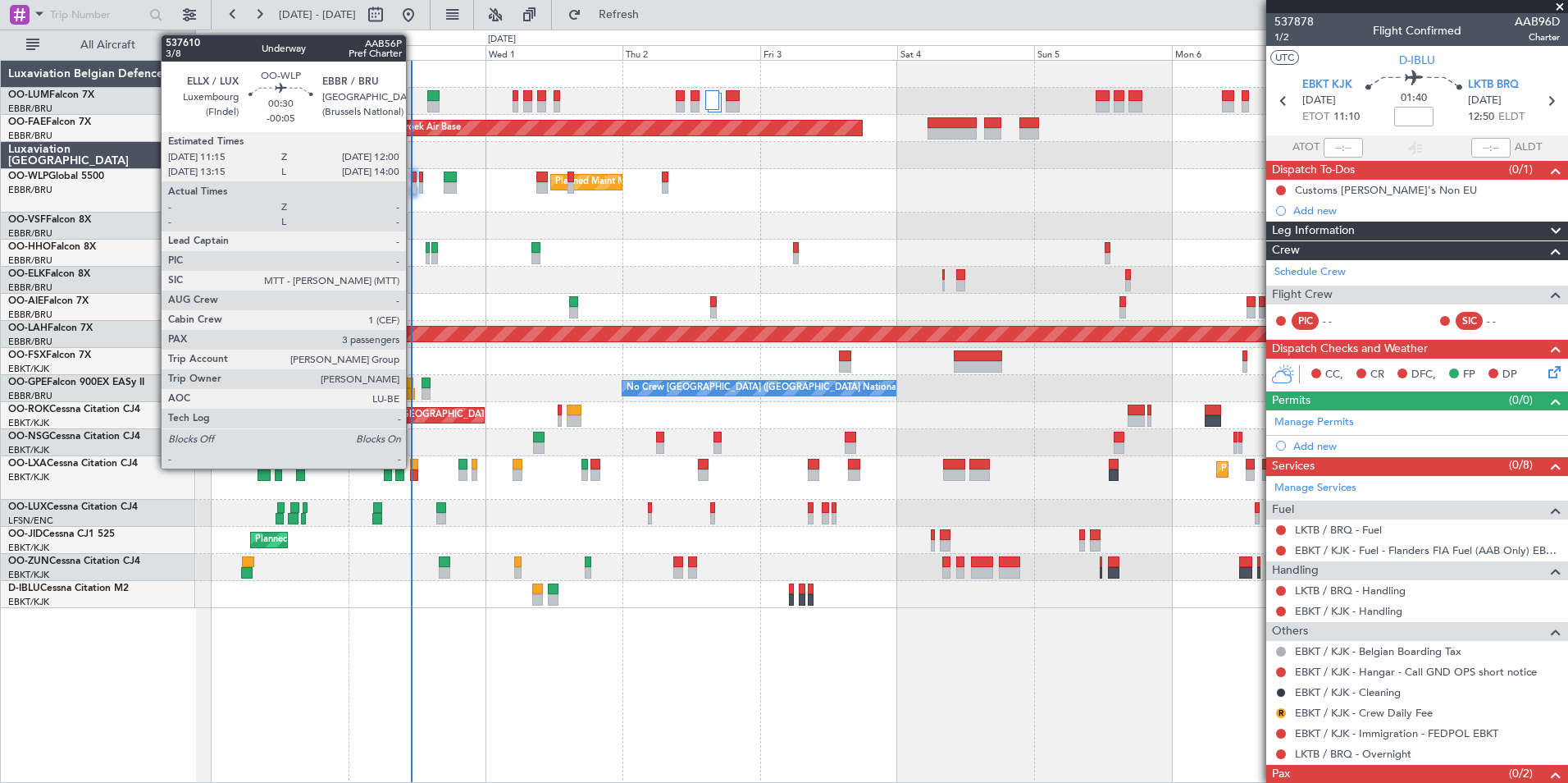
click at [413, 176] on div at bounding box center [413, 177] width 5 height 11
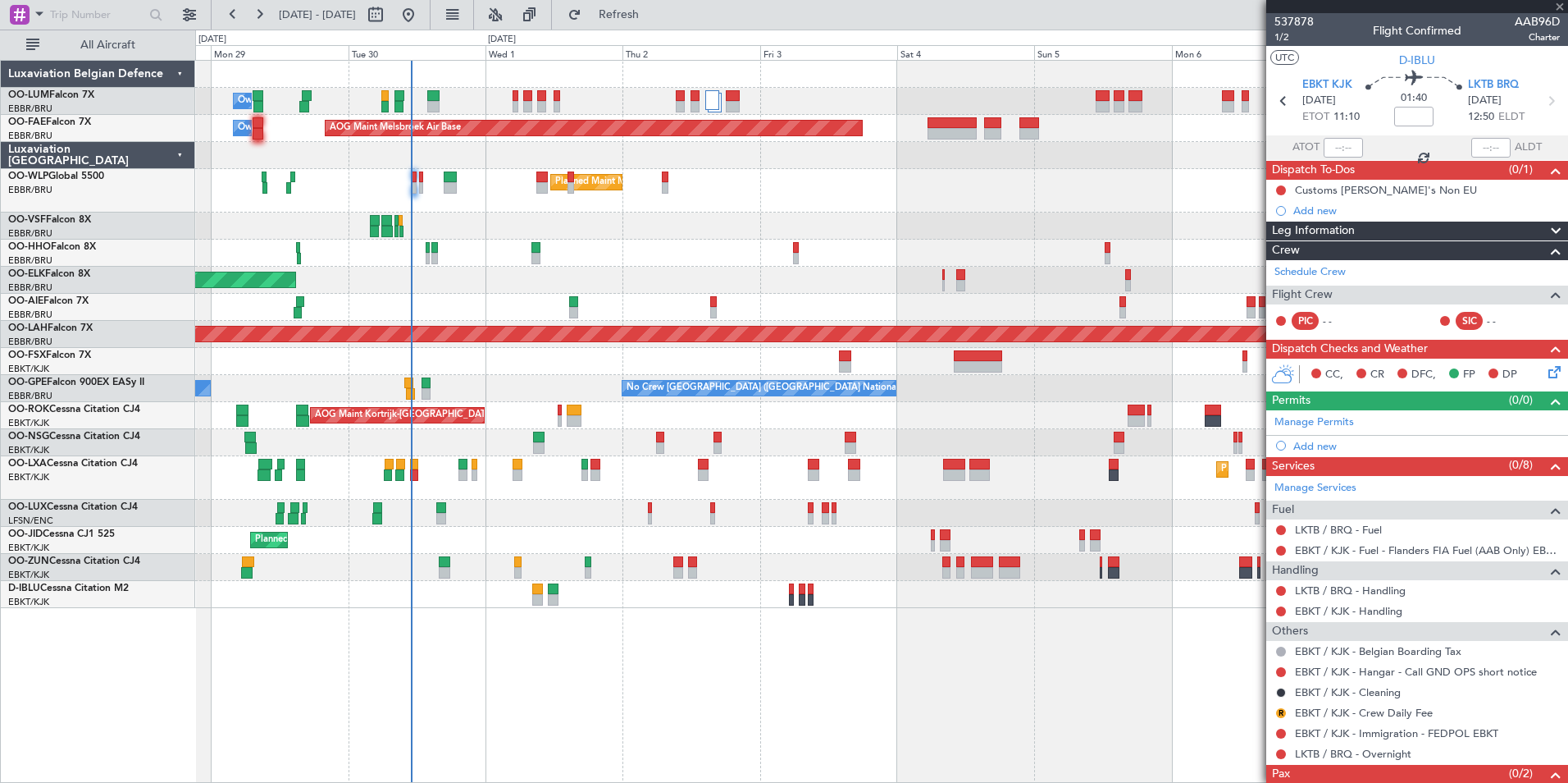
type input "-00:05"
type input "3"
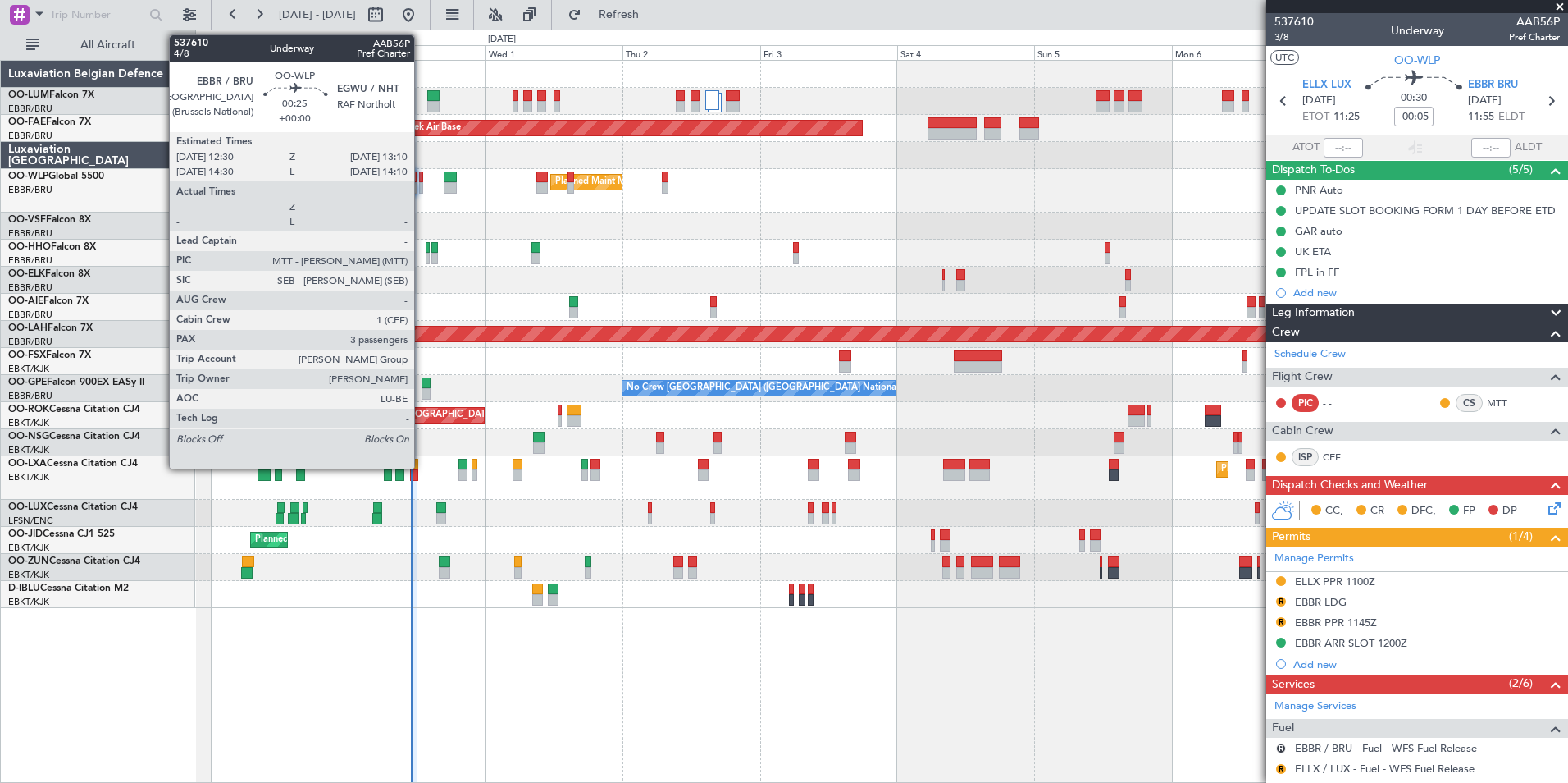
click at [422, 180] on div at bounding box center [421, 177] width 4 height 11
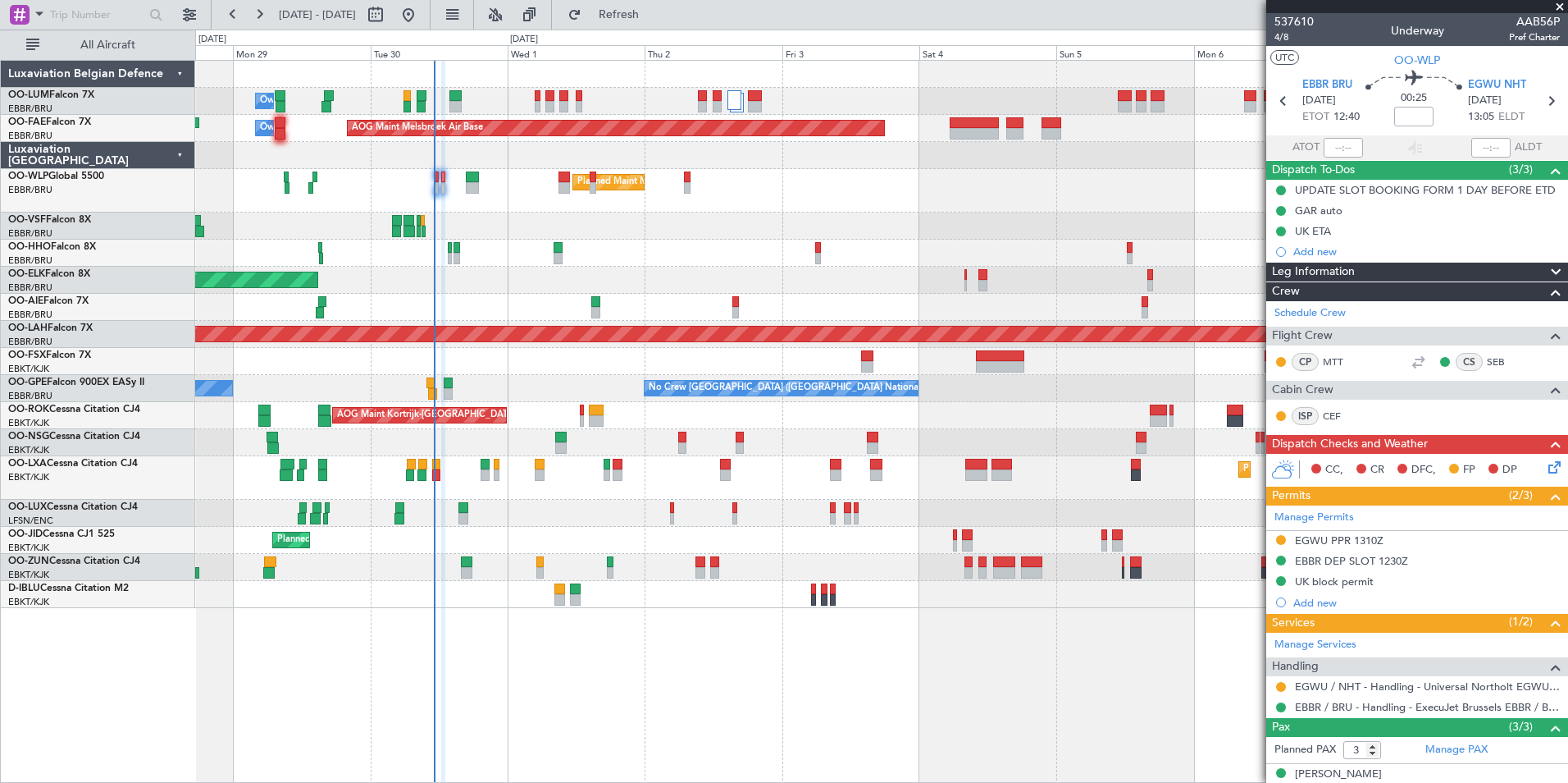
click at [337, 639] on div "Owner Melsbroek Air Base AOG Maint [GEOGRAPHIC_DATA] Owner [GEOGRAPHIC_DATA] Pl…" at bounding box center [881, 421] width 1373 height 723
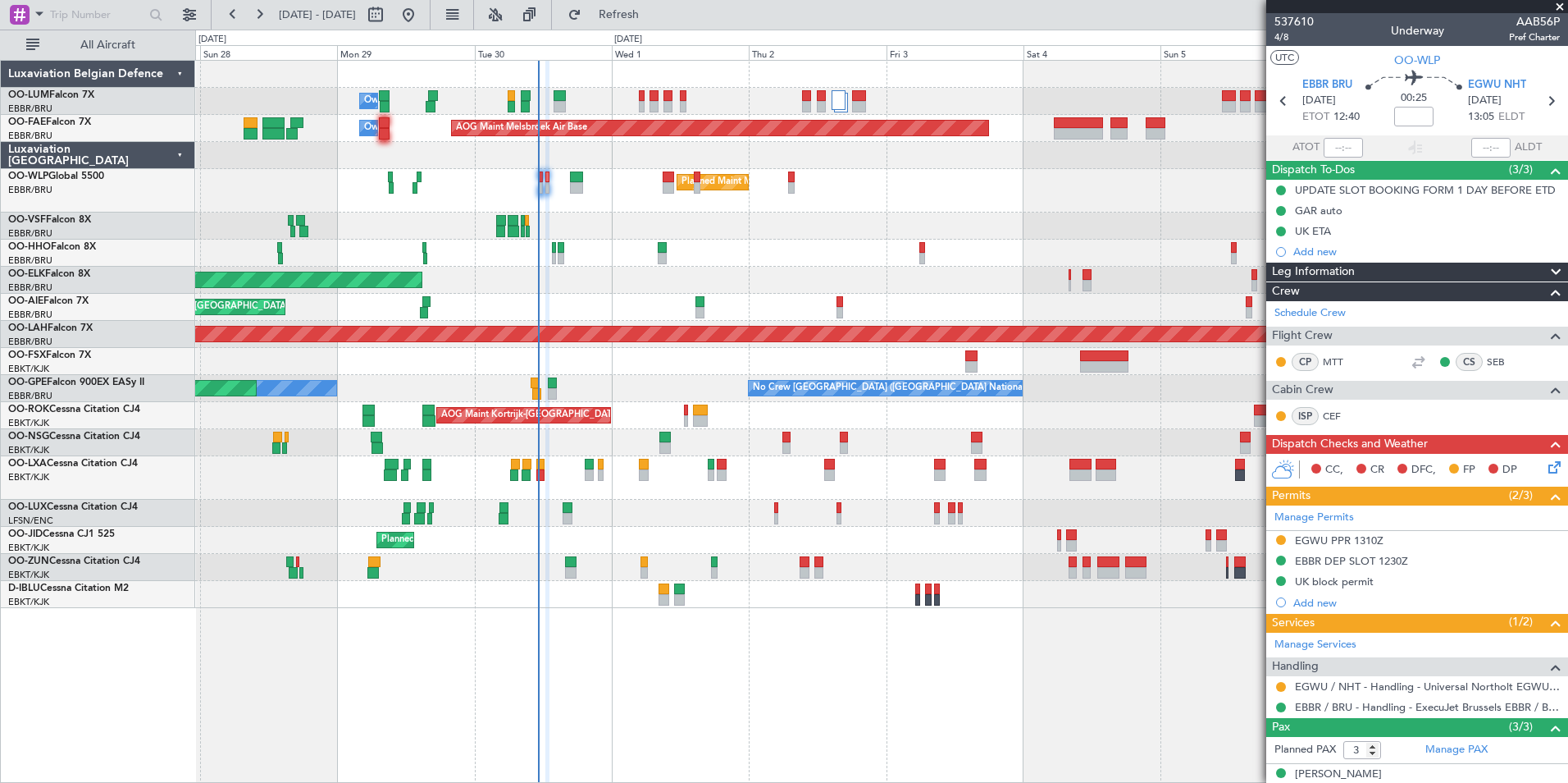
click at [410, 692] on div "Owner Melsbroek Air Base AOG Maint [GEOGRAPHIC_DATA] Owner [GEOGRAPHIC_DATA] AO…" at bounding box center [881, 421] width 1373 height 723
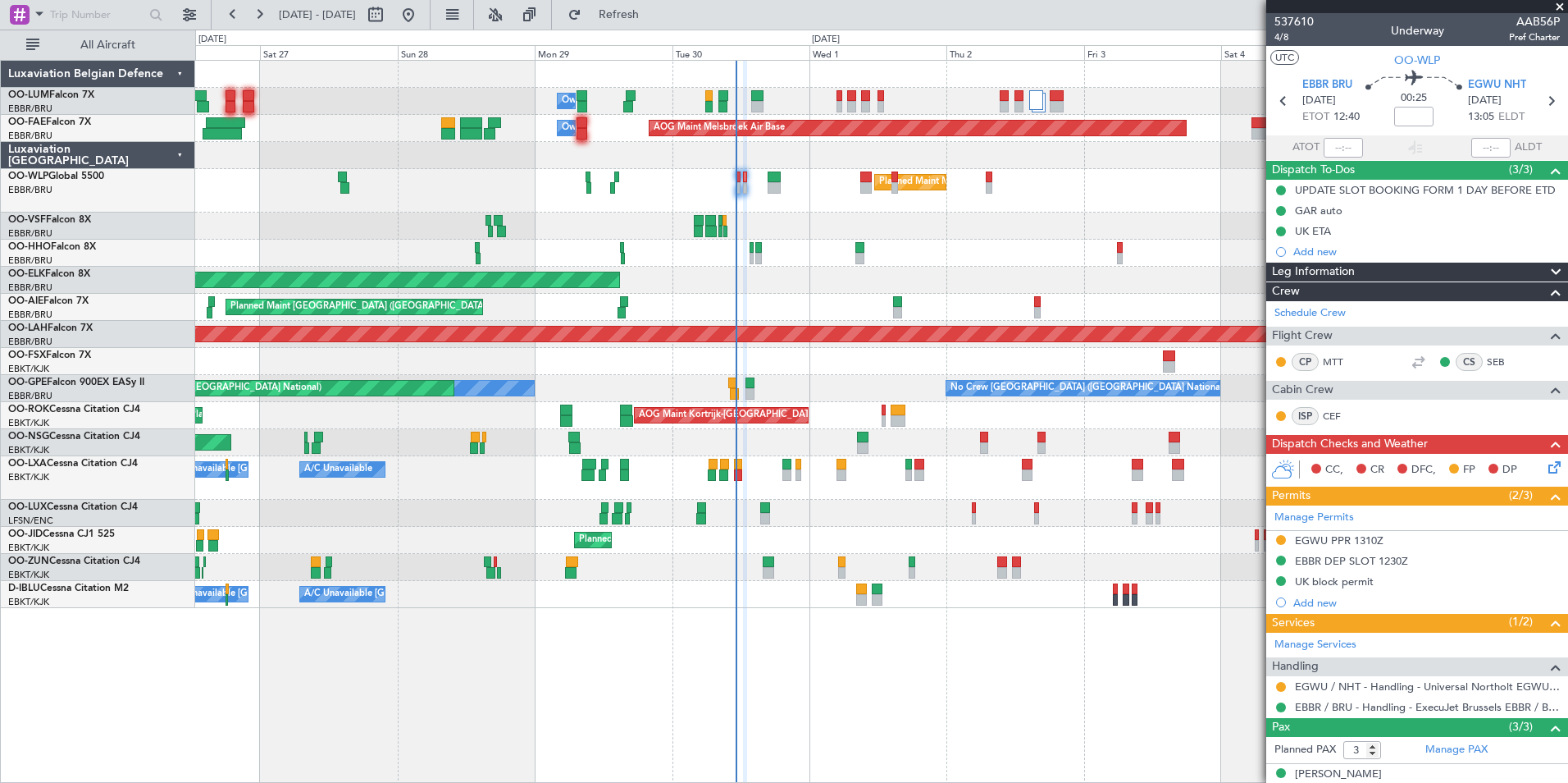
click at [608, 722] on div "Owner Melsbroek Air Base AOG Maint [GEOGRAPHIC_DATA] Owner [GEOGRAPHIC_DATA] AO…" at bounding box center [881, 421] width 1373 height 723
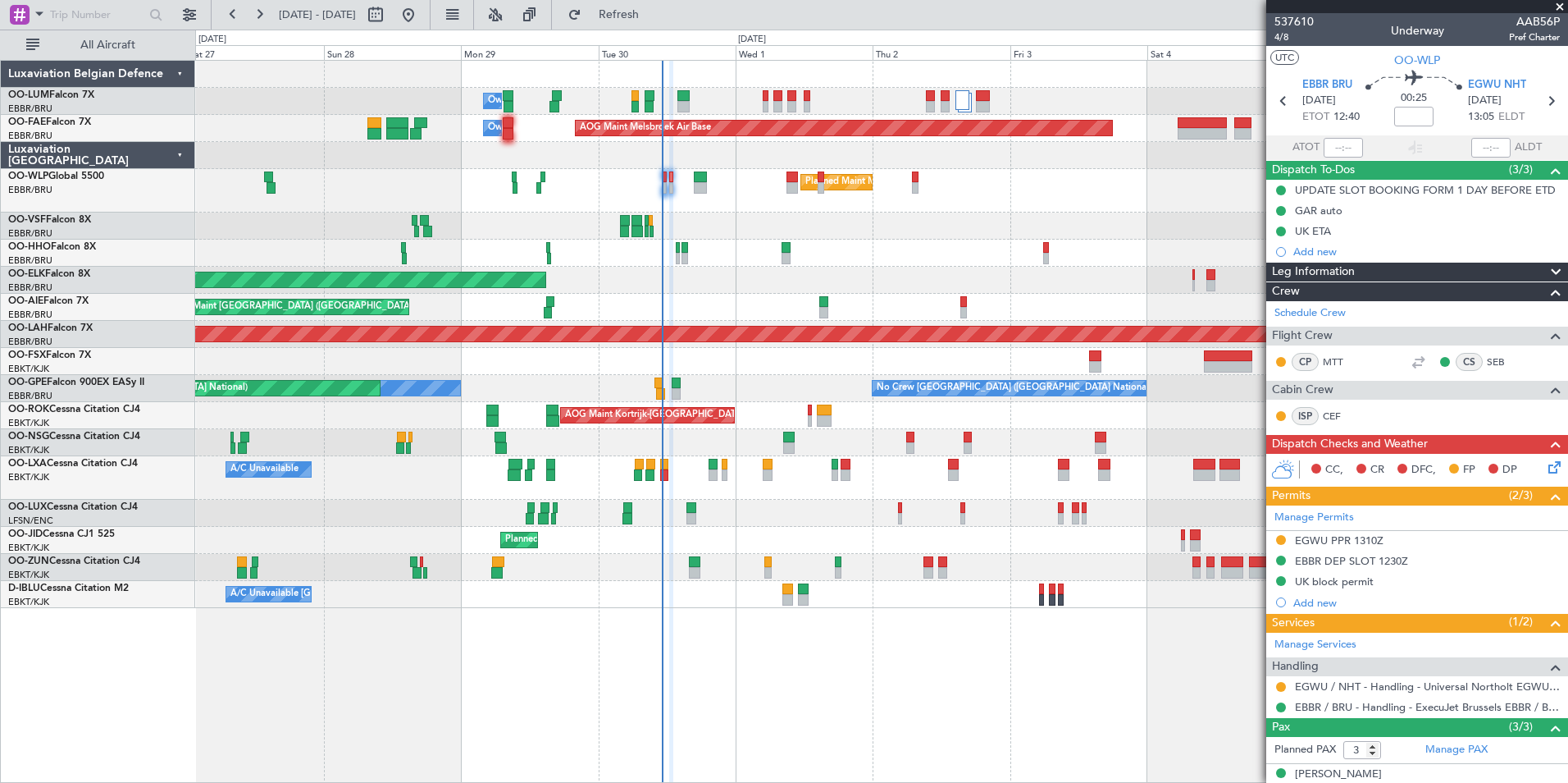
click at [444, 705] on div "Owner Melsbroek Air Base AOG Maint [GEOGRAPHIC_DATA] Owner [GEOGRAPHIC_DATA] AO…" at bounding box center [881, 421] width 1373 height 723
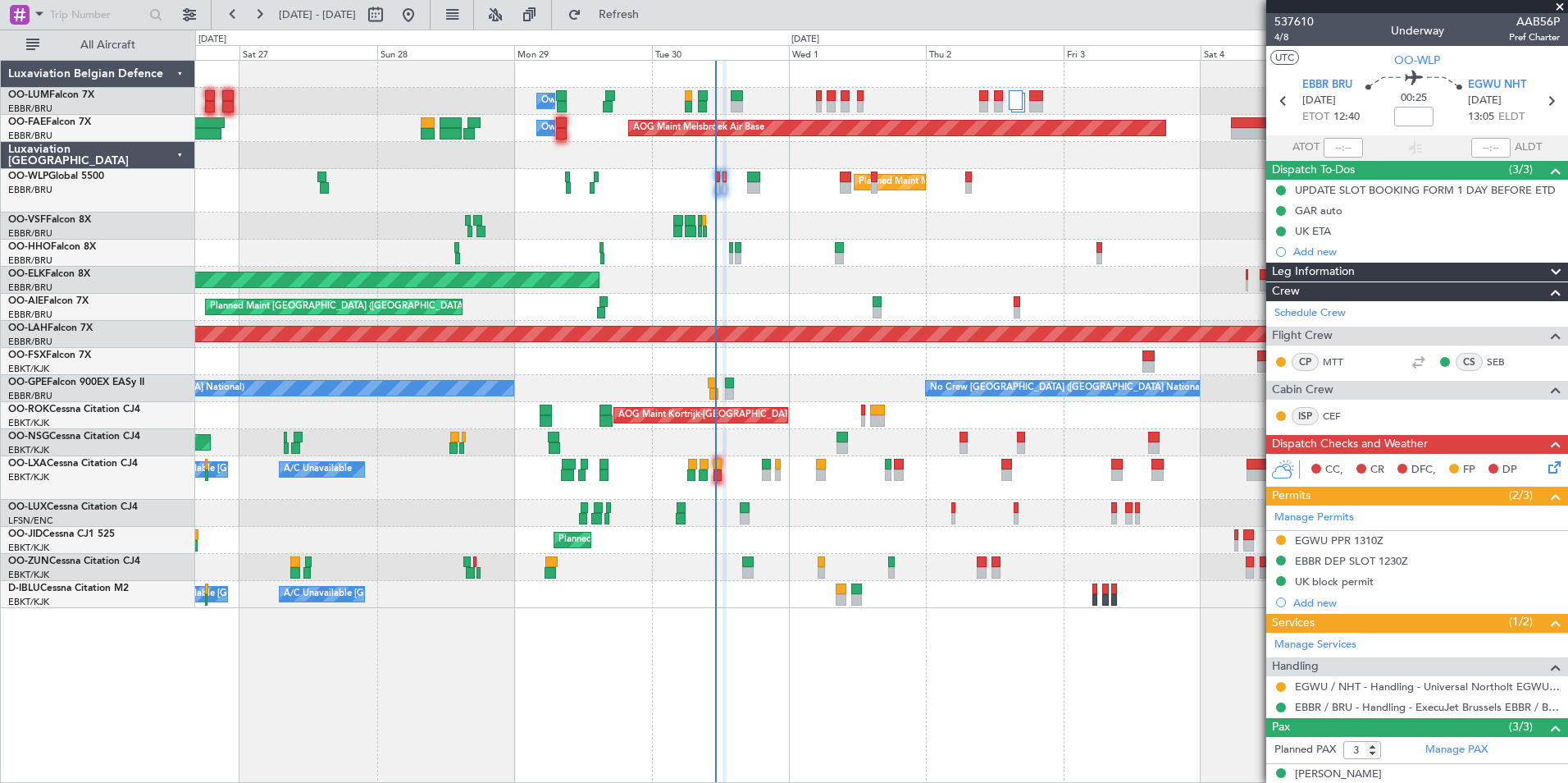
click at [639, 667] on div "Owner Melsbroek Air Base AOG Maint [GEOGRAPHIC_DATA] Owner [GEOGRAPHIC_DATA] AO…" at bounding box center [881, 421] width 1373 height 723
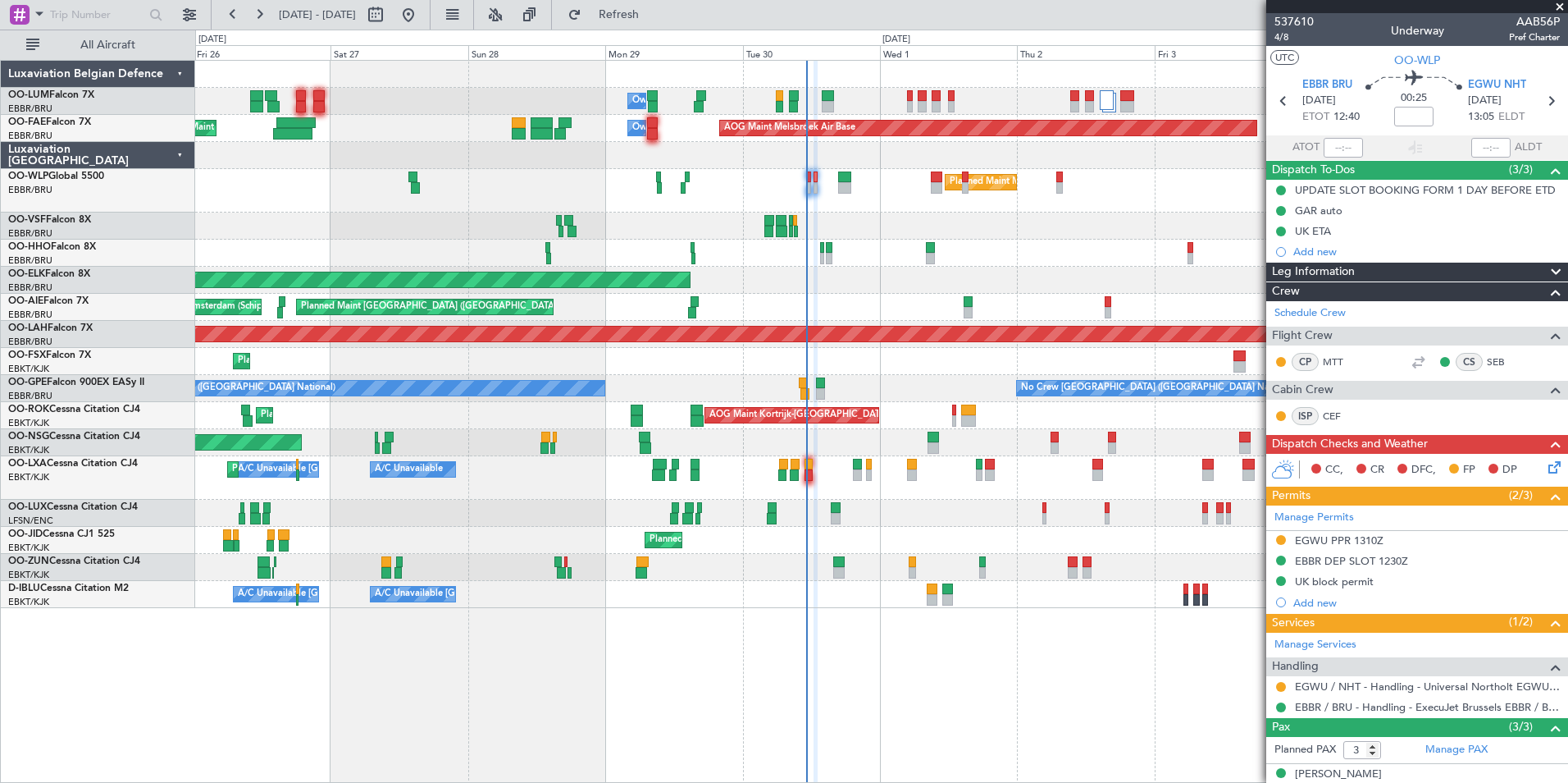
click at [624, 680] on div "Owner Melsbroek Air Base AOG Maint [GEOGRAPHIC_DATA] Owner [GEOGRAPHIC_DATA] AO…" at bounding box center [881, 421] width 1373 height 723
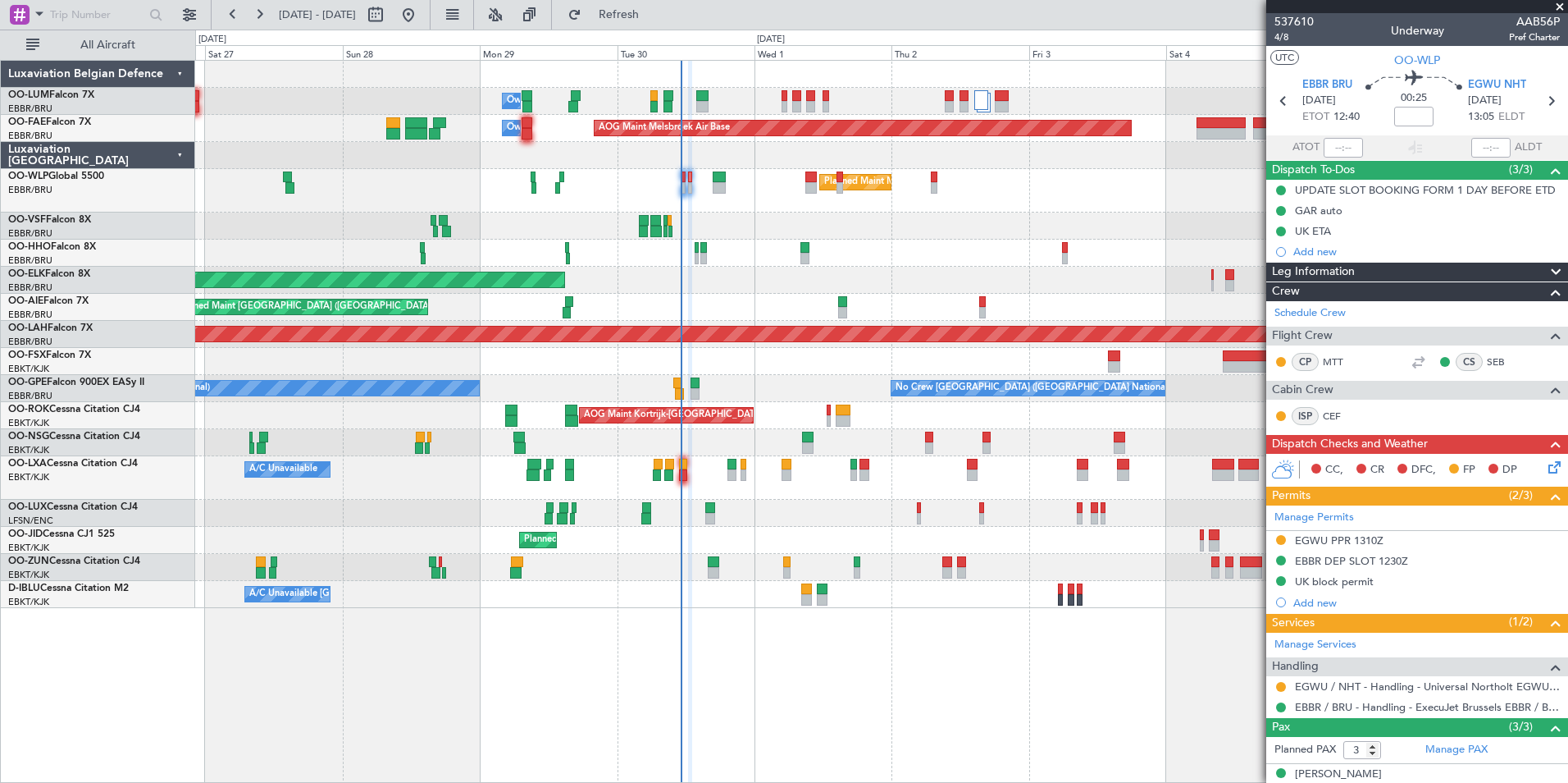
click at [499, 689] on div "Owner Melsbroek Air Base AOG Maint [GEOGRAPHIC_DATA] Owner [GEOGRAPHIC_DATA] AO…" at bounding box center [881, 421] width 1373 height 723
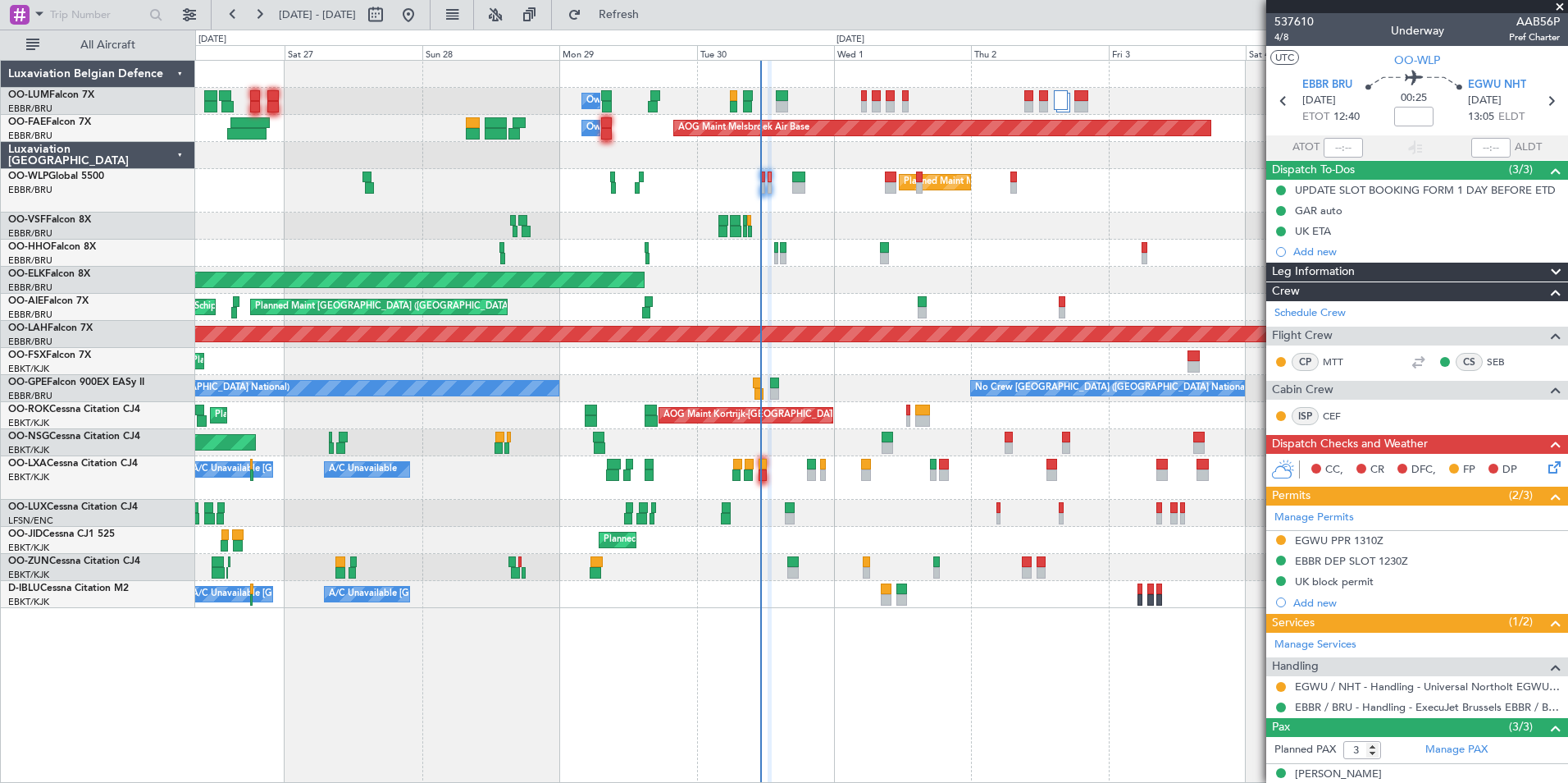
click at [363, 638] on div "Owner Melsbroek Air Base AOG Maint [GEOGRAPHIC_DATA] Owner [GEOGRAPHIC_DATA] AO…" at bounding box center [881, 421] width 1373 height 723
click at [607, 716] on div "Owner Melsbroek Air Base AOG Maint [GEOGRAPHIC_DATA] Owner [GEOGRAPHIC_DATA] AO…" at bounding box center [881, 421] width 1373 height 723
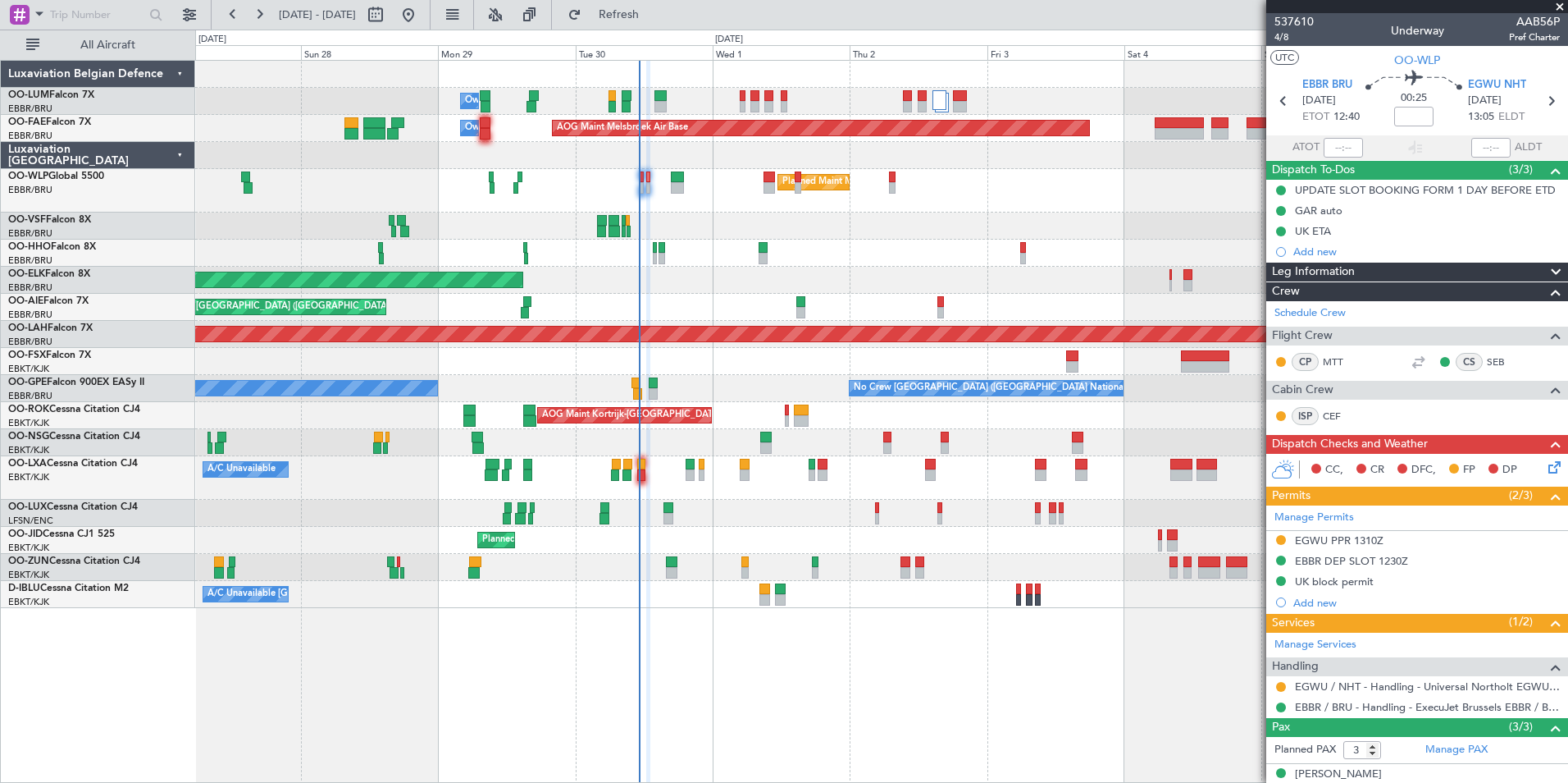
click at [709, 706] on div "Owner Melsbroek Air Base AOG Maint [GEOGRAPHIC_DATA] Owner [GEOGRAPHIC_DATA] AO…" at bounding box center [881, 421] width 1373 height 723
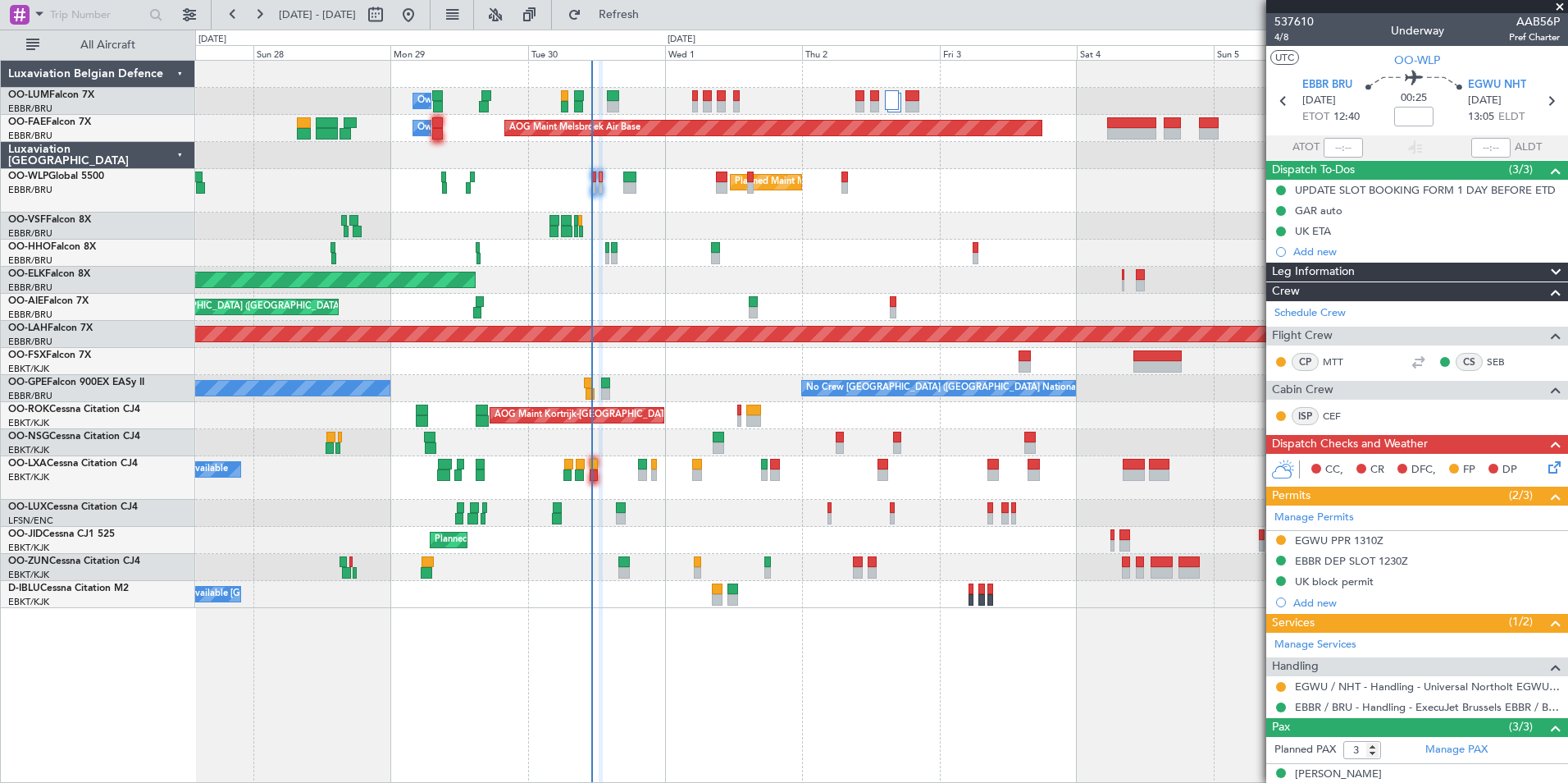
click at [619, 681] on div "Owner Melsbroek Air Base AOG Maint [GEOGRAPHIC_DATA] Owner [GEOGRAPHIC_DATA] AO…" at bounding box center [881, 421] width 1373 height 723
click at [713, 703] on div "Owner Melsbroek Air Base AOG Maint [GEOGRAPHIC_DATA] Owner [GEOGRAPHIC_DATA] AO…" at bounding box center [881, 421] width 1373 height 723
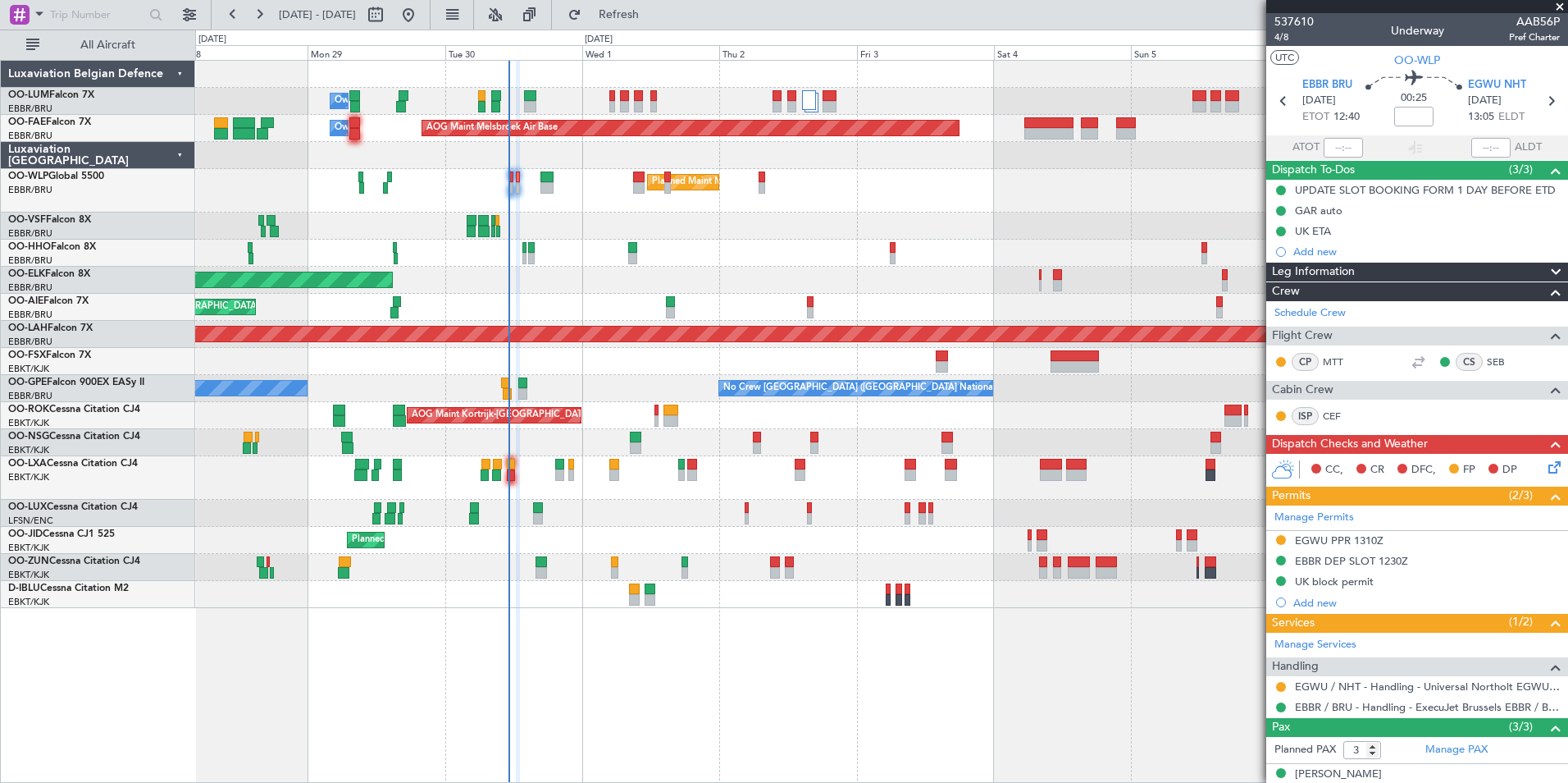
click at [593, 636] on div "Owner Melsbroek Air Base AOG Maint [GEOGRAPHIC_DATA] Owner [GEOGRAPHIC_DATA] AO…" at bounding box center [881, 421] width 1373 height 723
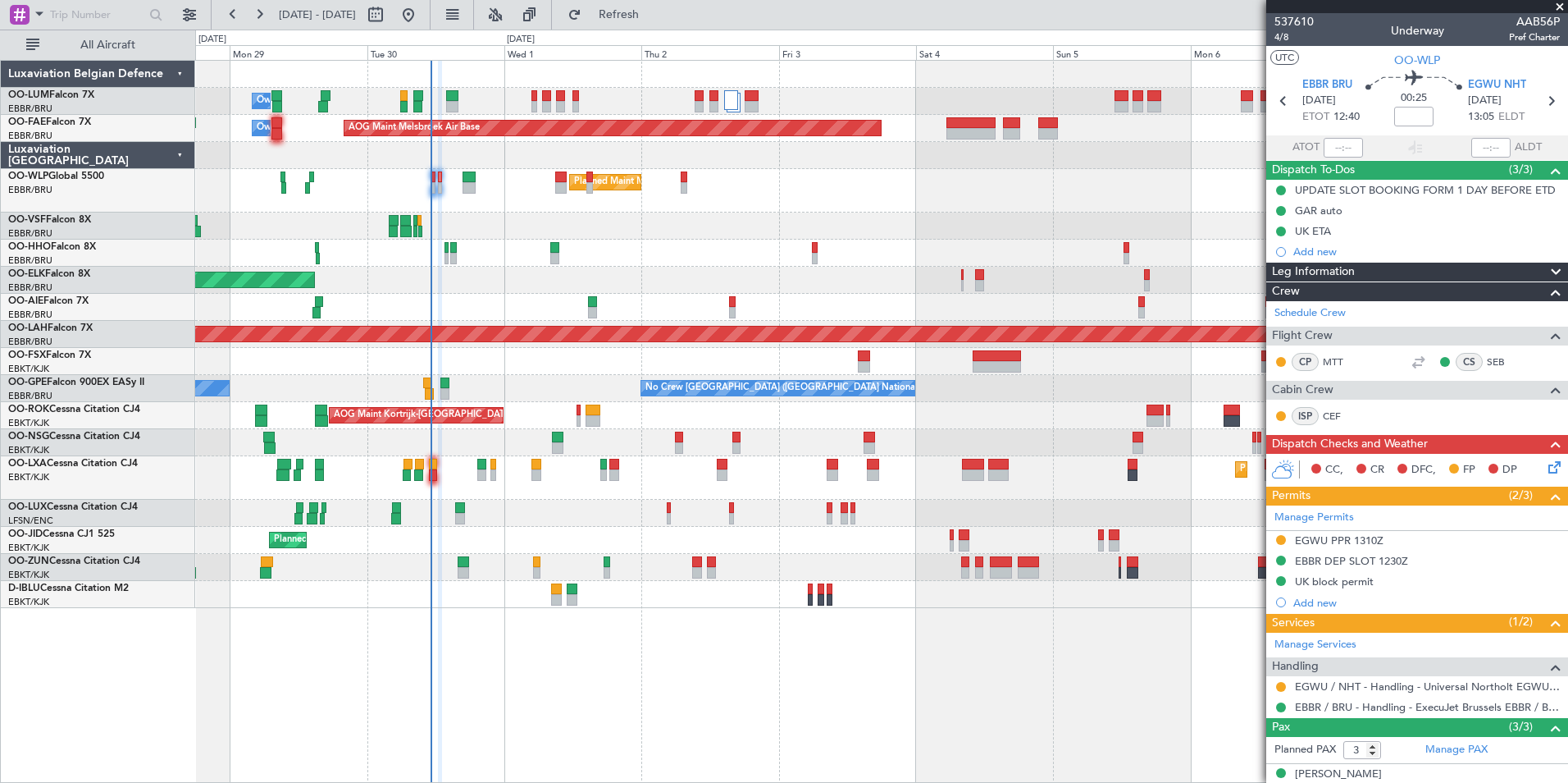
click at [649, 698] on div "Owner Melsbroek Air Base AOG Maint [GEOGRAPHIC_DATA] Owner [GEOGRAPHIC_DATA] Pl…" at bounding box center [881, 421] width 1373 height 723
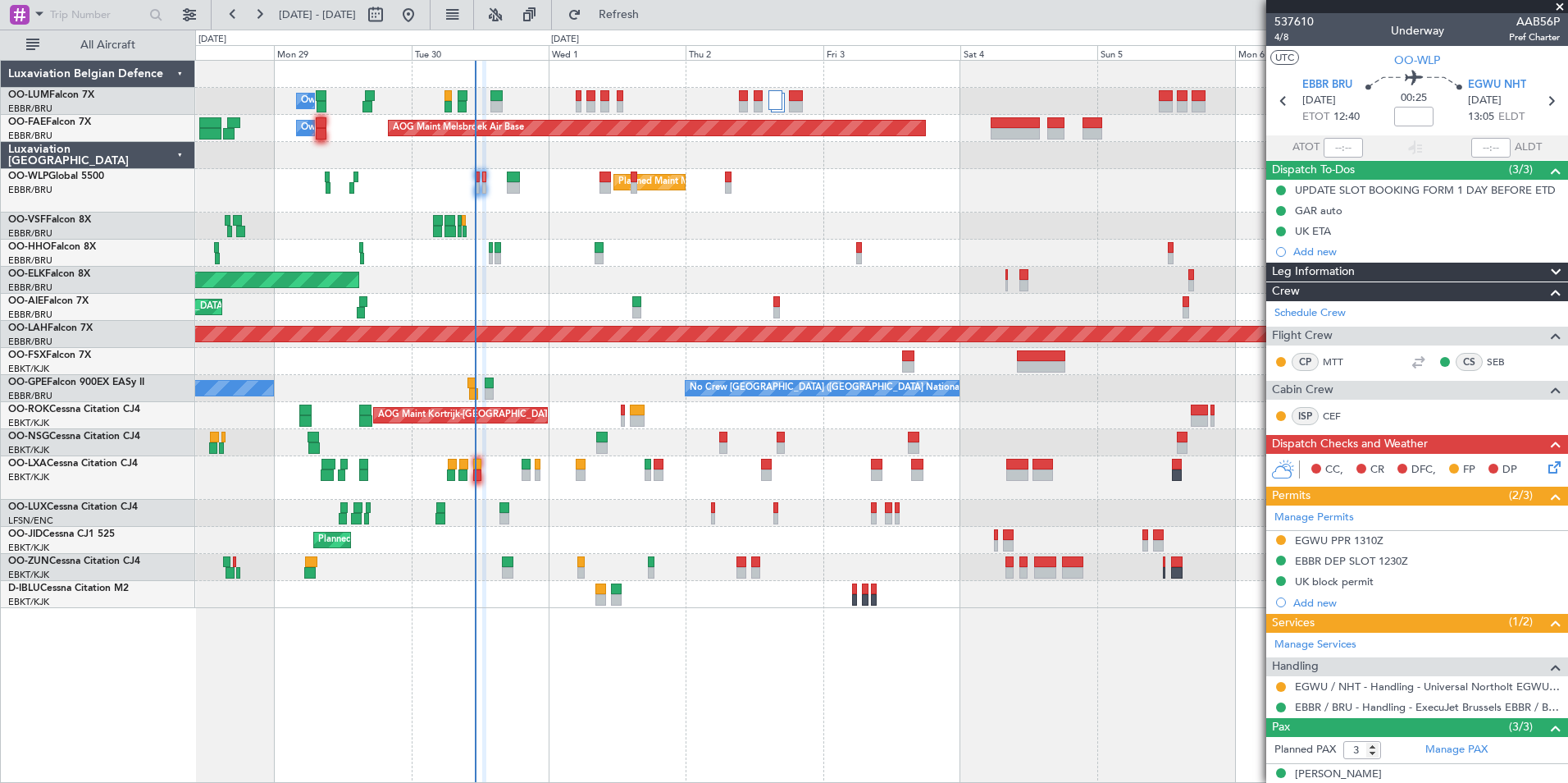
click at [699, 696] on div "Owner Melsbroek Air Base AOG Maint [GEOGRAPHIC_DATA] Owner [GEOGRAPHIC_DATA] AO…" at bounding box center [881, 421] width 1373 height 723
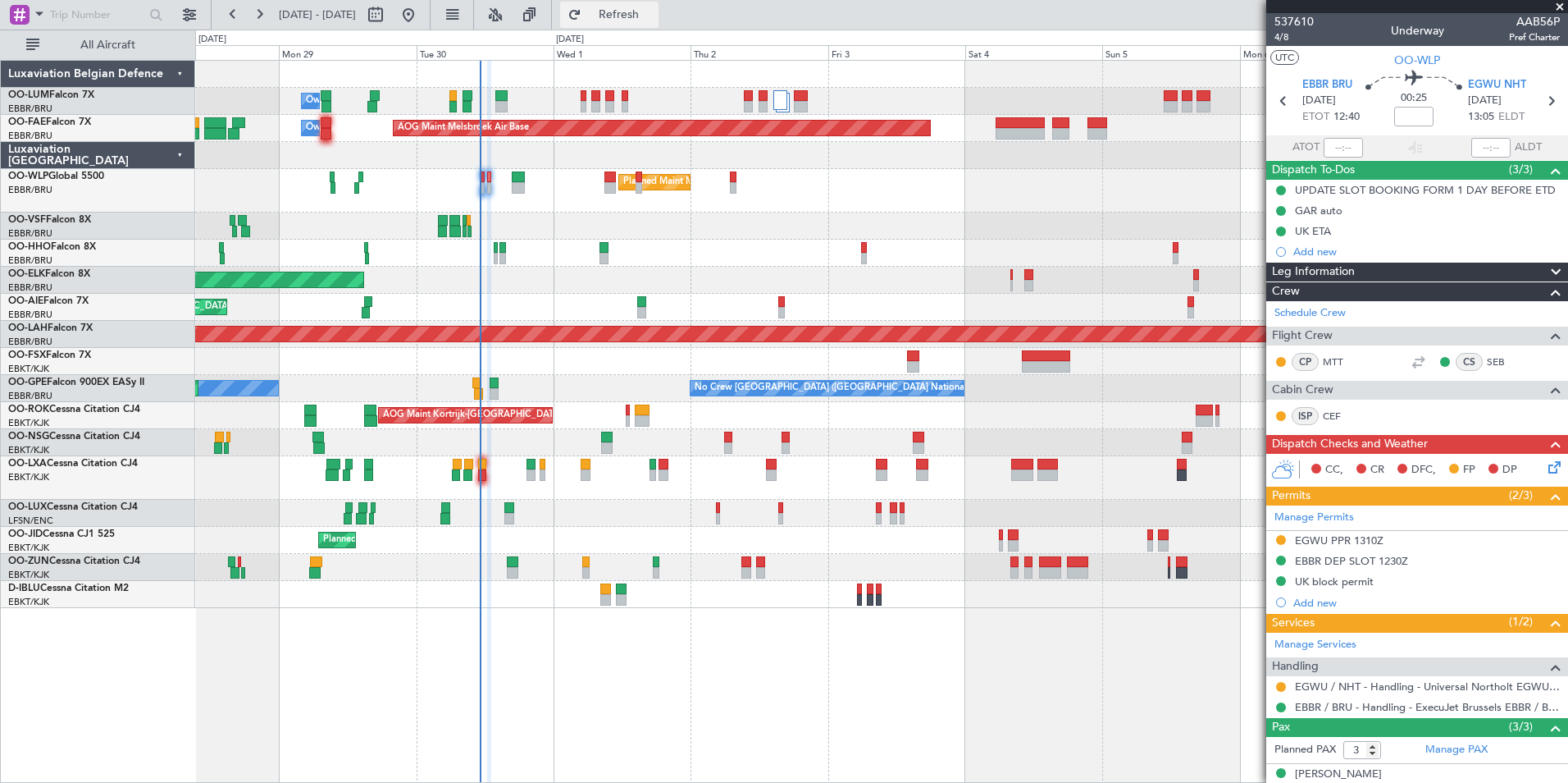
click at [659, 22] on button "Refresh" at bounding box center [608, 15] width 98 height 26
click at [653, 639] on div "Owner Melsbroek Air Base AOG Maint [GEOGRAPHIC_DATA] Owner [GEOGRAPHIC_DATA] AO…" at bounding box center [881, 421] width 1373 height 723
click at [633, 25] on button "Refresh" at bounding box center [608, 15] width 98 height 26
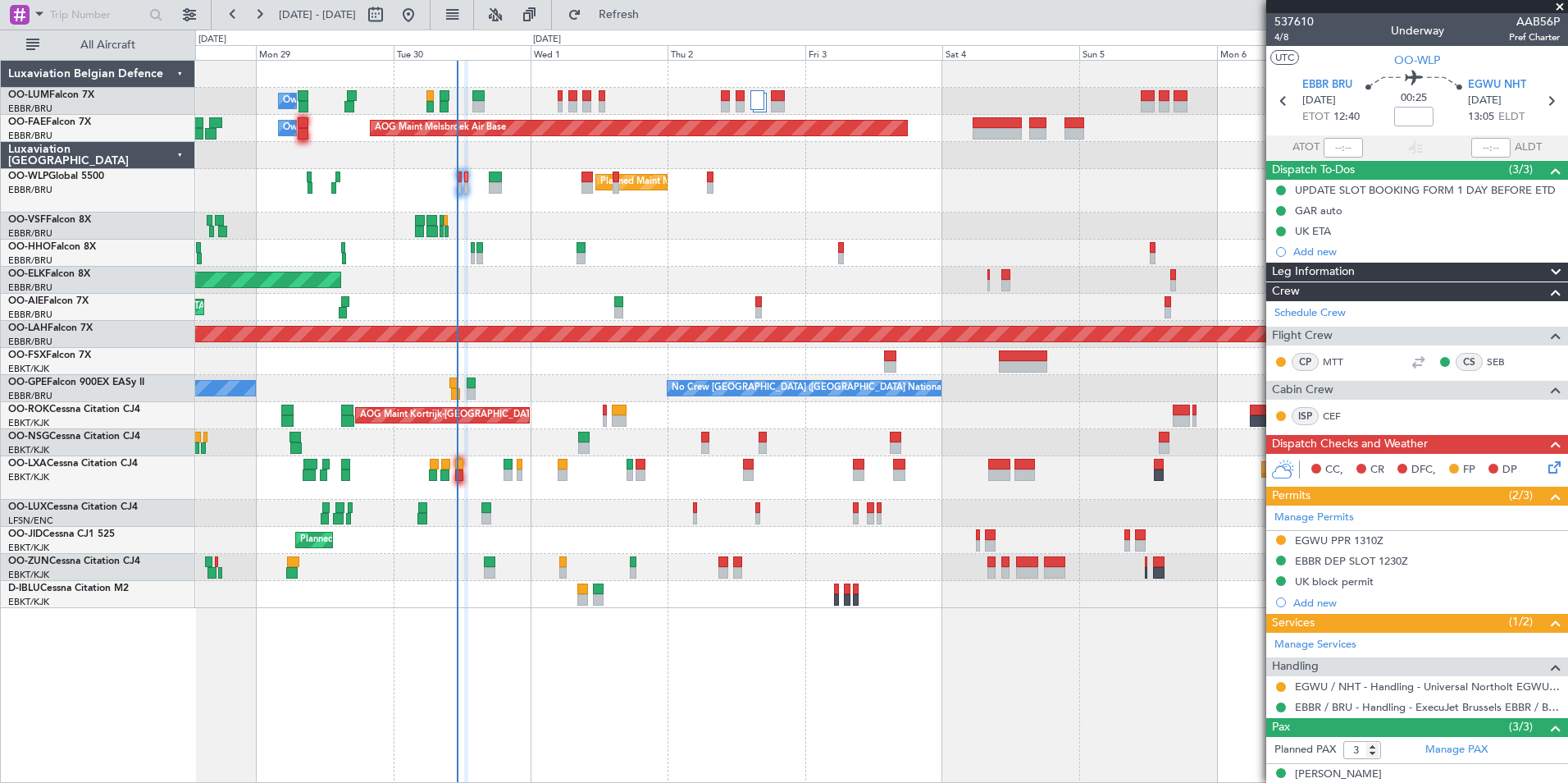
click at [616, 637] on div "Owner Melsbroek Air Base AOG Maint [GEOGRAPHIC_DATA] Owner [GEOGRAPHIC_DATA] AO…" at bounding box center [881, 421] width 1373 height 723
click at [654, 21] on span "Refresh" at bounding box center [619, 15] width 69 height 11
click at [607, 418] on div "AOG Maint Kortrijk-Wevelgem Planned Maint Kortrijk-Wevelgem" at bounding box center [881, 415] width 1372 height 27
click at [623, 6] on button "Refresh" at bounding box center [608, 15] width 98 height 26
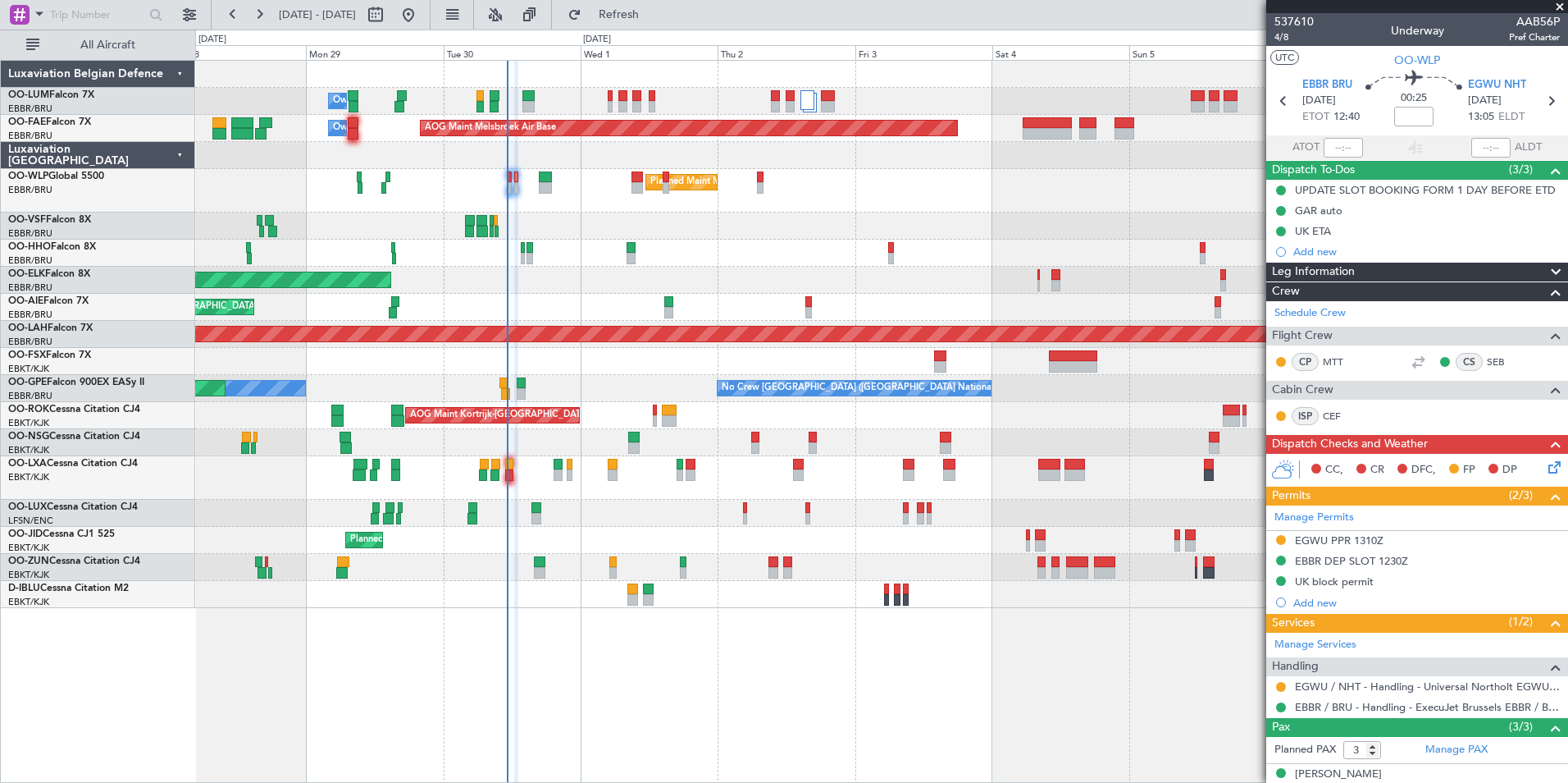
click at [662, 708] on div "Owner Melsbroek Air Base AOG Maint Melsbroek Air Base Owner Melsbroek Air Base …" at bounding box center [881, 421] width 1373 height 723
click at [673, 713] on div "Owner Melsbroek Air Base AOG Maint Melsbroek Air Base Owner Melsbroek Air Base …" at bounding box center [881, 421] width 1373 height 723
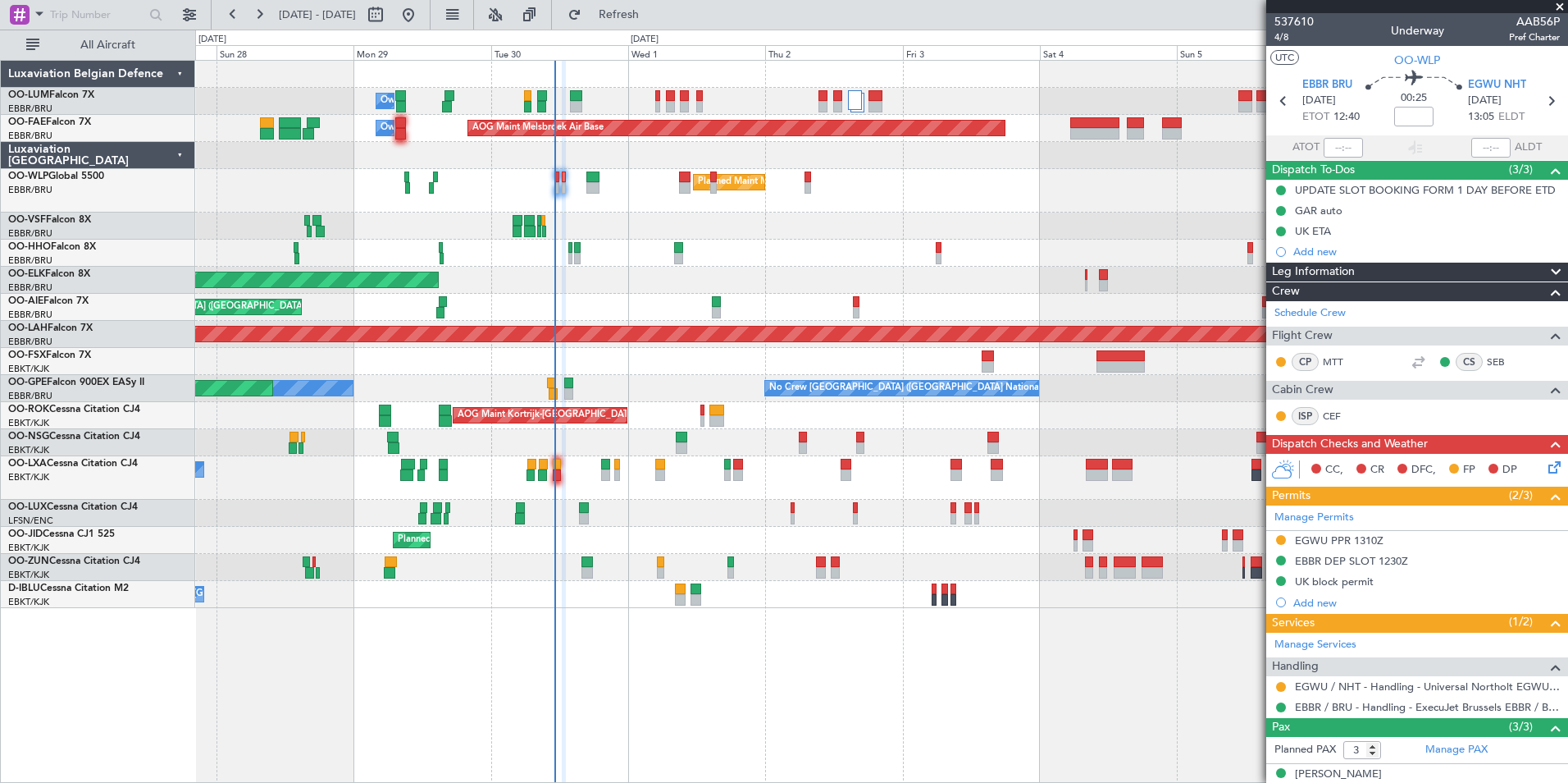
click at [717, 707] on div "Owner Melsbroek Air Base AOG Maint Melsbroek Air Base Owner Melsbroek Air Base …" at bounding box center [881, 421] width 1373 height 723
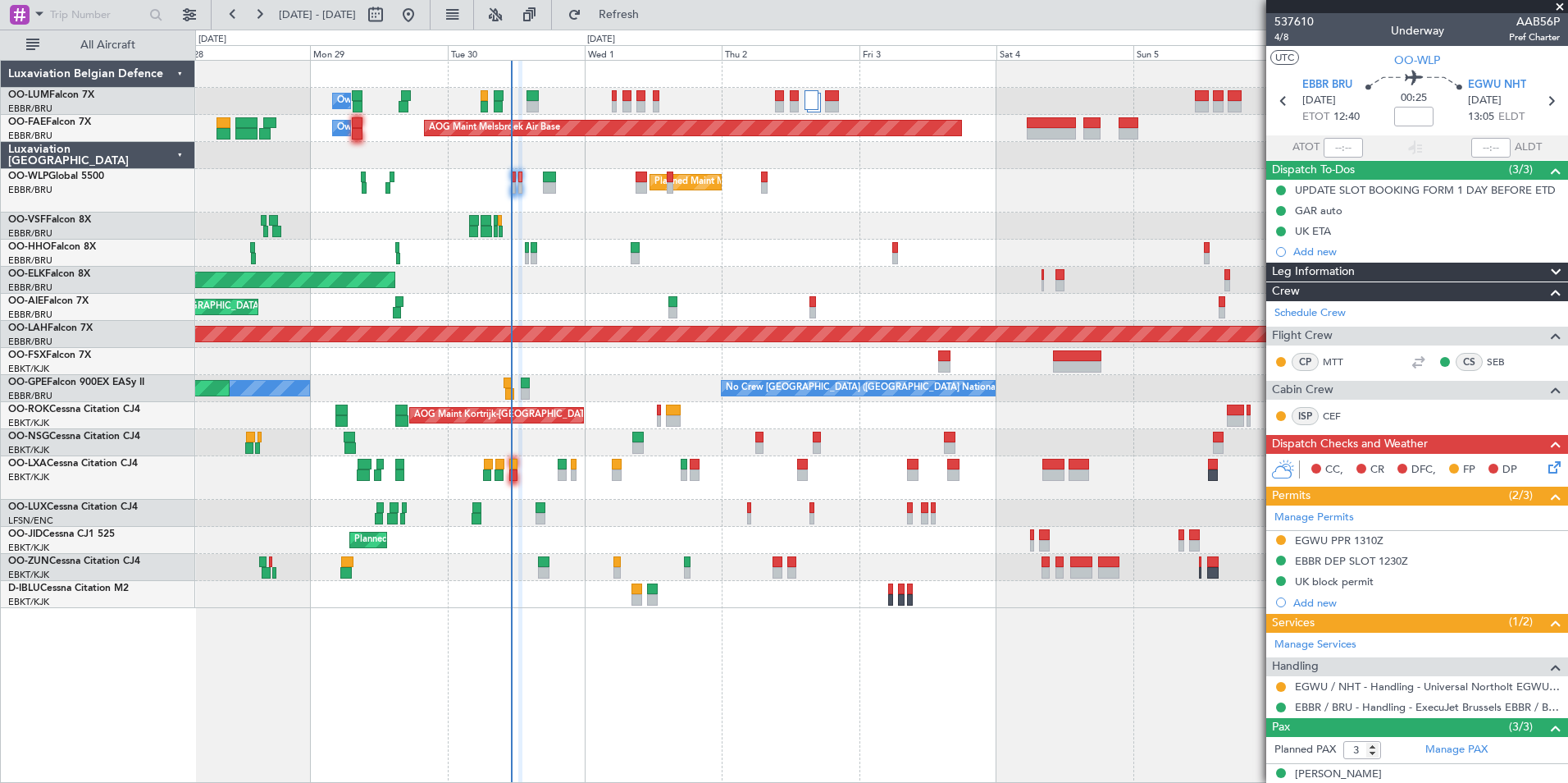
click at [603, 698] on div "Owner Melsbroek Air Base AOG Maint Melsbroek Air Base Owner Melsbroek Air Base …" at bounding box center [881, 421] width 1373 height 723
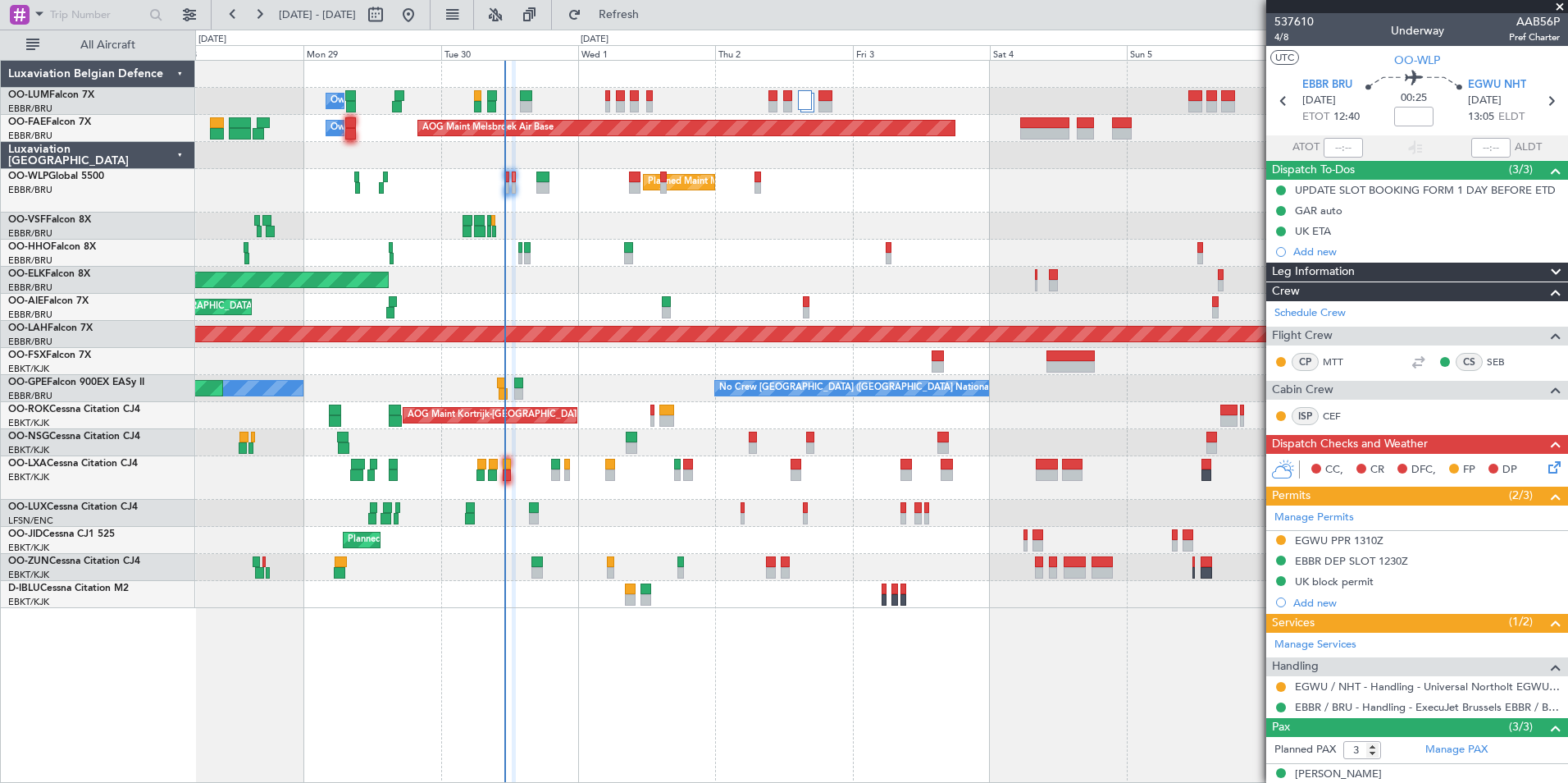
click at [644, 742] on div "Owner Melsbroek Air Base AOG Maint Melsbroek Air Base Owner Melsbroek Air Base …" at bounding box center [881, 421] width 1373 height 723
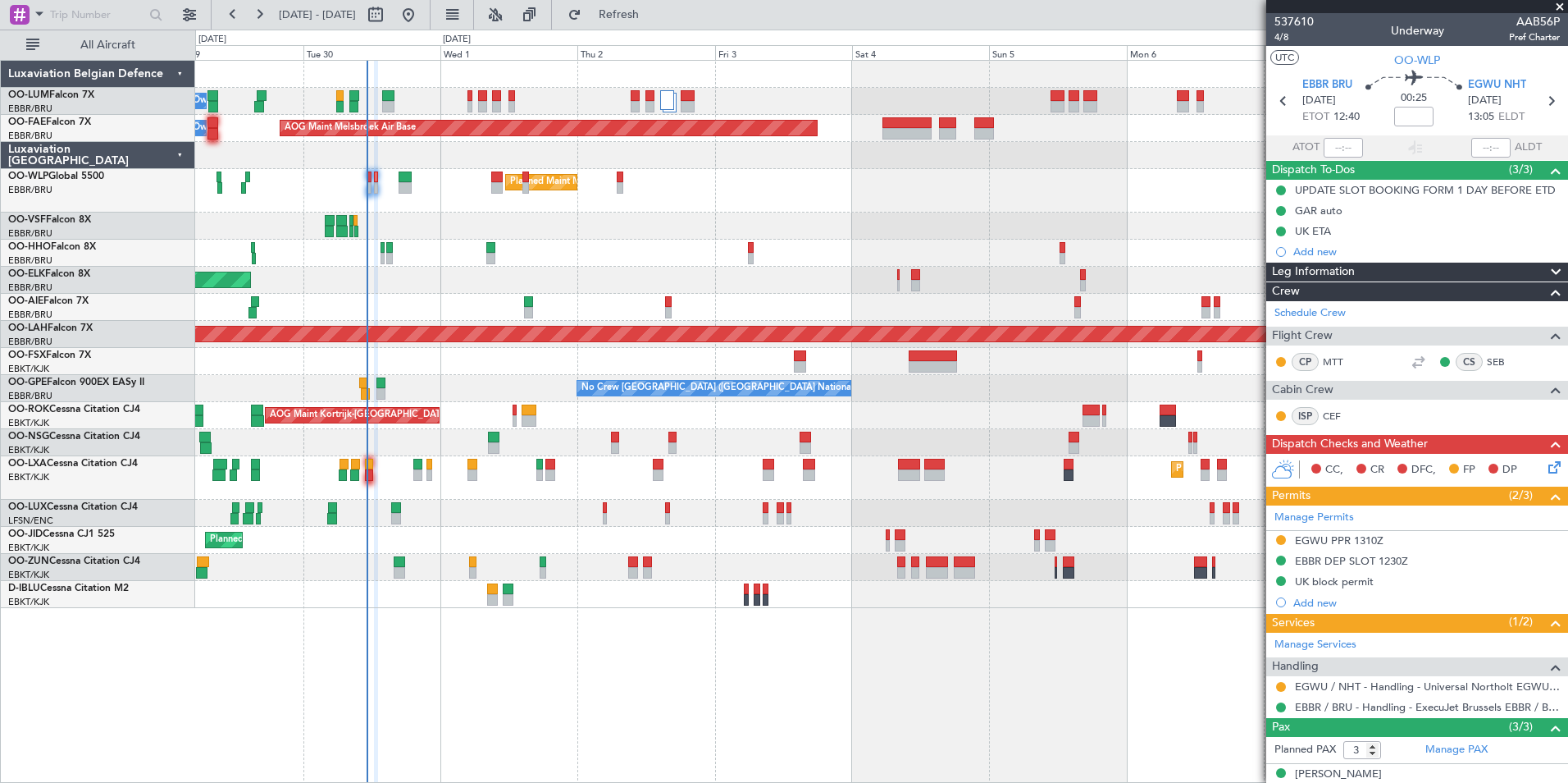
click at [663, 716] on div "Owner Melsbroek Air Base AOG Maint Melsbroek Air Base Owner Melsbroek Air Base …" at bounding box center [881, 421] width 1373 height 723
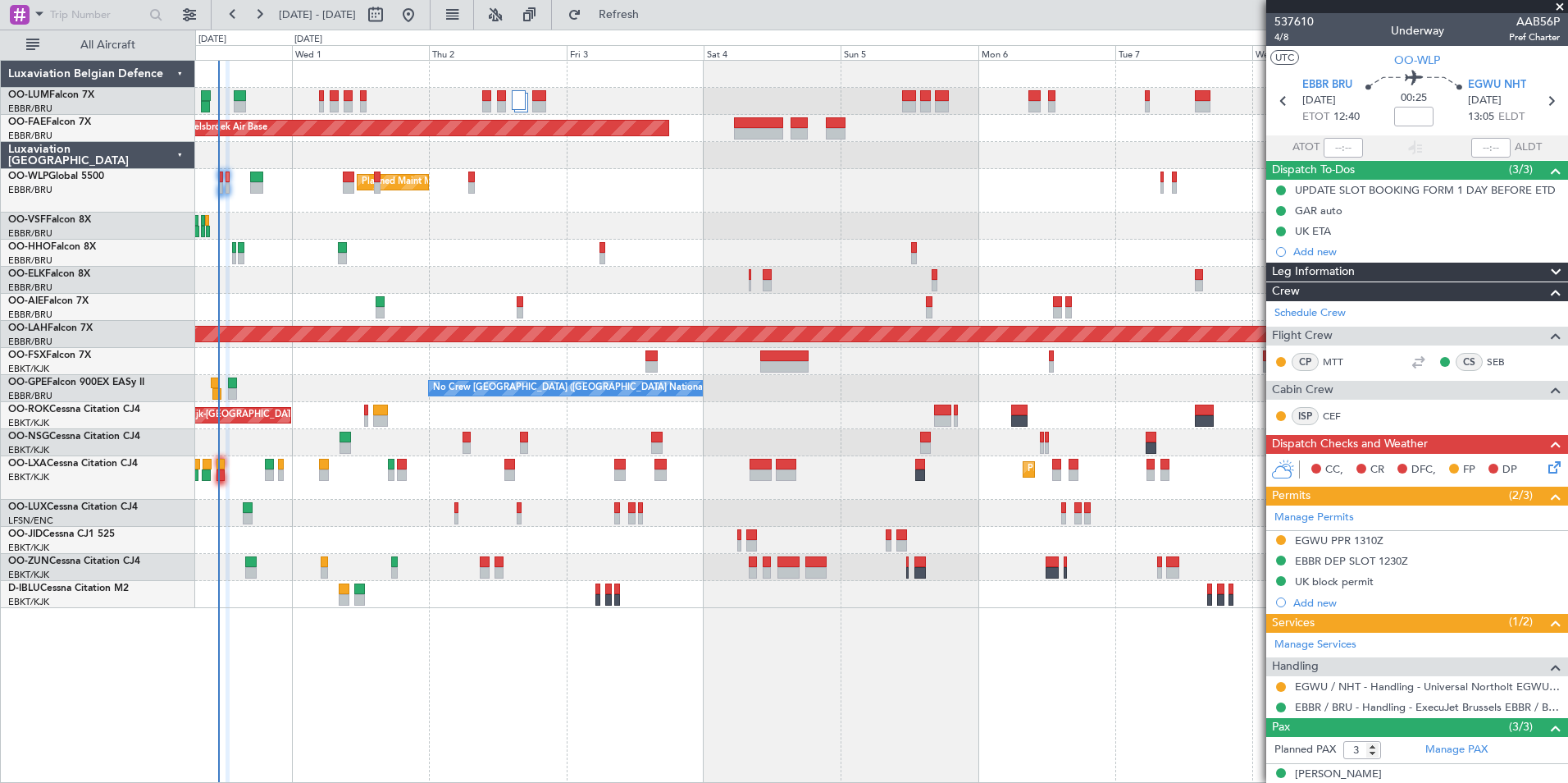
click at [726, 686] on div "Owner Melsbroek Air Base AOG Maint Melsbroek Air Base Owner Melsbroek Air Base …" at bounding box center [881, 421] width 1373 height 723
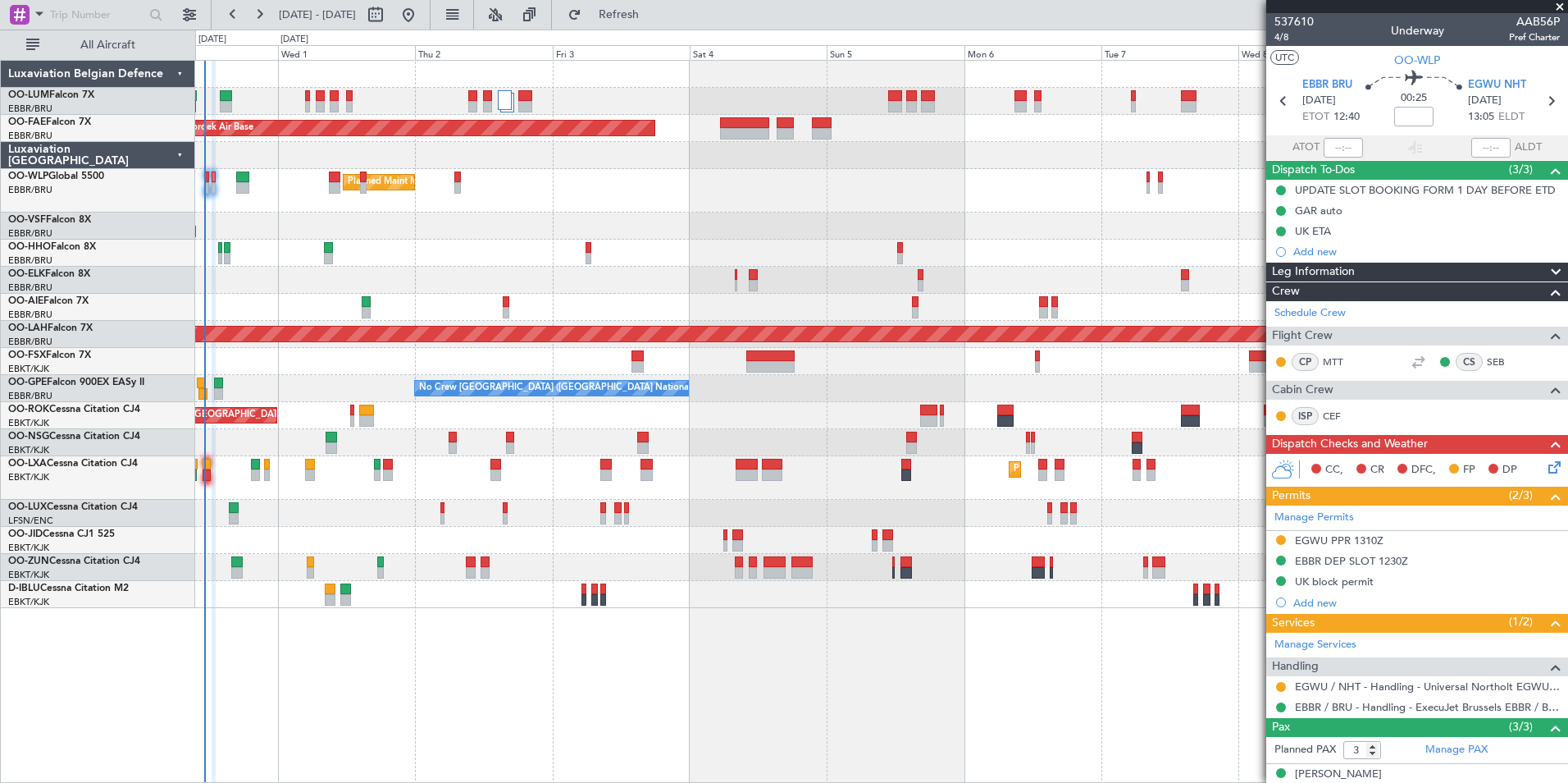
click at [765, 668] on div "Owner Melsbroek Air Base AOG Maint Melsbroek Air Base Owner Melsbroek Air Base …" at bounding box center [881, 421] width 1373 height 723
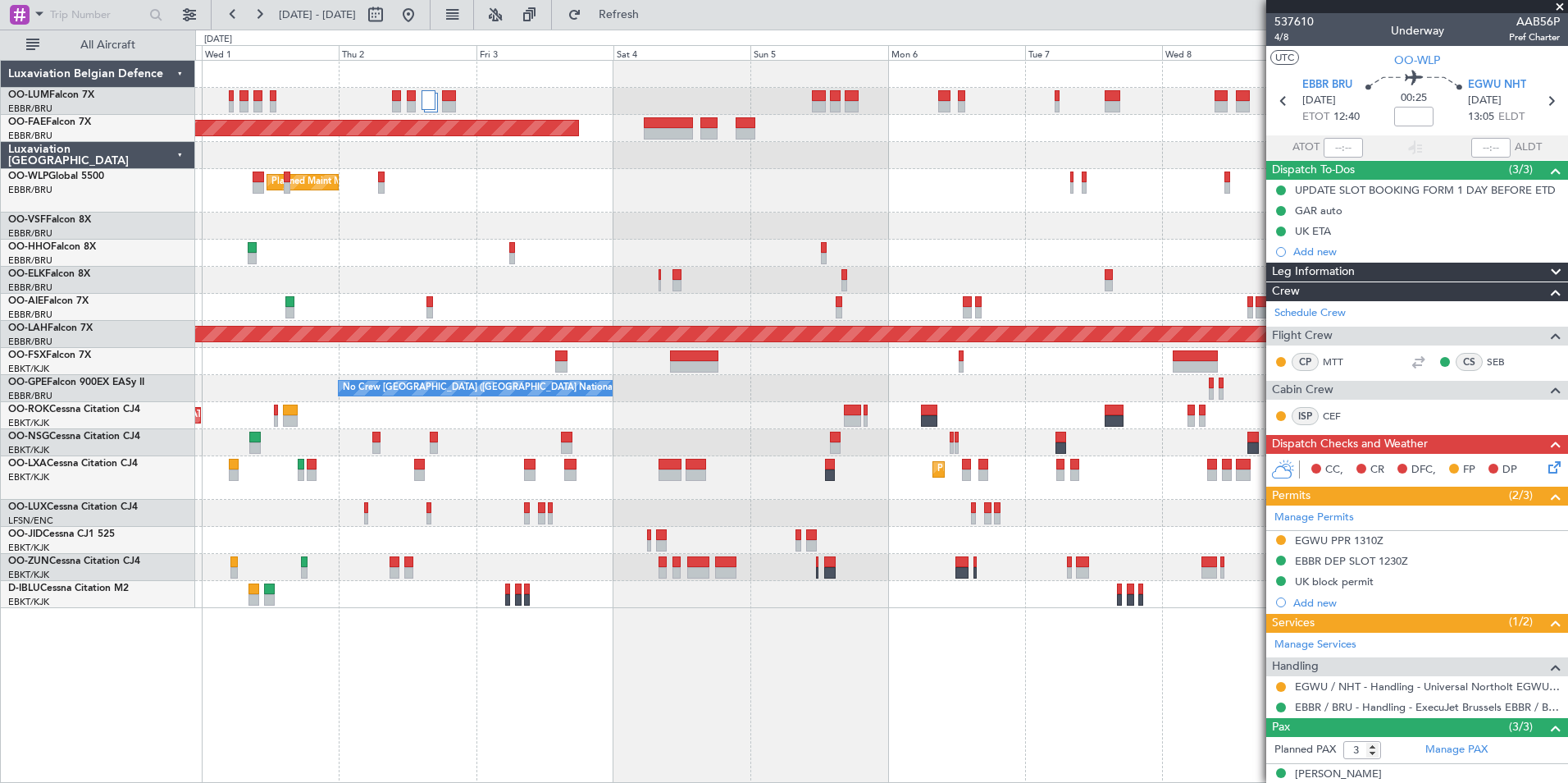
click at [742, 658] on div "Owner Melsbroek Air Base AOG Maint Melsbroek Air Base Owner Melsbroek Air Base …" at bounding box center [881, 421] width 1373 height 723
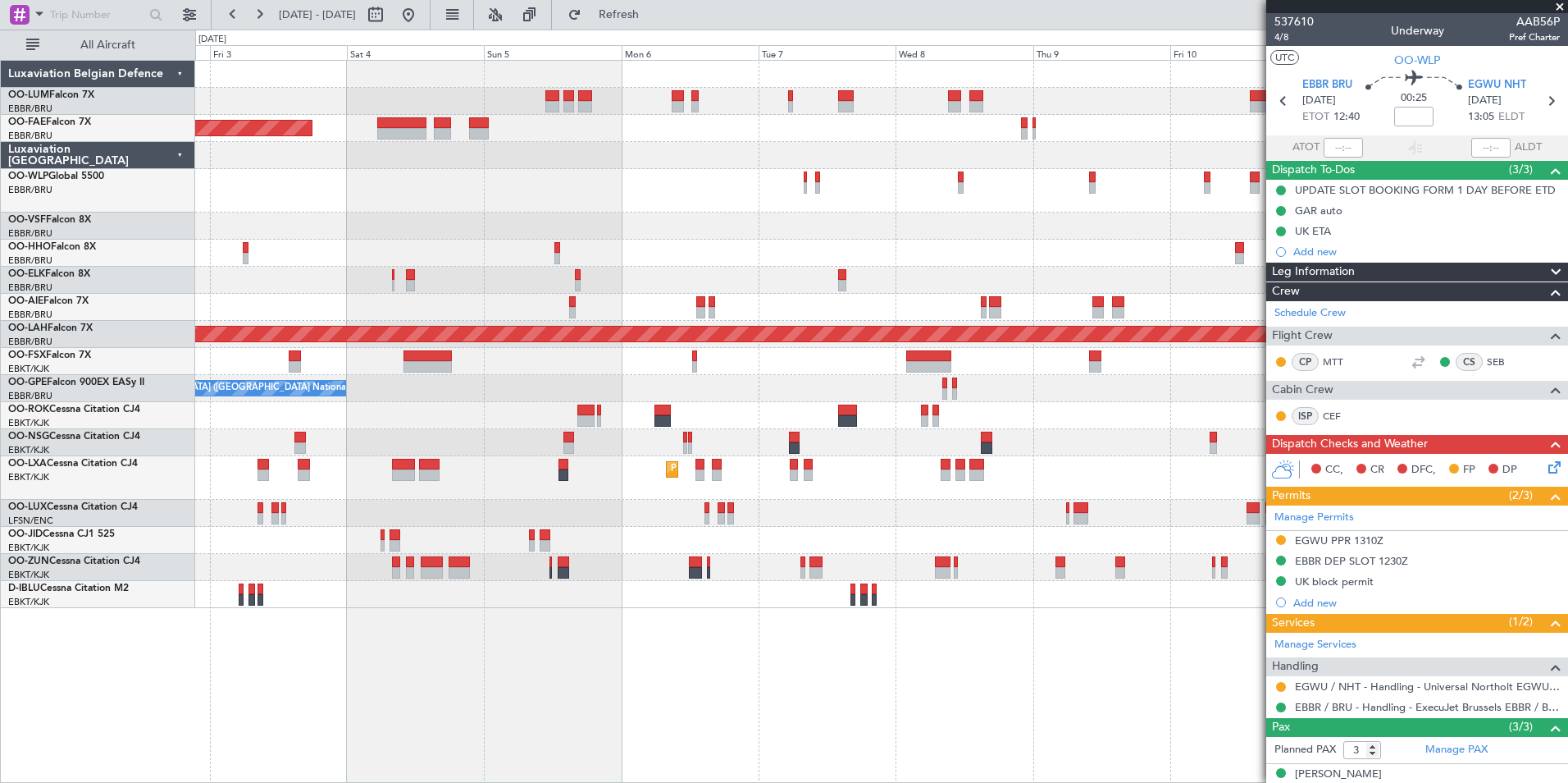
click at [617, 651] on div "AOG Maint Melsbroek Air Base Owner [GEOGRAPHIC_DATA] Planned Maint [GEOGRAPHIC_…" at bounding box center [881, 421] width 1373 height 723
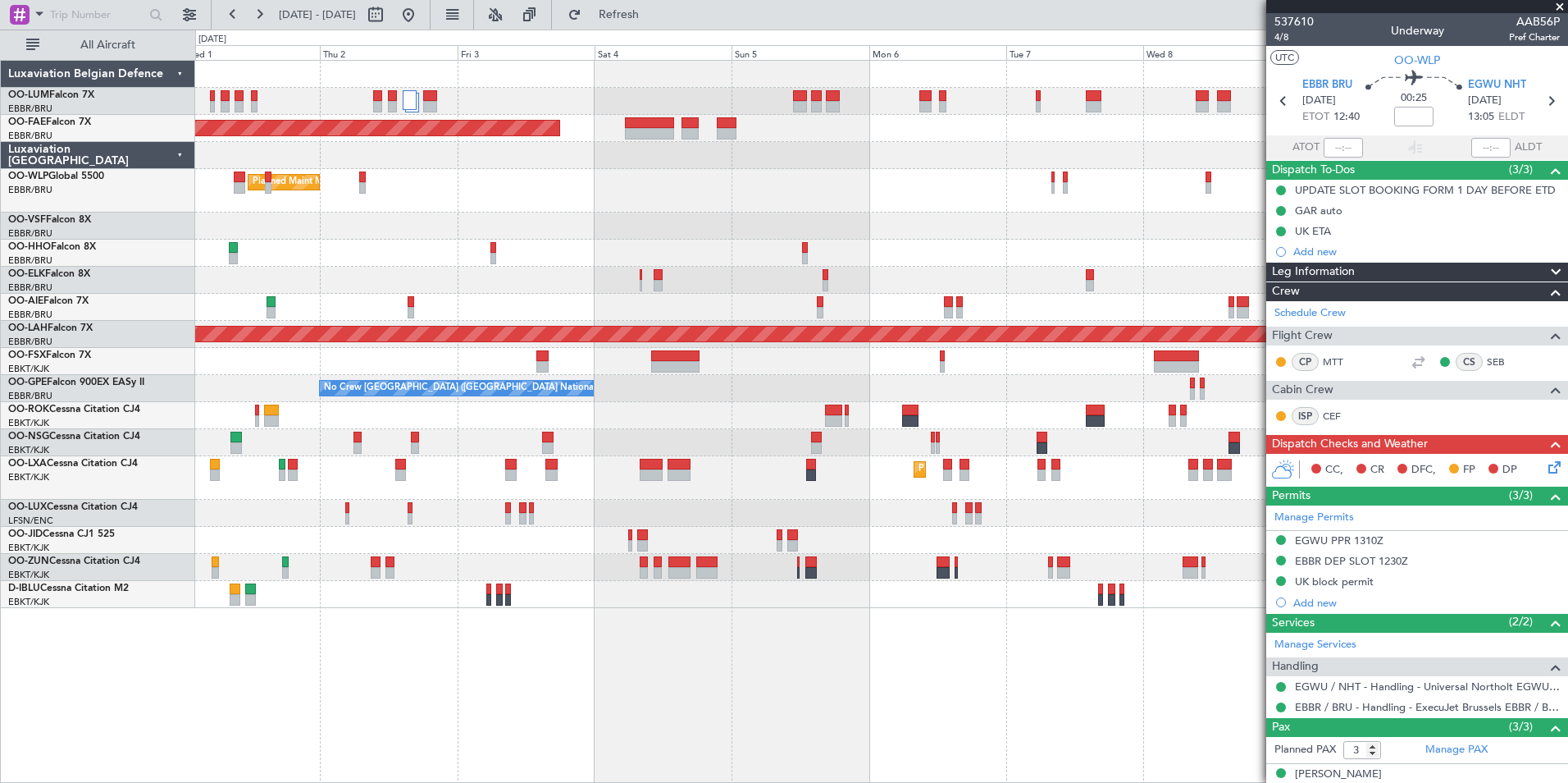
click at [715, 722] on div "Owner Melsbroek Air Base AOG Maint Melsbroek Air Base Owner Melsbroek Air Base …" at bounding box center [881, 421] width 1373 height 723
click at [771, 716] on div "Owner Melsbroek Air Base AOG Maint Melsbroek Air Base Owner Melsbroek Air Base …" at bounding box center [881, 421] width 1373 height 723
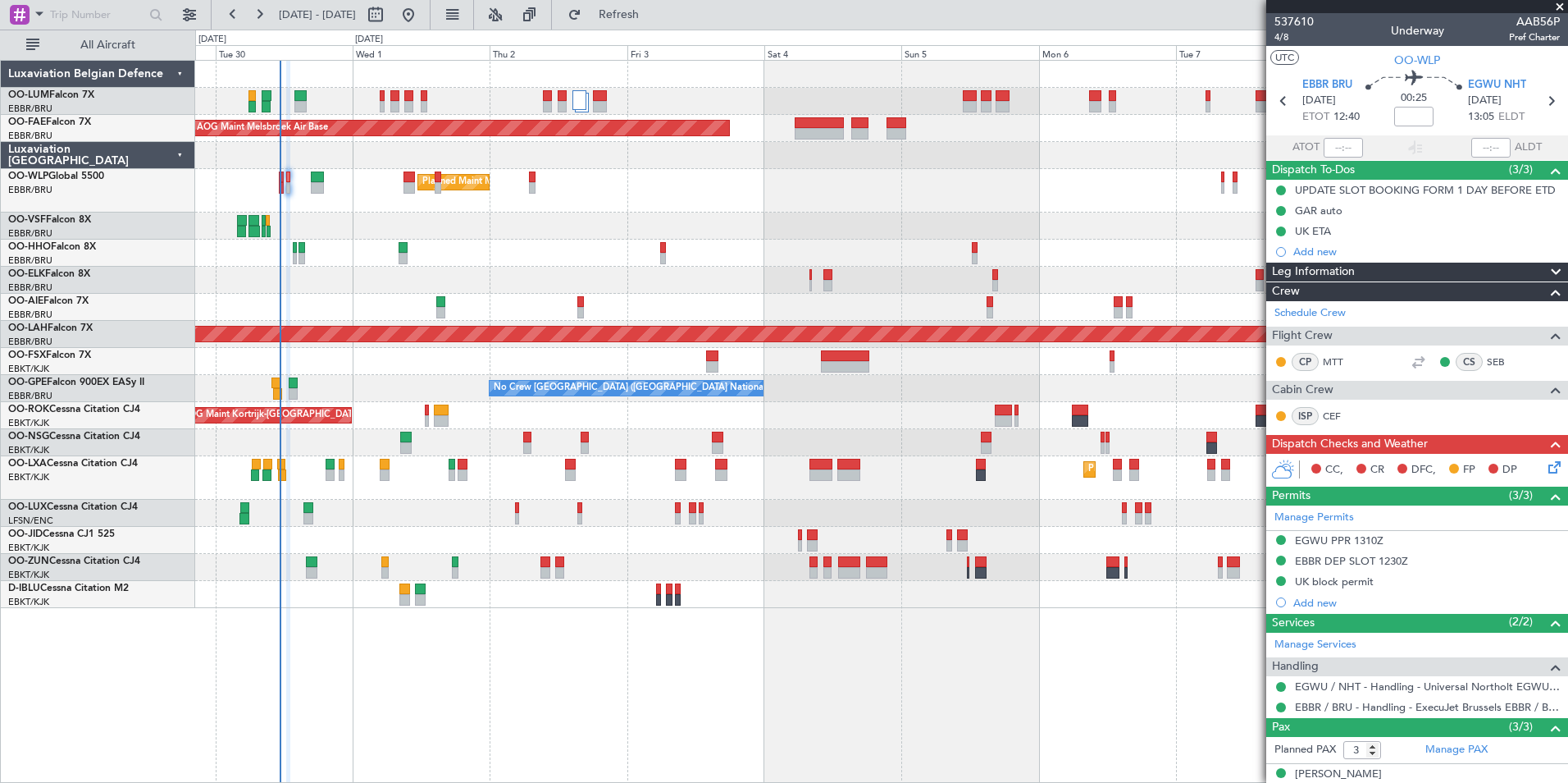
click at [668, 674] on div "Owner Melsbroek Air Base AOG Maint Melsbroek Air Base Owner Melsbroek Air Base …" at bounding box center [881, 421] width 1373 height 723
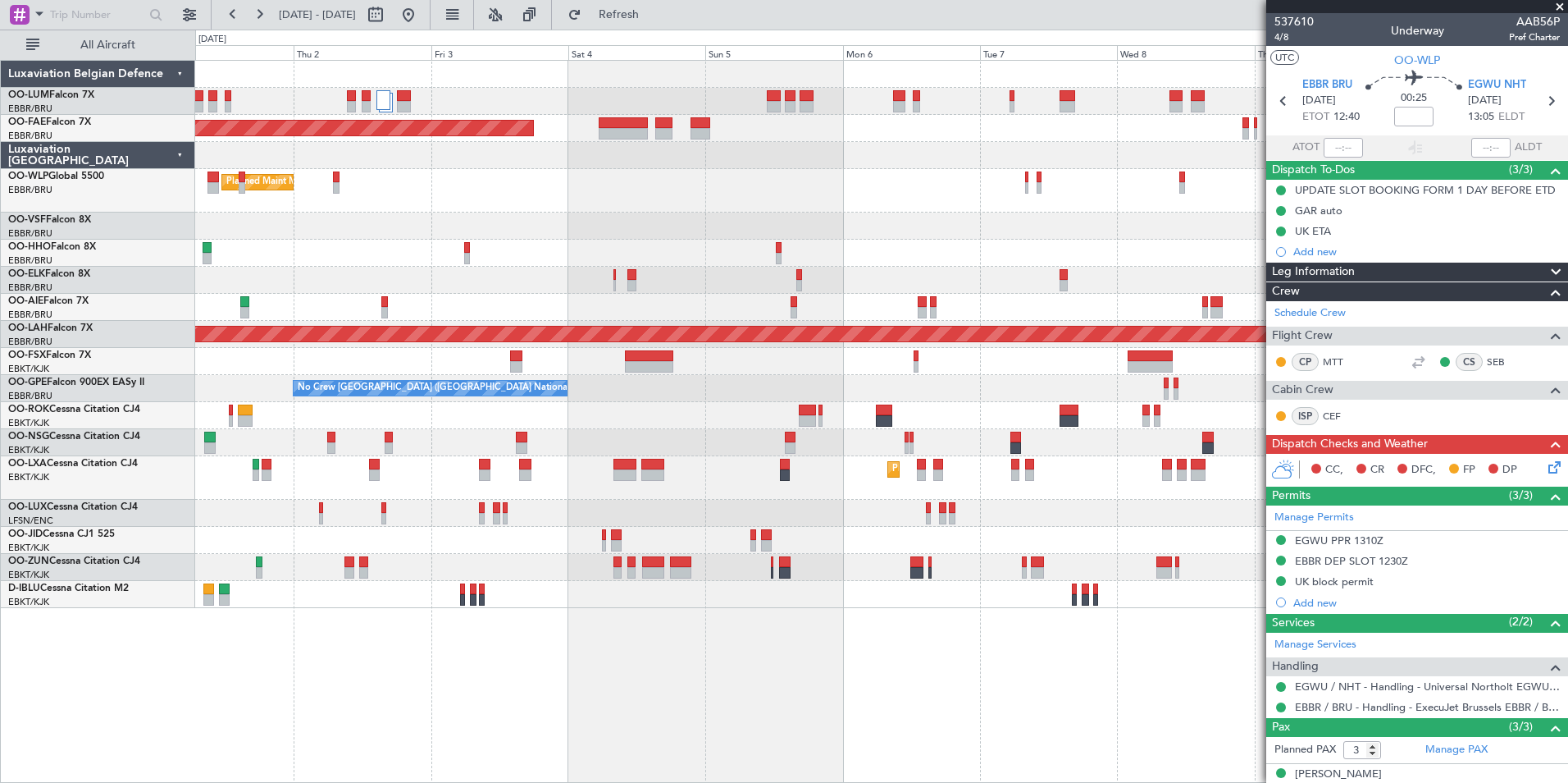
click at [804, 711] on div "Owner Melsbroek Air Base AOG Maint Melsbroek Air Base Owner Melsbroek Air Base …" at bounding box center [881, 421] width 1373 height 723
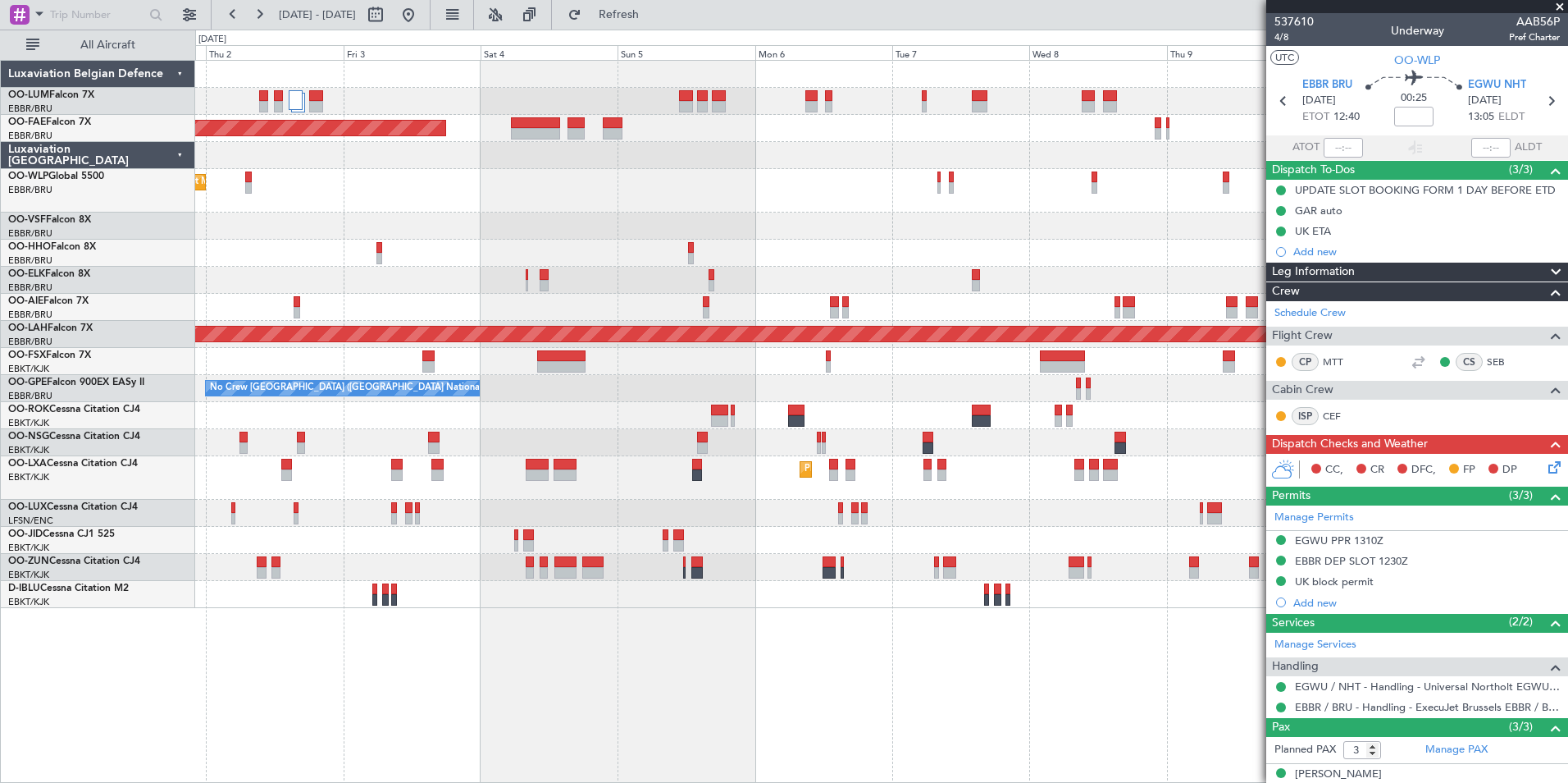
click at [980, 706] on div "AOG Maint Melsbroek Air Base Owner [GEOGRAPHIC_DATA] Planned Maint [GEOGRAPHIC_…" at bounding box center [881, 421] width 1373 height 723
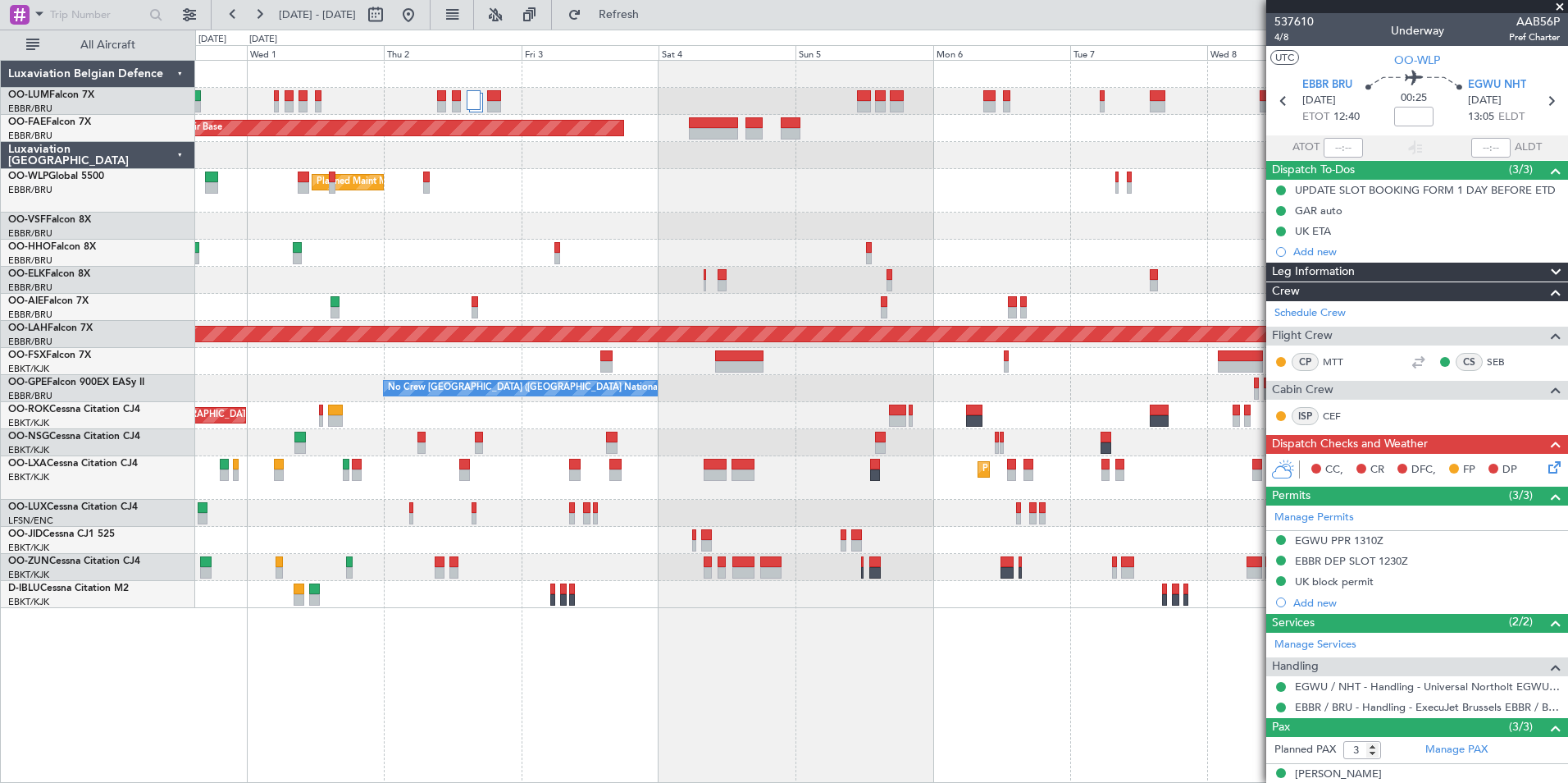
click at [860, 676] on div "Owner Melsbroek Air Base AOG Maint Melsbroek Air Base Owner Melsbroek Air Base …" at bounding box center [881, 421] width 1373 height 723
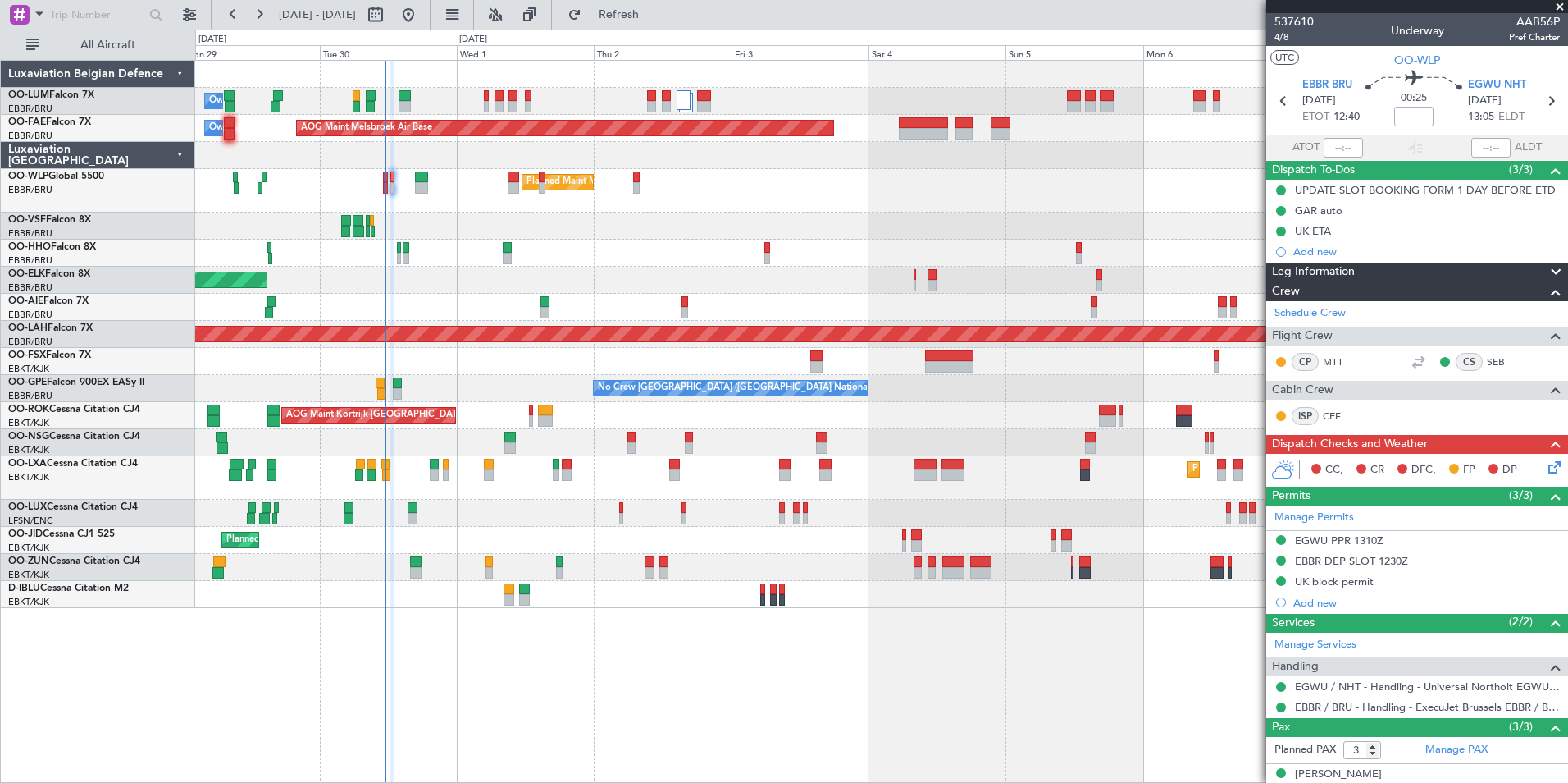
click at [758, 634] on div "Owner Melsbroek Air Base AOG Maint Melsbroek Air Base Owner Melsbroek Air Base …" at bounding box center [881, 421] width 1373 height 723
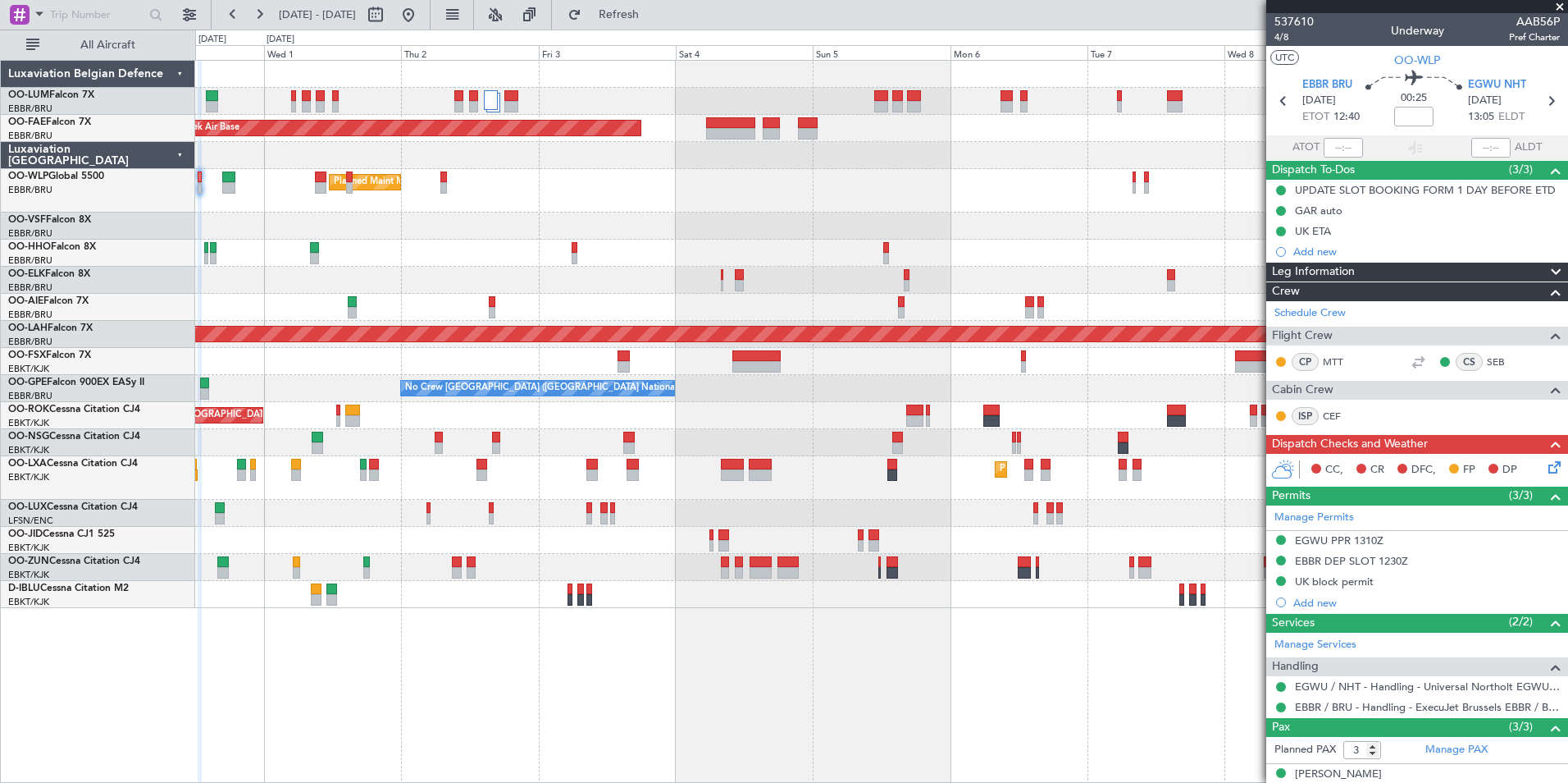
click at [736, 621] on div "Owner Melsbroek Air Base AOG Maint Melsbroek Air Base Owner Melsbroek Air Base …" at bounding box center [881, 421] width 1373 height 723
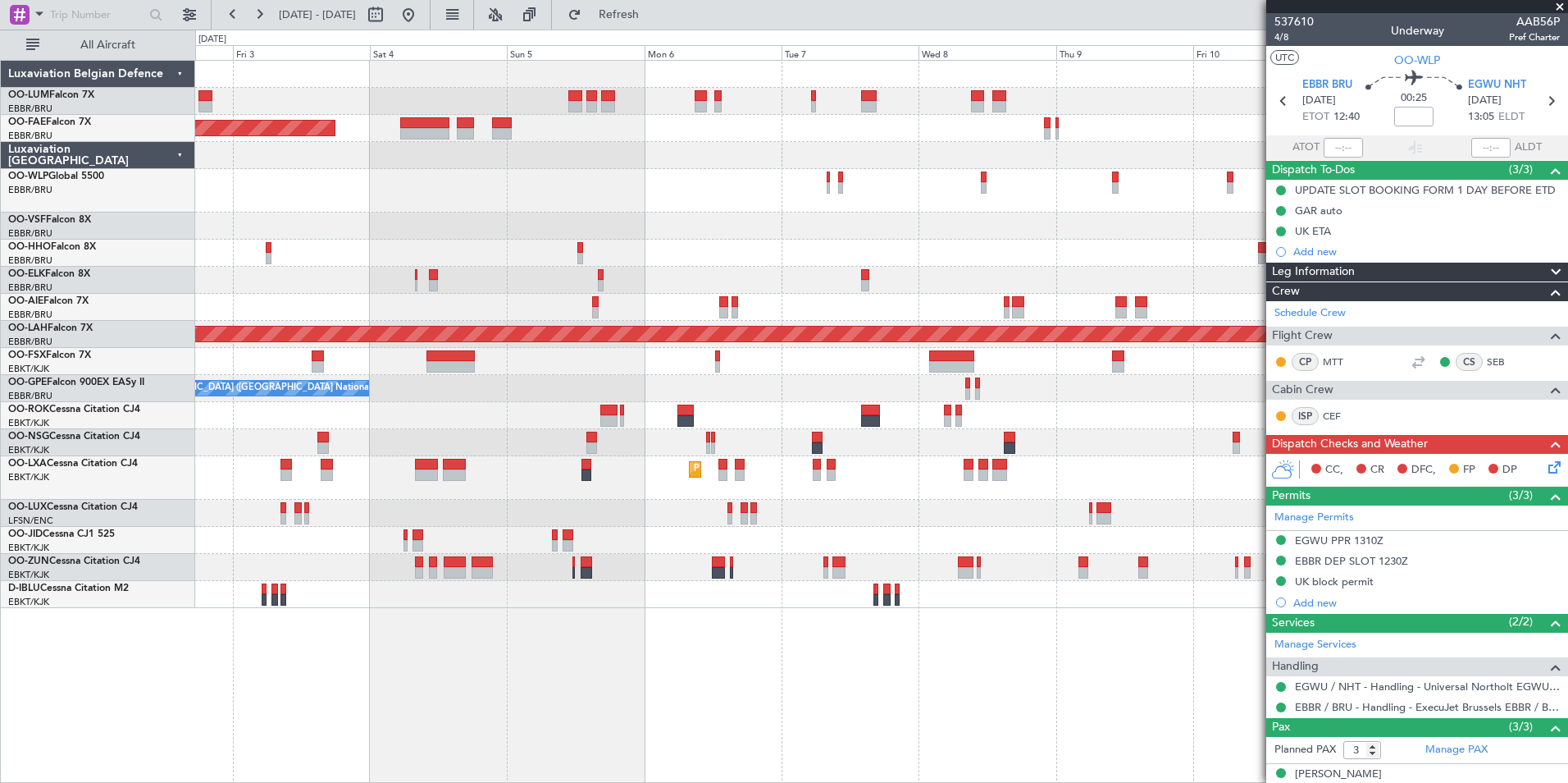
click at [756, 665] on div "AOG Maint Melsbroek Air Base Owner [GEOGRAPHIC_DATA] Planned Maint [GEOGRAPHIC_…" at bounding box center [881, 421] width 1373 height 723
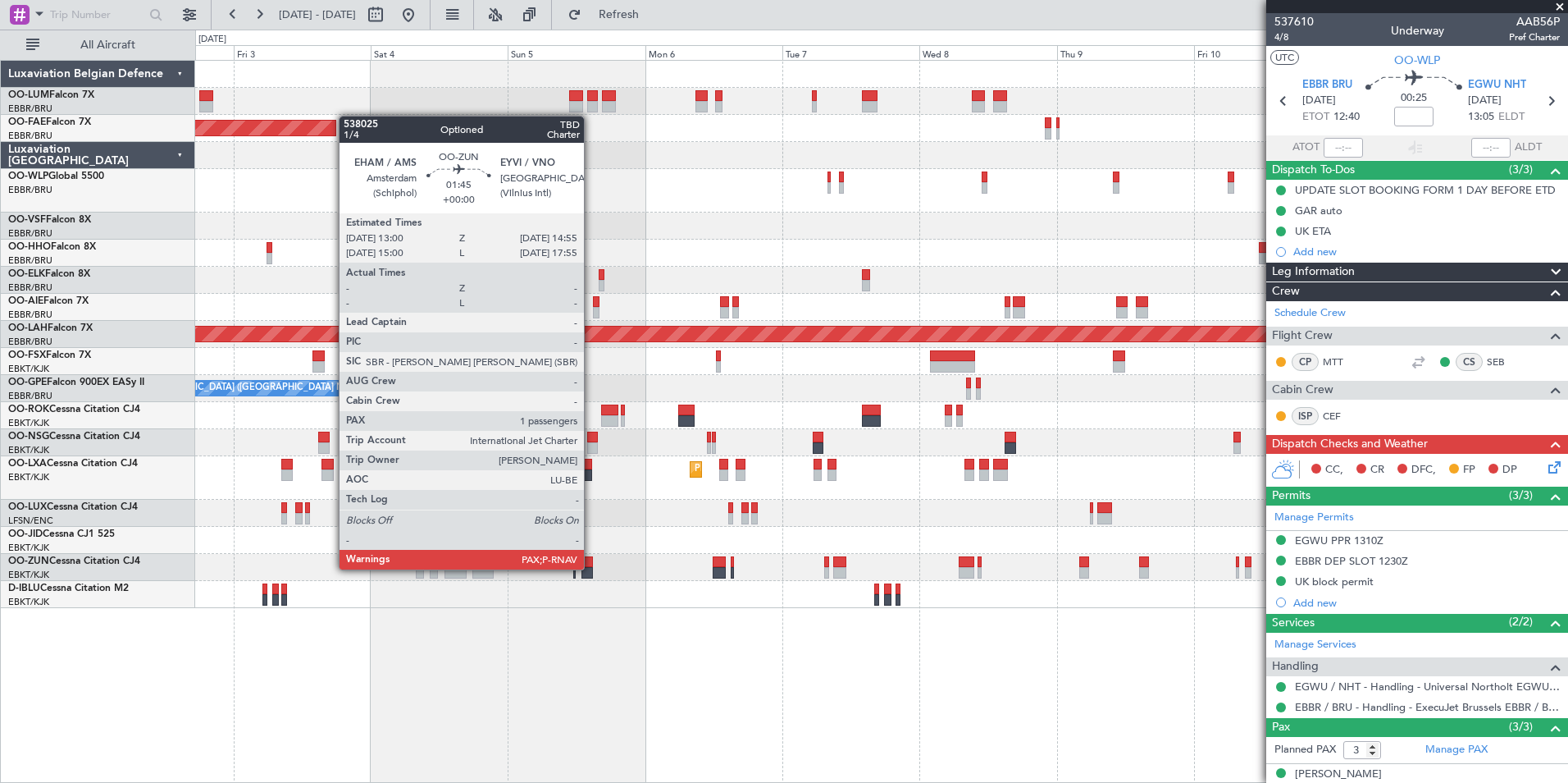
click at [591, 567] on div at bounding box center [587, 572] width 11 height 11
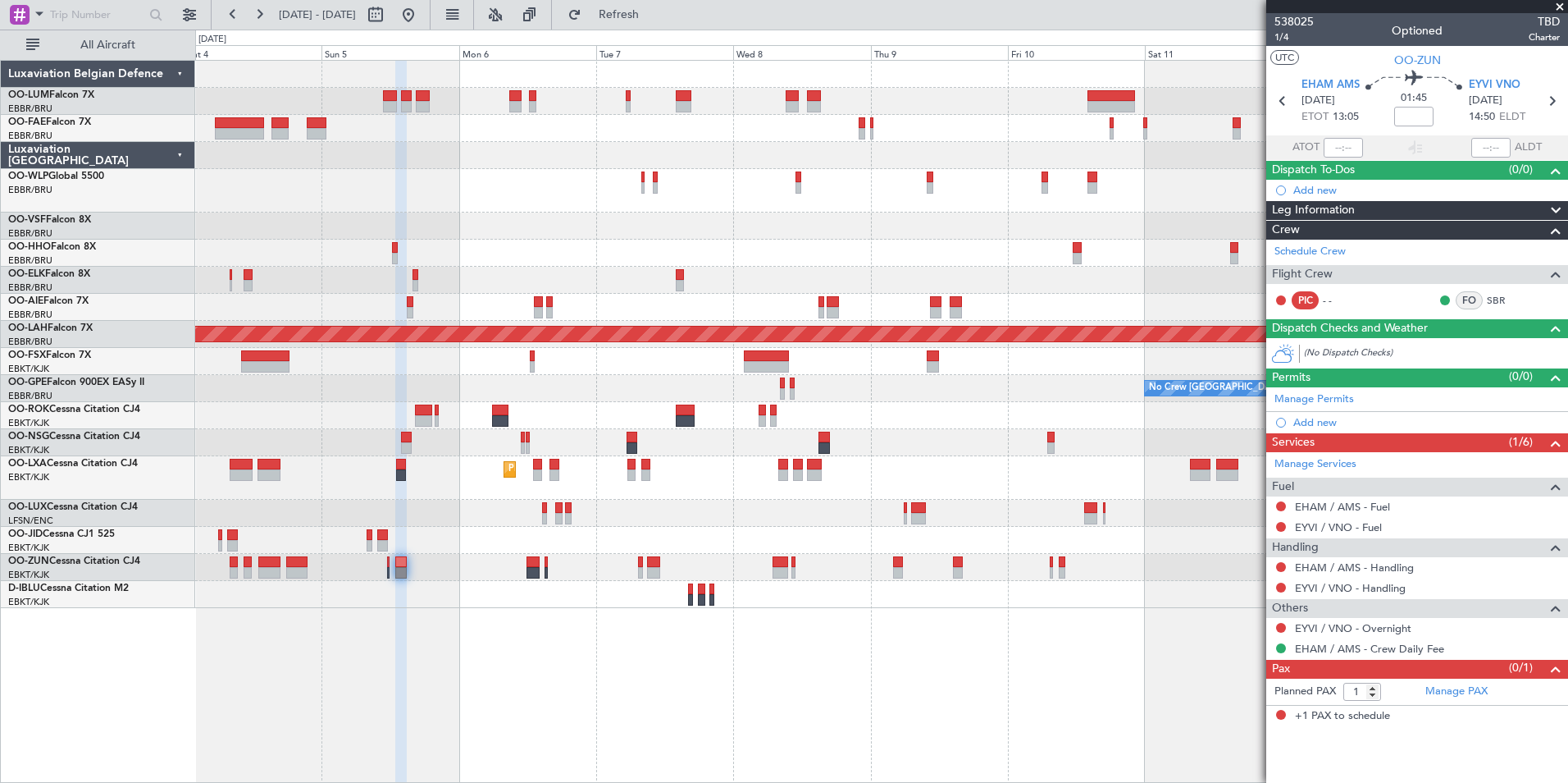
click at [740, 531] on div at bounding box center [881, 539] width 1372 height 27
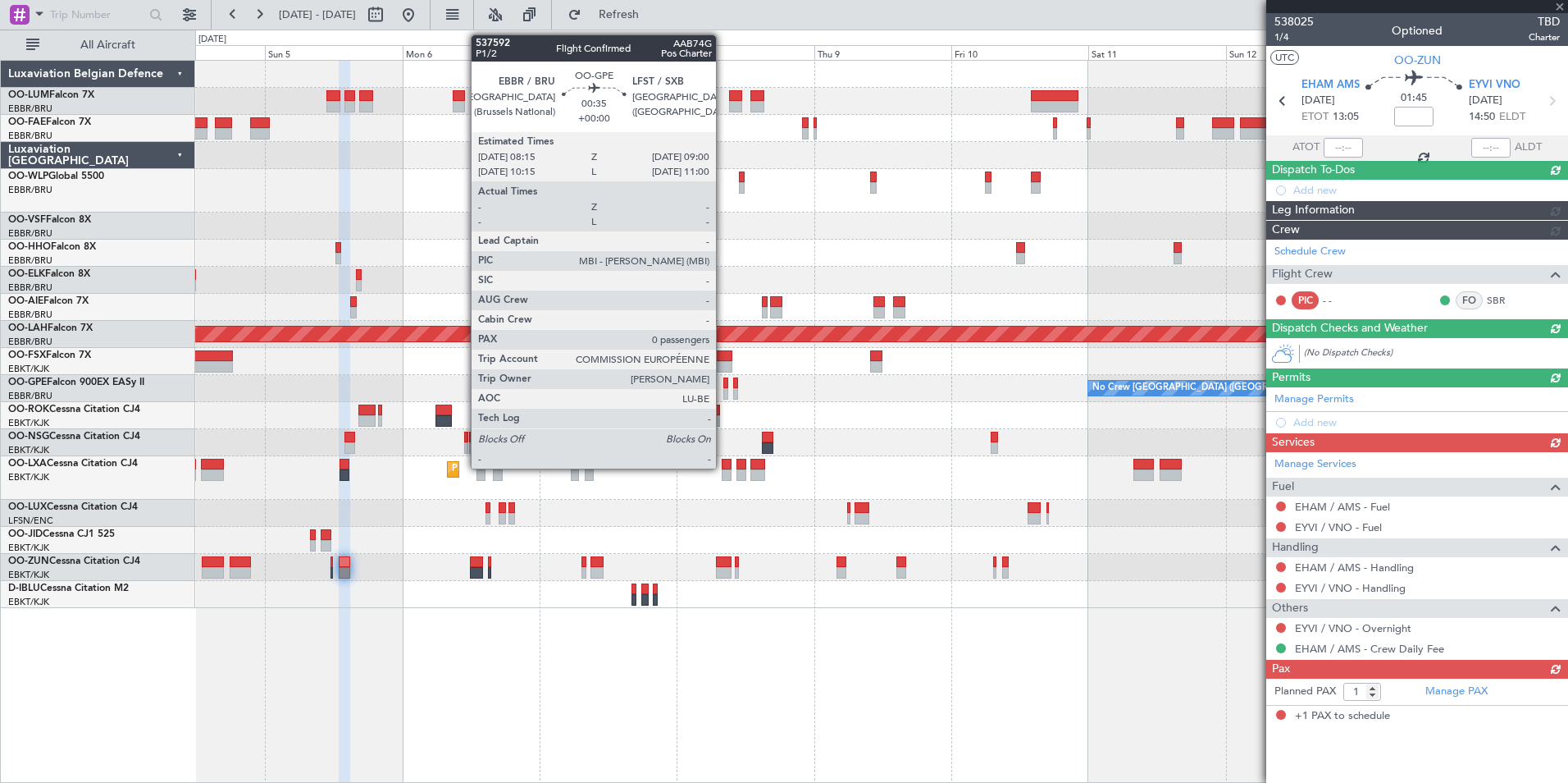
click at [723, 384] on div at bounding box center [725, 383] width 5 height 11
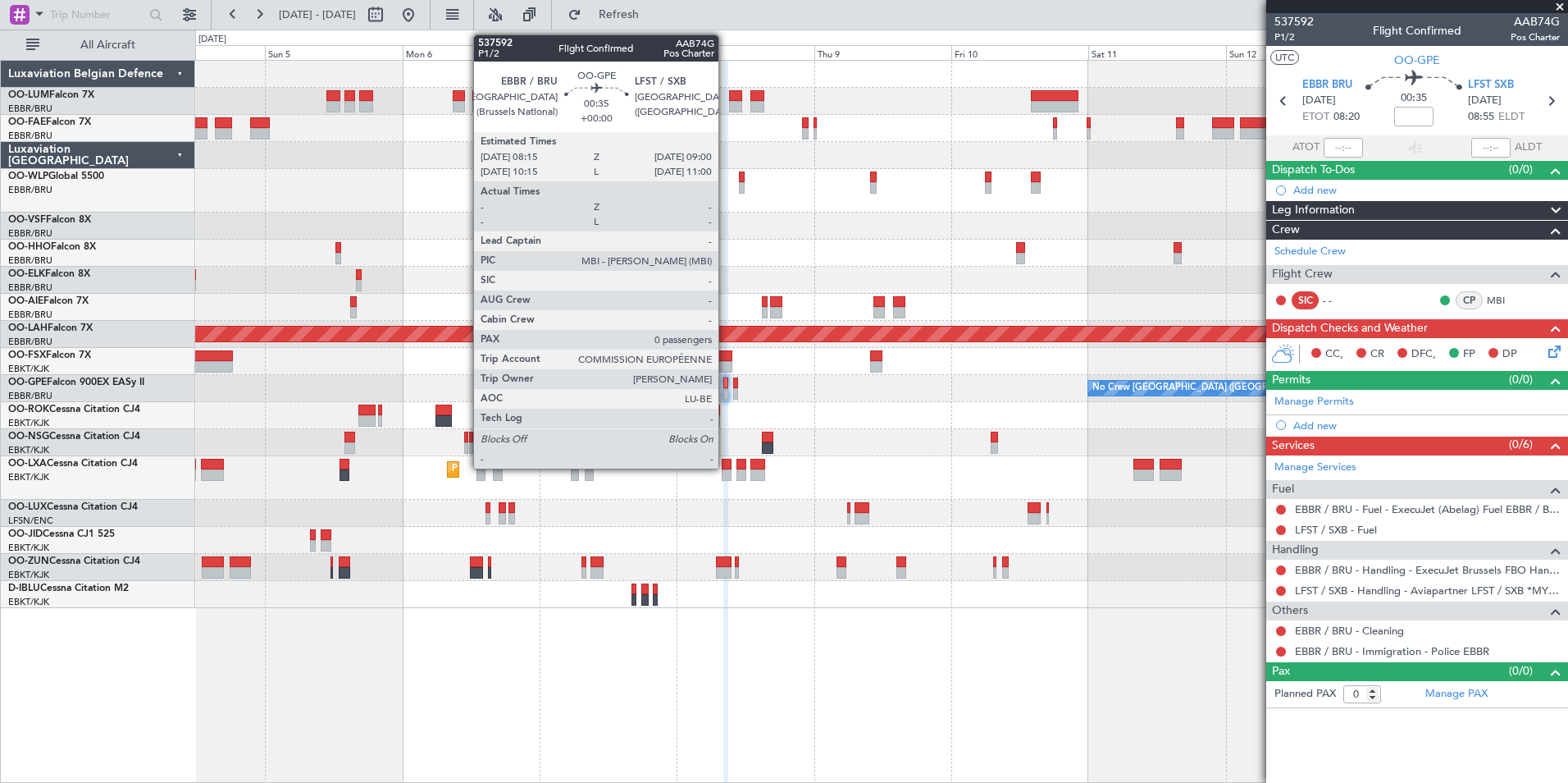
click at [726, 385] on div at bounding box center [725, 383] width 5 height 11
click at [726, 390] on div at bounding box center [725, 394] width 5 height 11
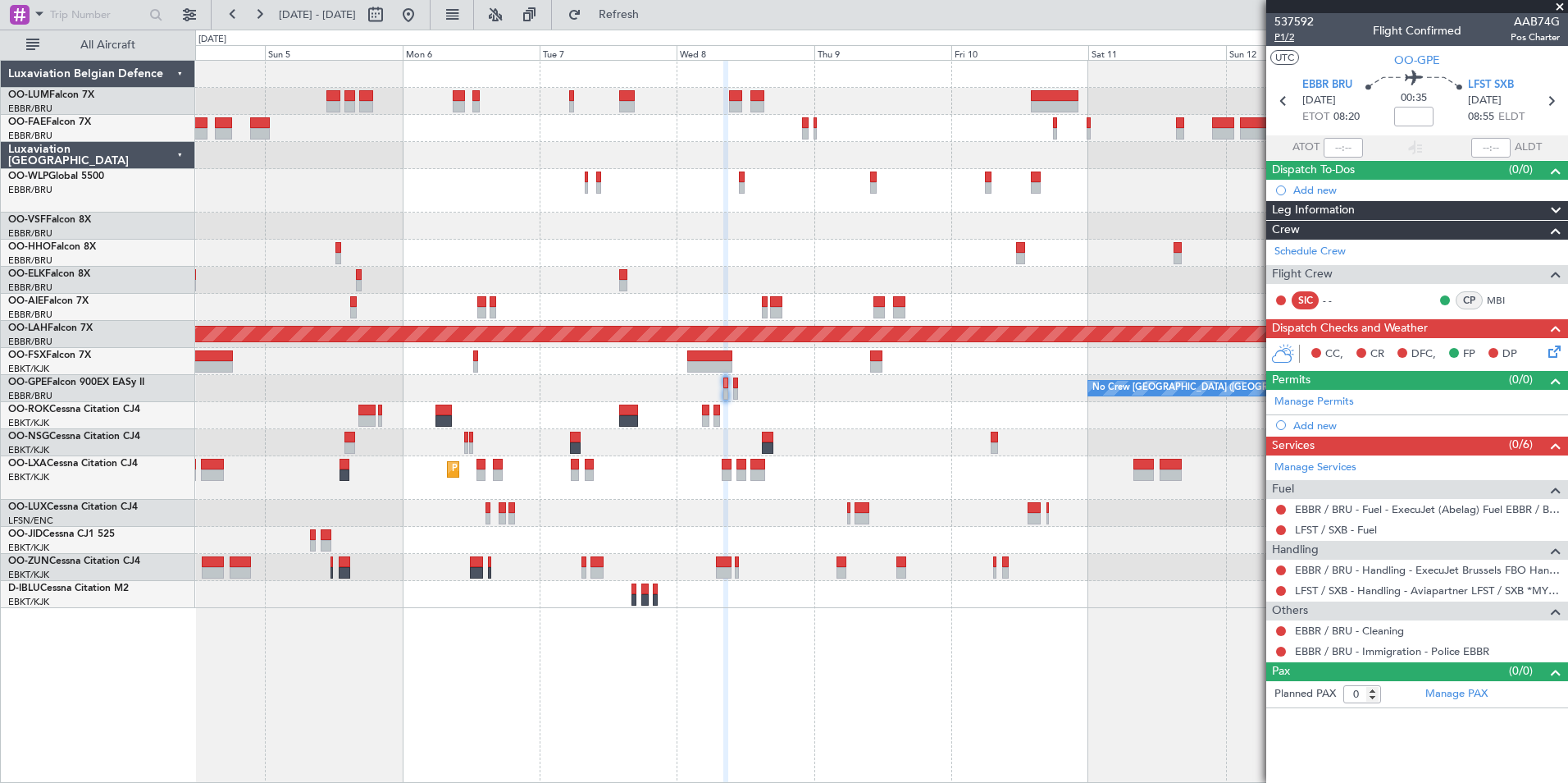
click at [1287, 37] on span "P1/2" at bounding box center [1294, 37] width 39 height 14
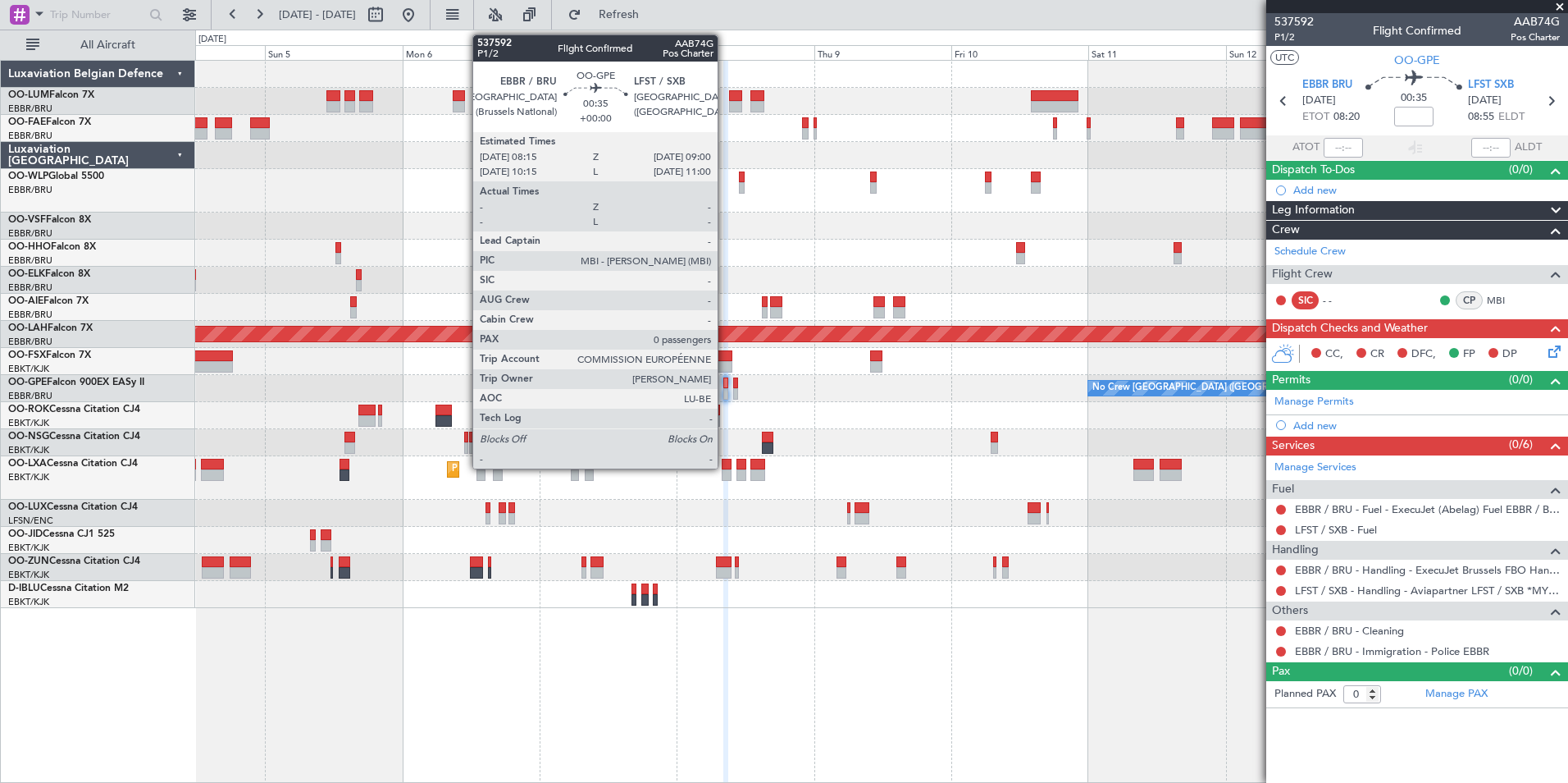
click at [725, 388] on div at bounding box center [725, 394] width 5 height 11
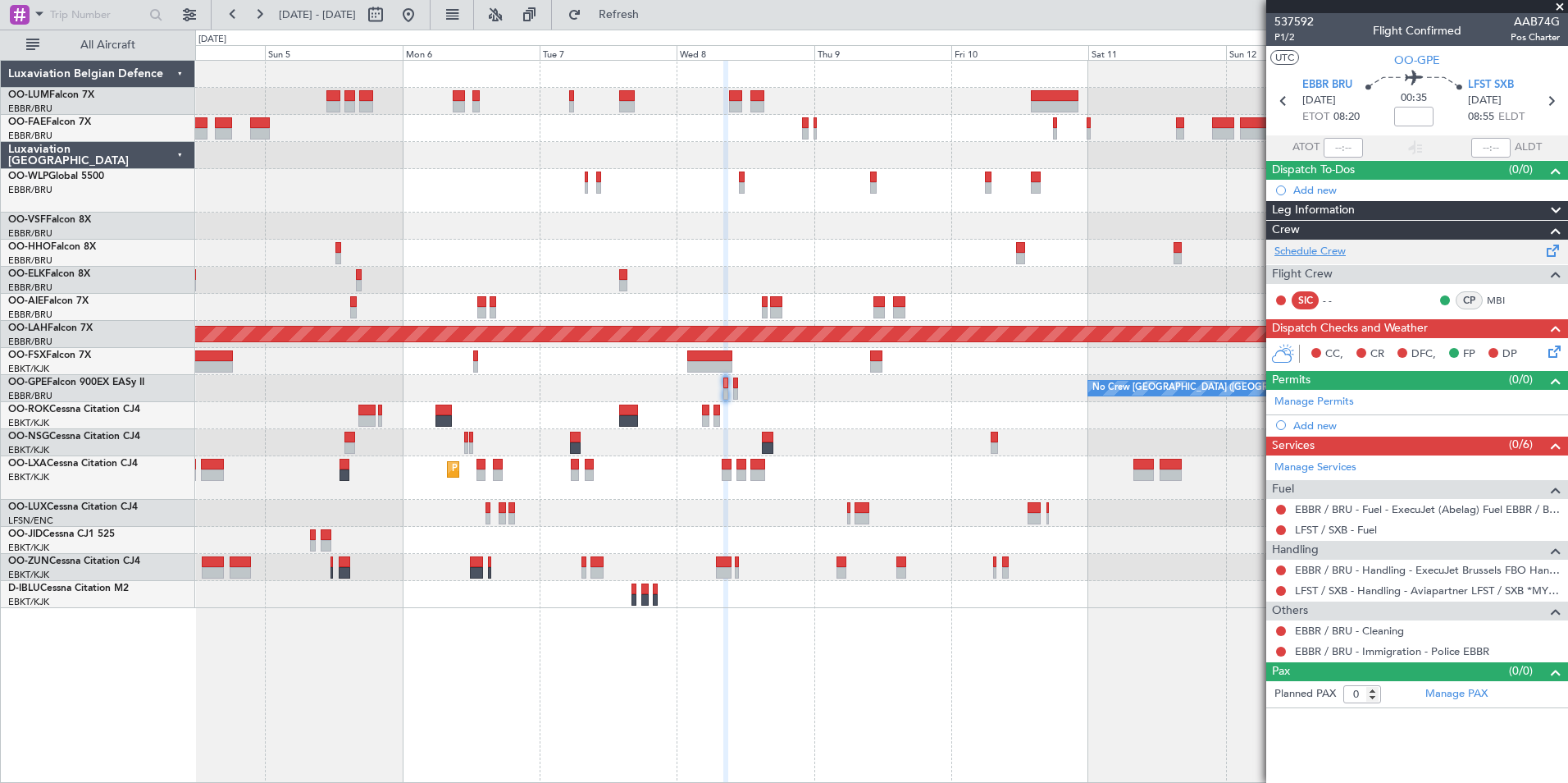
click at [1332, 255] on link "Schedule Crew" at bounding box center [1310, 252] width 71 height 17
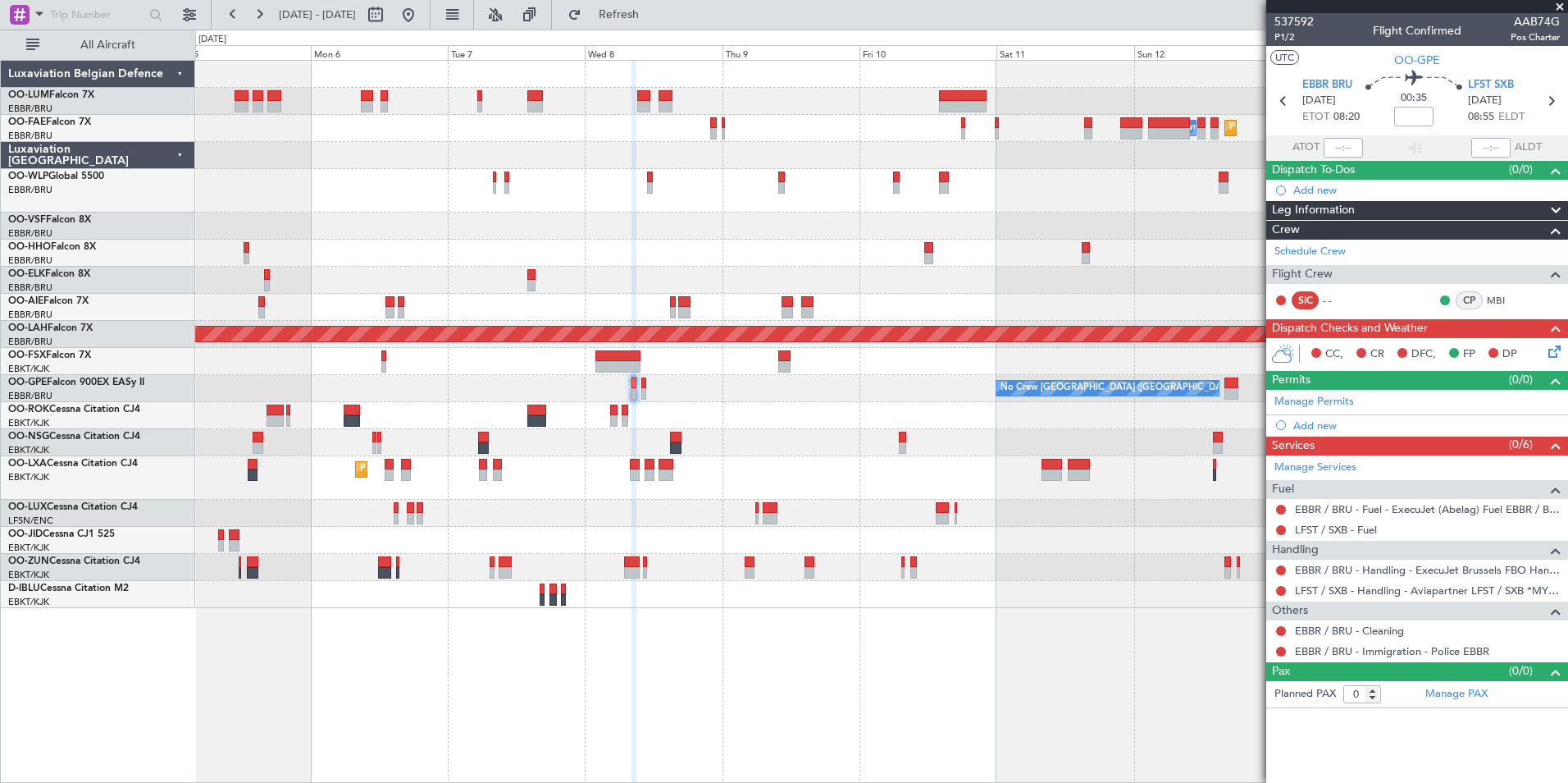
click at [756, 744] on div "Planned Maint Melsbroek Air Base Owner Melsbroek Air Base AOG Maint Melsbroek A…" at bounding box center [881, 421] width 1373 height 723
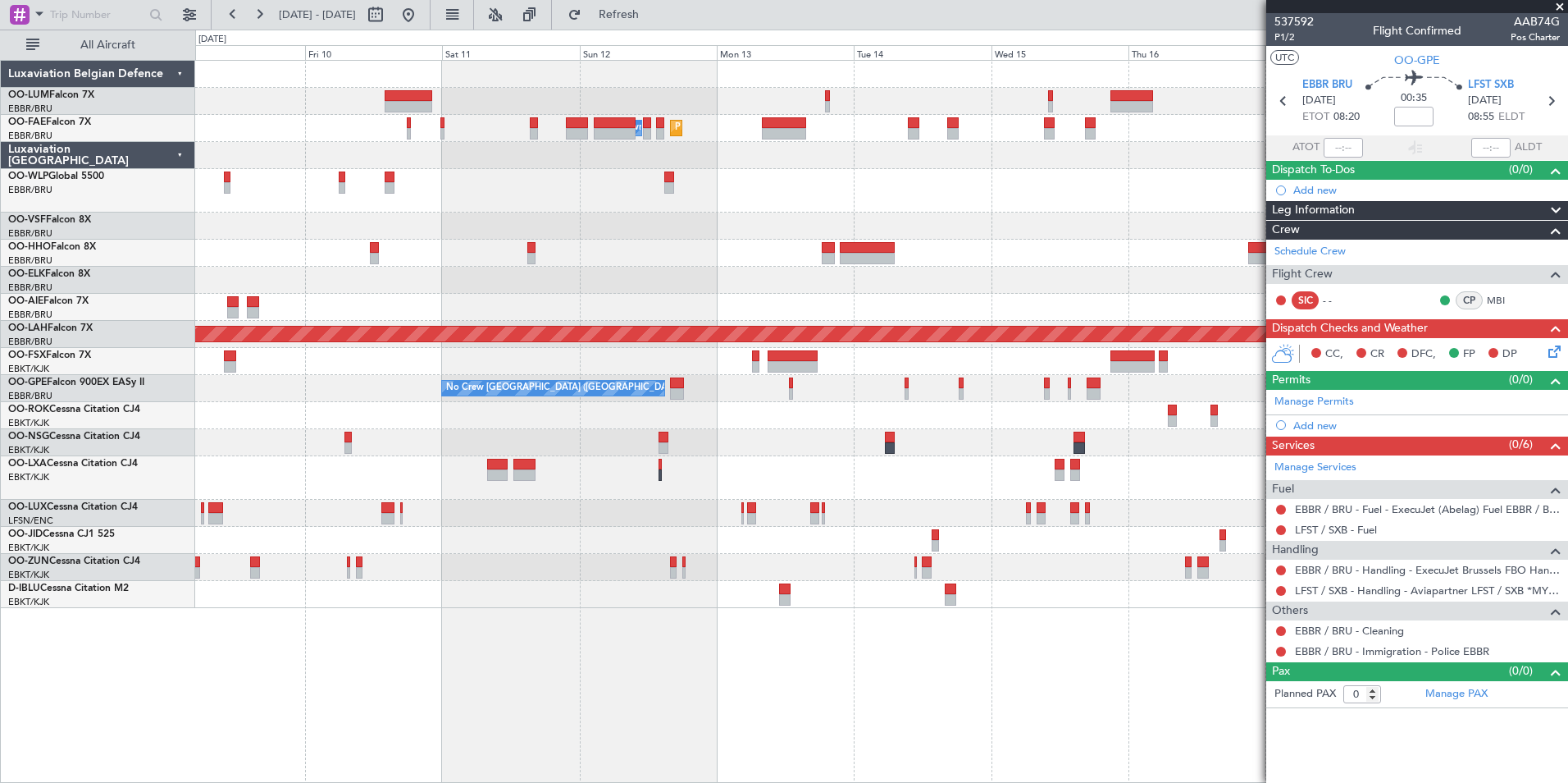
click at [219, 604] on div "Planned Maint Melsbroek Air Base Owner Melsbroek Air Base Planned Maint Brussel…" at bounding box center [881, 421] width 1373 height 723
click at [391, 652] on div "Planned Maint Melsbroek Air Base Owner Melsbroek Air Base Planned Maint Brussel…" at bounding box center [881, 421] width 1373 height 723
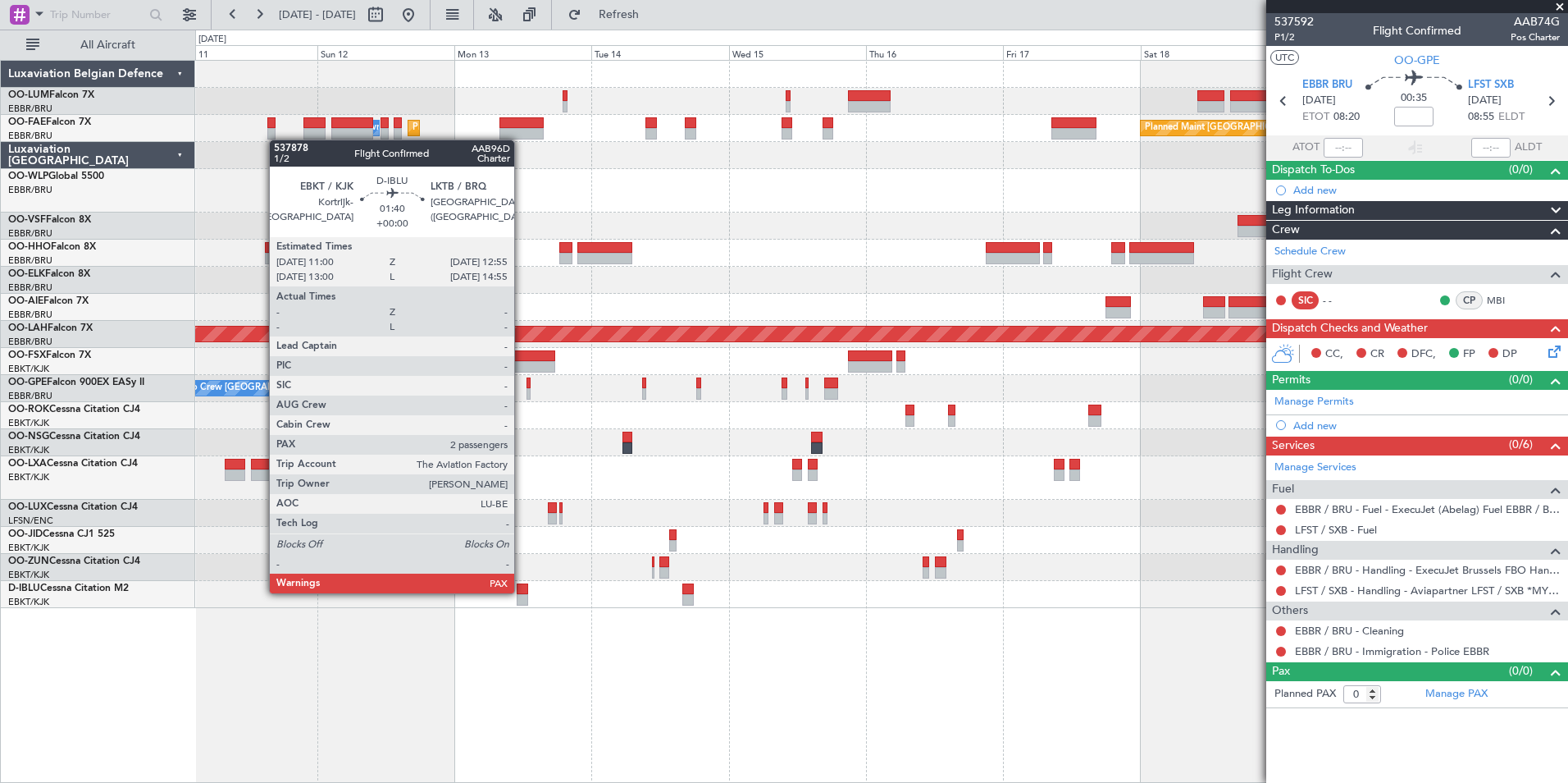
click at [521, 592] on div at bounding box center [522, 589] width 11 height 11
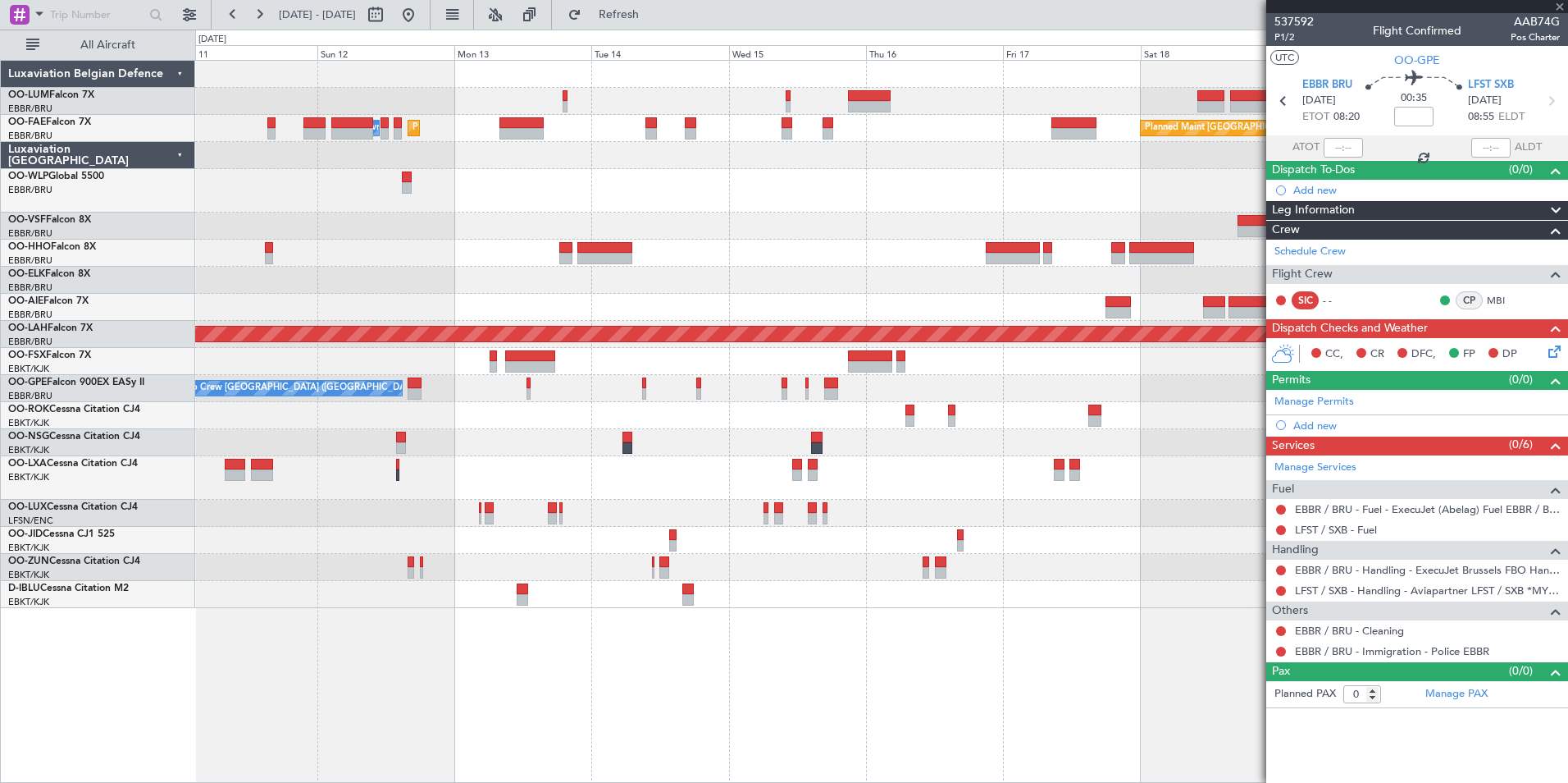
type input "2"
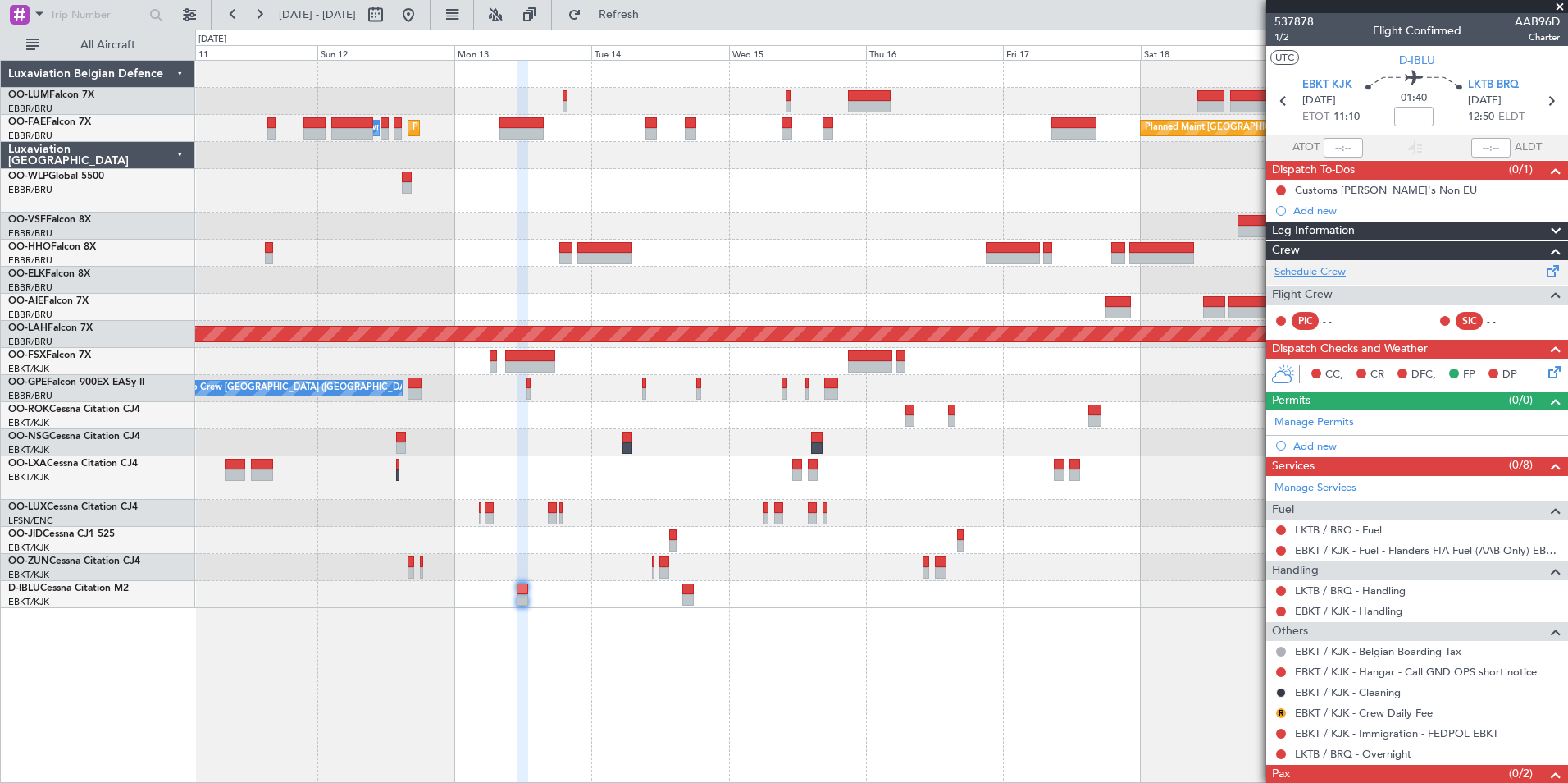
click at [1323, 271] on link "Schedule Crew" at bounding box center [1310, 273] width 71 height 17
click at [654, 13] on span "Refresh" at bounding box center [619, 15] width 69 height 11
click at [650, 774] on div "Planned Maint Brussels (Brussels National) Planned Maint Melsbroek Air Base Own…" at bounding box center [881, 421] width 1373 height 723
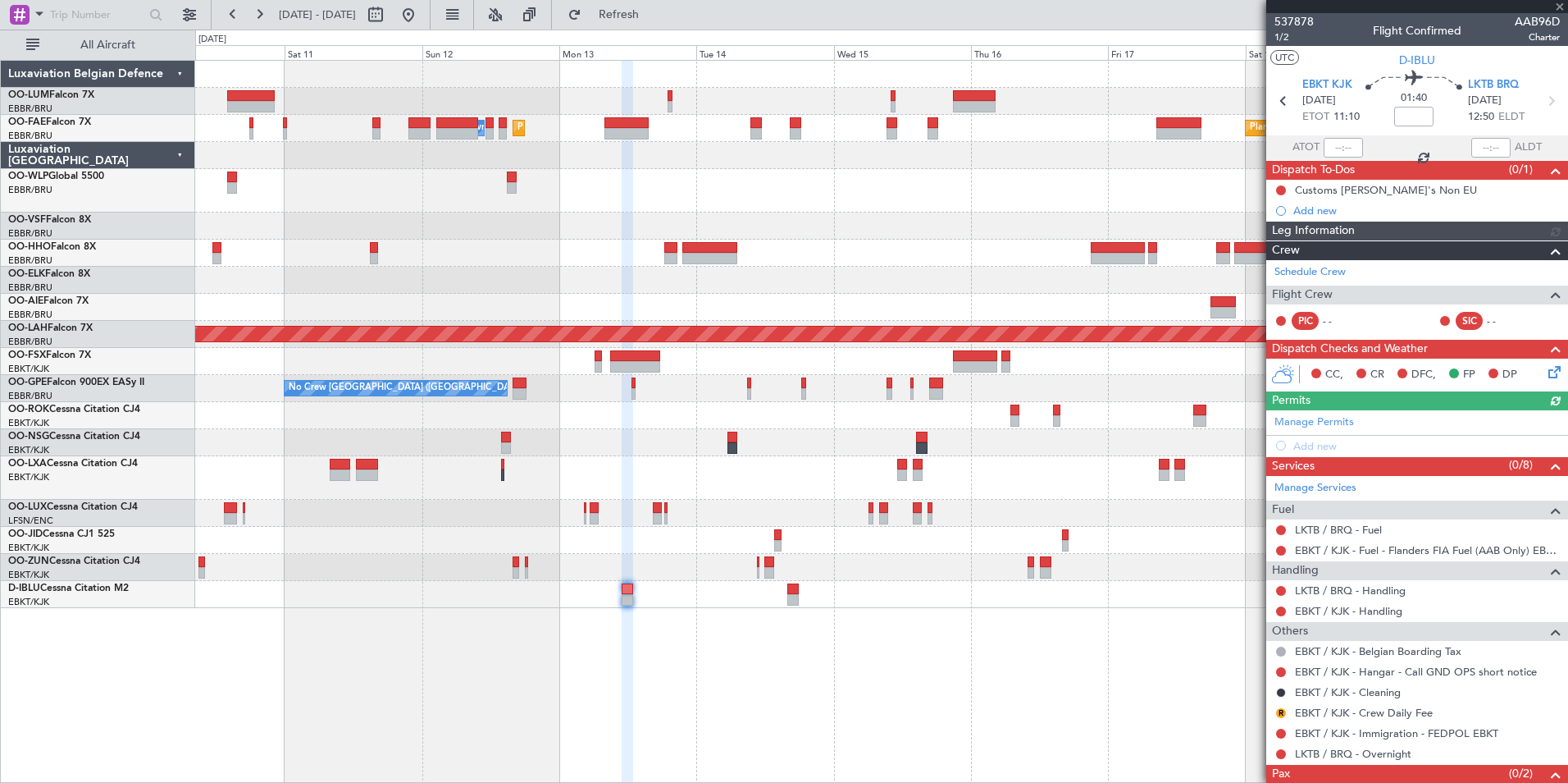
click at [785, 763] on div "Planned Maint Melsbroek Air Base Owner Melsbroek Air Base Planned Maint Brussel…" at bounding box center [881, 421] width 1373 height 723
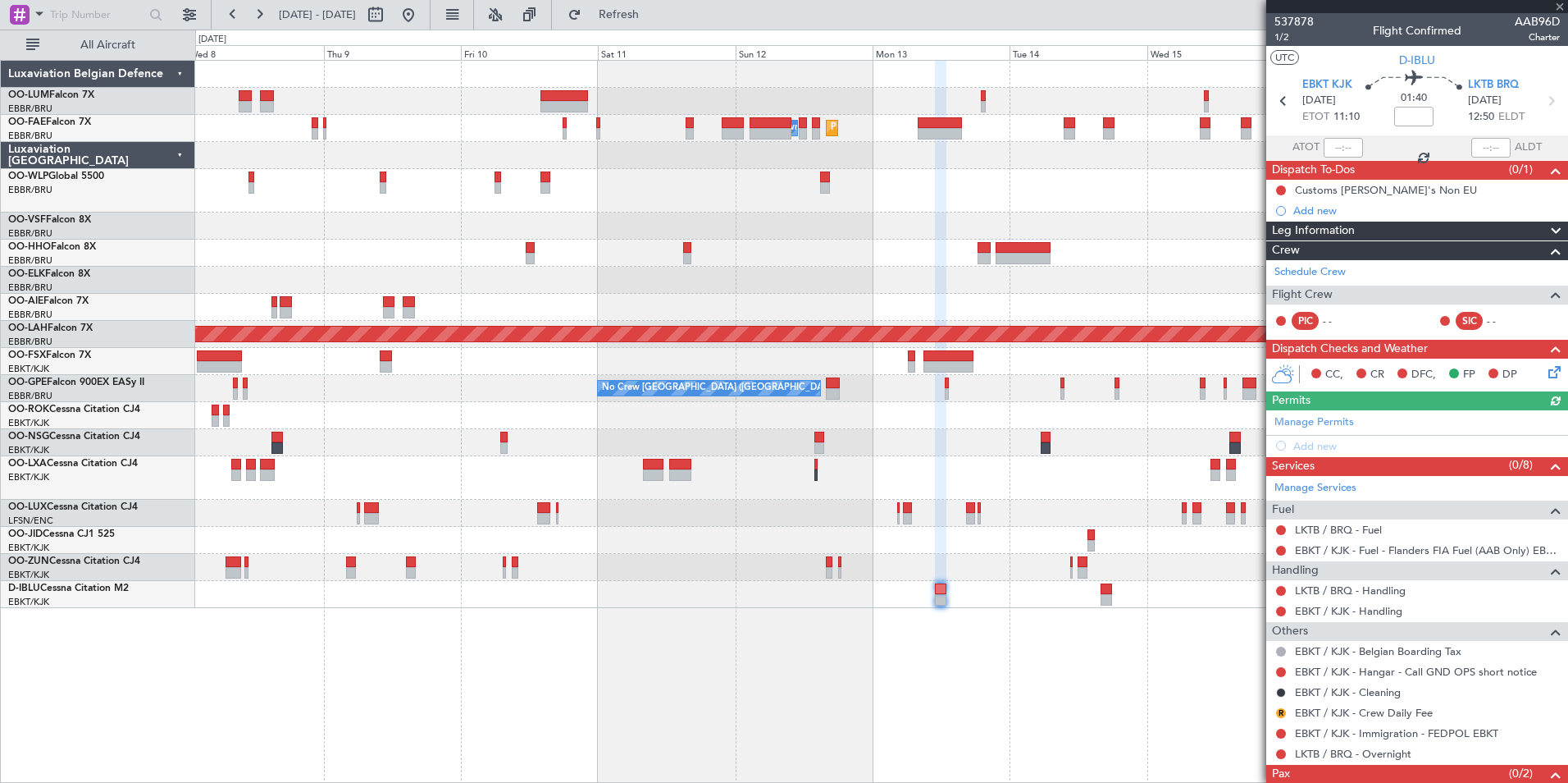
click at [715, 717] on div "Planned Maint Brussels (Brussels National) Planned Maint Melsbroek Air Base Own…" at bounding box center [881, 421] width 1373 height 723
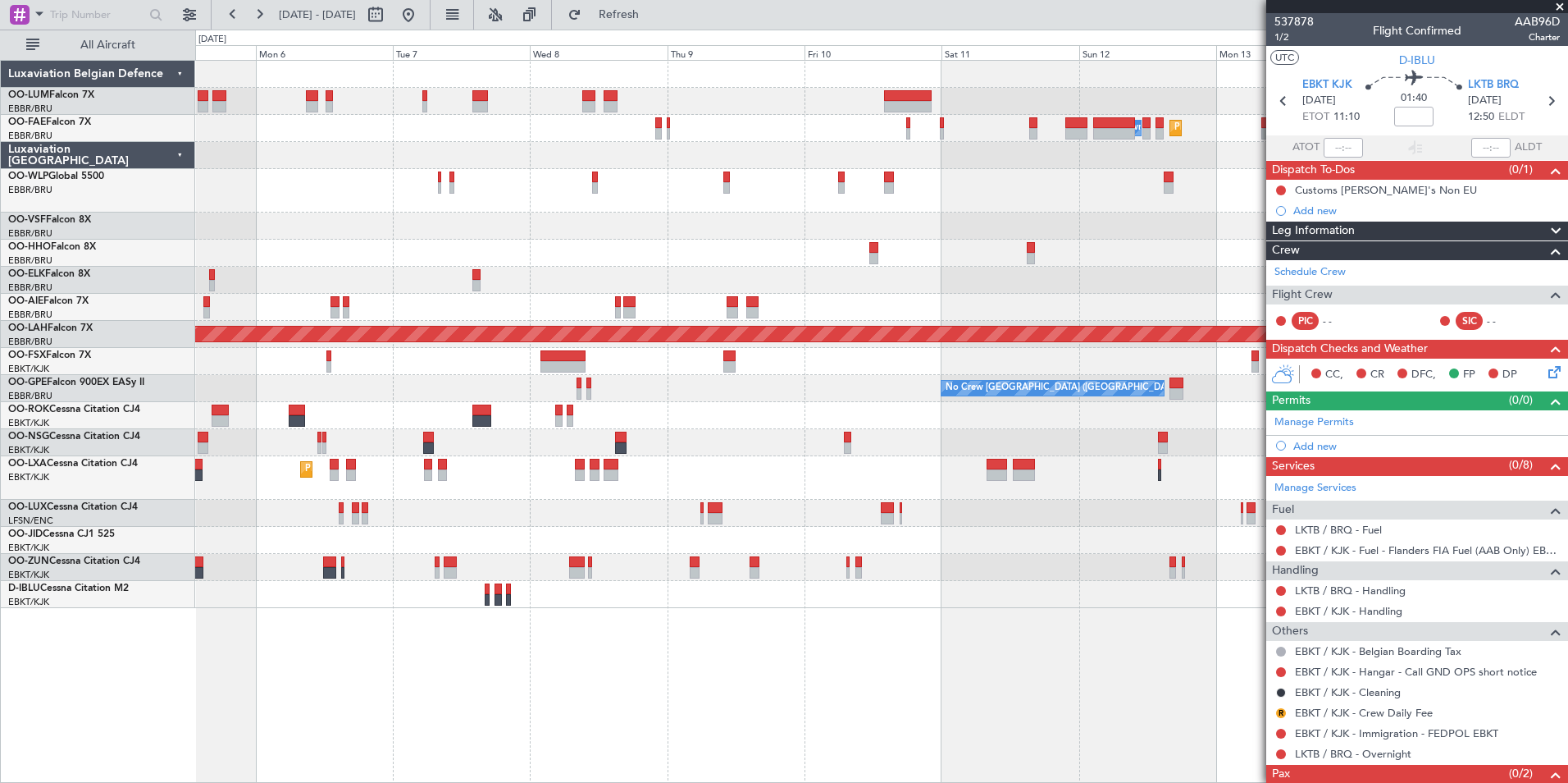
click at [947, 693] on div "Planned Maint Melsbroek Air Base Owner Melsbroek Air Base Planned Maint Brussel…" at bounding box center [881, 421] width 1373 height 723
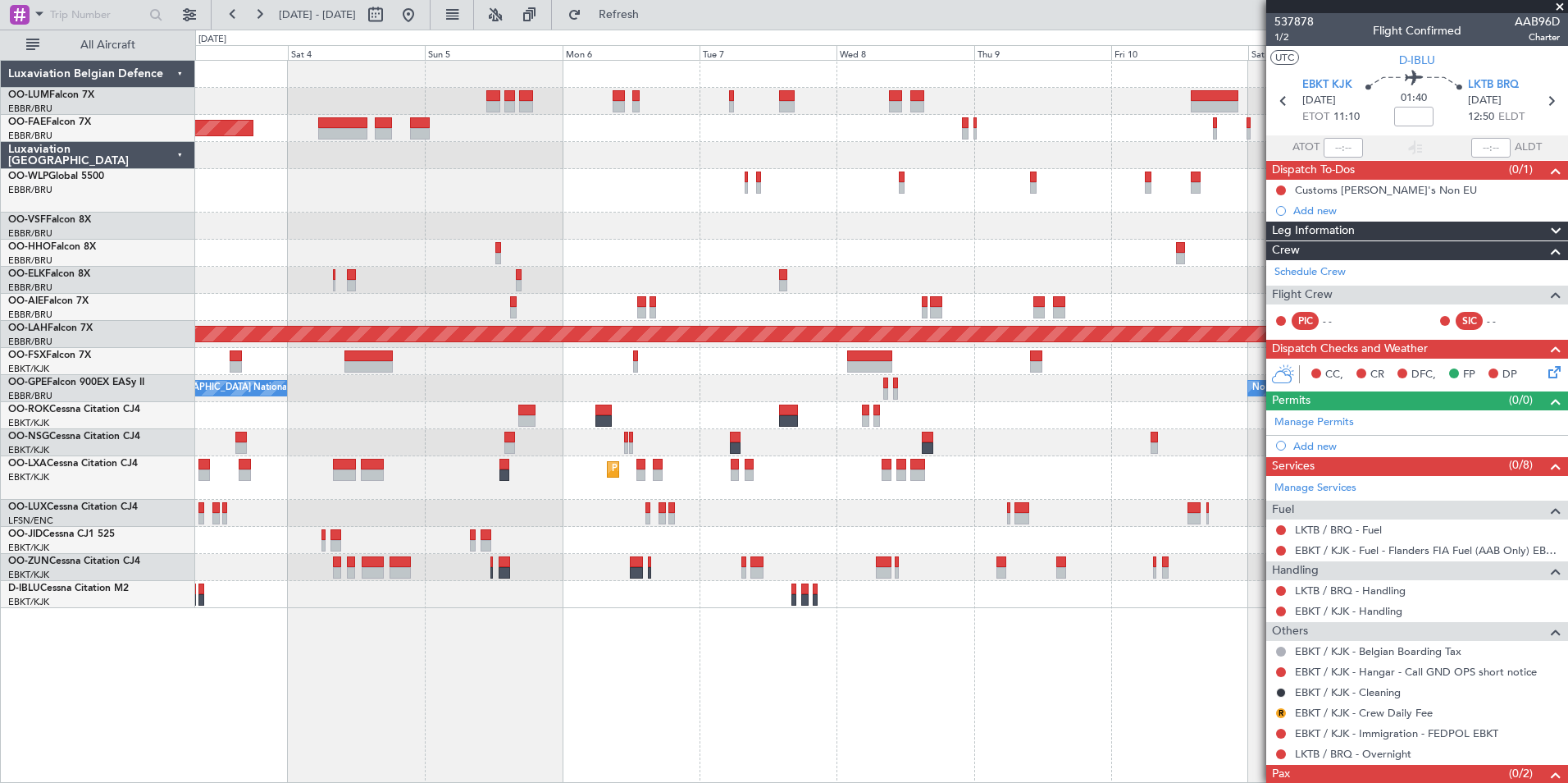
click at [879, 686] on div "Planned Maint Melsbroek Air Base Owner [GEOGRAPHIC_DATA] AOG Maint [GEOGRAPHIC_…" at bounding box center [881, 421] width 1373 height 723
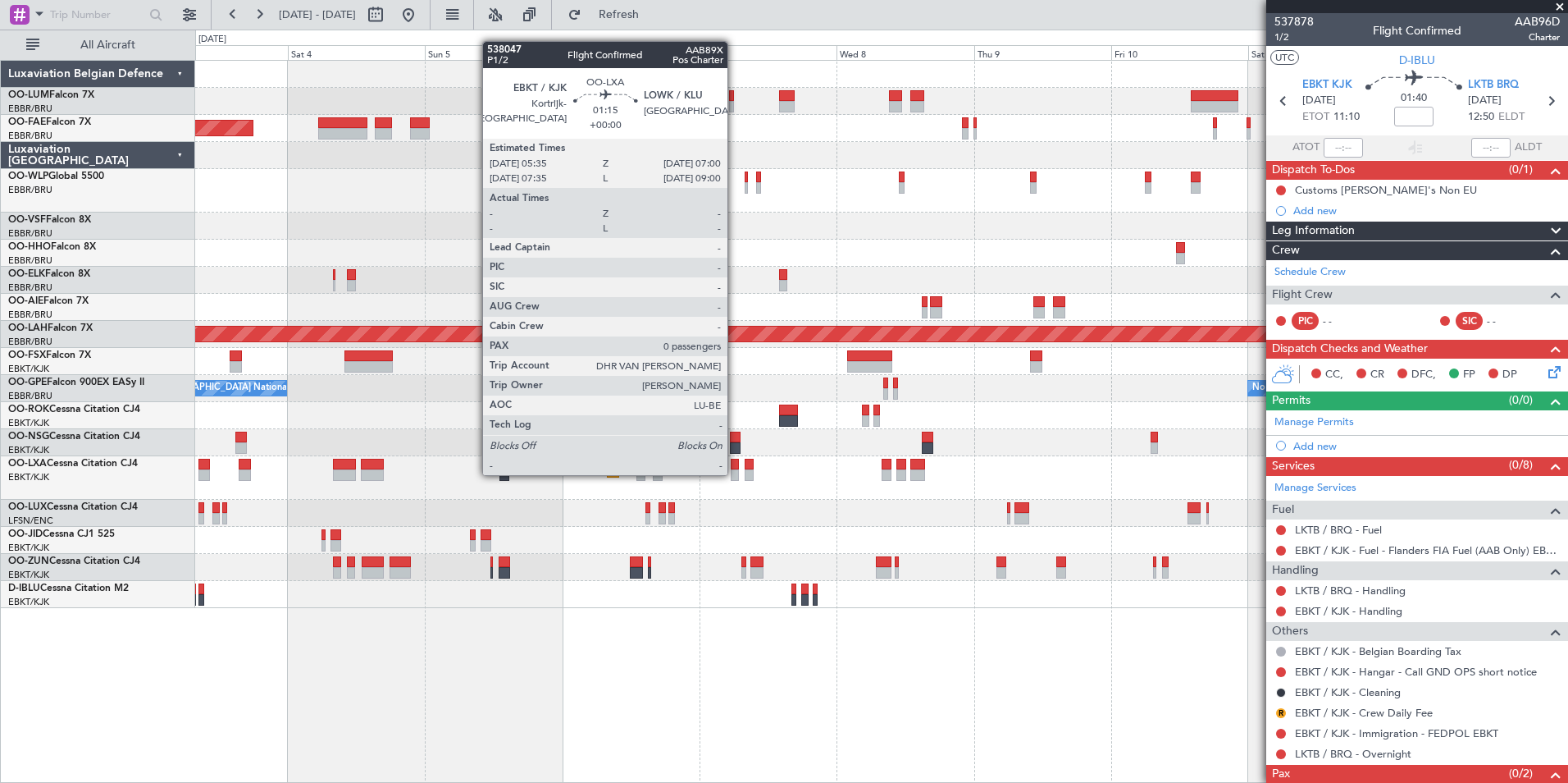
click at [735, 473] on div at bounding box center [734, 475] width 8 height 11
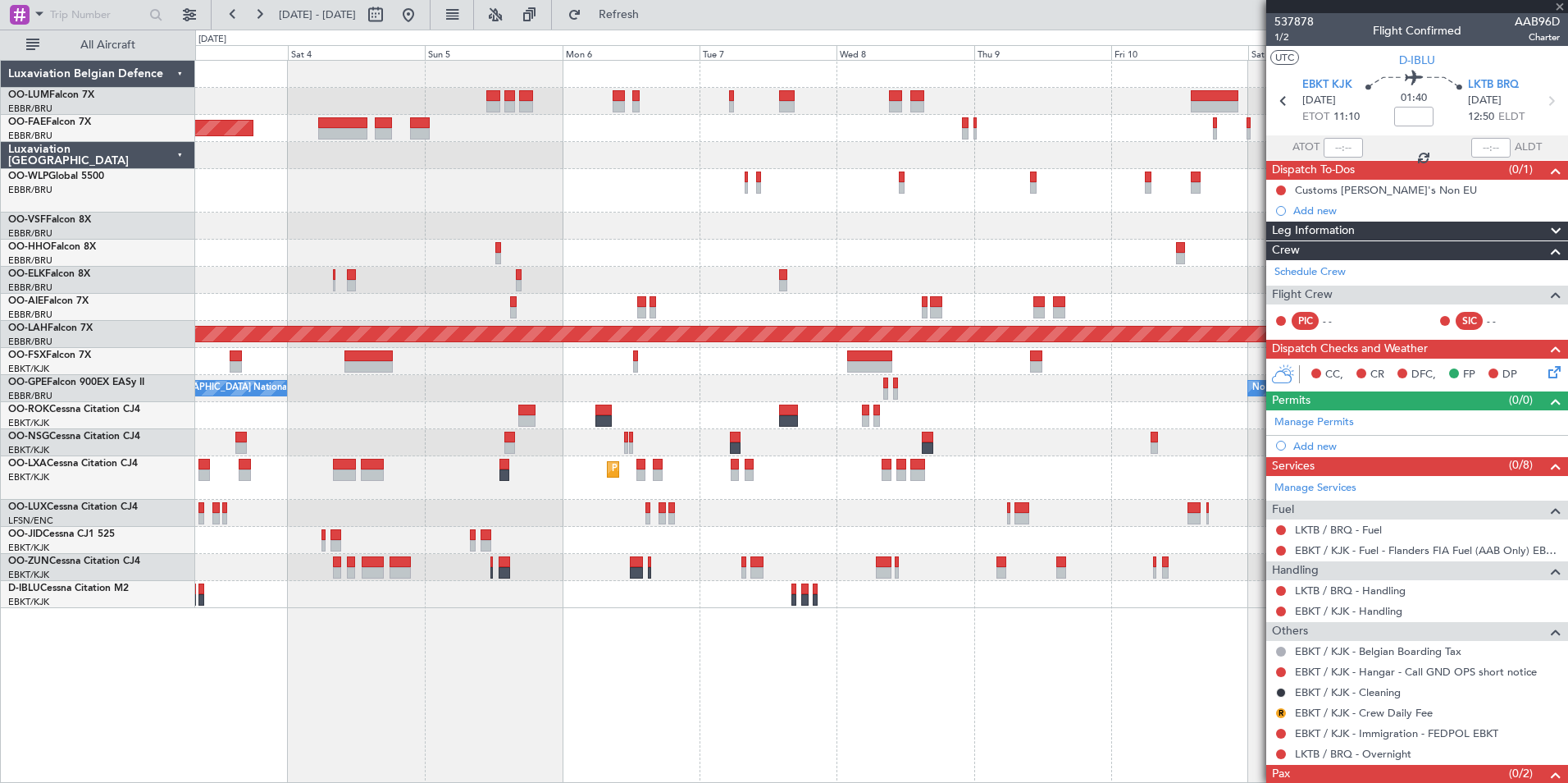
type input "0"
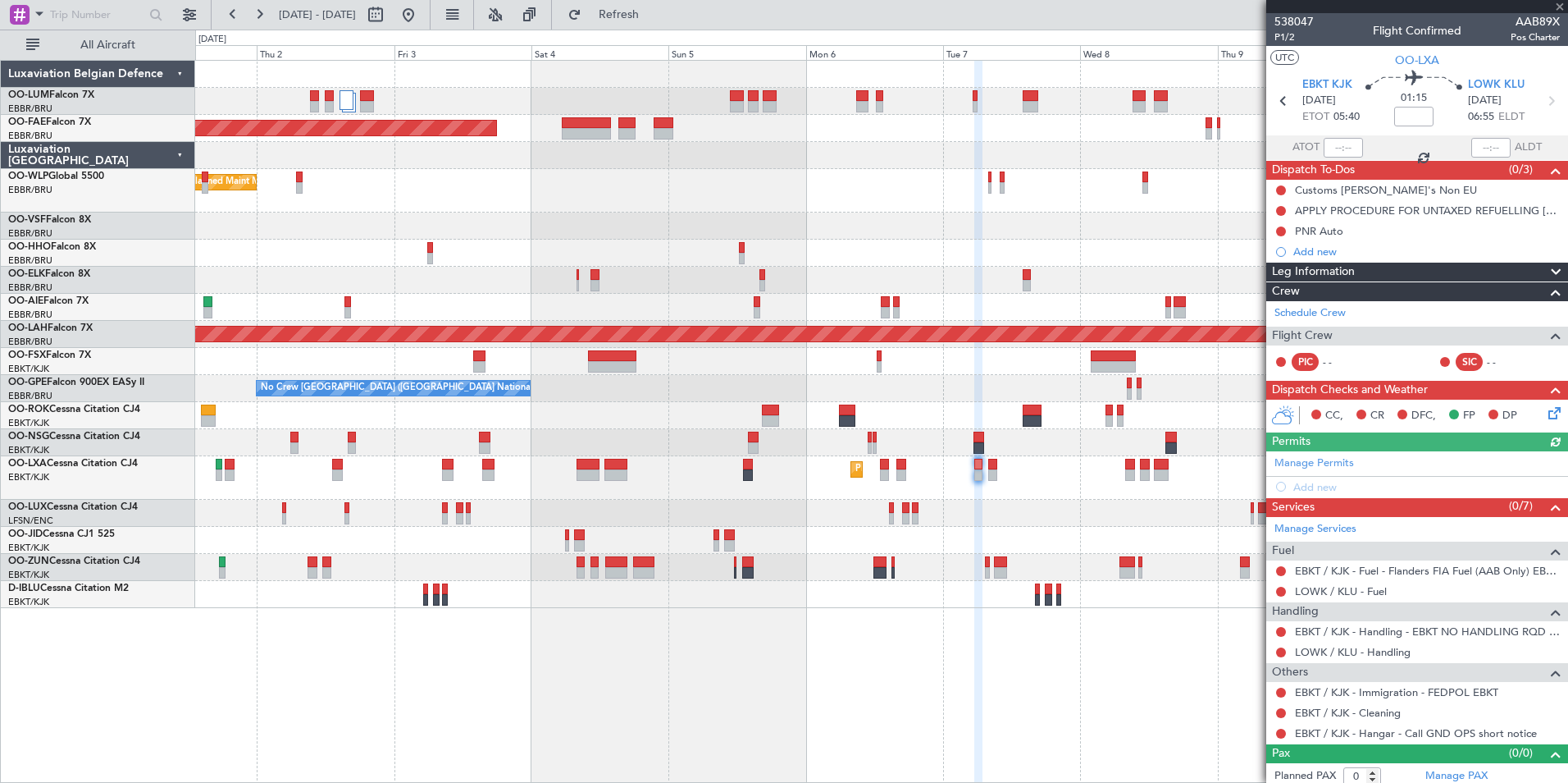
click at [912, 695] on div "Owner Melsbroek Air Base AOG Maint [GEOGRAPHIC_DATA] Owner [GEOGRAPHIC_DATA] Ow…" at bounding box center [881, 421] width 1373 height 723
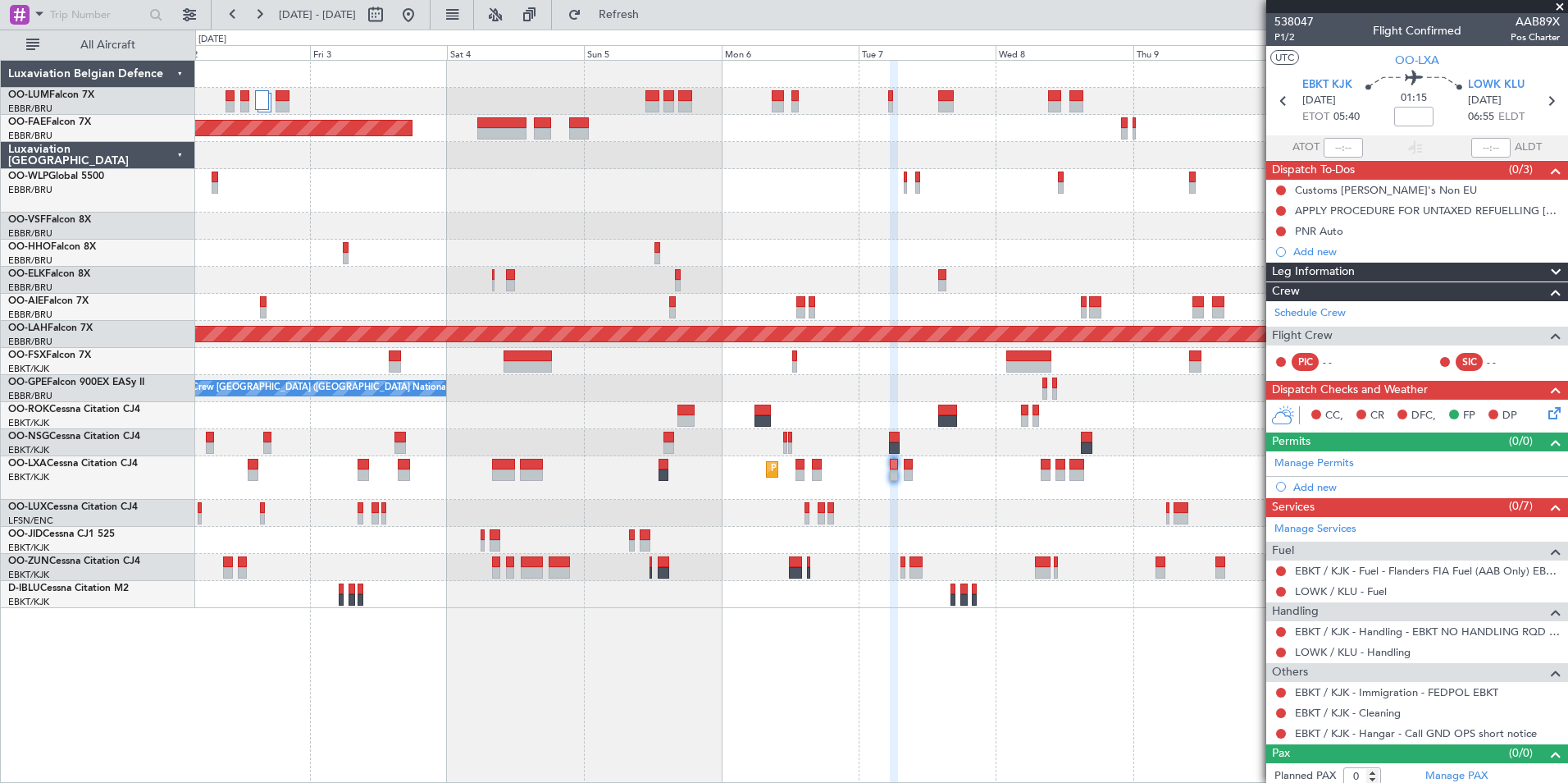
click at [530, 654] on div "AOG Maint Melsbroek Air Base Owner [GEOGRAPHIC_DATA] Planned Maint [GEOGRAPHIC_…" at bounding box center [881, 421] width 1373 height 723
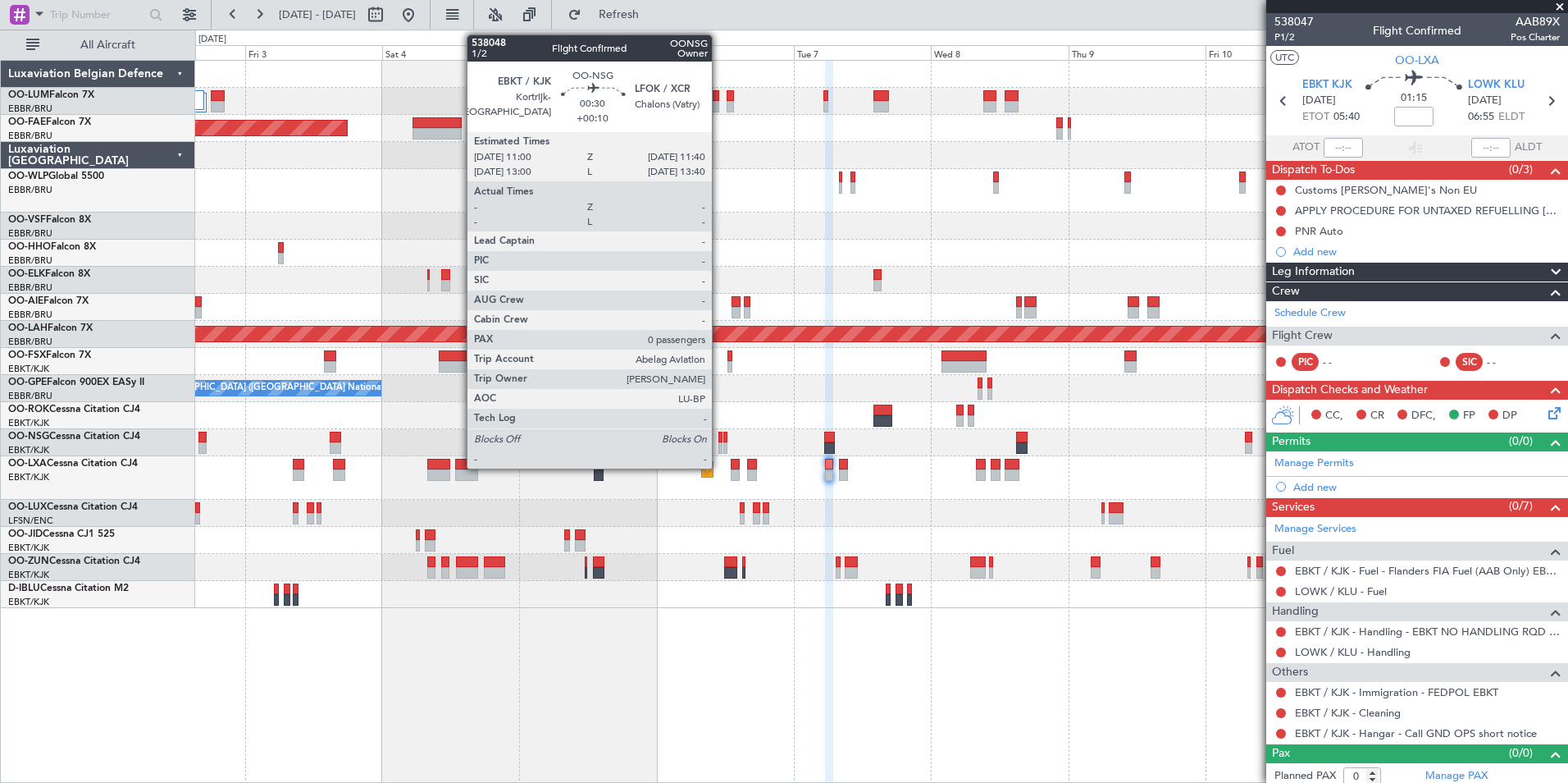
click at [719, 438] on div at bounding box center [720, 437] width 4 height 11
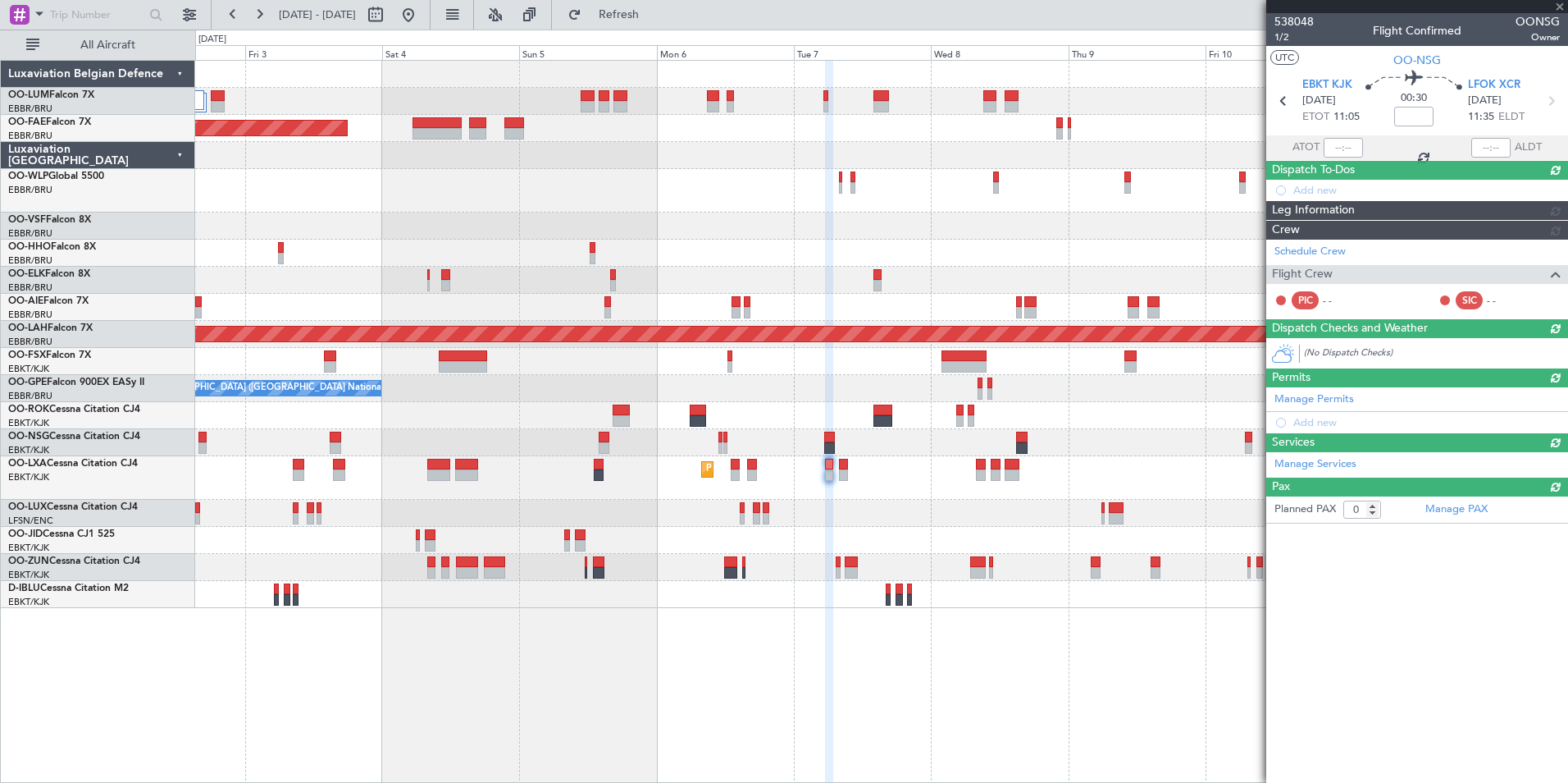
type input "+00:10"
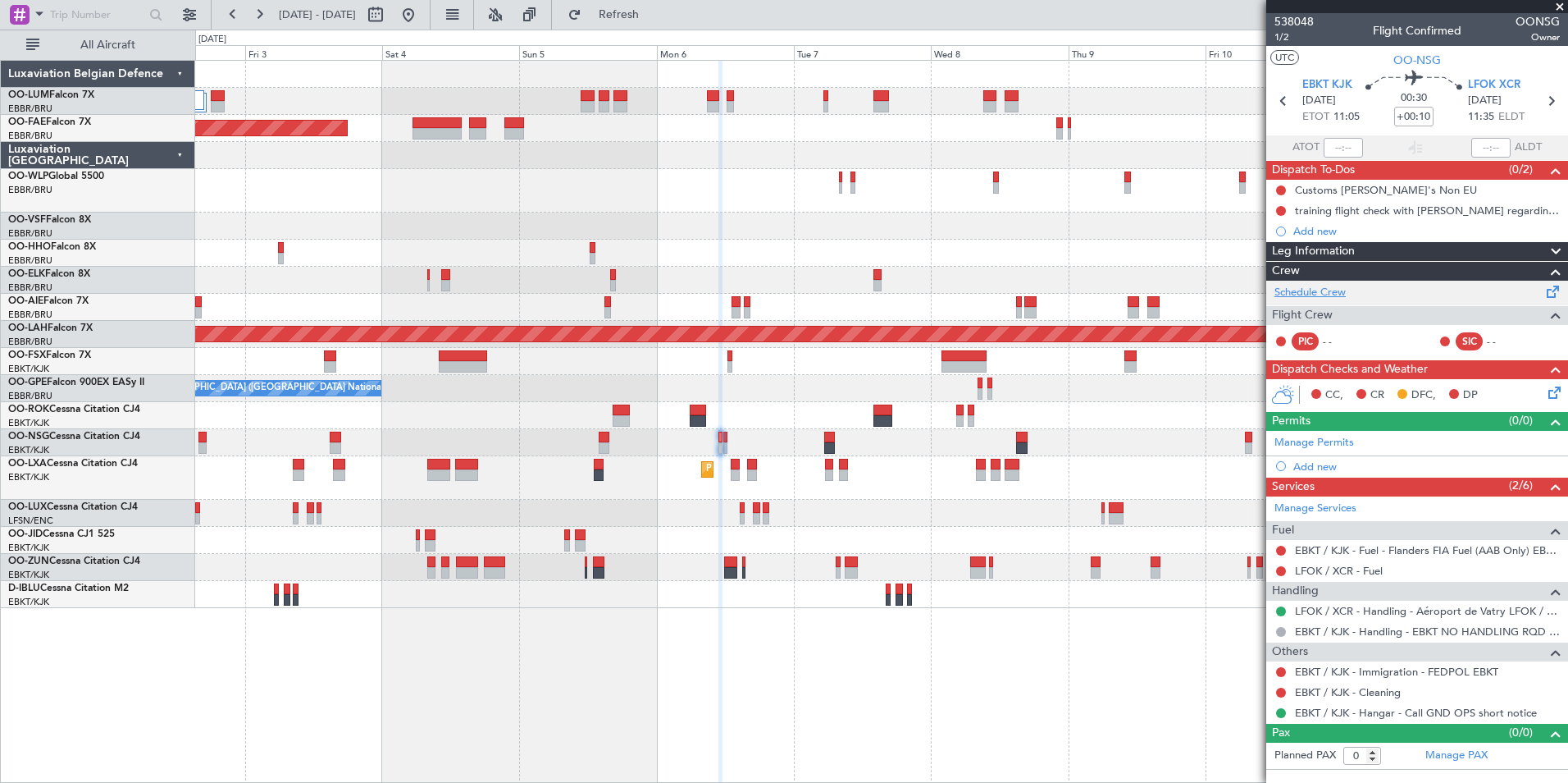
click at [1309, 288] on link "Schedule Crew" at bounding box center [1310, 293] width 71 height 17
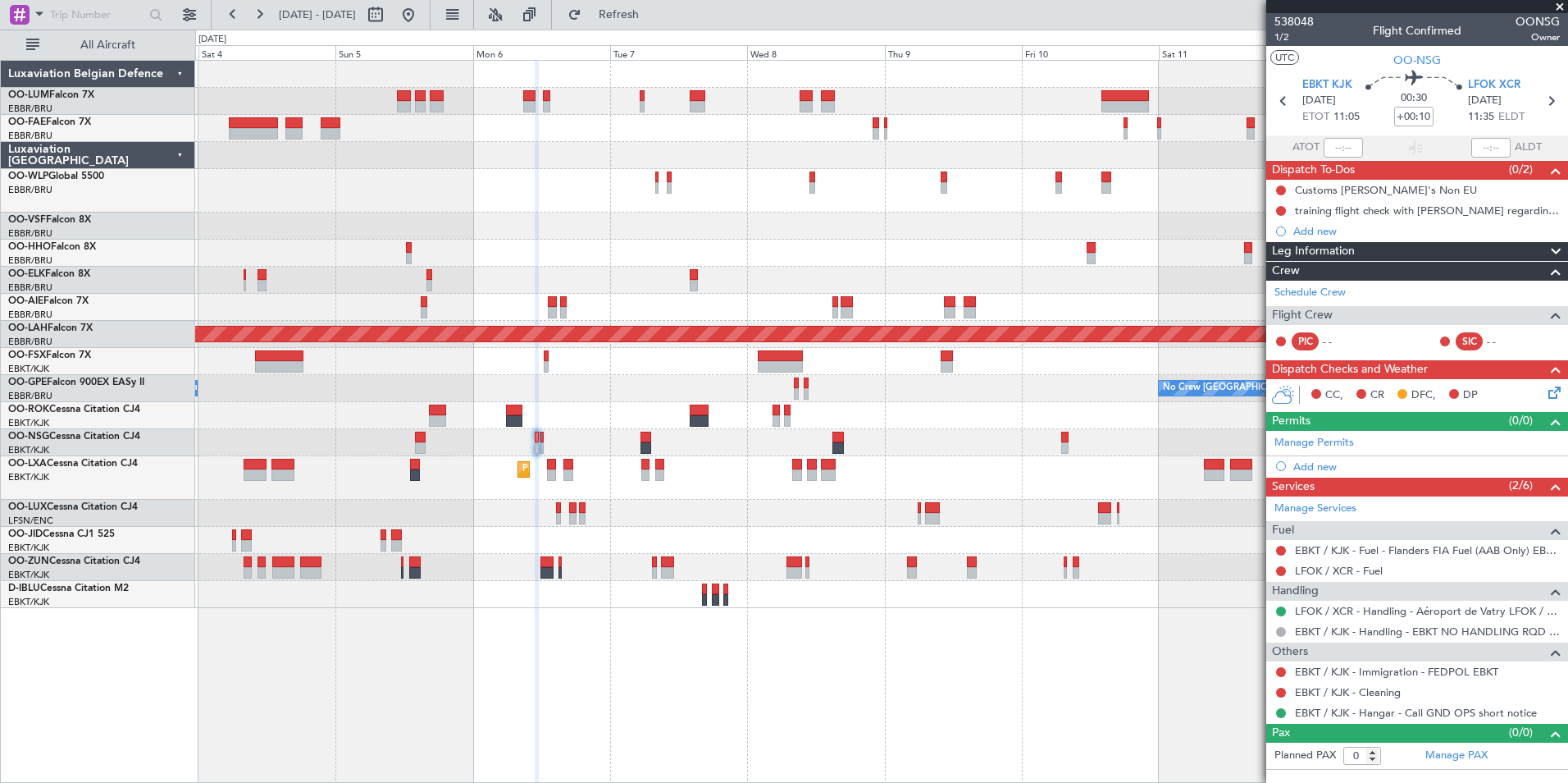
click at [645, 706] on div "Owner Melsbroek Air Base Planned Maint [GEOGRAPHIC_DATA] AOG Maint [GEOGRAPHIC_…" at bounding box center [881, 421] width 1373 height 723
click at [702, 675] on div "Owner Melsbroek Air Base Planned Maint [GEOGRAPHIC_DATA] AOG Maint [GEOGRAPHIC_…" at bounding box center [881, 421] width 1373 height 723
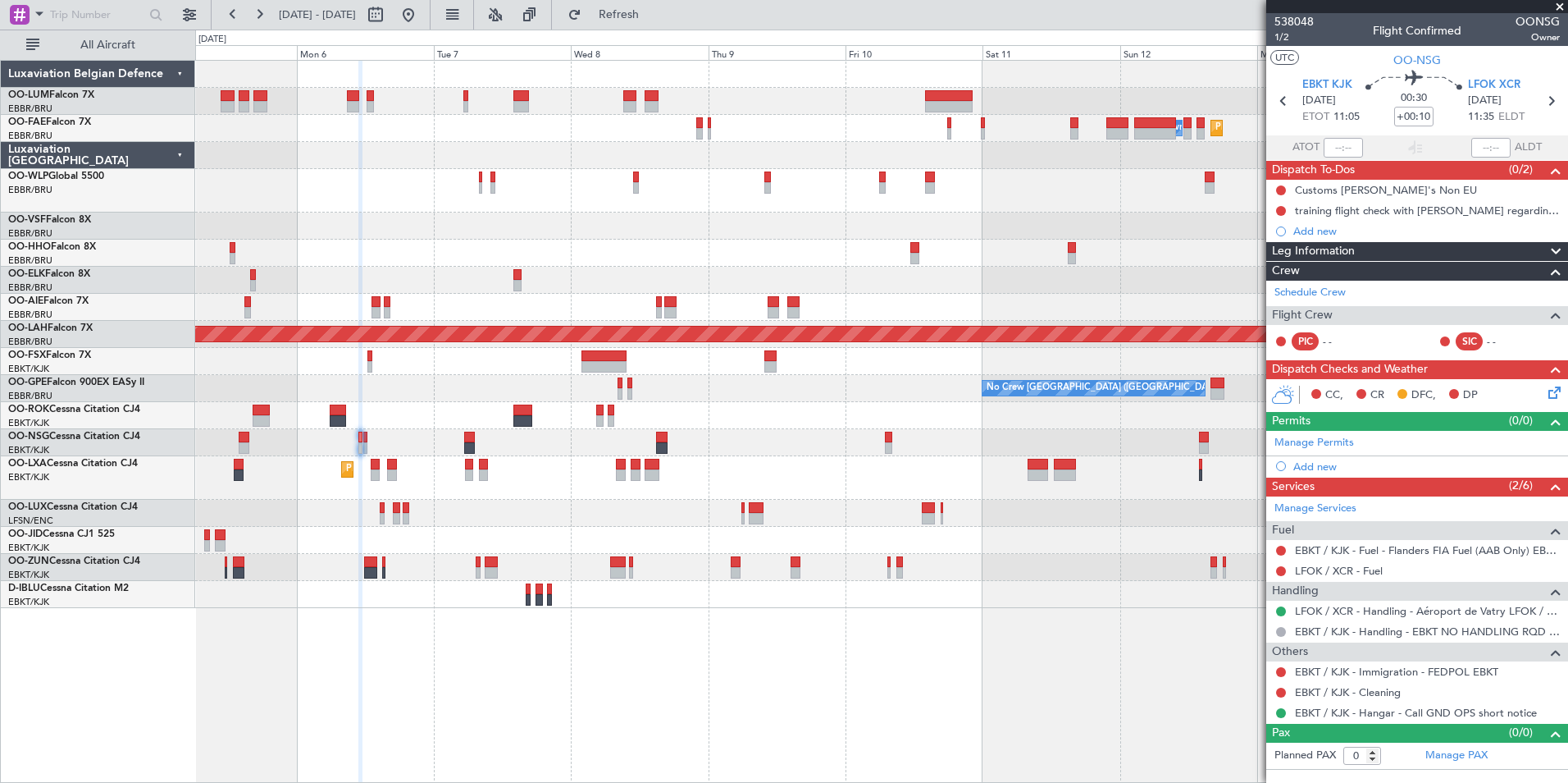
click at [482, 615] on div "Owner Melsbroek Air Base Planned Maint [GEOGRAPHIC_DATA] AOG Maint [GEOGRAPHIC_…" at bounding box center [881, 421] width 1373 height 723
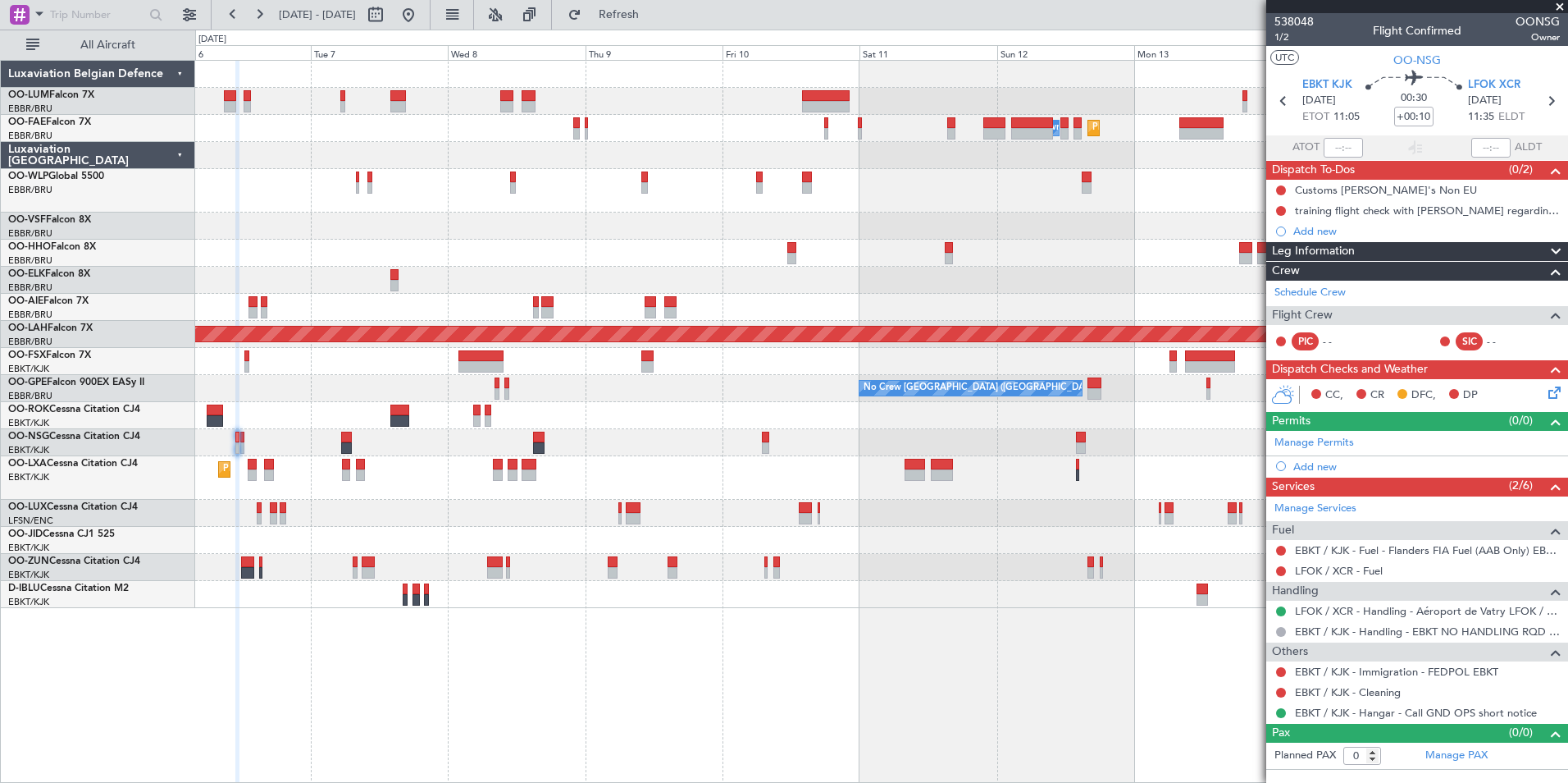
click at [589, 628] on div "Owner Melsbroek Air Base Planned Maint [GEOGRAPHIC_DATA] Planned Maint [GEOGRAP…" at bounding box center [881, 421] width 1373 height 723
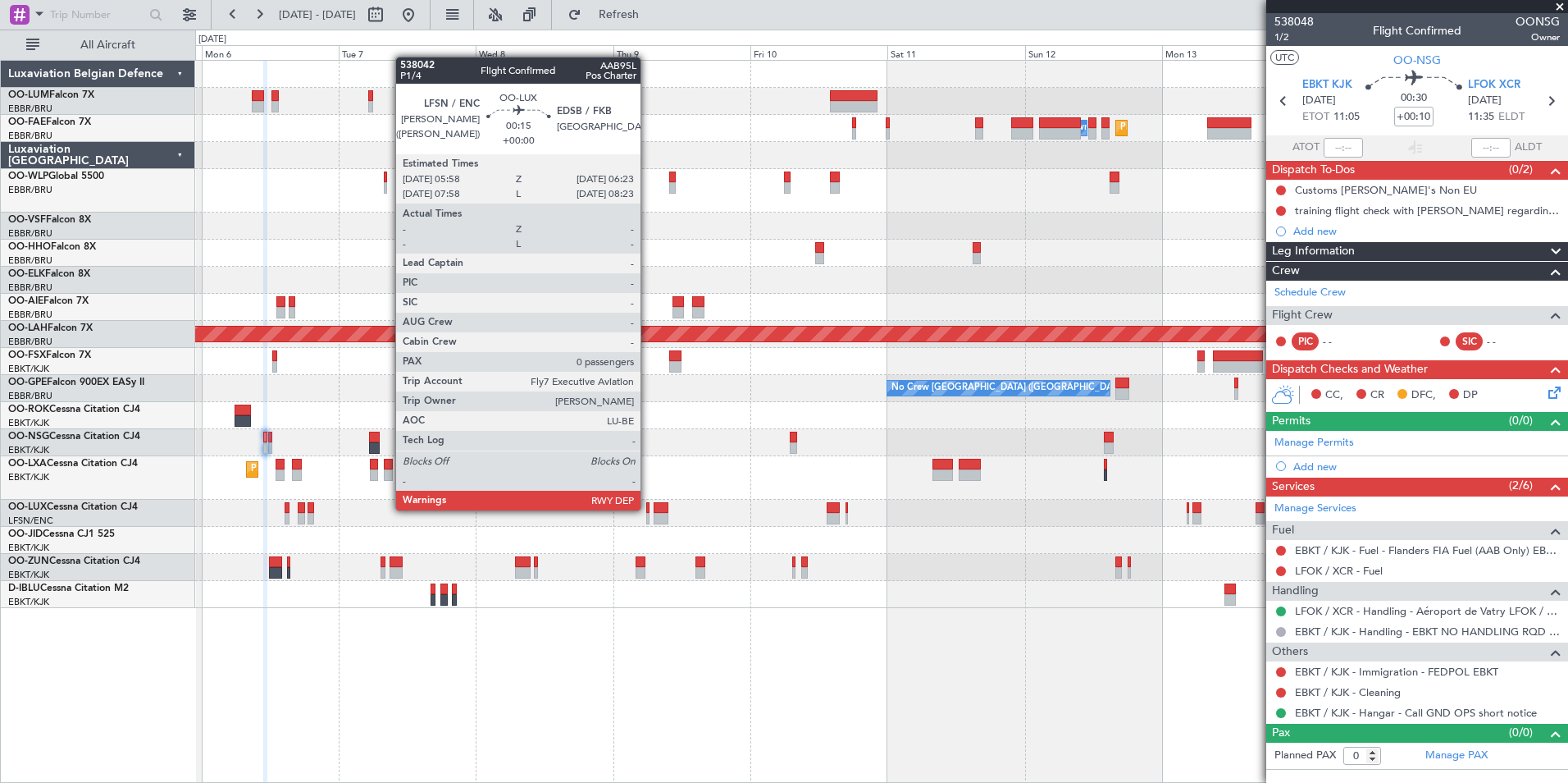
click at [648, 509] on div at bounding box center [647, 508] width 3 height 11
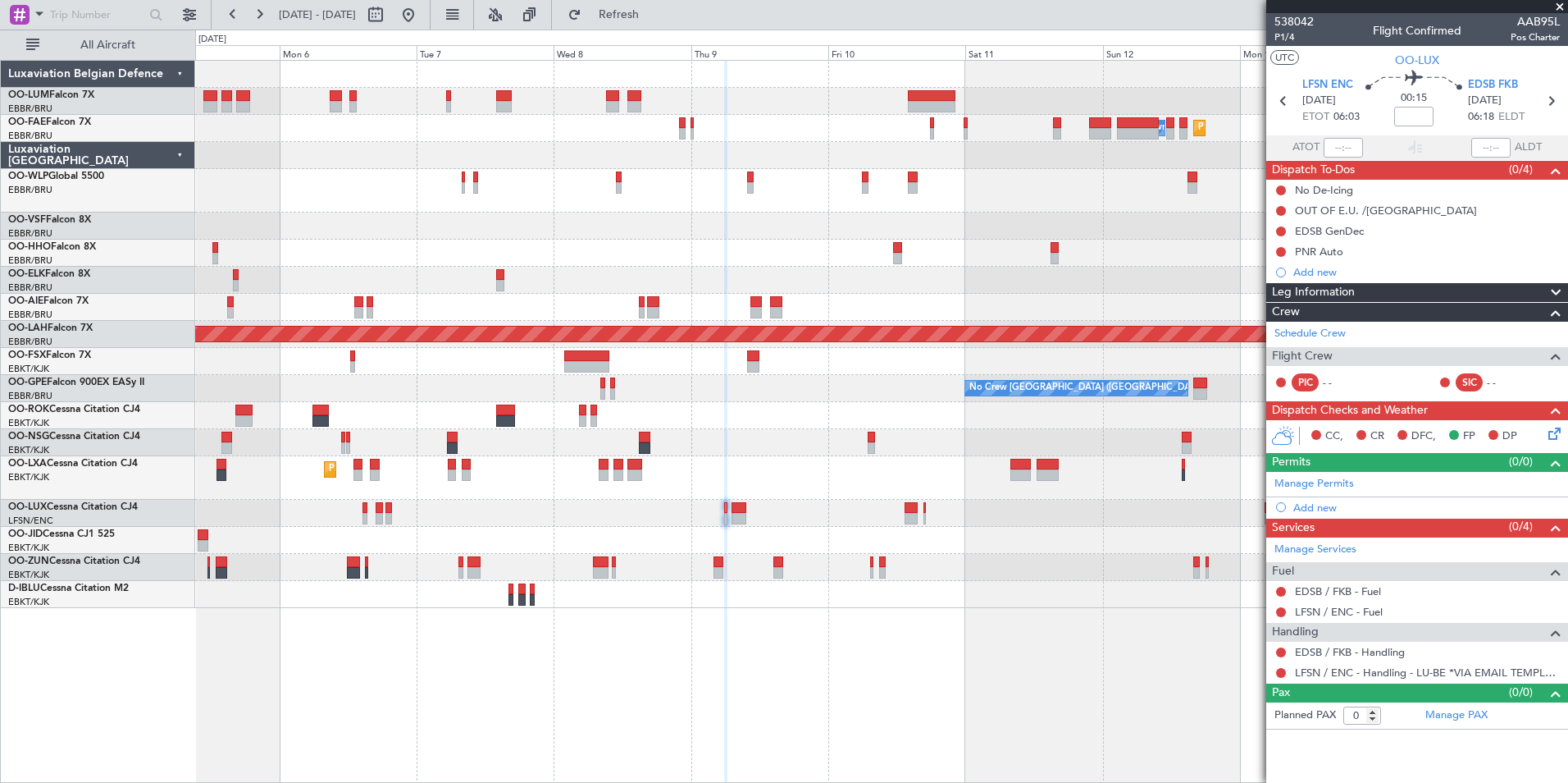
click at [612, 670] on div "Planned Maint Melsbroek Air Base Owner [GEOGRAPHIC_DATA] AOG Maint [GEOGRAPHIC_…" at bounding box center [881, 421] width 1373 height 723
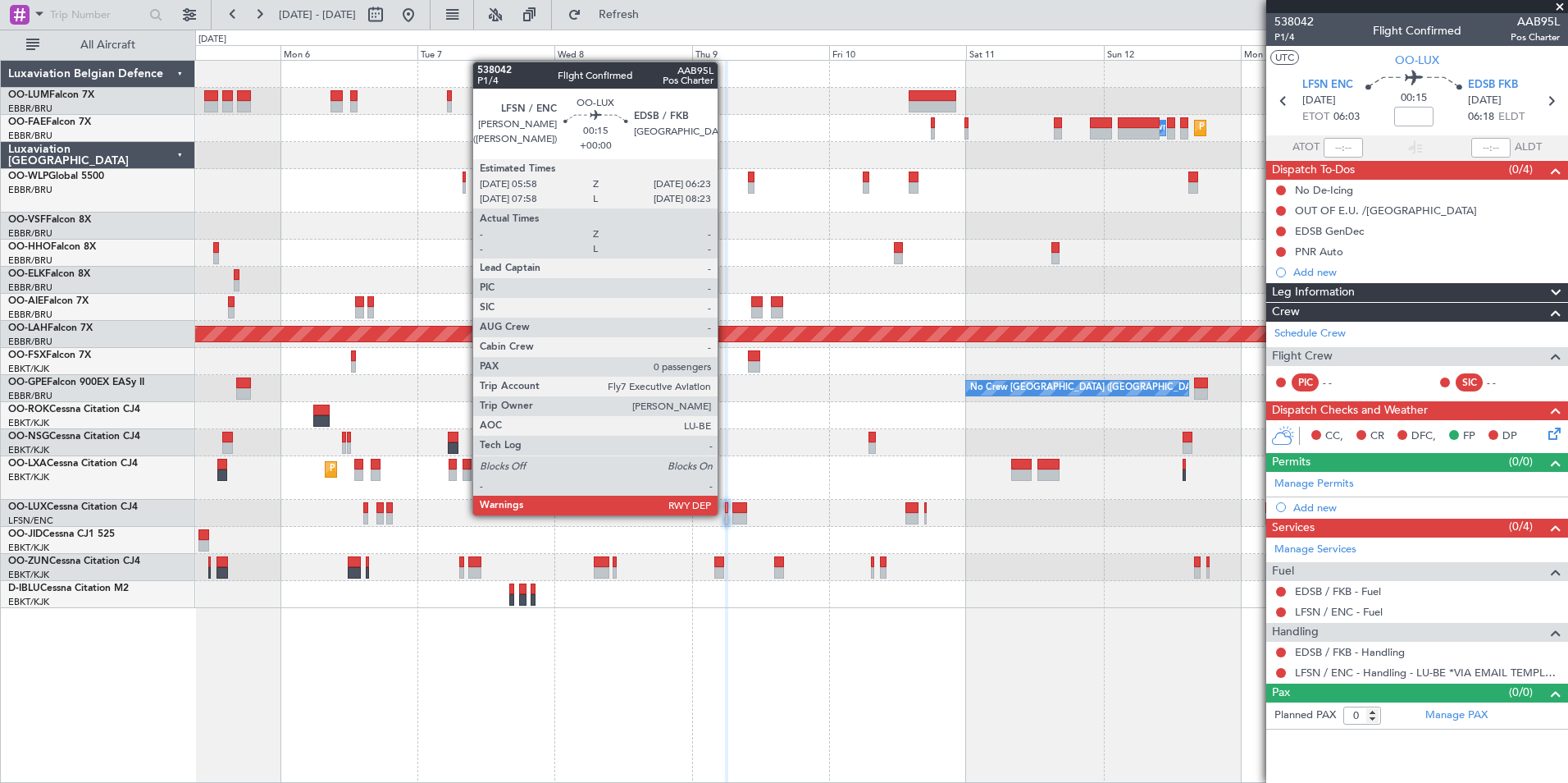
click at [725, 513] on div at bounding box center [726, 518] width 3 height 11
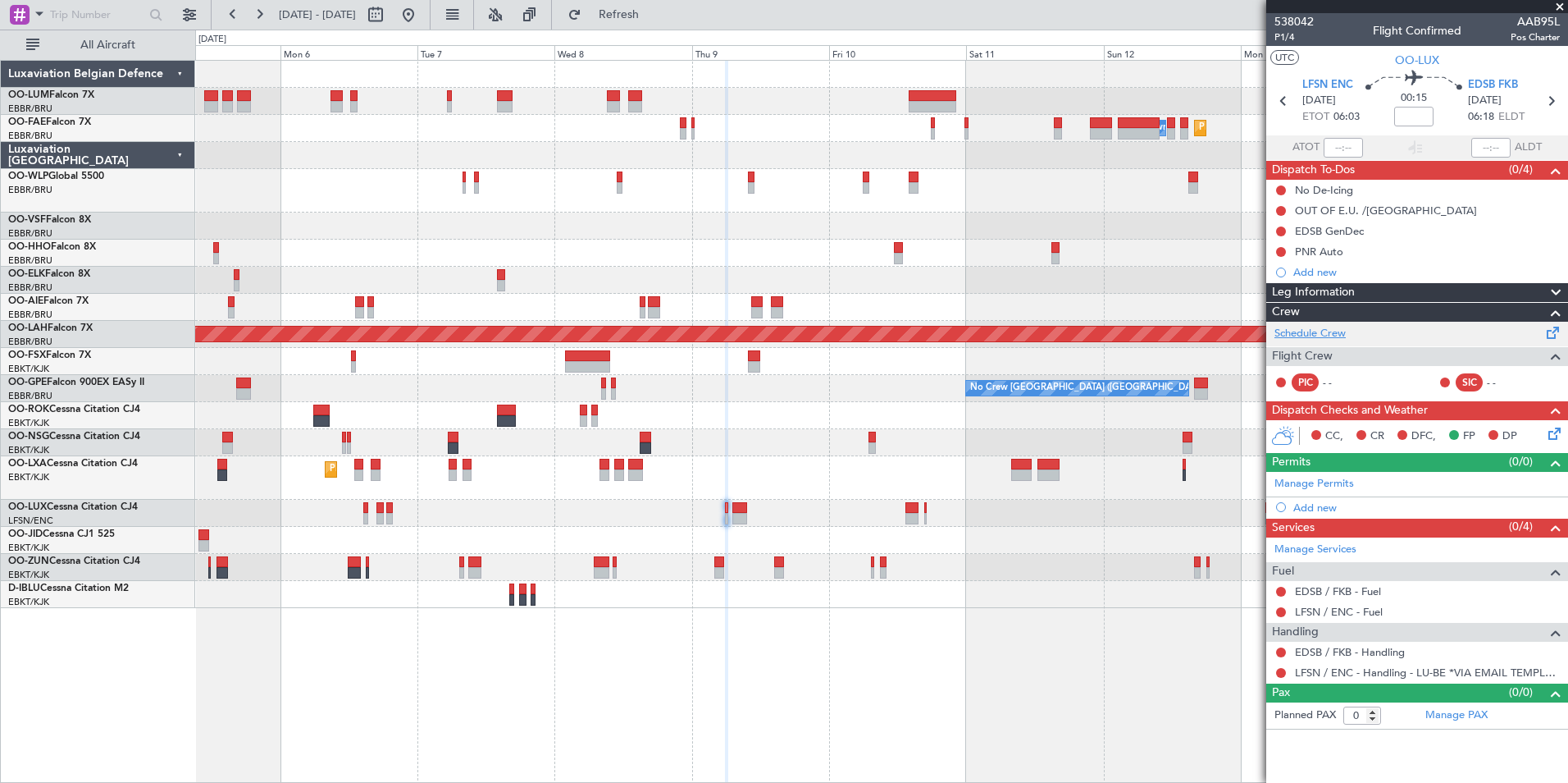
click at [1299, 329] on link "Schedule Crew" at bounding box center [1310, 334] width 71 height 17
click at [647, 10] on span "Refresh" at bounding box center [619, 15] width 69 height 11
click at [654, 698] on div "Planned Maint Melsbroek Air Base Owner [GEOGRAPHIC_DATA] AOG Maint [GEOGRAPHIC_…" at bounding box center [881, 421] width 1373 height 723
click at [691, 664] on div "Planned Maint Melsbroek Air Base Owner [GEOGRAPHIC_DATA] AOG Maint [GEOGRAPHIC_…" at bounding box center [881, 421] width 1373 height 723
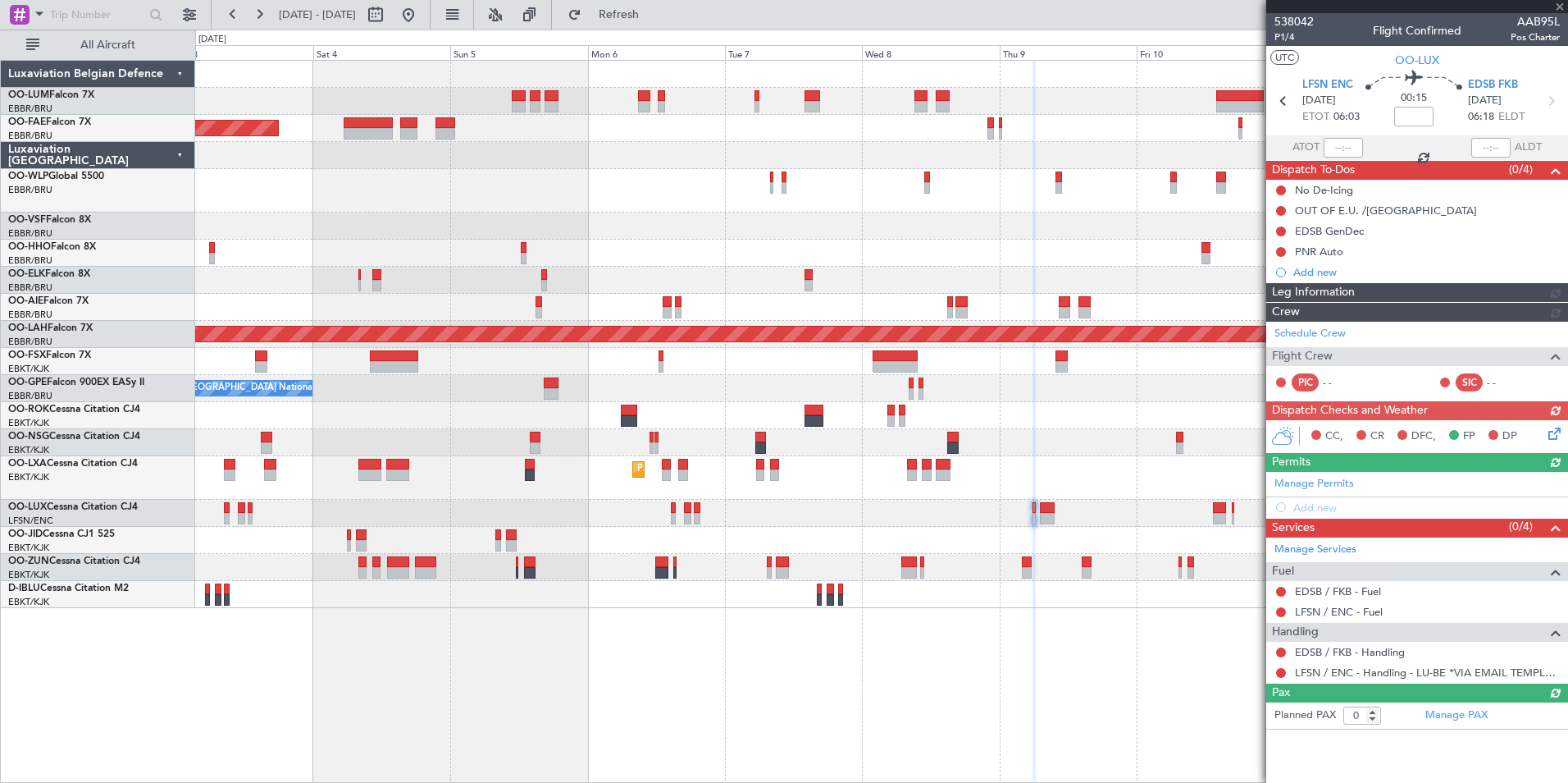
click at [697, 641] on div "Planned Maint Melsbroek Air Base Owner [GEOGRAPHIC_DATA] AOG Maint [GEOGRAPHIC_…" at bounding box center [881, 421] width 1373 height 723
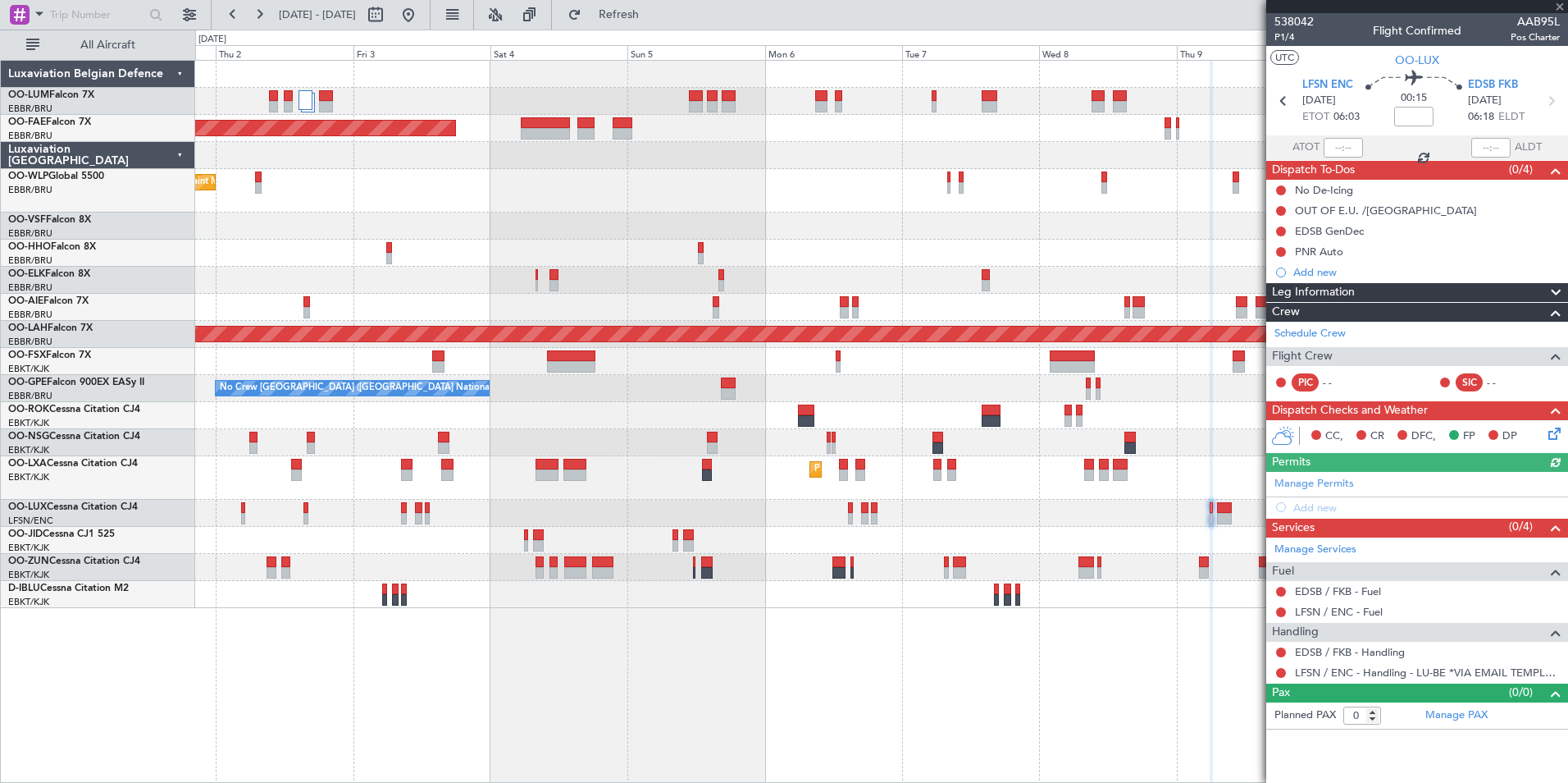
click at [797, 656] on div "AOG Maint Melsbroek Air Base Owner [GEOGRAPHIC_DATA] Planned Maint [GEOGRAPHIC_…" at bounding box center [881, 421] width 1373 height 723
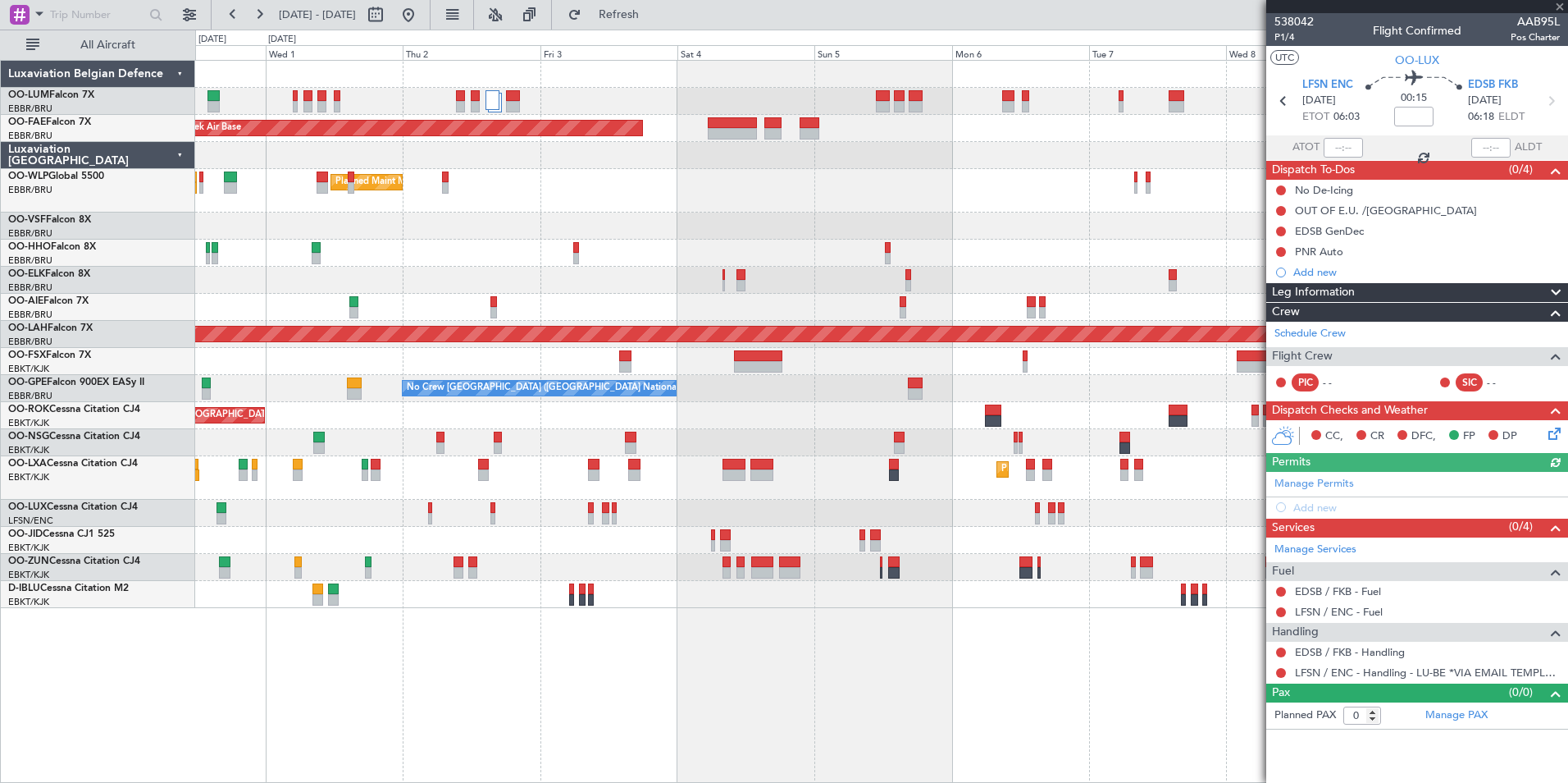
click at [902, 690] on div "Owner Melsbroek Air Base AOG Maint [GEOGRAPHIC_DATA] Owner [GEOGRAPHIC_DATA] Ow…" at bounding box center [881, 421] width 1373 height 723
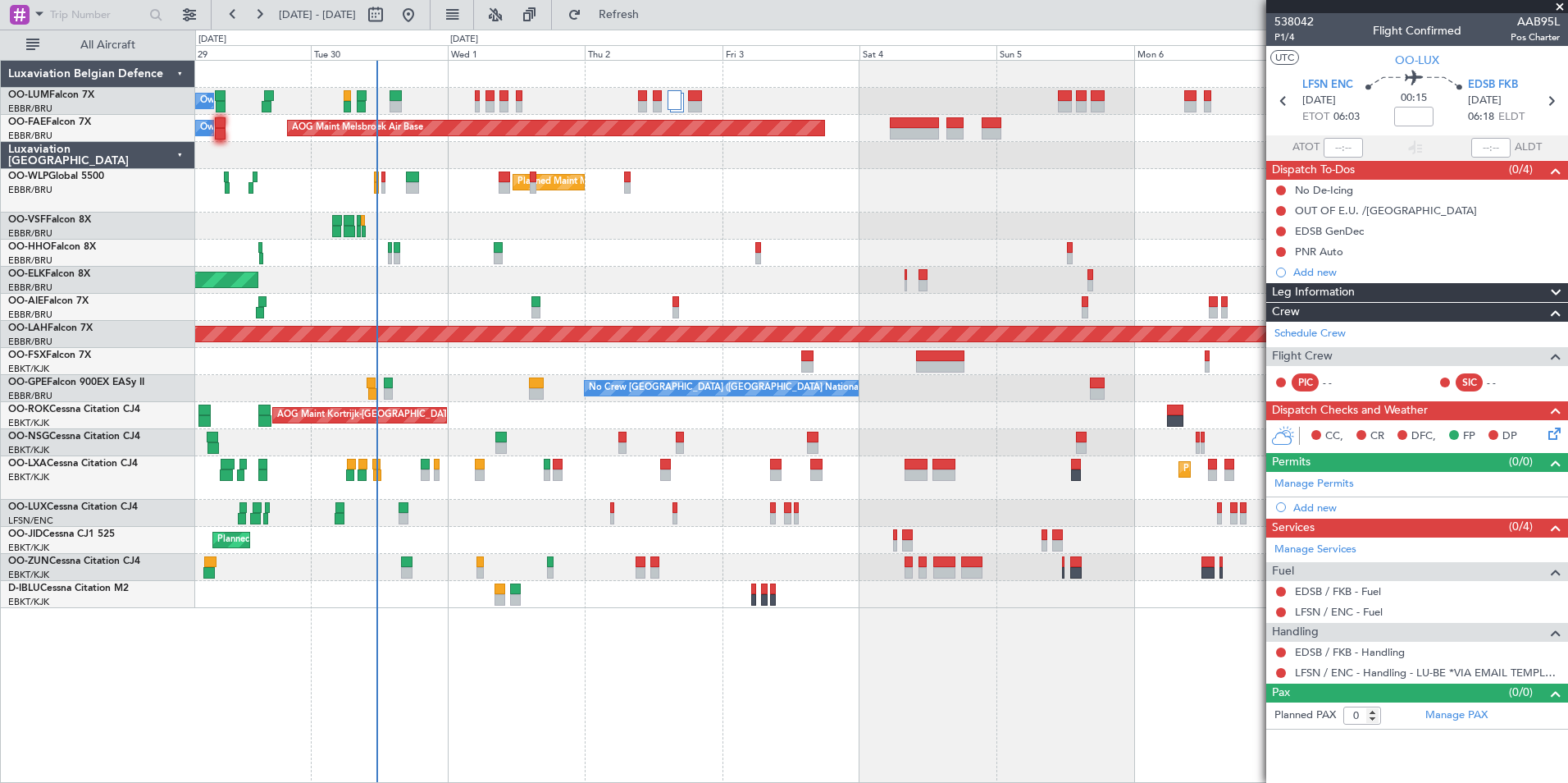
click at [502, 415] on div "AOG Maint Kortrijk-[GEOGRAPHIC_DATA]" at bounding box center [881, 415] width 1372 height 27
click at [640, 21] on button "Refresh" at bounding box center [608, 15] width 98 height 26
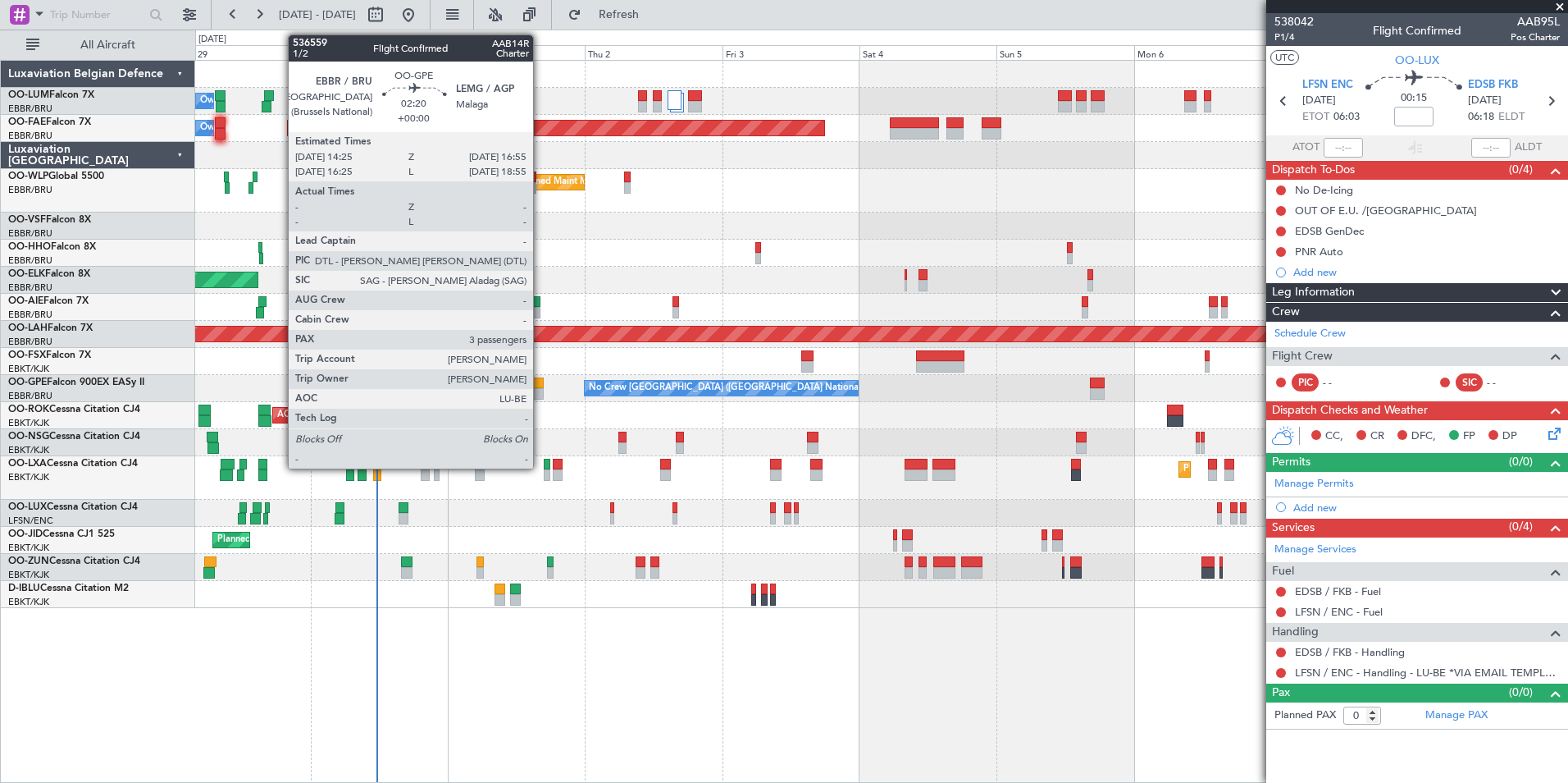
click at [540, 384] on div at bounding box center [536, 383] width 15 height 11
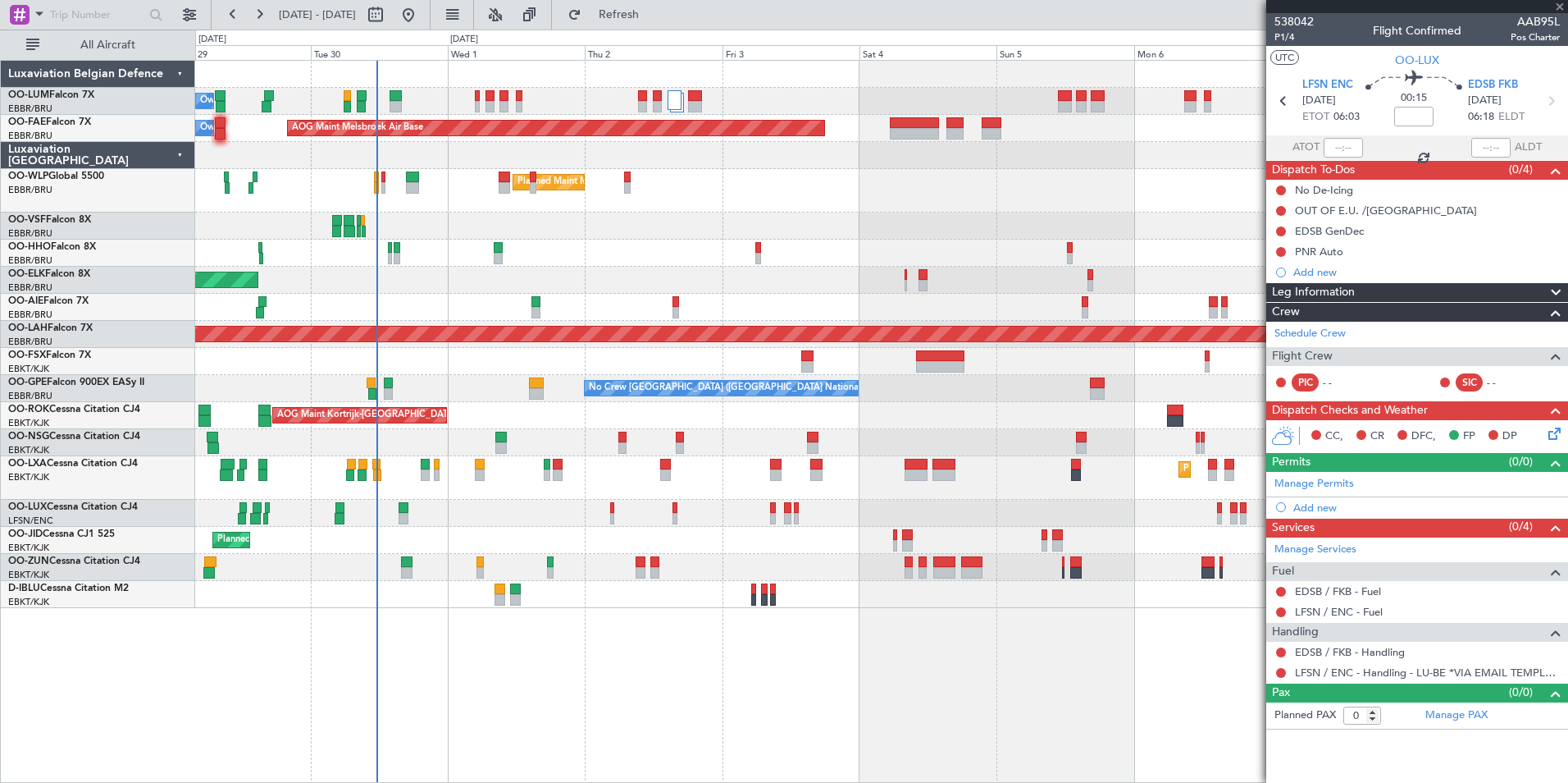
type input "3"
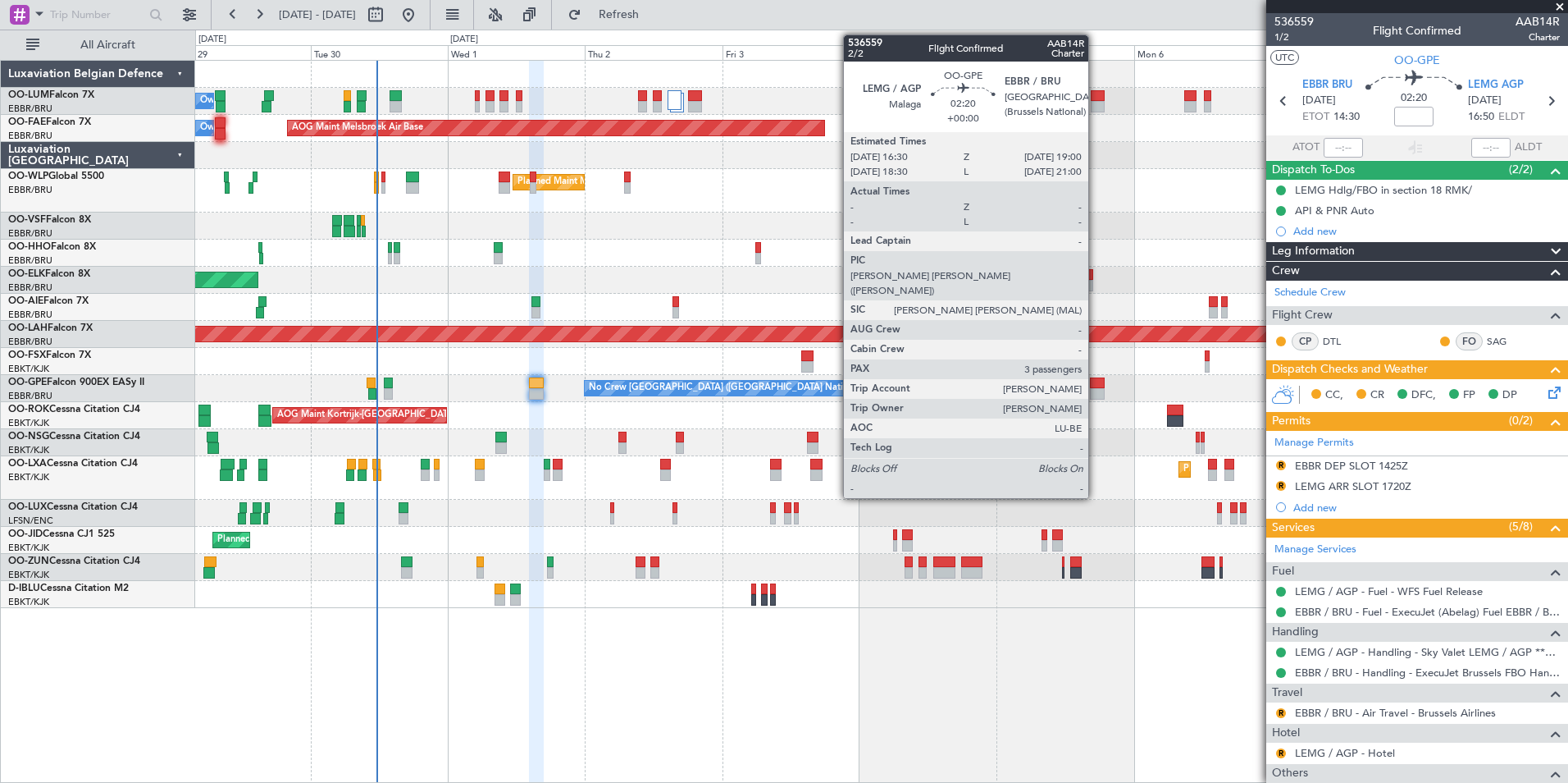
click at [1096, 384] on div at bounding box center [1097, 383] width 15 height 11
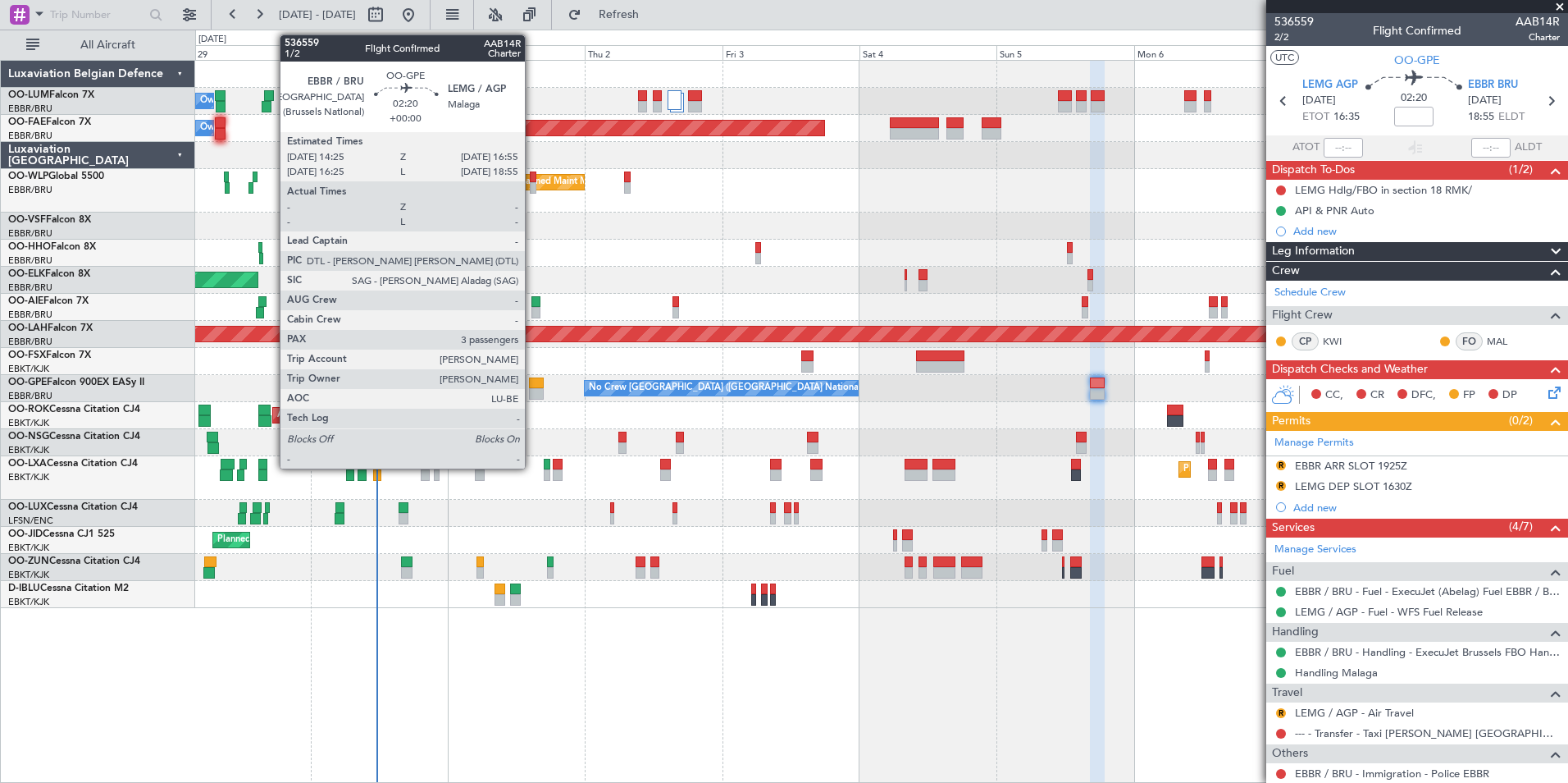
click at [533, 386] on div at bounding box center [536, 383] width 15 height 11
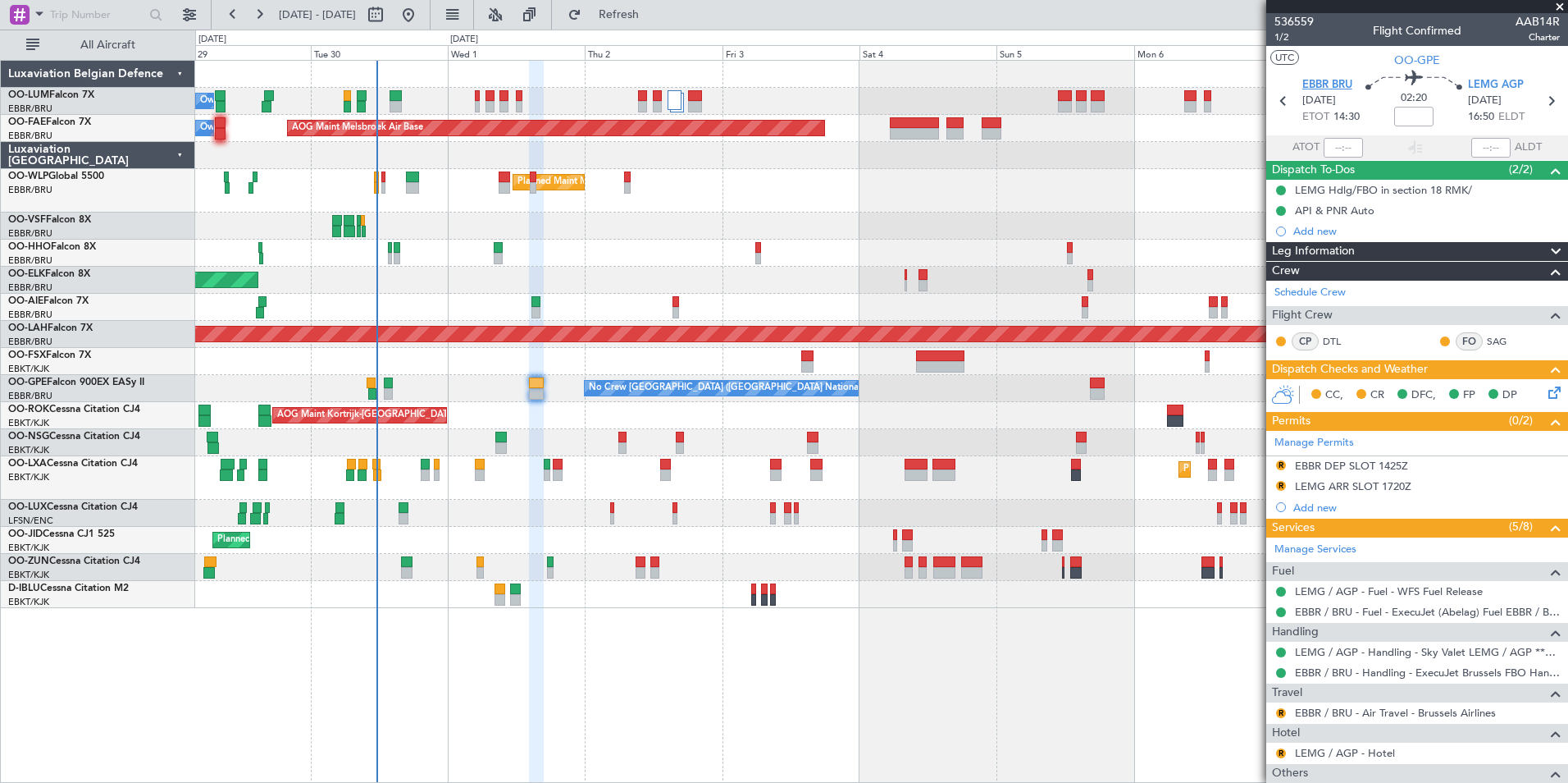
click at [1326, 79] on span "EBBR BRU" at bounding box center [1327, 86] width 50 height 17
click at [1289, 287] on link "Schedule Crew" at bounding box center [1310, 293] width 71 height 17
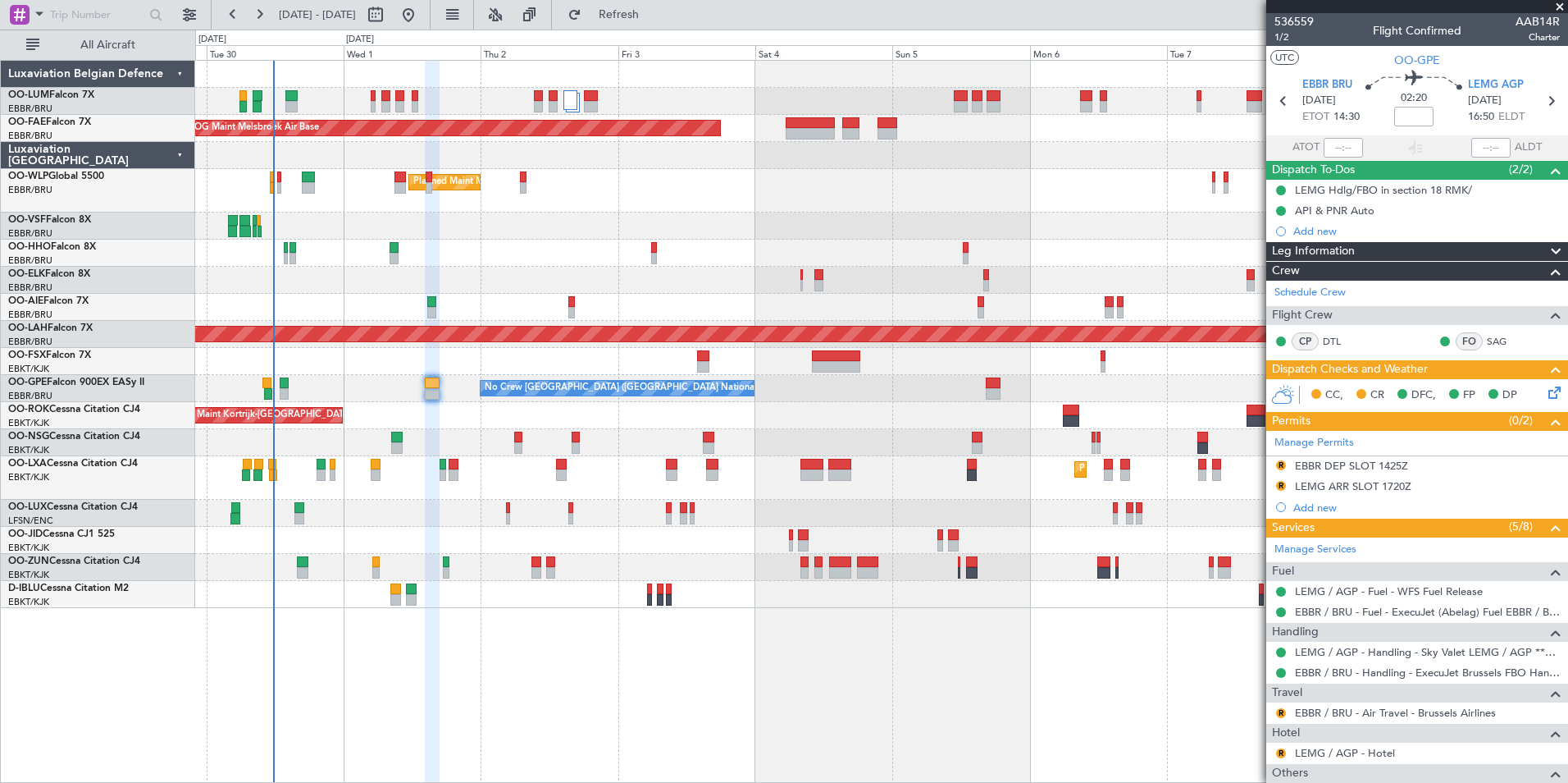
click at [984, 421] on div "AOG Maint Kortrijk-[GEOGRAPHIC_DATA]" at bounding box center [881, 415] width 1372 height 27
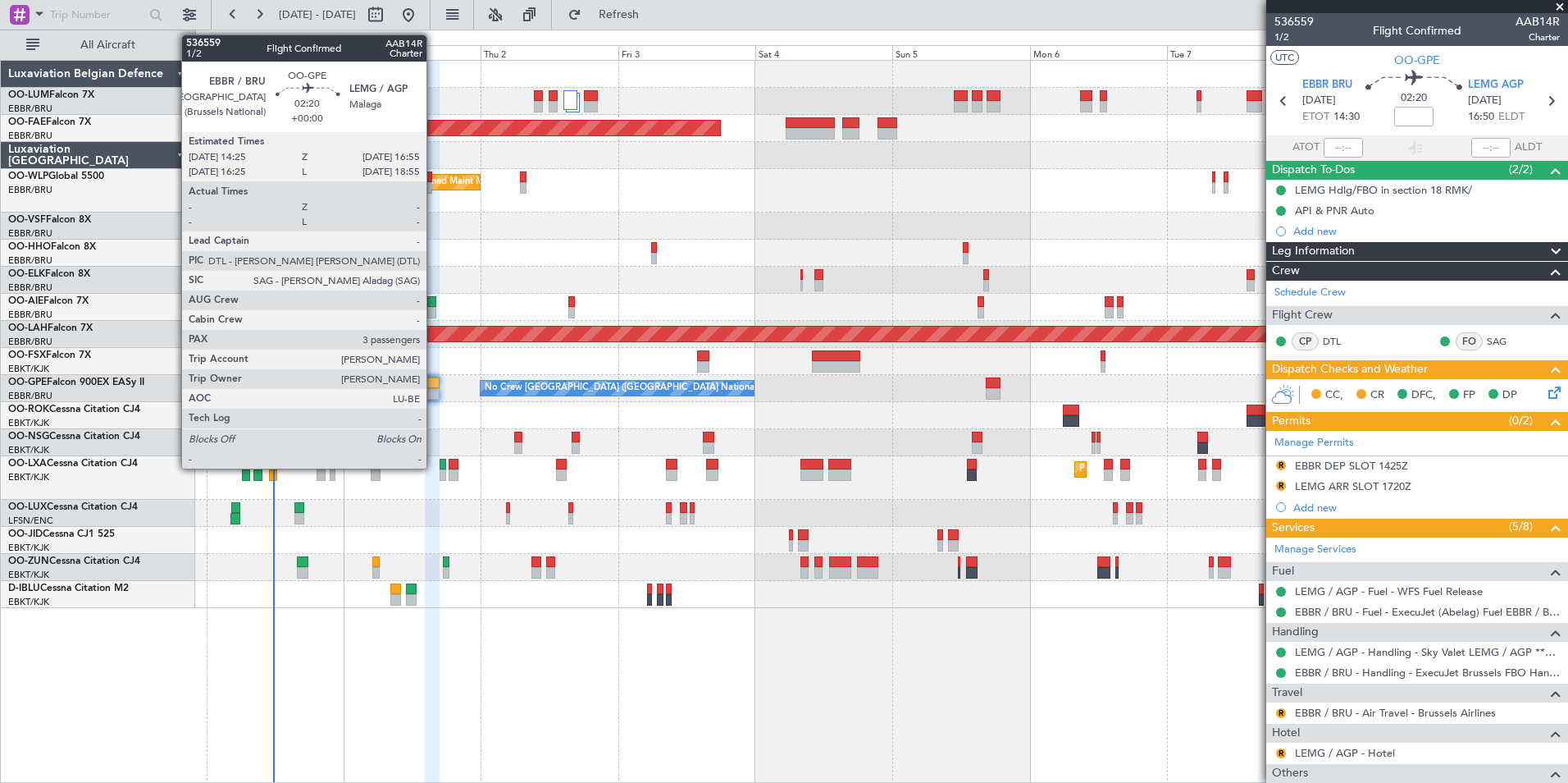
click at [434, 385] on div at bounding box center [432, 383] width 15 height 11
click at [436, 388] on div at bounding box center [432, 394] width 15 height 11
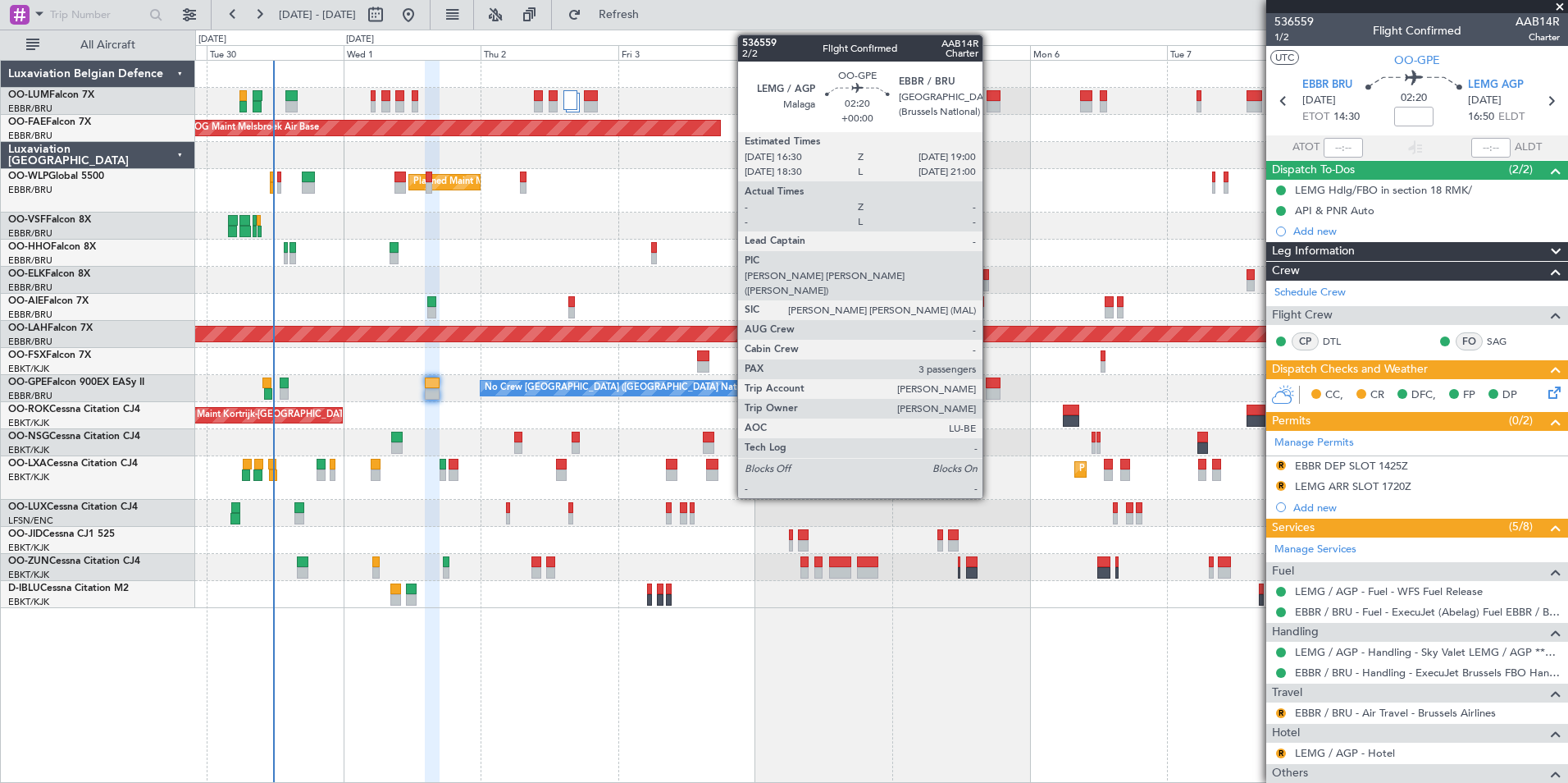
click at [990, 389] on div at bounding box center [993, 394] width 15 height 11
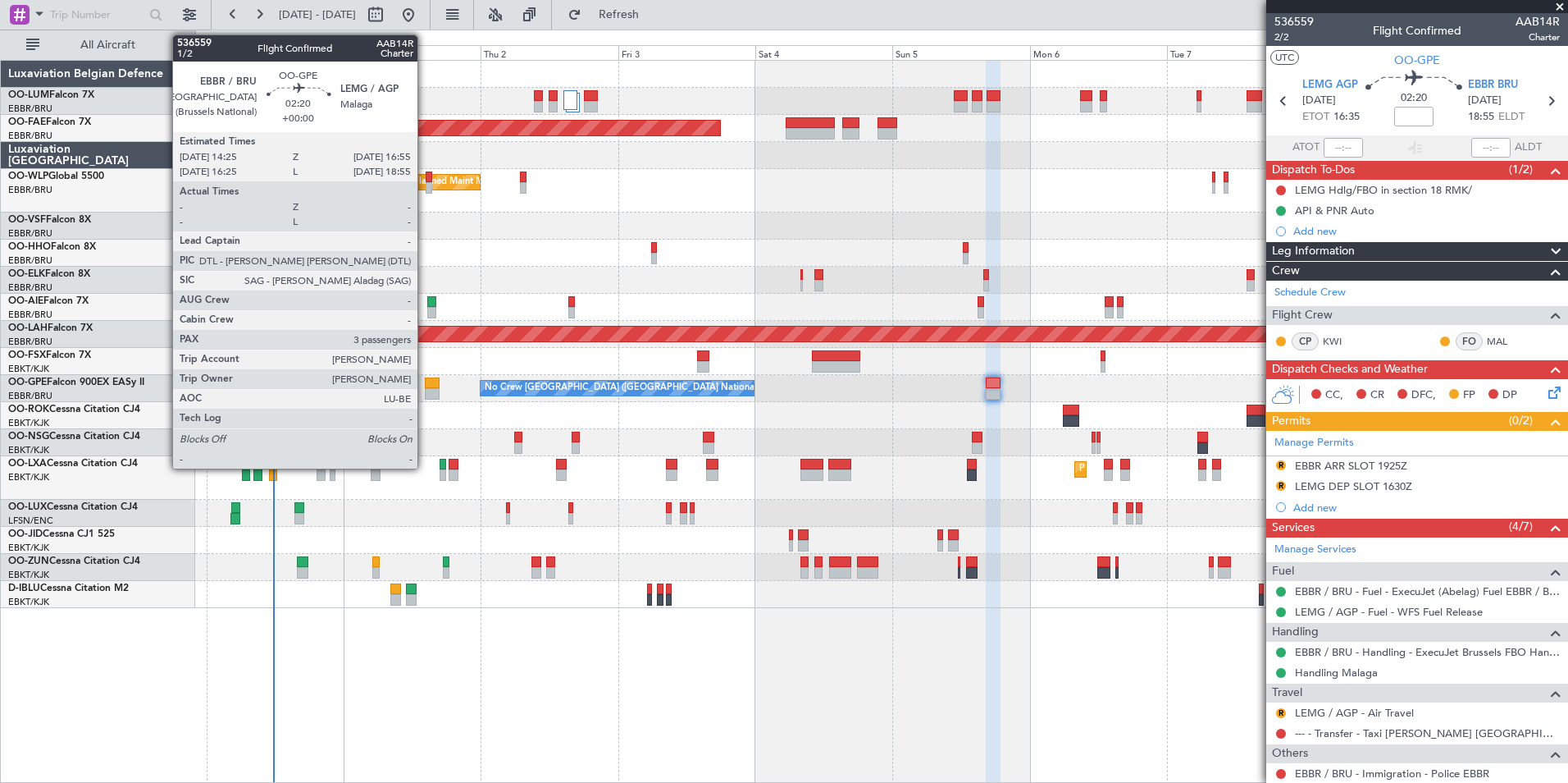
click at [424, 385] on div at bounding box center [432, 383] width 15 height 11
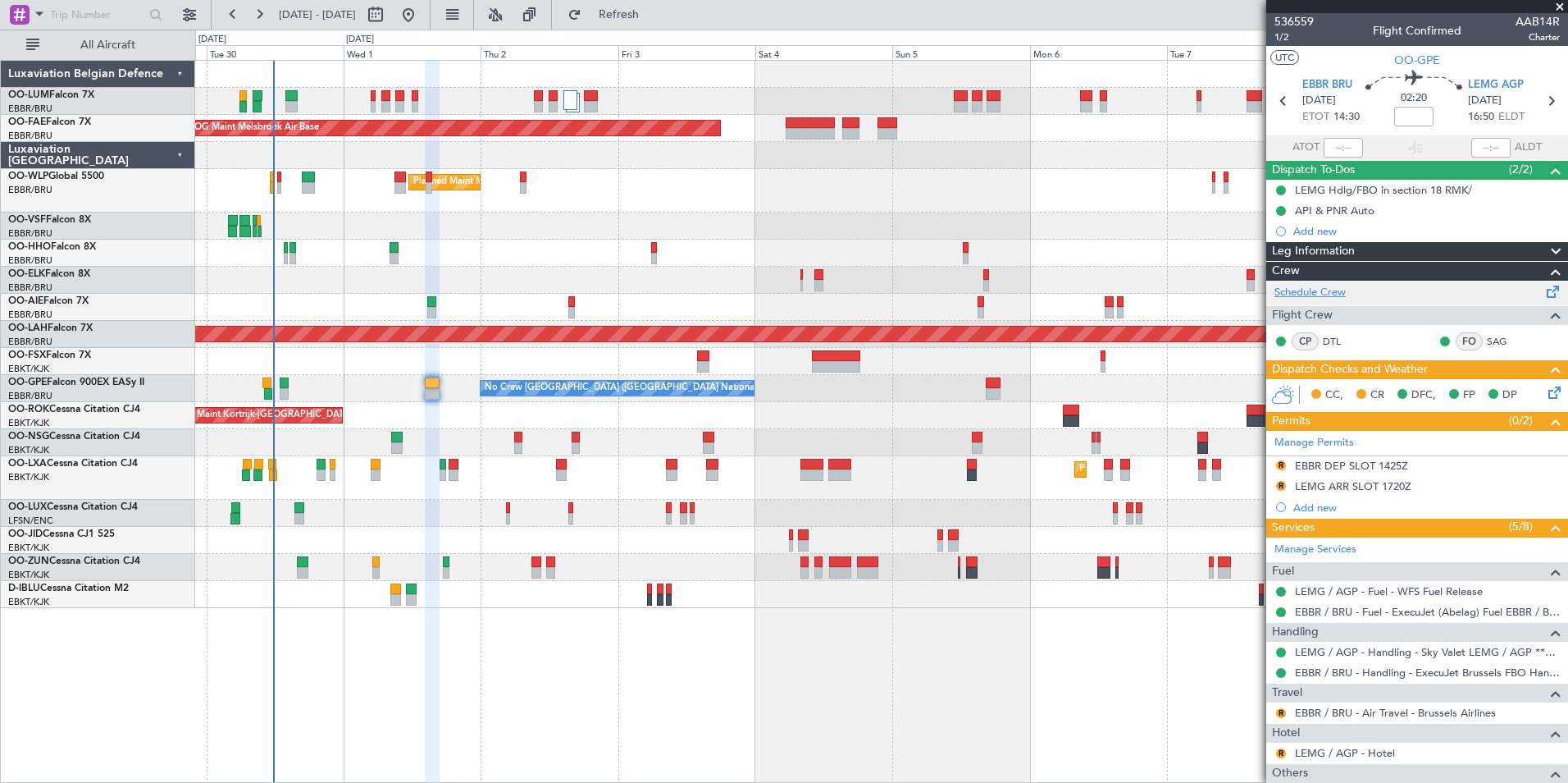
click at [1339, 295] on link "Schedule Crew" at bounding box center [1310, 293] width 71 height 17
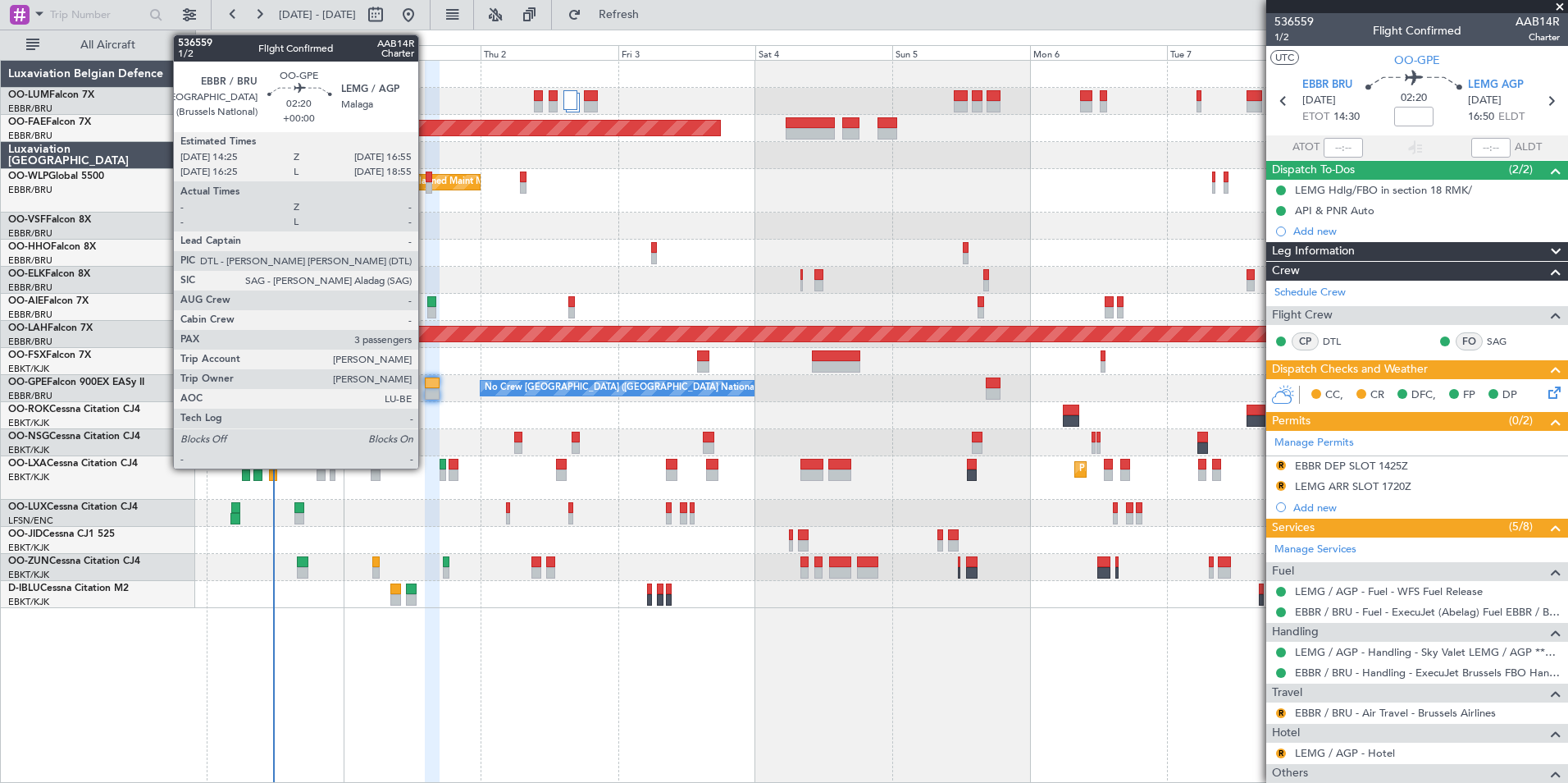
click at [425, 384] on div at bounding box center [432, 383] width 15 height 11
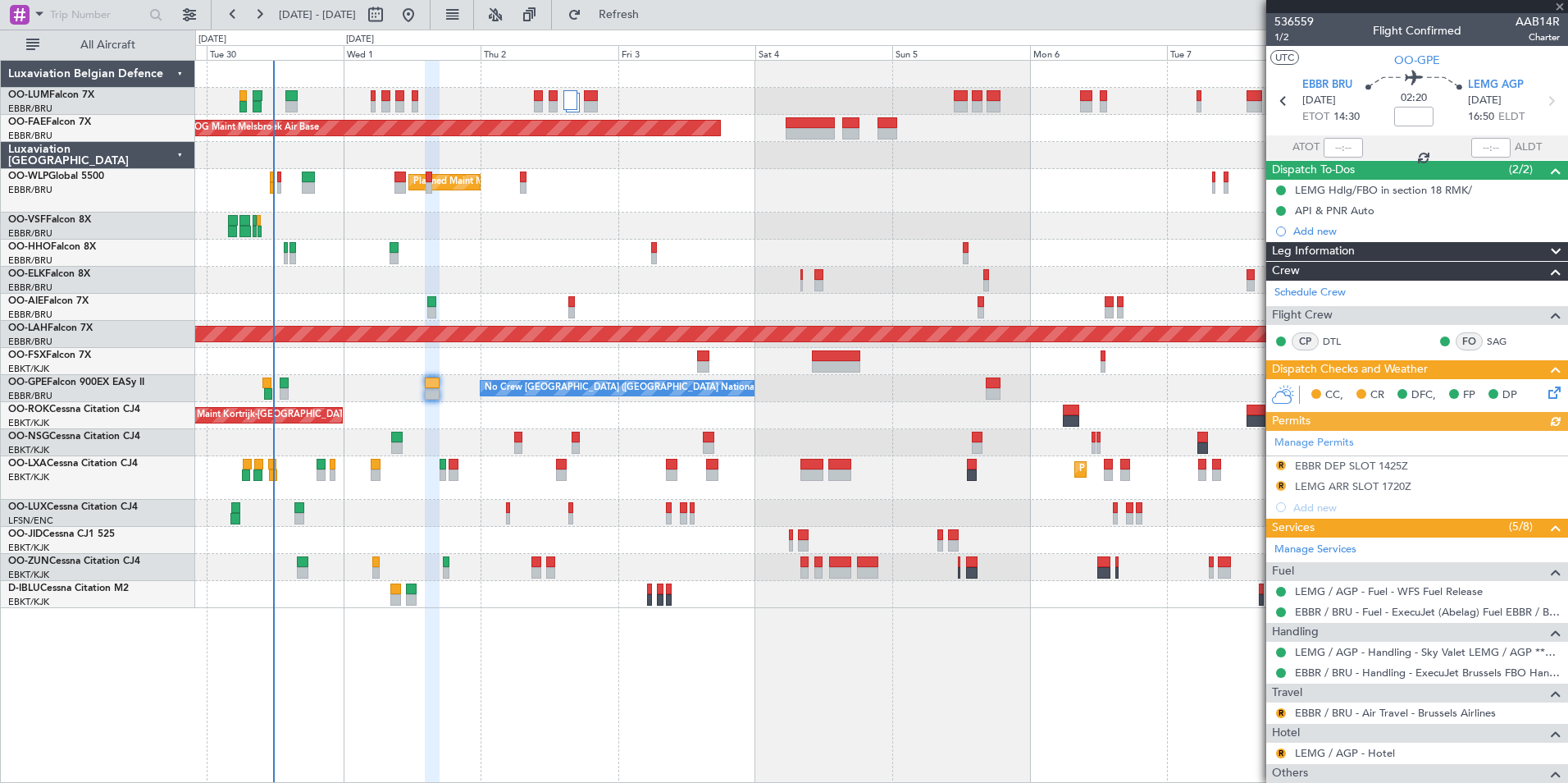
scroll to position [246, 0]
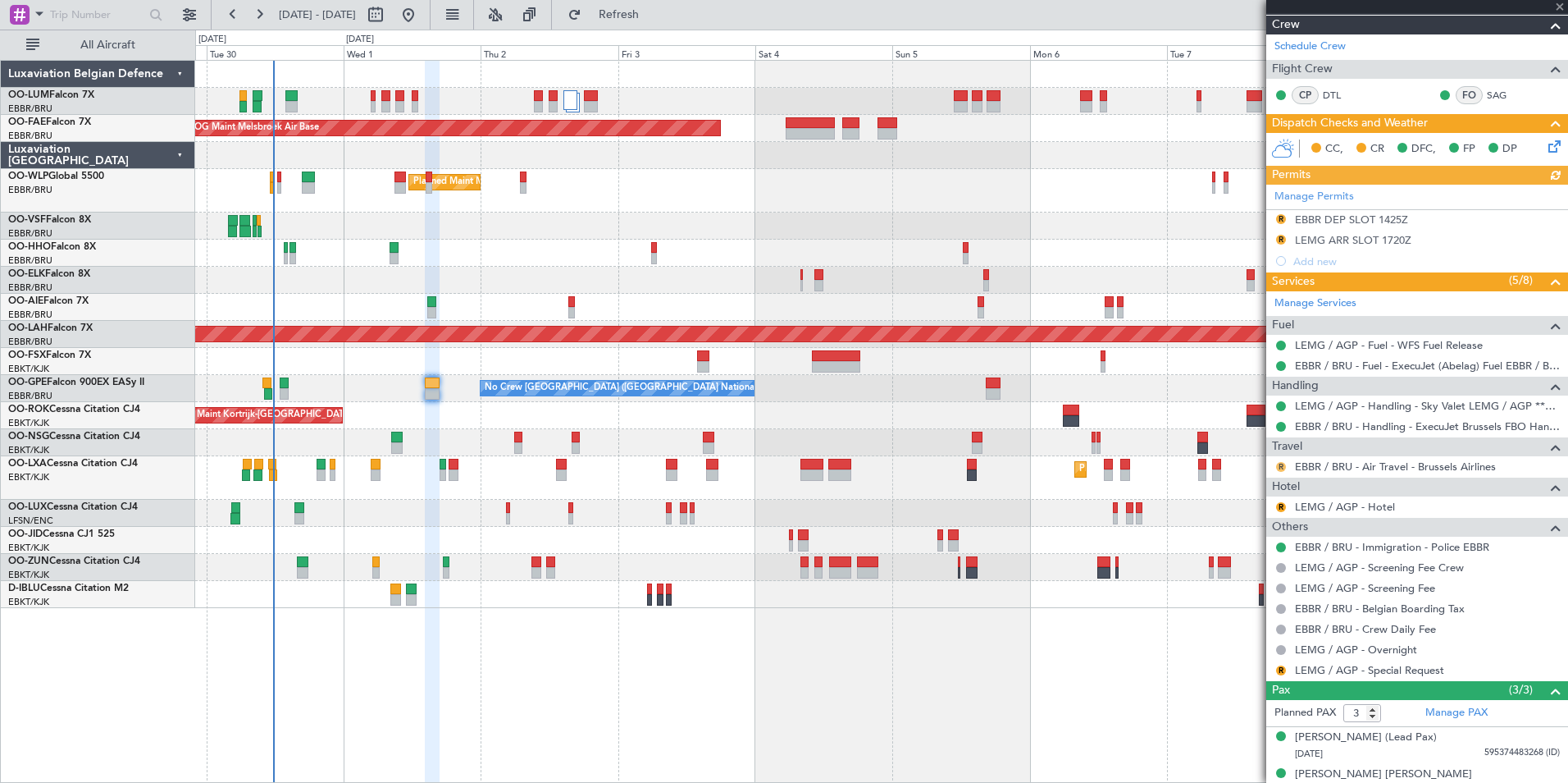
click at [1278, 465] on button "R" at bounding box center [1281, 467] width 10 height 10
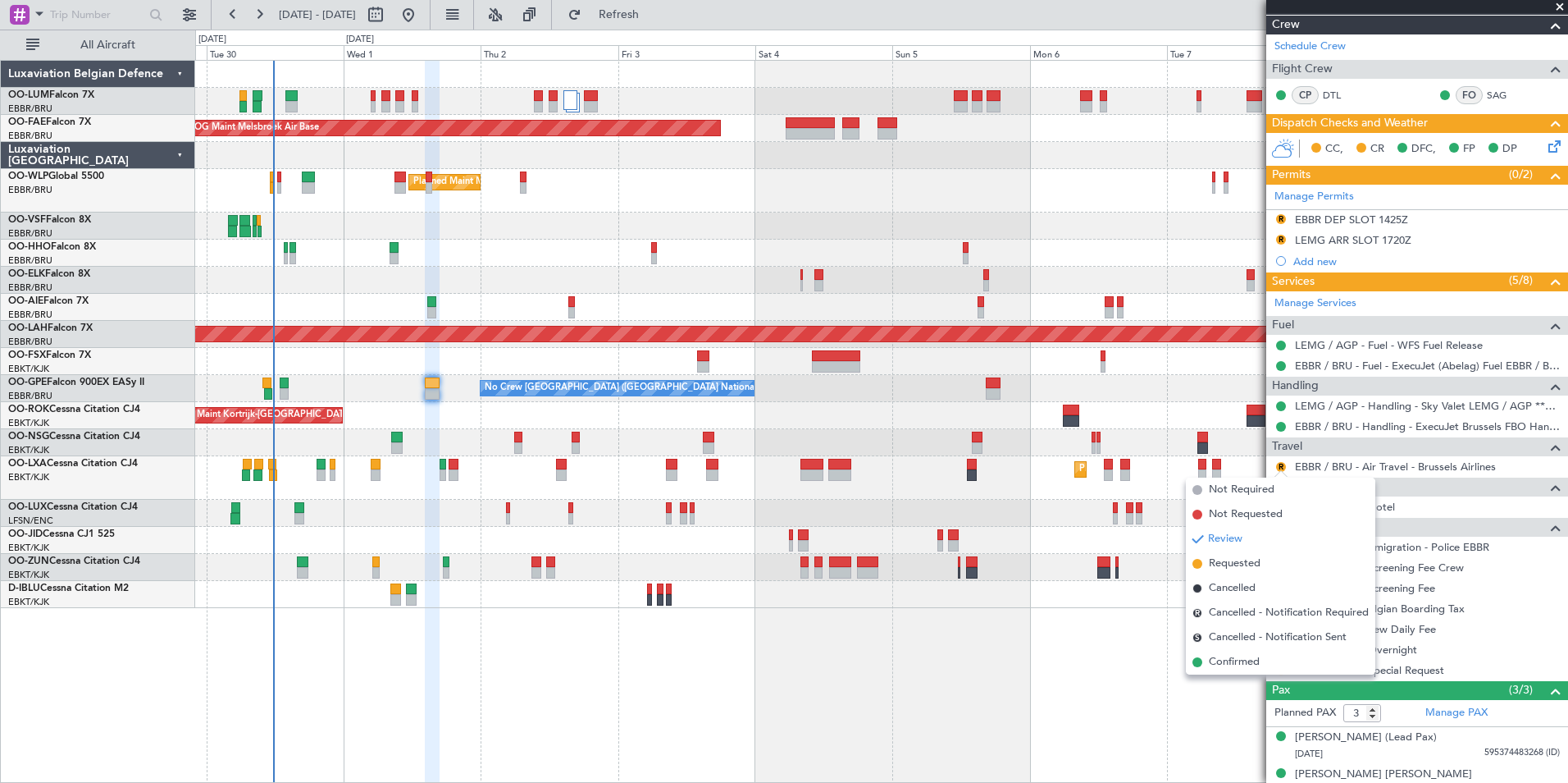
click at [1158, 724] on div "Owner Melsbroek Air Base AOG Maint Melsbroek Air Base Owner Melsbroek Air Base …" at bounding box center [881, 421] width 1373 height 723
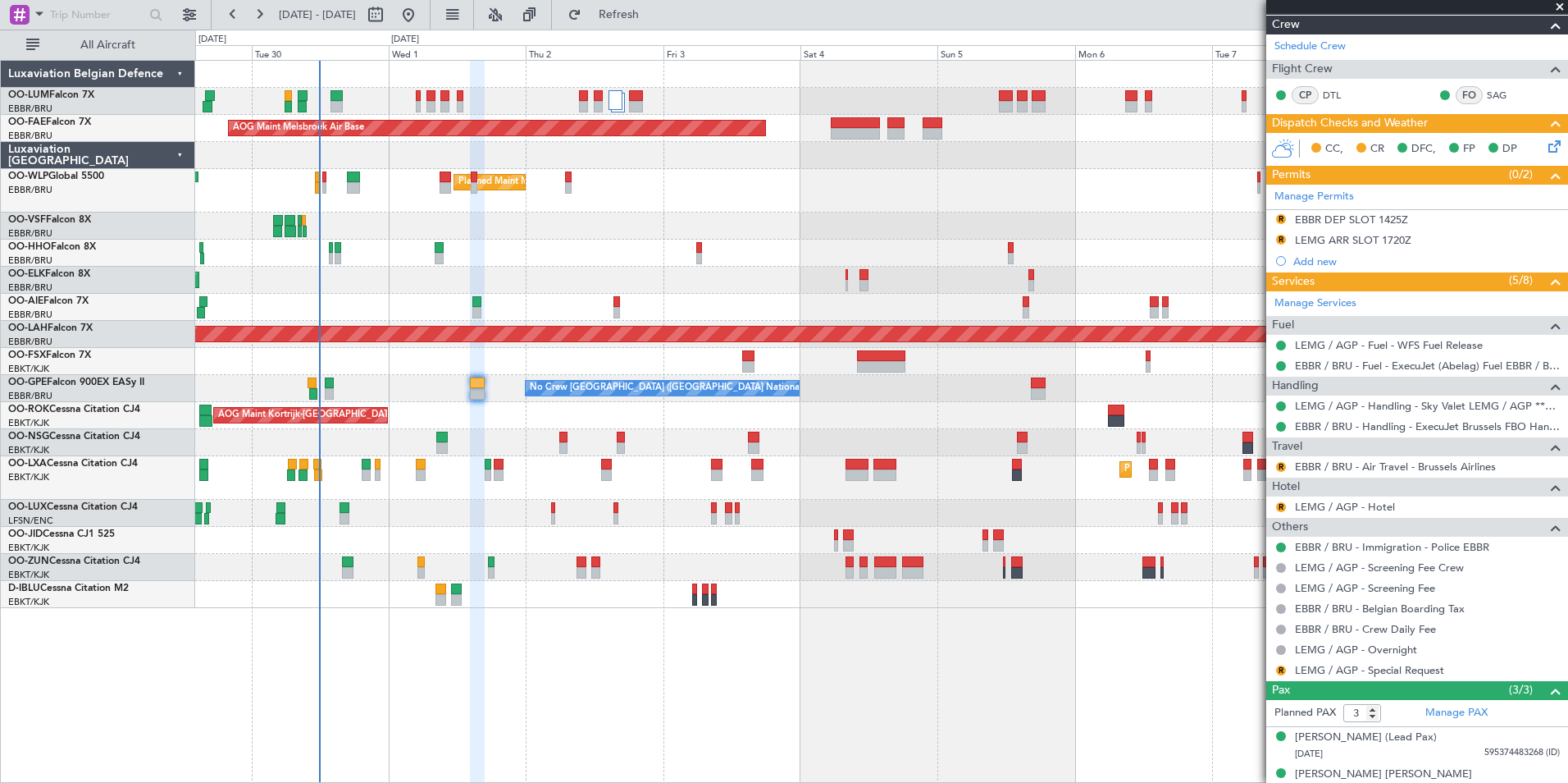
click at [900, 630] on div "Owner Melsbroek Air Base AOG Maint Melsbroek Air Base Owner Melsbroek Air Base …" at bounding box center [881, 421] width 1373 height 723
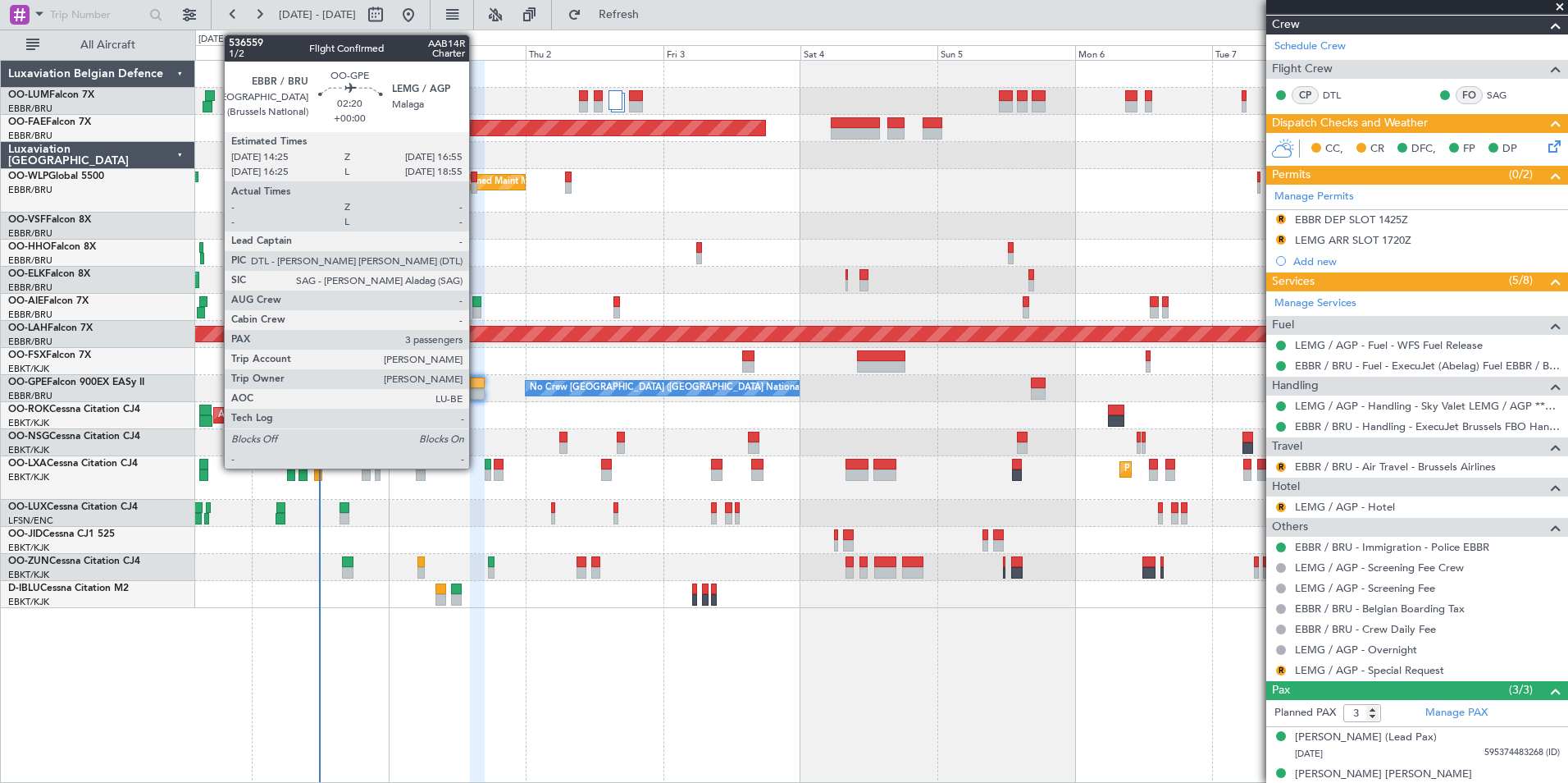
click at [477, 383] on div at bounding box center [478, 383] width 15 height 11
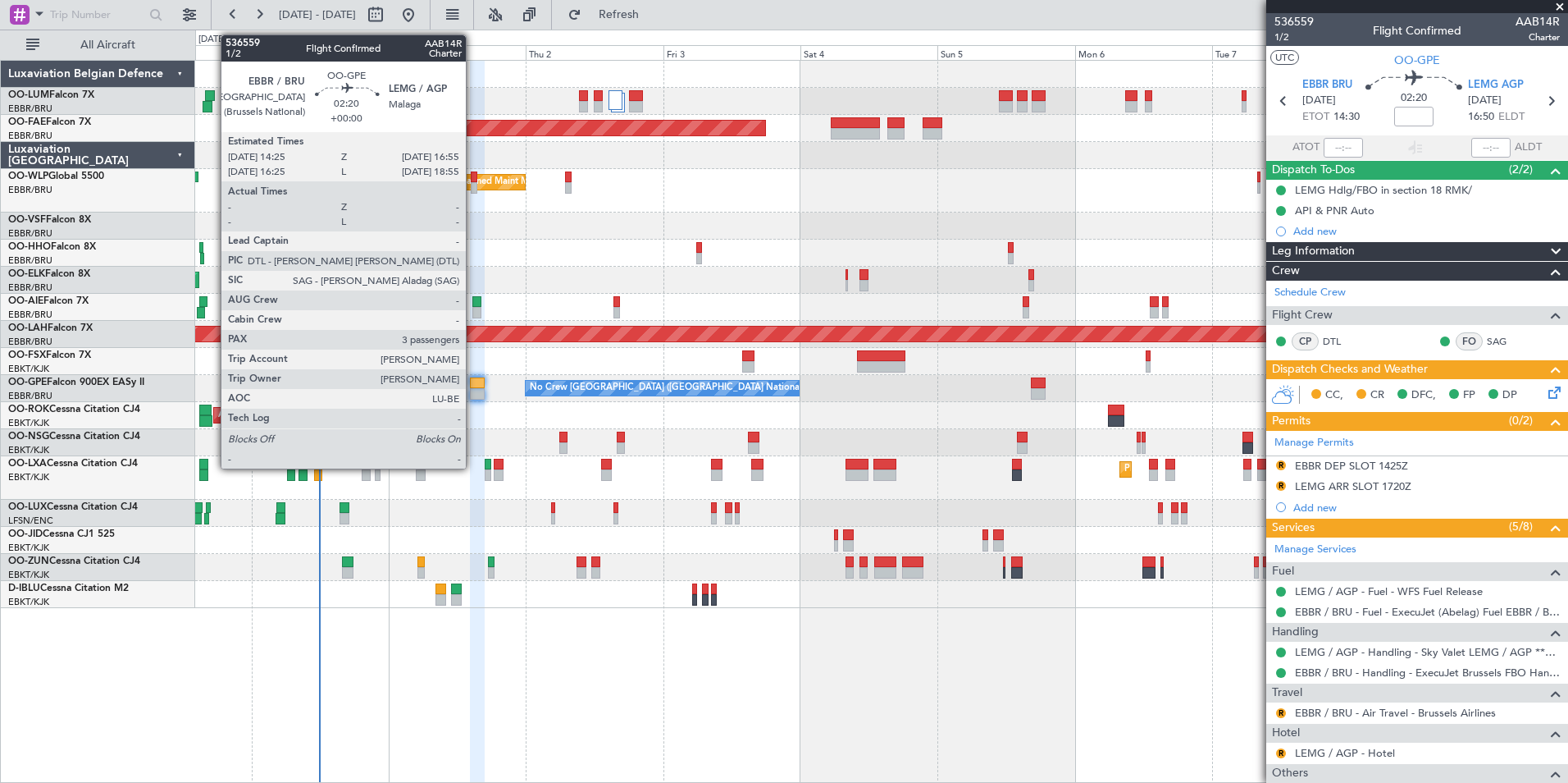
click at [473, 383] on div at bounding box center [478, 383] width 15 height 11
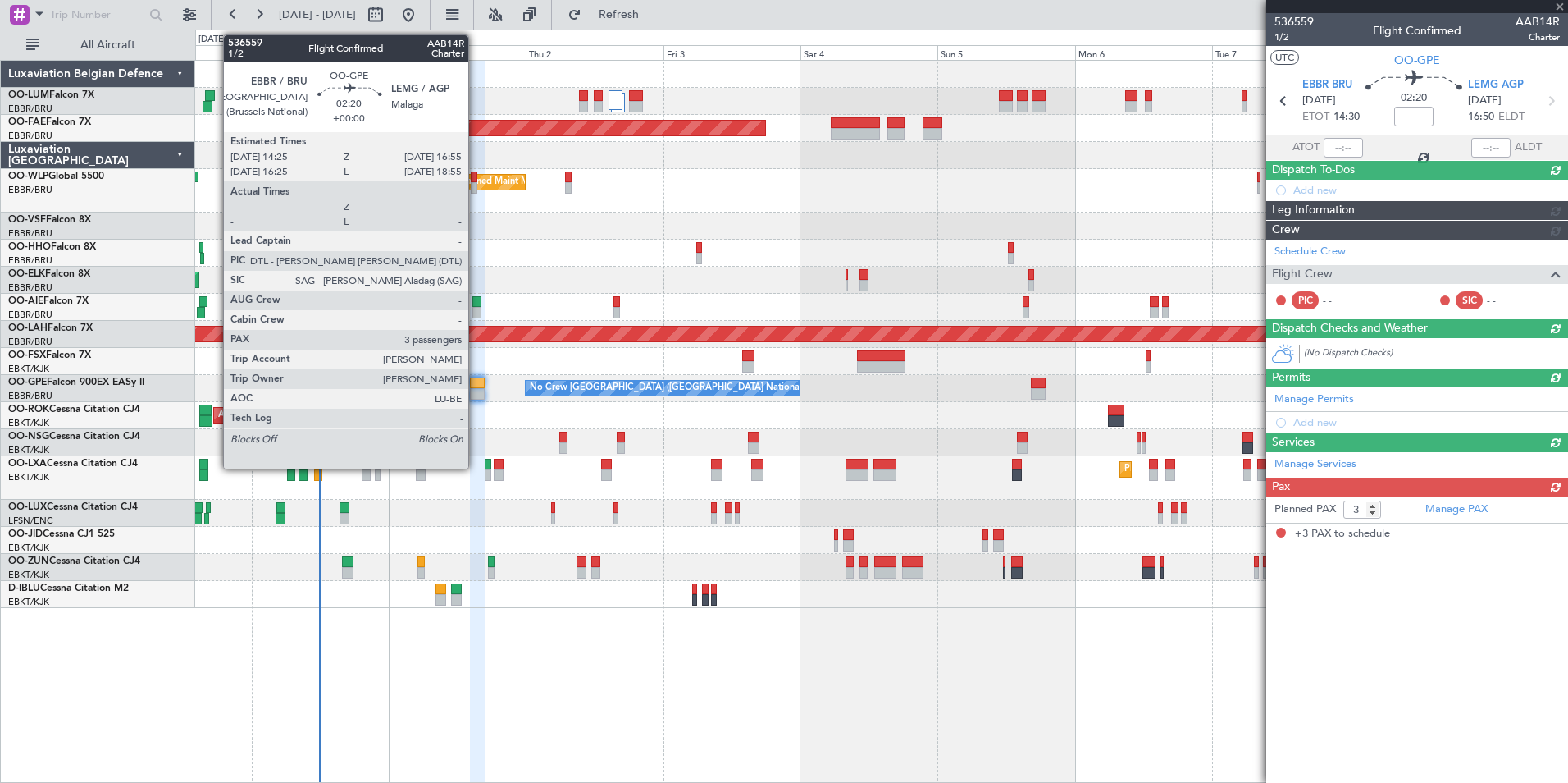
click at [476, 391] on div at bounding box center [478, 394] width 15 height 11
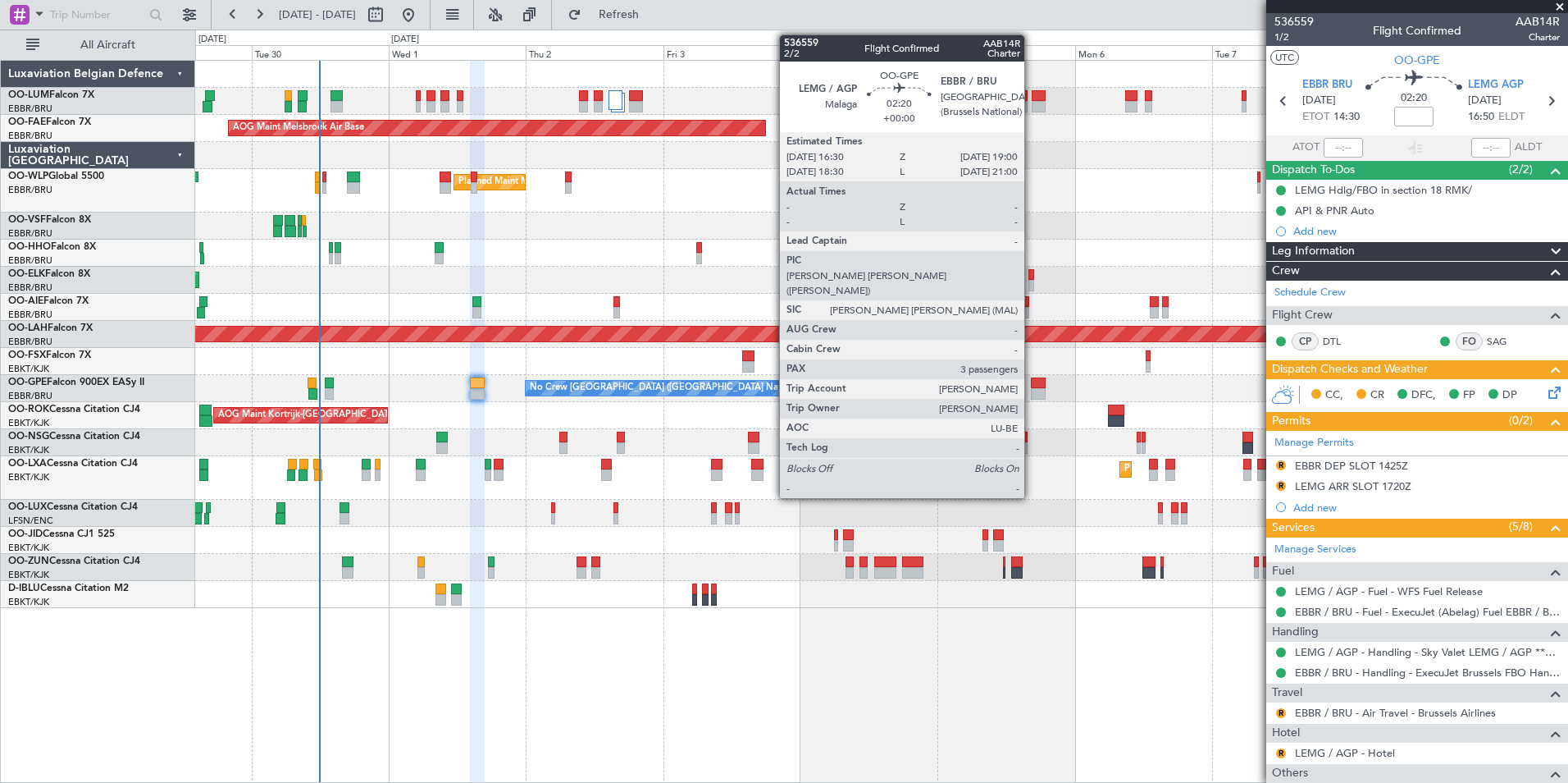
click at [1032, 385] on div at bounding box center [1038, 383] width 15 height 11
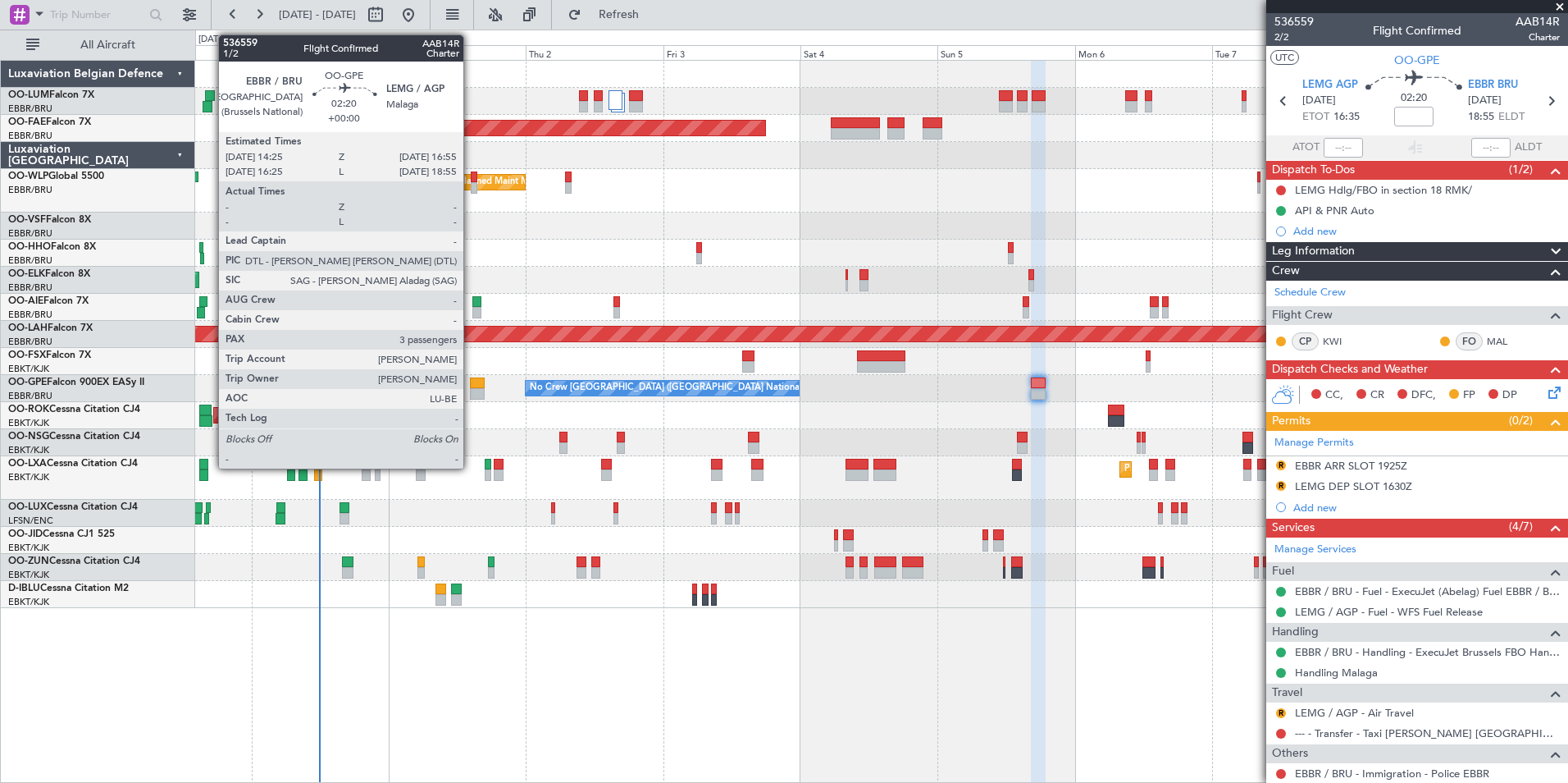
click at [471, 386] on div at bounding box center [478, 383] width 15 height 11
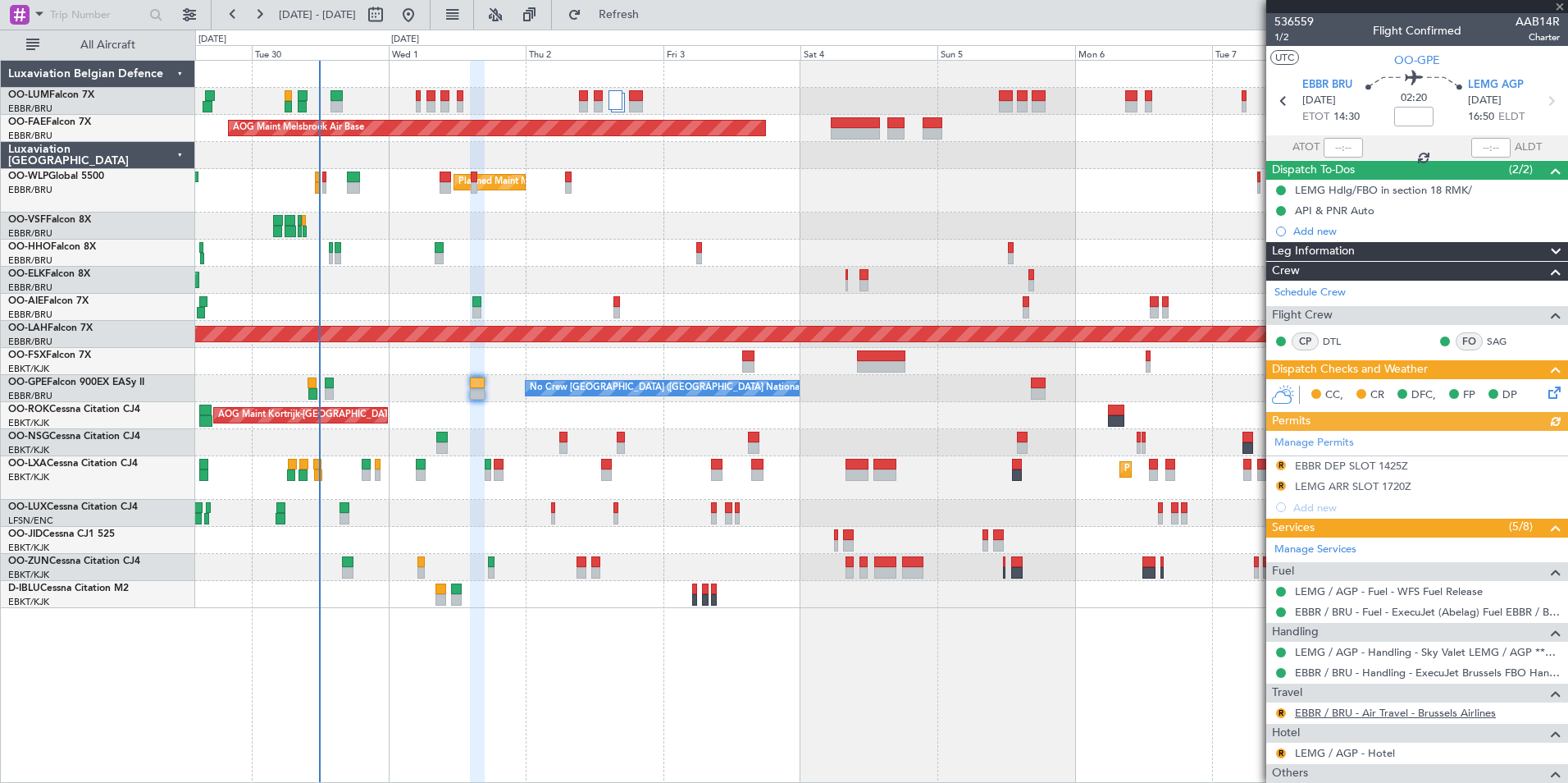
click at [1404, 709] on link "EBBR / BRU - Air Travel - Brussels Airlines" at bounding box center [1395, 712] width 201 height 14
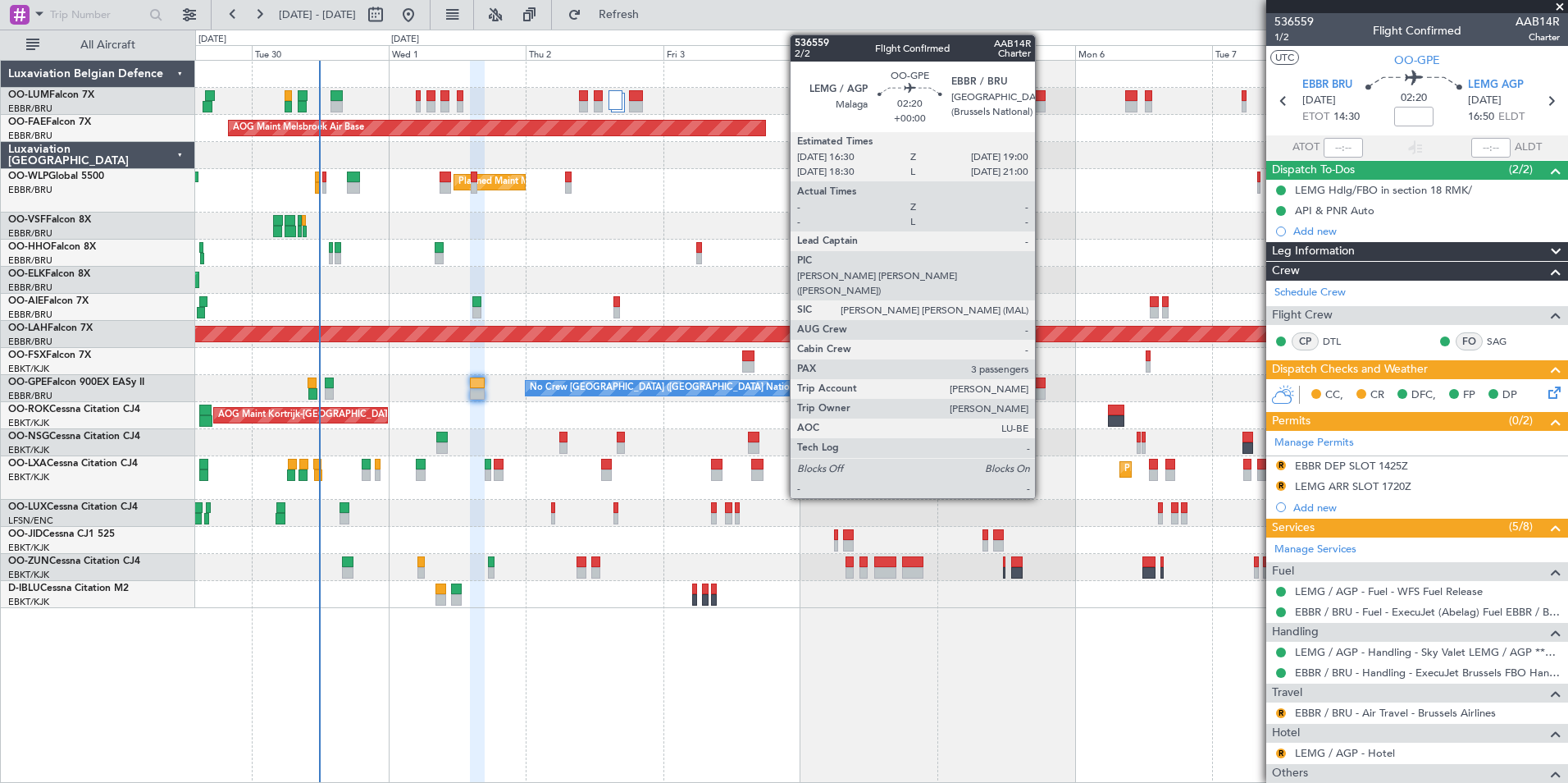
click at [1042, 383] on div at bounding box center [1038, 383] width 15 height 11
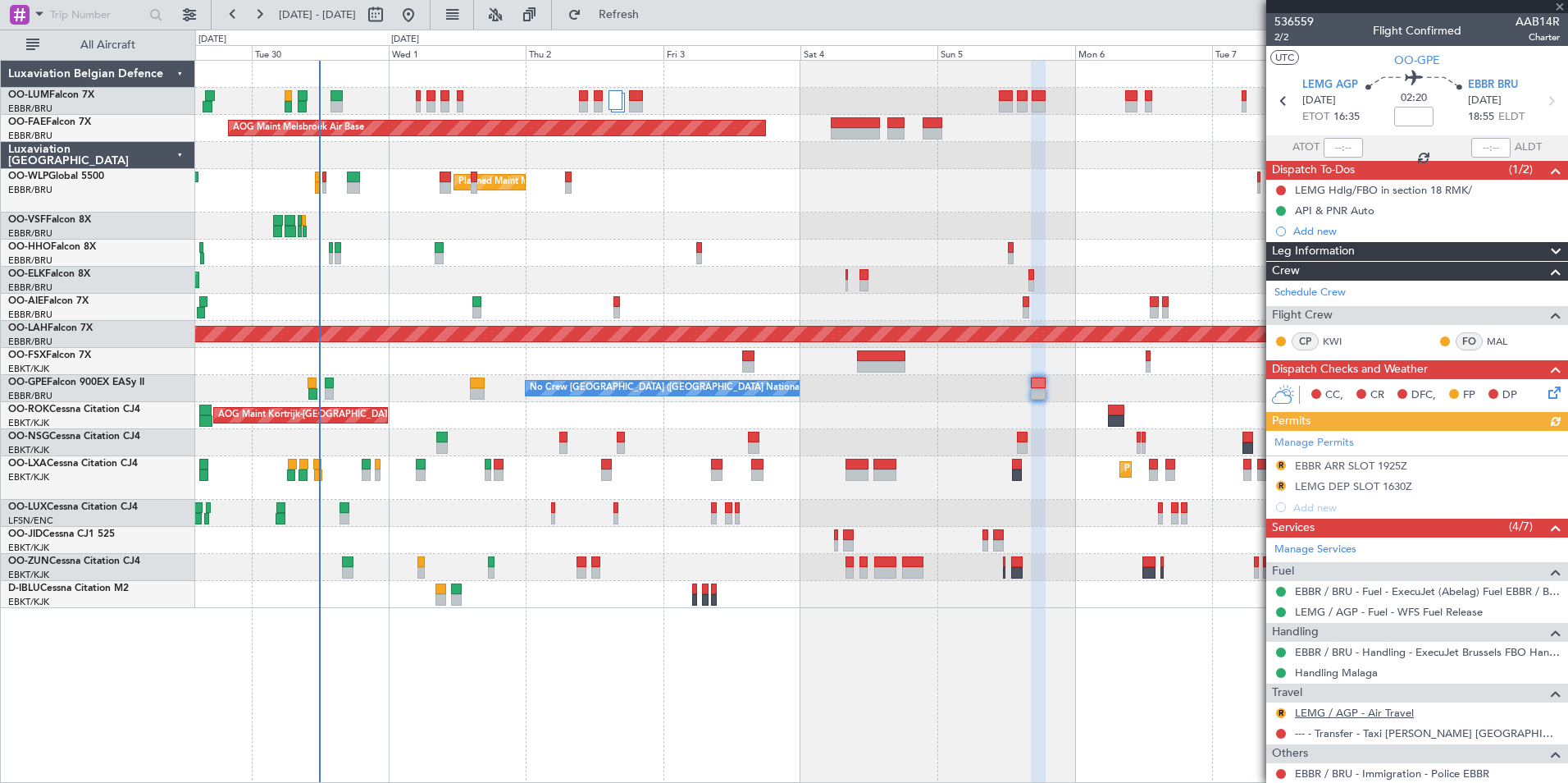
click at [1374, 707] on link "LEMG / AGP - Air Travel" at bounding box center [1353, 712] width 118 height 14
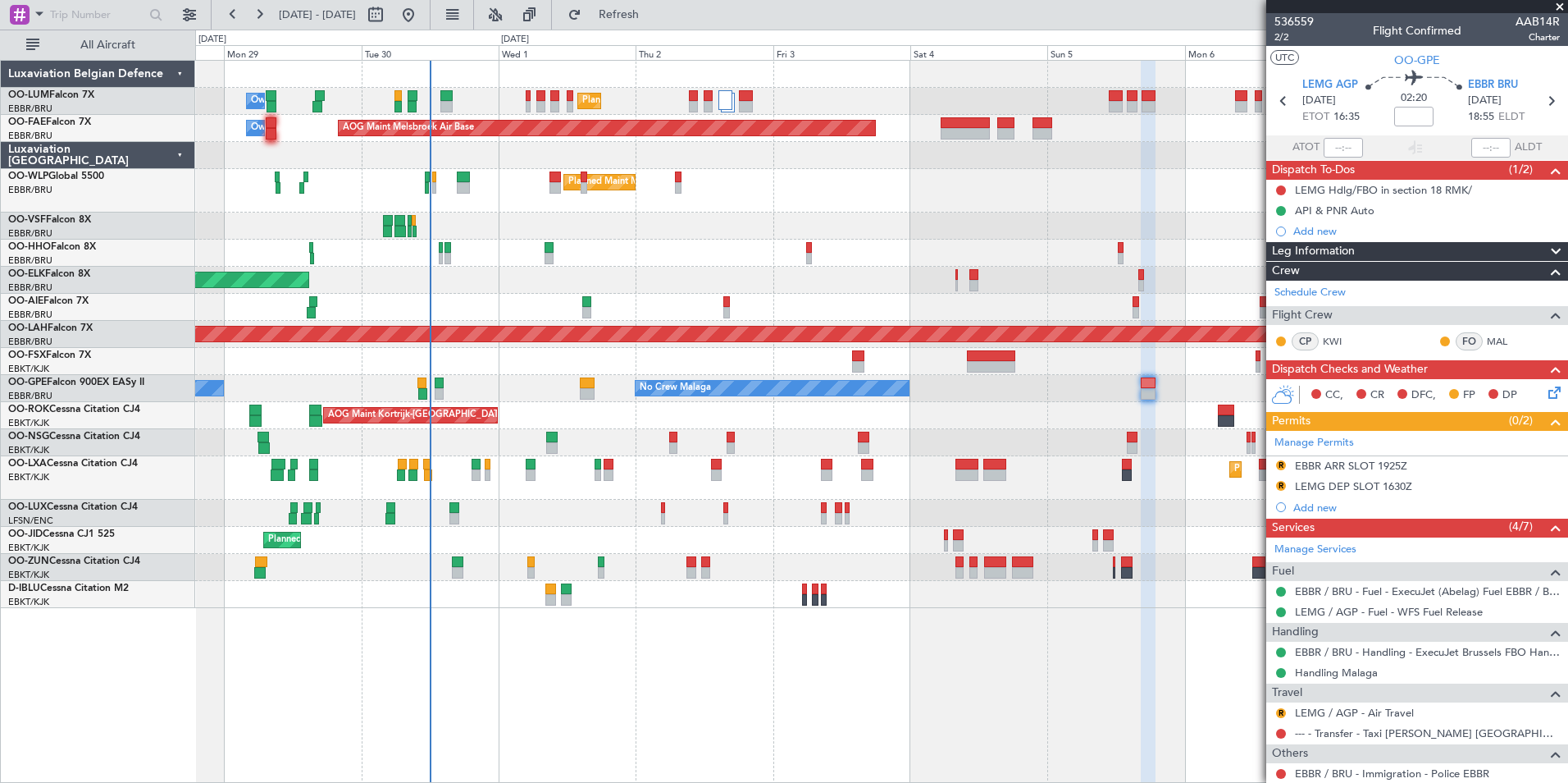
click at [880, 641] on div "Planned Maint Brussels (Brussels National) Owner Melsbroek Air Base AOG Maint M…" at bounding box center [881, 421] width 1373 height 723
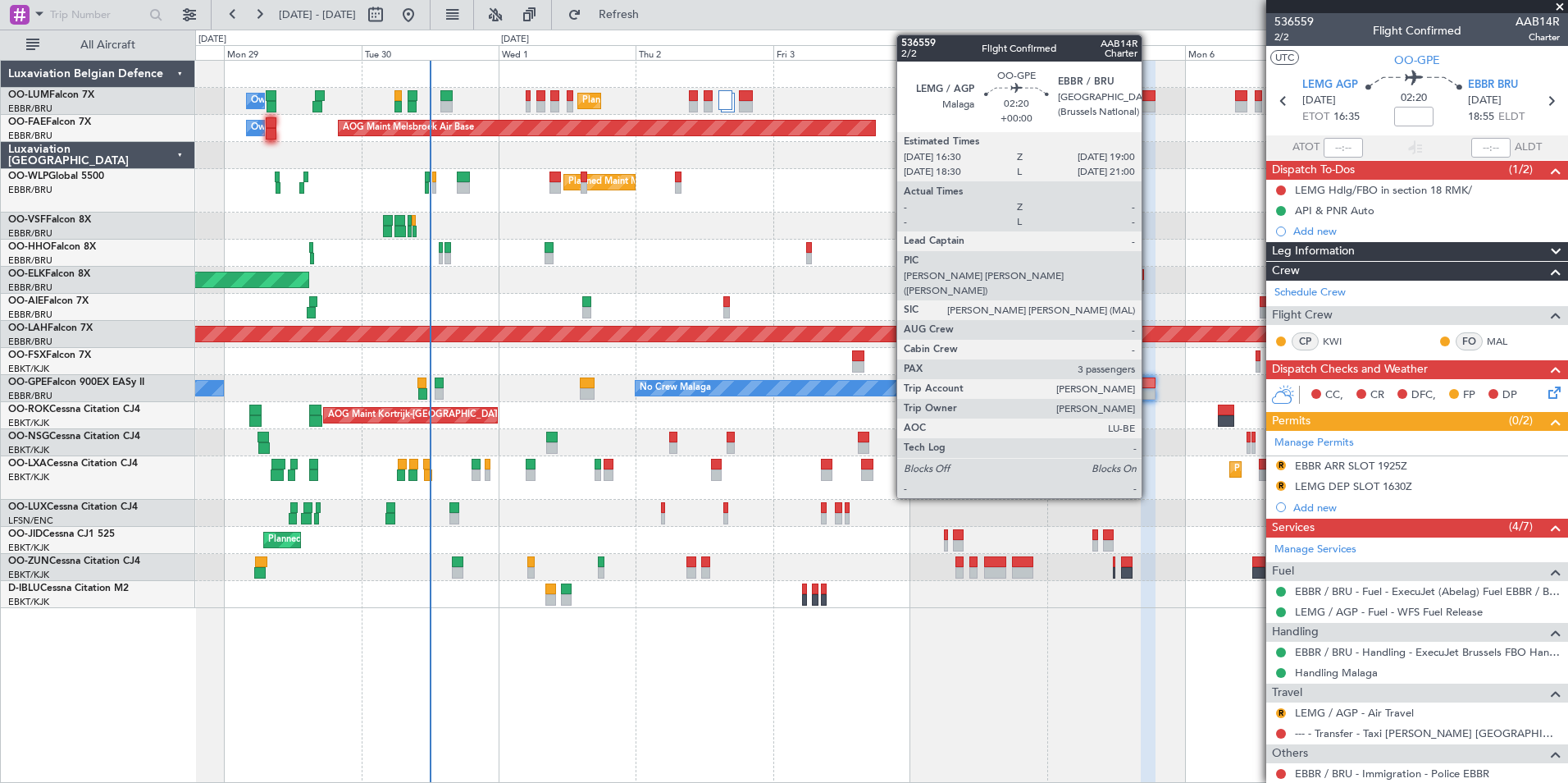
click at [1150, 394] on div at bounding box center [1148, 394] width 15 height 11
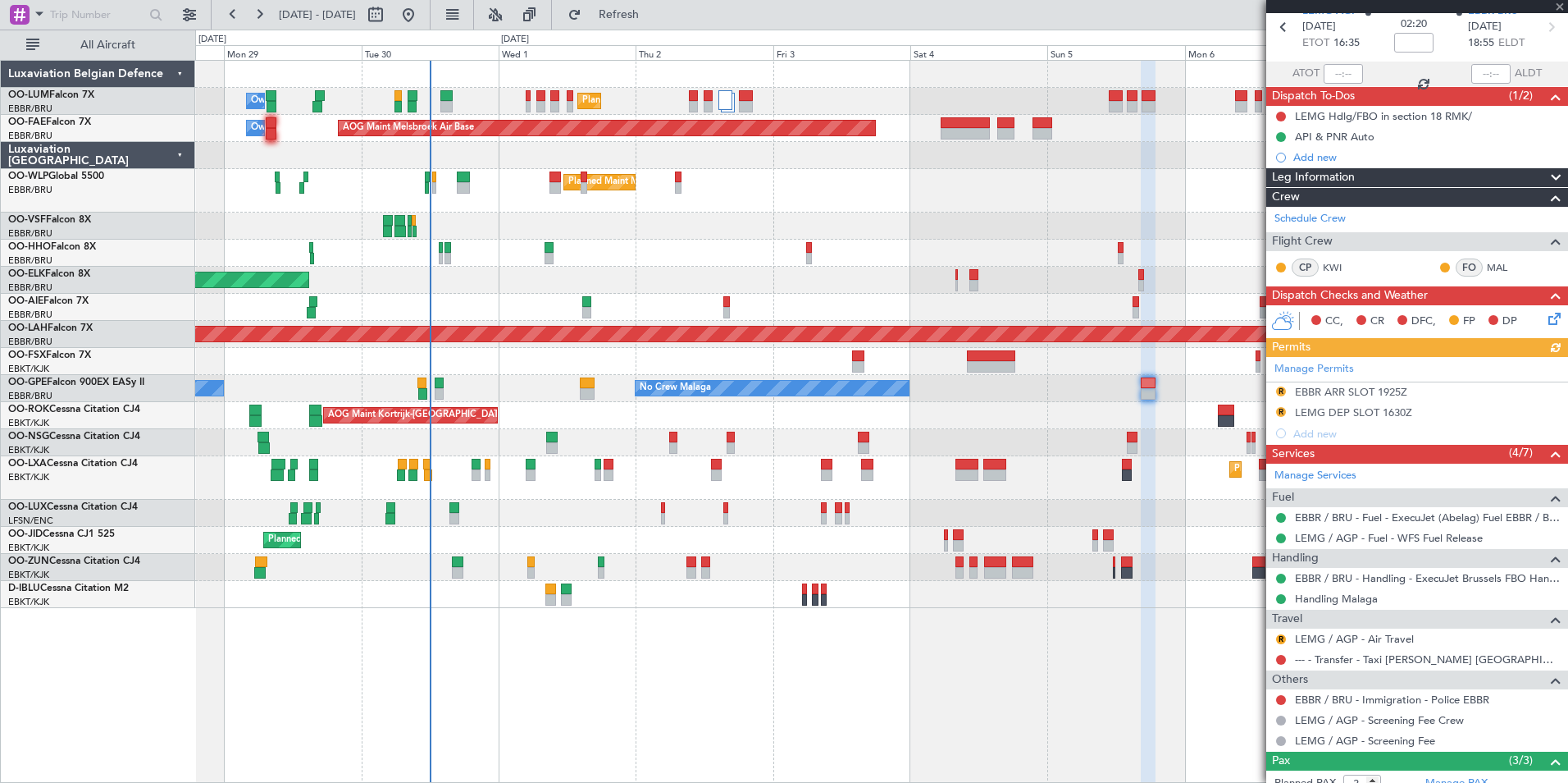
scroll to position [199, 0]
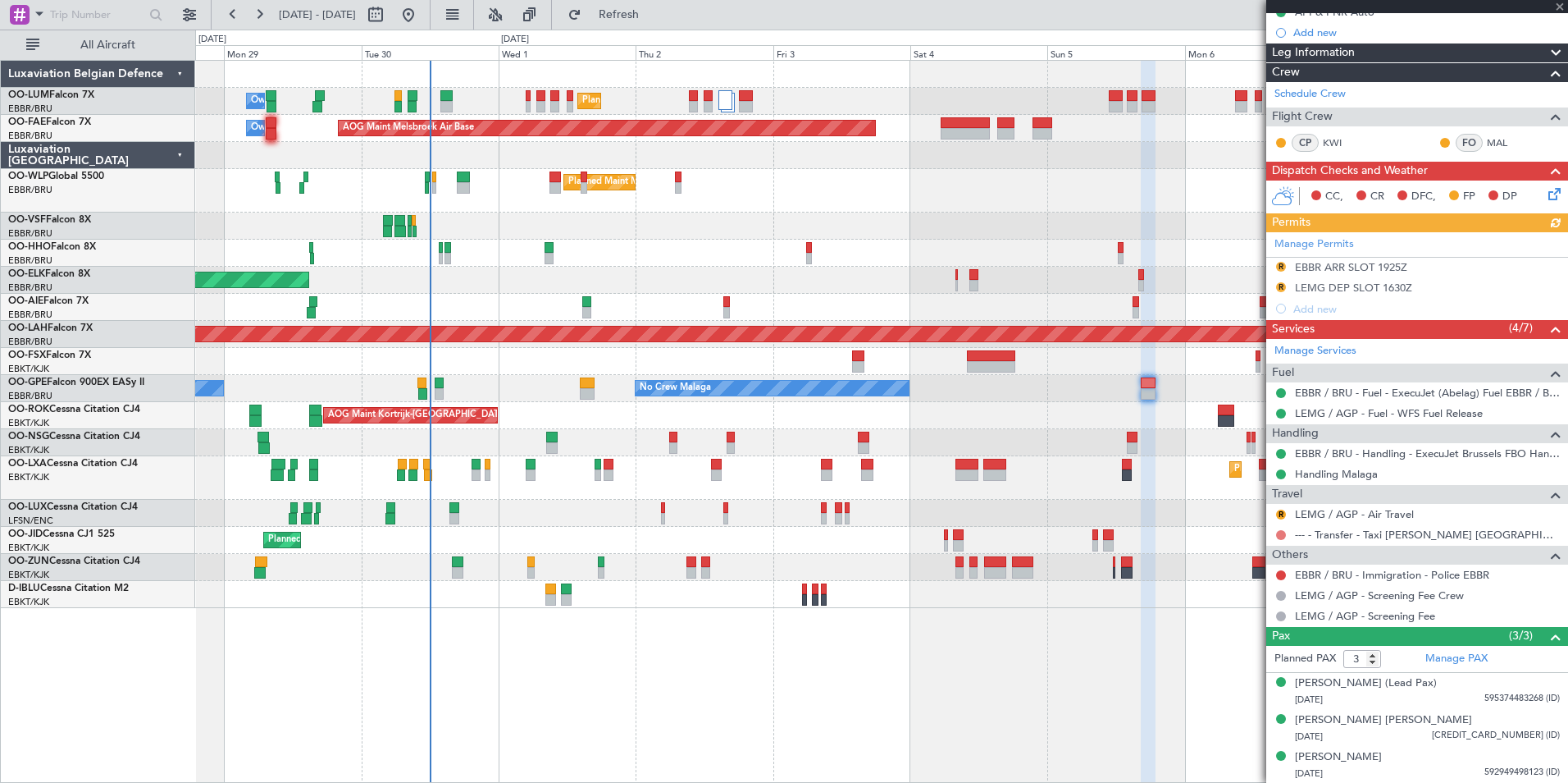
click at [1284, 537] on button at bounding box center [1281, 535] width 10 height 10
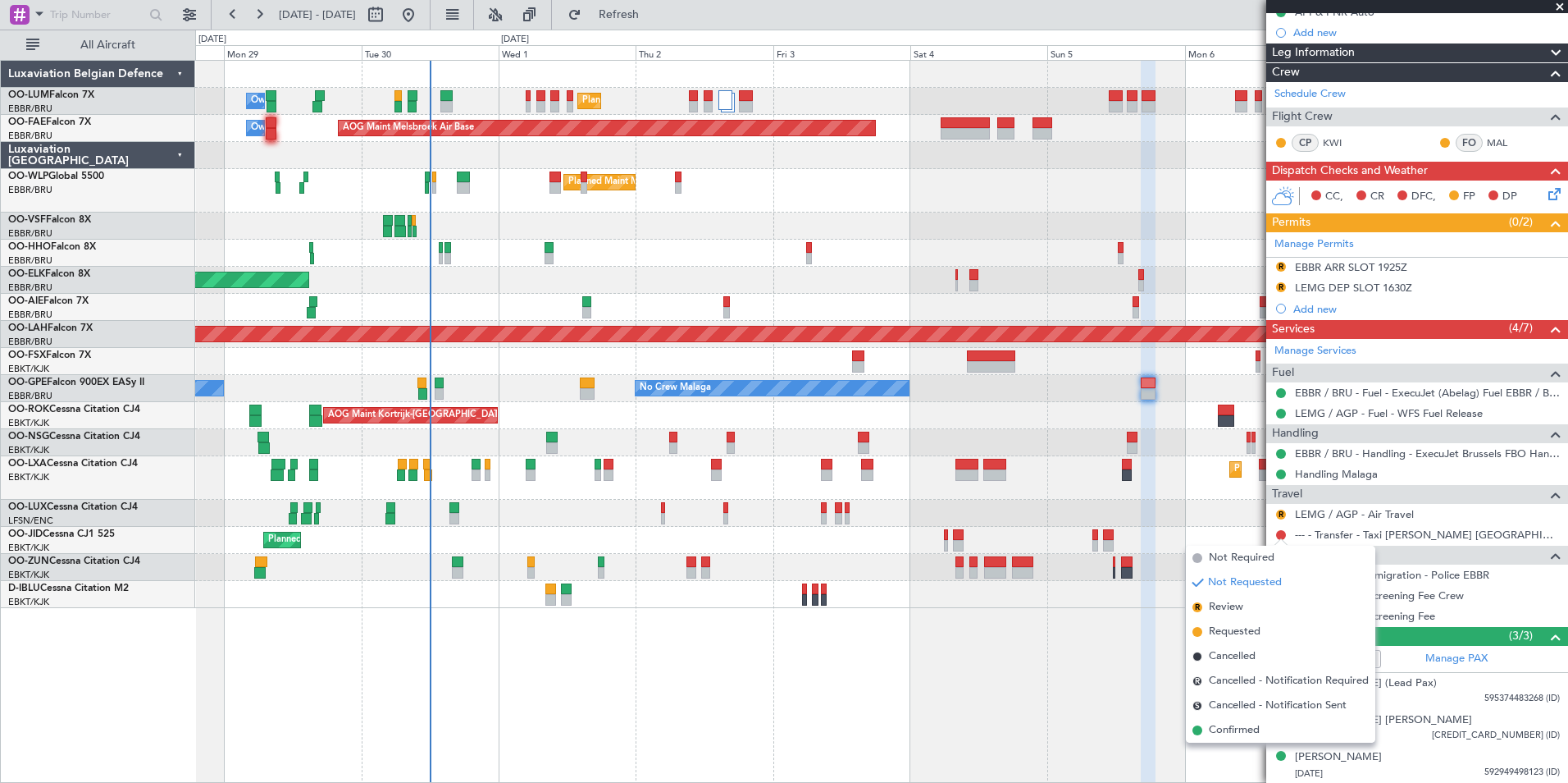
click at [1226, 653] on span "Cancelled" at bounding box center [1232, 657] width 47 height 17
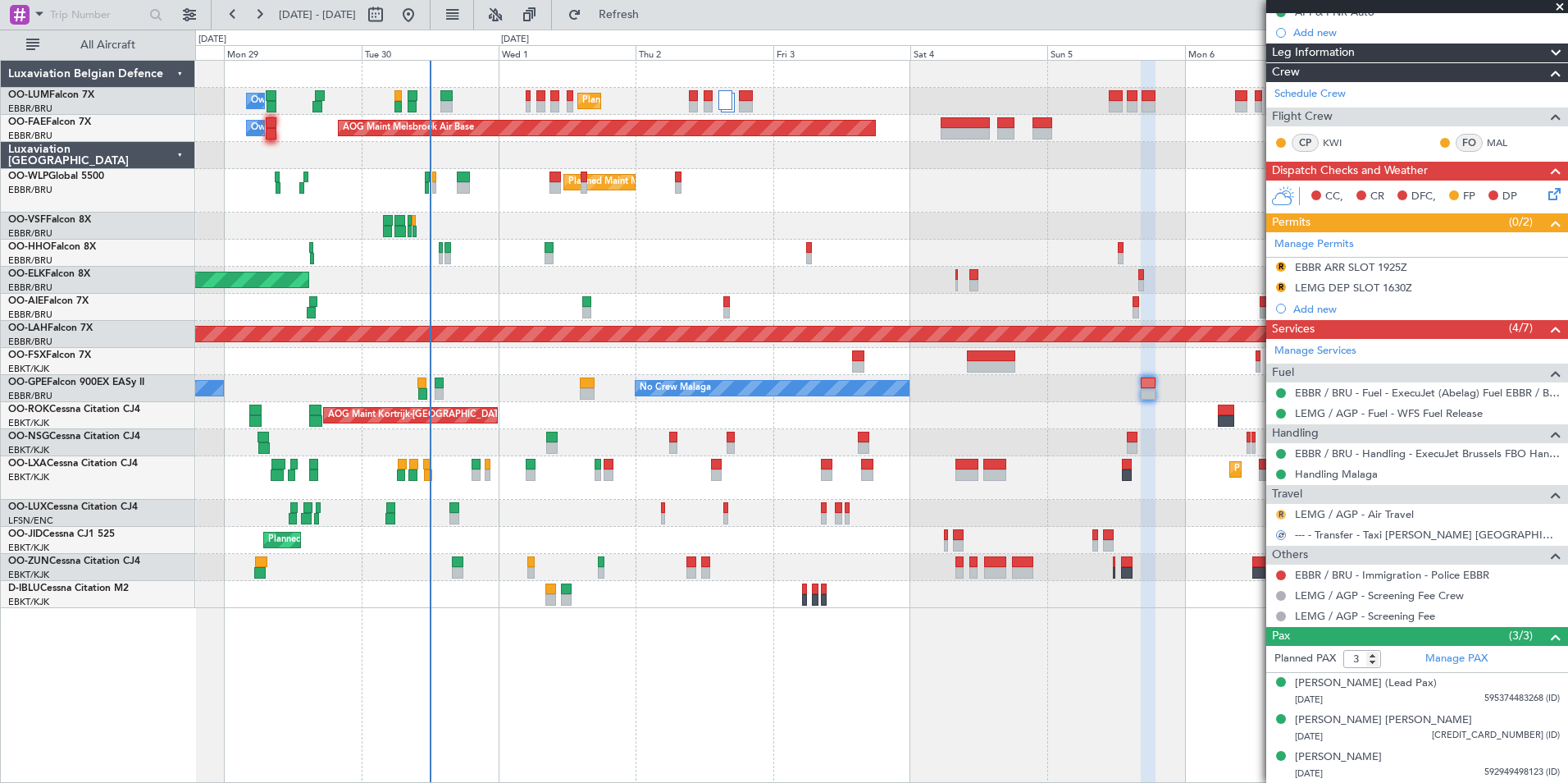
click at [1283, 512] on button "R" at bounding box center [1281, 514] width 10 height 10
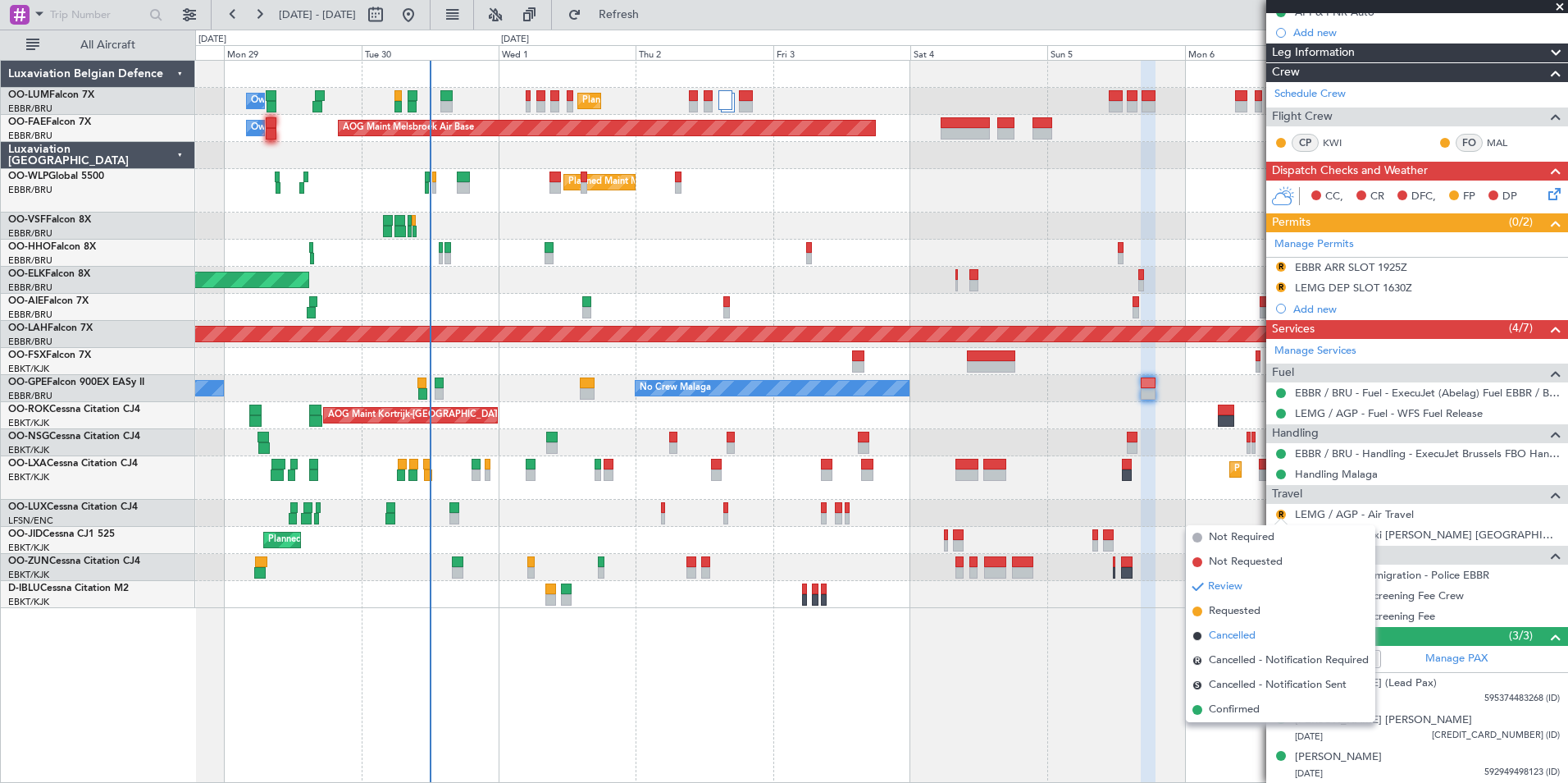
click at [1229, 642] on span "Cancelled" at bounding box center [1232, 636] width 47 height 17
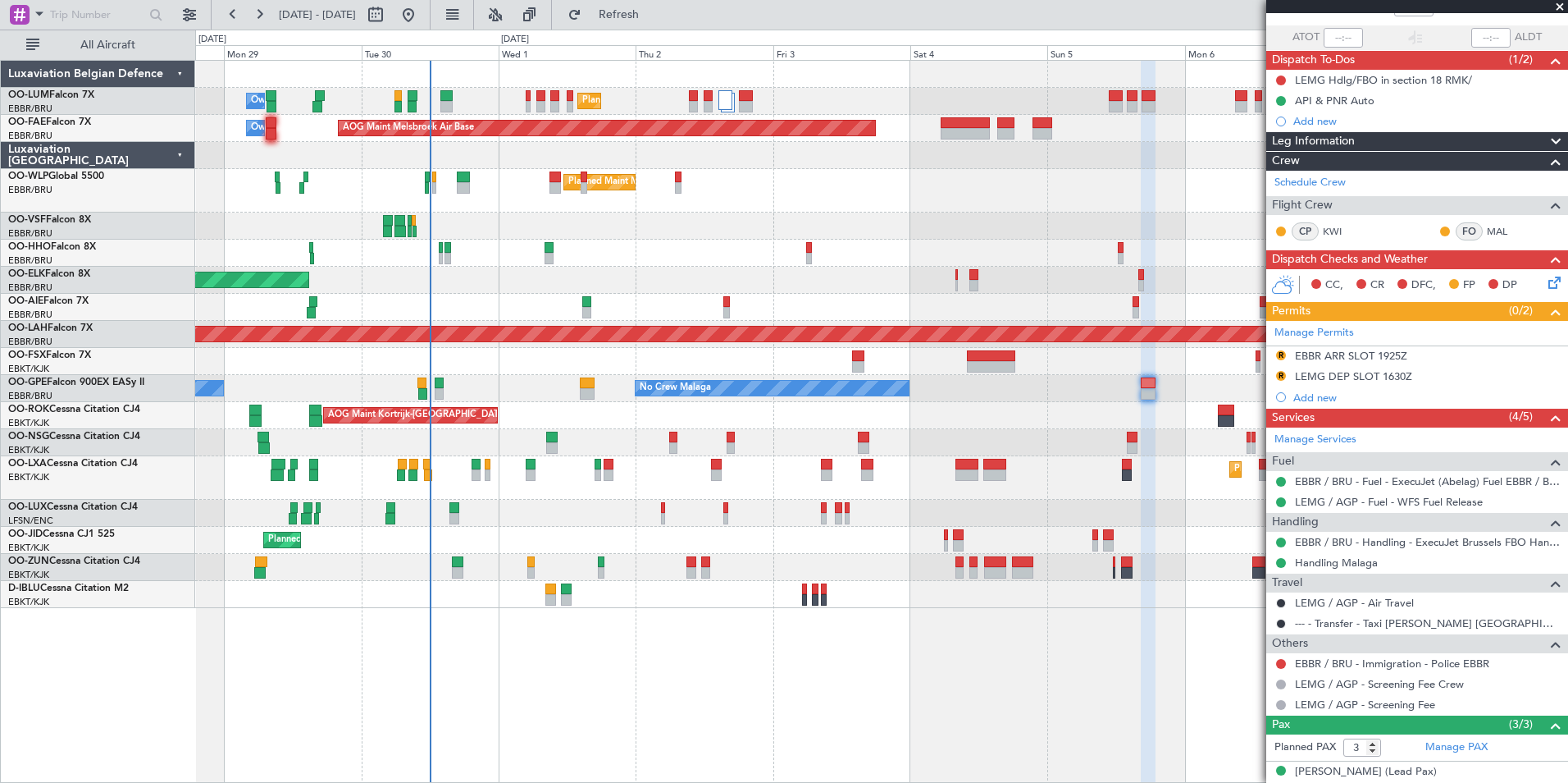
scroll to position [0, 0]
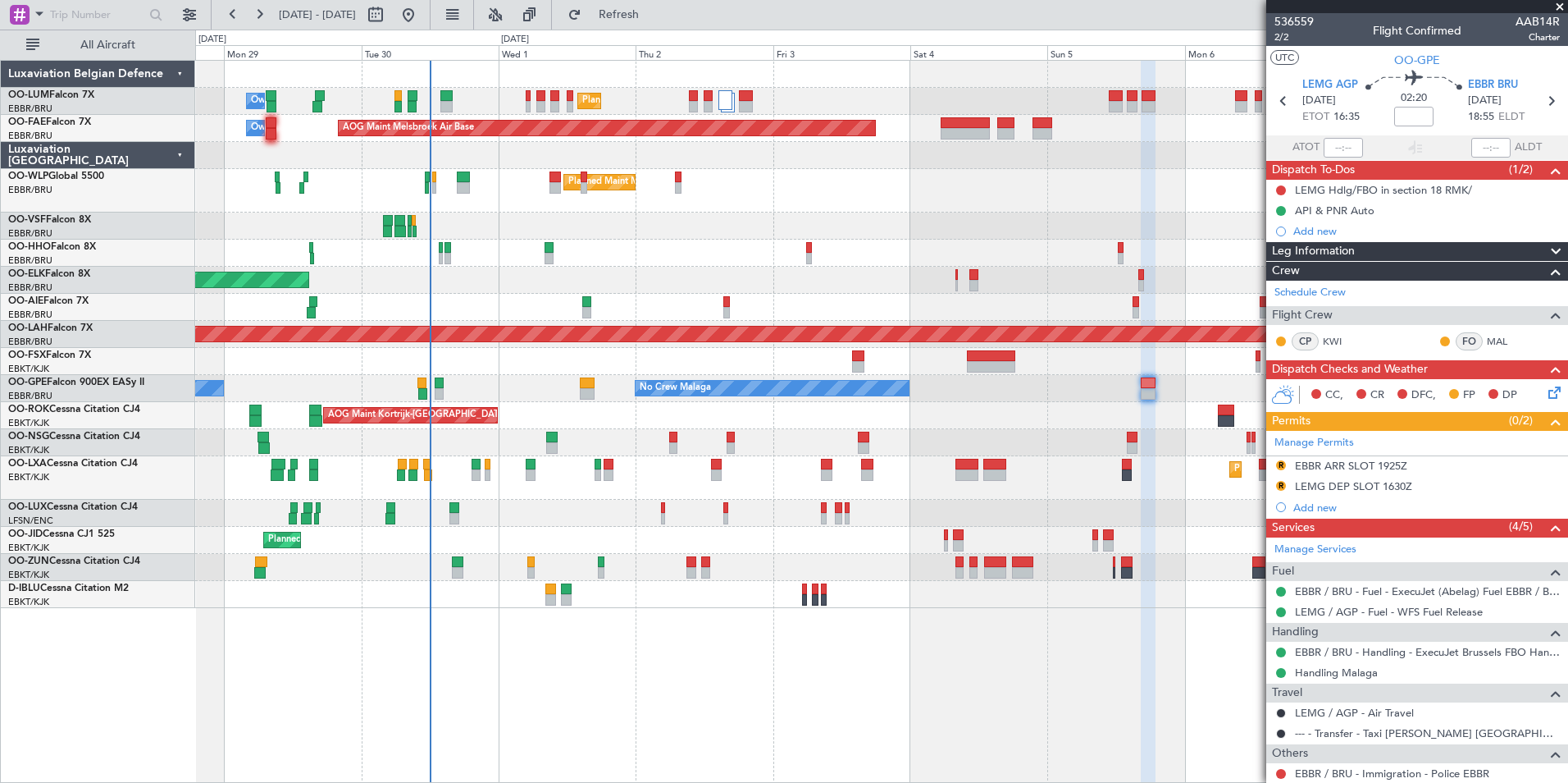
click at [1284, 35] on mat-tooltip-component "Trip Number" at bounding box center [1293, 52] width 81 height 44
click at [1283, 35] on span "2/2" at bounding box center [1294, 37] width 39 height 14
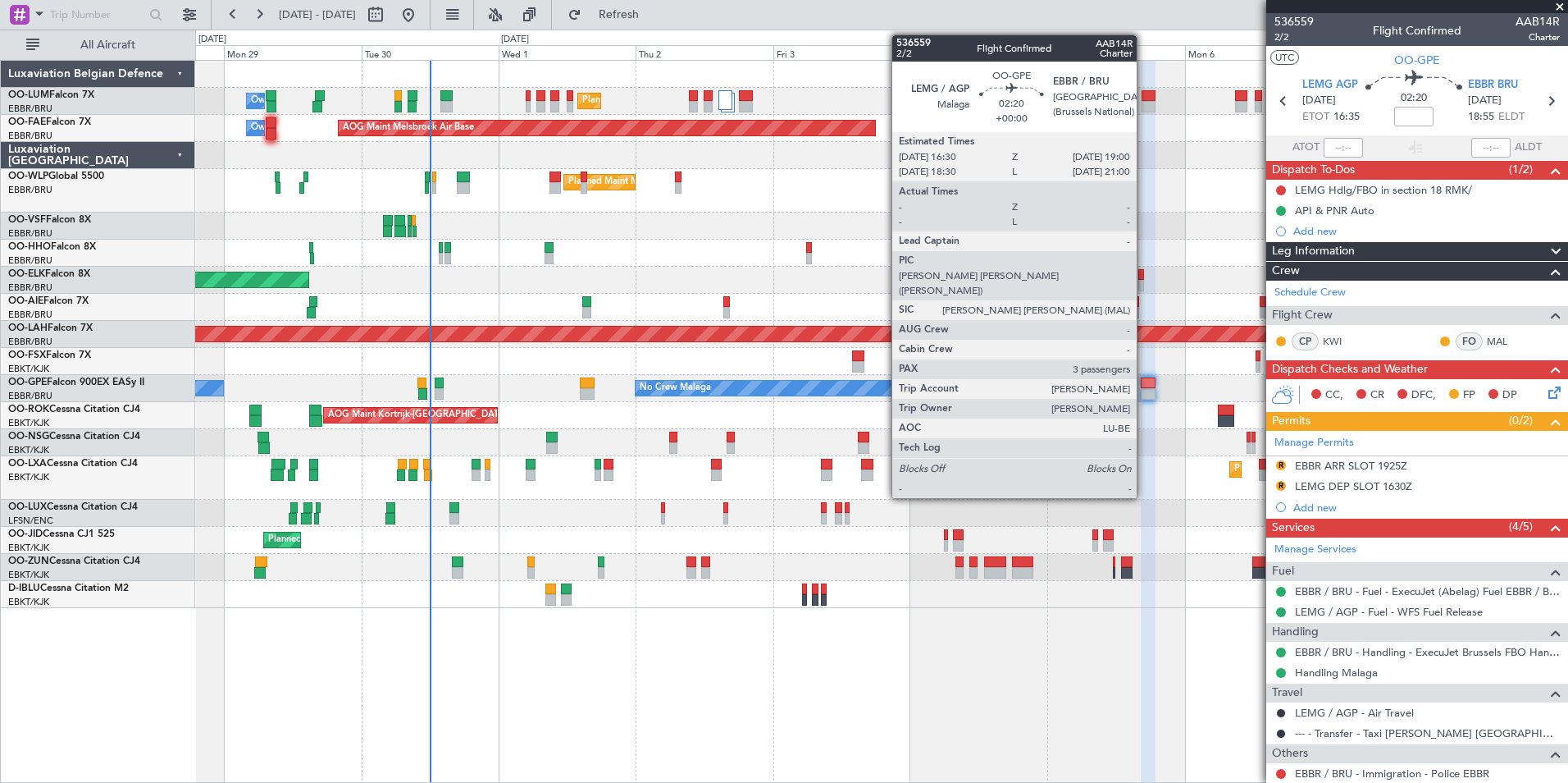
click at [1144, 389] on div at bounding box center [1148, 394] width 15 height 11
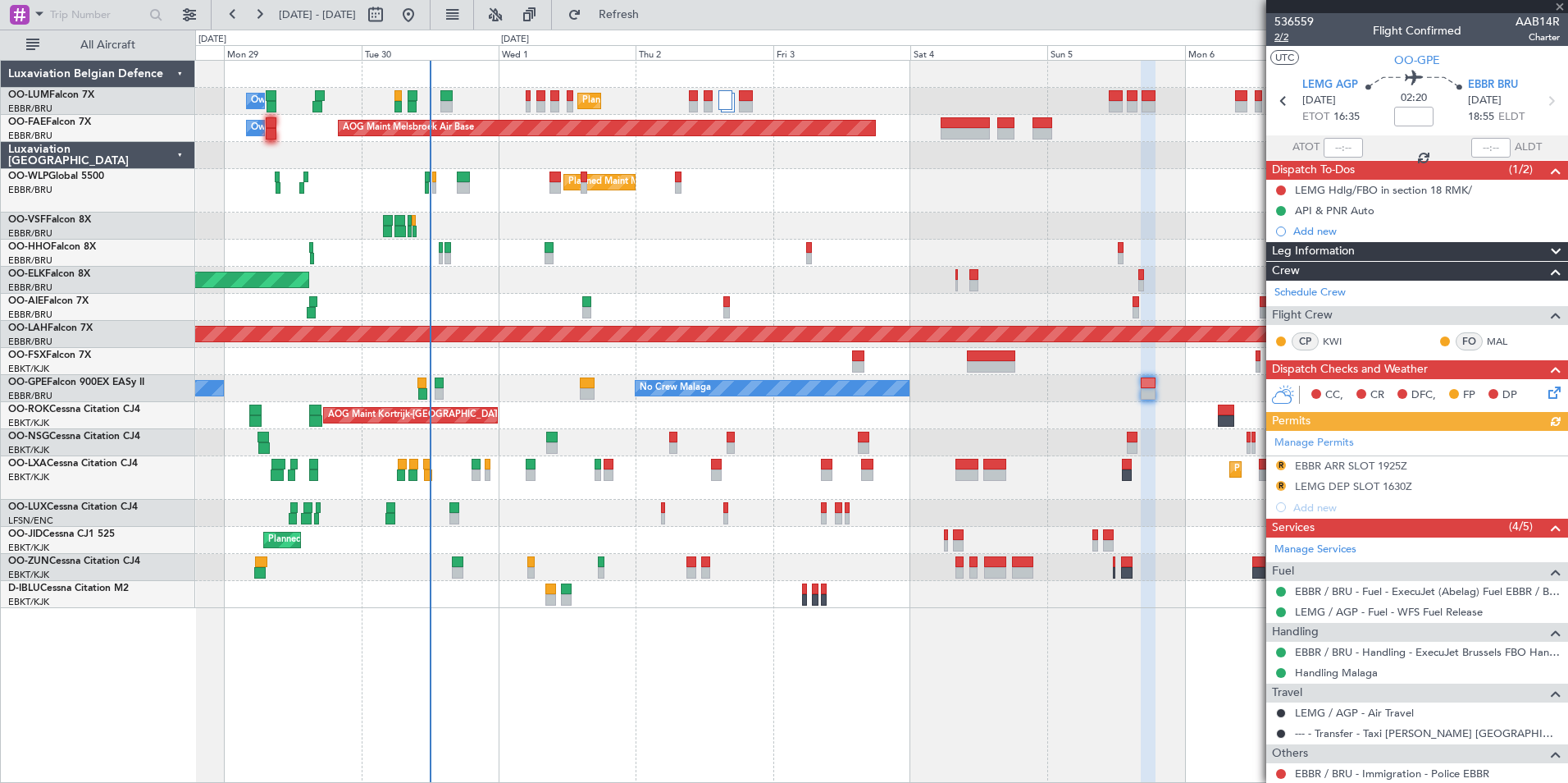
click at [1284, 37] on span "2/2" at bounding box center [1294, 37] width 39 height 14
click at [1401, 728] on mat-tooltip-component "LEMG / AGP - Air Travel" at bounding box center [1354, 740] width 131 height 44
click at [1431, 730] on link "--- - Transfer - Taxi Sam Belgium" at bounding box center [1427, 733] width 265 height 14
click at [654, 20] on span "Refresh" at bounding box center [619, 15] width 69 height 11
click at [659, 23] on button "Refresh" at bounding box center [608, 15] width 98 height 26
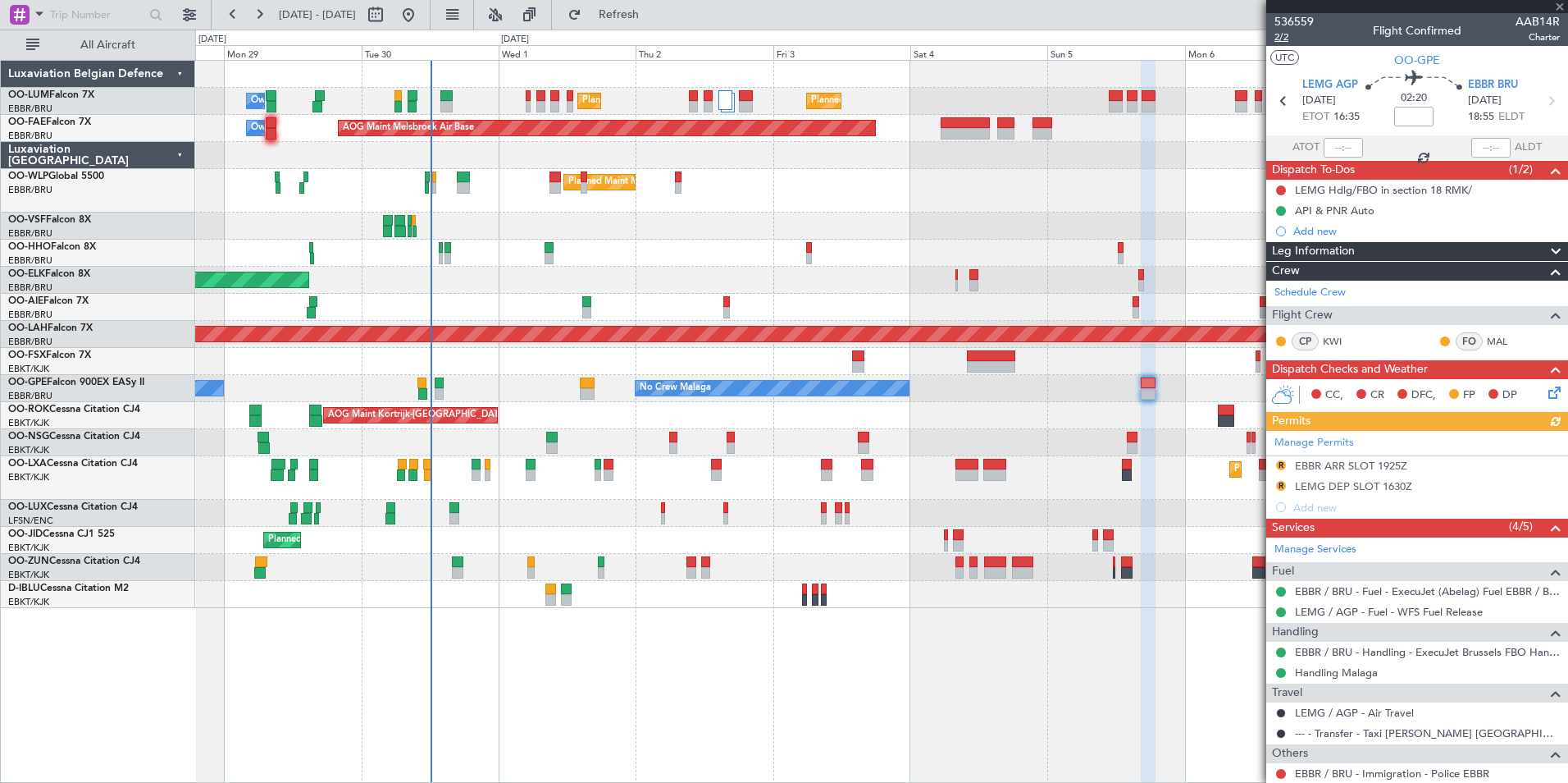
click at [1286, 37] on span "2/2" at bounding box center [1294, 37] width 39 height 14
click at [654, 17] on span "Refresh" at bounding box center [619, 15] width 69 height 11
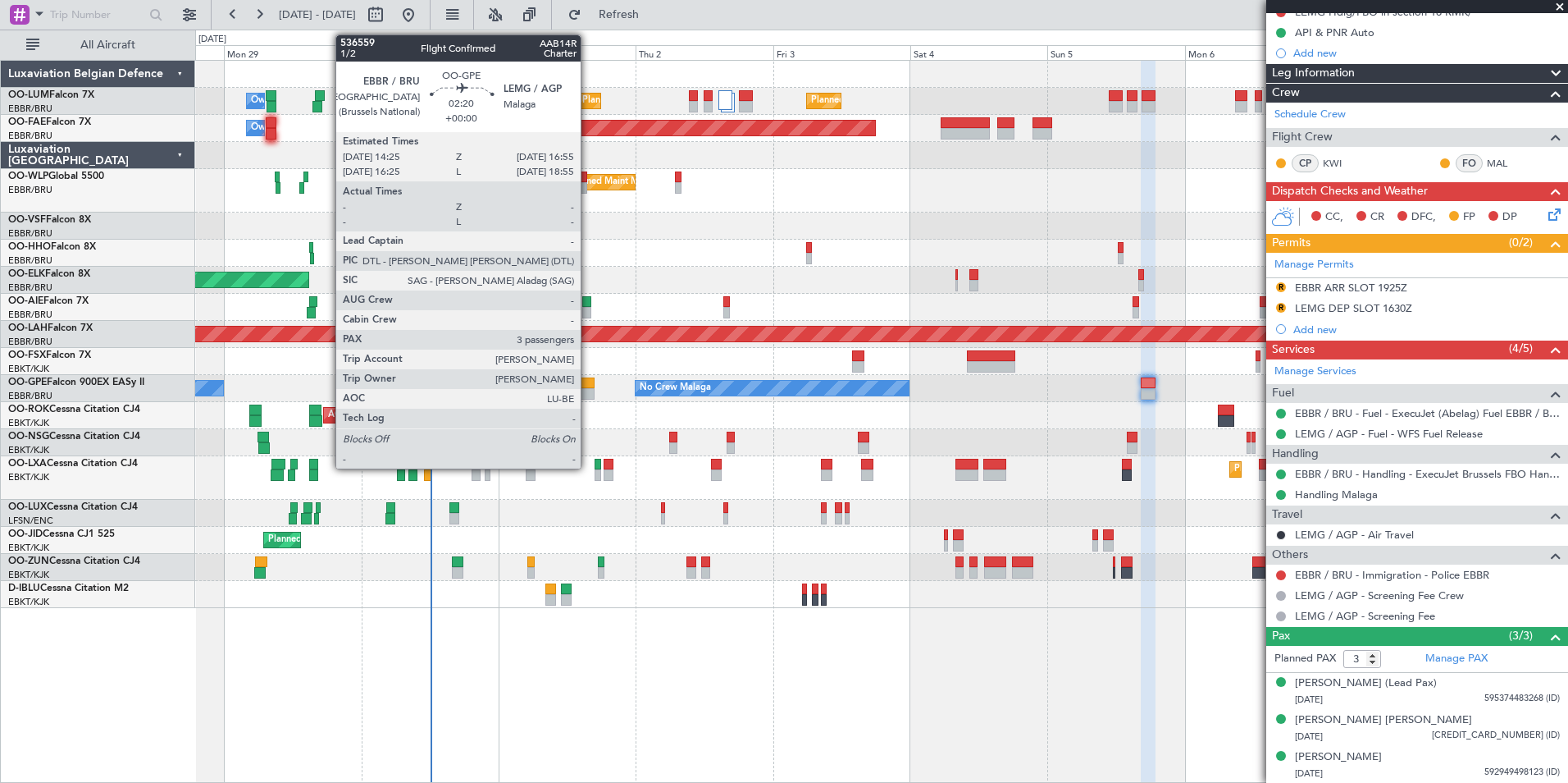
click at [588, 385] on div at bounding box center [588, 383] width 15 height 11
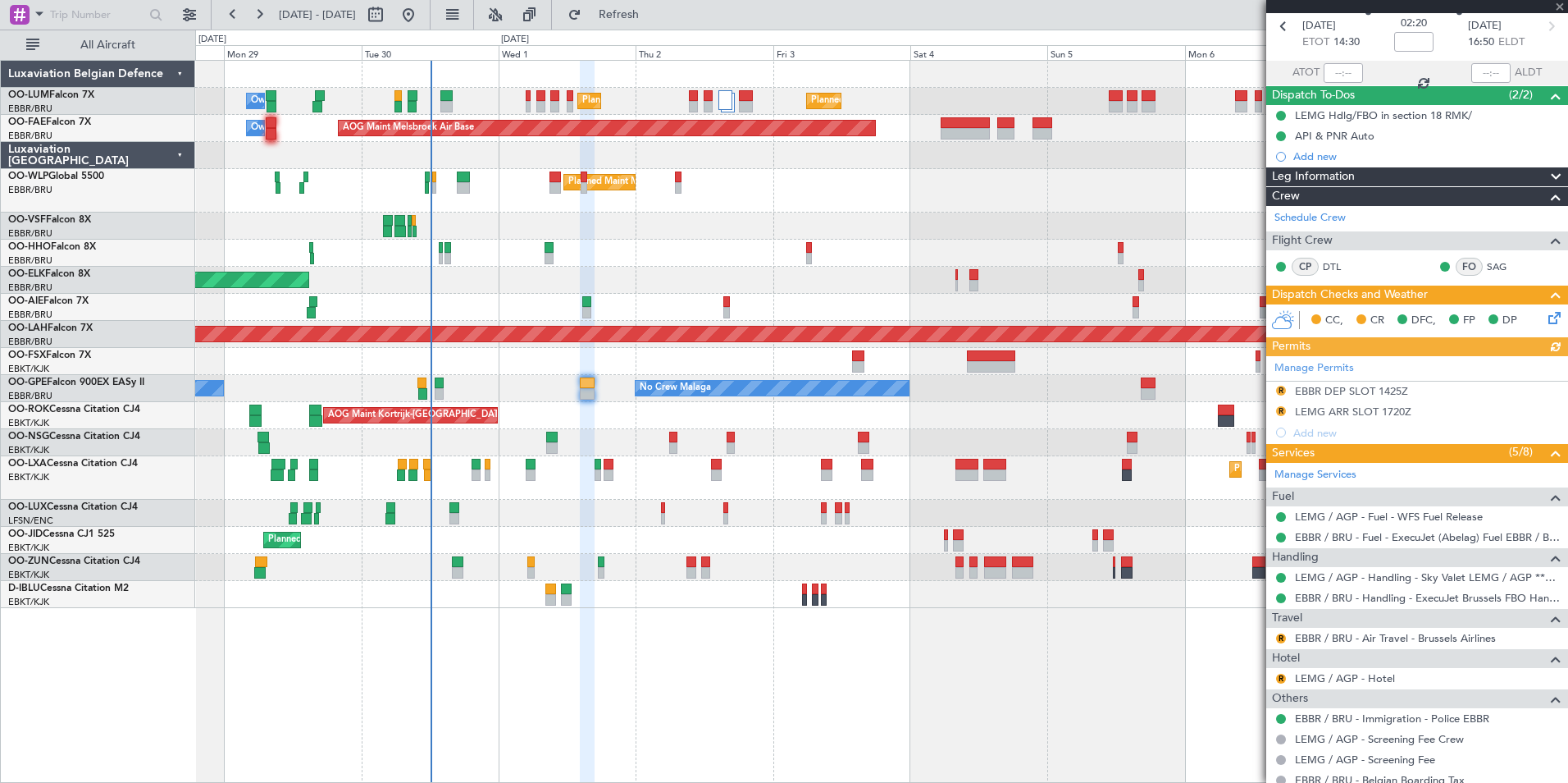
scroll to position [164, 0]
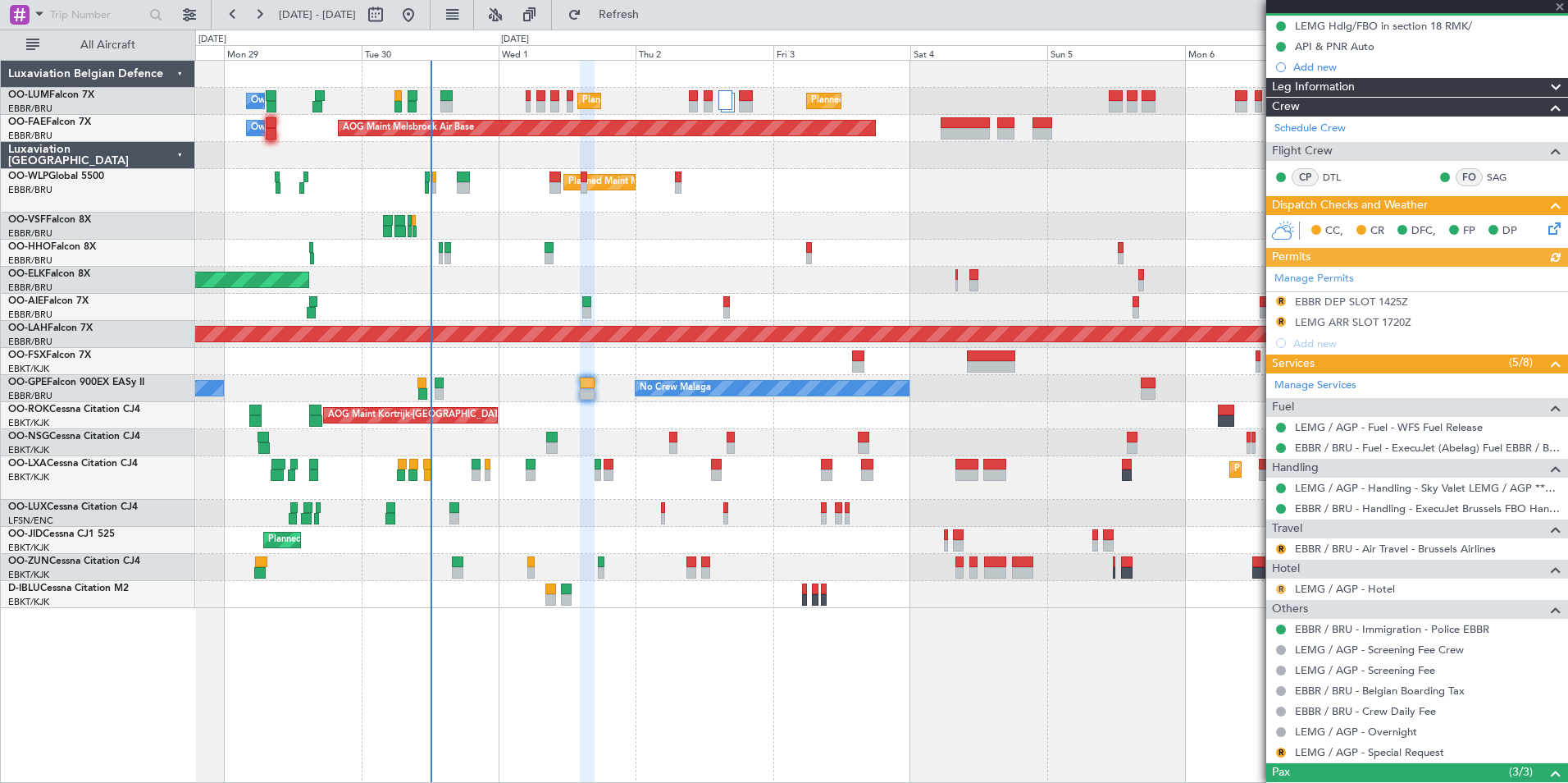
click at [1279, 587] on button "R" at bounding box center [1281, 589] width 10 height 10
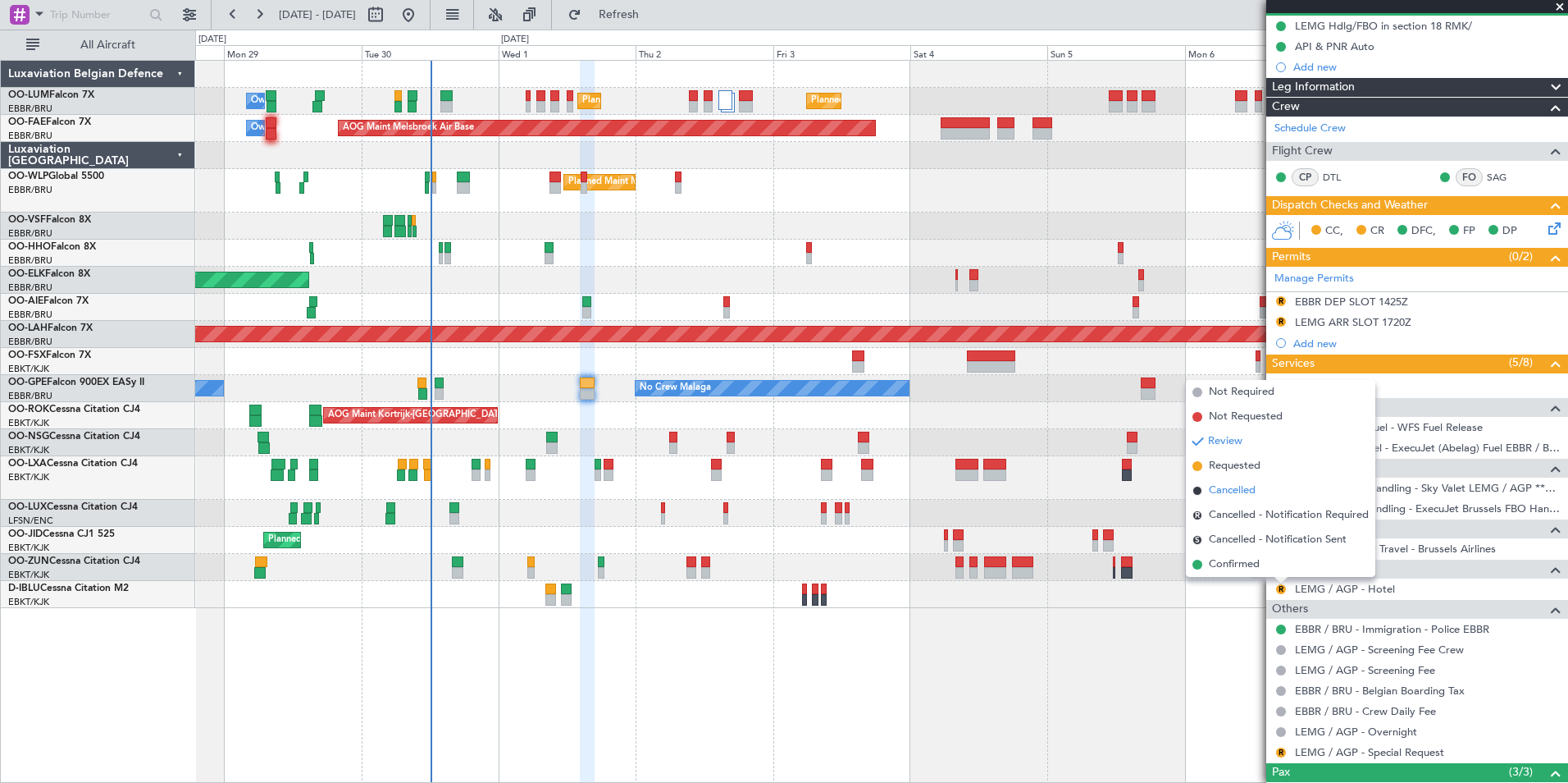
click at [1221, 492] on span "Cancelled" at bounding box center [1232, 491] width 47 height 17
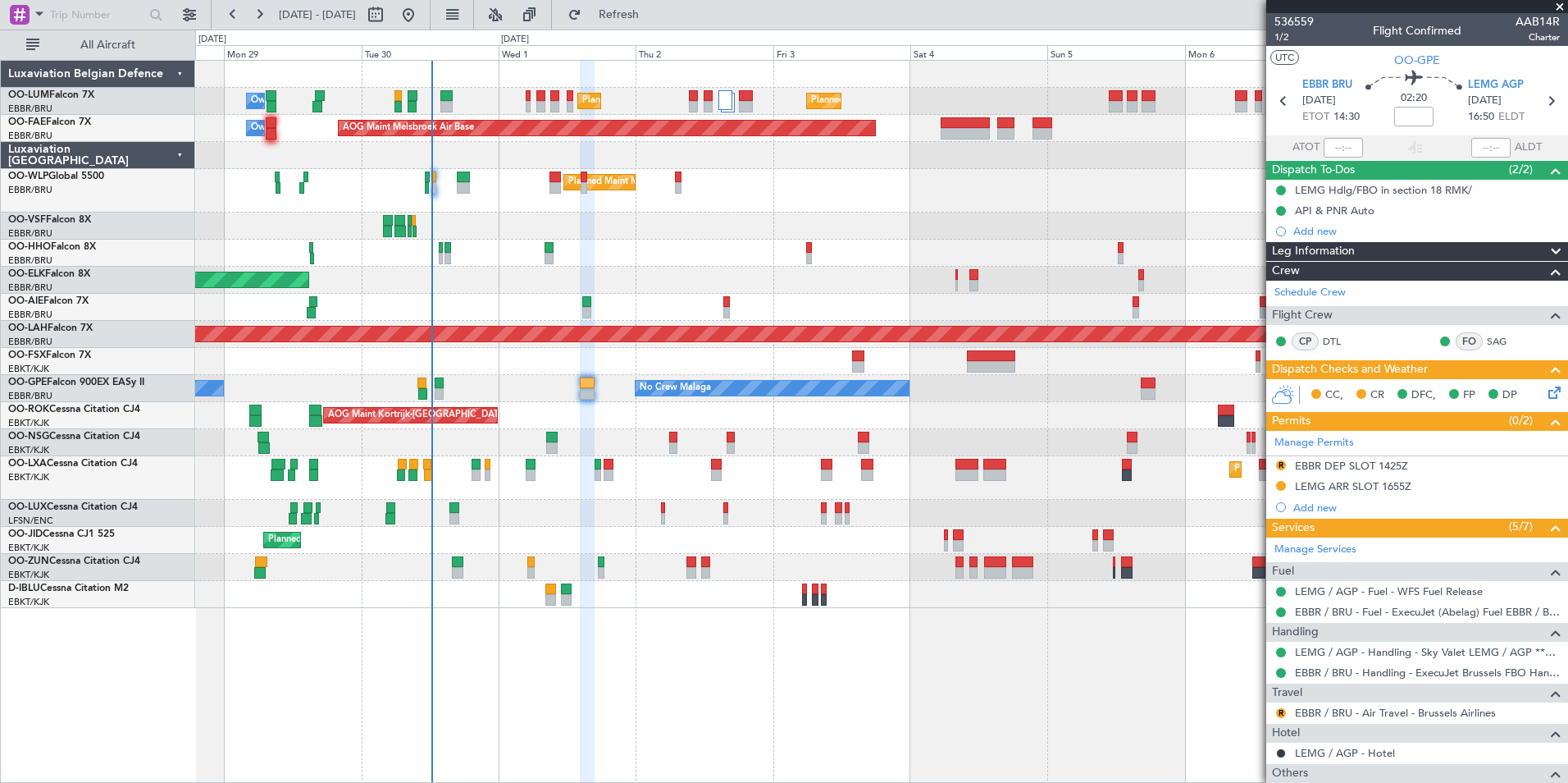
scroll to position [164, 0]
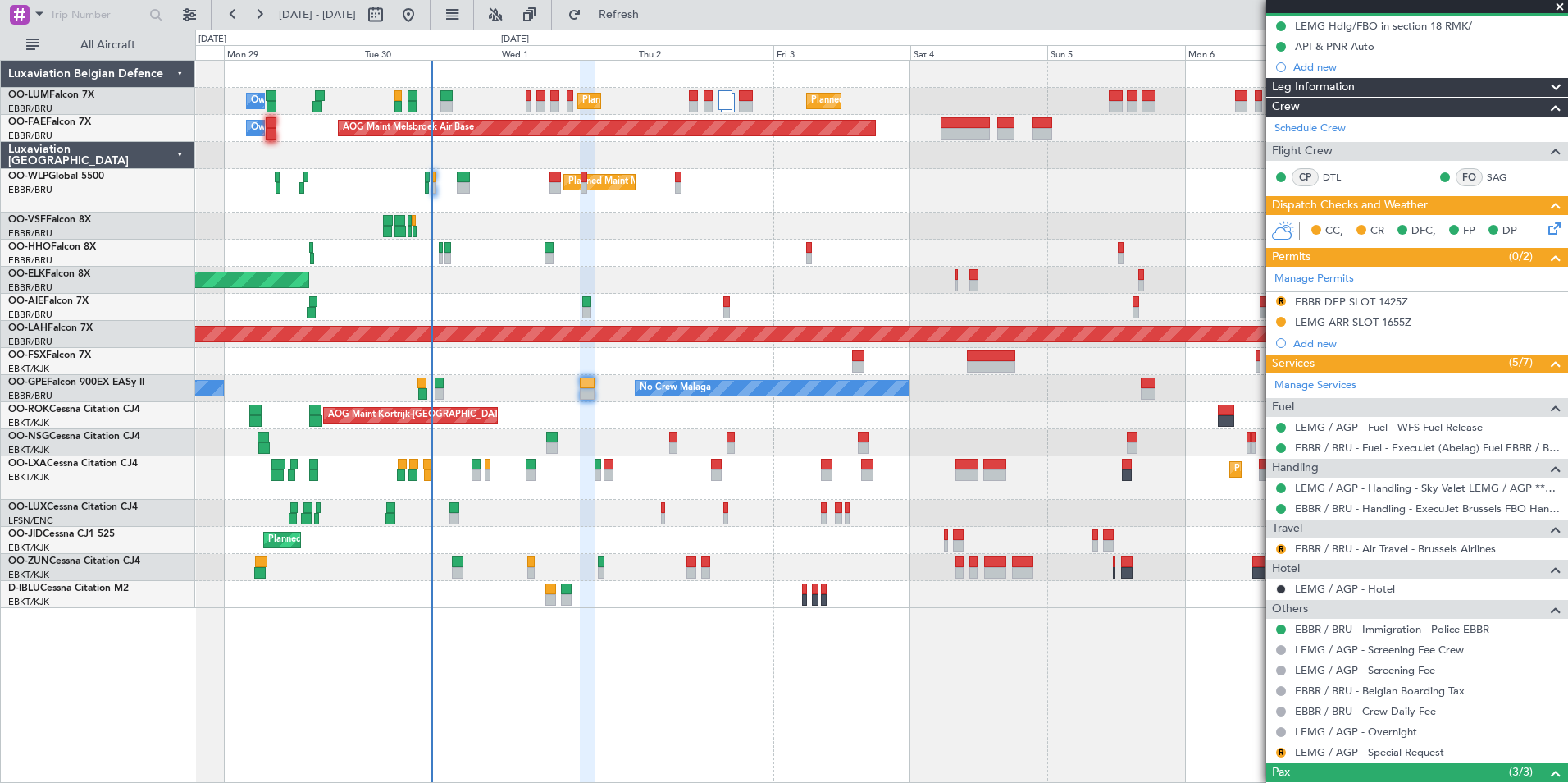
drag, startPoint x: 682, startPoint y: 20, endPoint x: 392, endPoint y: 270, distance: 382.9
click at [654, 20] on span "Refresh" at bounding box center [619, 15] width 69 height 11
click at [591, 376] on div "No Crew [GEOGRAPHIC_DATA] ([GEOGRAPHIC_DATA] National) No Crew Malaga No Crew […" at bounding box center [881, 388] width 1372 height 27
click at [591, 377] on div "No Crew [GEOGRAPHIC_DATA] ([GEOGRAPHIC_DATA] National) No Crew Malaga No Crew […" at bounding box center [881, 388] width 1372 height 27
click at [1316, 131] on link "Schedule Crew" at bounding box center [1310, 129] width 71 height 17
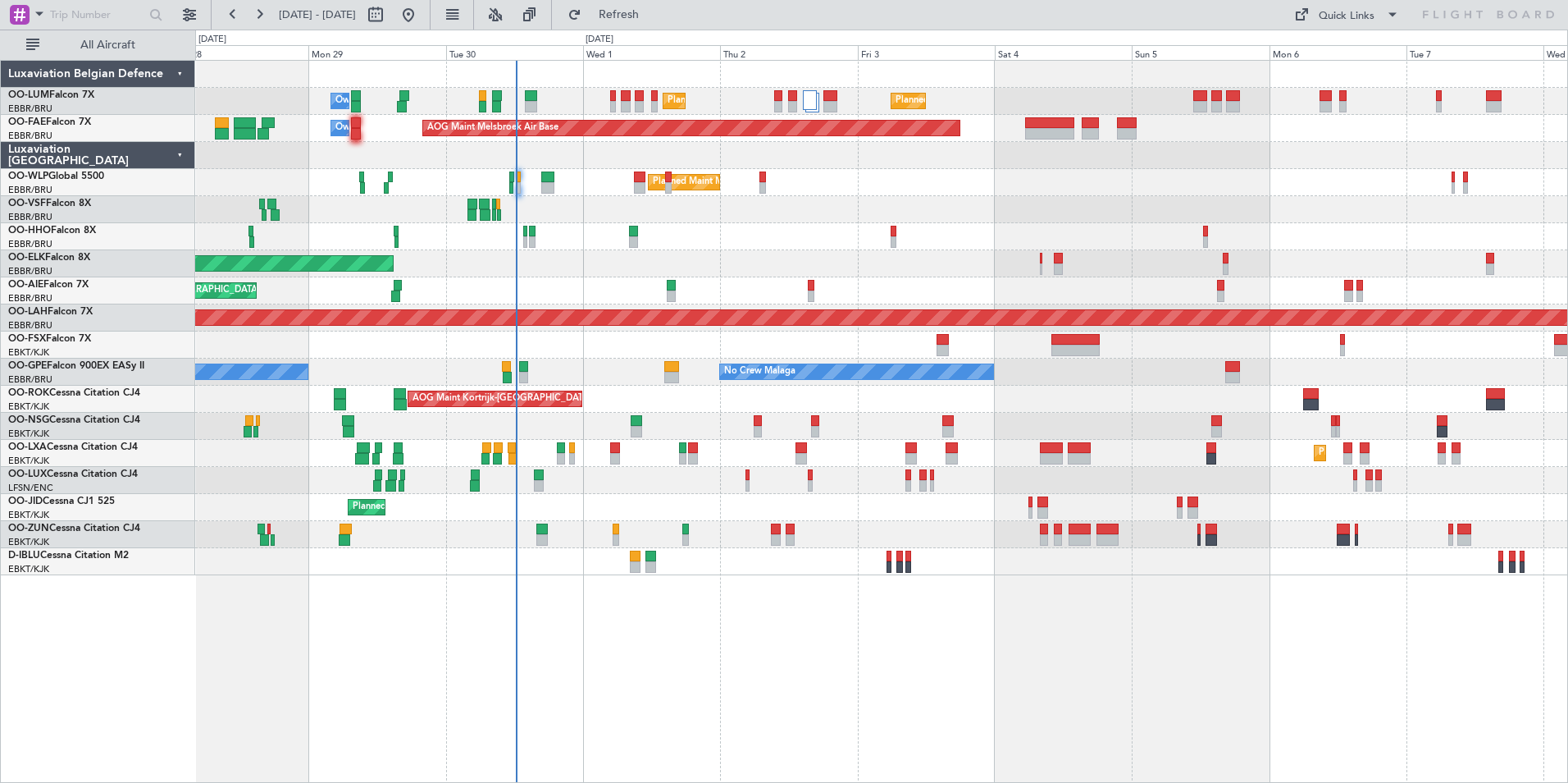
click at [625, 739] on div "Planned Maint [GEOGRAPHIC_DATA] ([GEOGRAPHIC_DATA] National) Planned Maint [GEO…" at bounding box center [881, 421] width 1373 height 723
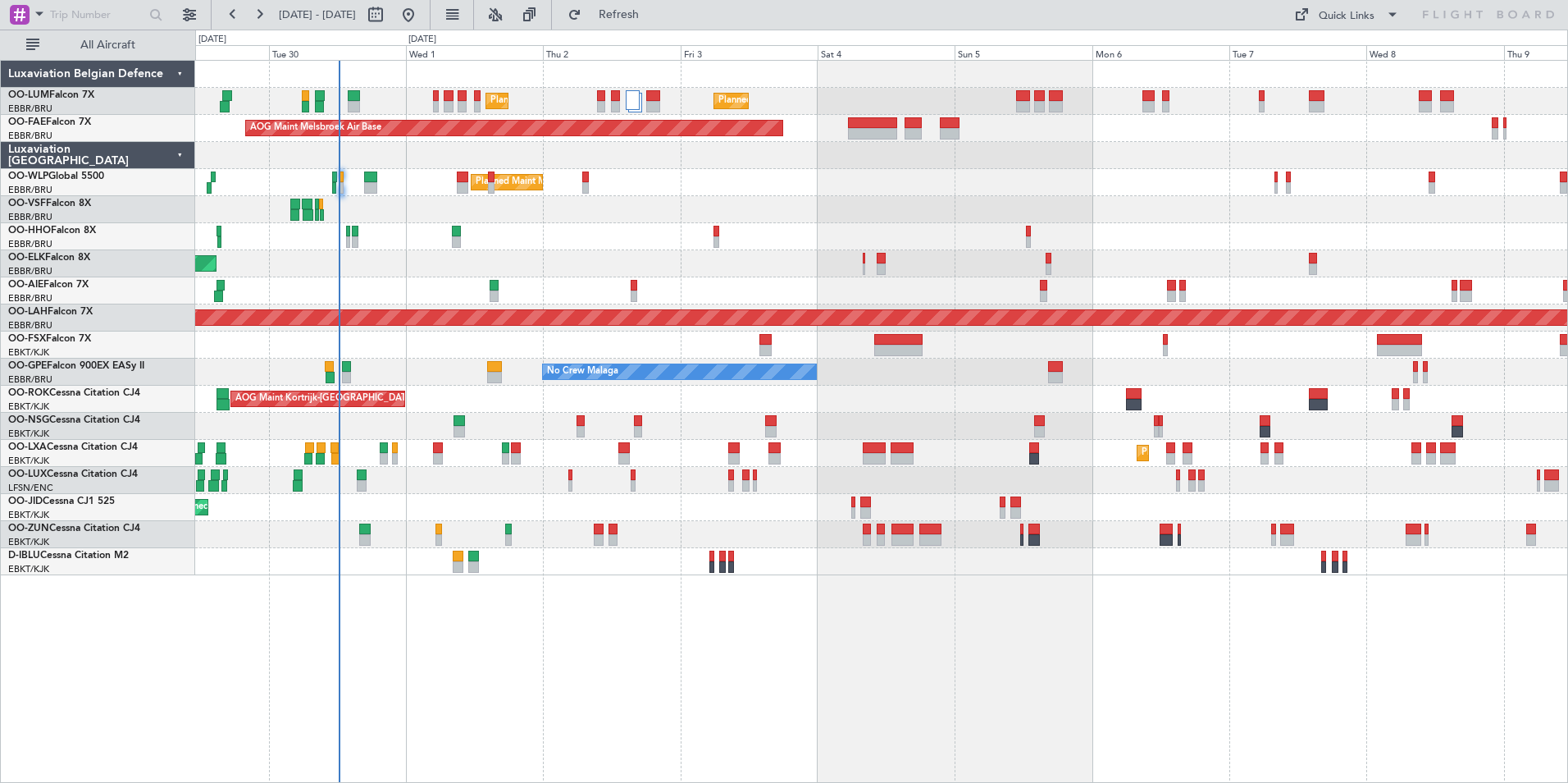
click at [575, 650] on div "Planned Maint [GEOGRAPHIC_DATA] ([GEOGRAPHIC_DATA] National) Planned Maint [GEO…" at bounding box center [881, 421] width 1373 height 723
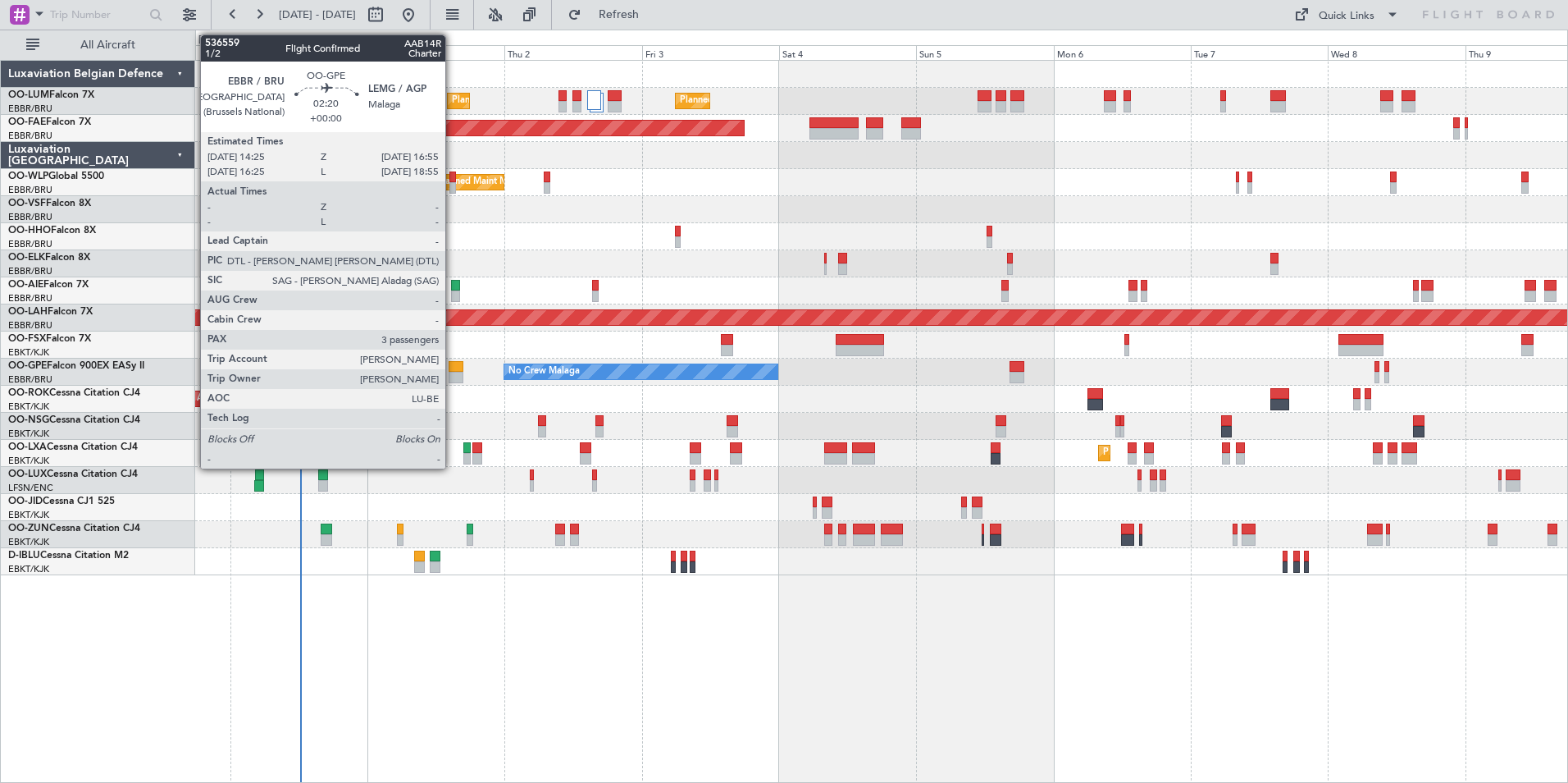
click at [452, 371] on div at bounding box center [456, 367] width 15 height 11
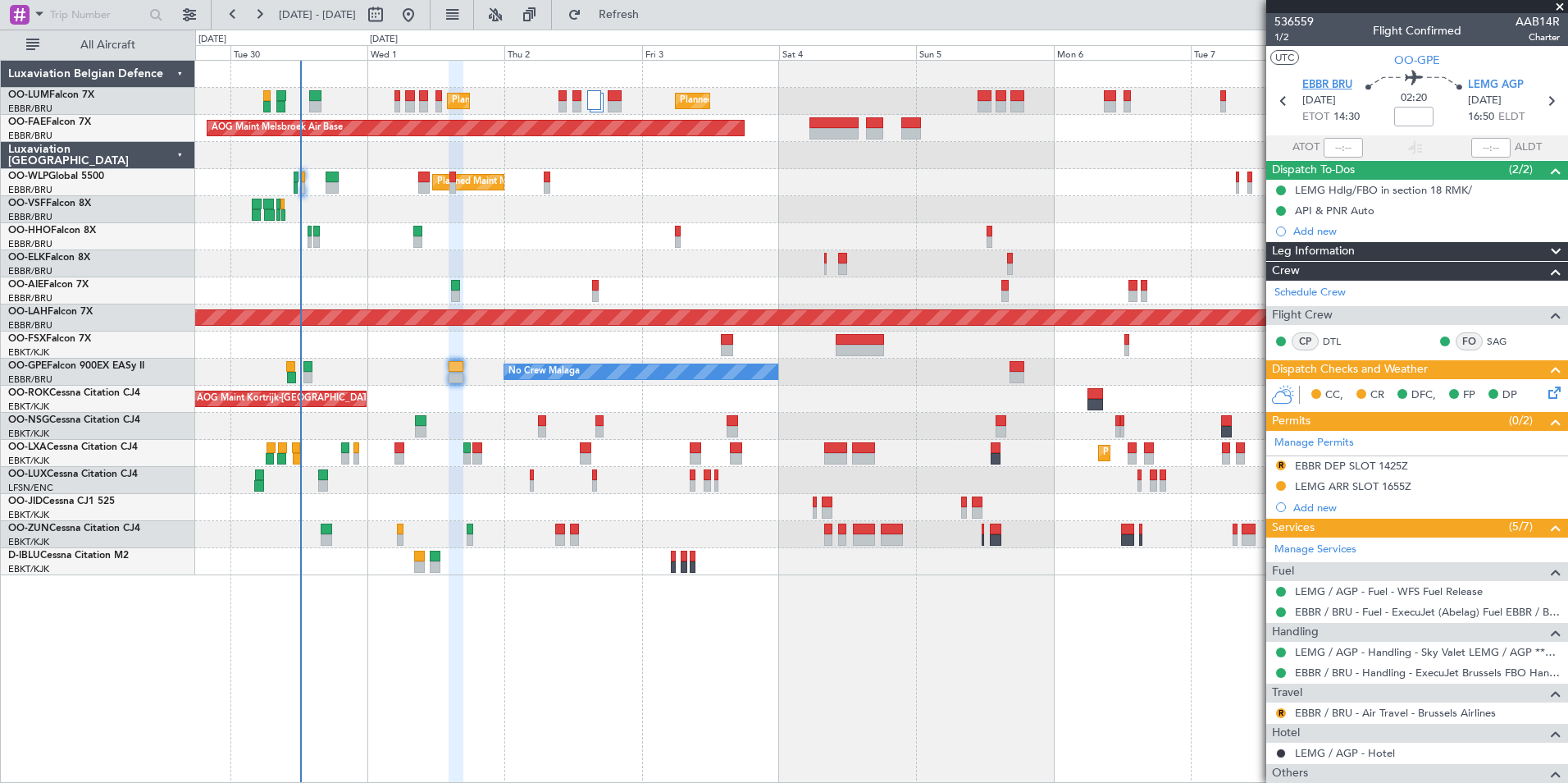
click at [1321, 85] on span "EBBR BRU" at bounding box center [1327, 86] width 50 height 17
click at [654, 15] on span "Refresh" at bounding box center [619, 15] width 69 height 11
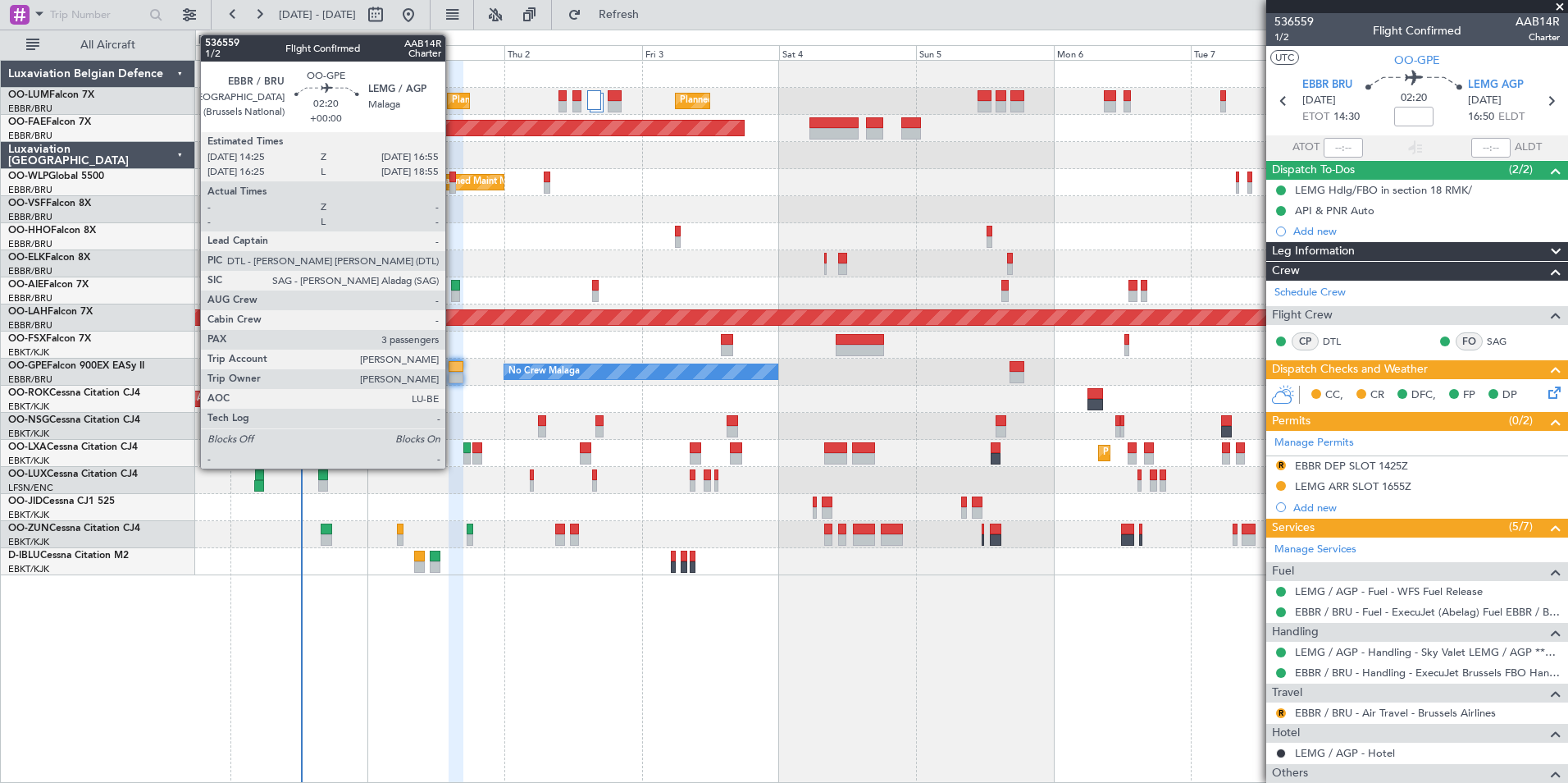
click at [452, 363] on div at bounding box center [456, 367] width 15 height 11
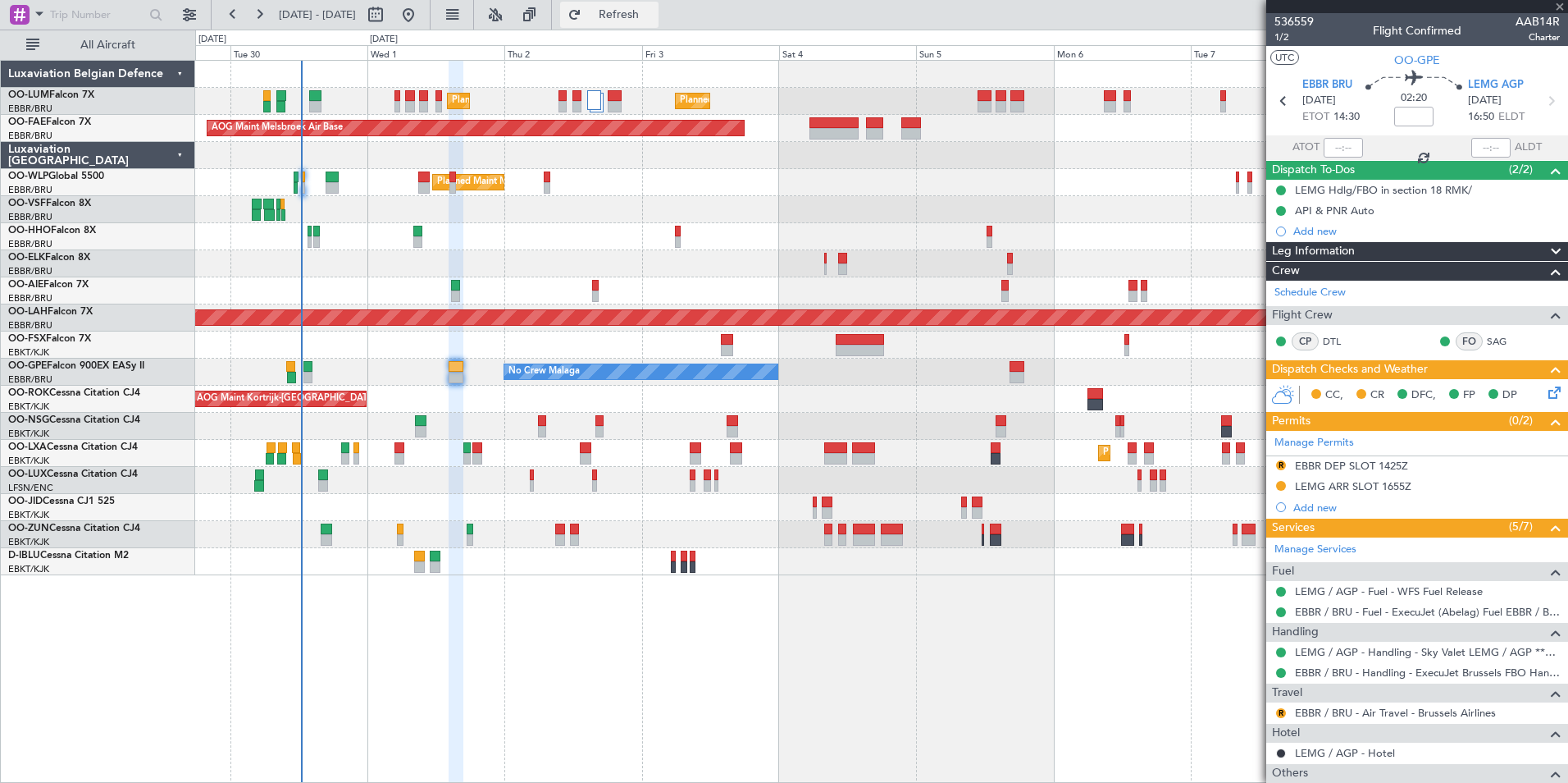
click at [647, 16] on span "Refresh" at bounding box center [619, 15] width 69 height 11
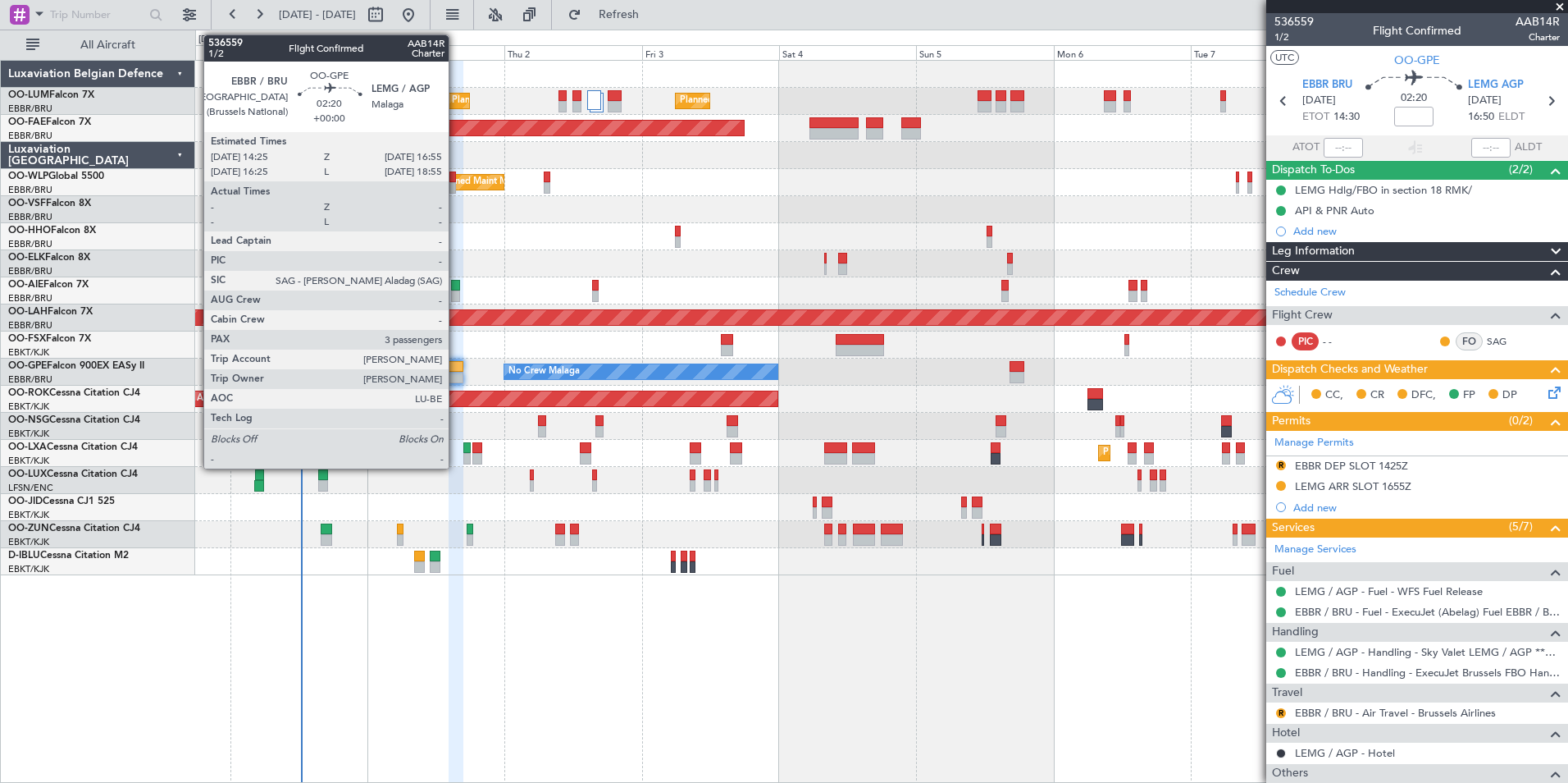
click at [456, 361] on div at bounding box center [456, 367] width 15 height 11
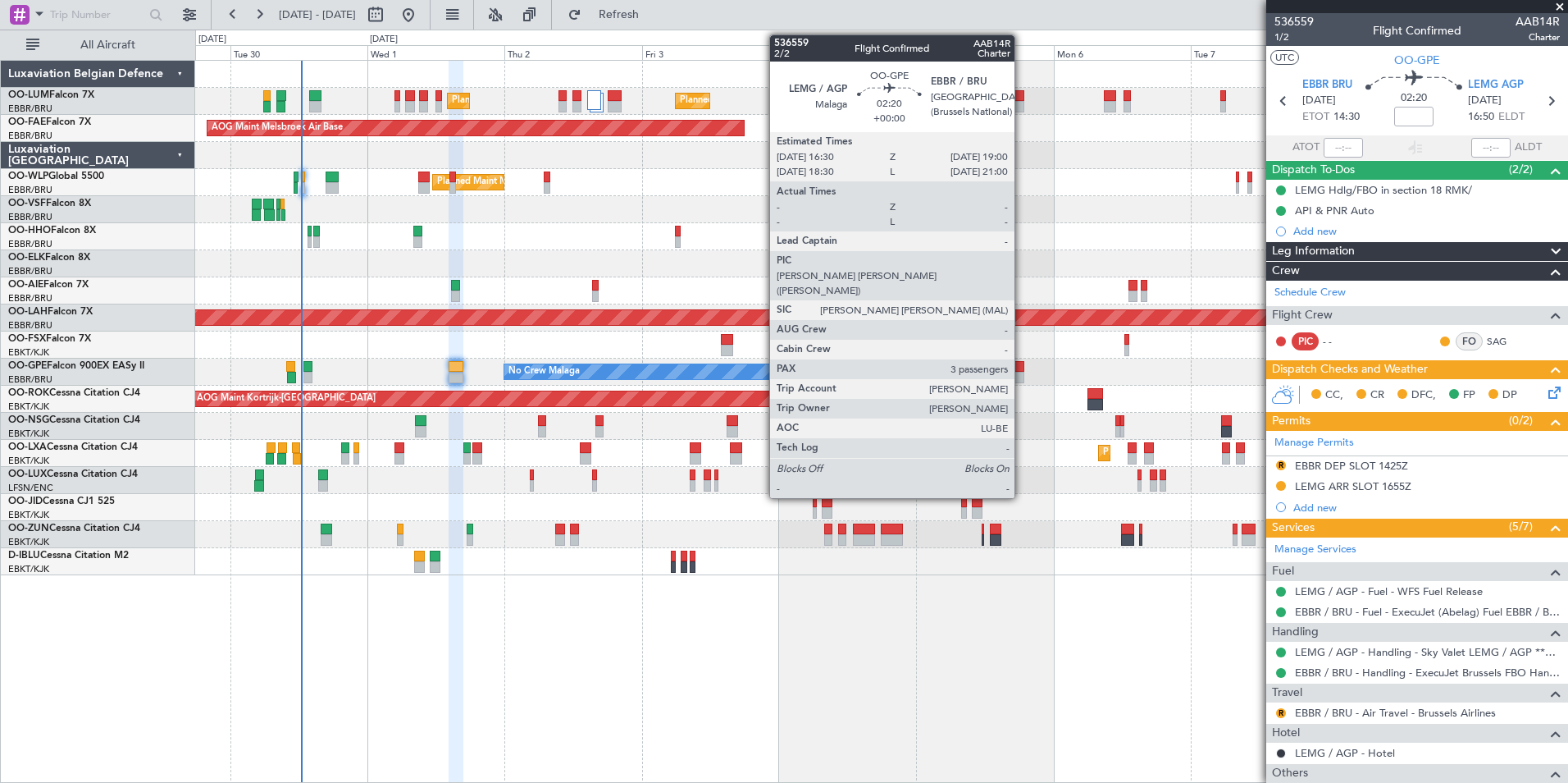
click at [1021, 370] on div at bounding box center [1017, 367] width 15 height 11
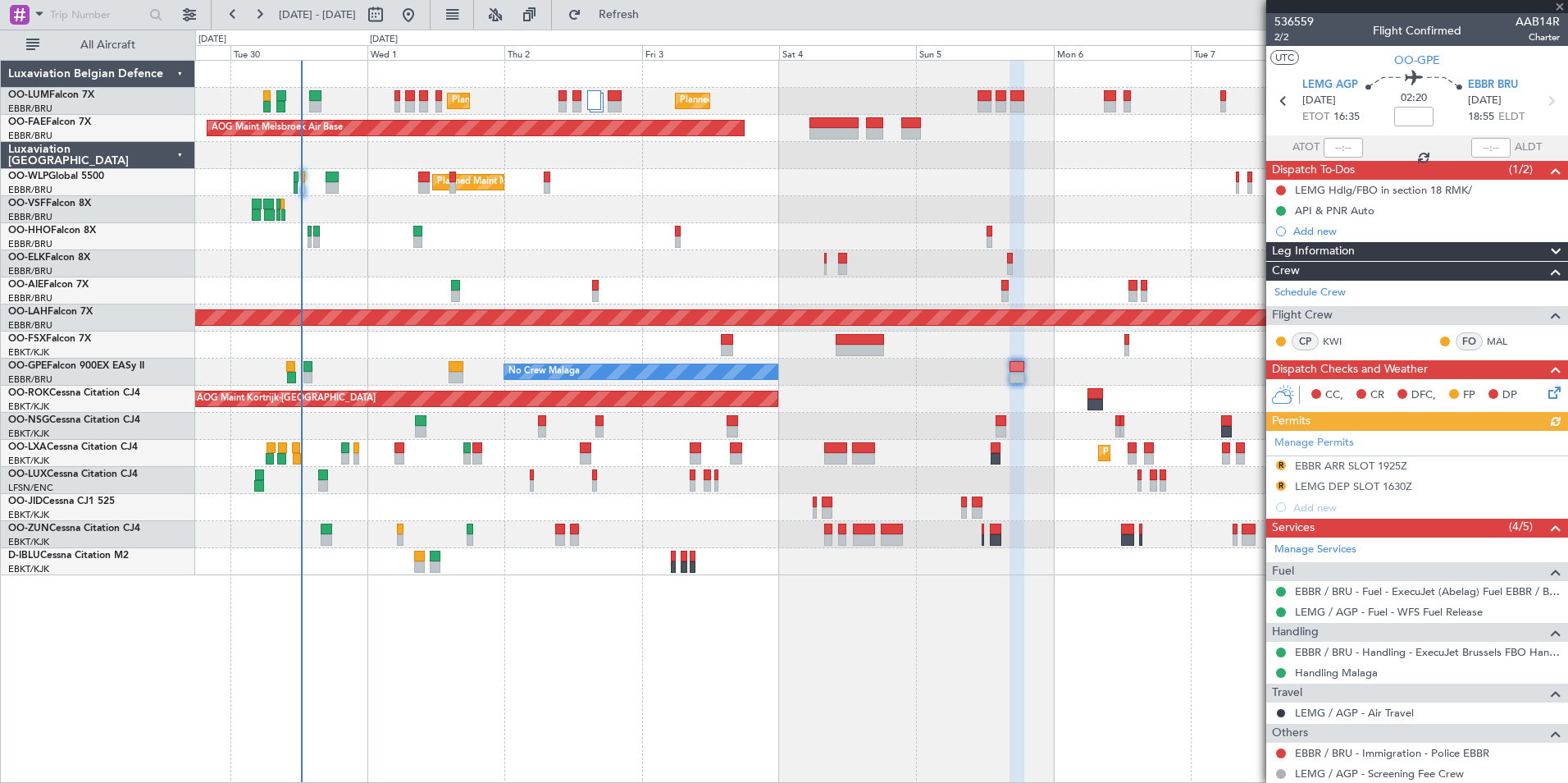
scroll to position [178, 0]
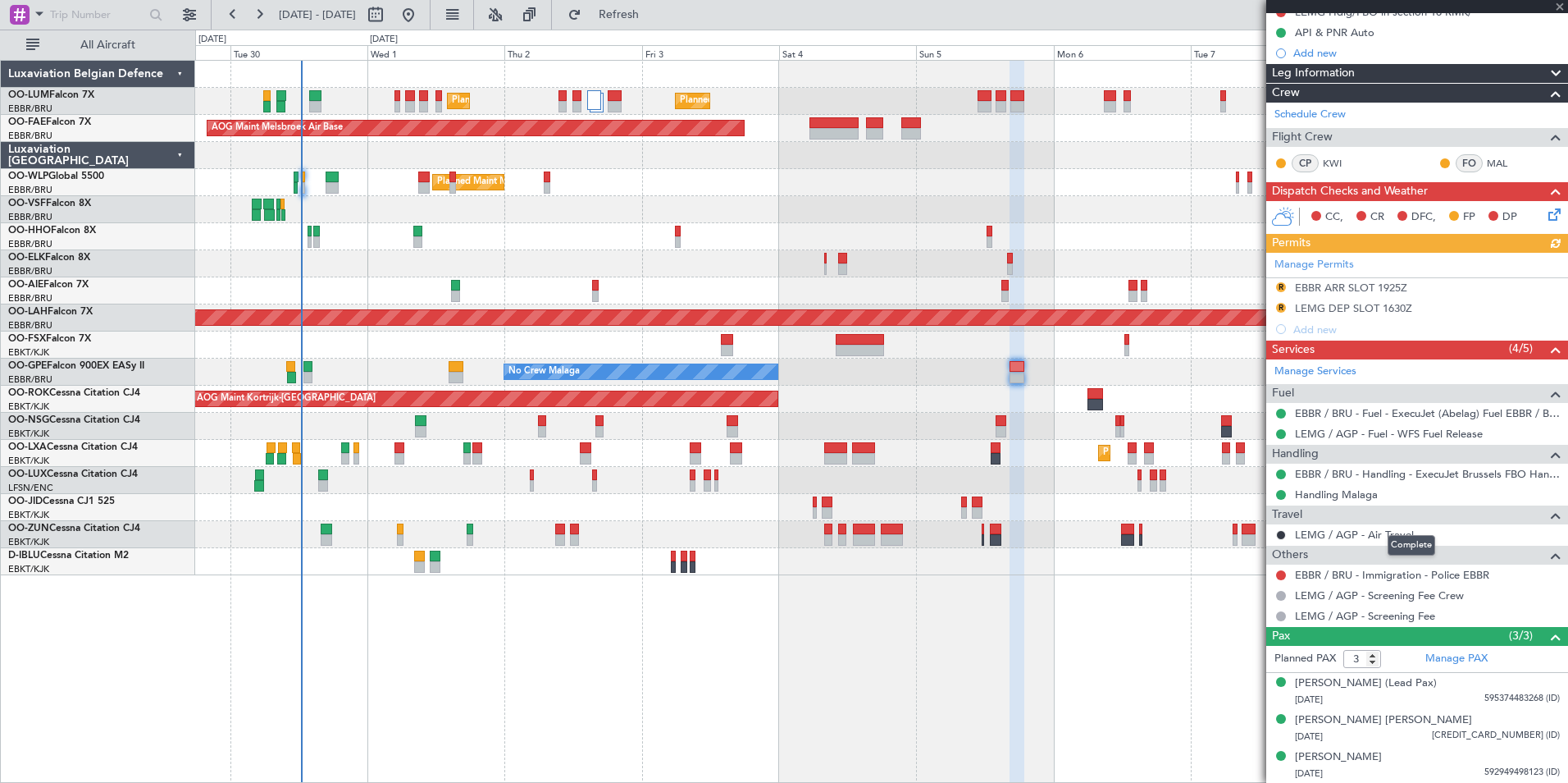
click at [1376, 538] on mat-tooltip-component "Complete" at bounding box center [1411, 545] width 71 height 44
click at [1316, 531] on link "LEMG / AGP - Air Travel" at bounding box center [1353, 534] width 118 height 14
click at [667, 28] on fb-refresh-button "Refresh" at bounding box center [609, 15] width 115 height 30
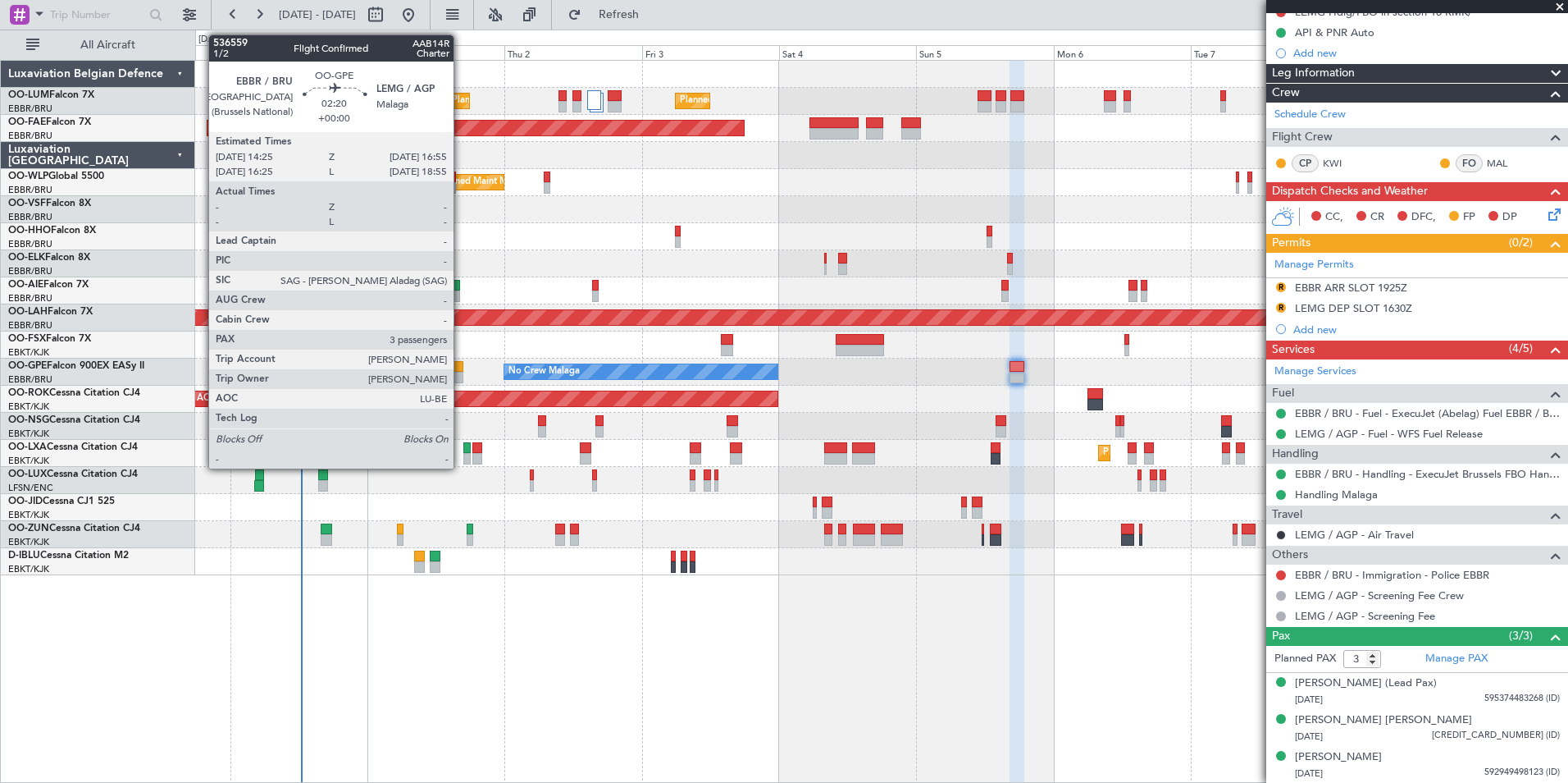
click at [461, 370] on div at bounding box center [456, 367] width 15 height 11
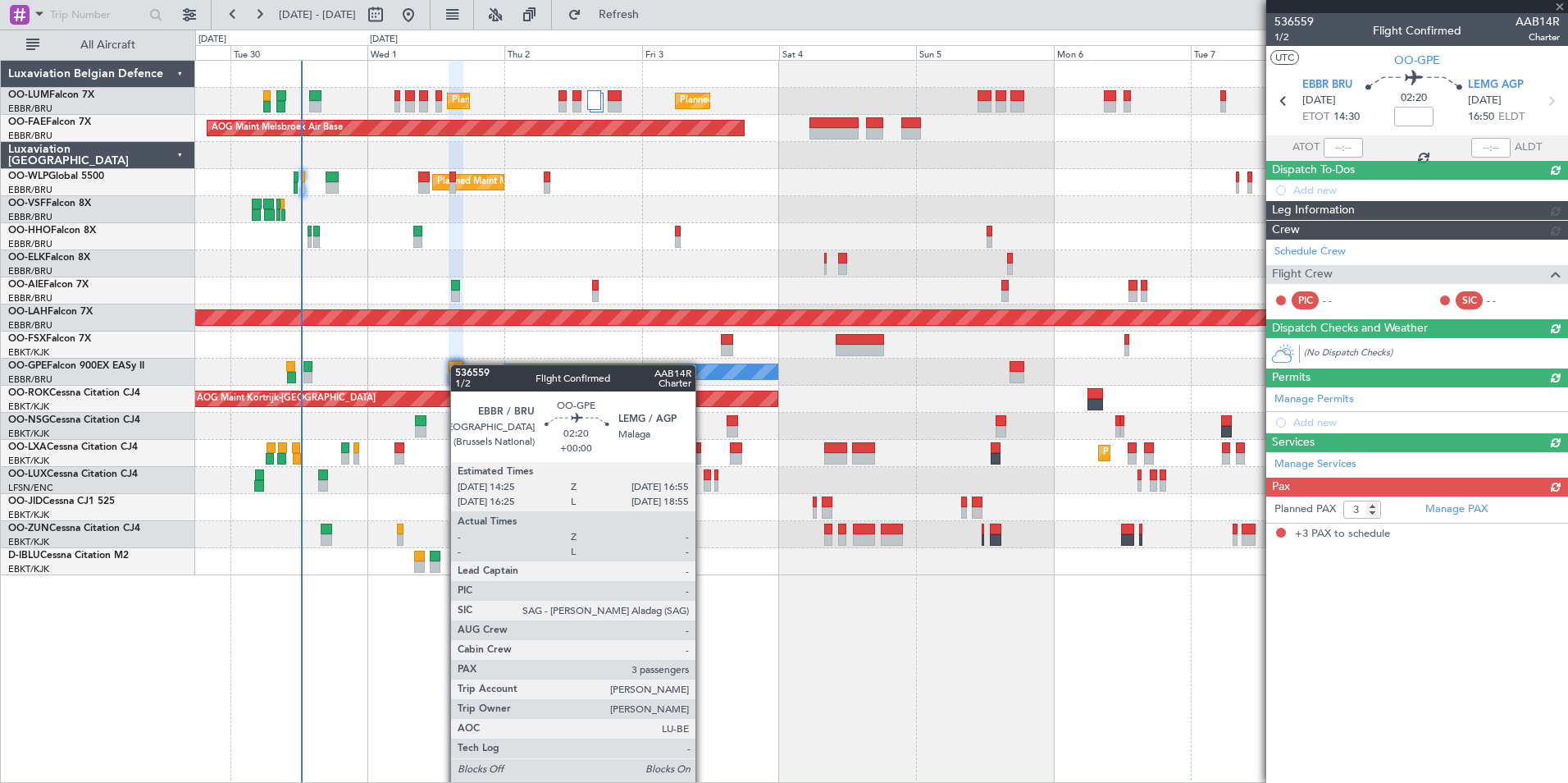
scroll to position [0, 0]
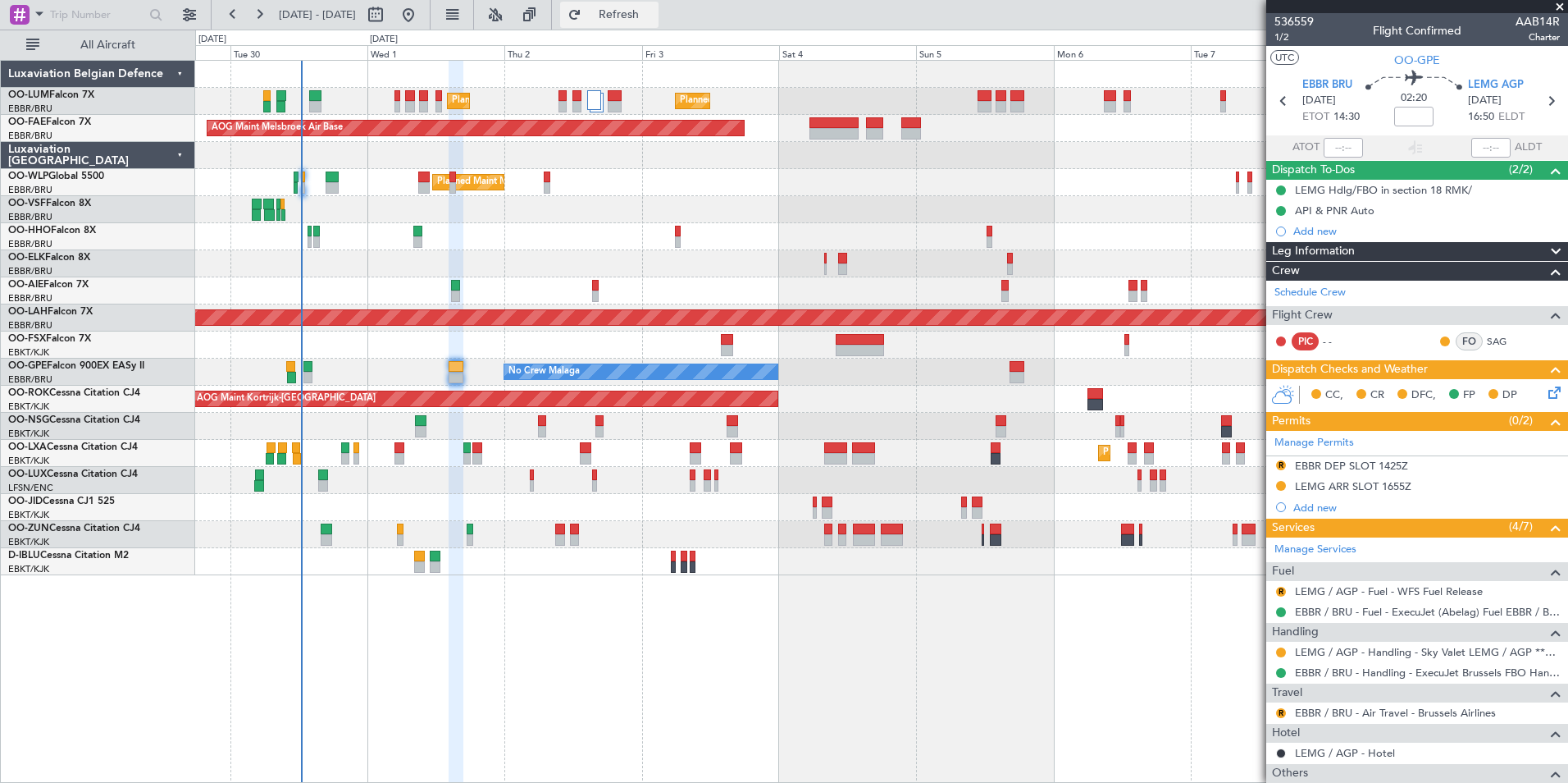
click at [659, 23] on button "Refresh" at bounding box center [608, 15] width 98 height 26
click at [659, 22] on button "Refresh" at bounding box center [608, 15] width 98 height 26
click at [701, 615] on div "Planned Maint [GEOGRAPHIC_DATA] ([GEOGRAPHIC_DATA] National) Planned Maint [GEO…" at bounding box center [881, 421] width 1373 height 723
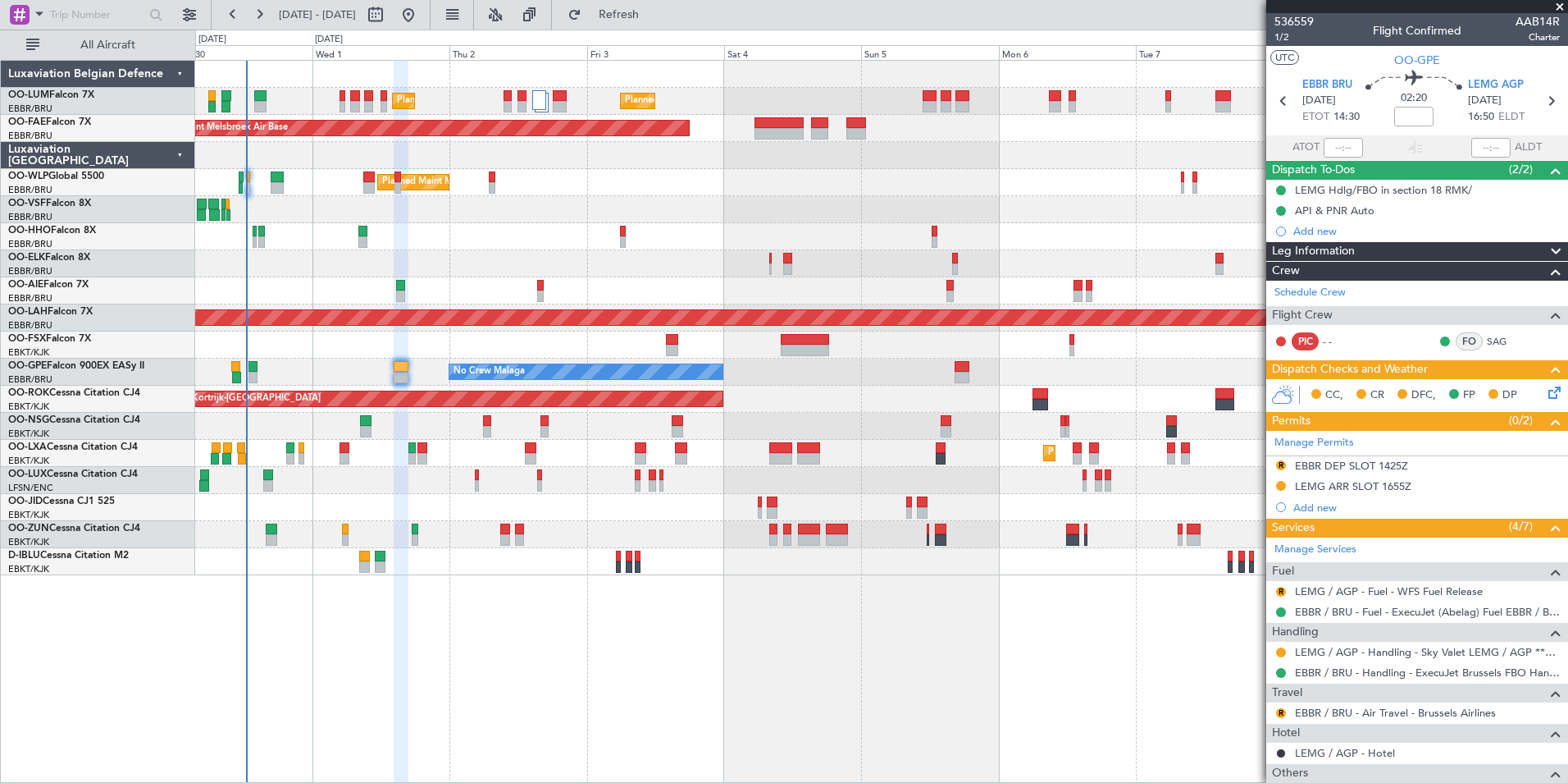
click at [642, 618] on div "Planned Maint [GEOGRAPHIC_DATA] ([GEOGRAPHIC_DATA] National) Planned Maint [GEO…" at bounding box center [881, 421] width 1373 height 723
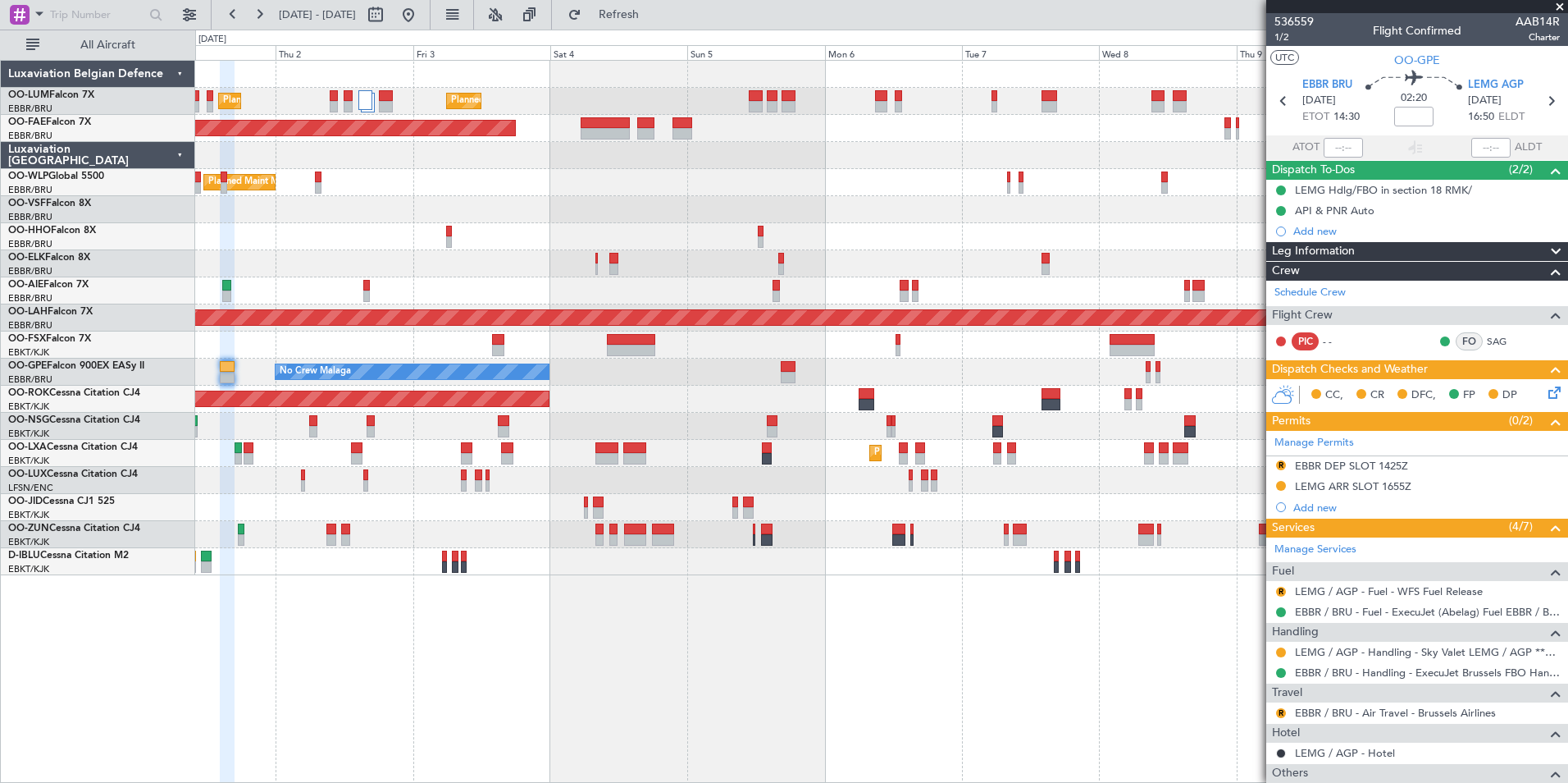
click at [621, 699] on div "Planned Maint [GEOGRAPHIC_DATA] ([GEOGRAPHIC_DATA] National) Planned Maint [GEO…" at bounding box center [881, 421] width 1373 height 723
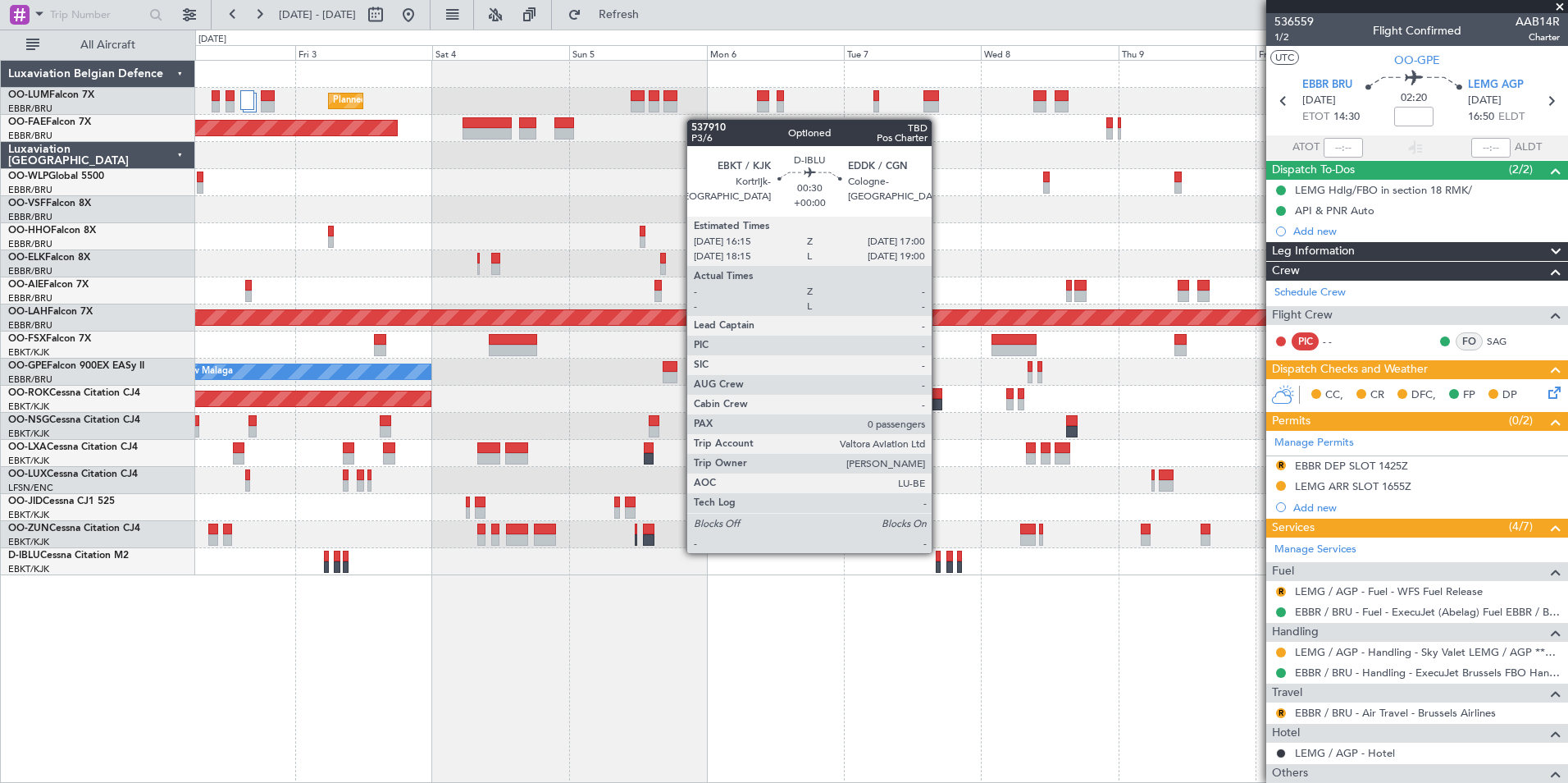
click at [939, 552] on div at bounding box center [937, 556] width 5 height 11
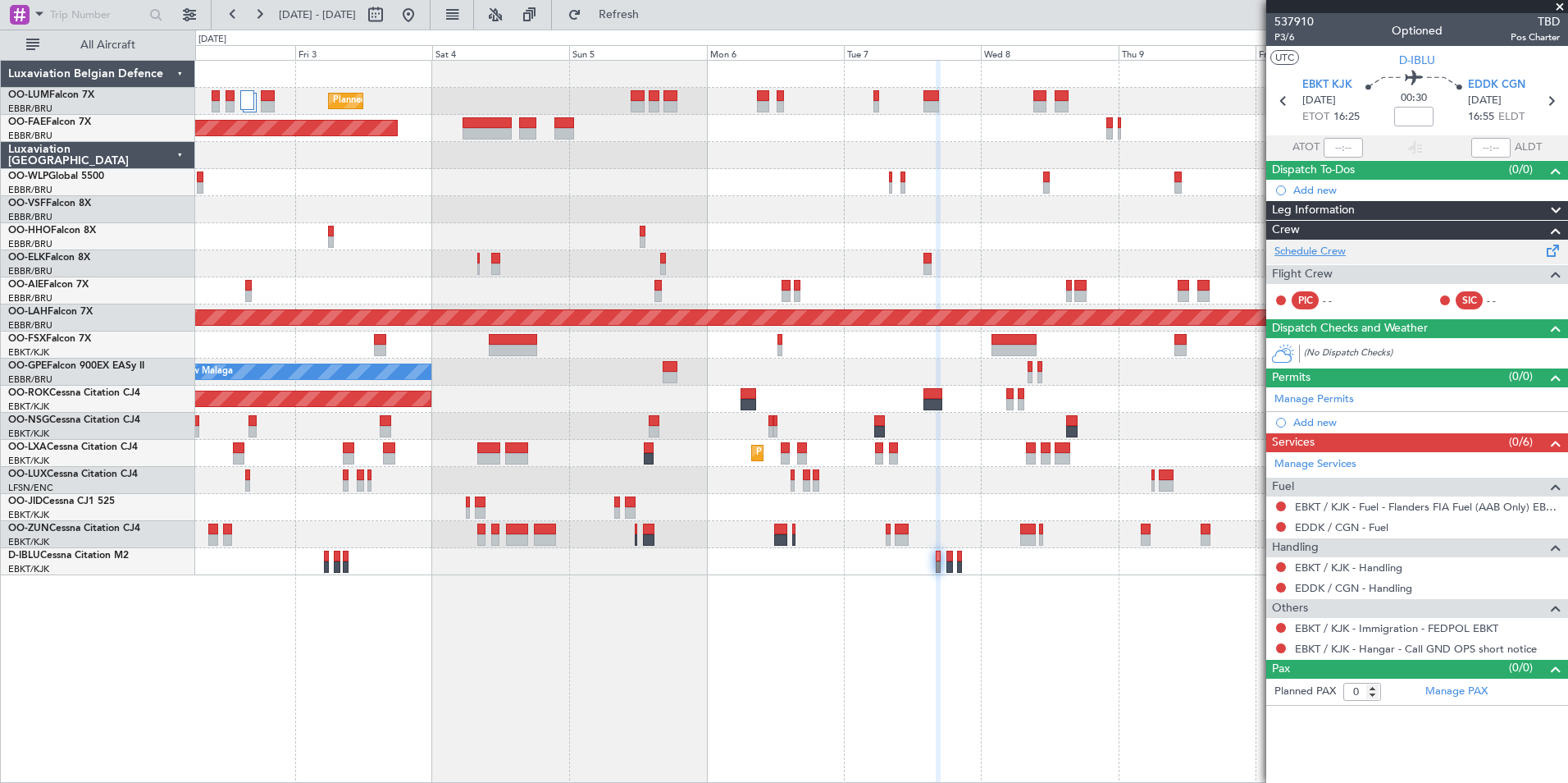
click at [1291, 247] on link "Schedule Crew" at bounding box center [1310, 252] width 71 height 17
click at [654, 21] on span "Refresh" at bounding box center [619, 15] width 69 height 11
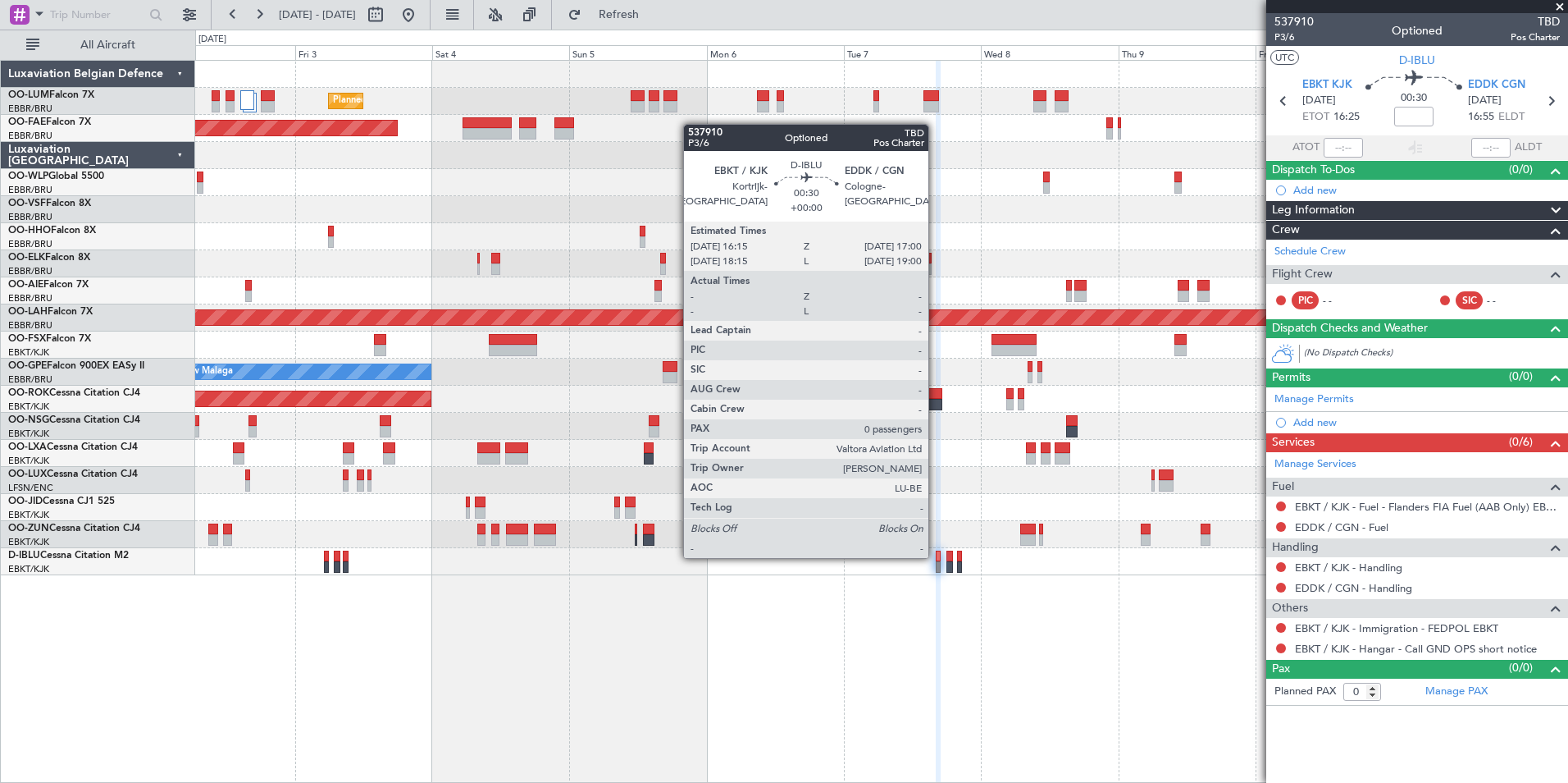
click at [936, 556] on div at bounding box center [937, 556] width 5 height 11
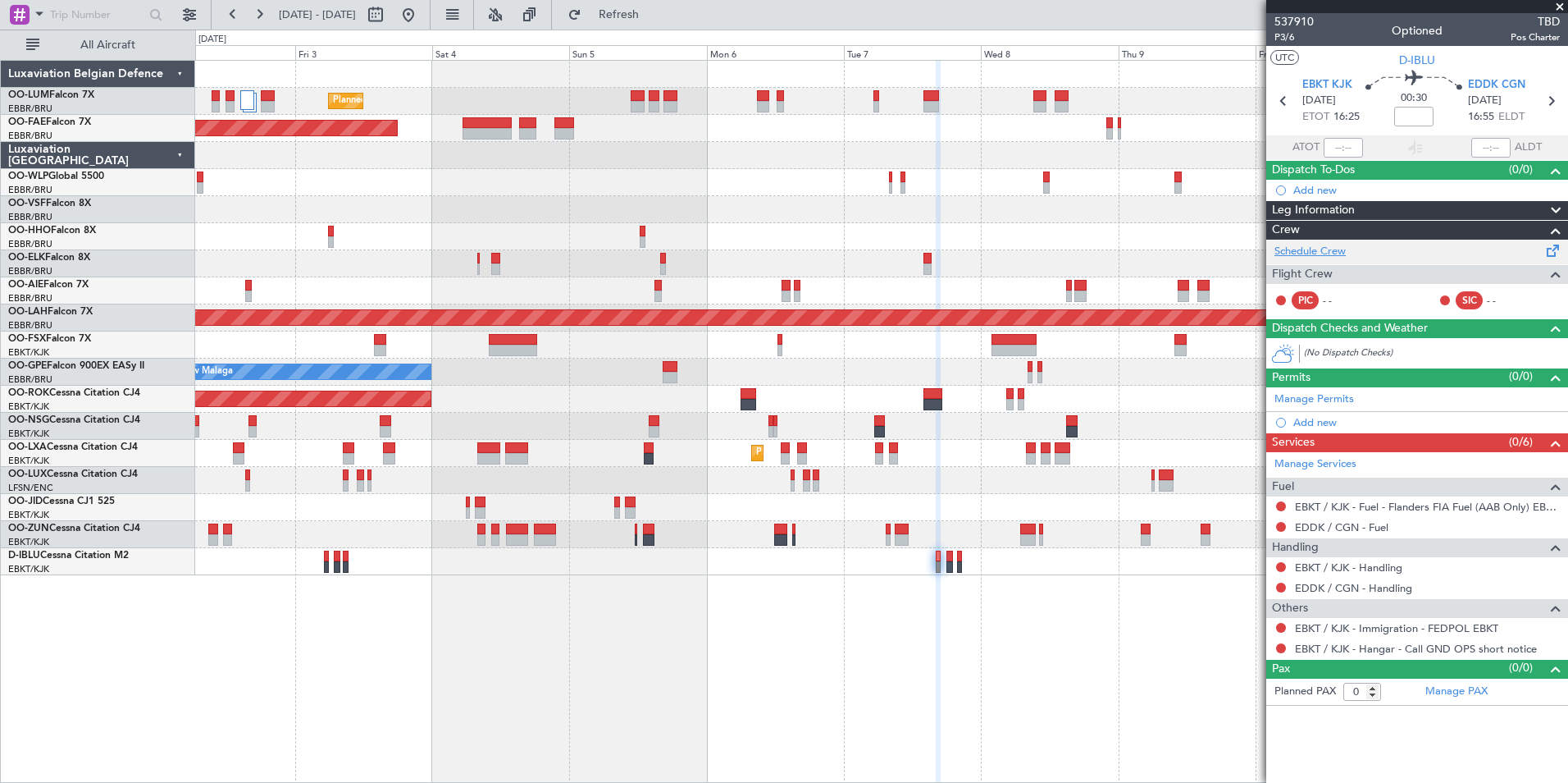
click at [1334, 248] on link "Schedule Crew" at bounding box center [1310, 252] width 71 height 17
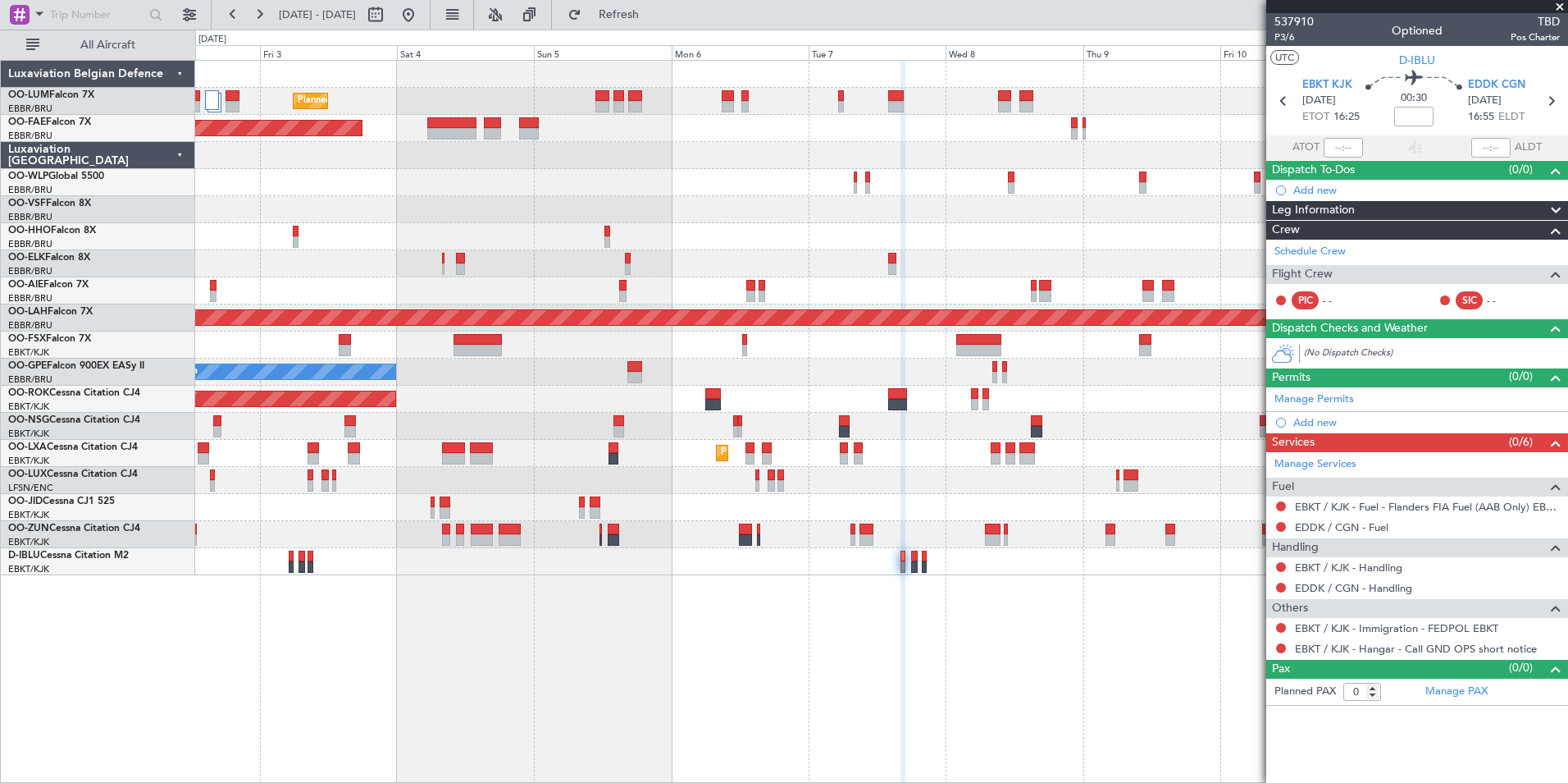
click at [966, 622] on div "Planned Maint [GEOGRAPHIC_DATA] ([GEOGRAPHIC_DATA] National) Planned Maint [GEO…" at bounding box center [881, 421] width 1373 height 723
click at [1255, 691] on div "Planned Maint [GEOGRAPHIC_DATA] ([GEOGRAPHIC_DATA] National) Planned Maint [GEO…" at bounding box center [881, 421] width 1373 height 723
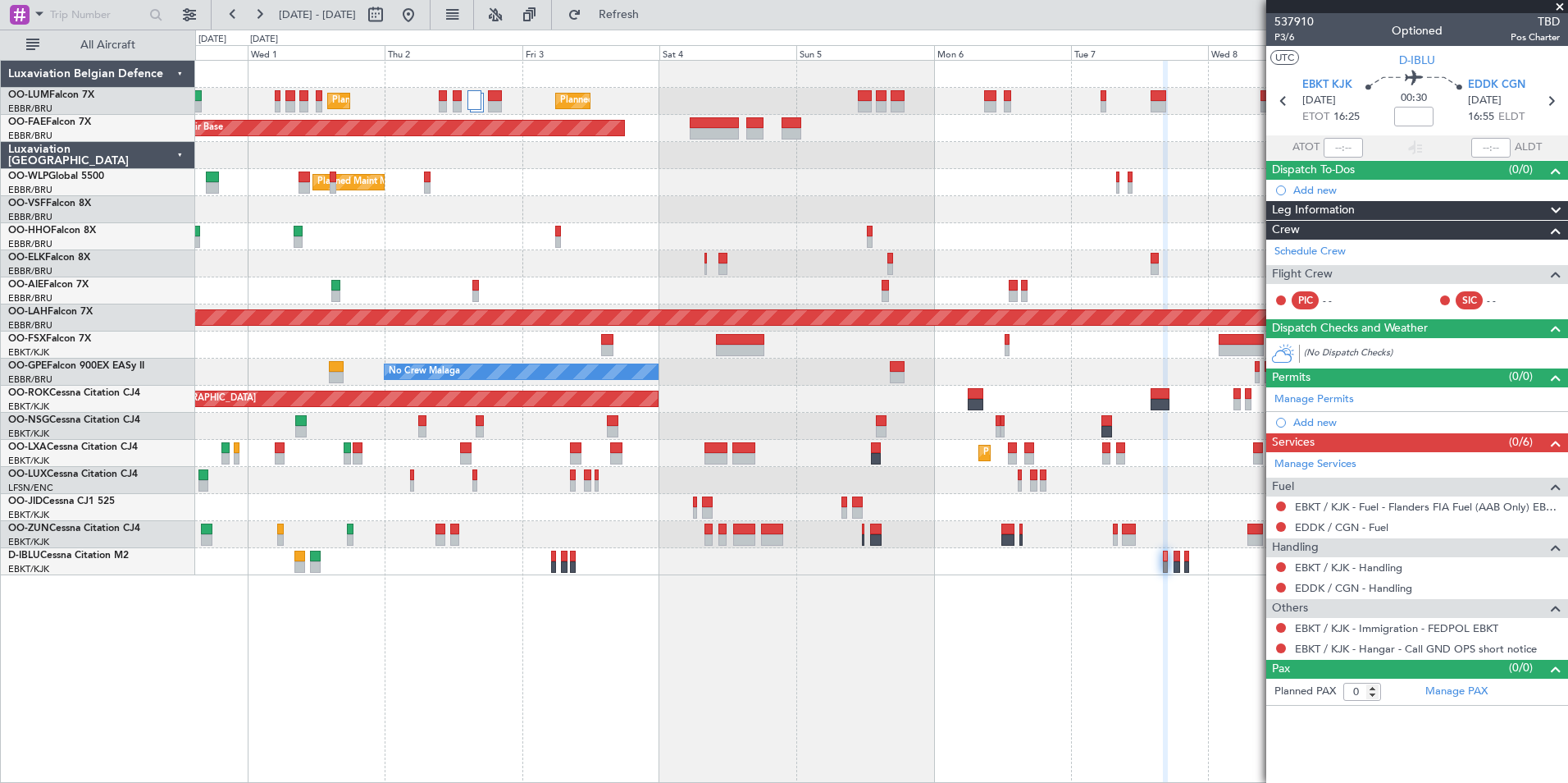
click at [794, 650] on div "Planned Maint [GEOGRAPHIC_DATA] ([GEOGRAPHIC_DATA] National) Planned Maint [GEO…" at bounding box center [881, 421] width 1373 height 723
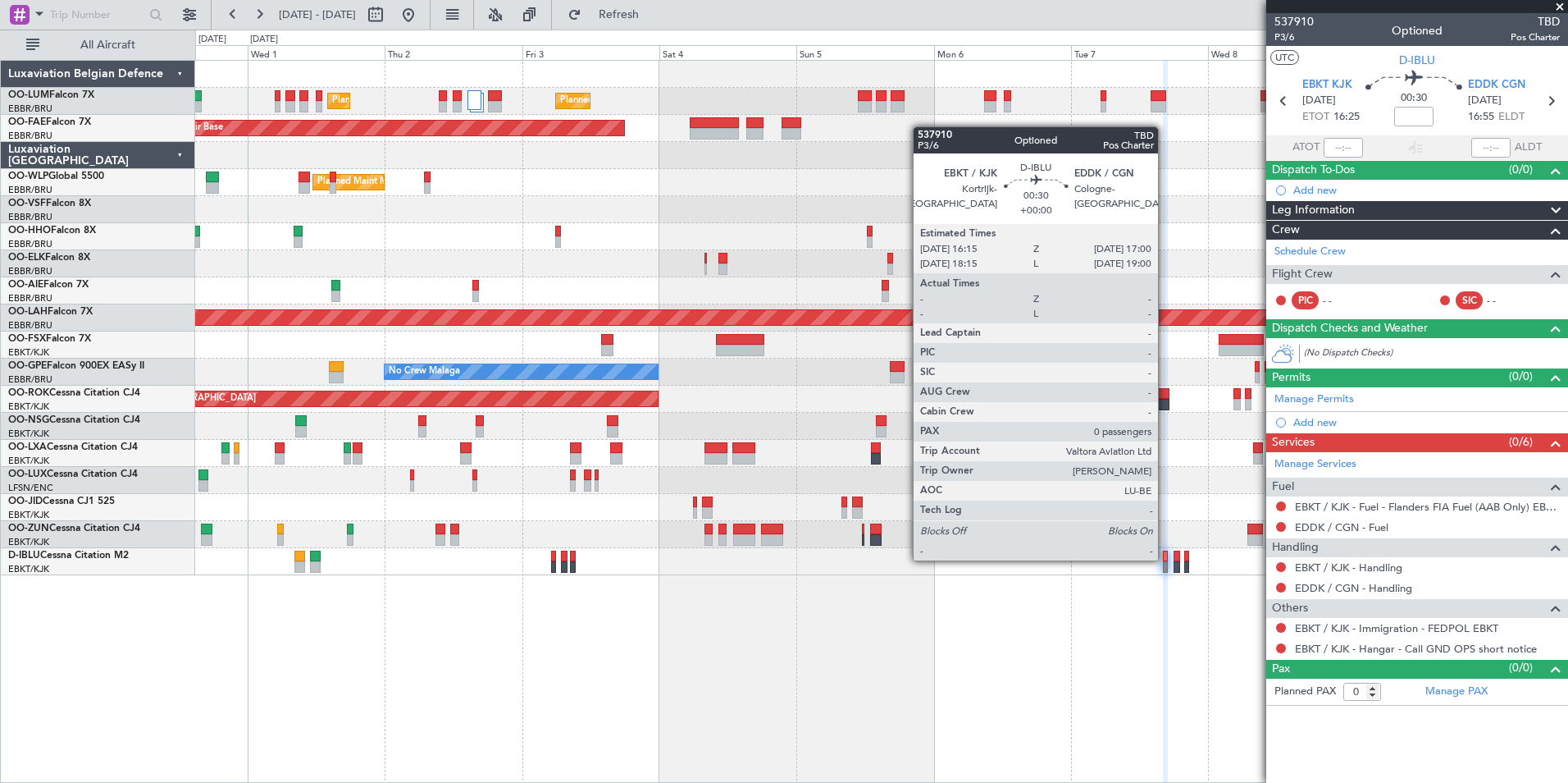
click at [1165, 559] on div at bounding box center [1165, 556] width 5 height 11
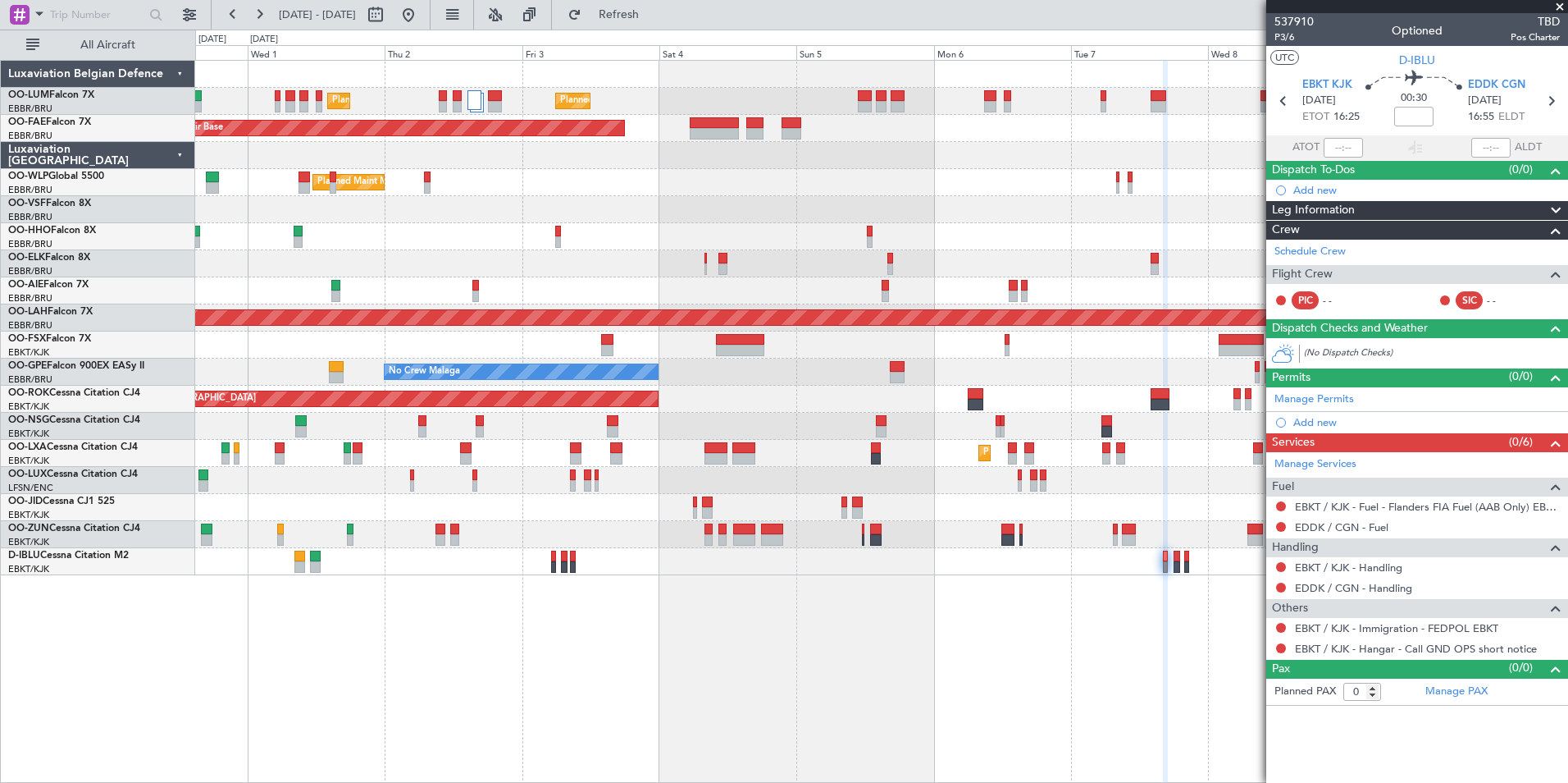
click at [991, 608] on div "Planned Maint [GEOGRAPHIC_DATA] ([GEOGRAPHIC_DATA] National) Planned Maint [GEO…" at bounding box center [881, 421] width 1373 height 723
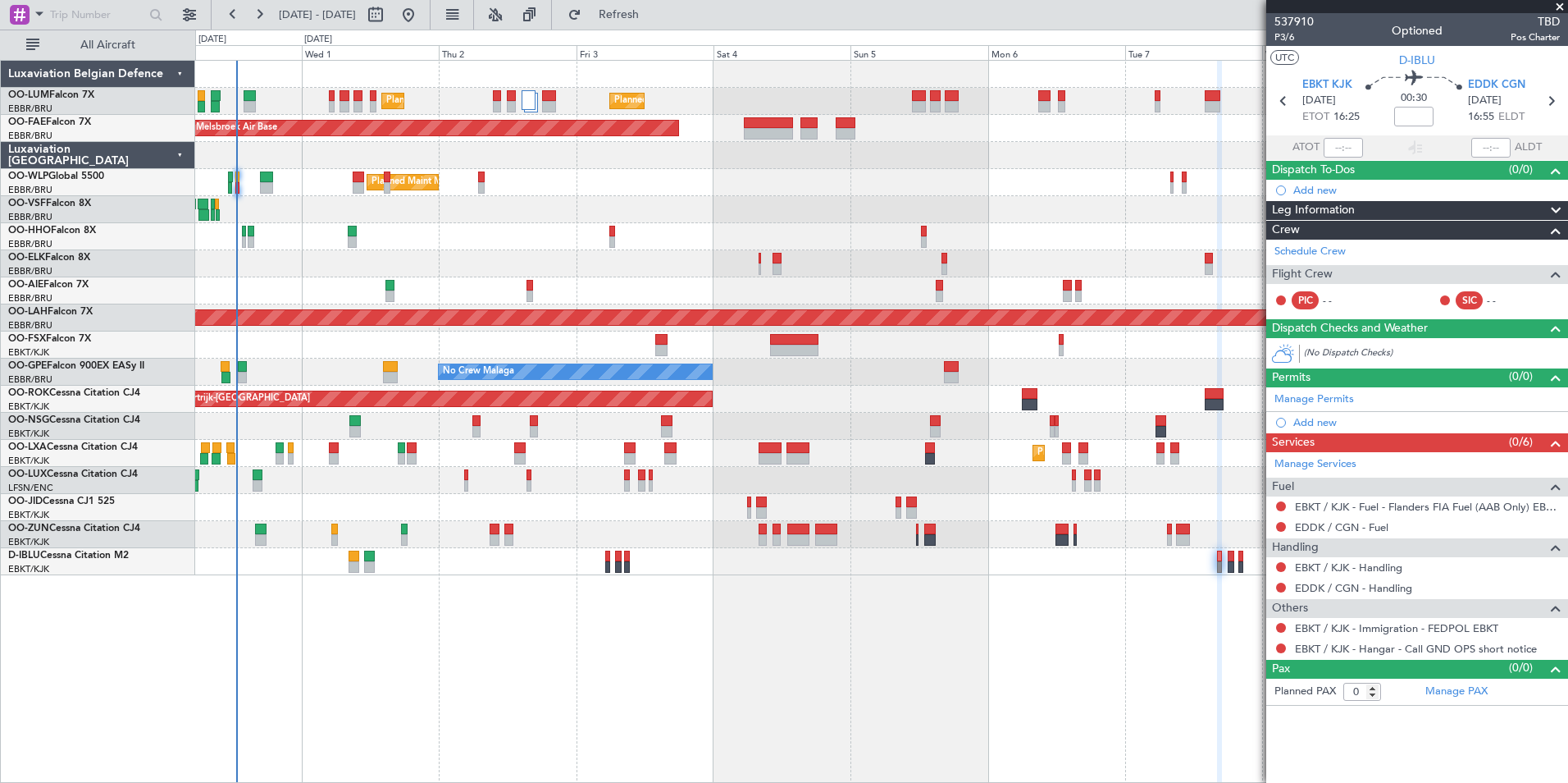
click at [901, 623] on div "Planned Maint [GEOGRAPHIC_DATA] ([GEOGRAPHIC_DATA] National) Planned Maint [GEO…" at bounding box center [881, 421] width 1373 height 723
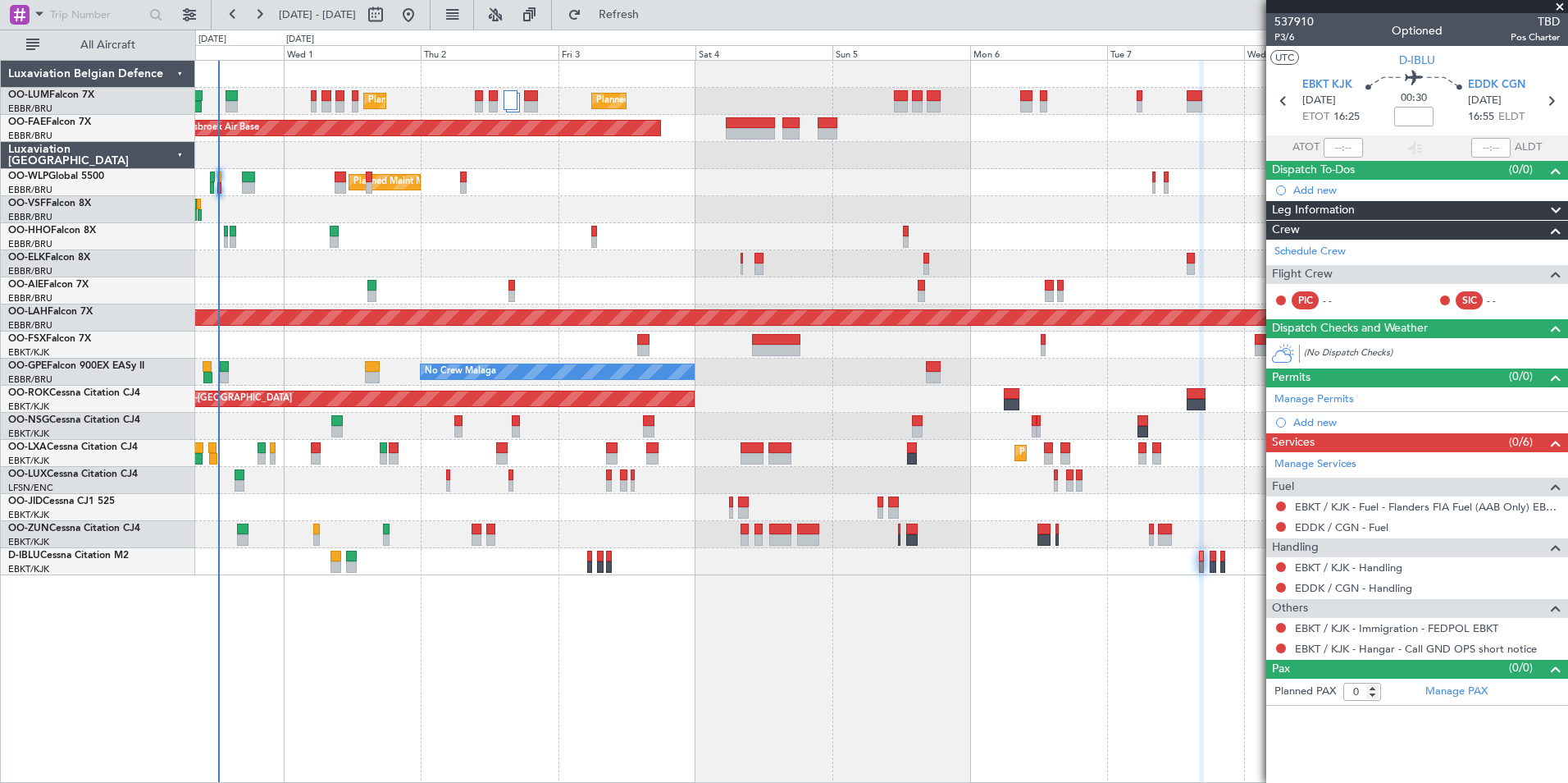
click at [1064, 664] on div "Planned Maint [GEOGRAPHIC_DATA] ([GEOGRAPHIC_DATA] National) Planned Maint [GEO…" at bounding box center [881, 421] width 1373 height 723
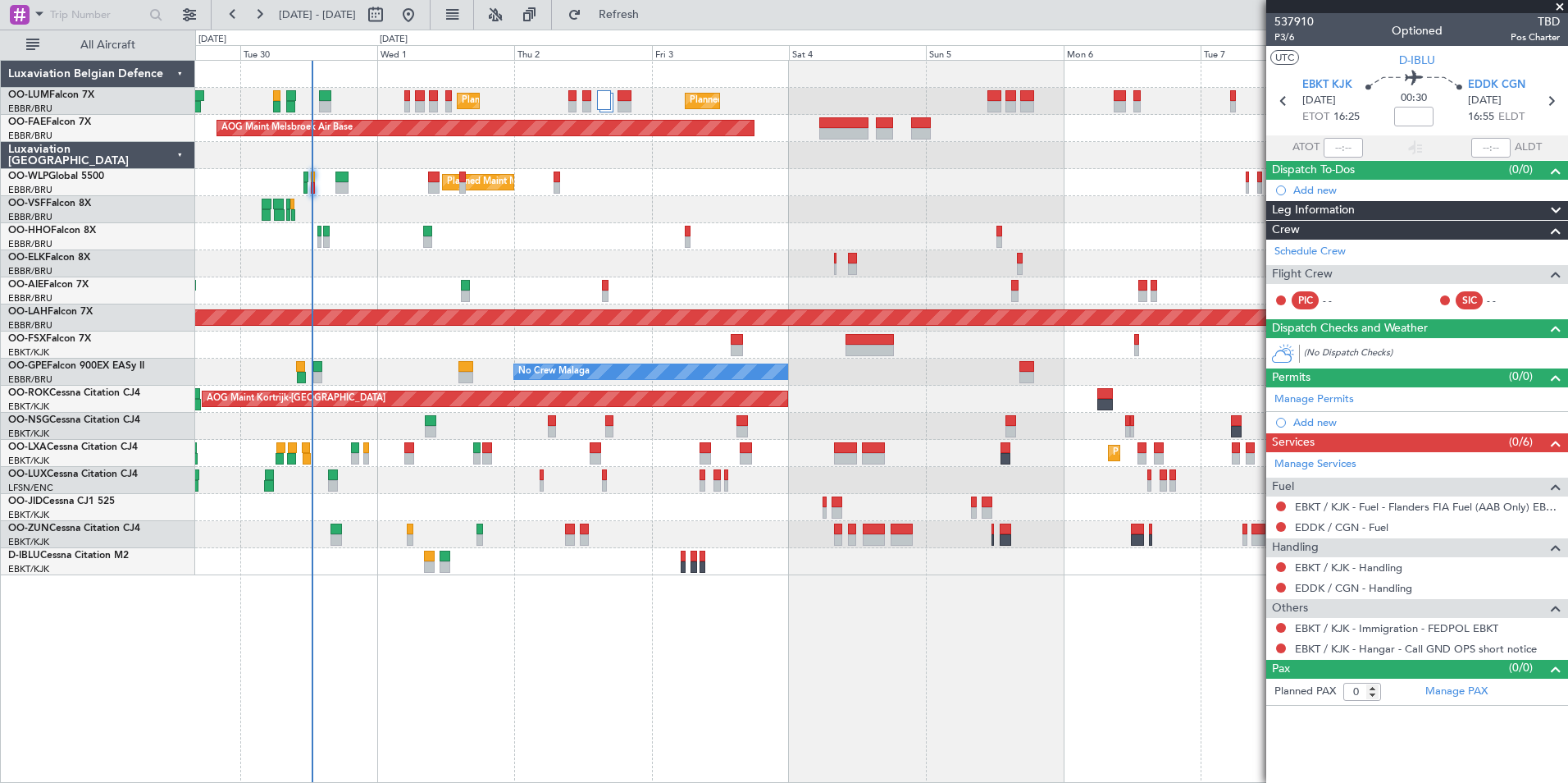
click at [727, 622] on div "Planned Maint [GEOGRAPHIC_DATA] ([GEOGRAPHIC_DATA] National) Planned Maint [GEO…" at bounding box center [881, 421] width 1373 height 723
click at [654, 17] on span "Refresh" at bounding box center [619, 15] width 69 height 11
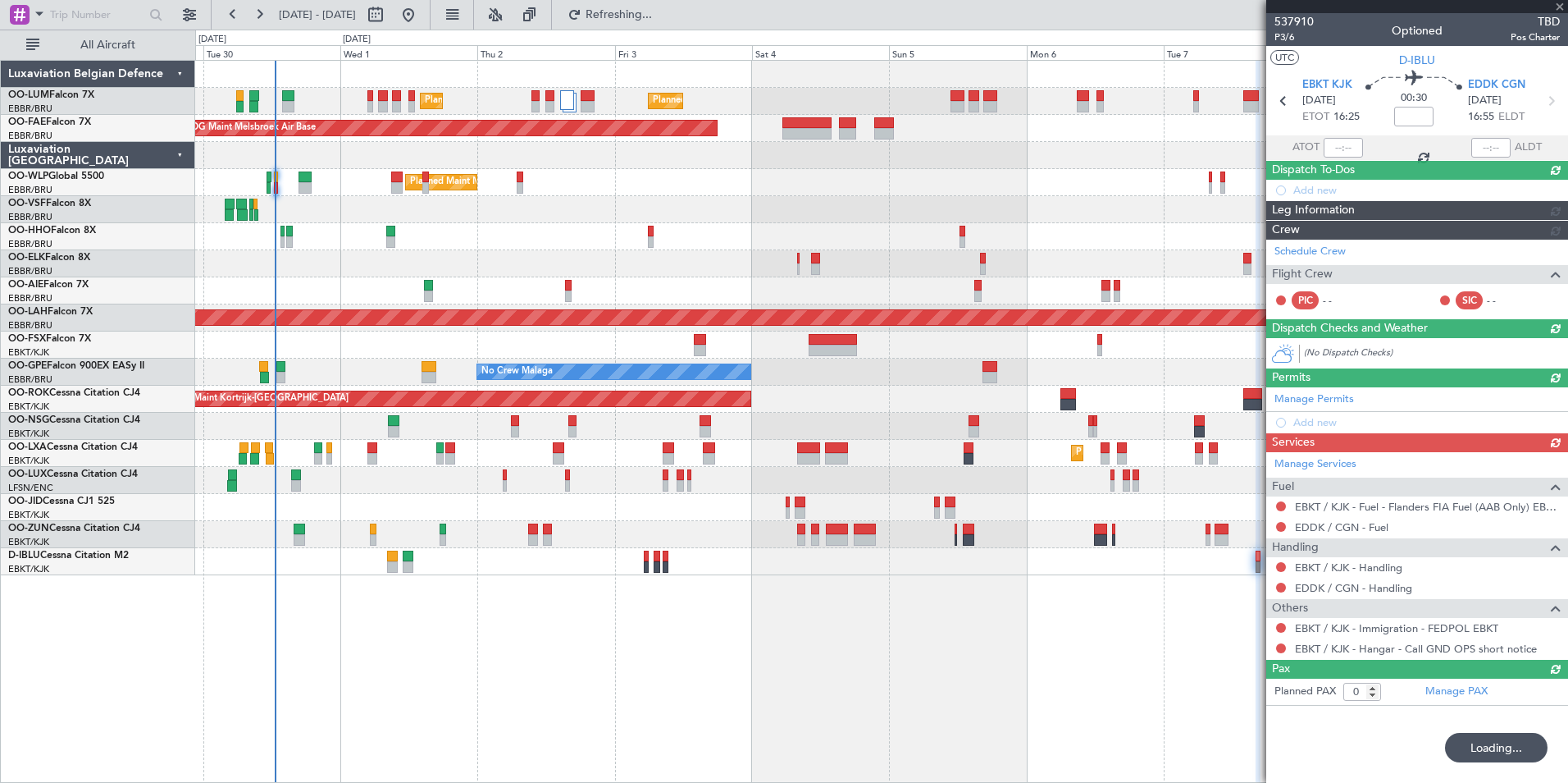
click at [892, 714] on div "Planned Maint [GEOGRAPHIC_DATA] ([GEOGRAPHIC_DATA] National) Planned Maint [GEO…" at bounding box center [881, 421] width 1373 height 723
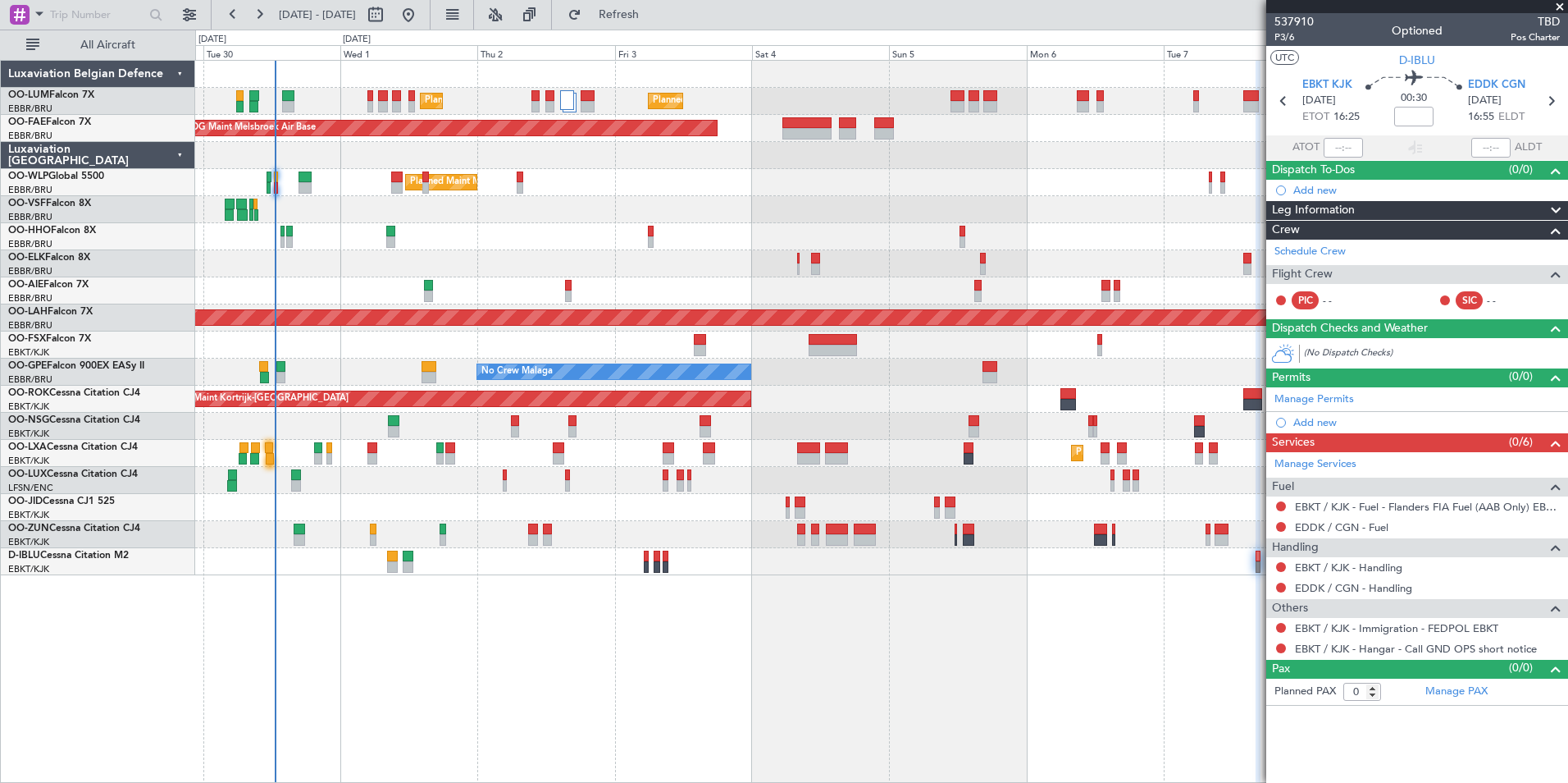
drag, startPoint x: 648, startPoint y: 16, endPoint x: 561, endPoint y: 169, distance: 176.0
click at [648, 16] on span "Refresh" at bounding box center [619, 15] width 69 height 11
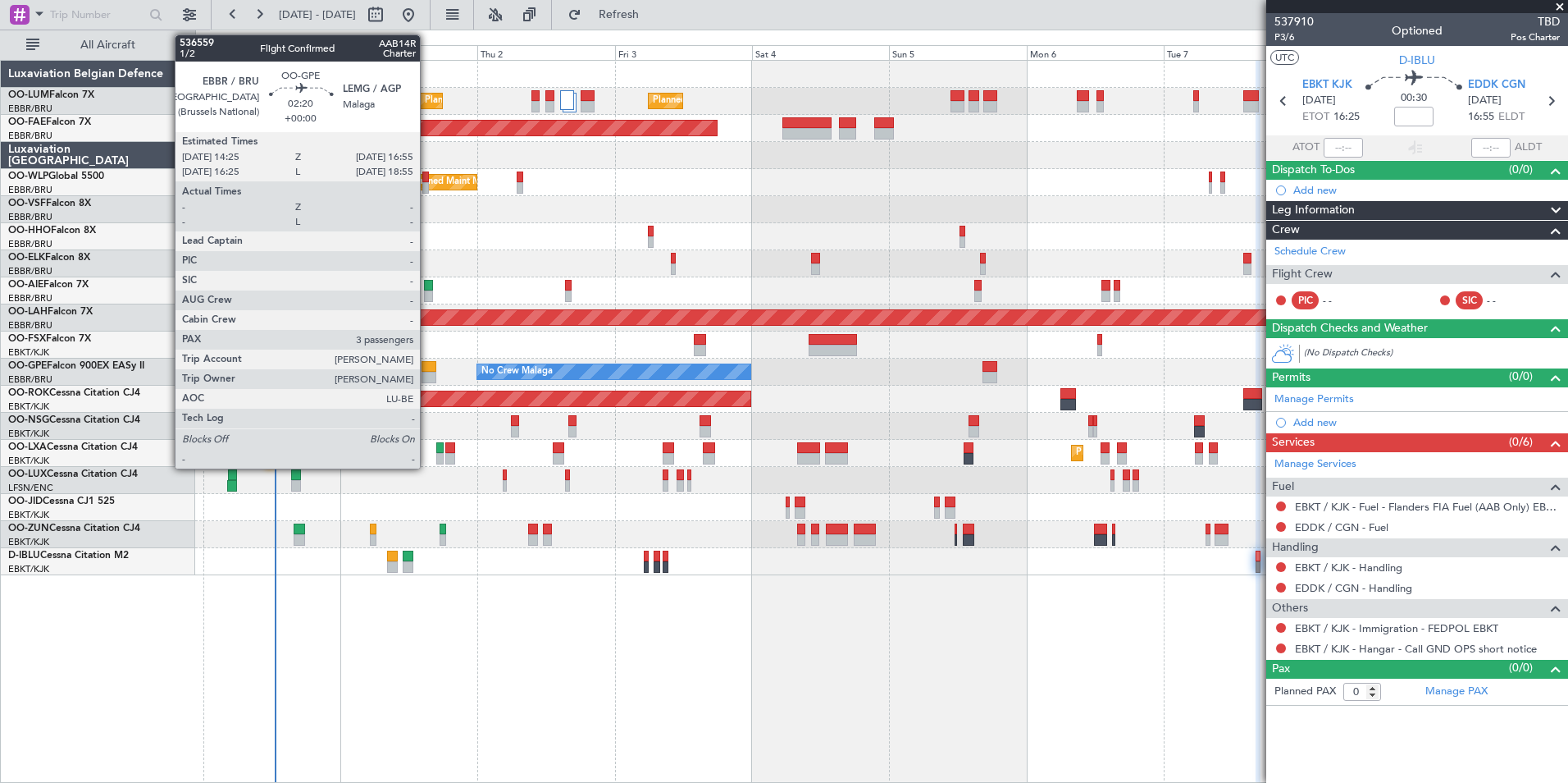
click at [427, 369] on div at bounding box center [429, 367] width 15 height 11
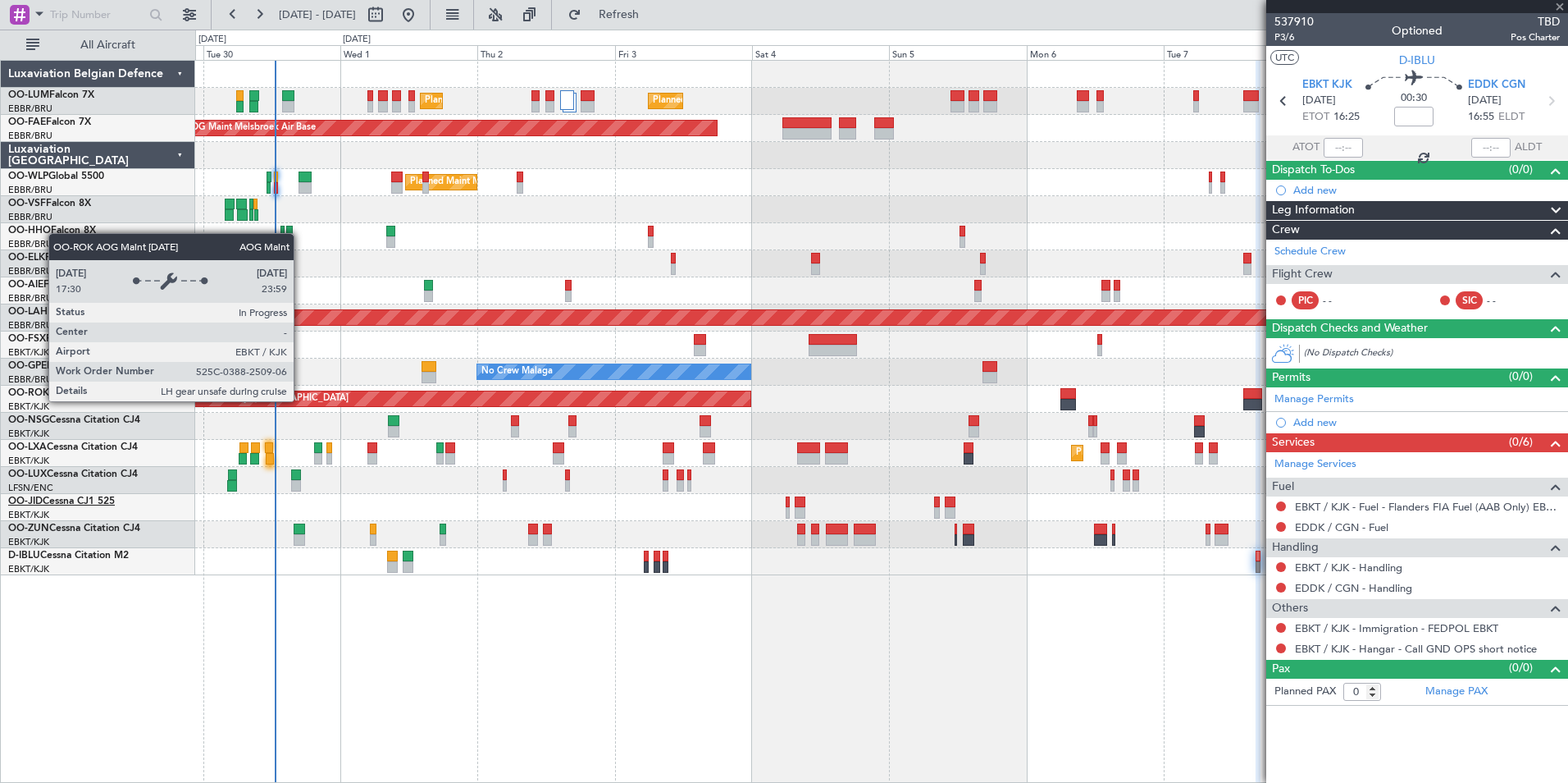
type input "3"
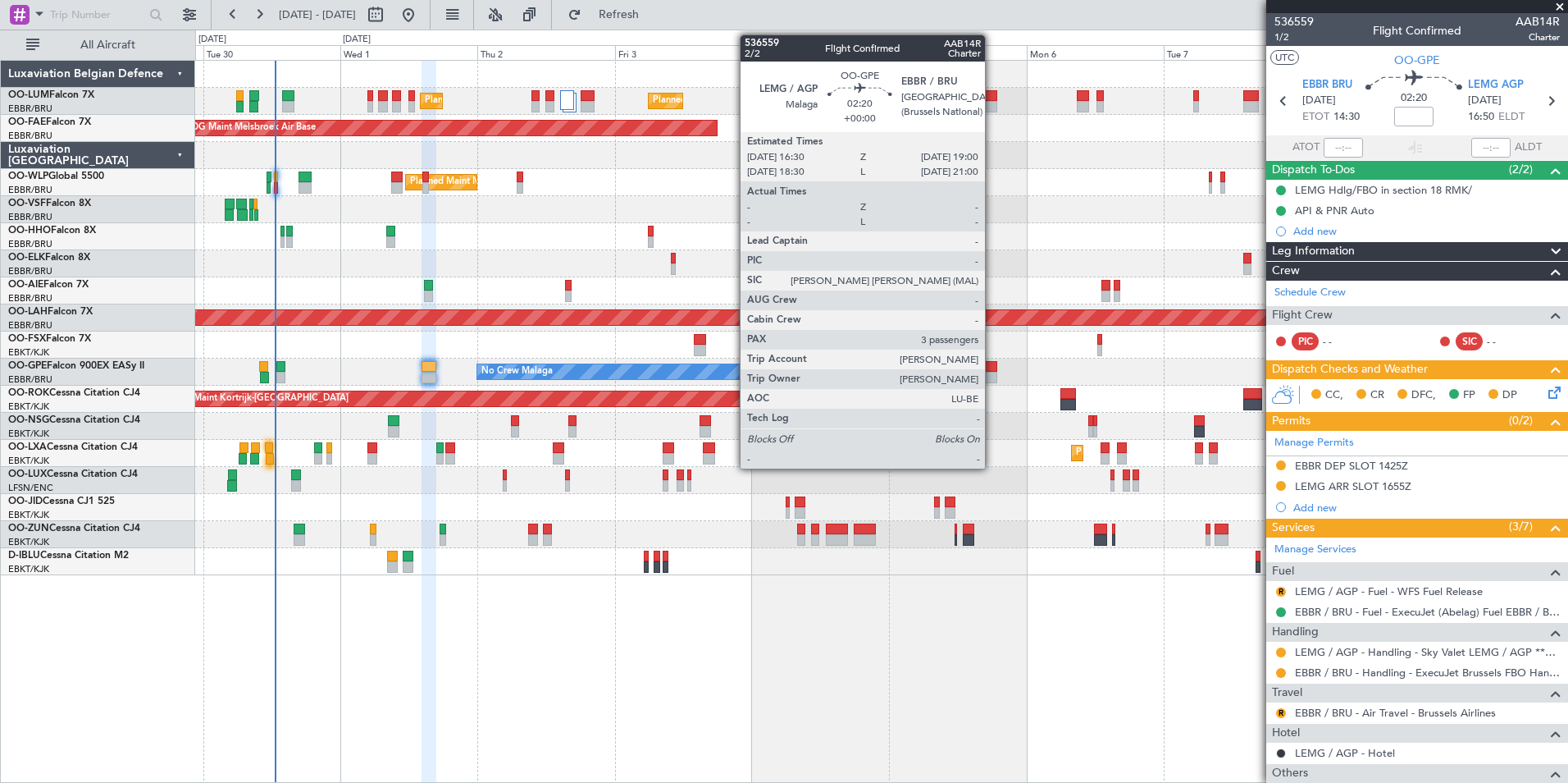
click at [992, 363] on div at bounding box center [990, 367] width 15 height 11
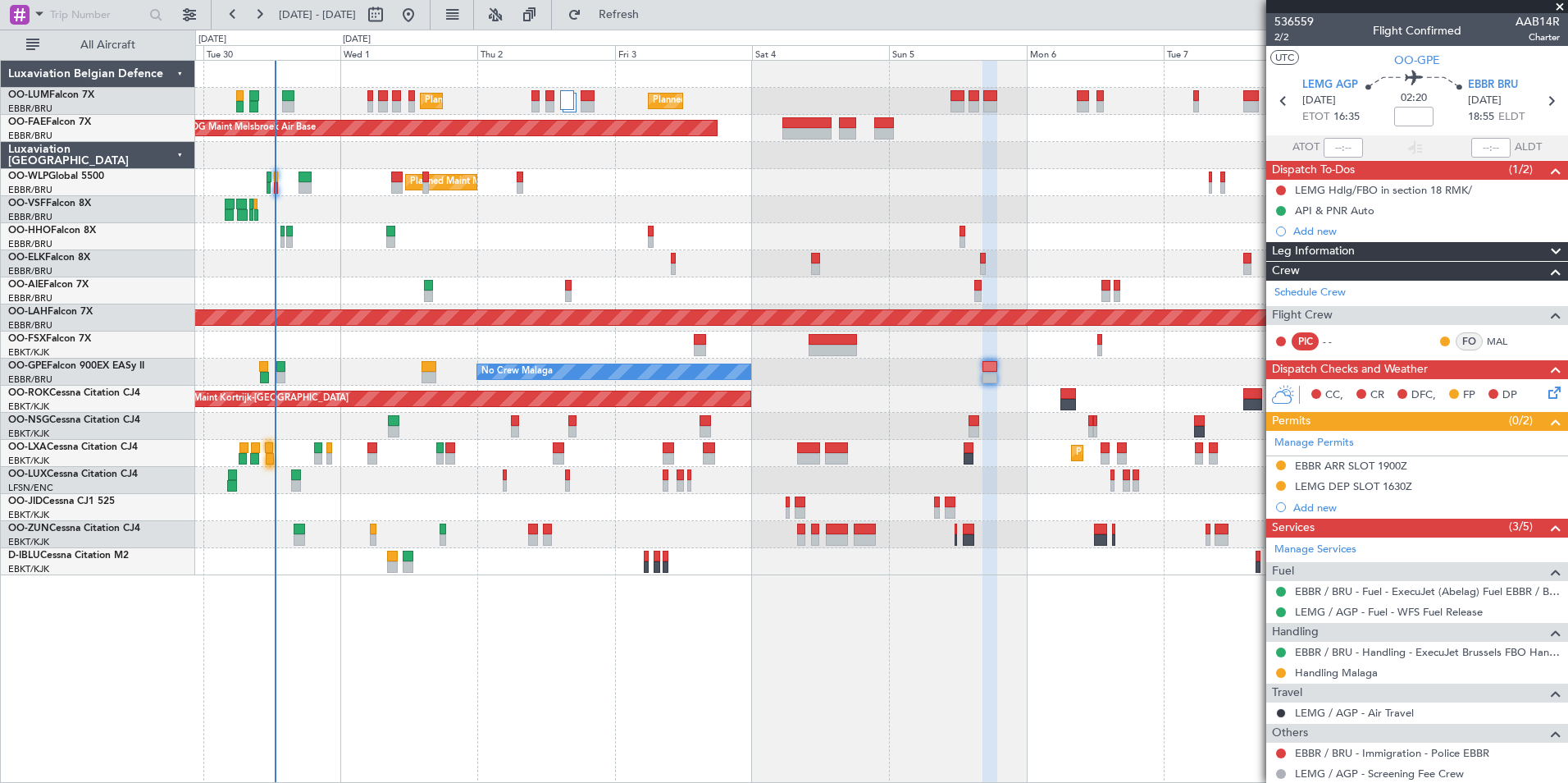
click at [994, 372] on div at bounding box center [990, 377] width 15 height 11
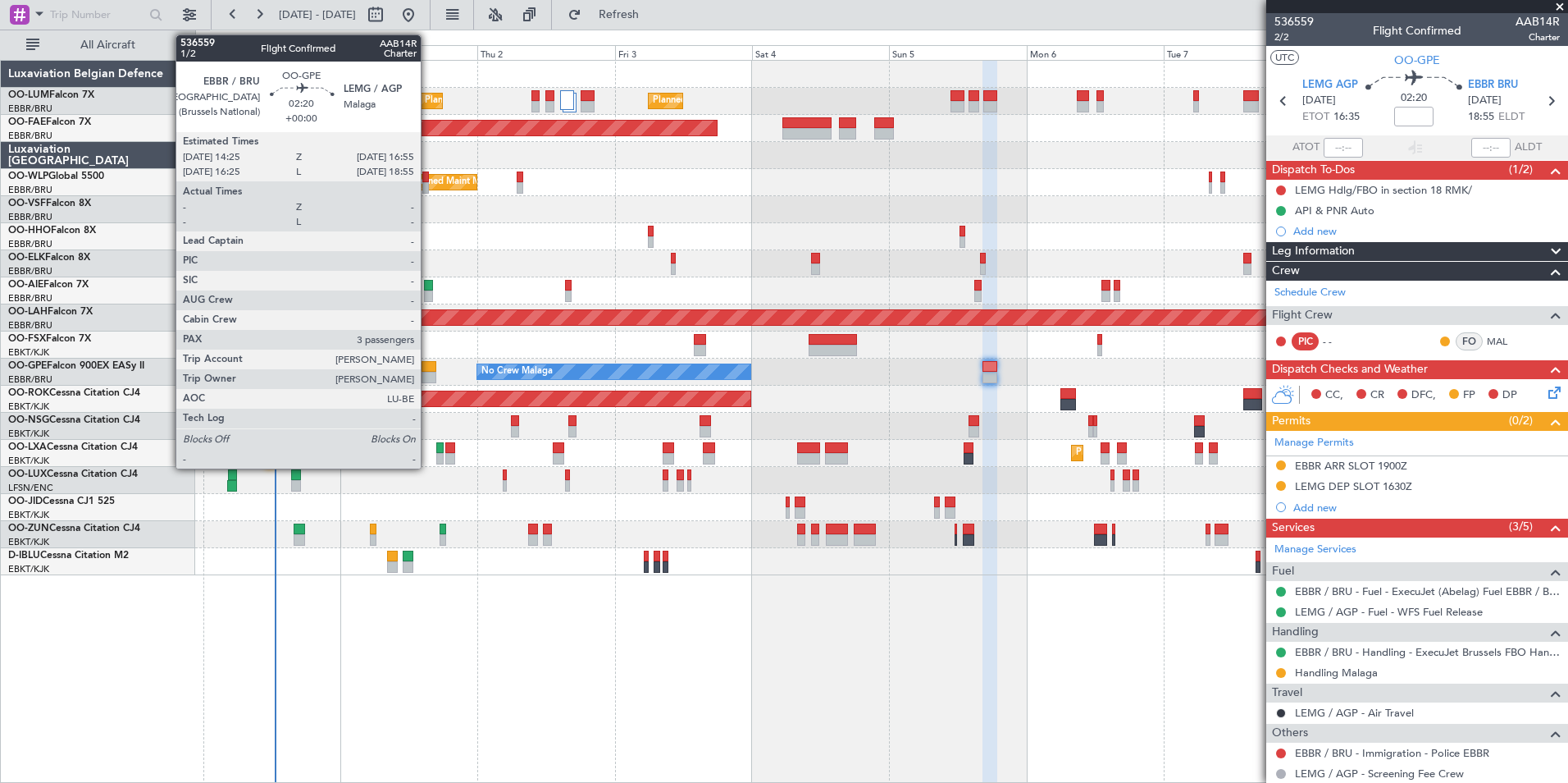
click at [428, 361] on div at bounding box center [429, 367] width 15 height 11
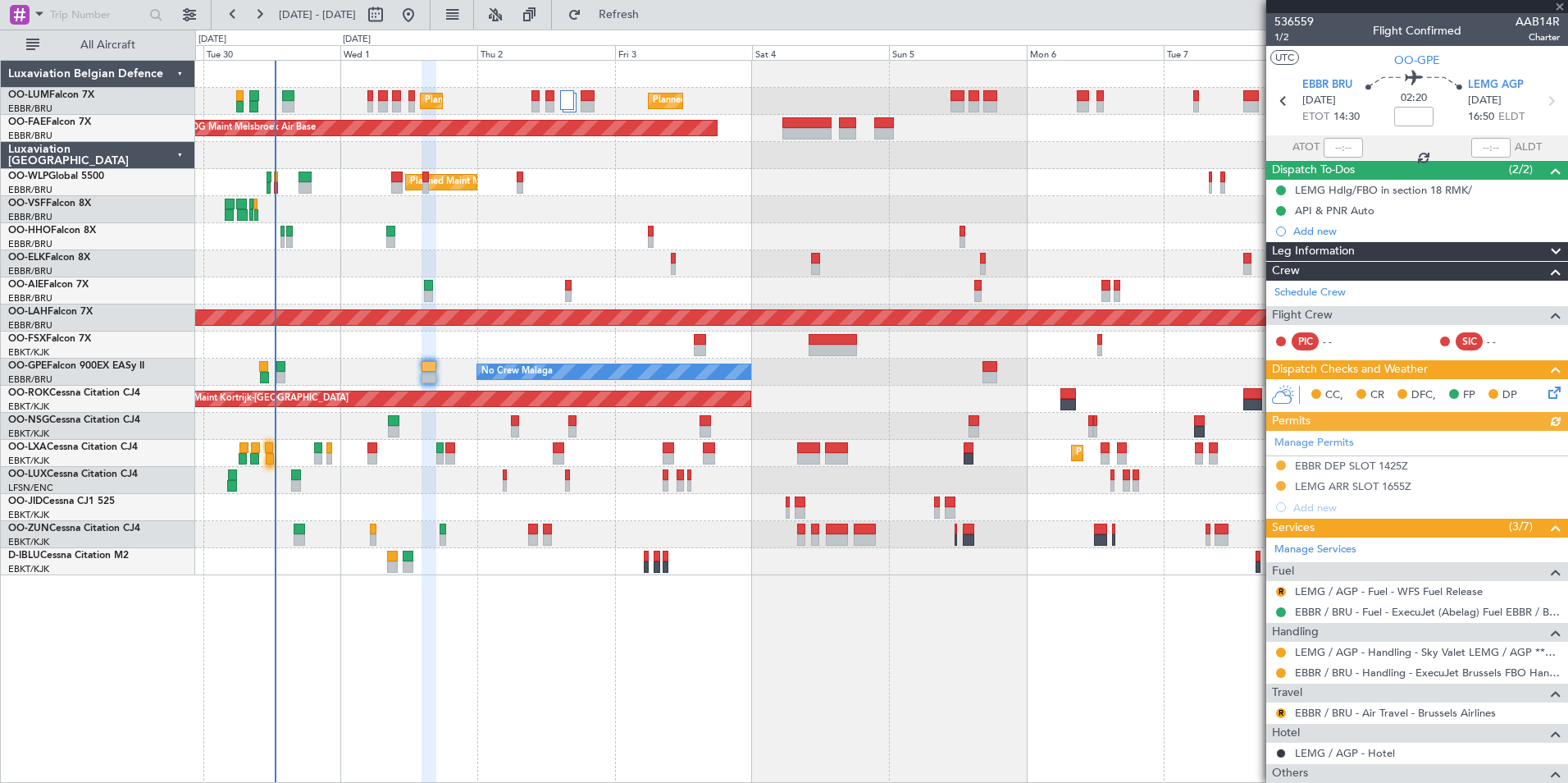
scroll to position [246, 0]
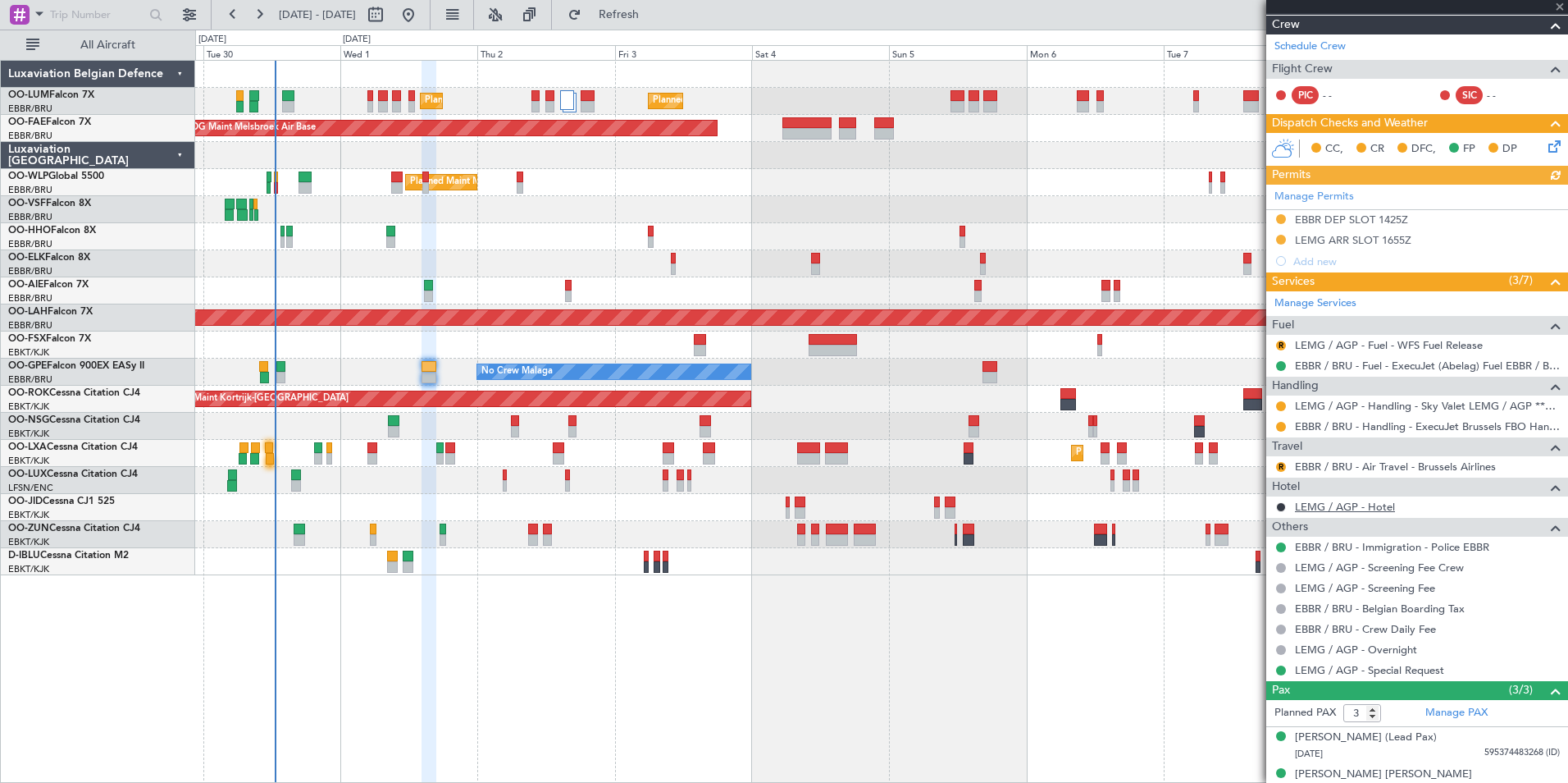
click at [1327, 506] on link "LEMG / AGP - Hotel" at bounding box center [1344, 506] width 100 height 14
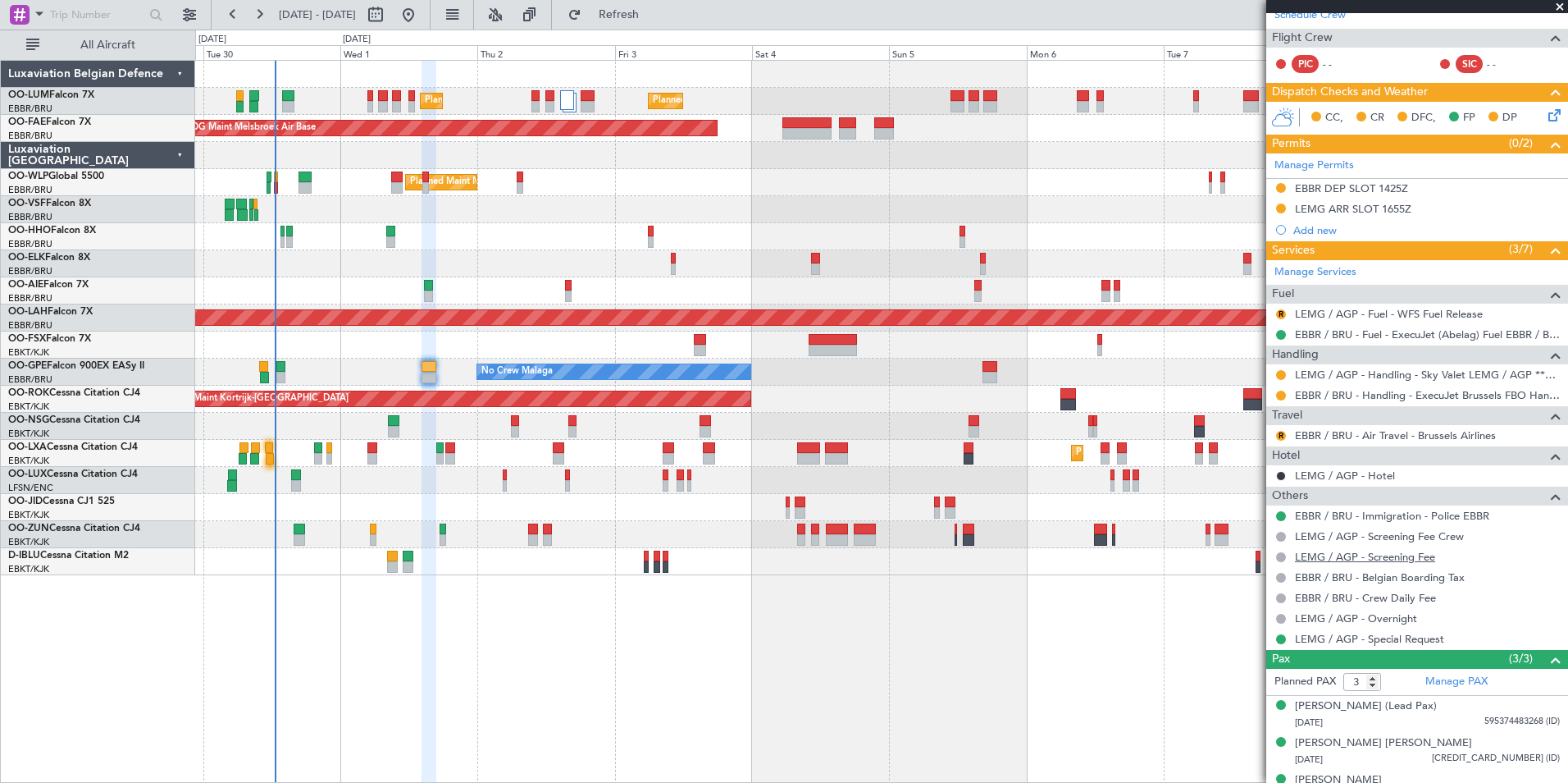
scroll to position [301, 0]
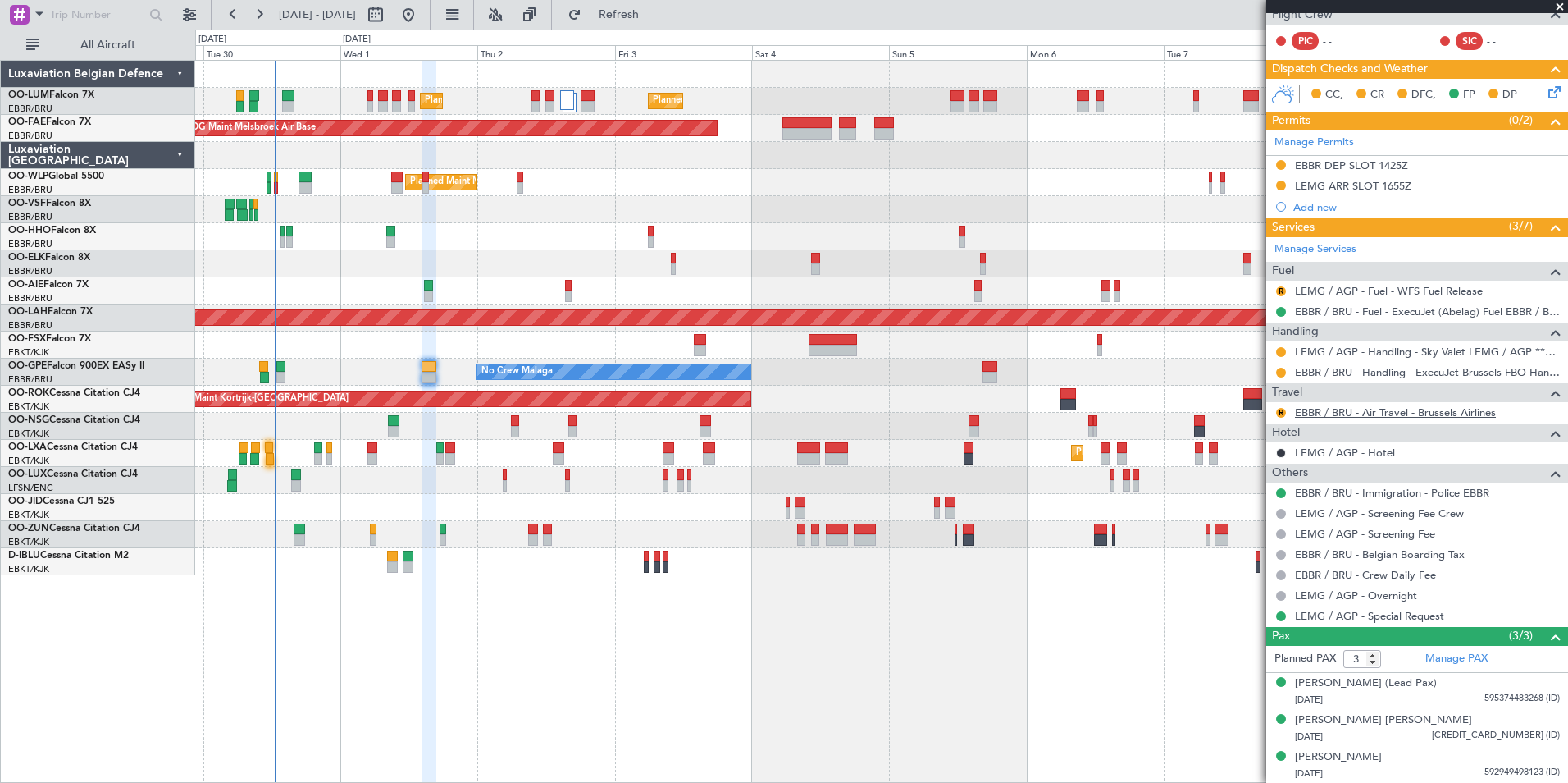
click at [1395, 416] on link "EBBR / BRU - Air Travel - Brussels Airlines" at bounding box center [1395, 412] width 201 height 14
click at [654, 21] on span "Refresh" at bounding box center [619, 15] width 69 height 11
click at [557, 663] on div "Planned Maint [GEOGRAPHIC_DATA] ([GEOGRAPHIC_DATA] National) Planned Maint [GEO…" at bounding box center [881, 421] width 1373 height 723
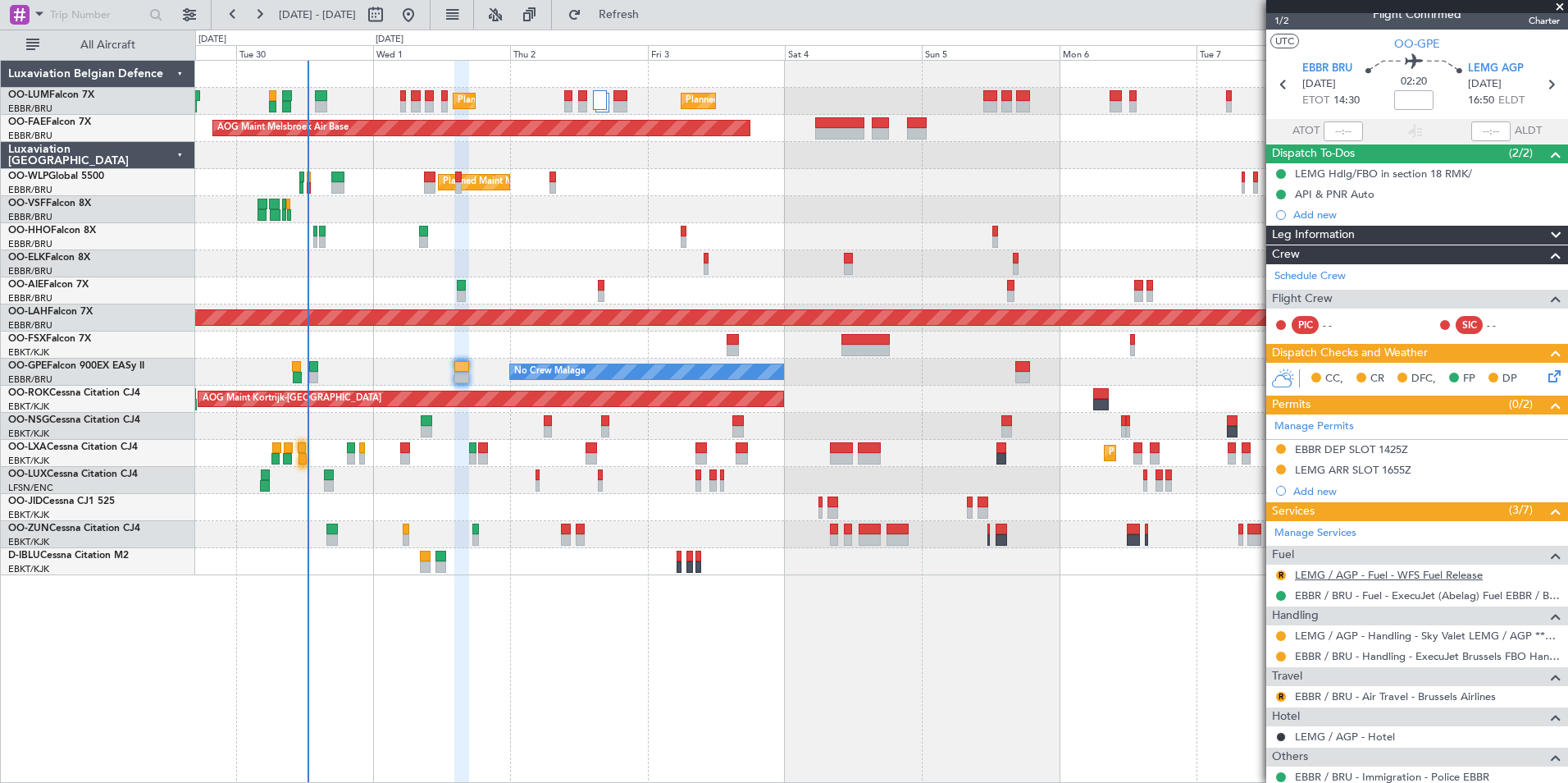
scroll to position [0, 0]
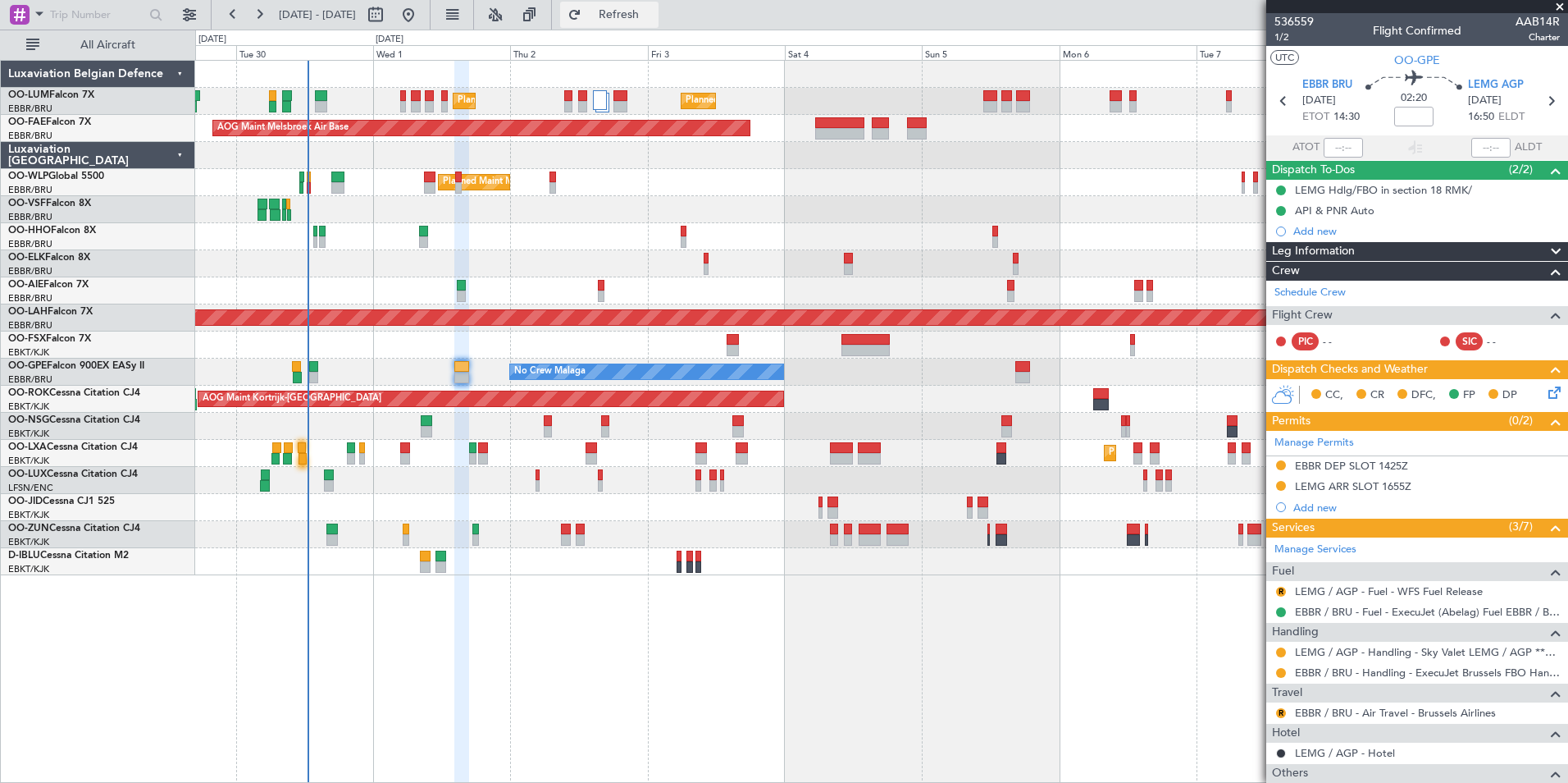
click at [654, 18] on span "Refresh" at bounding box center [619, 15] width 69 height 11
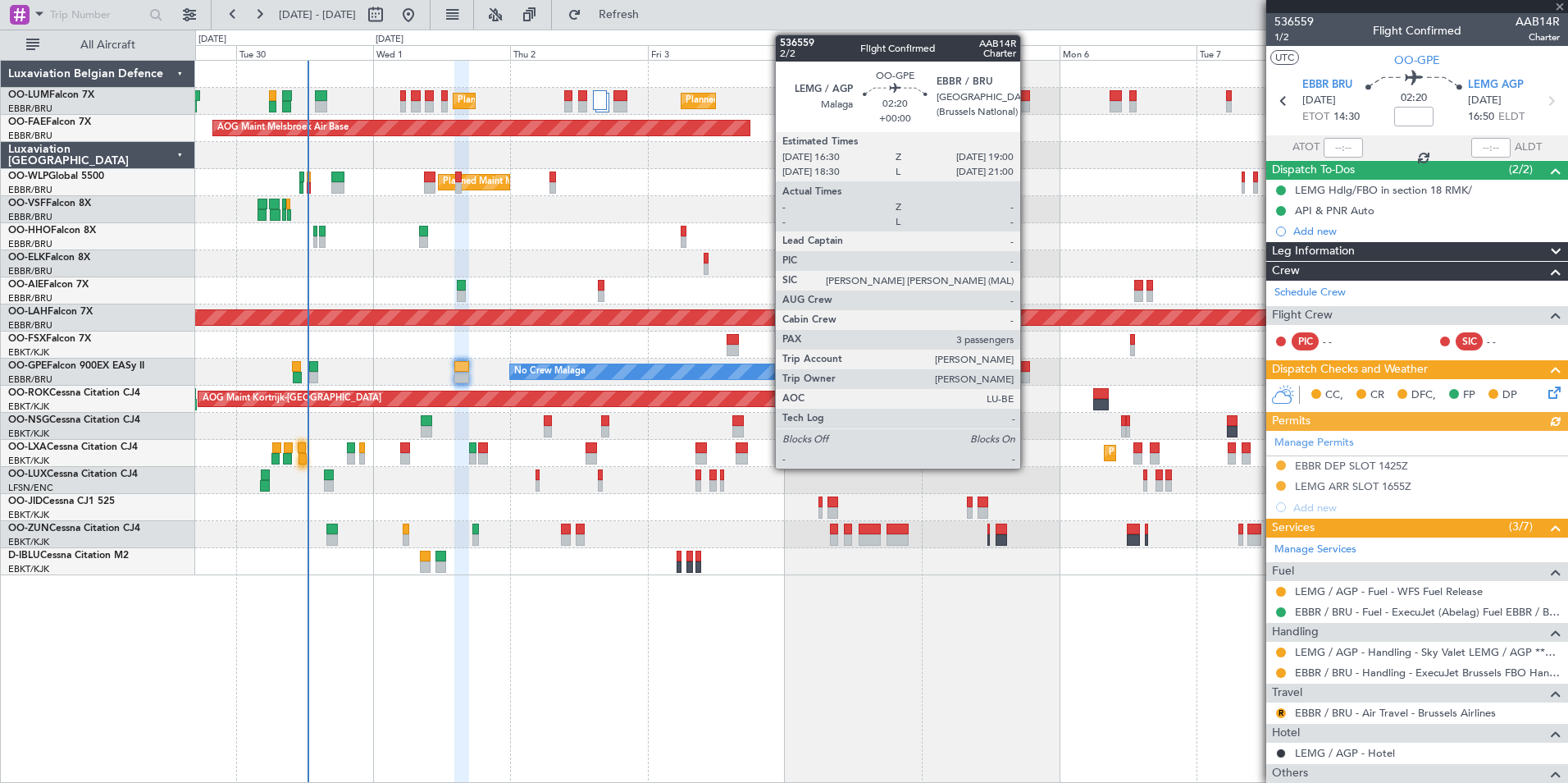
click at [1028, 372] on div at bounding box center [1022, 377] width 15 height 11
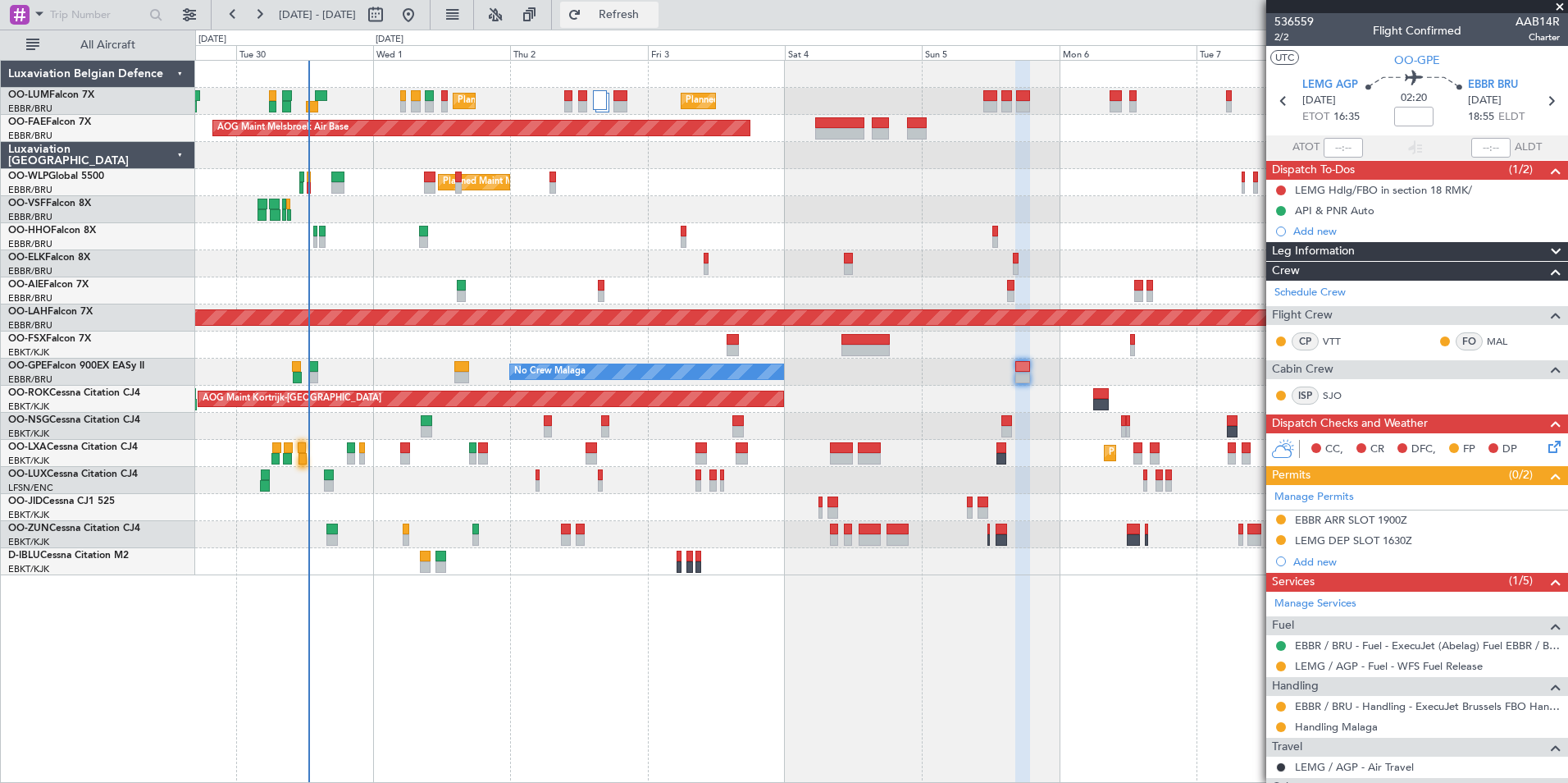
click at [654, 9] on span "Refresh" at bounding box center [619, 15] width 69 height 11
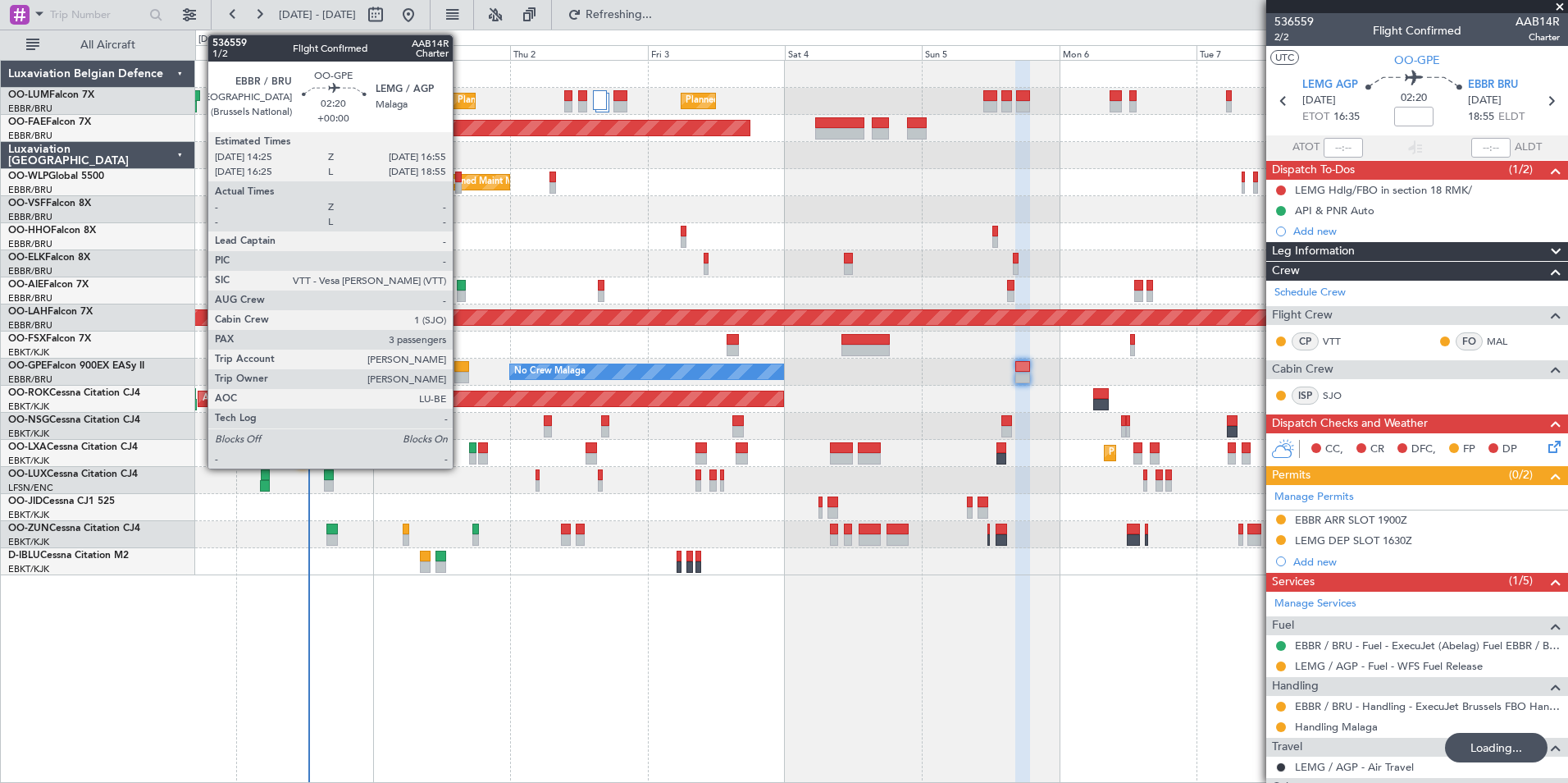
click at [460, 371] on div at bounding box center [462, 377] width 15 height 11
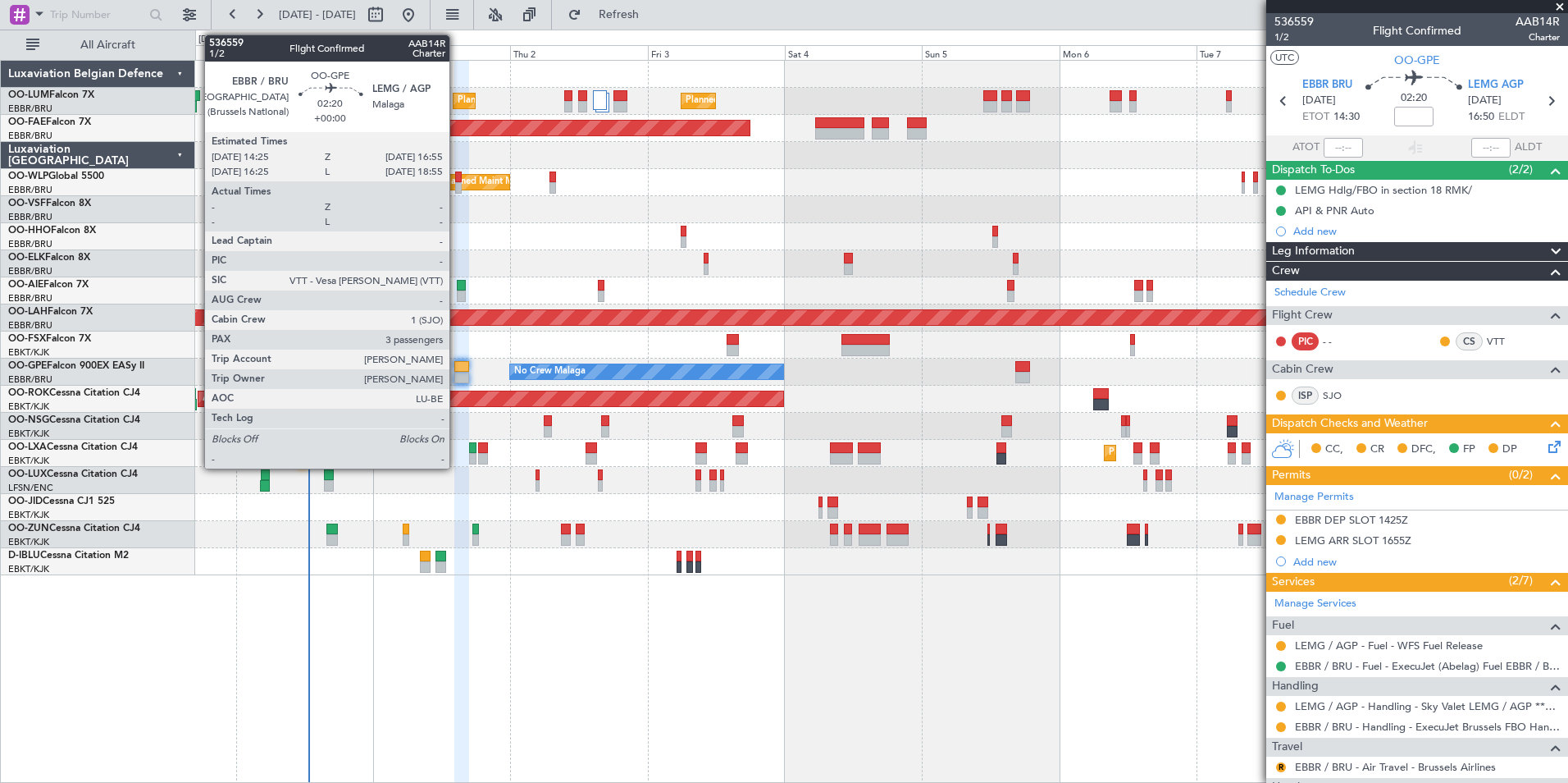
click at [459, 376] on div at bounding box center [462, 377] width 15 height 11
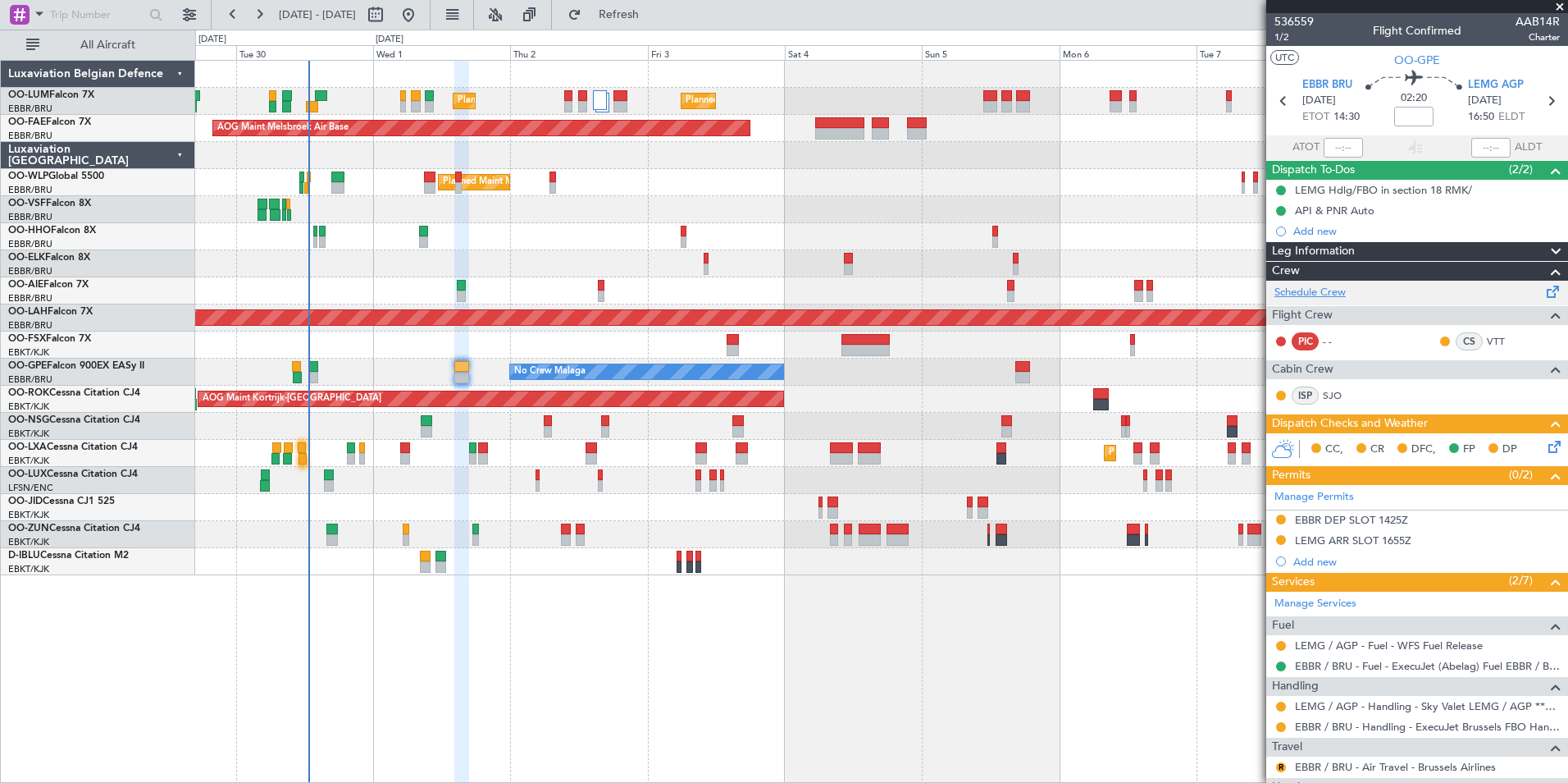
click at [1333, 291] on link "Schedule Crew" at bounding box center [1310, 293] width 71 height 17
